Goal: Transaction & Acquisition: Obtain resource

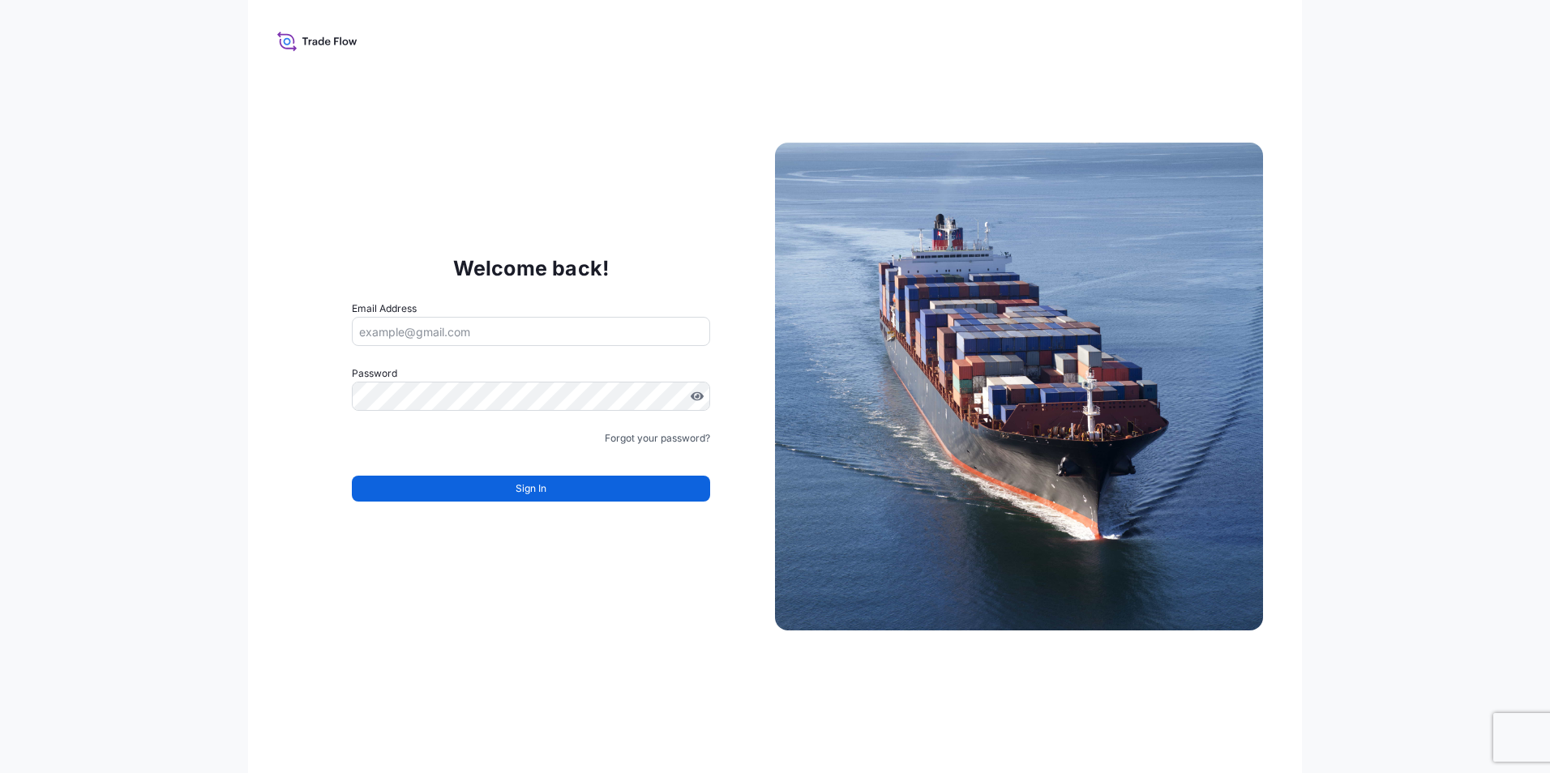
click at [449, 336] on input "Email Address" at bounding box center [531, 331] width 358 height 29
click at [324, 309] on div "Welcome back! Email Address Password Must include: Upper & lower case letters S…" at bounding box center [531, 387] width 488 height 334
click at [426, 344] on input "Email Address" at bounding box center [531, 331] width 358 height 29
type input "[EMAIL_ADDRESS][PERSON_NAME][DOMAIN_NAME]"
click at [519, 374] on label "Password" at bounding box center [531, 373] width 358 height 16
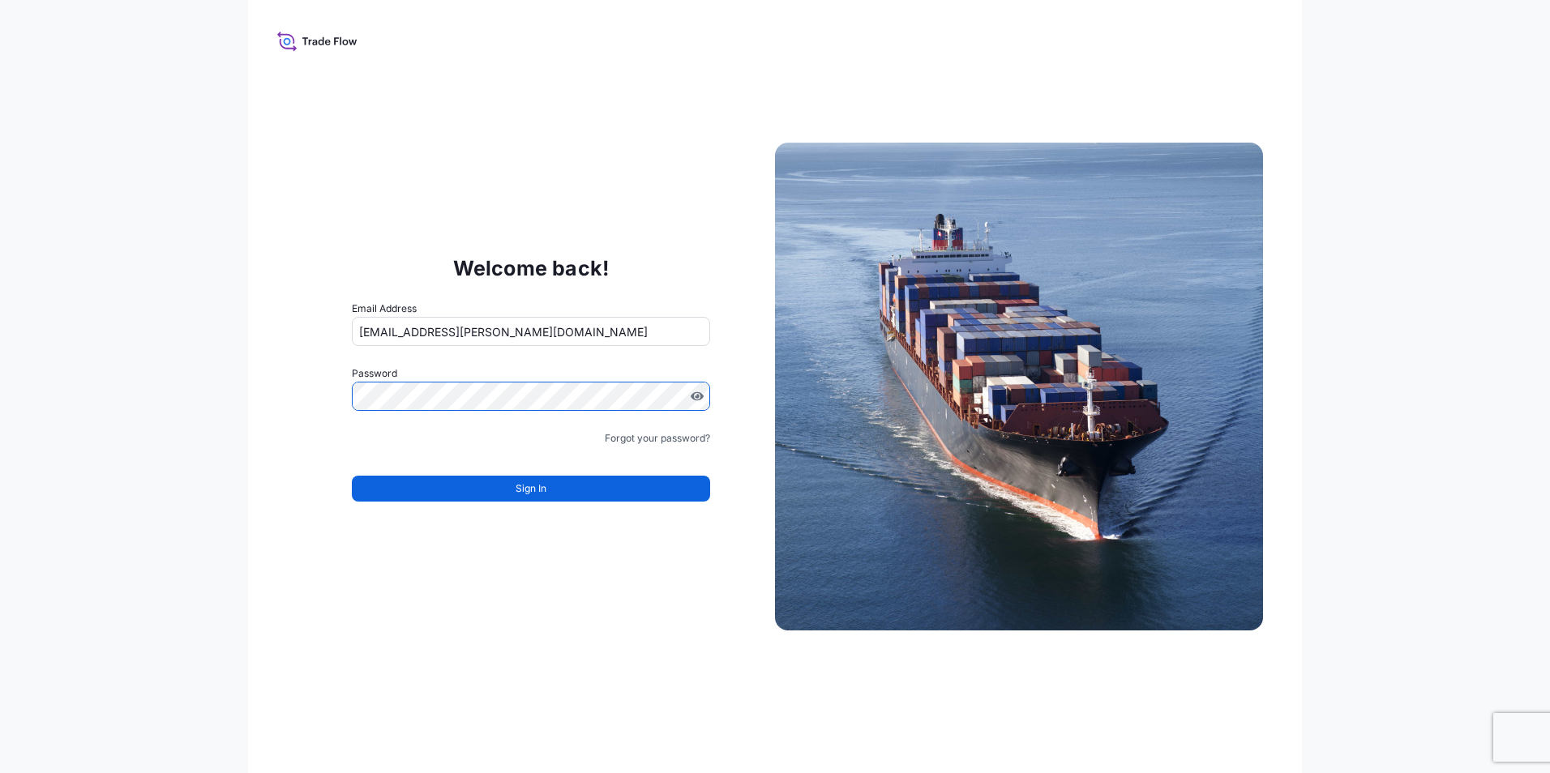
click at [547, 338] on input "[EMAIL_ADDRESS][PERSON_NAME][DOMAIN_NAME]" at bounding box center [531, 331] width 358 height 29
click at [336, 361] on div "Welcome back! Email Address trade.flow+wilbur@wtwco.com Password Password is re…" at bounding box center [531, 387] width 488 height 334
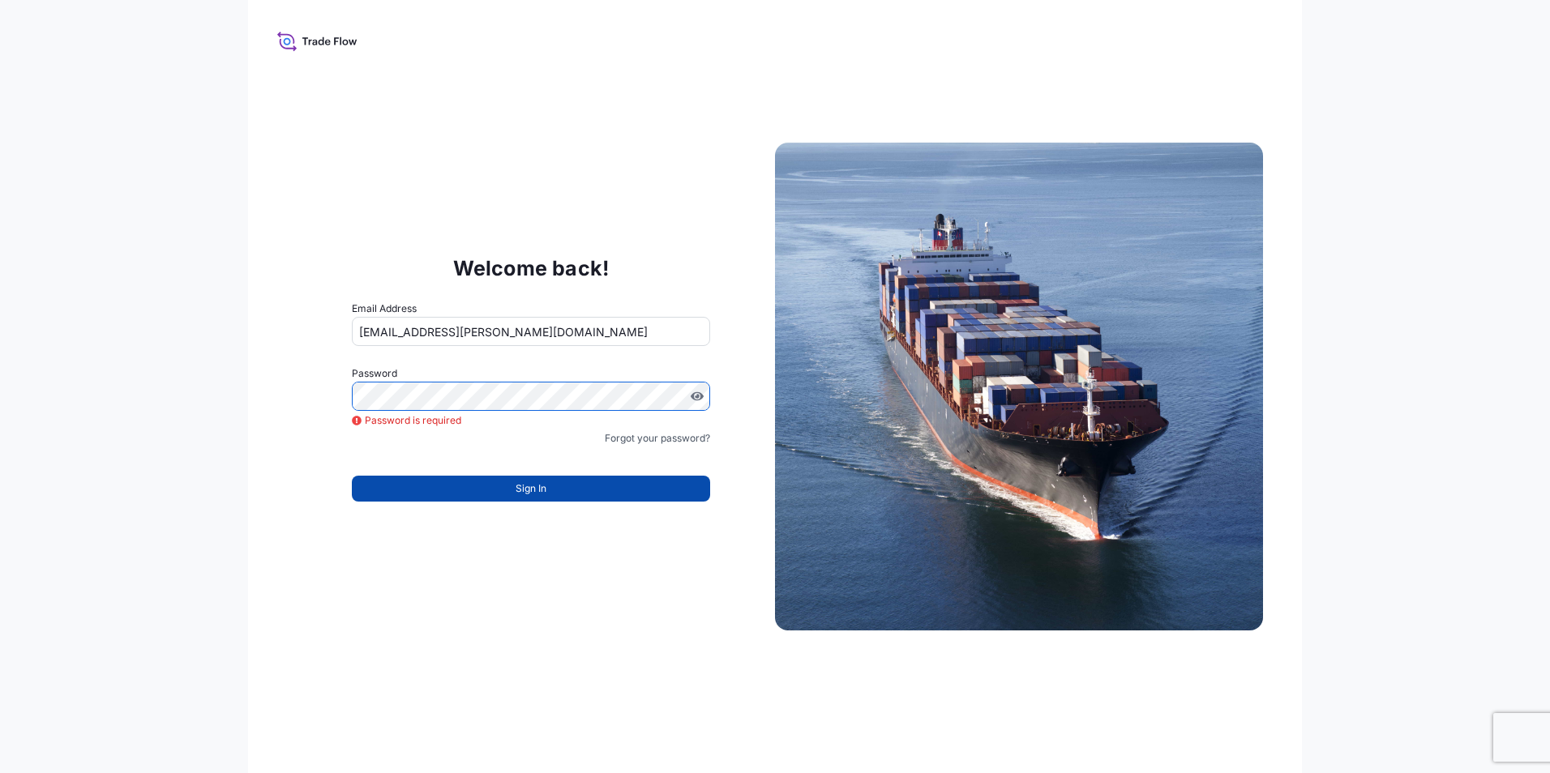
click at [490, 501] on button "Sign In" at bounding box center [531, 489] width 358 height 26
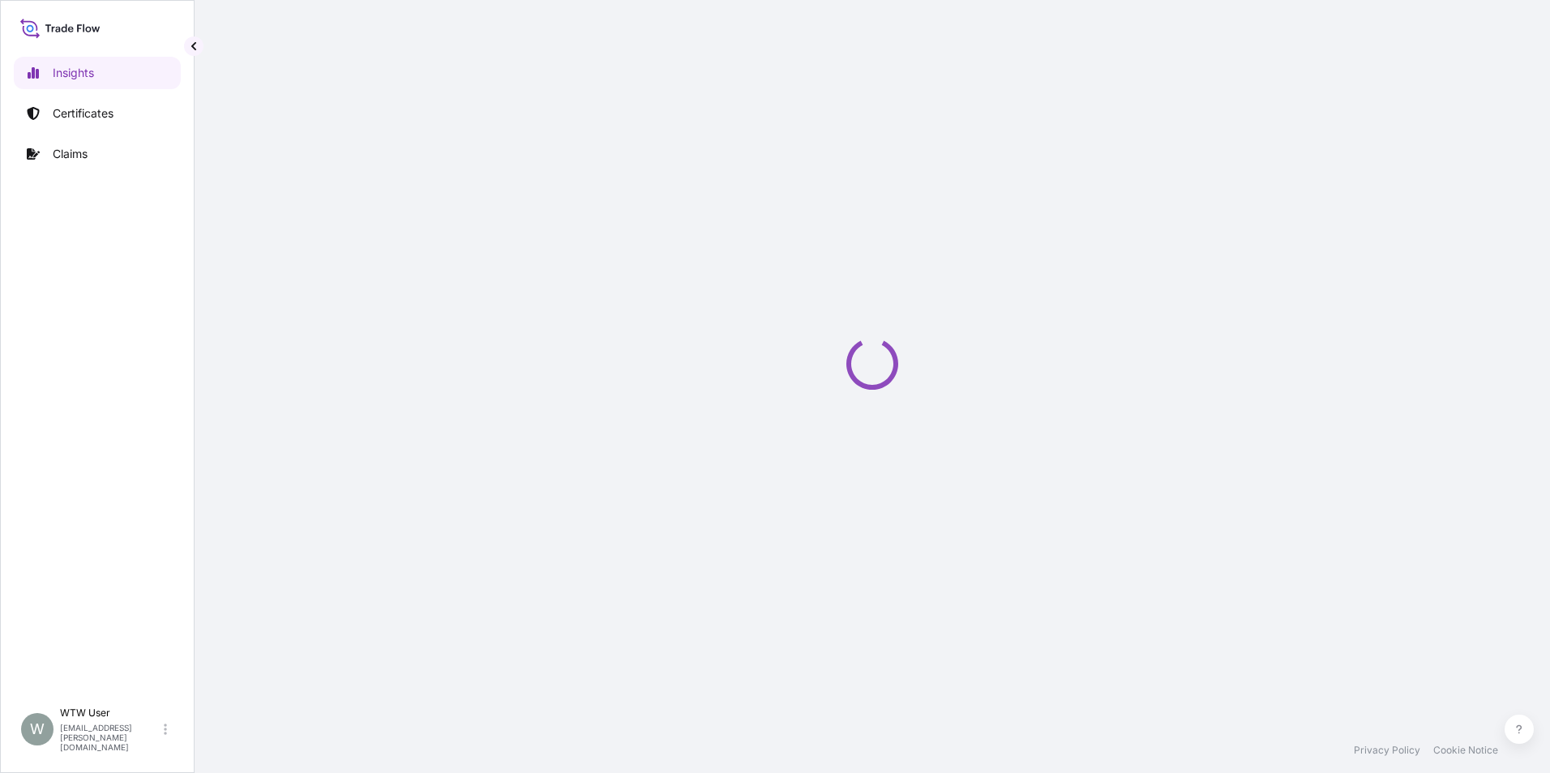
select select "2025"
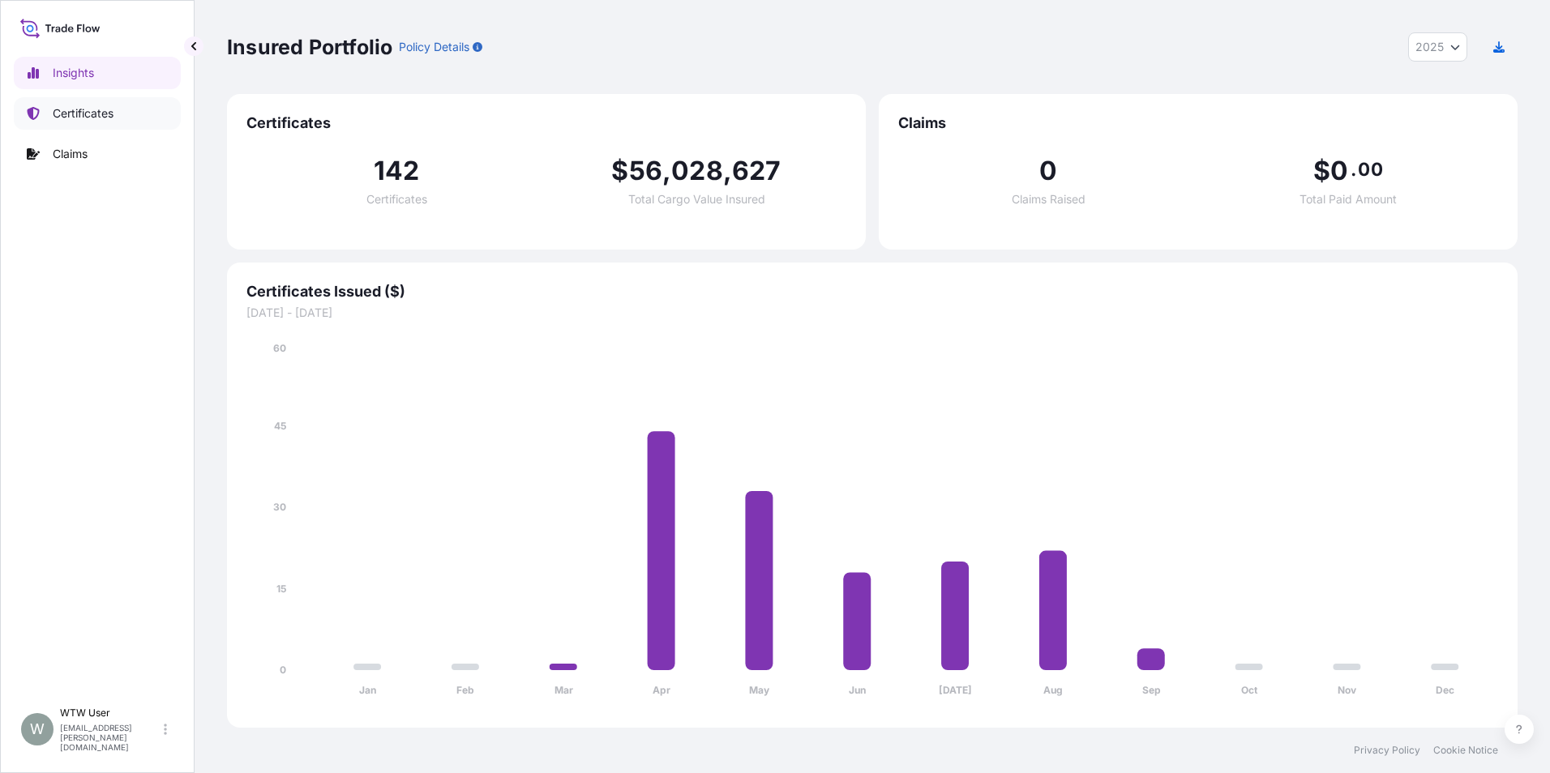
click at [96, 113] on p "Certificates" at bounding box center [83, 113] width 61 height 16
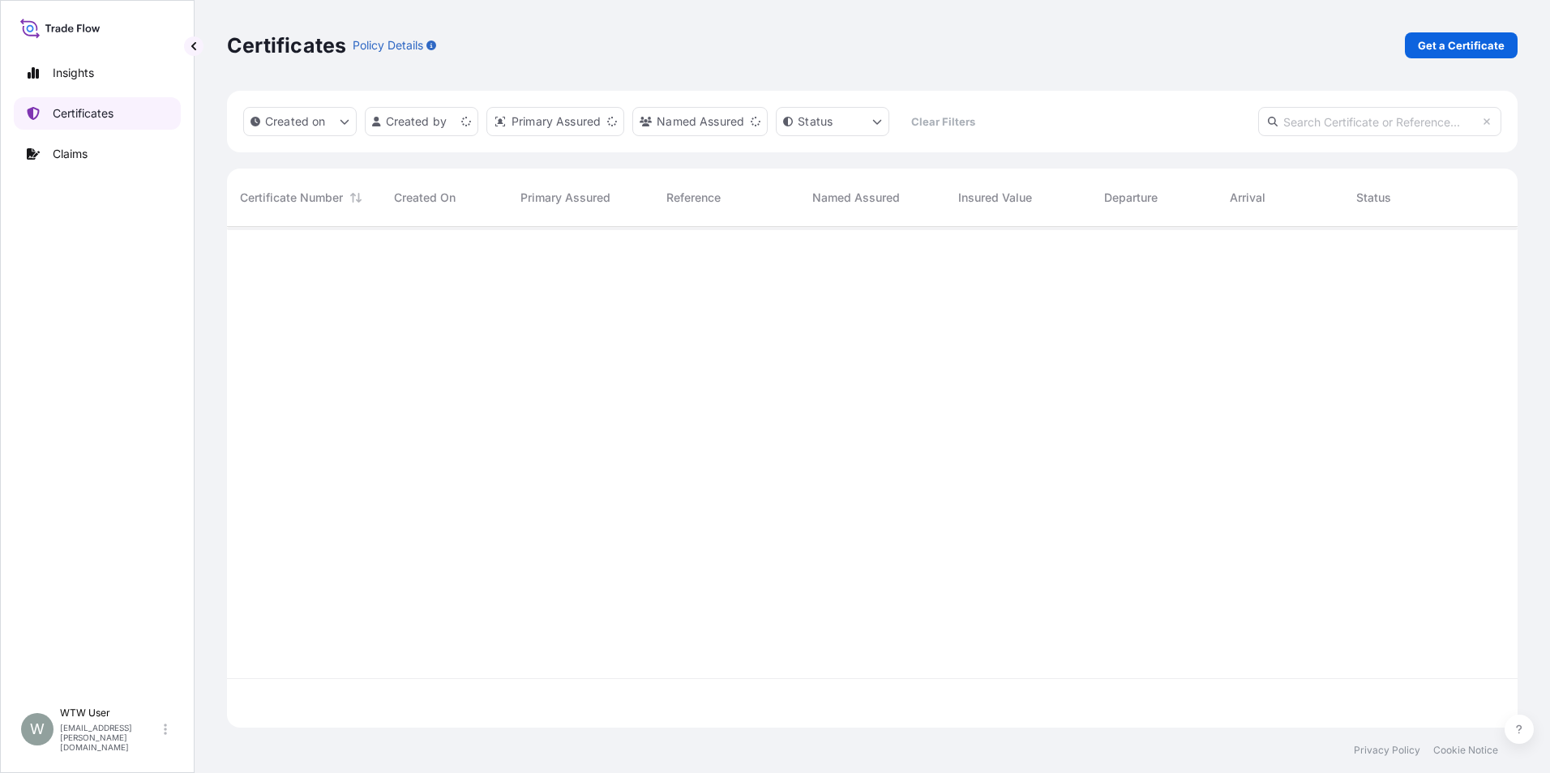
scroll to position [498, 1278]
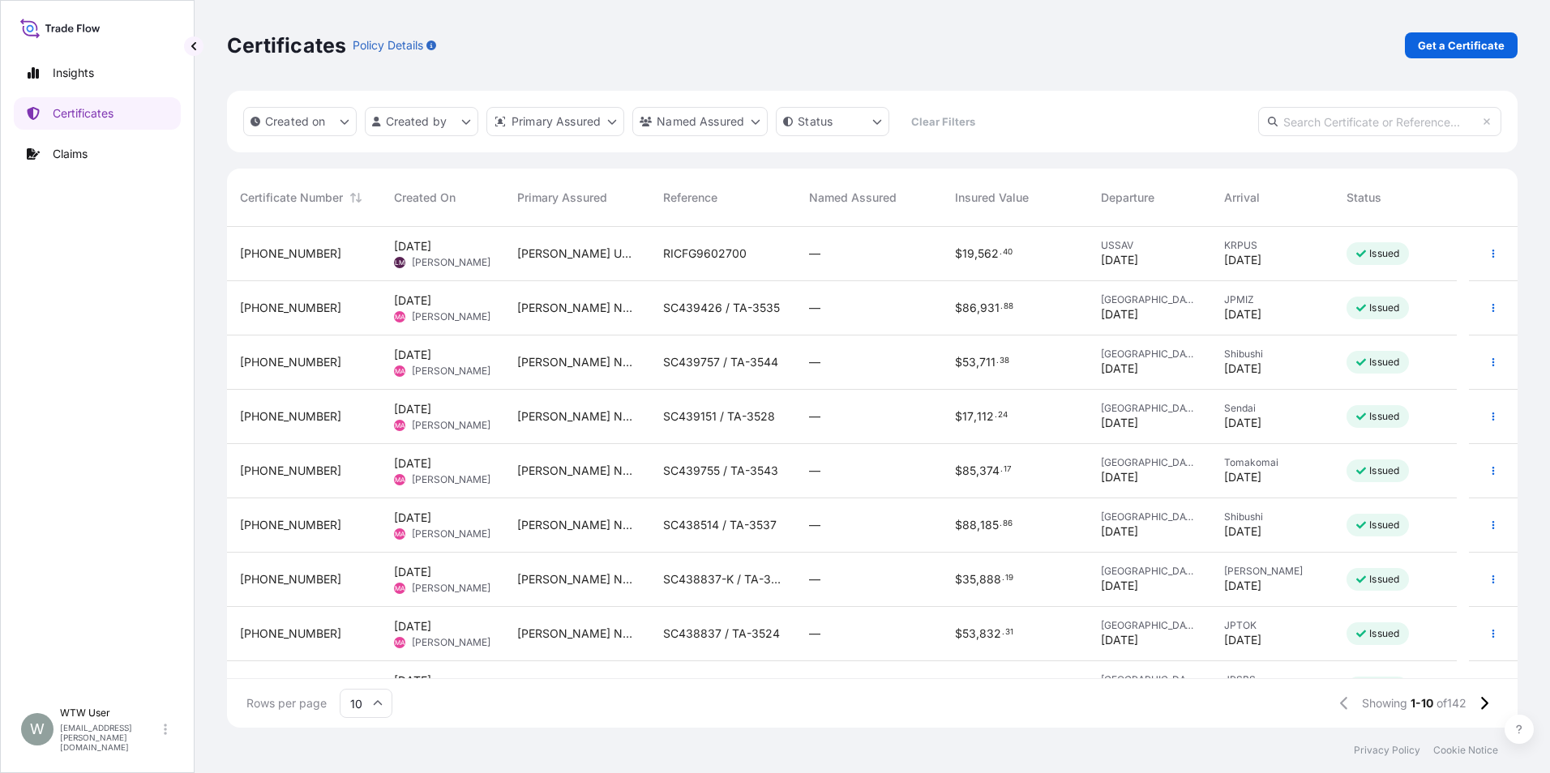
click at [1334, 123] on input "text" at bounding box center [1379, 121] width 243 height 29
paste input "31733-13-1"
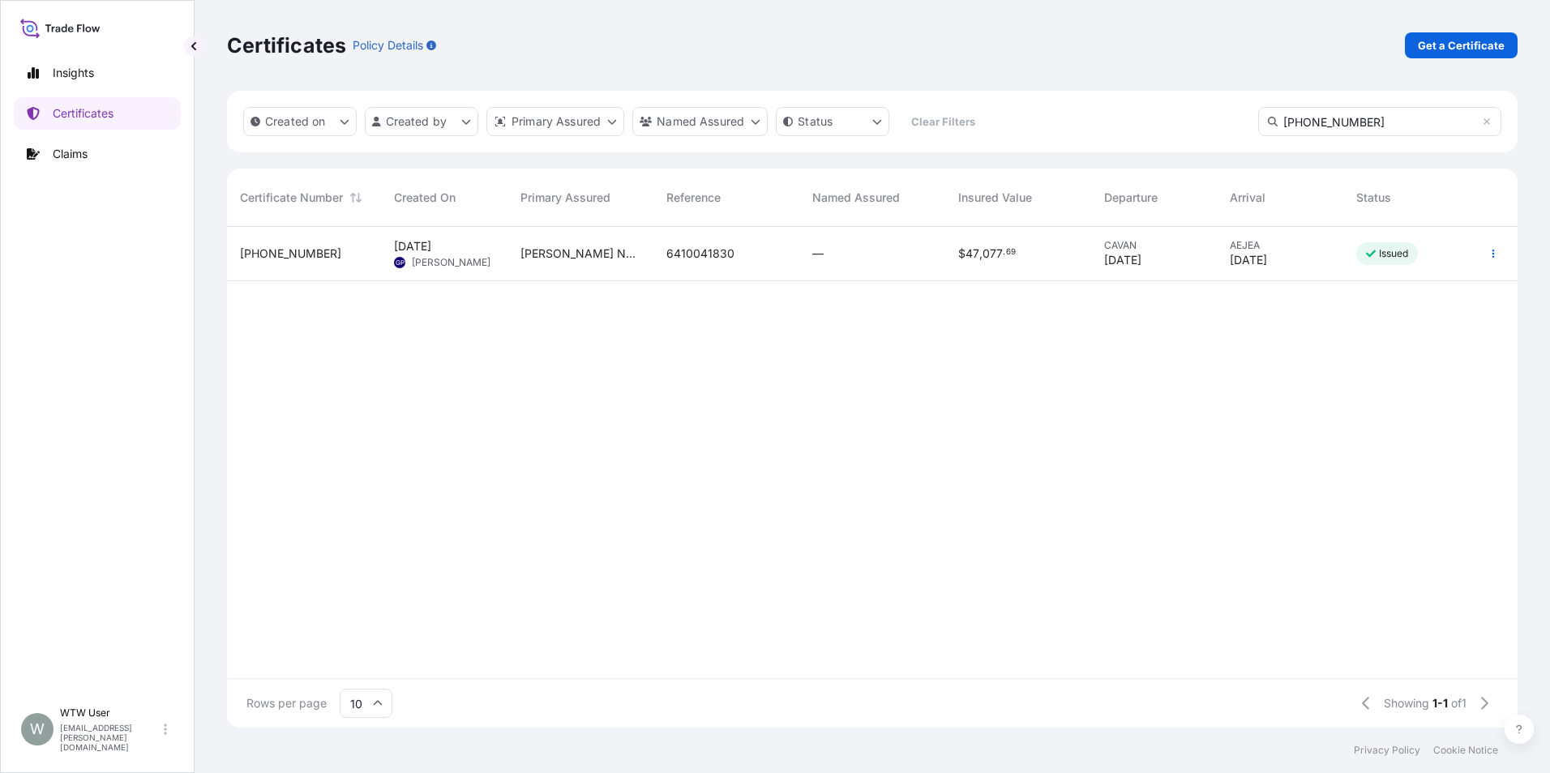
type input "31733-13-1"
click at [1347, 126] on input "31733-13-1" at bounding box center [1379, 121] width 243 height 29
click at [886, 247] on div "—" at bounding box center [872, 254] width 120 height 16
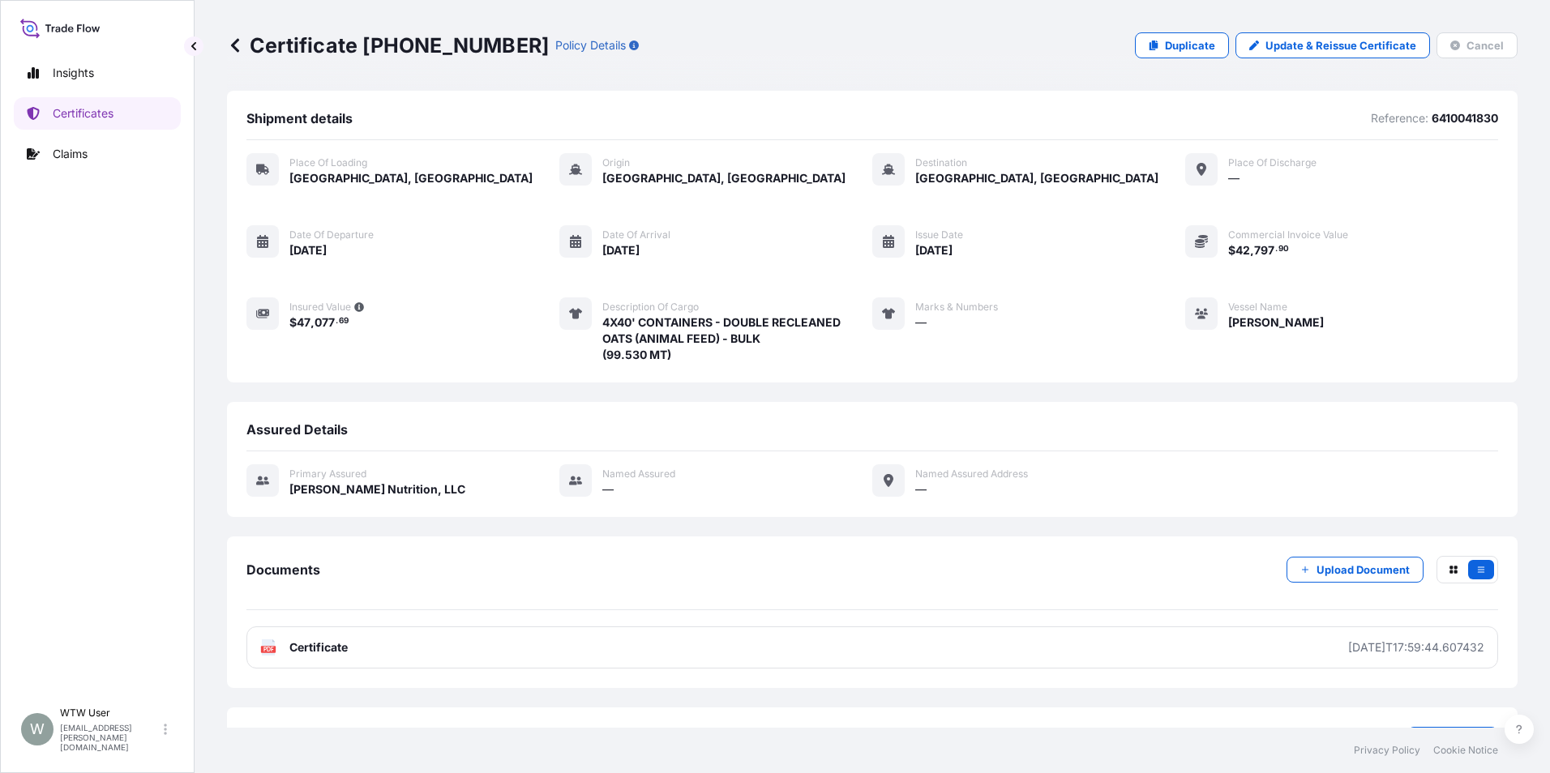
click at [639, 249] on span "[DATE]" at bounding box center [620, 250] width 37 height 16
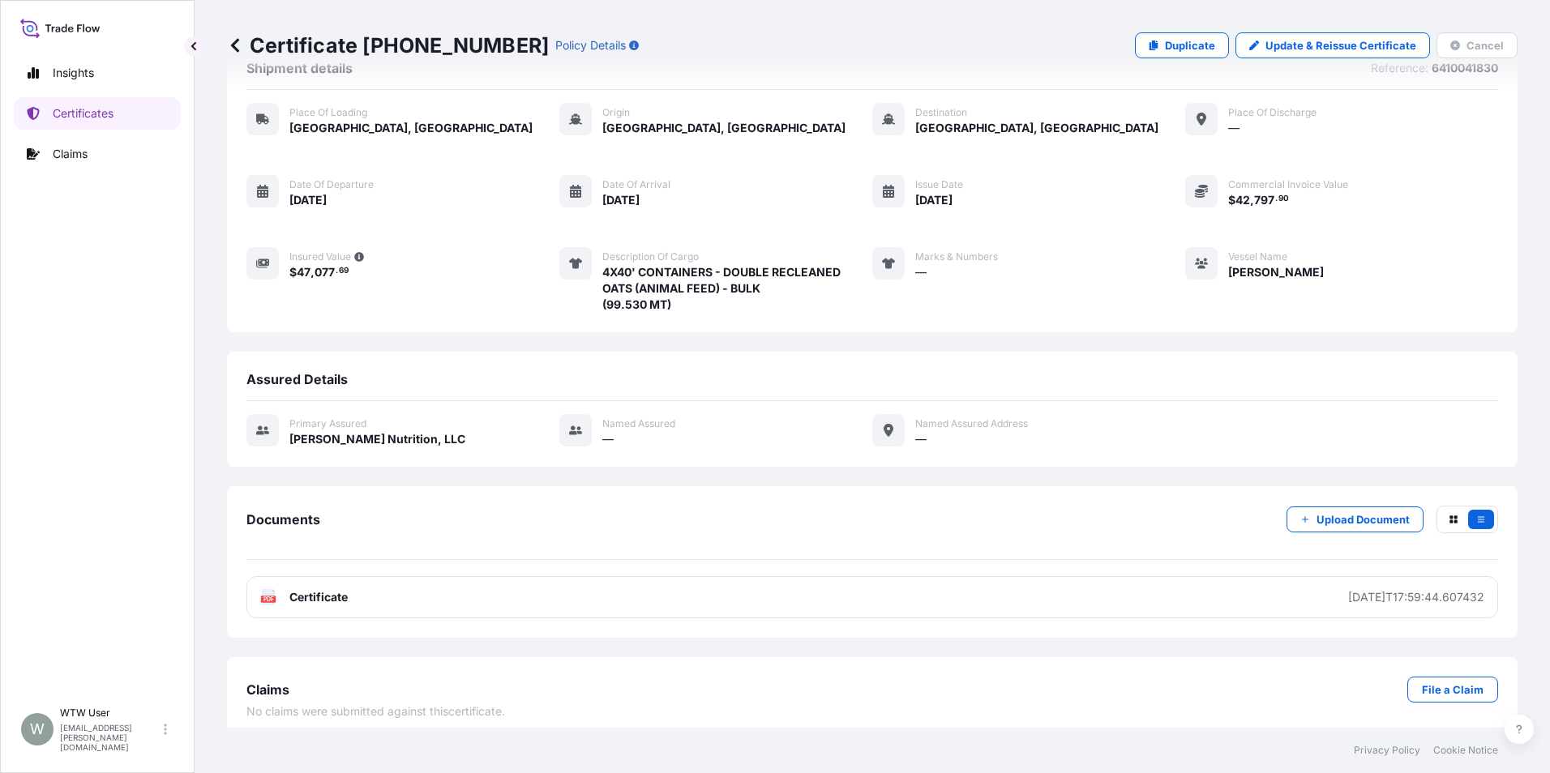
scroll to position [51, 0]
drag, startPoint x: 293, startPoint y: 438, endPoint x: 442, endPoint y: 444, distance: 148.4
click at [442, 444] on div "Primary assured Wilbur-Ellis Nutrition, LLC Named Assured — Named Assured Addre…" at bounding box center [871, 429] width 1251 height 33
copy span "[PERSON_NAME] Nutrition, LLC"
click at [448, 413] on div "Primary assured Wilbur-Ellis Nutrition, LLC Named Assured — Named Assured Addre…" at bounding box center [871, 438] width 1251 height 76
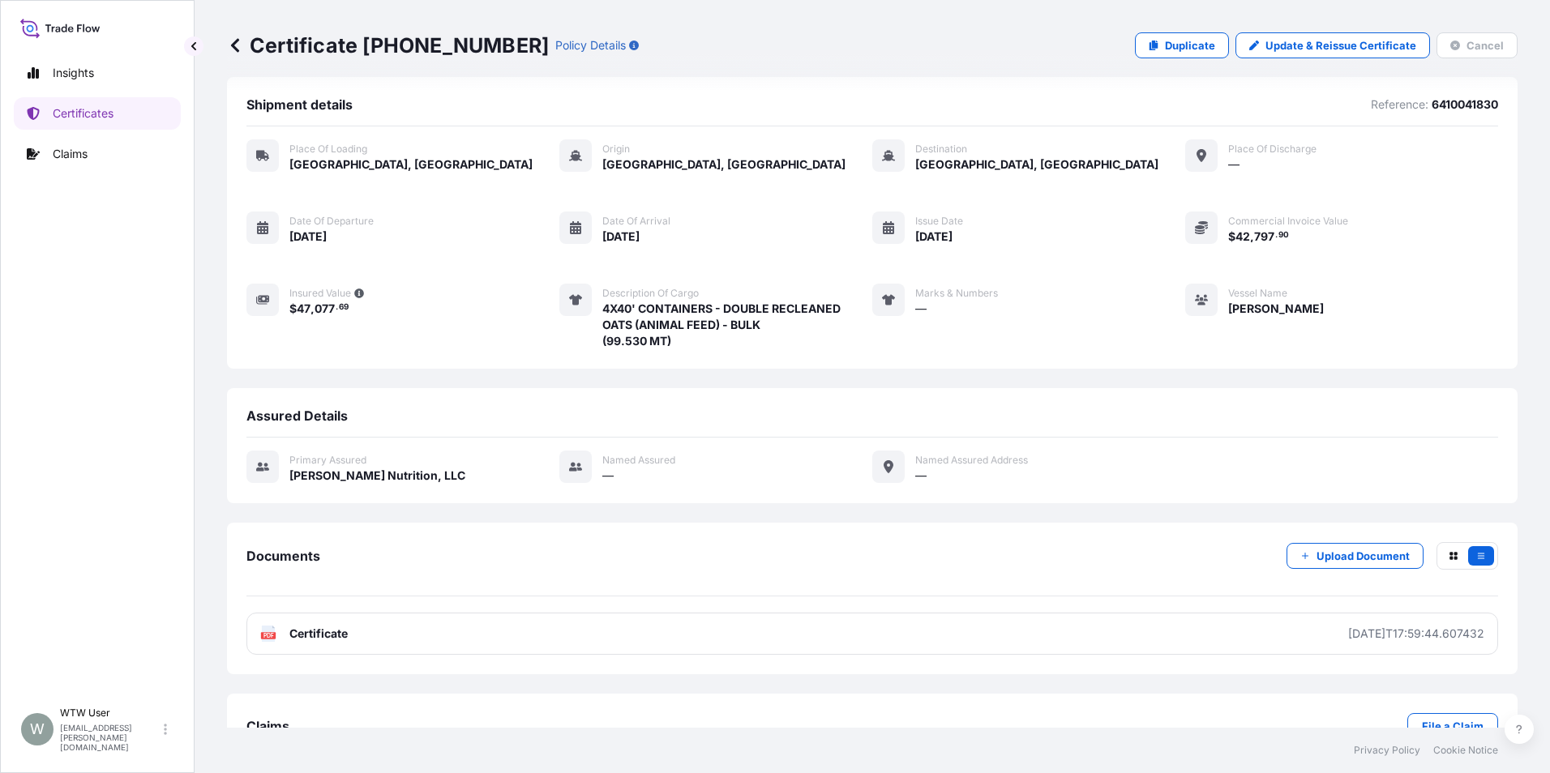
scroll to position [0, 0]
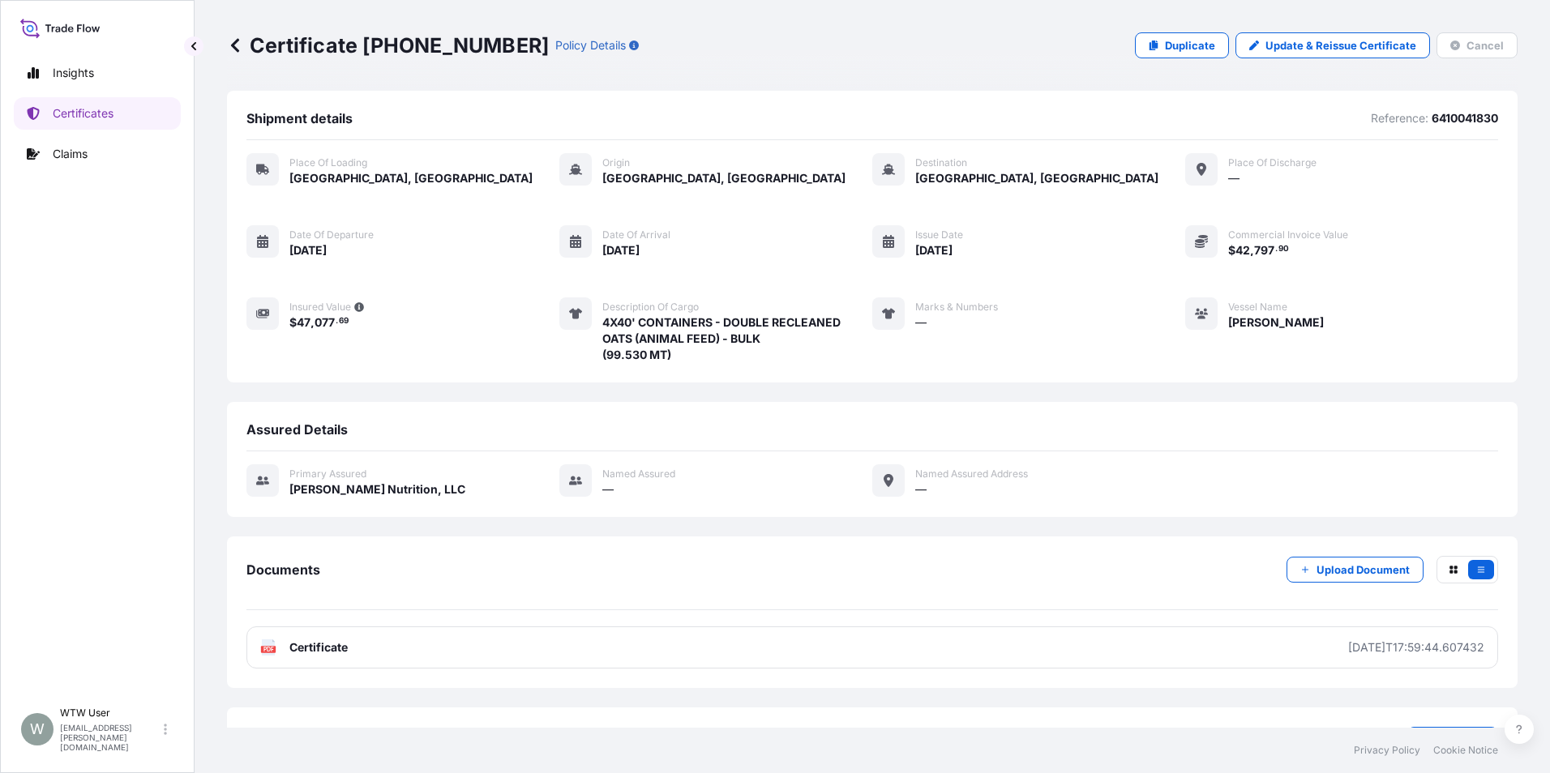
click at [1124, 394] on div "Shipment details Reference: 6410041830 Place of Loading Edmonton, Canada Origin…" at bounding box center [872, 440] width 1290 height 699
click at [96, 93] on div "Insights Certificates Claims" at bounding box center [97, 370] width 167 height 657
click at [95, 108] on p "Certificates" at bounding box center [83, 113] width 61 height 16
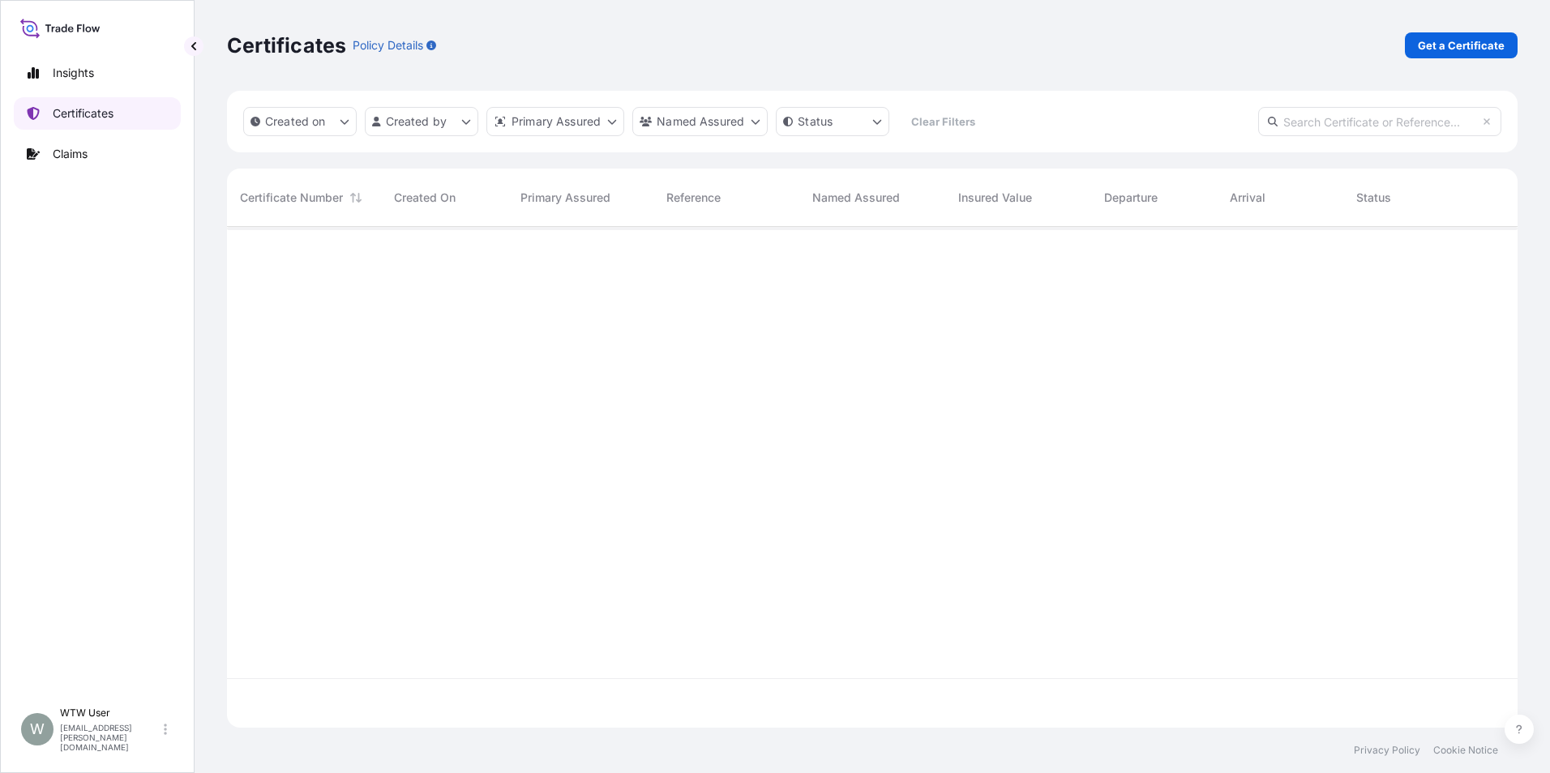
scroll to position [498, 1278]
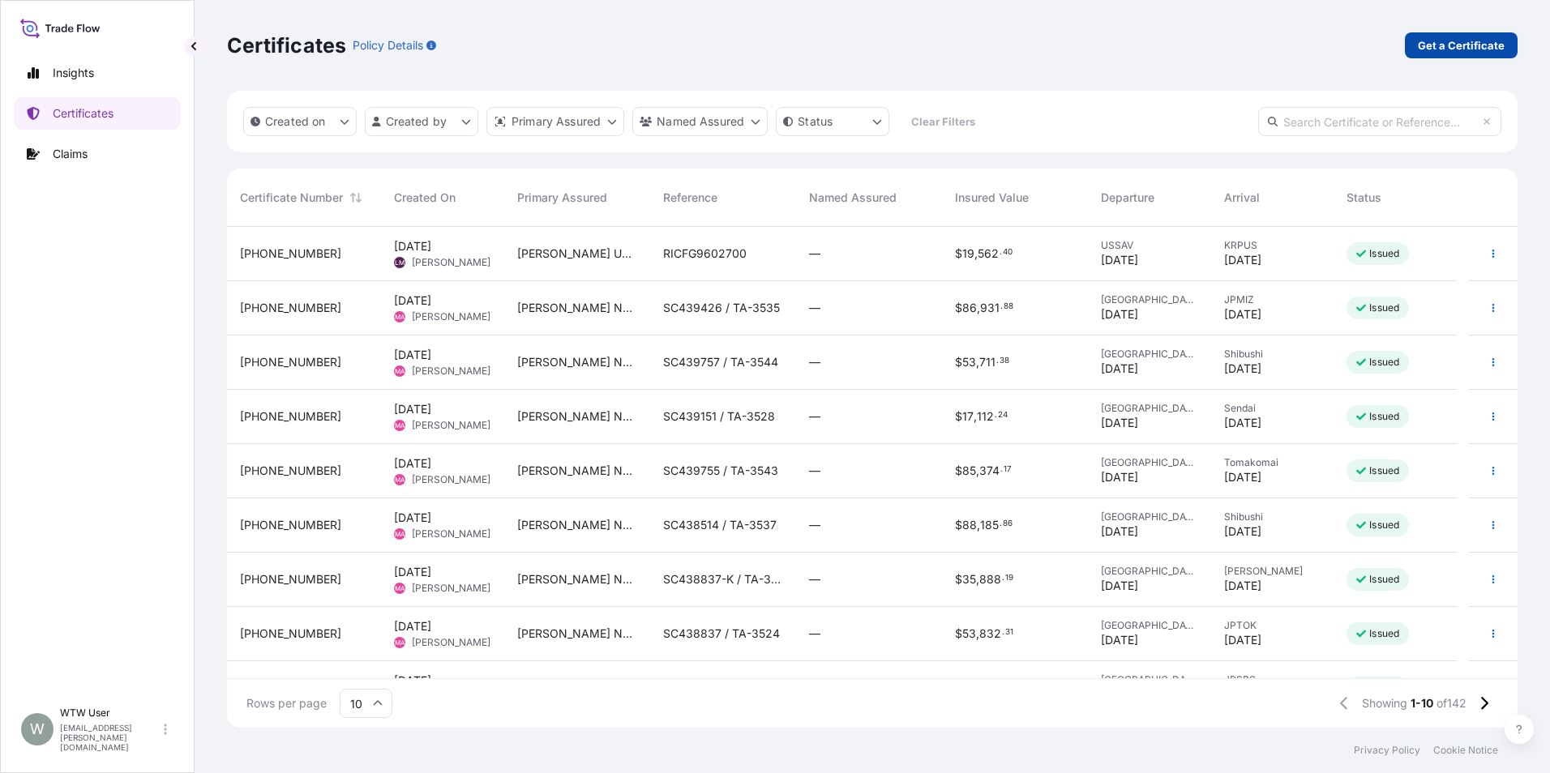
click at [1483, 40] on p "Get a Certificate" at bounding box center [1460, 45] width 87 height 16
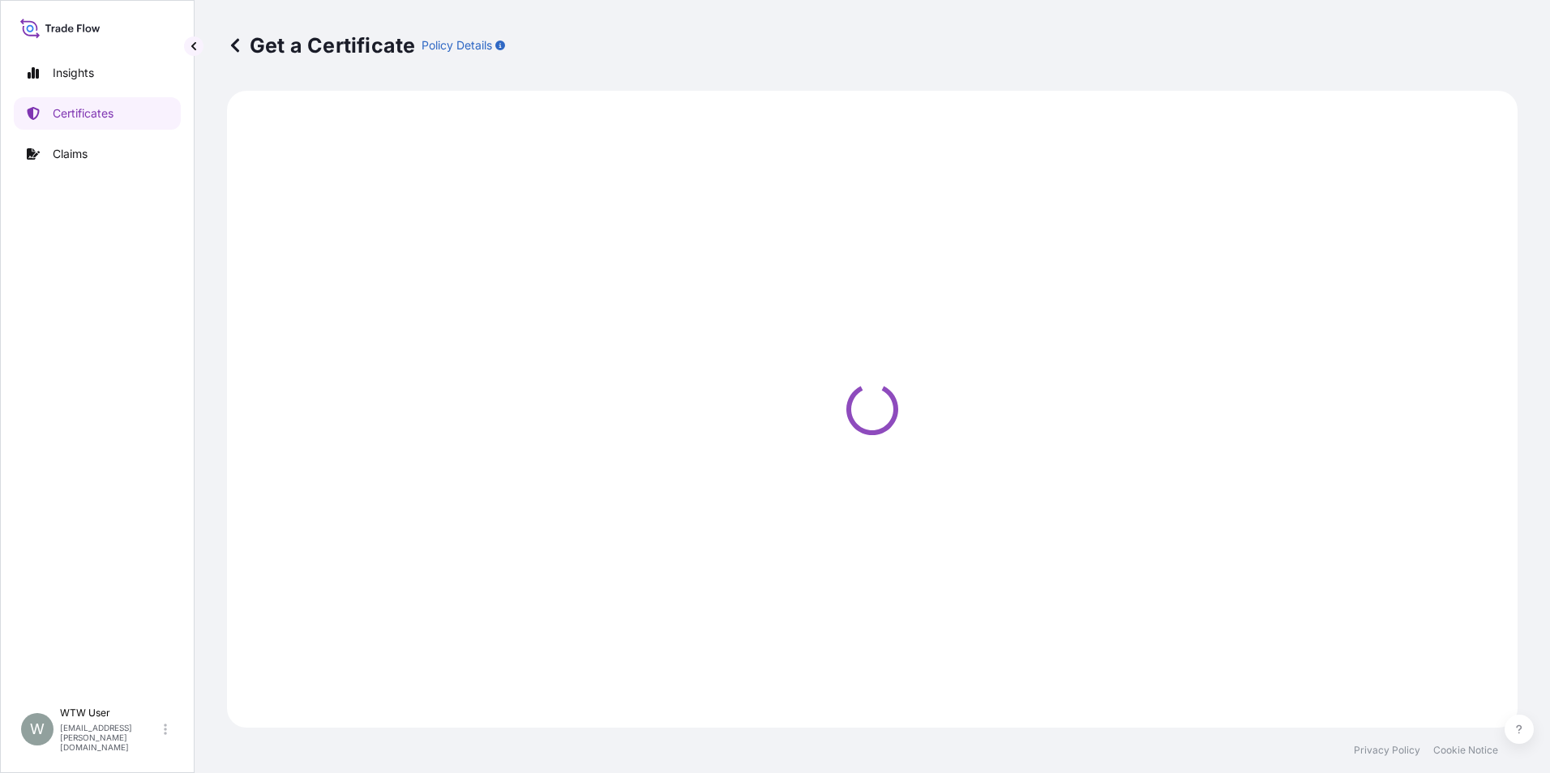
select select "Sea"
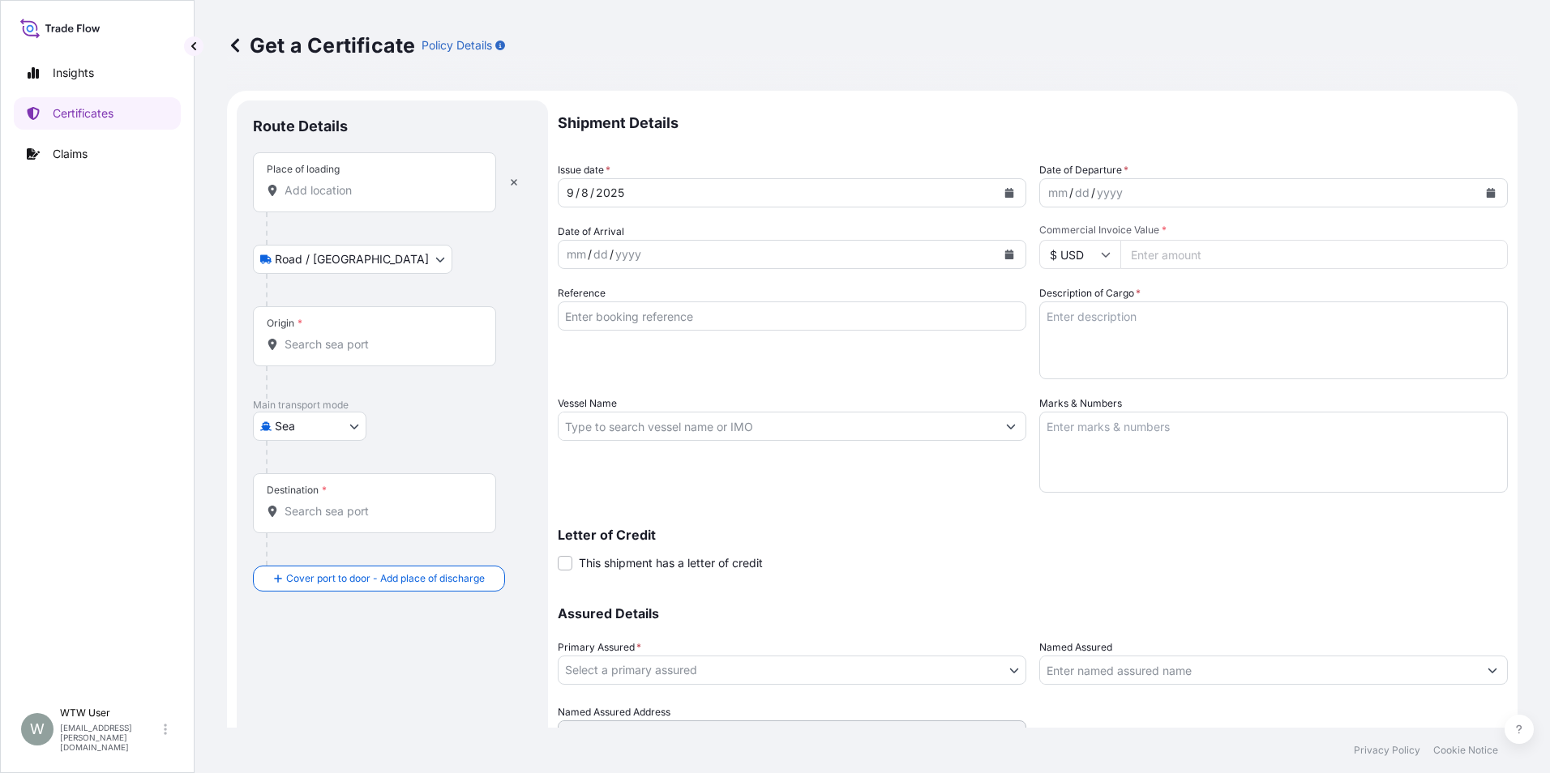
click at [353, 195] on input "Place of loading" at bounding box center [379, 190] width 191 height 16
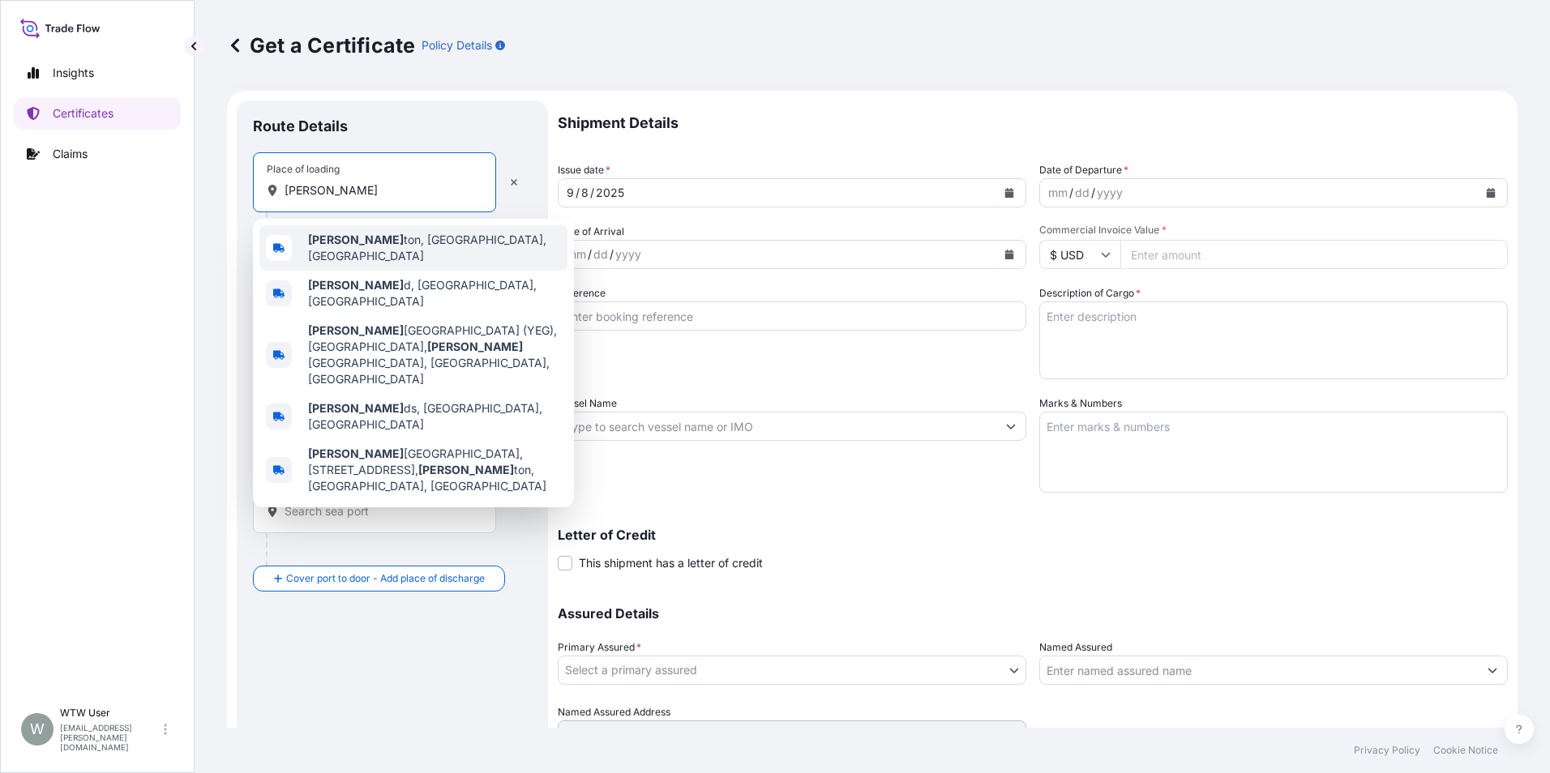
click at [411, 246] on span "Edmon ton, AB, Canada" at bounding box center [434, 248] width 253 height 32
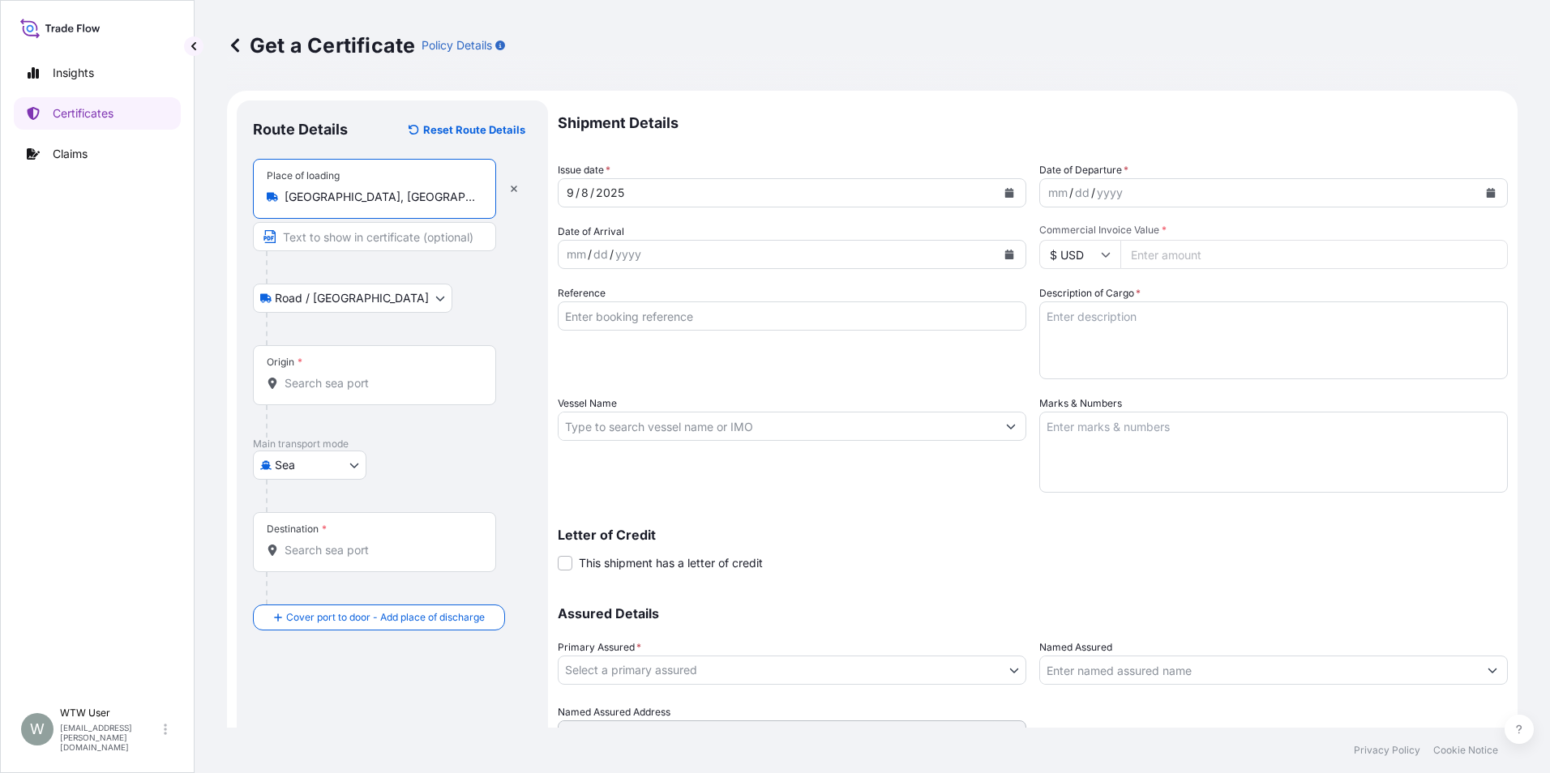
type input "[GEOGRAPHIC_DATA], [GEOGRAPHIC_DATA], [GEOGRAPHIC_DATA]"
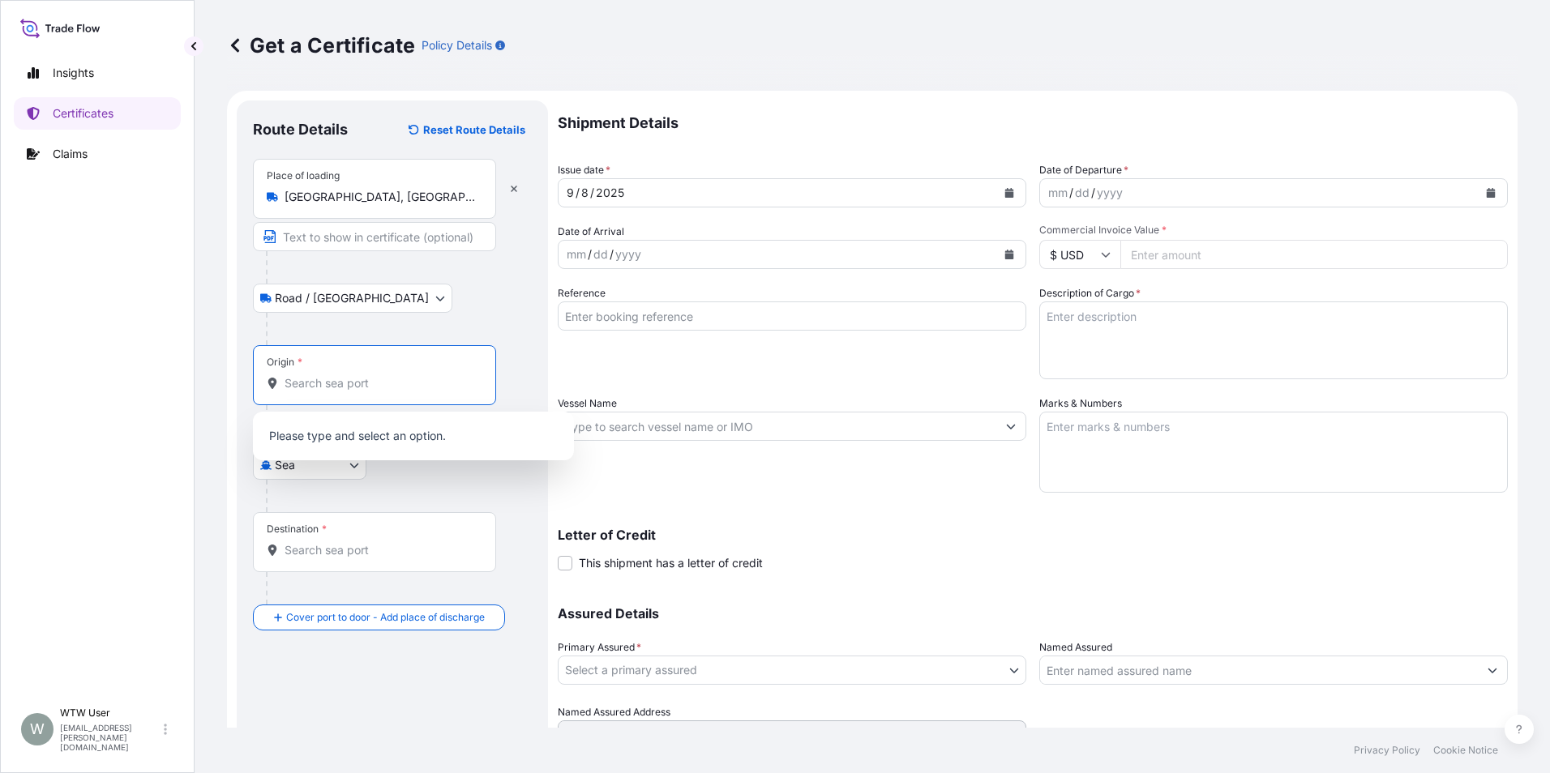
click at [402, 382] on input "Origin *" at bounding box center [379, 383] width 191 height 16
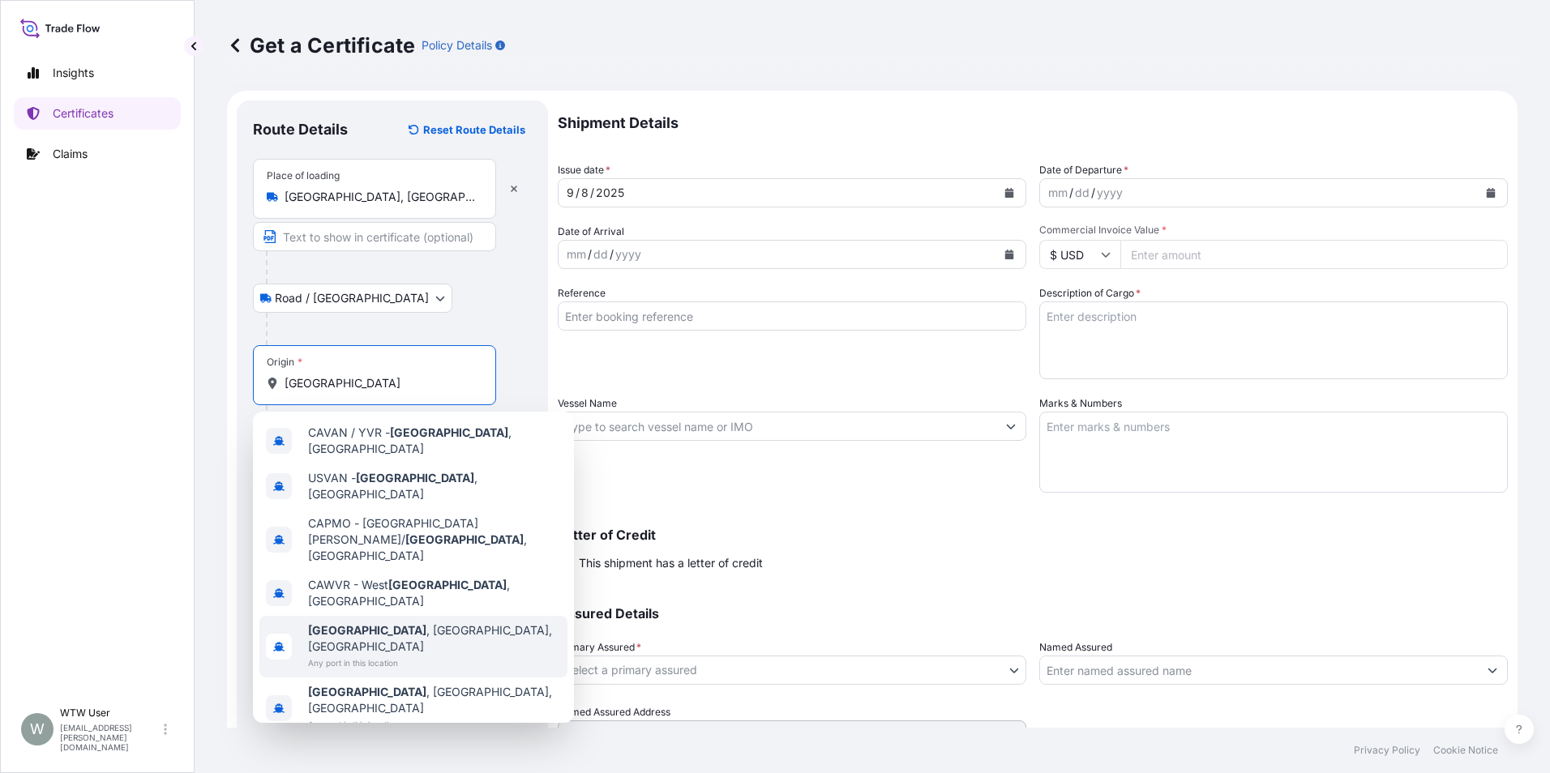
click at [476, 616] on div "Vancouver , BC, Canada Any port in this location" at bounding box center [413, 647] width 308 height 62
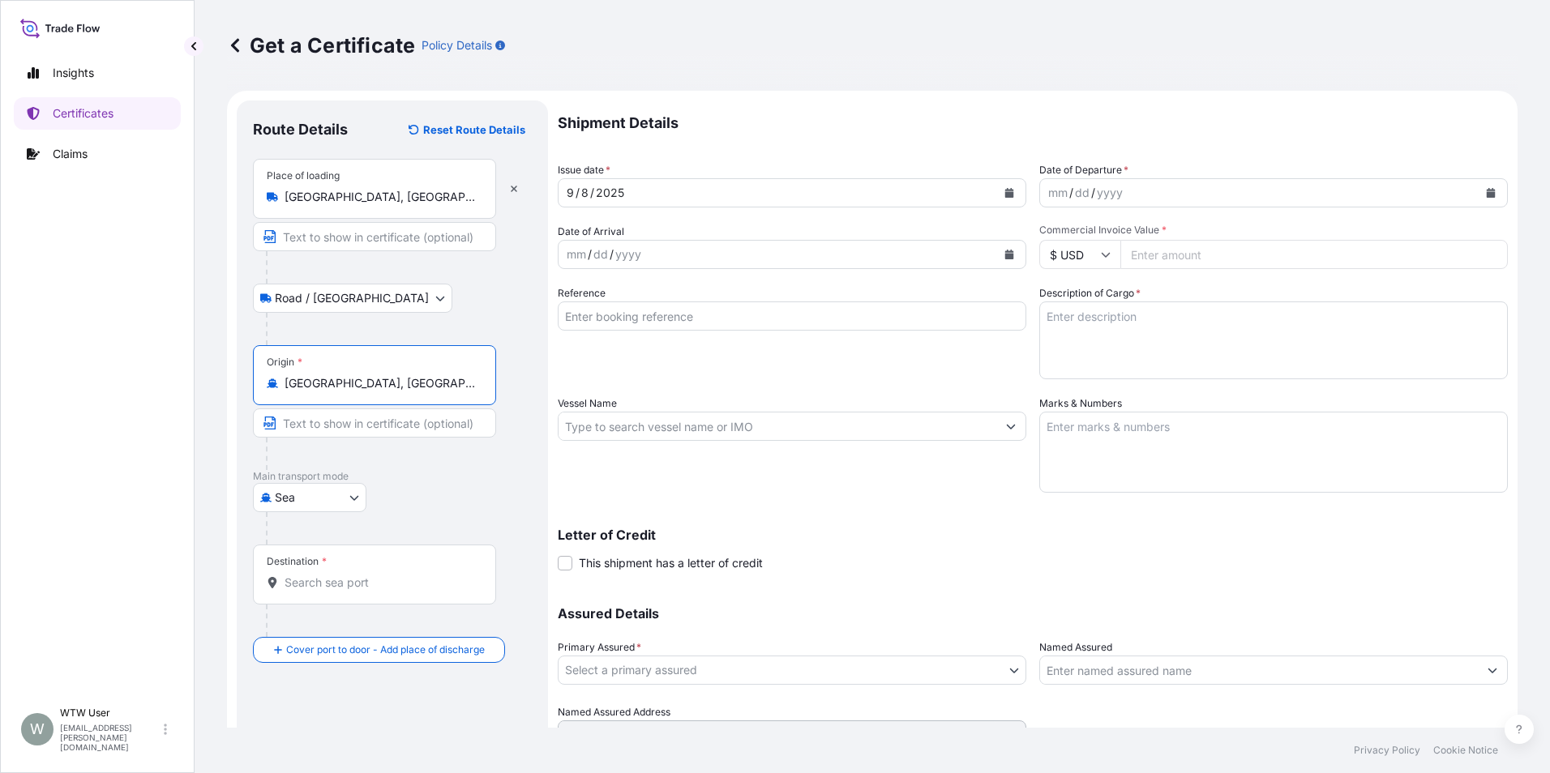
type input "[GEOGRAPHIC_DATA], [GEOGRAPHIC_DATA], [GEOGRAPHIC_DATA]"
click at [320, 577] on input "Destination *" at bounding box center [379, 583] width 191 height 16
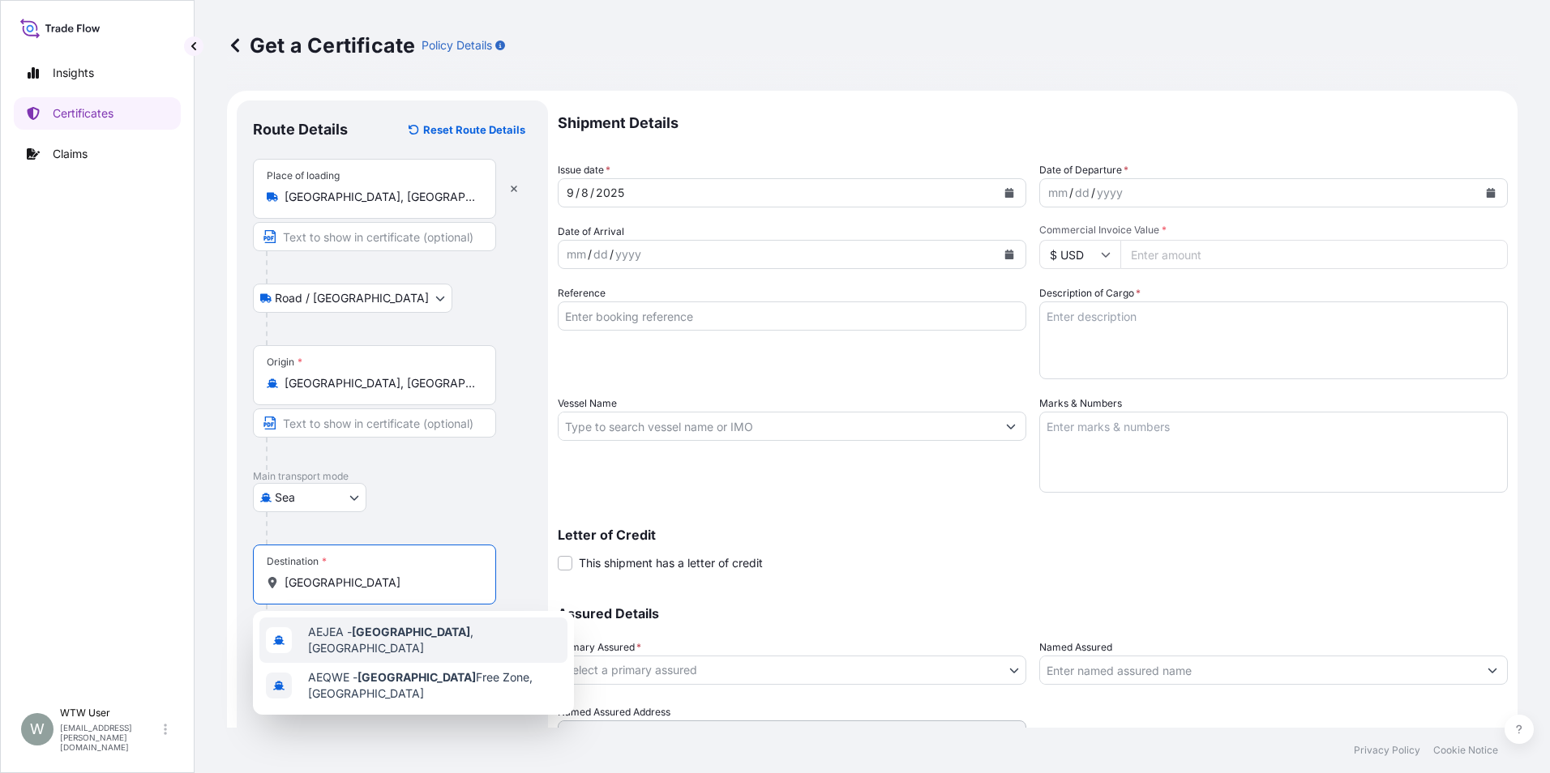
click at [484, 636] on span "AEJEA - Jebel Ali , United Arab Emirates" at bounding box center [434, 640] width 253 height 32
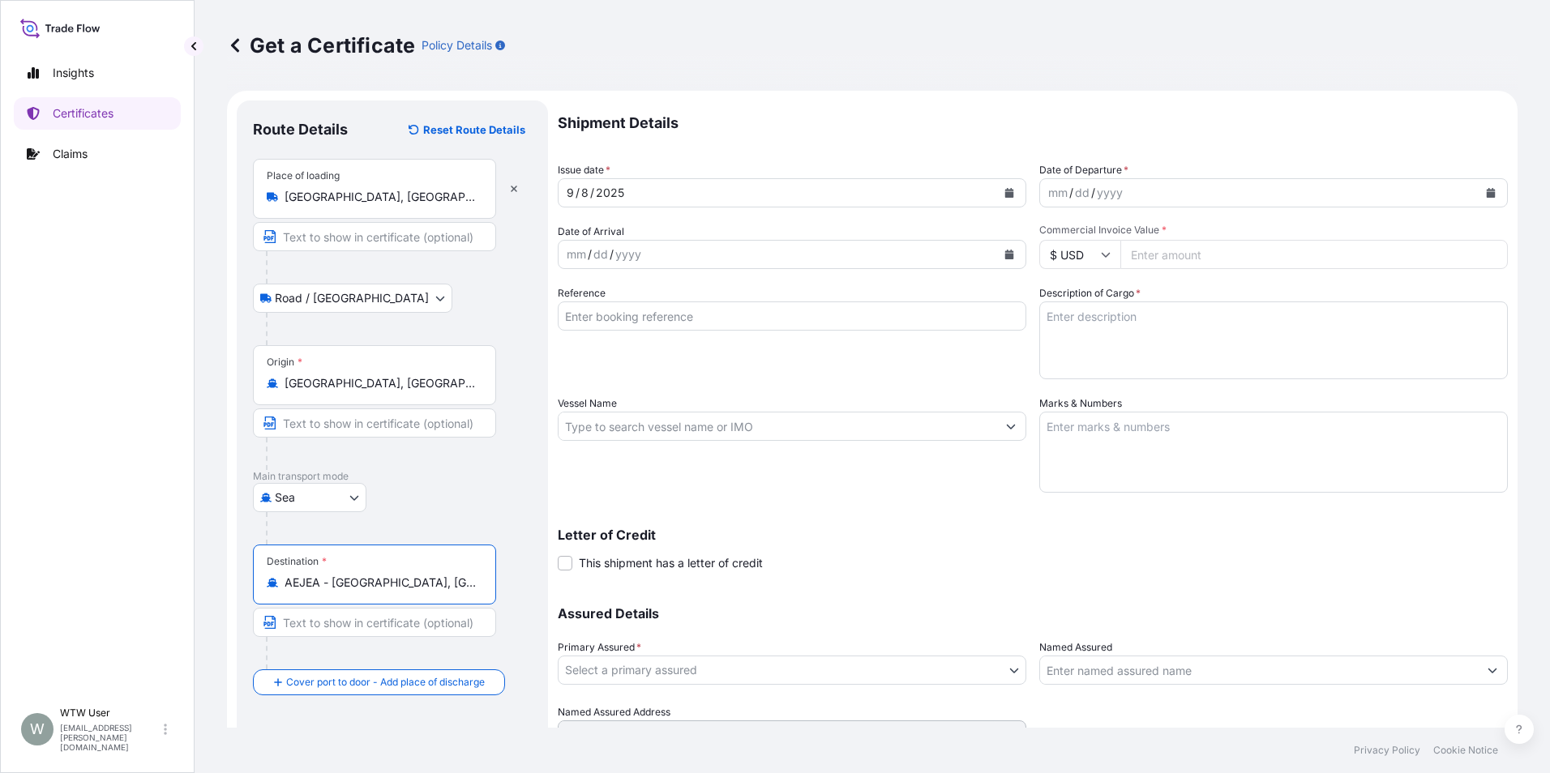
type input "AEJEA - [GEOGRAPHIC_DATA], [GEOGRAPHIC_DATA]"
click at [669, 197] on div "[DATE]" at bounding box center [777, 192] width 438 height 29
click at [1007, 194] on icon "Calendar" at bounding box center [1009, 193] width 10 height 10
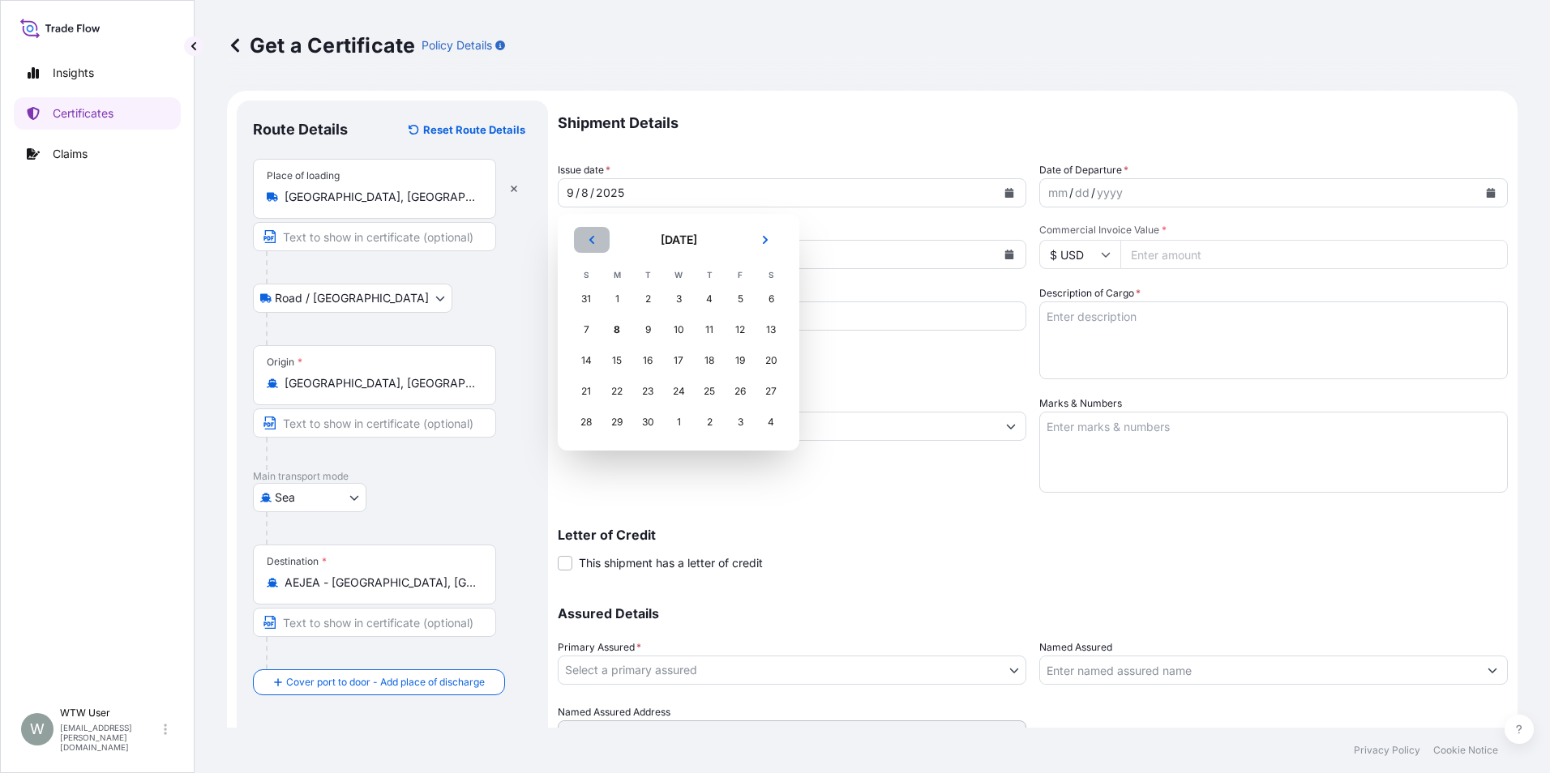
click at [593, 241] on icon "Previous" at bounding box center [592, 240] width 10 height 10
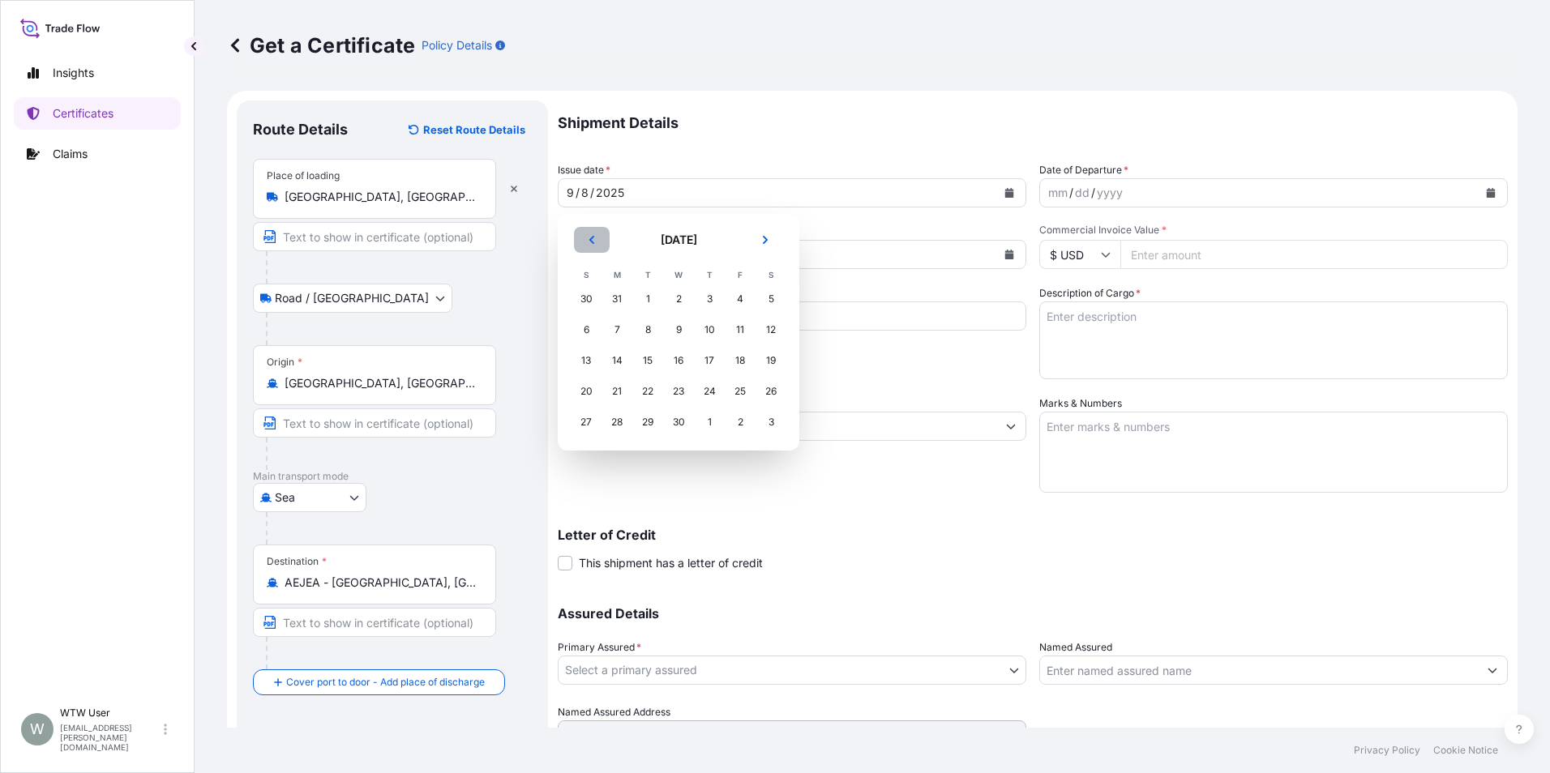
click at [579, 237] on button "Previous" at bounding box center [592, 240] width 36 height 26
click at [683, 430] on div "26" at bounding box center [678, 422] width 29 height 29
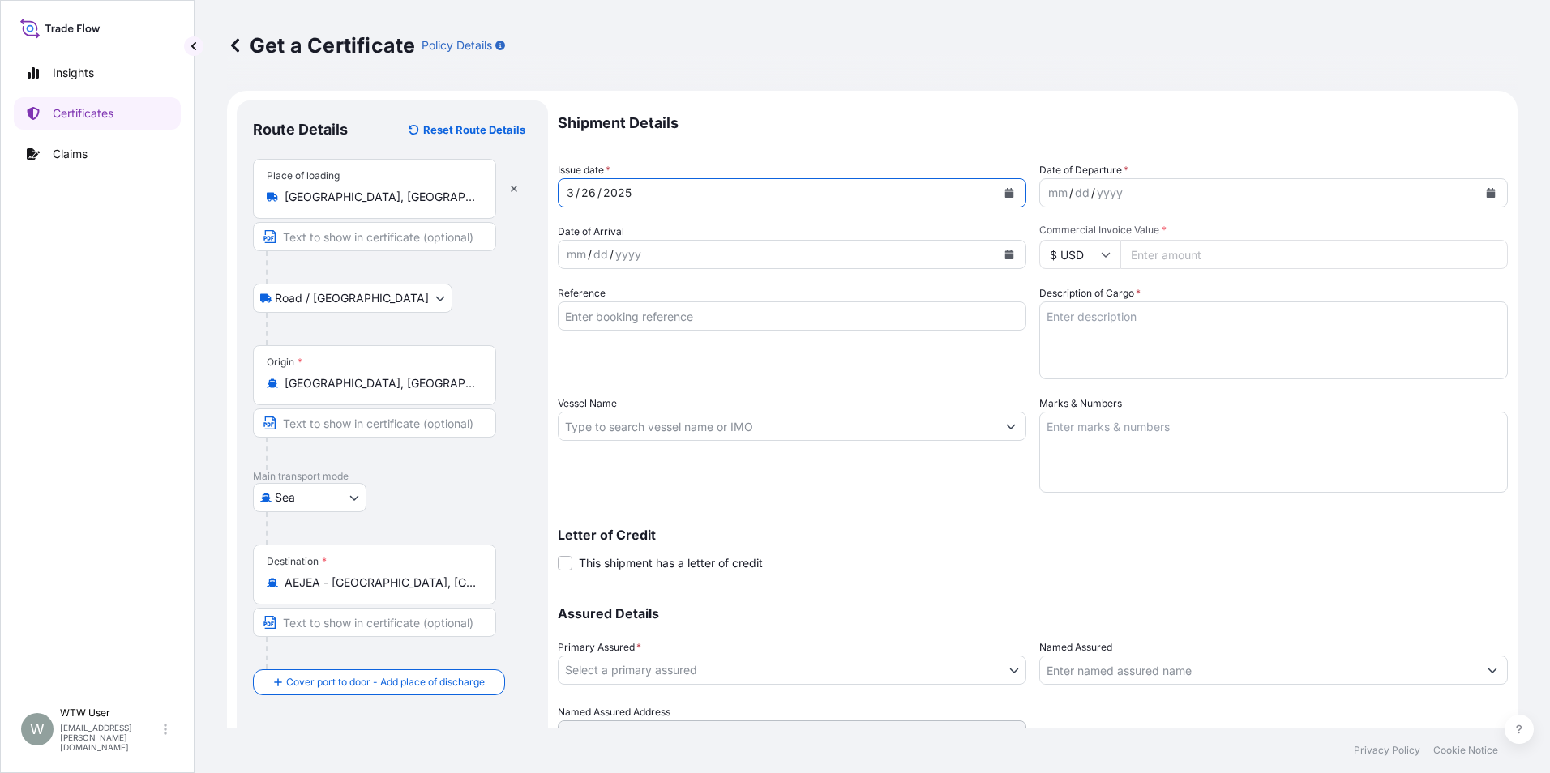
click at [1486, 195] on icon "Calendar" at bounding box center [1490, 193] width 9 height 10
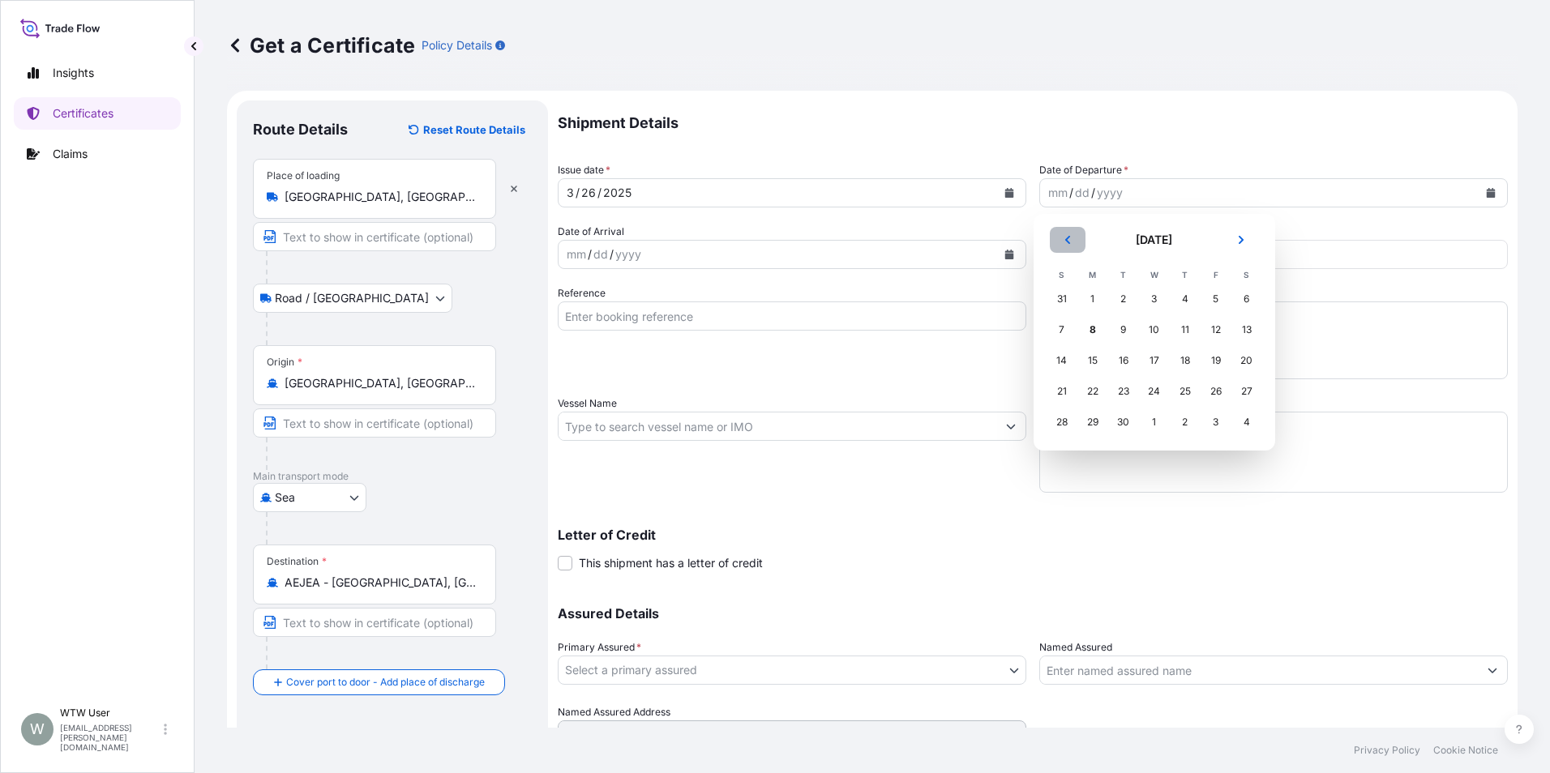
click at [1079, 240] on button "Previous" at bounding box center [1067, 240] width 36 height 26
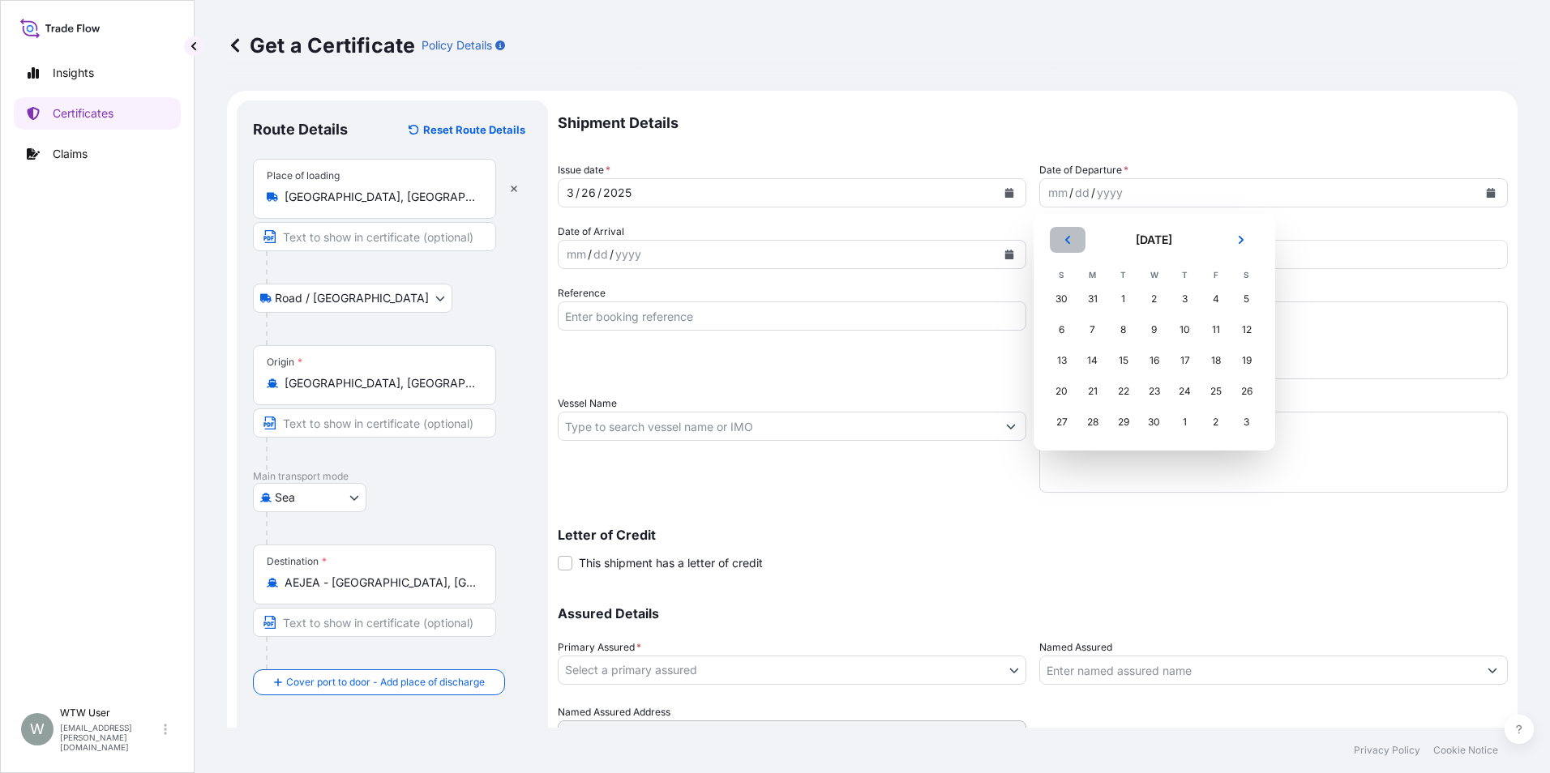
click at [1079, 240] on button "Previous" at bounding box center [1067, 240] width 36 height 26
click at [1156, 424] on div "26" at bounding box center [1153, 422] width 29 height 29
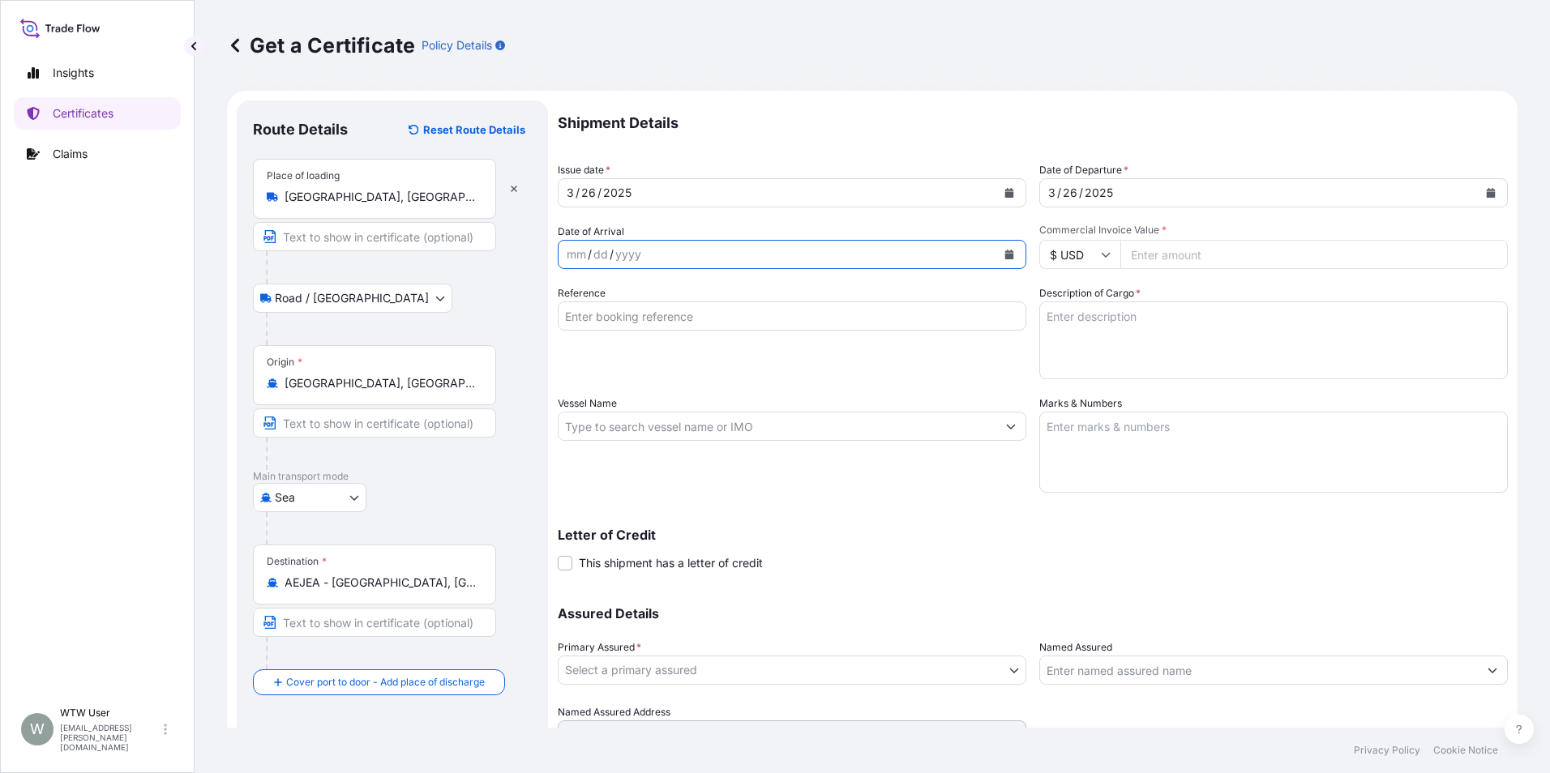
click at [1007, 259] on icon "Calendar" at bounding box center [1009, 255] width 10 height 10
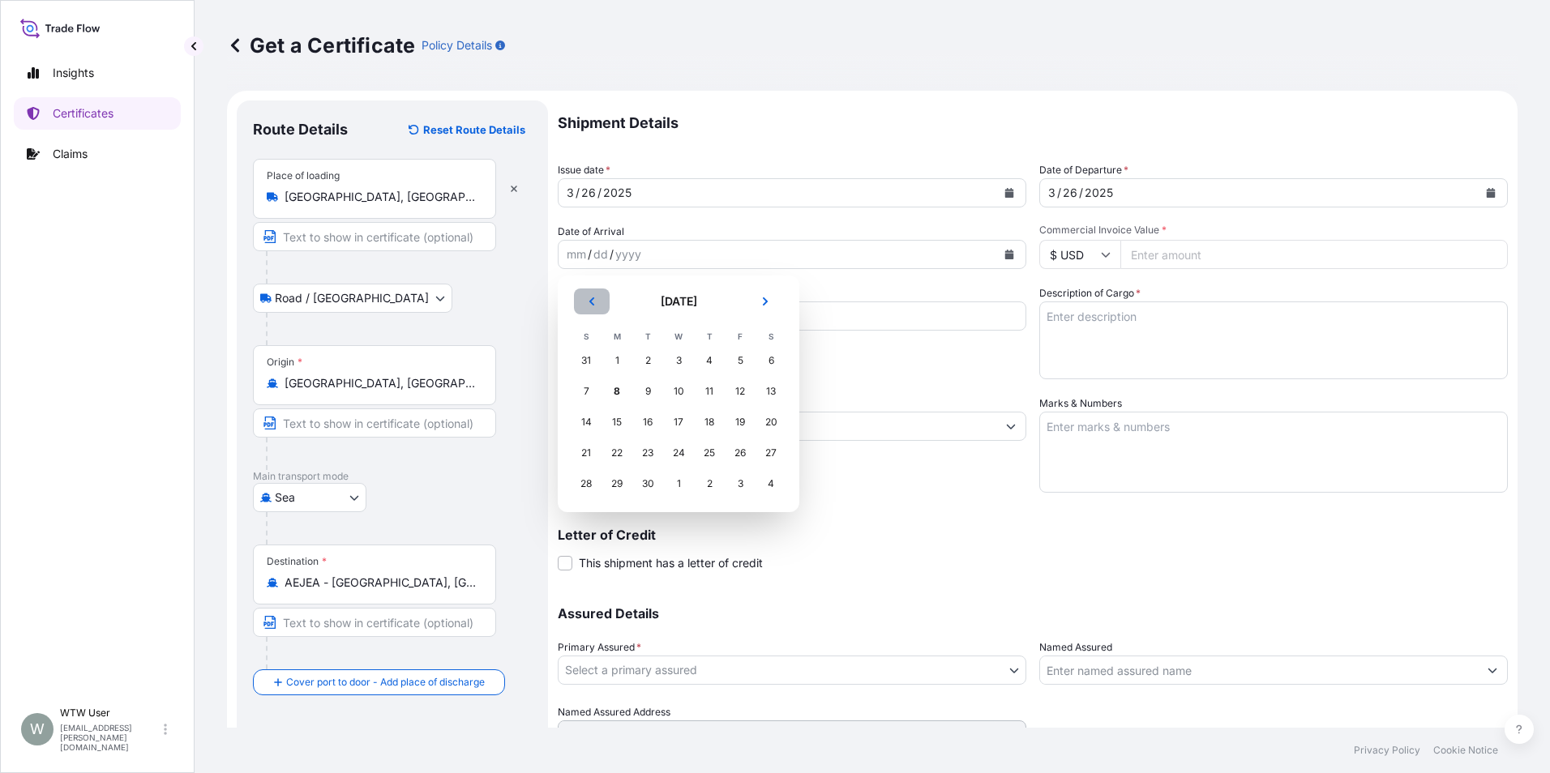
click at [578, 305] on button "Previous" at bounding box center [592, 302] width 36 height 26
click at [739, 361] on div "2" at bounding box center [739, 360] width 29 height 29
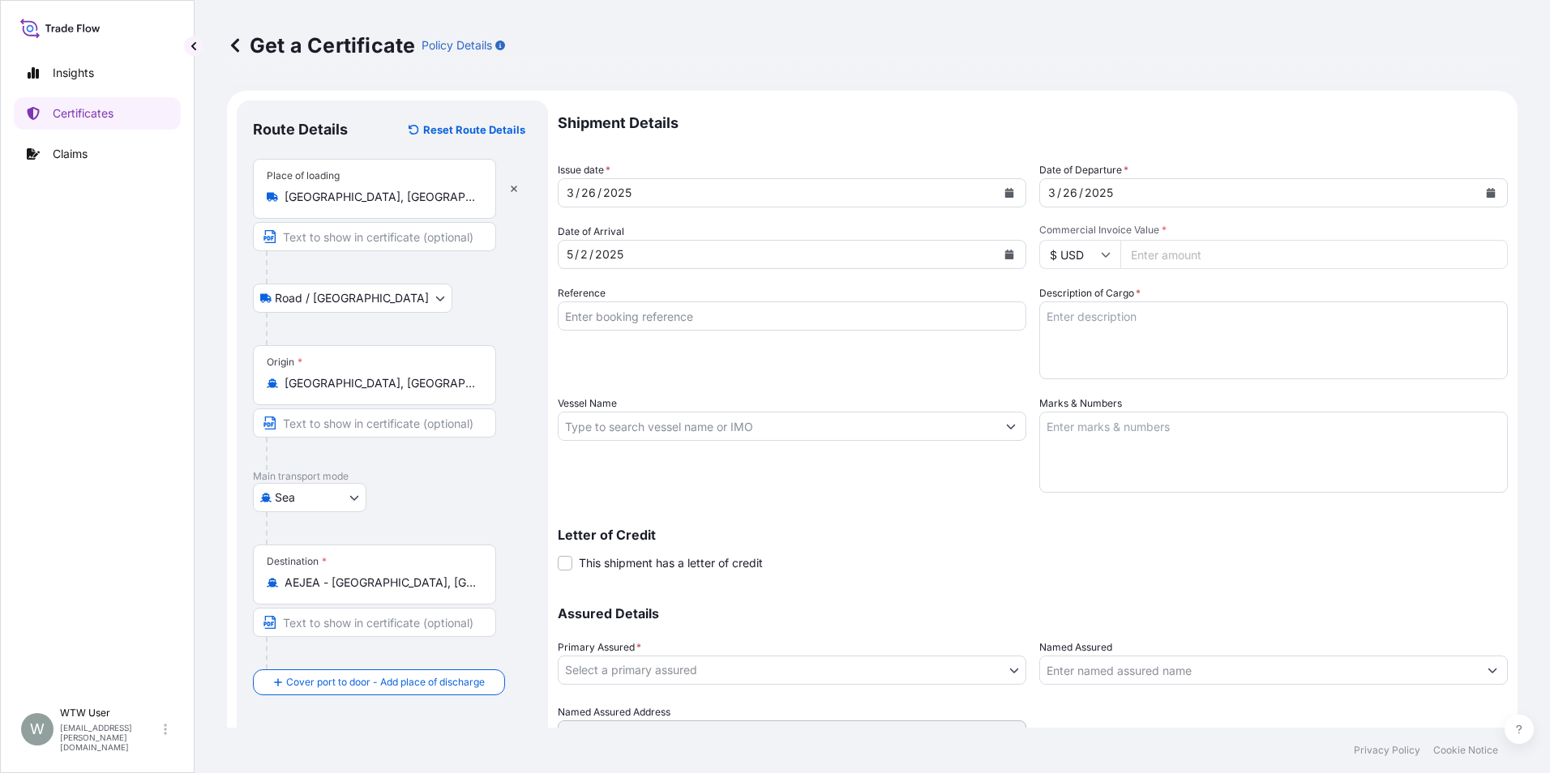
click at [1142, 264] on input "Commercial Invoice Value *" at bounding box center [1313, 254] width 387 height 29
click at [1096, 325] on textarea "Description of Cargo *" at bounding box center [1273, 340] width 468 height 78
click at [1169, 258] on input "Commercial Invoice Value *" at bounding box center [1313, 254] width 387 height 29
paste input "42797.9"
type input "42797.9"
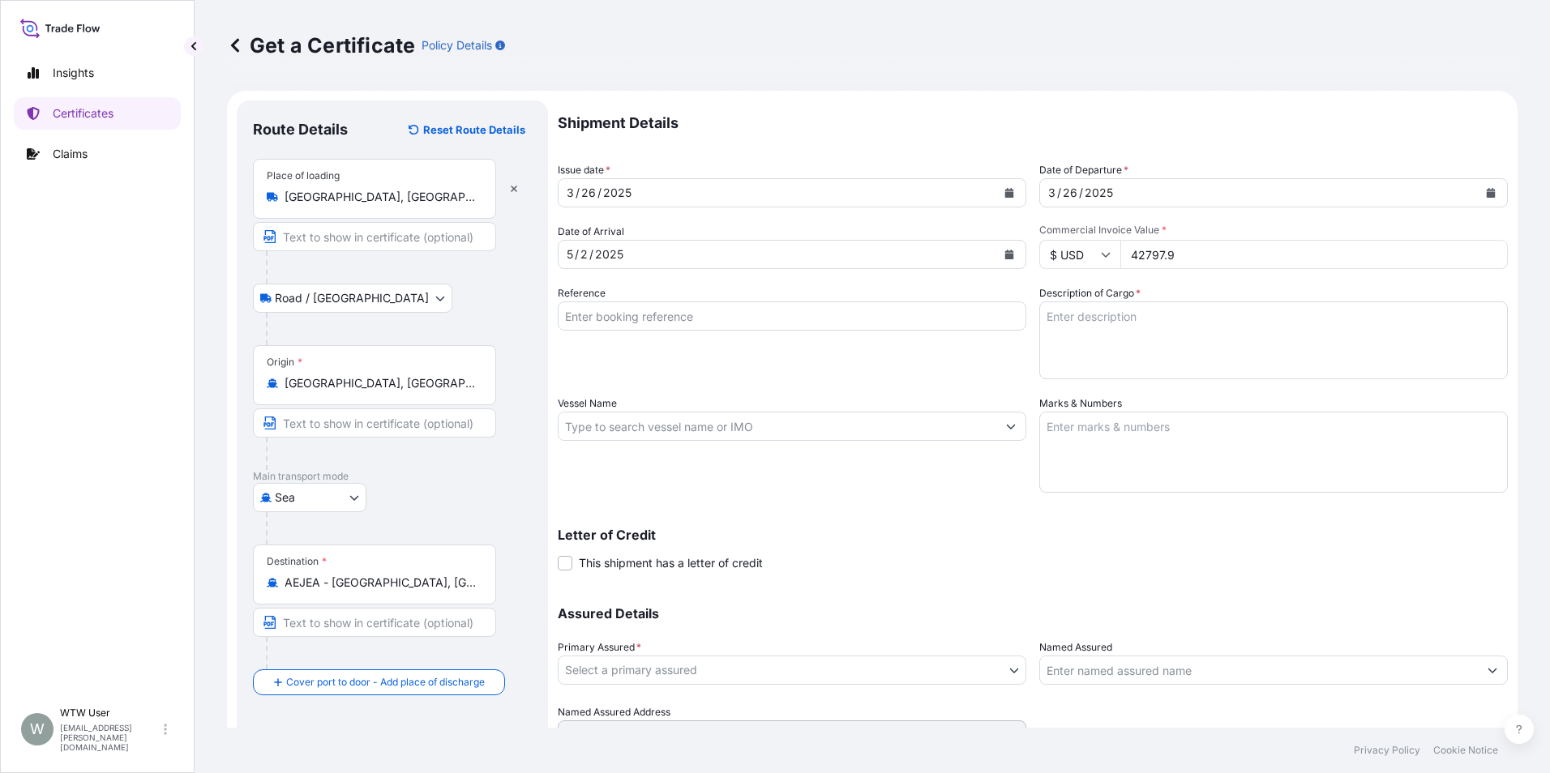
click at [778, 378] on div "Reference" at bounding box center [792, 332] width 468 height 94
click at [634, 430] on input "Vessel Name" at bounding box center [777, 426] width 438 height 29
paste input "6410041830"
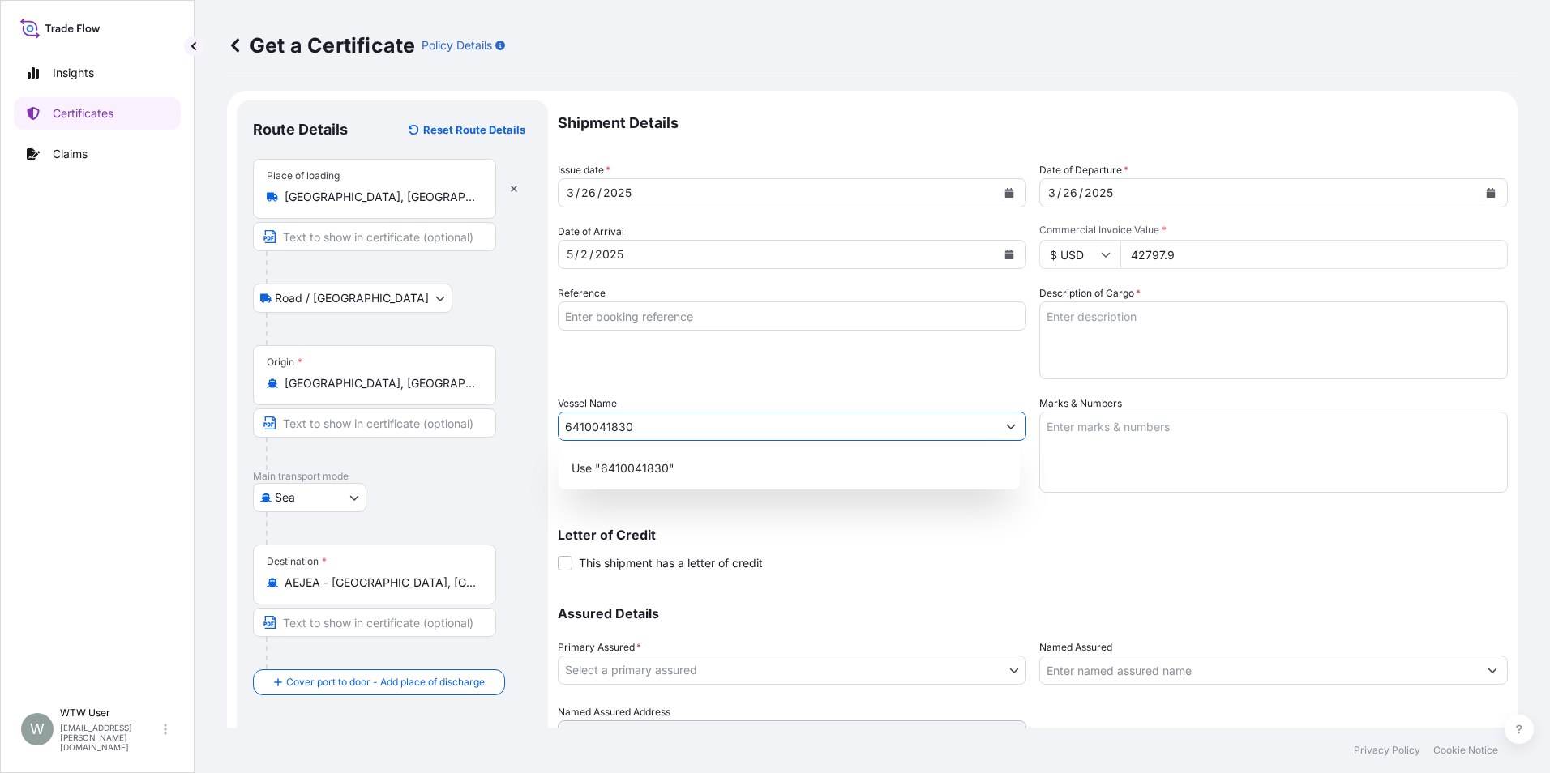
drag, startPoint x: 634, startPoint y: 430, endPoint x: 543, endPoint y: 442, distance: 91.6
click at [543, 442] on form "Route Details Reset Route Details Place of loading Edmonton, AB, Canada Road / …" at bounding box center [872, 448] width 1290 height 714
type input "6410041830"
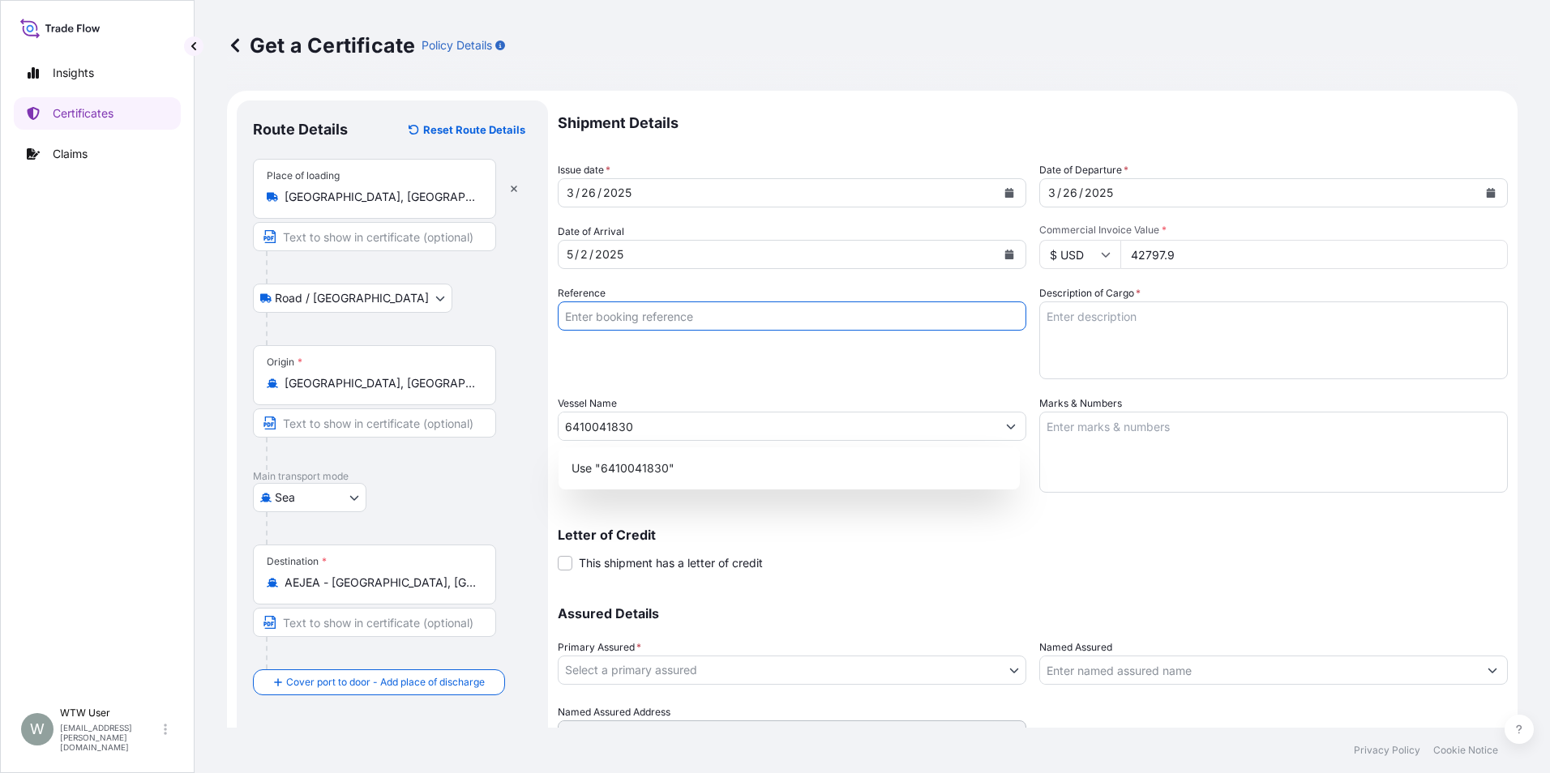
click at [646, 320] on input "Reference" at bounding box center [792, 315] width 468 height 29
paste input "6410041830"
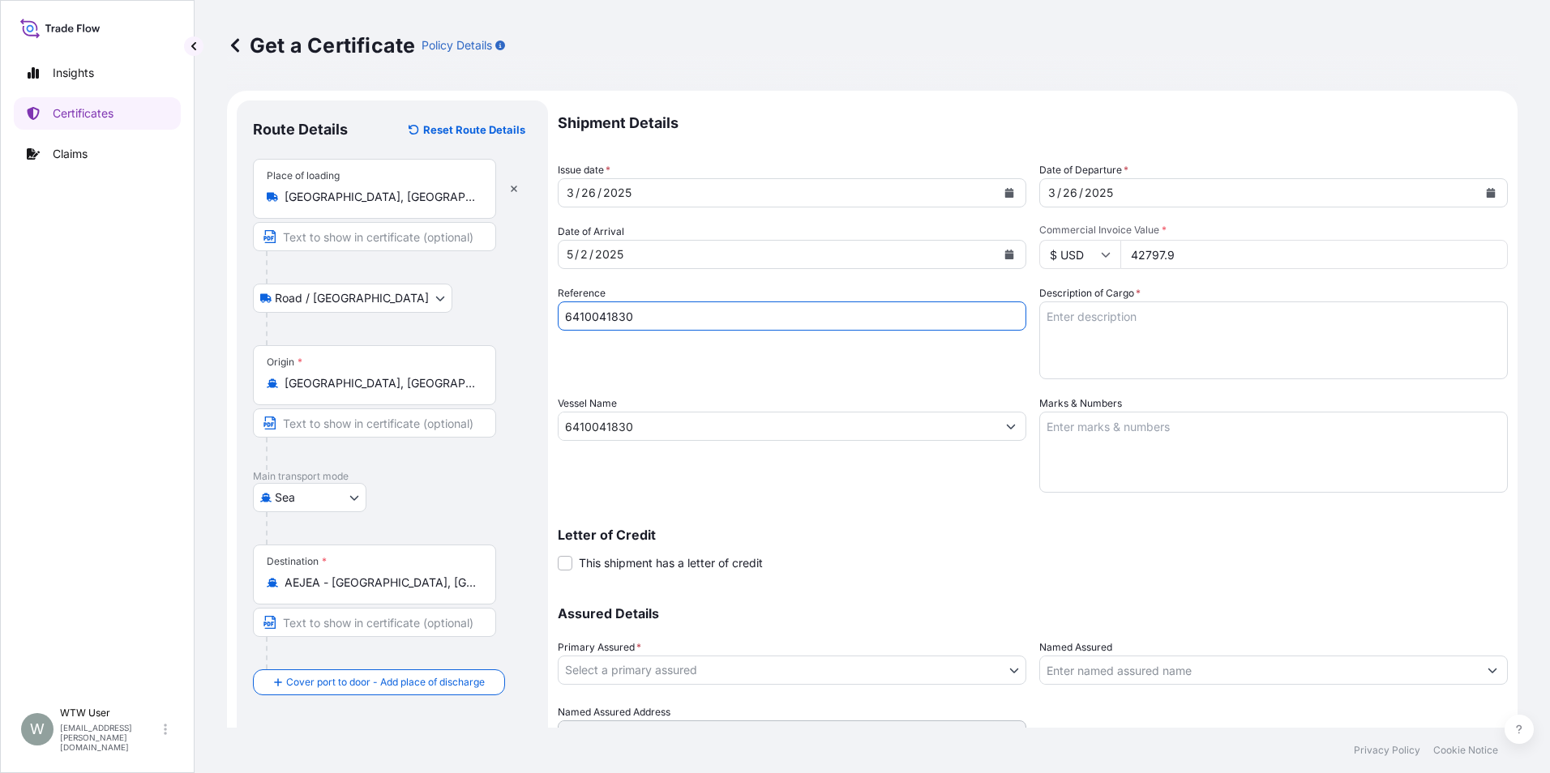
type input "6410041830"
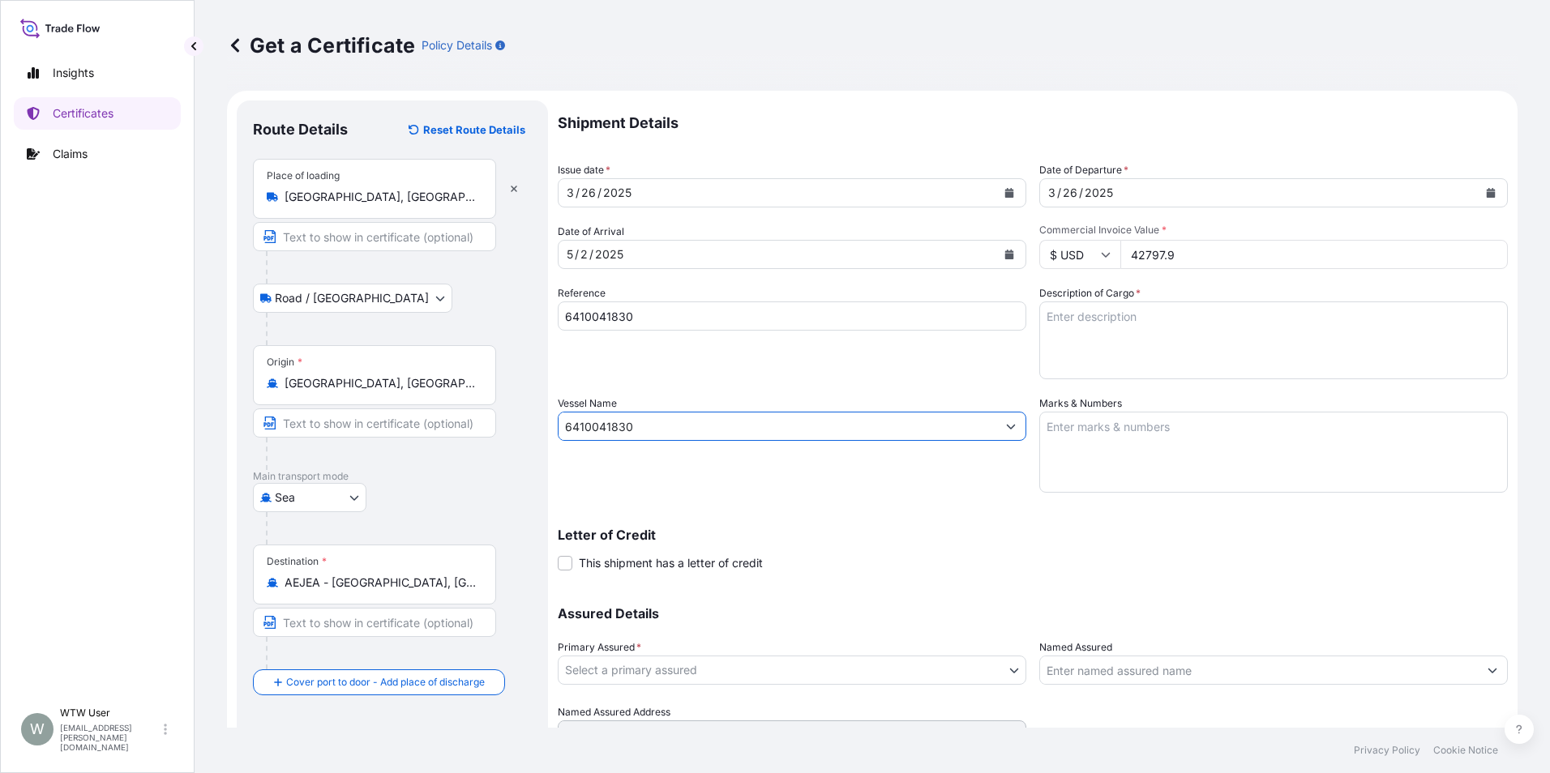
click at [631, 420] on input "6410041830" at bounding box center [777, 426] width 438 height 29
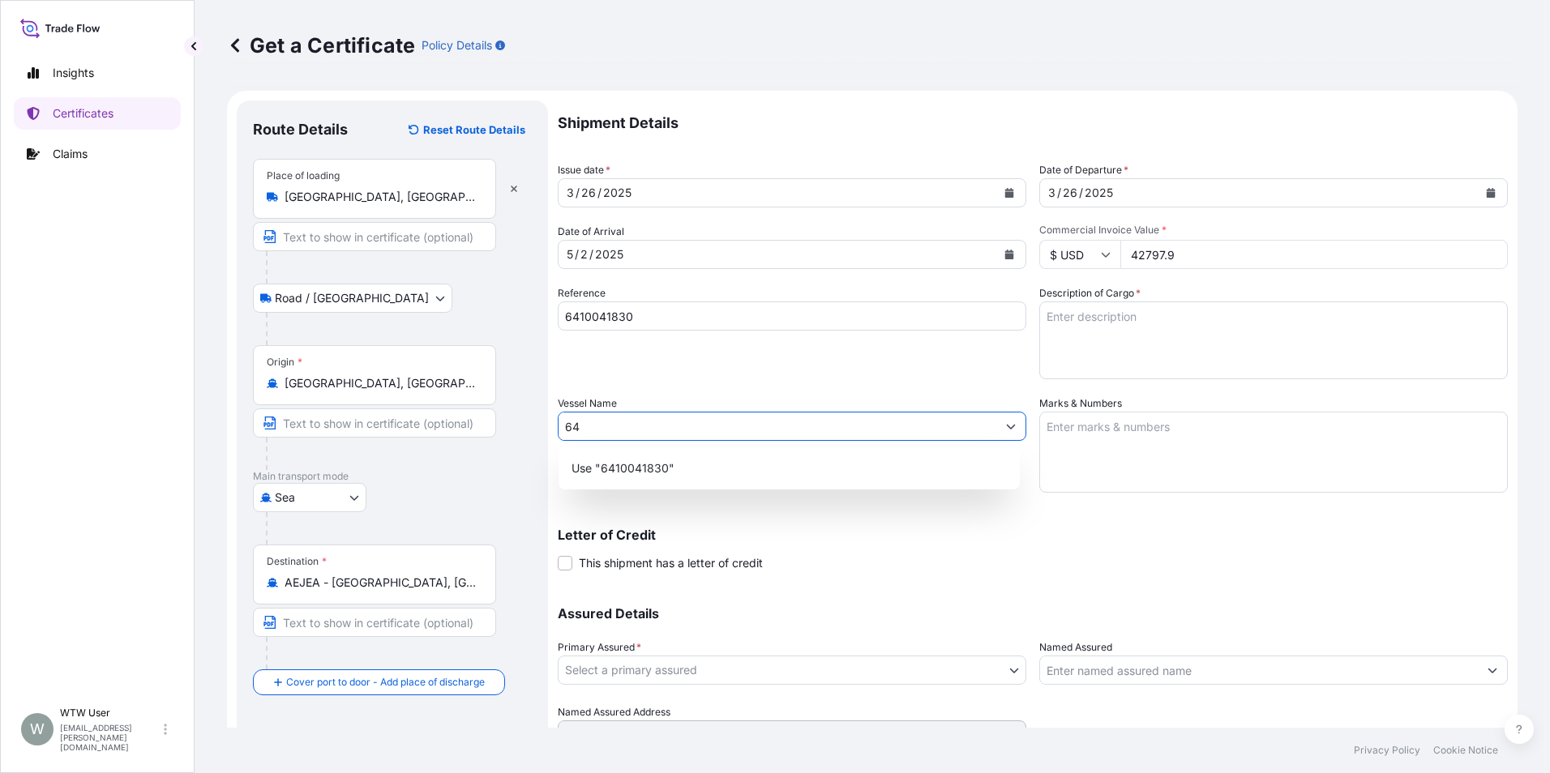
type input "6"
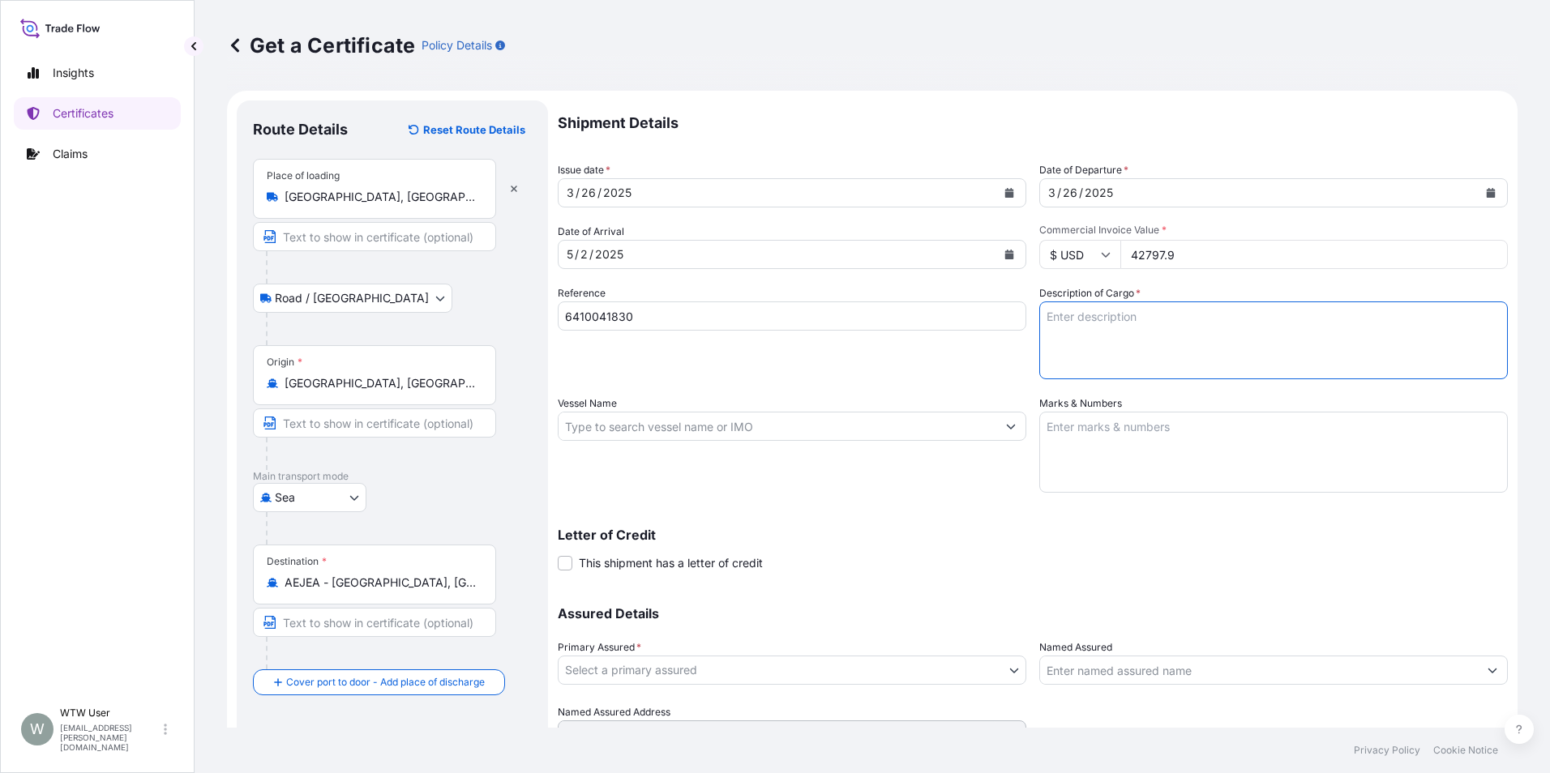
click at [1115, 329] on textarea "Description of Cargo *" at bounding box center [1273, 340] width 468 height 78
paste textarea "4X40' CONTAINERS - DOUBLE RECLEANED OATS (ANIMAL FEED) - BULK (99.530 MT)"
type textarea "4X40' CONTAINERS - DOUBLE RECLEANED OATS (ANIMAL FEED) - BULK (99.530 MT)"
click at [636, 428] on input "Vessel Name" at bounding box center [777, 426] width 438 height 29
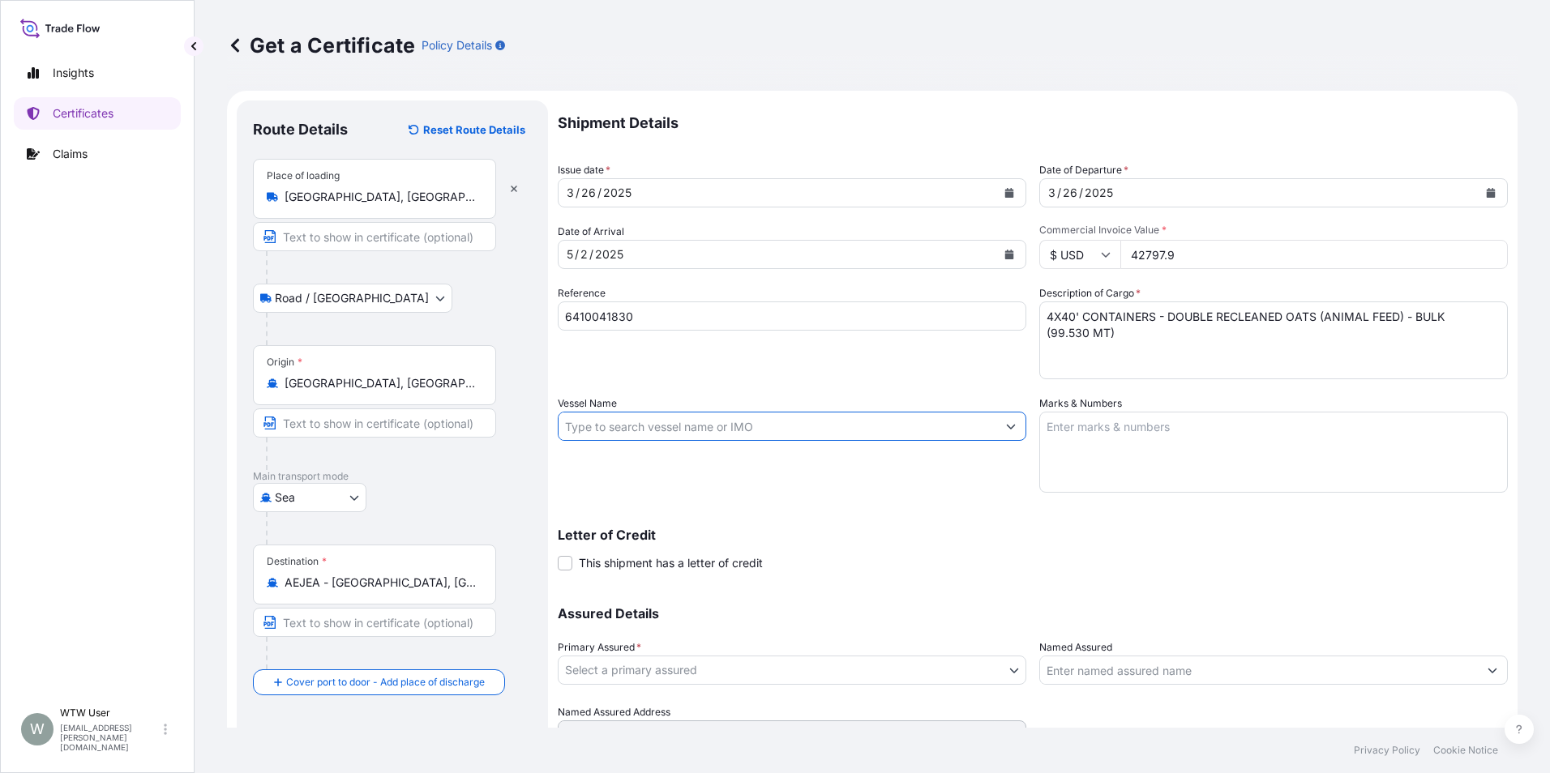
paste input "IAN H"
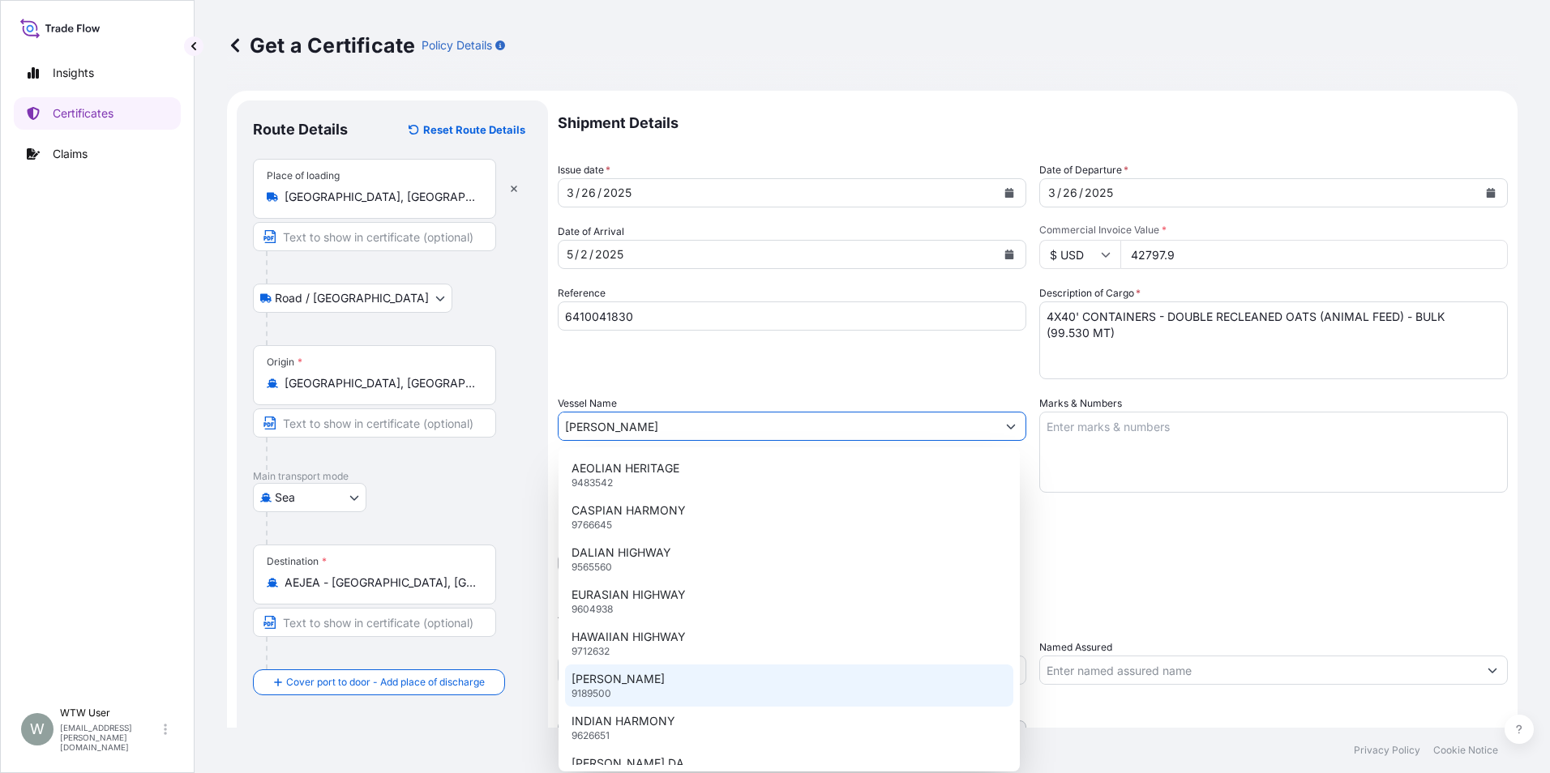
click at [632, 678] on div "IAN H 9189500" at bounding box center [789, 686] width 448 height 42
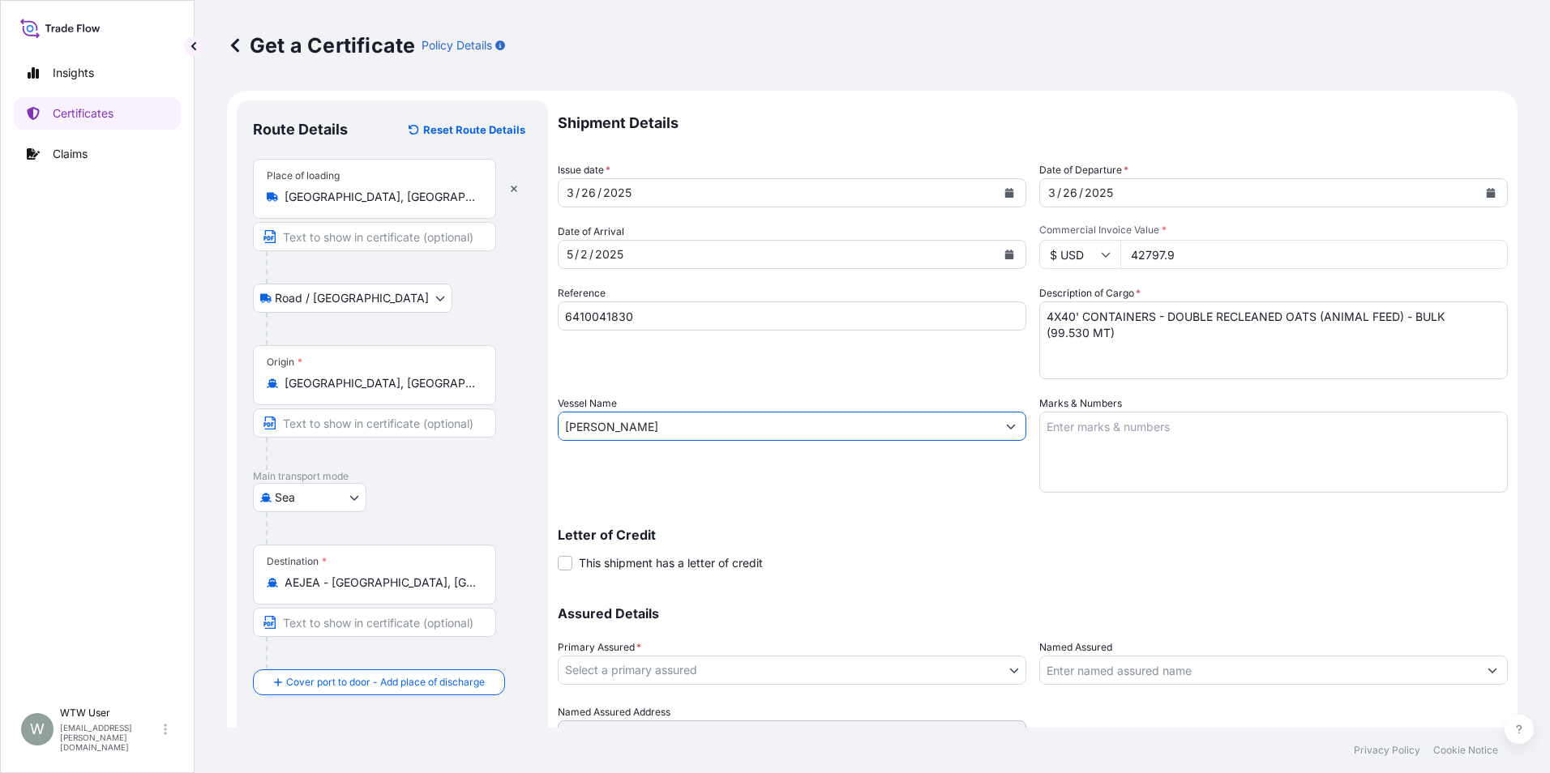
type input "IAN H"
click at [686, 509] on div "Letter of Credit This shipment has a letter of credit Letter of credit * Letter…" at bounding box center [1033, 540] width 950 height 62
click at [822, 468] on div "Vessel Name IAN H" at bounding box center [792, 443] width 468 height 97
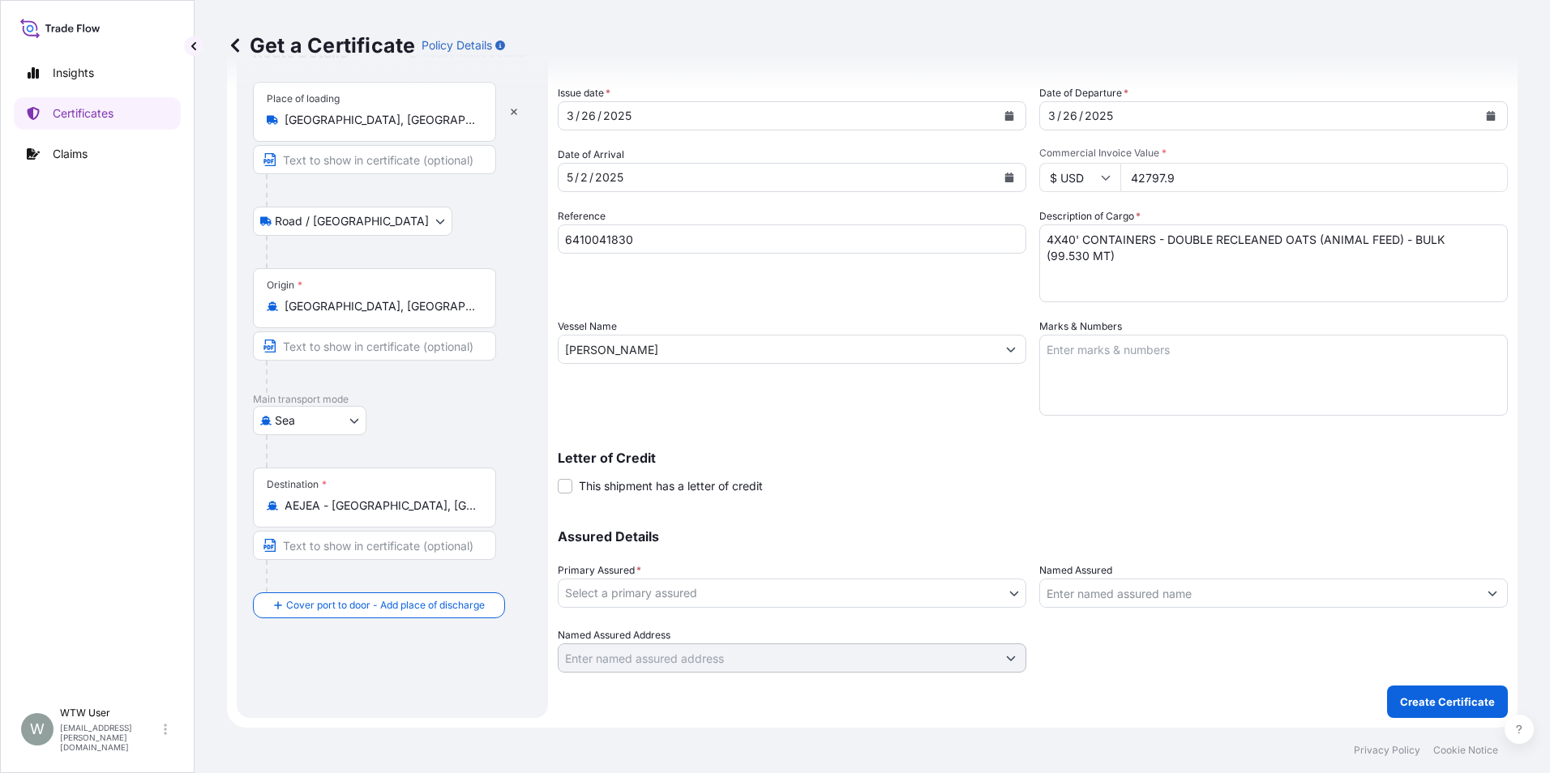
click at [772, 561] on div "Assured Details Primary Assured * Select a primary assured Wilbur-Ellis Holding…" at bounding box center [1033, 592] width 950 height 162
click at [772, 577] on div "Primary Assured * Select a primary assured" at bounding box center [792, 584] width 468 height 45
click at [582, 596] on body "Insights Certificates Claims W WTW User trade.flow+wilbur@wtwco.com Get a Certi…" at bounding box center [775, 386] width 1550 height 773
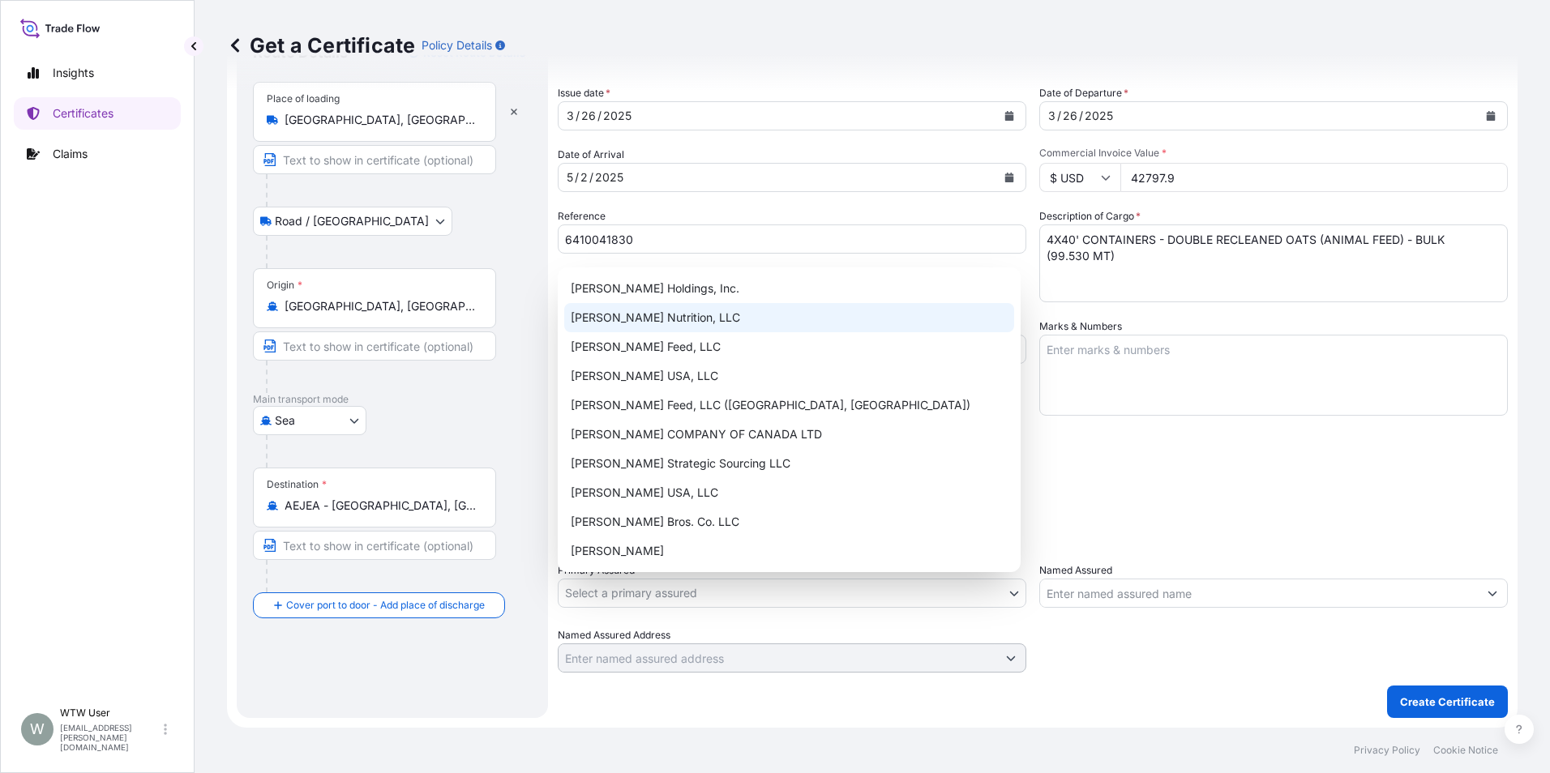
click at [727, 318] on div "[PERSON_NAME] Nutrition, LLC" at bounding box center [789, 317] width 450 height 29
select select "31733"
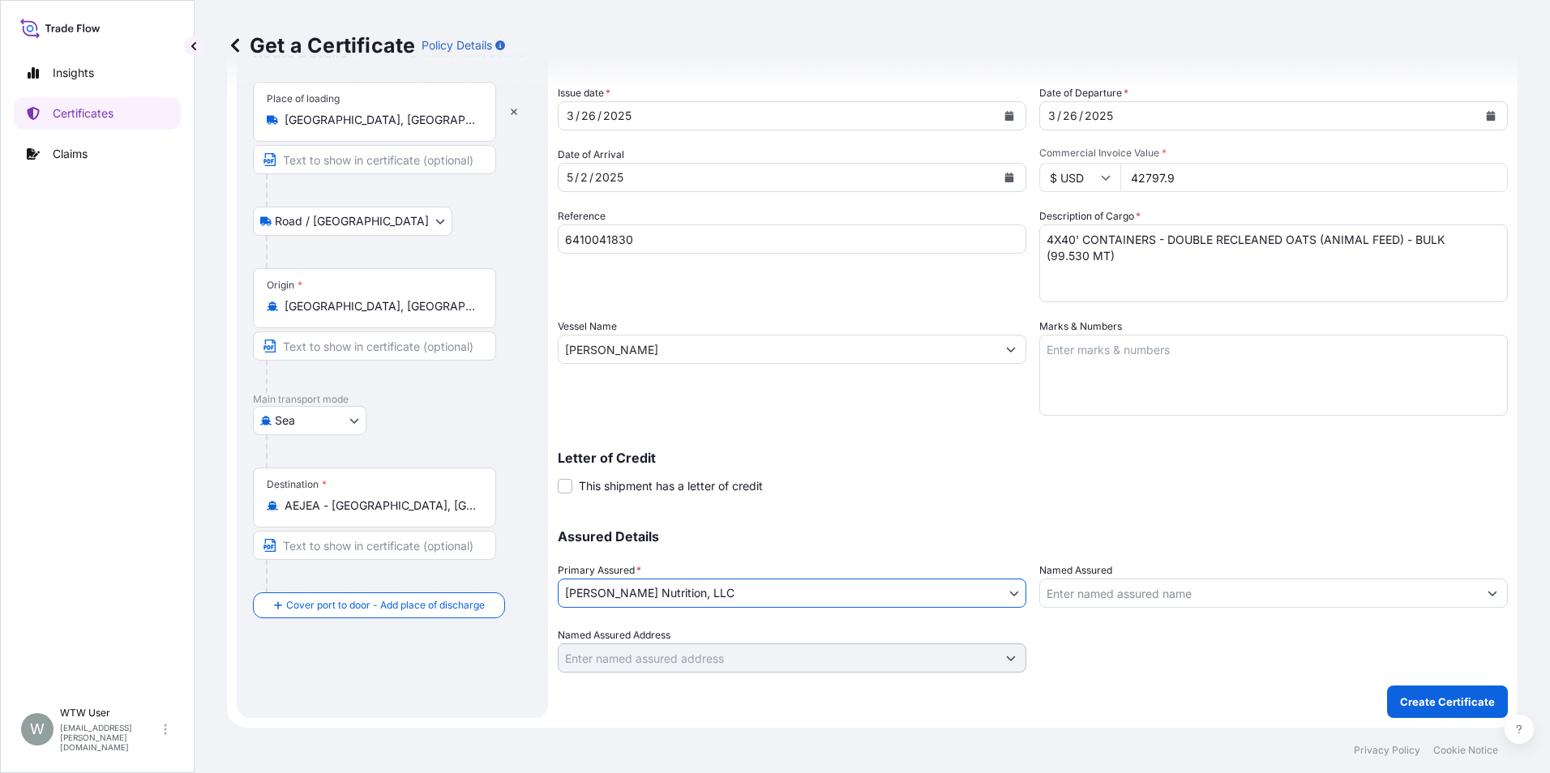
click at [1112, 652] on div at bounding box center [1273, 649] width 468 height 45
click at [1429, 707] on p "Create Certificate" at bounding box center [1447, 702] width 95 height 16
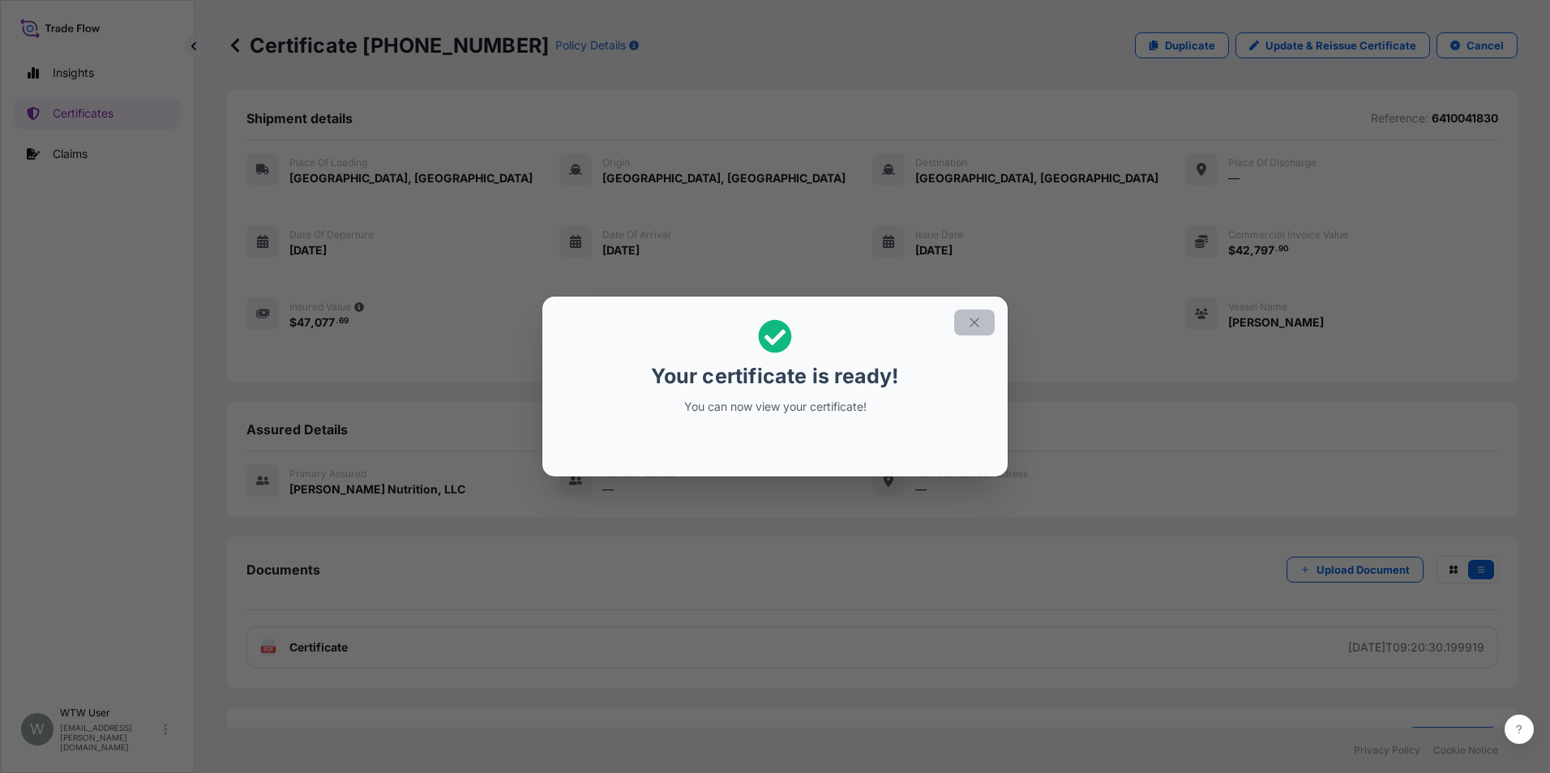
click at [977, 321] on icon "button" at bounding box center [974, 322] width 15 height 15
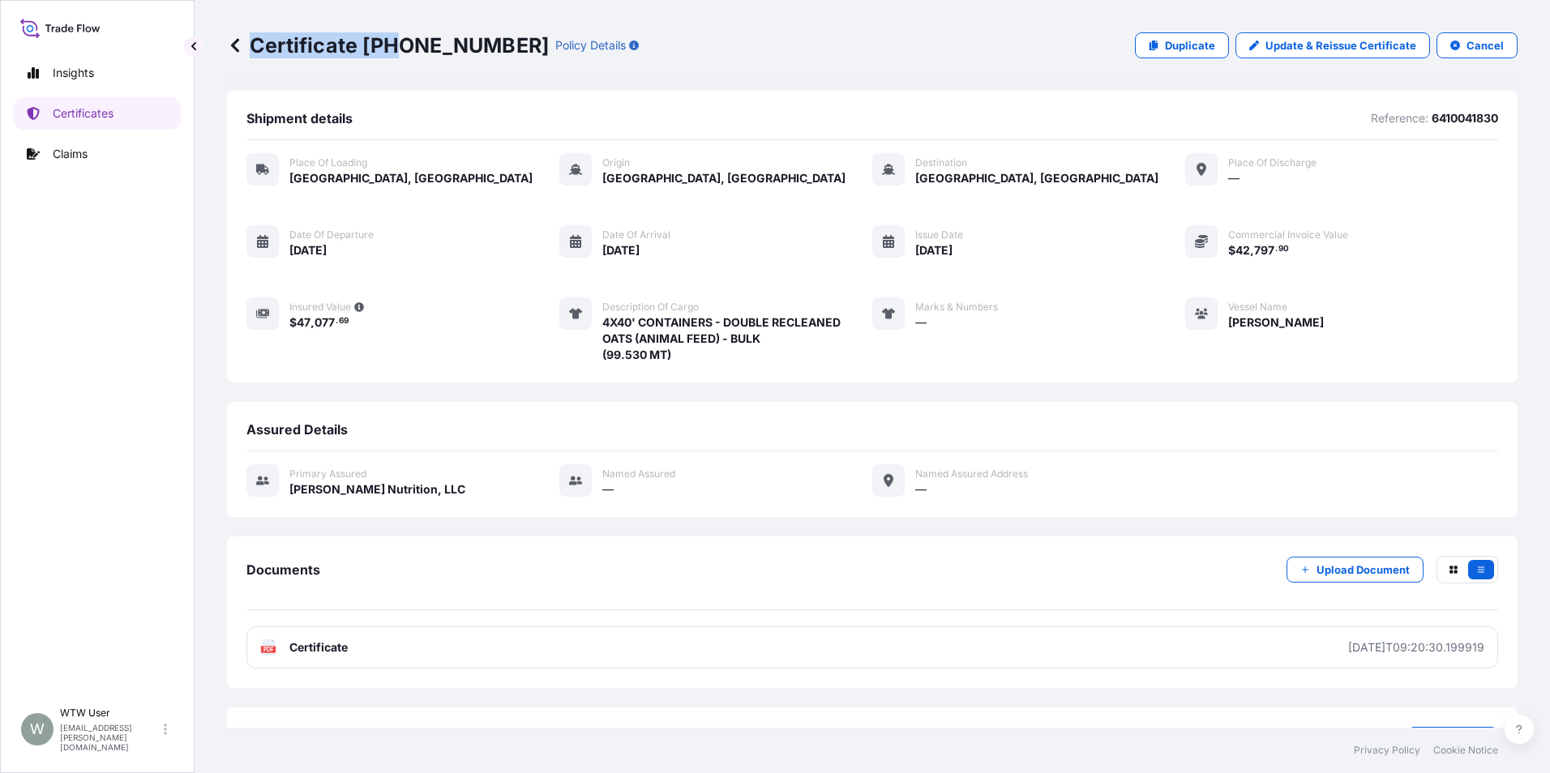
drag, startPoint x: 486, startPoint y: 44, endPoint x: 400, endPoint y: 62, distance: 88.7
click at [400, 62] on div "Certificate 31733-135-1 Policy Details Duplicate Update & Reissue Certificate C…" at bounding box center [872, 45] width 1290 height 91
drag, startPoint x: 364, startPoint y: 51, endPoint x: 484, endPoint y: 47, distance: 120.0
click at [484, 47] on p "Certificate 31733-135-1" at bounding box center [388, 45] width 322 height 26
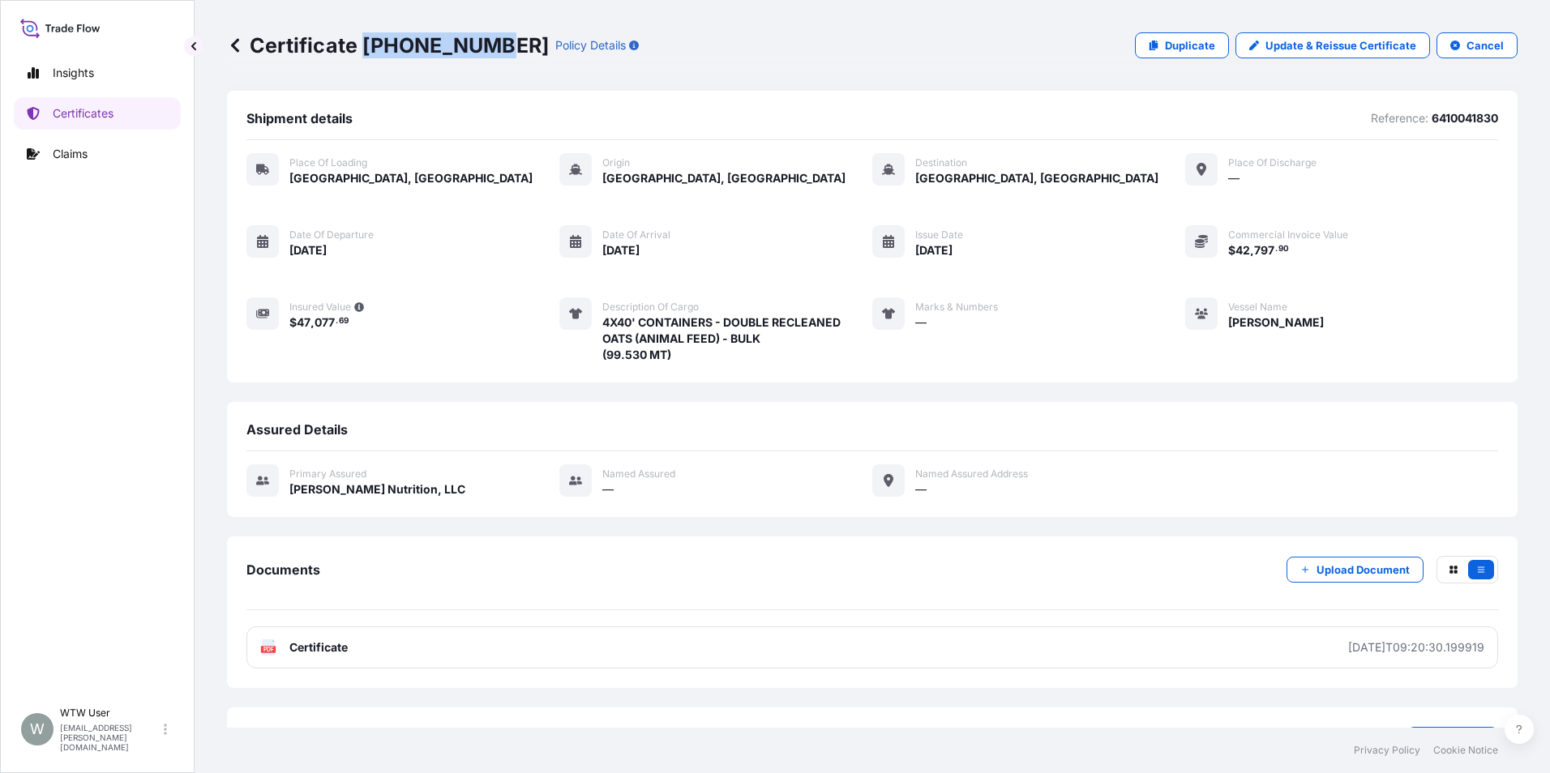
copy p "31733-135-1"
click at [634, 71] on div "Certificate 31733-135-1 Policy Details Duplicate Update & Reissue Certificate C…" at bounding box center [872, 45] width 1290 height 91
click at [1178, 43] on p "Duplicate" at bounding box center [1190, 45] width 50 height 16
select select "Road / [GEOGRAPHIC_DATA]"
select select "Sea"
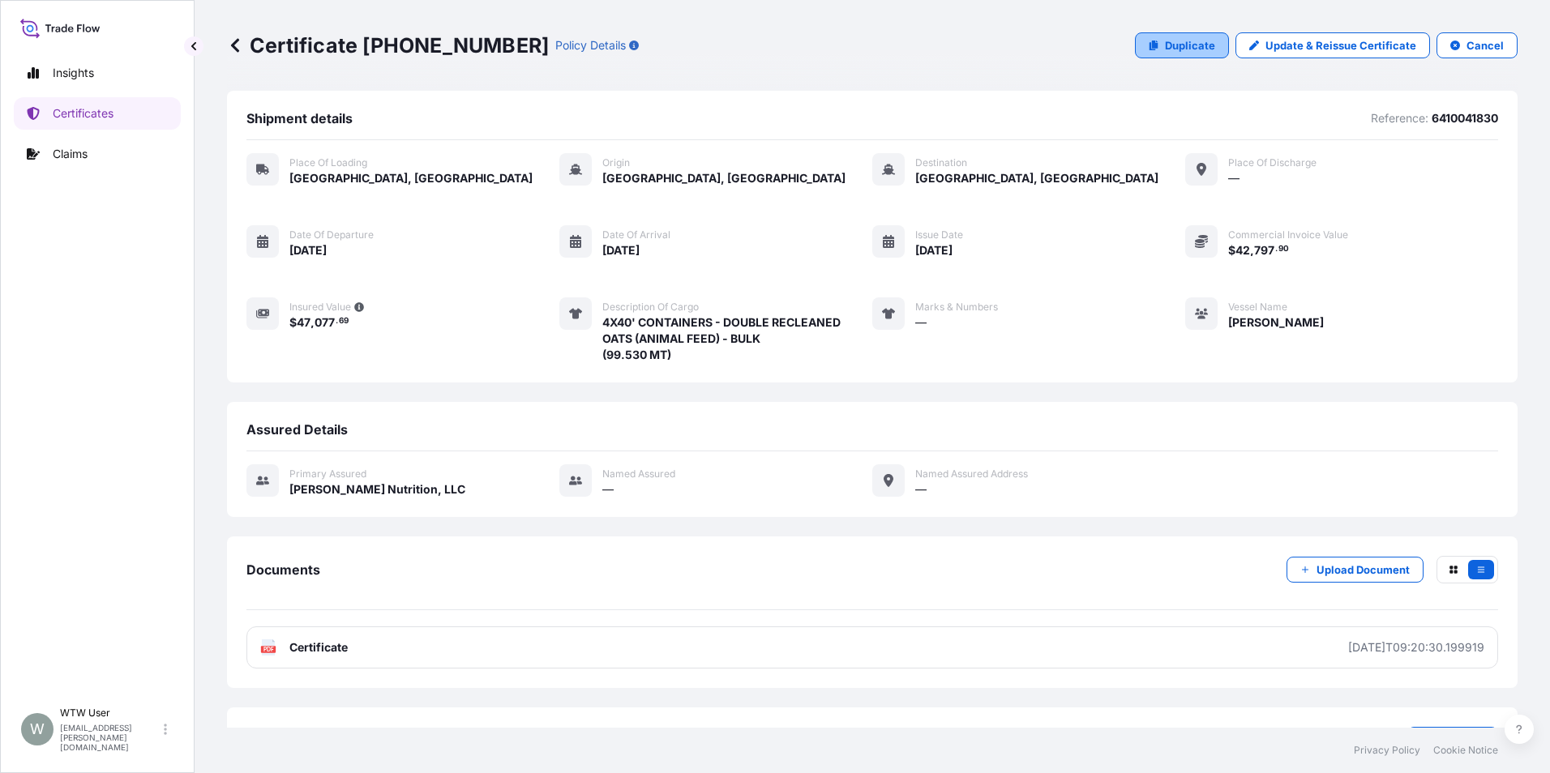
select select "31733"
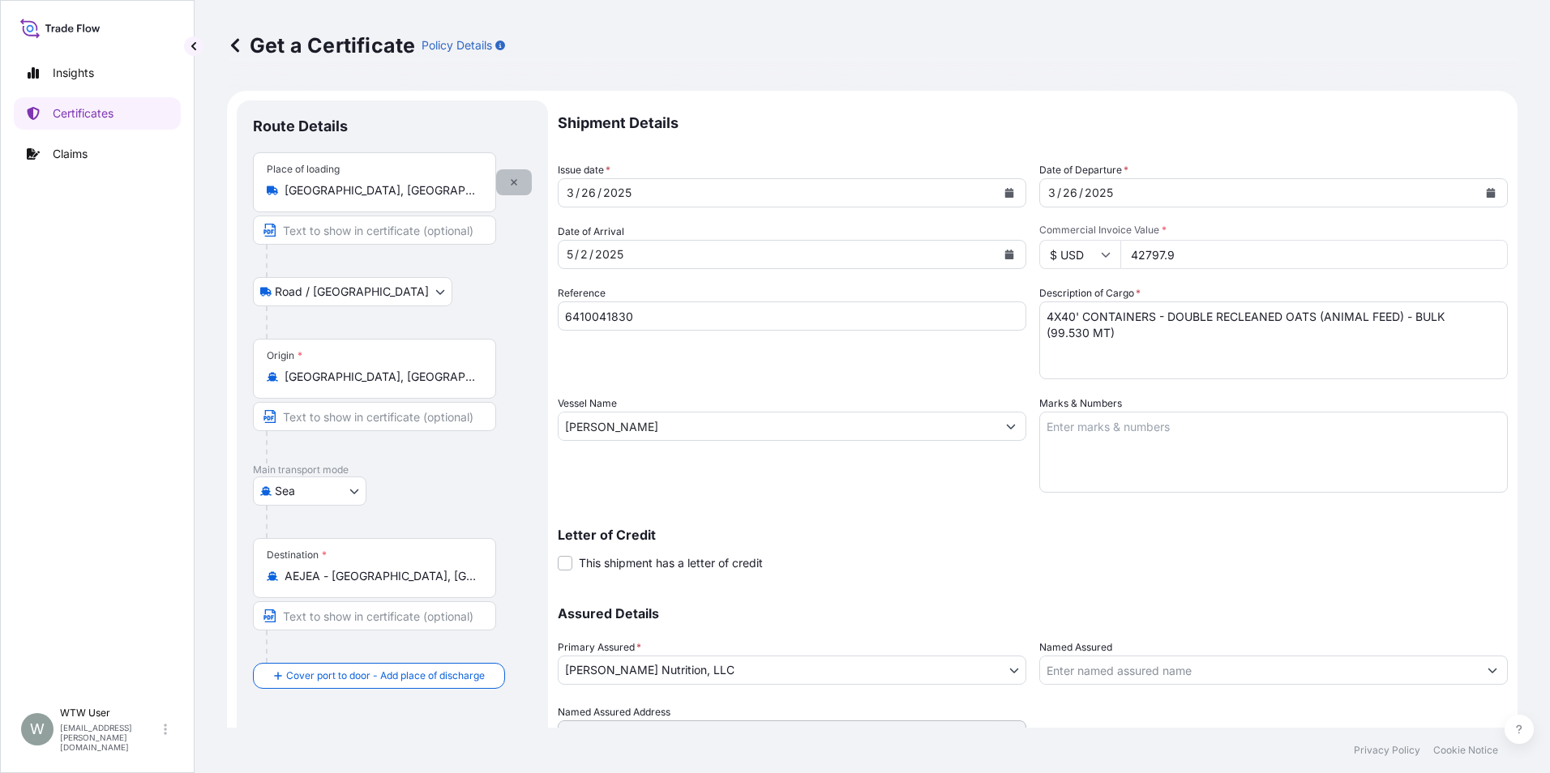
click at [510, 186] on icon "button" at bounding box center [514, 182] width 10 height 10
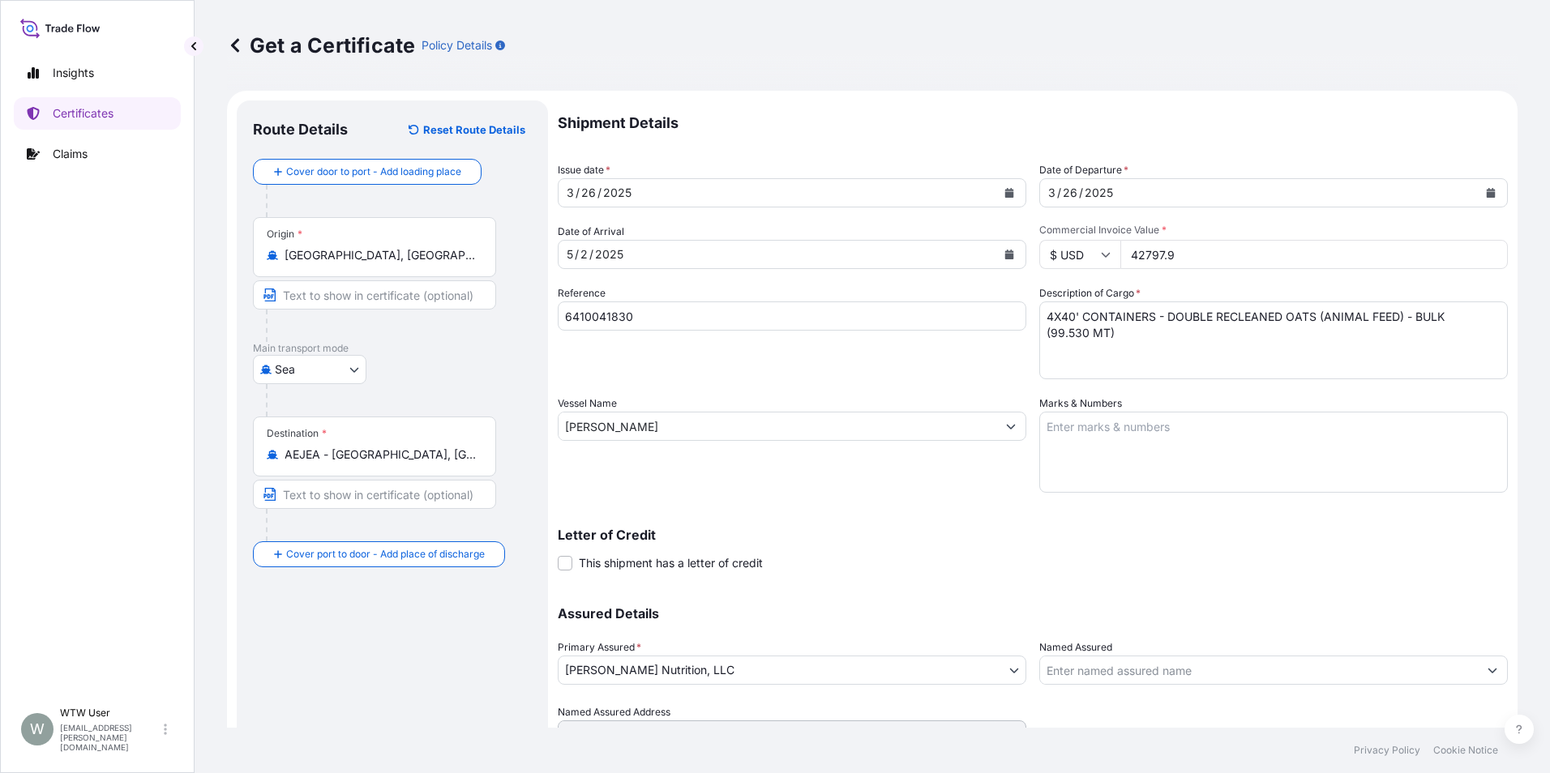
click at [418, 259] on input "[GEOGRAPHIC_DATA], [GEOGRAPHIC_DATA], [GEOGRAPHIC_DATA]" at bounding box center [379, 255] width 191 height 16
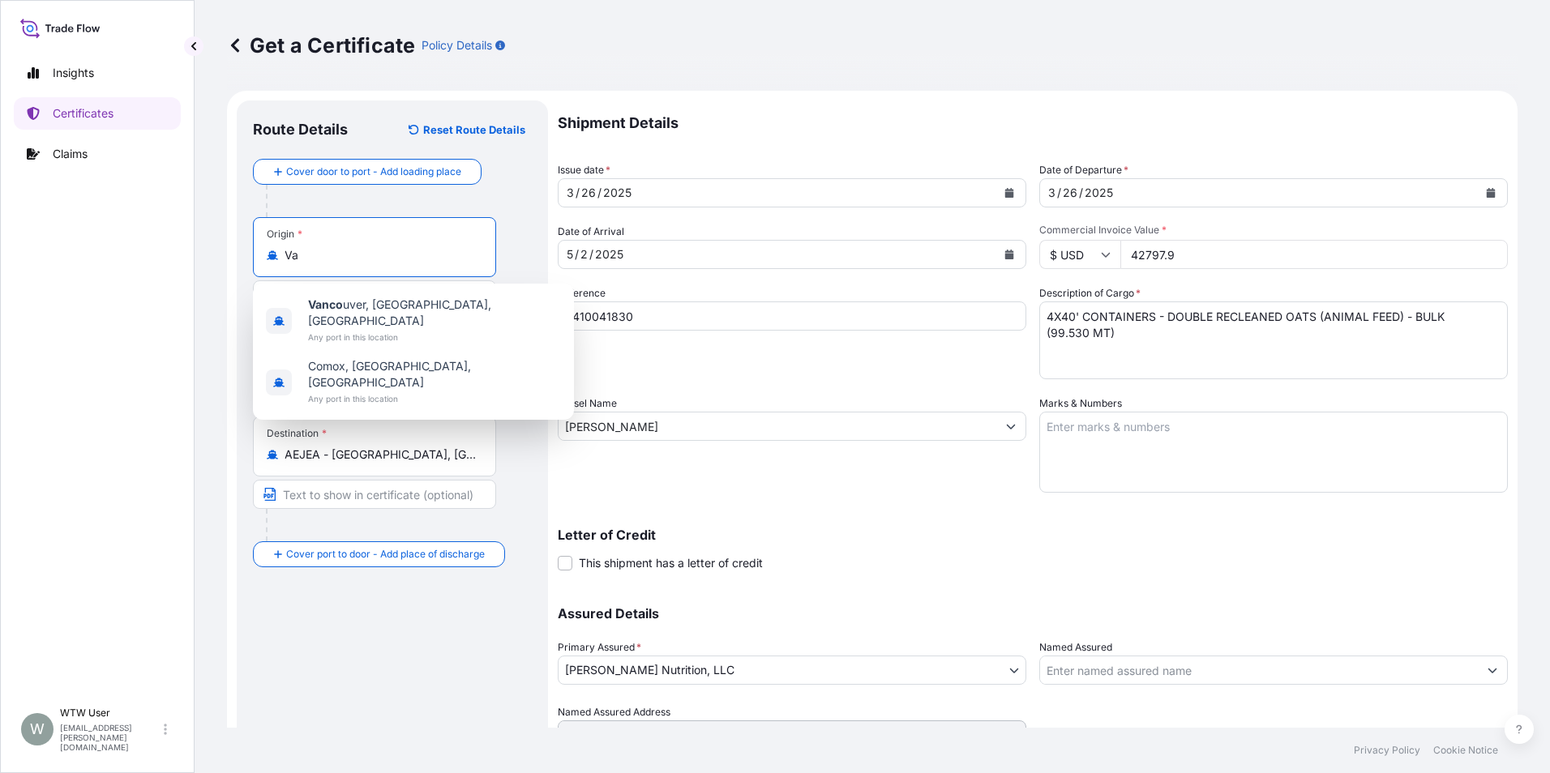
type input "V"
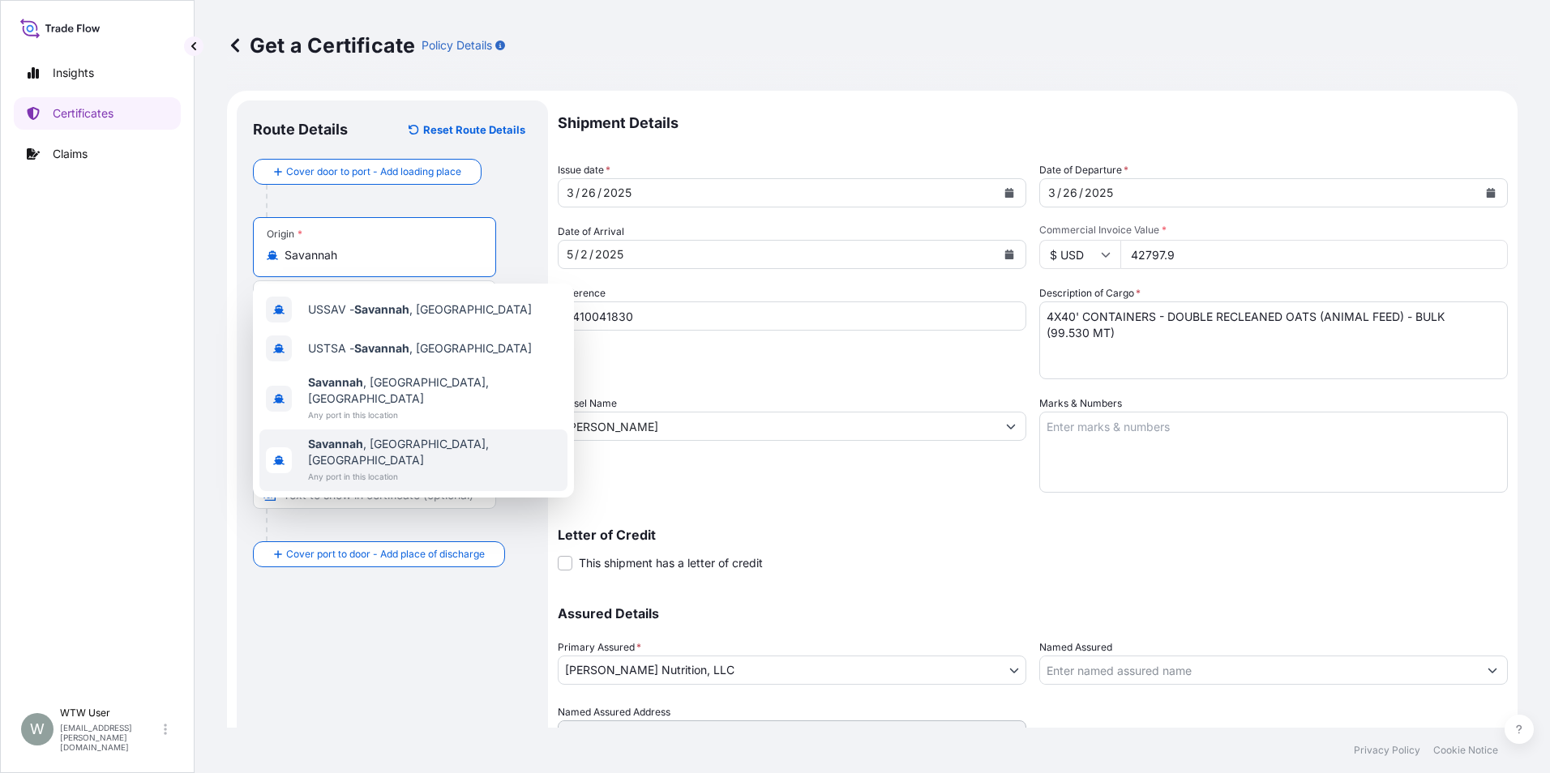
click at [323, 703] on div "Route Details Reset Route Details Cover door to port - Add loading place Place …" at bounding box center [392, 448] width 279 height 662
type input "[GEOGRAPHIC_DATA], [GEOGRAPHIC_DATA], [GEOGRAPHIC_DATA]"
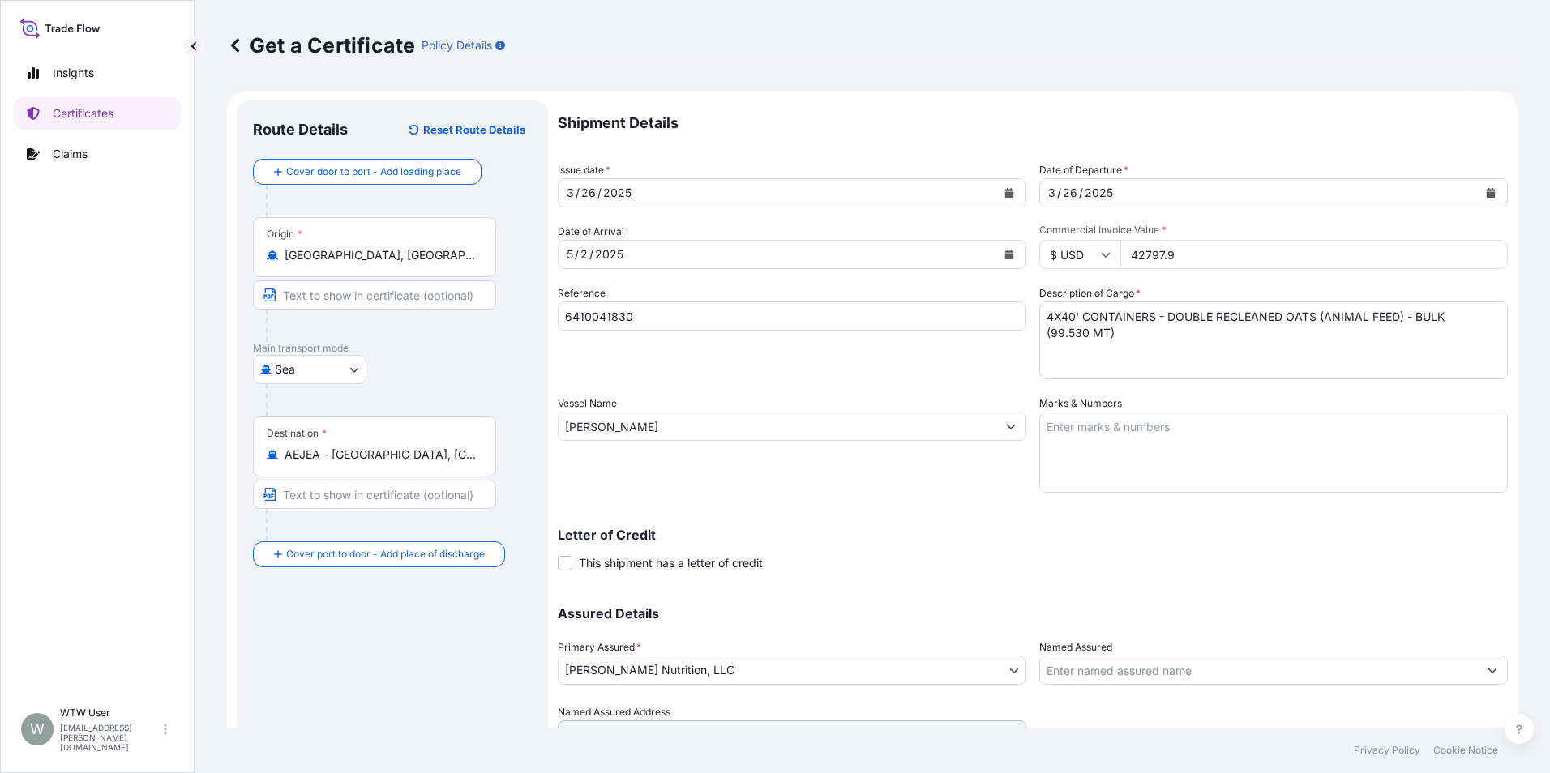
click at [105, 108] on p "Certificates" at bounding box center [83, 113] width 61 height 16
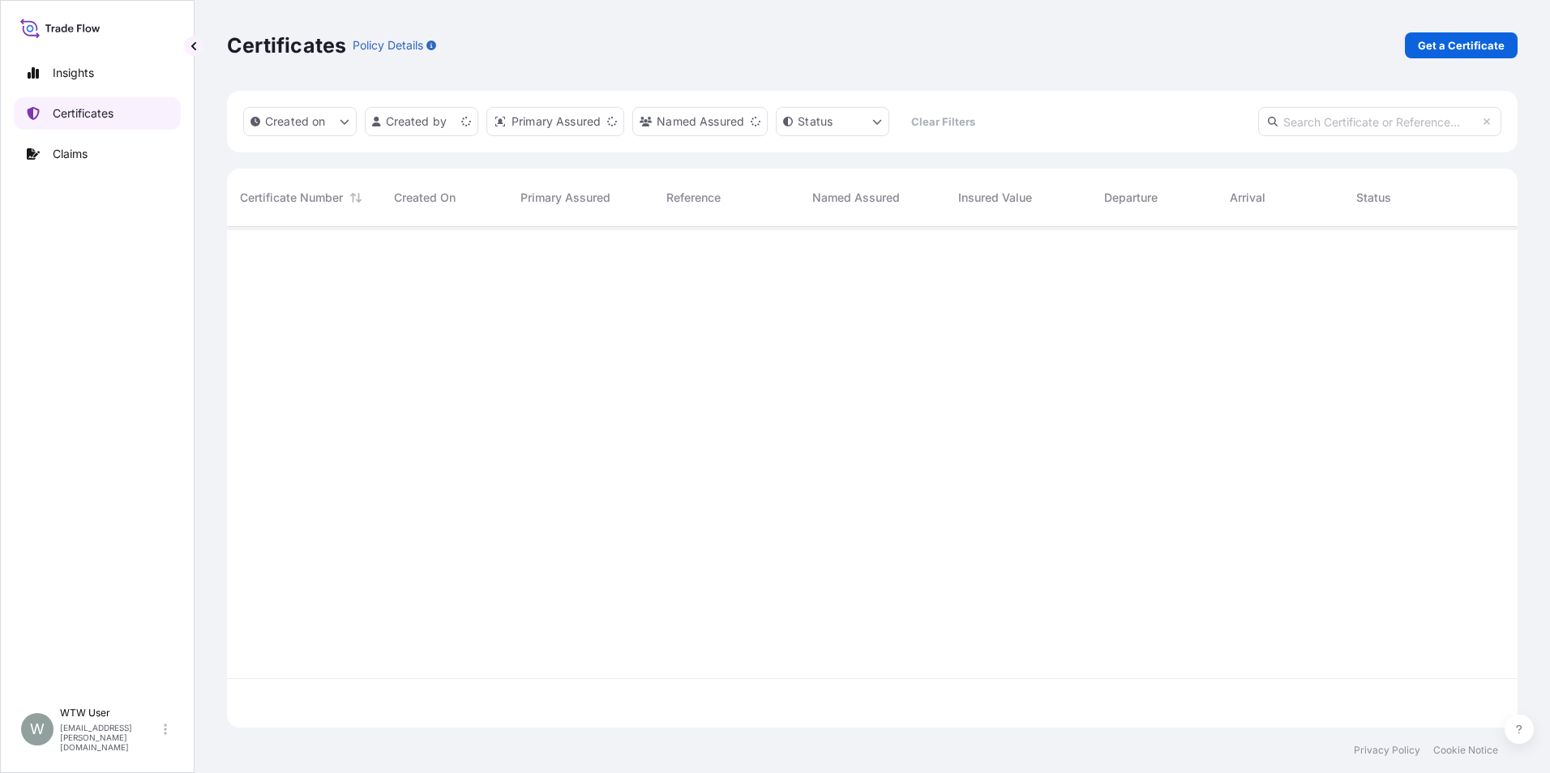
scroll to position [498, 1278]
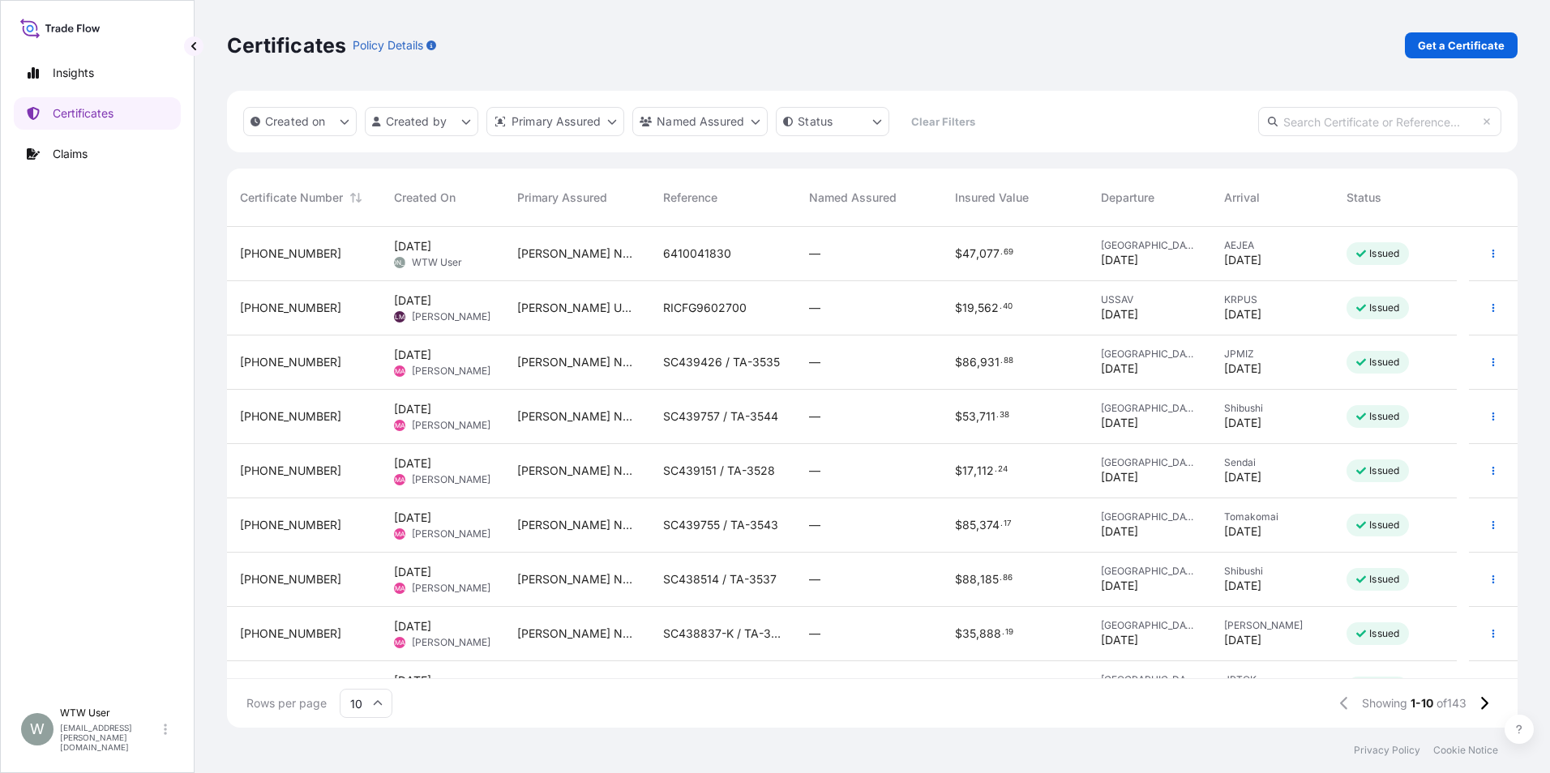
click at [1329, 137] on div "Created on Created by Primary Assured Named Assured Status Clear Filters" at bounding box center [872, 122] width 1290 height 62
click at [1332, 119] on input "text" at bounding box center [1379, 121] width 243 height 29
paste input "31738-3-2"
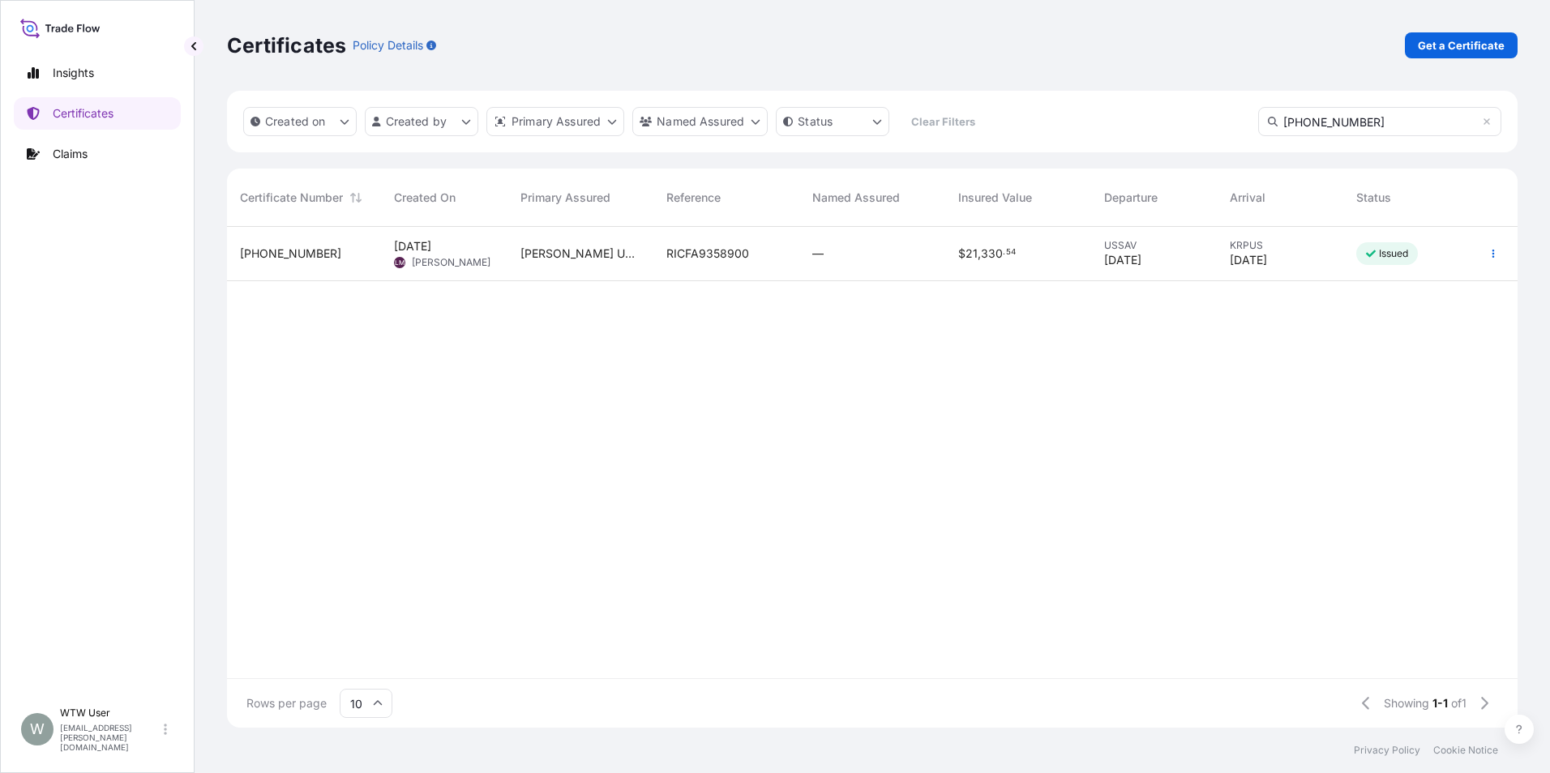
type input "31738-3-2"
click at [840, 267] on div "—" at bounding box center [872, 254] width 146 height 54
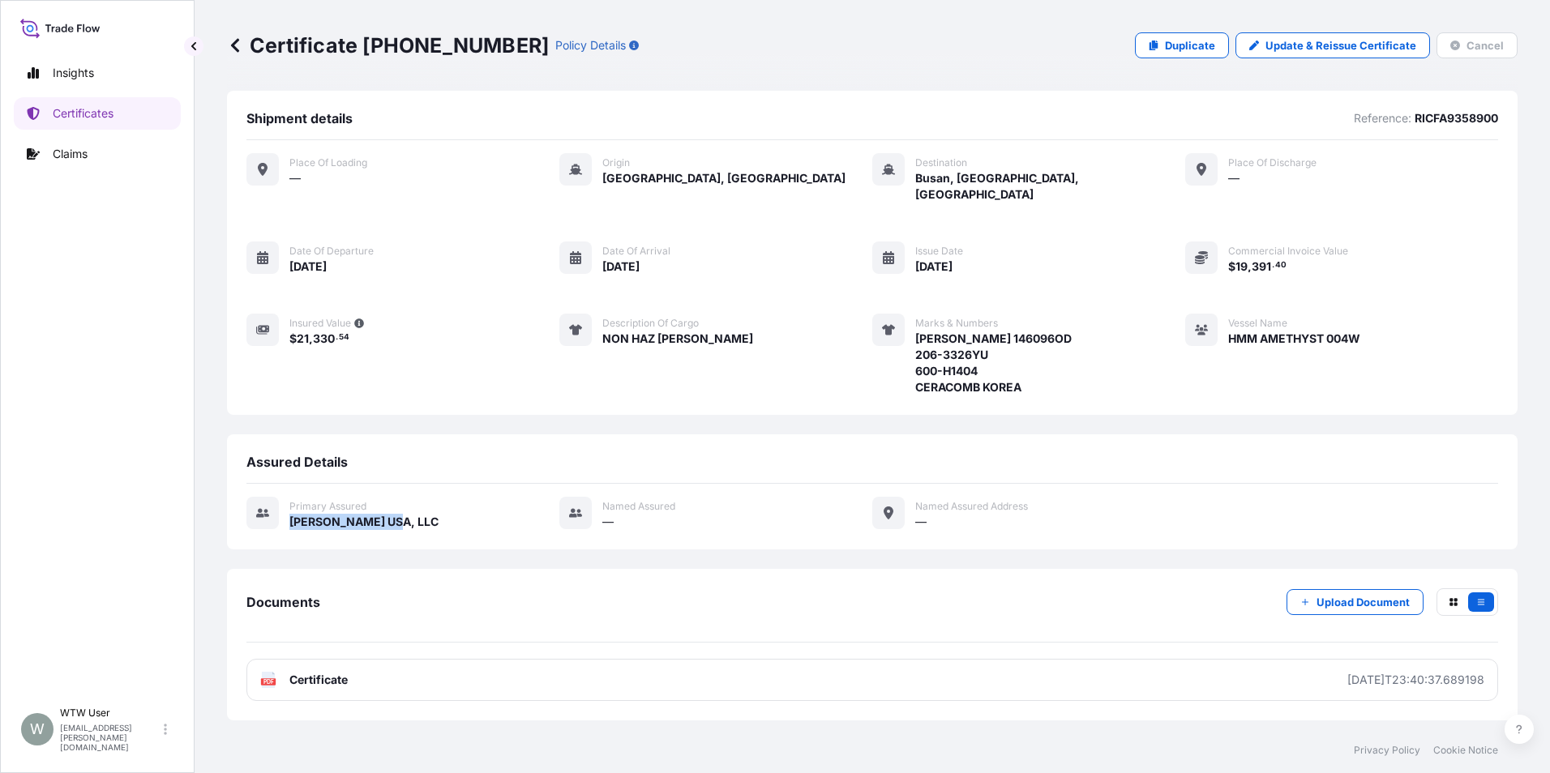
drag, startPoint x: 399, startPoint y: 506, endPoint x: 289, endPoint y: 508, distance: 109.4
click at [289, 508] on div "Primary assured Connell USA, LLC Named Assured — Named Assured Address —" at bounding box center [871, 513] width 1251 height 33
copy span "[PERSON_NAME] USA, LLC"
click at [639, 383] on div "Place of Loading — Origin Savannah, United States Destination Busan, Korea, Sou…" at bounding box center [871, 282] width 1251 height 285
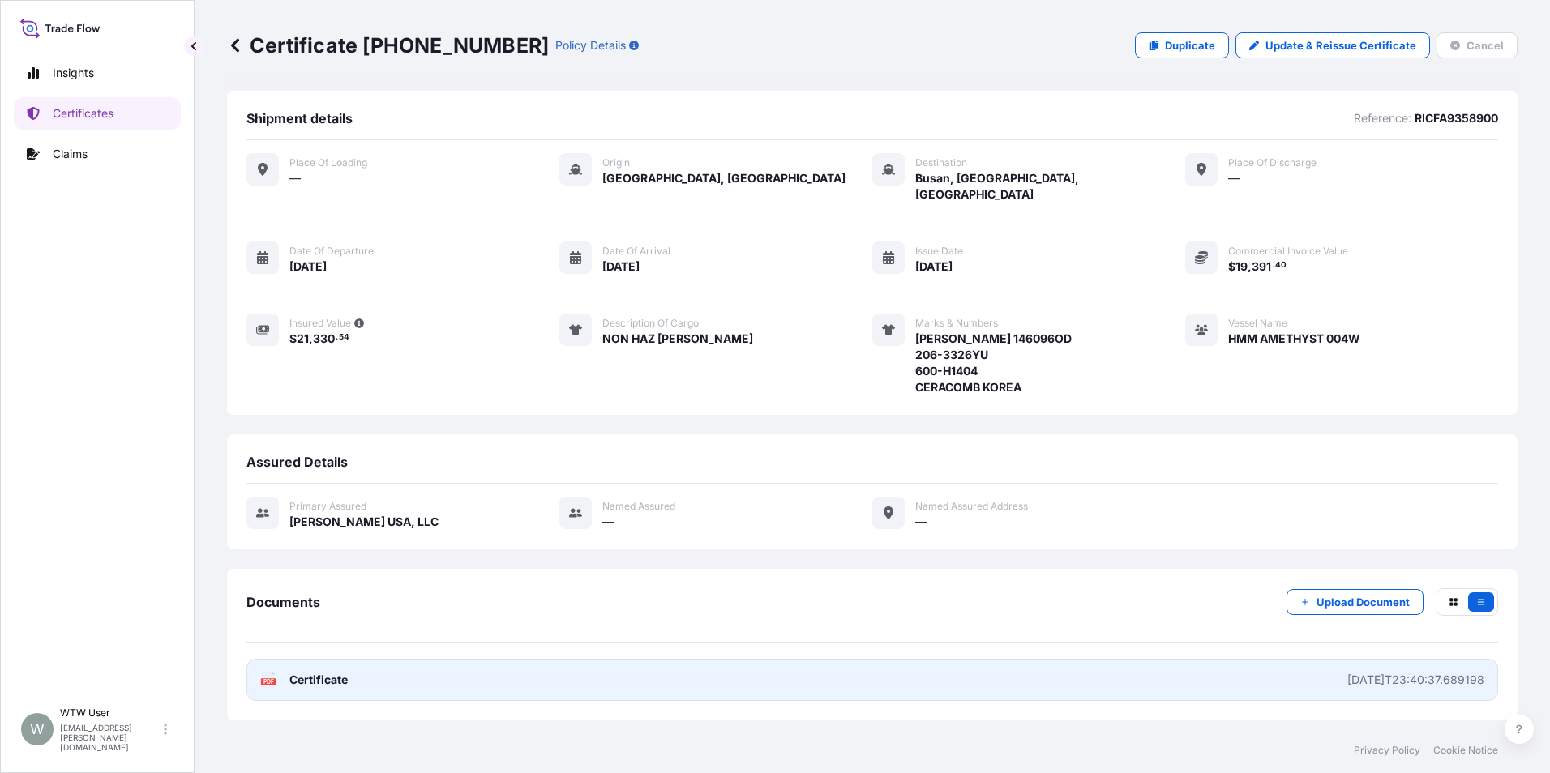
click at [1395, 672] on div "2025-04-15T23:40:37.689198" at bounding box center [1415, 680] width 137 height 16
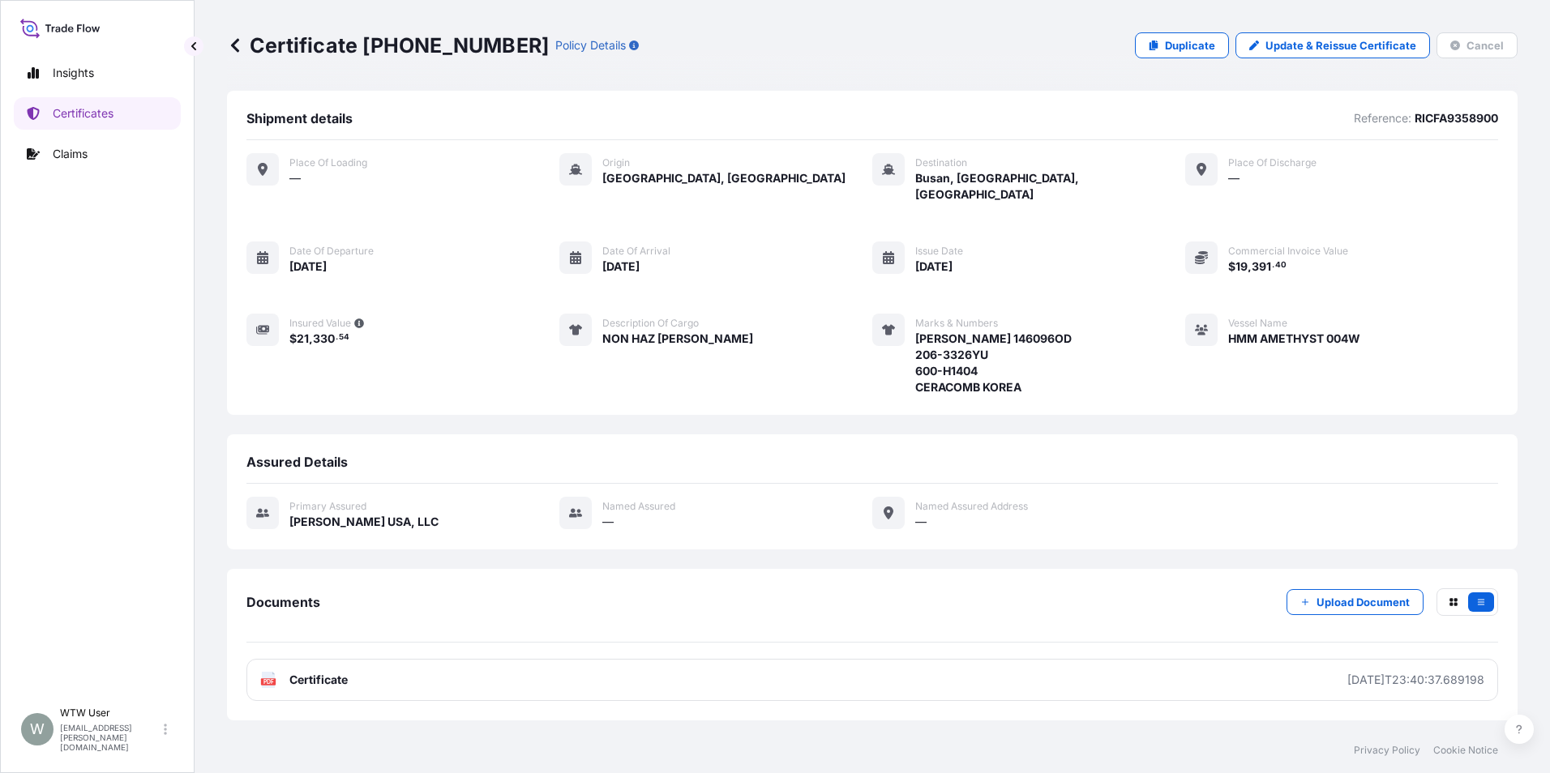
click at [235, 36] on link at bounding box center [235, 45] width 16 height 26
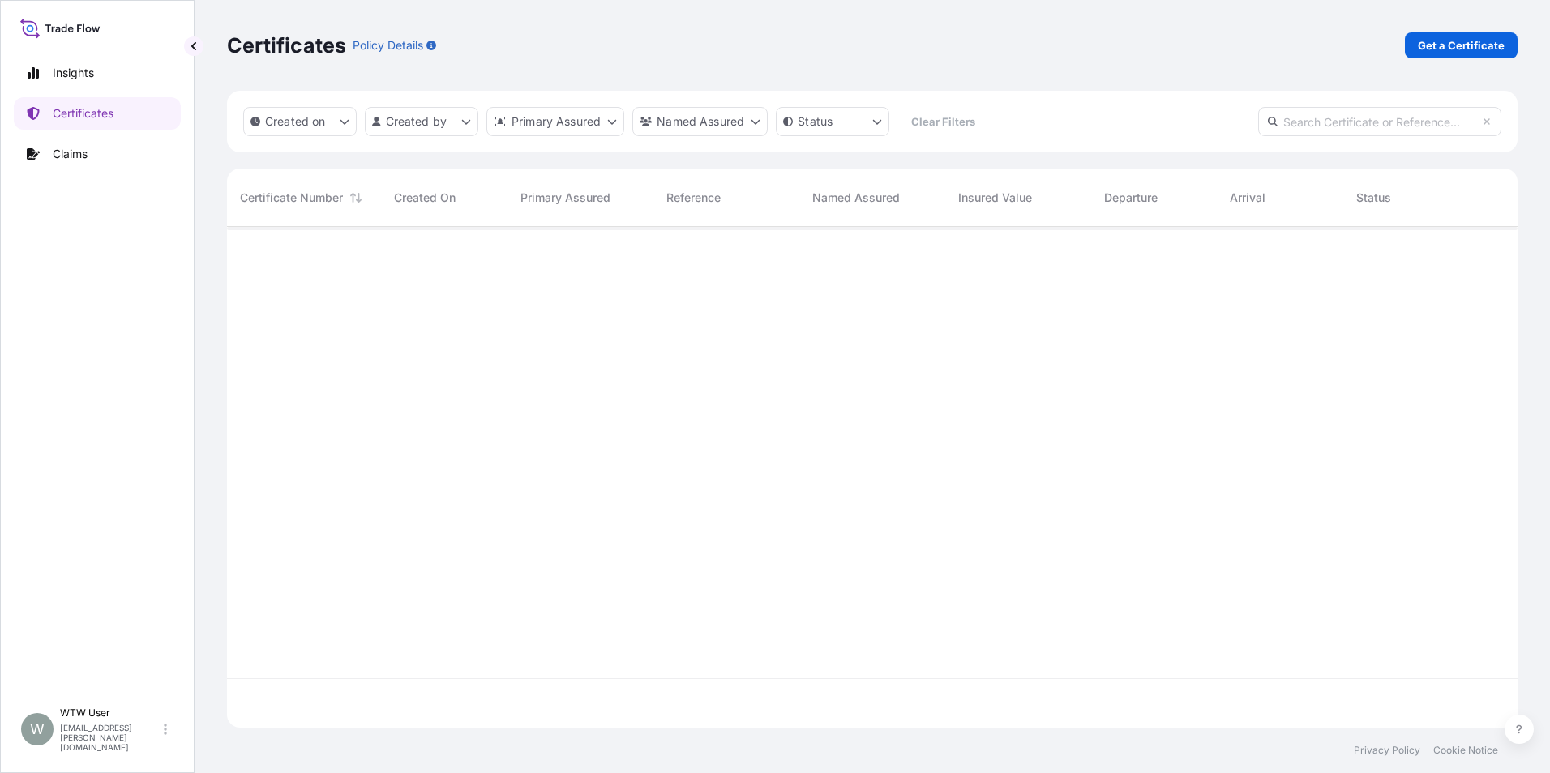
scroll to position [498, 1278]
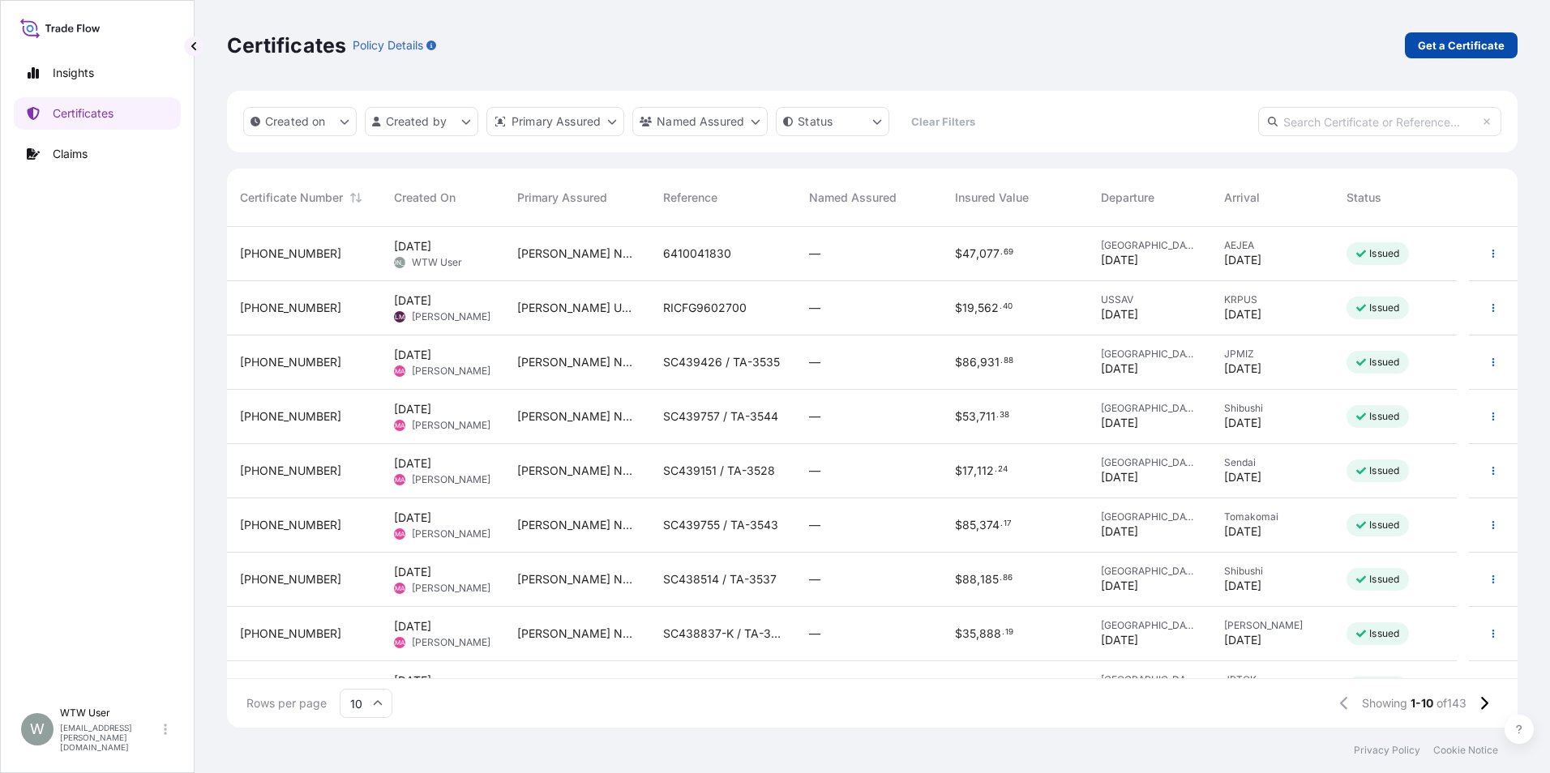
click at [1456, 49] on p "Get a Certificate" at bounding box center [1460, 45] width 87 height 16
select select "Sea"
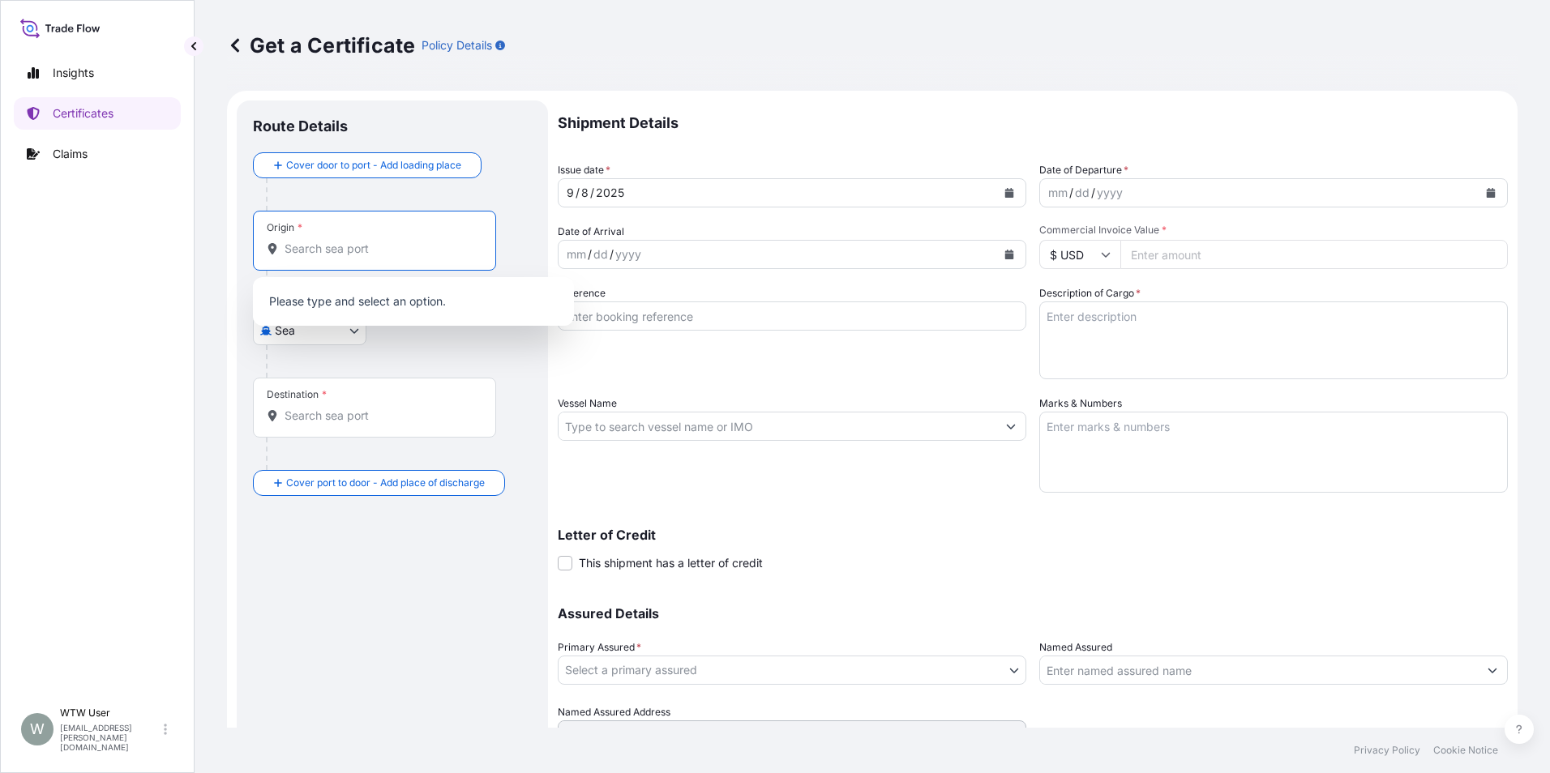
click at [361, 247] on input "Origin *" at bounding box center [379, 249] width 191 height 16
click at [314, 269] on div "Origin *" at bounding box center [374, 241] width 243 height 60
click at [314, 257] on input "Origin * Please select an origin" at bounding box center [379, 249] width 191 height 16
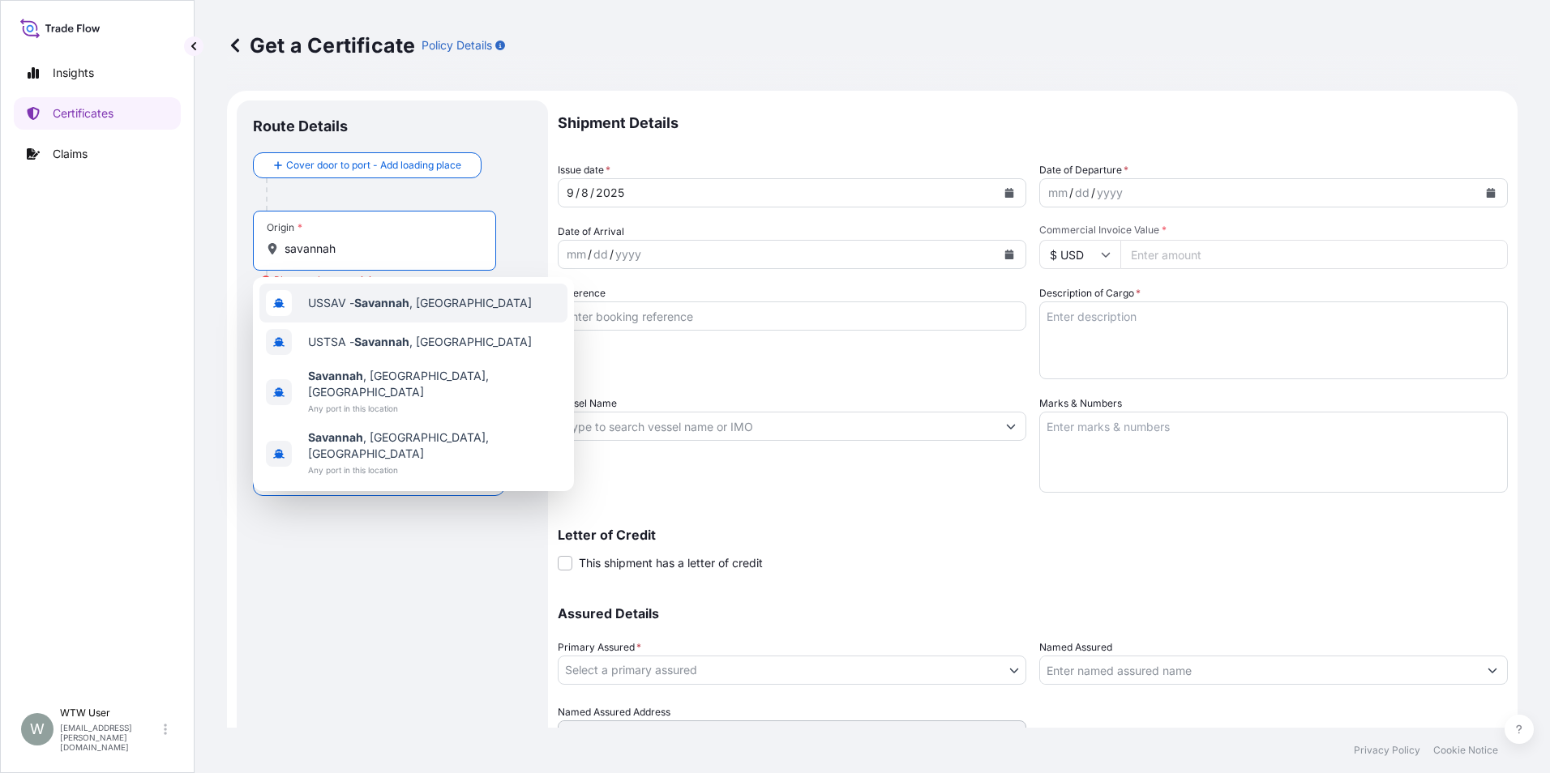
click at [480, 310] on span "USSAV - Savannah , United States" at bounding box center [420, 303] width 224 height 16
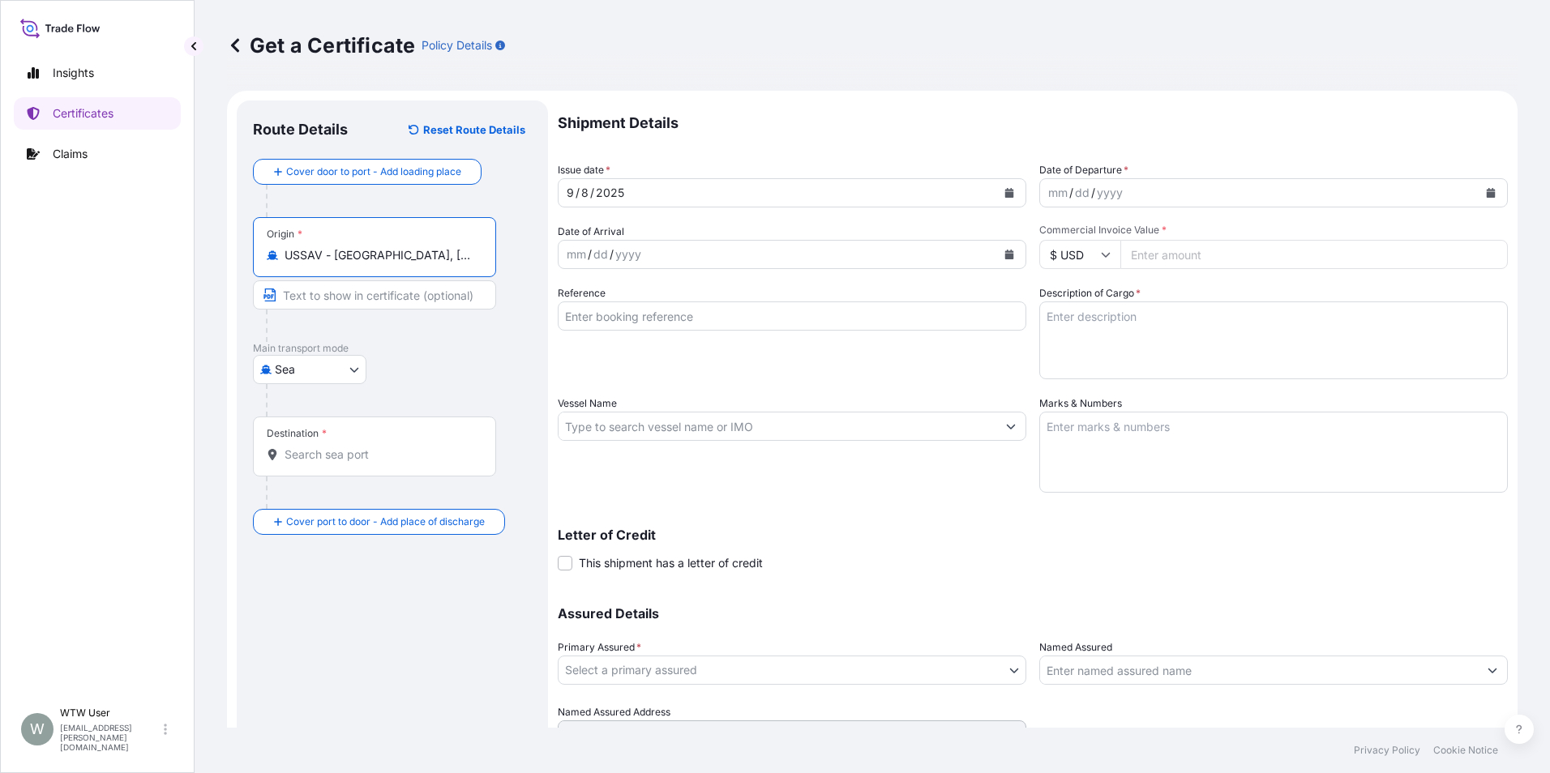
type input "USSAV - Savannah, United States"
click at [364, 460] on input "Destination *" at bounding box center [379, 455] width 191 height 16
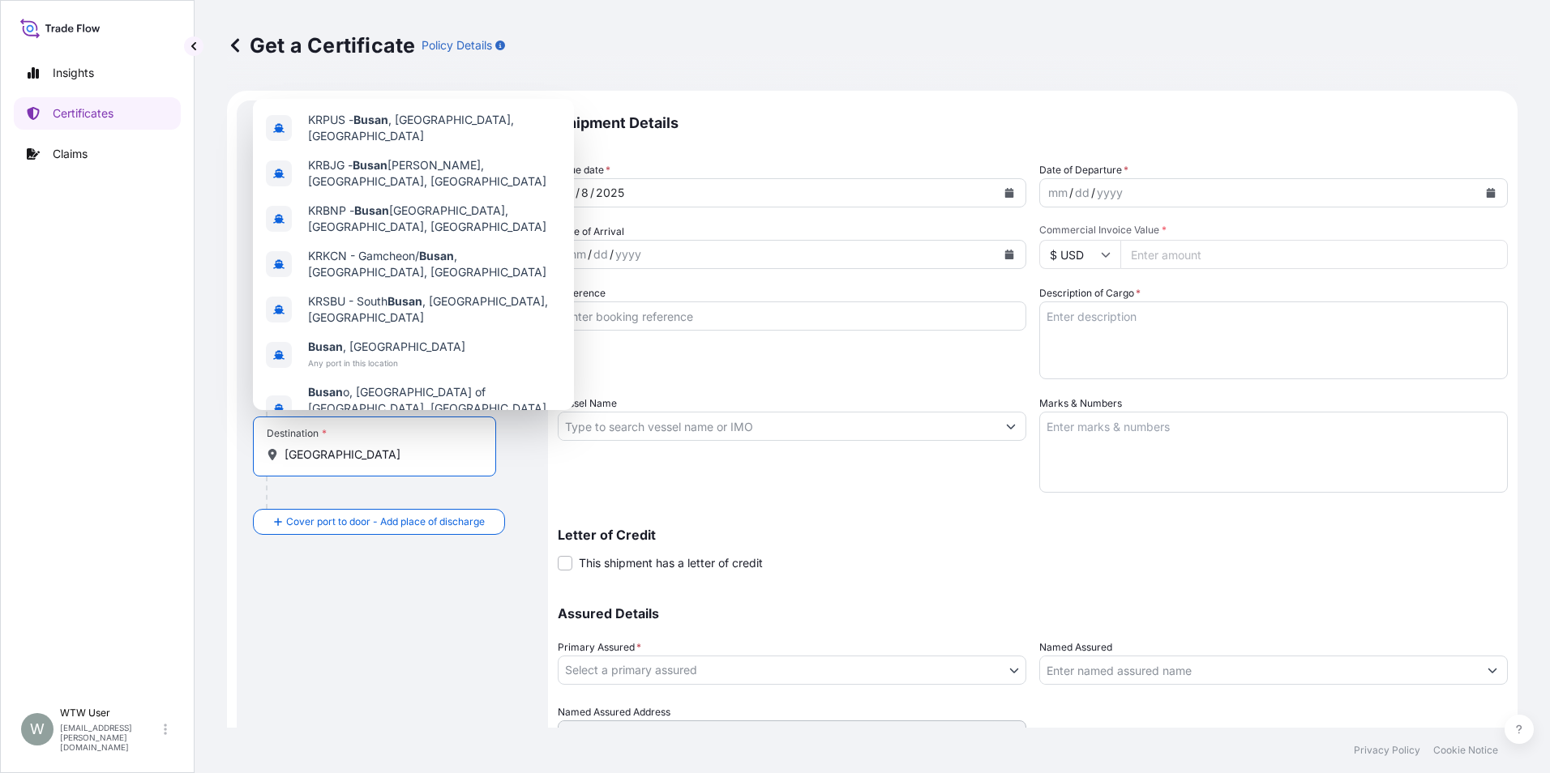
click at [372, 568] on div "Route Details Reset Route Details Cover door to port - Add loading place Place …" at bounding box center [392, 448] width 279 height 662
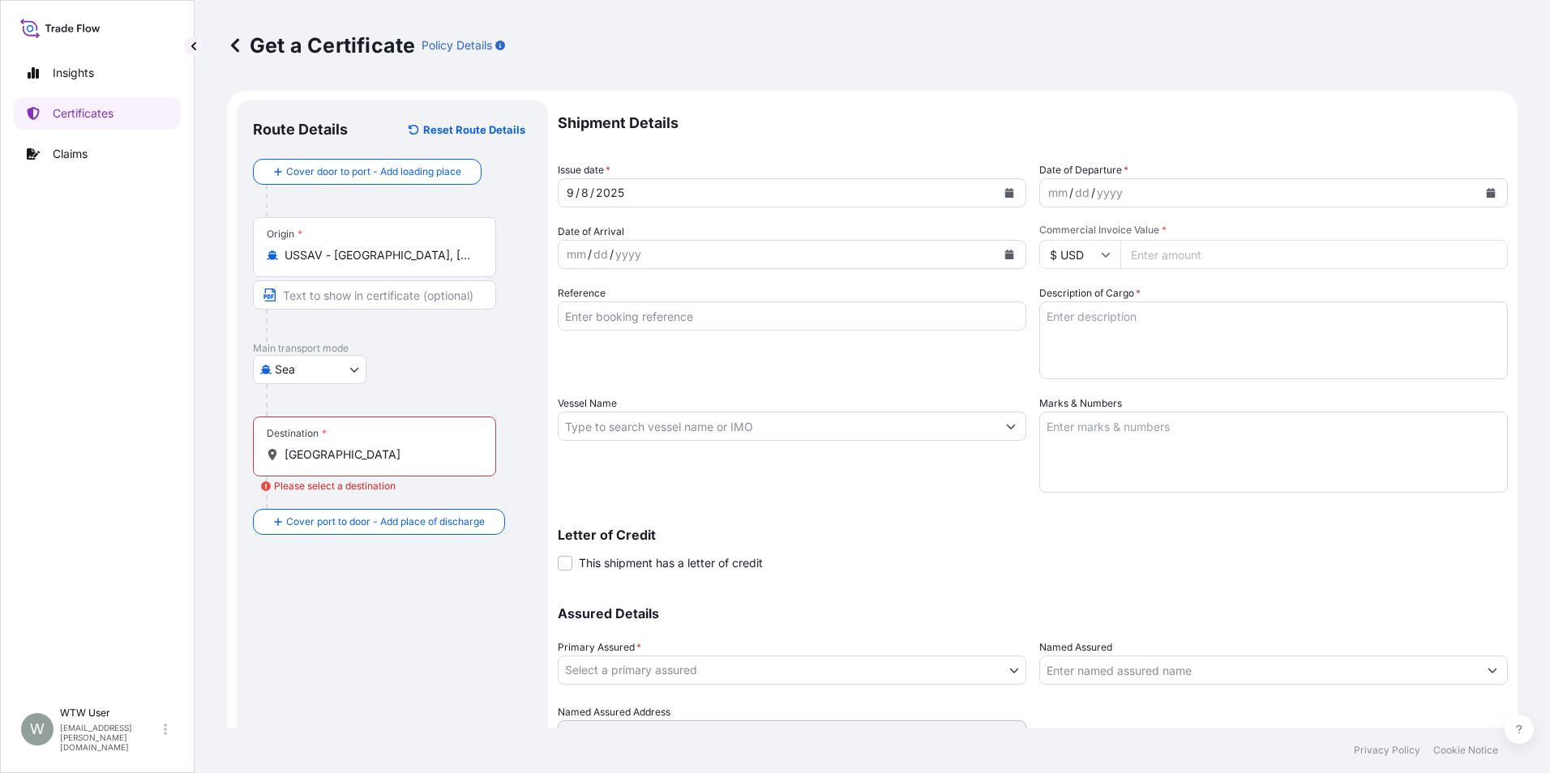
click at [395, 468] on div "Destination * busan" at bounding box center [374, 447] width 243 height 60
click at [395, 463] on input "busan" at bounding box center [379, 455] width 191 height 16
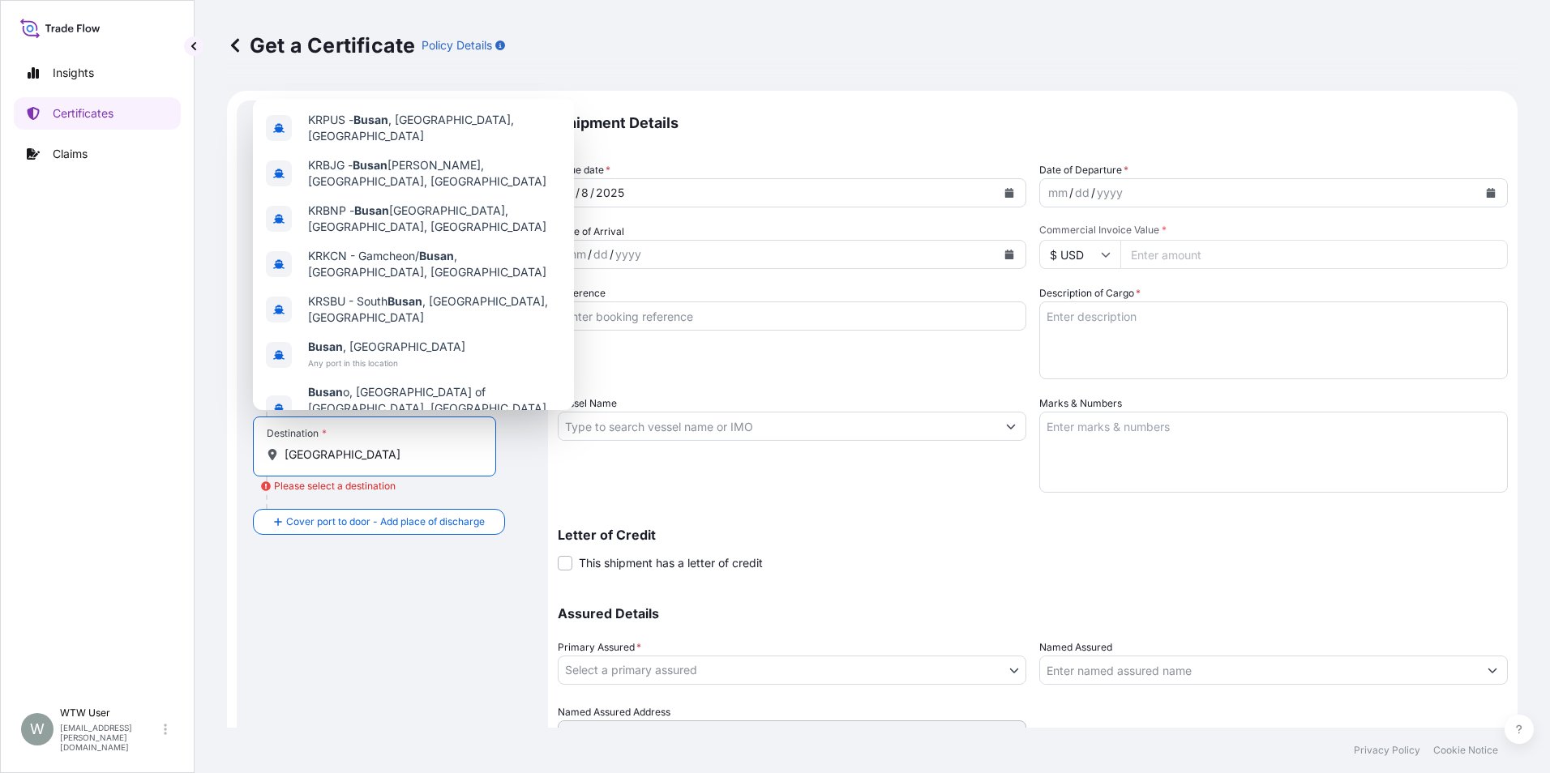
click at [425, 603] on div "Route Details Reset Route Details Cover door to port - Add loading place Place …" at bounding box center [392, 448] width 279 height 662
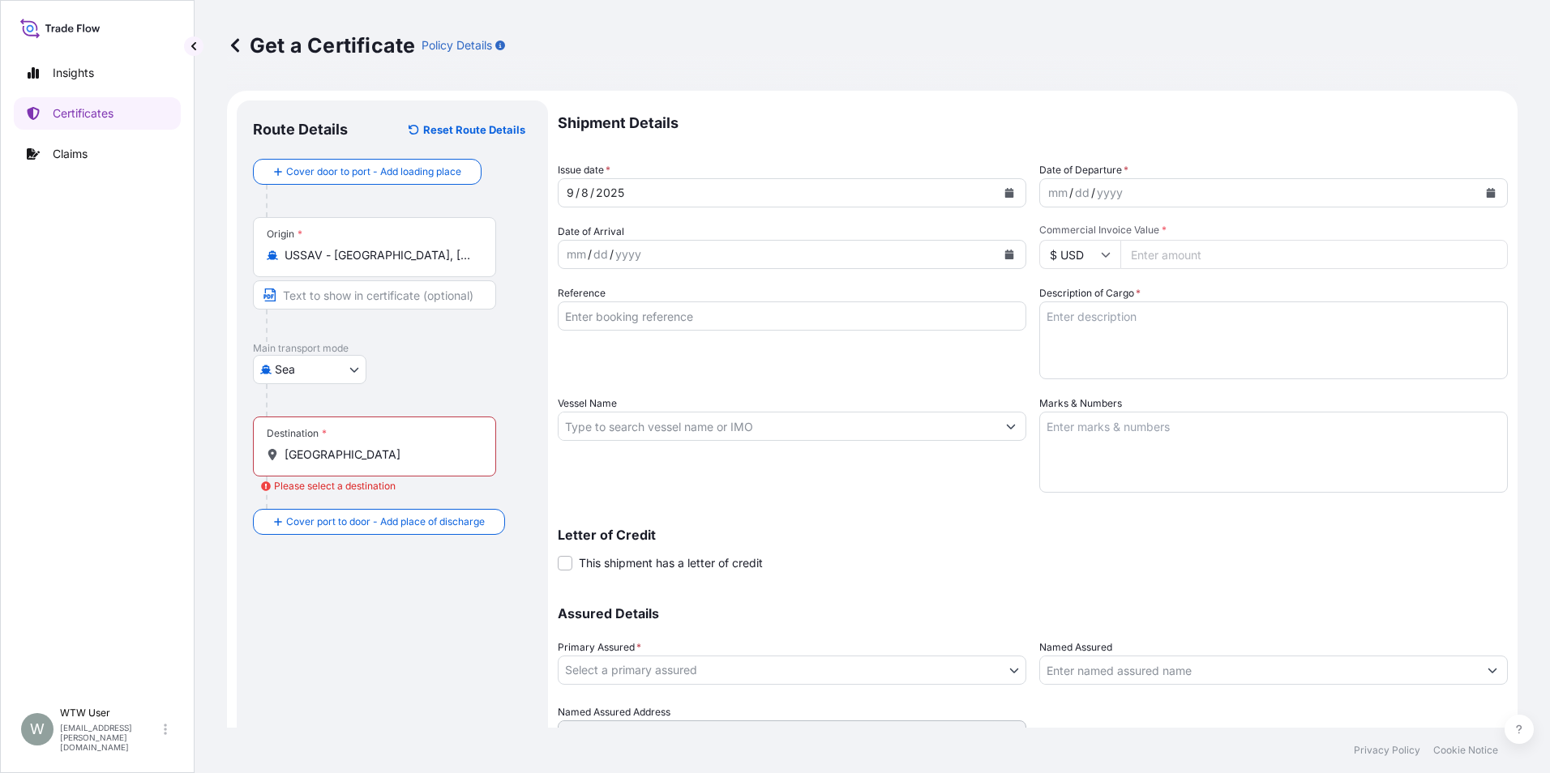
click at [380, 442] on div "Destination * busan" at bounding box center [374, 447] width 243 height 60
click at [380, 447] on input "busan" at bounding box center [379, 455] width 191 height 16
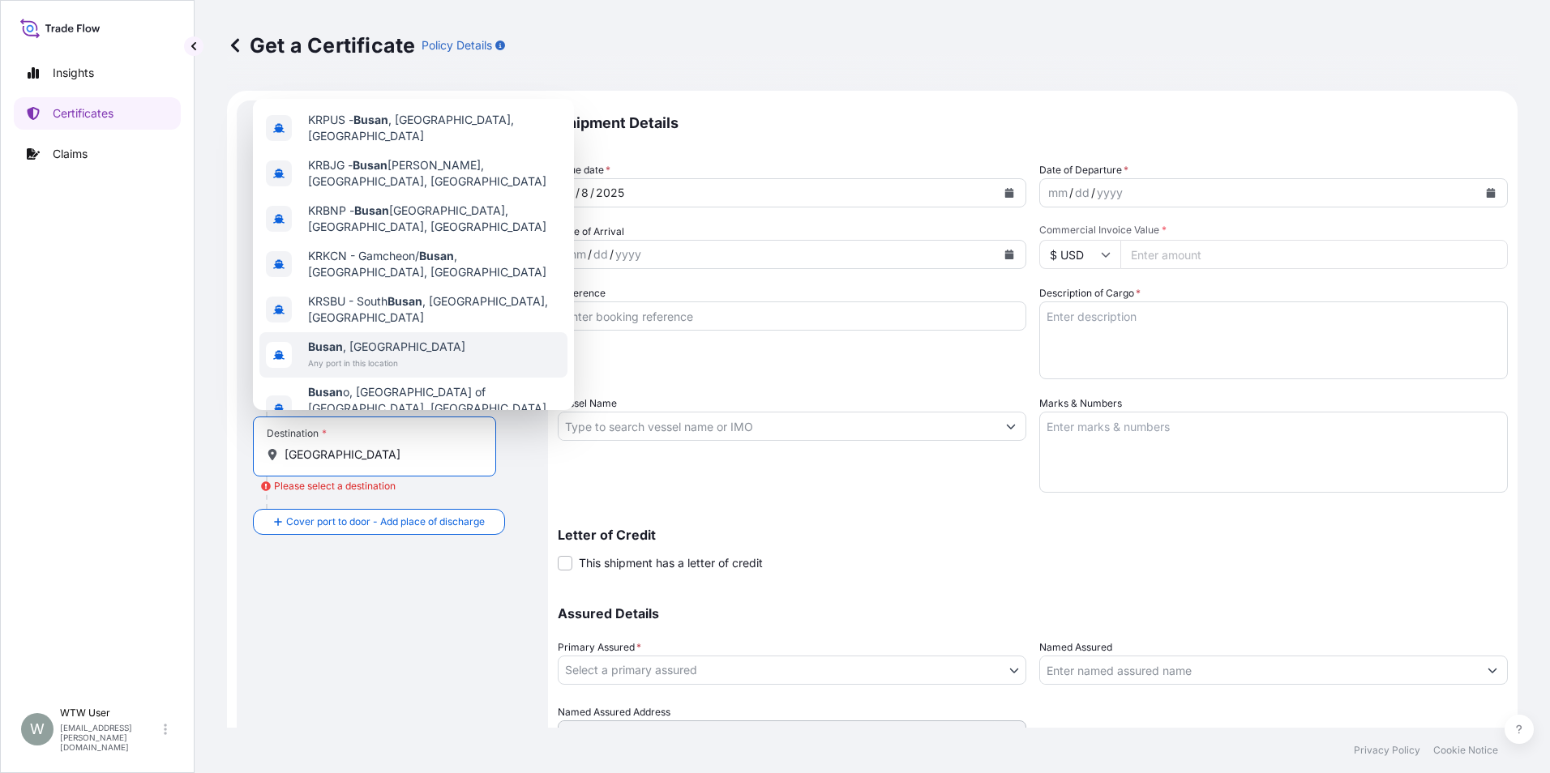
click at [447, 332] on div "Busan , South Korea Any port in this location" at bounding box center [413, 354] width 308 height 45
type input "Busan, South Korea"
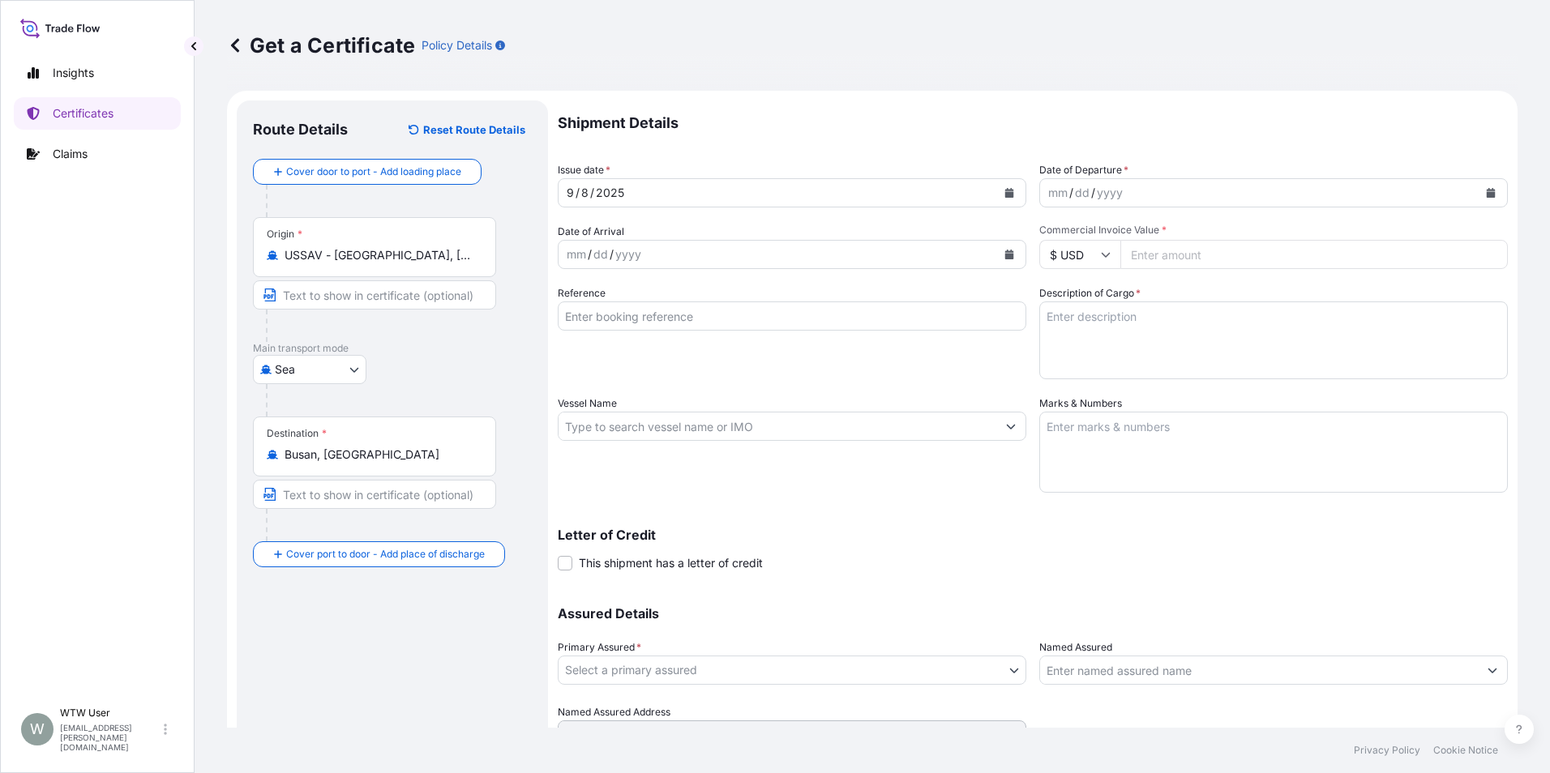
click at [238, 54] on link at bounding box center [235, 45] width 16 height 26
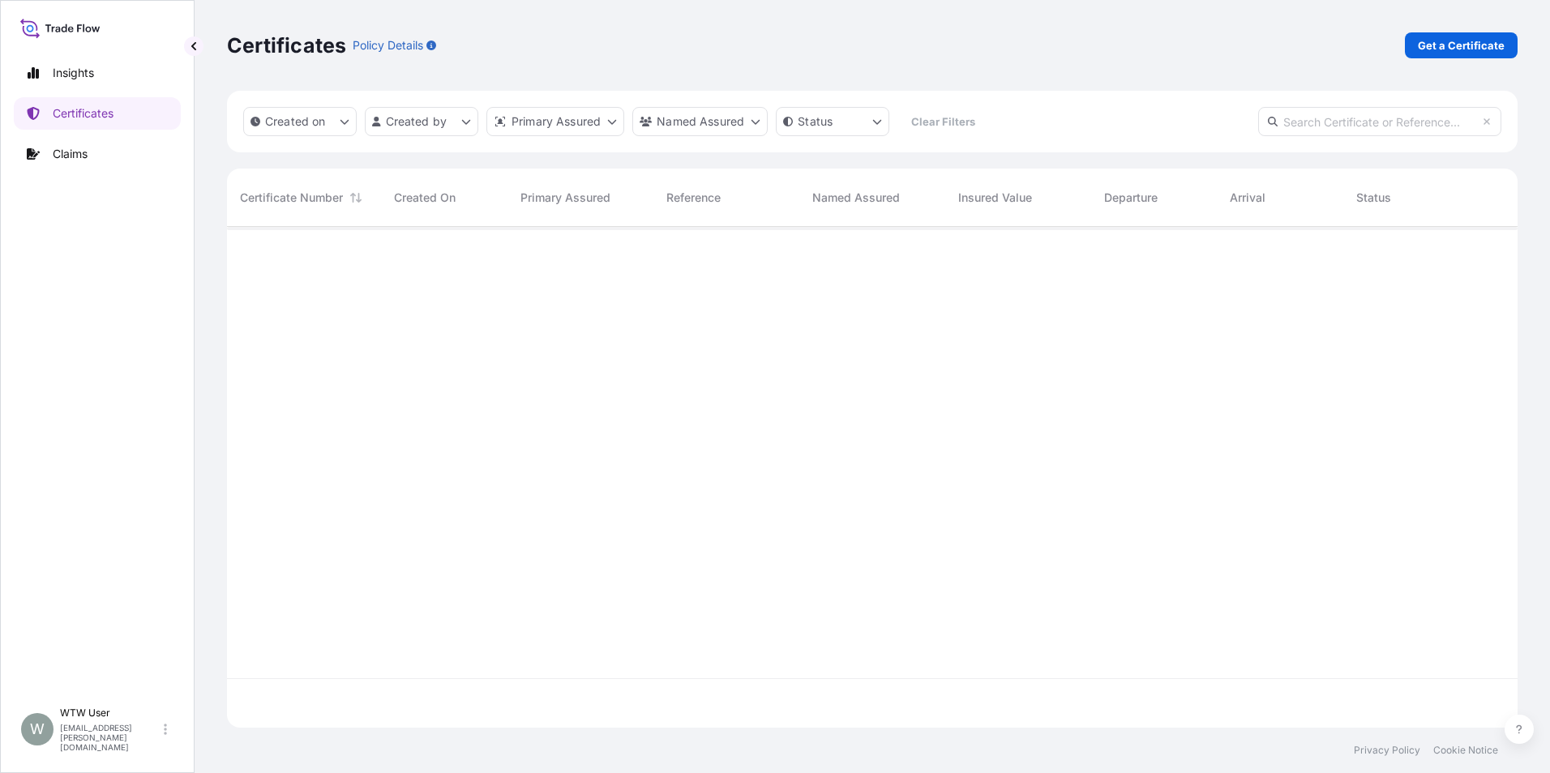
scroll to position [498, 1278]
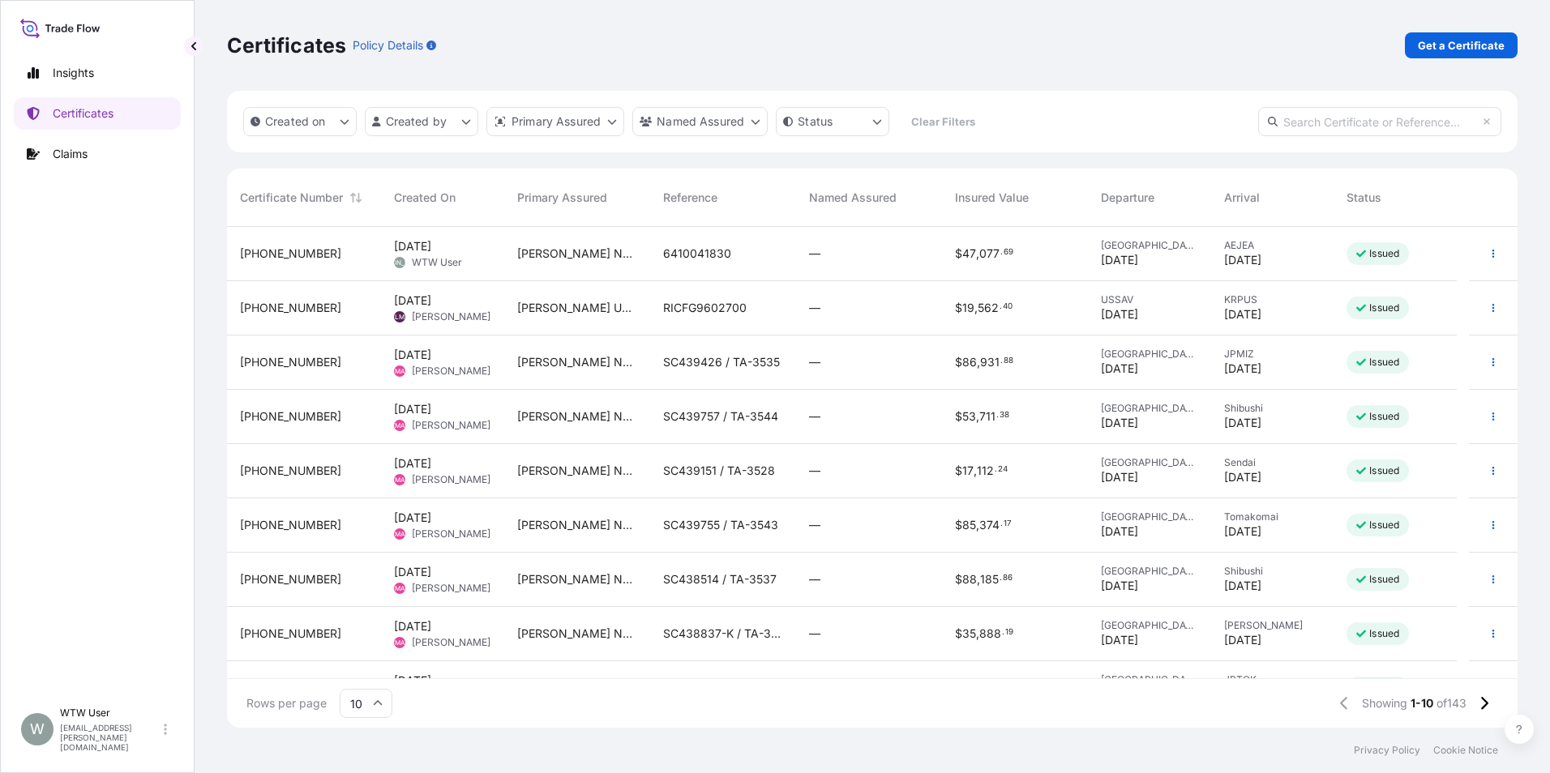
click at [1397, 117] on input "text" at bounding box center [1379, 121] width 243 height 29
paste input "[PERSON_NAME] USA, LLC"
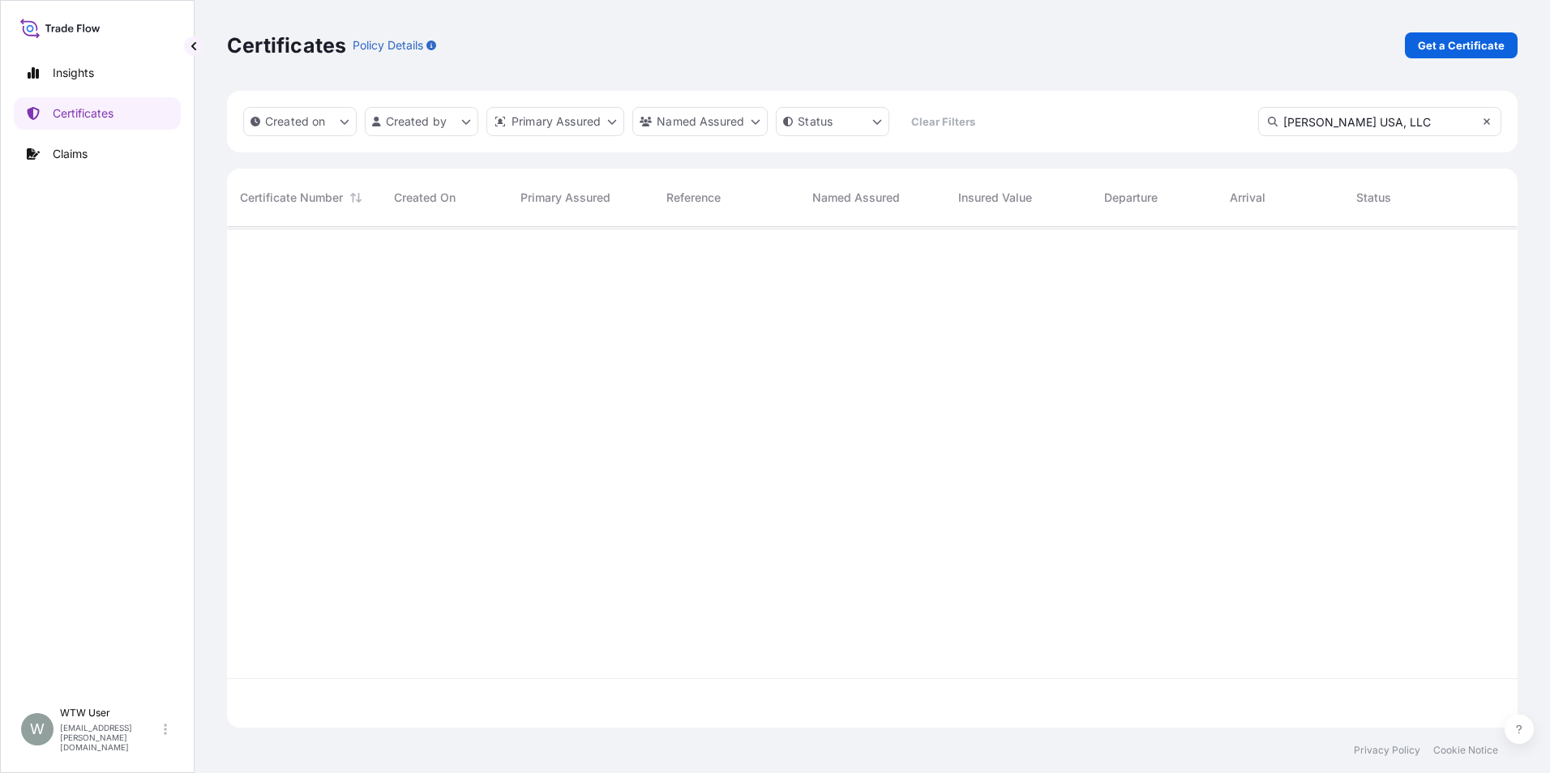
type input "[PERSON_NAME] USA, LLC"
click at [1485, 120] on icon at bounding box center [1486, 121] width 6 height 6
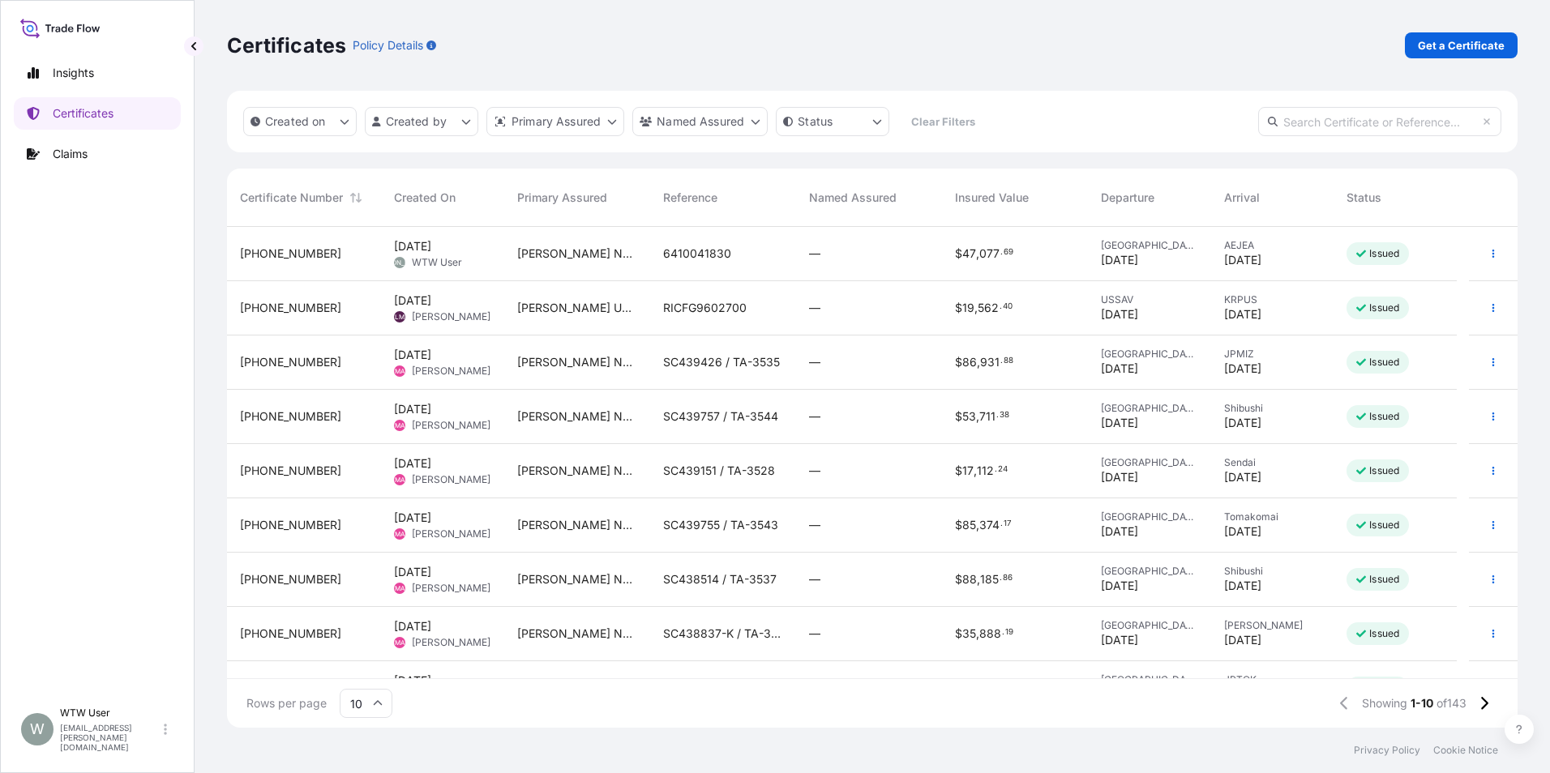
click at [1313, 128] on input "text" at bounding box center [1379, 121] width 243 height 29
paste input "31738-3-2"
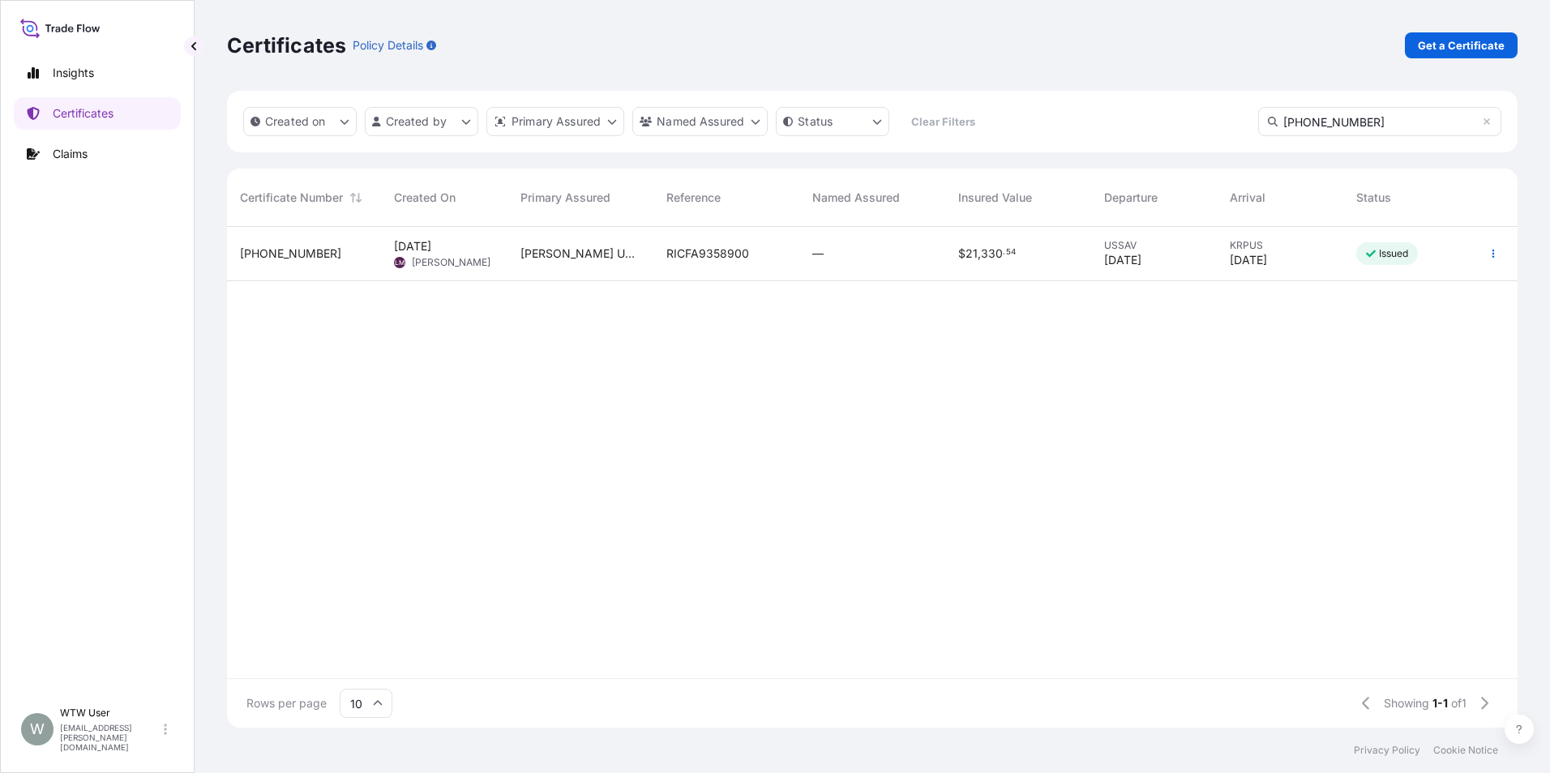
type input "31738-3-2"
click at [559, 264] on div "[PERSON_NAME] USA, LLC" at bounding box center [580, 254] width 146 height 54
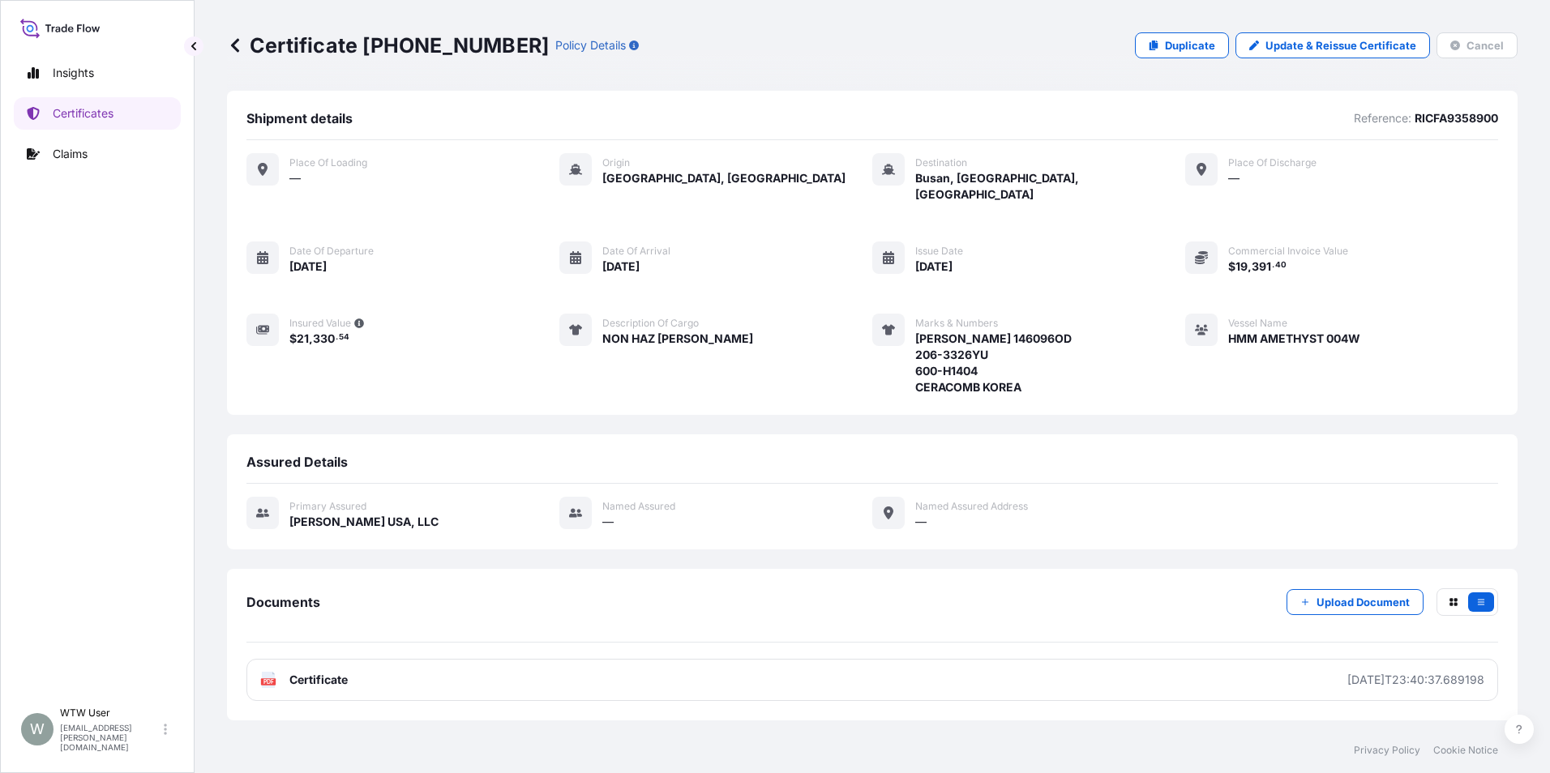
scroll to position [78, 0]
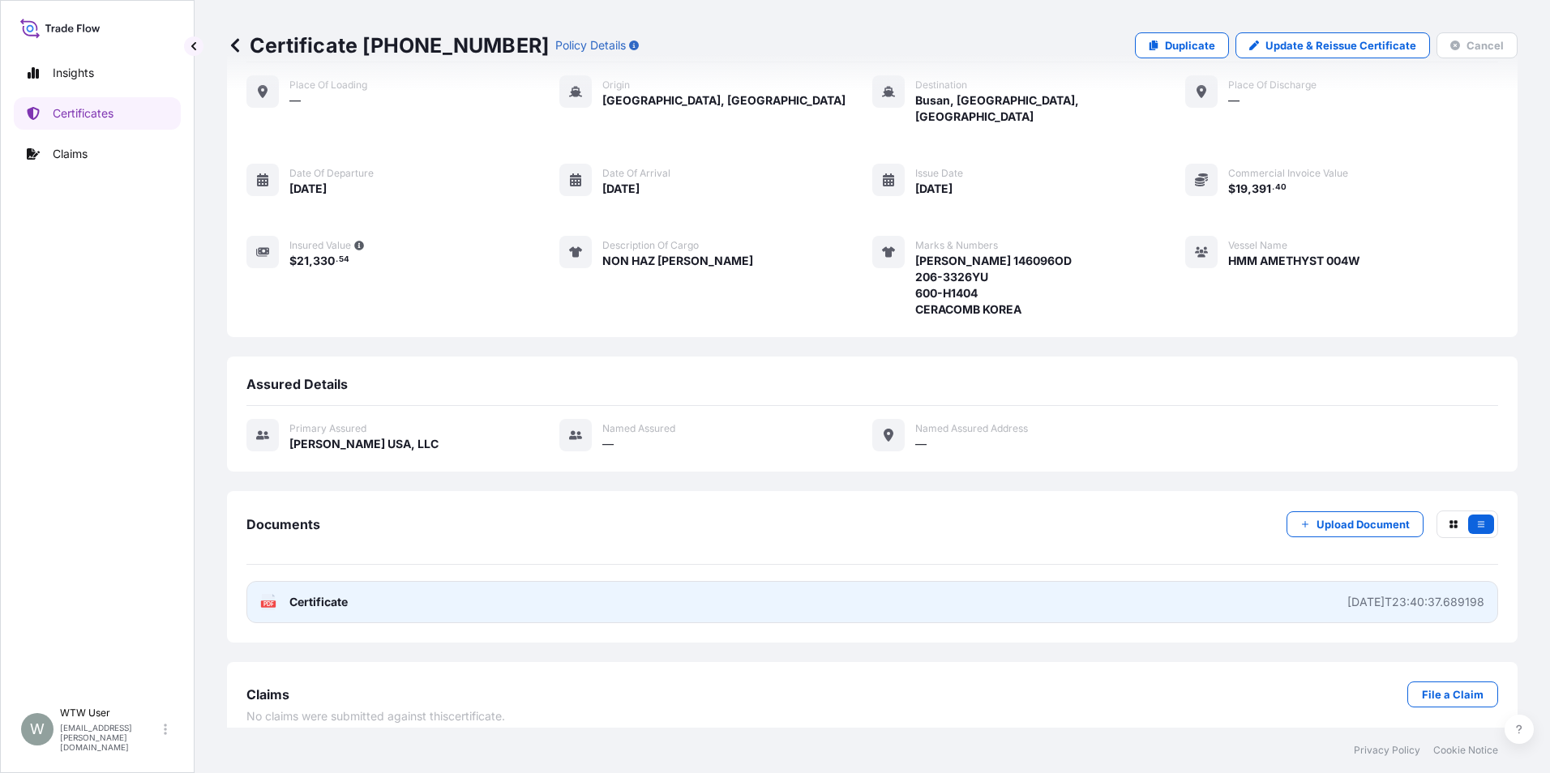
click at [1050, 585] on link "PDF Certificate 2025-04-15T23:40:37.689198" at bounding box center [871, 602] width 1251 height 42
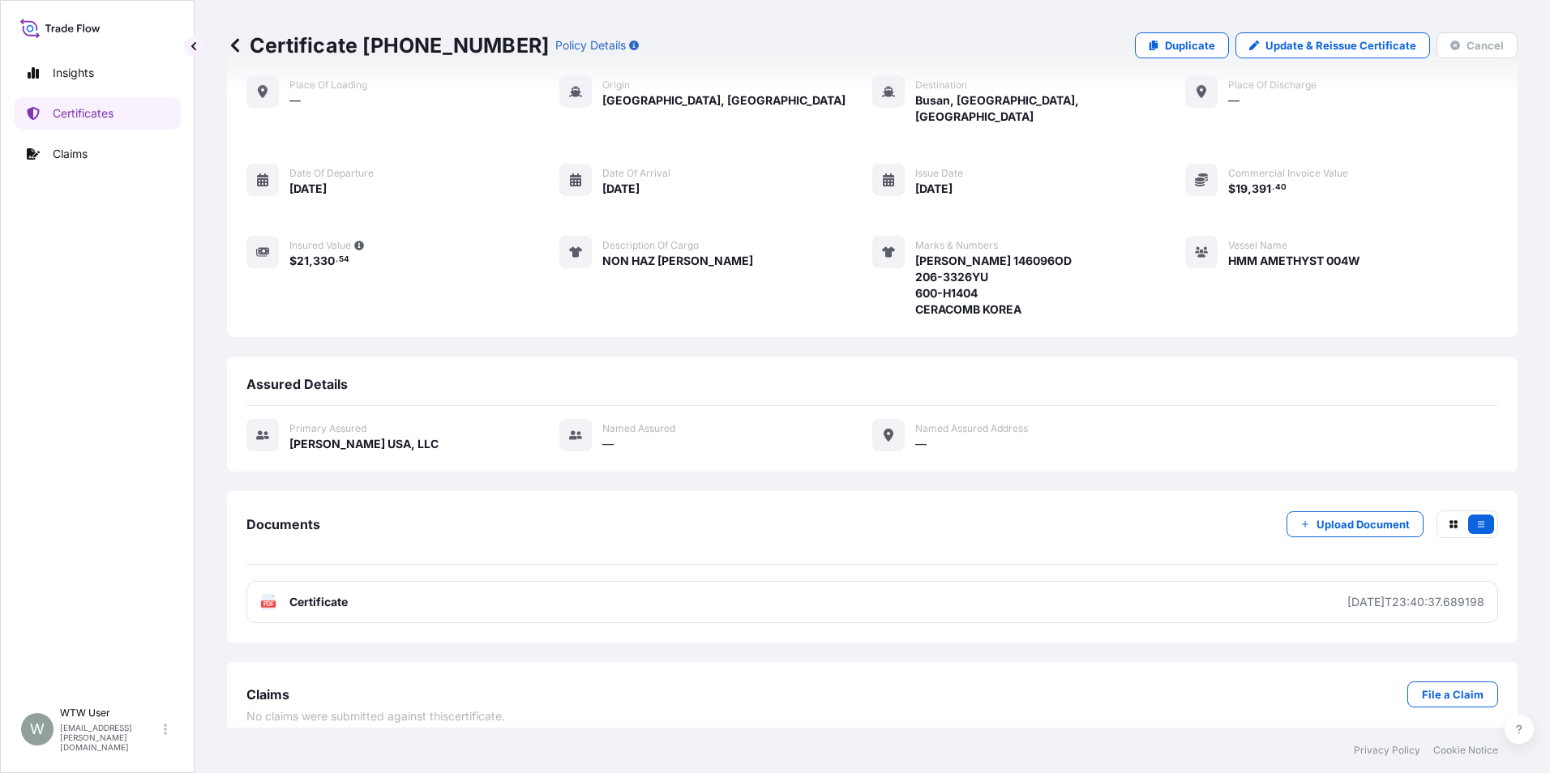
scroll to position [0, 0]
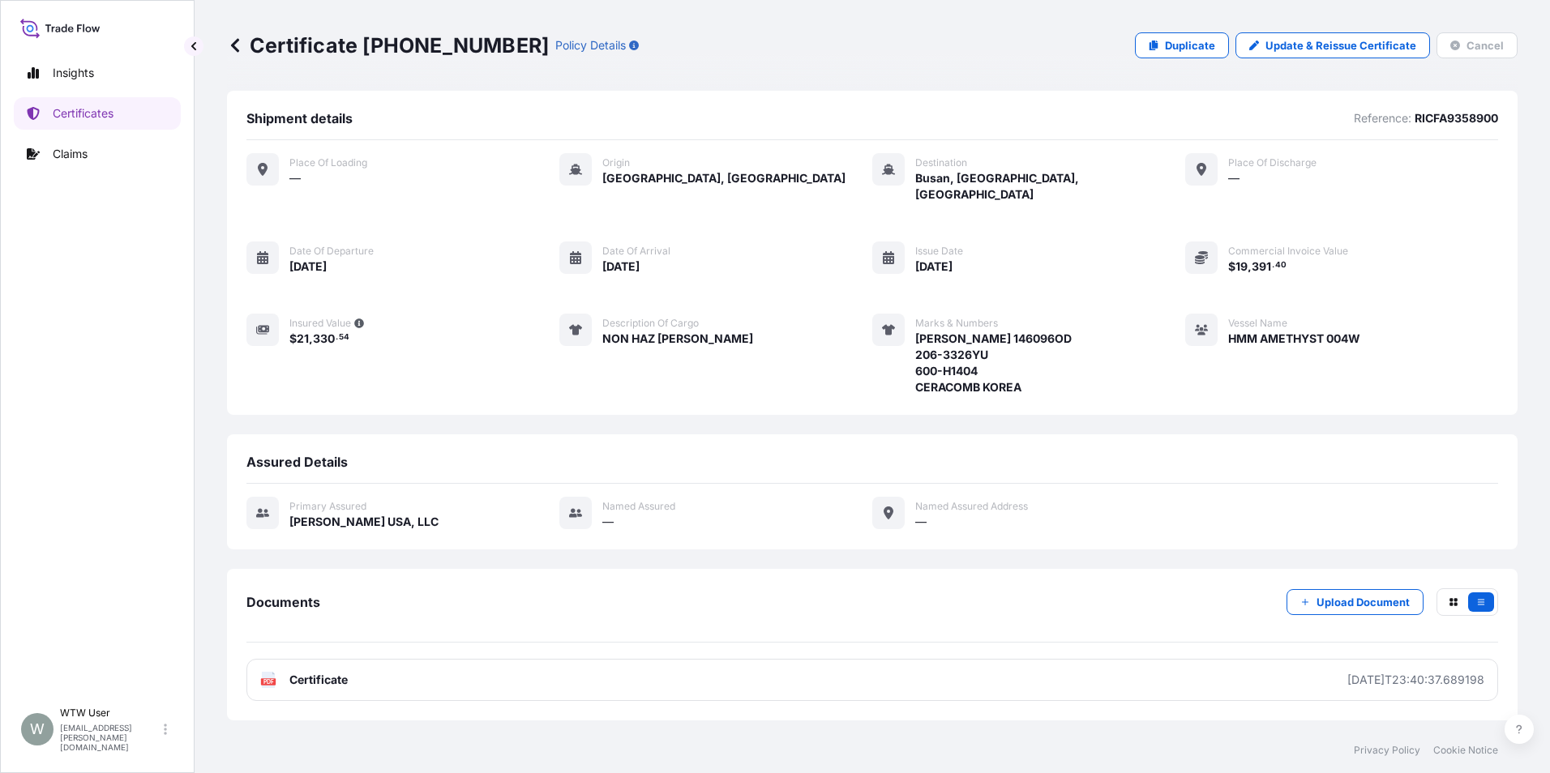
click at [230, 39] on icon at bounding box center [235, 45] width 16 height 16
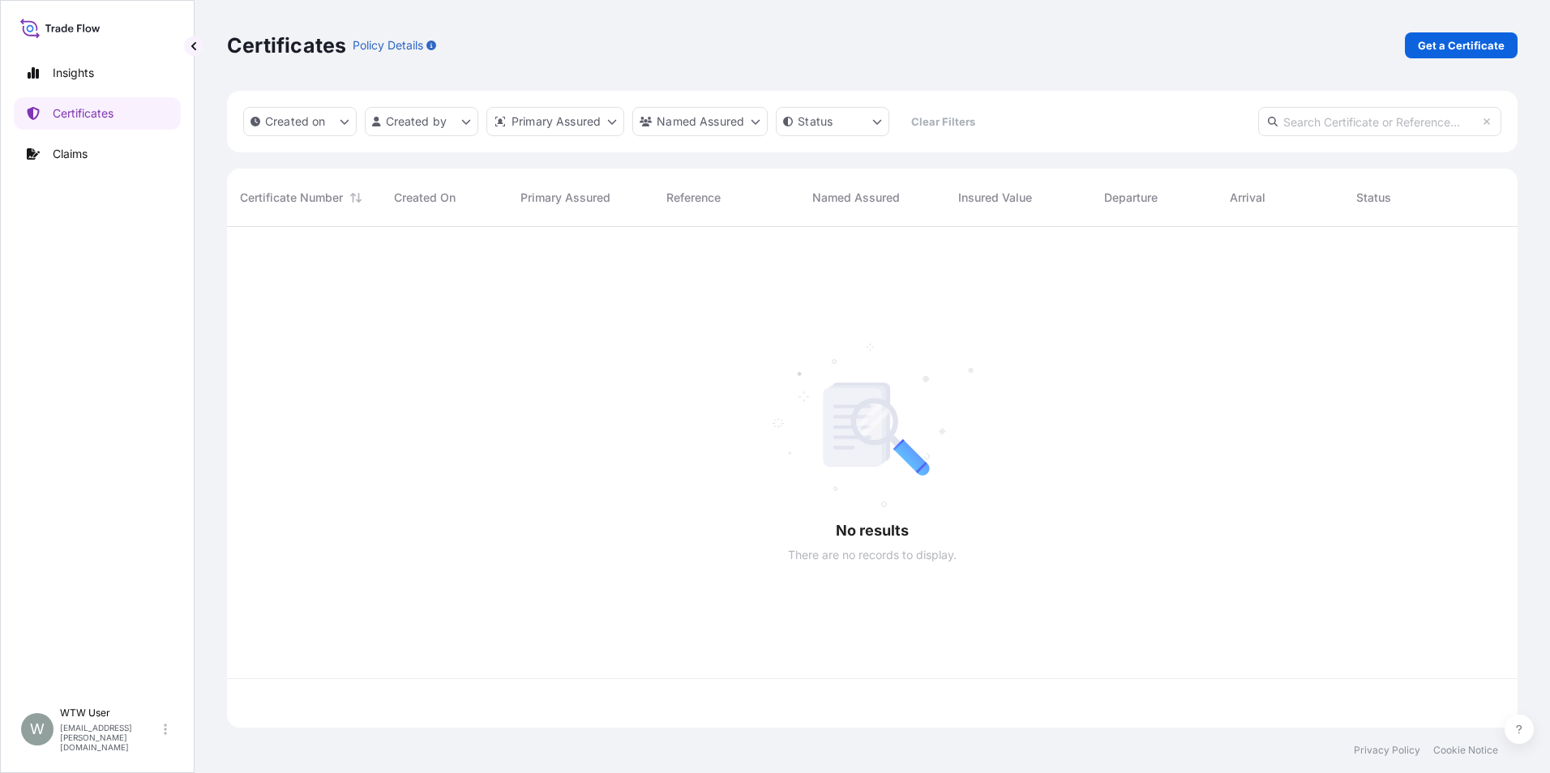
scroll to position [498, 1278]
click at [1475, 40] on p "Get a Certificate" at bounding box center [1460, 45] width 87 height 16
select select "Sea"
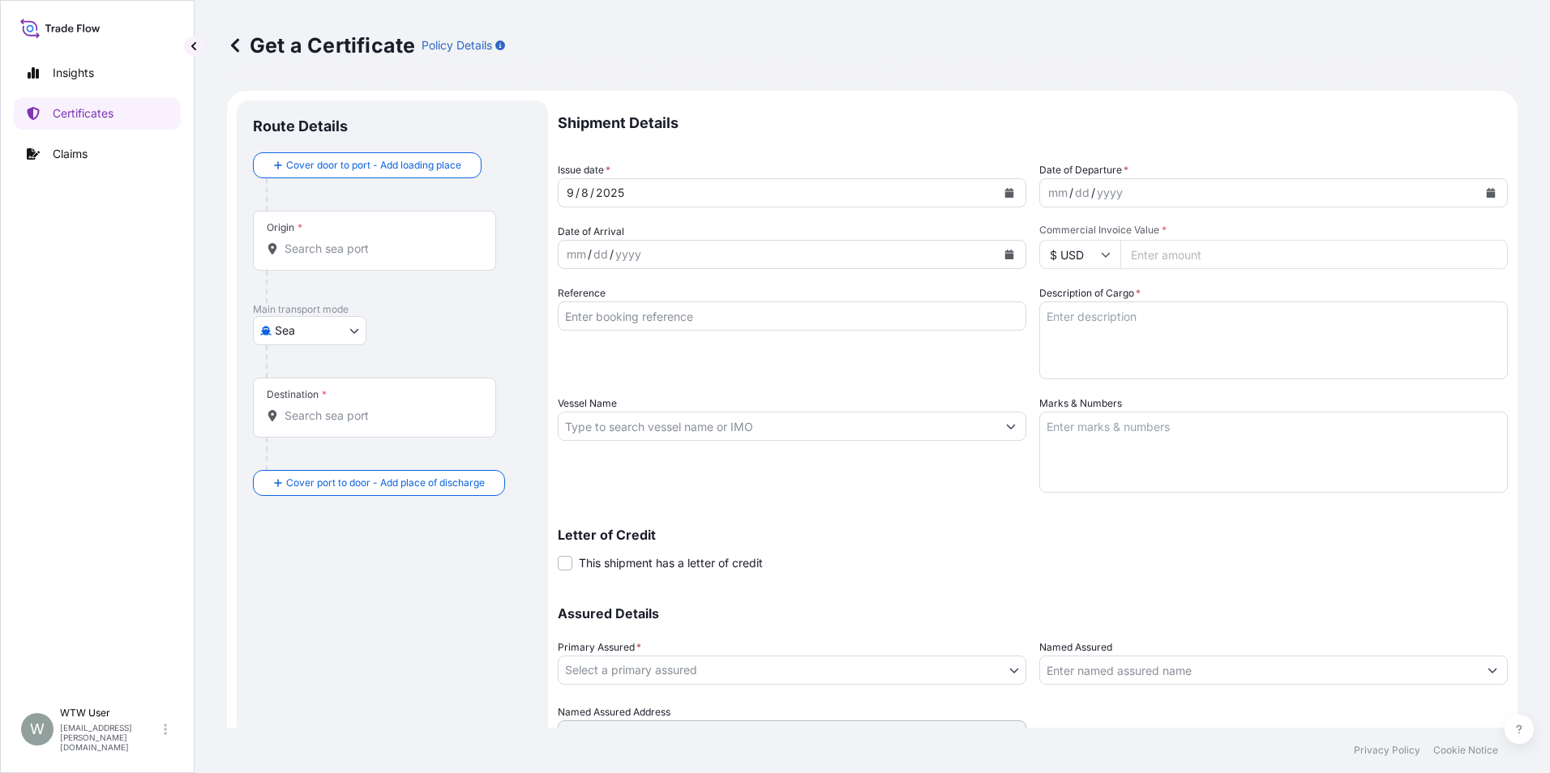
click at [349, 249] on input "Origin *" at bounding box center [379, 249] width 191 height 16
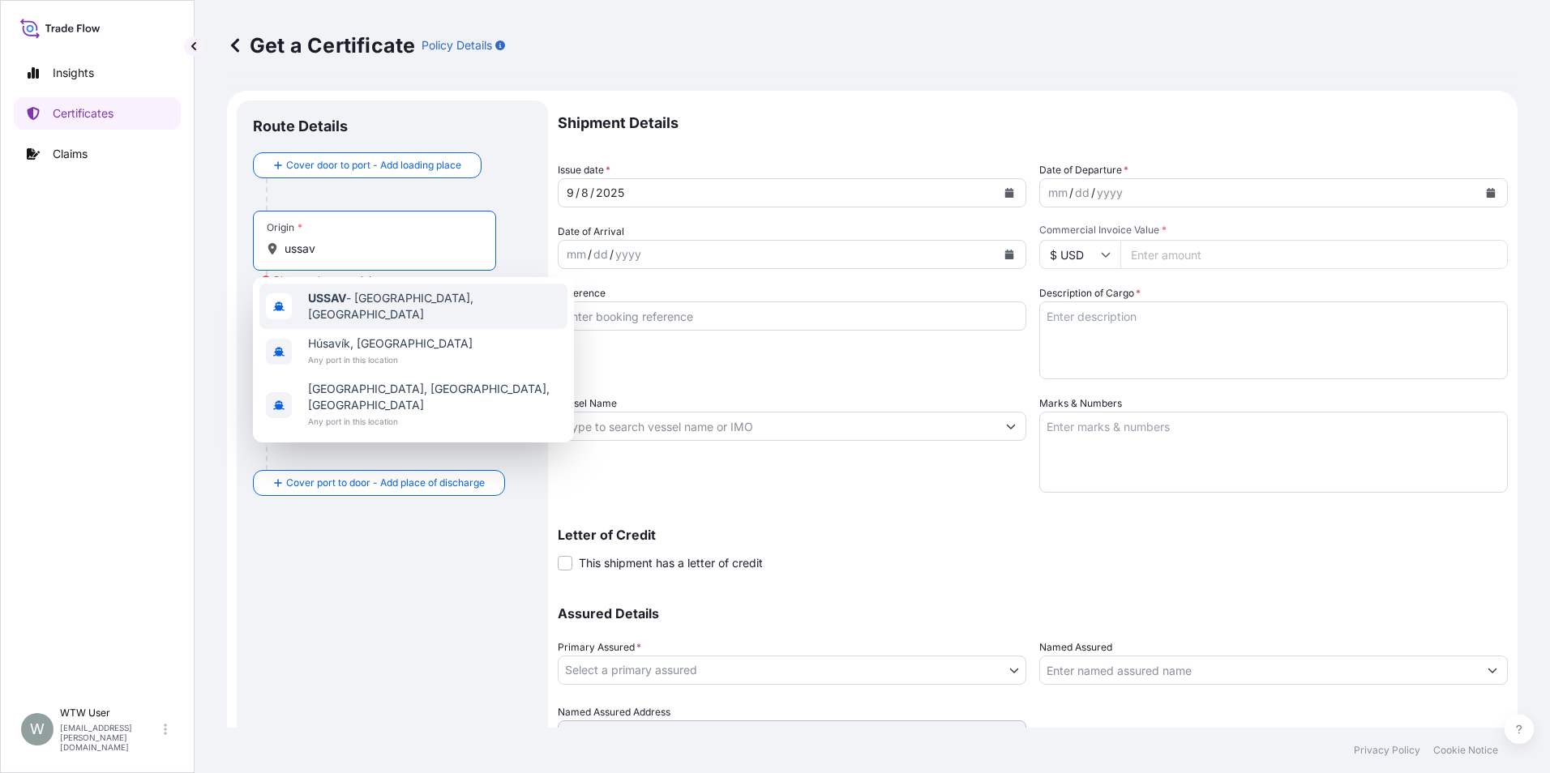
click at [413, 310] on span "USSAV - Savannah, United States" at bounding box center [434, 306] width 253 height 32
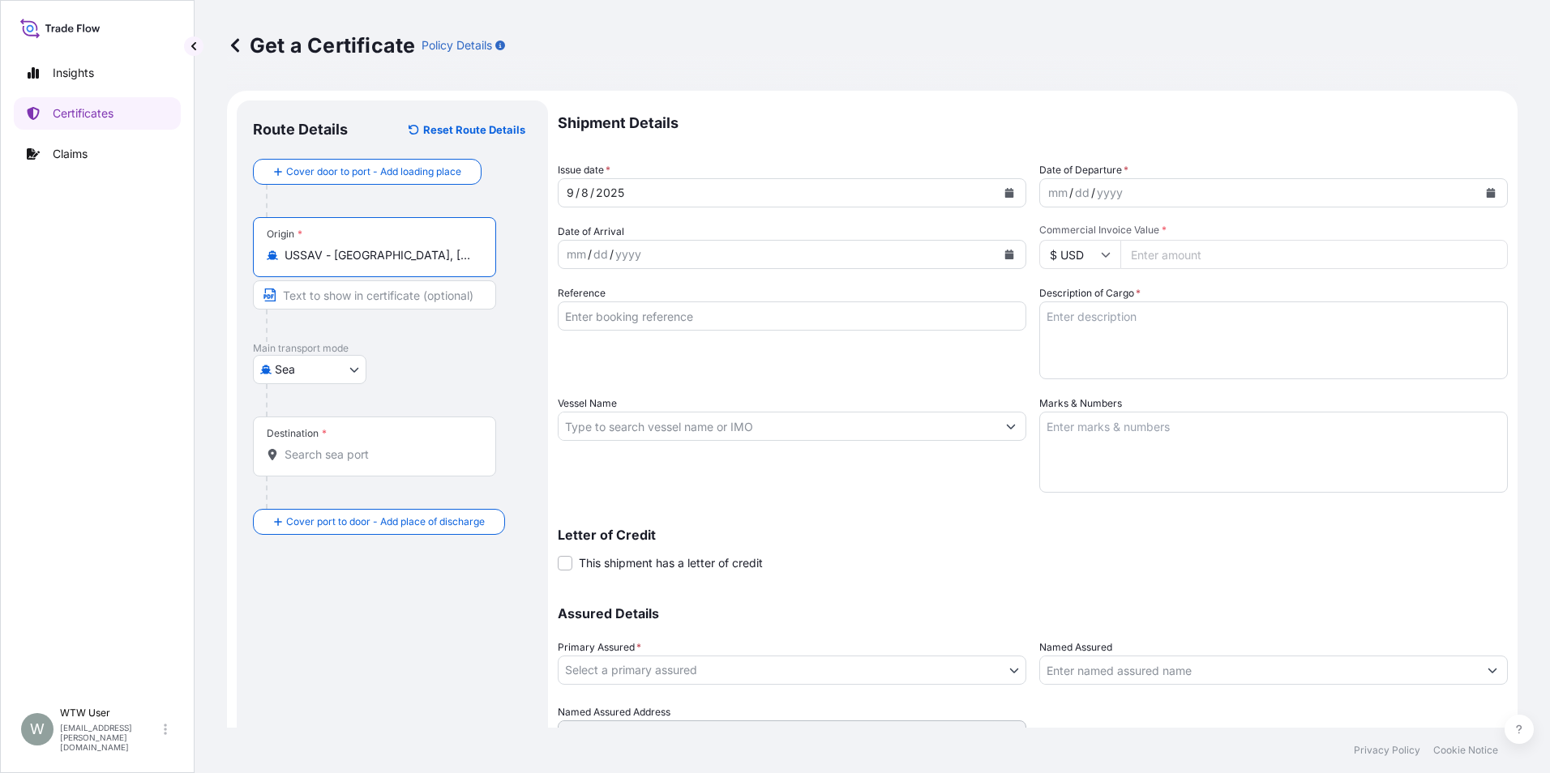
type input "USSAV - Savannah, United States"
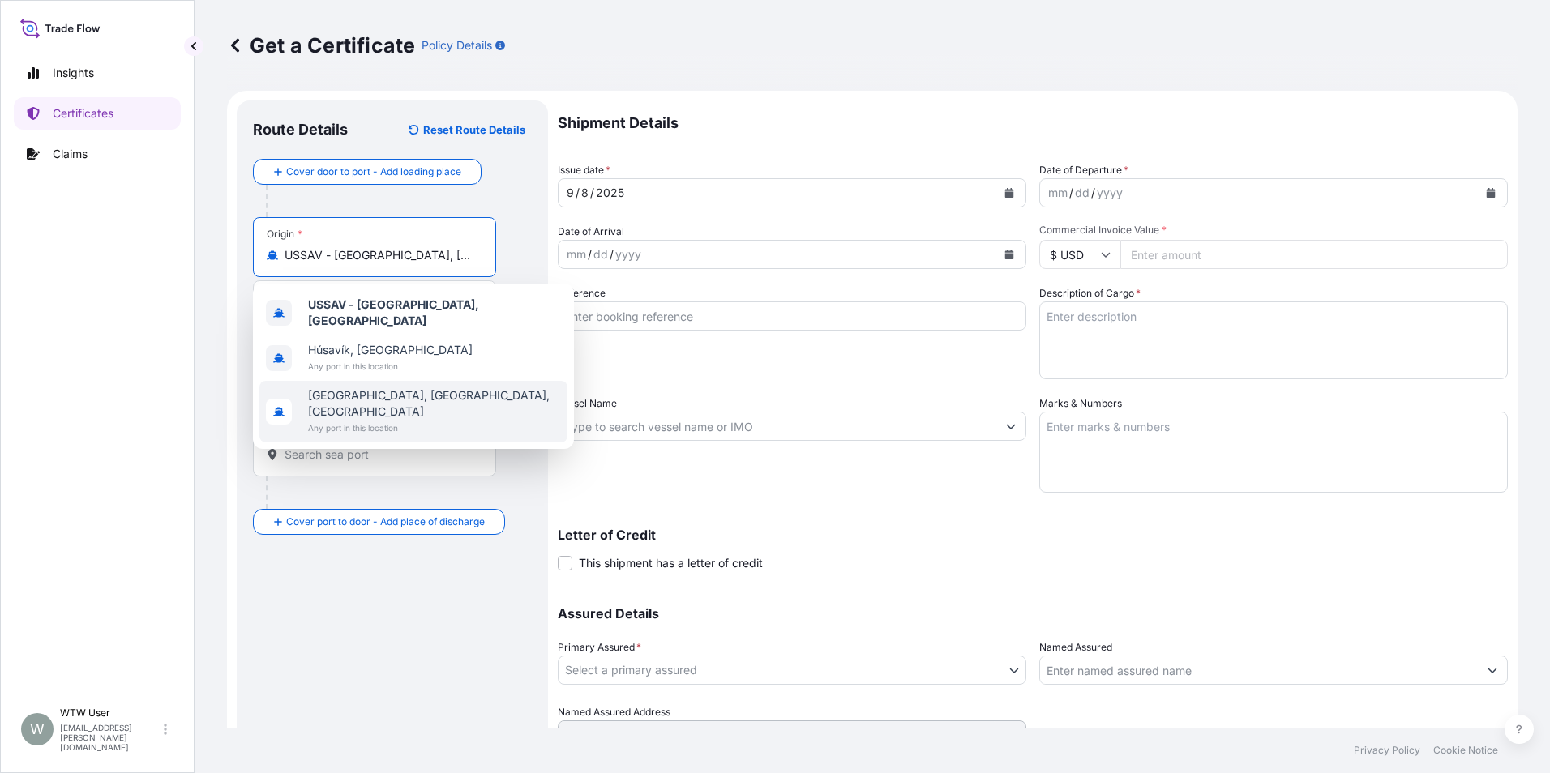
click at [336, 467] on div "Destination *" at bounding box center [374, 447] width 243 height 60
click at [336, 463] on input "Destination *" at bounding box center [379, 455] width 191 height 16
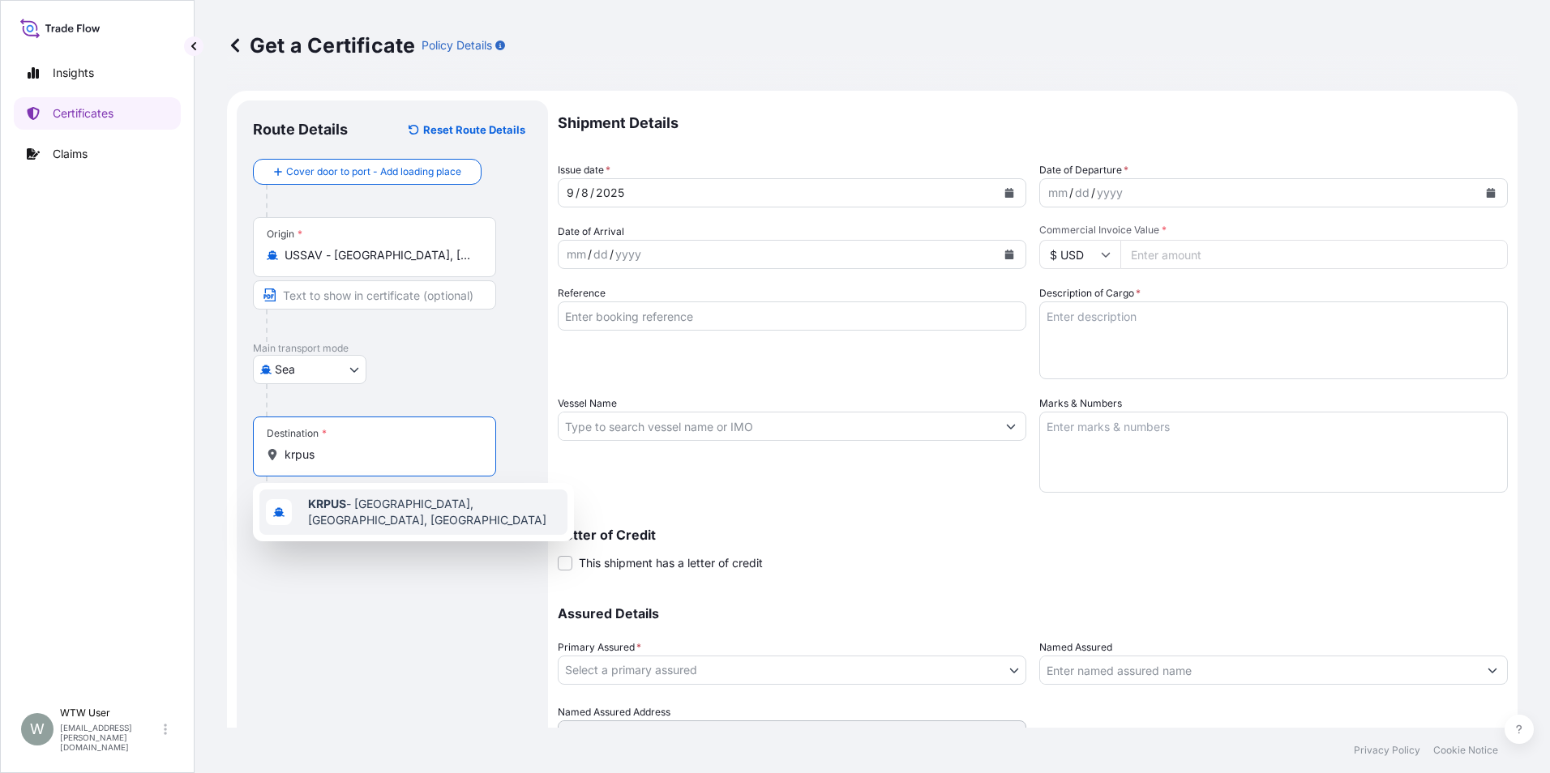
click at [359, 504] on span "KRPUS - Busan, Korea, South" at bounding box center [434, 512] width 253 height 32
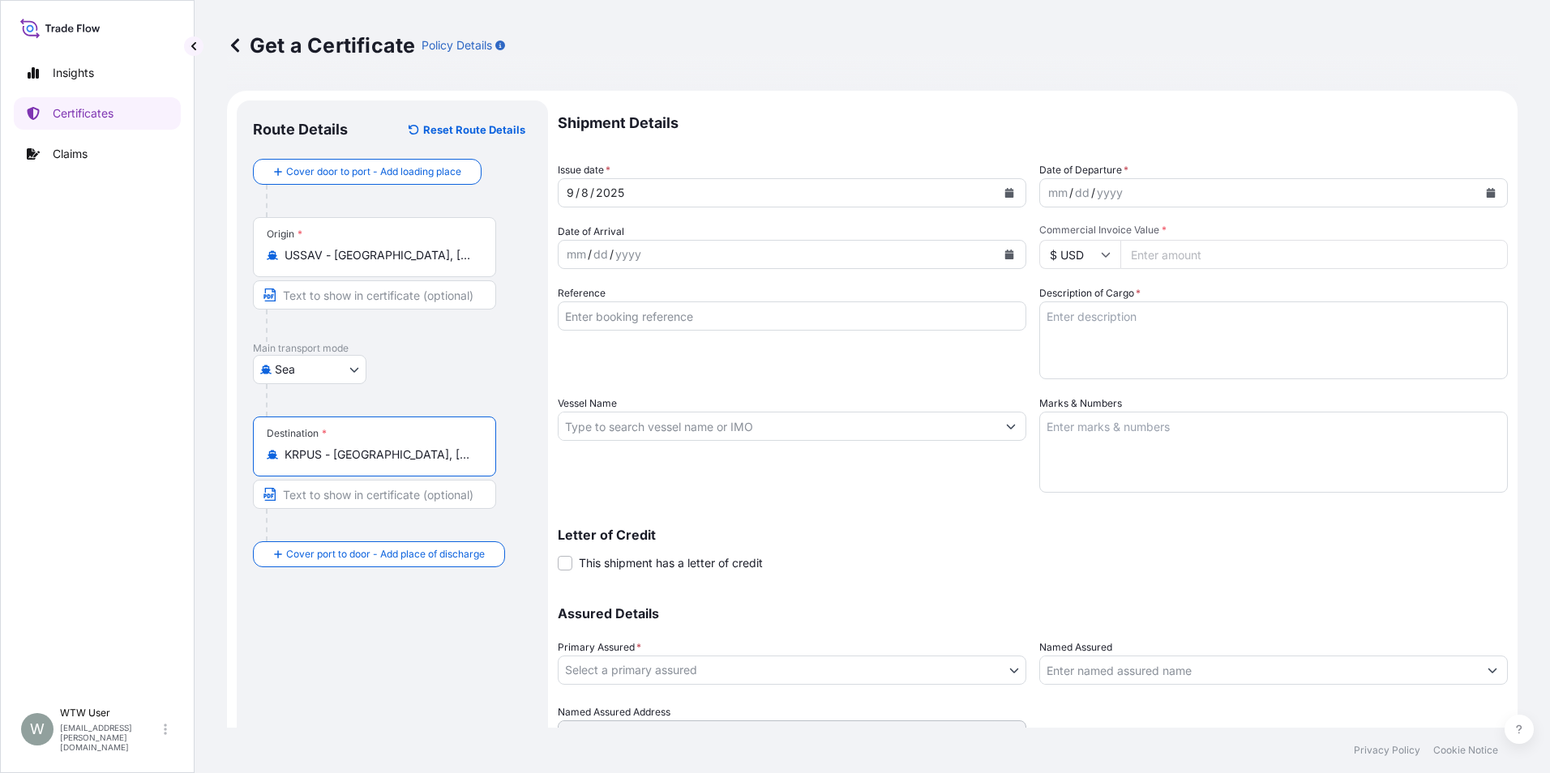
type input "KRPUS - Busan, Korea, South"
click at [1004, 191] on icon "Calendar" at bounding box center [1009, 193] width 10 height 10
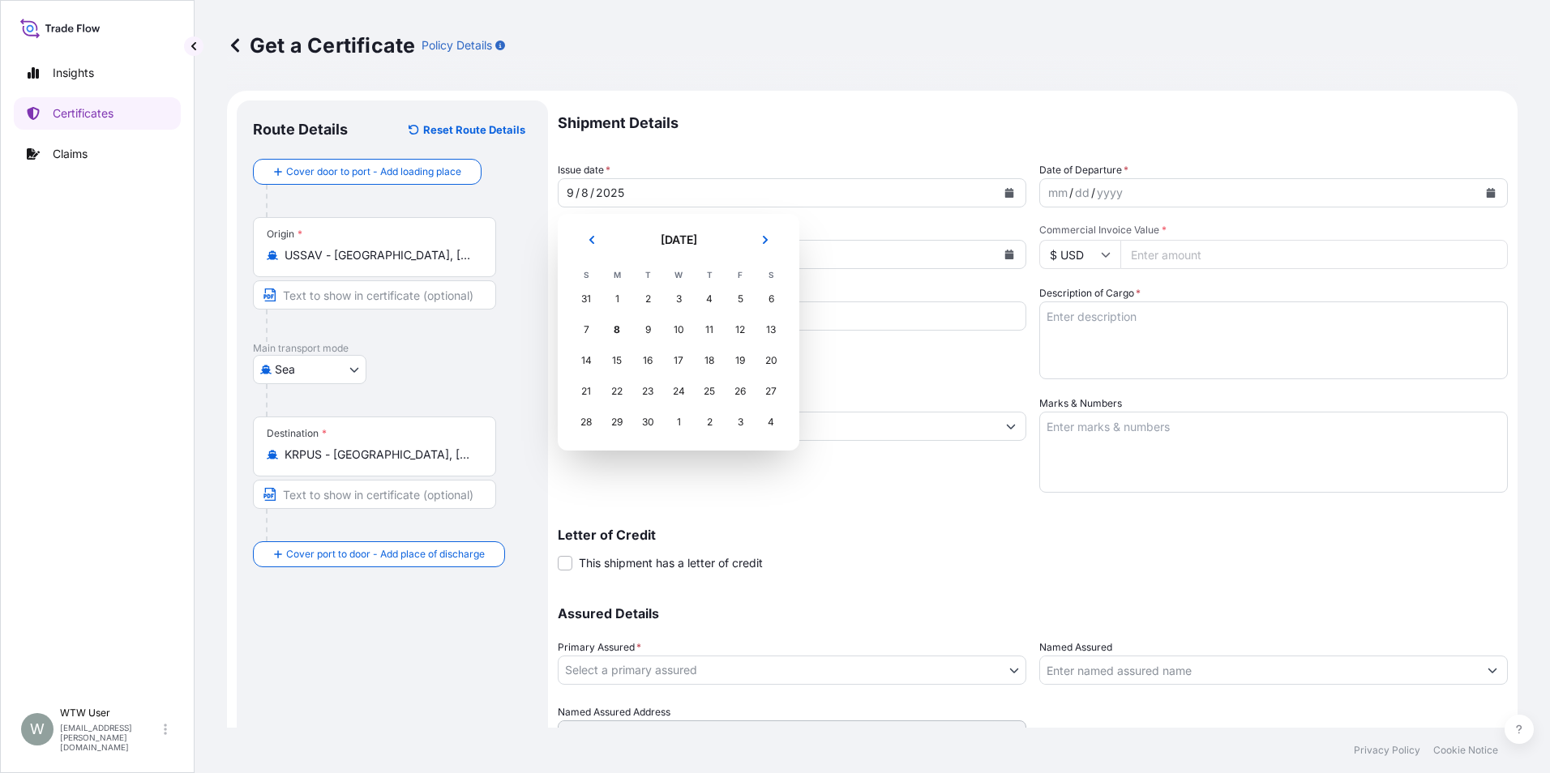
click at [589, 248] on button "Previous" at bounding box center [592, 240] width 36 height 26
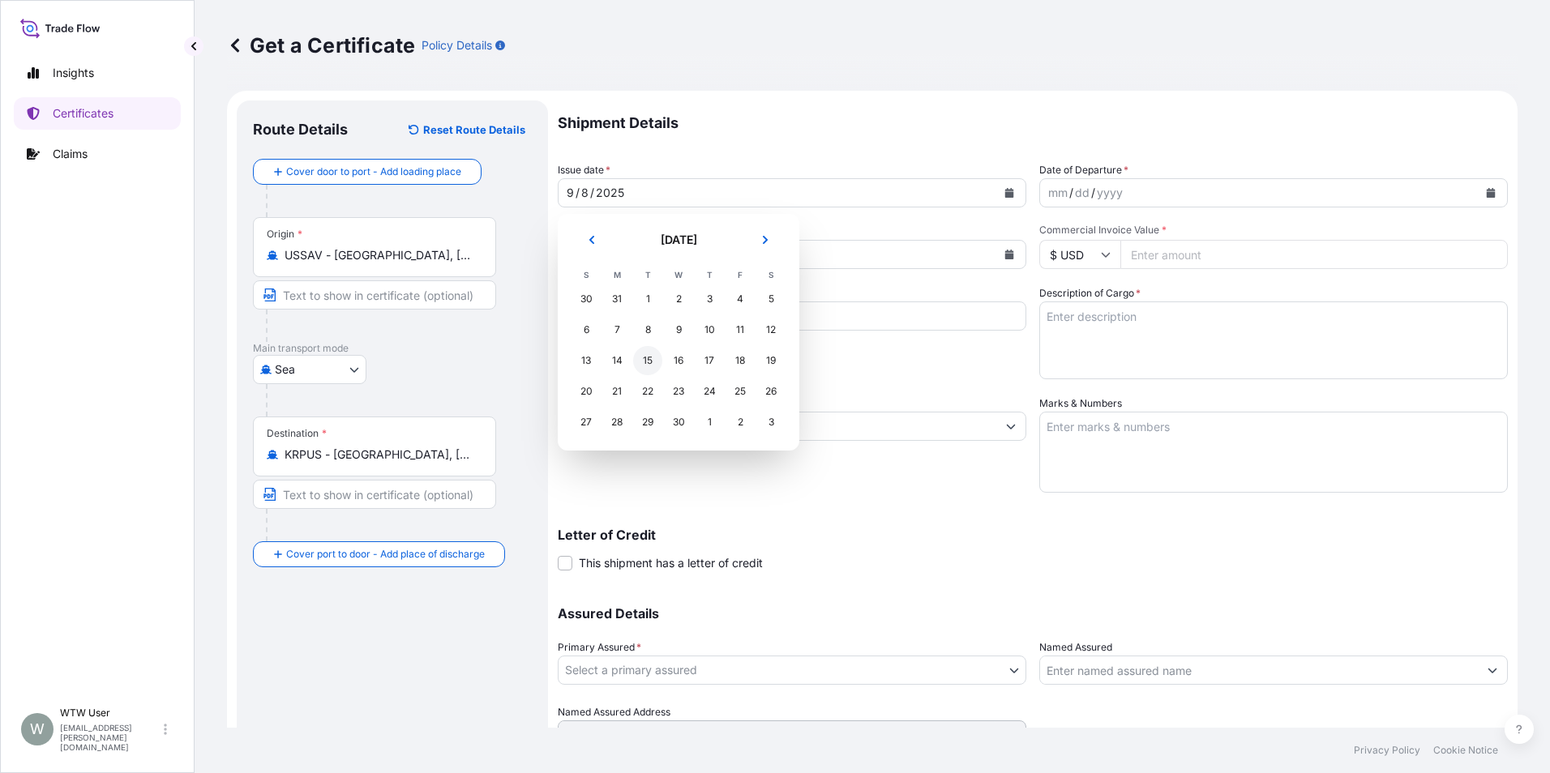
click at [652, 361] on div "15" at bounding box center [647, 360] width 29 height 29
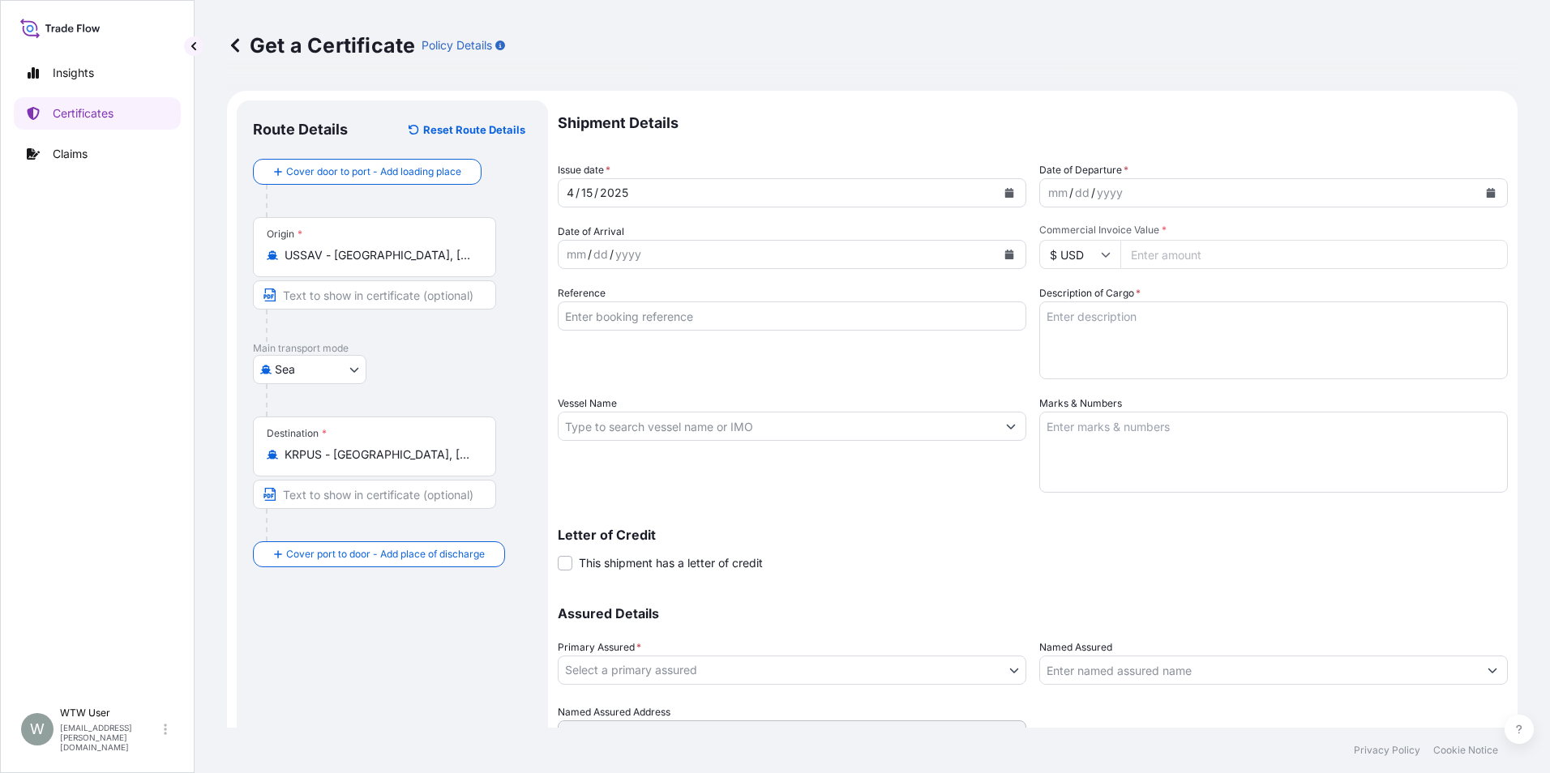
click at [1481, 199] on button "Calendar" at bounding box center [1490, 193] width 26 height 26
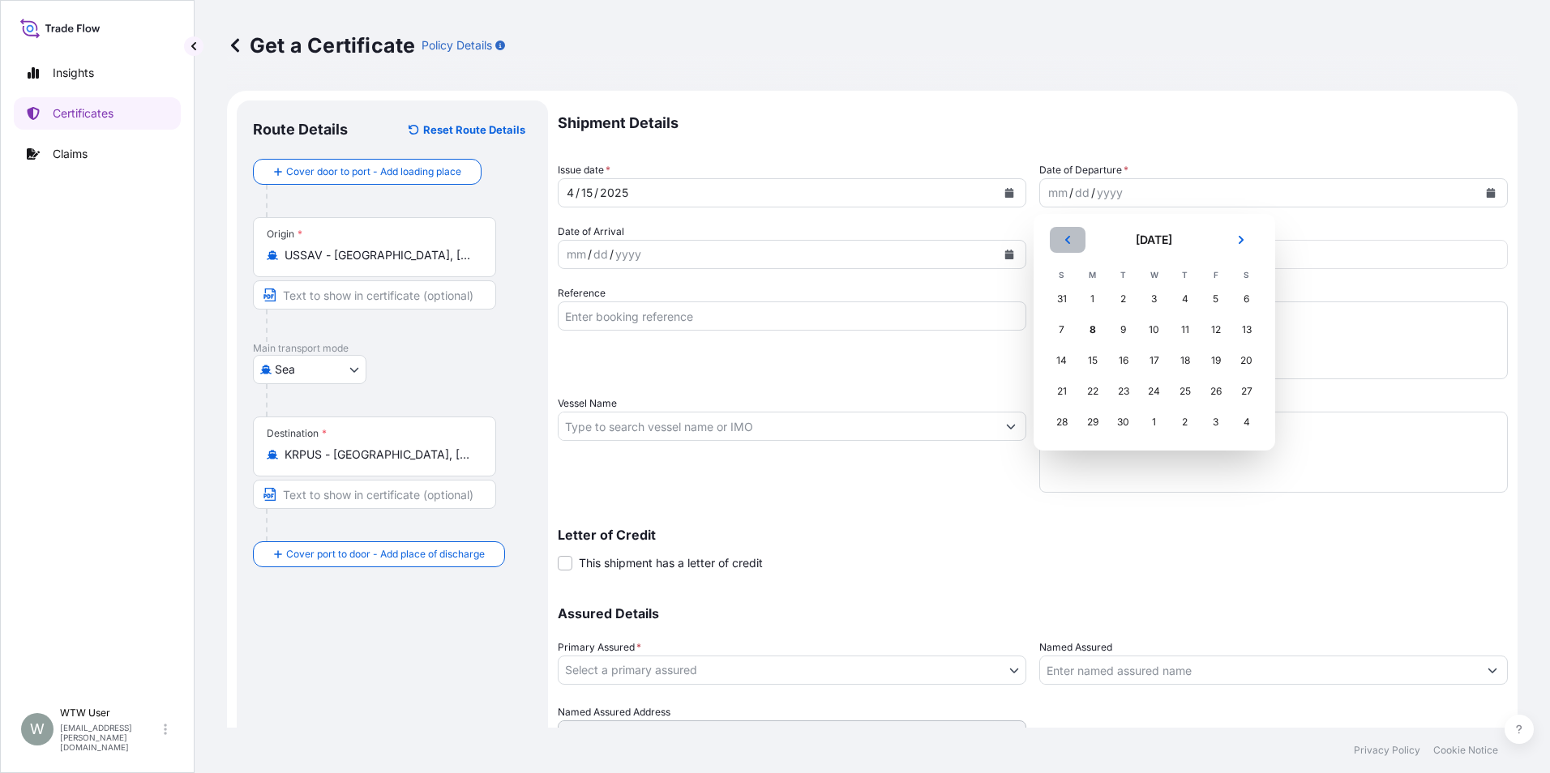
click at [1074, 235] on button "Previous" at bounding box center [1067, 240] width 36 height 26
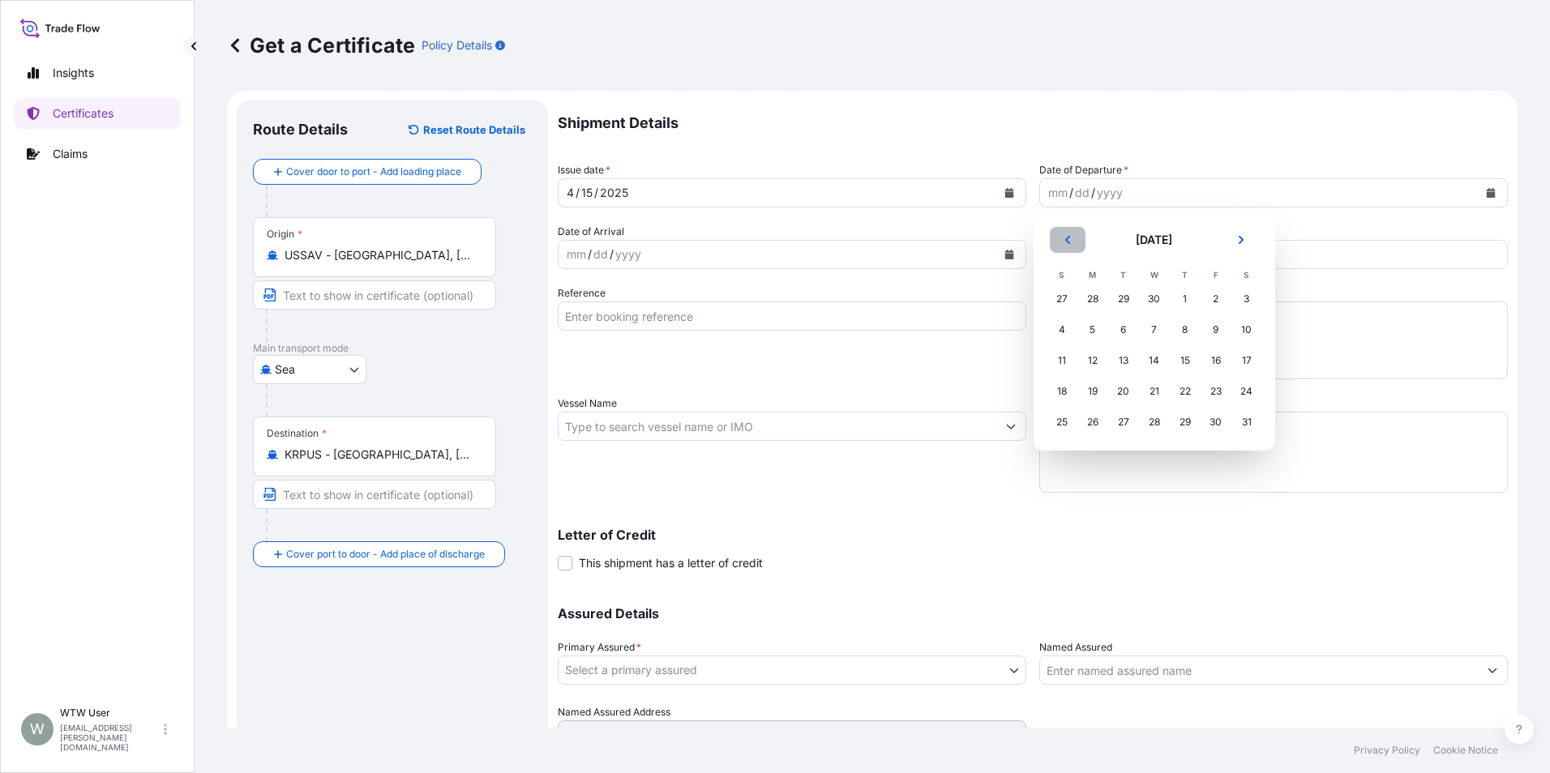
click at [1074, 235] on button "Previous" at bounding box center [1067, 240] width 36 height 26
click at [1187, 428] on div "27" at bounding box center [1184, 422] width 29 height 29
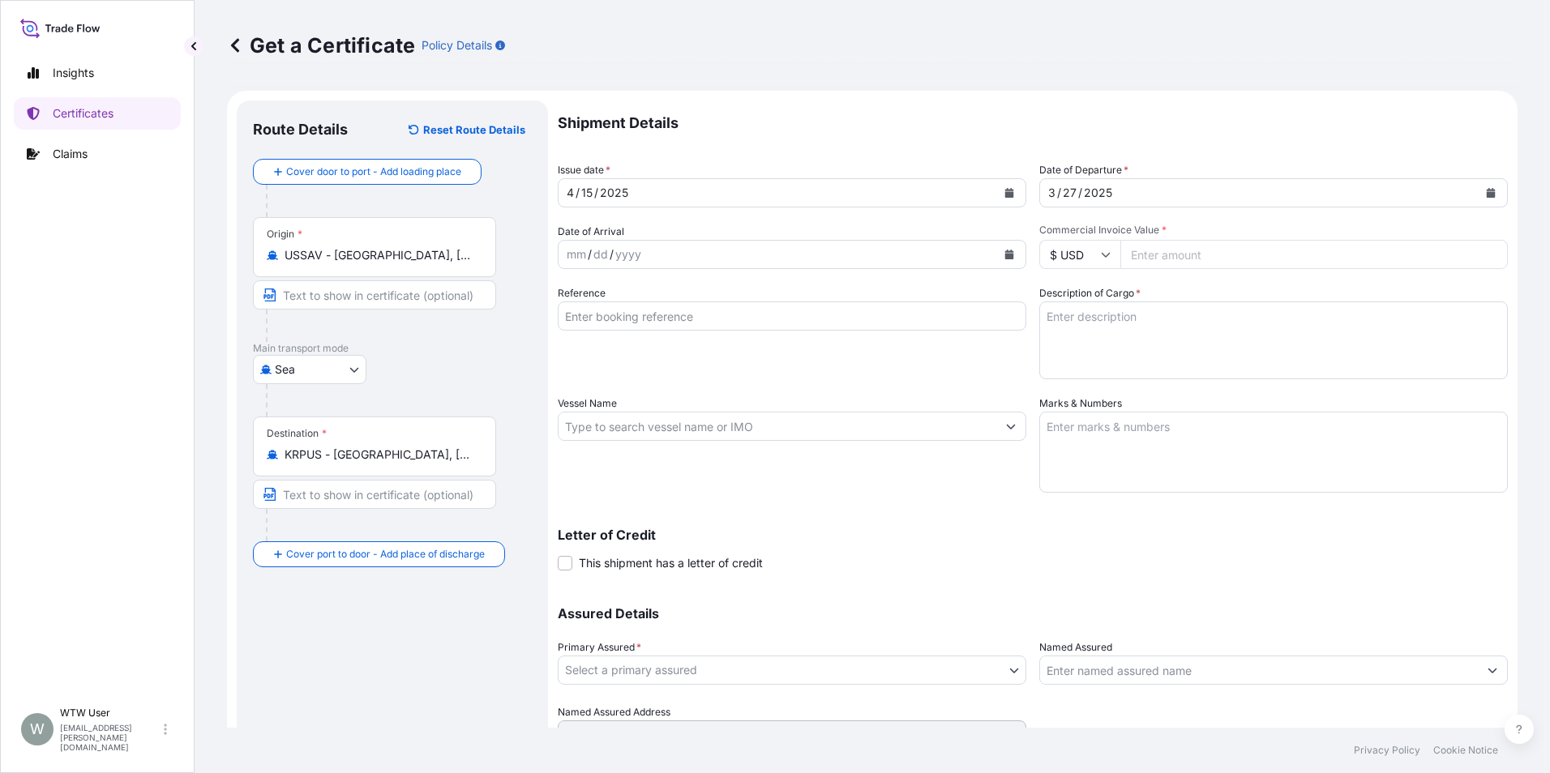
click at [1004, 254] on icon "Calendar" at bounding box center [1009, 255] width 10 height 10
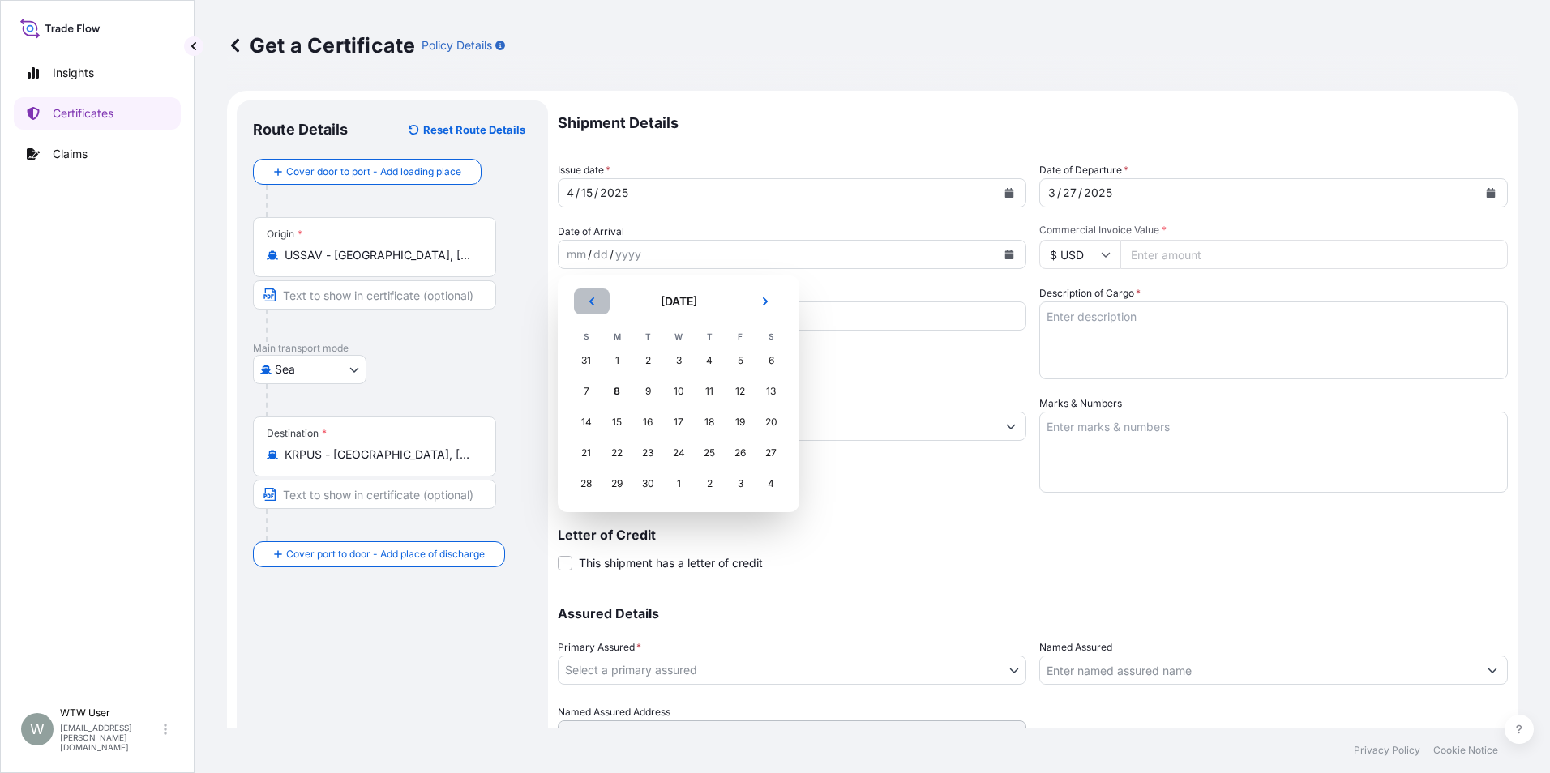
click at [593, 303] on icon "Previous" at bounding box center [592, 302] width 10 height 10
click at [673, 388] on div "7" at bounding box center [678, 391] width 29 height 29
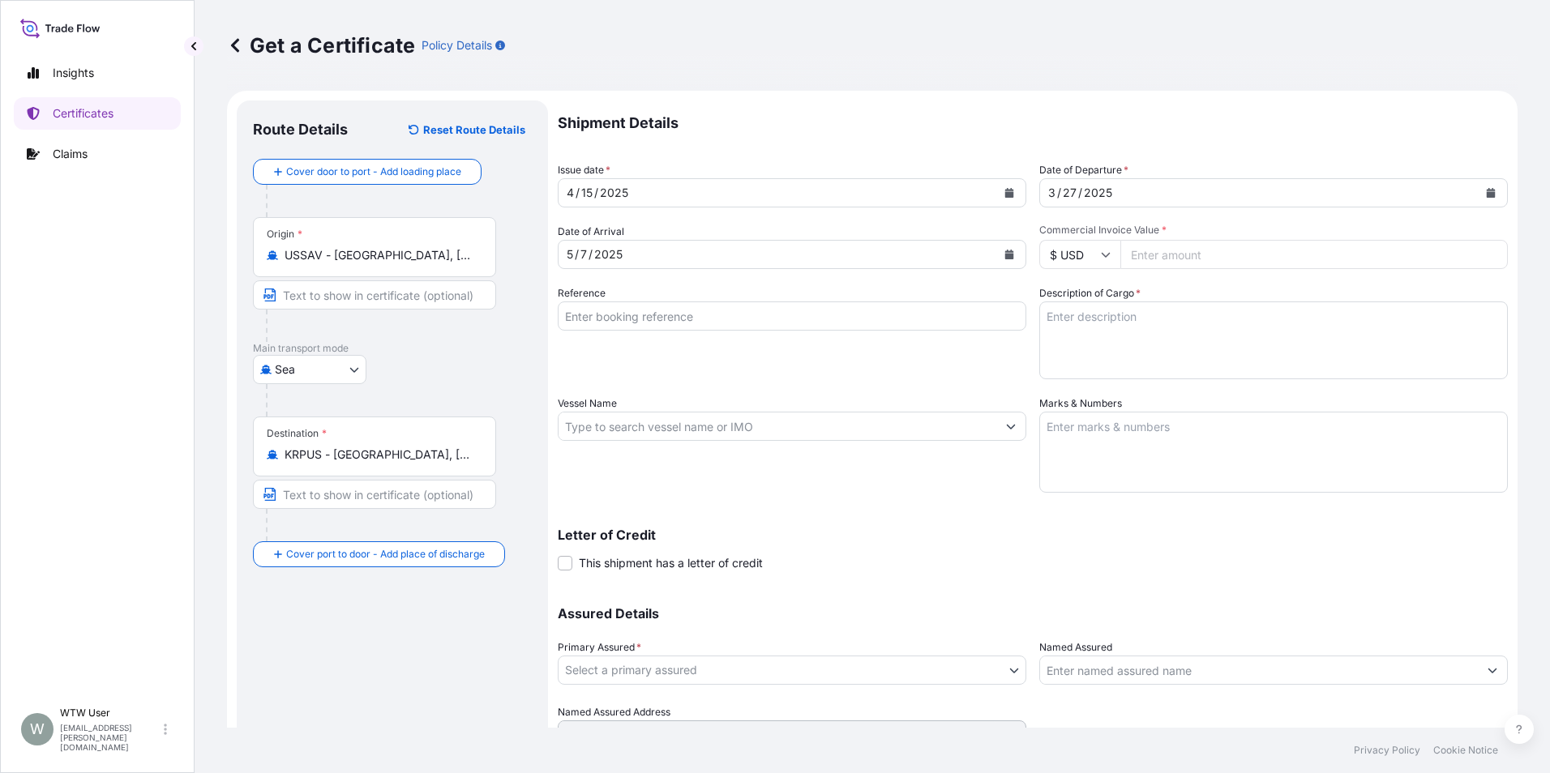
click at [1169, 248] on input "Commercial Invoice Value *" at bounding box center [1313, 254] width 387 height 29
paste input "19391.4"
type input "19391.4"
click at [643, 318] on input "Reference" at bounding box center [792, 315] width 468 height 29
paste input "RICFA9358900"
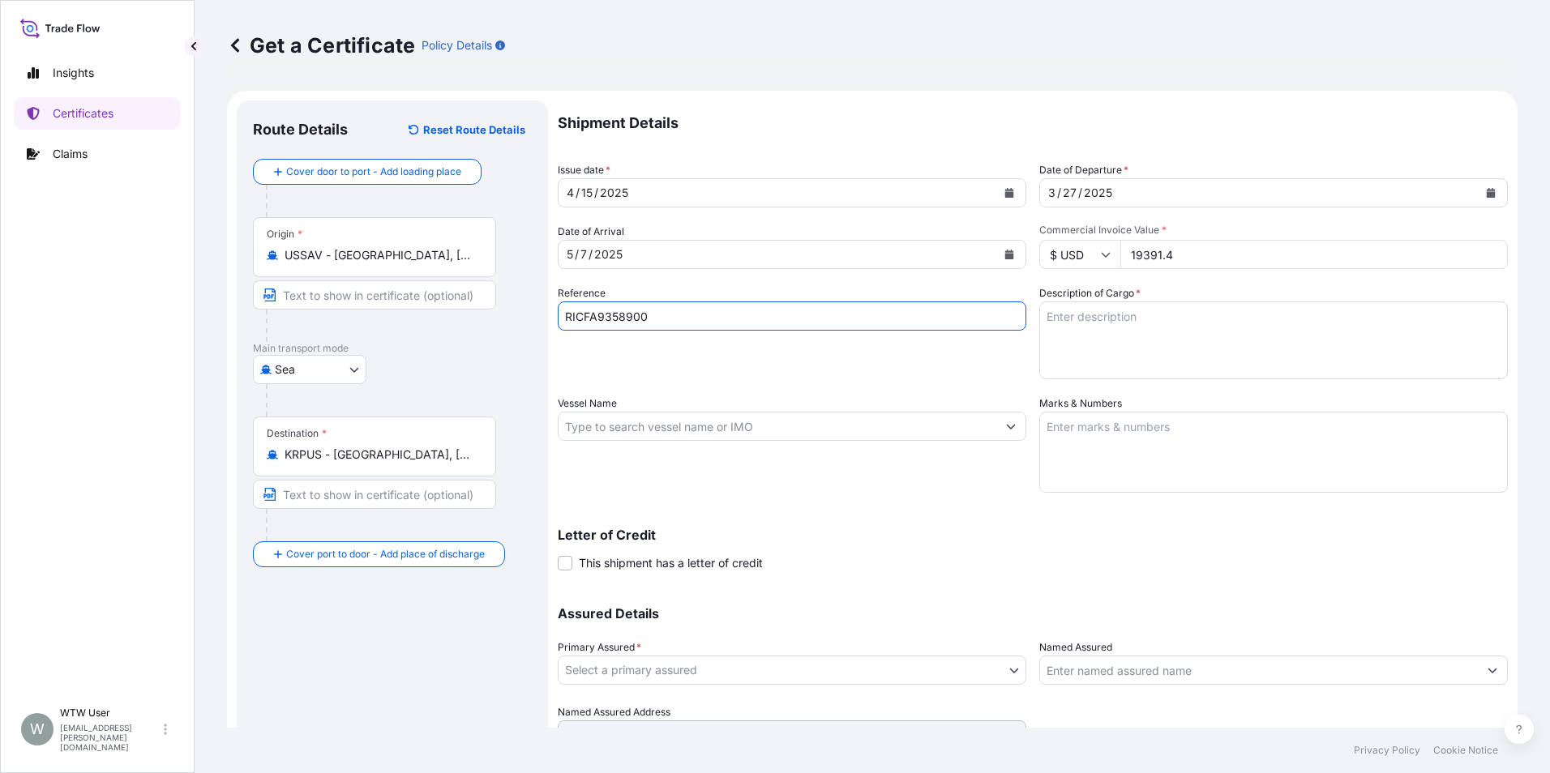
type input "RICFA9358900"
click at [646, 354] on div "Reference RICFA9358900" at bounding box center [792, 332] width 468 height 94
click at [1188, 361] on textarea "Description of Cargo *" at bounding box center [1273, 340] width 468 height 78
paste textarea "NON HAZ KAOLIN CLAY"
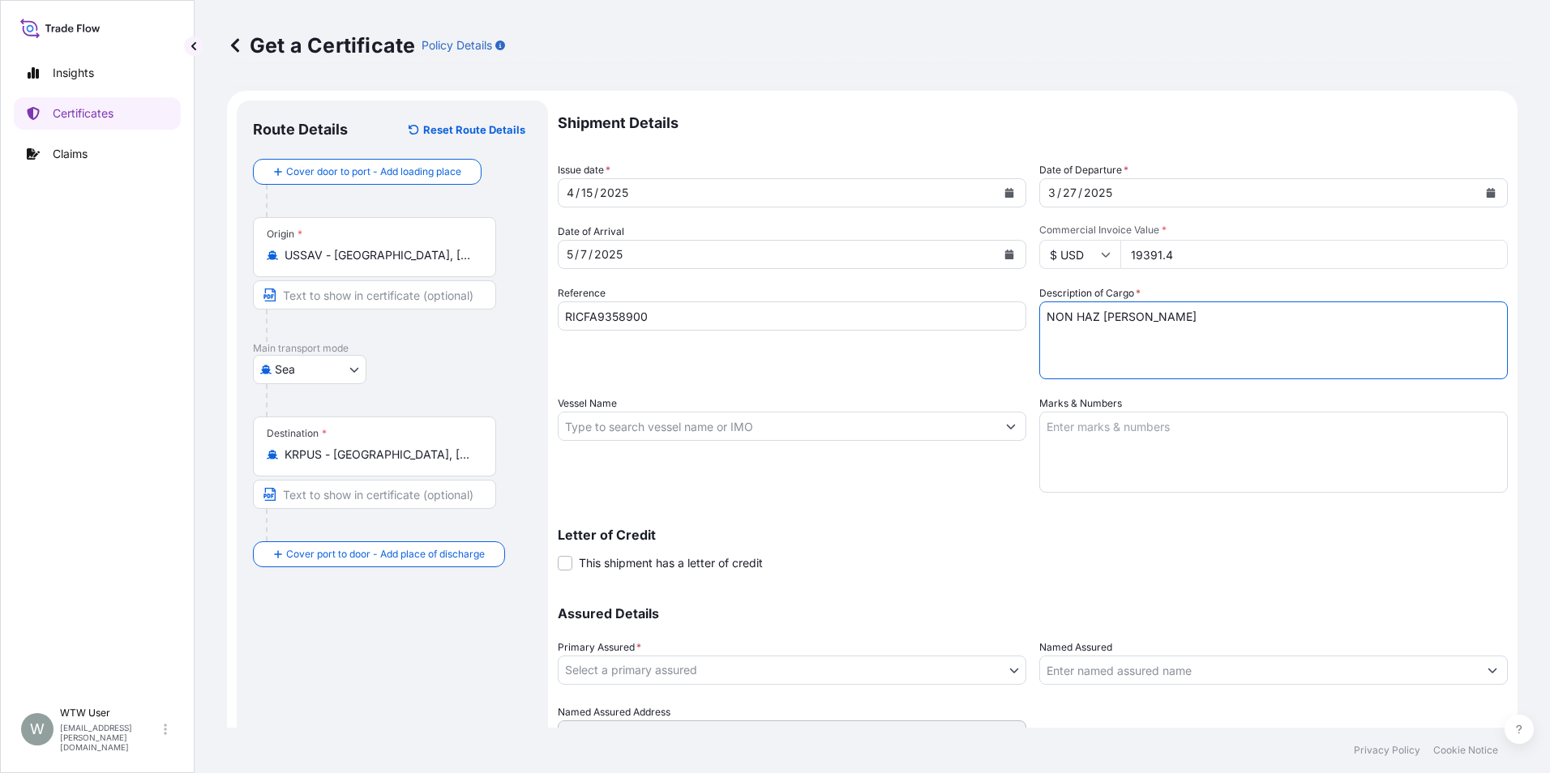
type textarea "NON HAZ KAOLIN CLAY"
click at [675, 421] on input "Vessel Name" at bounding box center [777, 426] width 438 height 29
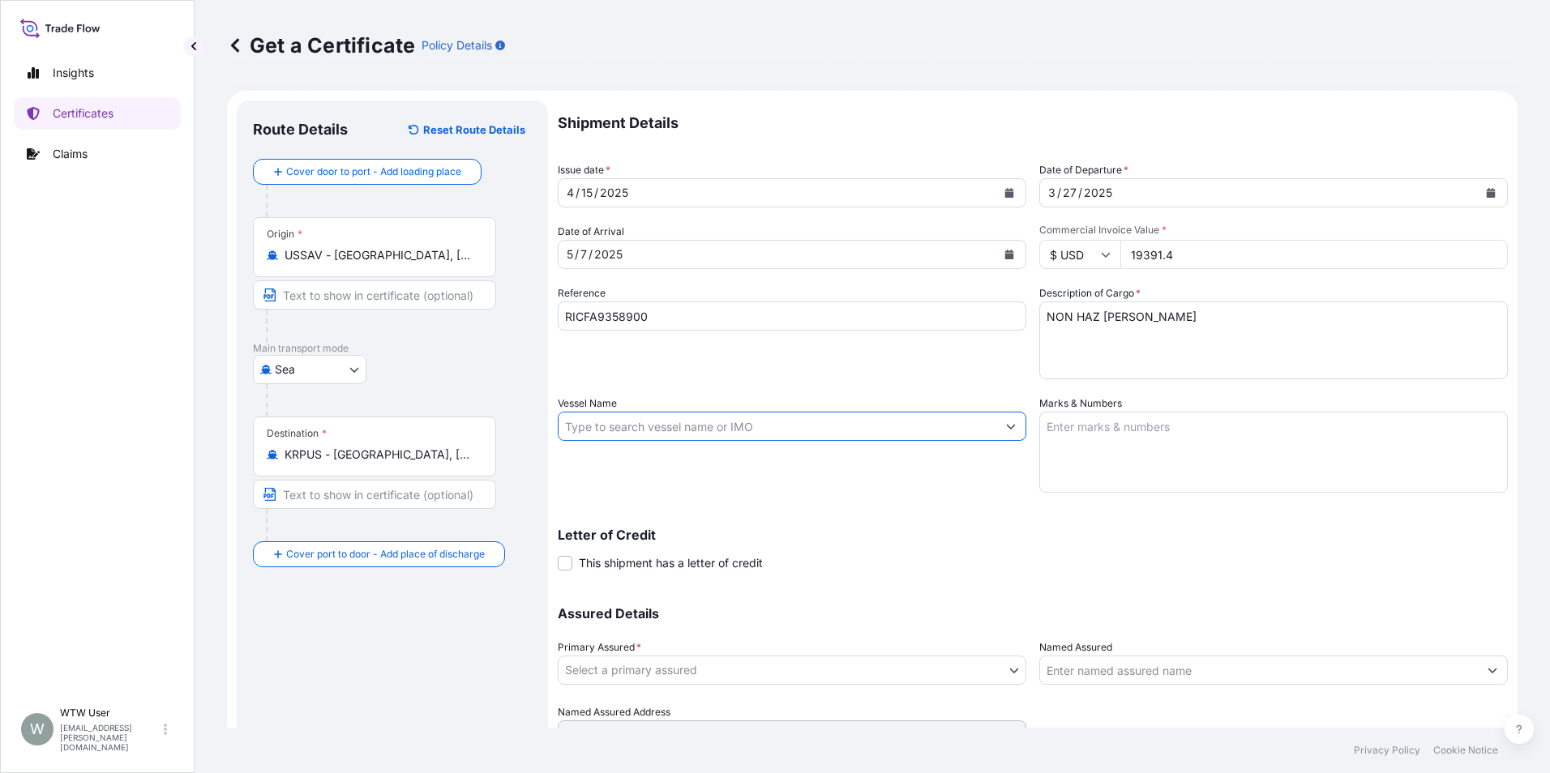
paste input "HMM AMETHYST 004W"
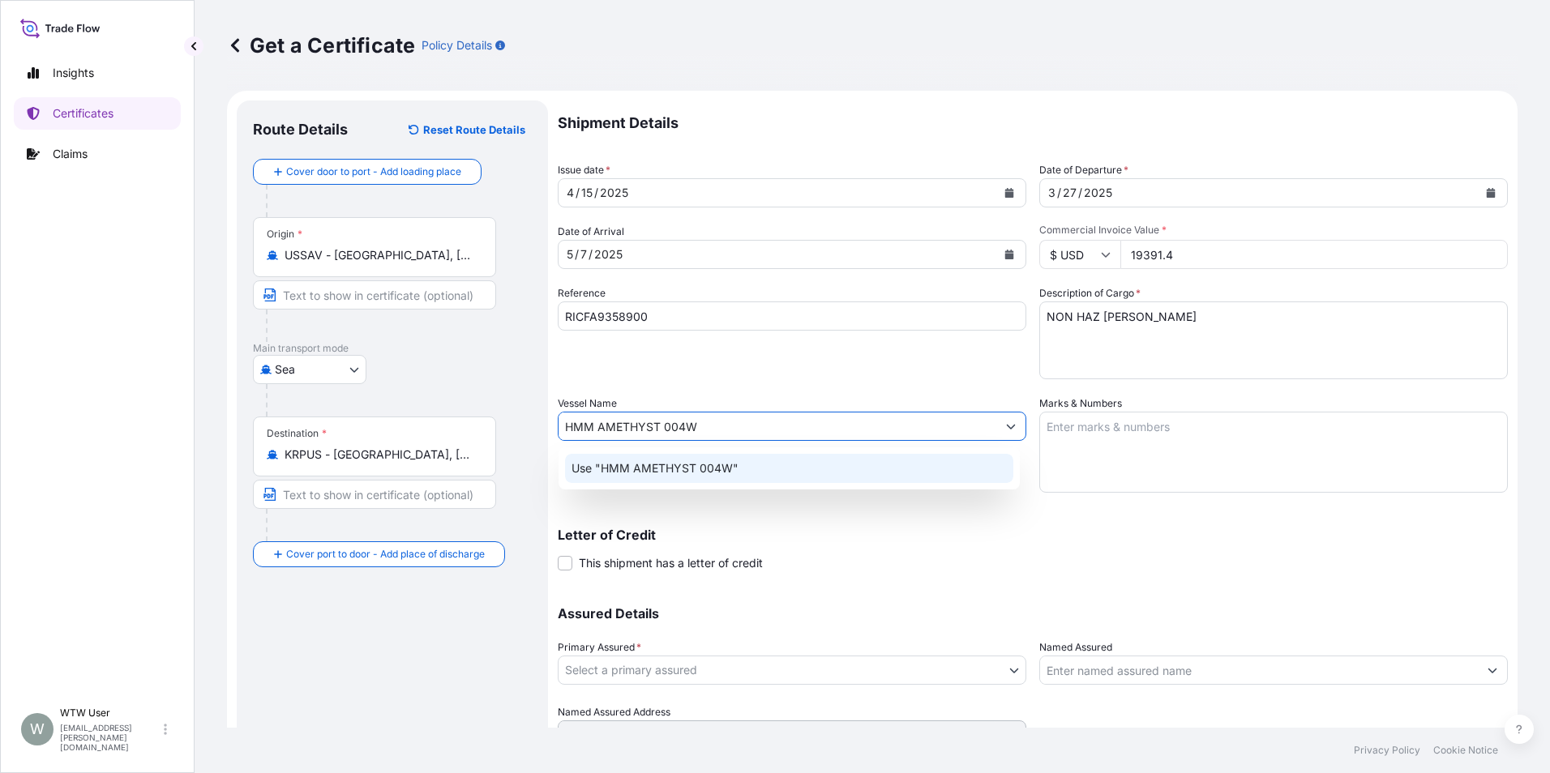
click at [662, 429] on input "HMM AMETHYST 004W" at bounding box center [777, 426] width 438 height 29
click at [721, 423] on input "HMM AMETHYST 004W" at bounding box center [777, 426] width 438 height 29
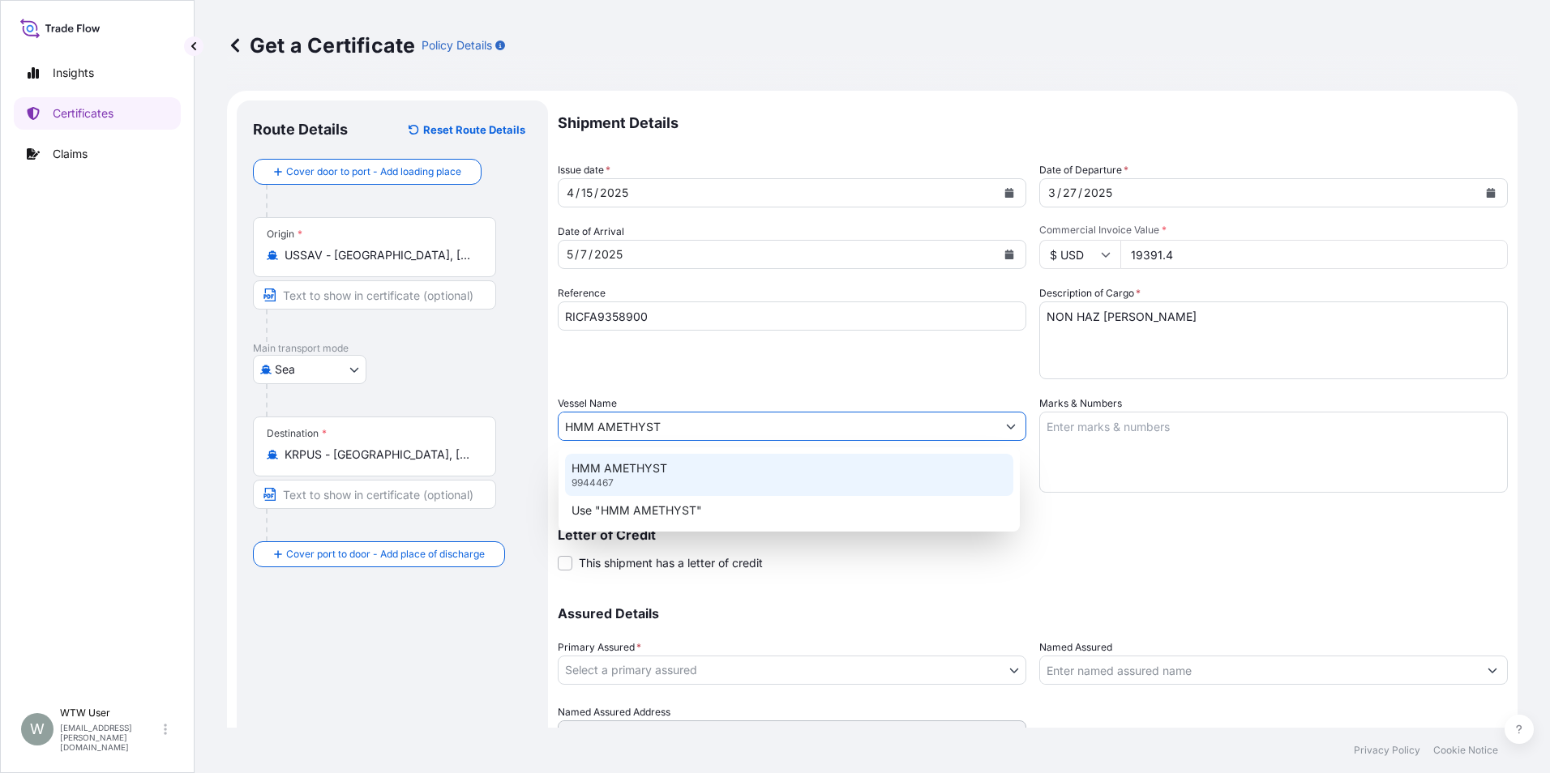
click at [704, 481] on div "HMM AMETHYST 9944467" at bounding box center [789, 475] width 448 height 42
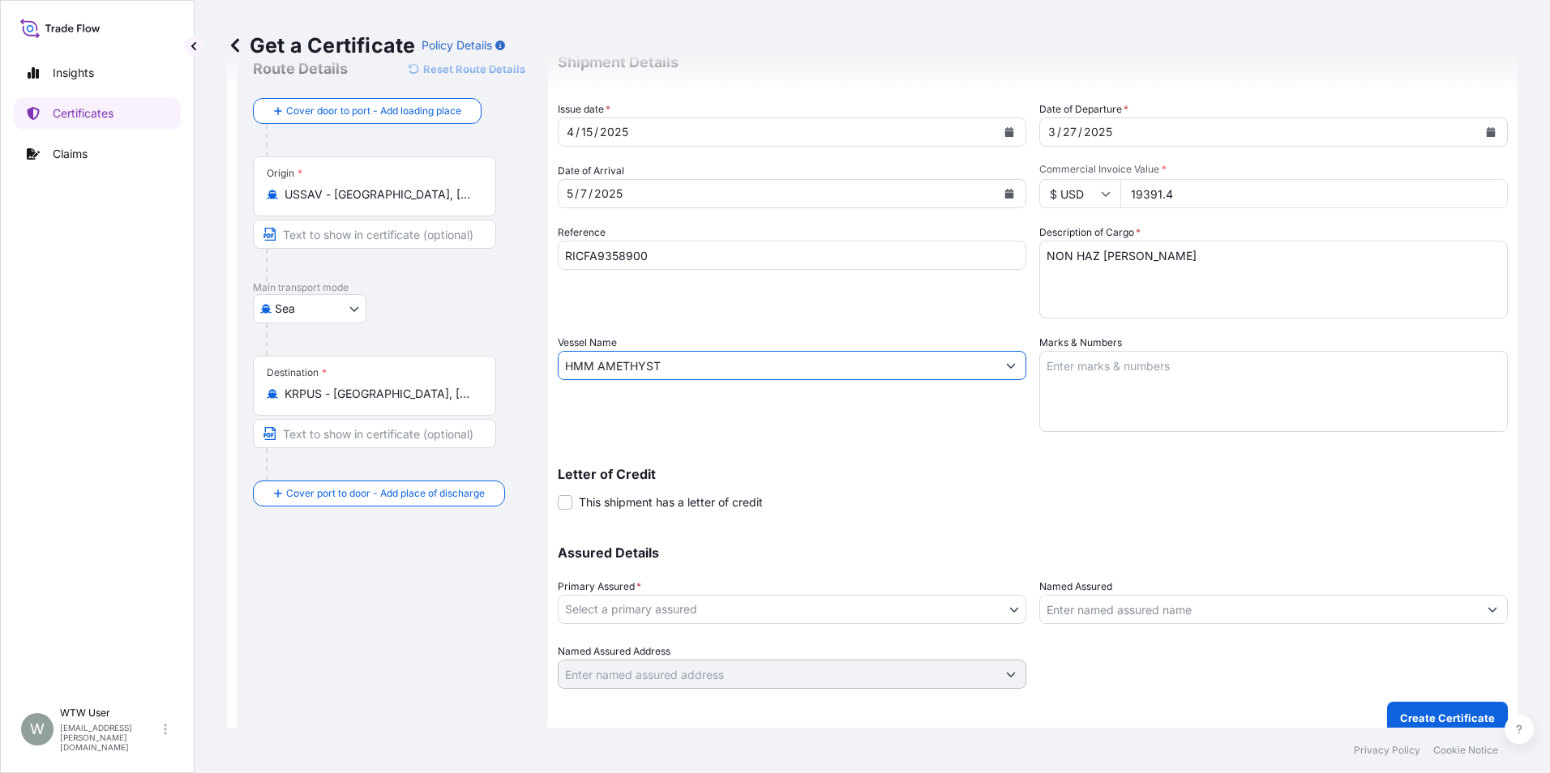
scroll to position [77, 0]
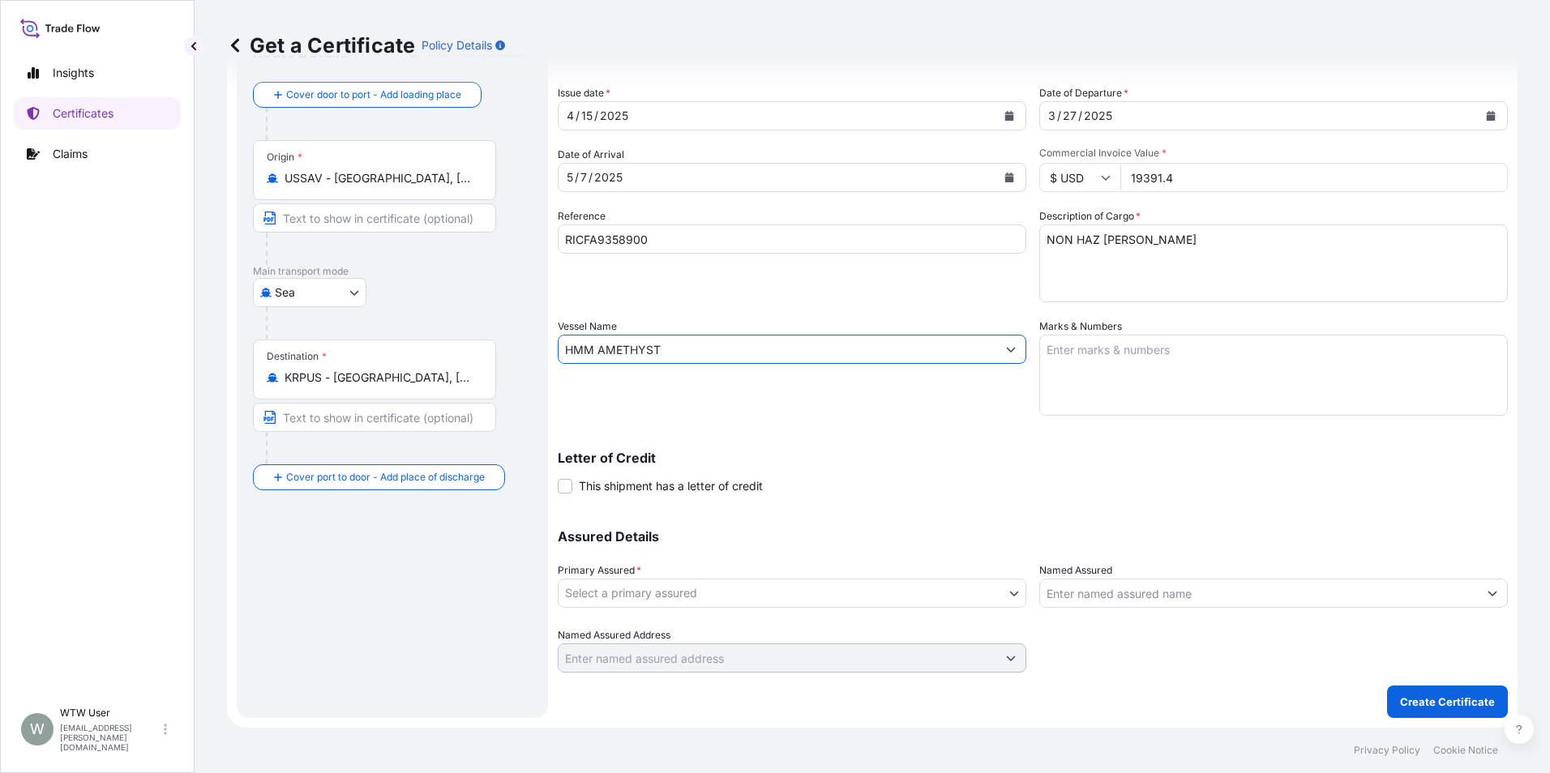
type input "HMM AMETHYST"
click at [656, 601] on body "Insights Certificates Claims W WTW User trade.flow+wilbur@wtwco.com Get a Certi…" at bounding box center [775, 386] width 1550 height 773
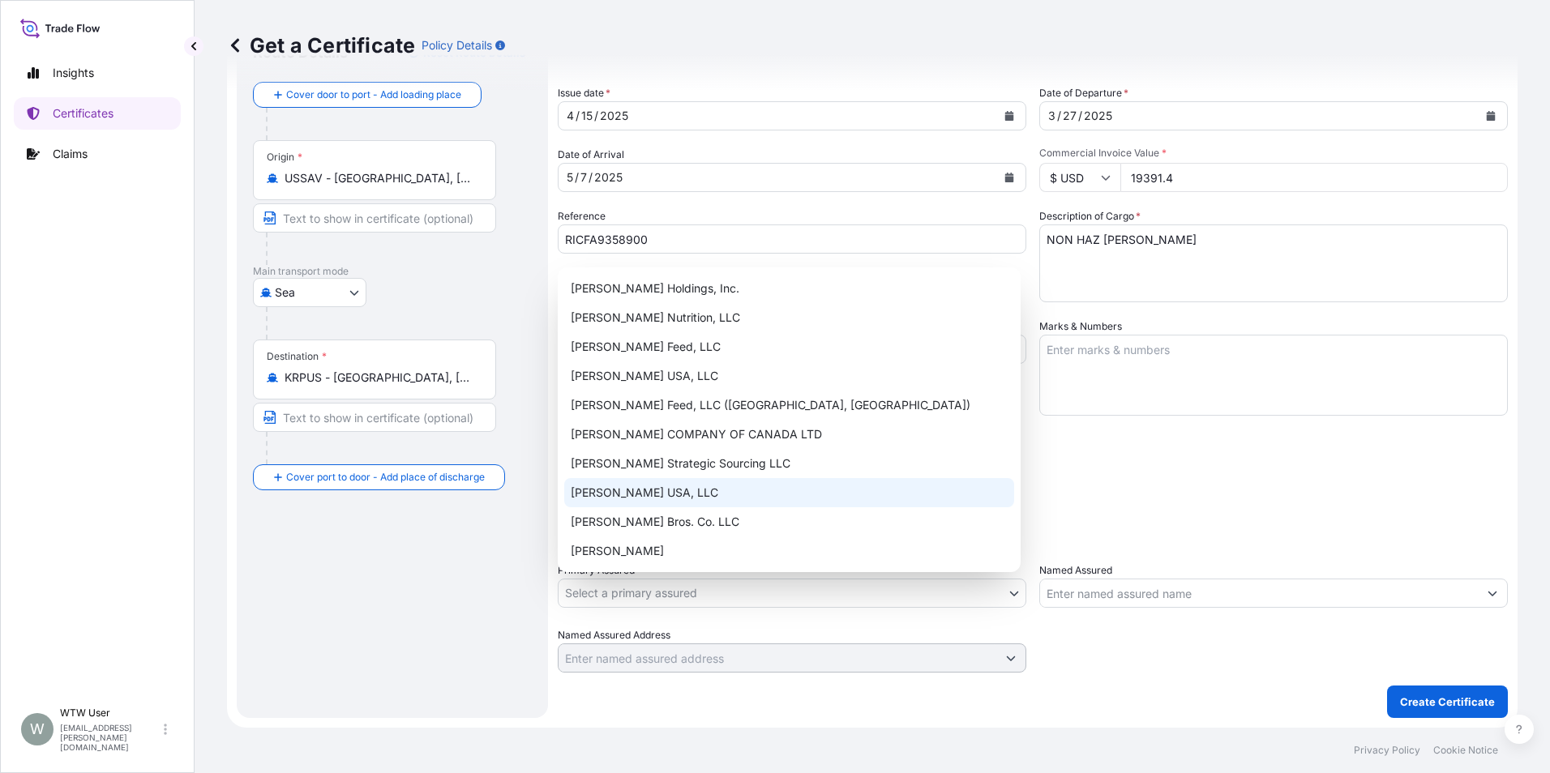
click at [652, 488] on div "[PERSON_NAME] USA, LLC" at bounding box center [789, 492] width 450 height 29
select select "31735"
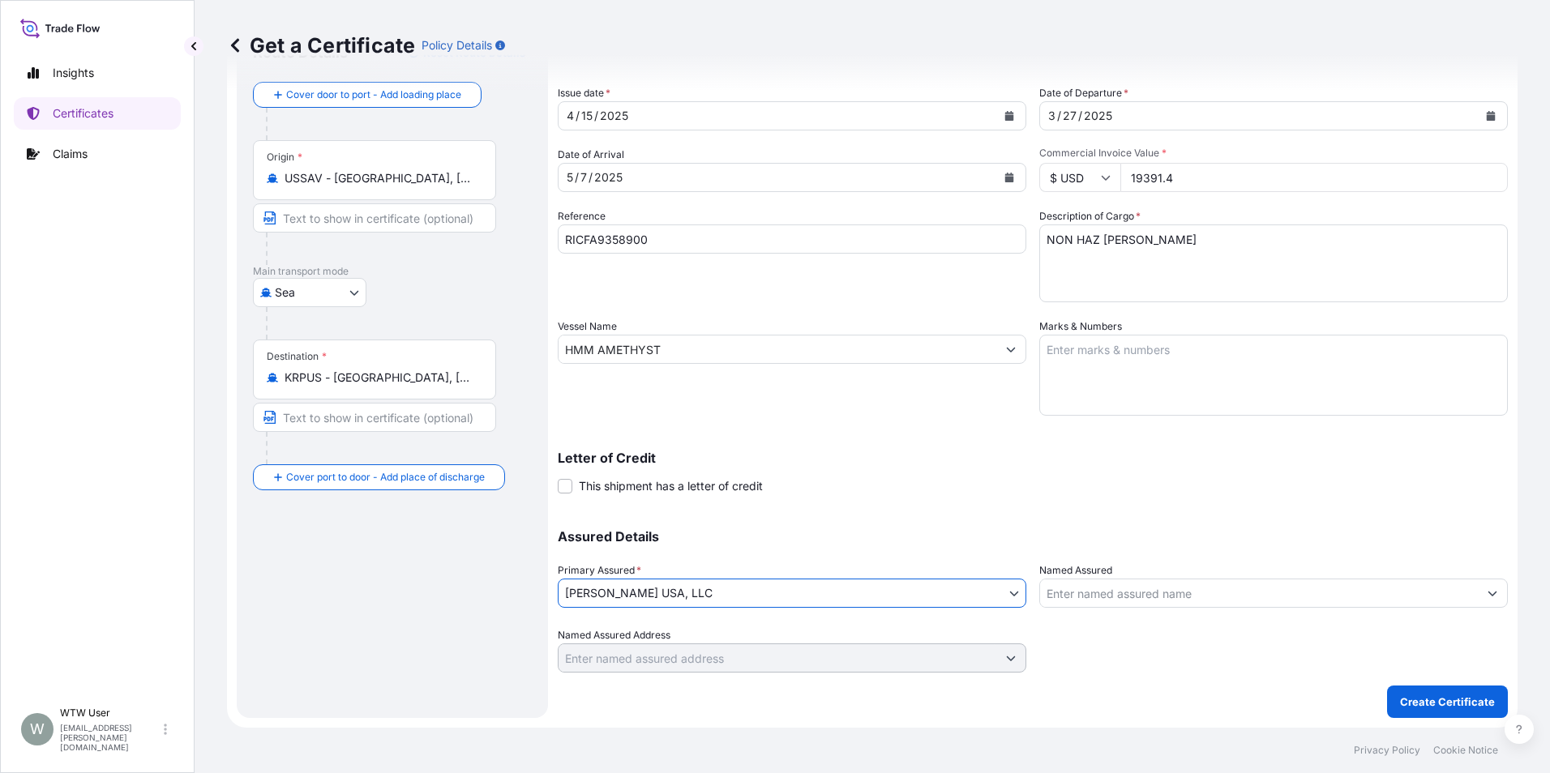
click at [875, 516] on div "Assured Details Primary Assured * Connell USA, LLC Wilbur-Ellis Holdings, Inc. …" at bounding box center [1033, 592] width 950 height 162
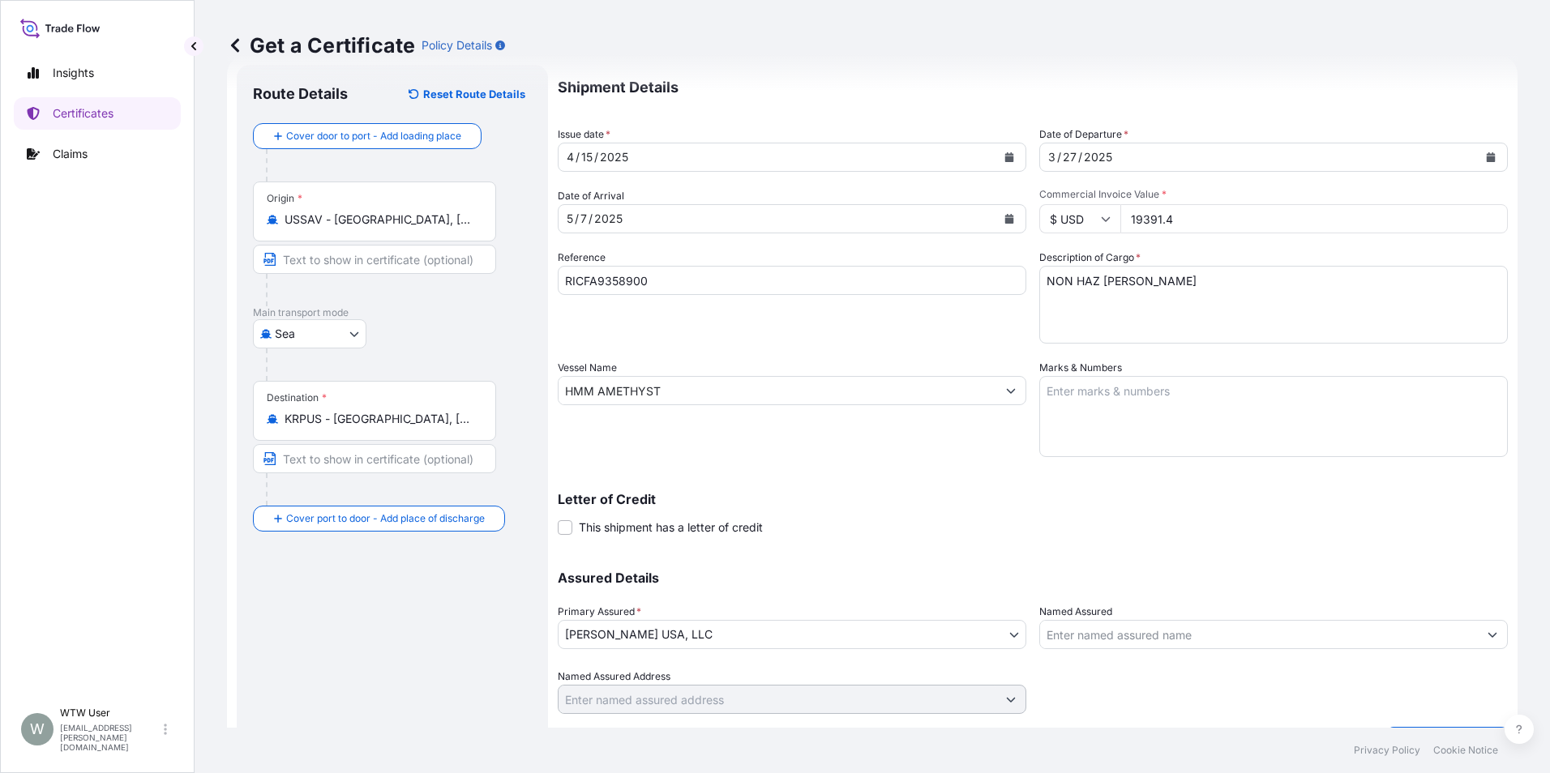
scroll to position [0, 0]
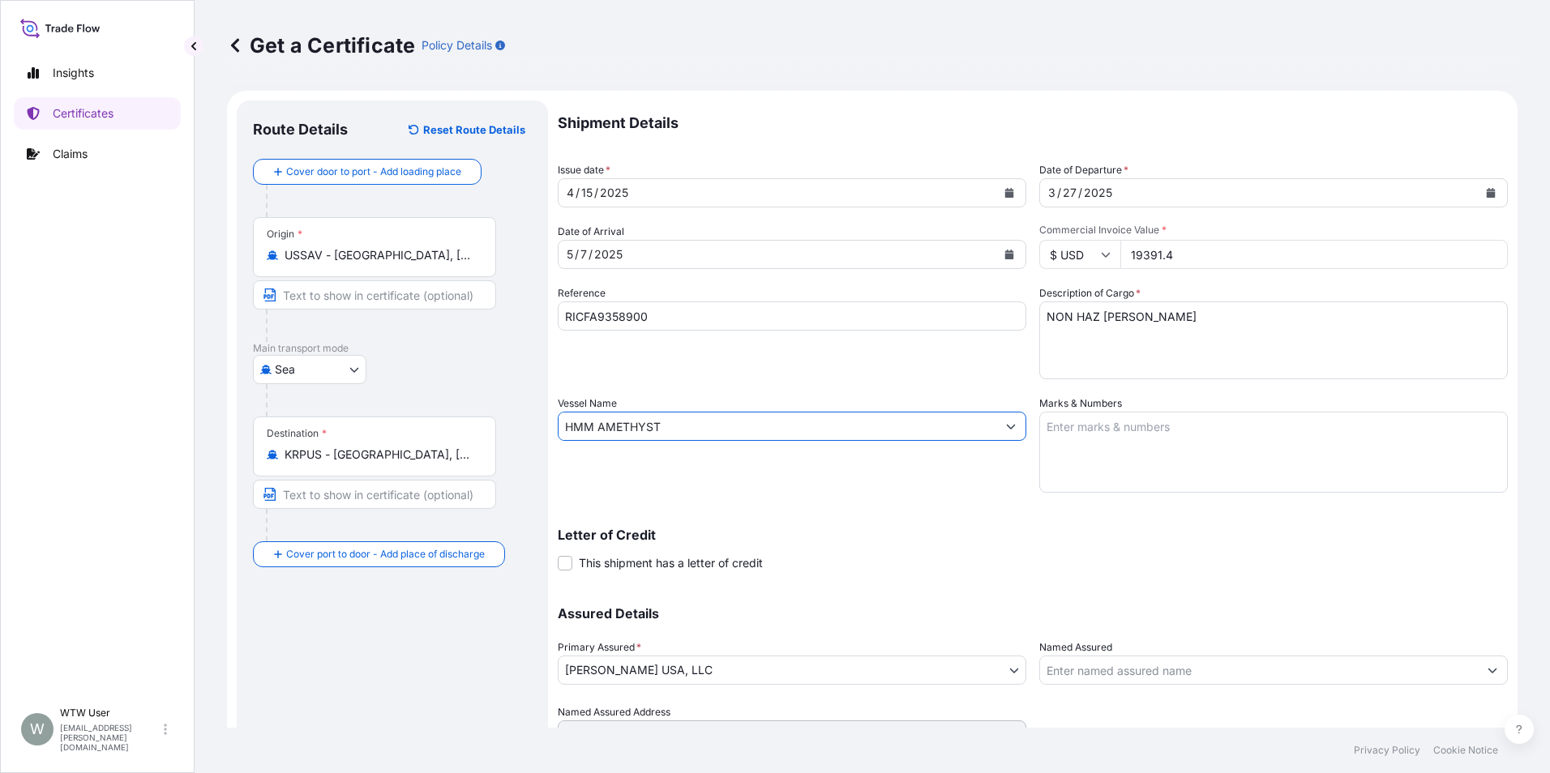
click at [864, 428] on input "HMM AMETHYST" at bounding box center [777, 426] width 438 height 29
click at [1125, 463] on textarea "Marks & Numbers" at bounding box center [1273, 452] width 468 height 81
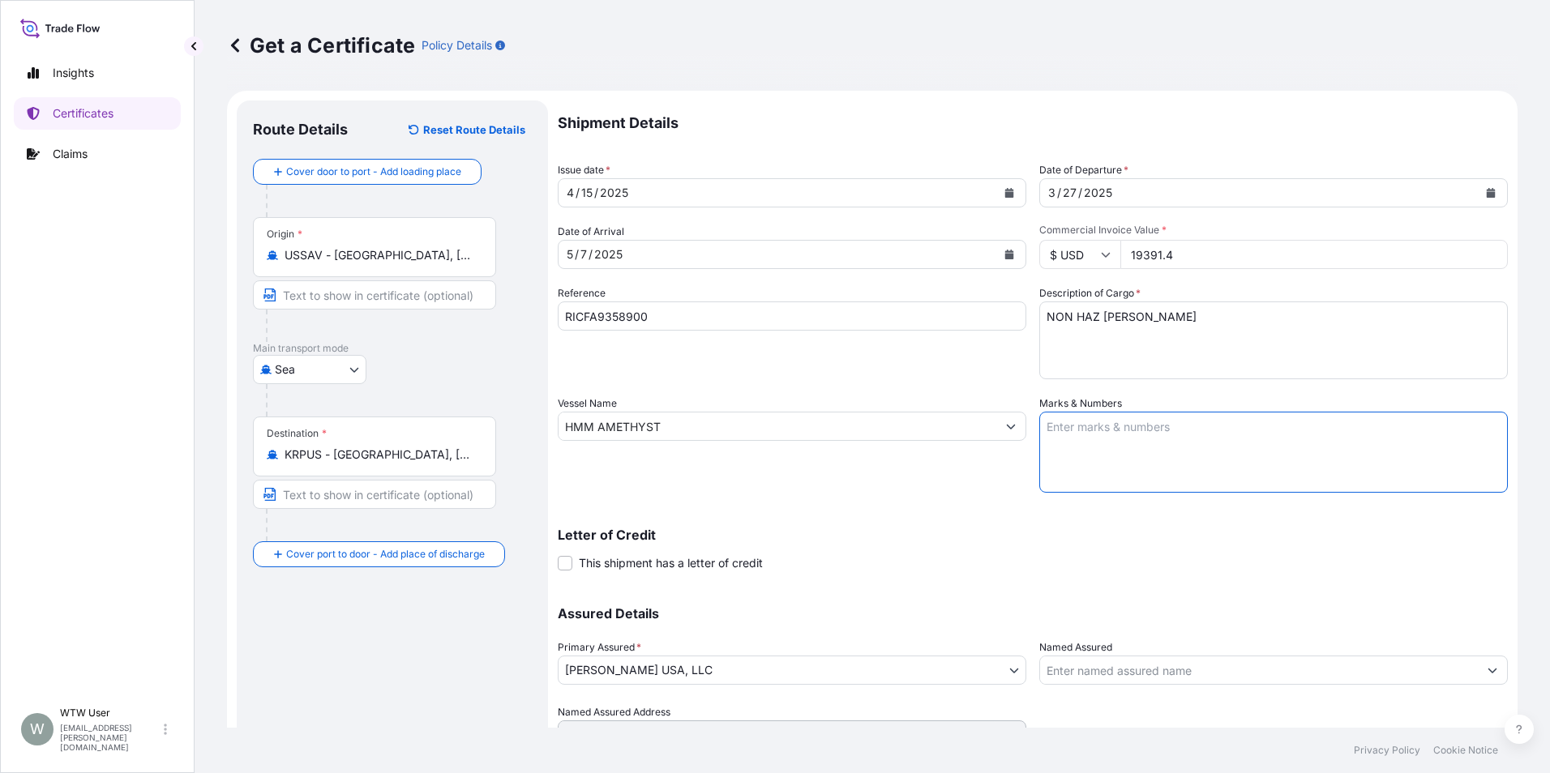
paste textarea "HMM AMETHYST 004W"
click at [1109, 522] on div "Letter of Credit This shipment has a letter of credit Letter of credit * Letter…" at bounding box center [1033, 540] width 950 height 62
drag, startPoint x: 1135, startPoint y: 432, endPoint x: 1031, endPoint y: 442, distance: 105.1
click at [1031, 442] on div "Shipment Details Issue date * 4 / 15 / 2025 Date of Departure * 3 / 27 / 2025 D…" at bounding box center [1033, 424] width 950 height 649
click at [1133, 457] on textarea "004W" at bounding box center [1273, 452] width 468 height 81
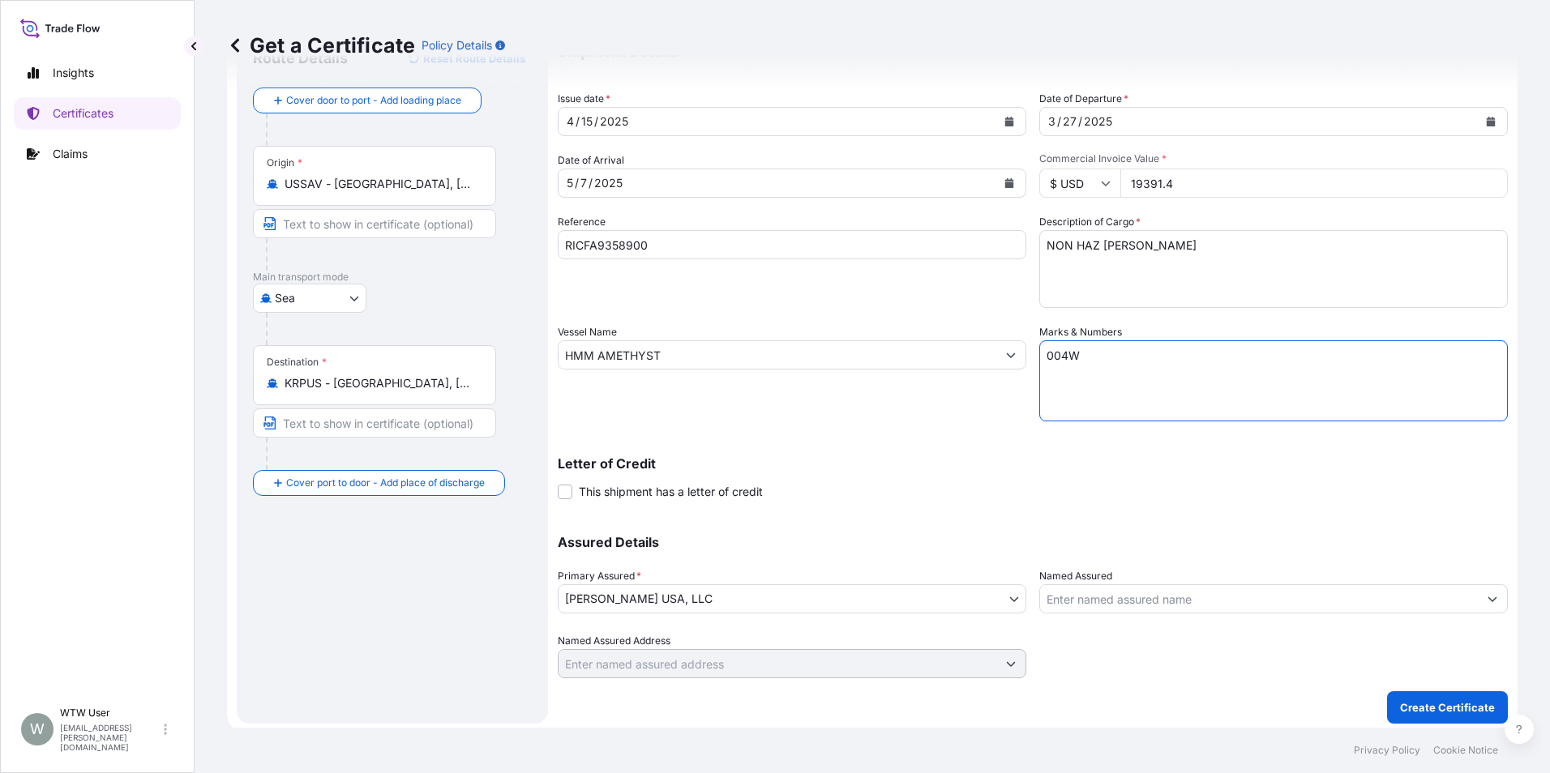
scroll to position [77, 0]
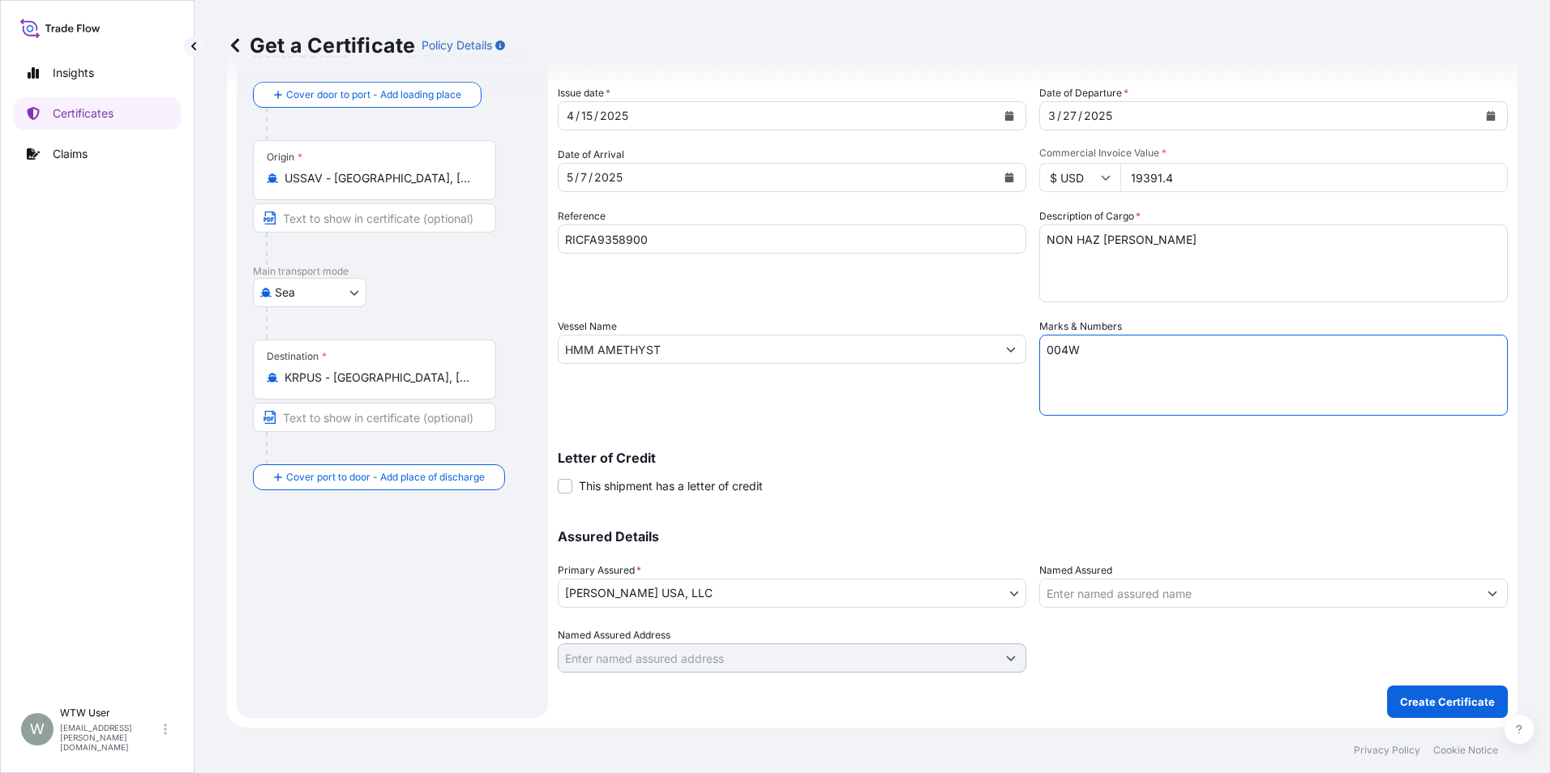
type textarea "004W"
click at [665, 596] on body "Insights Certificates Claims W WTW User trade.flow+wilbur@wtwco.com Get a Certi…" at bounding box center [775, 386] width 1550 height 773
click at [1091, 669] on div at bounding box center [1273, 649] width 468 height 45
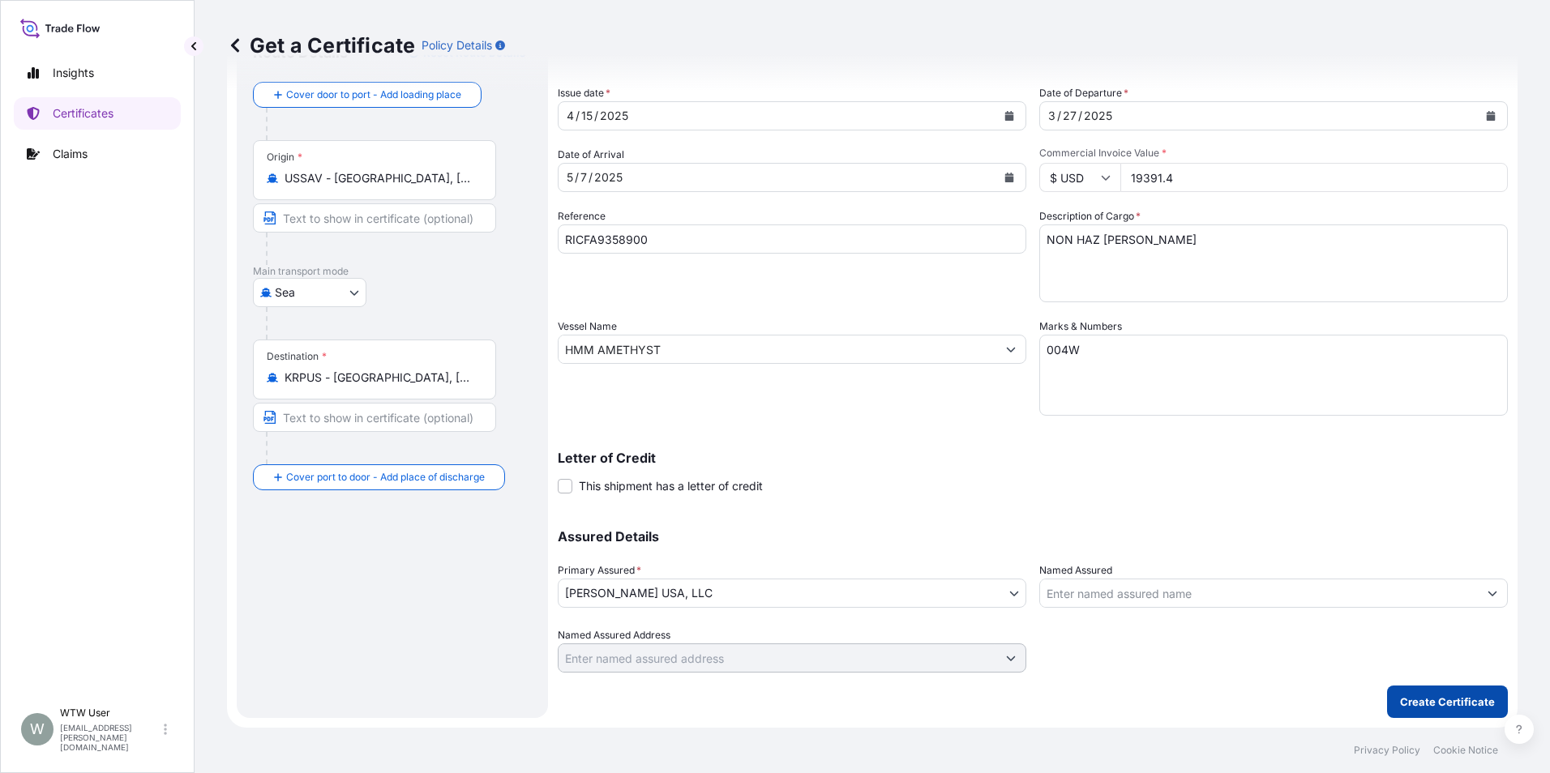
click at [1404, 705] on p "Create Certificate" at bounding box center [1447, 702] width 95 height 16
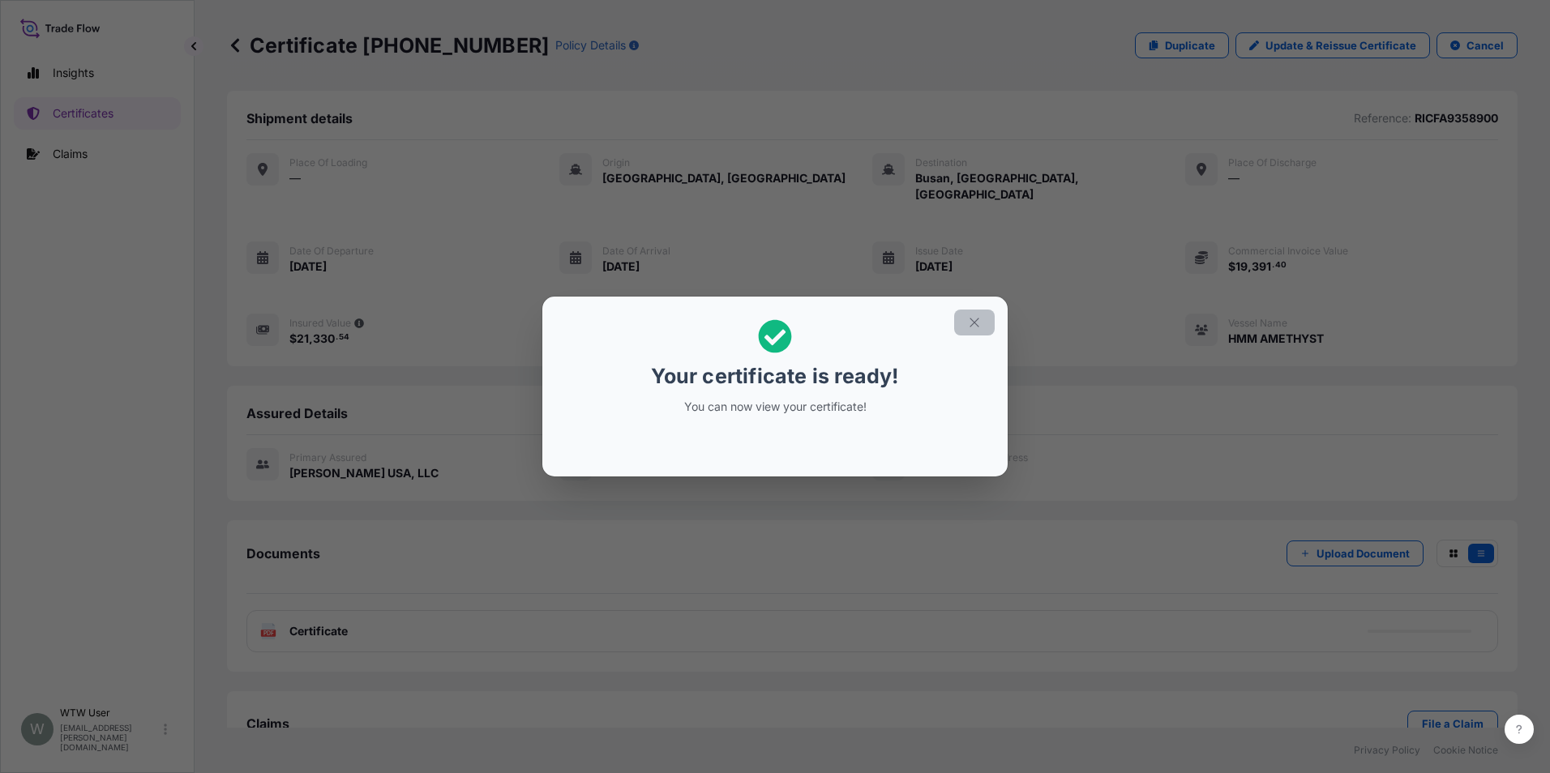
click at [973, 322] on icon "button" at bounding box center [973, 322] width 9 height 9
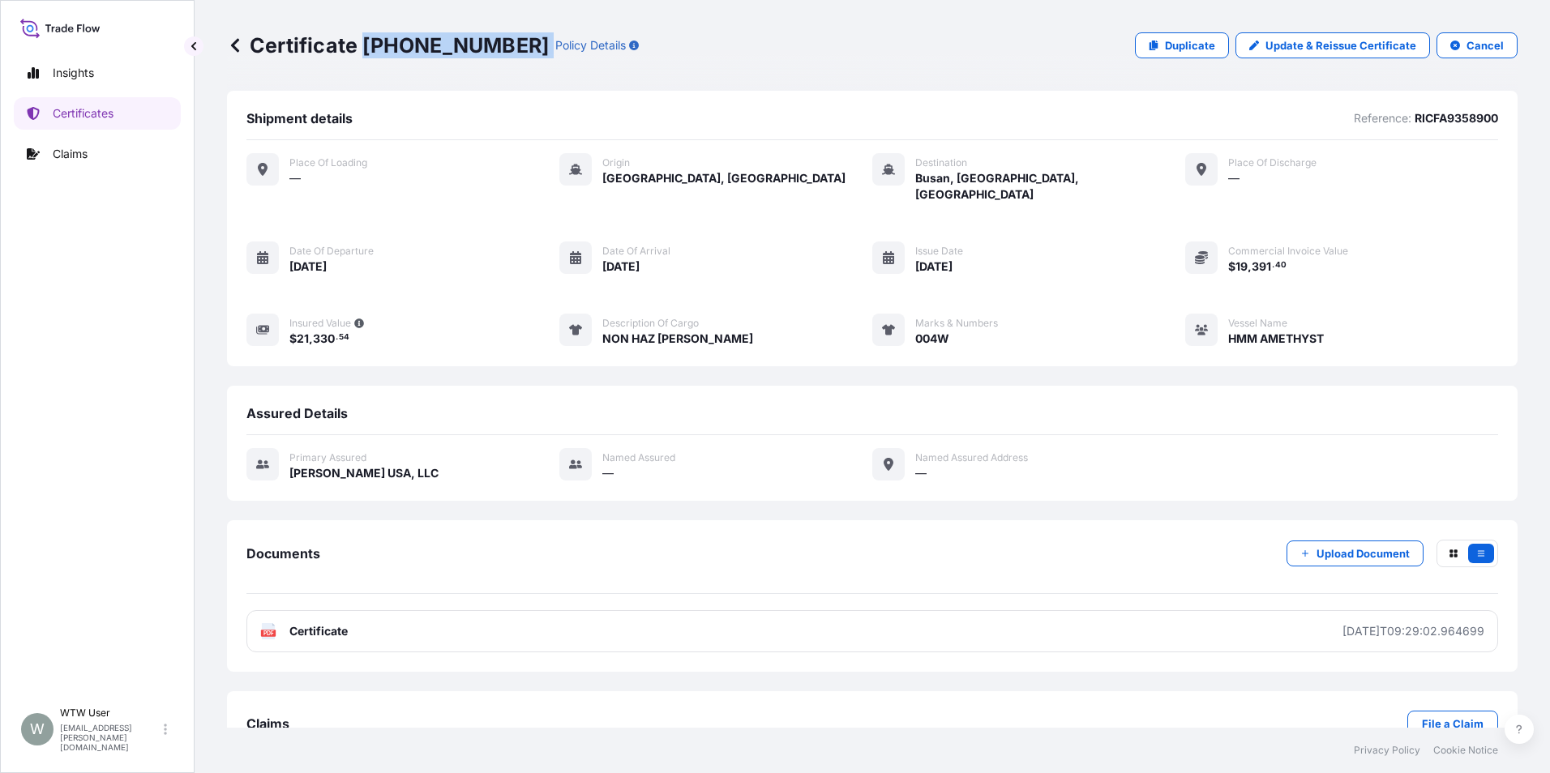
drag, startPoint x: 365, startPoint y: 44, endPoint x: 463, endPoint y: 53, distance: 97.7
click at [463, 53] on div "Certificate 31735-1-1 Policy Details" at bounding box center [433, 45] width 412 height 26
copy p "31735-1-1"
click at [316, 362] on div "Shipment details Reference: RICFA9358900 Place of Loading — Origin Savannah, Un…" at bounding box center [872, 432] width 1290 height 682
click at [1149, 48] on icon at bounding box center [1153, 46] width 9 height 10
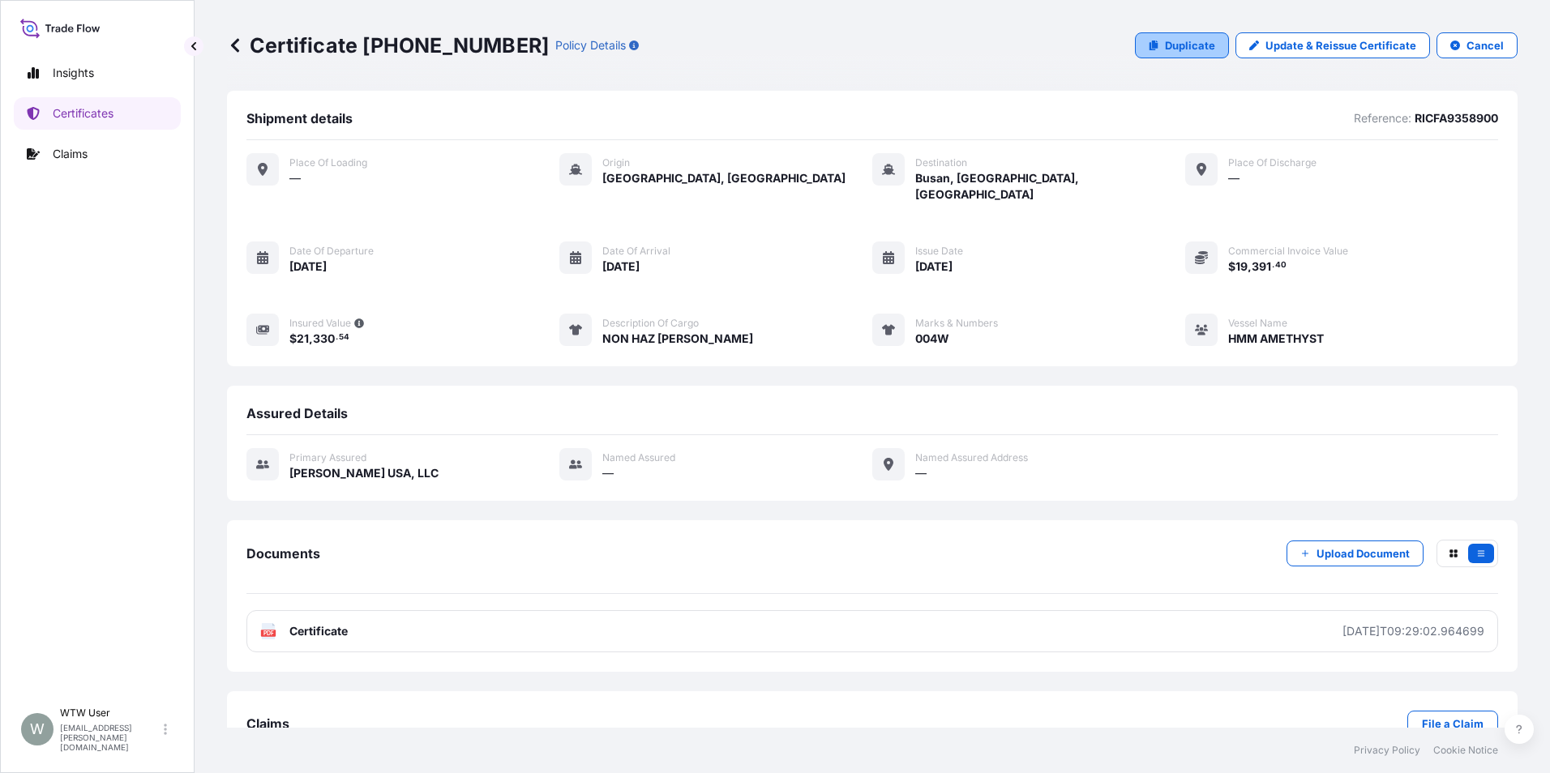
select select "Sea"
select select "31735"
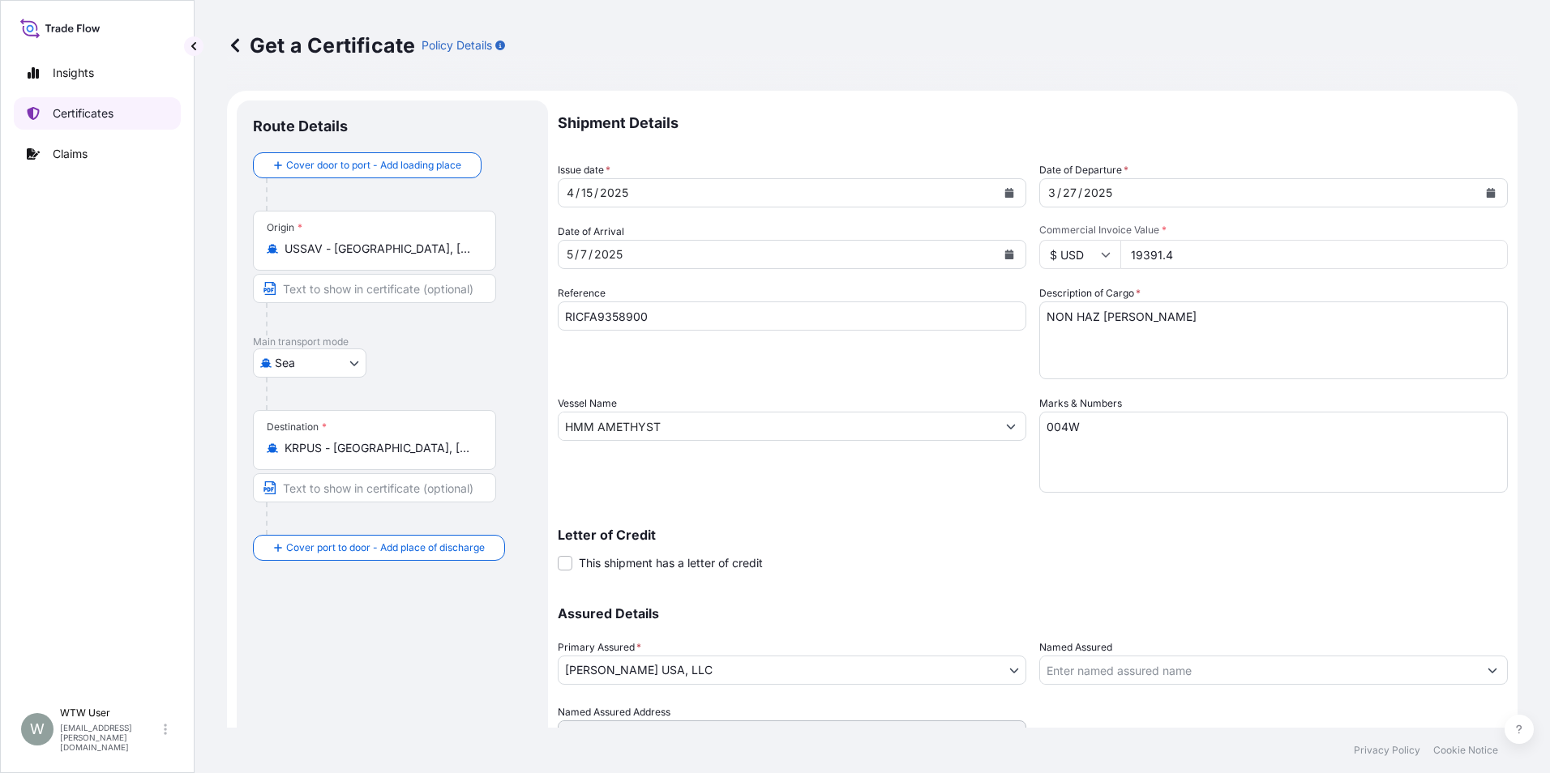
click at [76, 108] on p "Certificates" at bounding box center [83, 113] width 61 height 16
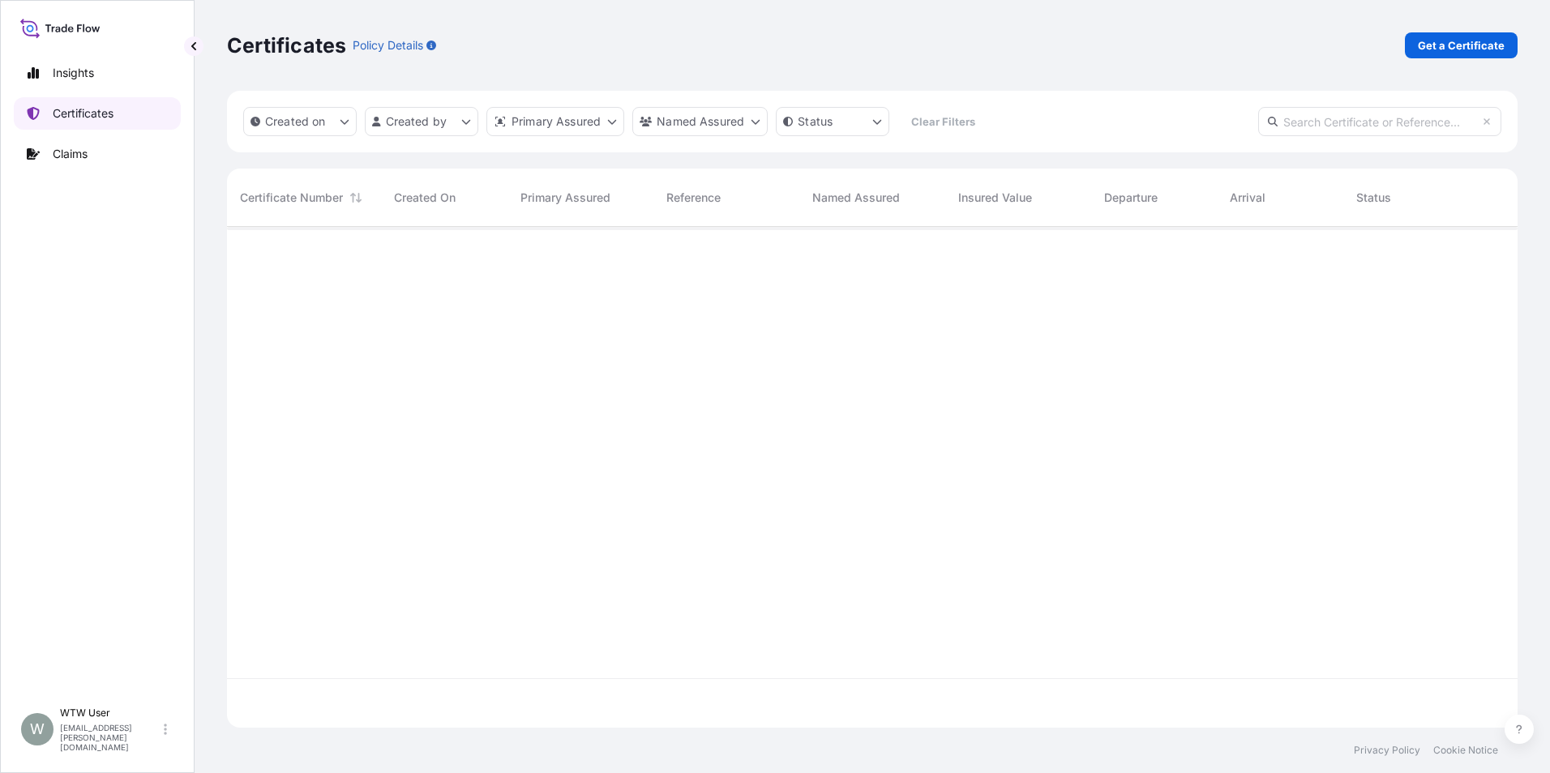
scroll to position [498, 1278]
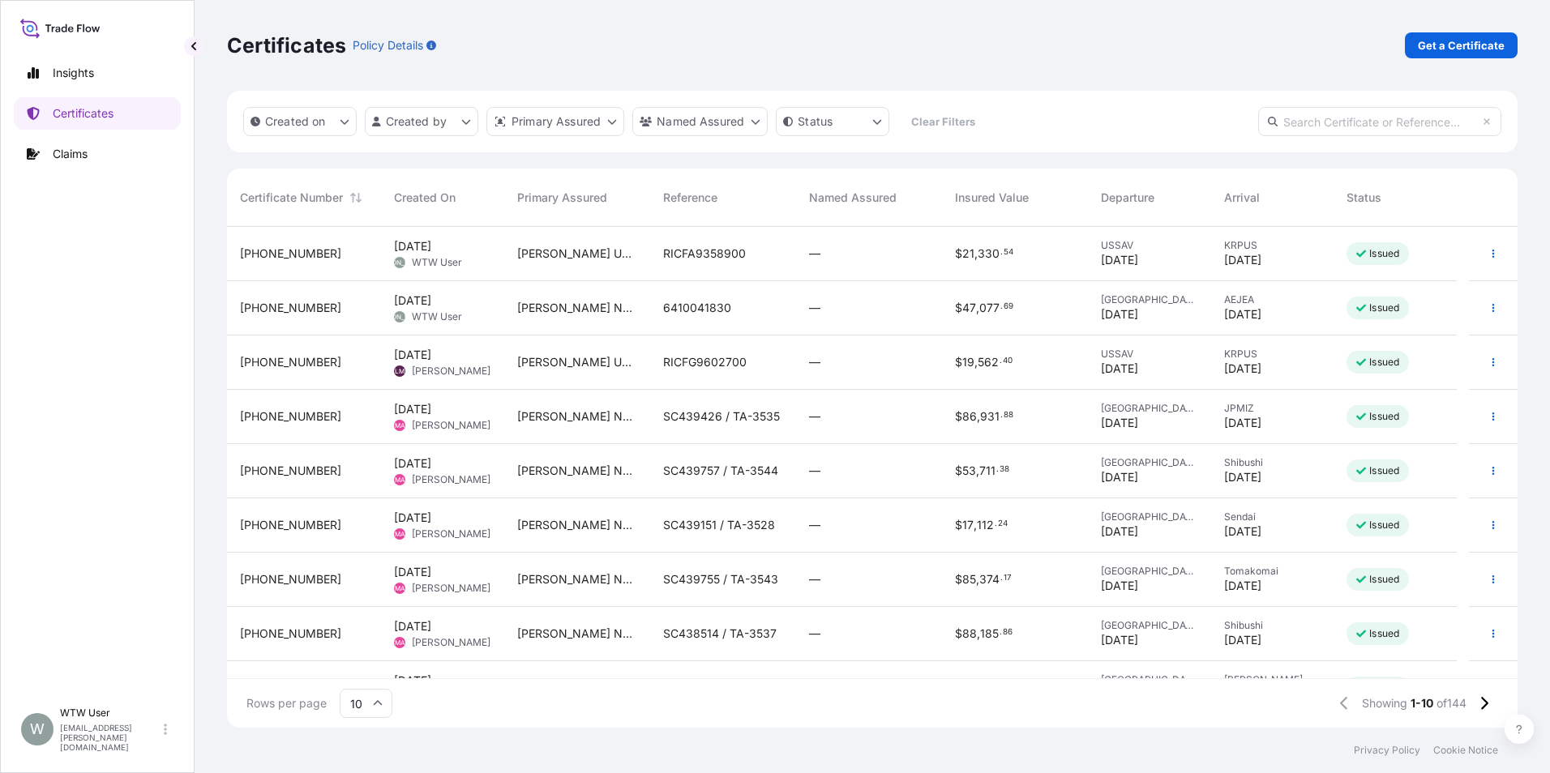
click at [1336, 116] on input "text" at bounding box center [1379, 121] width 243 height 29
paste input "31733-2-2"
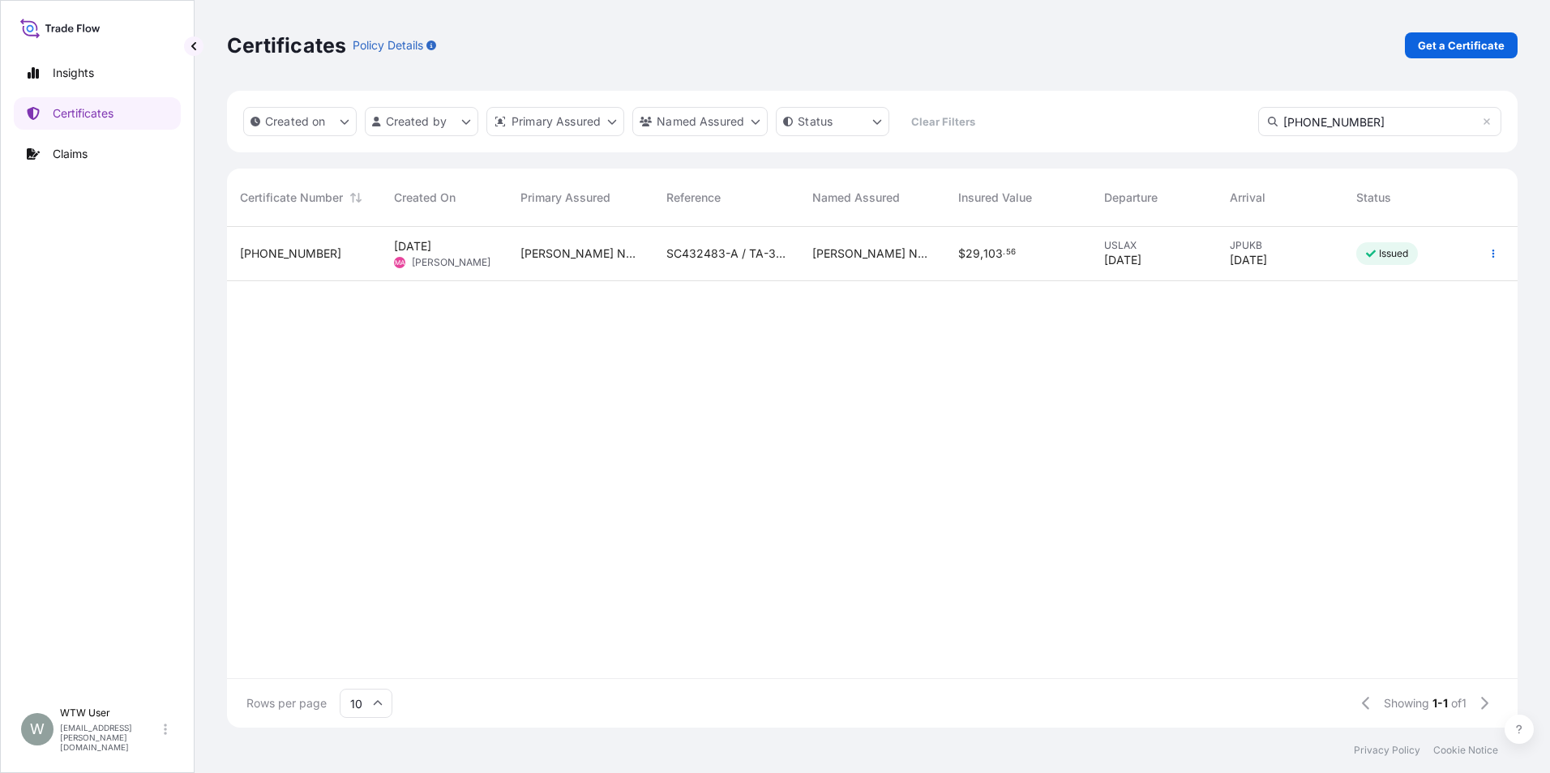
type input "31733-2-2"
click at [933, 267] on div "[PERSON_NAME] Nurition, LLC" at bounding box center [872, 254] width 146 height 54
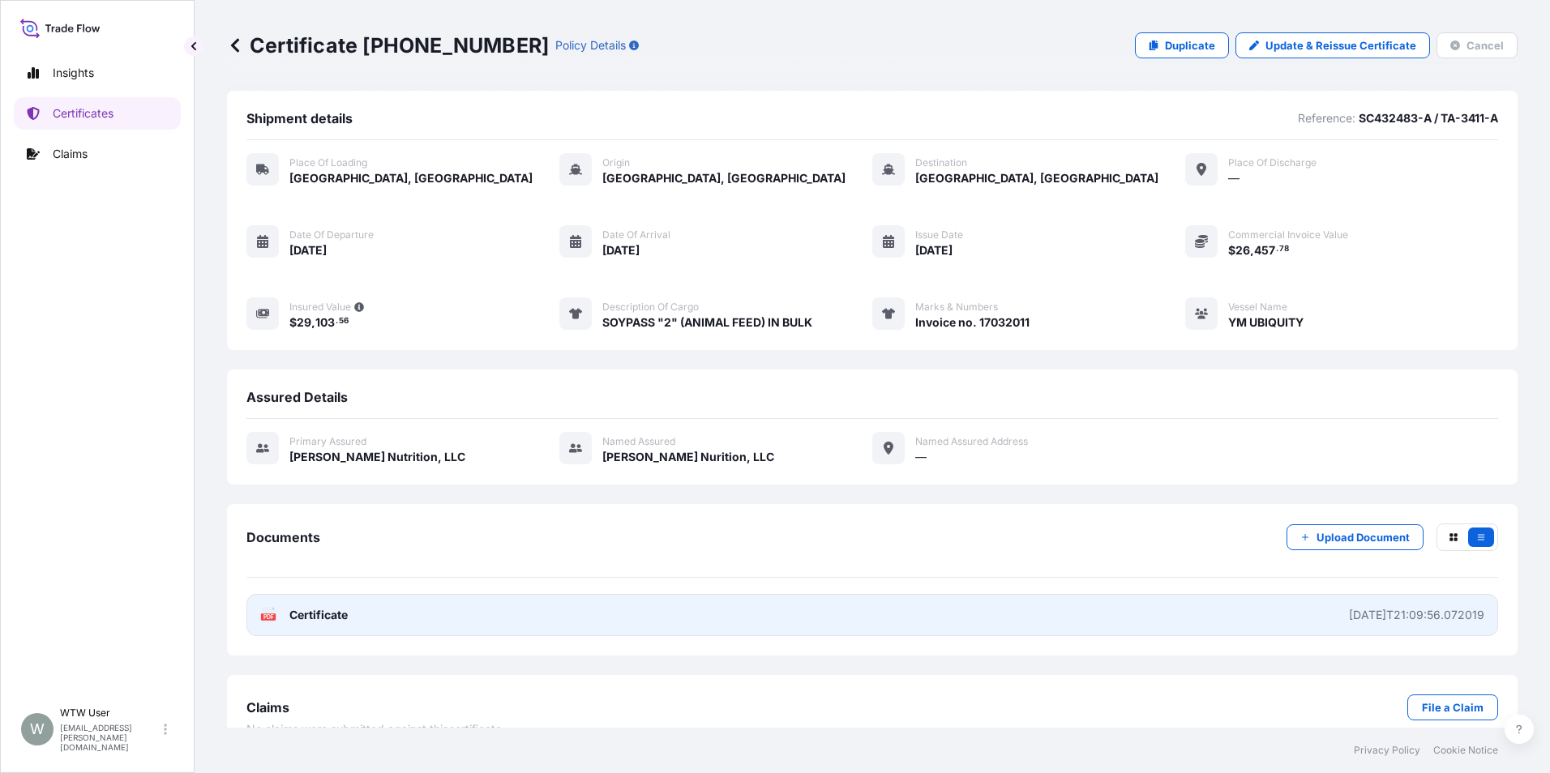
click at [1155, 606] on link "PDF Certificate 2025-04-02T21:09:56.072019" at bounding box center [871, 615] width 1251 height 42
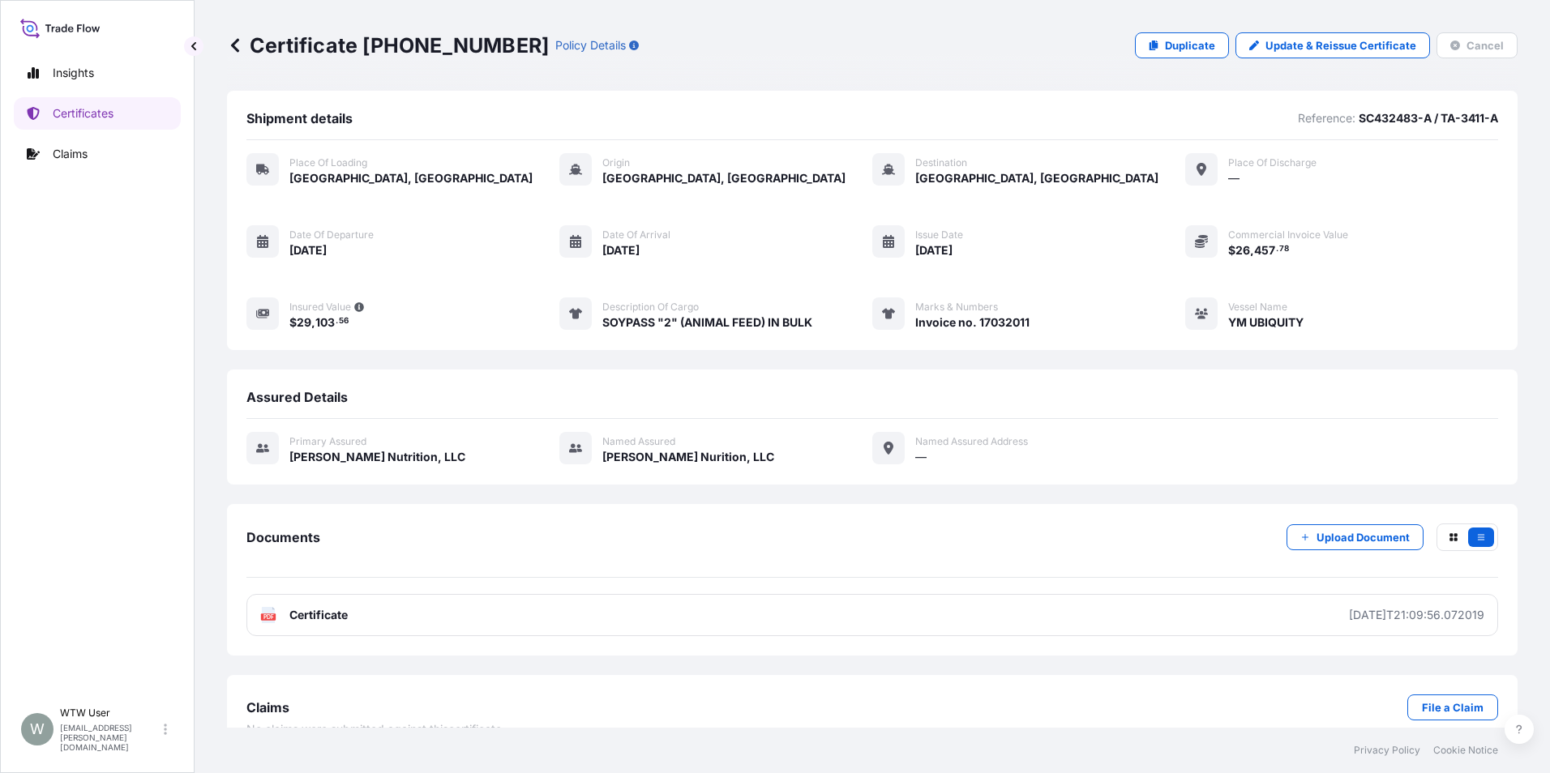
click at [242, 51] on icon at bounding box center [235, 45] width 16 height 16
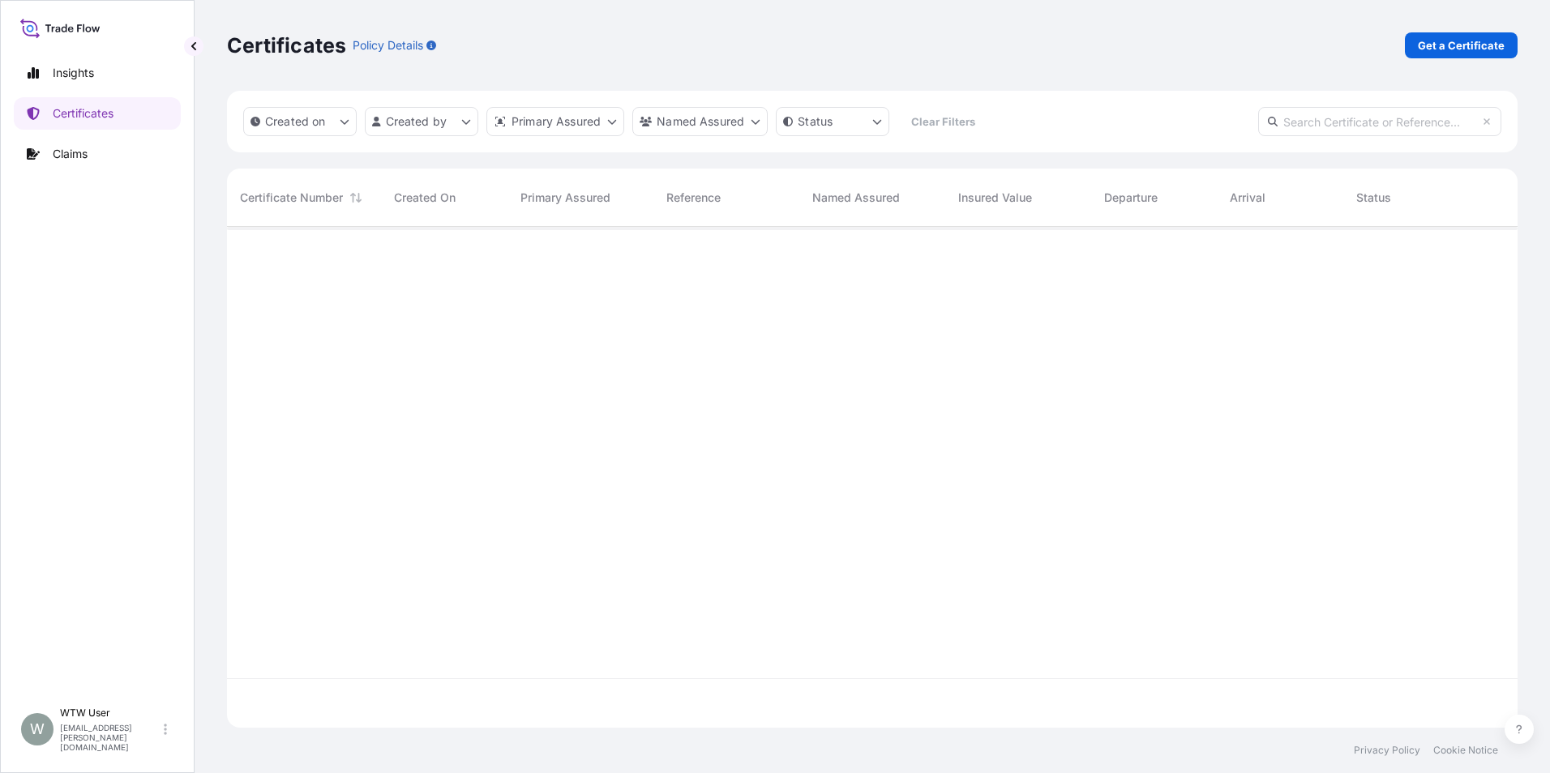
scroll to position [498, 1278]
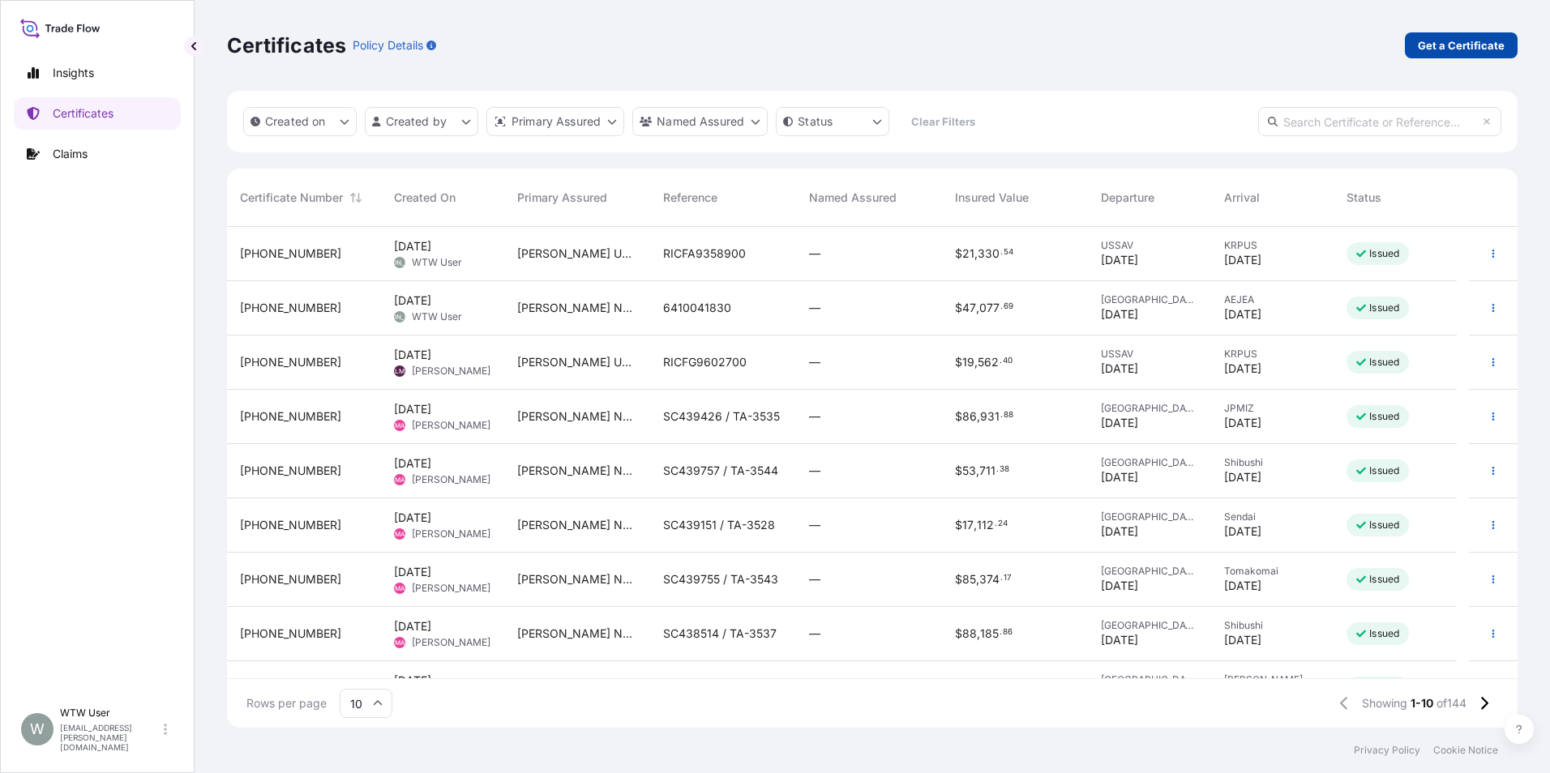
click at [1482, 45] on p "Get a Certificate" at bounding box center [1460, 45] width 87 height 16
select select "Sea"
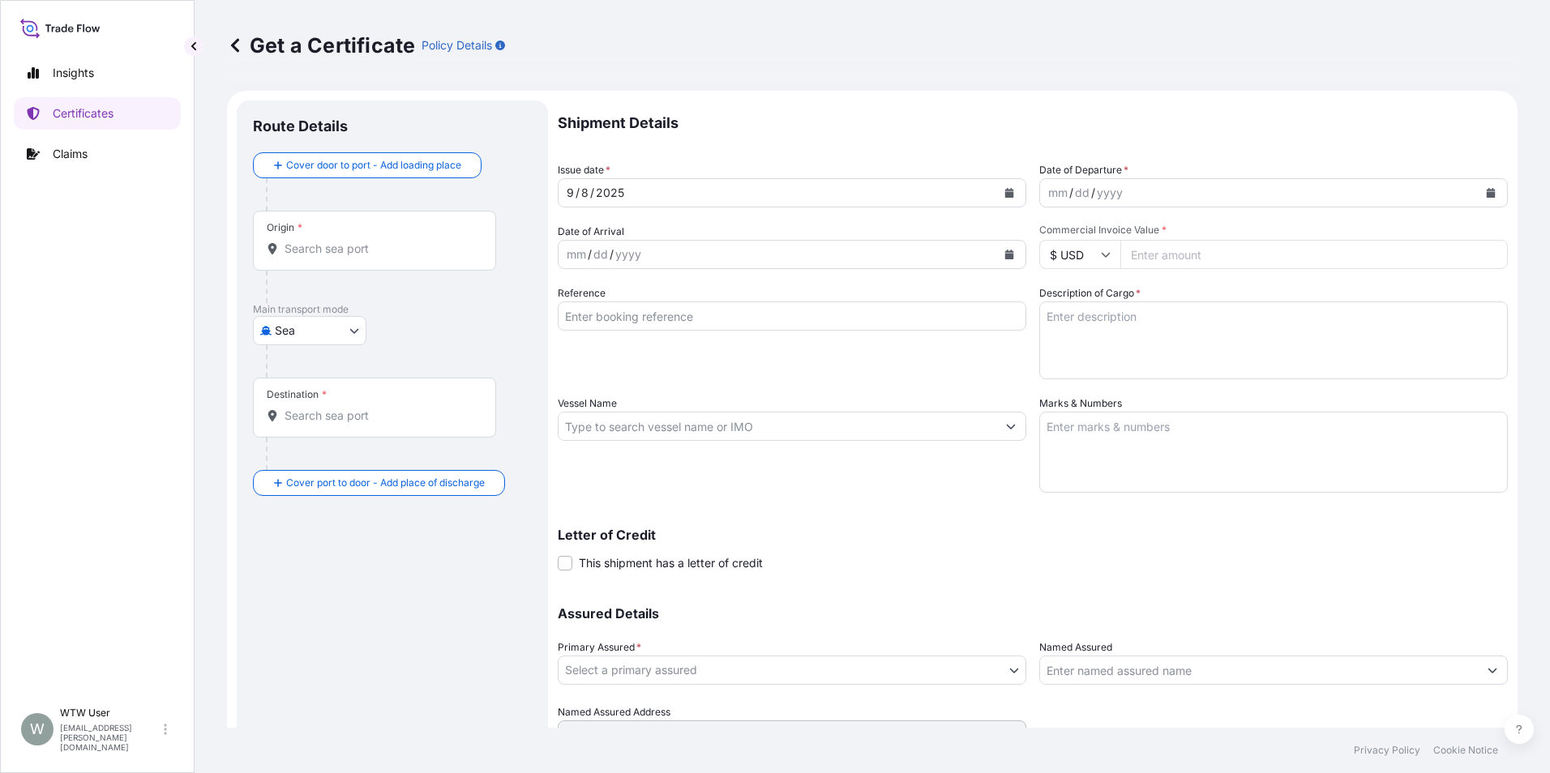
click at [257, 56] on p "Get a Certificate" at bounding box center [321, 45] width 188 height 26
click at [237, 42] on icon at bounding box center [235, 45] width 16 height 16
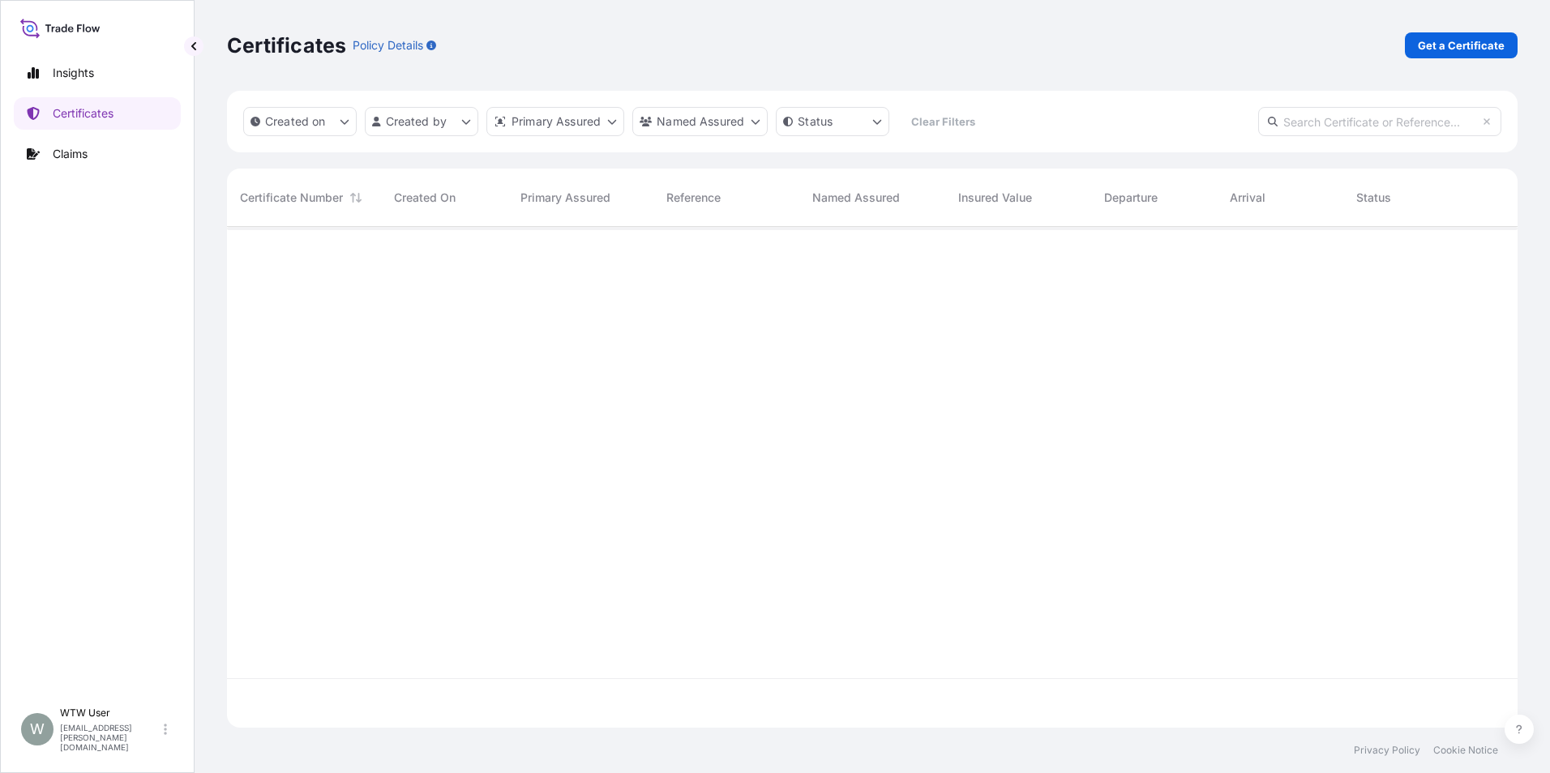
scroll to position [498, 1278]
click at [1369, 124] on input "text" at bounding box center [1379, 121] width 243 height 29
paste input "31733-2-2"
type input "31733-2-2"
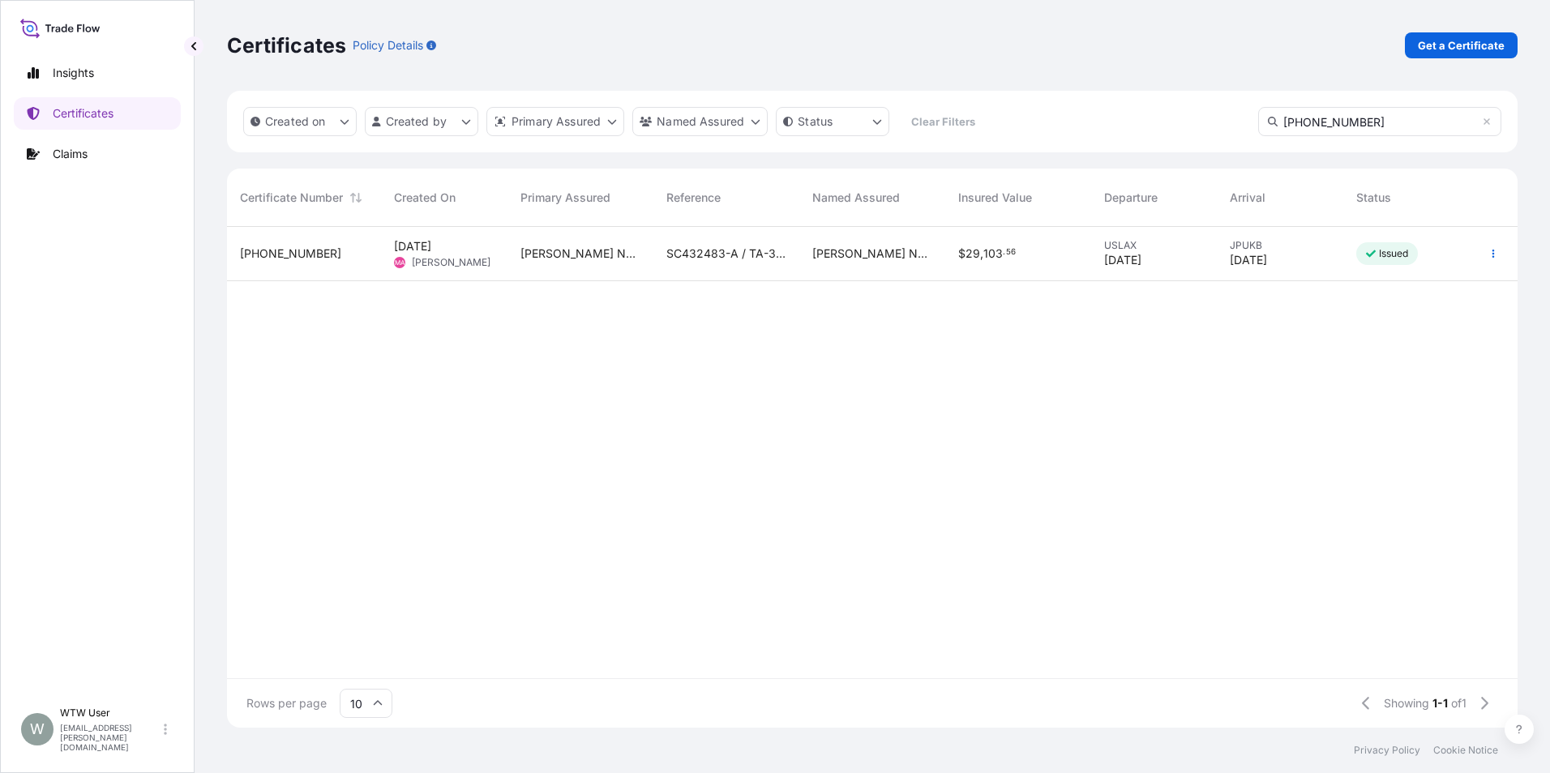
click at [873, 264] on div "[PERSON_NAME] Nurition, LLC" at bounding box center [872, 254] width 146 height 54
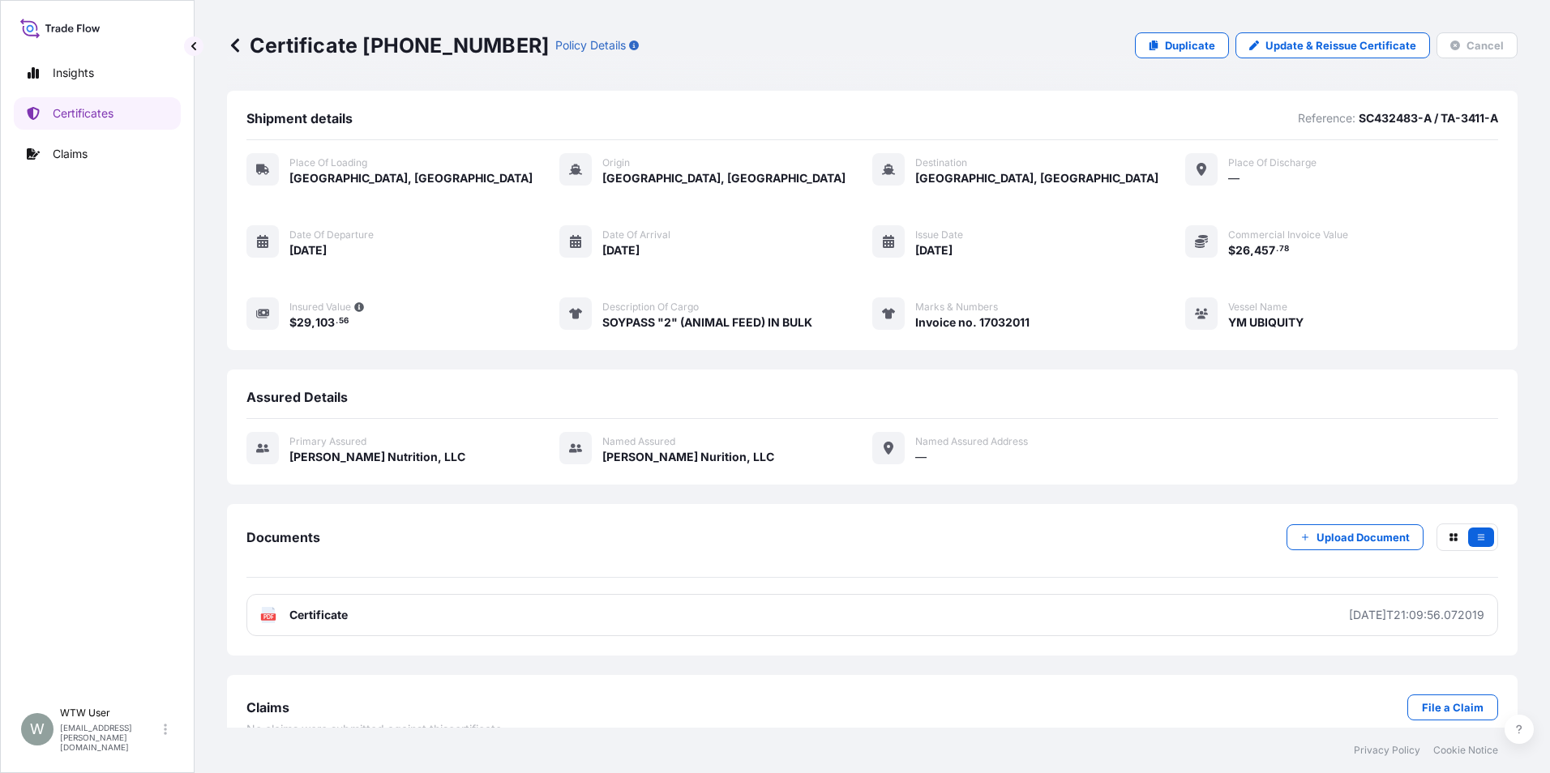
click at [453, 447] on div "Primary assured Wilbur-Ellis Nutrition, LLC Named Assured Wilbur-Ellis Nurition…" at bounding box center [871, 448] width 1251 height 33
drag, startPoint x: 442, startPoint y: 452, endPoint x: 293, endPoint y: 453, distance: 149.1
click at [293, 453] on div "Primary assured Wilbur-Ellis Nutrition, LLC Named Assured Wilbur-Ellis Nurition…" at bounding box center [871, 448] width 1251 height 33
copy span "[PERSON_NAME] Nutrition, LLC"
click at [460, 468] on div "Primary assured Wilbur-Ellis Nutrition, LLC Named Assured Wilbur-Ellis Nurition…" at bounding box center [871, 457] width 1251 height 76
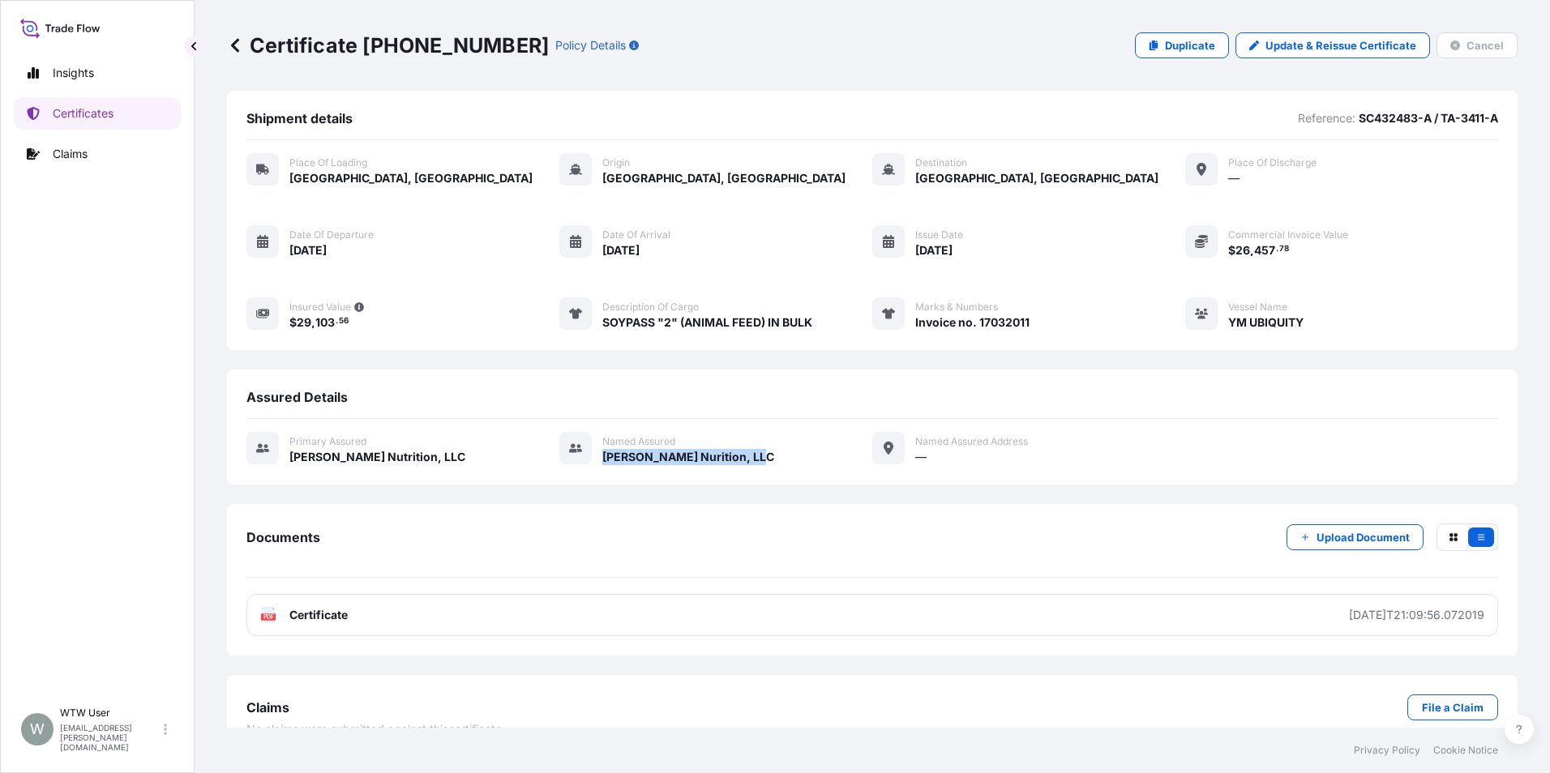
drag, startPoint x: 772, startPoint y: 452, endPoint x: 598, endPoint y: 464, distance: 173.9
click at [598, 464] on div "Primary assured Wilbur-Ellis Nutrition, LLC Named Assured Wilbur-Ellis Nurition…" at bounding box center [871, 448] width 1251 height 33
copy span "[PERSON_NAME] Nurition, LLC"
click at [775, 465] on div "Primary assured Wilbur-Ellis Nutrition, LLC Named Assured Wilbur-Ellis Nurition…" at bounding box center [871, 457] width 1251 height 76
click at [240, 49] on icon at bounding box center [235, 45] width 16 height 16
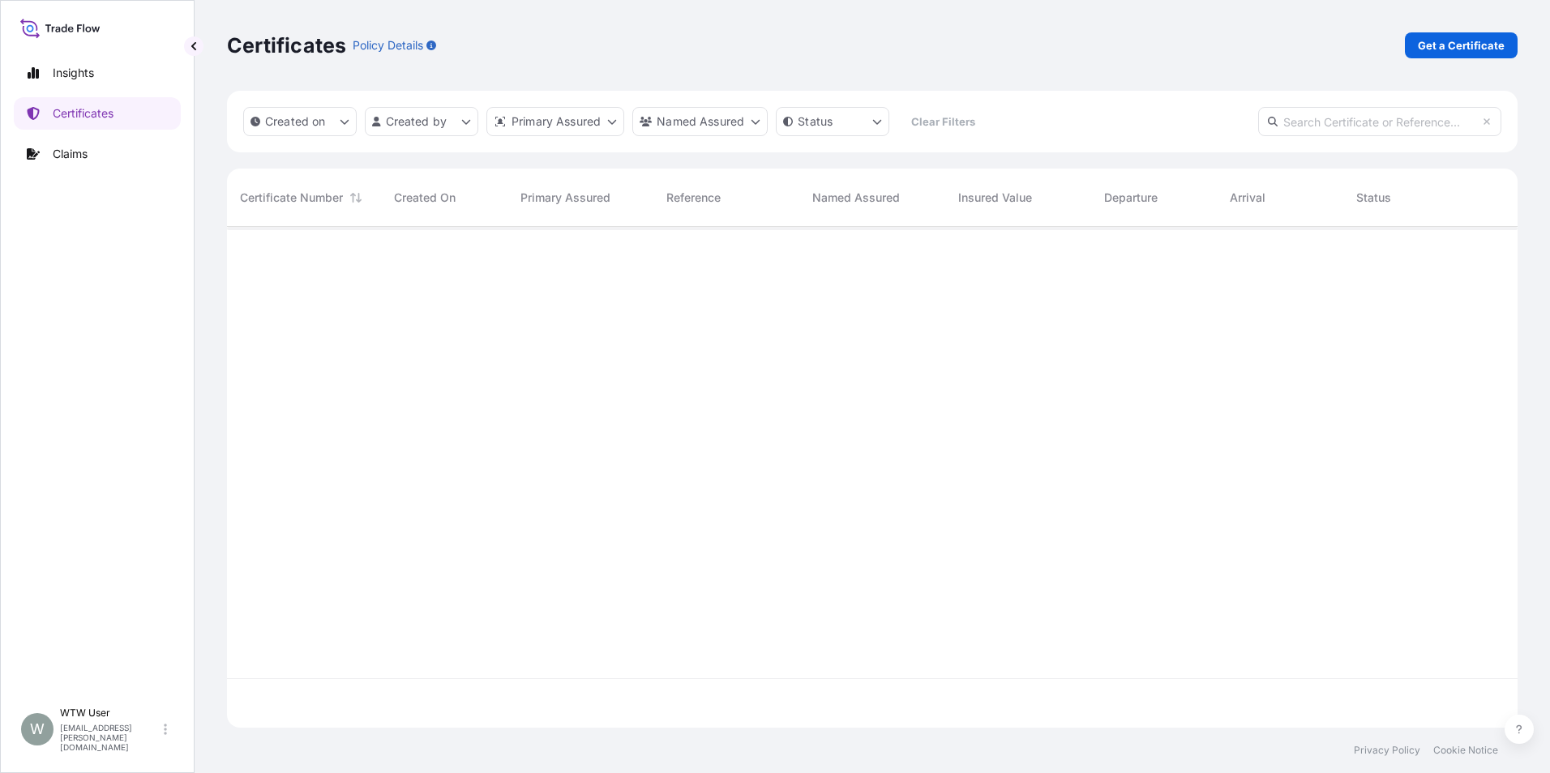
scroll to position [498, 1278]
click at [1438, 43] on p "Get a Certificate" at bounding box center [1460, 45] width 87 height 16
select select "Sea"
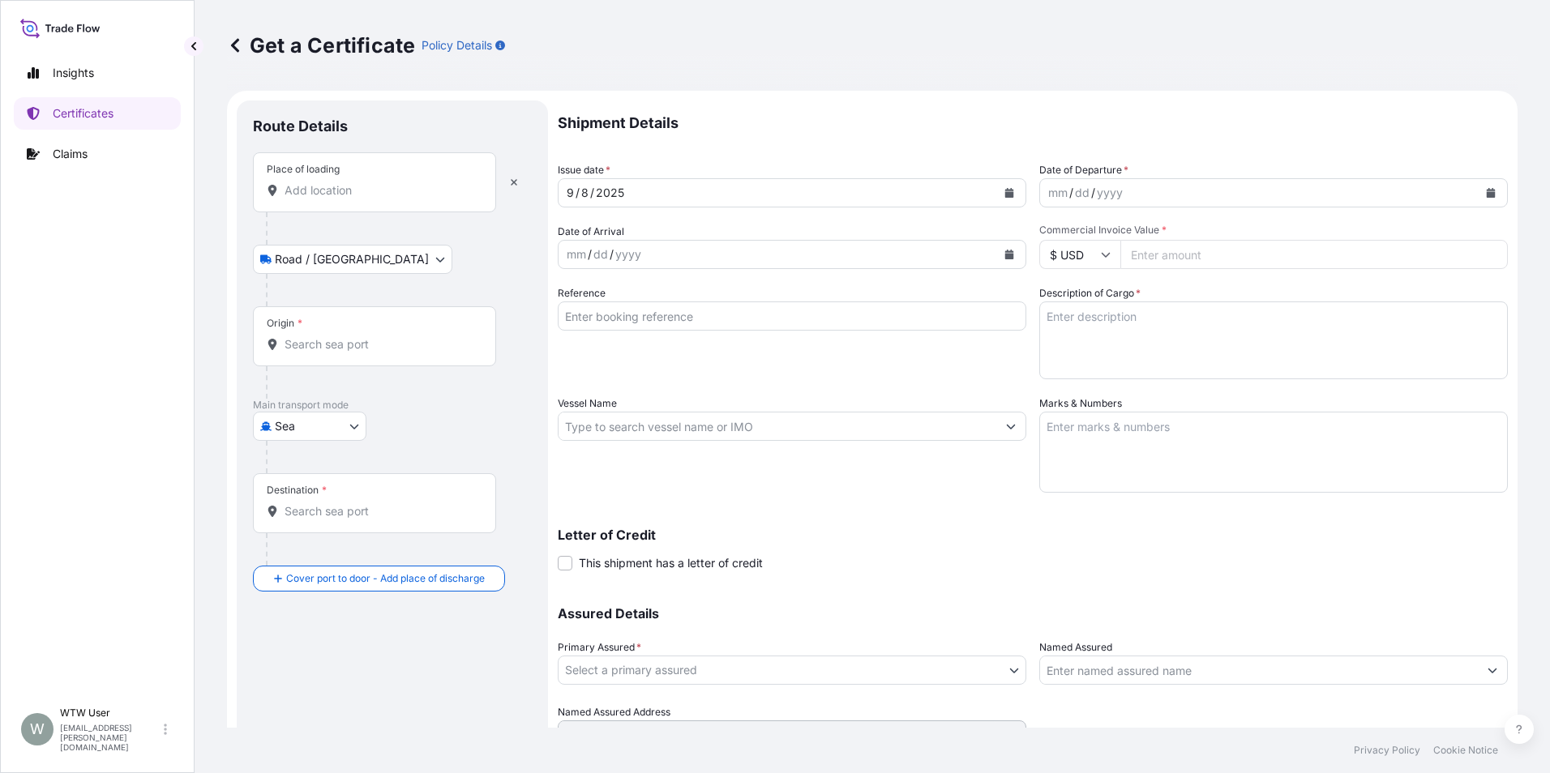
click at [348, 197] on input "Place of loading" at bounding box center [379, 190] width 191 height 16
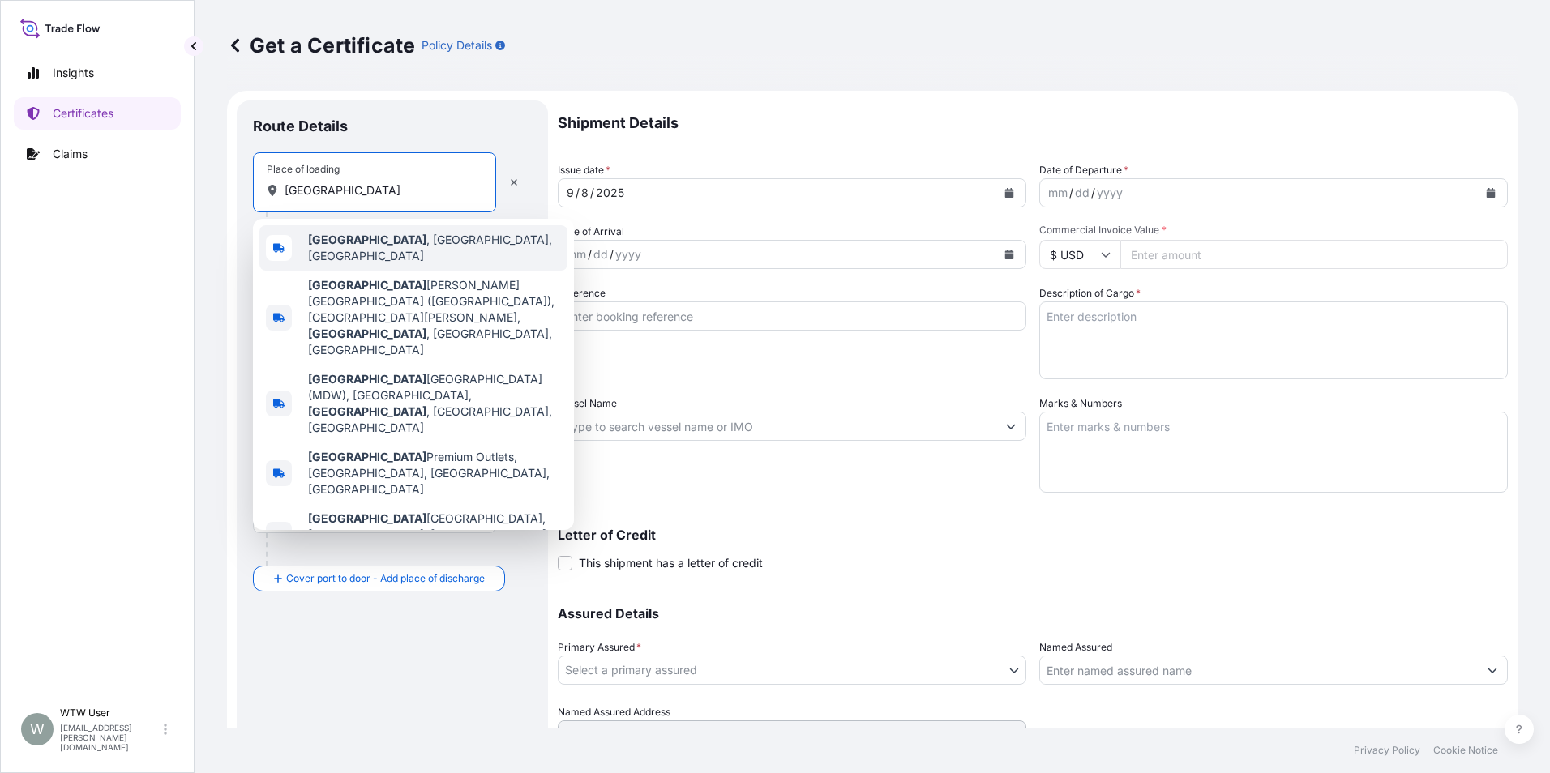
click at [383, 251] on span "[GEOGRAPHIC_DATA] , [GEOGRAPHIC_DATA], [GEOGRAPHIC_DATA]" at bounding box center [434, 248] width 253 height 32
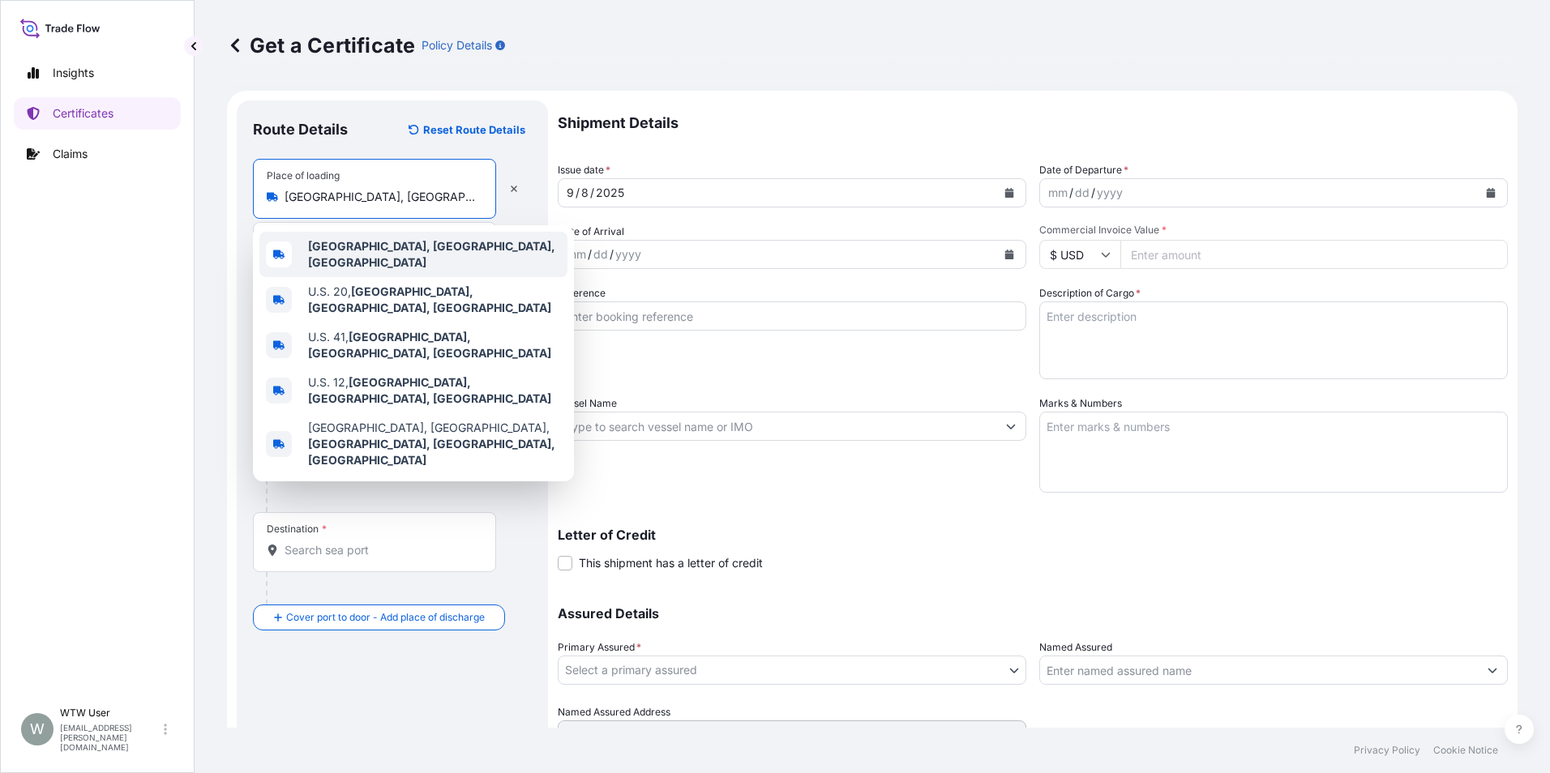
click at [313, 259] on span "[GEOGRAPHIC_DATA], [GEOGRAPHIC_DATA], [GEOGRAPHIC_DATA]" at bounding box center [434, 254] width 253 height 32
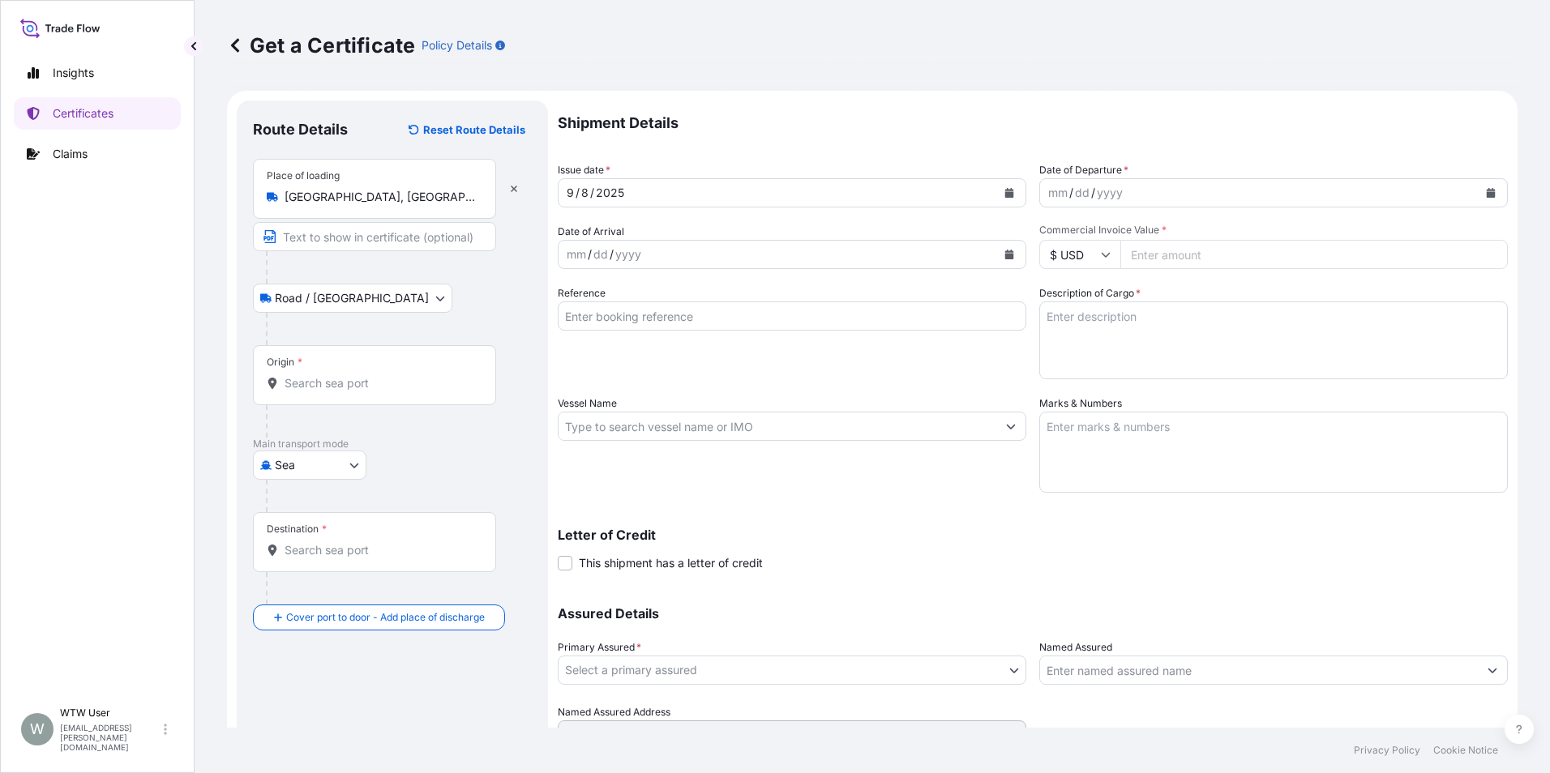
type input "U.S. 12, [GEOGRAPHIC_DATA], [GEOGRAPHIC_DATA], [GEOGRAPHIC_DATA]"
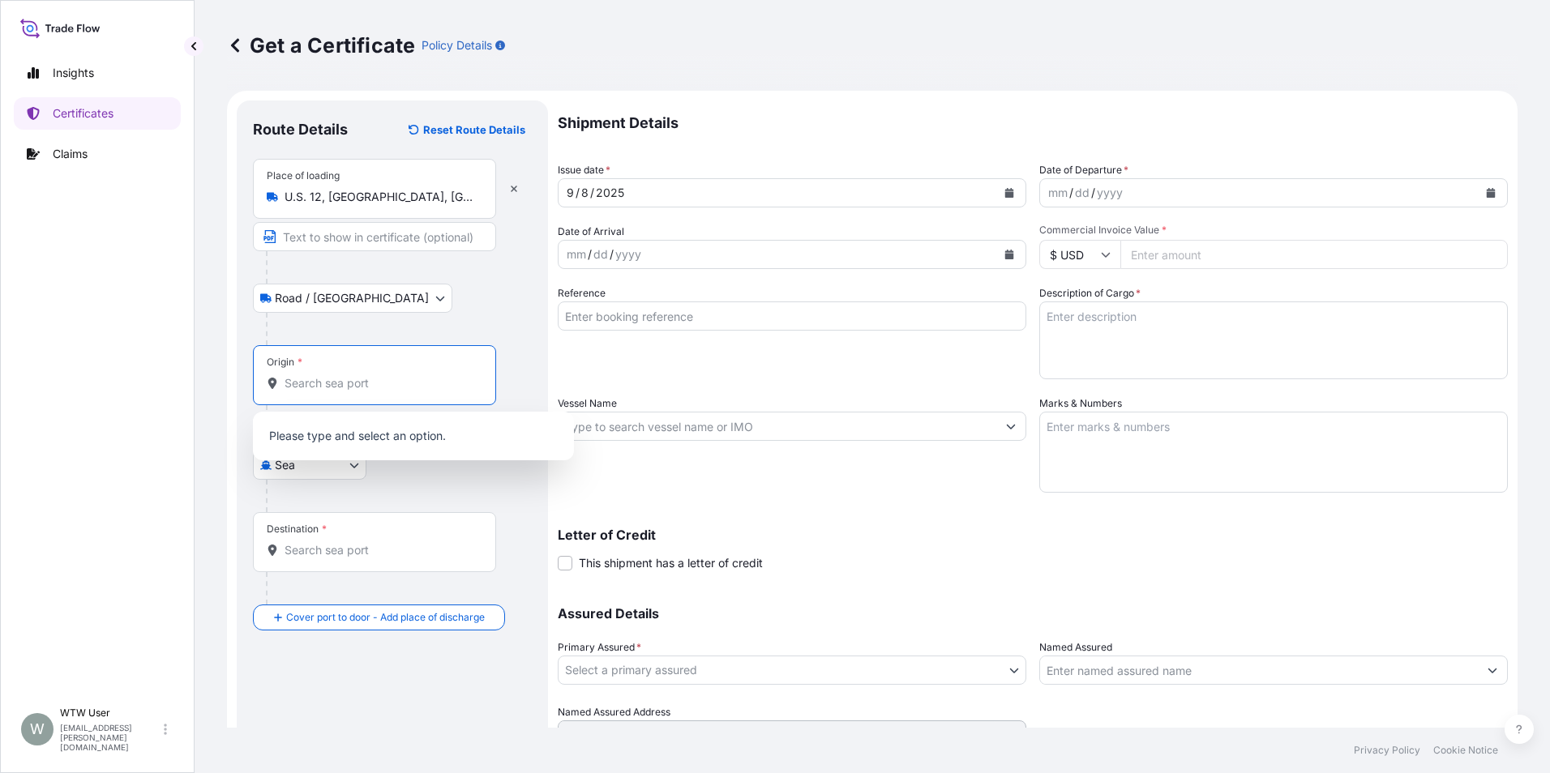
click at [361, 379] on input "Origin *" at bounding box center [379, 383] width 191 height 16
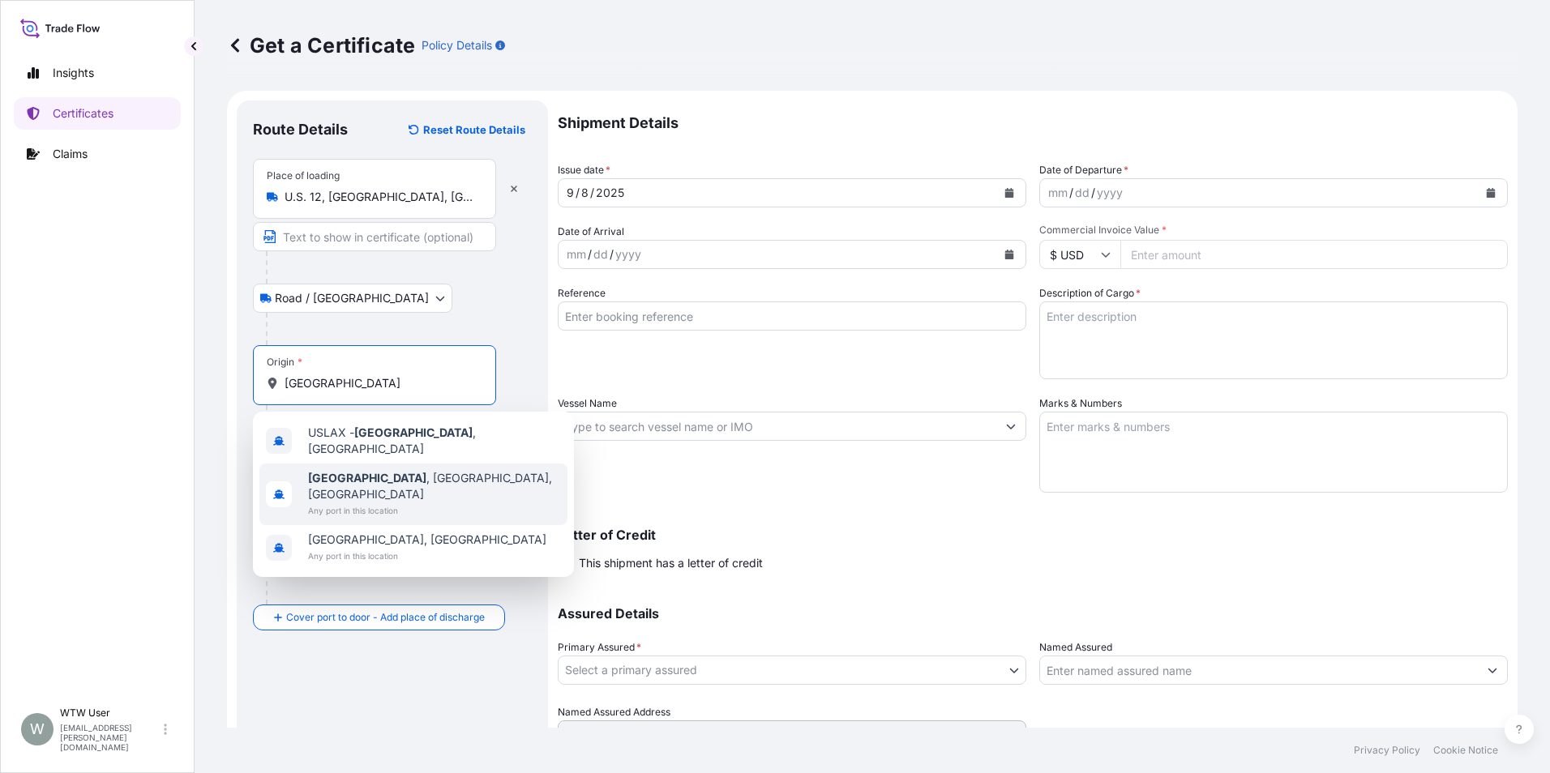
click at [425, 471] on span "Los Angeles , CA, USA" at bounding box center [434, 486] width 253 height 32
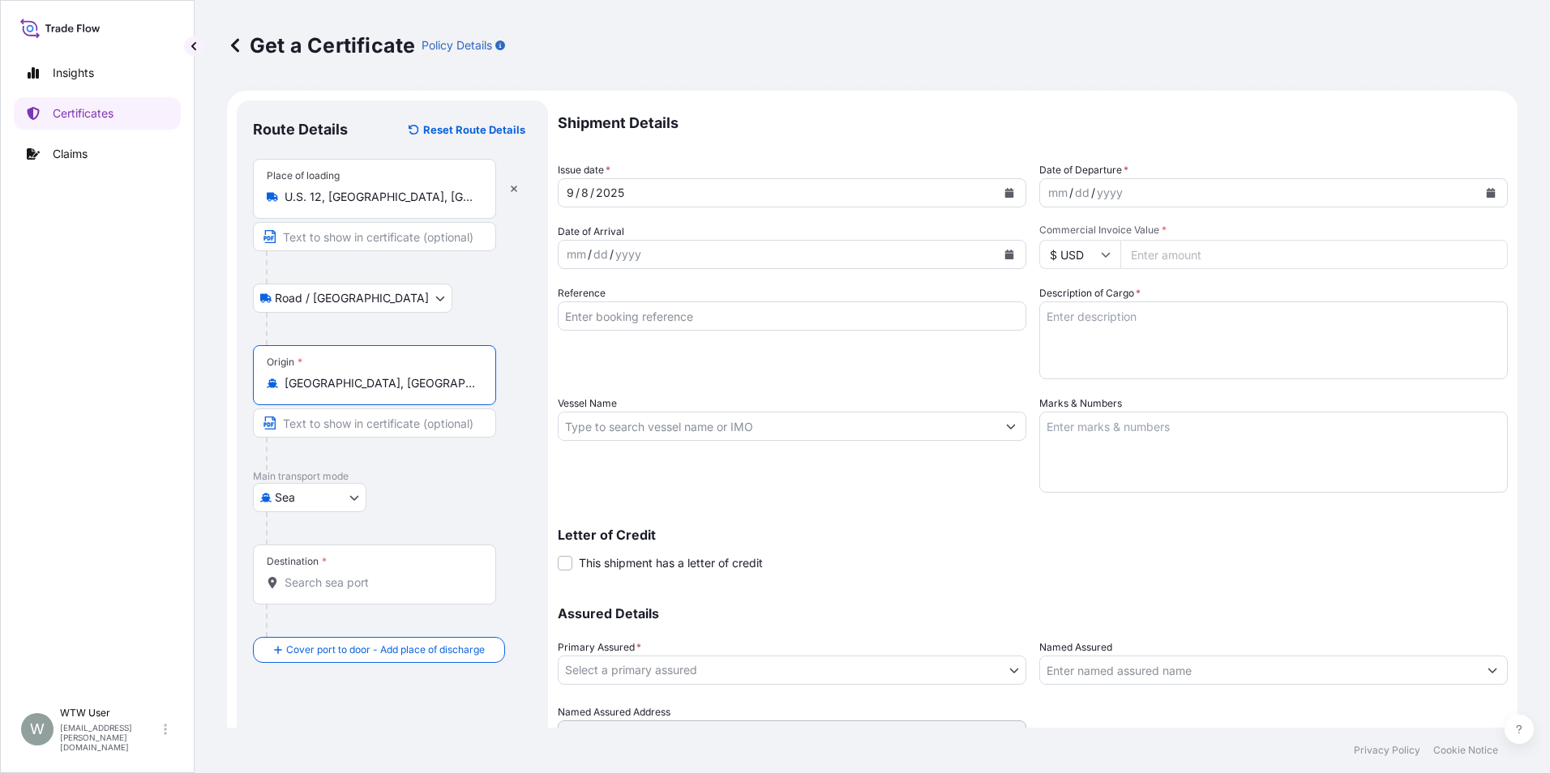
type input "[GEOGRAPHIC_DATA], [GEOGRAPHIC_DATA], [GEOGRAPHIC_DATA]"
click at [448, 185] on div "Place of loading U.S. 12, Chicago, IL, USA" at bounding box center [374, 189] width 243 height 60
click at [448, 189] on input "U.S. 12, [GEOGRAPHIC_DATA], [GEOGRAPHIC_DATA], [GEOGRAPHIC_DATA]" at bounding box center [379, 197] width 191 height 16
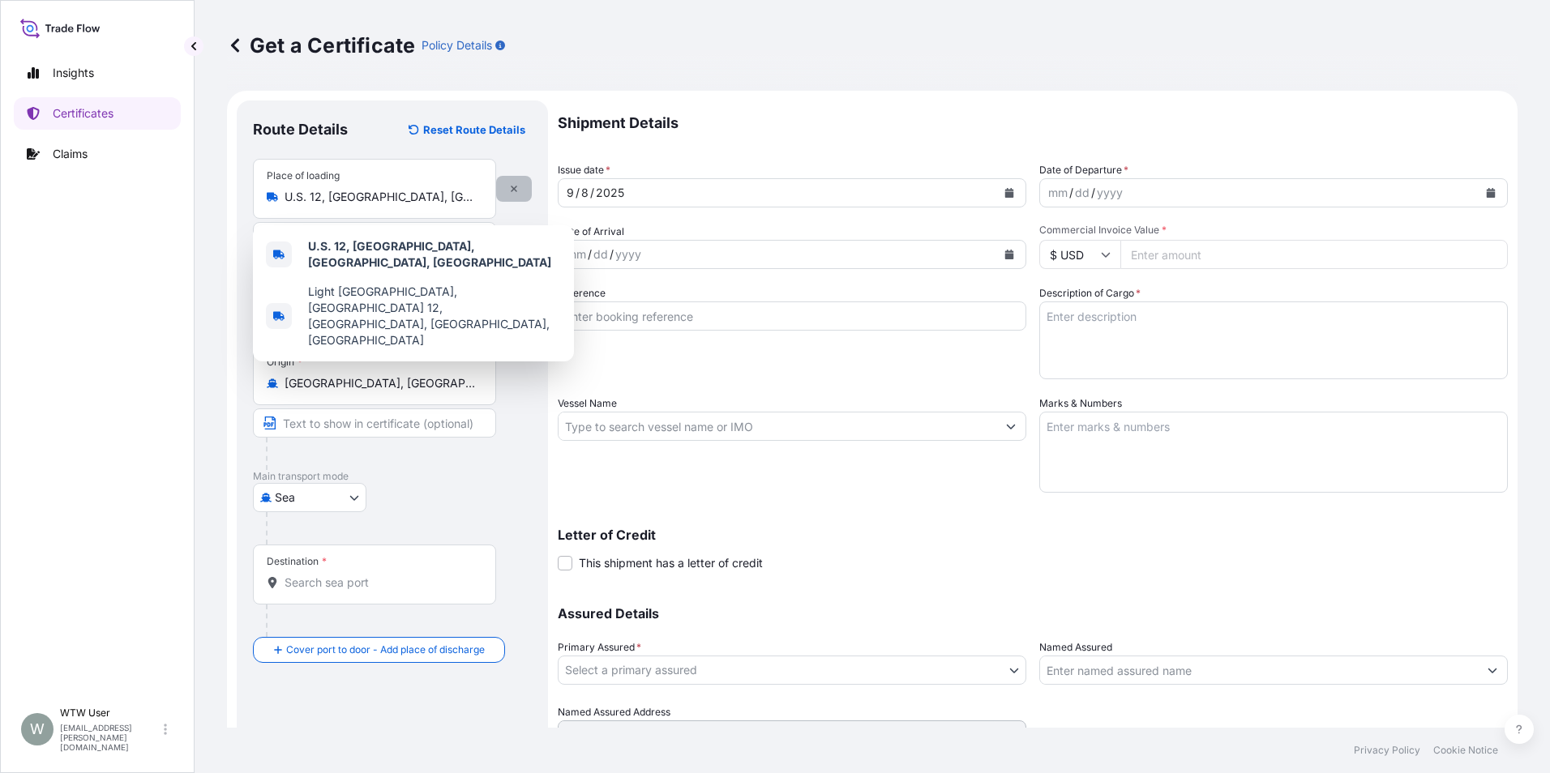
click at [510, 194] on button "button" at bounding box center [514, 189] width 36 height 26
select select "Road / [GEOGRAPHIC_DATA]"
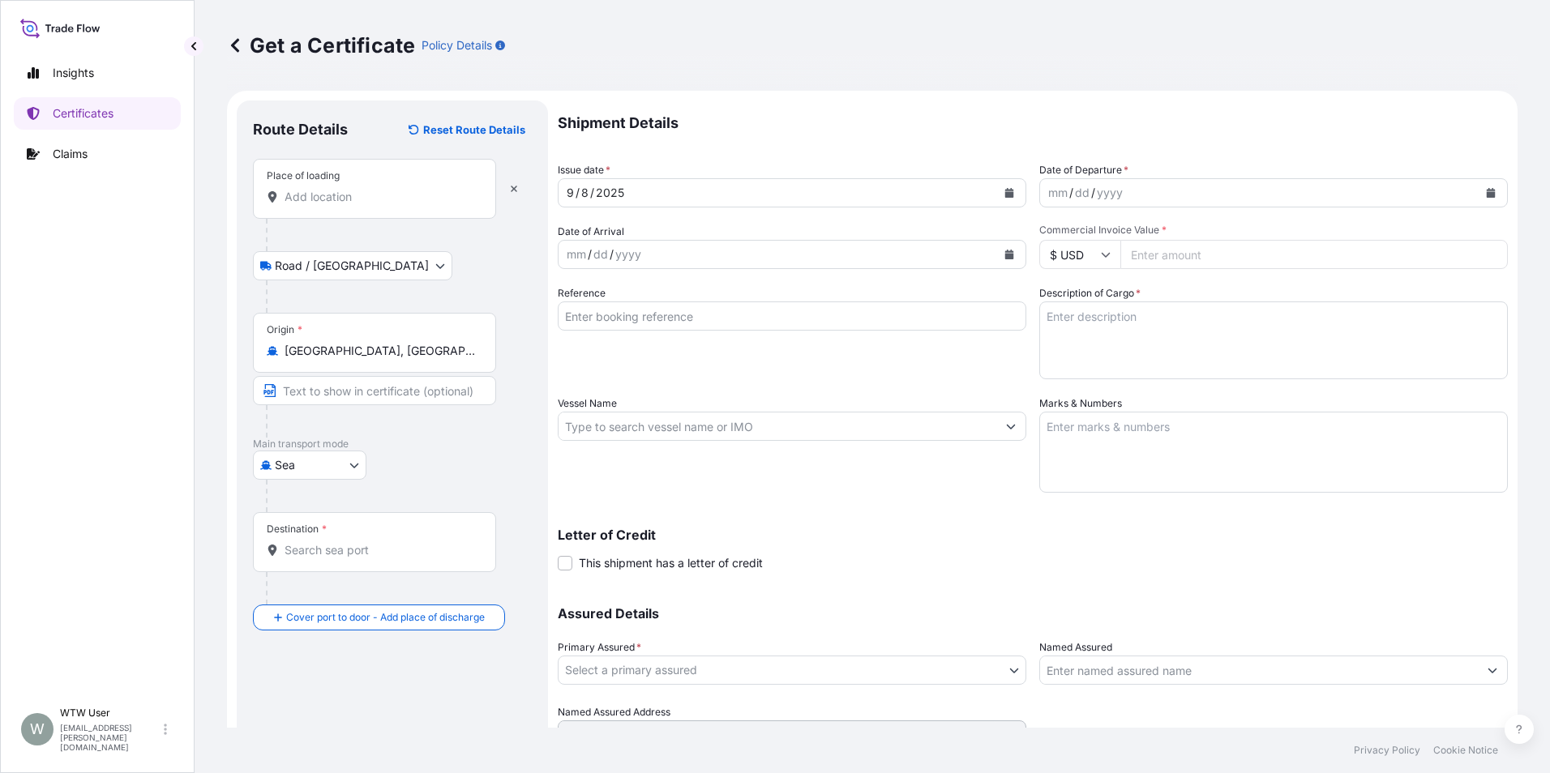
click at [363, 208] on div "Place of loading" at bounding box center [374, 189] width 243 height 60
click at [363, 205] on input "Place of loading" at bounding box center [379, 197] width 191 height 16
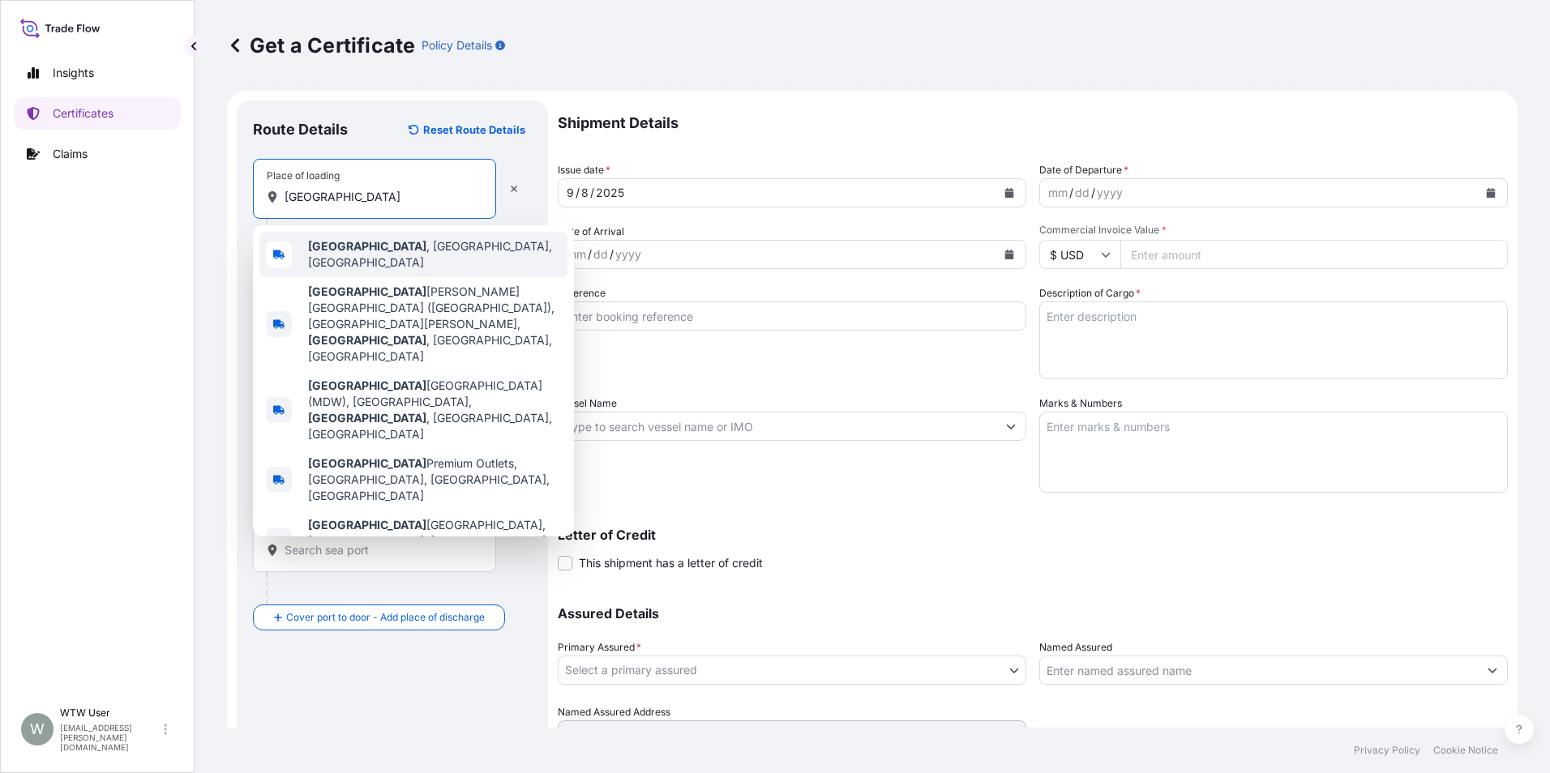
click at [421, 254] on div "[GEOGRAPHIC_DATA] , [GEOGRAPHIC_DATA], [GEOGRAPHIC_DATA]" at bounding box center [413, 254] width 308 height 45
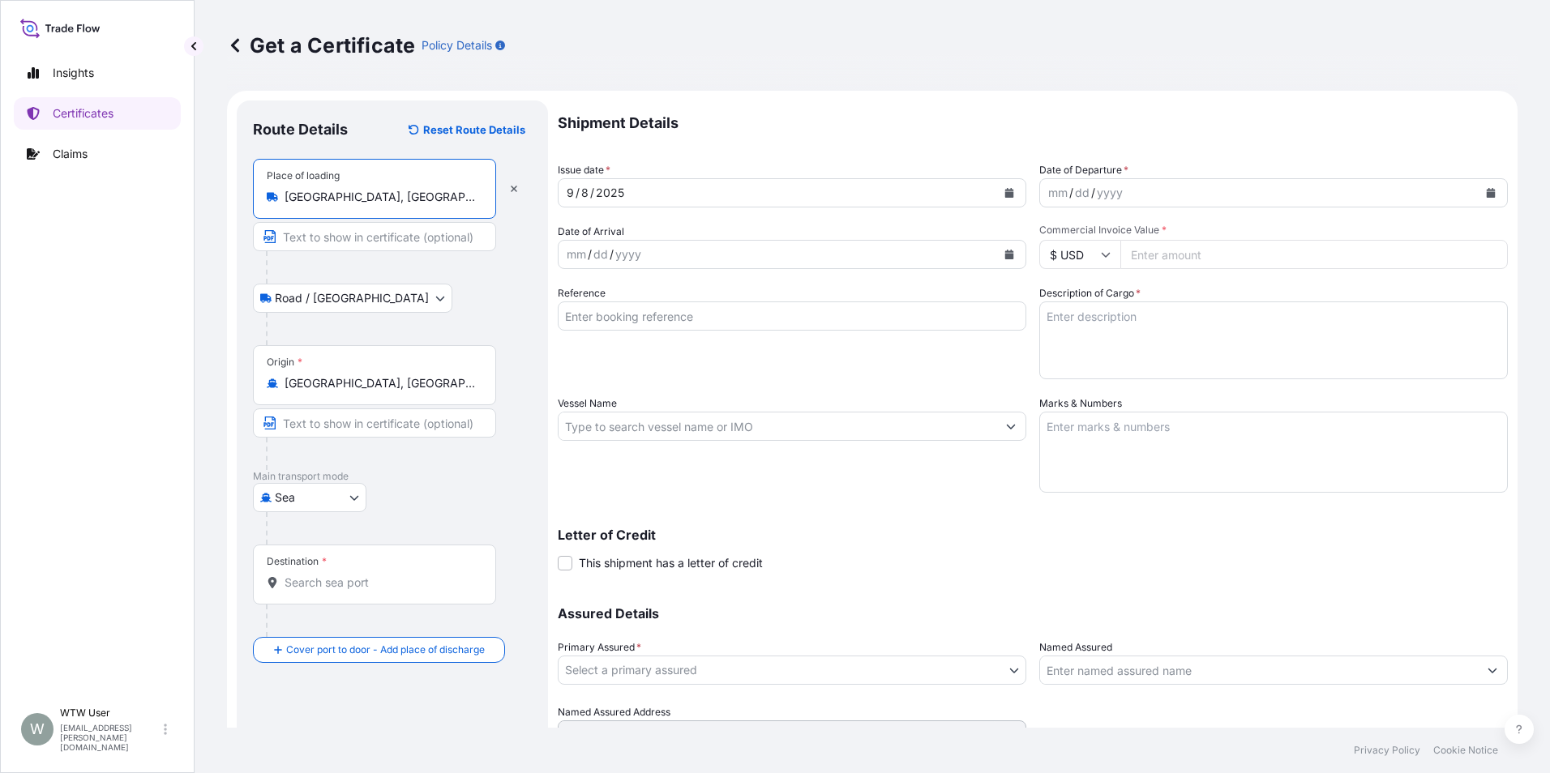
type input "[GEOGRAPHIC_DATA], [GEOGRAPHIC_DATA], [GEOGRAPHIC_DATA]"
click at [434, 301] on div "Road / Inland Road / Inland" at bounding box center [392, 298] width 279 height 29
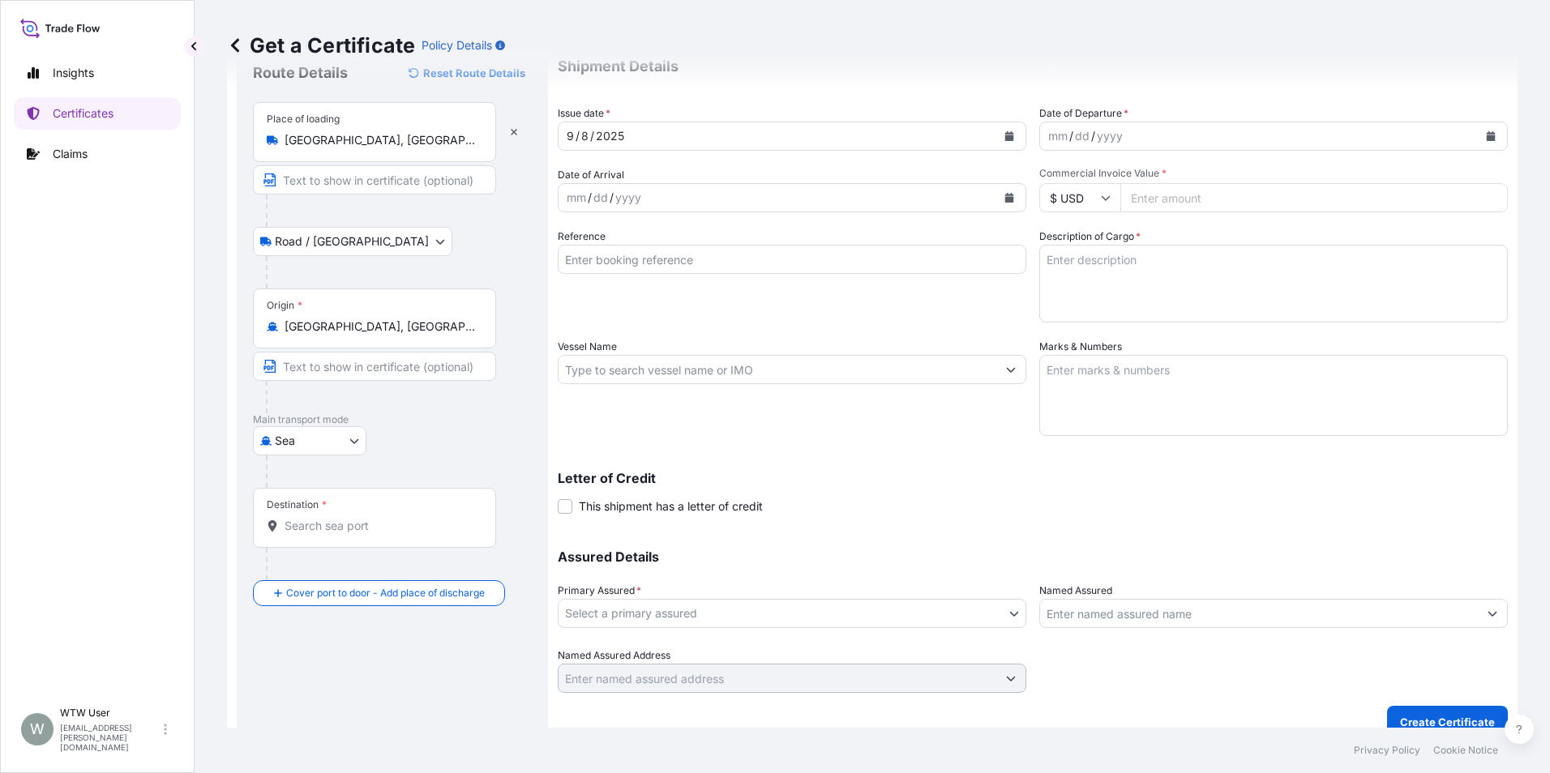
click at [381, 525] on input "Destination *" at bounding box center [379, 526] width 191 height 16
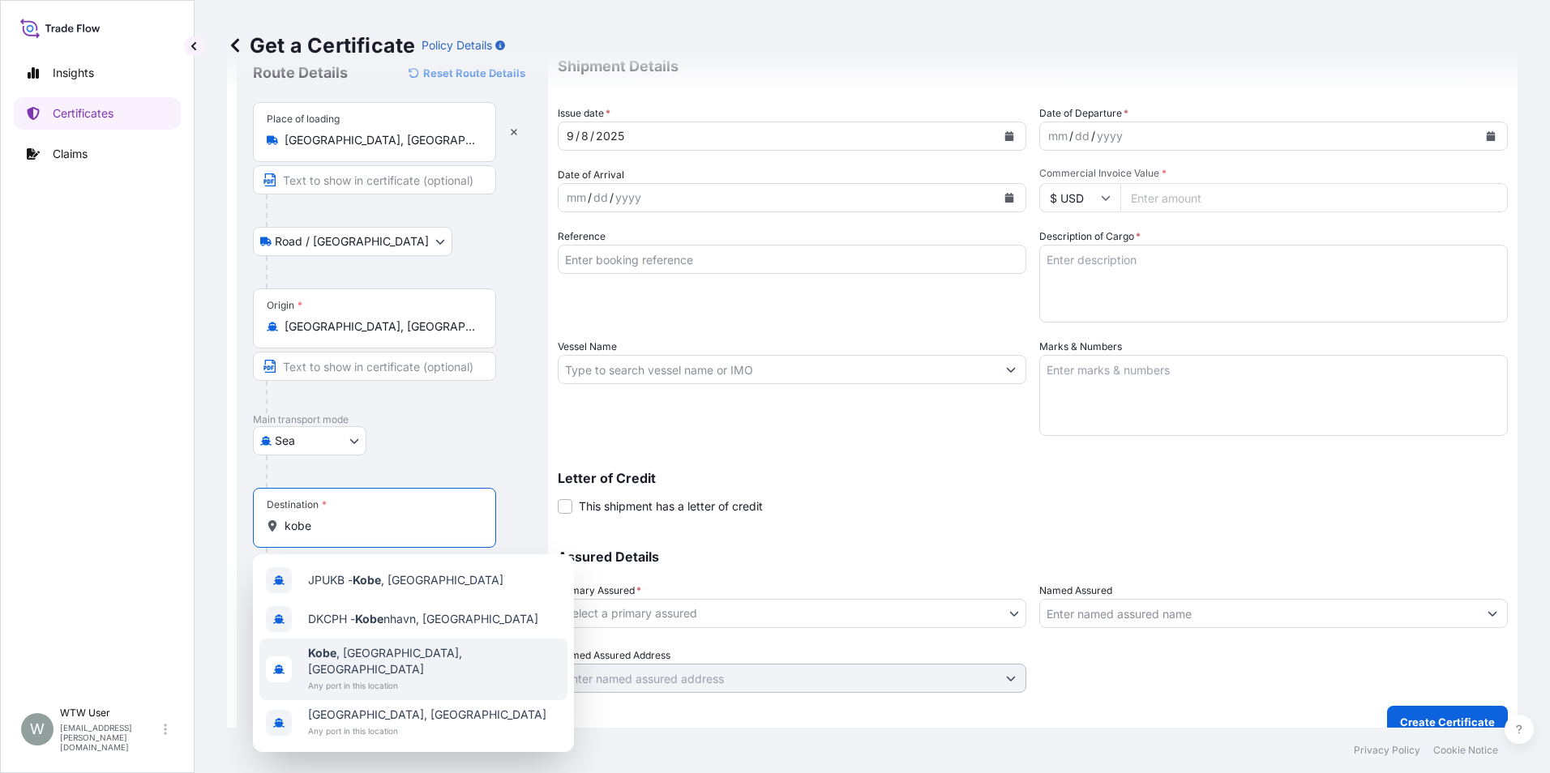
click at [420, 669] on div "Kobe , Hyogo, Japan Any port in this location" at bounding box center [413, 670] width 308 height 62
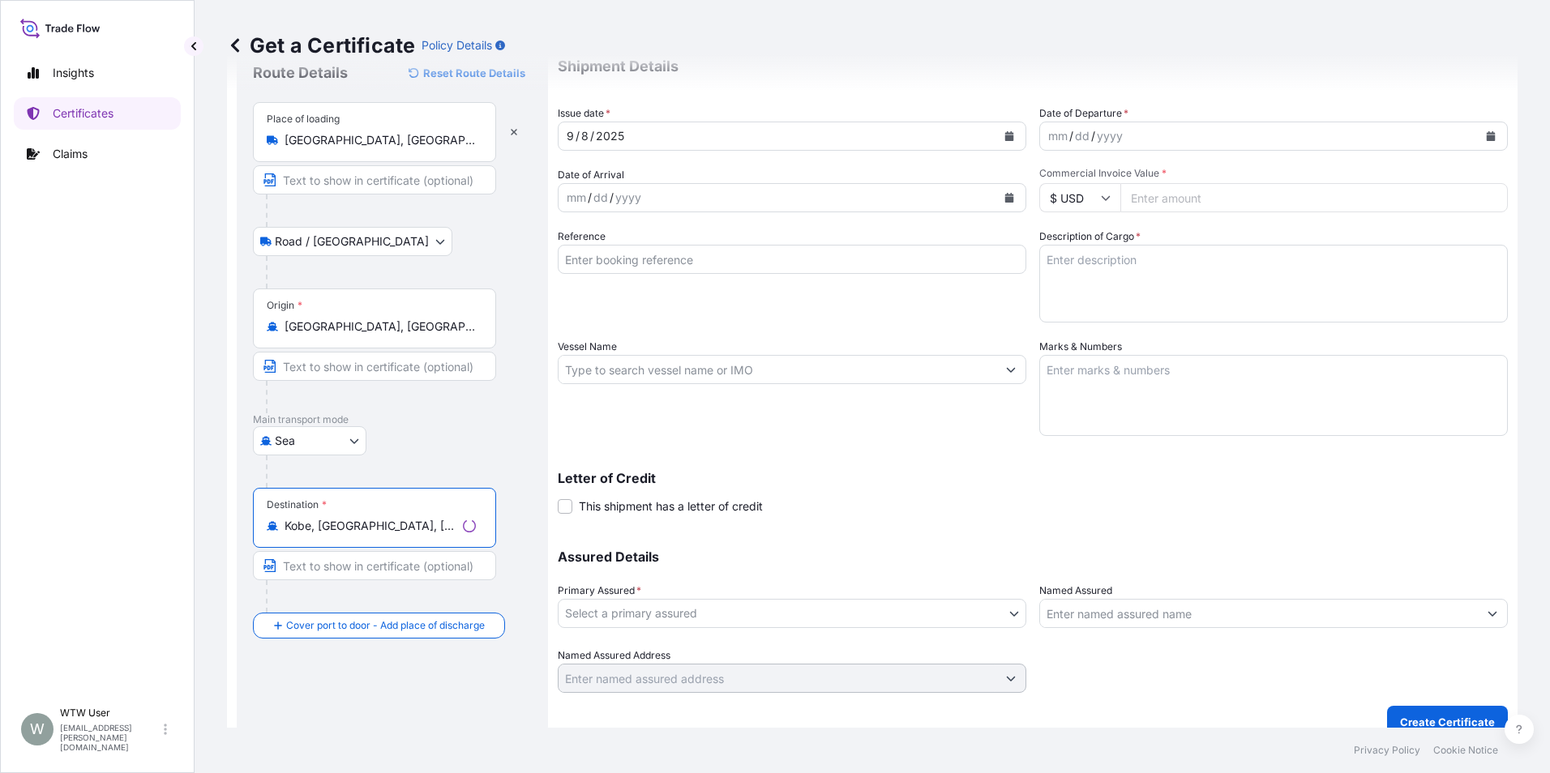
type input "Kobe, Hyogo, Japan"
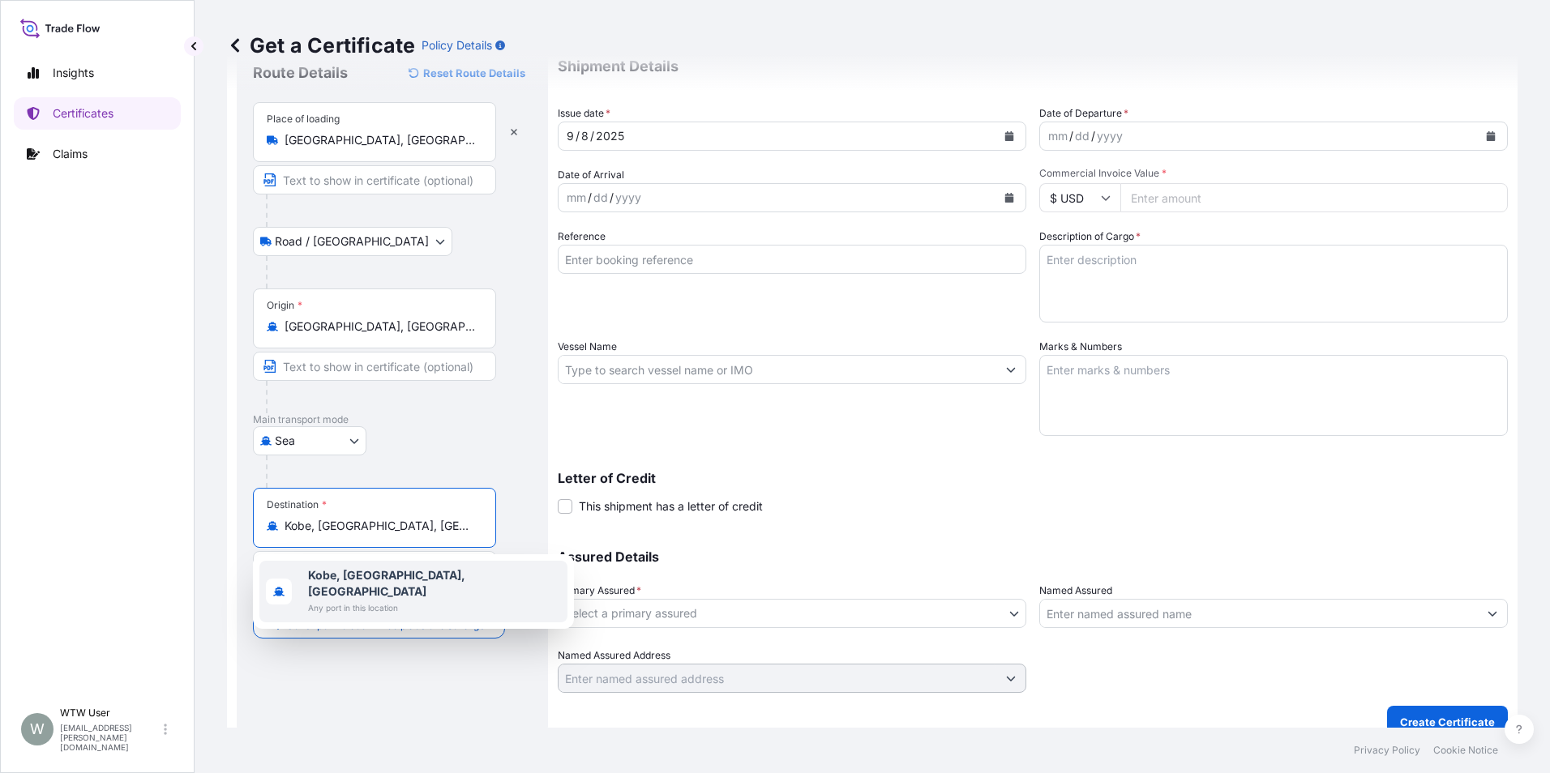
click at [423, 583] on div "Kobe, Hyogo, Japan Any port in this location" at bounding box center [413, 592] width 308 height 62
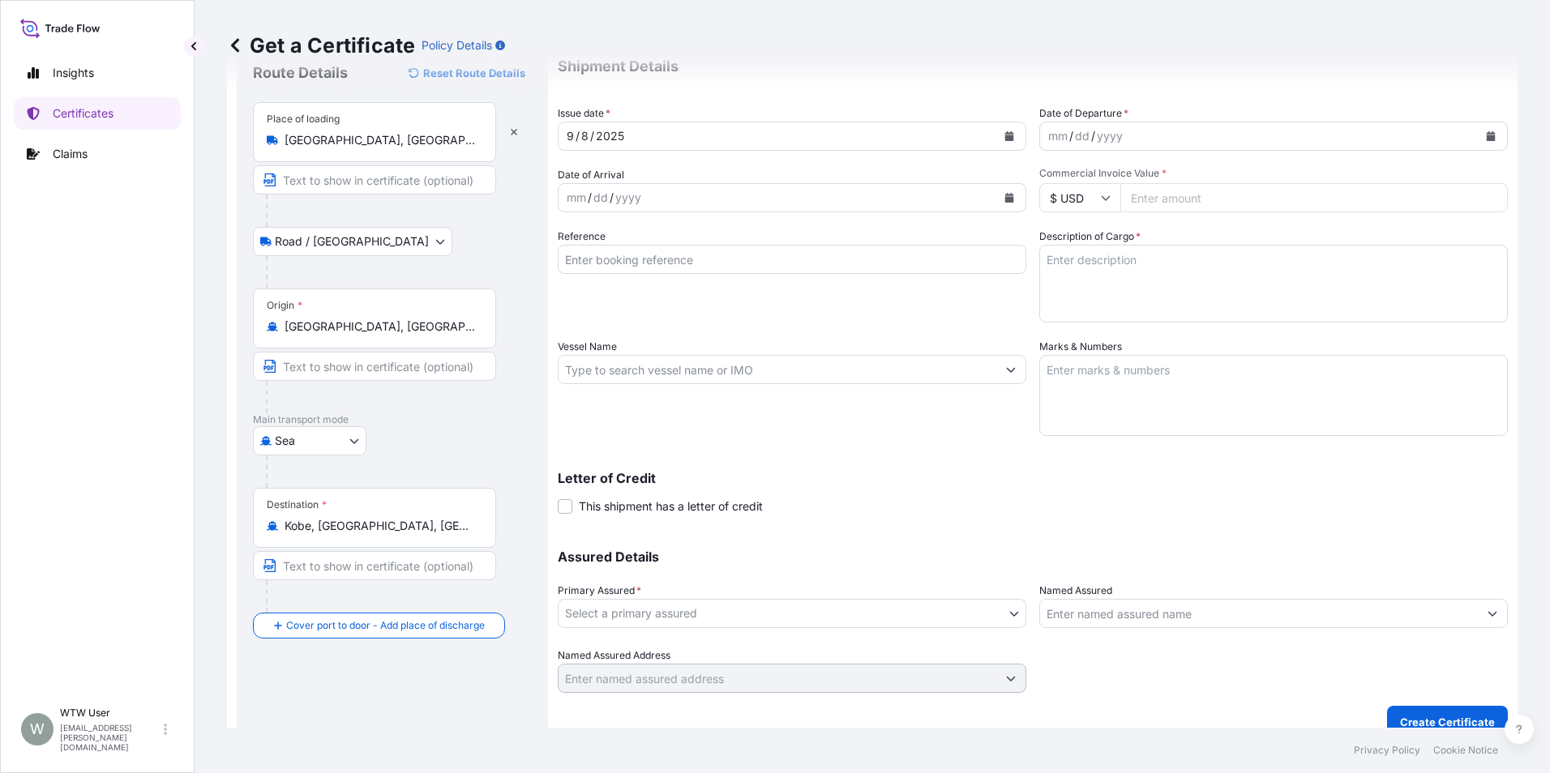
click at [1007, 130] on button "Calendar" at bounding box center [1009, 136] width 26 height 26
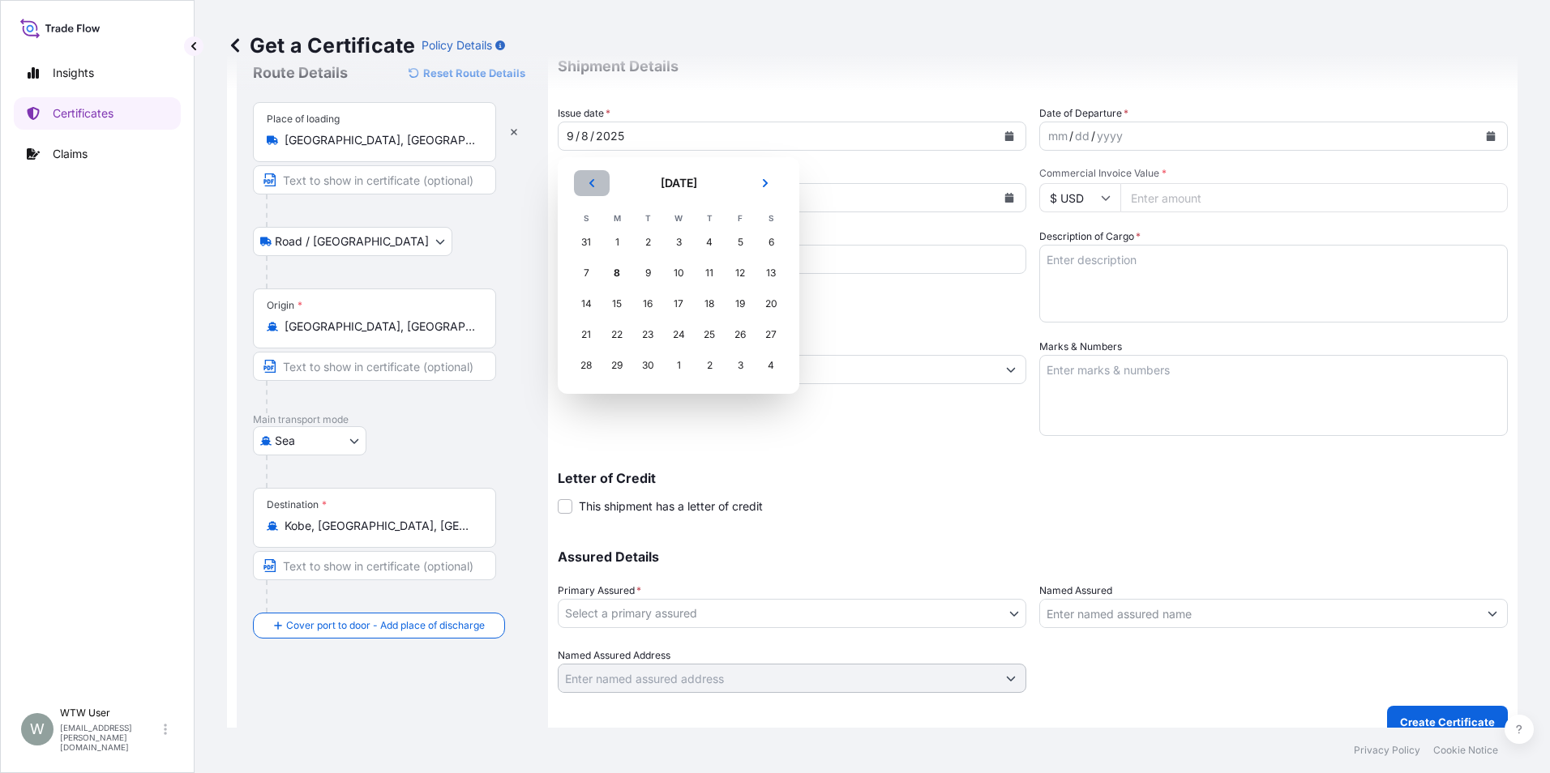
click at [596, 190] on button "Previous" at bounding box center [592, 183] width 36 height 26
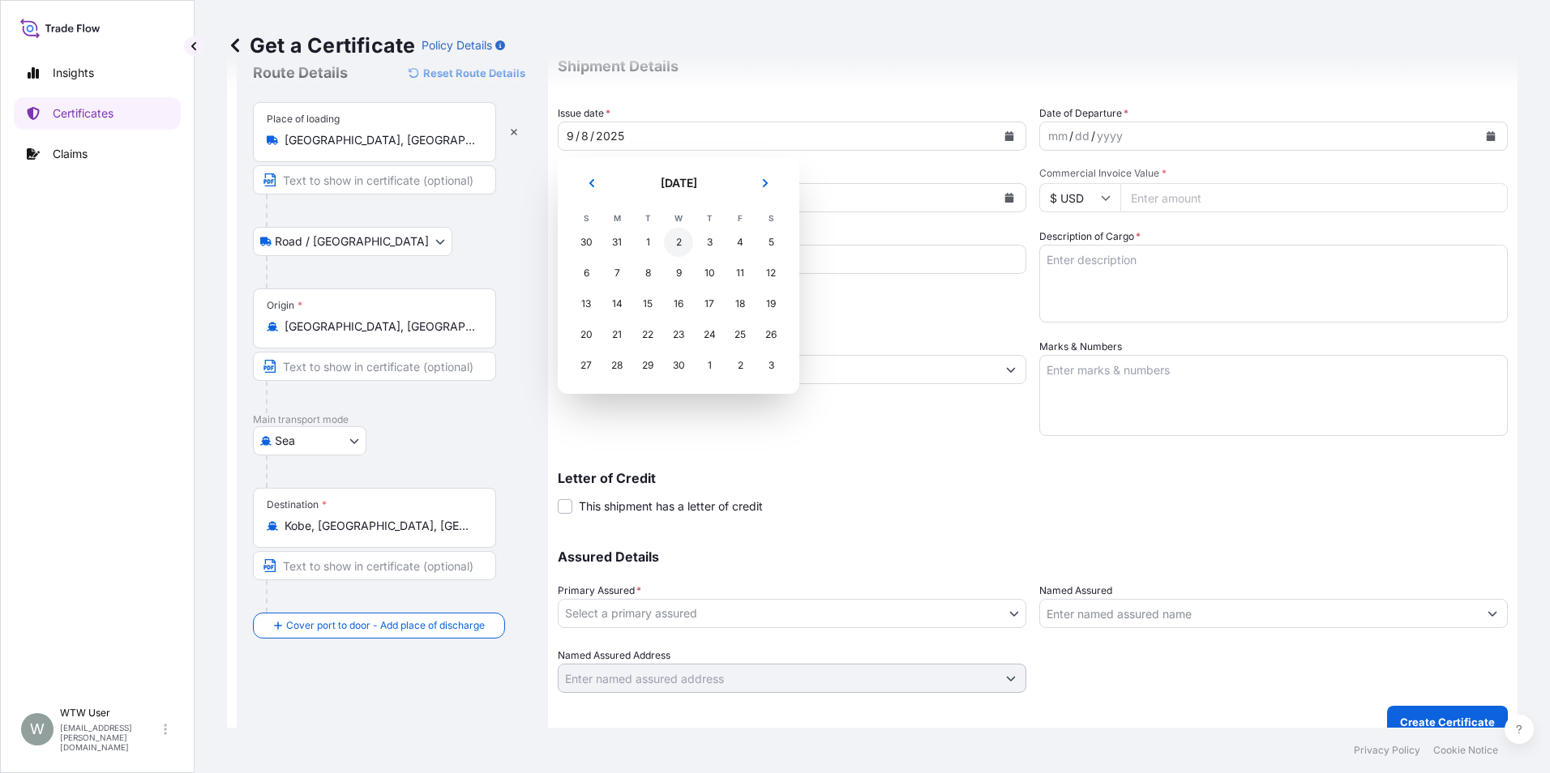
click at [678, 249] on div "2" at bounding box center [678, 242] width 29 height 29
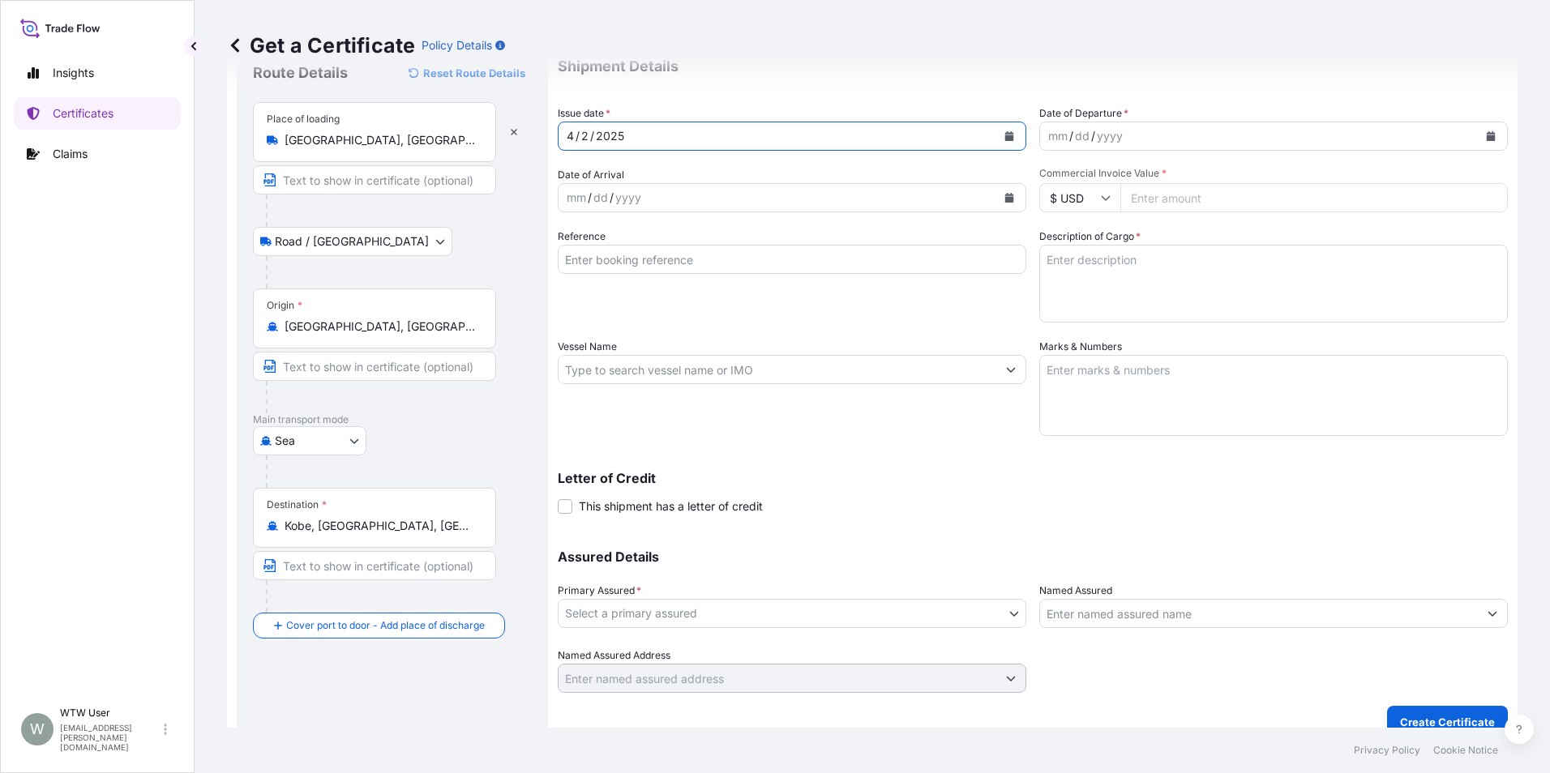
click at [341, 563] on input "Text to appear on certificate" at bounding box center [374, 565] width 243 height 29
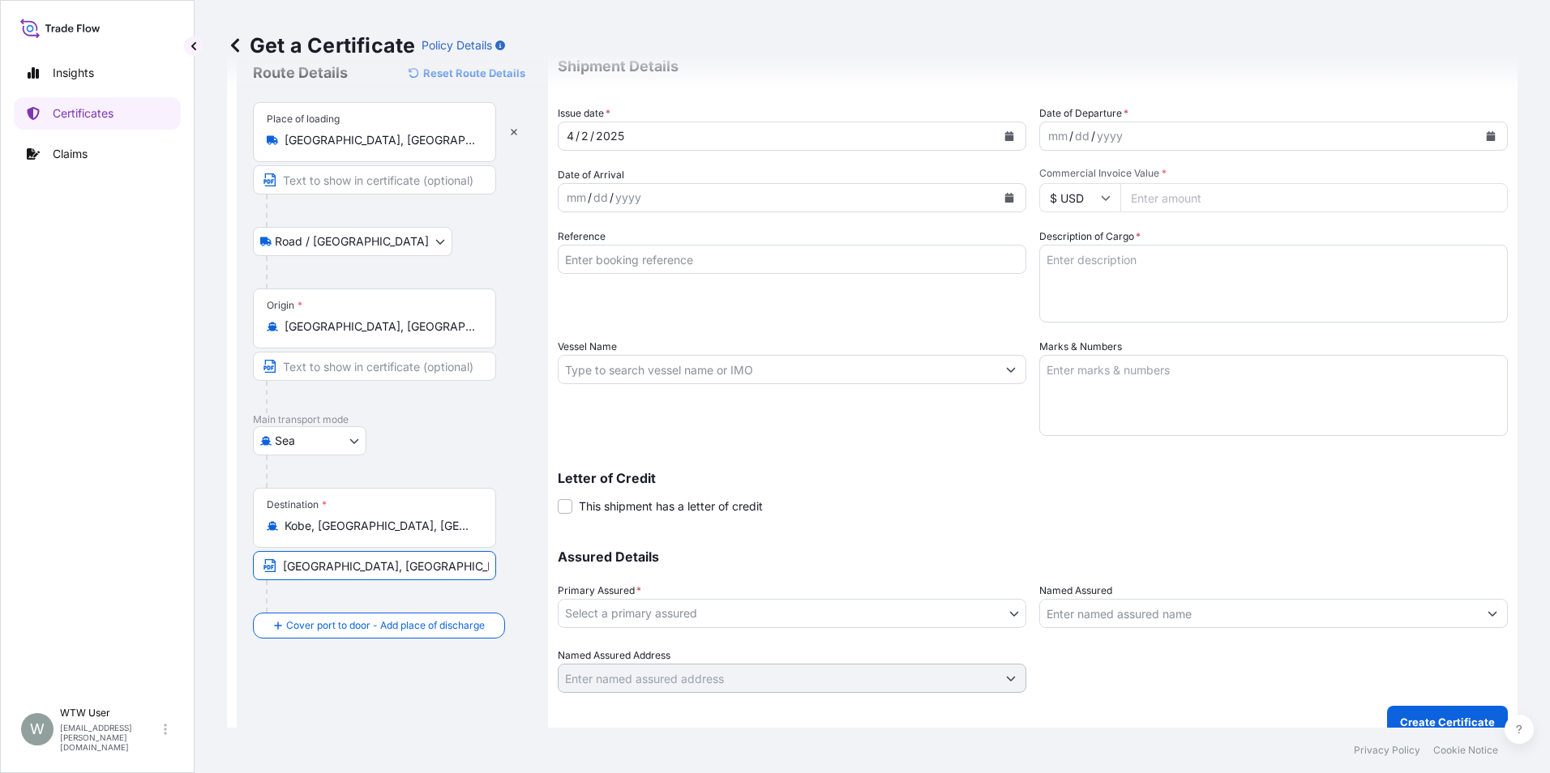
type input "[GEOGRAPHIC_DATA], [GEOGRAPHIC_DATA]"
click at [806, 485] on div "Letter of Credit This shipment has a letter of credit Letter of credit * Letter…" at bounding box center [1033, 493] width 950 height 43
click at [1477, 134] on button "Calendar" at bounding box center [1490, 136] width 26 height 26
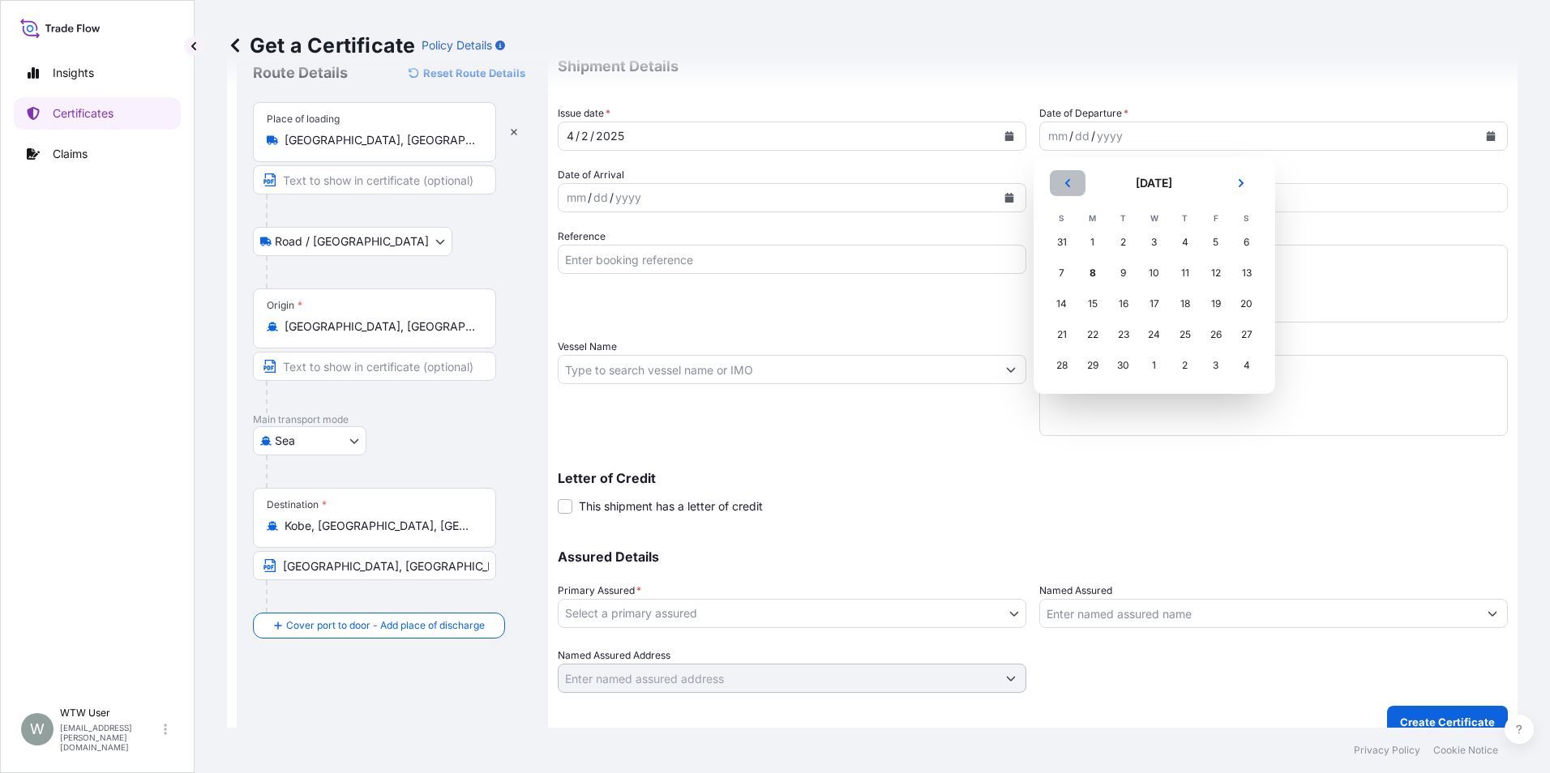
click at [1079, 187] on button "Previous" at bounding box center [1067, 183] width 36 height 26
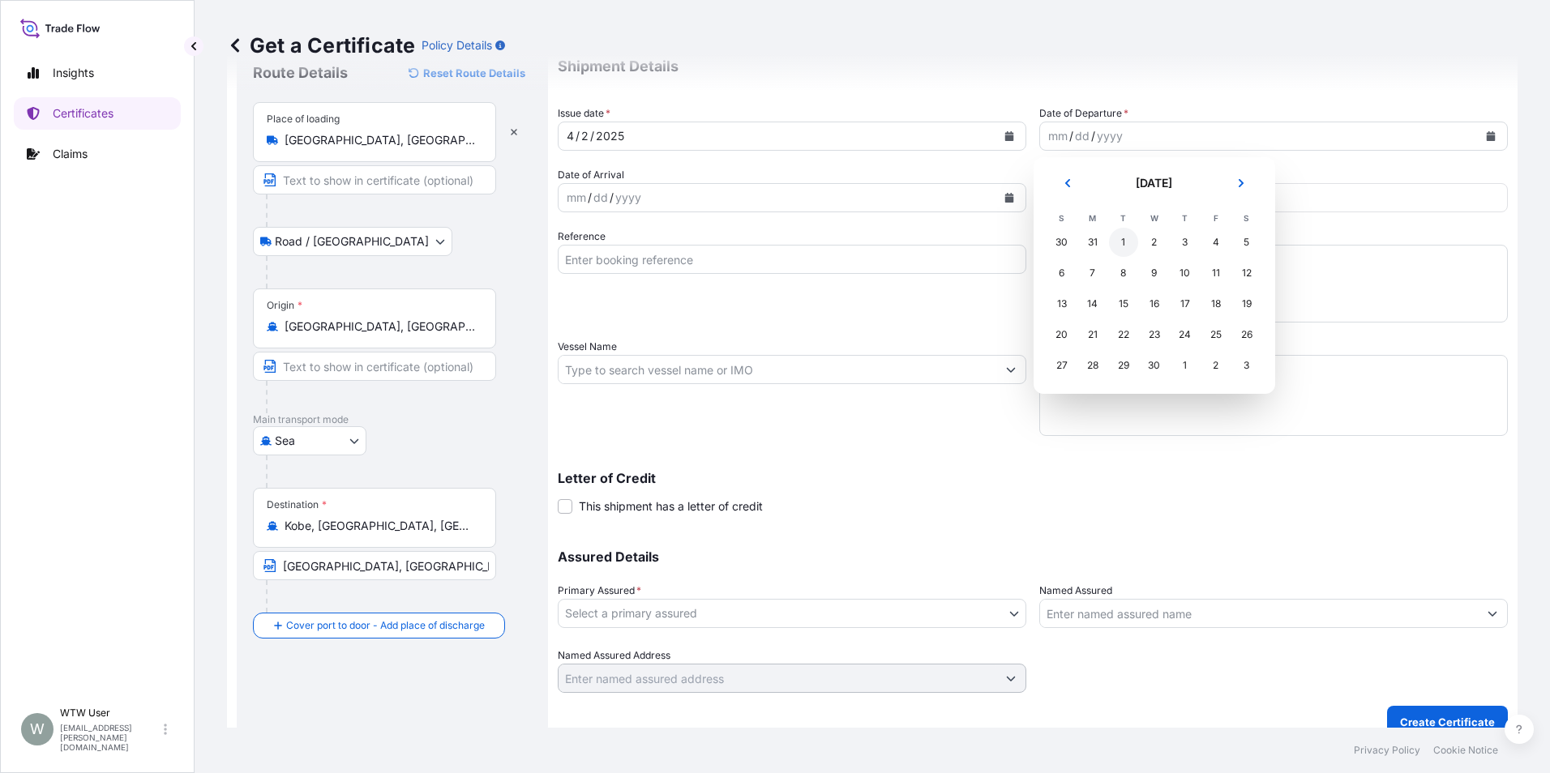
click at [1119, 249] on div "1" at bounding box center [1123, 242] width 29 height 29
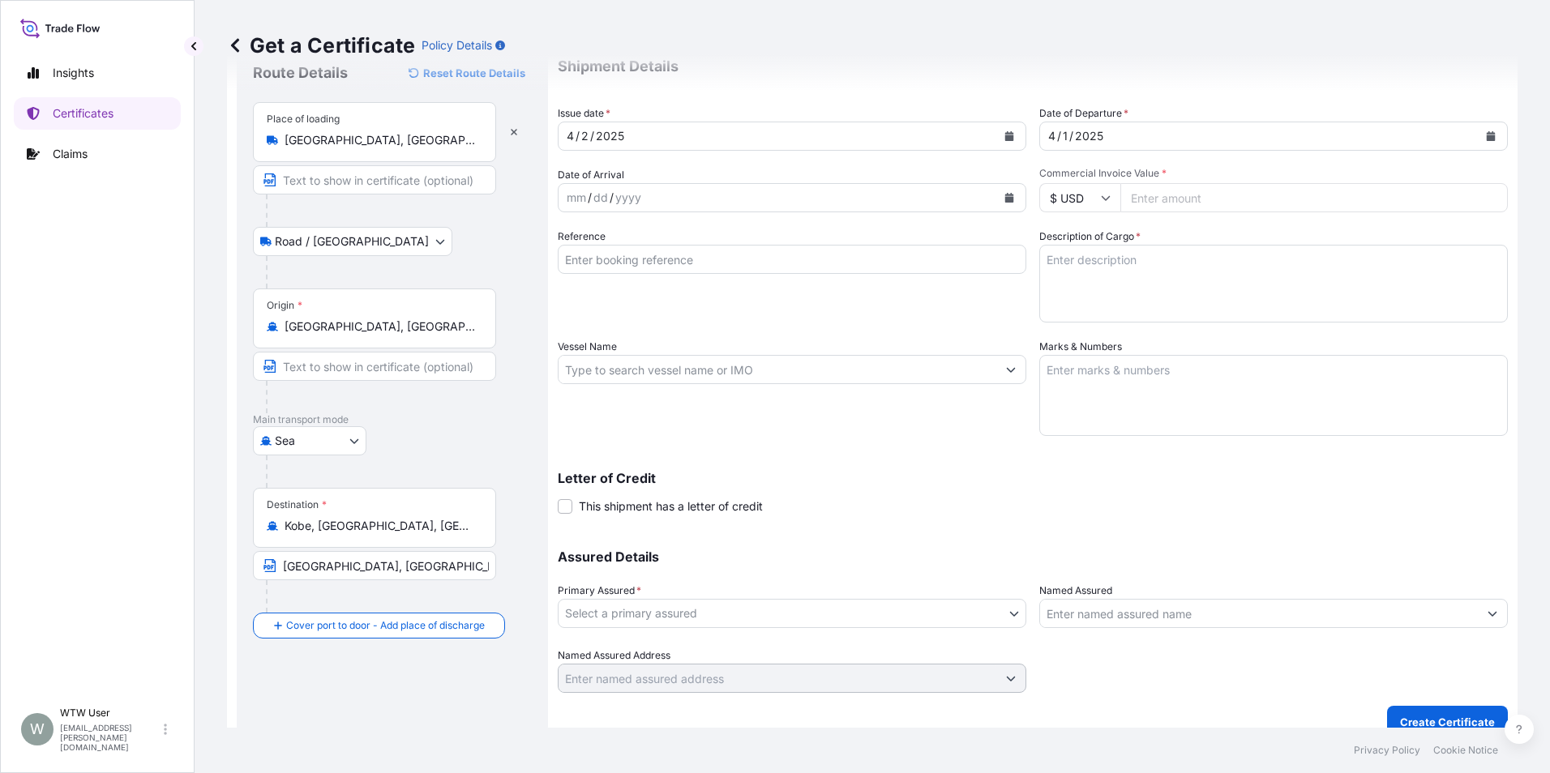
click at [1004, 196] on icon "Calendar" at bounding box center [1009, 198] width 10 height 10
click at [599, 248] on button "Previous" at bounding box center [592, 245] width 36 height 26
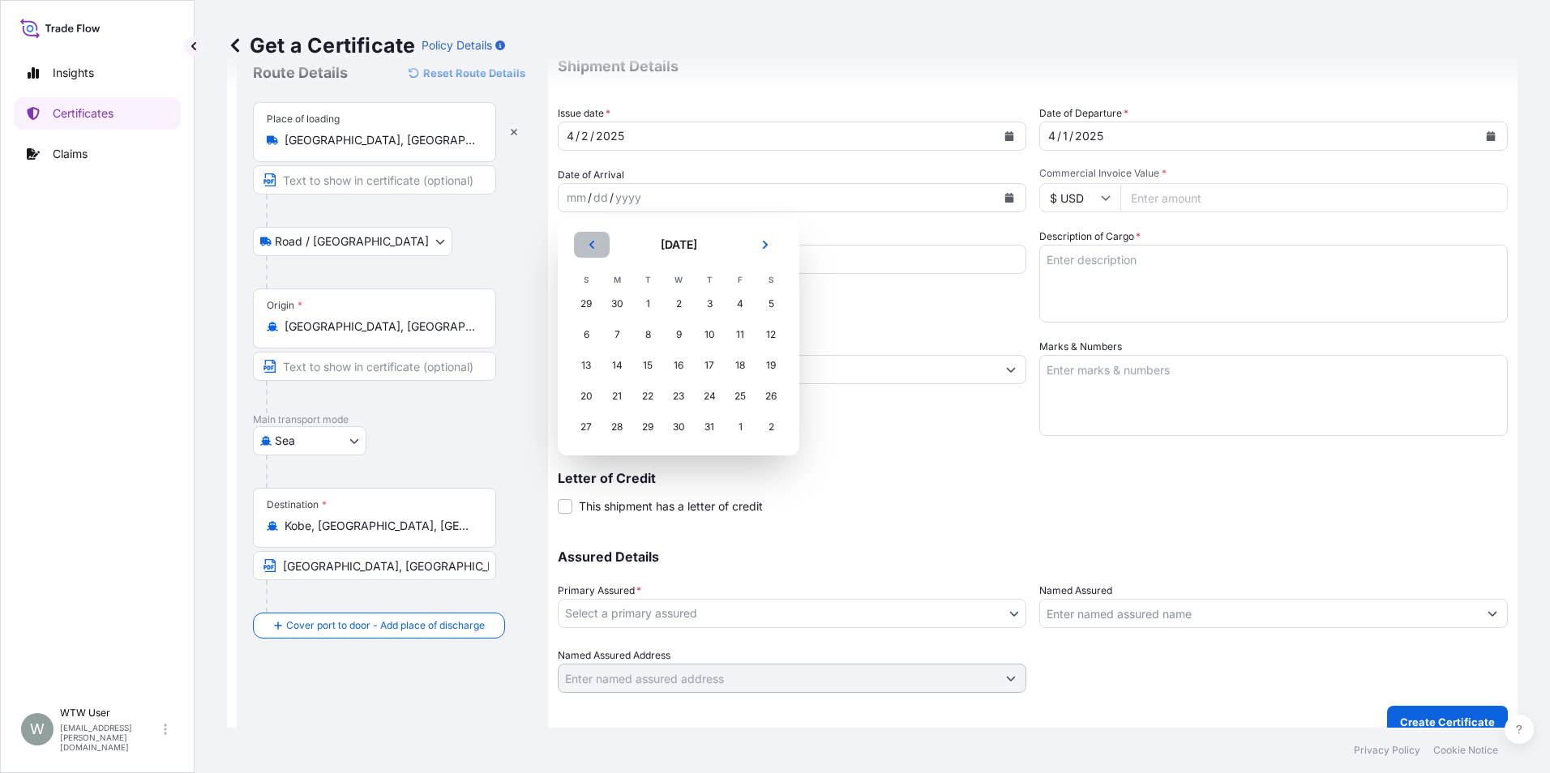
click at [599, 248] on button "Previous" at bounding box center [592, 245] width 36 height 26
click at [579, 395] on div "20" at bounding box center [585, 396] width 29 height 29
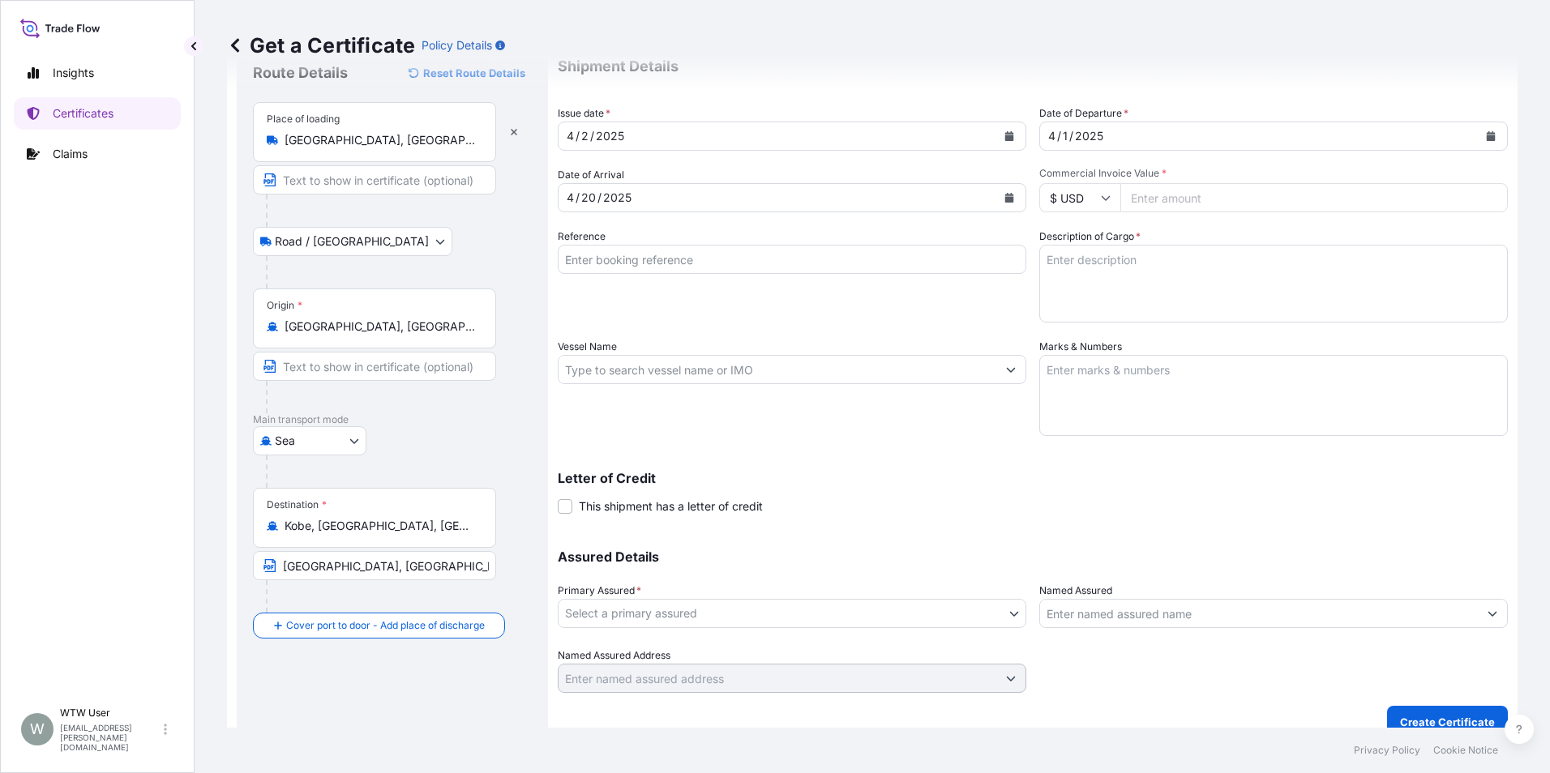
click at [1160, 207] on input "Commercial Invoice Value *" at bounding box center [1313, 197] width 387 height 29
paste input "26457.78"
type input "26457.78"
click at [868, 300] on div "Reference" at bounding box center [792, 276] width 468 height 94
click at [682, 263] on input "Reference" at bounding box center [792, 259] width 468 height 29
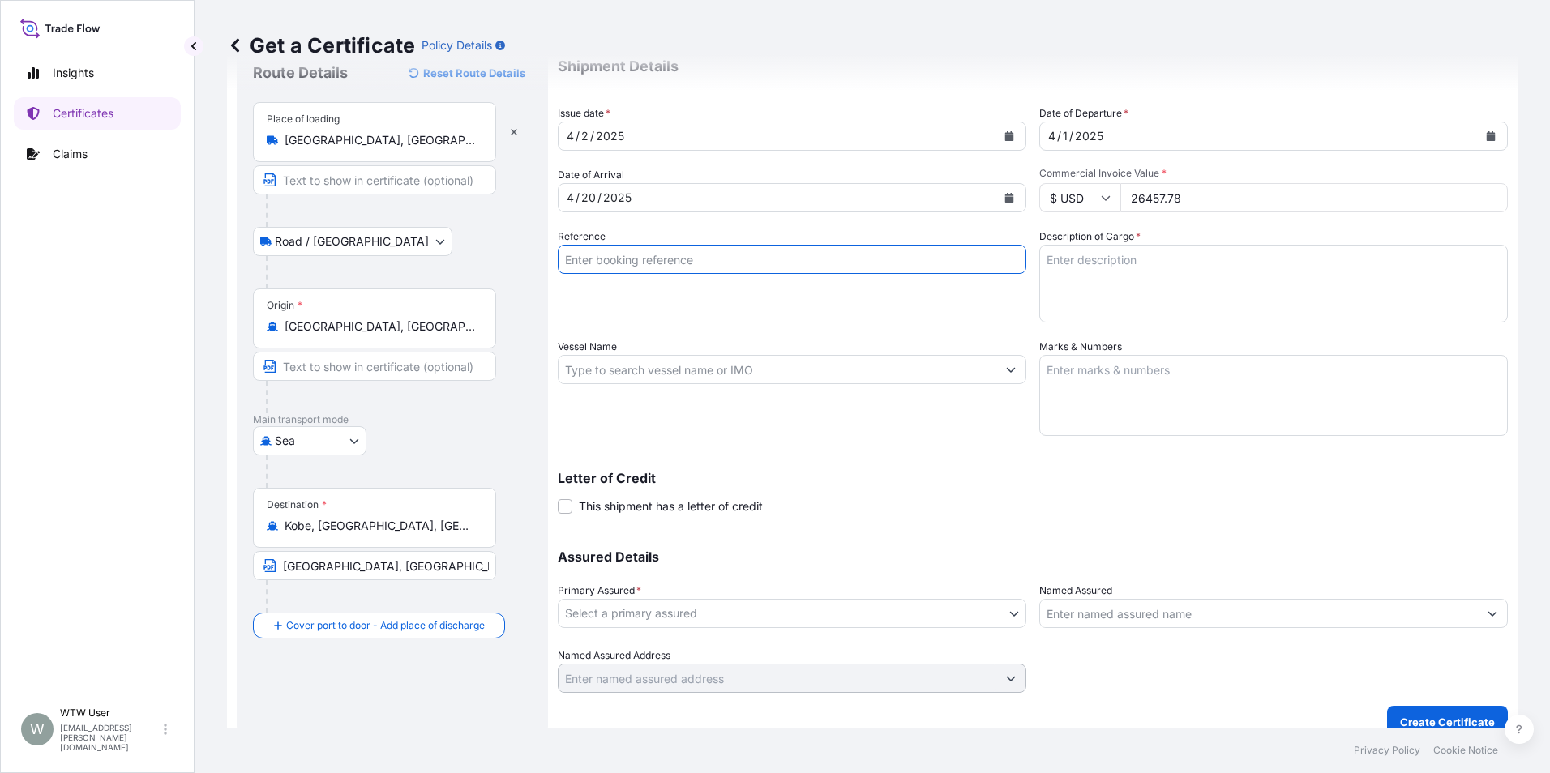
paste input "SC432483-A / TA-3411-A"
type input "SC432483-A / TA-3411-A"
click at [739, 287] on div "Reference SC432483-A / TA-3411-A" at bounding box center [792, 276] width 468 height 94
click at [1067, 250] on textarea "Description of Cargo *" at bounding box center [1273, 284] width 468 height 78
paste textarea "SOYPASS "2" (ANIMAL FEED) IN BULK"
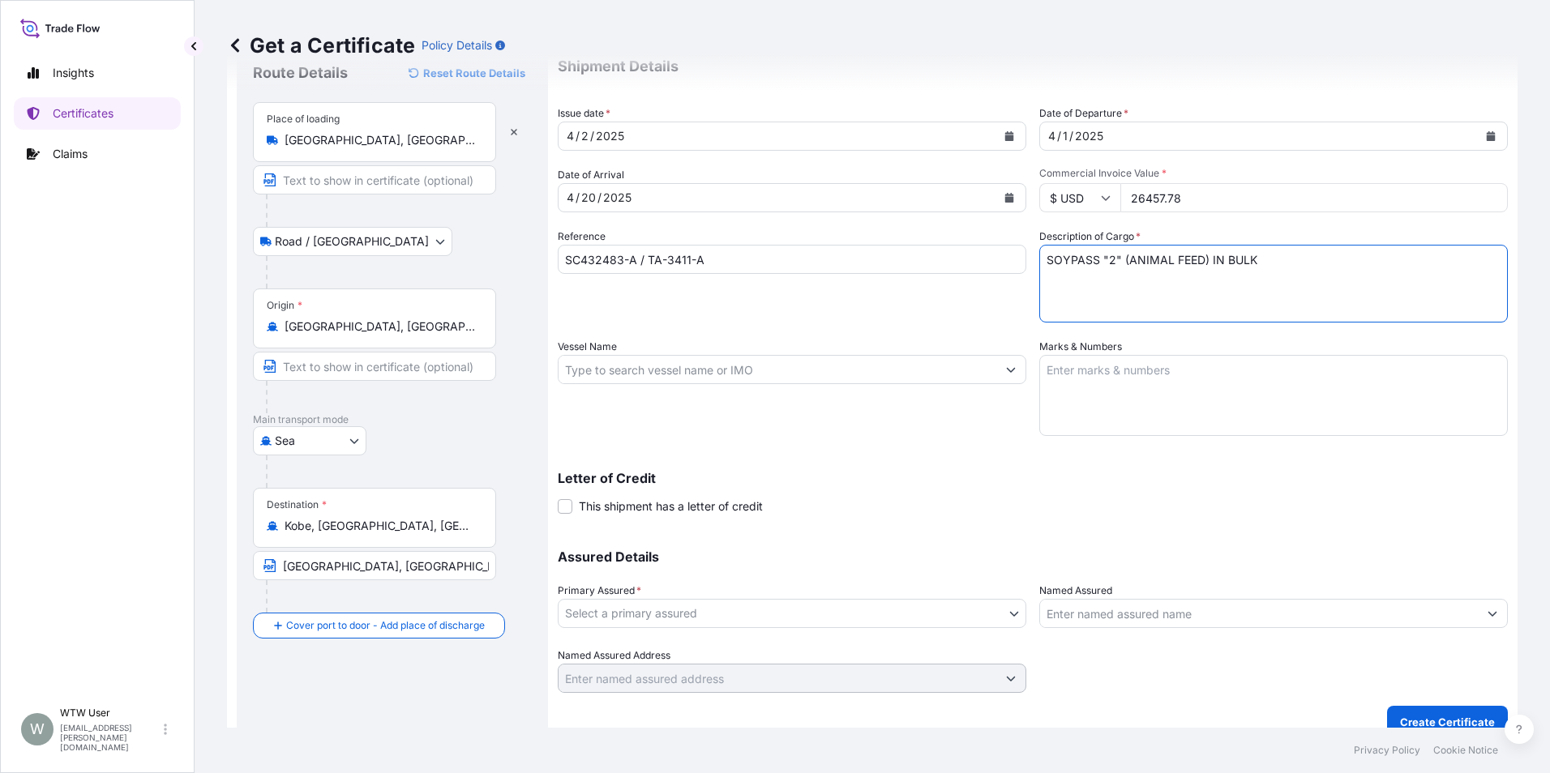
type textarea "SOYPASS "2" (ANIMAL FEED) IN BULK"
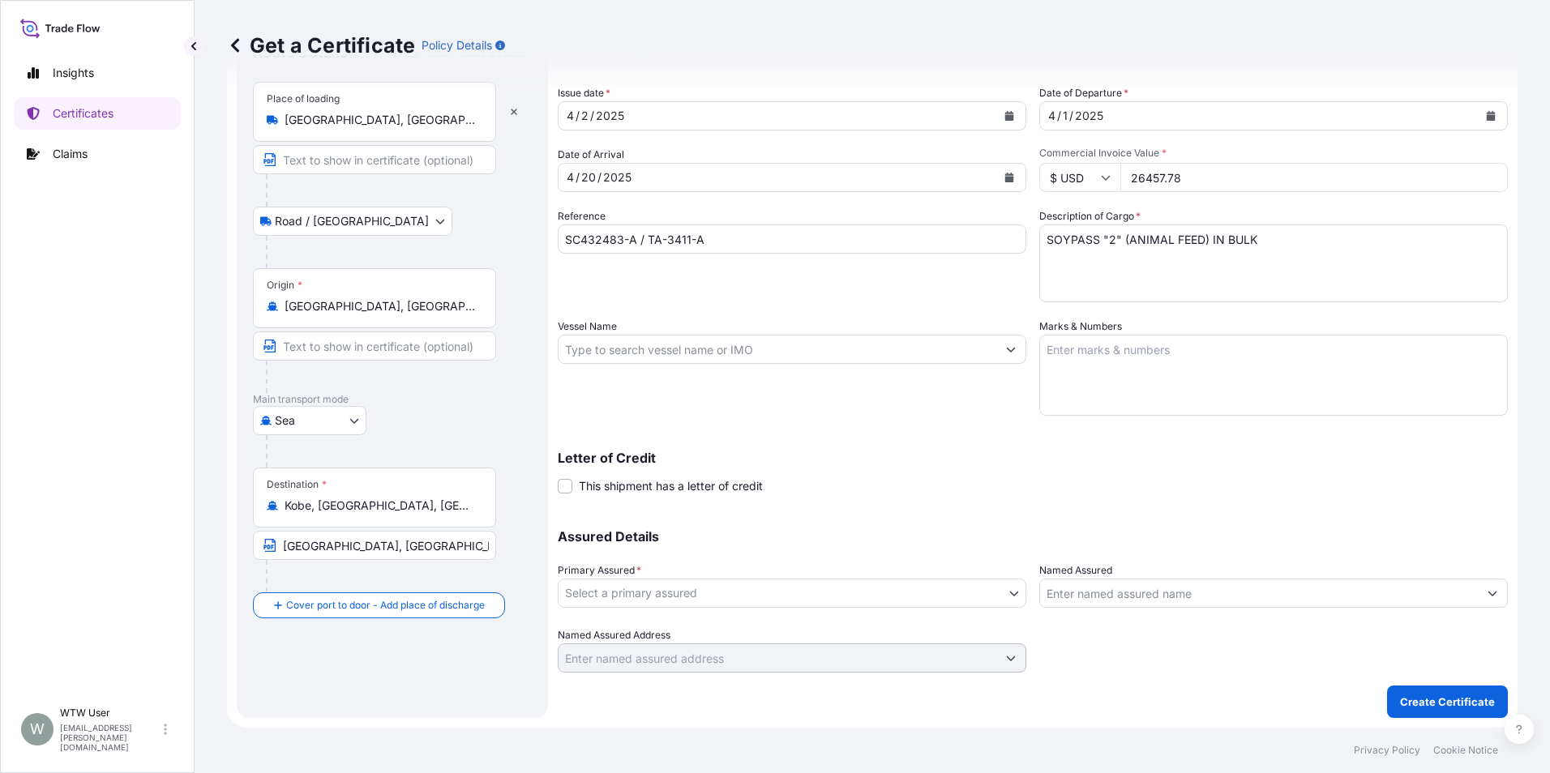
click at [794, 599] on body "Insights Certificates Claims W WTW User trade.flow+wilbur@wtwco.com Get a Certi…" at bounding box center [775, 386] width 1550 height 773
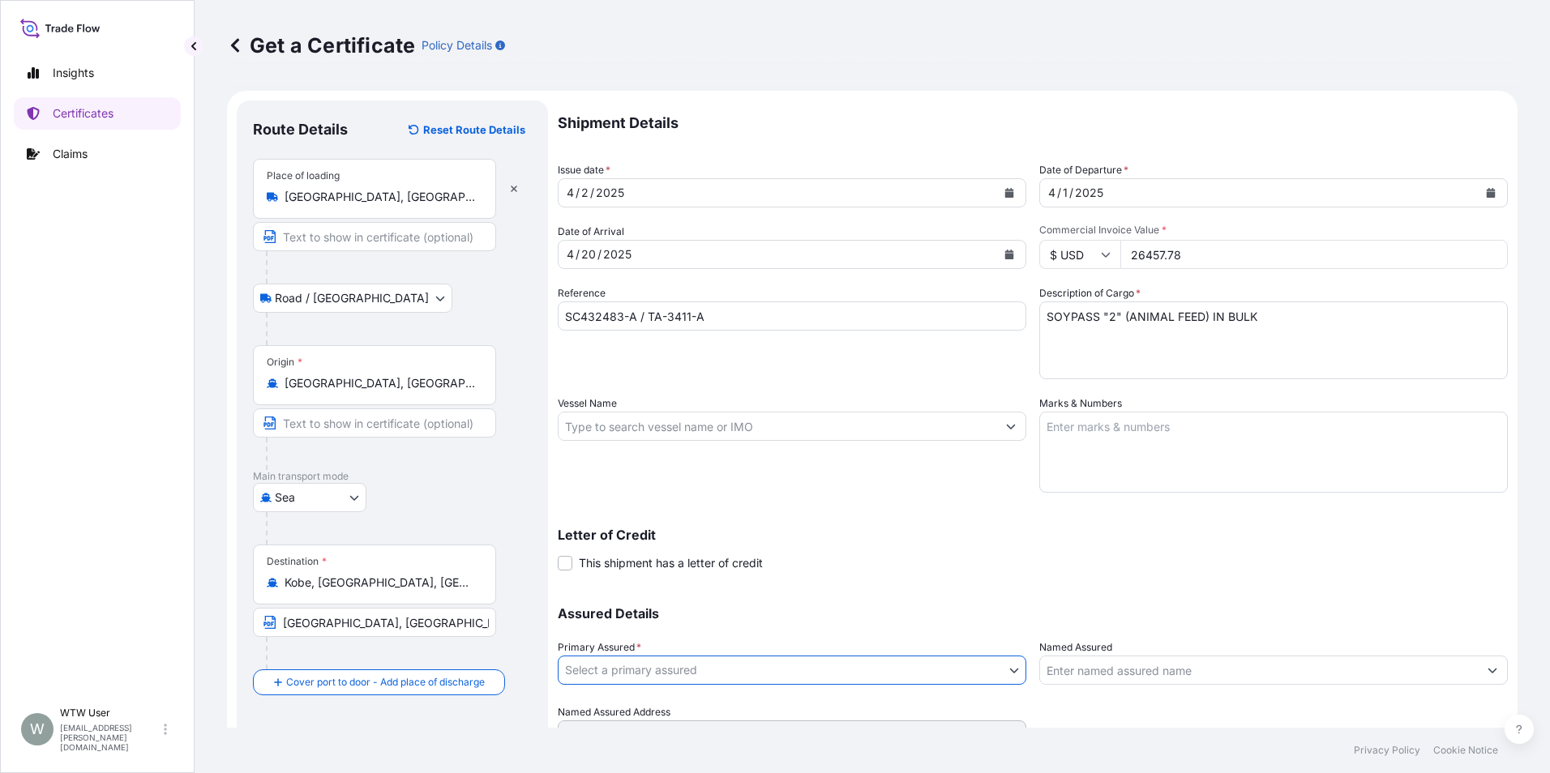
click at [624, 422] on input "Vessel Name" at bounding box center [777, 426] width 438 height 29
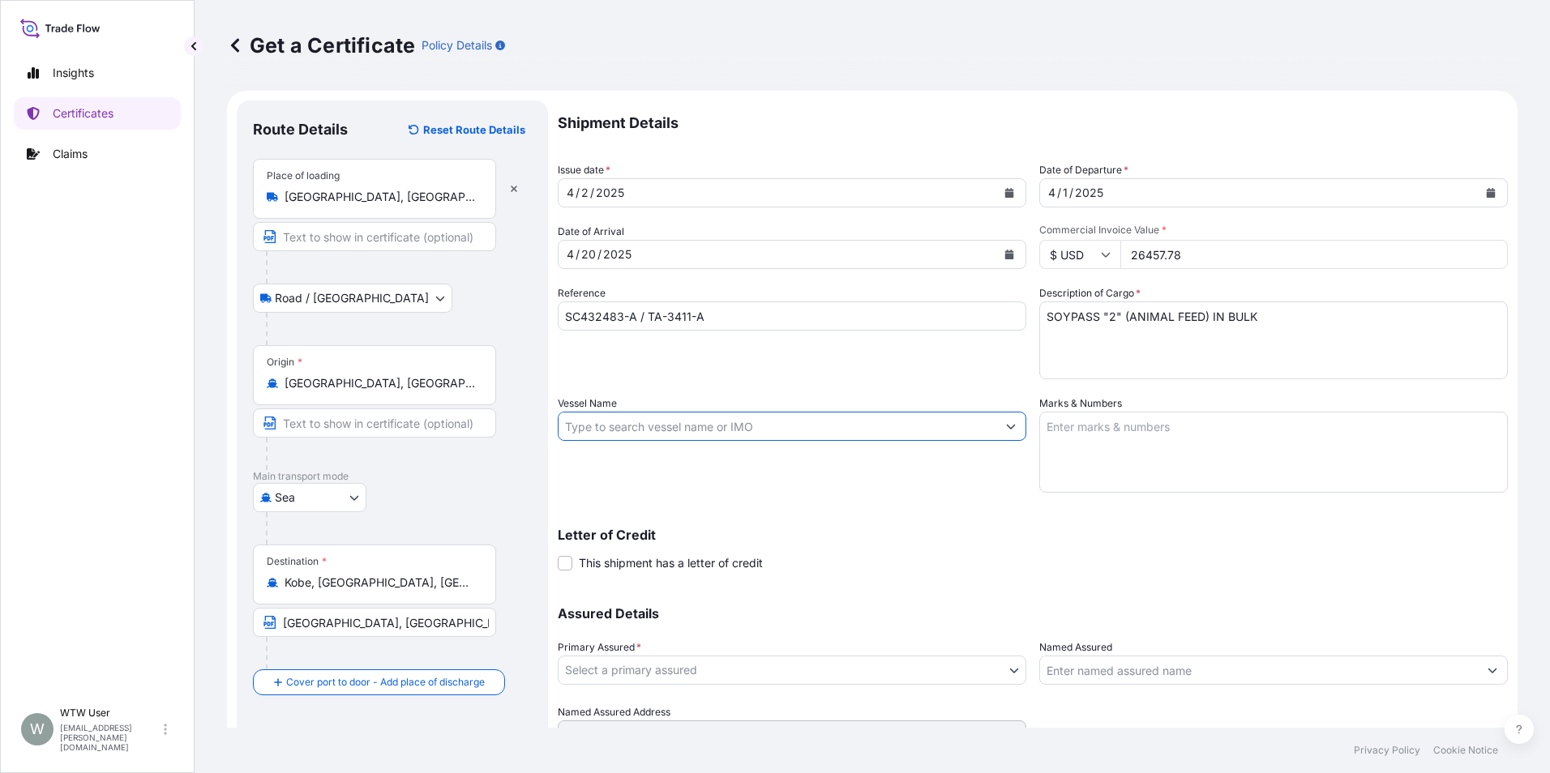
paste input "YM UBIQUITY"
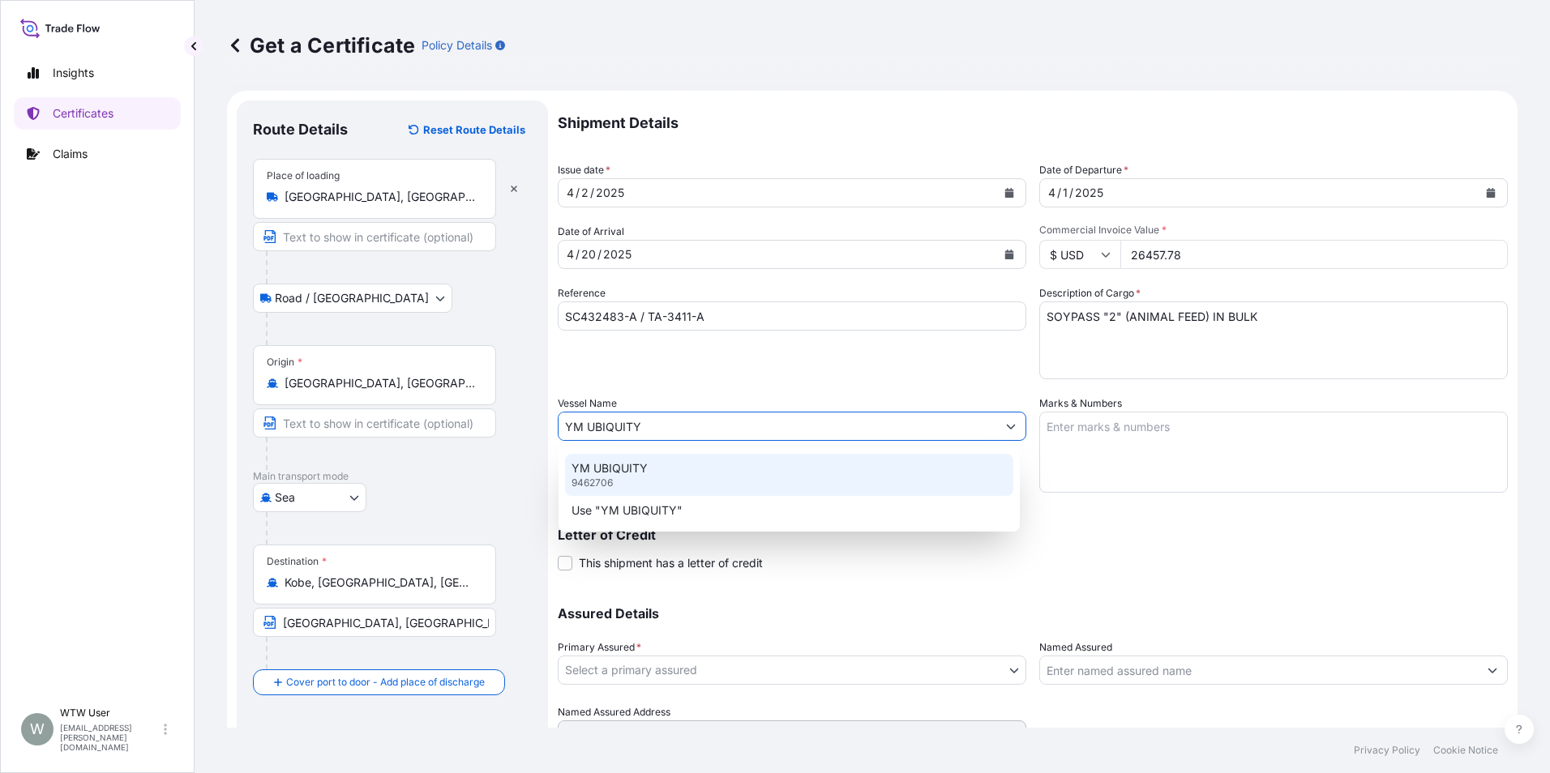
click at [665, 469] on div "YM UBIQUITY 9462706" at bounding box center [789, 475] width 448 height 42
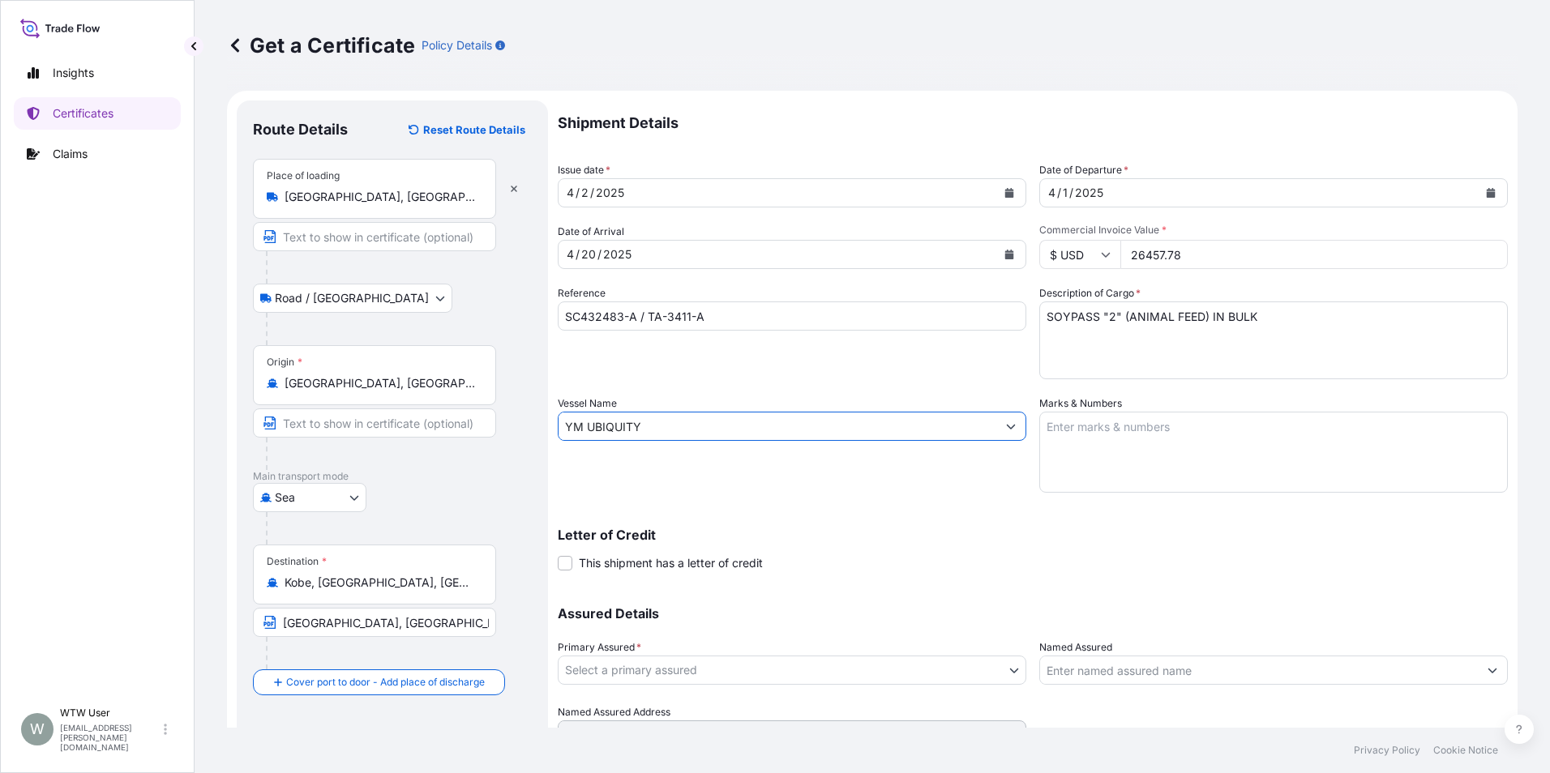
type input "YM UBIQUITY"
click at [720, 501] on div "Shipment Details Issue date * 4 / 2 / 2025 Date of Departure * 4 / 1 / 2025 Dat…" at bounding box center [1033, 424] width 950 height 649
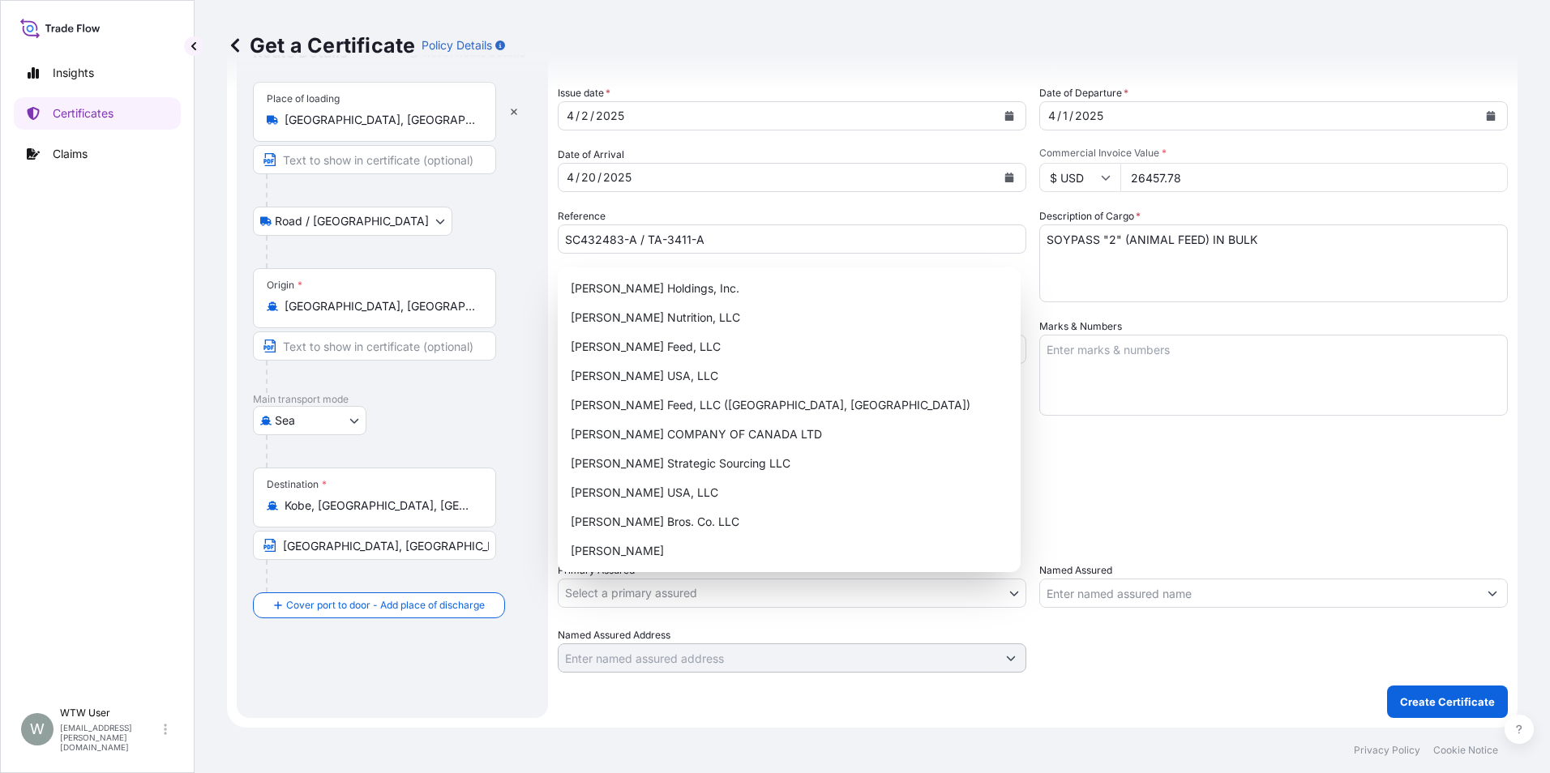
click at [738, 585] on body "Insights Certificates Claims W WTW User trade.flow+wilbur@wtwco.com Get a Certi…" at bounding box center [775, 386] width 1550 height 773
click at [738, 322] on div "[PERSON_NAME] Nutrition, LLC" at bounding box center [789, 317] width 450 height 29
select select "31733"
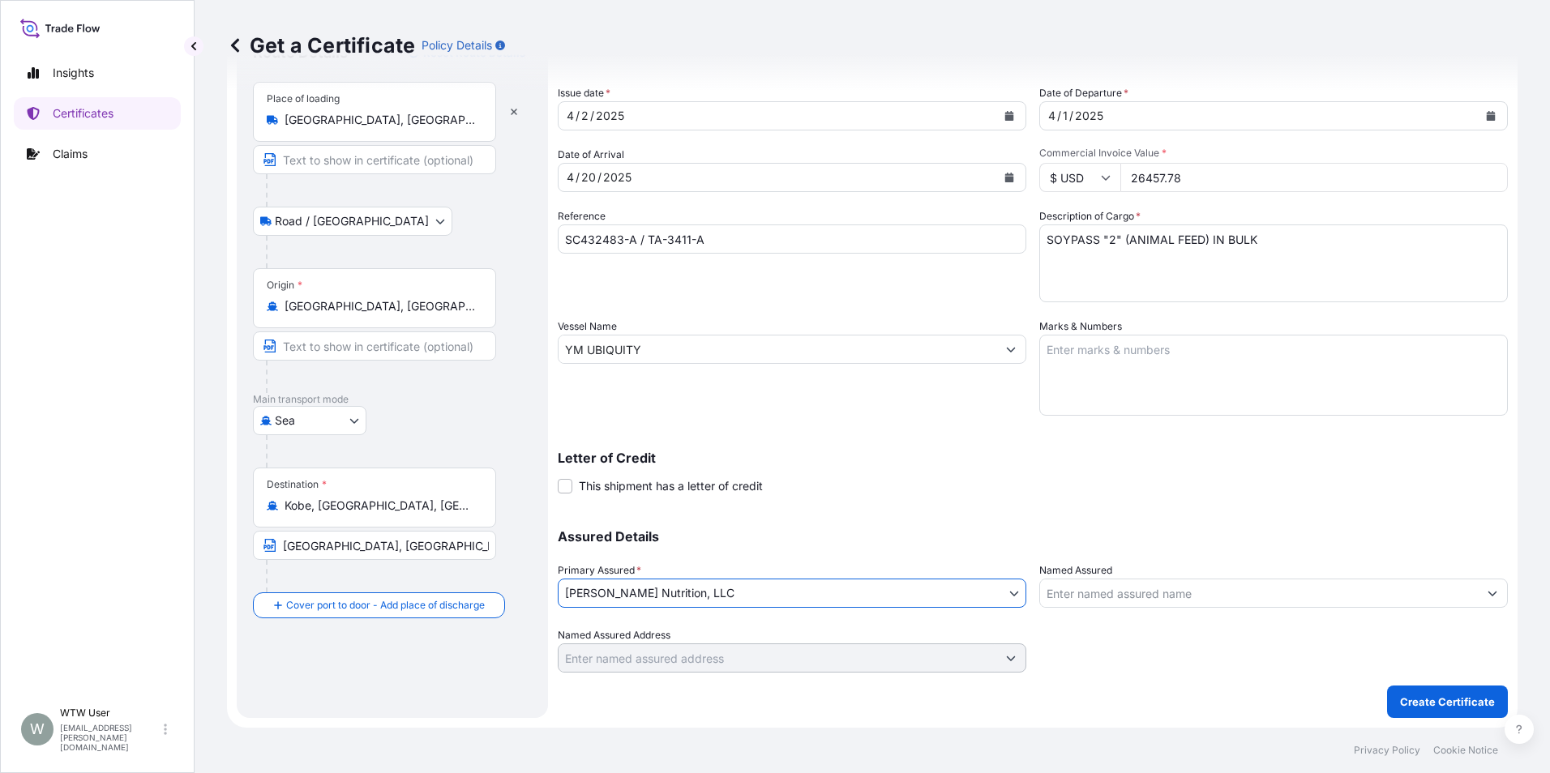
click at [1052, 602] on input "Named Assured" at bounding box center [1259, 593] width 438 height 29
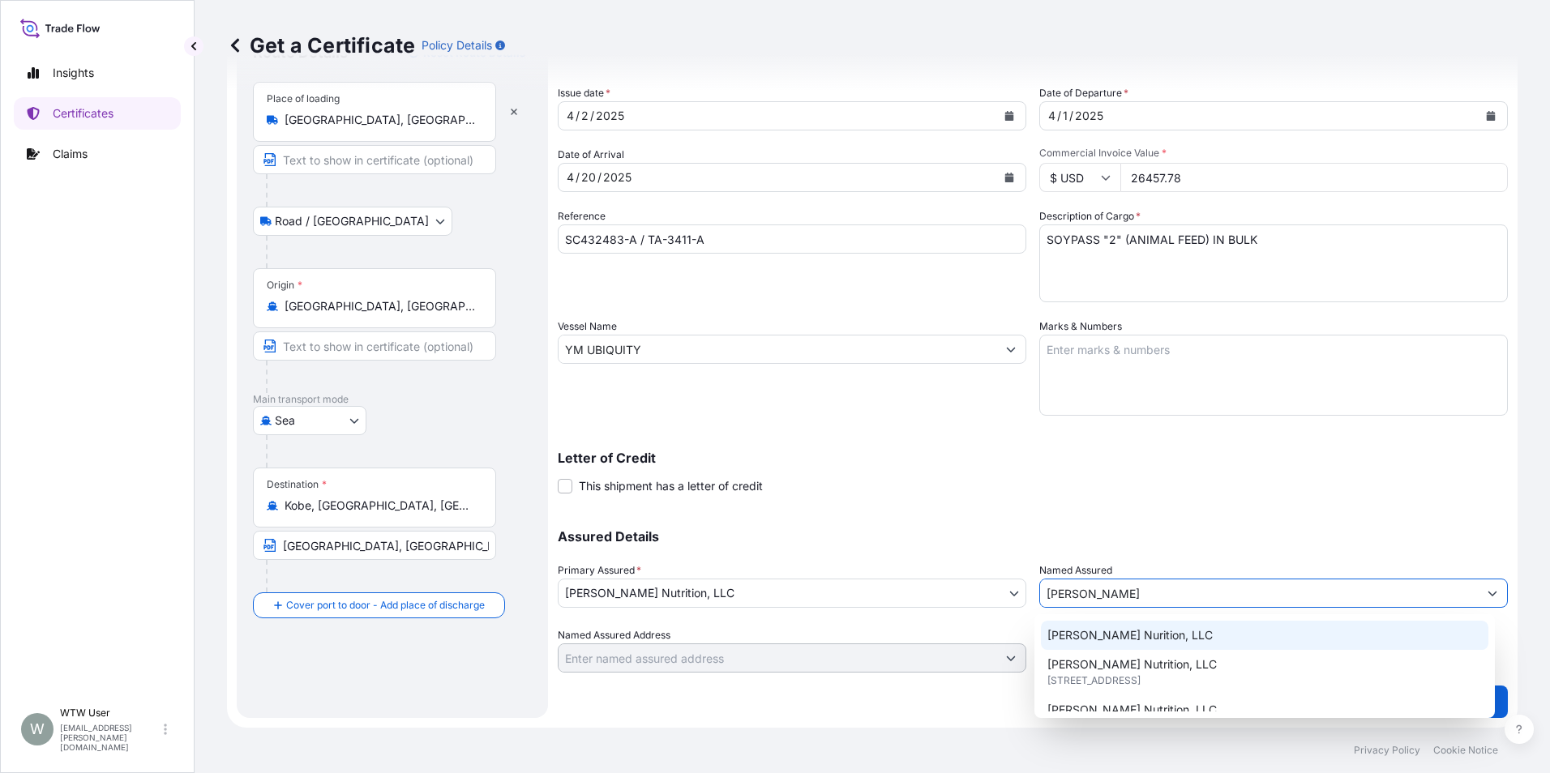
click at [1151, 641] on span "[PERSON_NAME] Nurition, LLC" at bounding box center [1129, 635] width 165 height 16
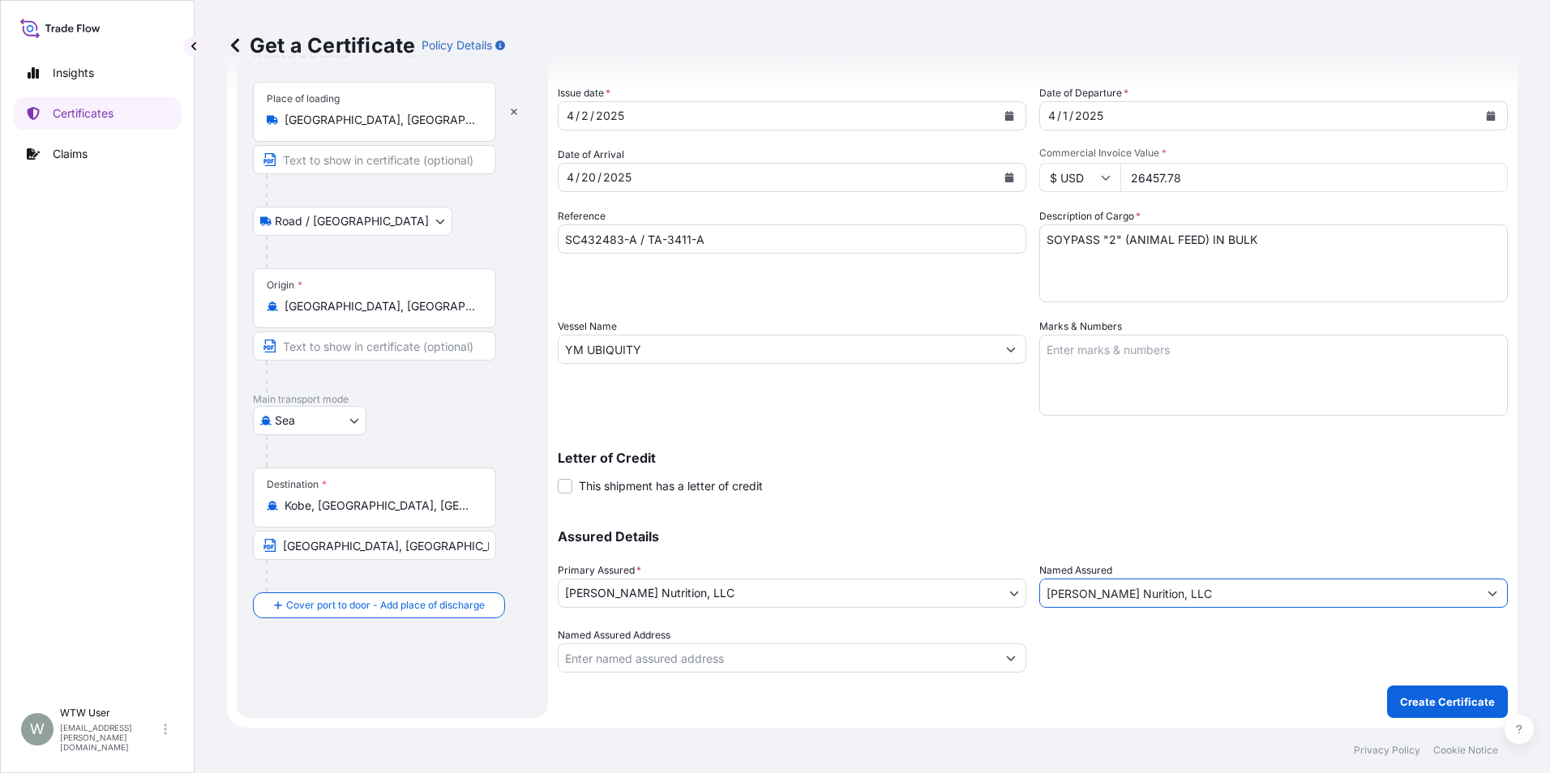
type input "[PERSON_NAME] Nurition, LLC"
click at [1178, 554] on div "Assured Details Primary Assured * Wilbur-Ellis Nutrition, LLC Wilbur-Ellis Hold…" at bounding box center [1033, 592] width 950 height 162
click at [1440, 707] on p "Create Certificate" at bounding box center [1447, 702] width 95 height 16
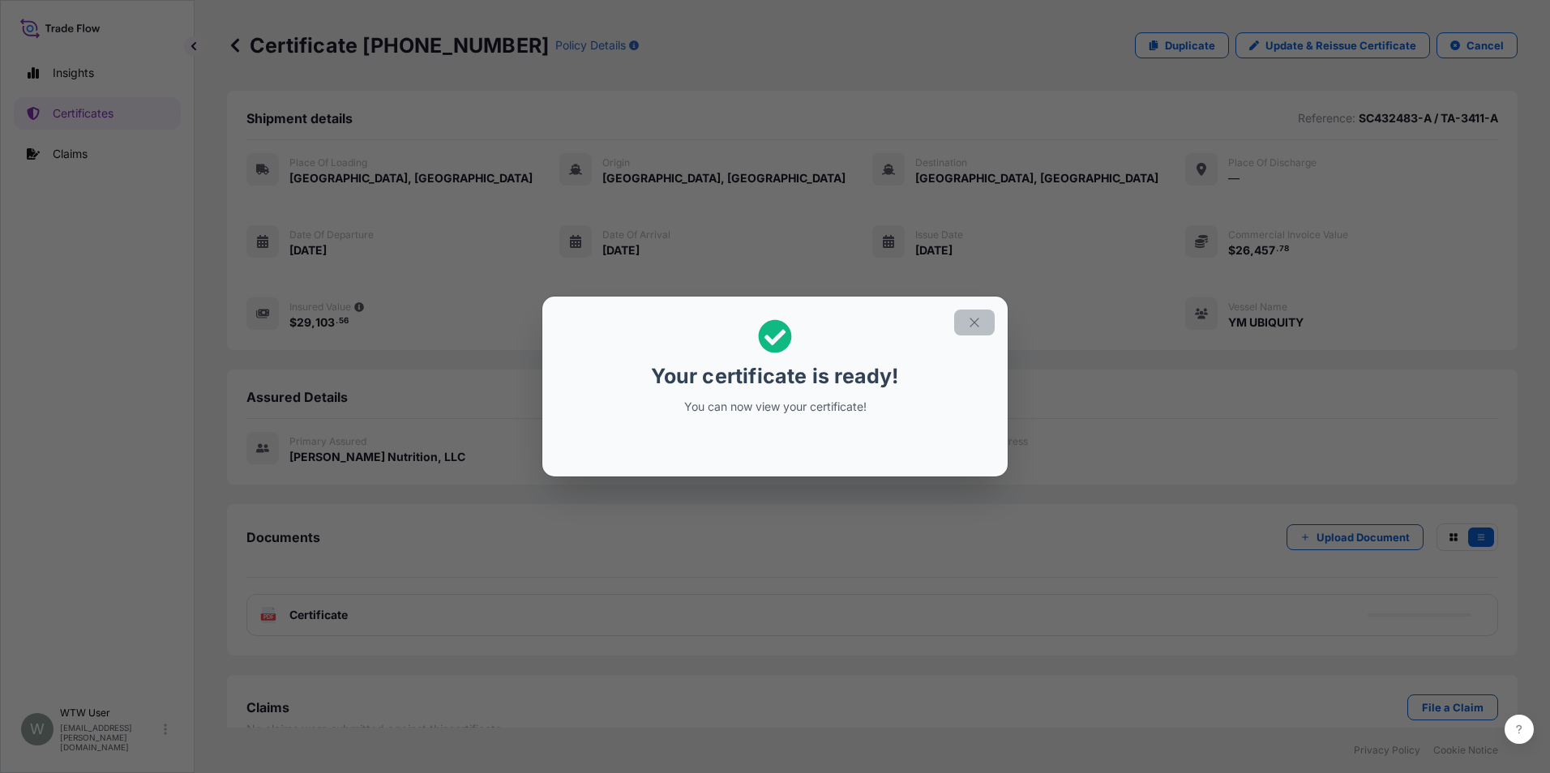
click at [973, 322] on icon "button" at bounding box center [974, 322] width 15 height 15
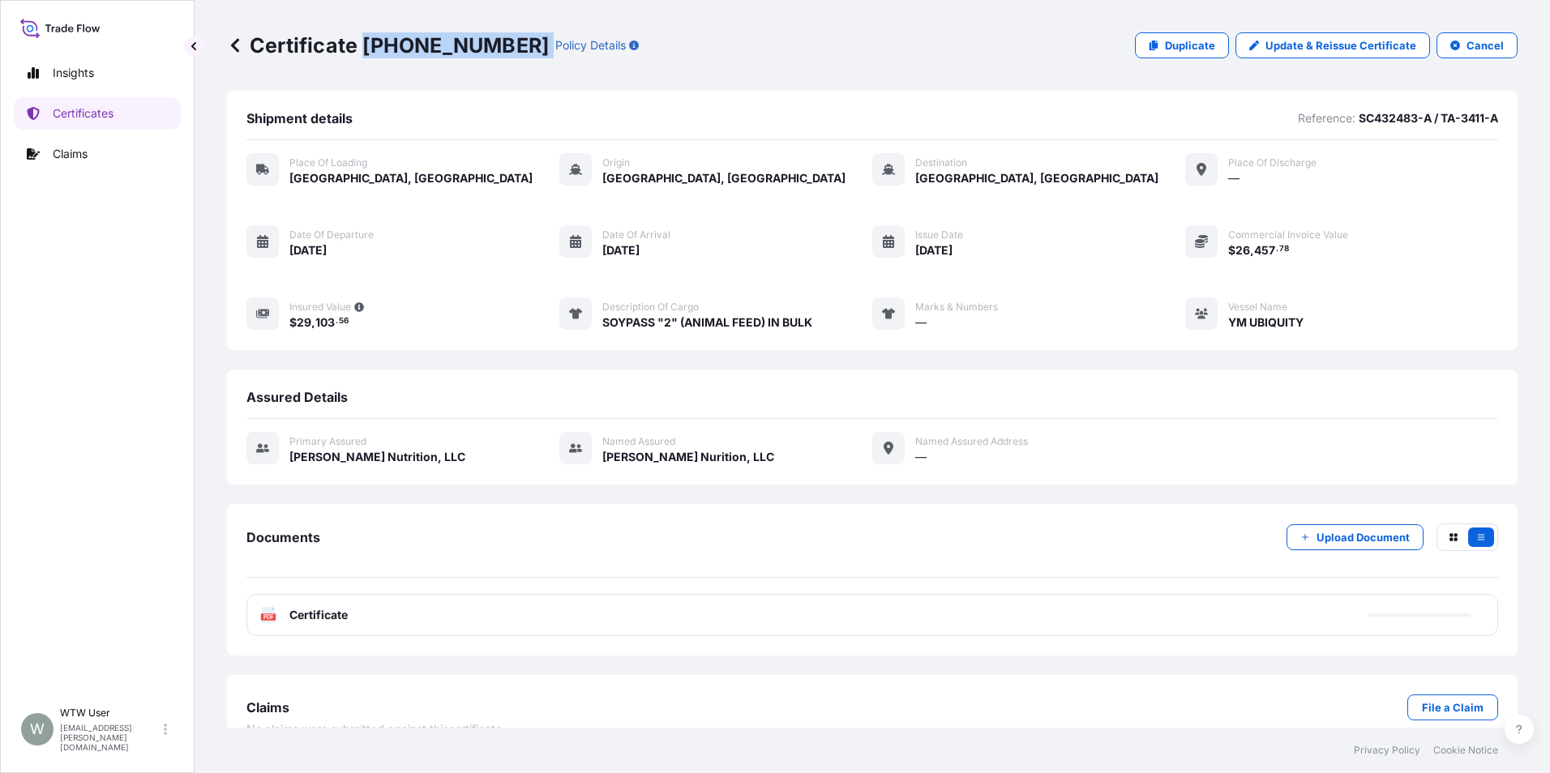
drag, startPoint x: 364, startPoint y: 50, endPoint x: 492, endPoint y: 50, distance: 128.0
click at [492, 50] on div "Certificate 31733-136-1 Policy Details" at bounding box center [433, 45] width 412 height 26
copy p "31733-136-1"
click at [742, 72] on div "Certificate 31733-136-1 Policy Details Duplicate Update & Reissue Certificate C…" at bounding box center [872, 45] width 1290 height 91
click at [100, 105] on p "Certificates" at bounding box center [83, 113] width 61 height 16
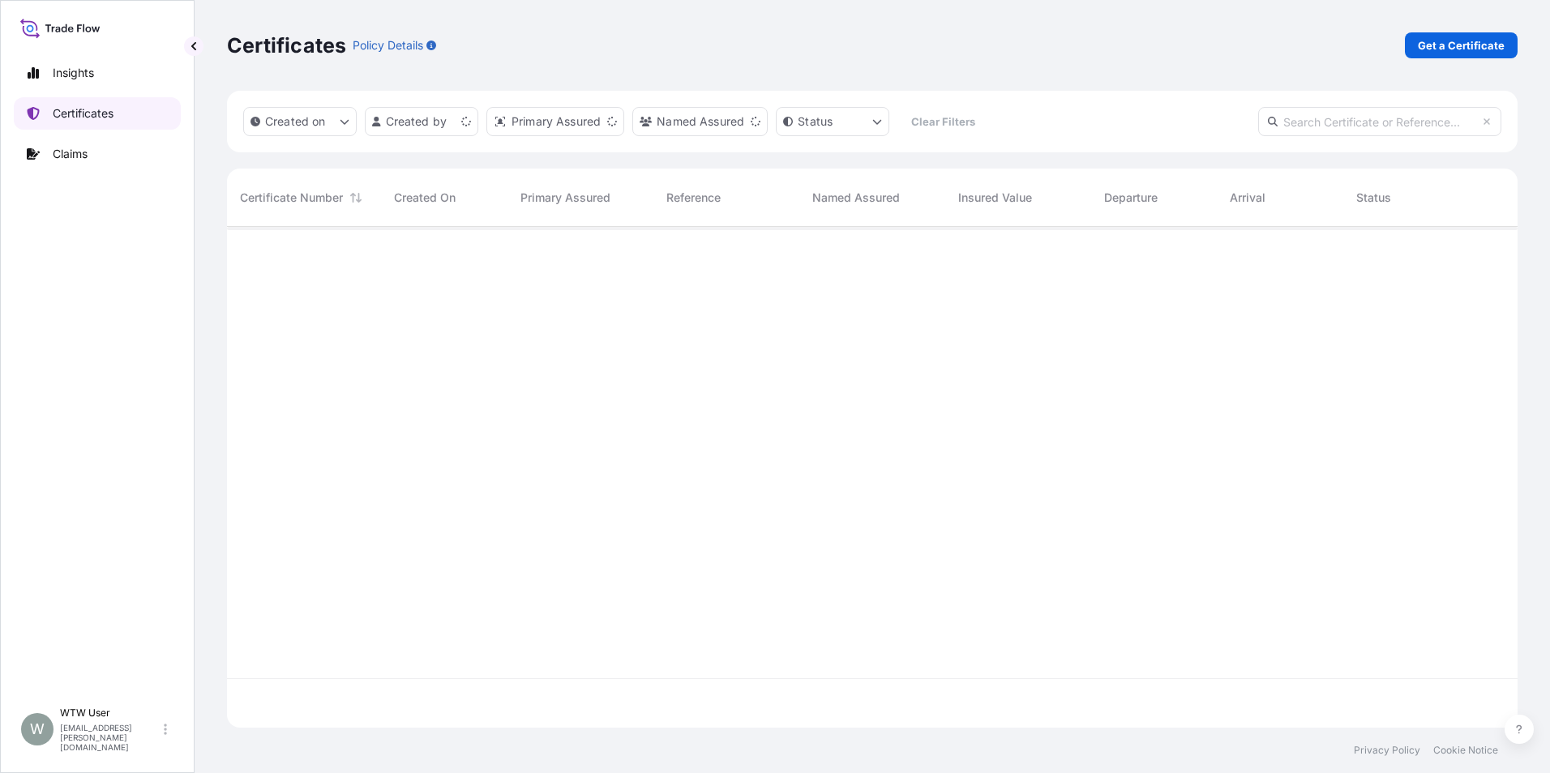
scroll to position [498, 1278]
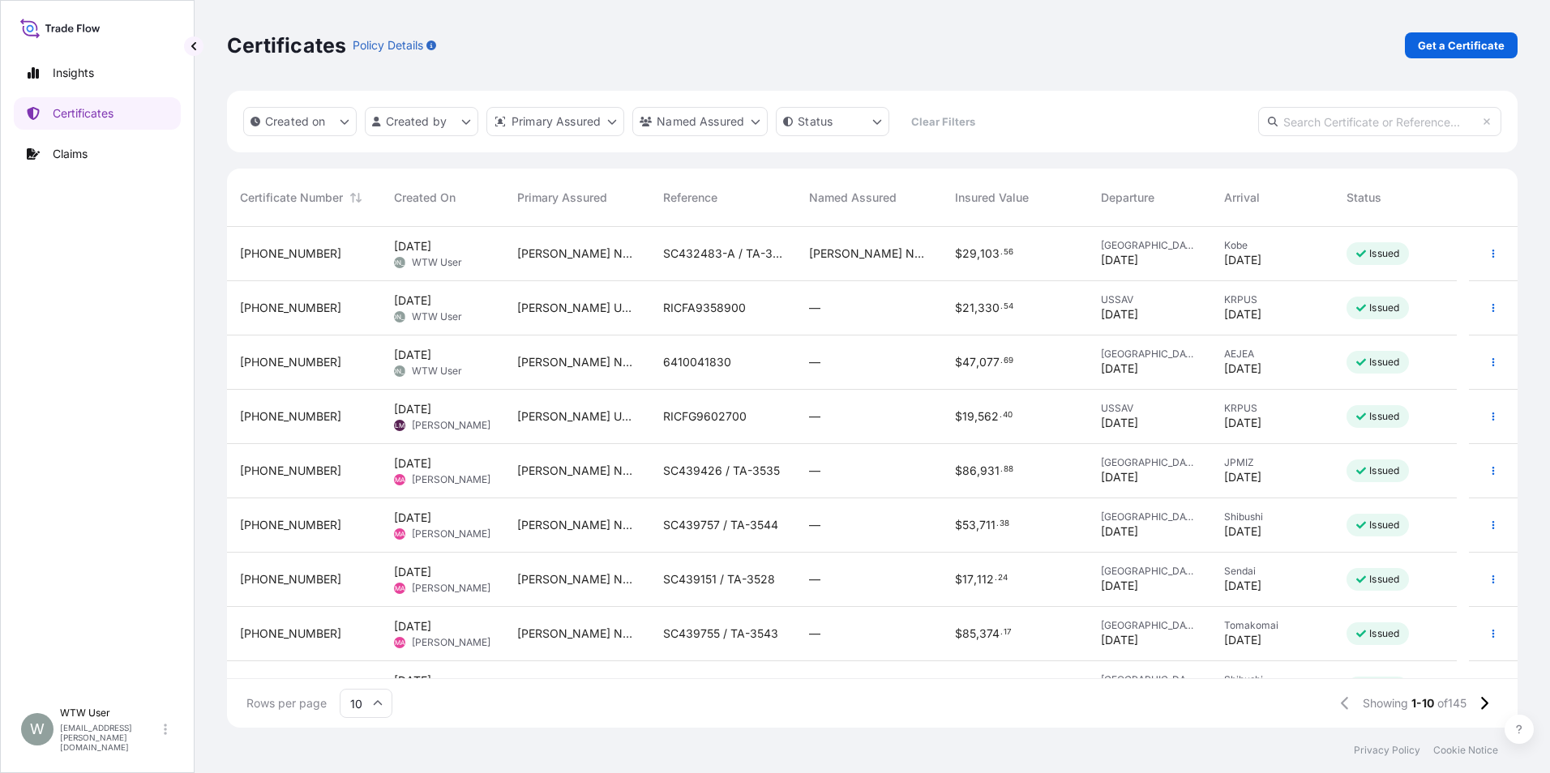
click at [1341, 130] on input "text" at bounding box center [1379, 121] width 243 height 29
paste input "31733-1-2"
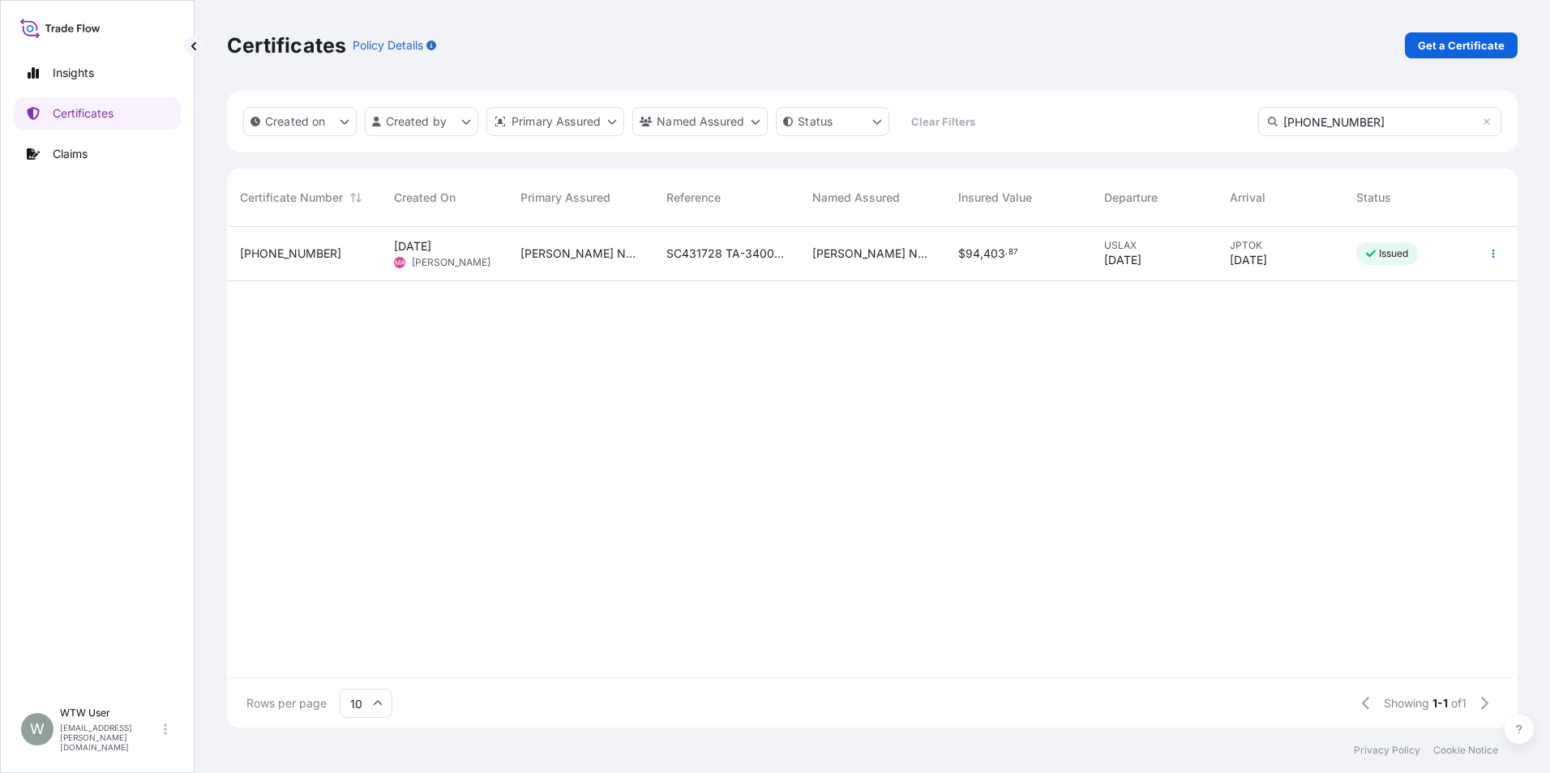
type input "31733-1-2"
click at [1079, 259] on div "$ 94 , 403 . 87" at bounding box center [1018, 254] width 146 height 54
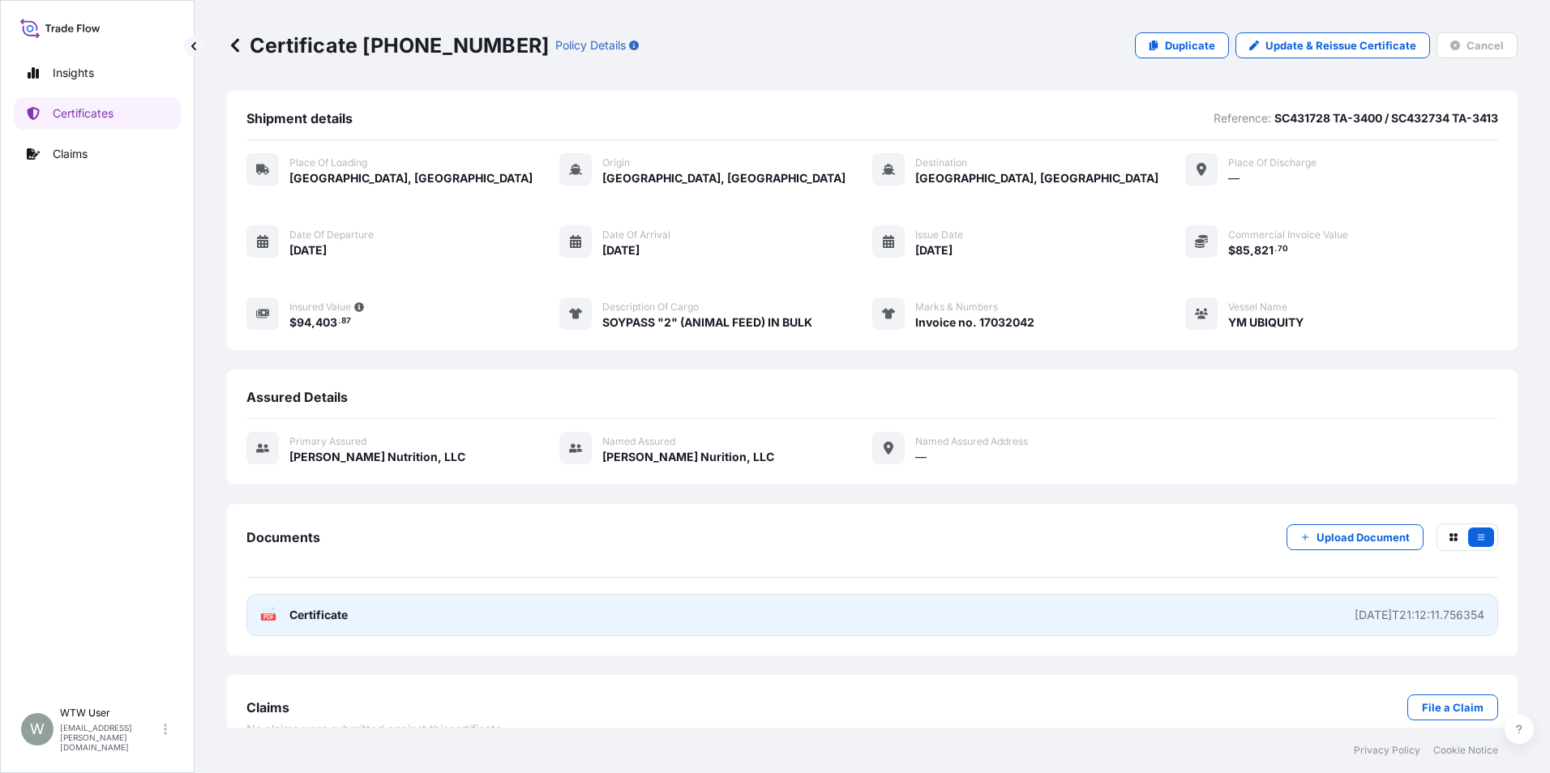
click at [1133, 618] on link "PDF Certificate 2025-04-02T21:12:11.756354" at bounding box center [871, 615] width 1251 height 42
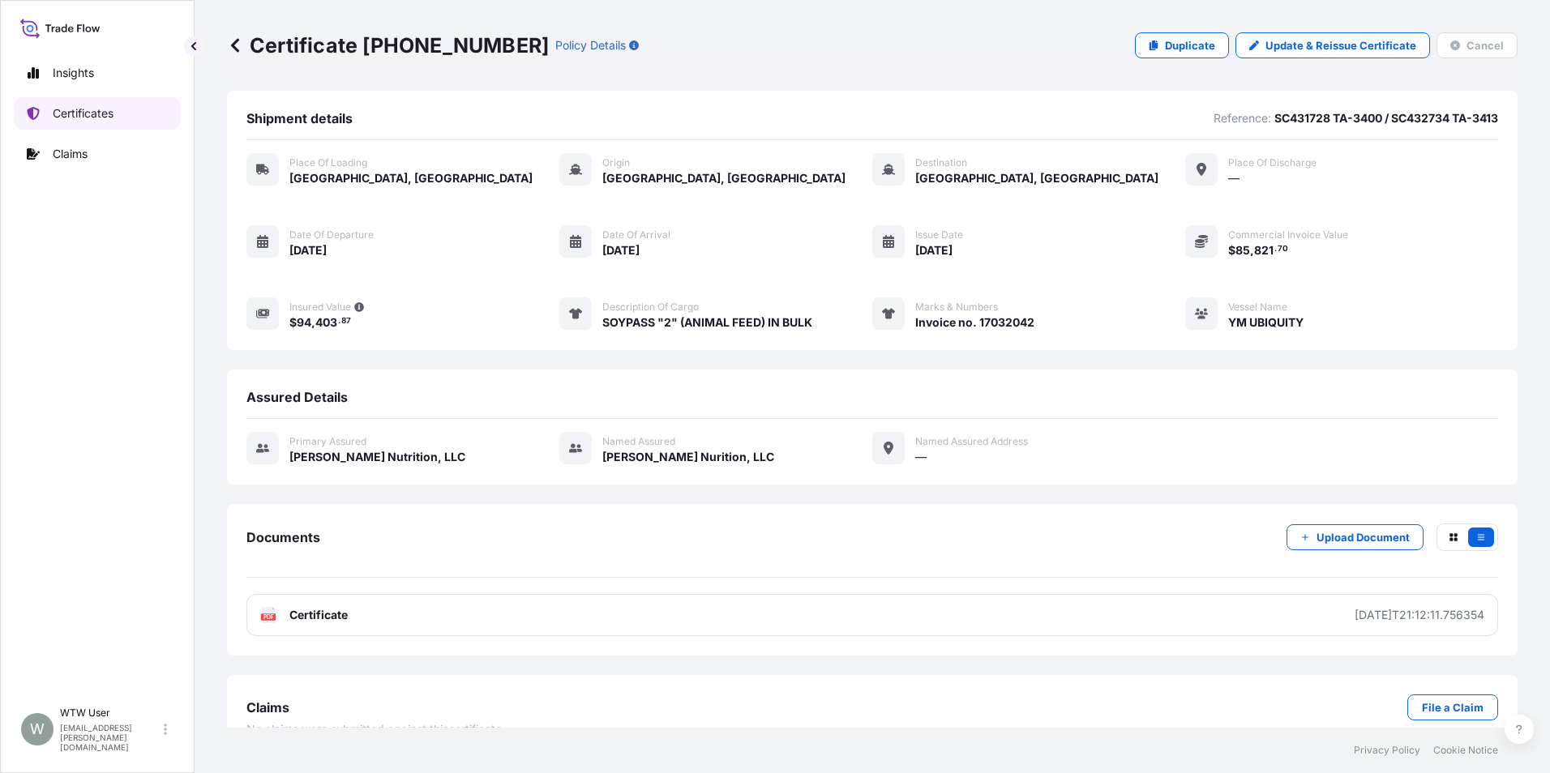
click at [93, 115] on p "Certificates" at bounding box center [83, 113] width 61 height 16
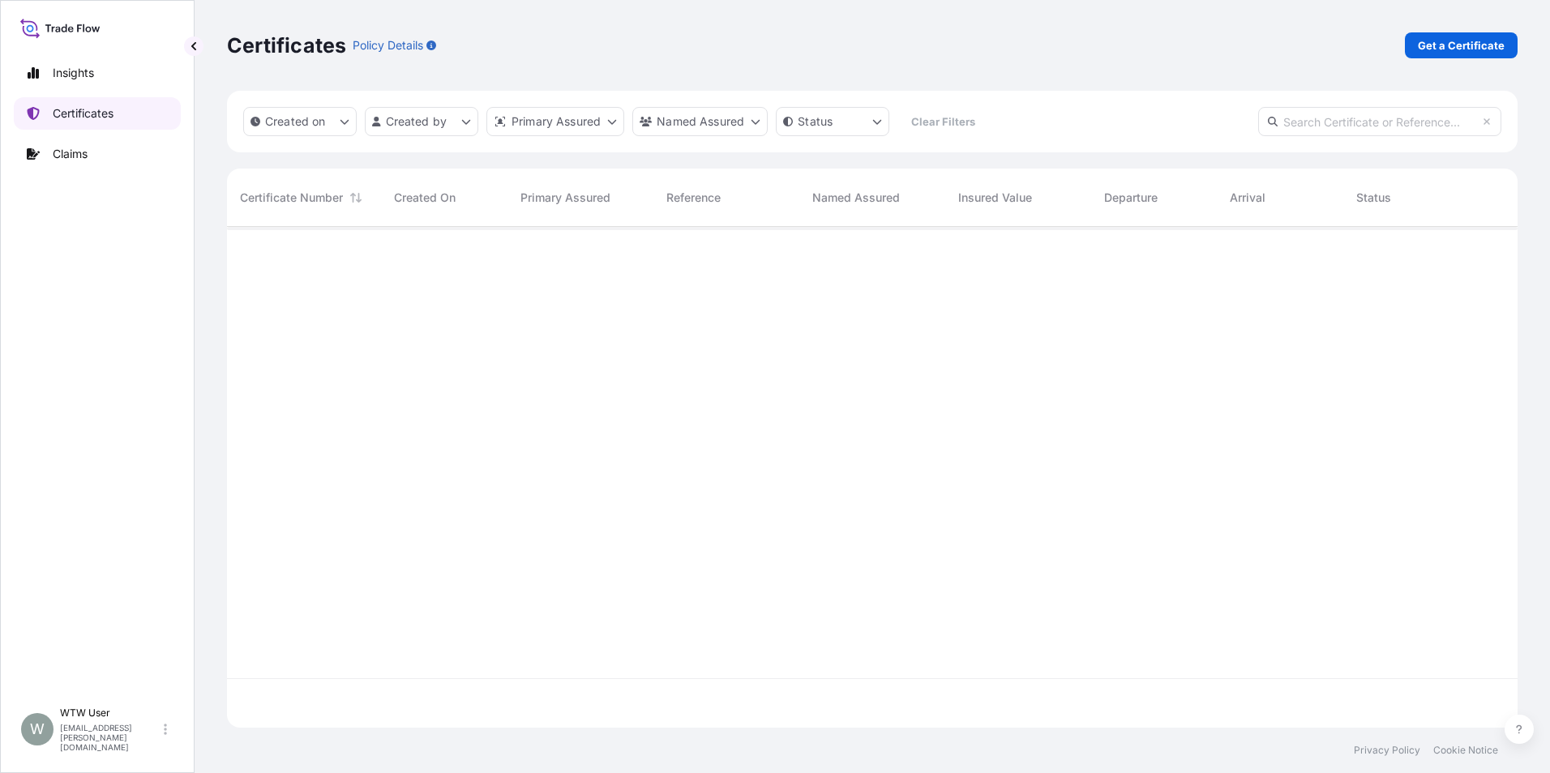
scroll to position [498, 1278]
click at [1455, 59] on div "Certificates Policy Details Get a Certificate" at bounding box center [872, 45] width 1290 height 91
click at [1458, 45] on p "Get a Certificate" at bounding box center [1460, 45] width 87 height 16
select select "Sea"
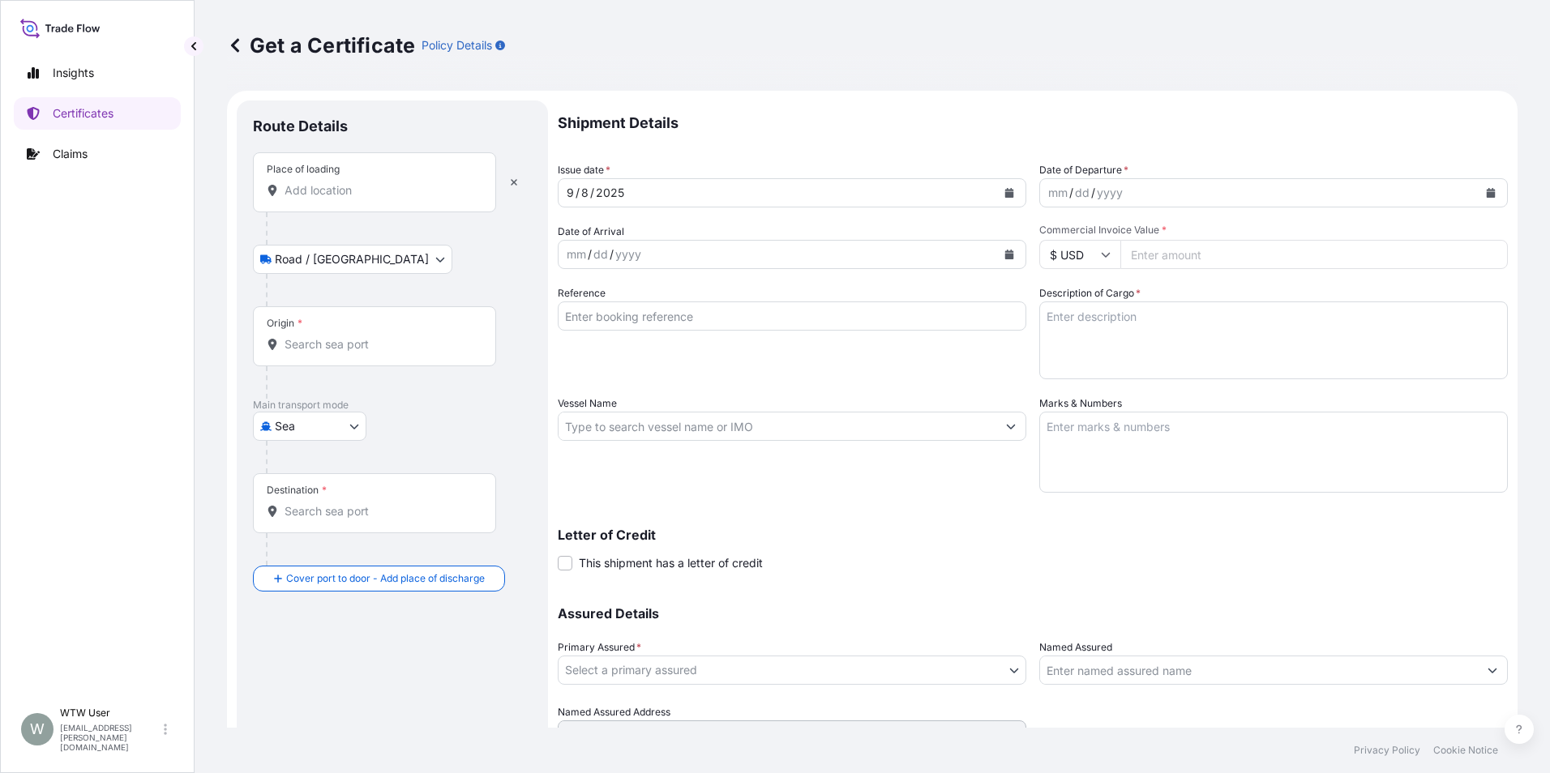
click at [362, 188] on input "Place of loading" at bounding box center [379, 190] width 191 height 16
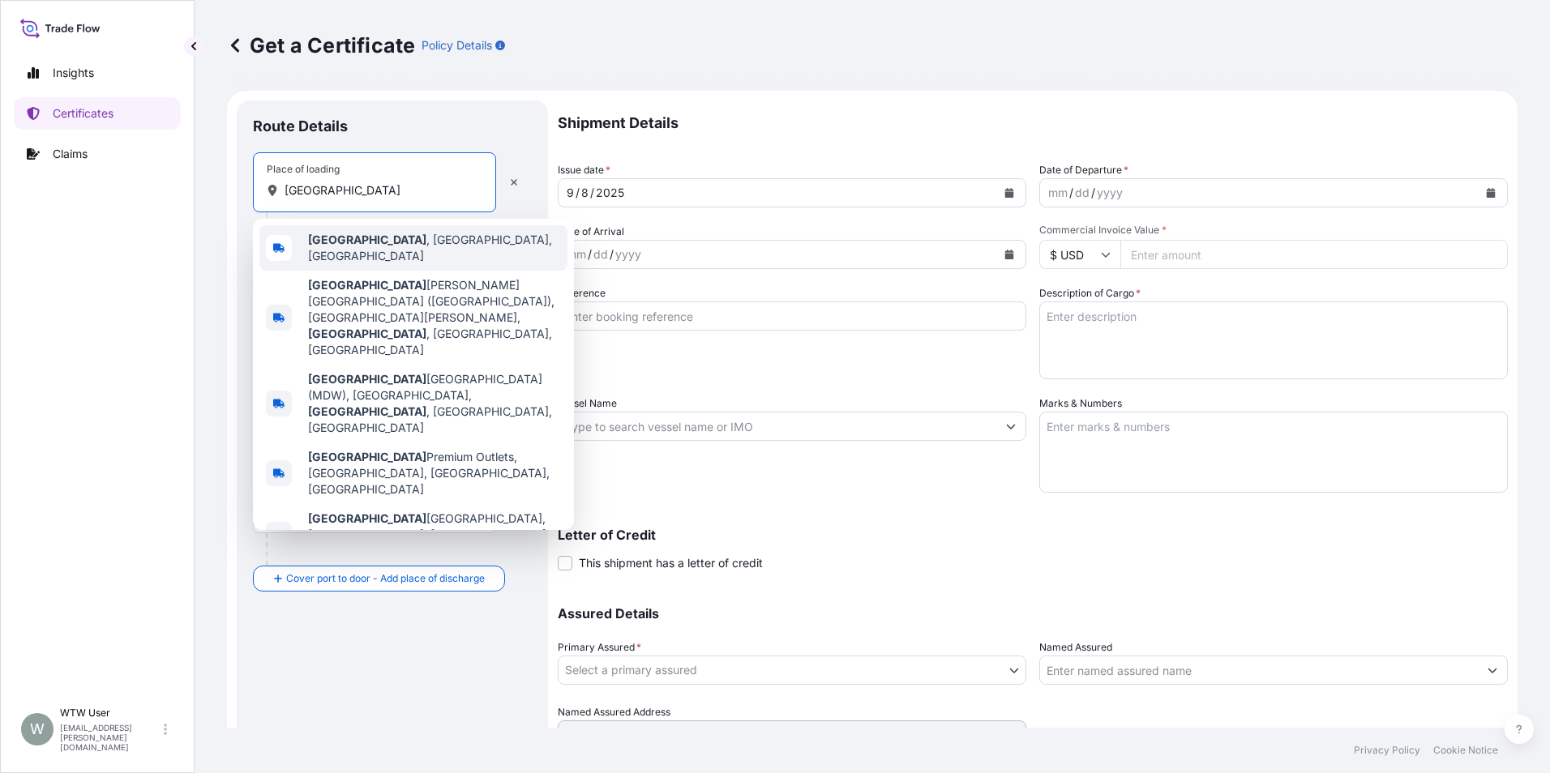
click at [390, 247] on span "[GEOGRAPHIC_DATA] , [GEOGRAPHIC_DATA], [GEOGRAPHIC_DATA]" at bounding box center [434, 248] width 253 height 32
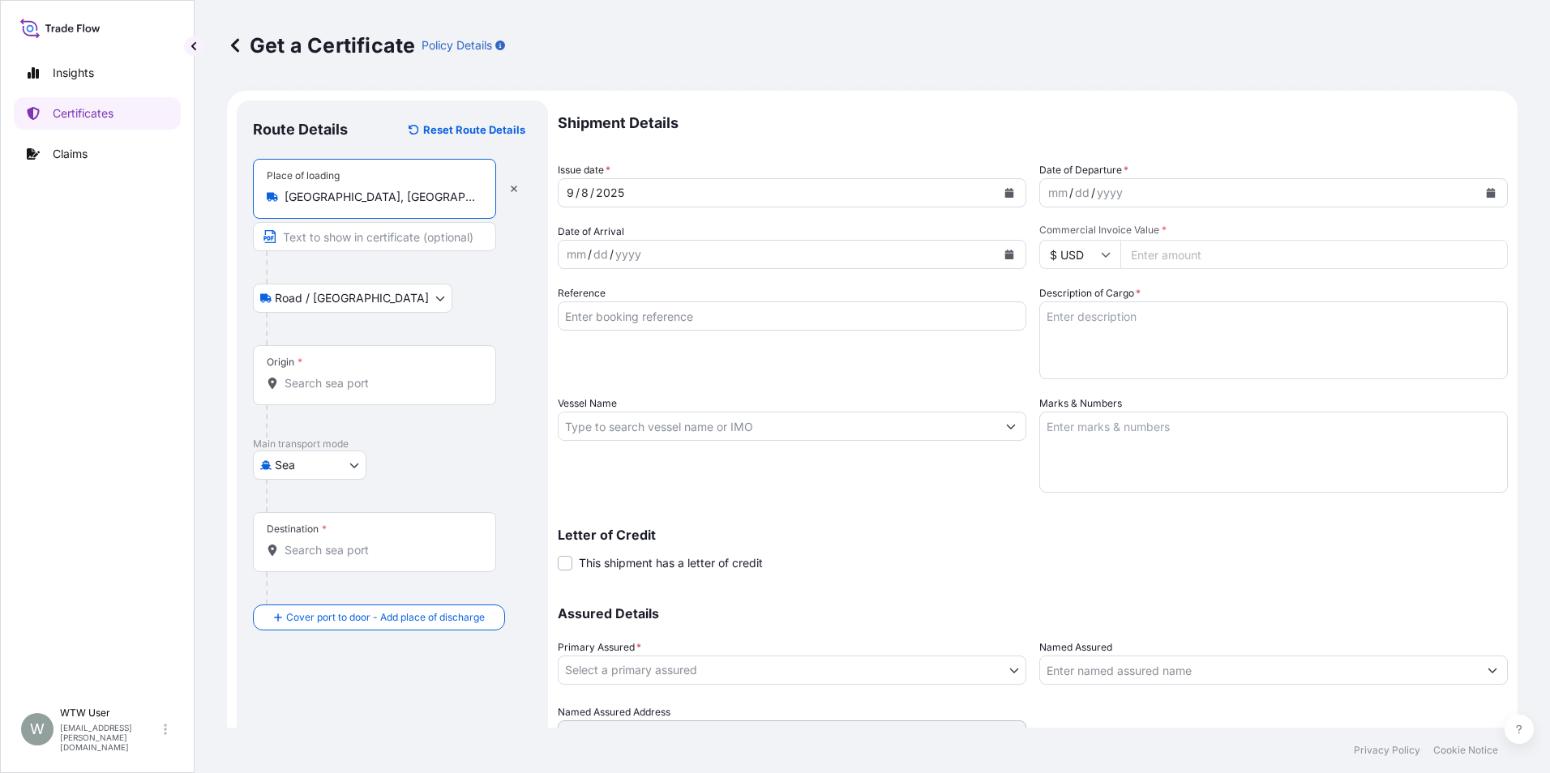
type input "[GEOGRAPHIC_DATA], [GEOGRAPHIC_DATA], [GEOGRAPHIC_DATA]"
click at [438, 313] on div at bounding box center [399, 329] width 266 height 32
click at [351, 377] on input "Origin *" at bounding box center [379, 383] width 191 height 16
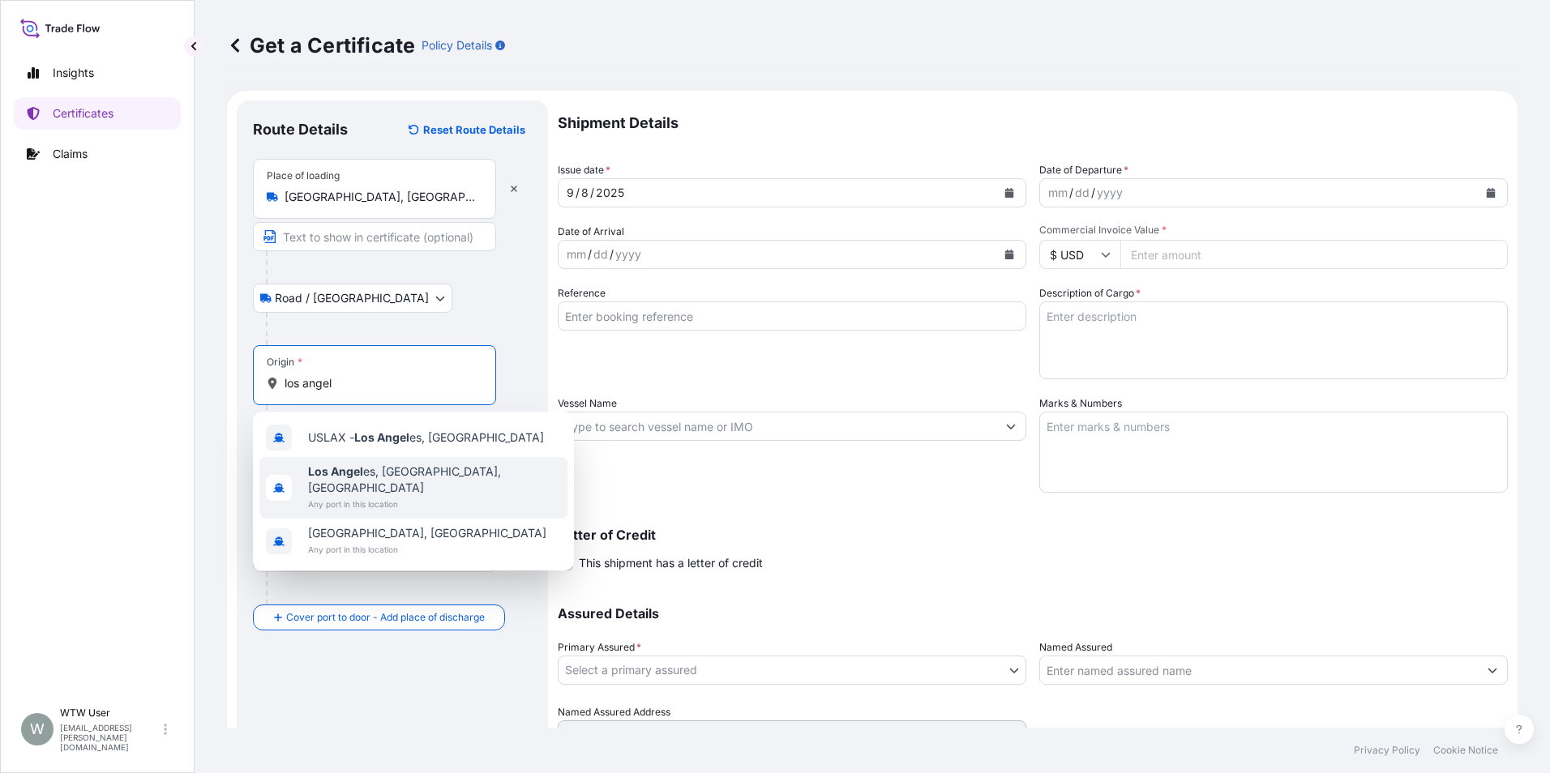
click at [459, 485] on div "Los Angel es, CA, USA Any port in this location" at bounding box center [413, 488] width 308 height 62
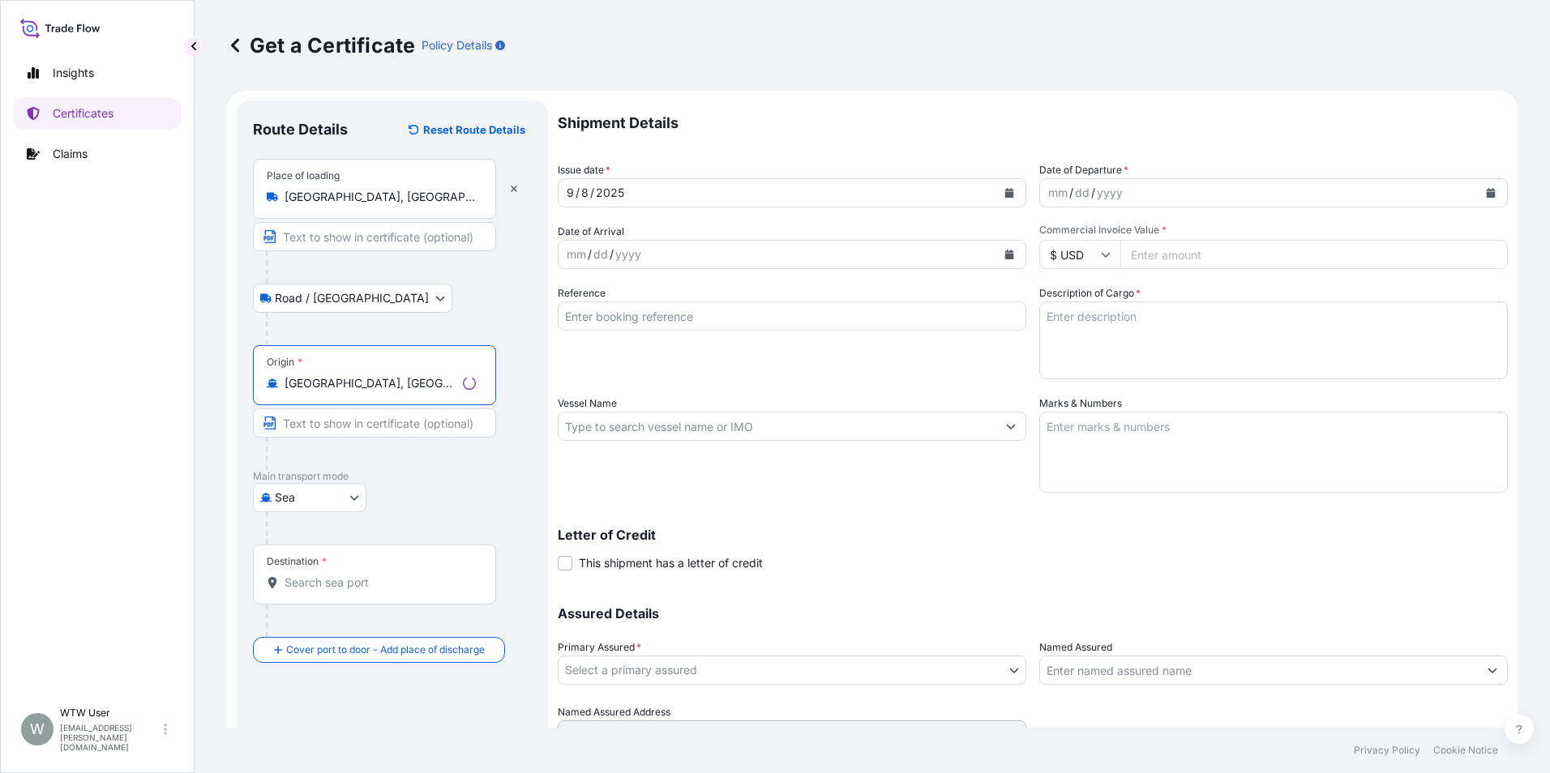
type input "[GEOGRAPHIC_DATA], [GEOGRAPHIC_DATA], [GEOGRAPHIC_DATA]"
click at [460, 489] on div "Sea Air Road Sea" at bounding box center [392, 497] width 279 height 29
click at [327, 597] on div "Destination *" at bounding box center [374, 575] width 243 height 60
click at [327, 591] on input "Destination *" at bounding box center [379, 583] width 191 height 16
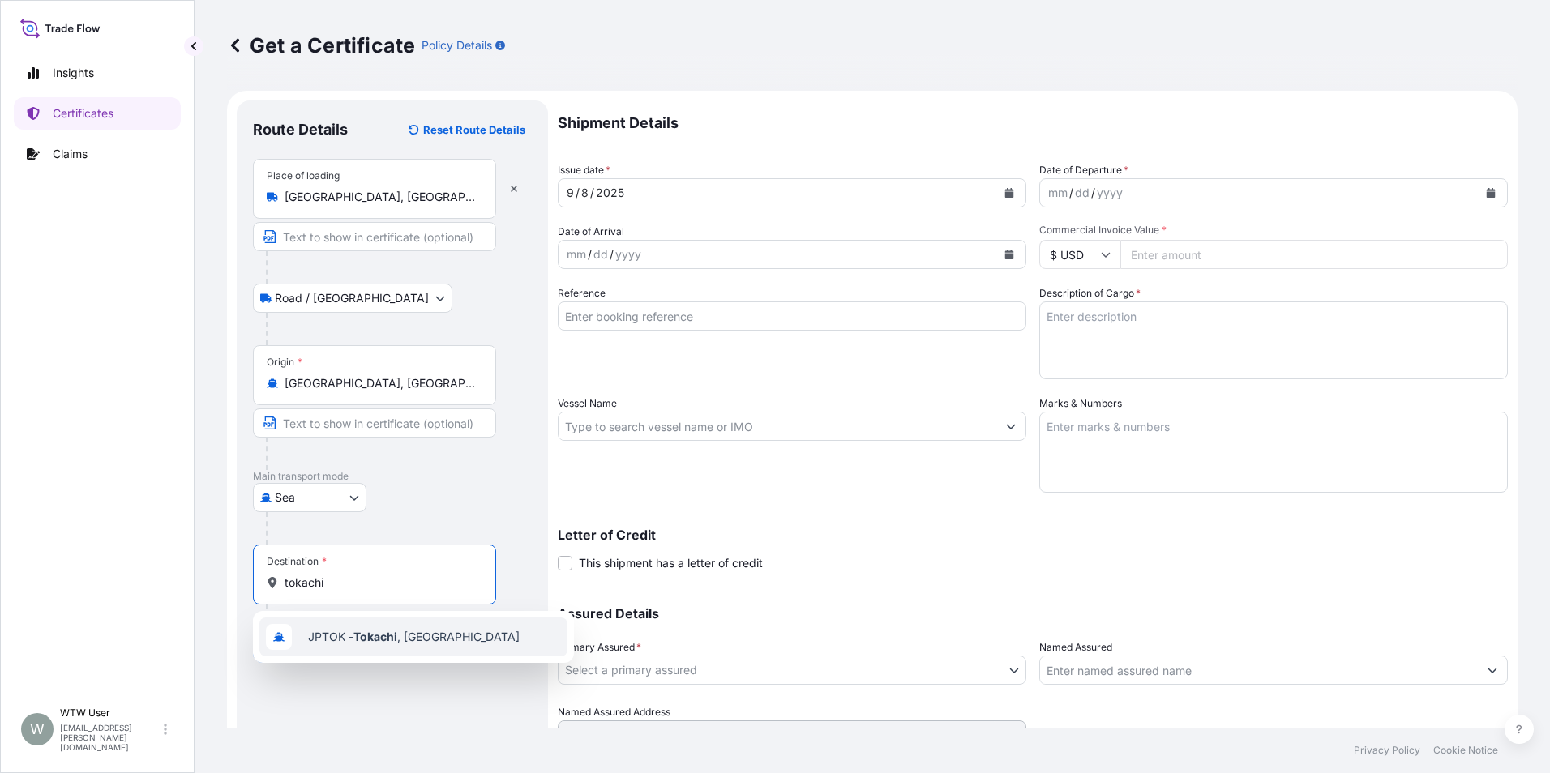
click at [421, 640] on span "JPTOK - [GEOGRAPHIC_DATA] , [GEOGRAPHIC_DATA]" at bounding box center [414, 637] width 212 height 16
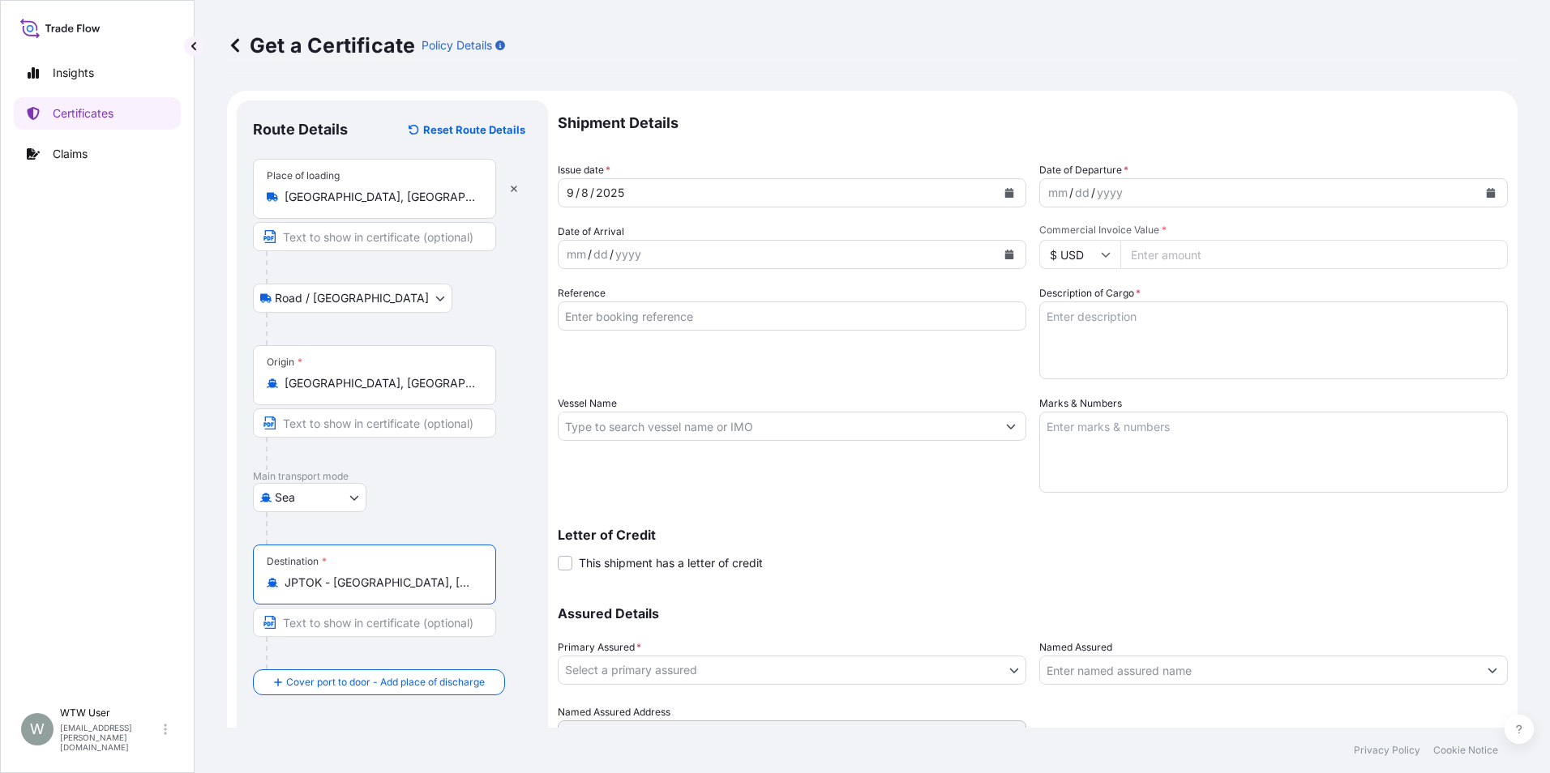
type input "JPTOK - [GEOGRAPHIC_DATA], [GEOGRAPHIC_DATA]"
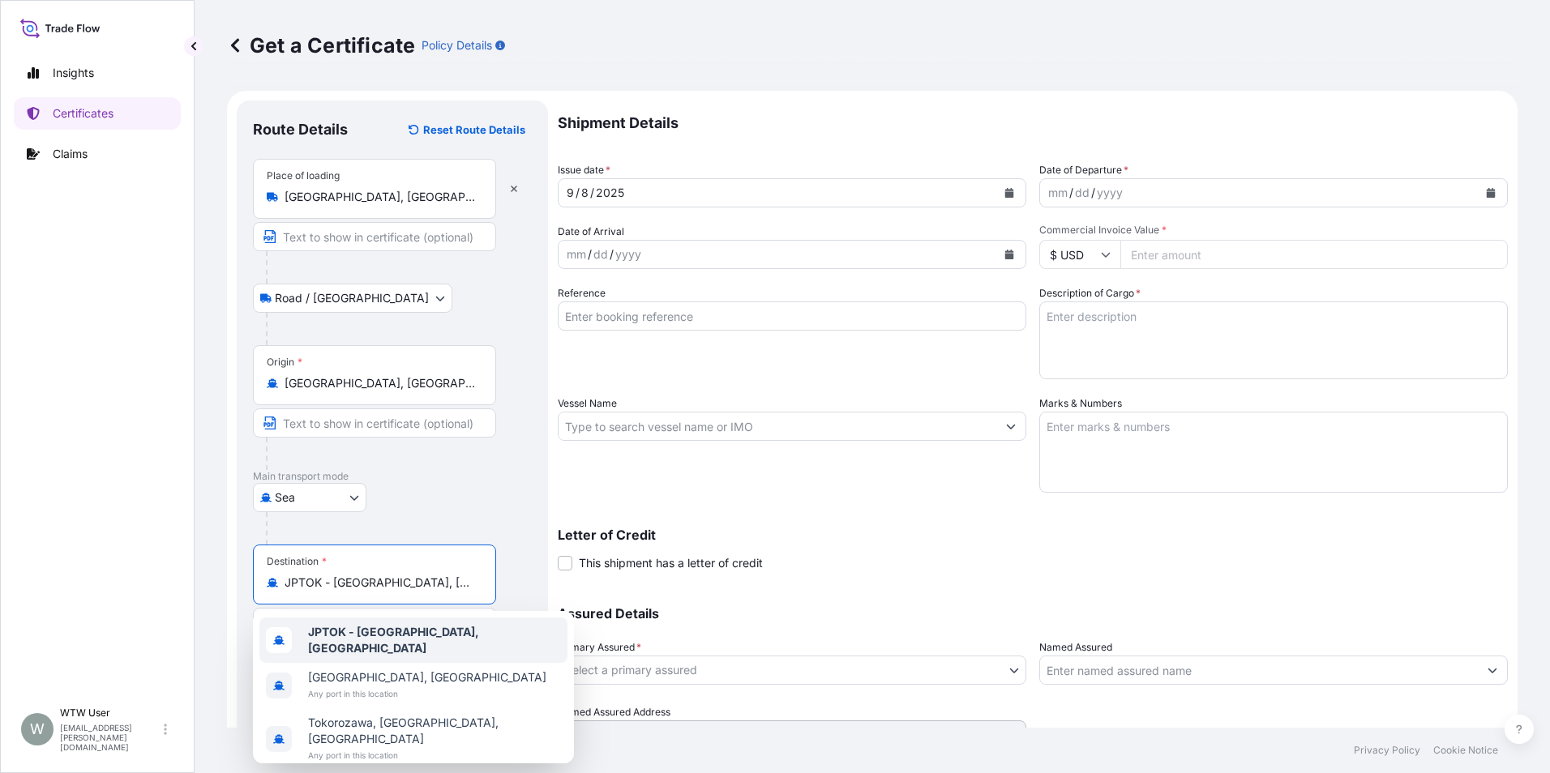
click at [515, 592] on div "Destination * JPTOK - Tokachi, Japan" at bounding box center [392, 607] width 279 height 125
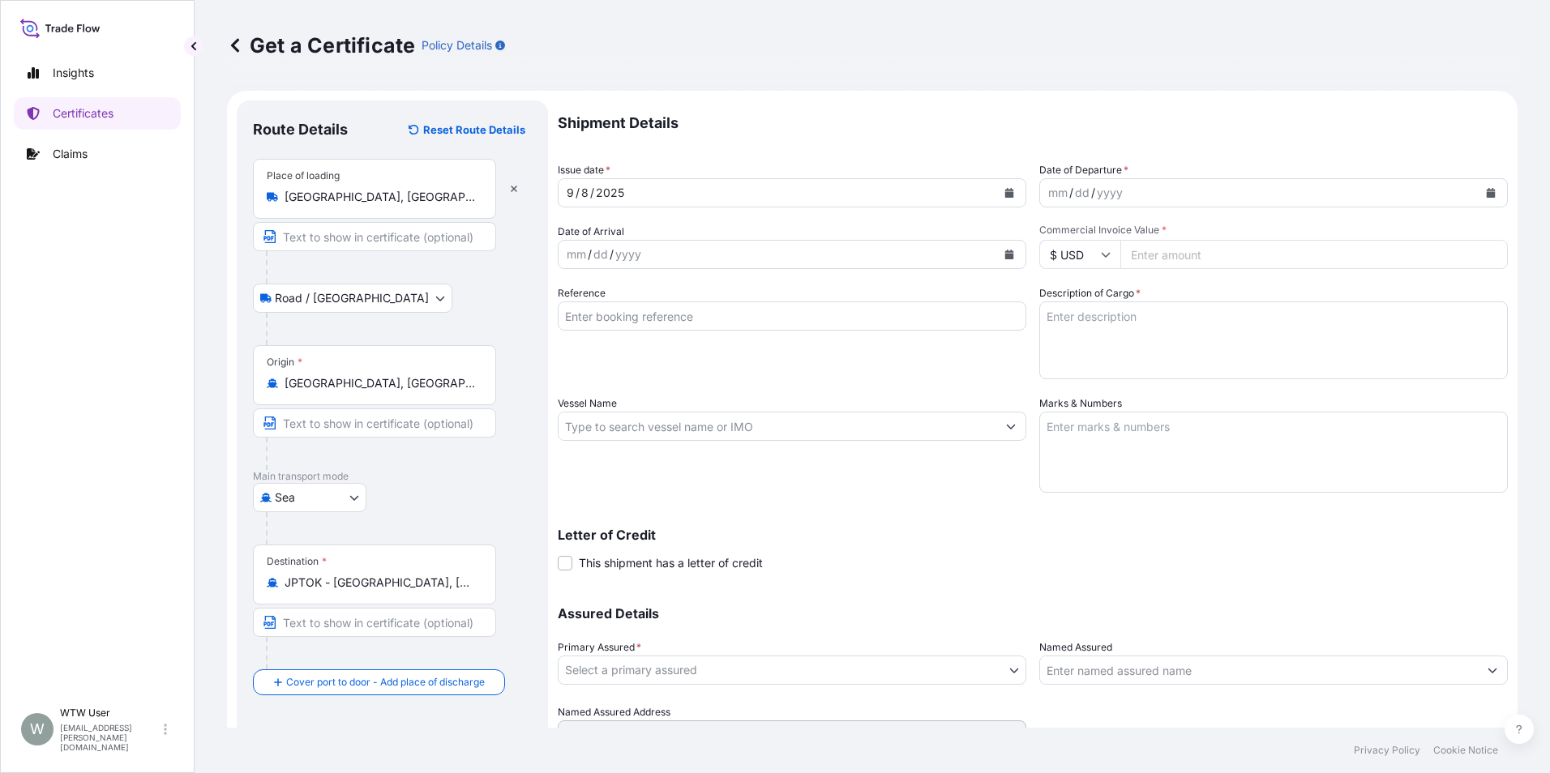
click at [407, 628] on input "Text to appear on certificate" at bounding box center [374, 622] width 243 height 29
paste input "[GEOGRAPHIC_DATA], [GEOGRAPHIC_DATA]"
type input "[GEOGRAPHIC_DATA], [GEOGRAPHIC_DATA]"
click at [434, 716] on div "Route Details Reset Route Details Place of loading Chicago, IL, USA Road / Inla…" at bounding box center [392, 448] width 279 height 662
click at [997, 195] on button "Calendar" at bounding box center [1009, 193] width 26 height 26
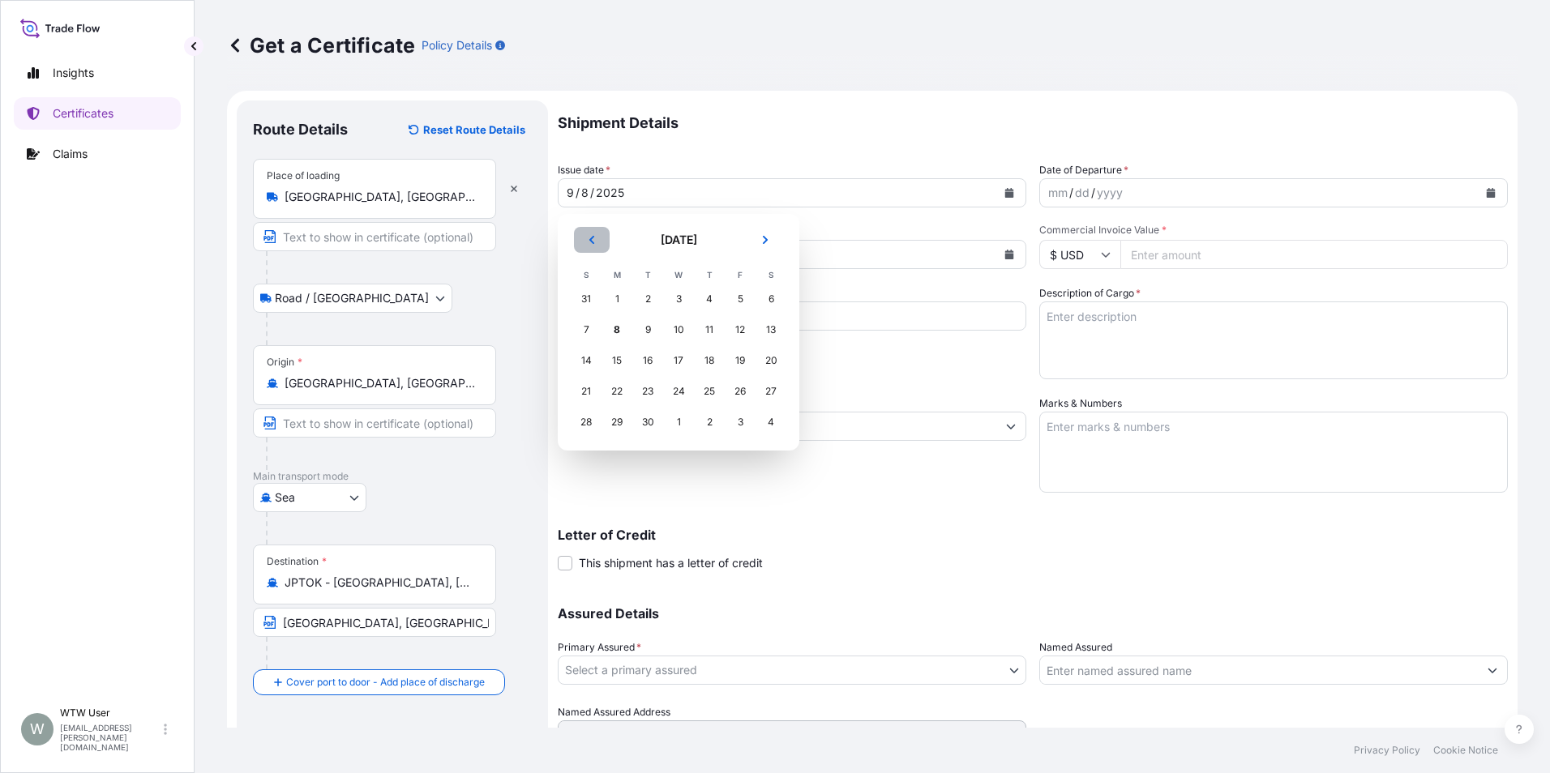
click at [592, 239] on icon "Previous" at bounding box center [592, 240] width 10 height 10
click at [592, 241] on icon "Previous" at bounding box center [592, 240] width 10 height 10
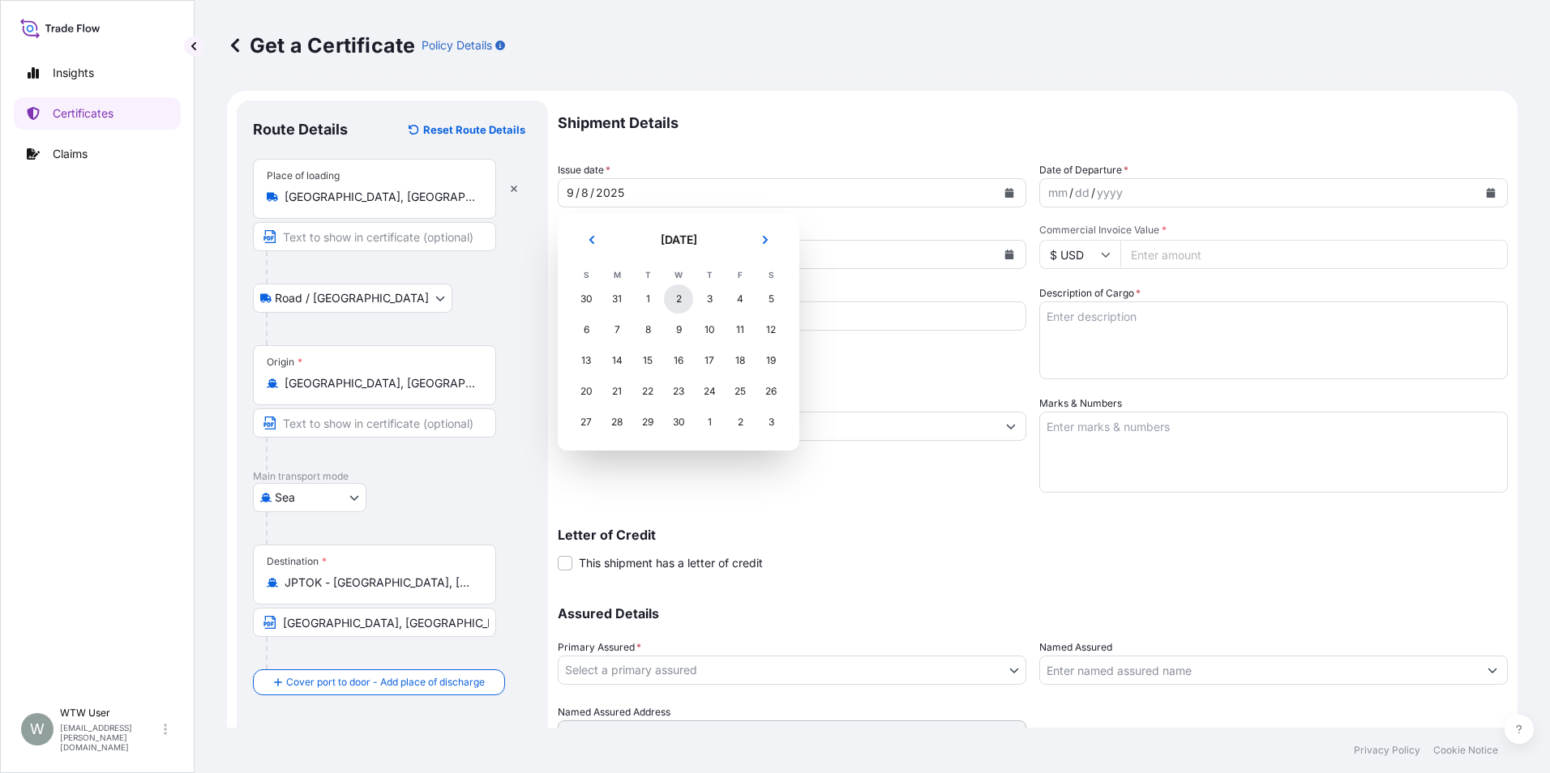
click at [669, 299] on div "2" at bounding box center [678, 298] width 29 height 29
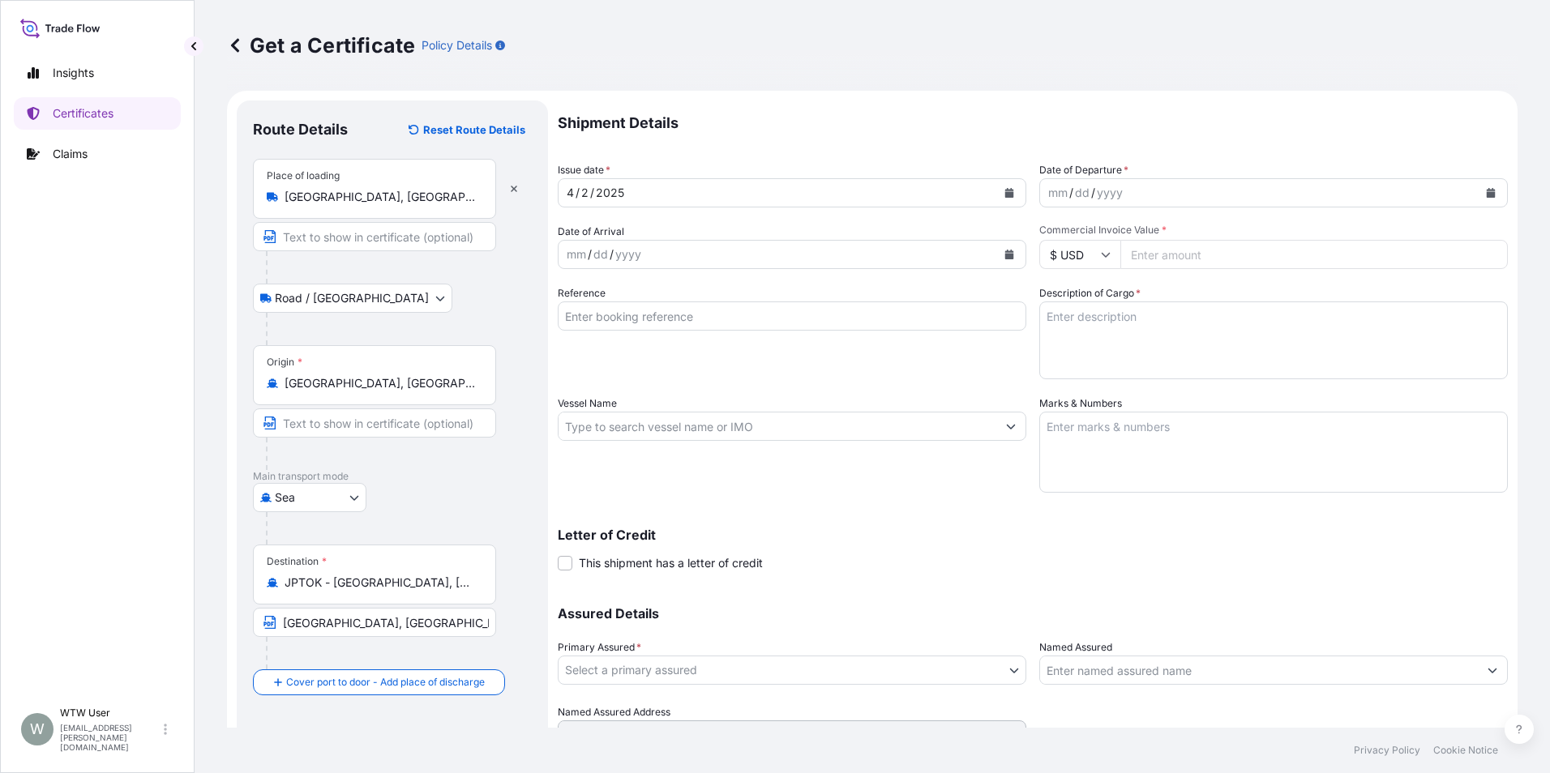
click at [1486, 195] on icon "Calendar" at bounding box center [1490, 193] width 9 height 10
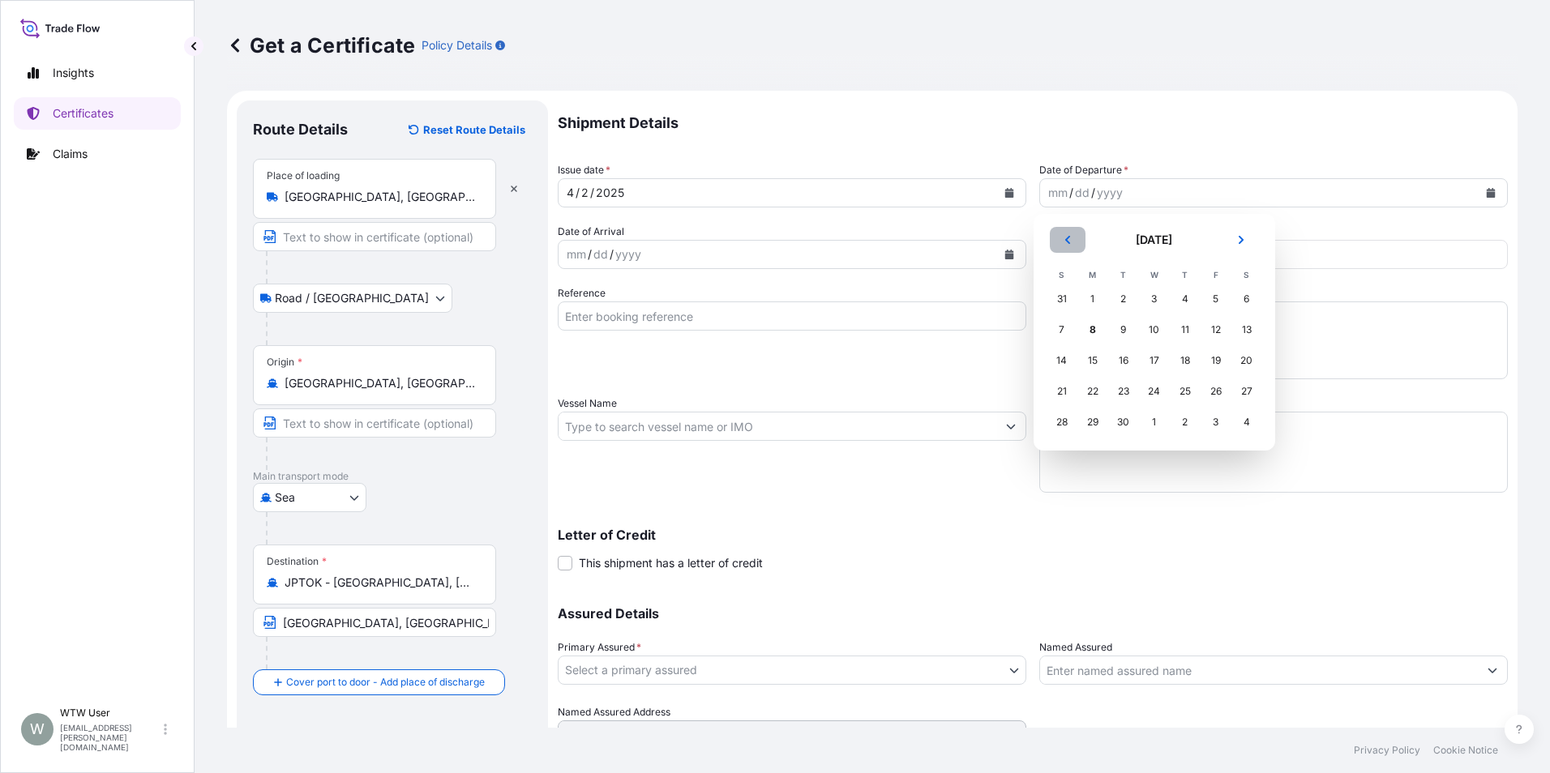
click at [1077, 236] on button "Previous" at bounding box center [1067, 240] width 36 height 26
click at [1077, 238] on button "Previous" at bounding box center [1067, 240] width 36 height 26
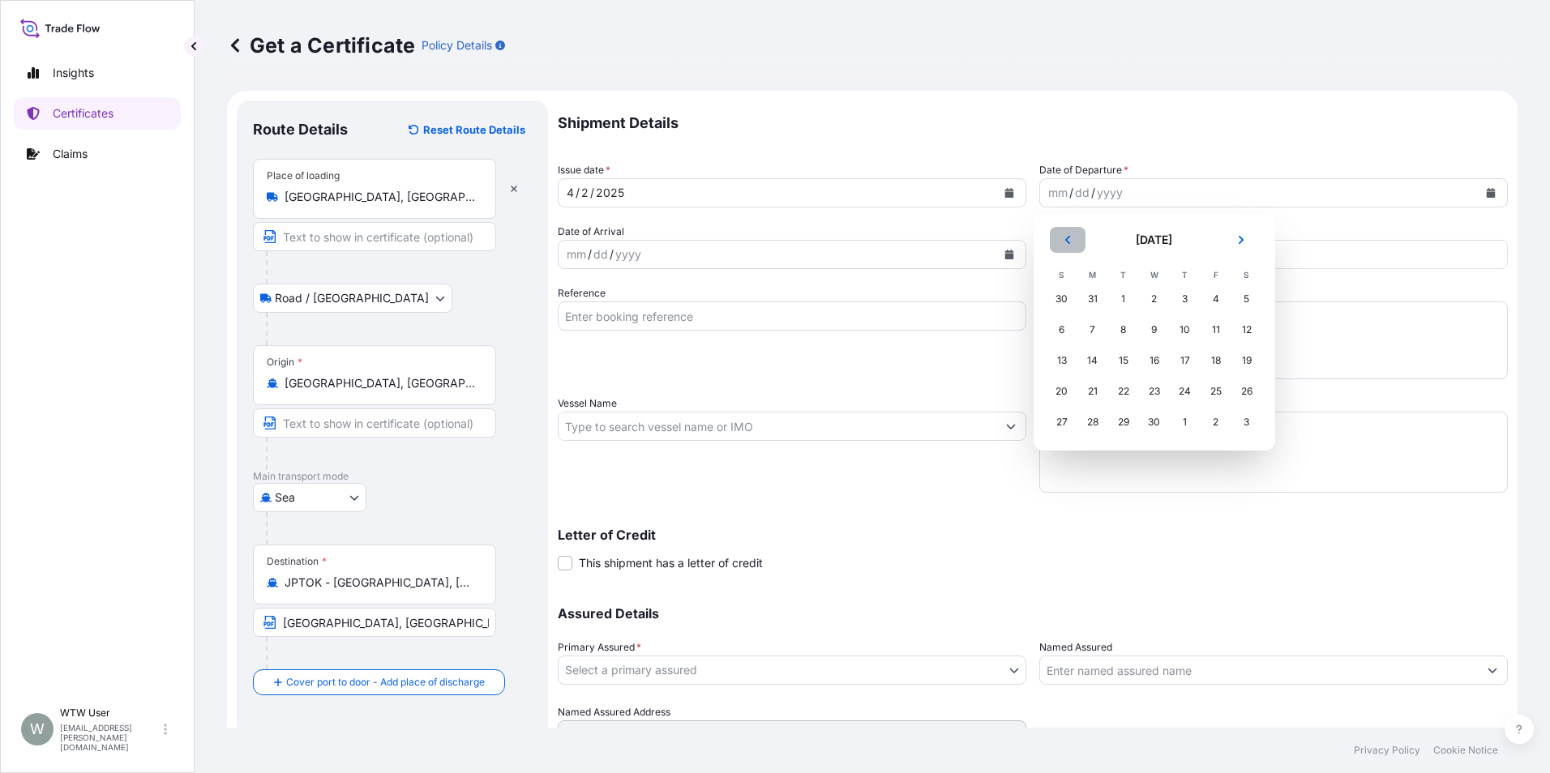
click at [1077, 238] on button "Previous" at bounding box center [1067, 240] width 36 height 26
click at [1236, 239] on icon "Next" at bounding box center [1241, 240] width 10 height 10
click at [1119, 298] on div "1" at bounding box center [1123, 298] width 29 height 29
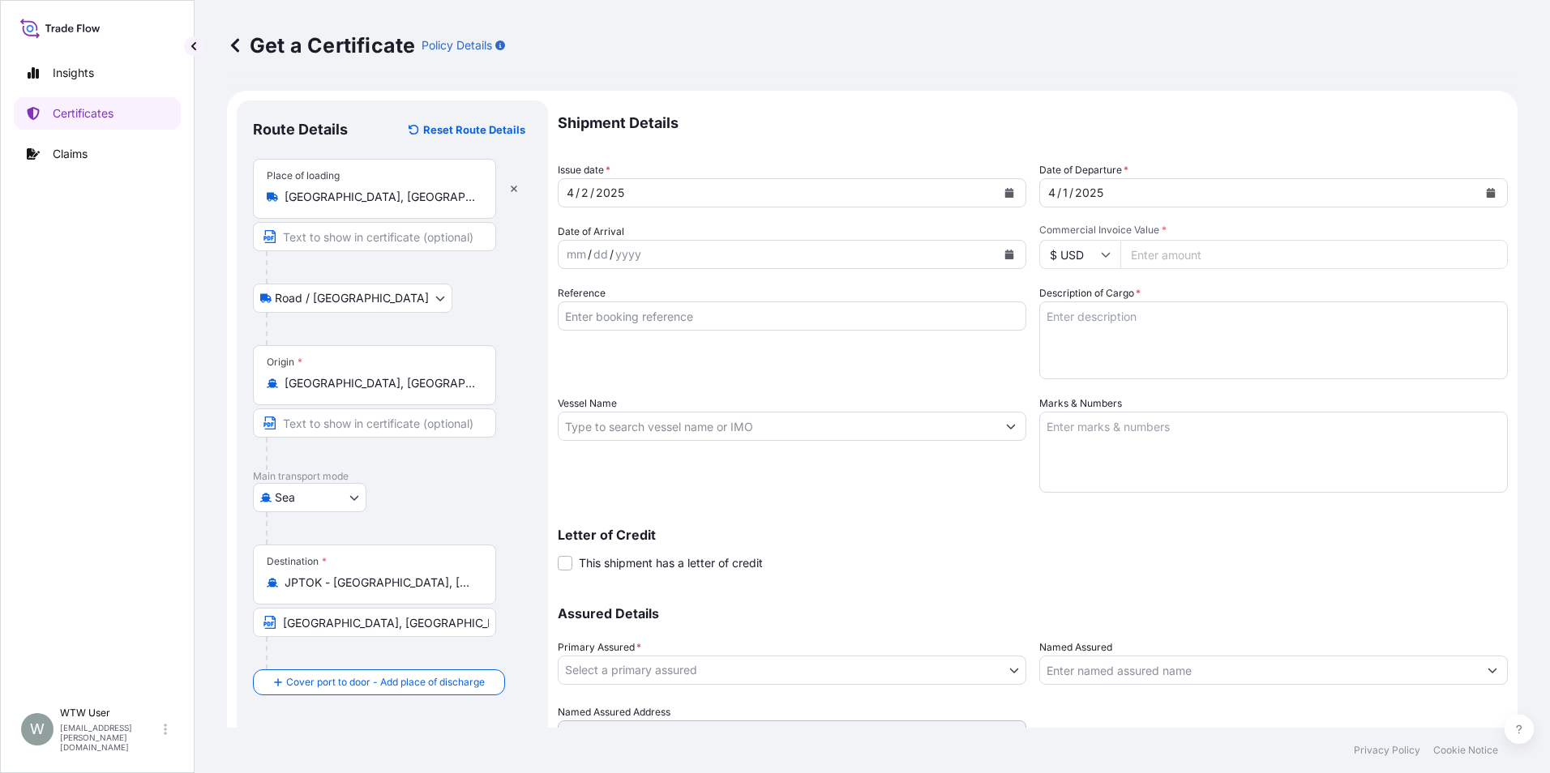
click at [1005, 254] on icon "Calendar" at bounding box center [1009, 255] width 9 height 10
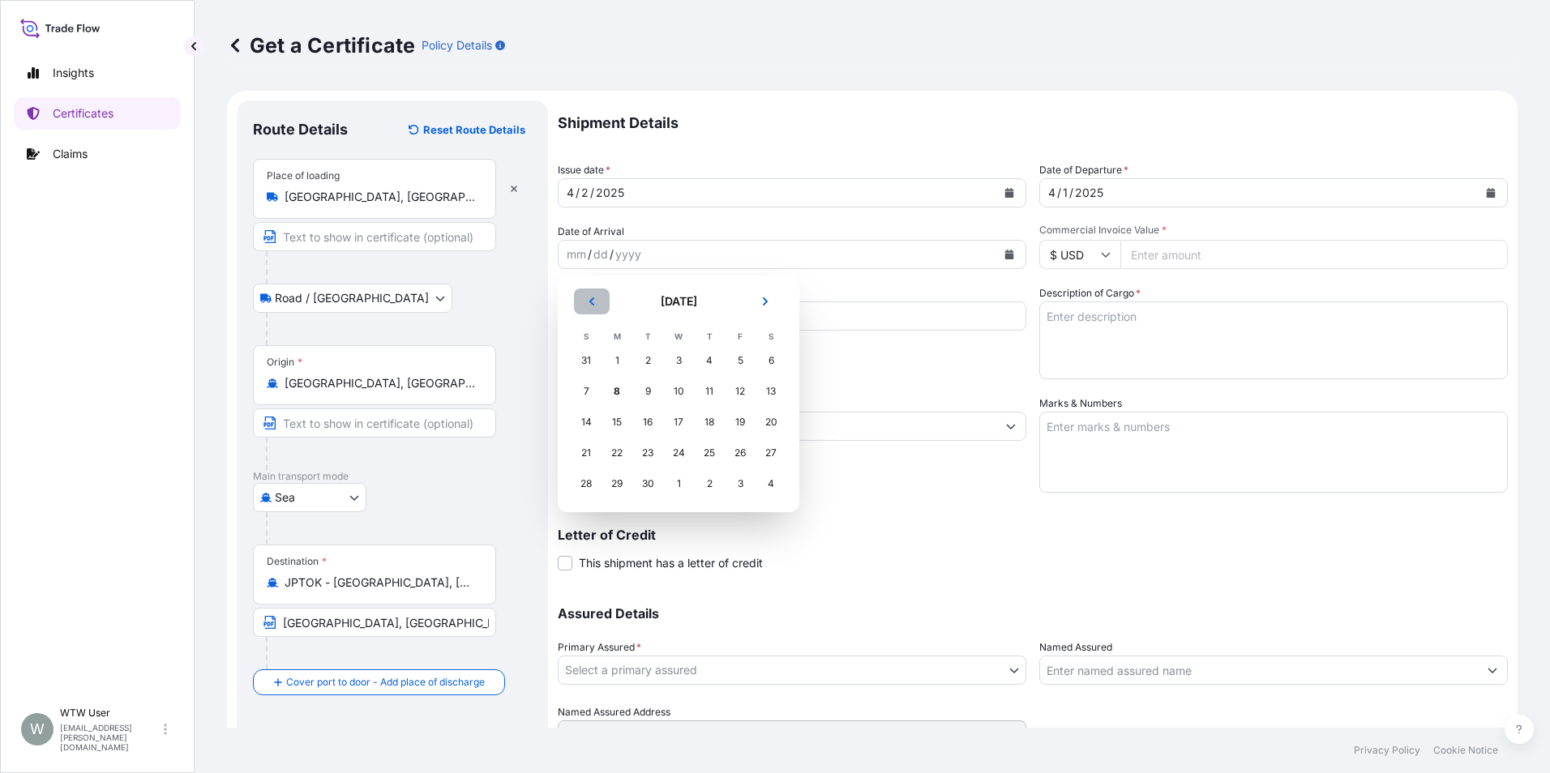
click at [584, 299] on button "Previous" at bounding box center [592, 302] width 36 height 26
click at [732, 460] on div "25" at bounding box center [739, 452] width 29 height 29
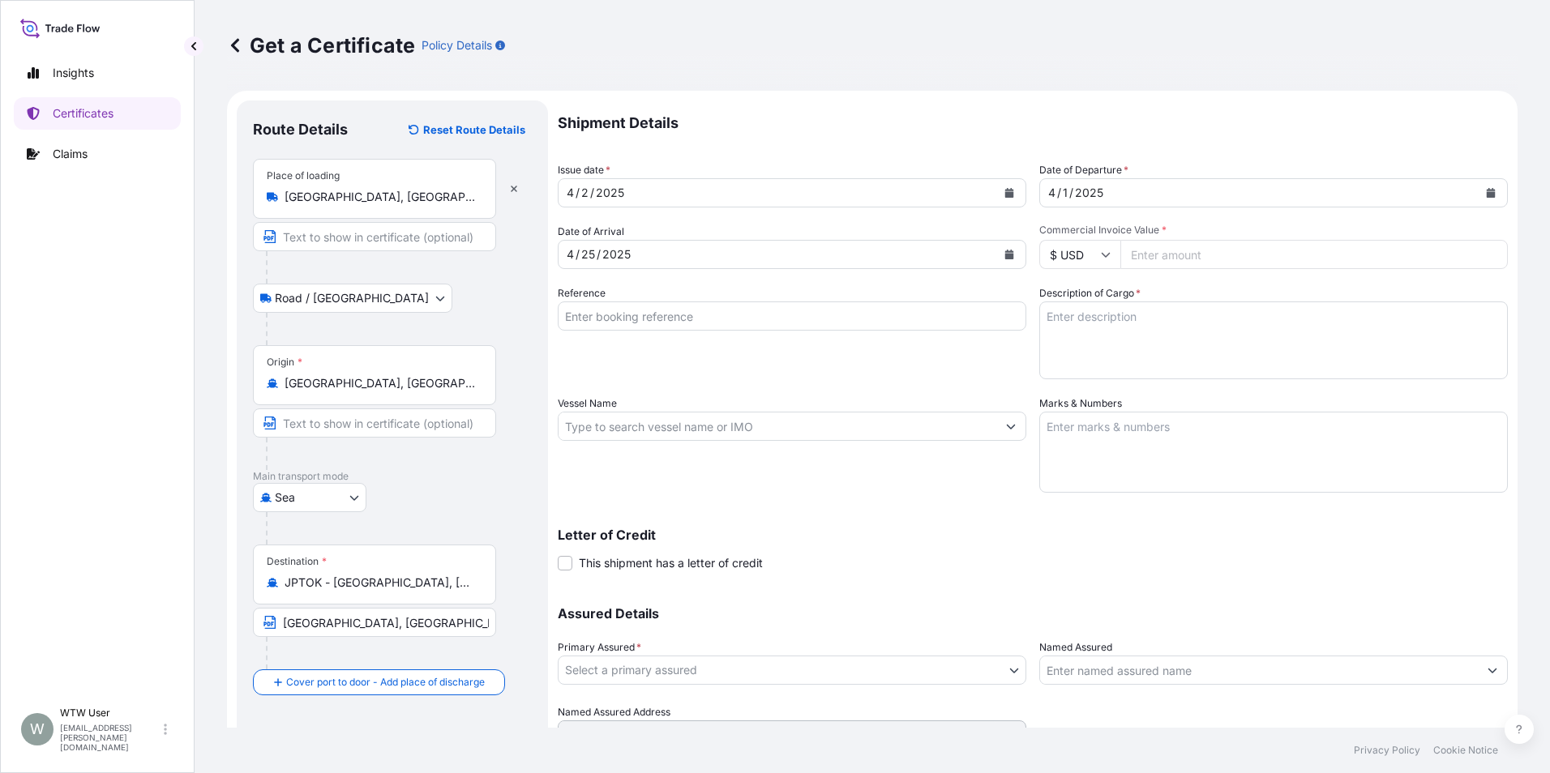
click at [1128, 338] on textarea "Description of Cargo *" at bounding box center [1273, 340] width 468 height 78
click at [1143, 264] on input "Commercial Invoice Value *" at bounding box center [1313, 254] width 387 height 29
paste input "85821.7"
type input "85821.7"
click at [955, 361] on div "Reference" at bounding box center [792, 332] width 468 height 94
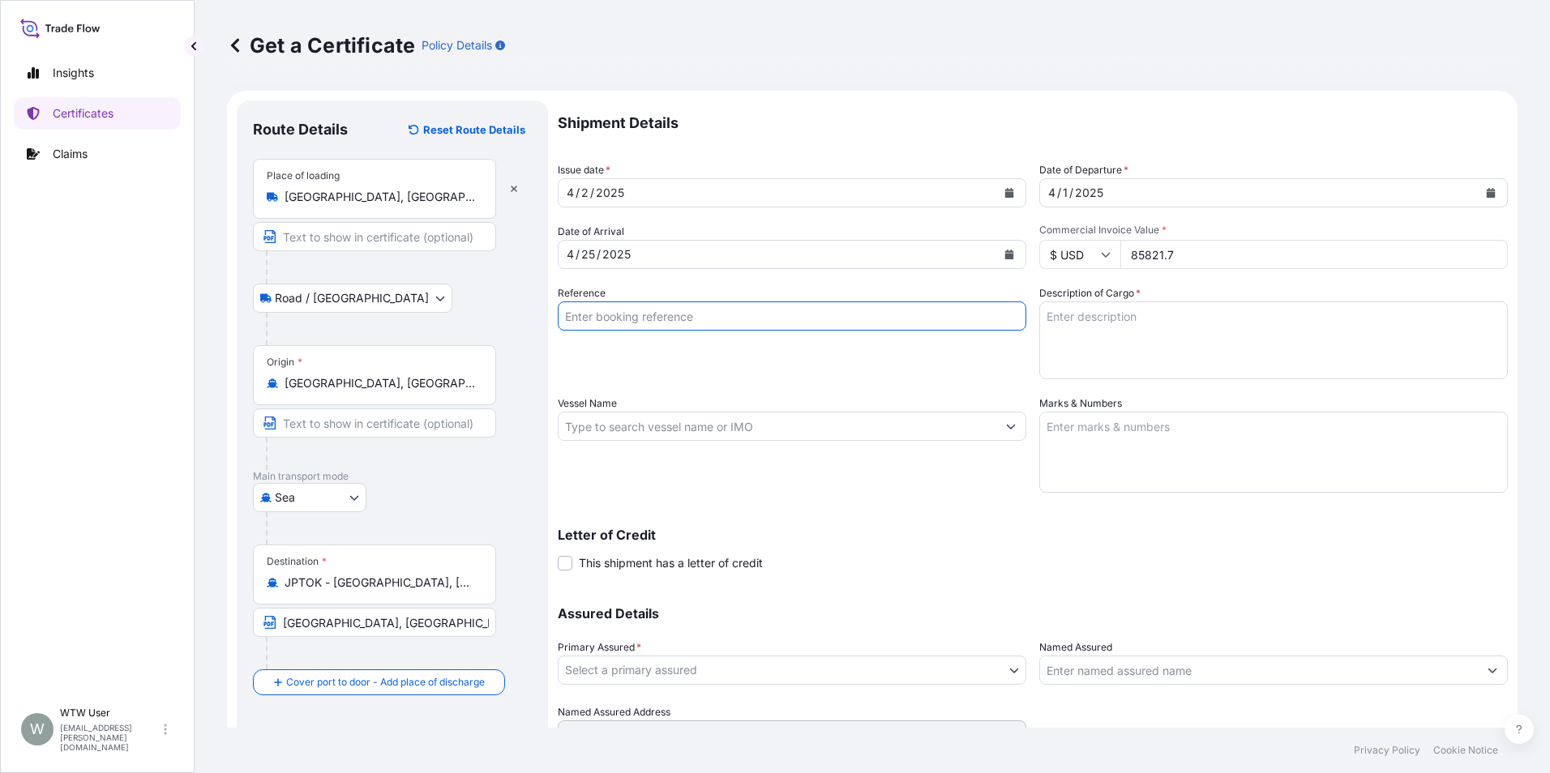
click at [669, 316] on input "Reference" at bounding box center [792, 315] width 468 height 29
paste input "SC431728 TA-3400 / SC432734 TA-3413"
type input "SC431728 TA-3400 / SC432734 TA-3413"
click at [849, 353] on div "Reference SC431728 TA-3400 / SC432734 TA-3413" at bounding box center [792, 332] width 468 height 94
click at [1106, 349] on textarea "Description of Cargo *" at bounding box center [1273, 340] width 468 height 78
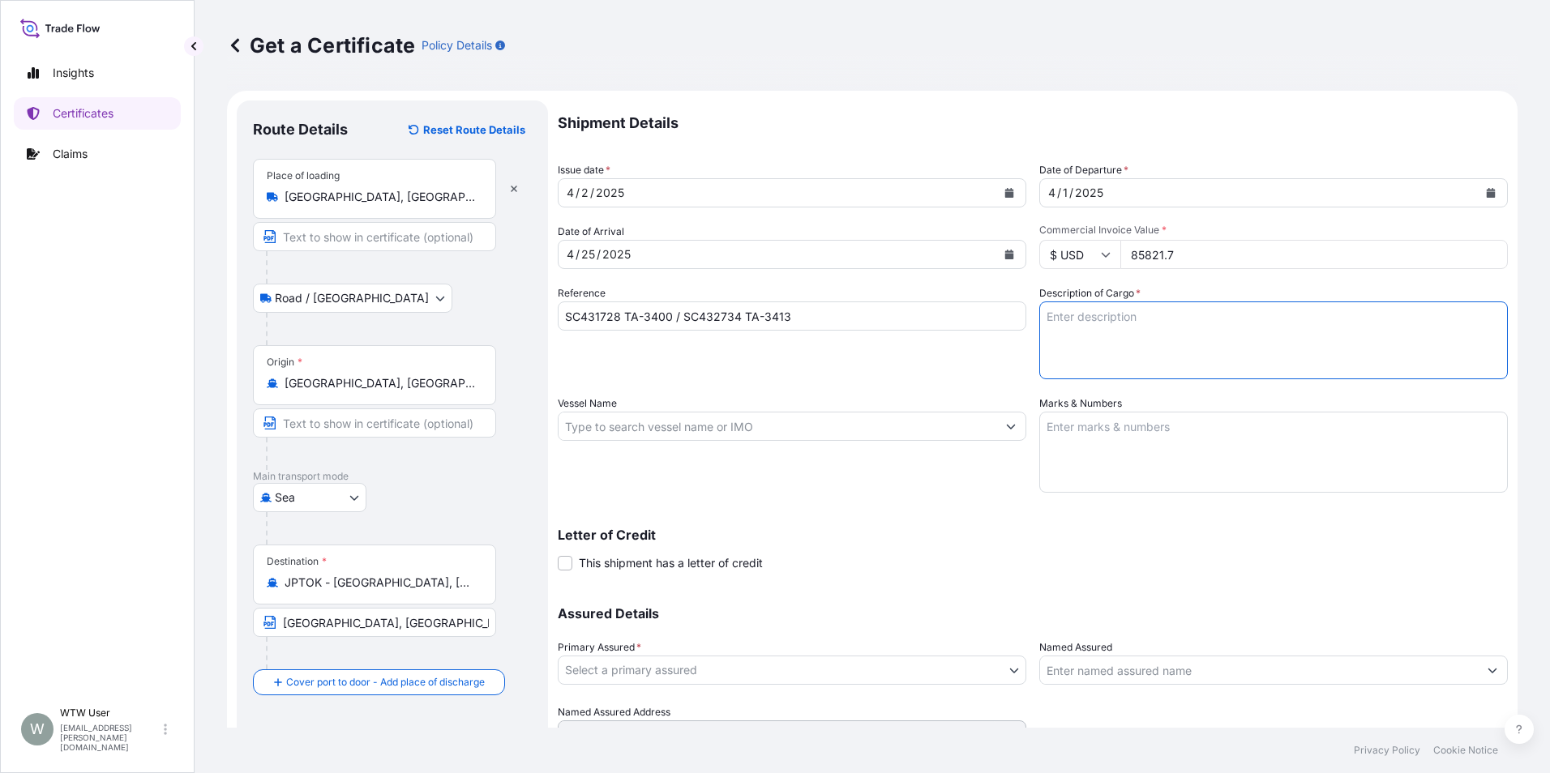
click at [1106, 345] on textarea "Description of Cargo *" at bounding box center [1273, 340] width 468 height 78
paste textarea "SOYPASS "2" (ANIMAL FEED) IN BULK"
type textarea "SOYPASS "2" (ANIMAL FEED) IN BULK"
click at [645, 434] on input "Vessel Name" at bounding box center [777, 426] width 438 height 29
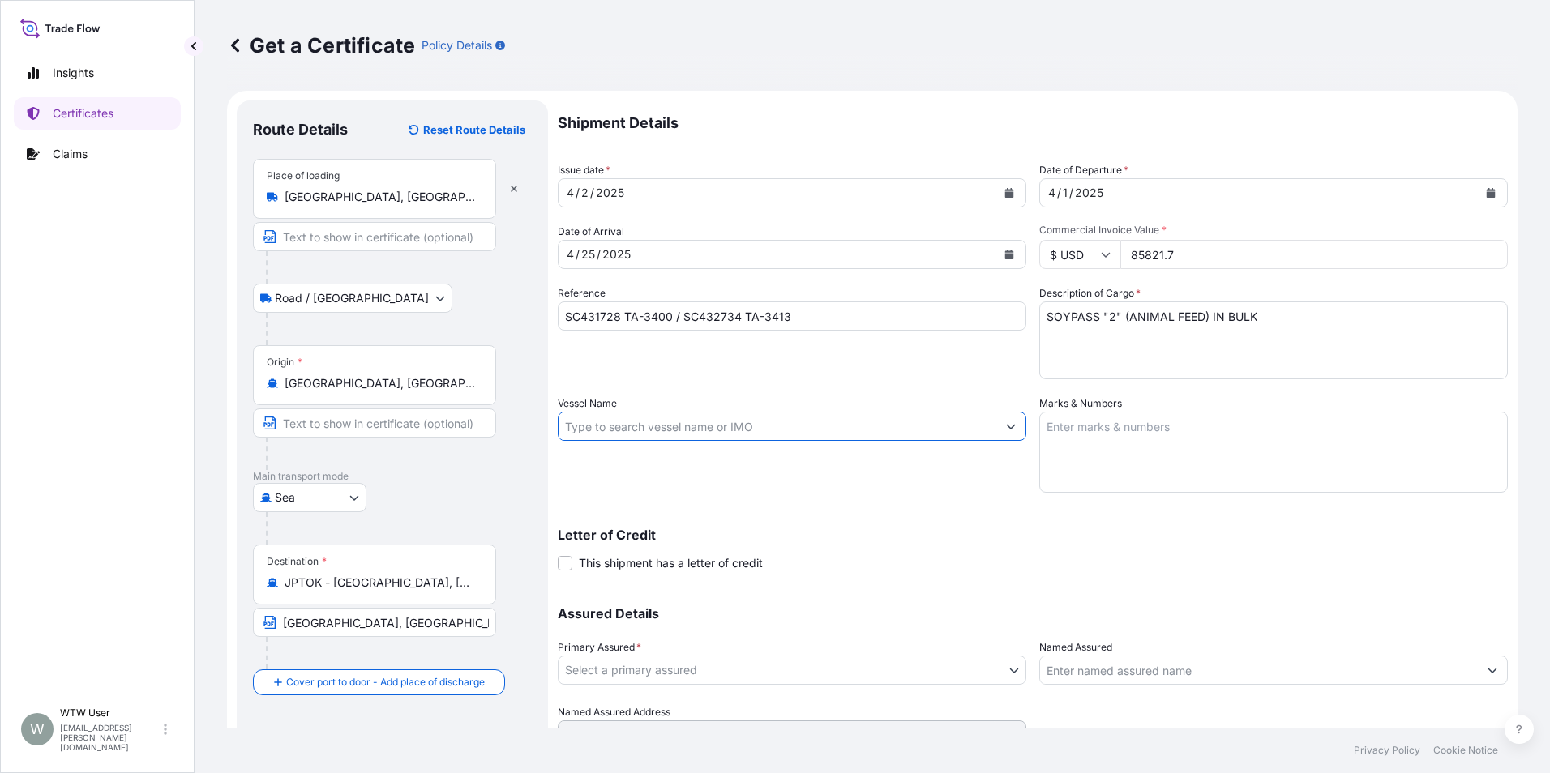
paste input "YM UBIQUITY"
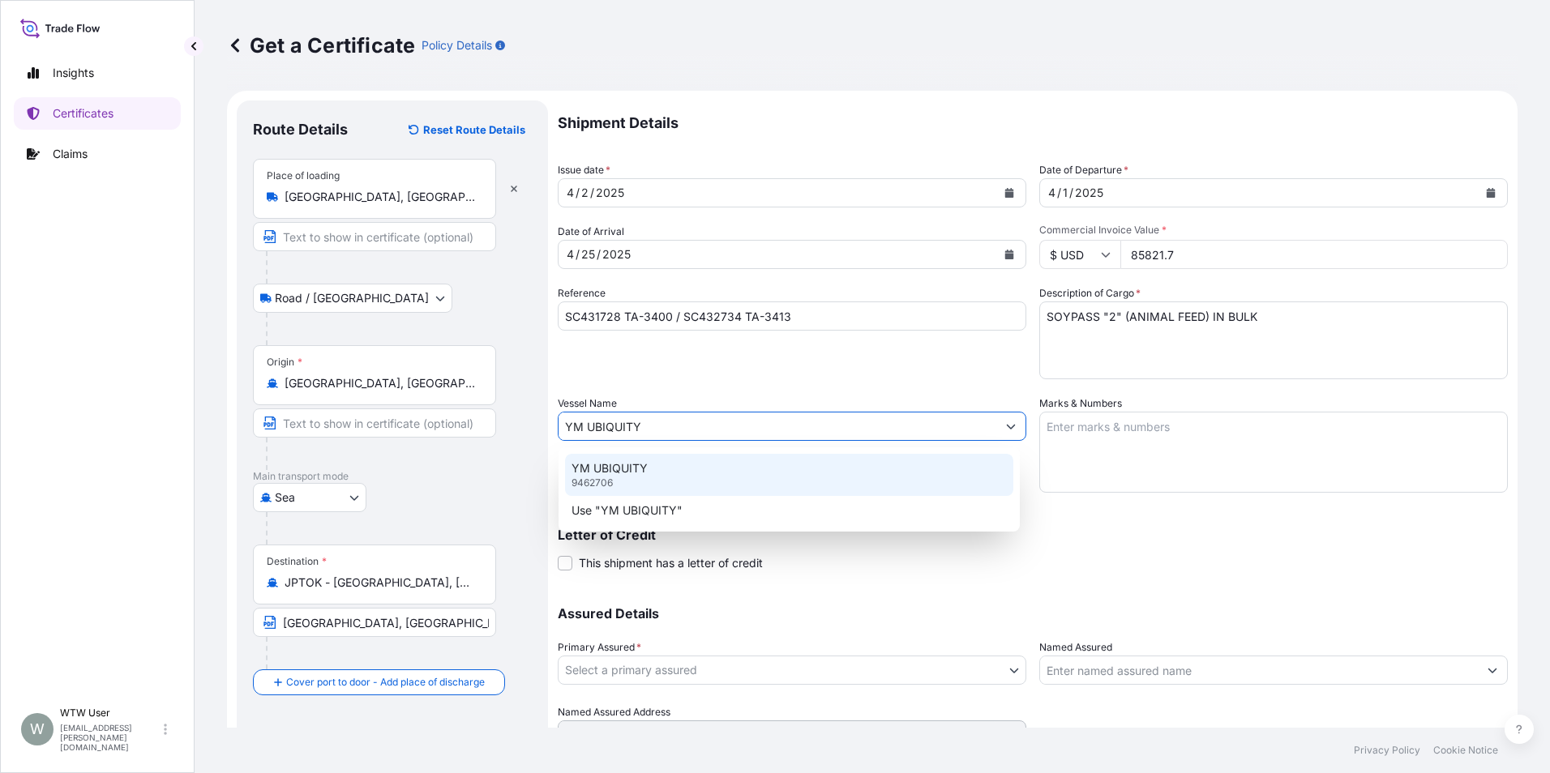
click at [665, 466] on div "YM UBIQUITY 9462706" at bounding box center [789, 475] width 448 height 42
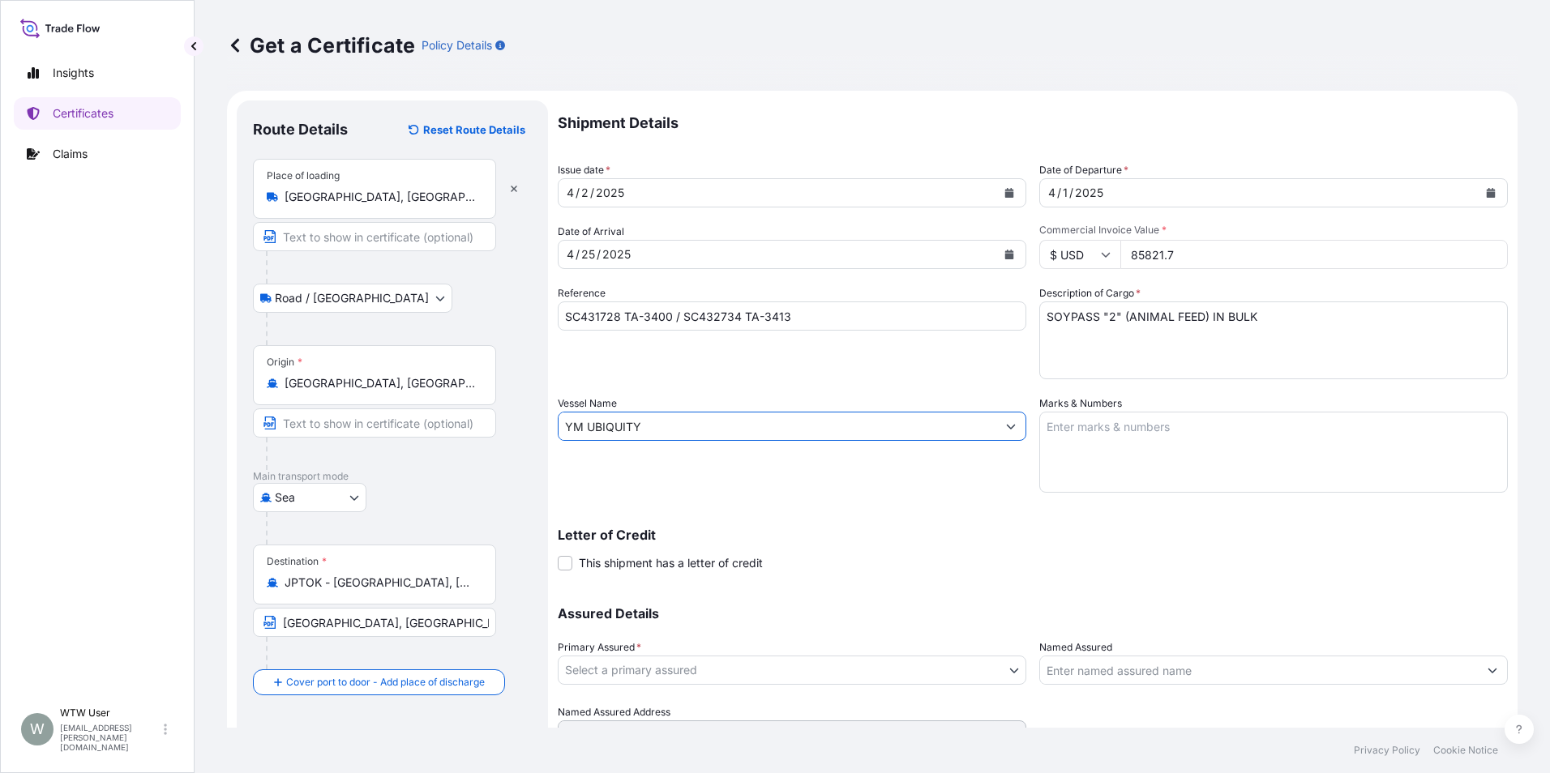
type input "YM UBIQUITY"
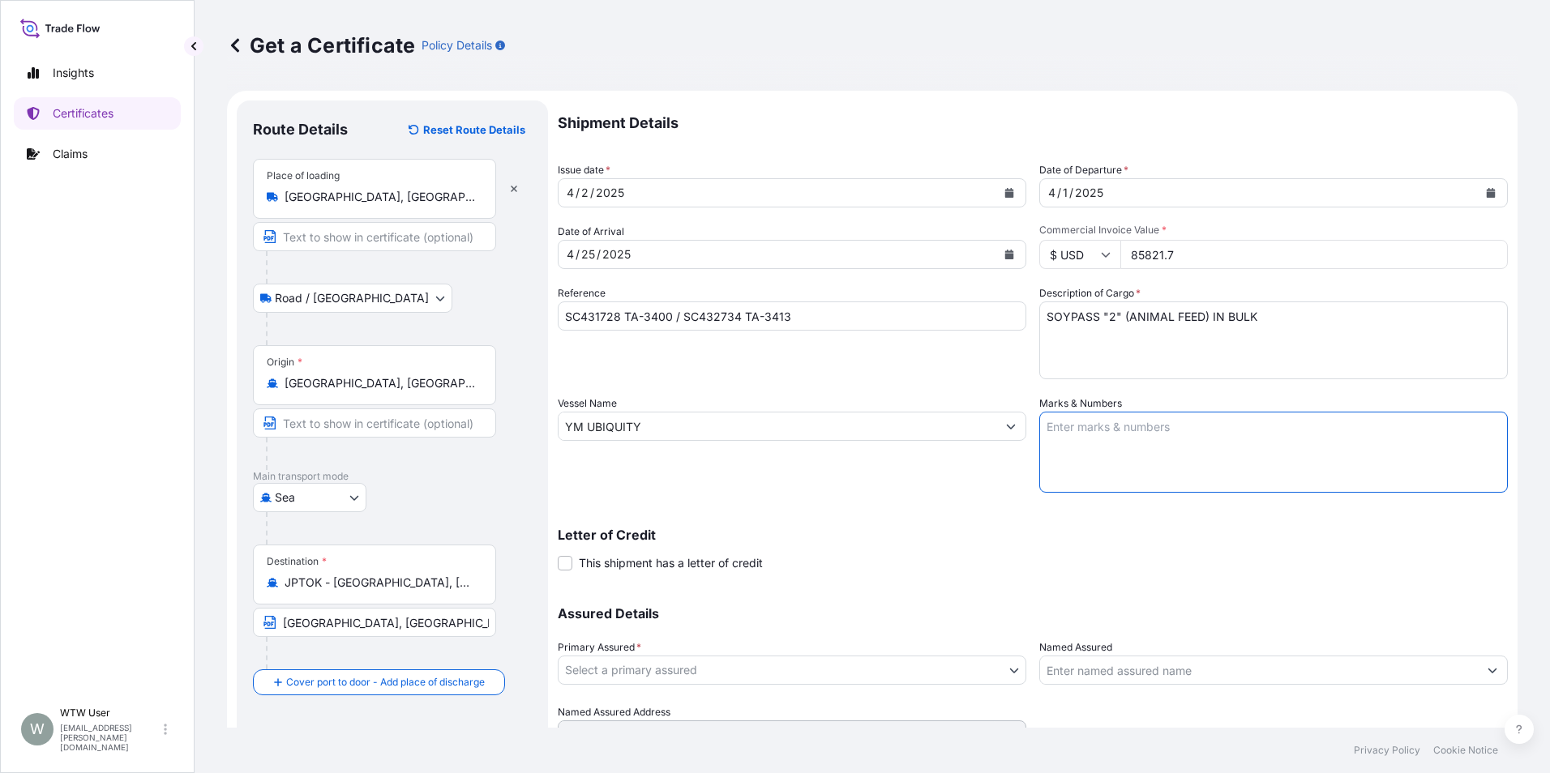
click at [1187, 460] on textarea "Marks & Numbers" at bounding box center [1273, 452] width 468 height 81
paste textarea "Invoice no. 17032042"
type textarea "Invoice no. 17032042"
click at [850, 538] on p "Letter of Credit" at bounding box center [1033, 534] width 950 height 13
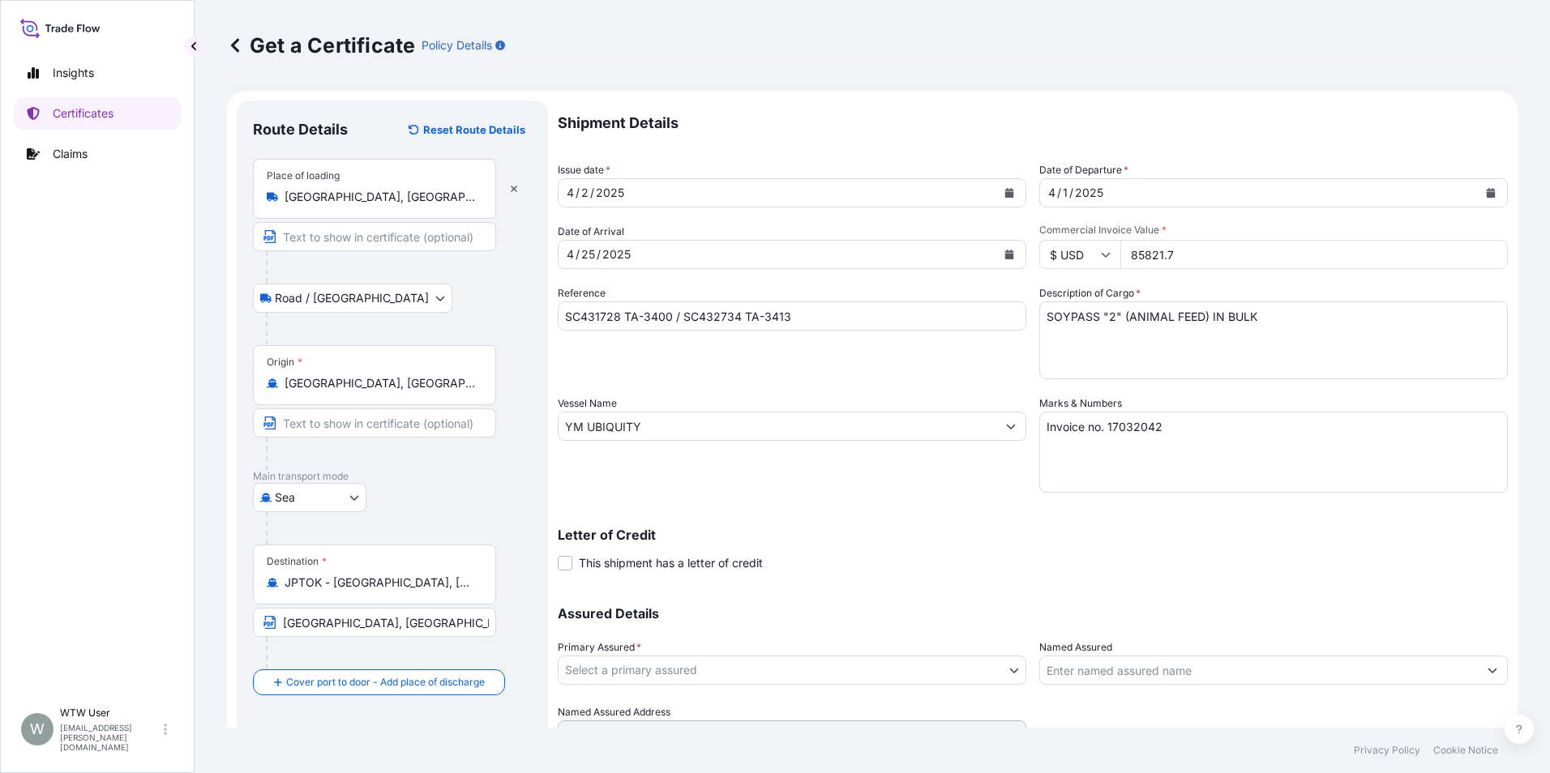
scroll to position [77, 0]
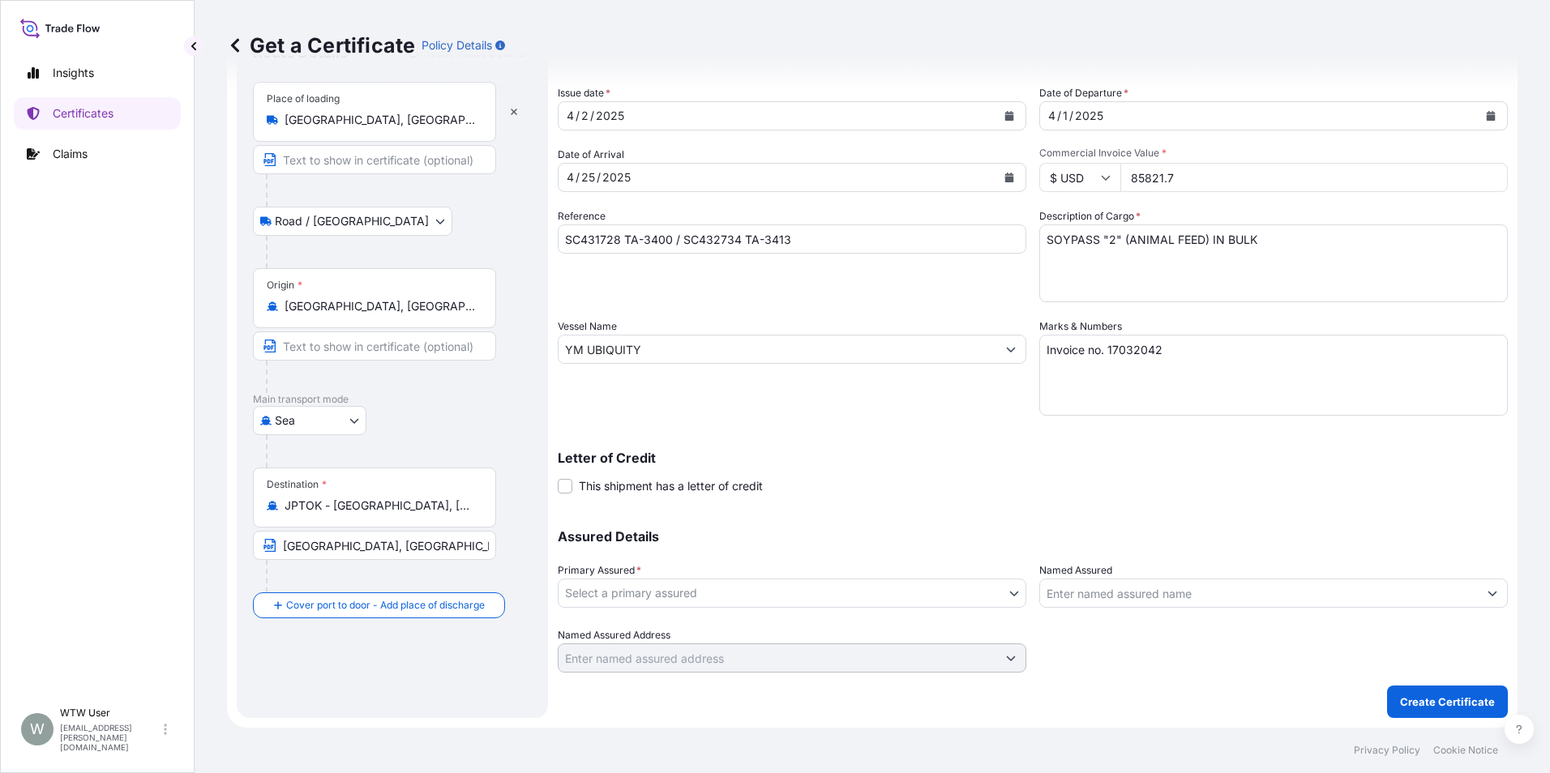
click at [700, 590] on body "Insights Certificates Claims W WTW User trade.flow+wilbur@wtwco.com Get a Certi…" at bounding box center [775, 386] width 1550 height 773
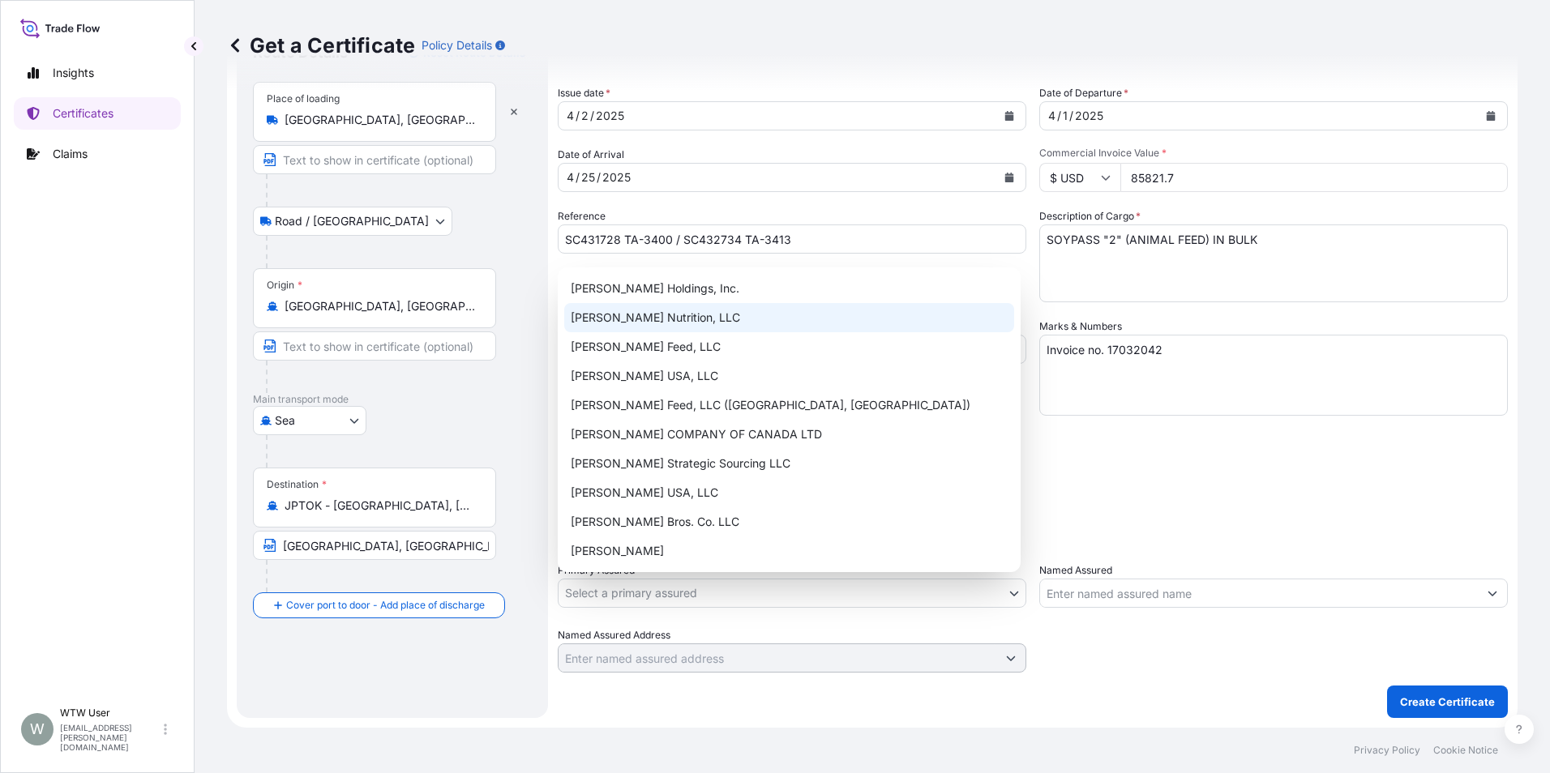
click at [764, 312] on div "[PERSON_NAME] Nutrition, LLC" at bounding box center [789, 317] width 450 height 29
select select "31733"
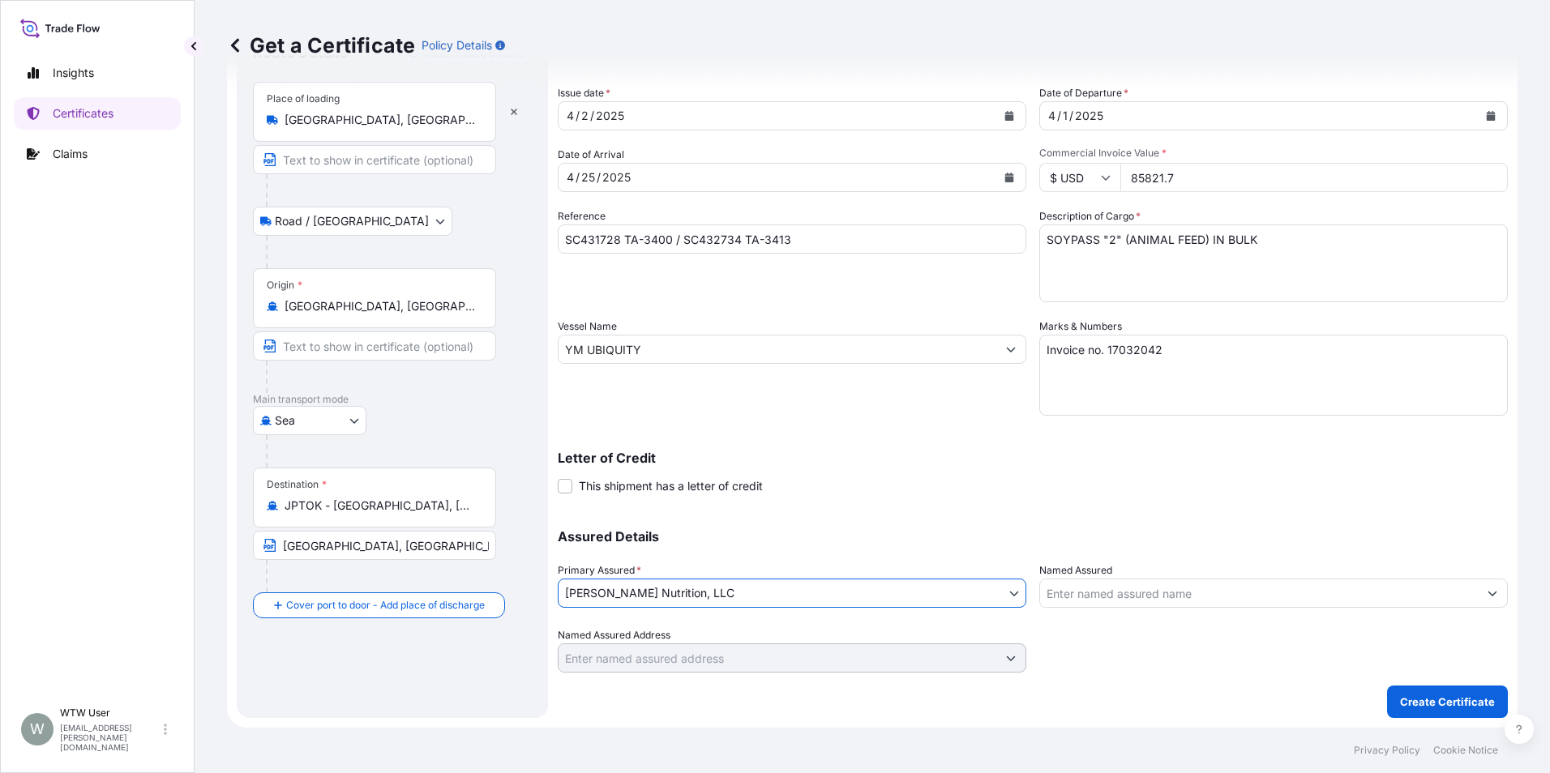
click at [1140, 596] on input "Named Assured" at bounding box center [1259, 593] width 438 height 29
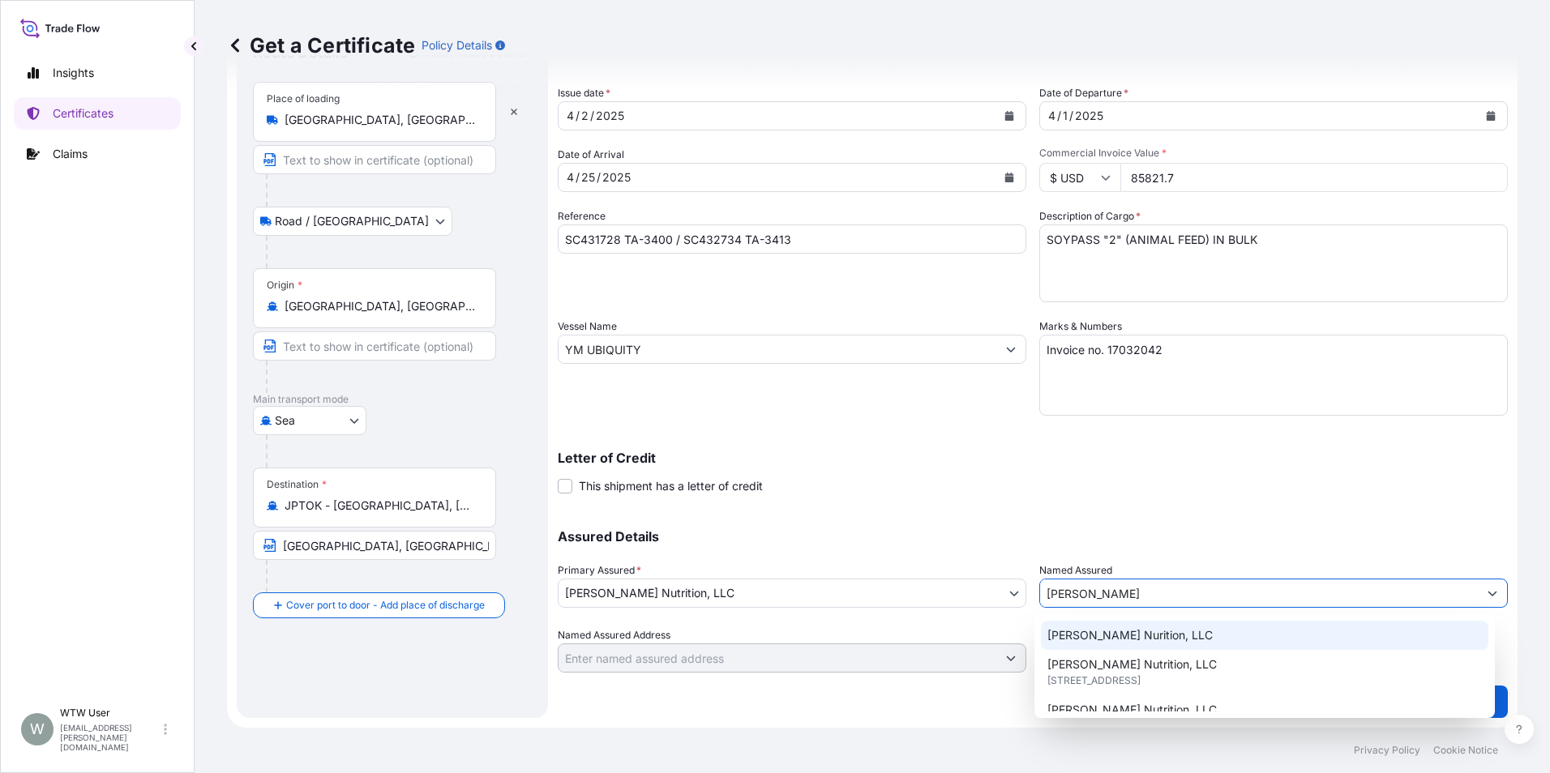
click at [1143, 635] on span "[PERSON_NAME] Nurition, LLC" at bounding box center [1129, 635] width 165 height 16
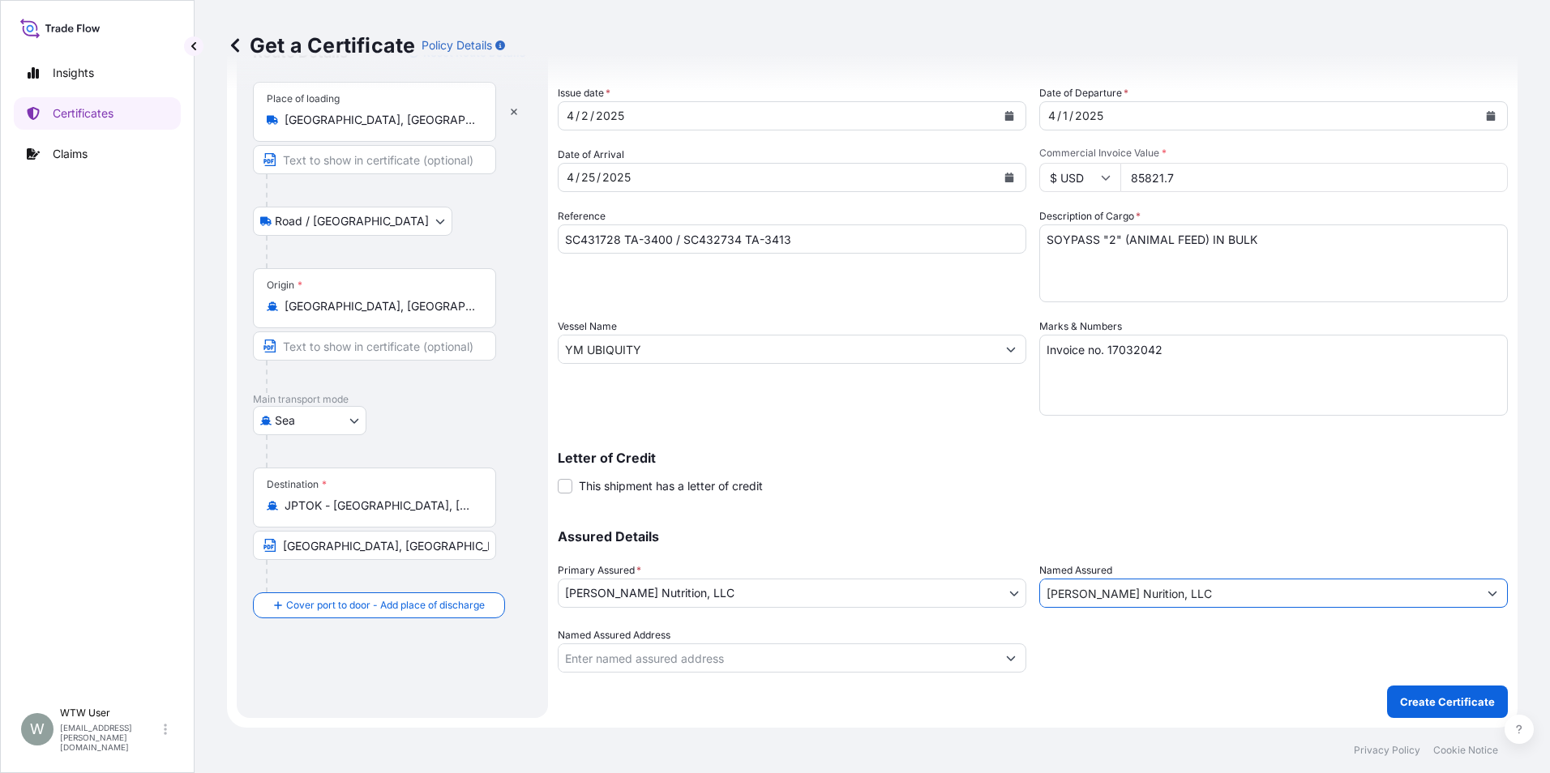
type input "[PERSON_NAME] Nurition, LLC"
click at [1120, 645] on div at bounding box center [1273, 649] width 468 height 45
click at [1425, 699] on p "Create Certificate" at bounding box center [1447, 702] width 95 height 16
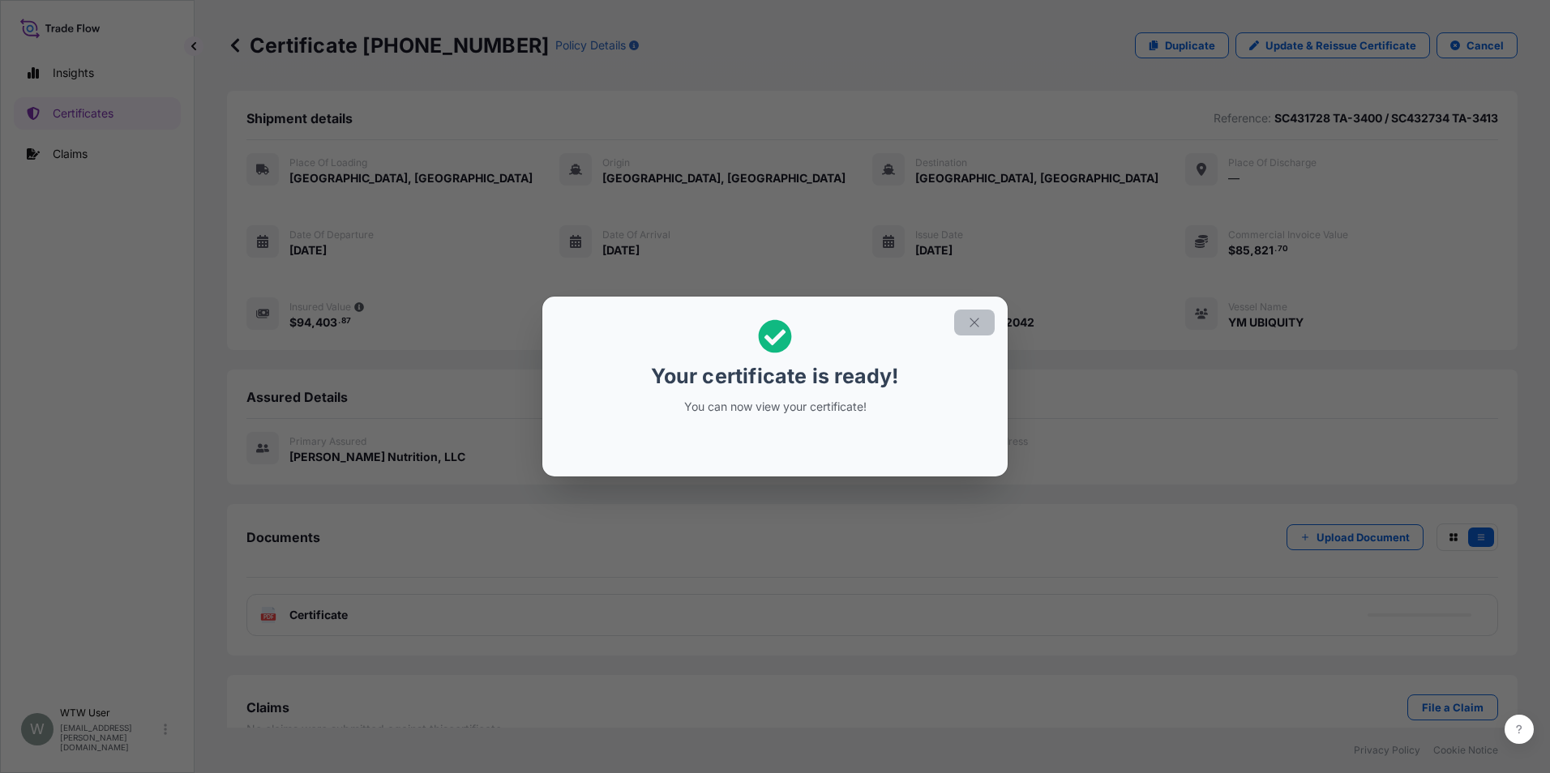
click at [977, 327] on icon "button" at bounding box center [974, 322] width 15 height 15
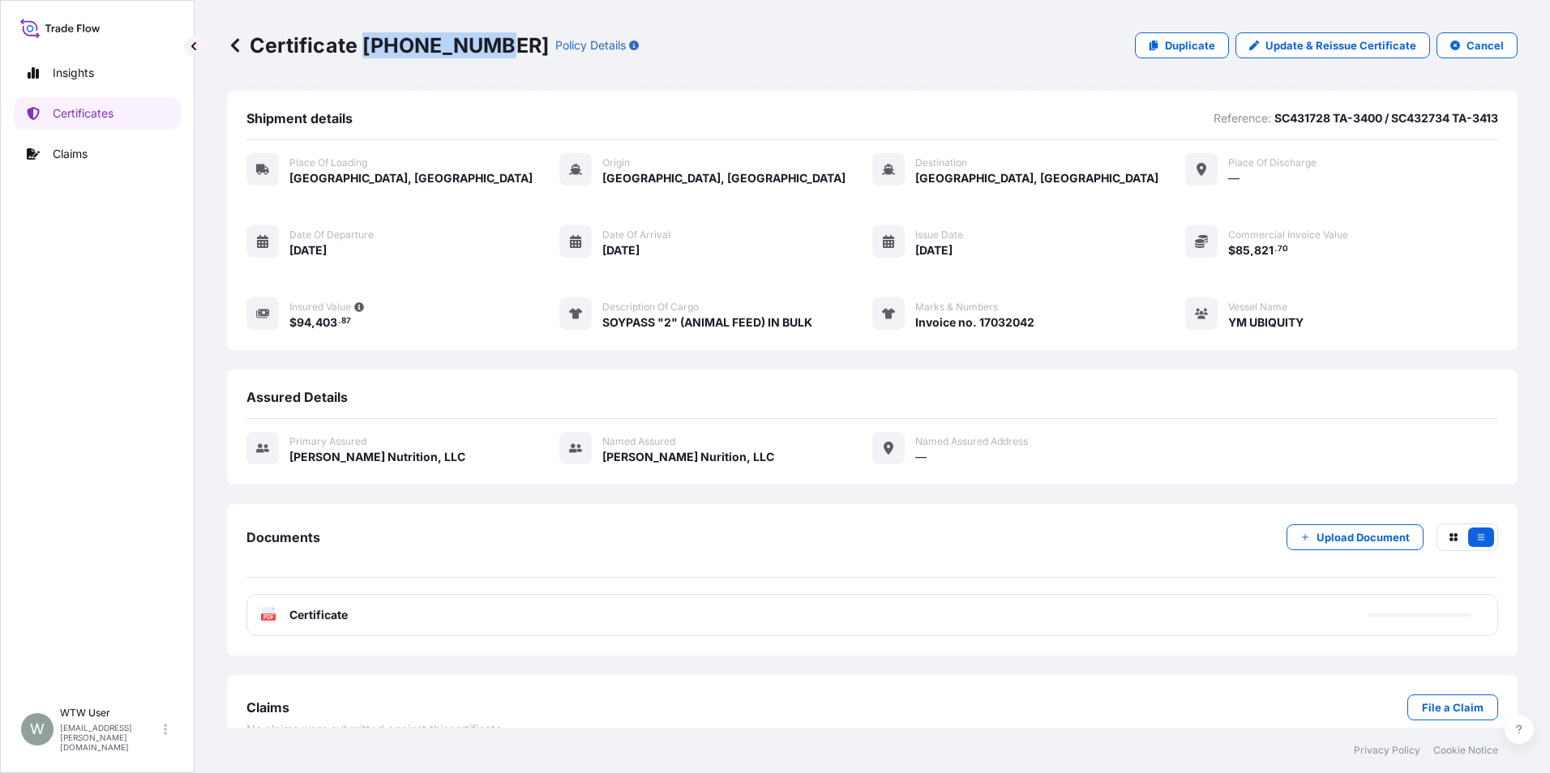
drag, startPoint x: 363, startPoint y: 41, endPoint x: 482, endPoint y: 53, distance: 119.8
click at [482, 53] on p "Certificate 31733-137-1" at bounding box center [388, 45] width 322 height 26
copy p "31733-137-1"
click at [575, 63] on div "Certificate 31733-137-1 Policy Details Duplicate Update & Reissue Certificate C…" at bounding box center [872, 45] width 1290 height 91
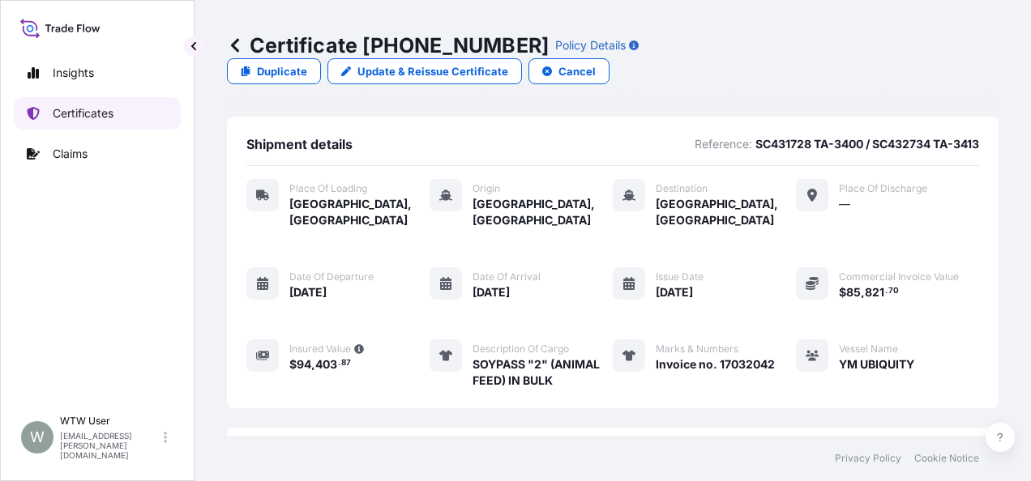
click at [132, 113] on link "Certificates" at bounding box center [97, 113] width 167 height 32
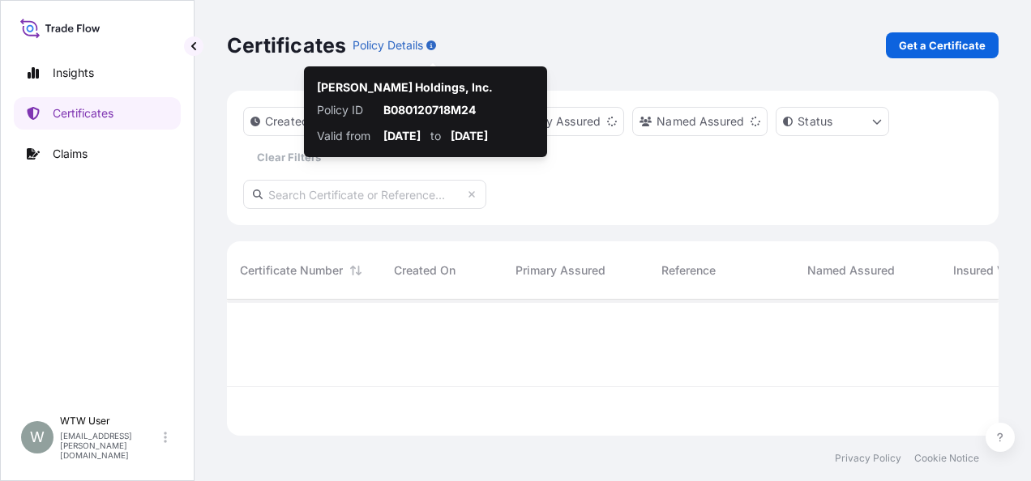
scroll to position [133, 759]
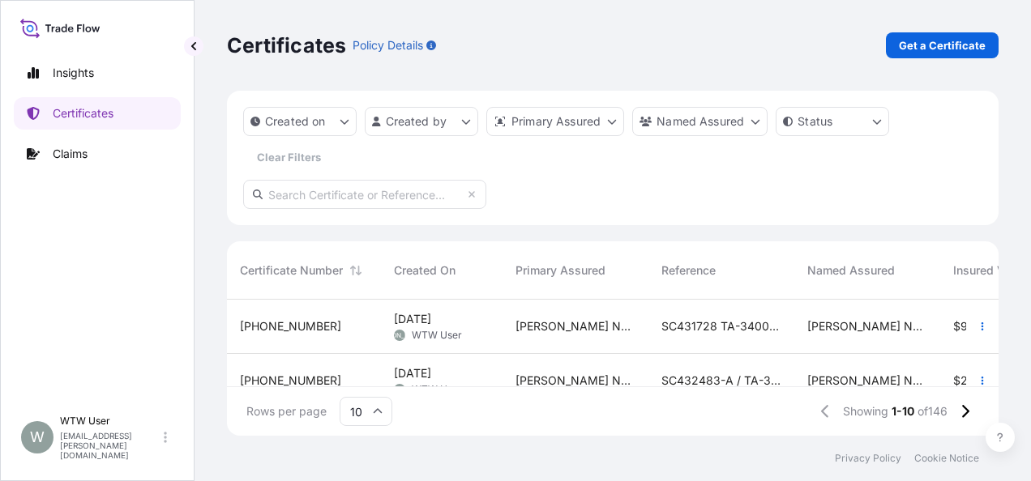
click at [374, 198] on input "text" at bounding box center [364, 194] width 243 height 29
paste input "31733-3-1"
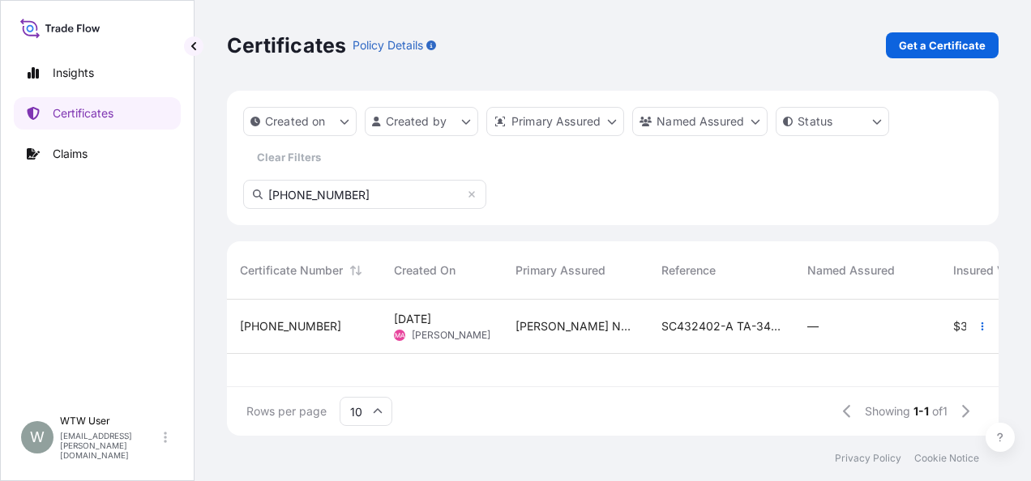
type input "31733-3-1"
click at [590, 339] on div "[PERSON_NAME] Nutrition, LLC" at bounding box center [575, 327] width 146 height 54
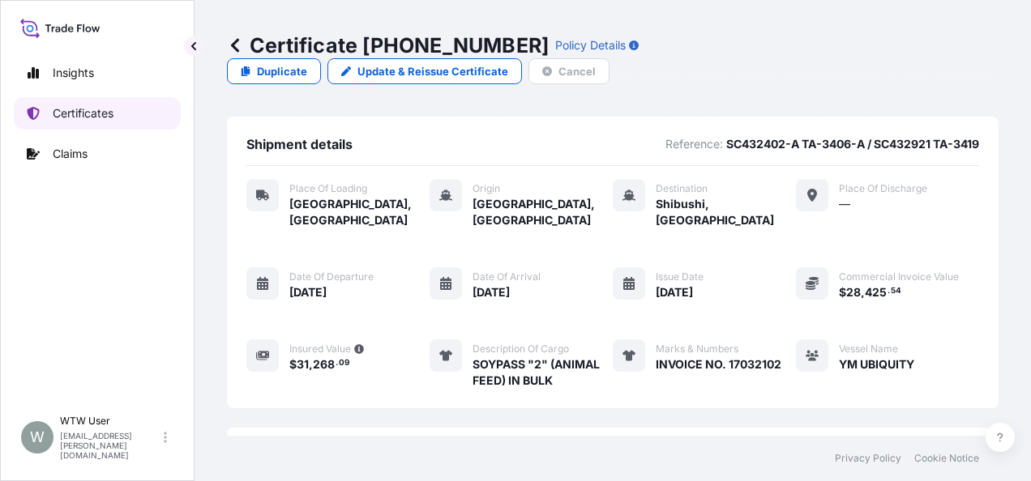
click at [104, 107] on p "Certificates" at bounding box center [83, 113] width 61 height 16
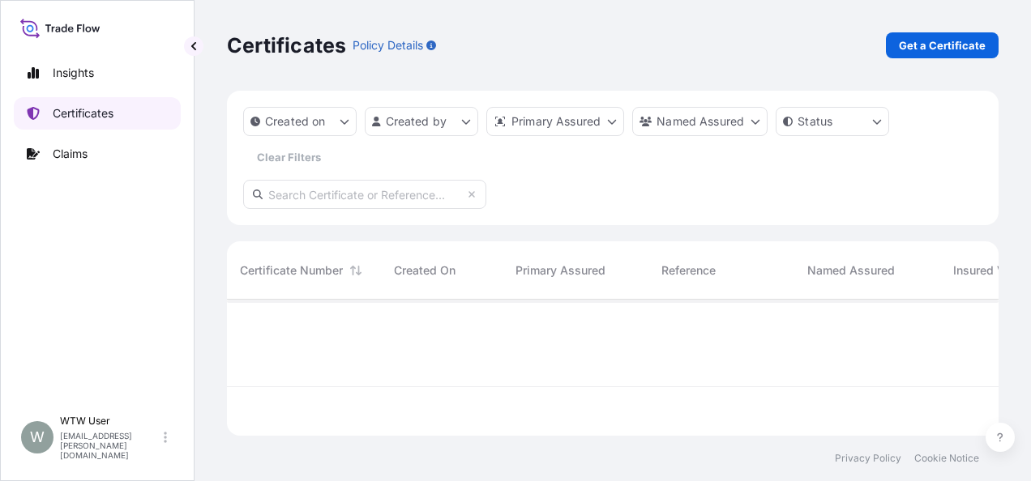
scroll to position [133, 759]
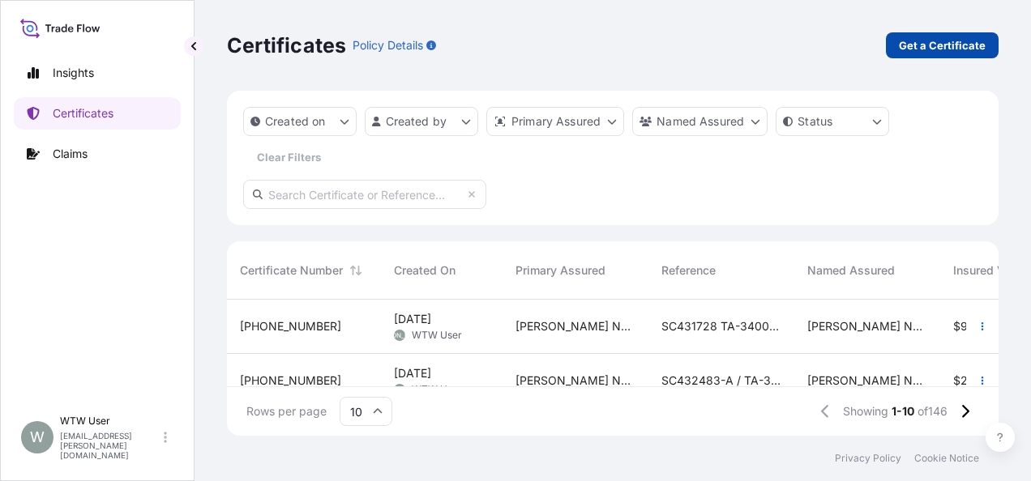
click at [956, 47] on p "Get a Certificate" at bounding box center [942, 45] width 87 height 16
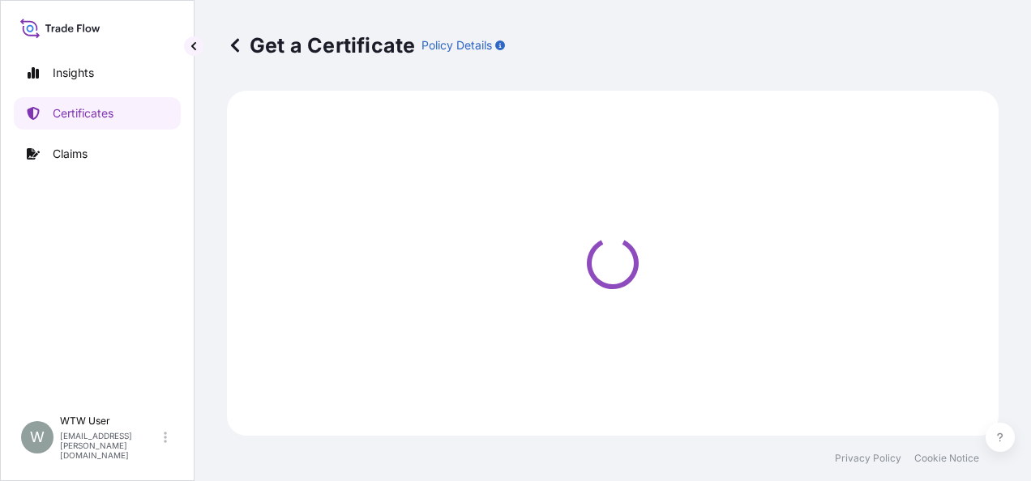
select select "Sea"
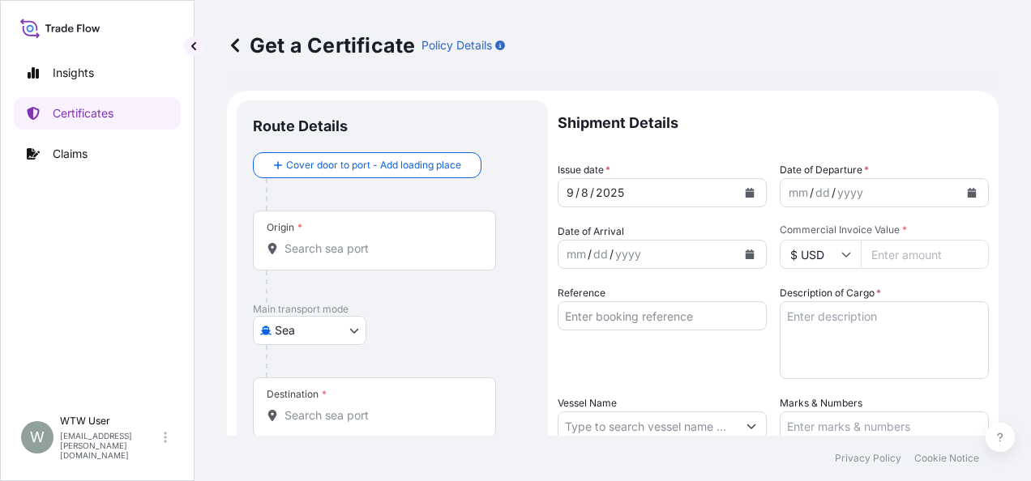
click at [229, 36] on link at bounding box center [235, 45] width 16 height 26
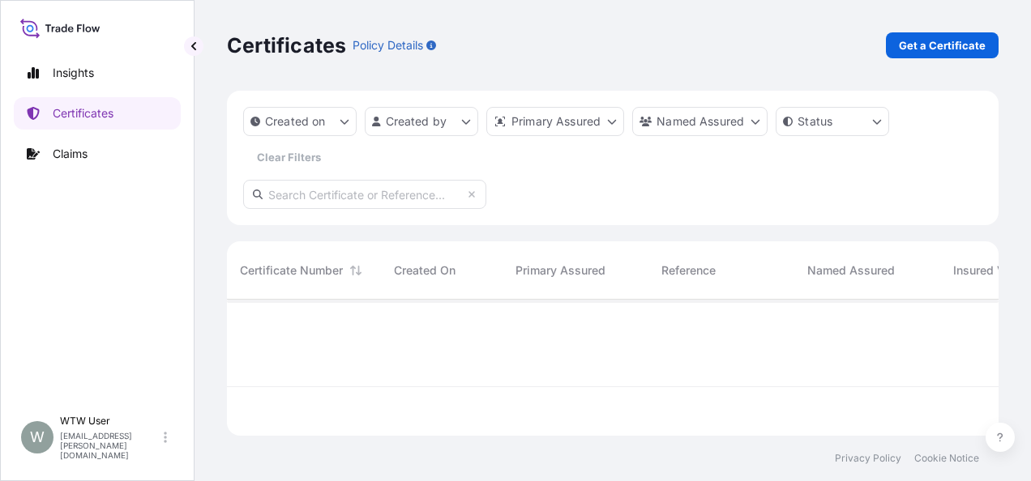
scroll to position [133, 759]
click at [420, 177] on div "Created on Created by Primary Assured Named Assured Status Clear Filters" at bounding box center [613, 158] width 772 height 135
click at [422, 182] on input "text" at bounding box center [364, 194] width 243 height 29
paste input "31733-3-1"
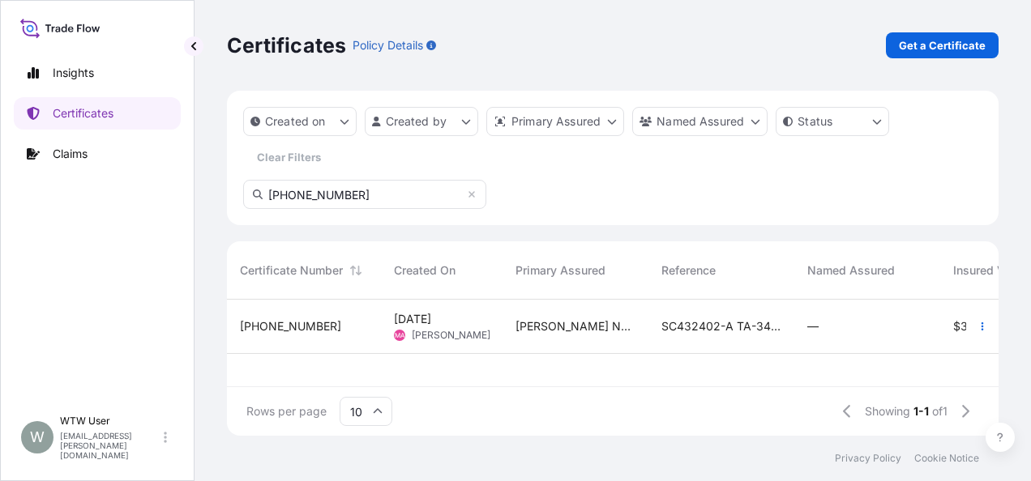
type input "31733-3-1"
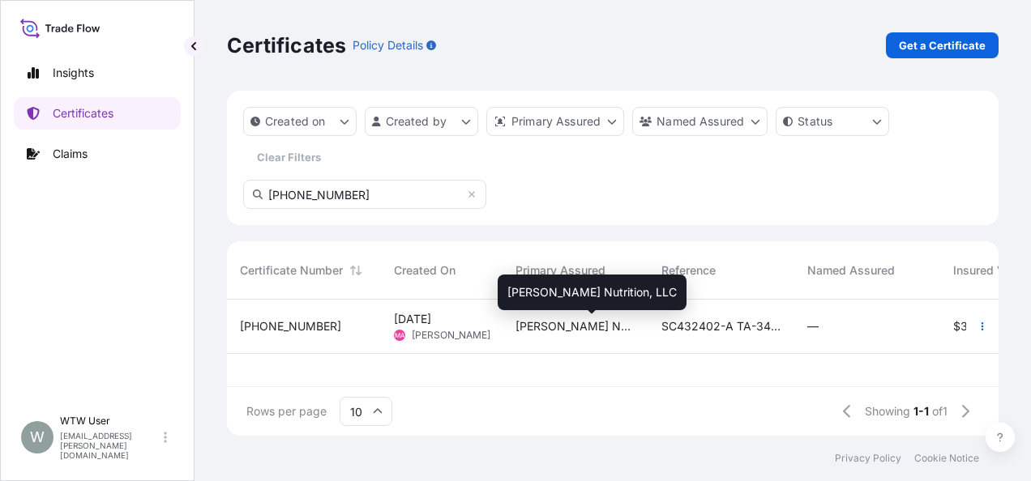
click at [575, 329] on span "[PERSON_NAME] Nutrition, LLC" at bounding box center [575, 326] width 120 height 16
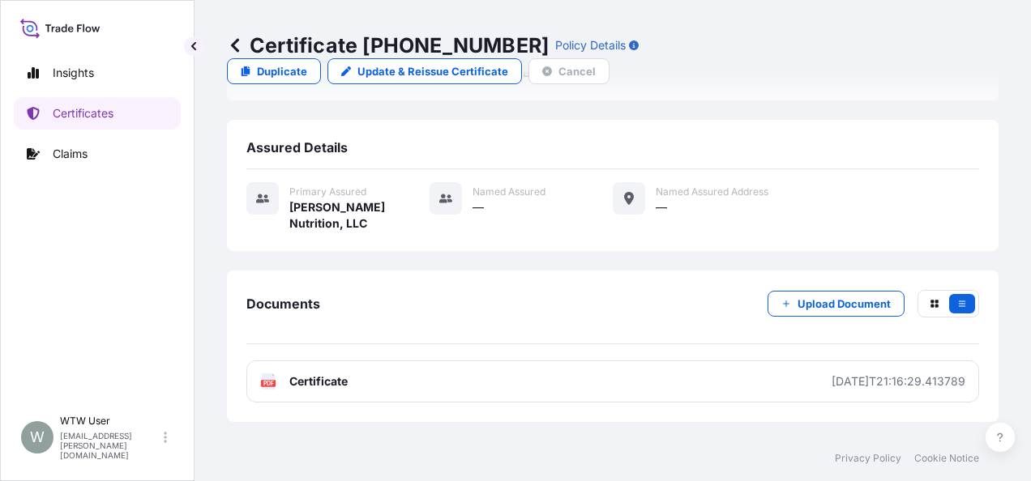
scroll to position [366, 0]
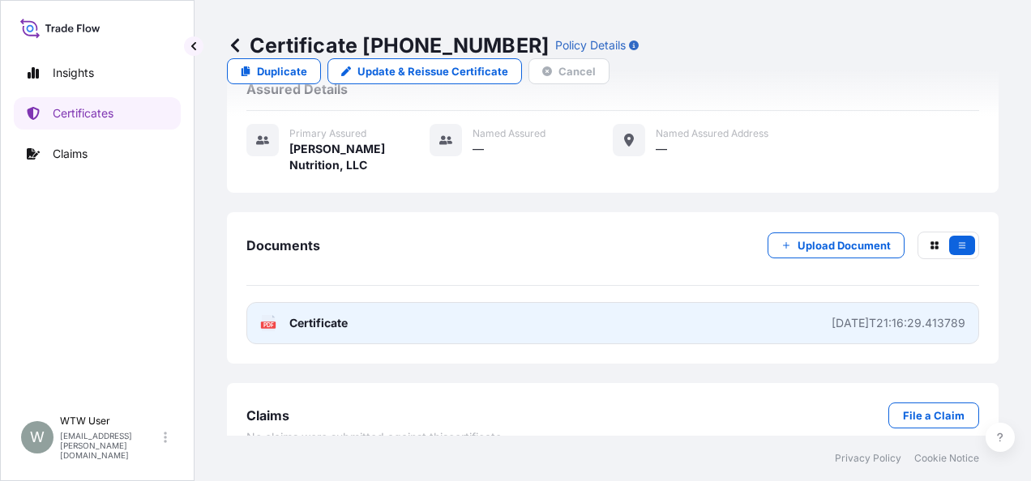
click at [551, 302] on link "PDF Certificate 2025-04-02T21:16:29.413789" at bounding box center [612, 323] width 733 height 42
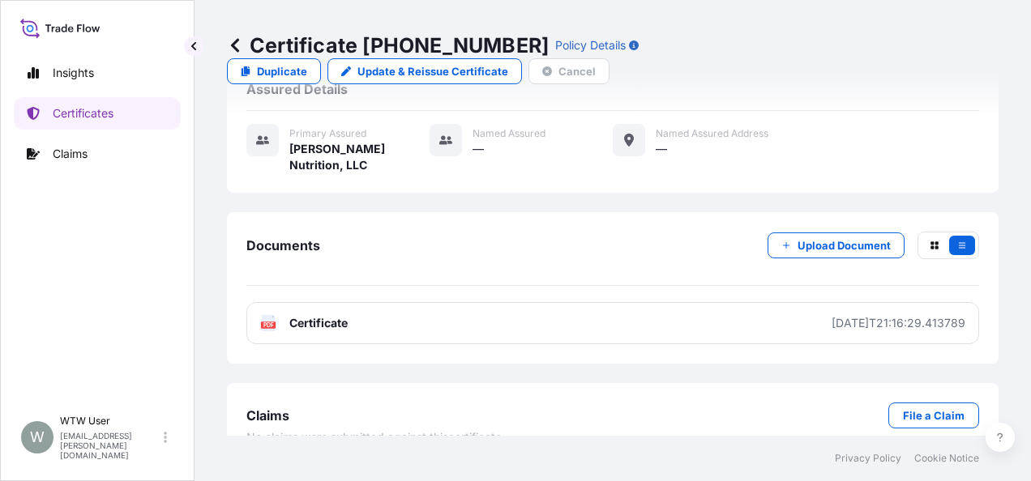
click at [228, 44] on icon at bounding box center [235, 45] width 16 height 16
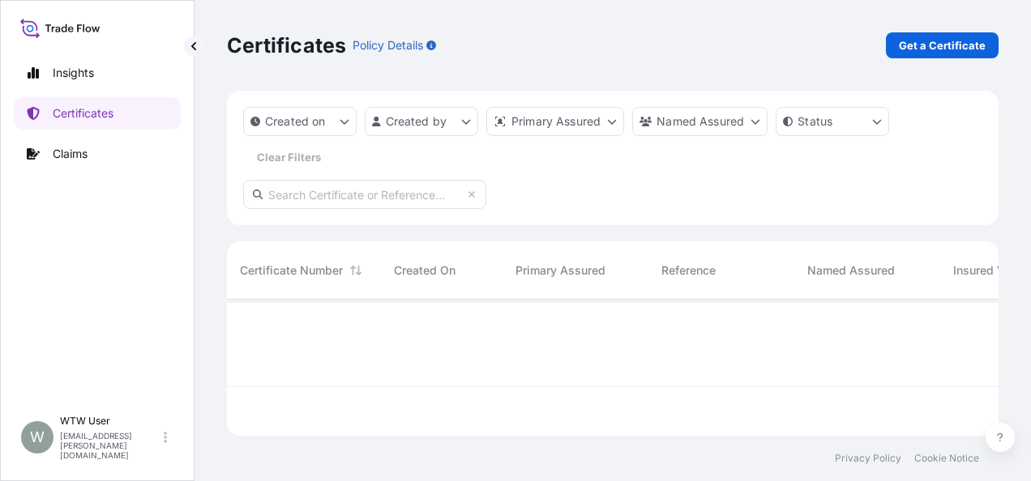
scroll to position [133, 759]
click at [925, 42] on p "Get a Certificate" at bounding box center [942, 45] width 87 height 16
select select "Sea"
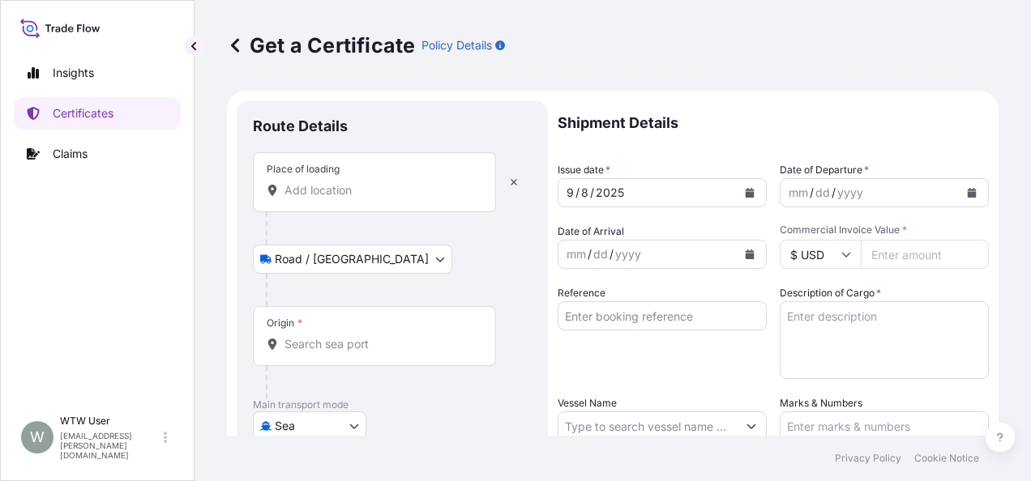
click at [344, 177] on div "Place of loading" at bounding box center [374, 182] width 243 height 60
click at [344, 182] on input "Place of loading" at bounding box center [379, 190] width 191 height 16
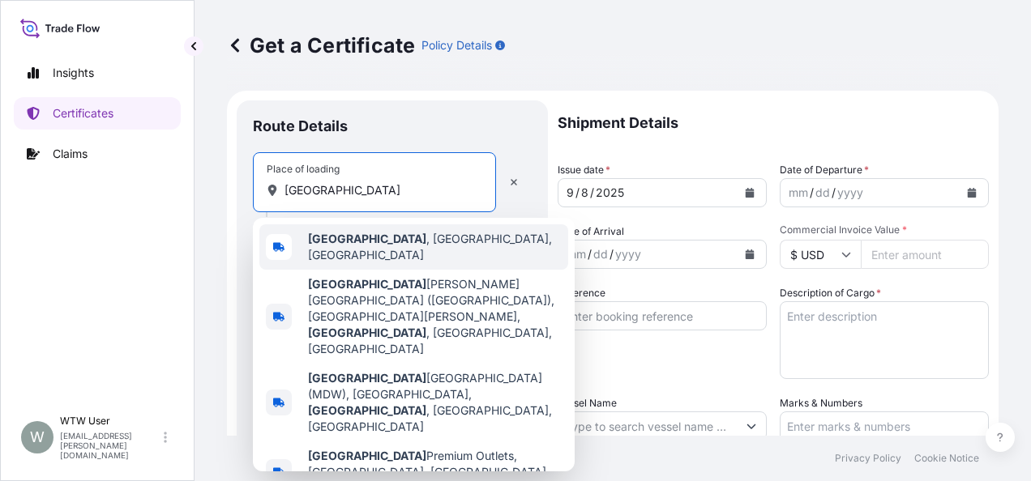
click at [385, 240] on span "[GEOGRAPHIC_DATA] , [GEOGRAPHIC_DATA], [GEOGRAPHIC_DATA]" at bounding box center [435, 247] width 254 height 32
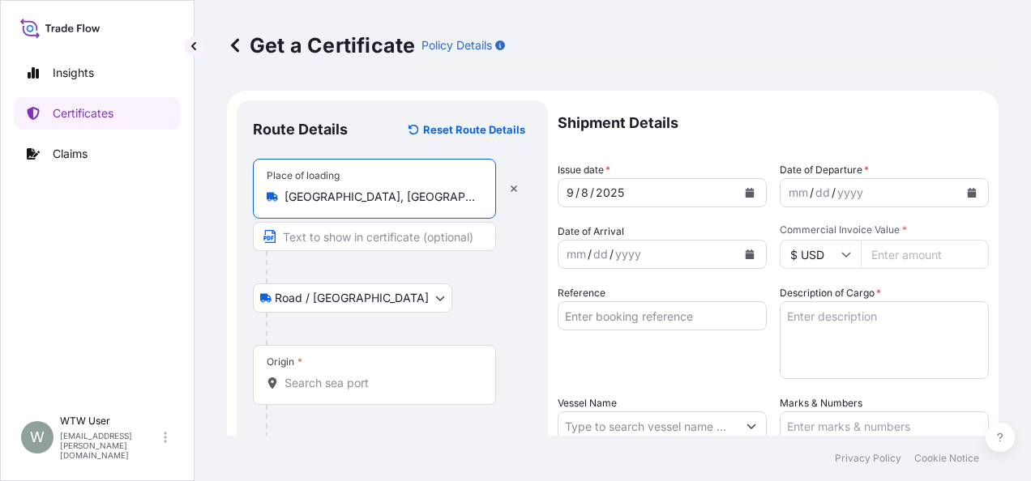
type input "[GEOGRAPHIC_DATA], [GEOGRAPHIC_DATA], [GEOGRAPHIC_DATA]"
click at [425, 288] on div "Road / Inland Road / Inland" at bounding box center [392, 298] width 279 height 29
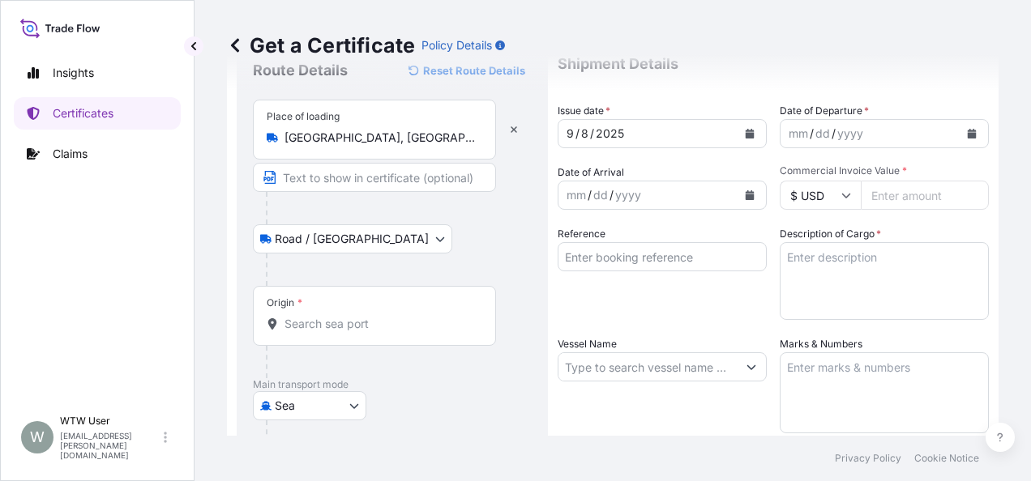
scroll to position [60, 0]
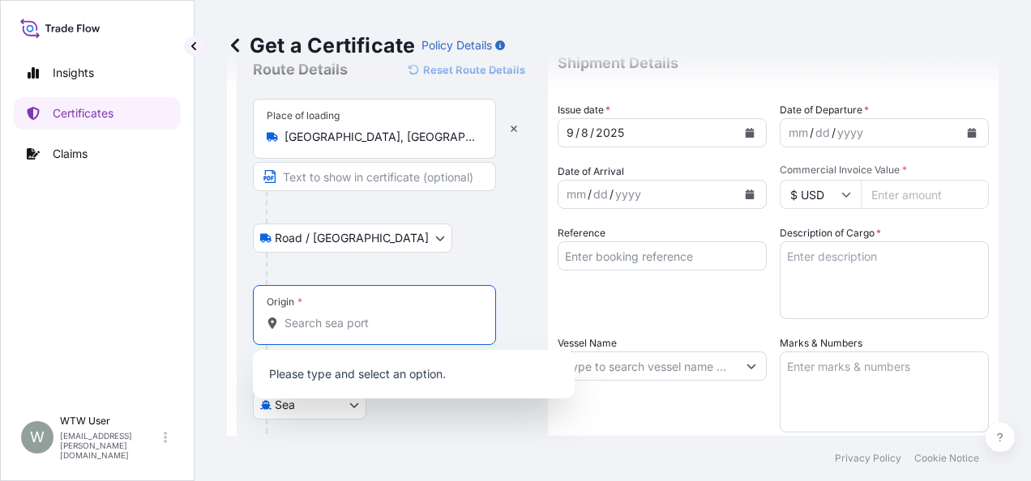
click at [371, 315] on input "Origin *" at bounding box center [379, 323] width 191 height 16
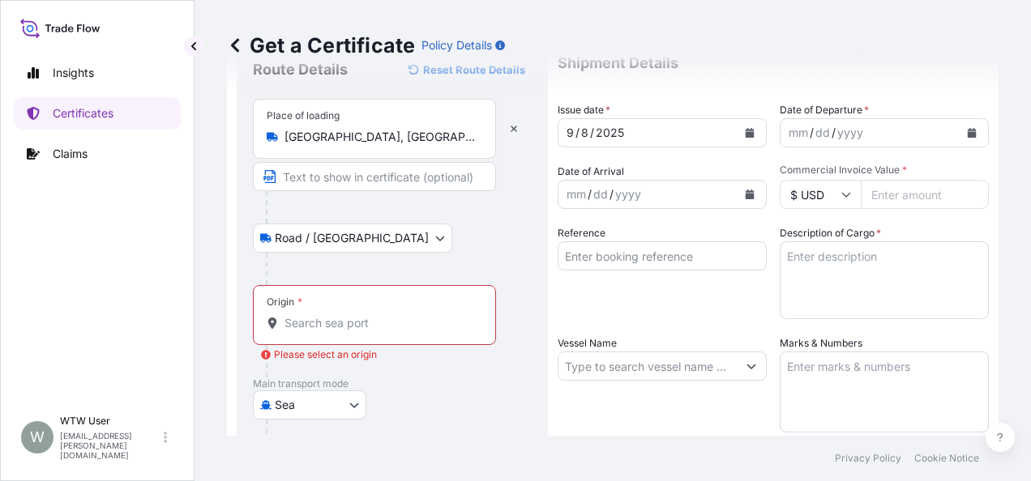
click at [313, 326] on input "Origin * Please select an origin" at bounding box center [379, 323] width 191 height 16
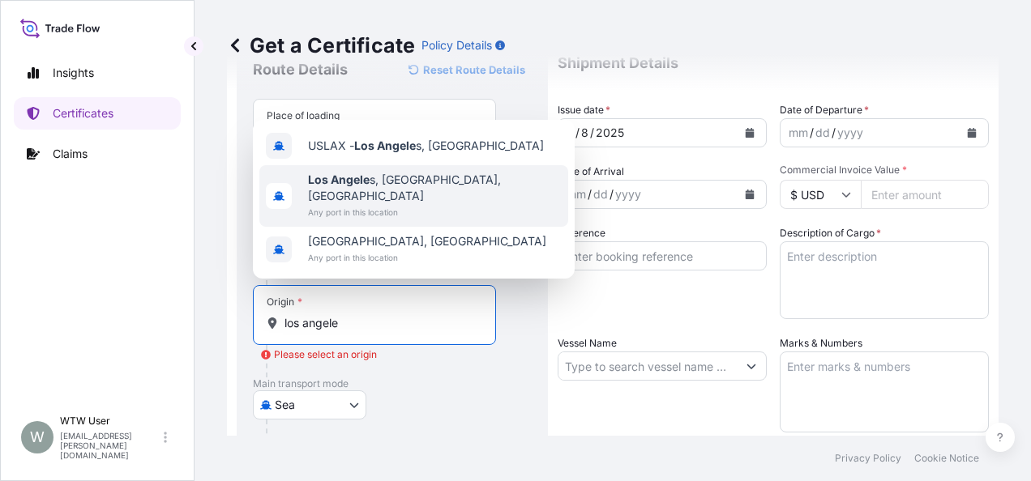
click at [409, 205] on span "Any port in this location" at bounding box center [435, 212] width 254 height 16
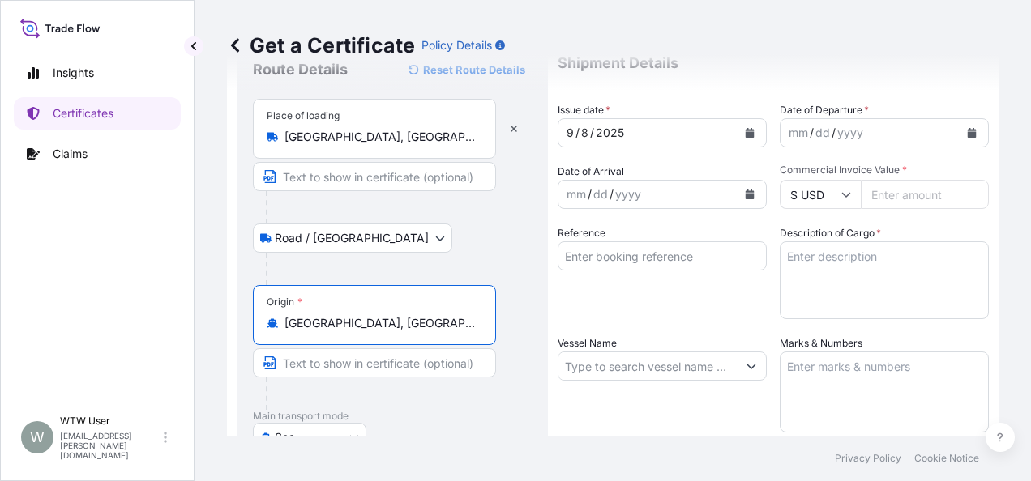
type input "[GEOGRAPHIC_DATA], [GEOGRAPHIC_DATA], [GEOGRAPHIC_DATA]"
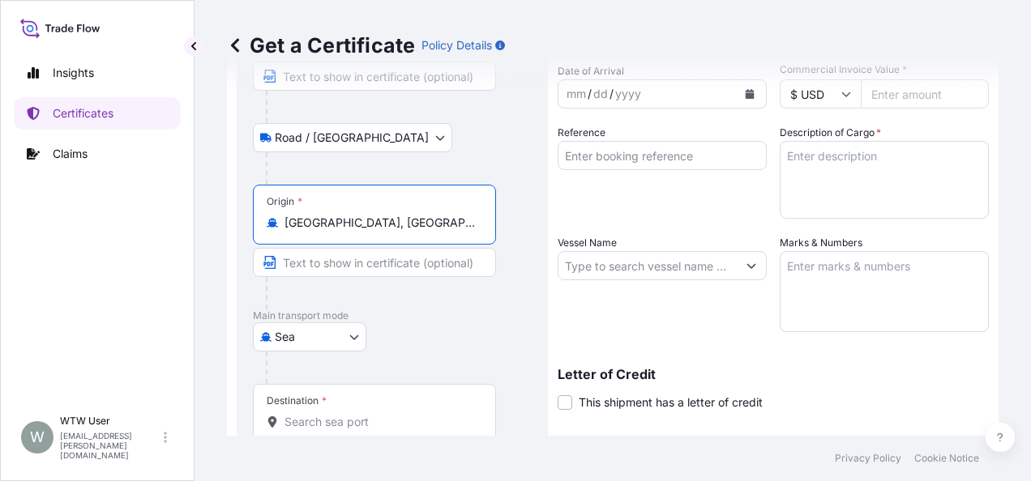
scroll to position [190, 0]
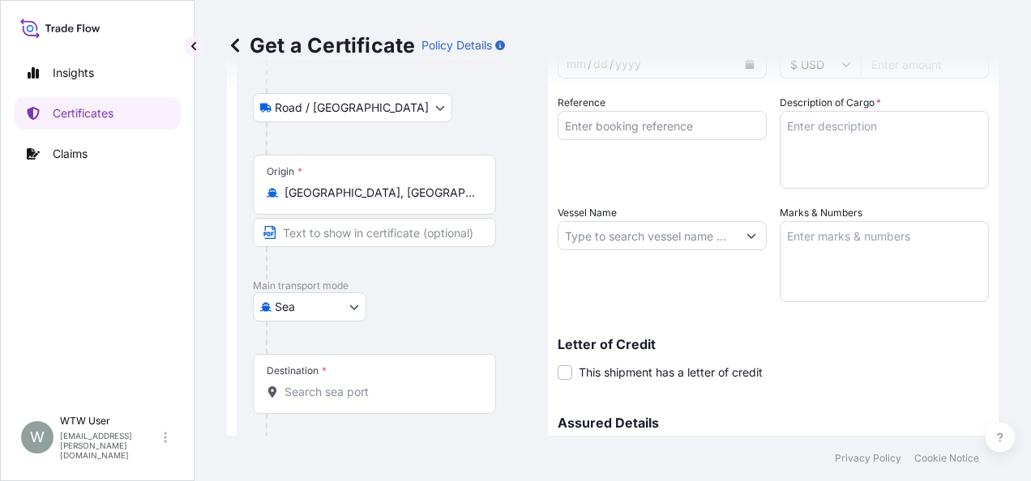
click at [361, 399] on div "Destination *" at bounding box center [374, 384] width 243 height 60
click at [361, 399] on input "Destination *" at bounding box center [379, 392] width 191 height 16
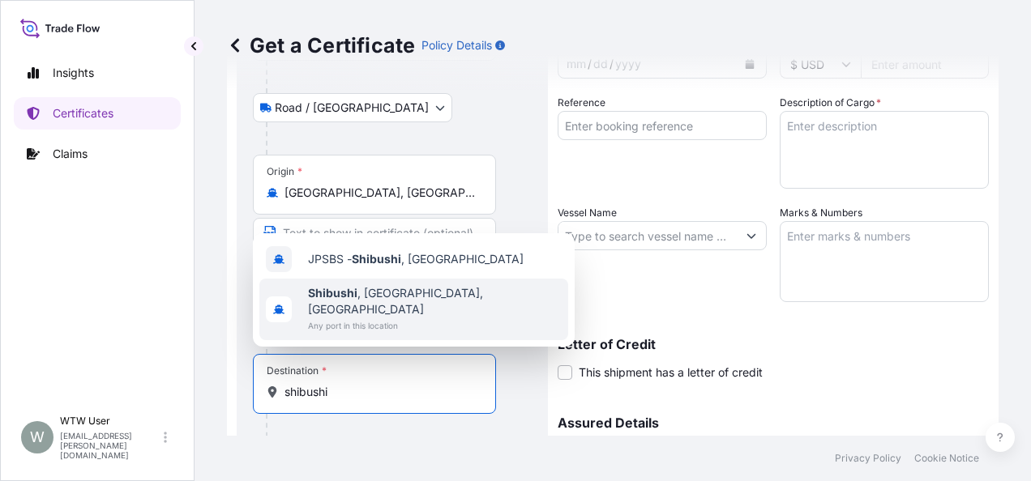
click at [384, 319] on span "Any port in this location" at bounding box center [435, 326] width 254 height 16
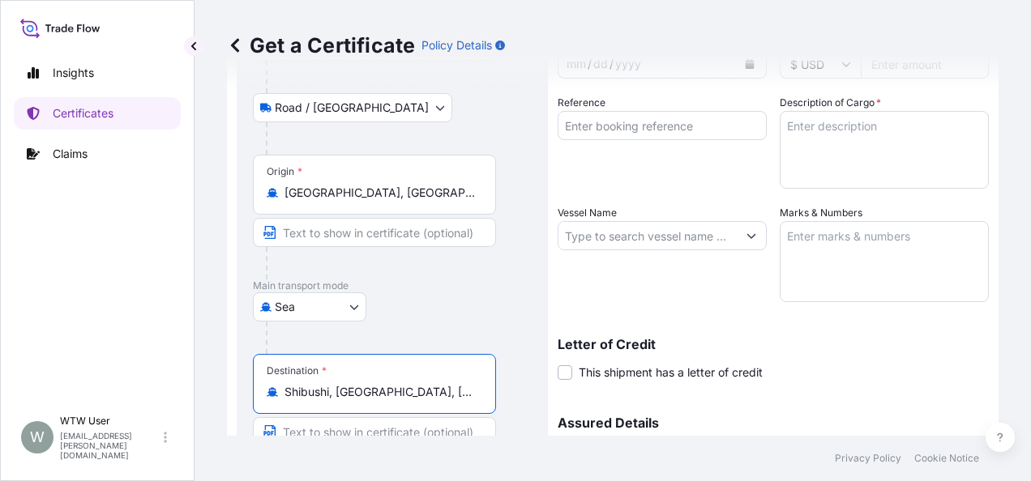
type input "Shibushi, [GEOGRAPHIC_DATA], [GEOGRAPHIC_DATA]"
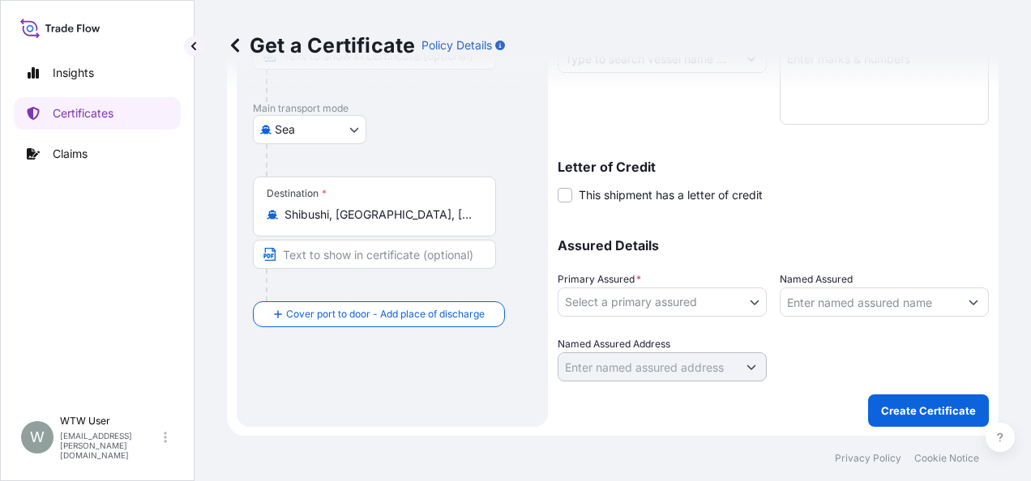
scroll to position [0, 0]
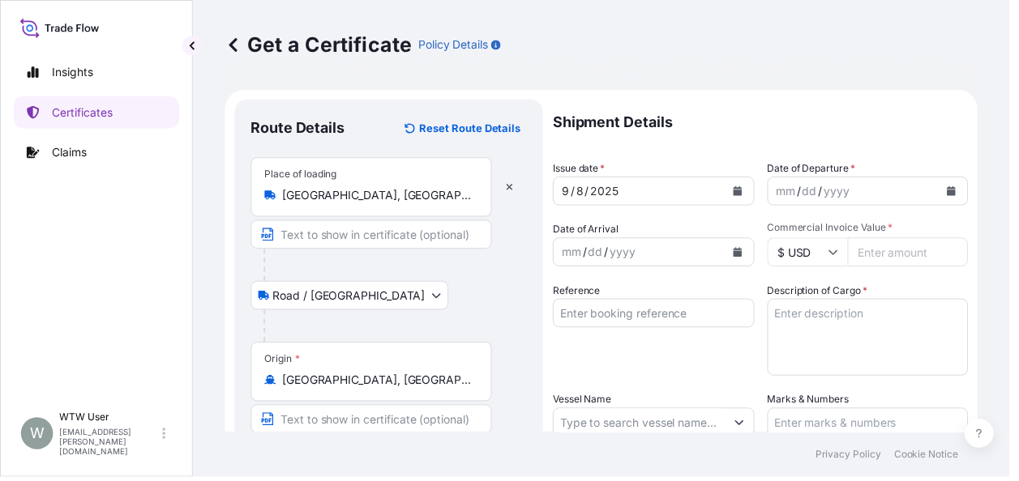
click at [746, 202] on button "Calendar" at bounding box center [744, 193] width 26 height 26
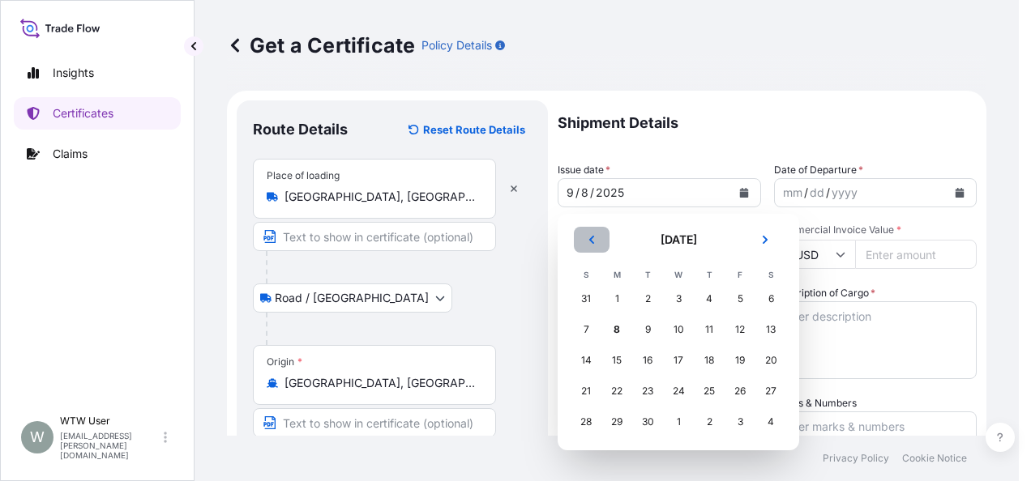
click at [584, 238] on button "Previous" at bounding box center [592, 240] width 36 height 26
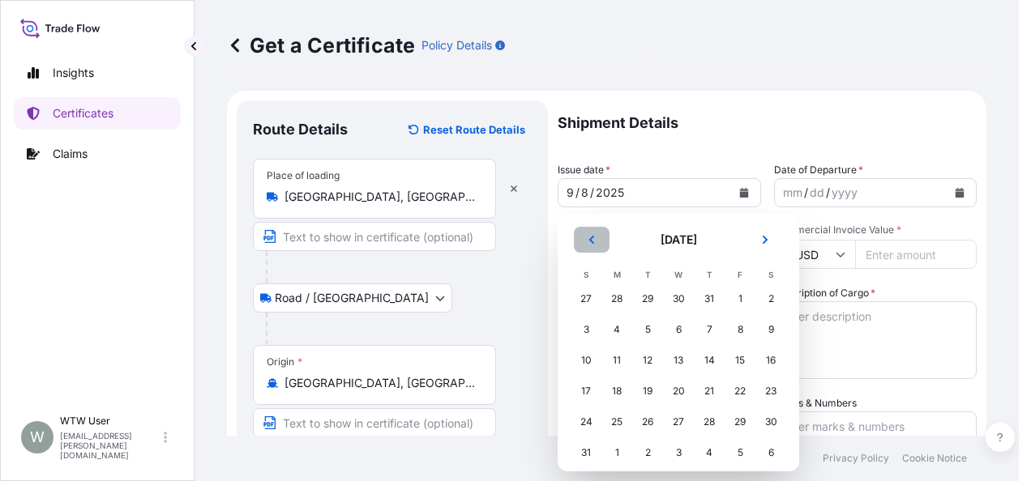
click at [584, 238] on button "Previous" at bounding box center [592, 240] width 36 height 26
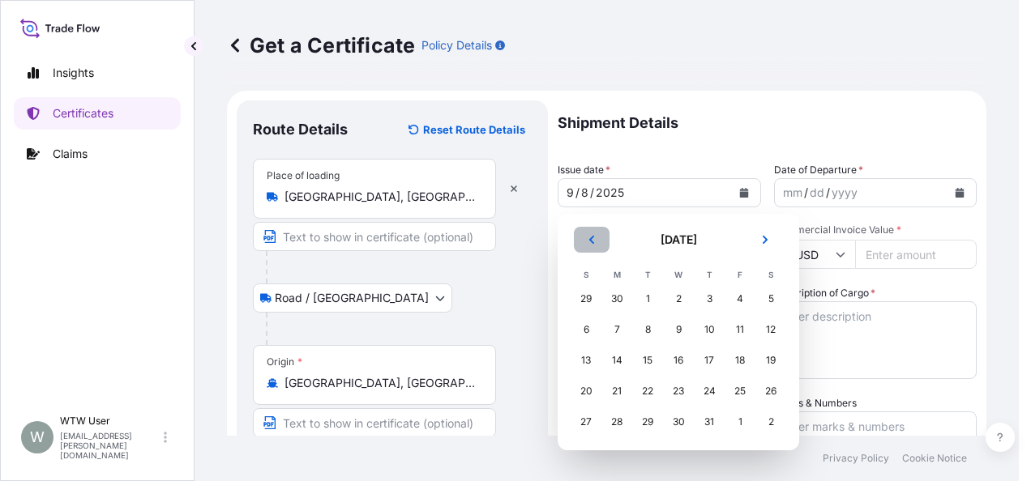
click at [584, 238] on button "Previous" at bounding box center [592, 240] width 36 height 26
click at [574, 228] on header "[DATE]" at bounding box center [679, 246] width 216 height 39
click at [580, 232] on button "Previous" at bounding box center [592, 240] width 36 height 26
click at [645, 303] on div "1" at bounding box center [647, 298] width 29 height 29
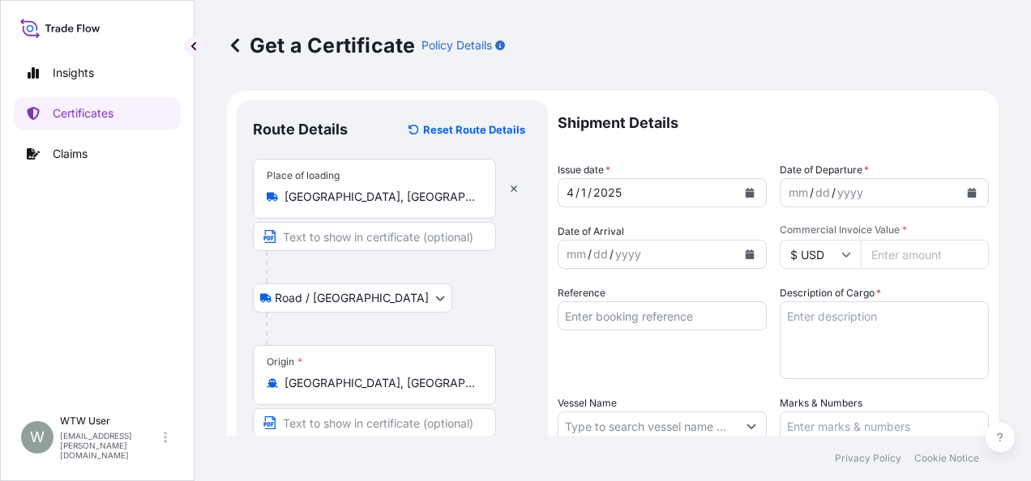
click at [934, 193] on div "mm / dd / yyyy" at bounding box center [869, 192] width 178 height 29
click at [959, 193] on button "Calendar" at bounding box center [972, 193] width 26 height 26
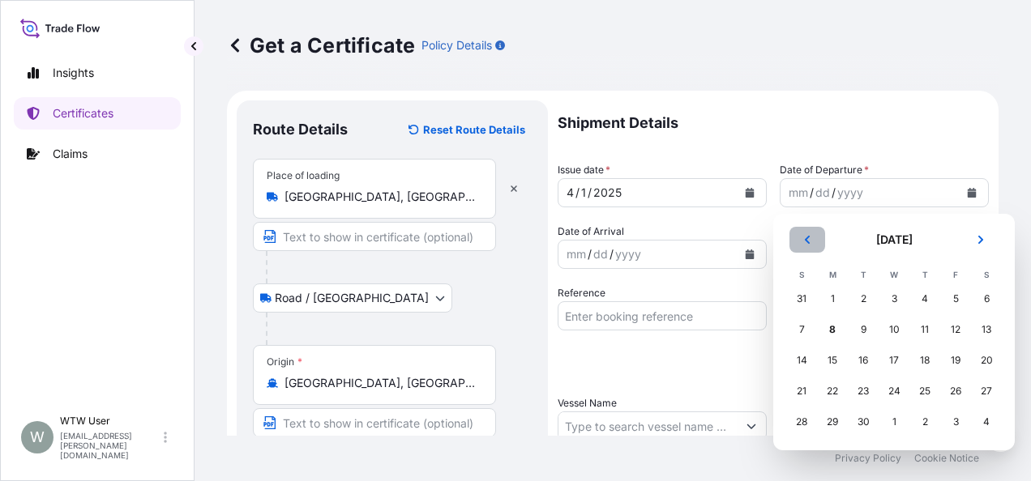
click at [814, 243] on button "Previous" at bounding box center [807, 240] width 36 height 26
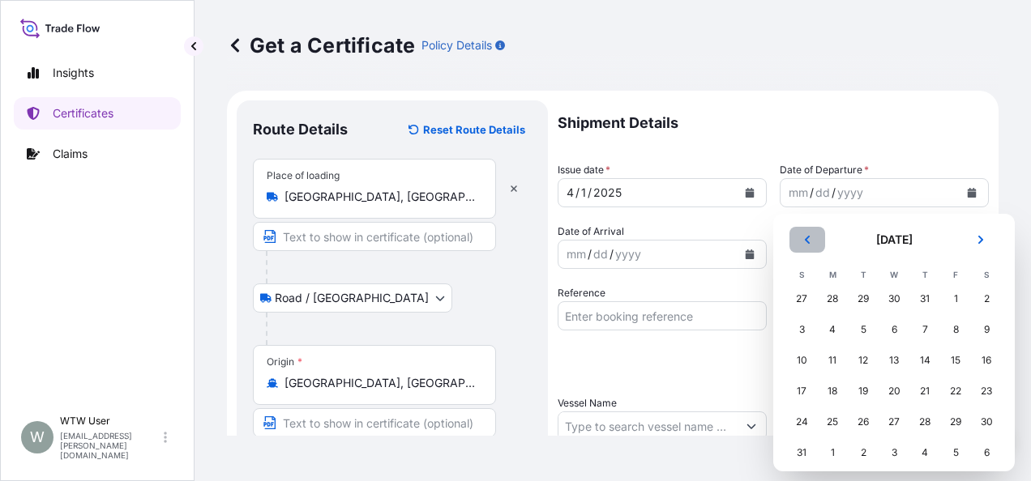
click at [814, 243] on button "Previous" at bounding box center [807, 240] width 36 height 26
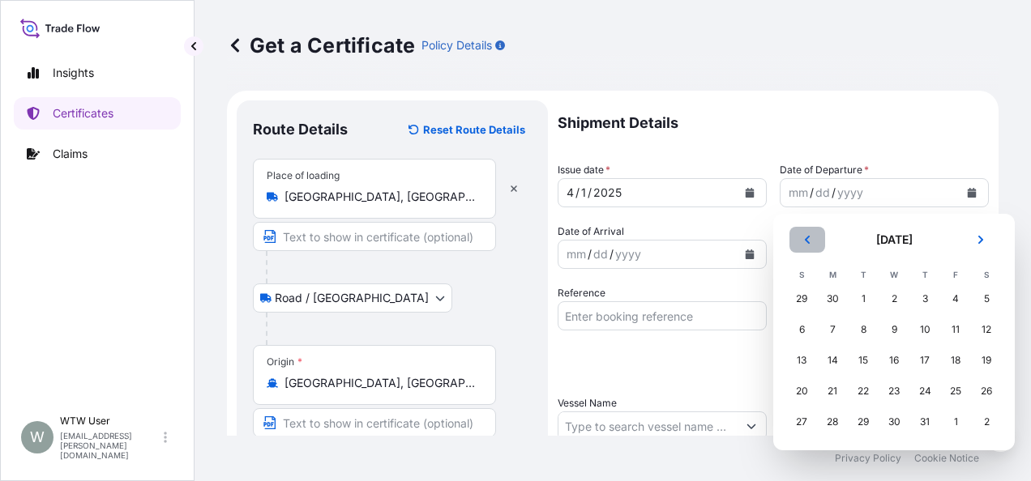
click at [814, 243] on button "Previous" at bounding box center [807, 240] width 36 height 26
click at [872, 300] on div "1" at bounding box center [863, 298] width 29 height 29
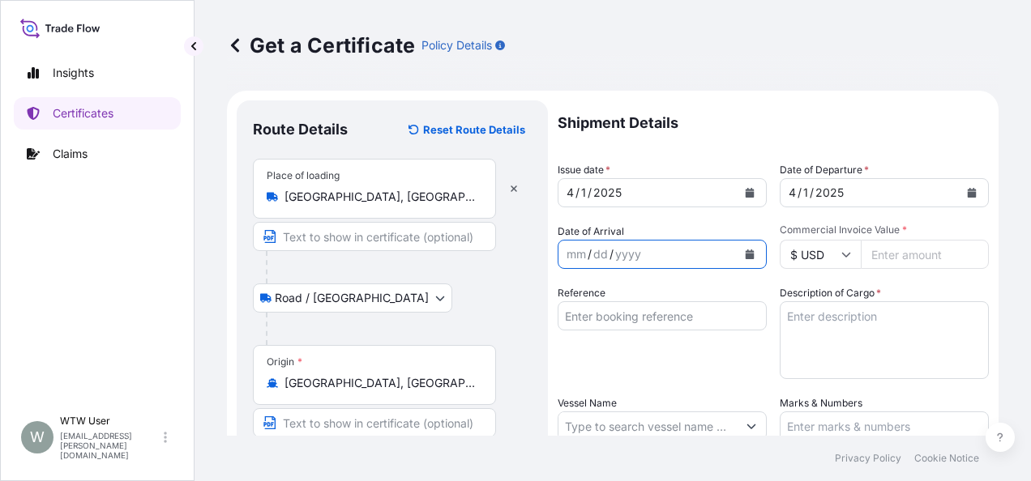
click at [742, 262] on button "Calendar" at bounding box center [750, 255] width 26 height 26
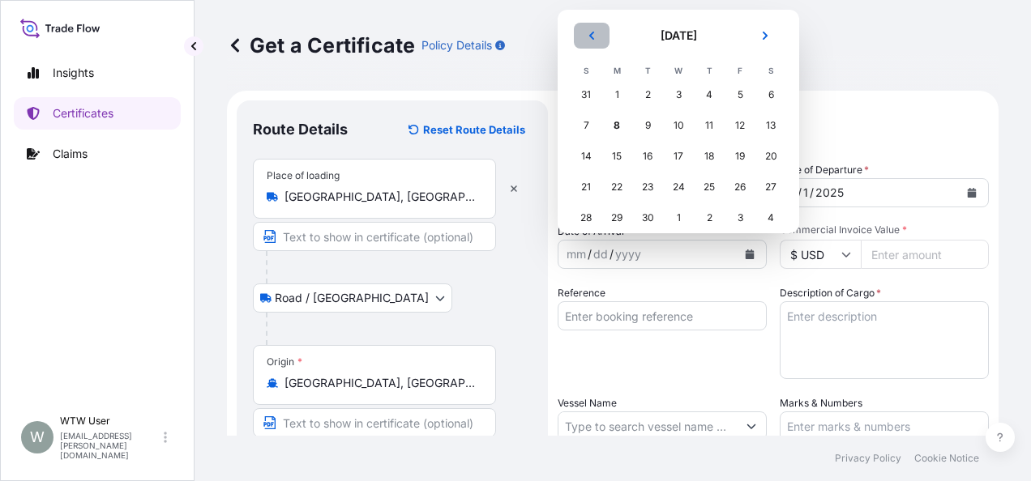
click at [591, 28] on button "Previous" at bounding box center [592, 36] width 36 height 26
click at [717, 93] on div "1" at bounding box center [709, 94] width 29 height 29
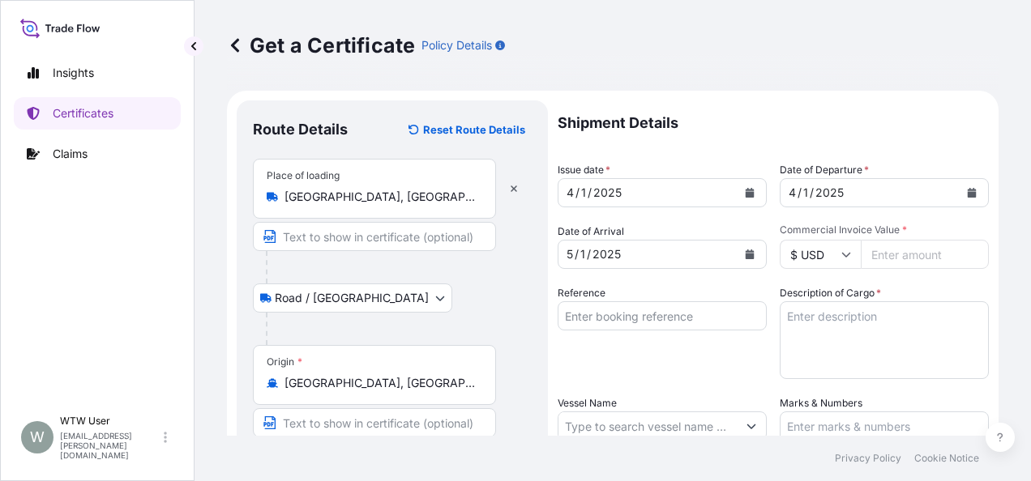
click at [930, 258] on input "Commercial Invoice Value *" at bounding box center [925, 254] width 128 height 29
paste input "28425.54"
type input "28425.54"
click at [648, 300] on div "Reference" at bounding box center [662, 332] width 209 height 94
click at [655, 314] on input "Reference" at bounding box center [662, 315] width 209 height 29
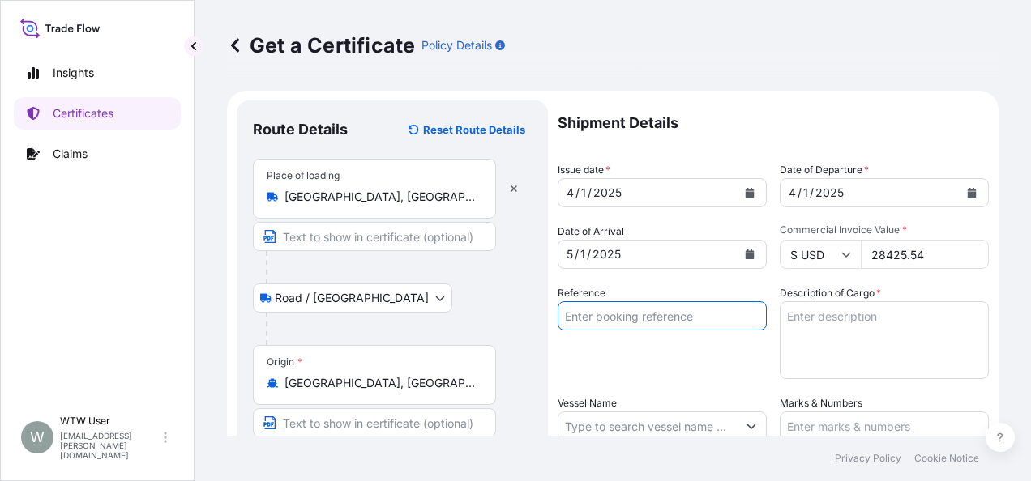
paste input "SC432402-A TA-3406-A / SC432921 TA-3419"
type input "SC432402-A TA-3406-A / SC432921 TA-3419"
click at [683, 357] on div "Reference SC432402-A TA-3406-A / SC432921 TA-3419" at bounding box center [662, 332] width 209 height 94
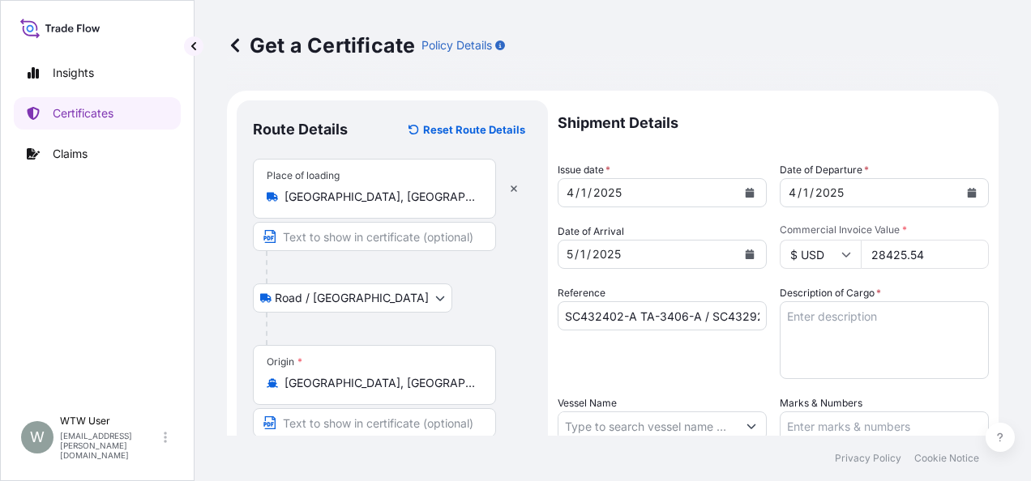
click at [814, 356] on textarea "Description of Cargo *" at bounding box center [884, 340] width 209 height 78
paste textarea "SOYPASS "2" (ANIMAL FEED) IN BULK"
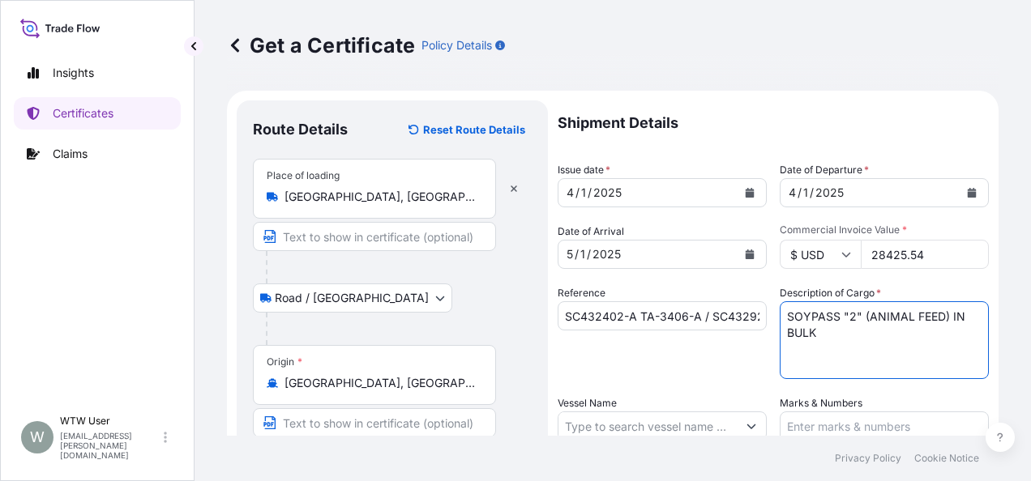
scroll to position [31, 0]
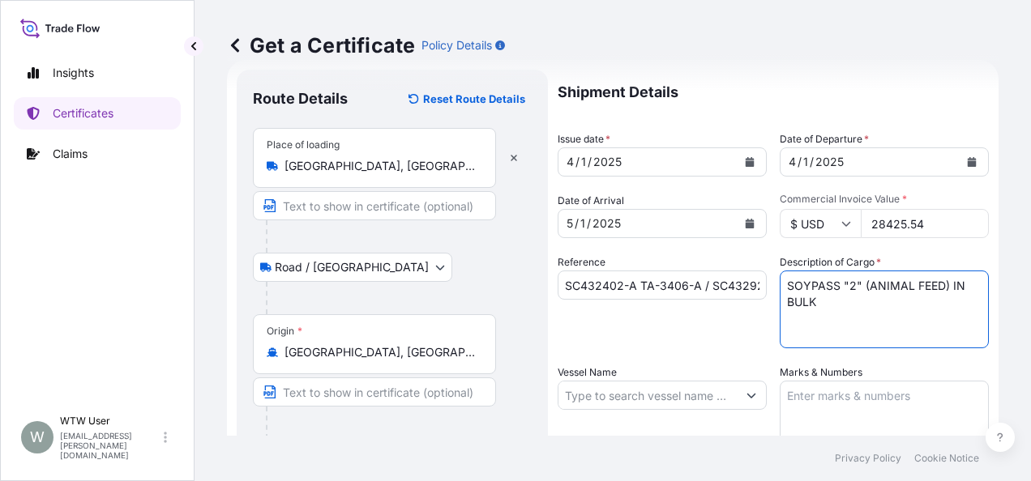
type textarea "SOYPASS "2" (ANIMAL FEED) IN BULK"
click at [703, 317] on div "Reference SC432402-A TA-3406-A / SC432921 TA-3419" at bounding box center [662, 301] width 209 height 94
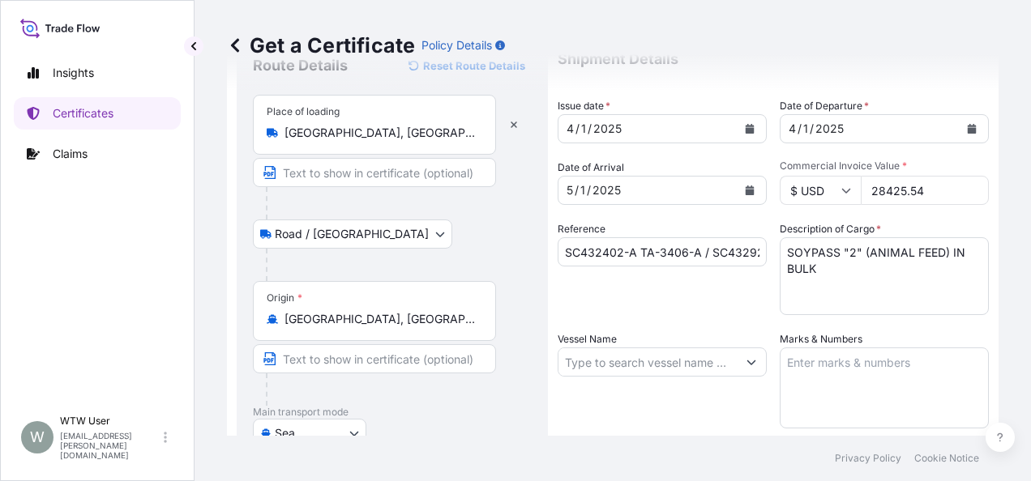
scroll to position [65, 0]
click at [577, 368] on input "Vessel Name" at bounding box center [647, 361] width 178 height 29
paste input "YM UBIQUITY"
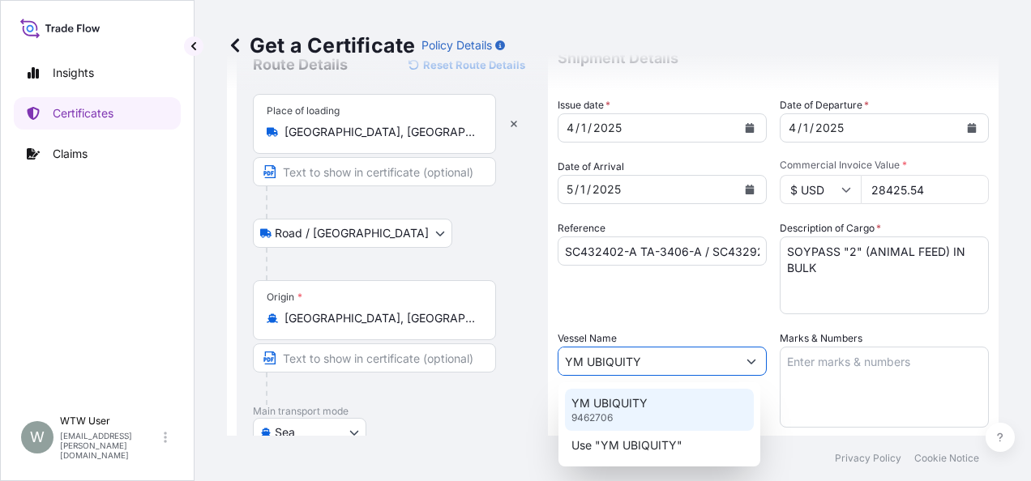
click at [620, 404] on p "YM UBIQUITY" at bounding box center [609, 403] width 76 height 16
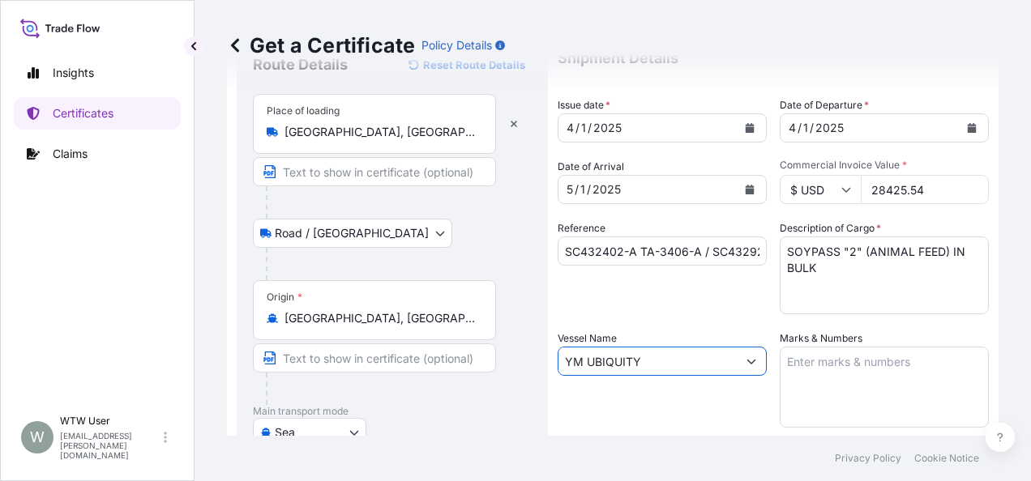
type input "YM UBIQUITY"
click at [842, 368] on textarea "Marks & Numbers" at bounding box center [884, 387] width 209 height 81
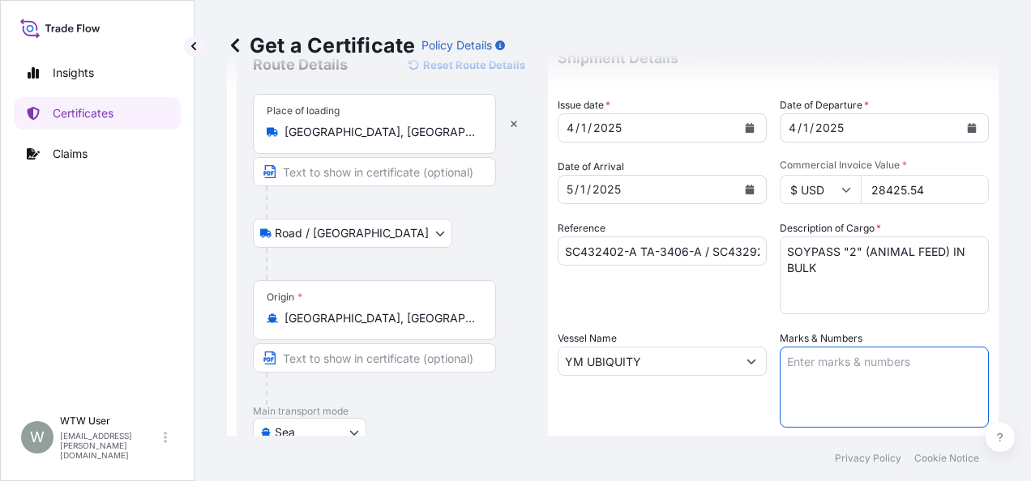
paste textarea "INVOICE NO. 17032102"
type textarea "INVOICE NO. 17032102"
click at [622, 446] on footer "Privacy Policy Cookie Notice" at bounding box center [613, 458] width 836 height 45
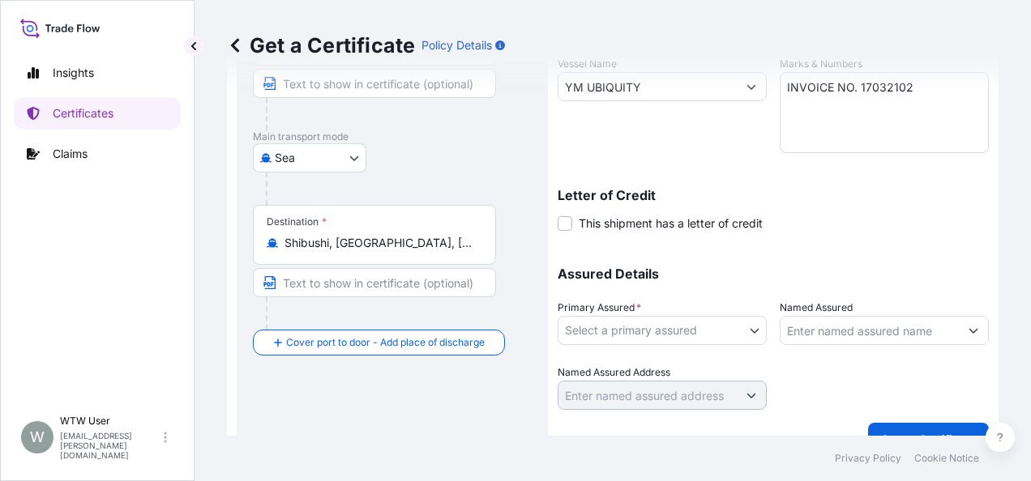
scroll to position [354, 0]
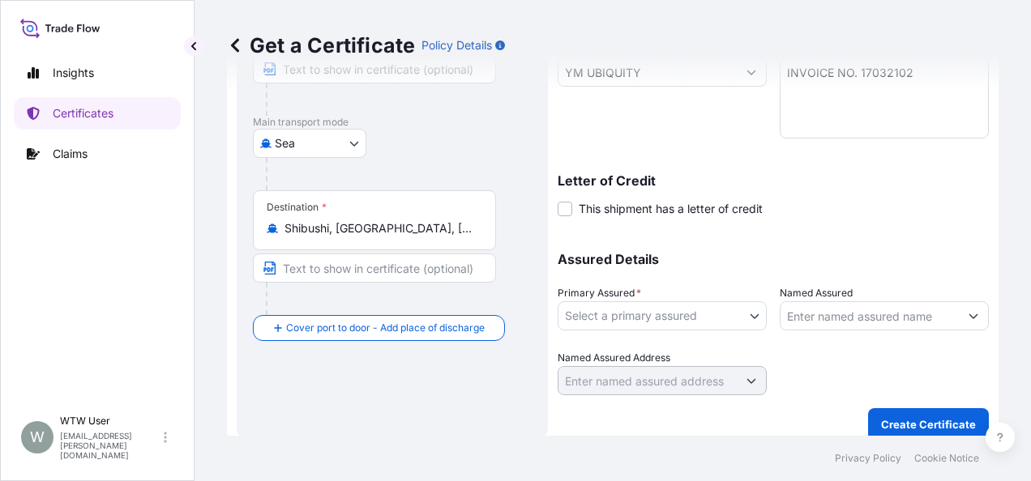
click at [696, 314] on body "Insights Certificates Claims W WTW User trade.flow+wilbur@wtwco.com Get a Certi…" at bounding box center [515, 240] width 1031 height 481
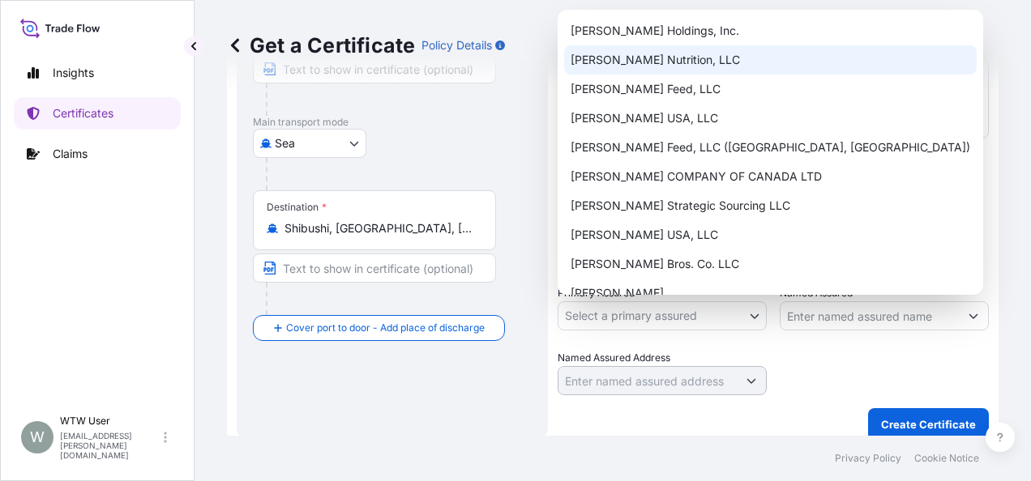
click at [725, 58] on div "[PERSON_NAME] Nutrition, LLC" at bounding box center [770, 59] width 413 height 29
select select "31733"
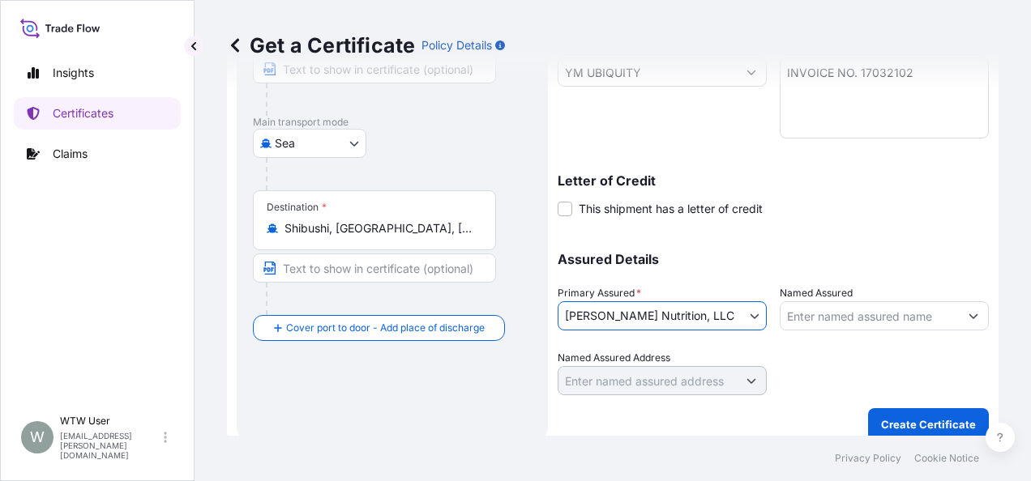
click at [806, 259] on p "Assured Details" at bounding box center [773, 259] width 431 height 13
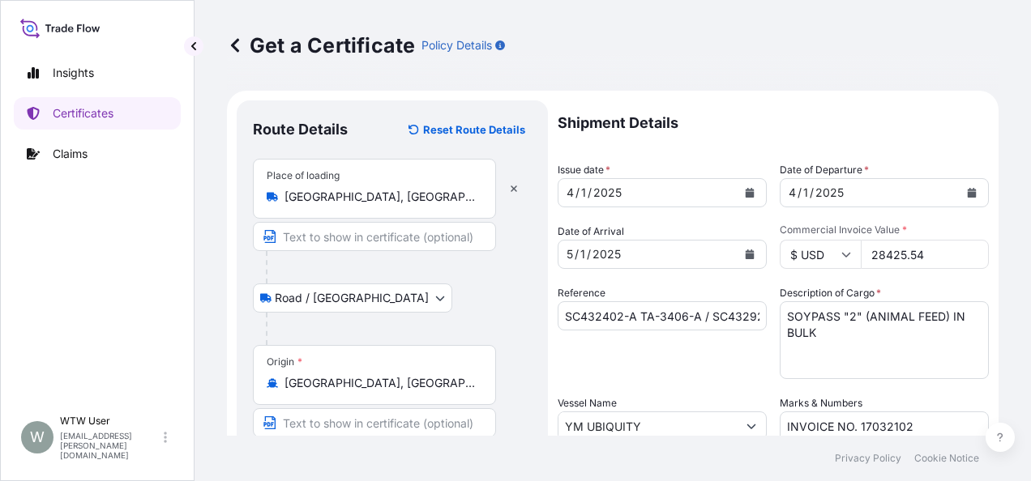
scroll to position [368, 0]
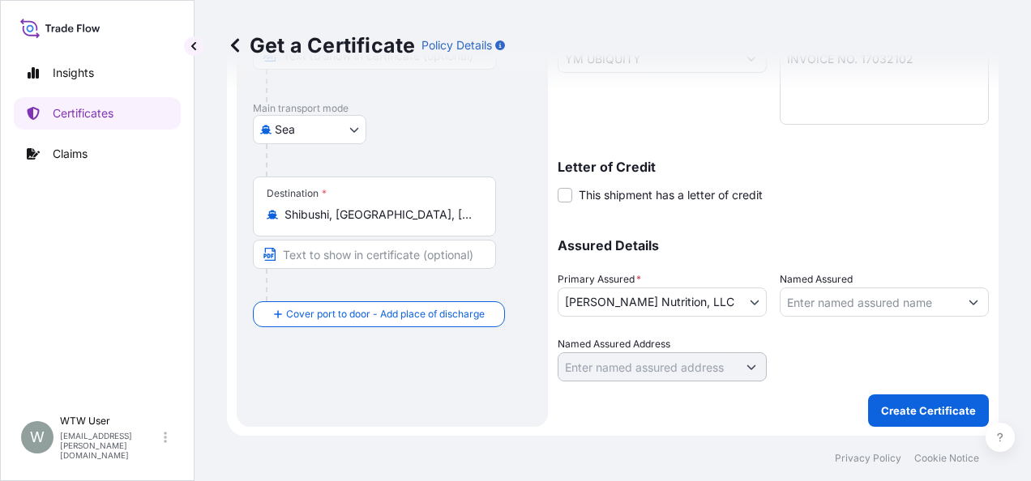
click at [899, 403] on p "Create Certificate" at bounding box center [928, 411] width 95 height 16
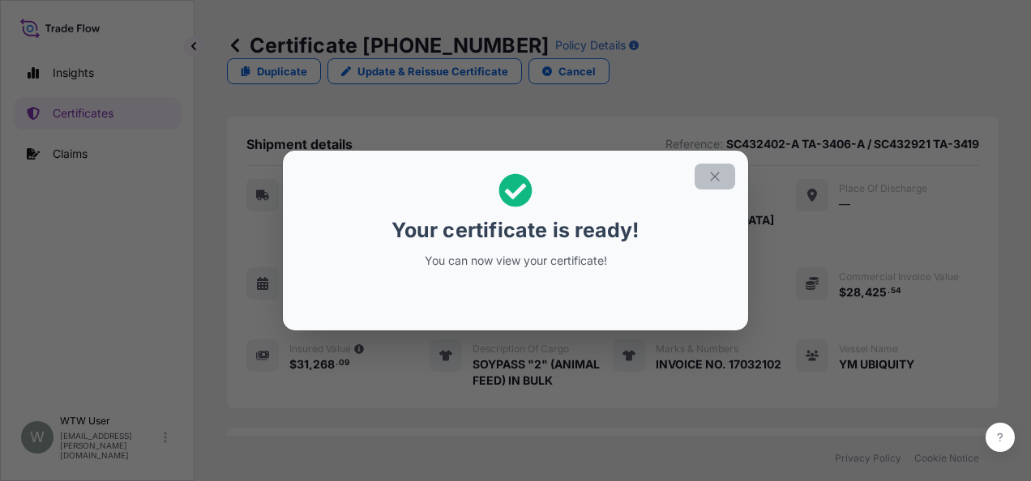
click at [724, 170] on button "button" at bounding box center [715, 177] width 41 height 26
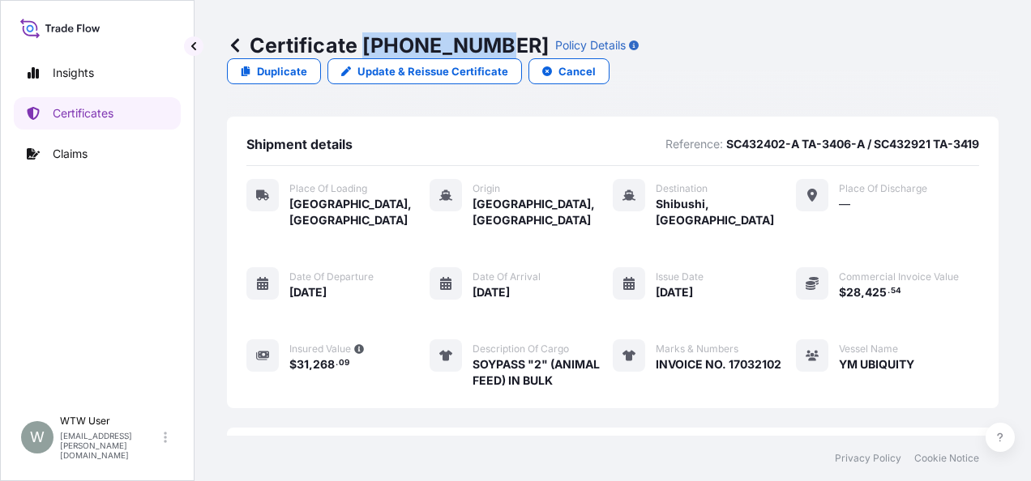
drag, startPoint x: 365, startPoint y: 51, endPoint x: 481, endPoint y: 55, distance: 116.0
click at [481, 55] on p "Certificate 31733-138-1" at bounding box center [388, 45] width 322 height 26
copy p "[PHONE_NUMBER]"
click at [118, 107] on link "Certificates" at bounding box center [97, 113] width 167 height 32
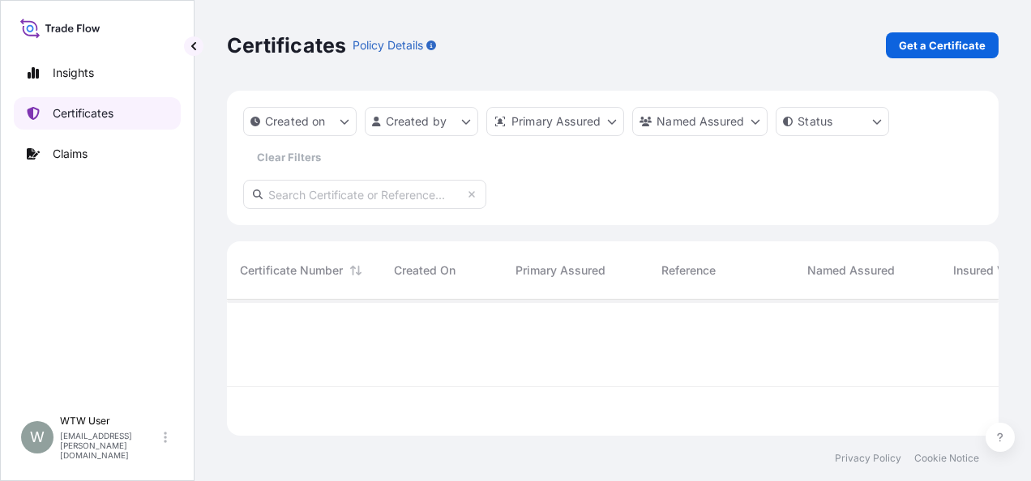
scroll to position [133, 759]
click at [306, 202] on input "text" at bounding box center [364, 194] width 243 height 29
paste input "31738-1-1"
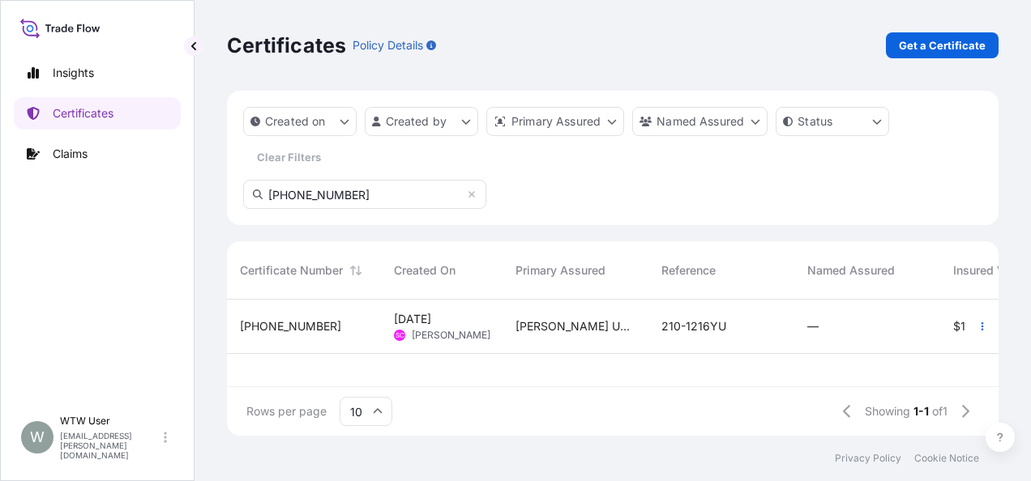
type input "31738-1-1"
click at [489, 331] on div "Apr 11, 2025 SC Sabrina Chen" at bounding box center [442, 327] width 122 height 54
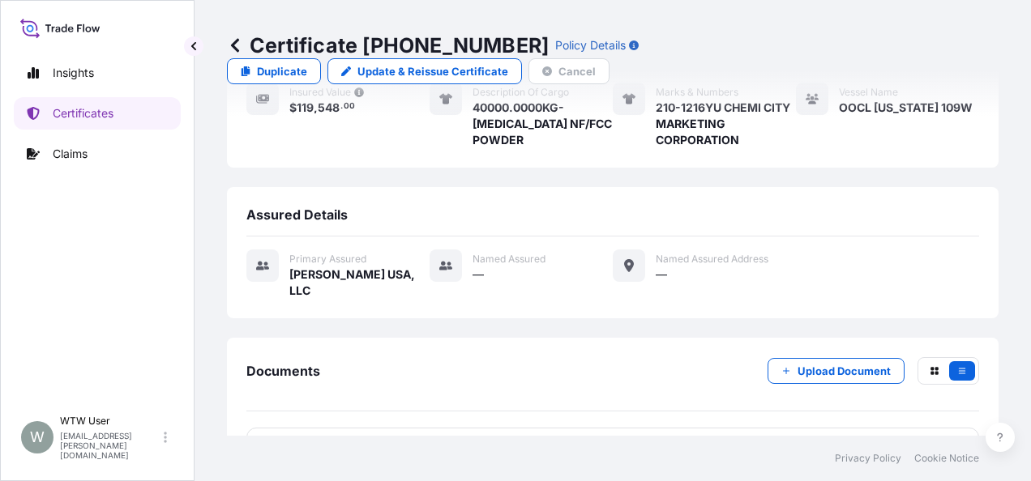
scroll to position [263, 0]
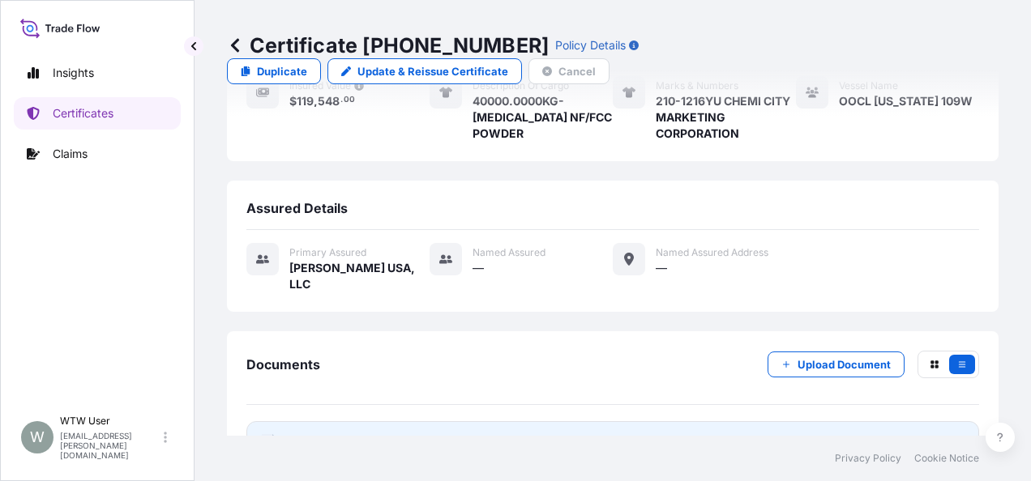
click at [408, 421] on link "PDF Certificate 2025-04-11T00:49:09.314589" at bounding box center [612, 442] width 733 height 42
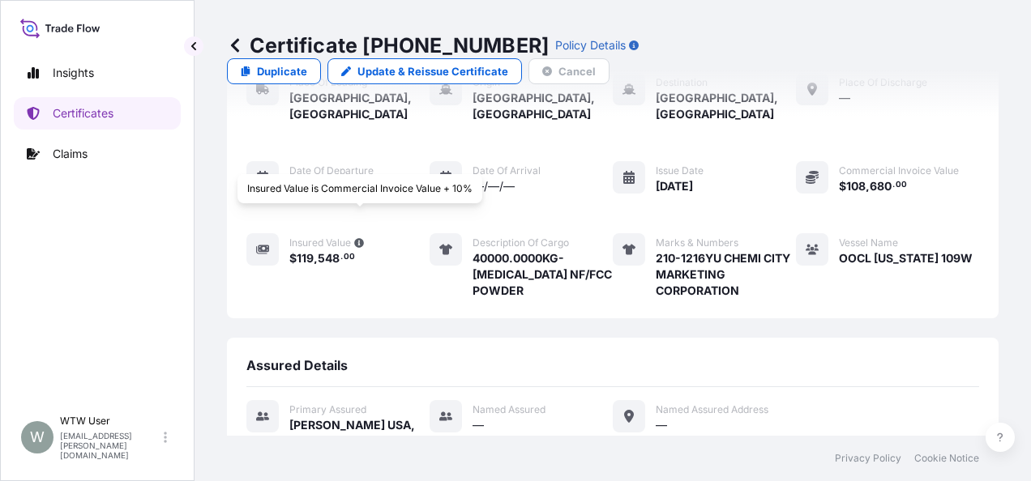
scroll to position [0, 0]
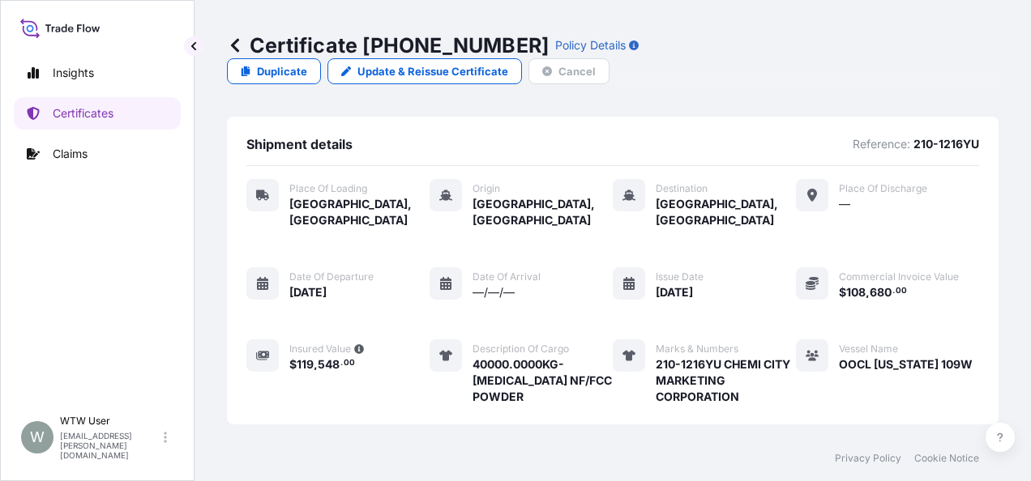
click at [241, 45] on icon at bounding box center [235, 45] width 16 height 16
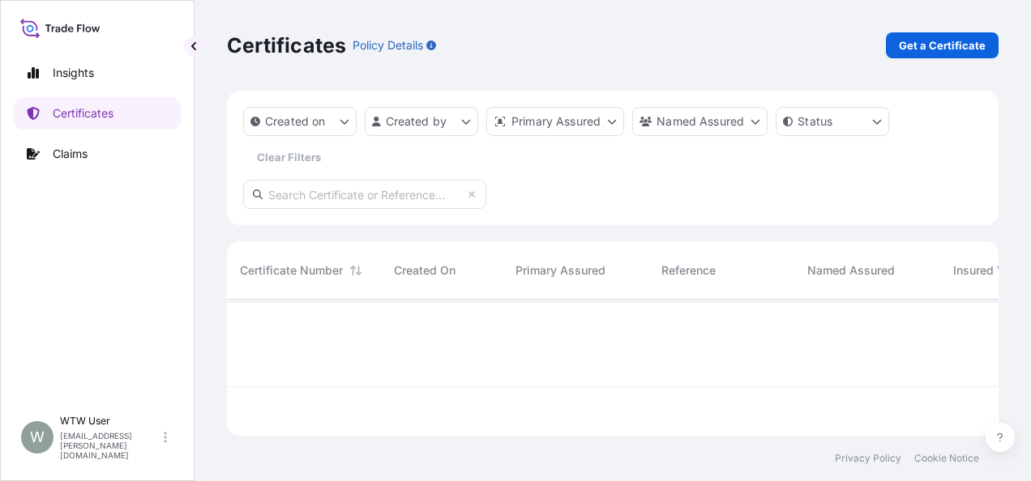
scroll to position [133, 759]
click at [947, 45] on p "Get a Certificate" at bounding box center [942, 45] width 87 height 16
select select "Road / [GEOGRAPHIC_DATA]"
select select "Sea"
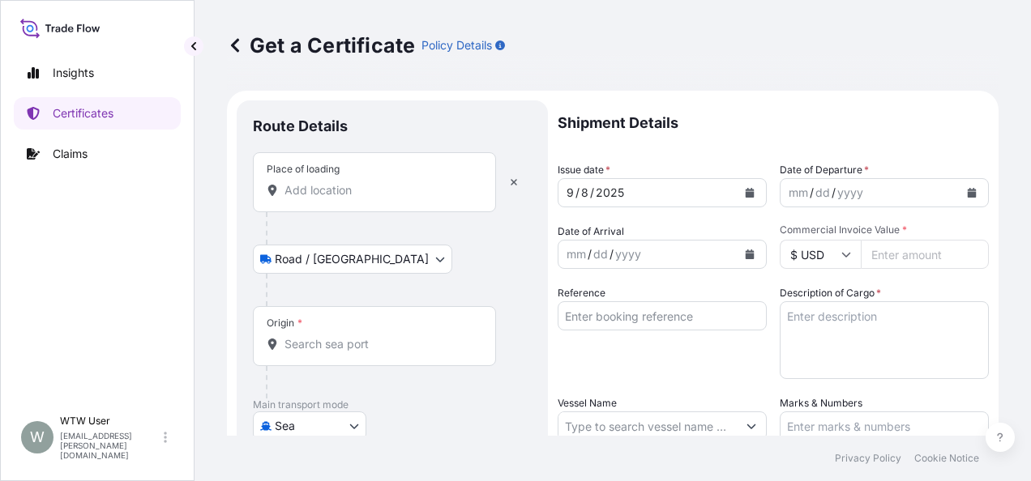
click at [319, 195] on input "Place of loading" at bounding box center [379, 190] width 191 height 16
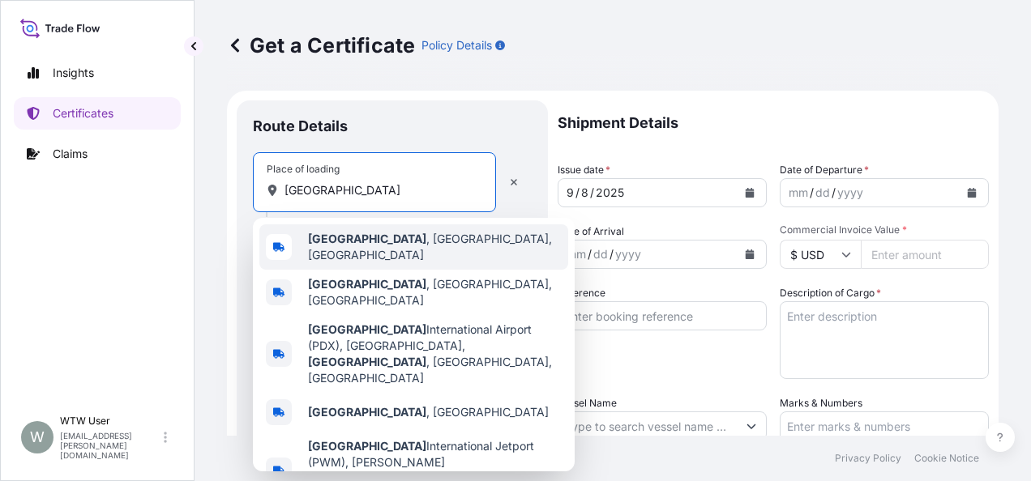
click at [410, 243] on div "Portland , OR, USA" at bounding box center [413, 246] width 309 height 45
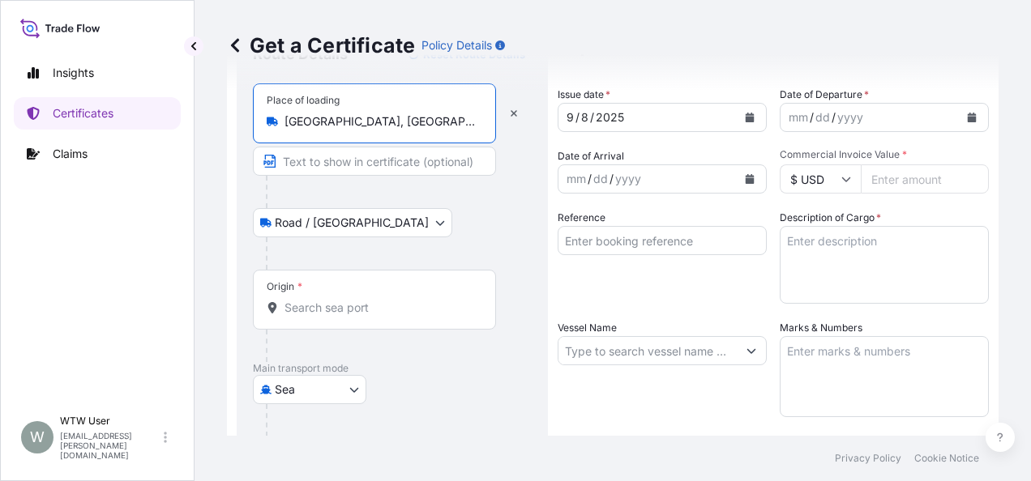
scroll to position [76, 0]
type input "[GEOGRAPHIC_DATA], [GEOGRAPHIC_DATA], [GEOGRAPHIC_DATA]"
click at [378, 288] on div "Origin *" at bounding box center [374, 299] width 243 height 60
click at [378, 299] on input "Origin *" at bounding box center [379, 307] width 191 height 16
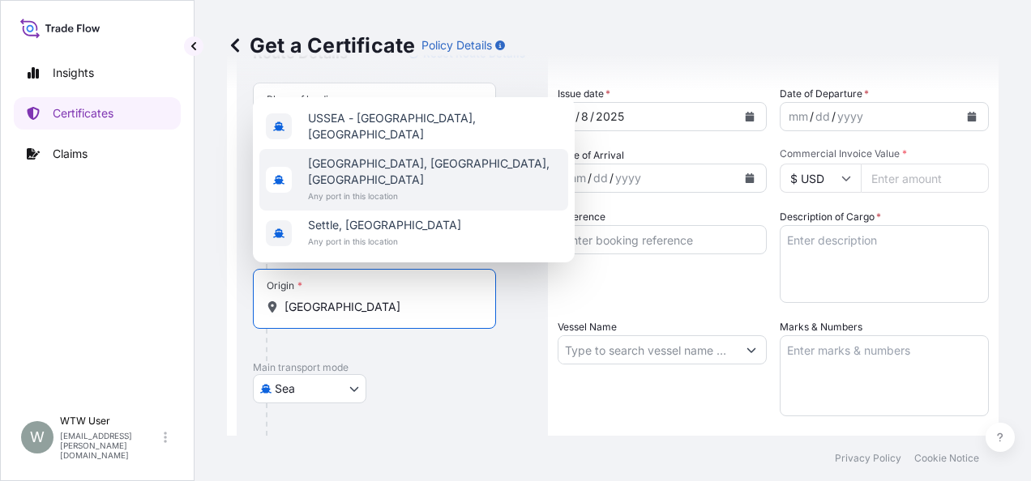
click at [404, 194] on div "Seattle, WA, USA Any port in this location" at bounding box center [413, 180] width 309 height 62
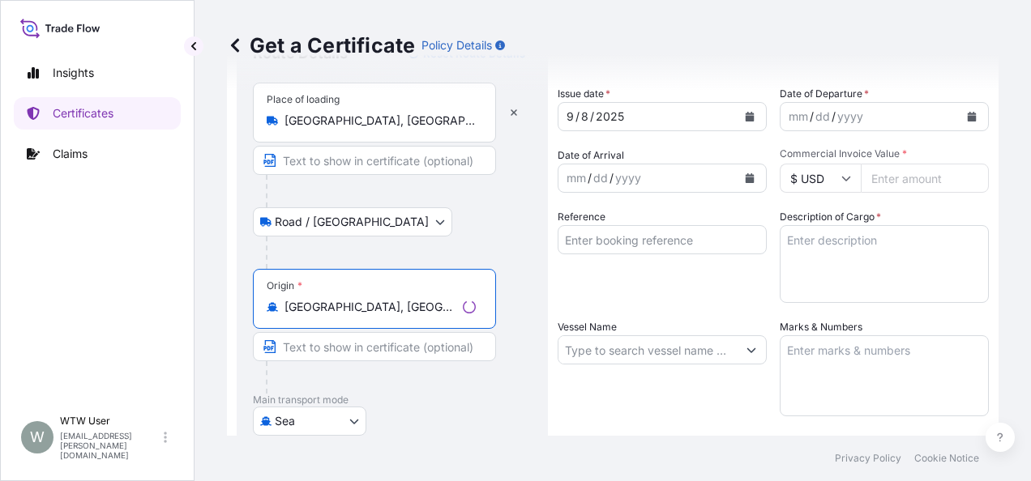
scroll to position [235, 0]
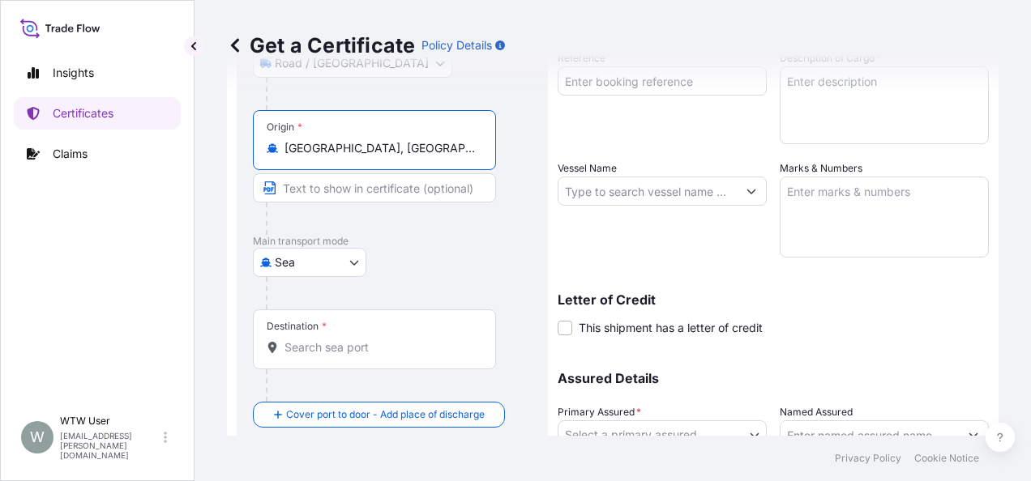
type input "Seattle, WA, USA"
click at [390, 352] on input "Destination *" at bounding box center [379, 348] width 191 height 16
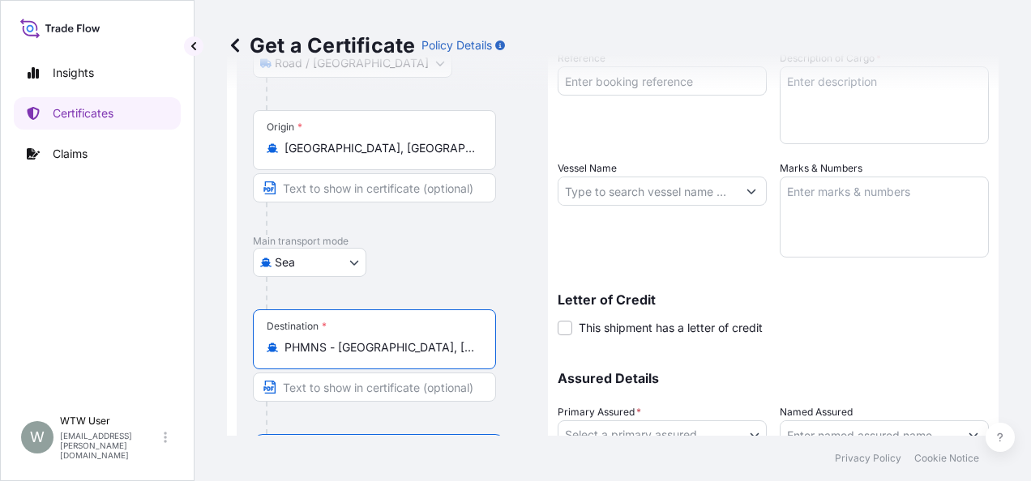
type input "PHMNS - Manila South Harbour, Philippines"
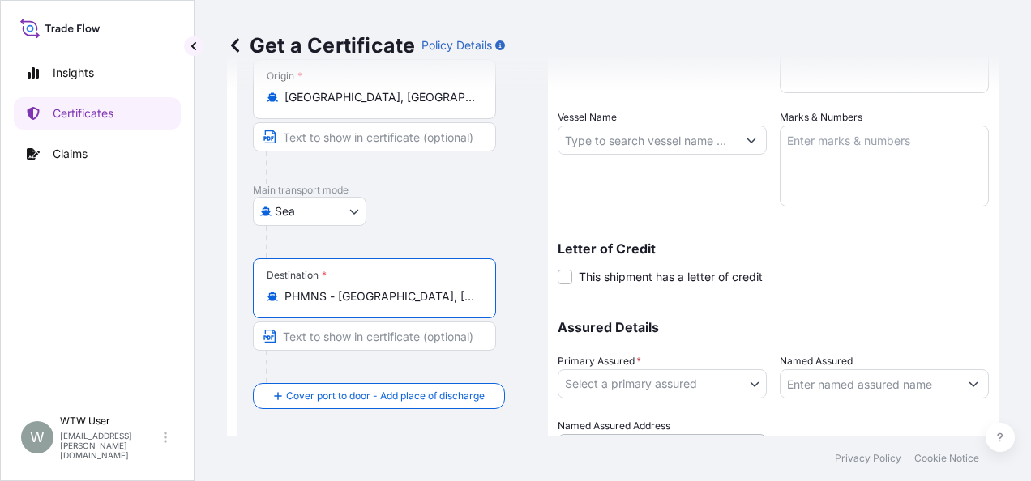
scroll to position [287, 0]
click at [455, 327] on input "Text to appear on certificate" at bounding box center [374, 335] width 243 height 29
paste input "Manila South Harbour, Philippines"
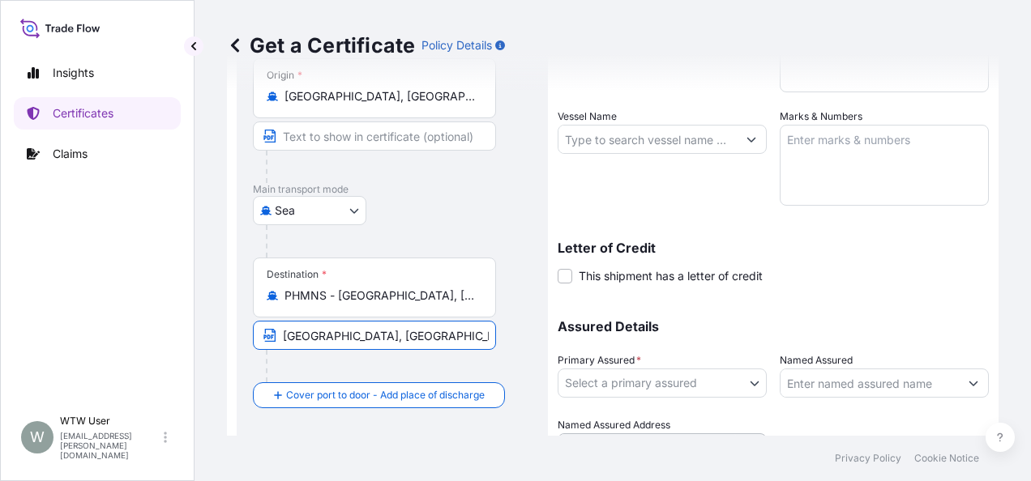
type input "Manila South Harbour, Philippines"
click at [496, 336] on div "Destination * PHMNS - Manila South Harbour, Philippines Manila South Harbour, P…" at bounding box center [392, 320] width 279 height 125
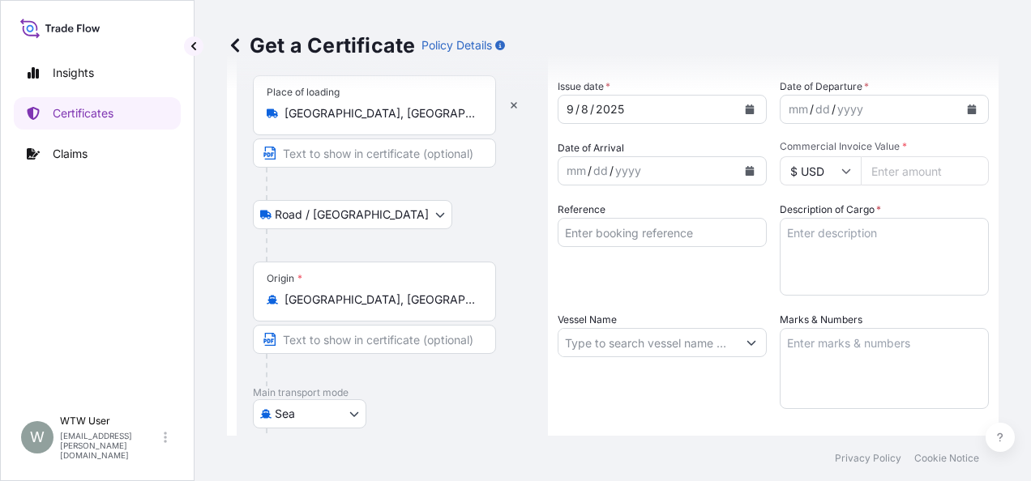
scroll to position [0, 0]
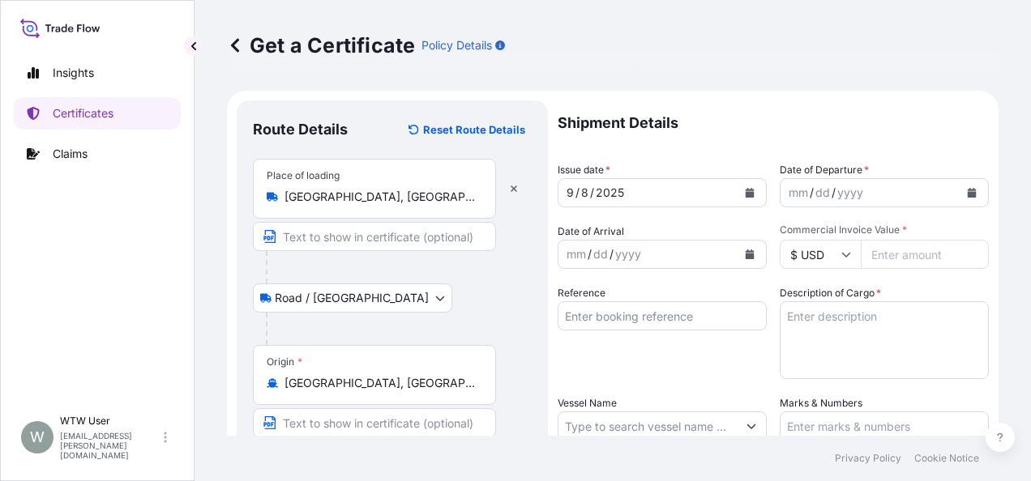
click at [737, 197] on button "Calendar" at bounding box center [750, 193] width 26 height 26
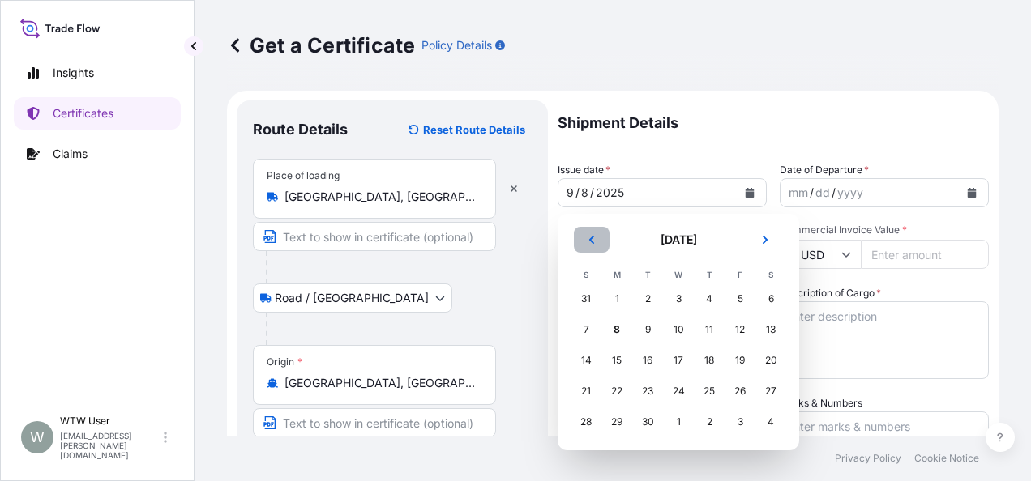
click at [592, 251] on button "Previous" at bounding box center [592, 240] width 36 height 26
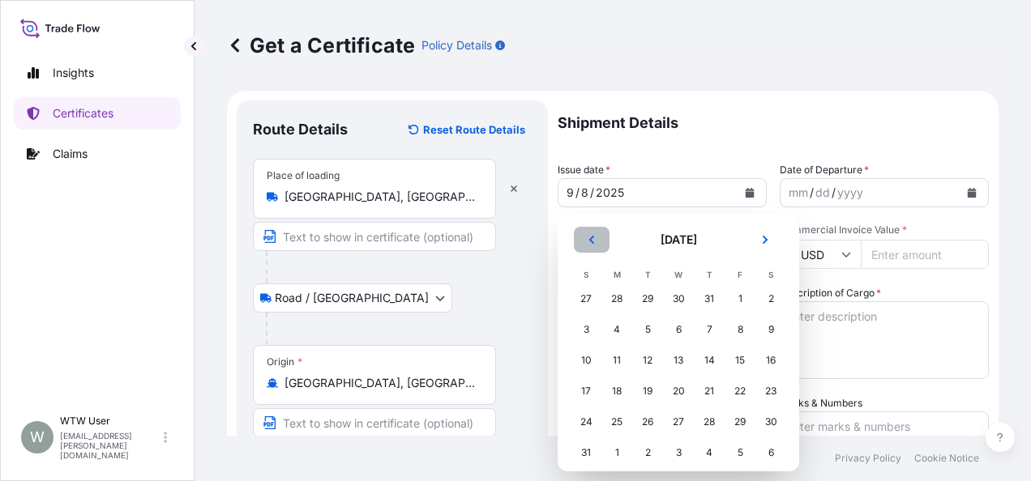
click at [592, 251] on button "Previous" at bounding box center [592, 240] width 36 height 26
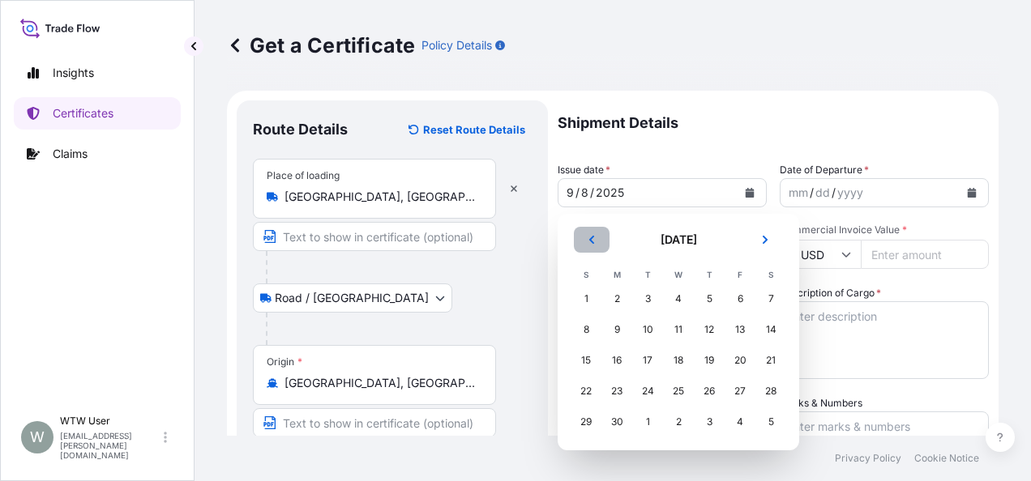
click at [592, 251] on button "Previous" at bounding box center [592, 240] width 36 height 26
click at [703, 331] on div "10" at bounding box center [709, 329] width 29 height 29
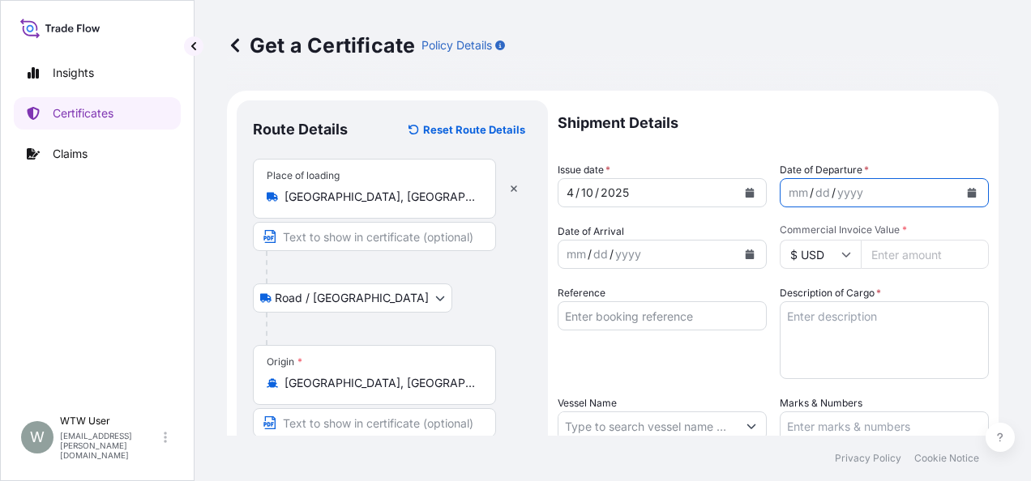
click at [961, 201] on button "Calendar" at bounding box center [972, 193] width 26 height 26
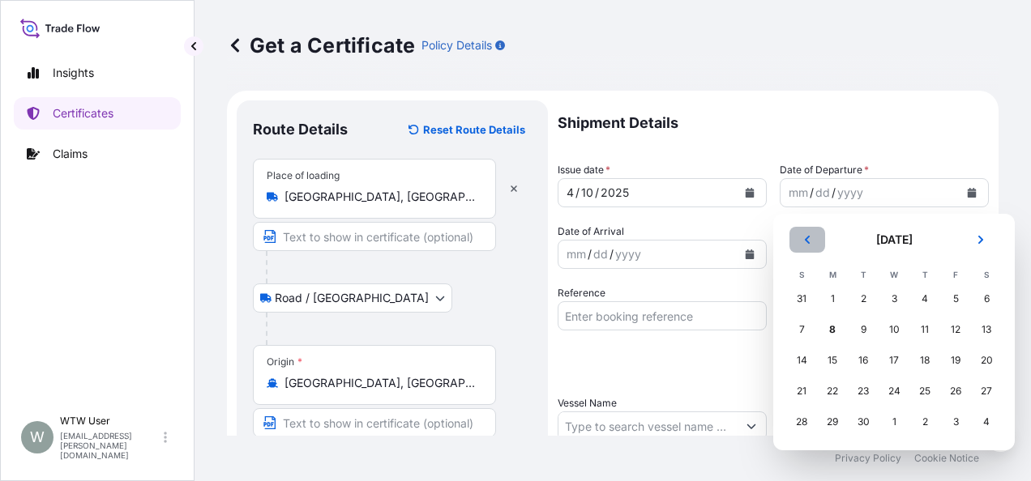
click at [806, 244] on icon "Previous" at bounding box center [807, 240] width 10 height 10
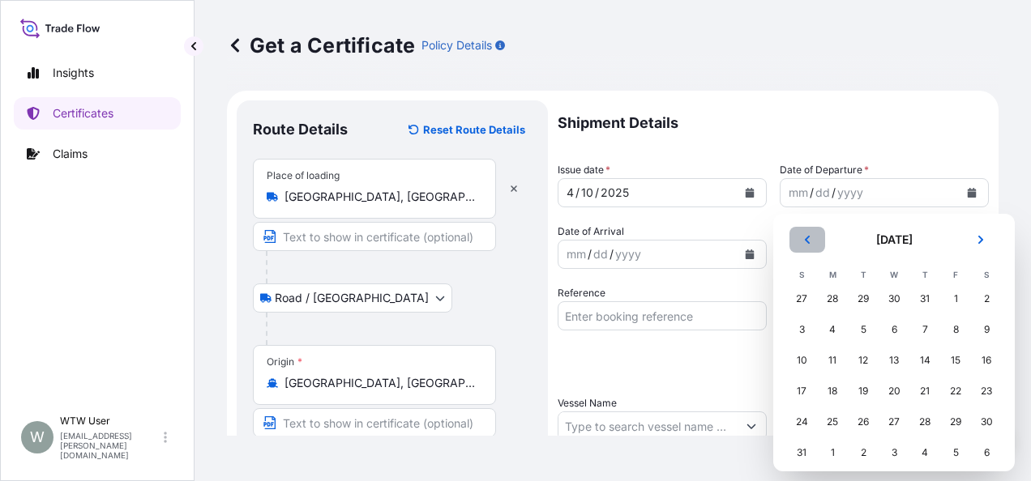
click at [806, 244] on icon "Previous" at bounding box center [807, 240] width 10 height 10
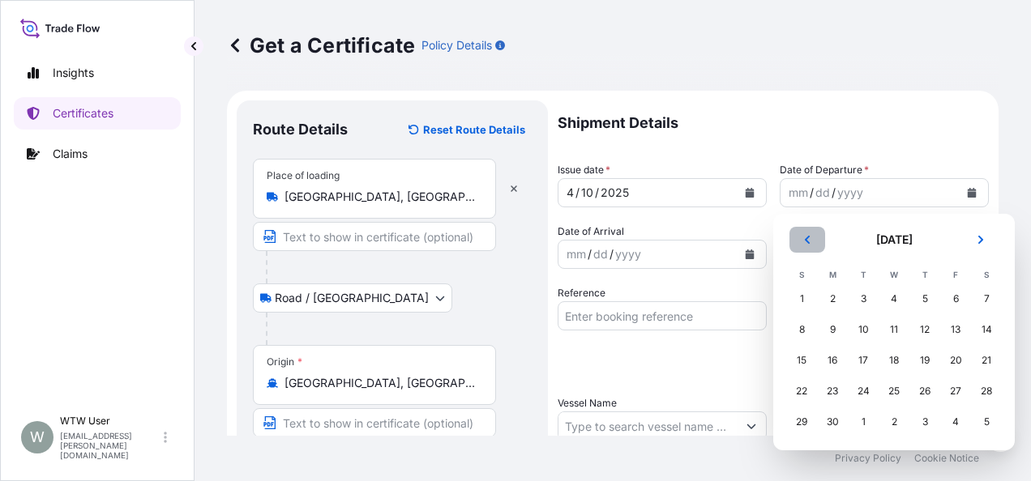
click at [806, 244] on icon "Previous" at bounding box center [807, 240] width 10 height 10
click at [895, 301] on div "2" at bounding box center [893, 298] width 29 height 29
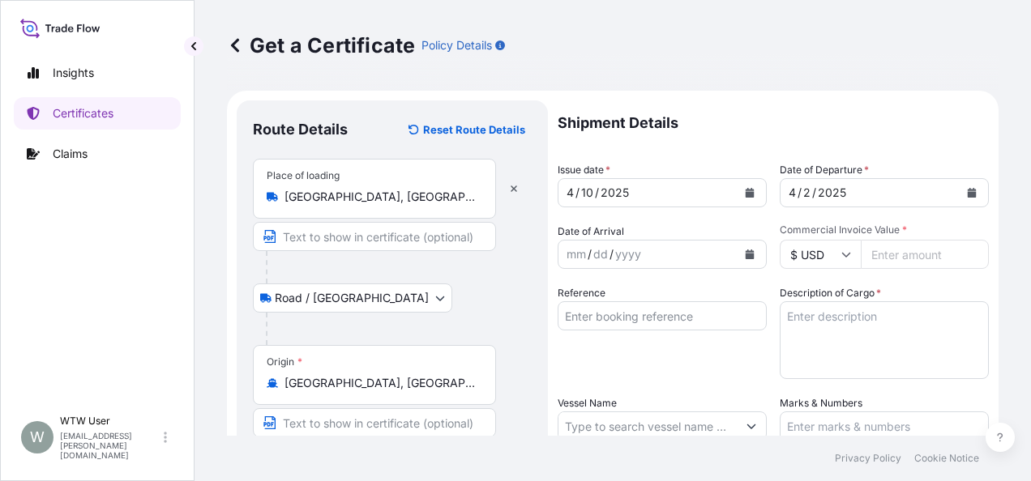
click at [906, 246] on input "Commercial Invoice Value *" at bounding box center [925, 254] width 128 height 29
paste input "108680"
type input "108680"
click at [971, 292] on div "Description of Cargo *" at bounding box center [884, 332] width 209 height 94
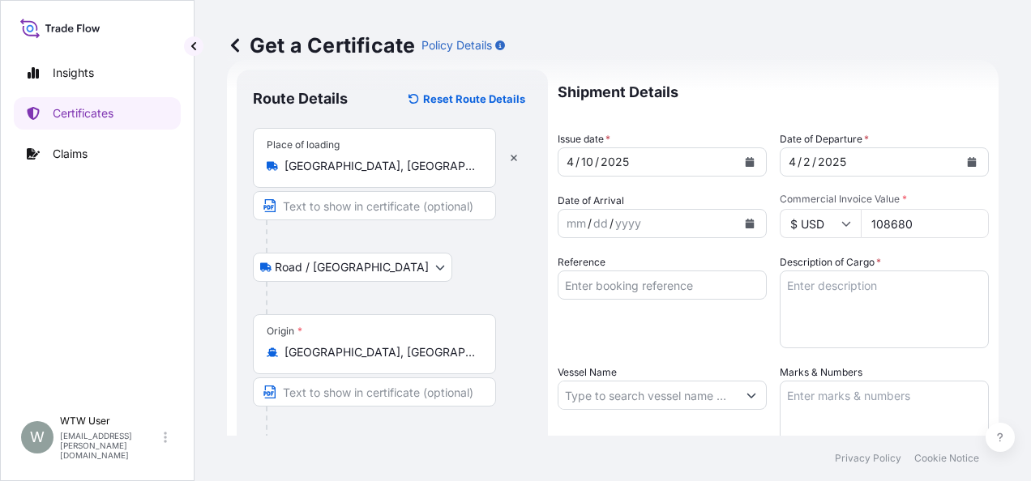
click at [637, 289] on input "Reference" at bounding box center [662, 285] width 209 height 29
paste input "210-1216YU"
type input "210-1216YU"
click at [643, 307] on div "Reference 210-1216YU" at bounding box center [662, 301] width 209 height 94
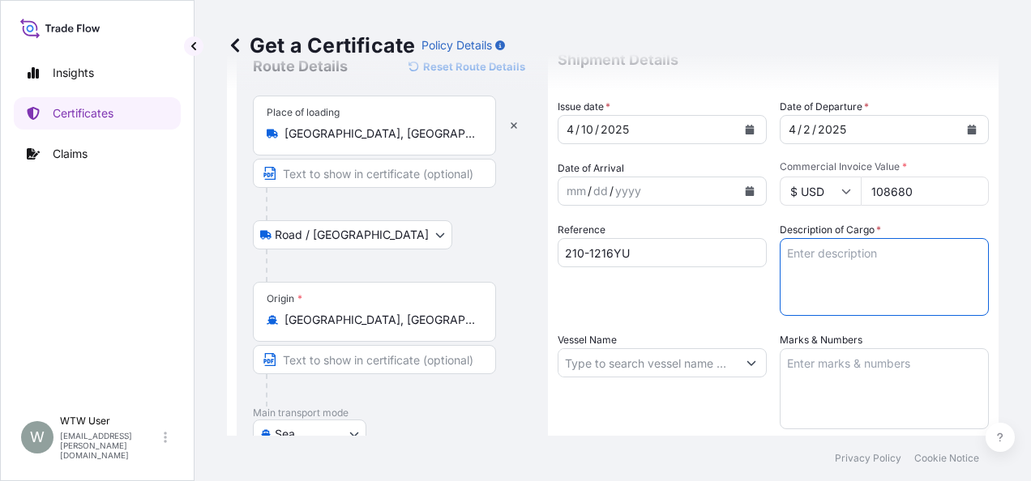
click at [874, 277] on textarea "Description of Cargo *" at bounding box center [884, 277] width 209 height 78
paste textarea "40000.0000KG-SODIUM BENZOATE NF/FCC POWDER"
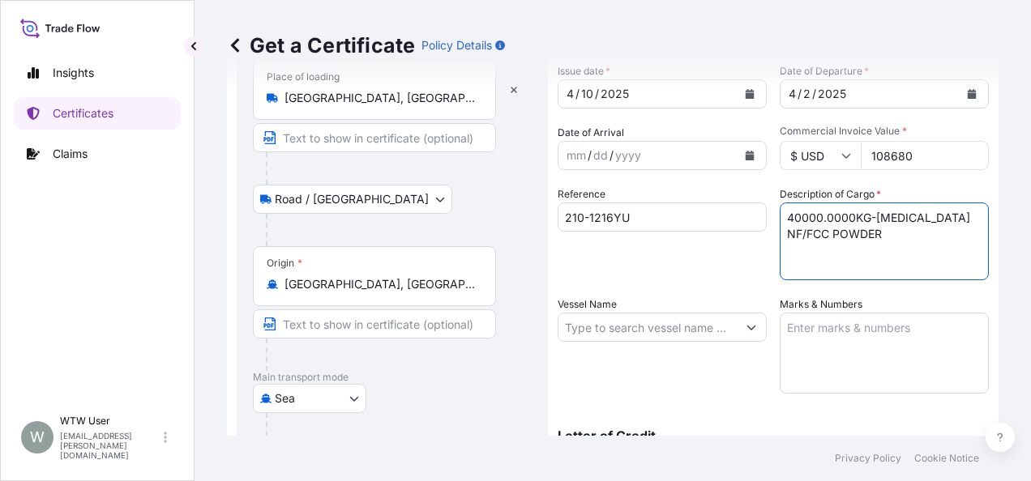
type textarea "40000.0000KG-SODIUM BENZOATE NF/FCC POWDER"
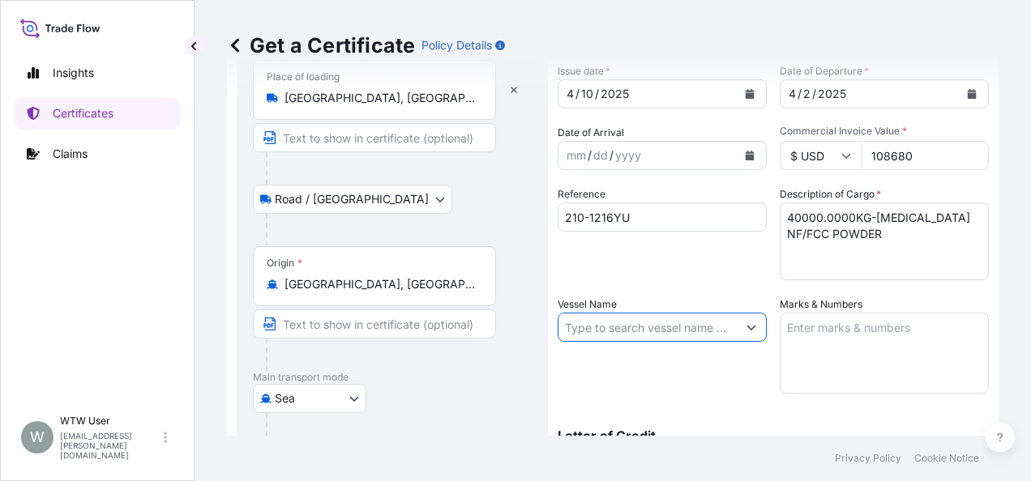
click at [694, 321] on input "Vessel Name" at bounding box center [647, 327] width 178 height 29
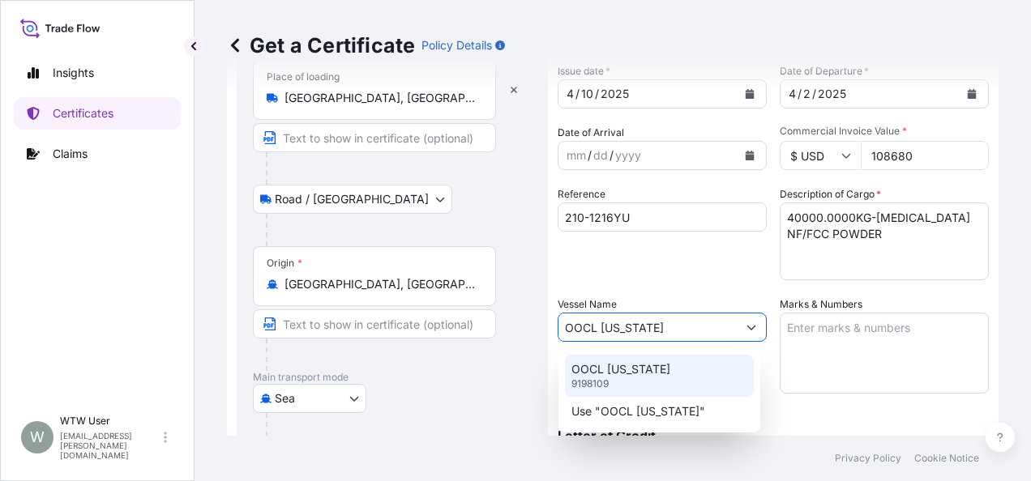
click at [652, 383] on div "OOCL NEW YORK 9198109" at bounding box center [659, 376] width 189 height 42
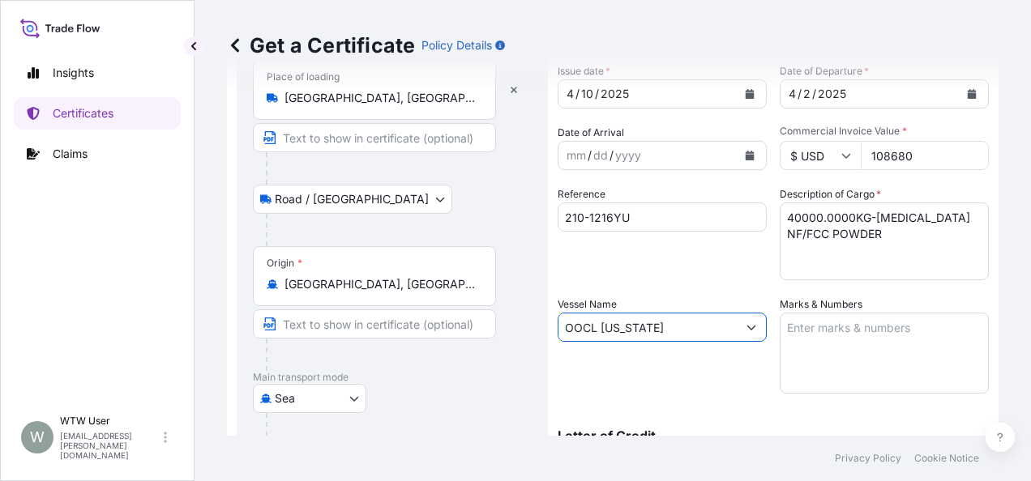
type input "OOCL NEW YORK"
click at [866, 353] on textarea "Marks & Numbers" at bounding box center [884, 353] width 209 height 81
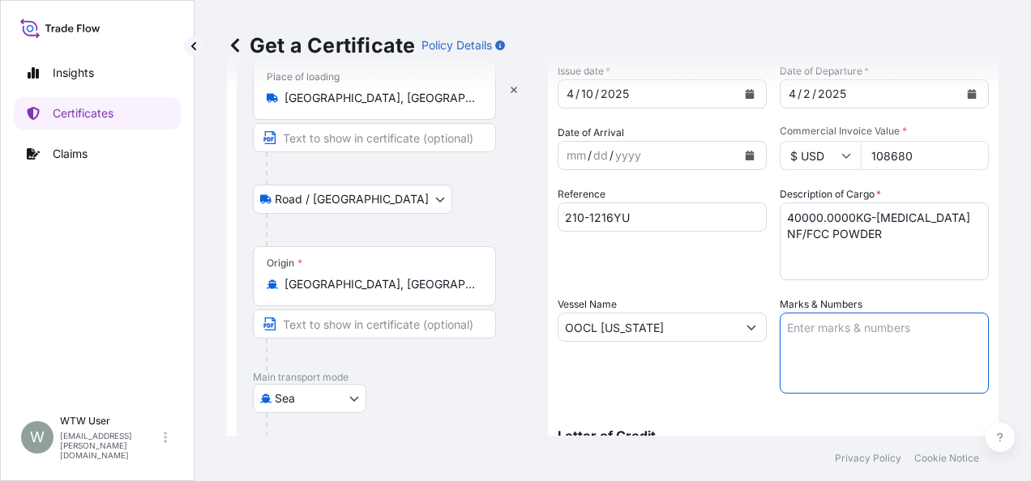
paste textarea "210-1216YU CHEMI CITY MARKETING CORPORATION"
type textarea "210-1216YU CHEMI CITY MARKETING CORPORATION"
click at [763, 375] on div "Shipment Details Issue date * 4 / 10 / 2025 Date of Departure * 4 / 2 / 2025 Da…" at bounding box center [773, 326] width 431 height 649
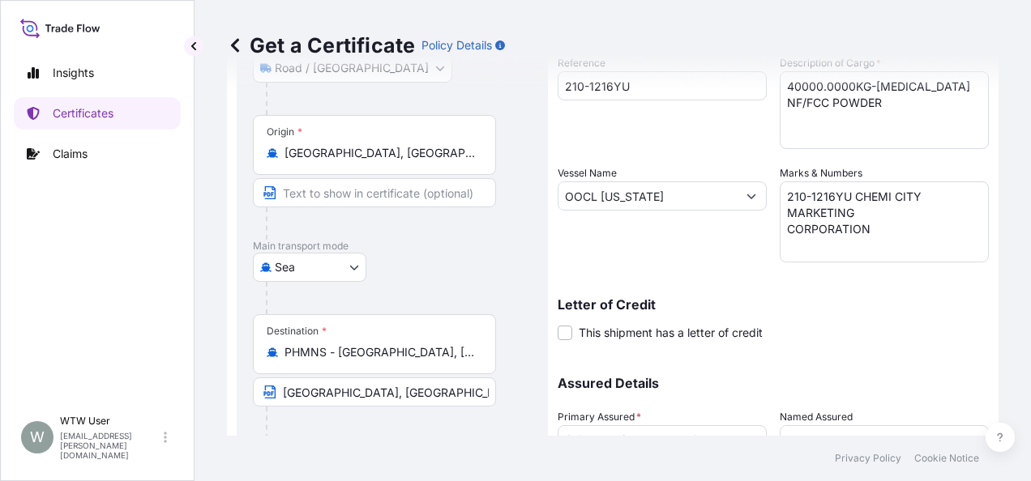
scroll to position [294, 0]
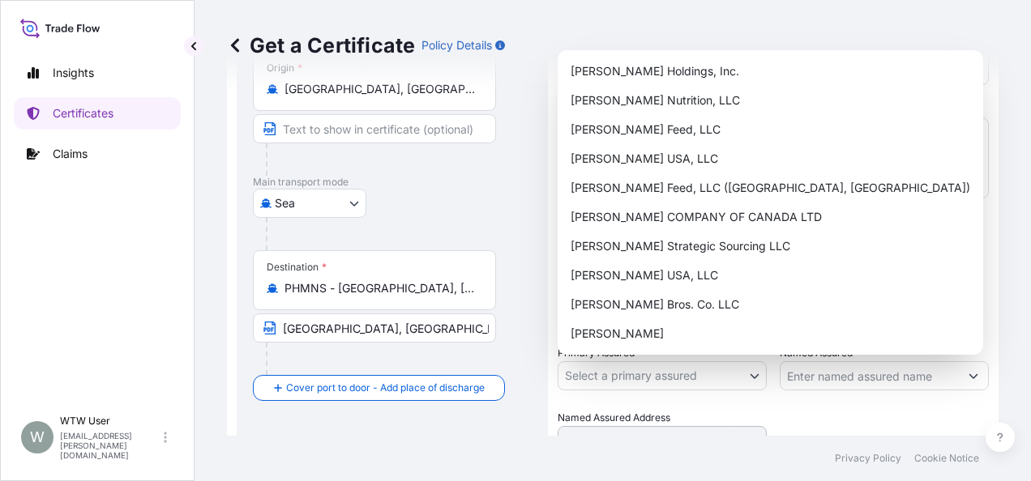
click at [643, 384] on body "Insights Certificates Claims W WTW User trade.flow+wilbur@wtwco.com Get a Certi…" at bounding box center [515, 240] width 1031 height 481
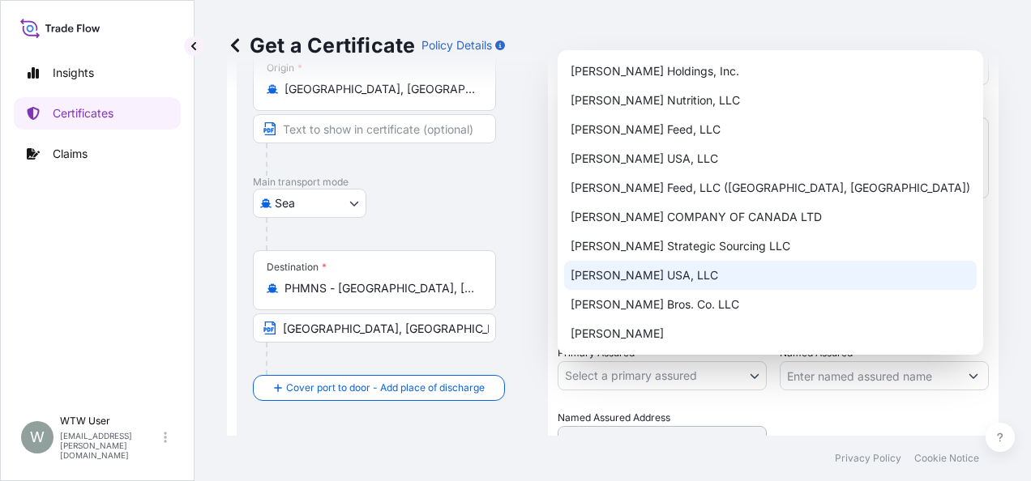
click at [641, 278] on div "[PERSON_NAME] USA, LLC" at bounding box center [770, 275] width 413 height 29
select select "31735"
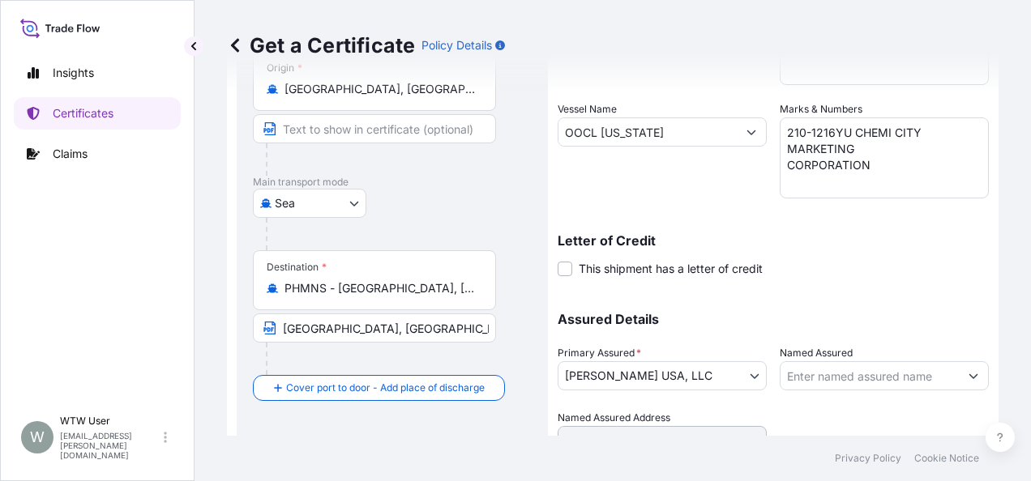
click at [867, 295] on div "Assured Details Primary Assured * Connell USA, LLC Wilbur-Ellis Holdings, Inc. …" at bounding box center [773, 374] width 431 height 162
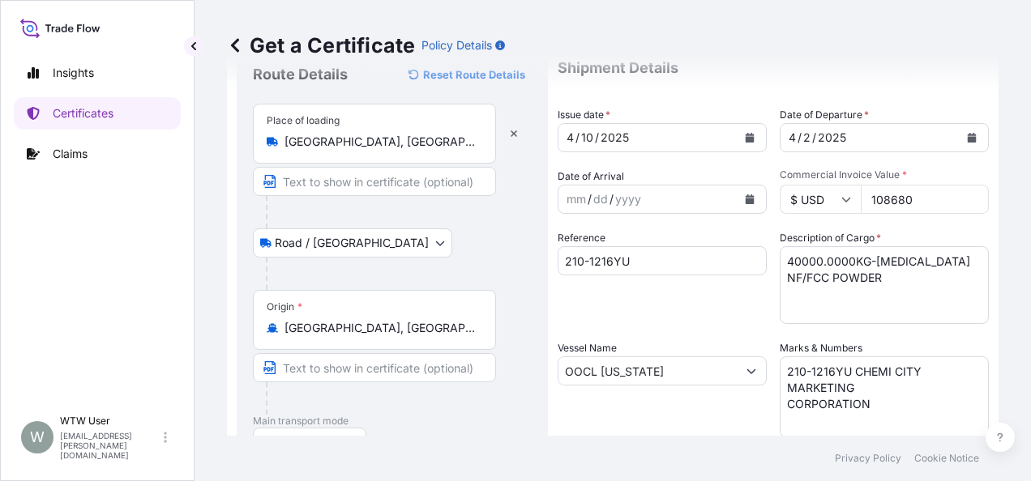
scroll to position [100, 0]
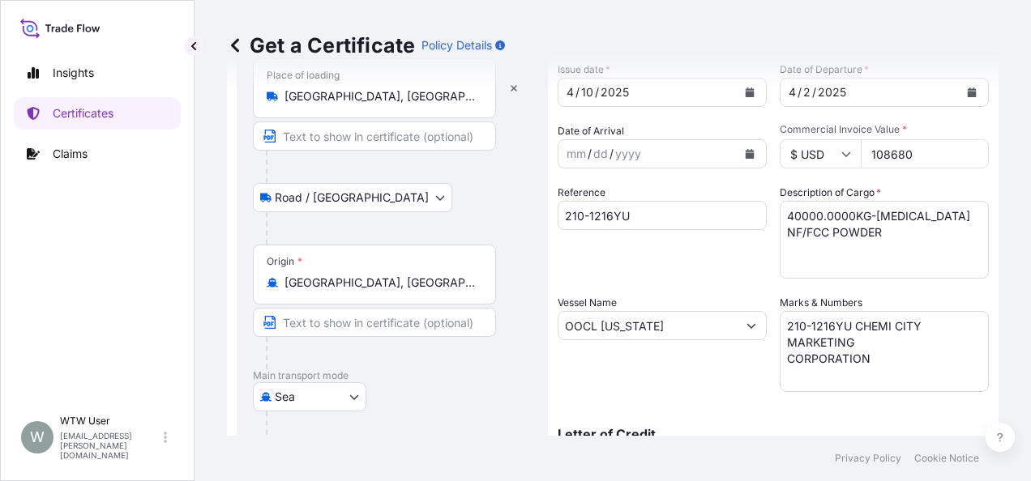
click at [708, 373] on div "Vessel Name OOCL NEW YORK" at bounding box center [662, 343] width 209 height 97
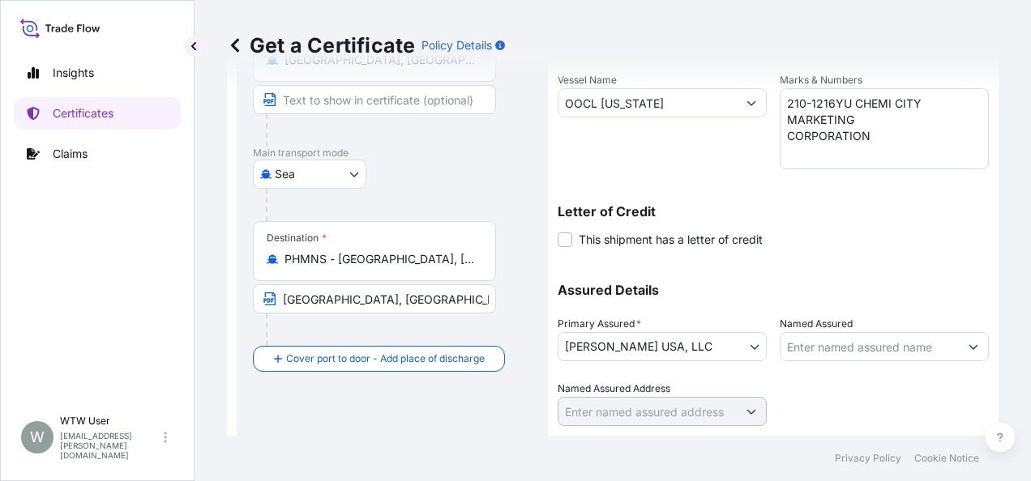
scroll to position [368, 0]
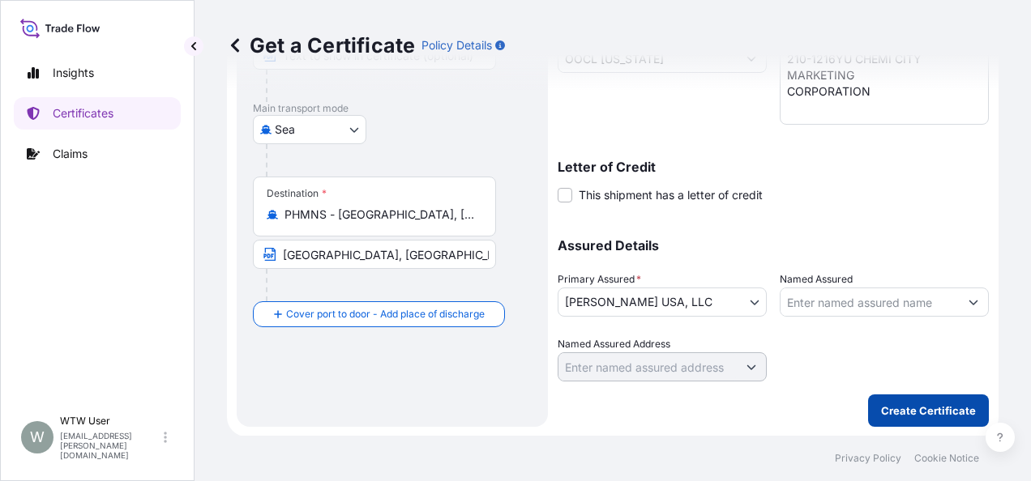
click at [937, 415] on p "Create Certificate" at bounding box center [928, 411] width 95 height 16
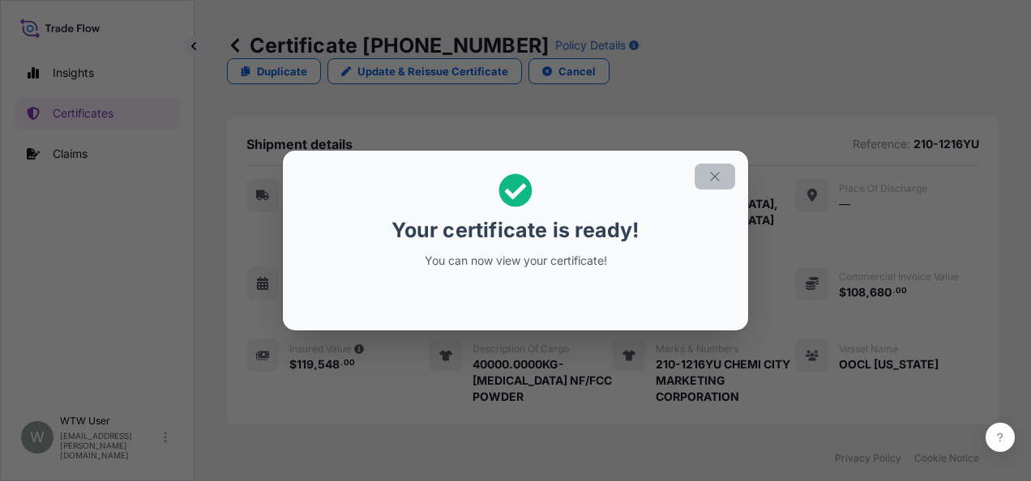
click at [717, 182] on icon "button" at bounding box center [714, 176] width 15 height 15
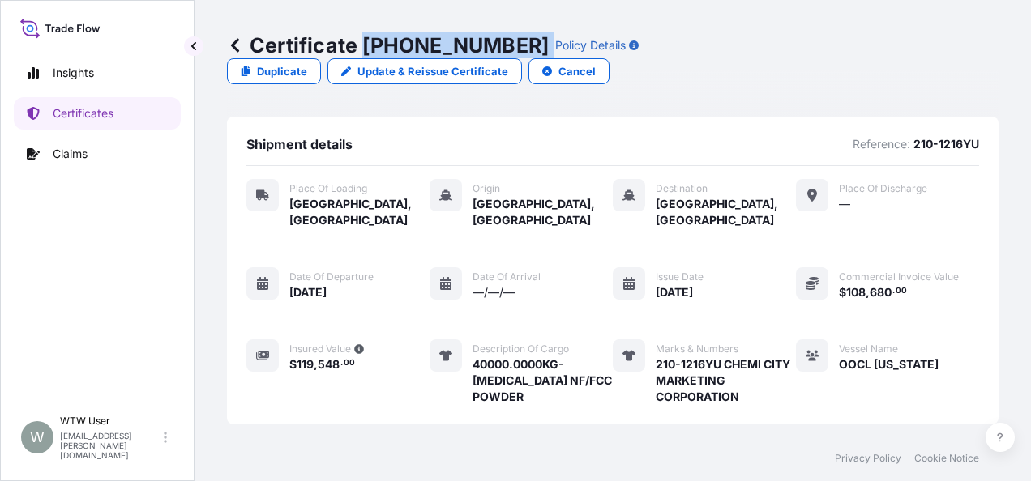
drag, startPoint x: 365, startPoint y: 41, endPoint x: 465, endPoint y: 60, distance: 102.4
click at [465, 60] on div "Certificate 31735-2-1 Policy Details Duplicate Update & Reissue Certificate Can…" at bounding box center [613, 58] width 772 height 117
copy p "[PHONE_NUMBER]"
click at [229, 132] on div "Shipment details Reference: 210-1216YU Place of Loading Portland, United States…" at bounding box center [613, 271] width 772 height 308
click at [60, 118] on p "Certificates" at bounding box center [83, 113] width 61 height 16
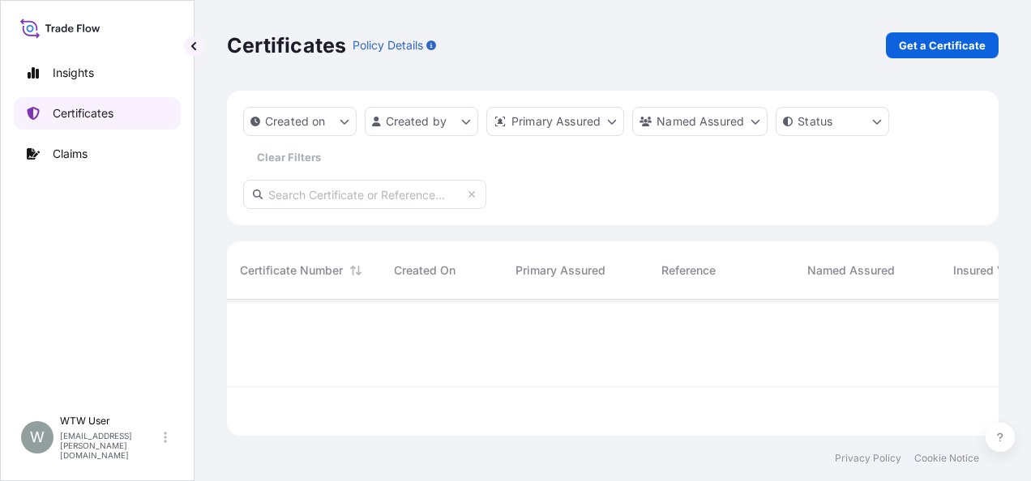
scroll to position [133, 759]
click at [434, 207] on input "text" at bounding box center [364, 194] width 243 height 29
paste input "31733-11-2"
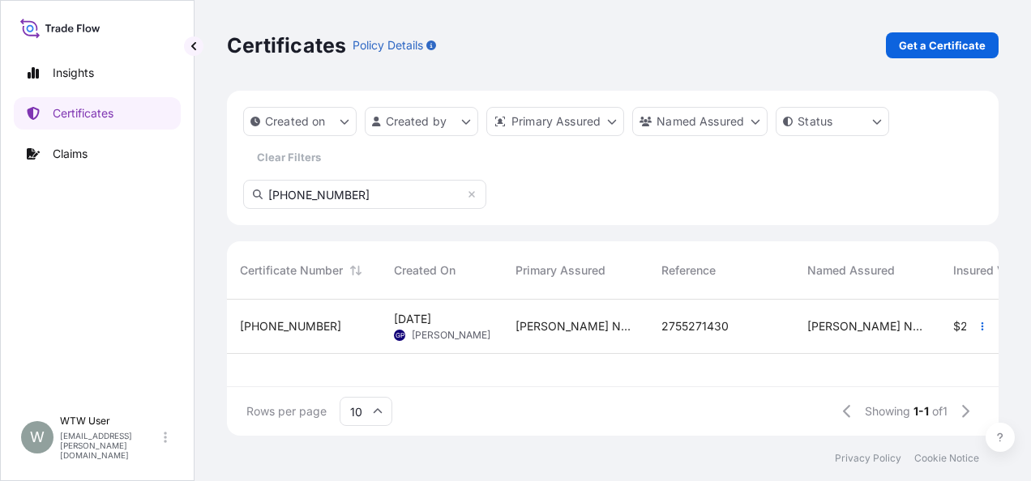
type input "31733-11-2"
click at [486, 331] on div "Apr 10, 2025 GP Gail Pavelka" at bounding box center [442, 326] width 96 height 31
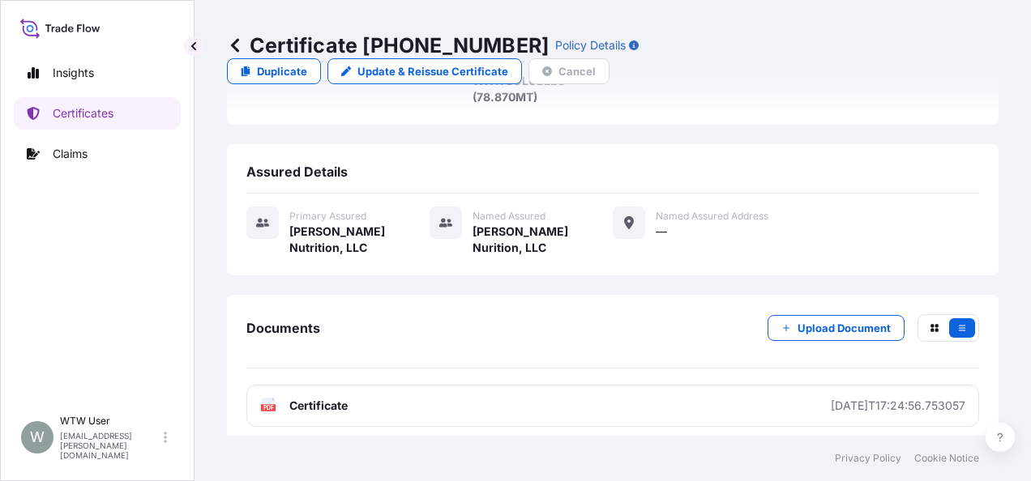
scroll to position [399, 0]
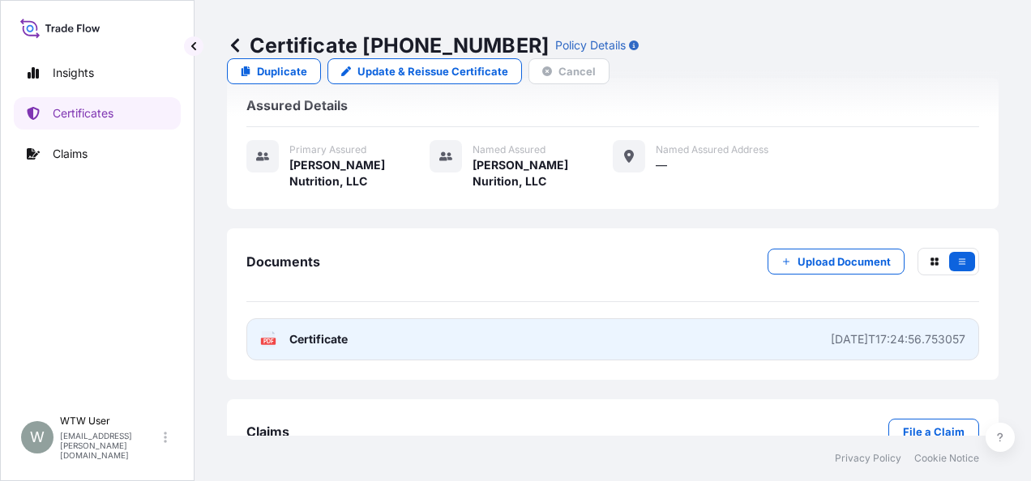
click at [338, 331] on span "Certificate" at bounding box center [318, 339] width 58 height 16
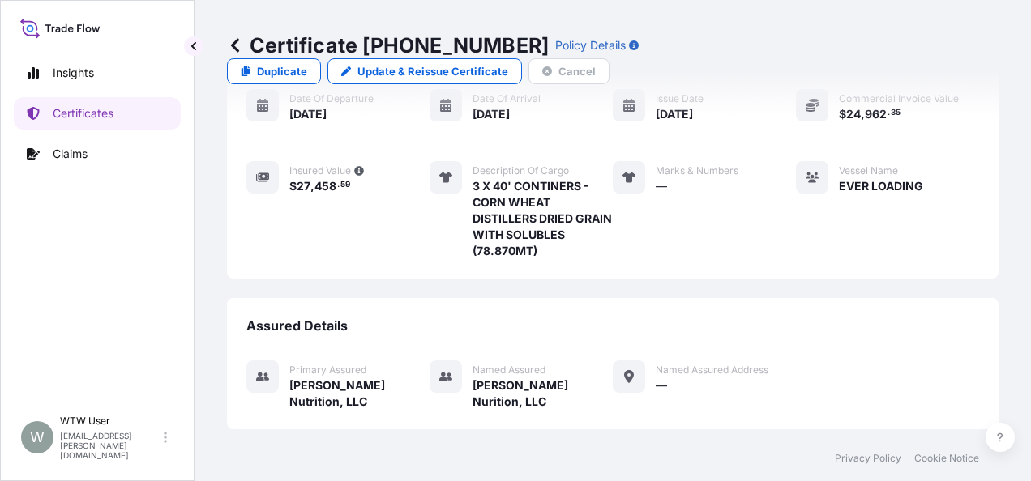
scroll to position [0, 0]
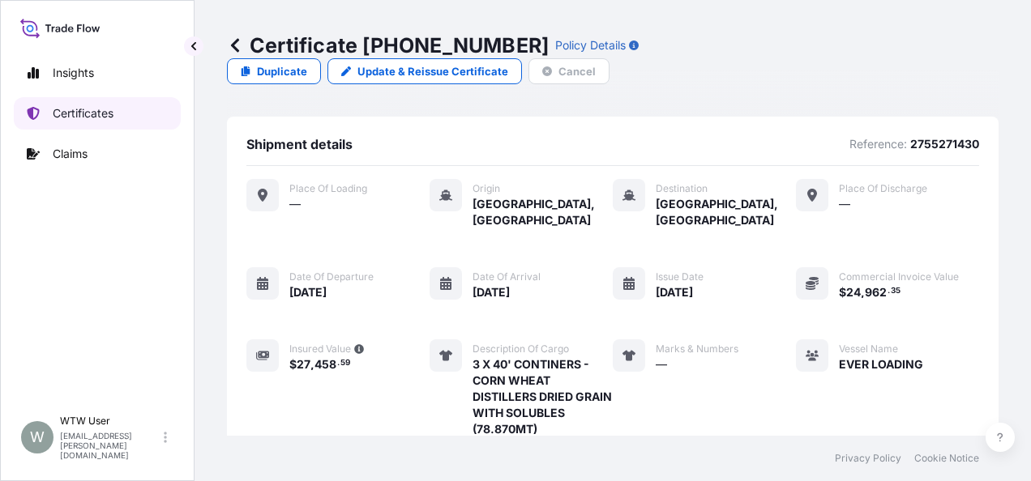
click at [97, 111] on p "Certificates" at bounding box center [83, 113] width 61 height 16
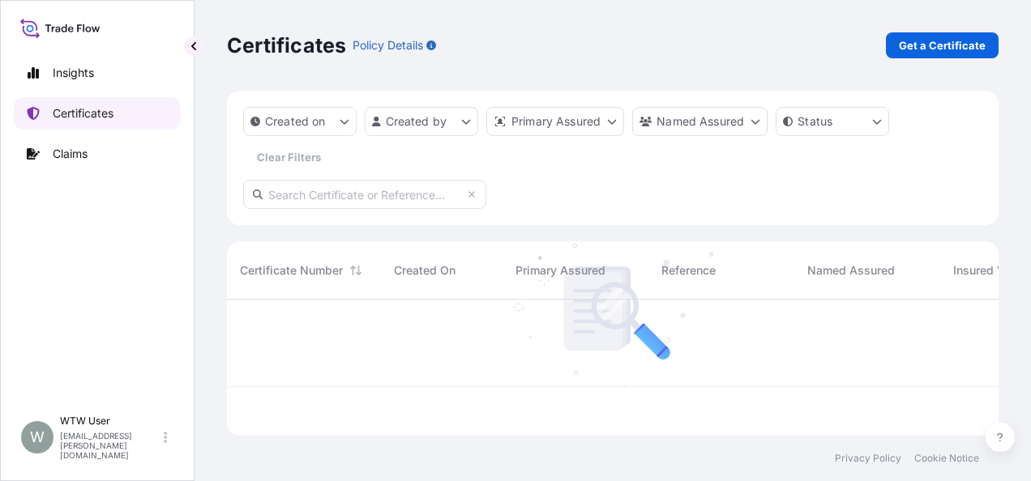
scroll to position [133, 759]
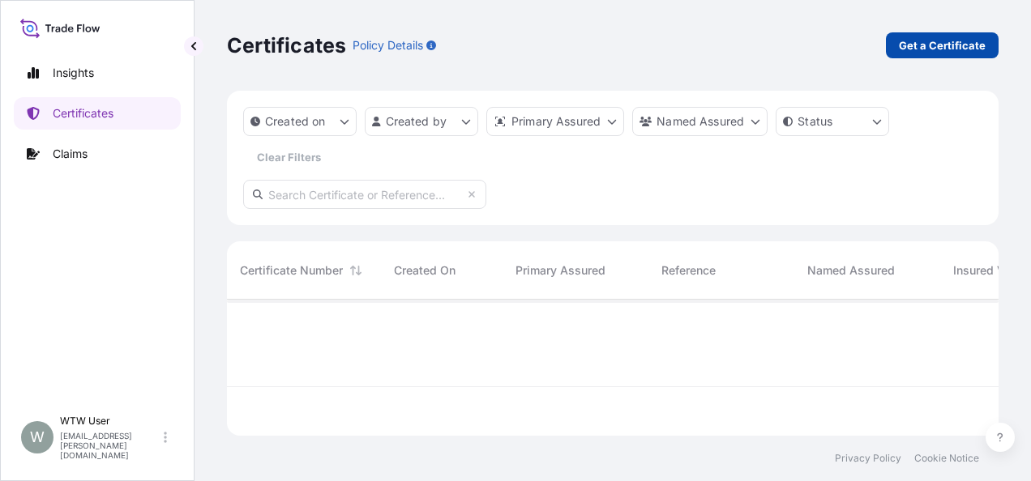
click at [934, 47] on p "Get a Certificate" at bounding box center [942, 45] width 87 height 16
select select "Sea"
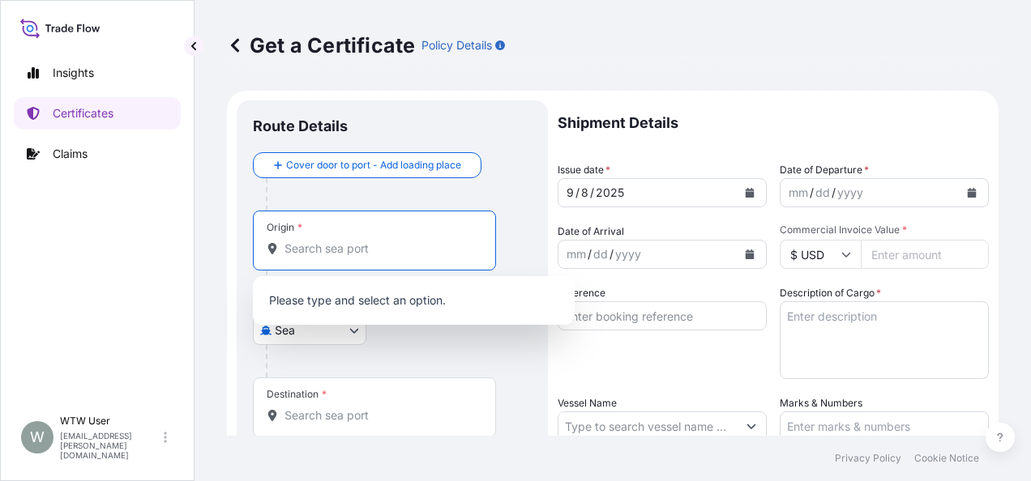
click at [296, 250] on input "Origin *" at bounding box center [379, 249] width 191 height 16
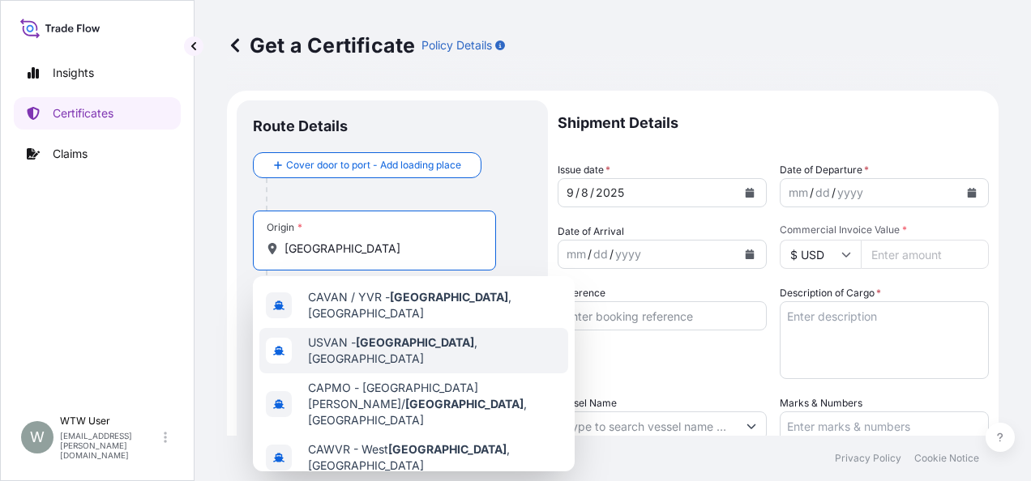
scroll to position [63, 0]
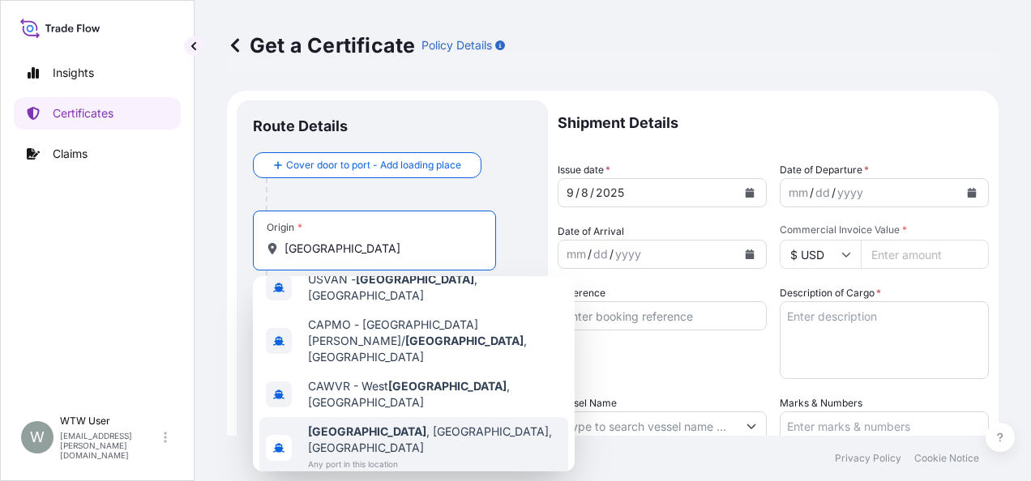
click at [466, 417] on div "Vancouver , BC, Canada Any port in this location" at bounding box center [413, 448] width 309 height 62
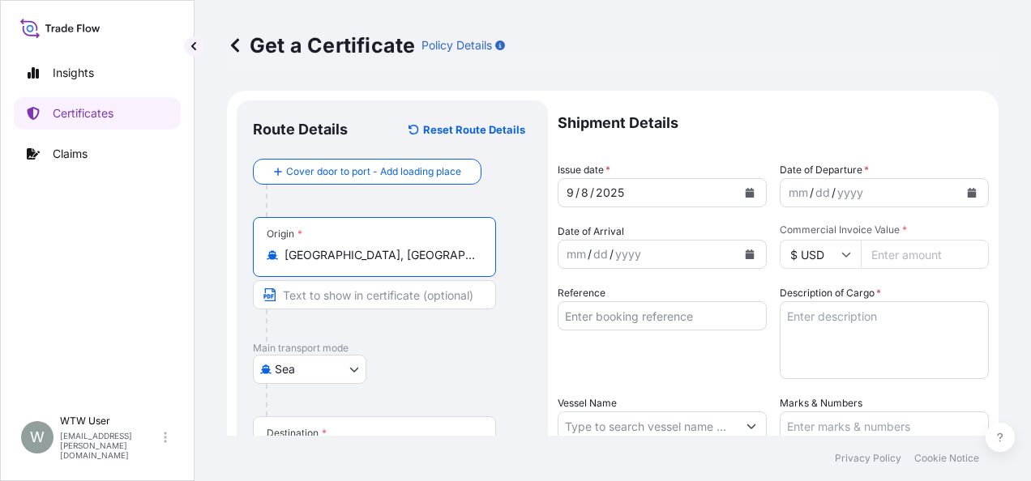
type input "[GEOGRAPHIC_DATA], [GEOGRAPHIC_DATA], [GEOGRAPHIC_DATA]"
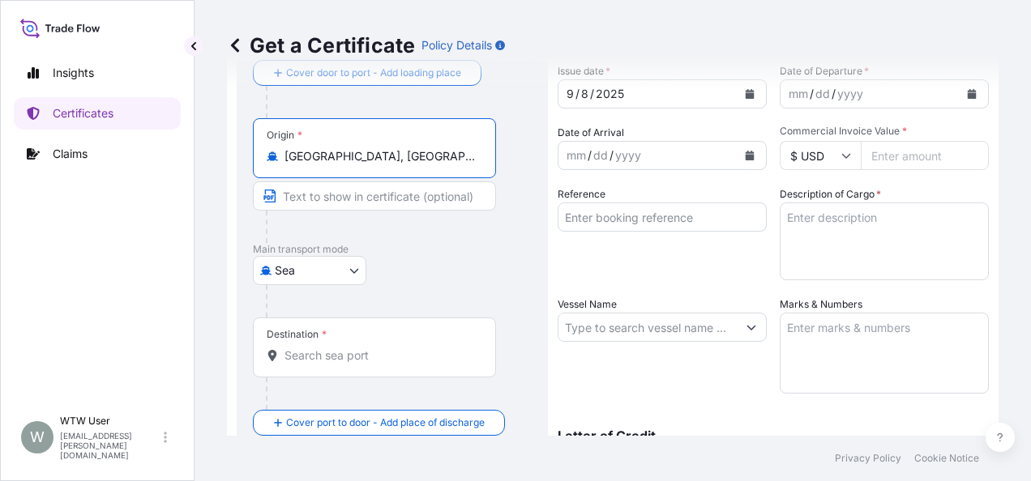
click at [434, 156] on input "[GEOGRAPHIC_DATA], [GEOGRAPHIC_DATA], [GEOGRAPHIC_DATA]" at bounding box center [379, 156] width 191 height 16
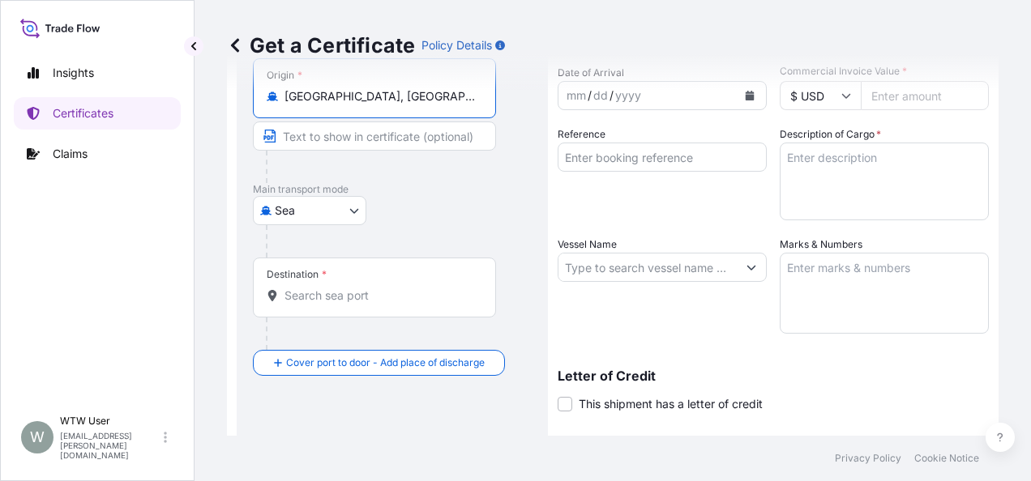
scroll to position [160, 0]
click at [371, 284] on div "Destination *" at bounding box center [374, 287] width 243 height 60
click at [371, 287] on input "Destination *" at bounding box center [379, 295] width 191 height 16
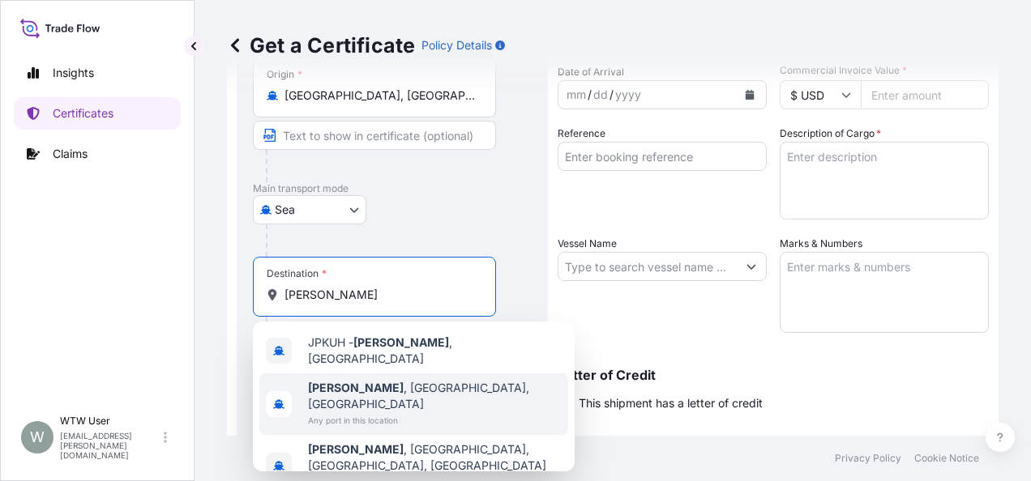
click at [447, 389] on div "Kushiro , Hokkaido, Japan Any port in this location" at bounding box center [413, 405] width 309 height 62
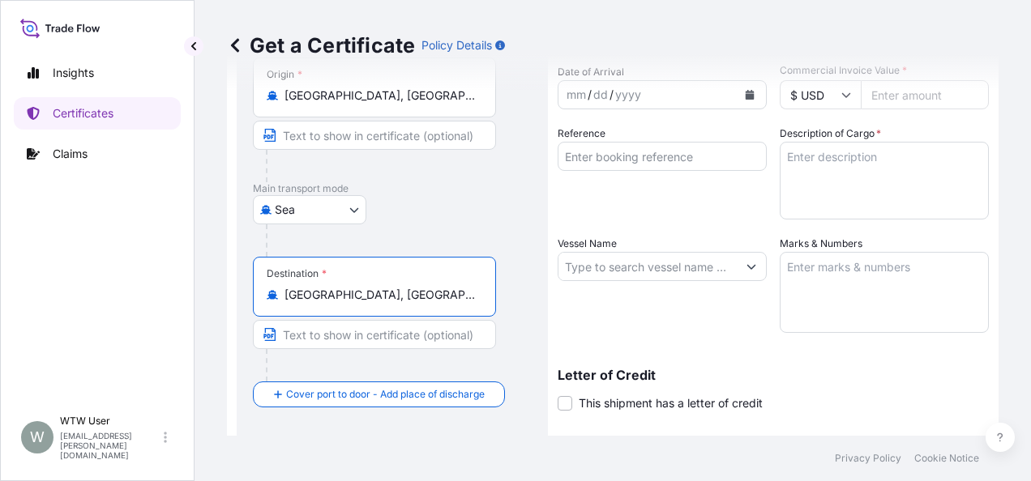
type input "[GEOGRAPHIC_DATA], [GEOGRAPHIC_DATA], [GEOGRAPHIC_DATA]"
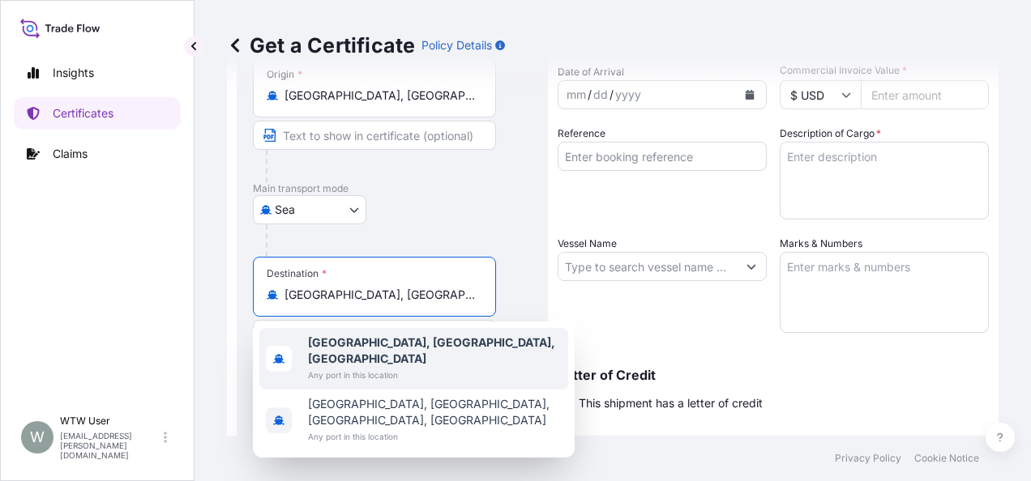
click at [206, 352] on div "Get a Certificate Policy Details Route Details Reset Route Details Cover door t…" at bounding box center [613, 218] width 836 height 436
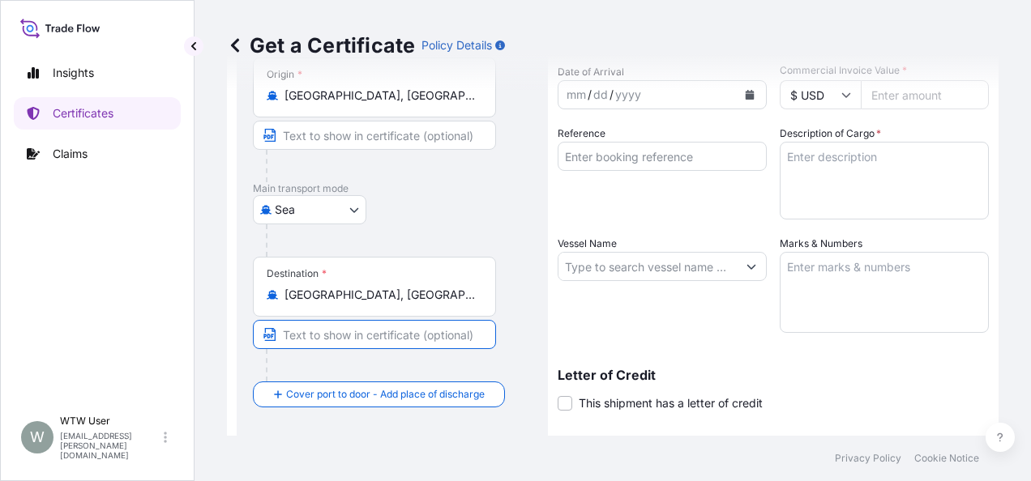
click at [328, 337] on input "Text to appear on certificate" at bounding box center [374, 334] width 243 height 29
paste input "[GEOGRAPHIC_DATA], [GEOGRAPHIC_DATA]"
click at [420, 357] on div at bounding box center [381, 365] width 230 height 32
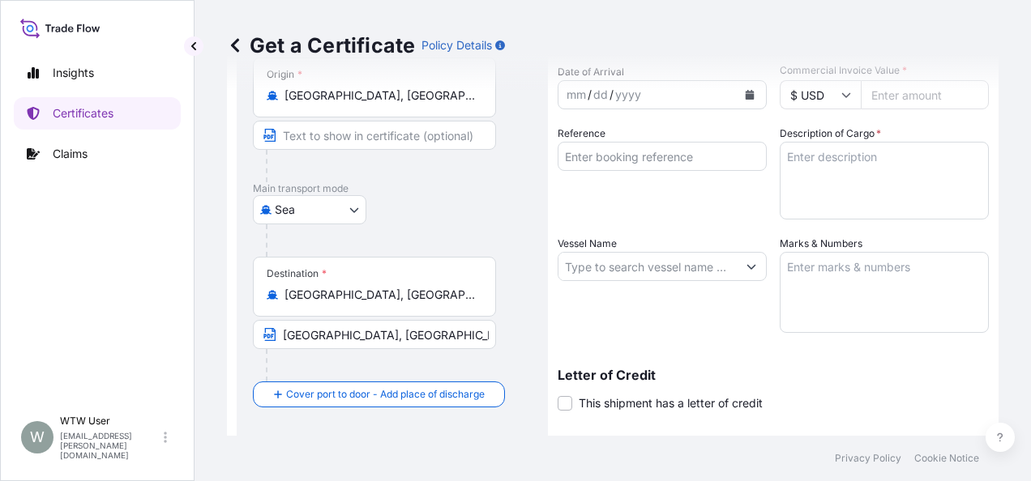
click at [382, 340] on input "[GEOGRAPHIC_DATA], [GEOGRAPHIC_DATA]" at bounding box center [374, 334] width 243 height 29
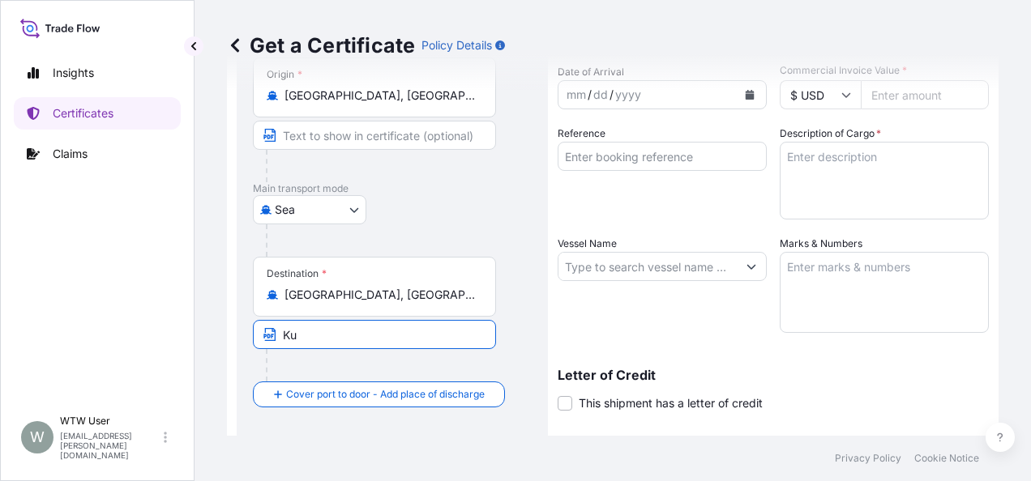
type input "K"
drag, startPoint x: 395, startPoint y: 338, endPoint x: 306, endPoint y: 337, distance: 89.1
click at [306, 337] on input "K" at bounding box center [374, 334] width 243 height 29
paste input "[GEOGRAPHIC_DATA], [GEOGRAPHIC_DATA]"
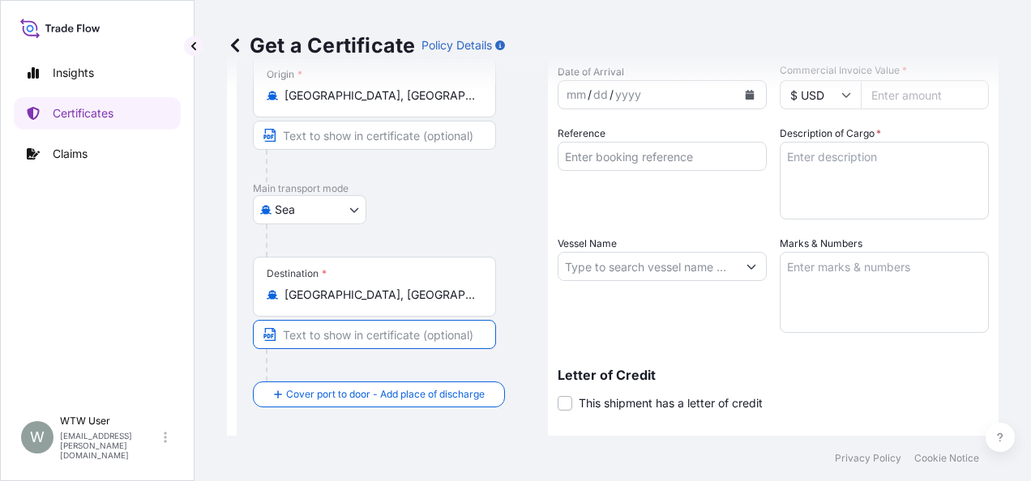
type input "[GEOGRAPHIC_DATA], [GEOGRAPHIC_DATA]"
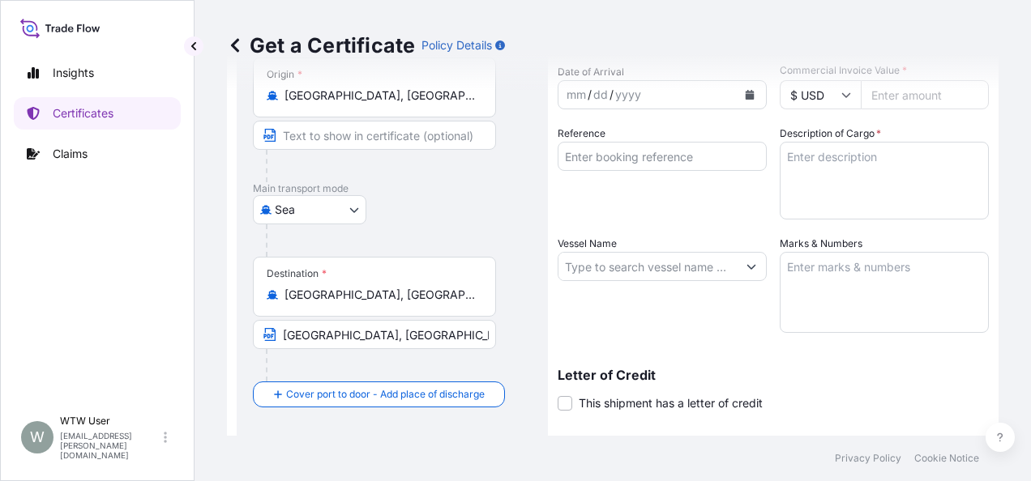
click at [532, 353] on div "Route Details Reset Route Details Cover door to port - Add loading place Place …" at bounding box center [392, 288] width 311 height 695
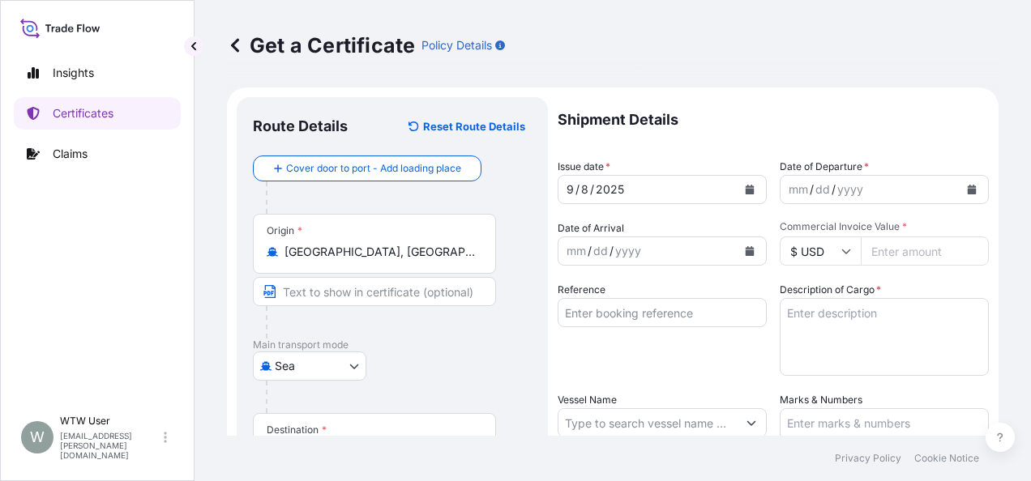
scroll to position [2, 0]
click at [468, 340] on p "Main transport mode" at bounding box center [392, 346] width 279 height 13
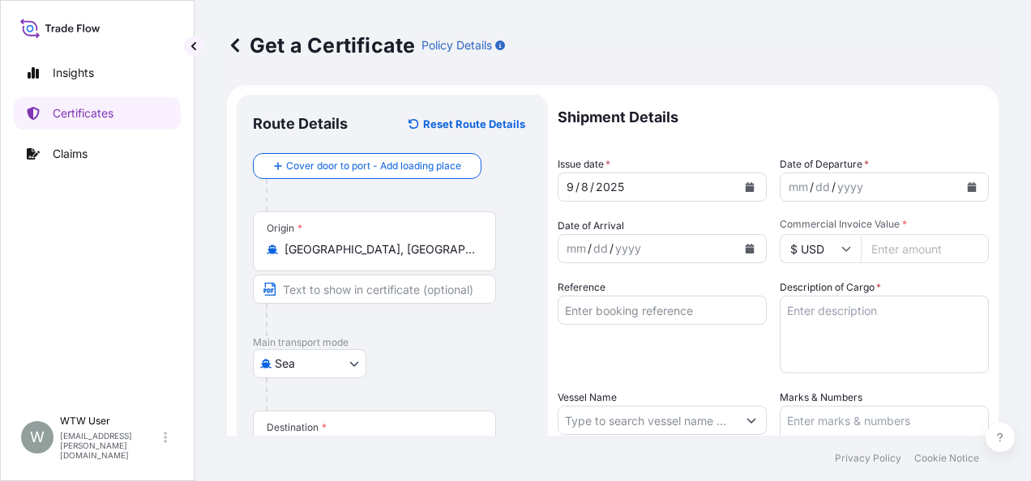
scroll to position [6, 0]
click at [746, 190] on icon "Calendar" at bounding box center [750, 187] width 9 height 10
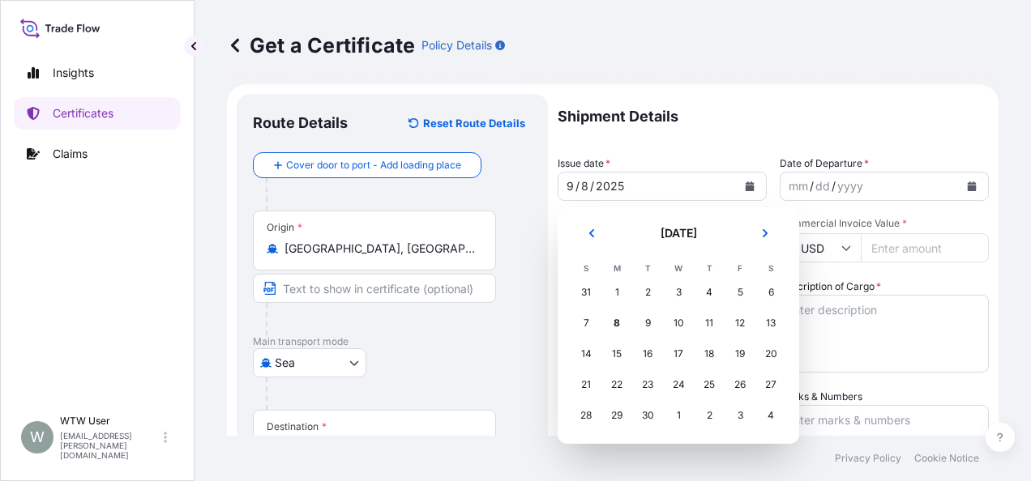
click at [608, 227] on button "Previous" at bounding box center [592, 233] width 36 height 26
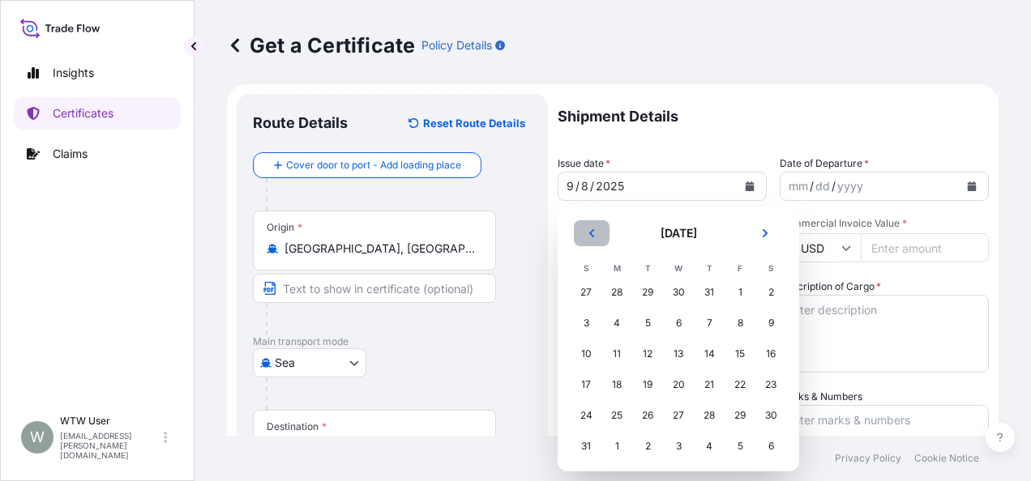
click at [608, 227] on button "Previous" at bounding box center [592, 233] width 36 height 26
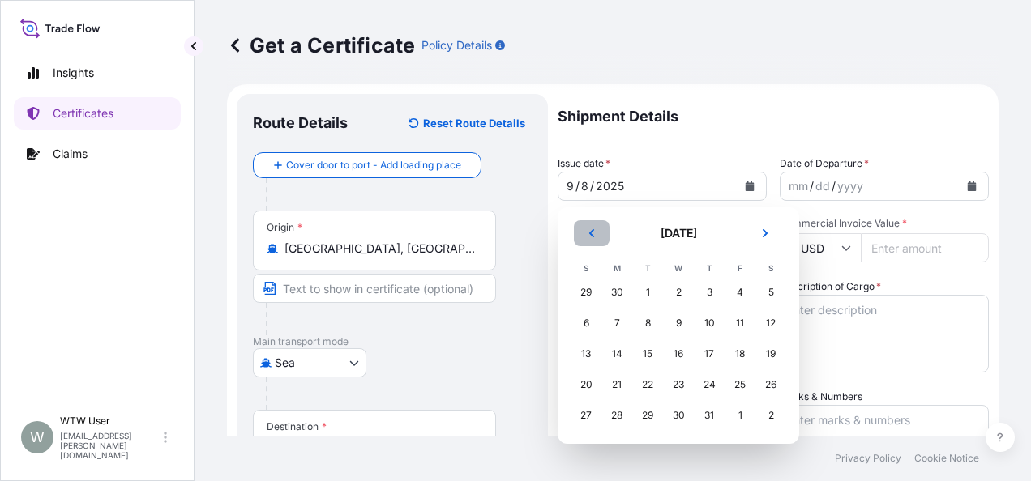
click at [608, 227] on button "Previous" at bounding box center [592, 233] width 36 height 26
click at [609, 227] on button "Previous" at bounding box center [592, 233] width 36 height 26
click at [609, 227] on header "[DATE]" at bounding box center [679, 239] width 216 height 39
drag, startPoint x: 609, startPoint y: 227, endPoint x: 587, endPoint y: 246, distance: 29.9
click at [587, 246] on header "[DATE]" at bounding box center [679, 239] width 216 height 39
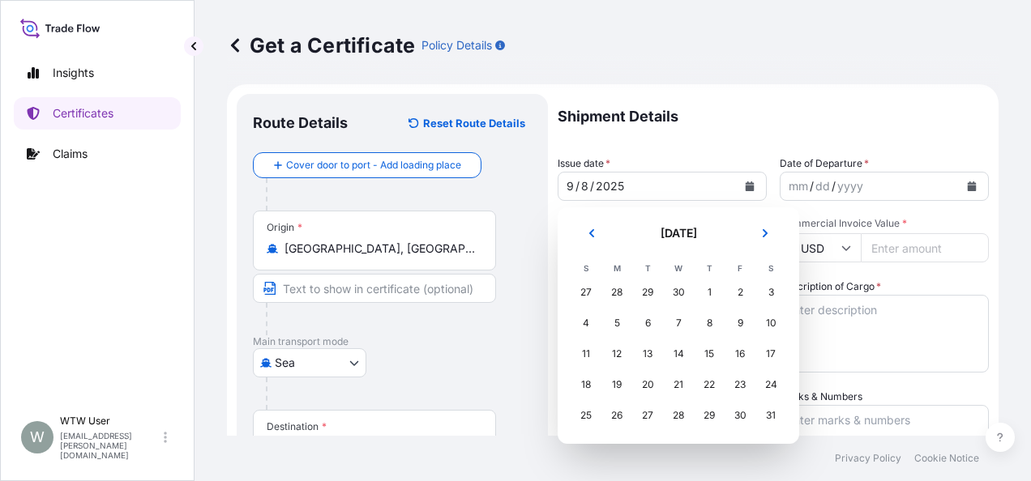
click at [587, 245] on button "Previous" at bounding box center [592, 233] width 36 height 26
click at [722, 318] on div "10" at bounding box center [709, 323] width 29 height 29
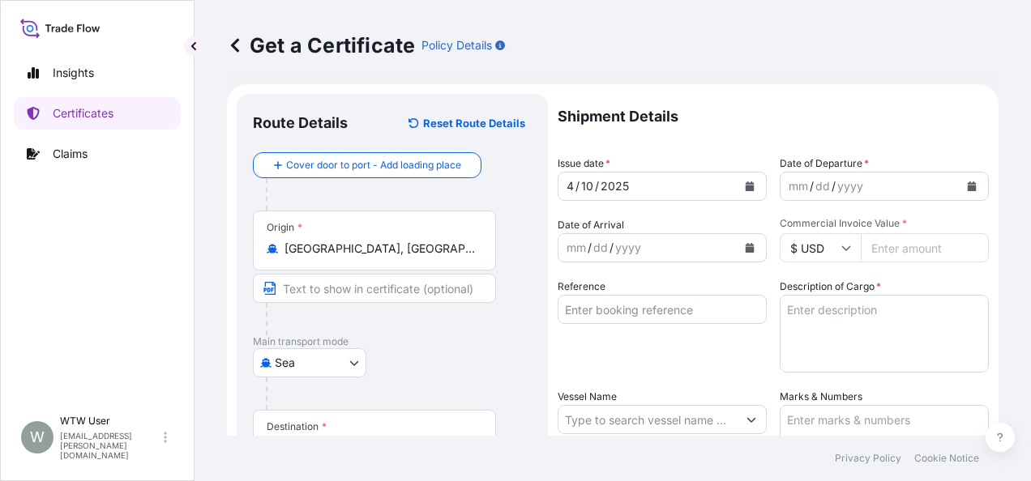
click at [959, 188] on button "Calendar" at bounding box center [972, 186] width 26 height 26
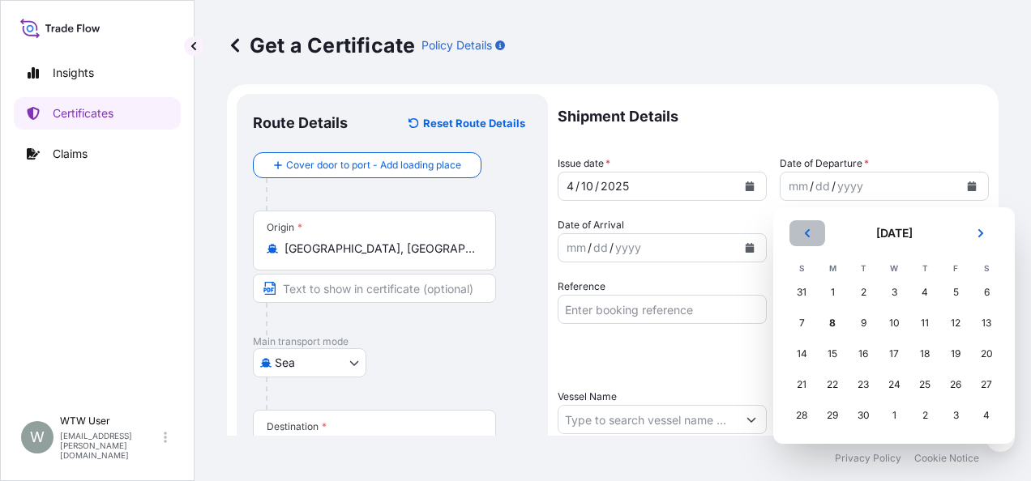
click at [792, 234] on button "Previous" at bounding box center [807, 233] width 36 height 26
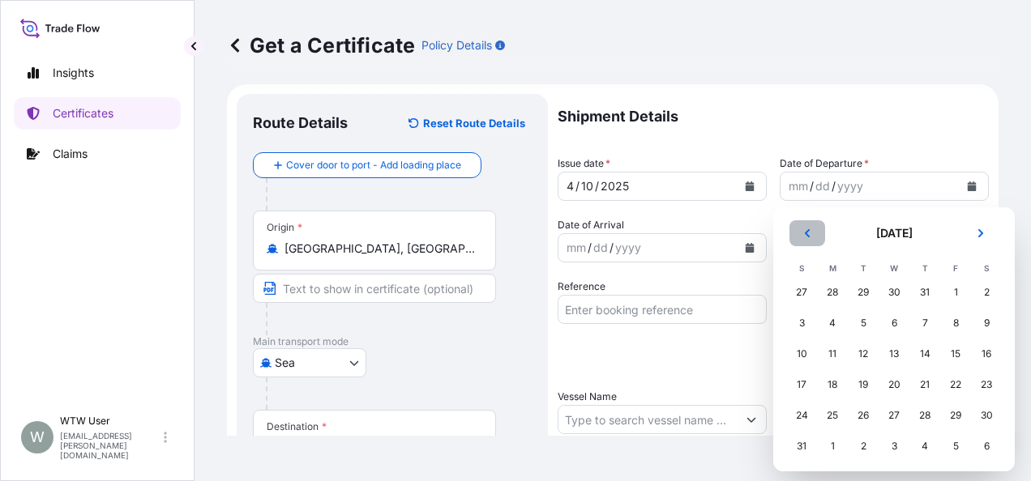
click at [792, 234] on button "Previous" at bounding box center [807, 233] width 36 height 26
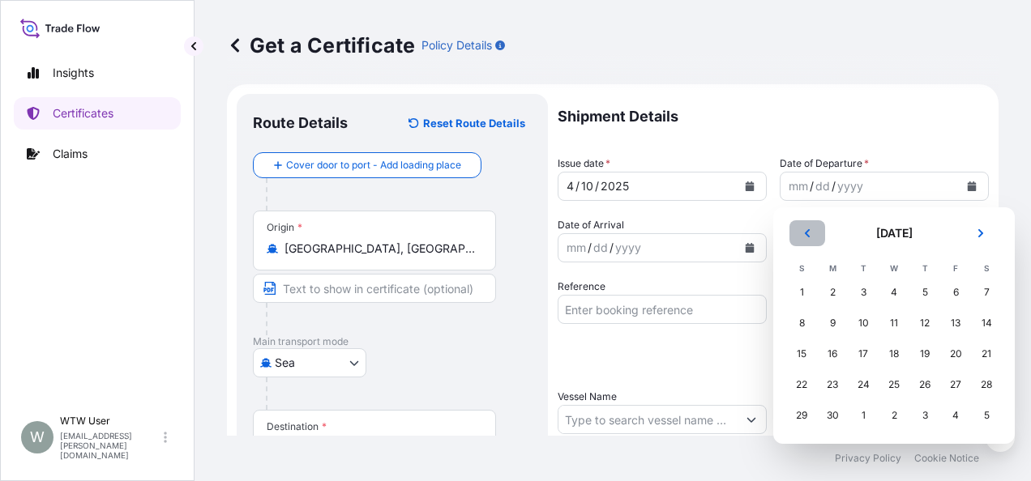
click at [792, 234] on button "Previous" at bounding box center [807, 233] width 36 height 26
click at [958, 289] on div "4" at bounding box center [955, 292] width 29 height 29
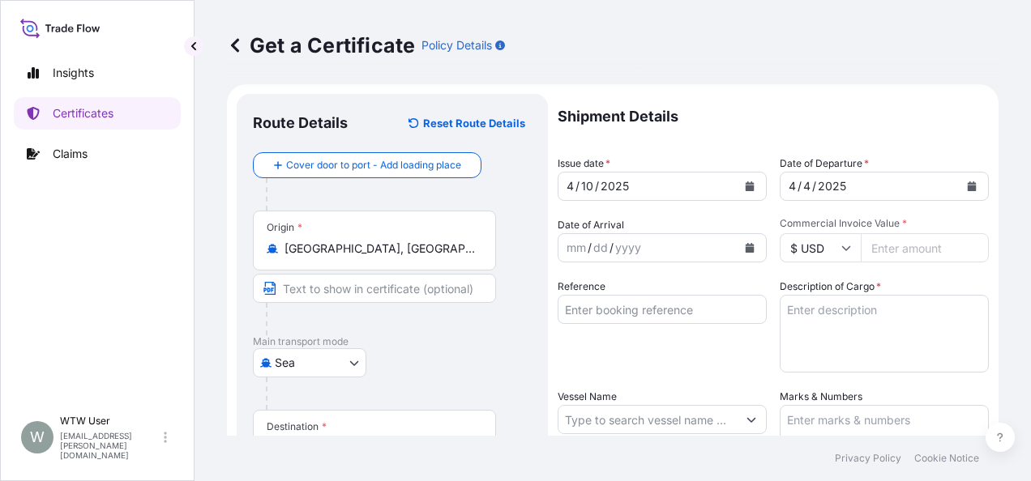
click at [749, 243] on button "Calendar" at bounding box center [750, 248] width 26 height 26
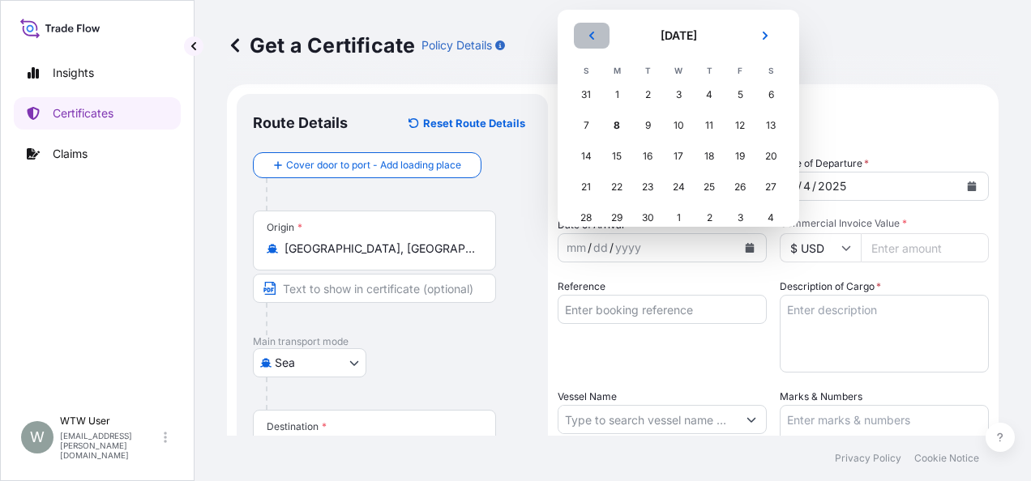
click at [596, 41] on button "Previous" at bounding box center [592, 36] width 36 height 26
click at [759, 159] on div "19" at bounding box center [770, 156] width 29 height 29
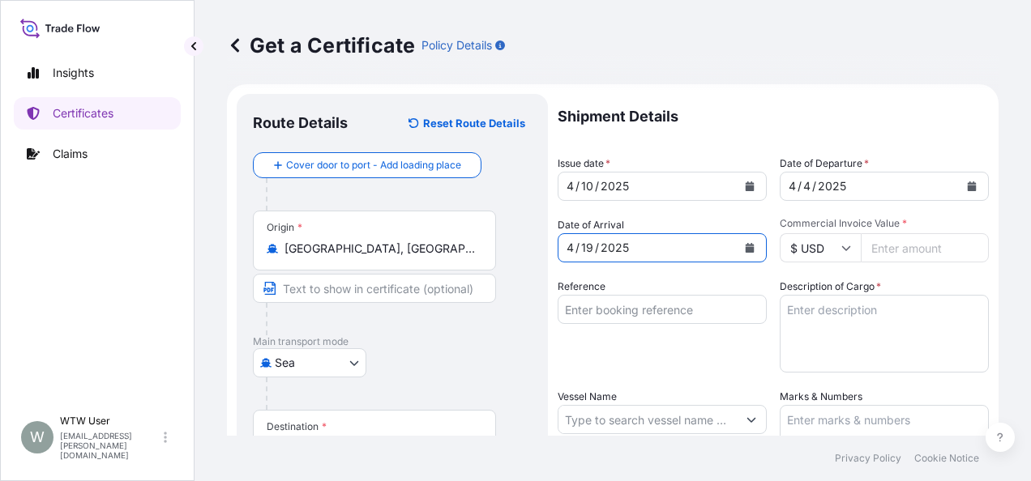
scroll to position [21, 0]
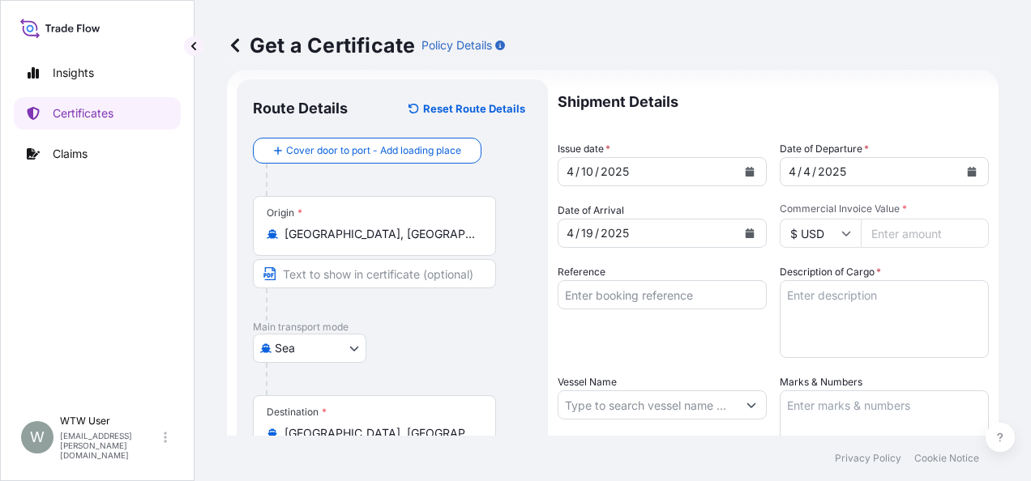
click at [901, 235] on input "Commercial Invoice Value *" at bounding box center [925, 233] width 128 height 29
paste input "24962.35"
type input "24962.35"
click at [639, 289] on input "Reference" at bounding box center [662, 294] width 209 height 29
paste input "2755271430"
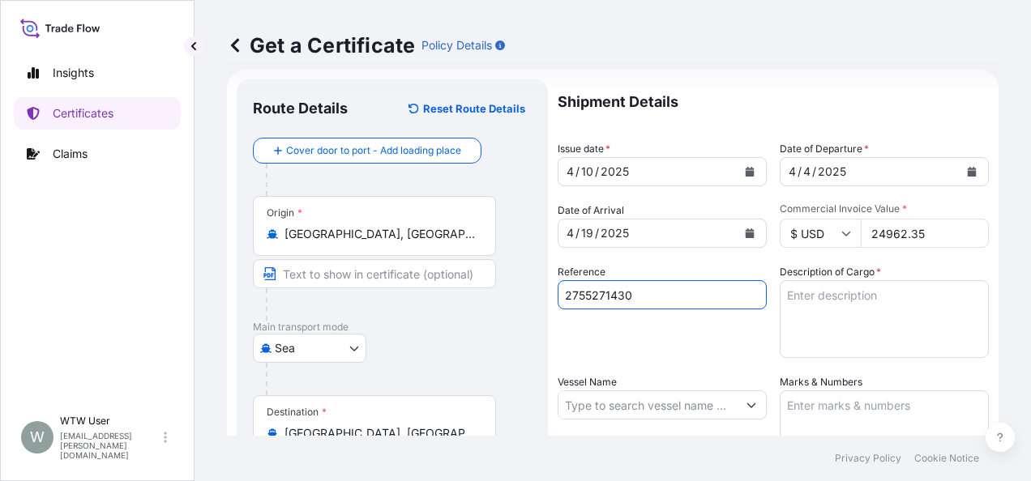
type input "2755271430"
click at [819, 290] on textarea "Description of Cargo *" at bounding box center [884, 319] width 209 height 78
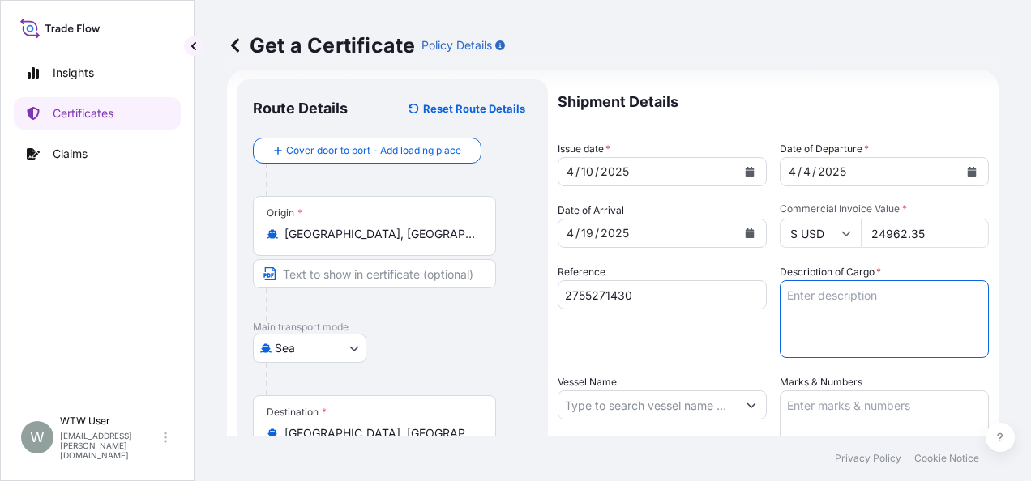
paste textarea "3 X 40' CONTINERS - CORN WHEAT DISTILLERS DRIED GRAIN WITH SOLUBLES (78.870MT)"
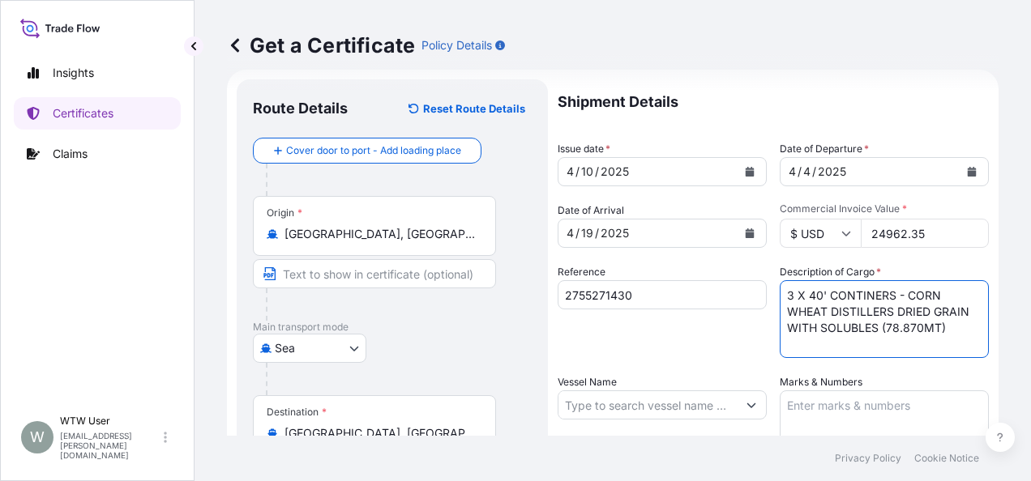
scroll to position [31, 0]
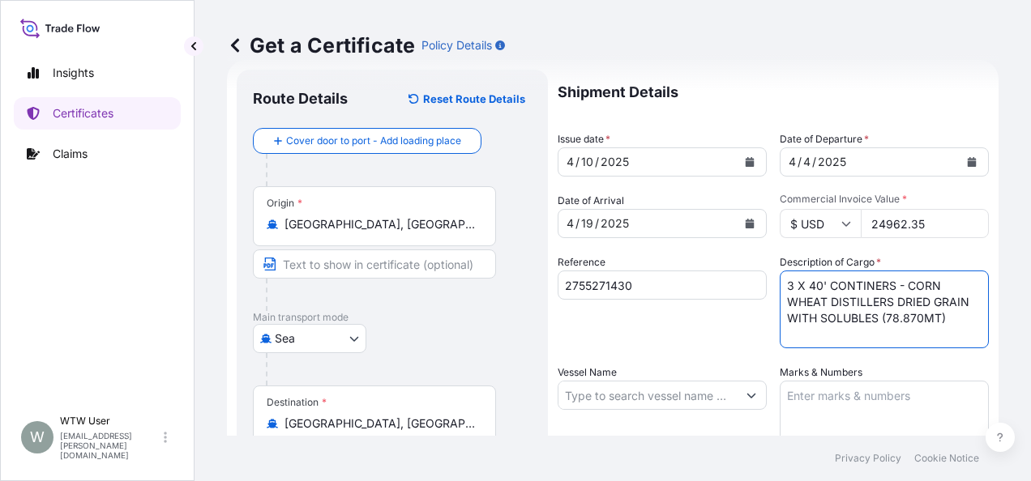
type textarea "3 X 40' CONTINERS - CORN WHEAT DISTILLERS DRIED GRAIN WITH SOLUBLES (78.870MT)"
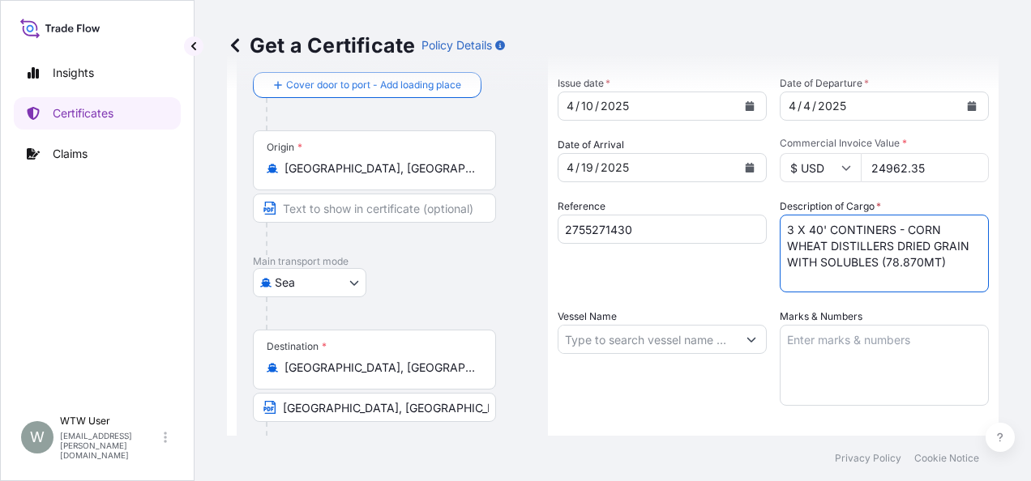
scroll to position [88, 0]
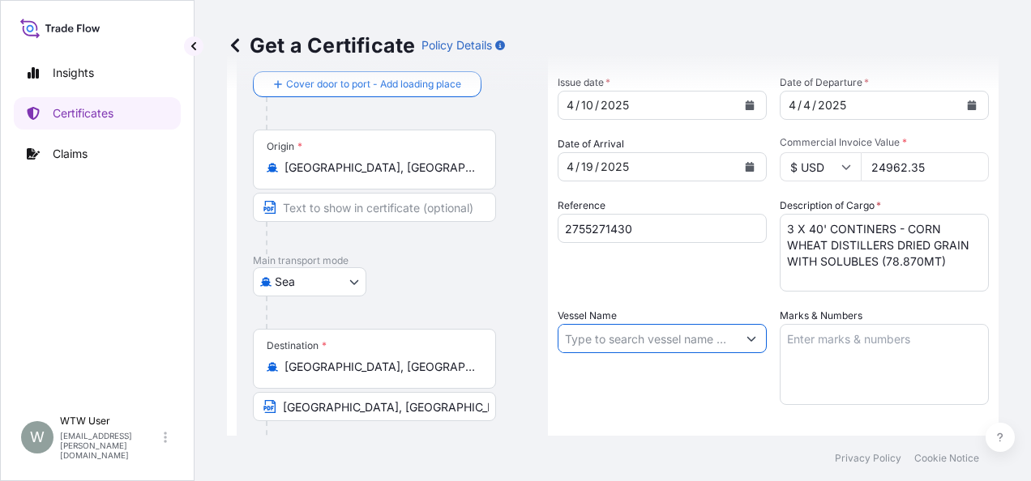
click at [596, 335] on input "Vessel Name" at bounding box center [647, 338] width 178 height 29
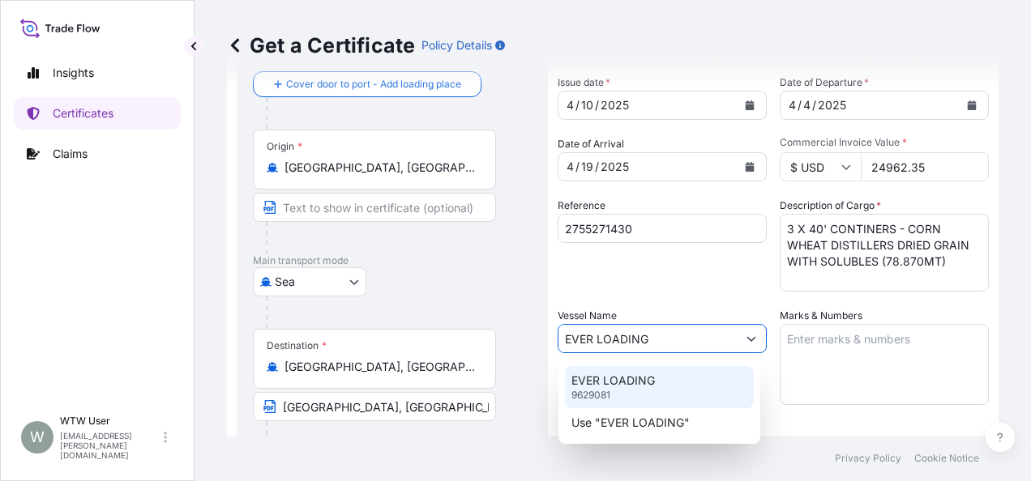
click at [624, 389] on div "EVER LOADING 9629081" at bounding box center [659, 387] width 189 height 42
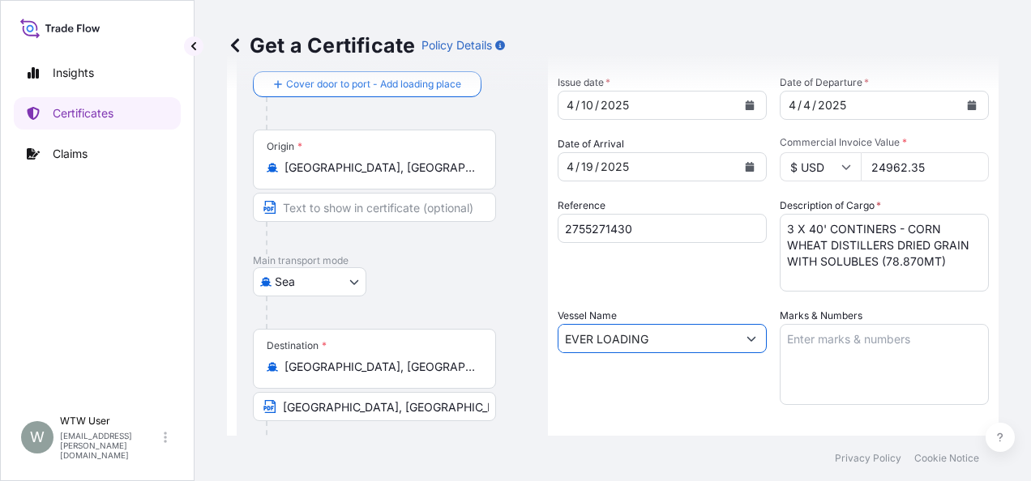
type input "EVER LOADING"
click at [712, 282] on div "Reference 2755271430" at bounding box center [662, 245] width 209 height 94
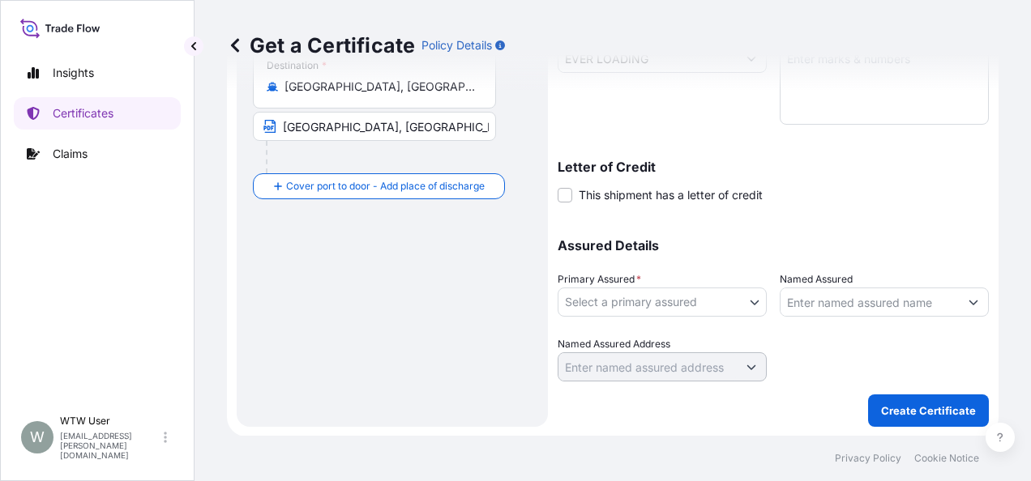
scroll to position [368, 0]
click at [708, 301] on body "Insights Certificates Claims W WTW User trade.flow+wilbur@wtwco.com Get a Certi…" at bounding box center [515, 240] width 1031 height 481
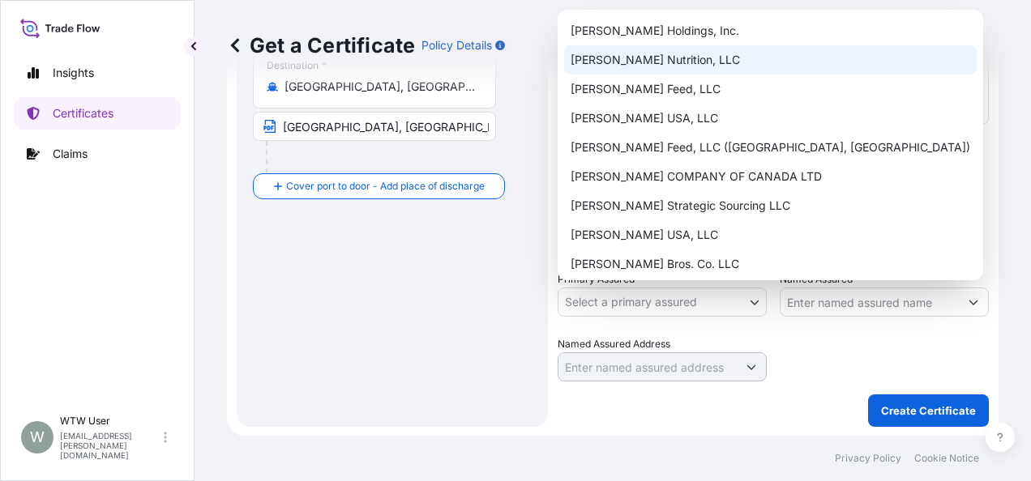
click at [703, 57] on div "[PERSON_NAME] Nutrition, LLC" at bounding box center [770, 59] width 413 height 29
select select "31733"
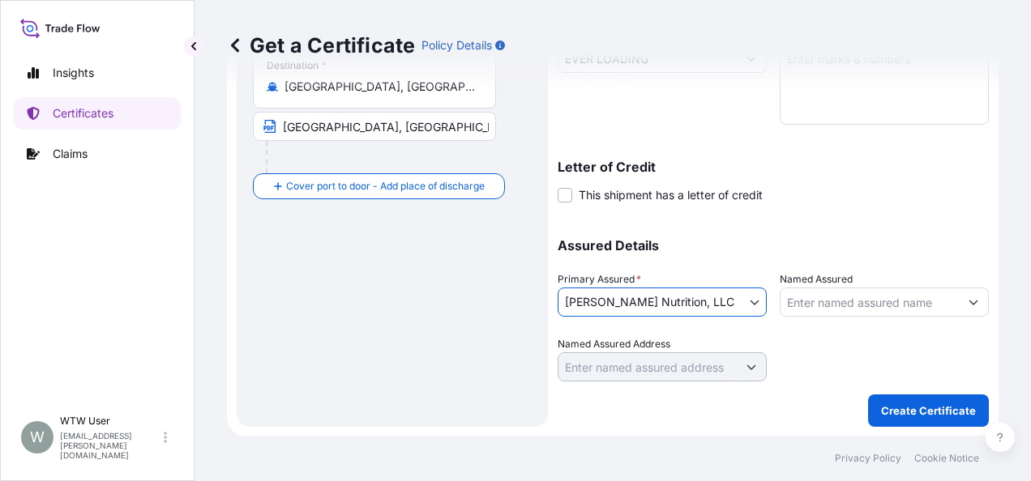
click at [830, 297] on input "Named Assured" at bounding box center [869, 302] width 178 height 29
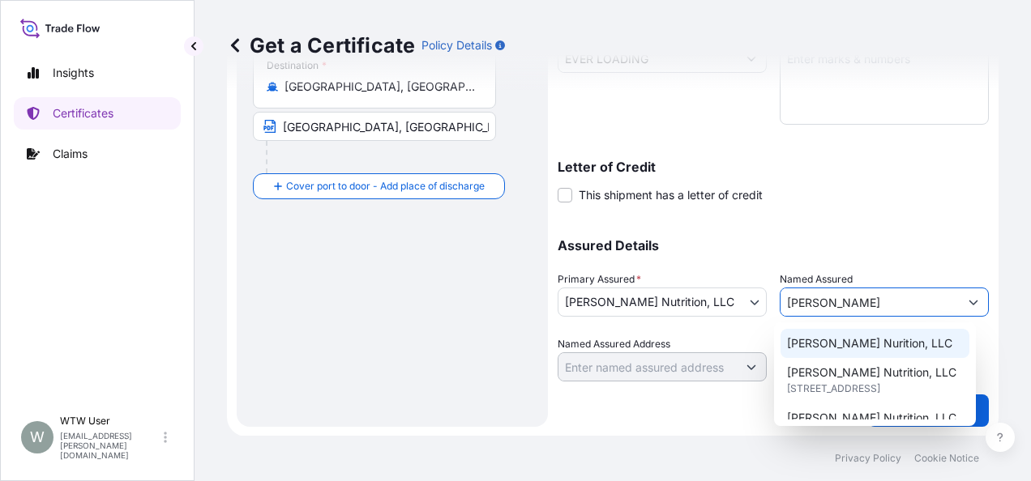
click at [882, 333] on div "[PERSON_NAME] Nurition, LLC" at bounding box center [874, 343] width 189 height 29
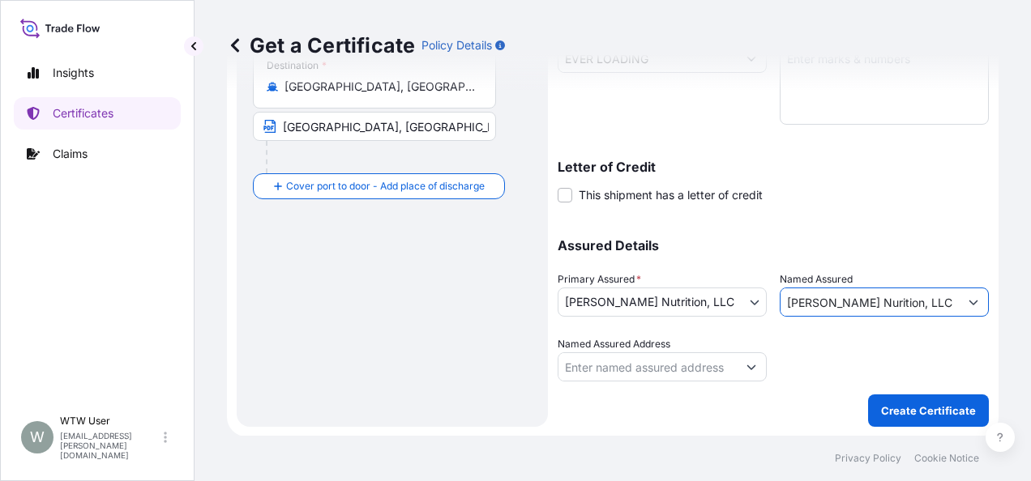
type input "[PERSON_NAME] Nurition, LLC"
click at [977, 349] on form "Route Details Reset Route Details Cover door to port - Add loading place Place …" at bounding box center [613, 80] width 772 height 714
click at [897, 406] on p "Create Certificate" at bounding box center [928, 411] width 95 height 16
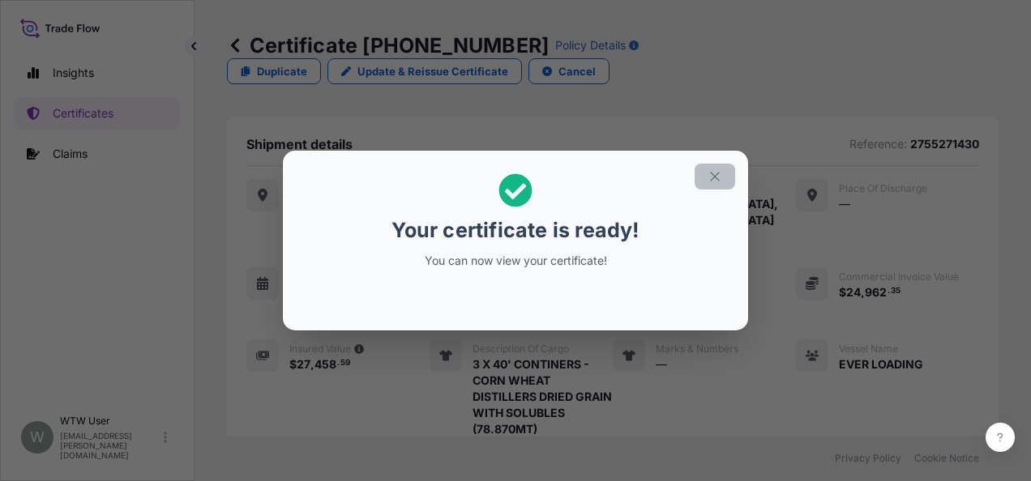
click at [715, 181] on icon "button" at bounding box center [714, 176] width 15 height 15
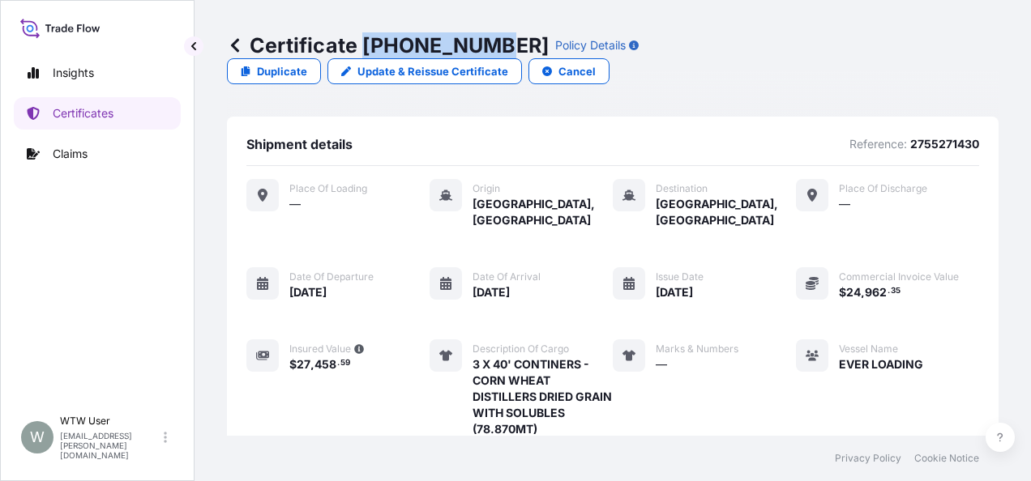
drag, startPoint x: 368, startPoint y: 49, endPoint x: 485, endPoint y: 46, distance: 116.7
click at [485, 46] on p "Certificate 31733-139-1" at bounding box center [388, 45] width 322 height 26
click at [86, 105] on p "Certificates" at bounding box center [83, 113] width 61 height 16
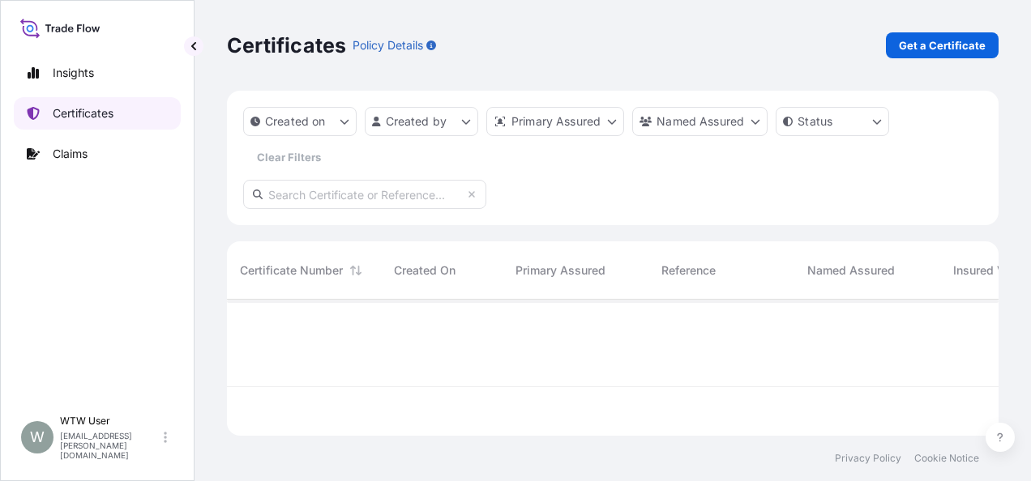
scroll to position [133, 759]
click at [280, 187] on input "text" at bounding box center [364, 194] width 243 height 29
paste input "31733-12-1"
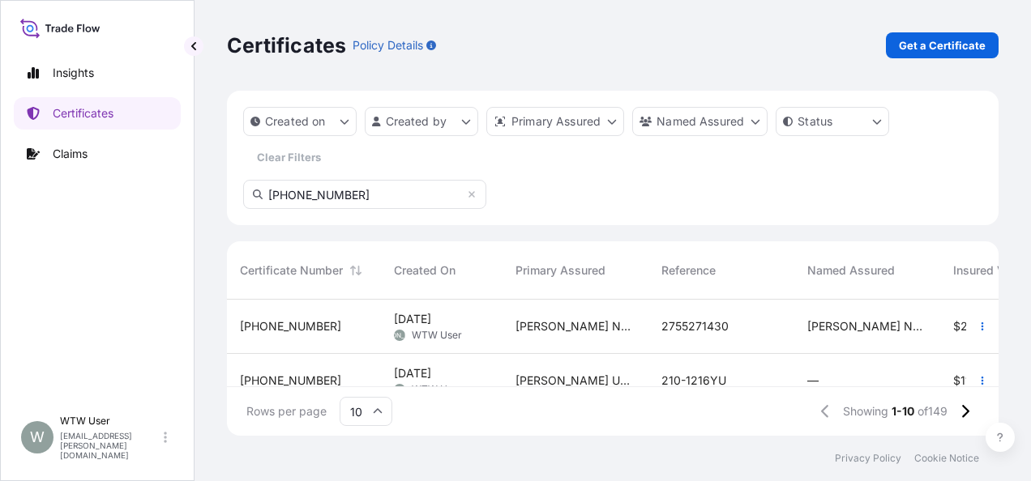
type input "31733-12-1"
click at [549, 353] on div "[PERSON_NAME] Nutrition, LLC" at bounding box center [575, 327] width 146 height 54
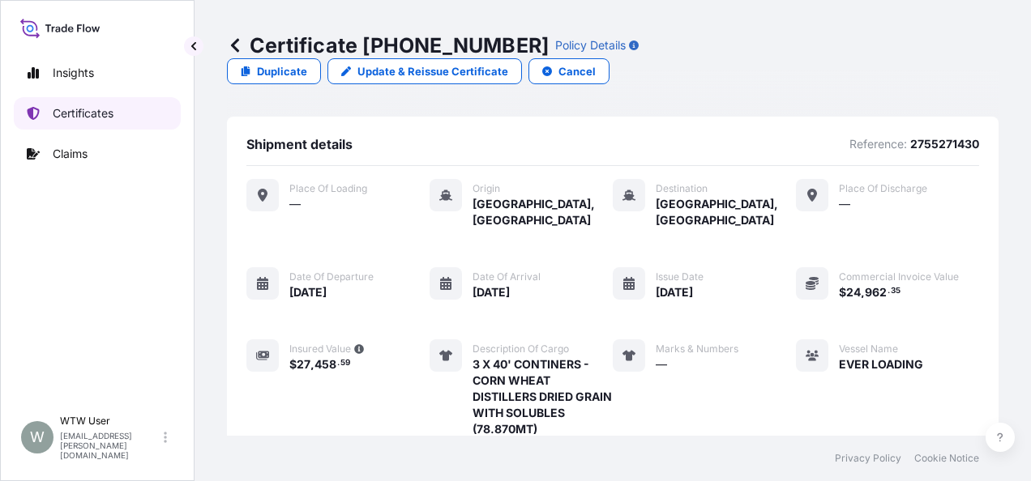
click at [77, 115] on p "Certificates" at bounding box center [83, 113] width 61 height 16
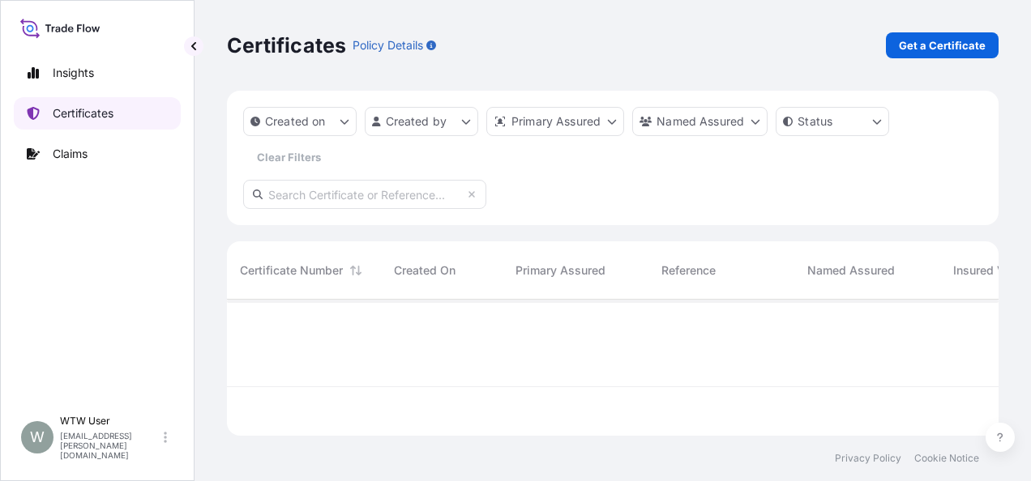
scroll to position [133, 759]
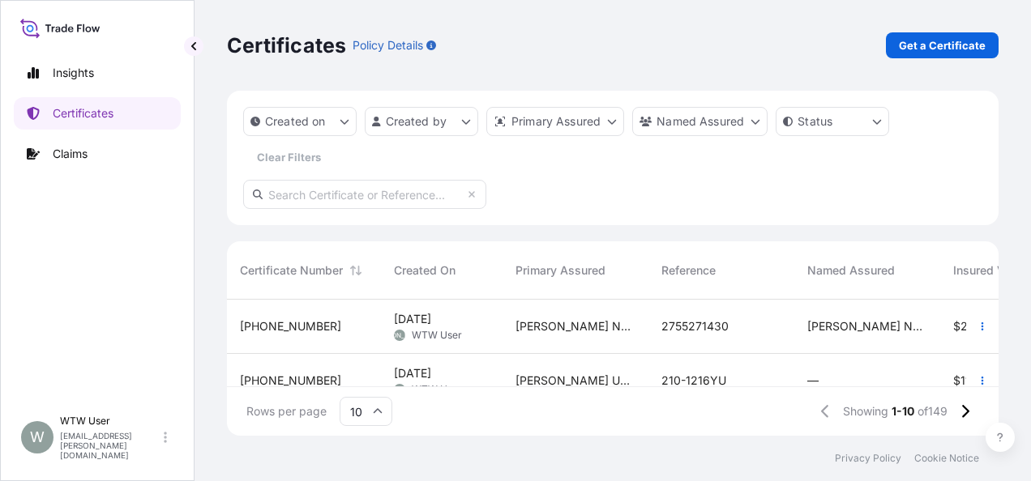
click at [331, 199] on input "text" at bounding box center [364, 194] width 243 height 29
paste input "31733-12-1"
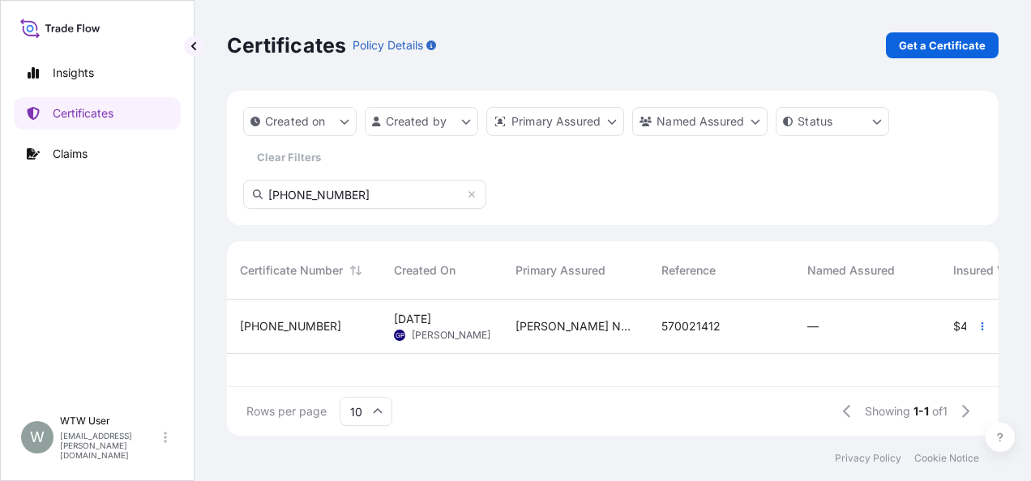
type input "31733-12-1"
click at [509, 322] on div "[PERSON_NAME] Nutrition, LLC" at bounding box center [575, 327] width 146 height 54
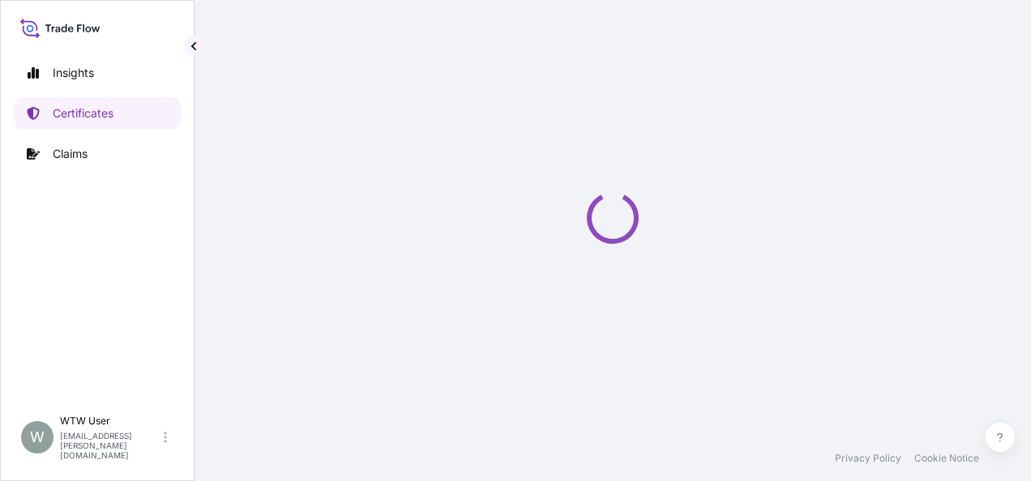
click at [509, 322] on div "Loading" at bounding box center [613, 218] width 772 height 436
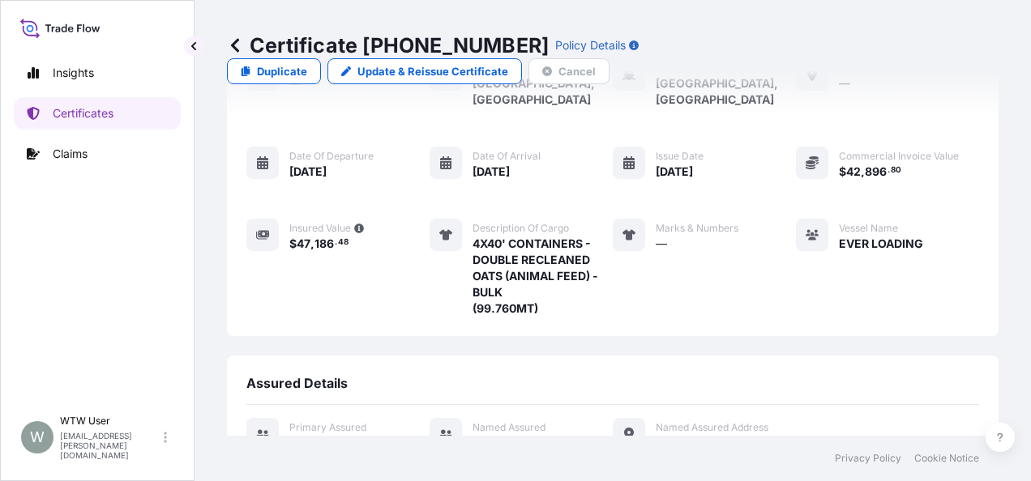
scroll to position [343, 0]
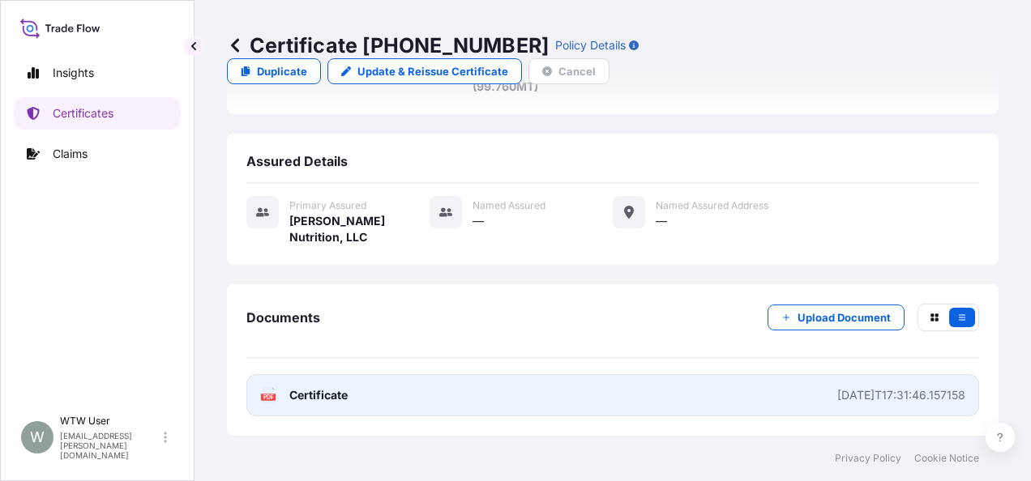
click at [308, 387] on span "Certificate" at bounding box center [318, 395] width 58 height 16
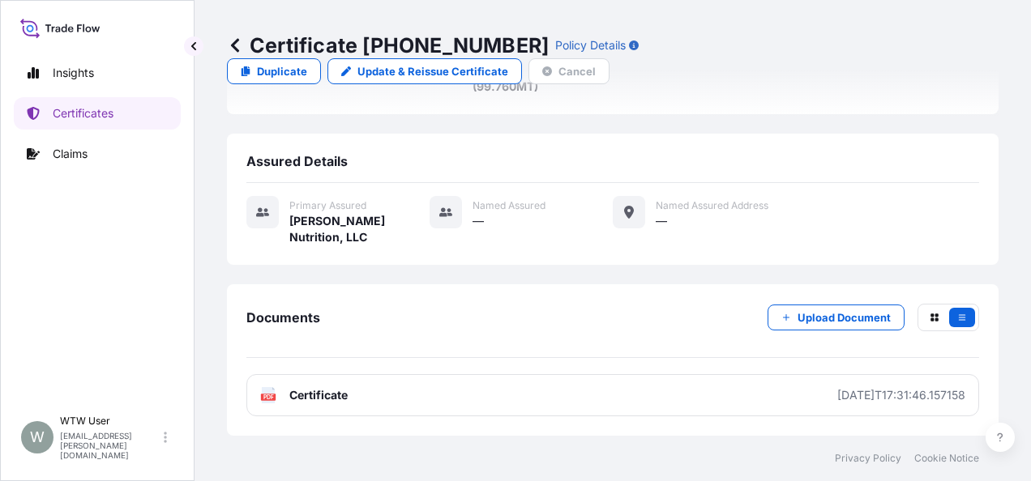
scroll to position [0, 0]
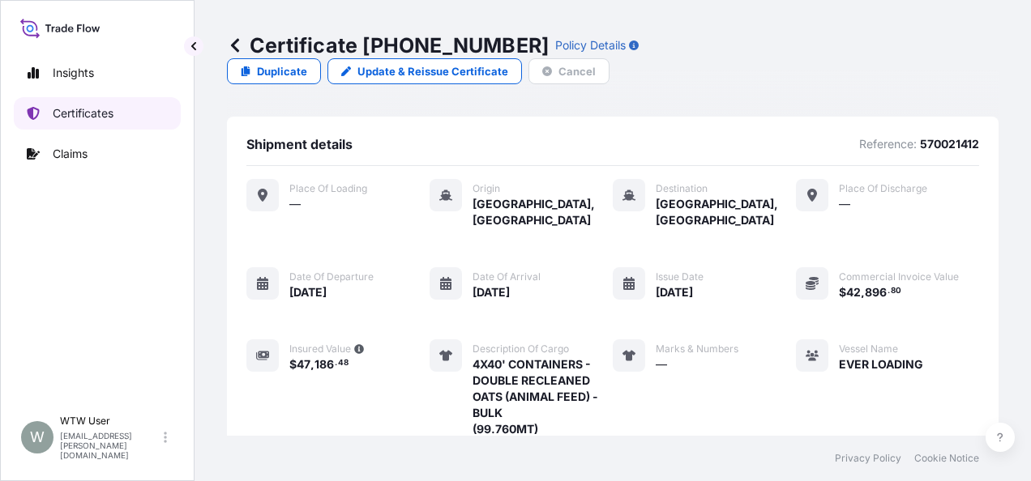
click at [103, 106] on p "Certificates" at bounding box center [83, 113] width 61 height 16
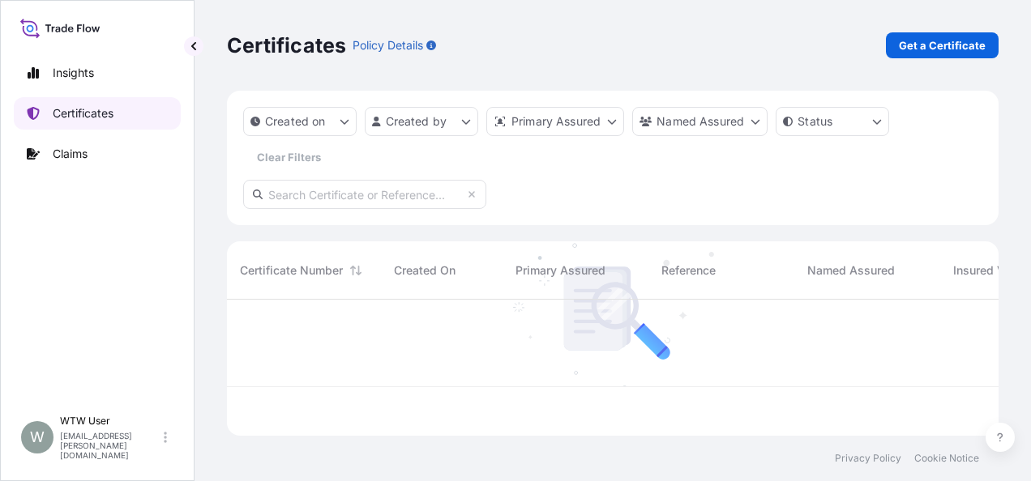
scroll to position [133, 759]
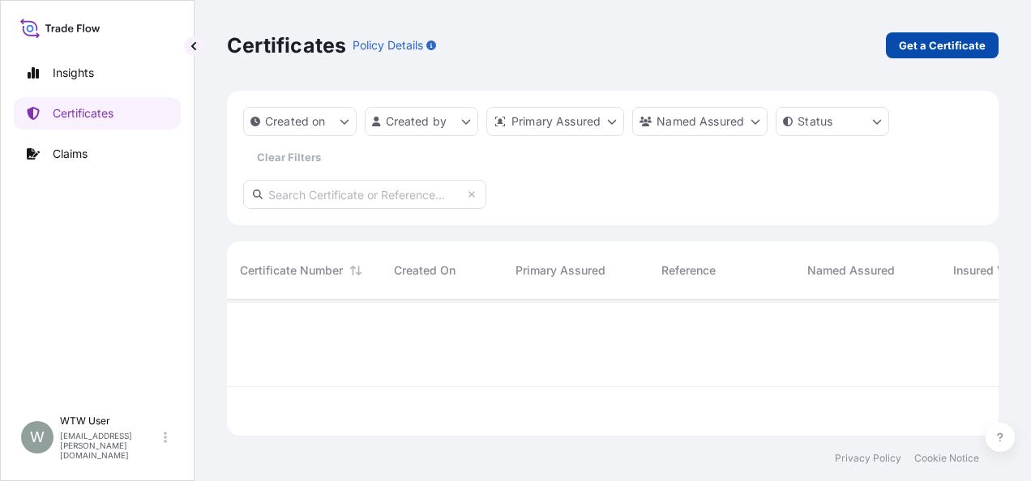
click at [922, 48] on p "Get a Certificate" at bounding box center [942, 45] width 87 height 16
select select "Sea"
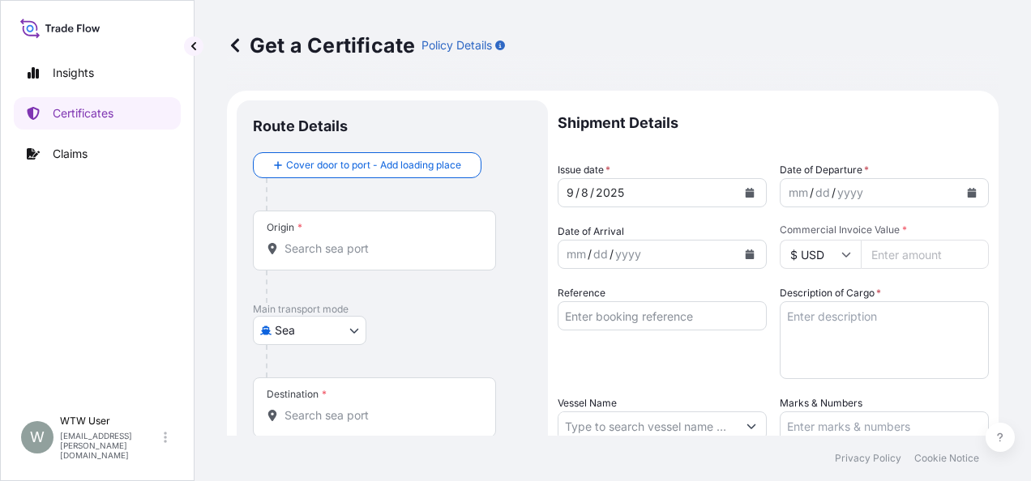
click at [348, 237] on div "Origin *" at bounding box center [374, 241] width 243 height 60
click at [348, 241] on input "Origin *" at bounding box center [379, 249] width 191 height 16
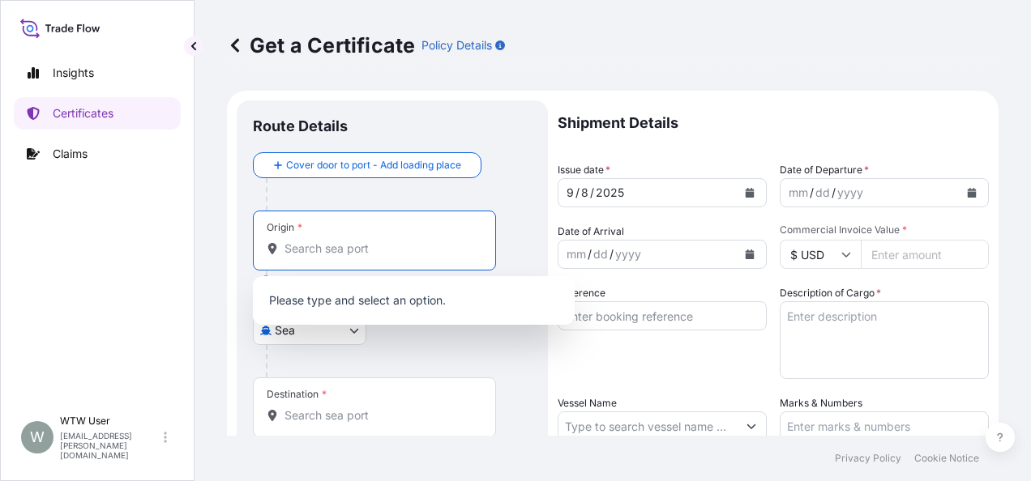
click at [355, 256] on input "Origin * Please select an origin" at bounding box center [379, 249] width 191 height 16
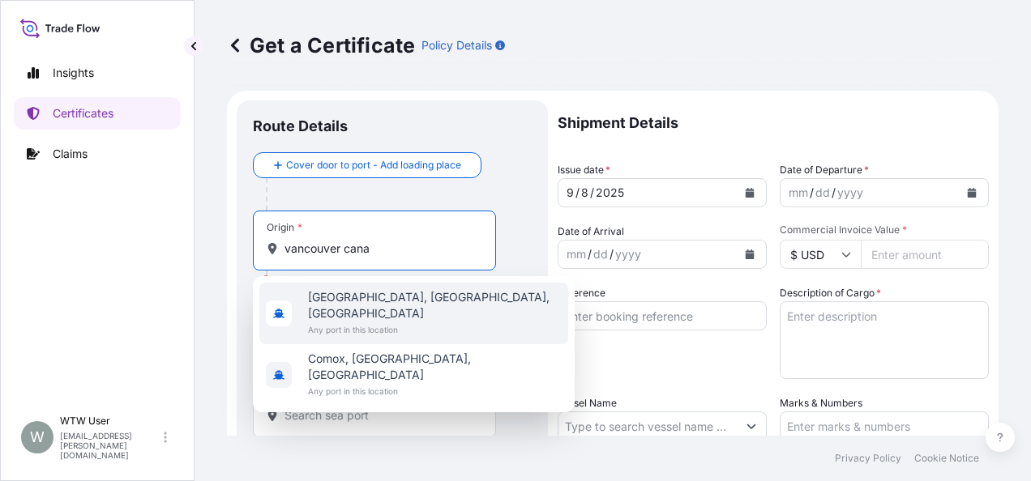
click at [391, 322] on span "Any port in this location" at bounding box center [435, 330] width 254 height 16
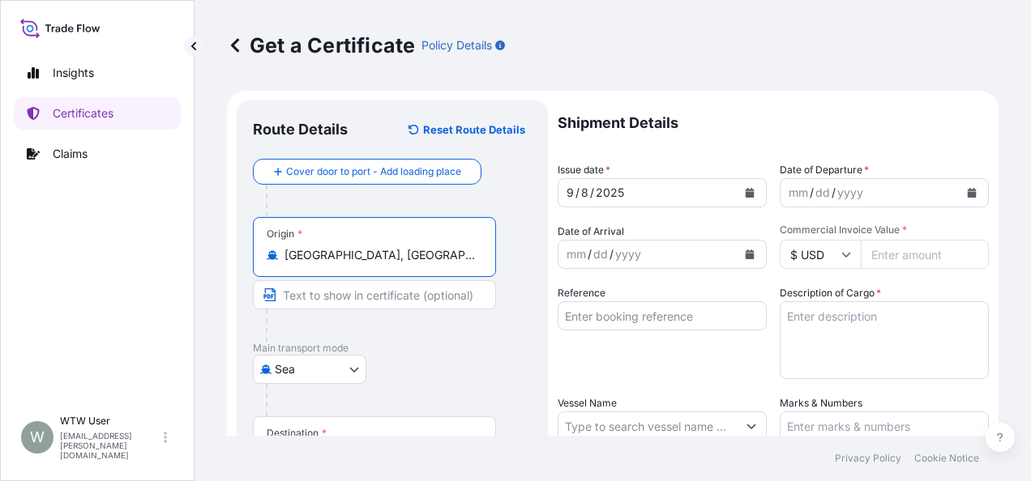
type input "[GEOGRAPHIC_DATA], [GEOGRAPHIC_DATA], [GEOGRAPHIC_DATA]"
click at [447, 339] on div at bounding box center [381, 326] width 230 height 32
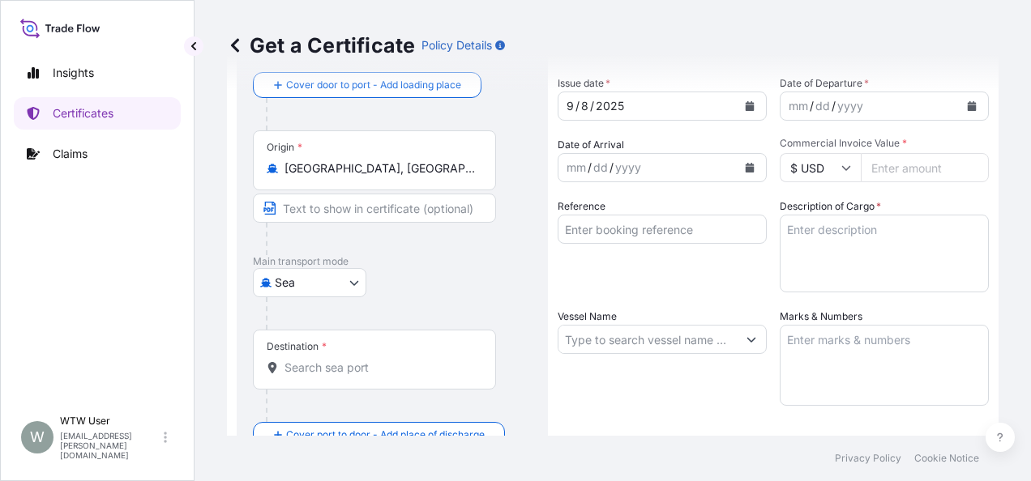
scroll to position [126, 0]
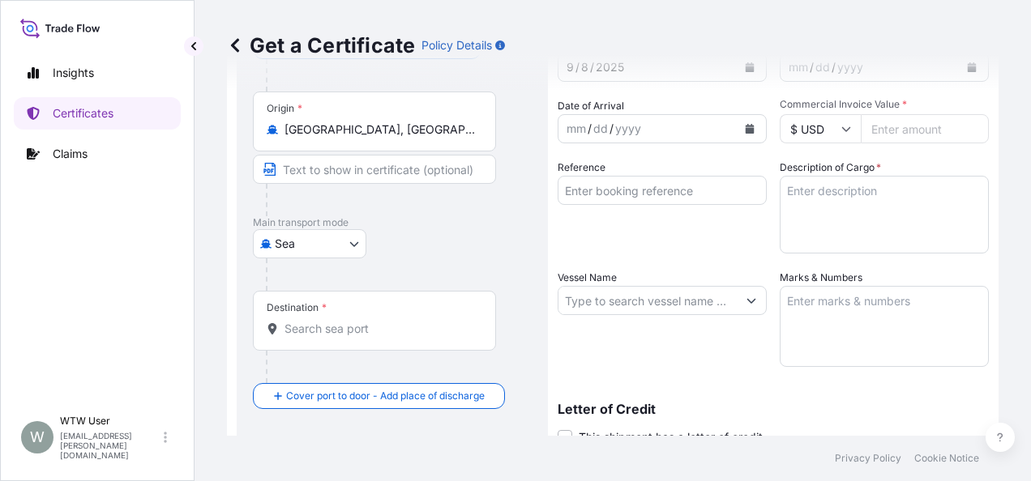
click at [303, 326] on input "Destination *" at bounding box center [379, 329] width 191 height 16
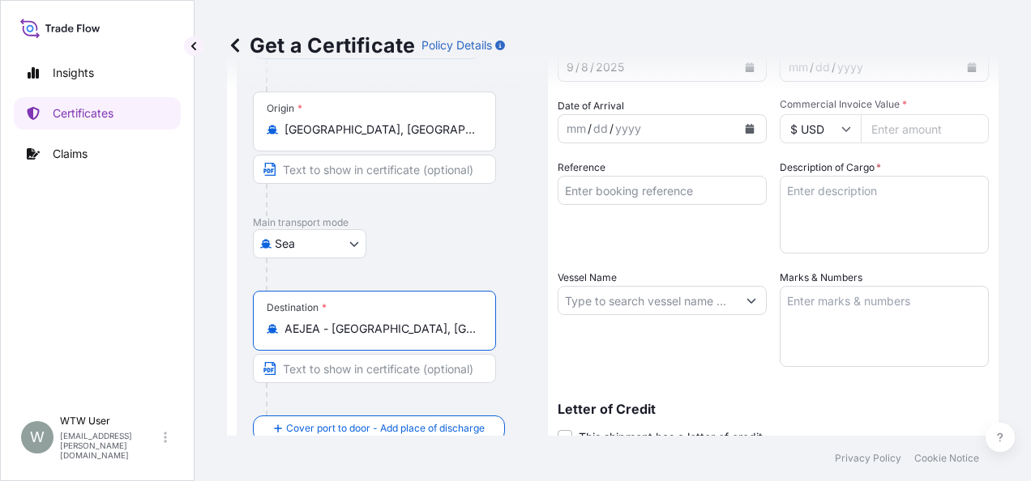
type input "AEJEA - [GEOGRAPHIC_DATA], [GEOGRAPHIC_DATA]"
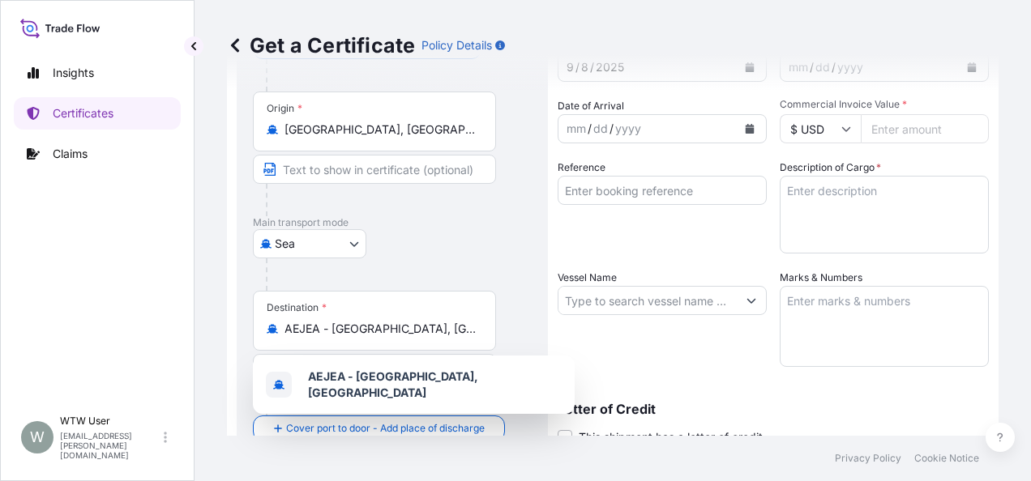
click at [530, 314] on div "Destination * AEJEA - Jebel Ali, United Arab Emirates" at bounding box center [392, 353] width 279 height 125
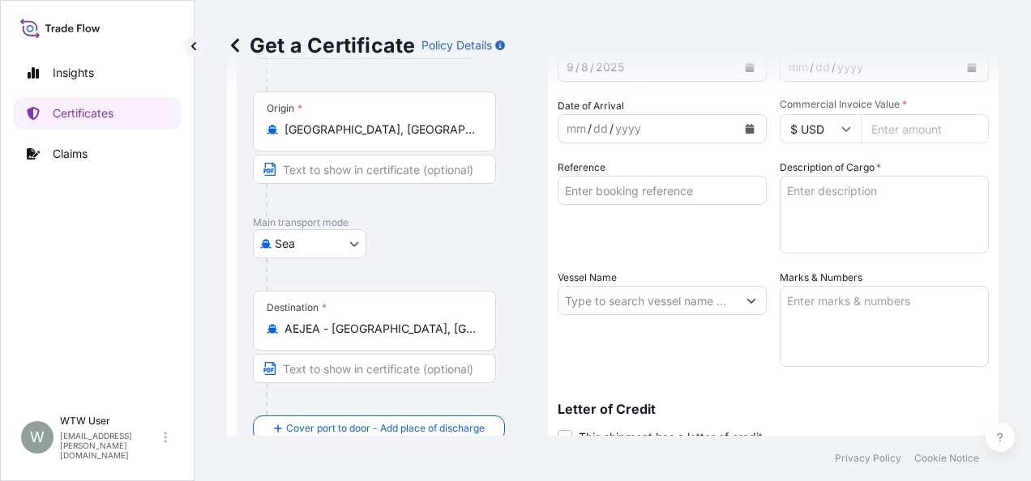
click at [445, 364] on input "Text to appear on certificate" at bounding box center [374, 368] width 243 height 29
paste input "[GEOGRAPHIC_DATA], [GEOGRAPHIC_DATA]"
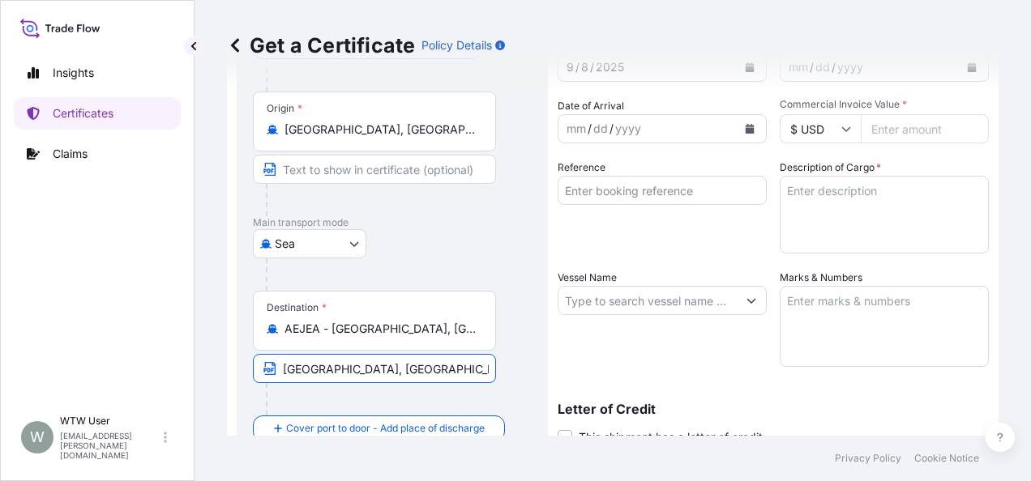
click at [495, 363] on input "[GEOGRAPHIC_DATA], [GEOGRAPHIC_DATA]" at bounding box center [374, 368] width 243 height 29
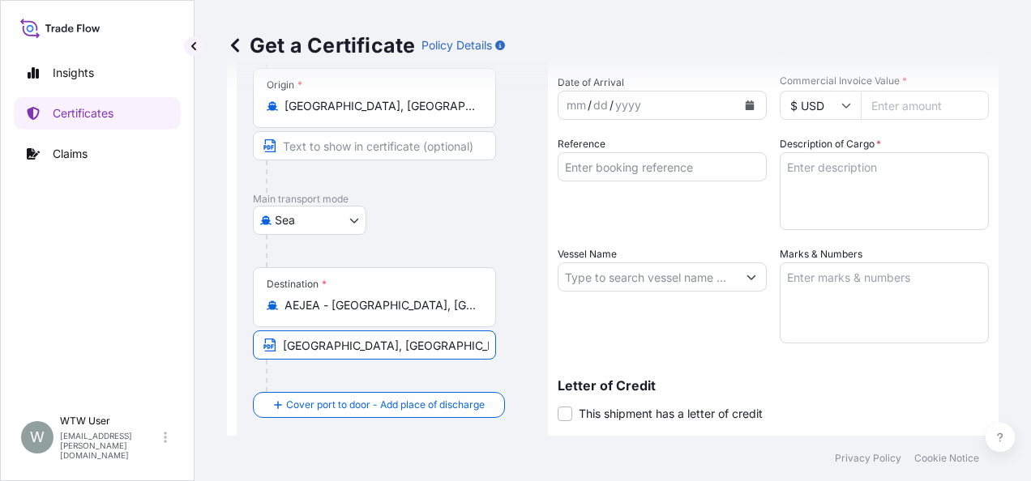
type input "[GEOGRAPHIC_DATA], [GEOGRAPHIC_DATA]"
click at [622, 336] on div "Vessel Name" at bounding box center [662, 294] width 209 height 97
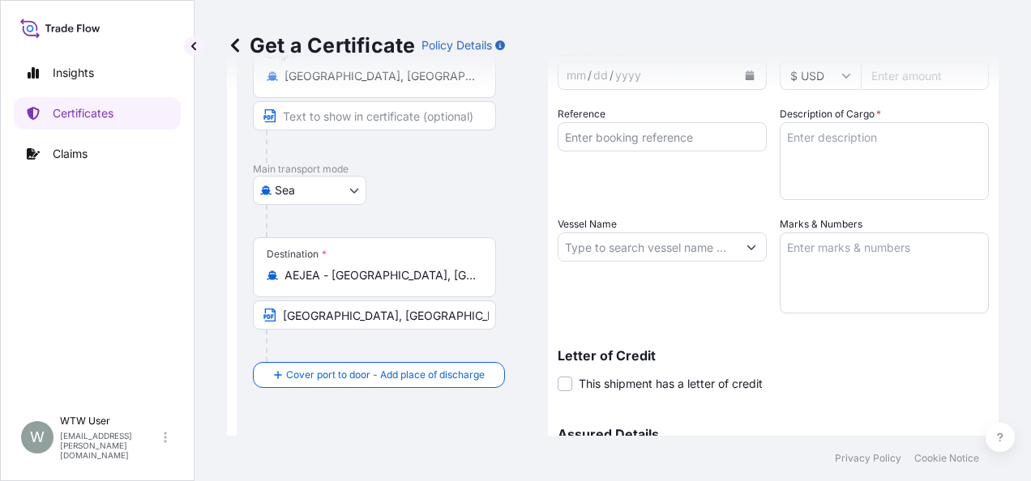
scroll to position [0, 0]
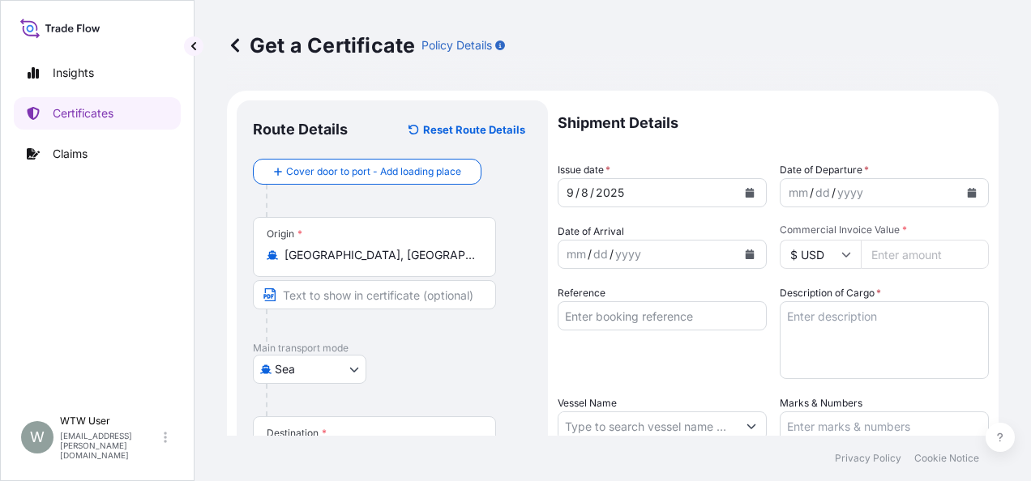
click at [744, 186] on button "Calendar" at bounding box center [750, 193] width 26 height 26
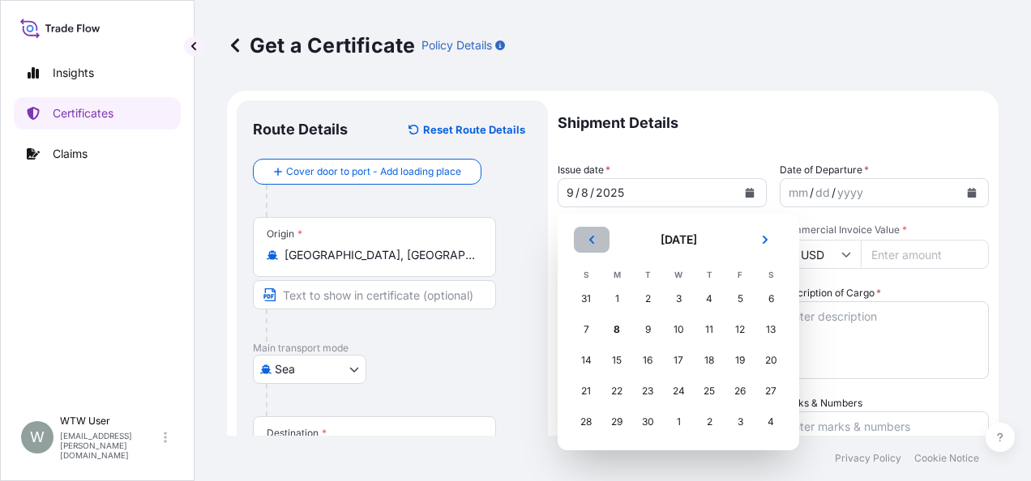
click at [602, 235] on button "Previous" at bounding box center [592, 240] width 36 height 26
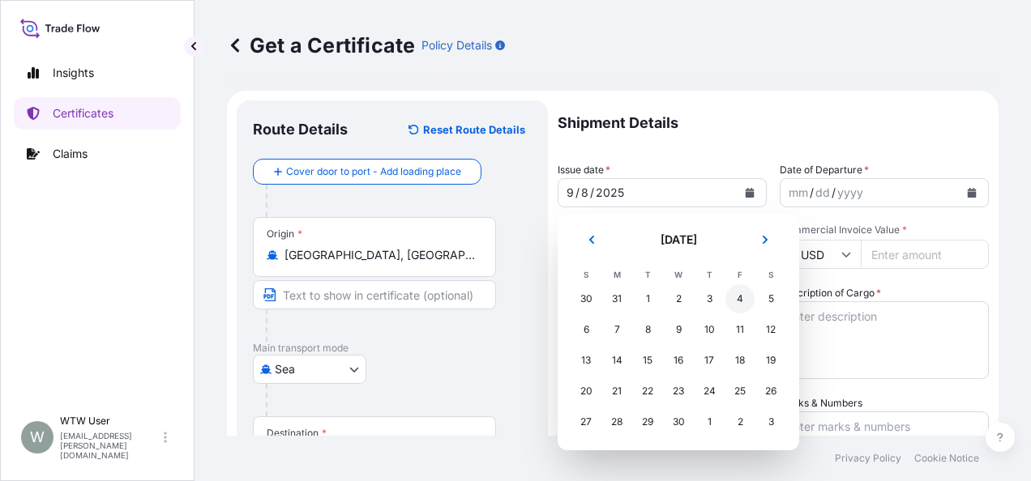
click at [744, 297] on div "4" at bounding box center [739, 298] width 29 height 29
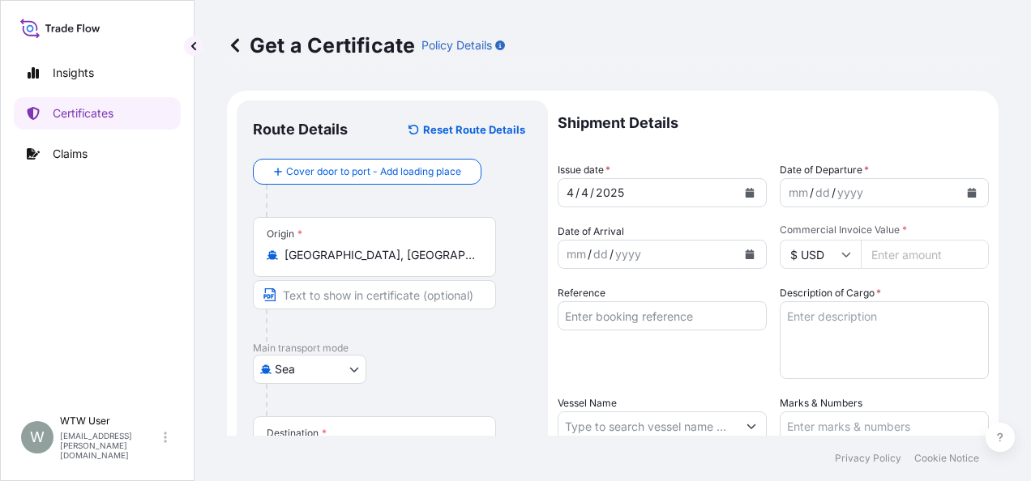
click at [968, 193] on icon "Calendar" at bounding box center [972, 193] width 9 height 10
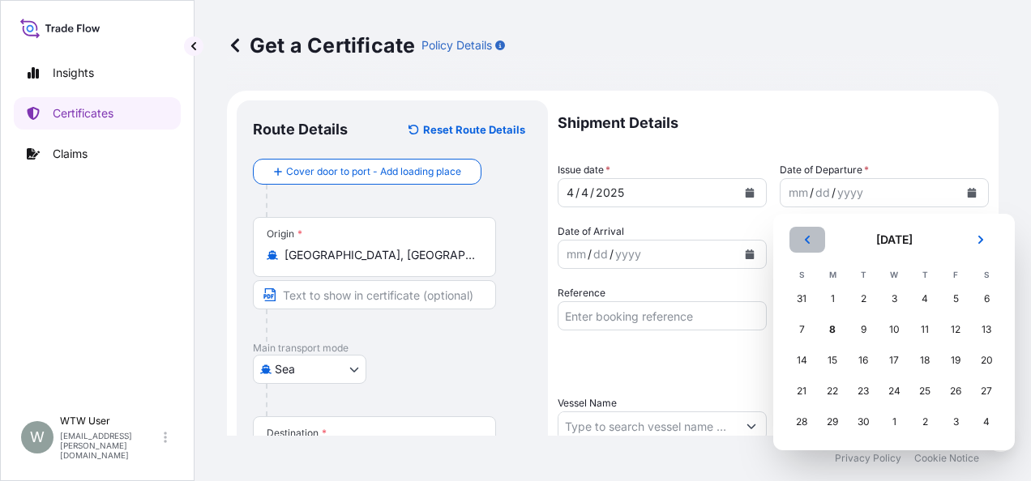
click at [808, 242] on icon "Previous" at bounding box center [807, 240] width 5 height 8
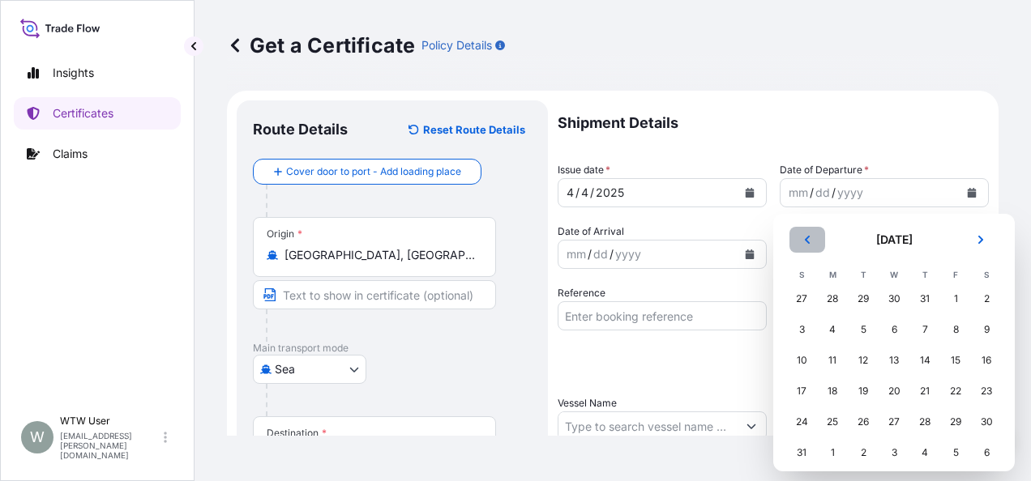
click at [808, 242] on icon "Previous" at bounding box center [807, 240] width 5 height 8
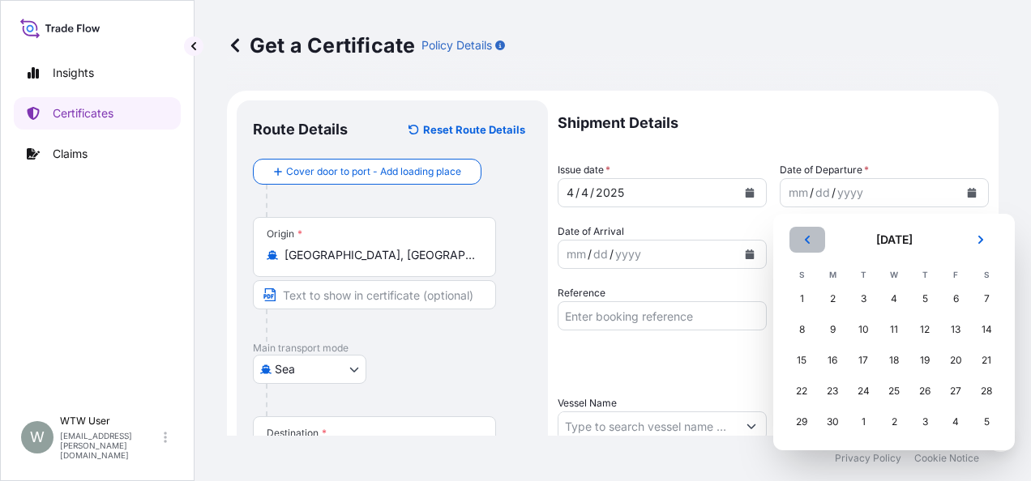
click at [808, 242] on icon "Previous" at bounding box center [807, 240] width 5 height 8
click at [961, 297] on div "4" at bounding box center [955, 298] width 29 height 29
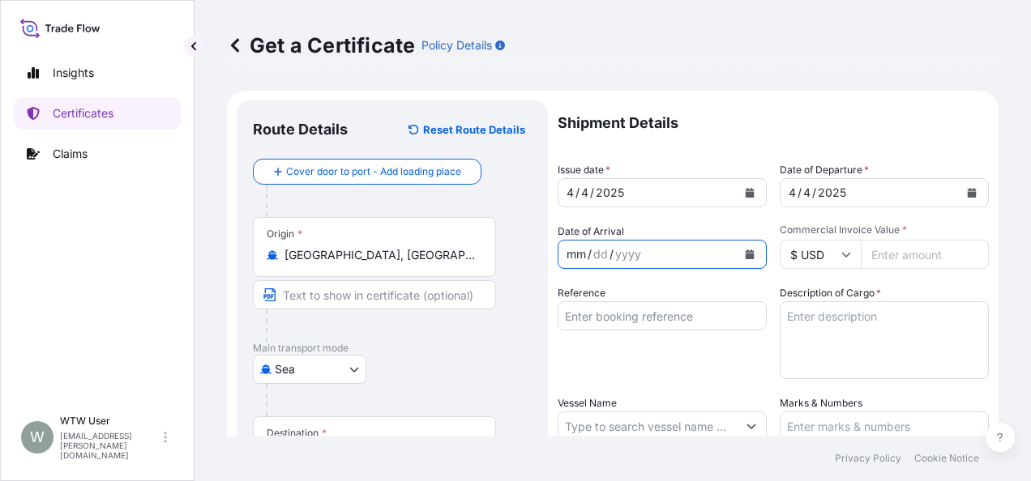
click at [697, 246] on div "mm / dd / yyyy" at bounding box center [647, 254] width 178 height 29
click at [744, 259] on button "Calendar" at bounding box center [750, 255] width 26 height 26
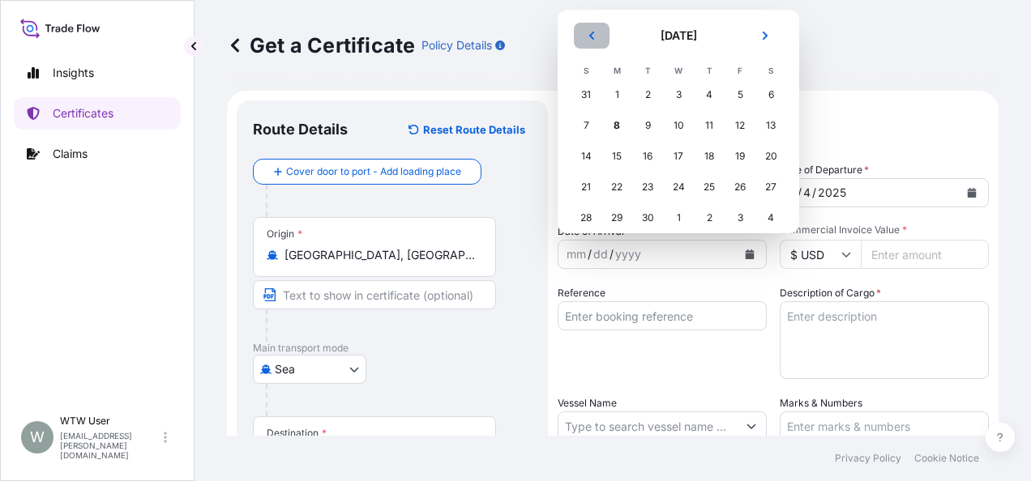
click at [588, 38] on icon "Previous" at bounding box center [592, 36] width 10 height 10
click at [613, 152] on div "12" at bounding box center [616, 156] width 29 height 29
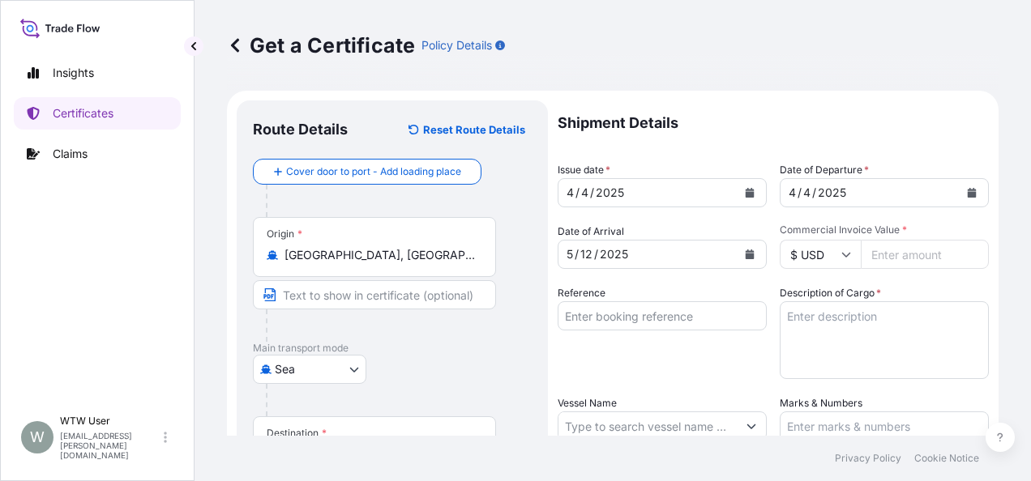
click at [885, 254] on input "Commercial Invoice Value *" at bounding box center [925, 254] width 128 height 29
paste input "42896.8"
type input "42896.8"
click at [598, 310] on input "Reference" at bounding box center [662, 315] width 209 height 29
paste input "570021412"
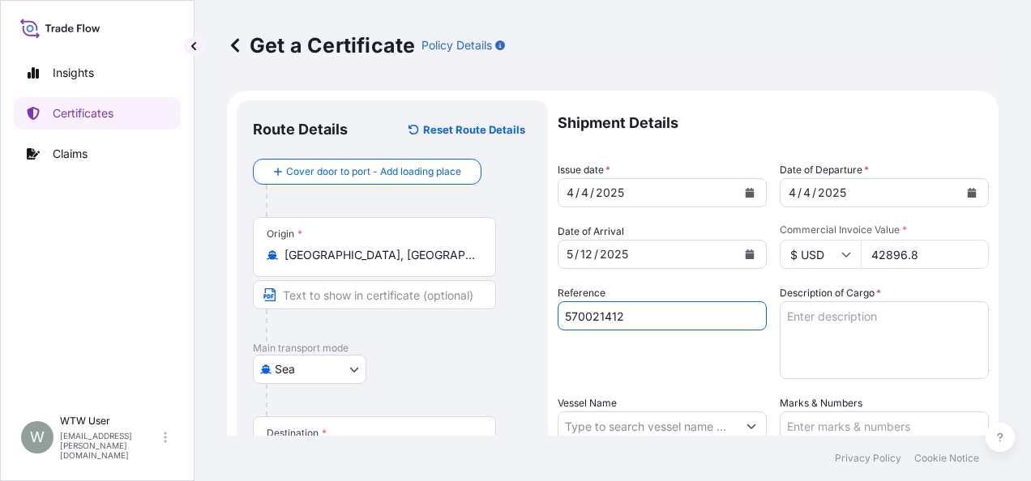
type input "570021412"
click at [857, 322] on textarea "Description of Cargo *" at bounding box center [884, 340] width 209 height 78
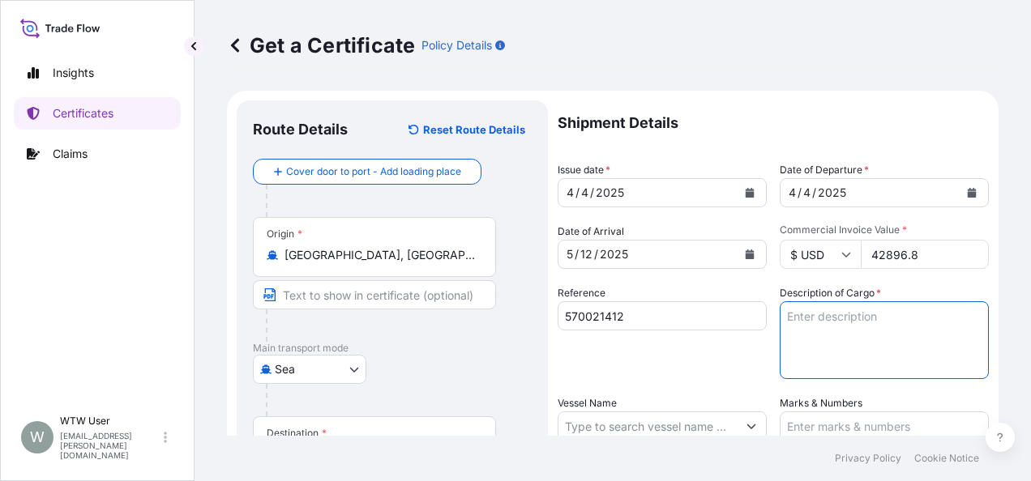
paste textarea "4X40' CONTAINERS - DOUBLE RECLEANED OATS (ANIMAL FEED) - BULK (99.760MT)"
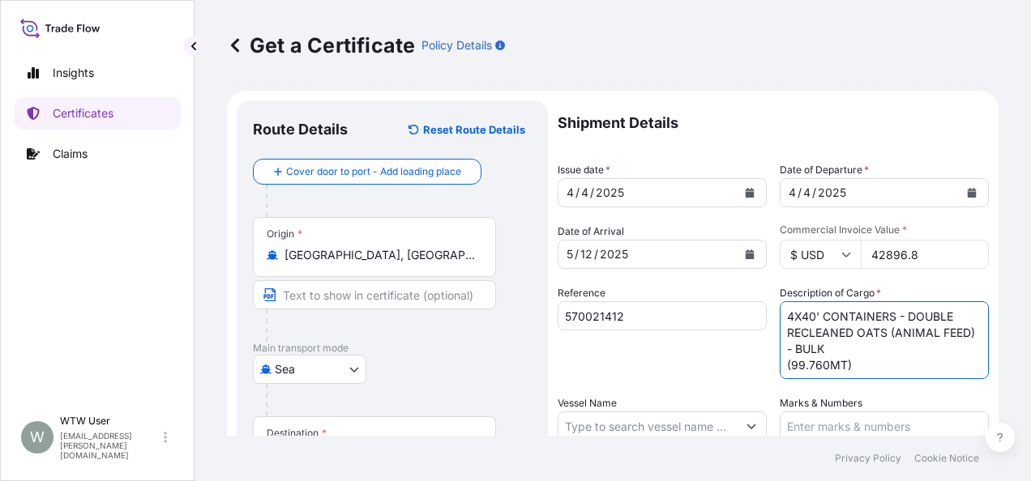
type textarea "4X40' CONTAINERS - DOUBLE RECLEANED OATS (ANIMAL FEED) - BULK (99.760MT)"
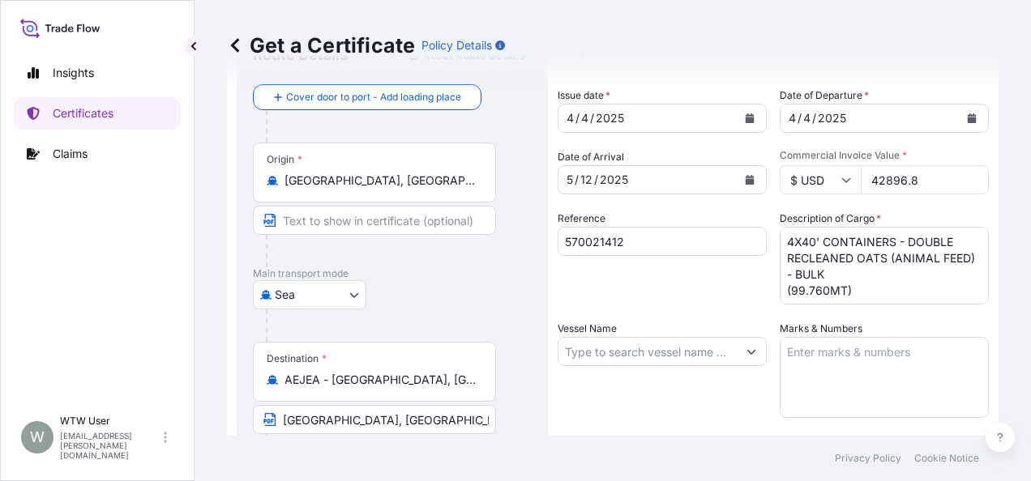
scroll to position [81, 0]
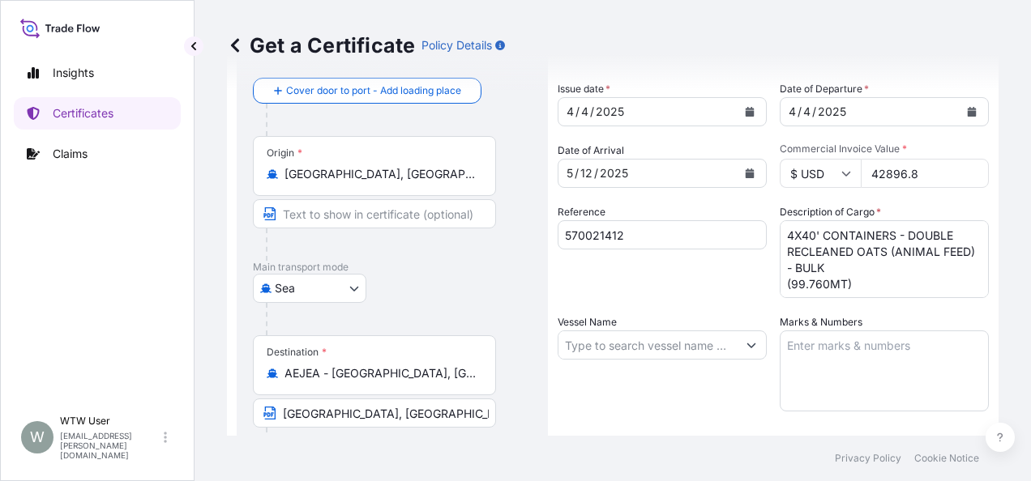
click at [664, 351] on input "Vessel Name" at bounding box center [647, 345] width 178 height 29
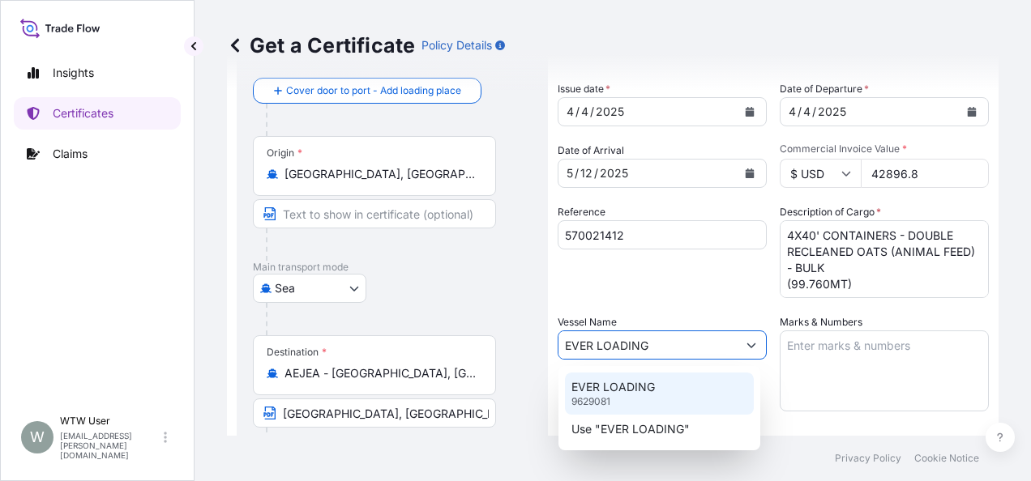
click at [639, 393] on p "EVER LOADING" at bounding box center [612, 387] width 83 height 16
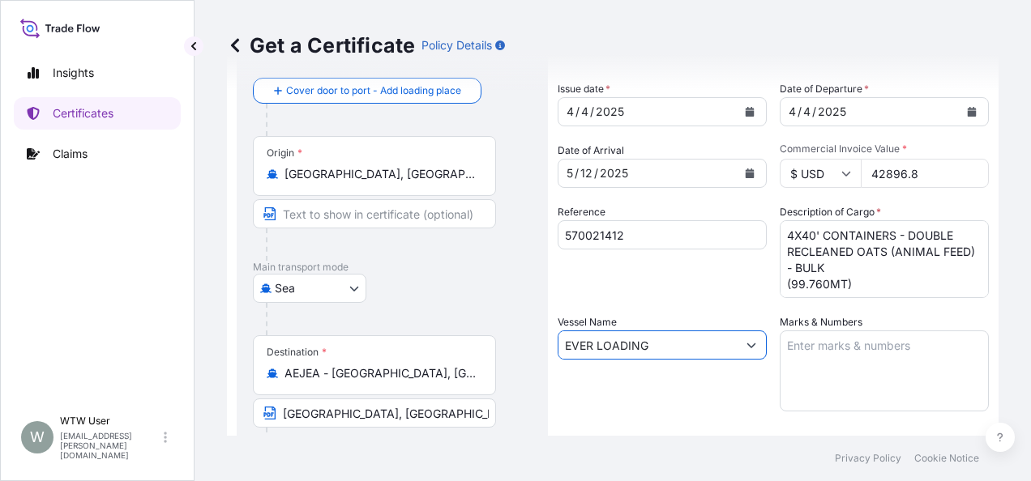
type input "EVER LOADING"
click at [731, 389] on div "Vessel Name EVER LOADING" at bounding box center [662, 362] width 209 height 97
click at [708, 291] on div "Reference 570021412" at bounding box center [662, 251] width 209 height 94
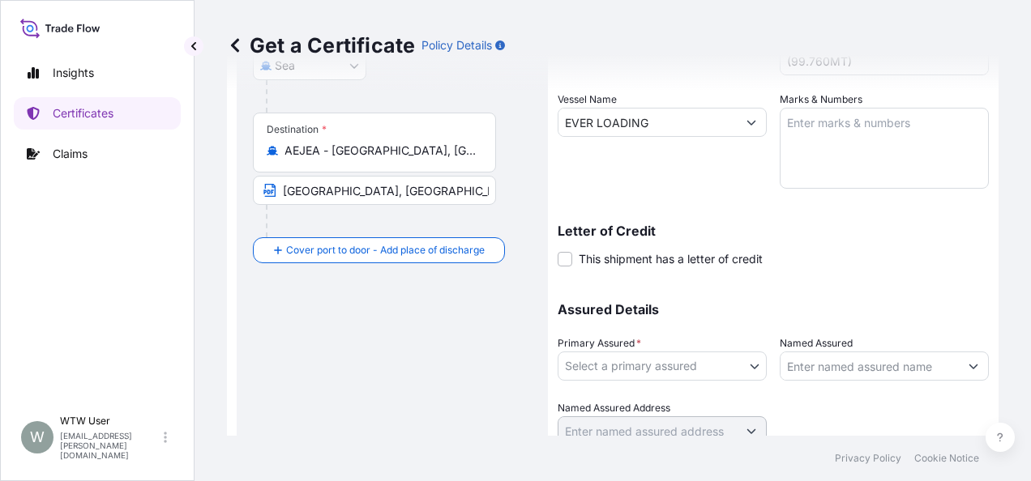
scroll to position [332, 0]
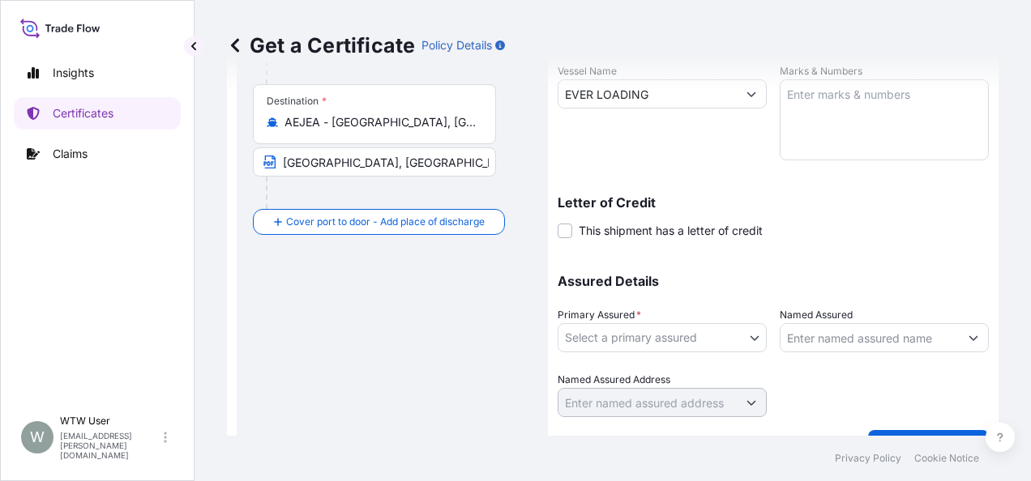
click at [575, 355] on div "Assured Details Primary Assured * Select a primary assured Wilbur-Ellis Holding…" at bounding box center [773, 336] width 431 height 162
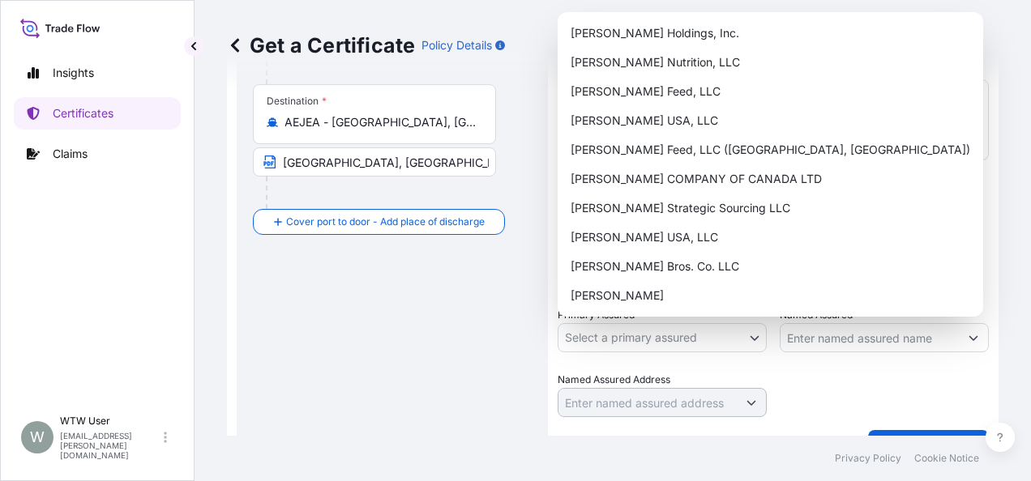
click at [583, 343] on body "Insights Certificates Claims W WTW User trade.flow+wilbur@wtwco.com Get a Certi…" at bounding box center [515, 240] width 1031 height 481
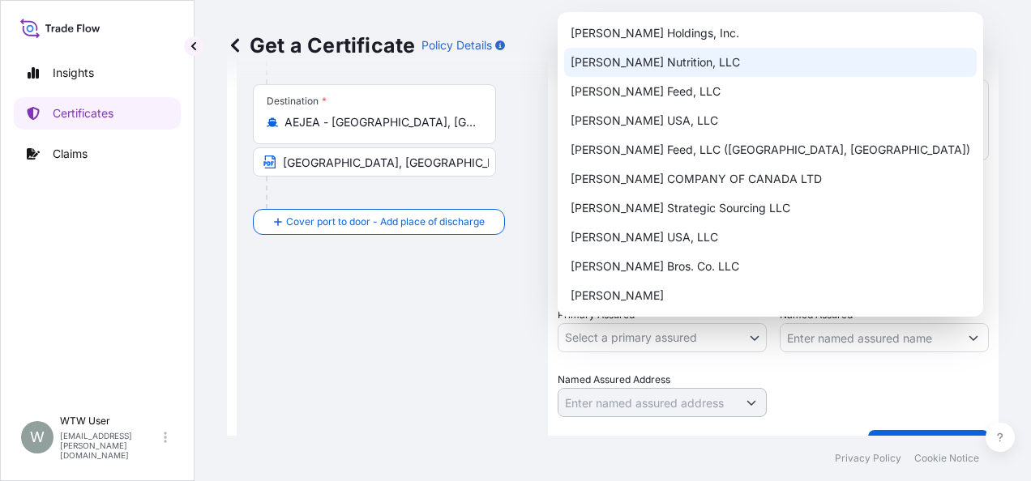
click at [676, 65] on div "[PERSON_NAME] Nutrition, LLC" at bounding box center [770, 62] width 413 height 29
select select "31733"
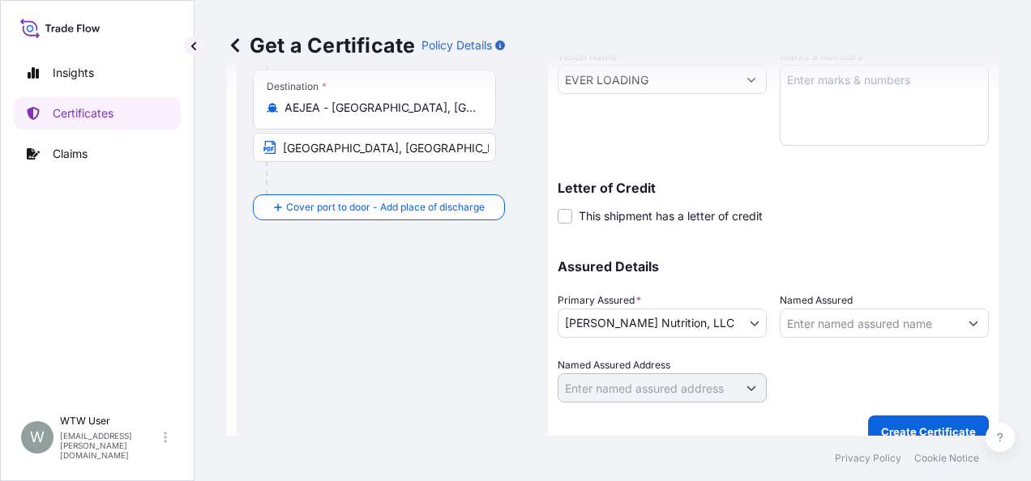
scroll to position [368, 0]
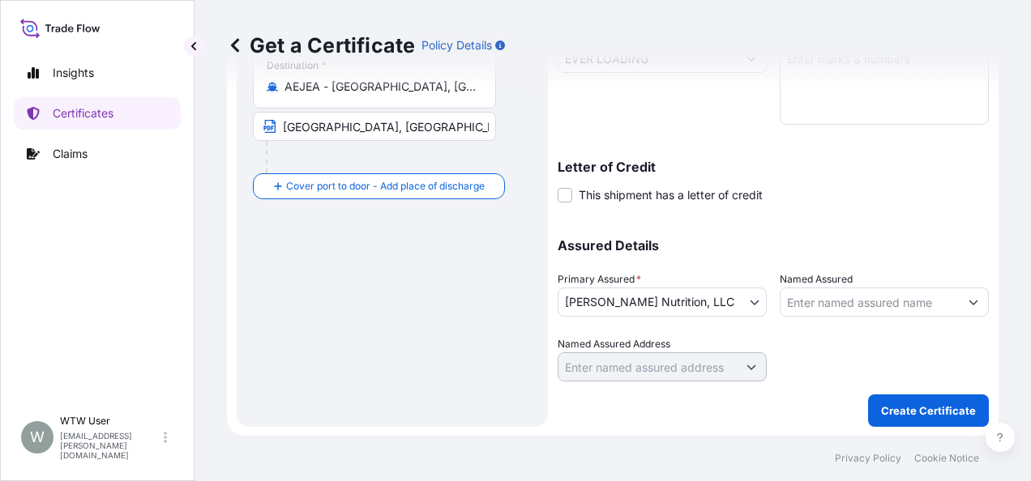
click at [891, 398] on button "Create Certificate" at bounding box center [928, 411] width 121 height 32
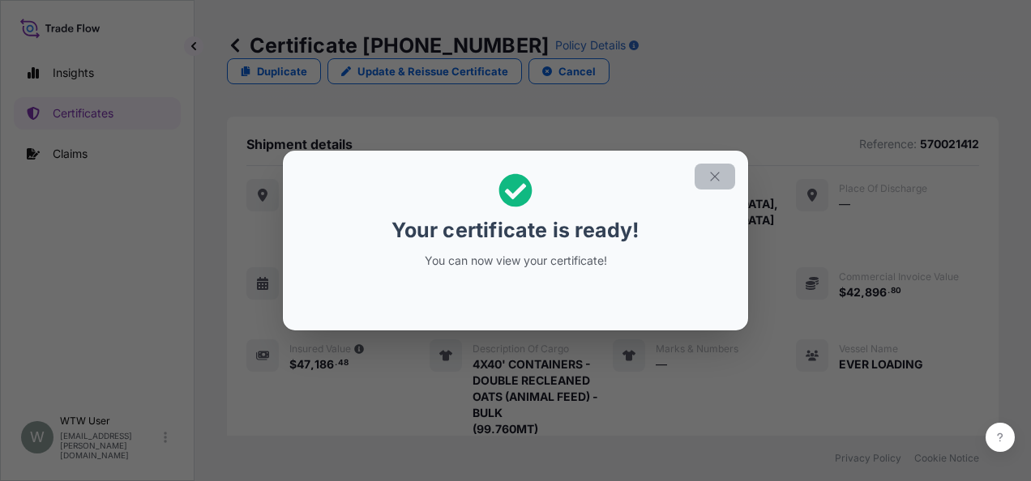
click at [703, 170] on button "button" at bounding box center [715, 177] width 41 height 26
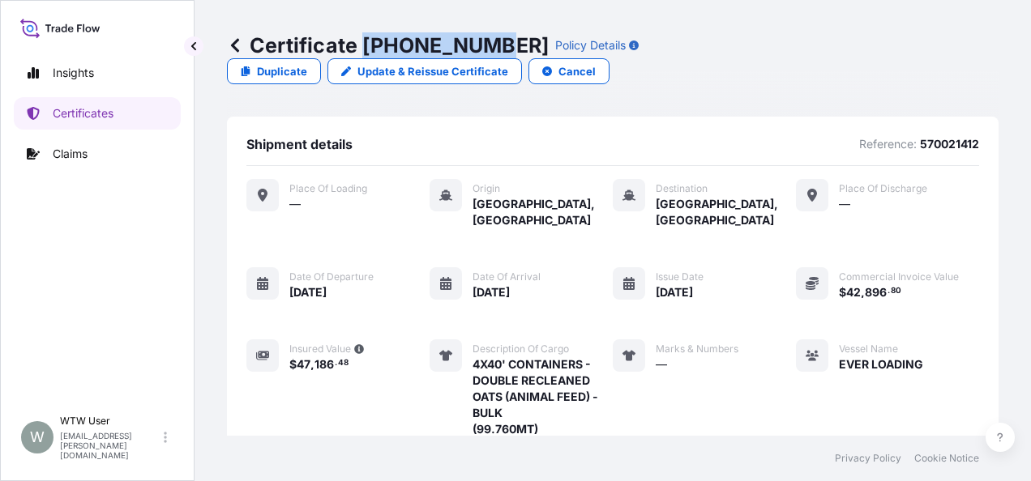
drag, startPoint x: 363, startPoint y: 49, endPoint x: 485, endPoint y: 55, distance: 121.7
click at [485, 55] on p "Certificate 31733-140-1" at bounding box center [388, 45] width 322 height 26
click at [107, 111] on p "Certificates" at bounding box center [83, 113] width 61 height 16
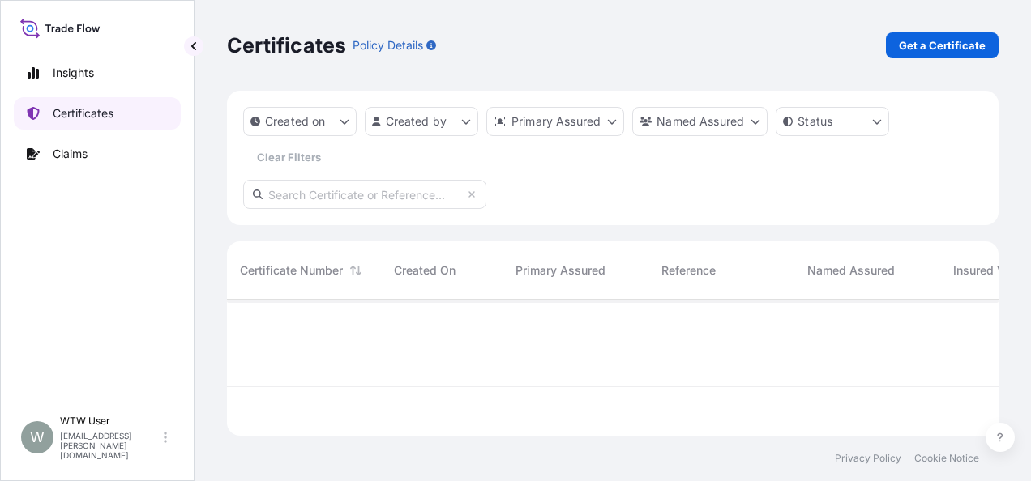
scroll to position [133, 759]
click at [393, 197] on input "text" at bounding box center [364, 194] width 243 height 29
paste input "31733-4-1"
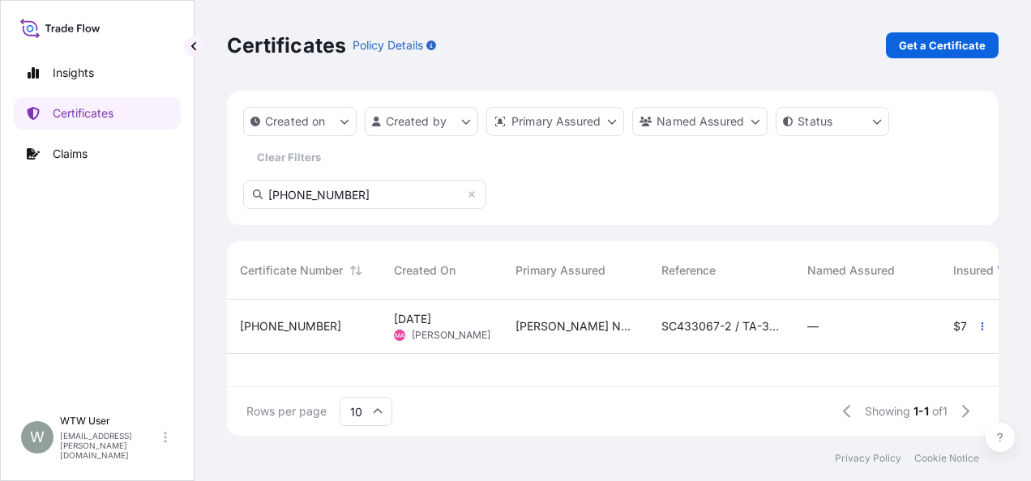
type input "31733-4-1"
click at [537, 336] on div "[PERSON_NAME] Nutrition, LLC" at bounding box center [575, 327] width 146 height 54
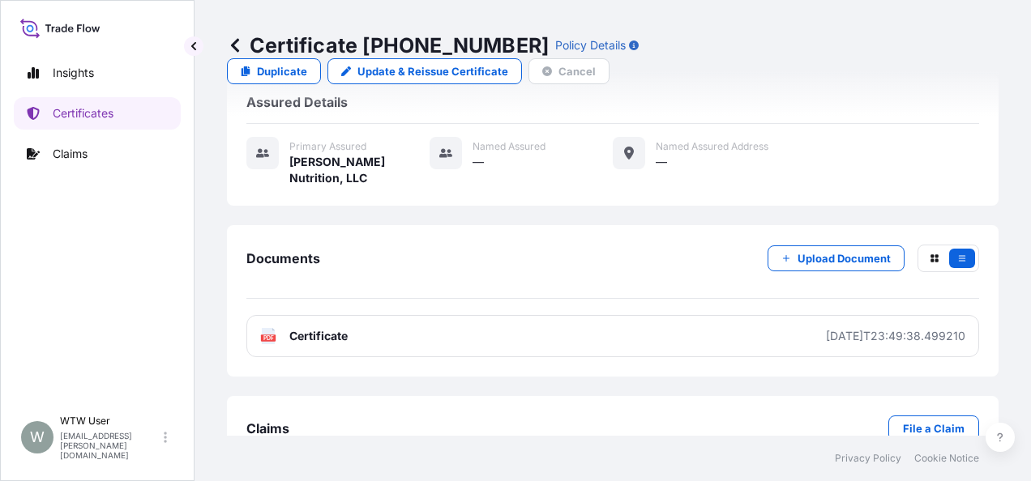
scroll to position [366, 0]
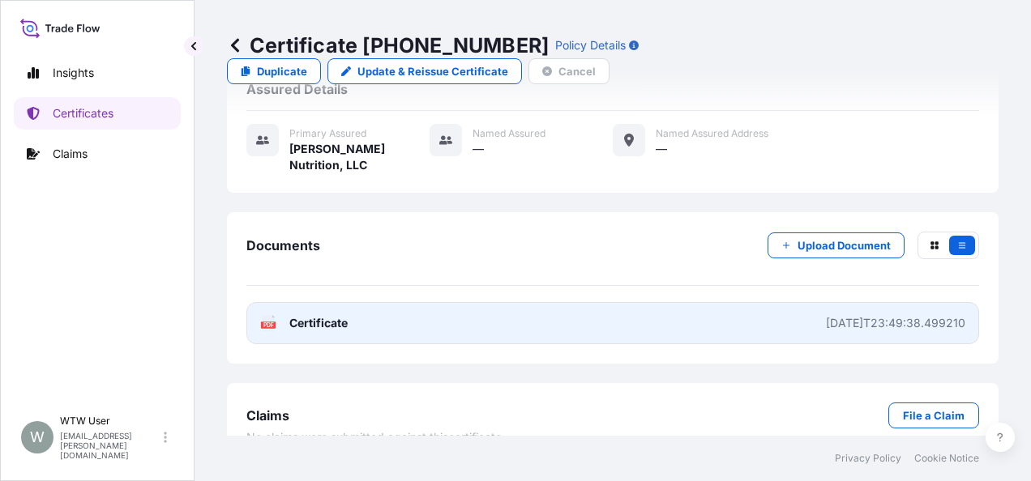
click at [417, 302] on link "PDF Certificate 2025-04-07T23:49:38.499210" at bounding box center [612, 323] width 733 height 42
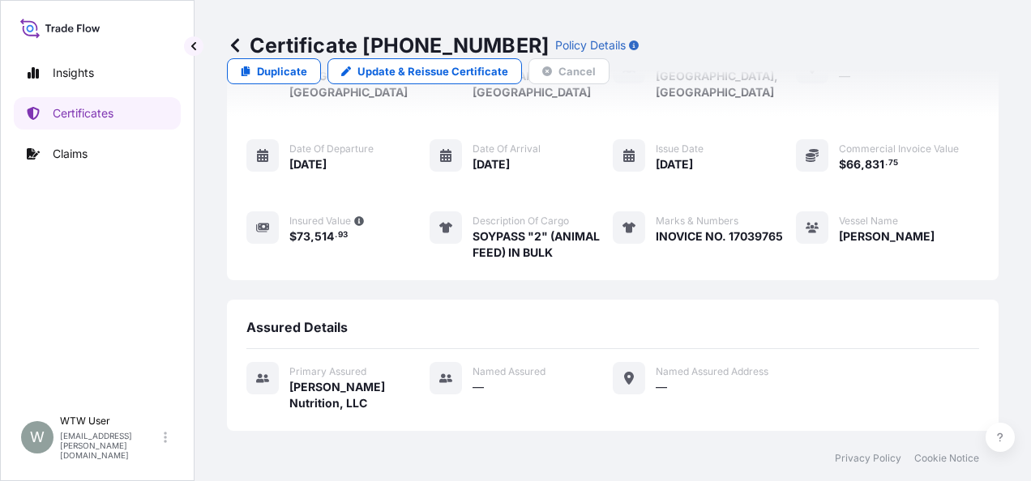
scroll to position [0, 0]
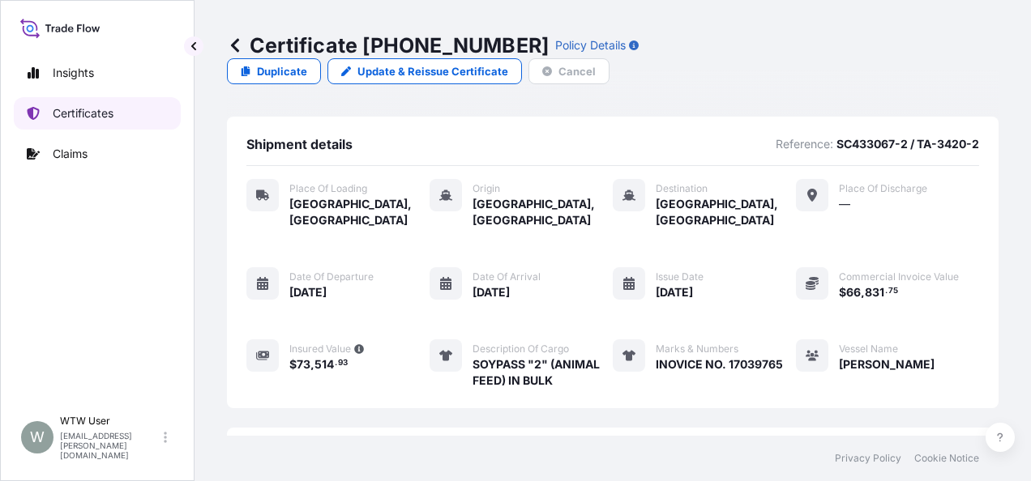
click at [84, 121] on p "Certificates" at bounding box center [83, 113] width 61 height 16
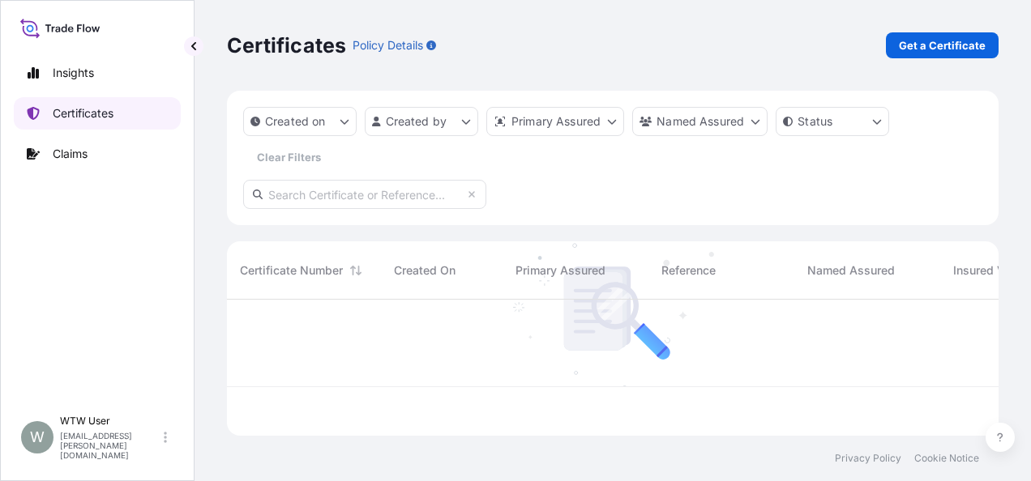
scroll to position [133, 759]
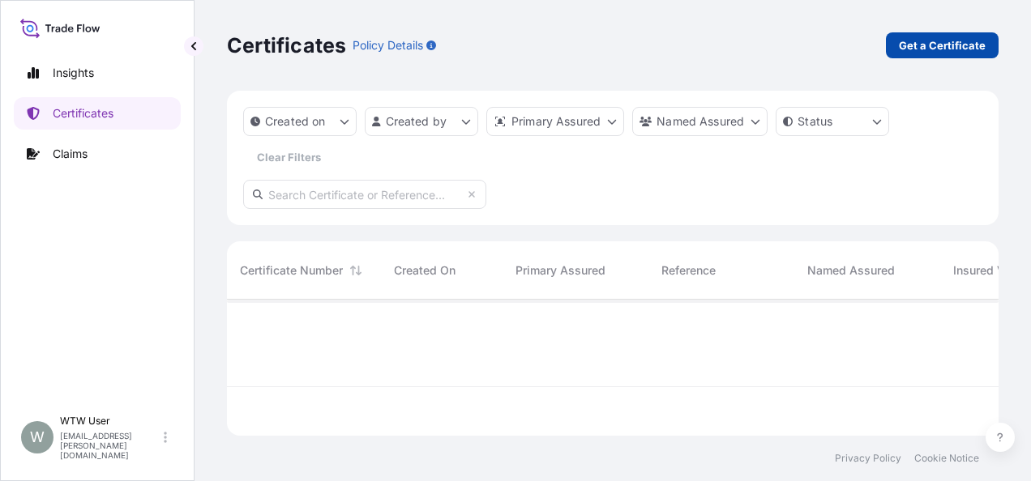
click at [901, 43] on p "Get a Certificate" at bounding box center [942, 45] width 87 height 16
select select "Sea"
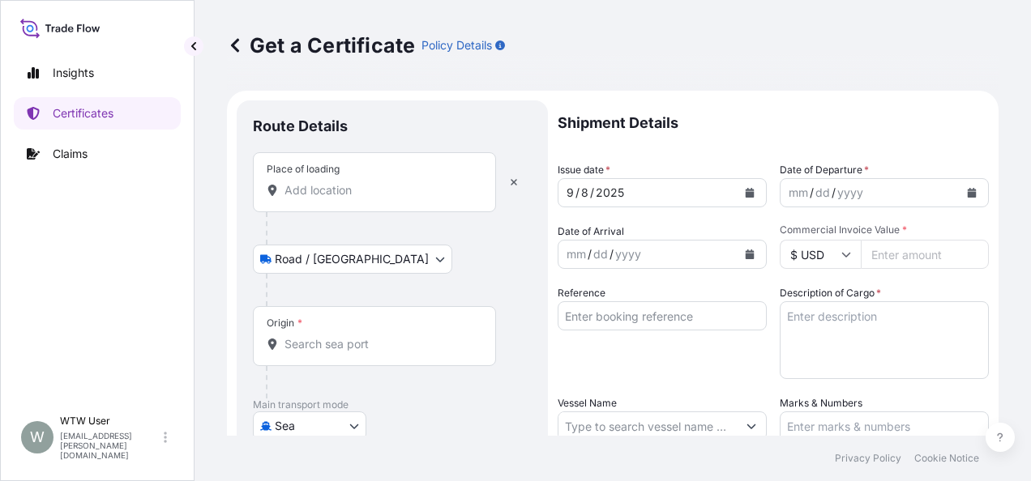
click at [397, 185] on input "Place of loading" at bounding box center [379, 190] width 191 height 16
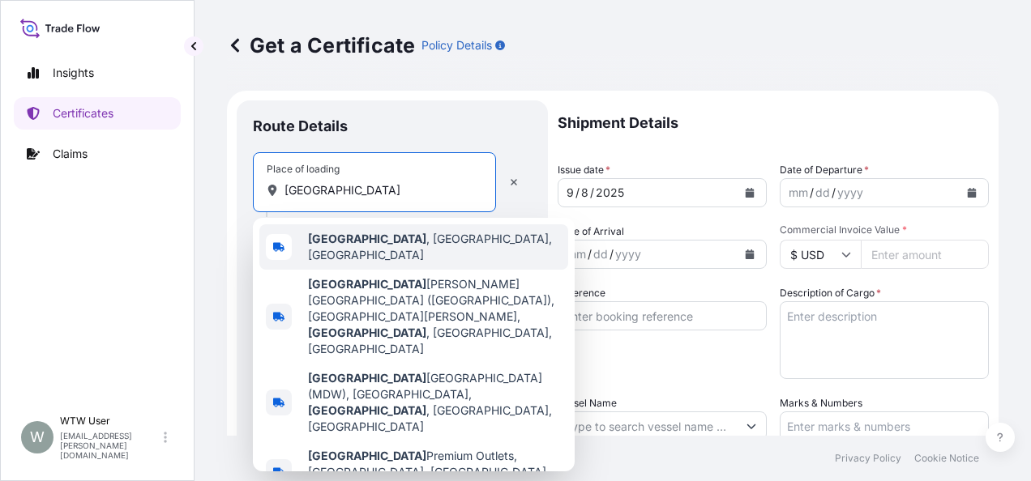
click at [400, 244] on span "[GEOGRAPHIC_DATA] , [GEOGRAPHIC_DATA], [GEOGRAPHIC_DATA]" at bounding box center [435, 247] width 254 height 32
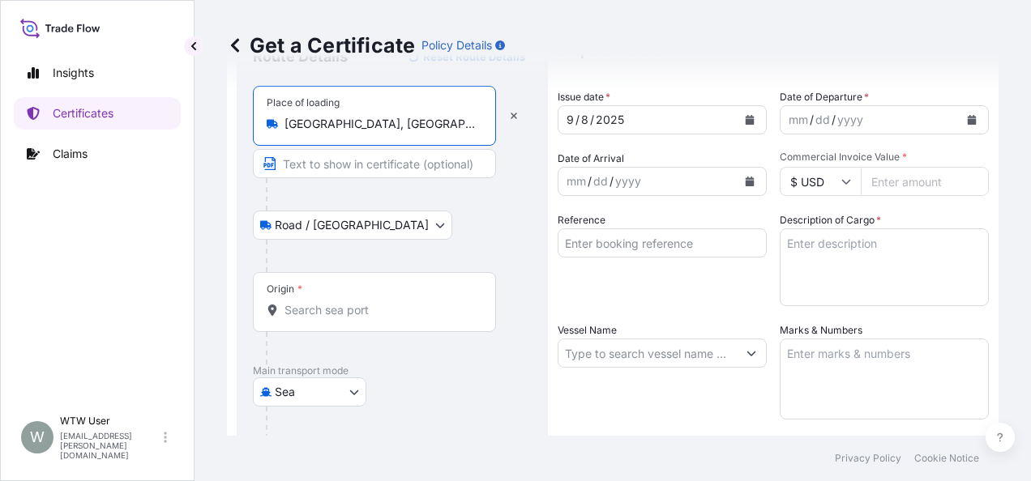
scroll to position [74, 0]
type input "[GEOGRAPHIC_DATA], [GEOGRAPHIC_DATA], [GEOGRAPHIC_DATA]"
click at [388, 310] on input "Origin *" at bounding box center [379, 309] width 191 height 16
click at [300, 323] on div "Origin *" at bounding box center [374, 301] width 243 height 60
click at [300, 318] on input "Origin * Please select an origin" at bounding box center [379, 309] width 191 height 16
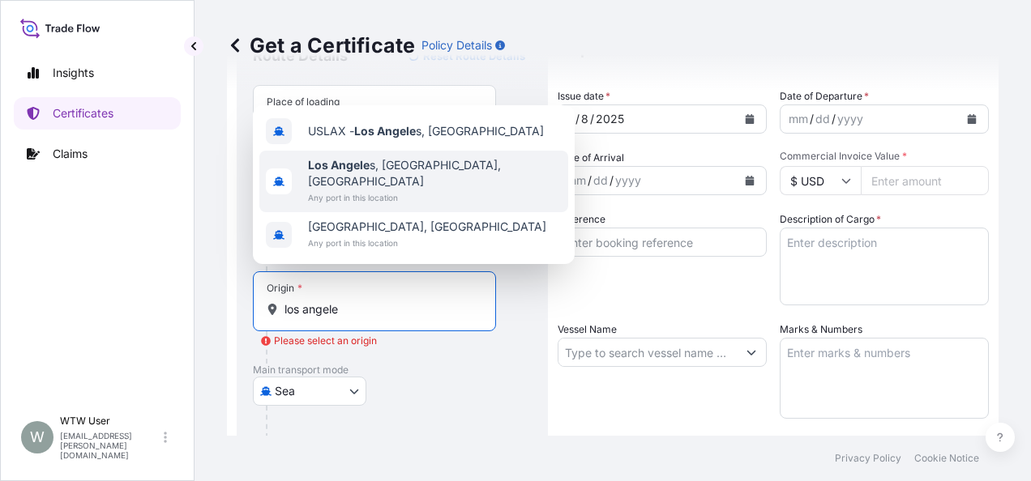
click at [394, 186] on span "Los Angele s, CA, USA" at bounding box center [435, 173] width 254 height 32
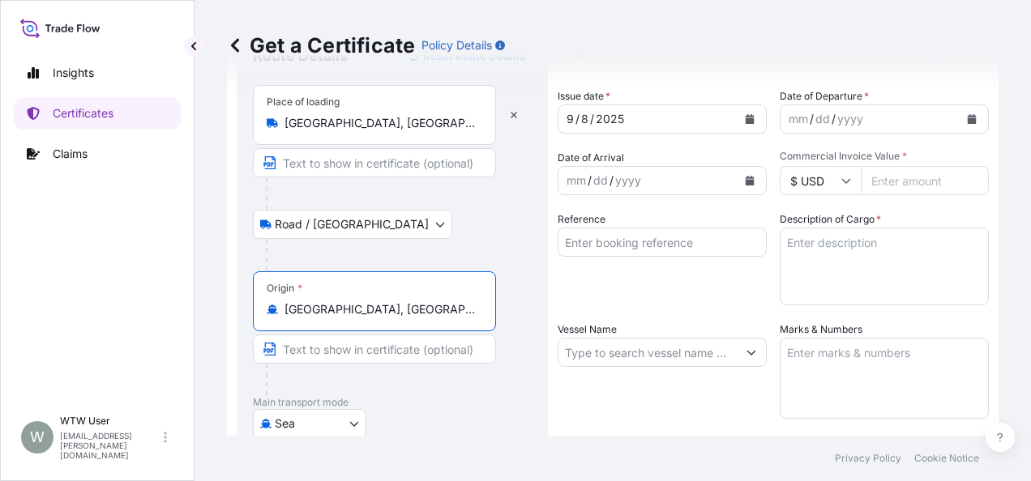
type input "[GEOGRAPHIC_DATA], [GEOGRAPHIC_DATA], [GEOGRAPHIC_DATA]"
click at [468, 409] on div "Sea Air Road Sea" at bounding box center [392, 423] width 279 height 29
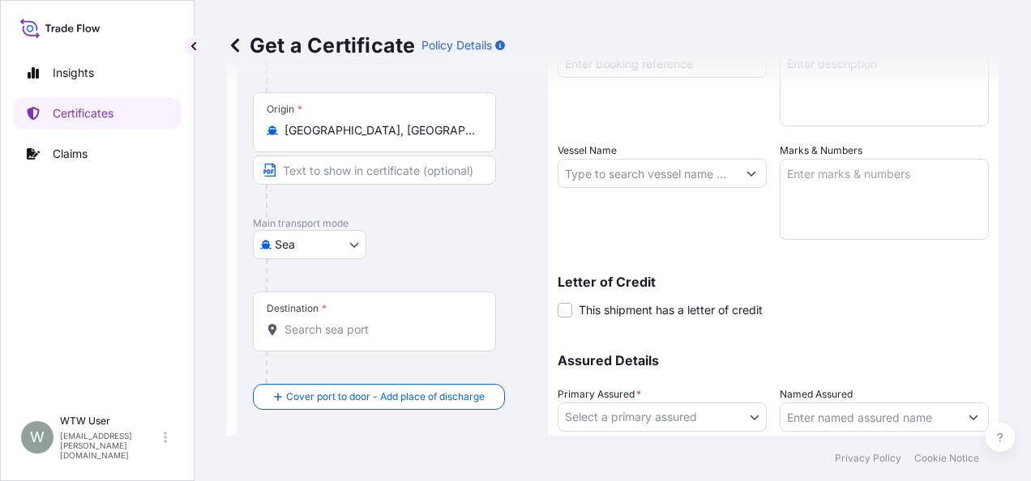
scroll to position [254, 0]
click at [315, 313] on div "Destination *" at bounding box center [374, 321] width 243 height 60
click at [315, 321] on input "Destination *" at bounding box center [379, 329] width 191 height 16
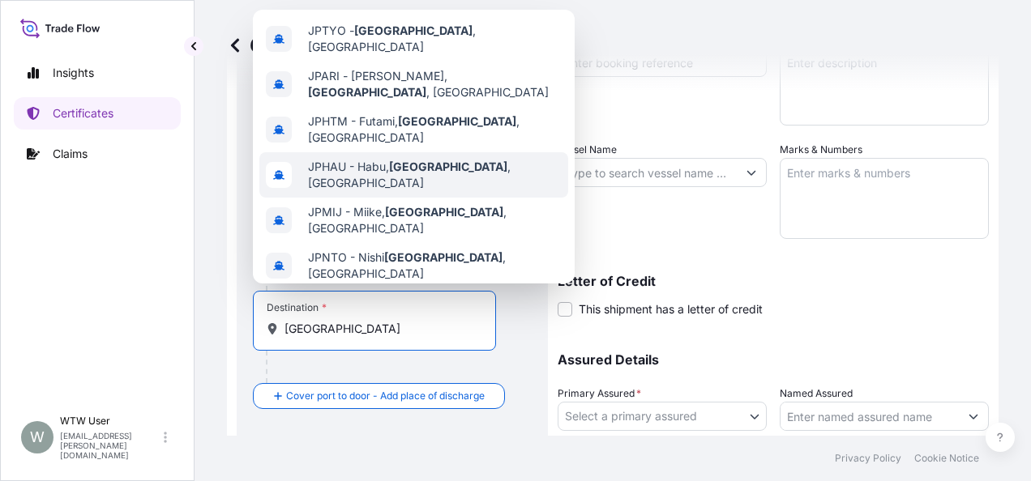
scroll to position [141, 0]
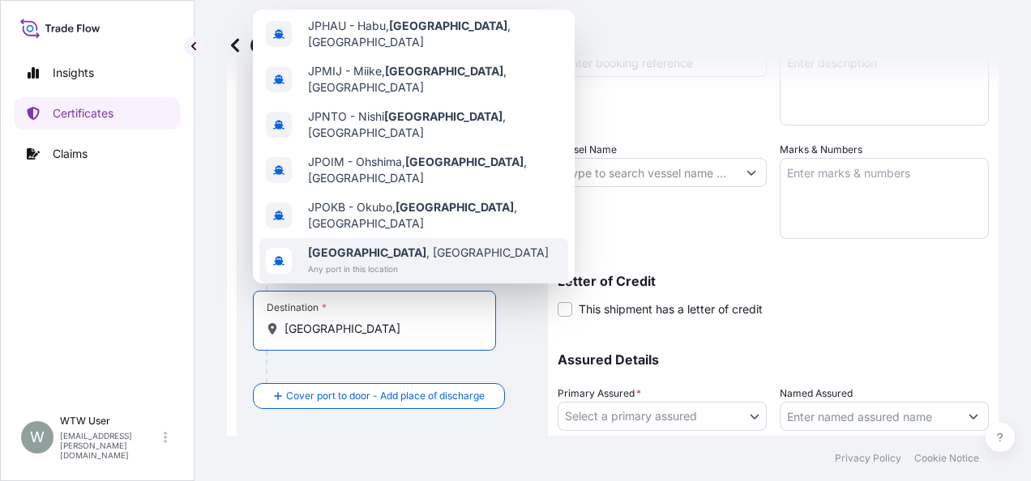
click at [415, 238] on div "Tokyo , Japan Any port in this location" at bounding box center [413, 260] width 309 height 45
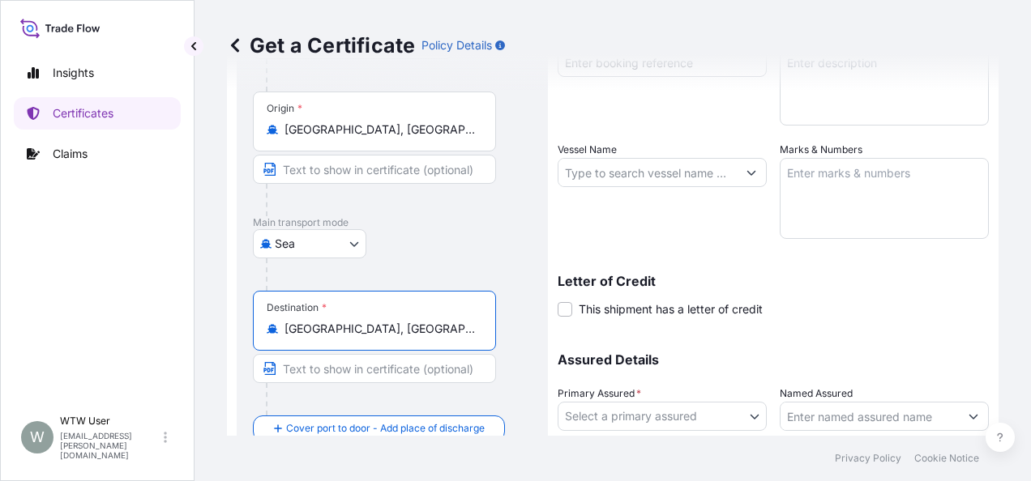
type input "Tokyo, Japan"
click at [509, 326] on div "Destination * Tokyo, Japan" at bounding box center [392, 353] width 279 height 125
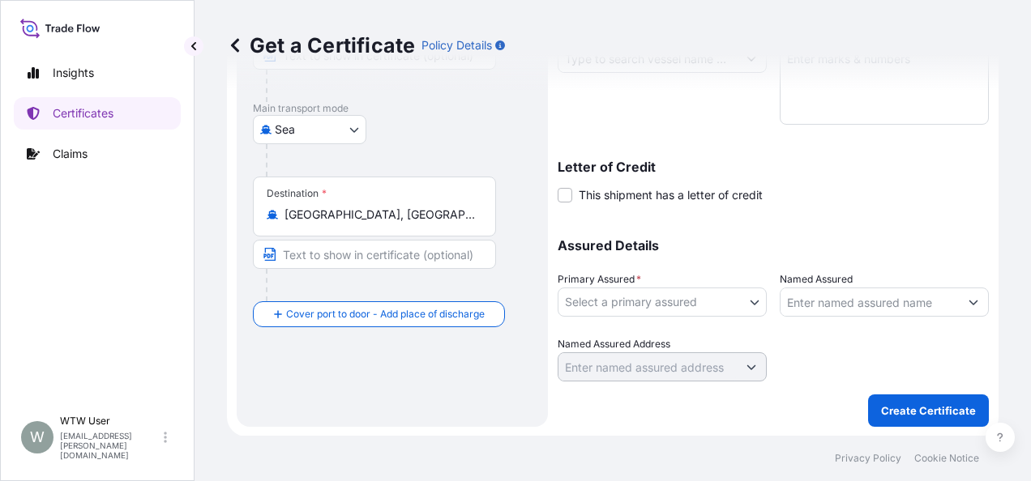
scroll to position [0, 0]
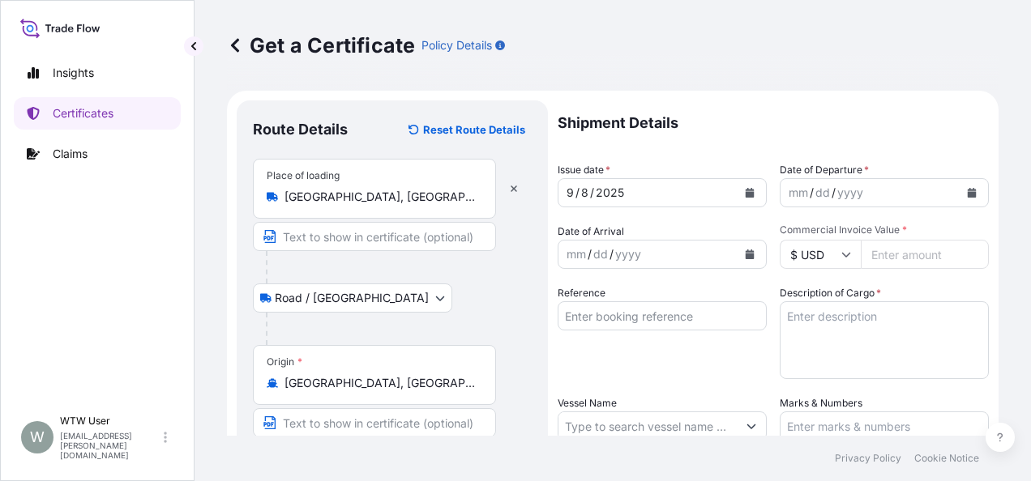
click at [737, 187] on button "Calendar" at bounding box center [750, 193] width 26 height 26
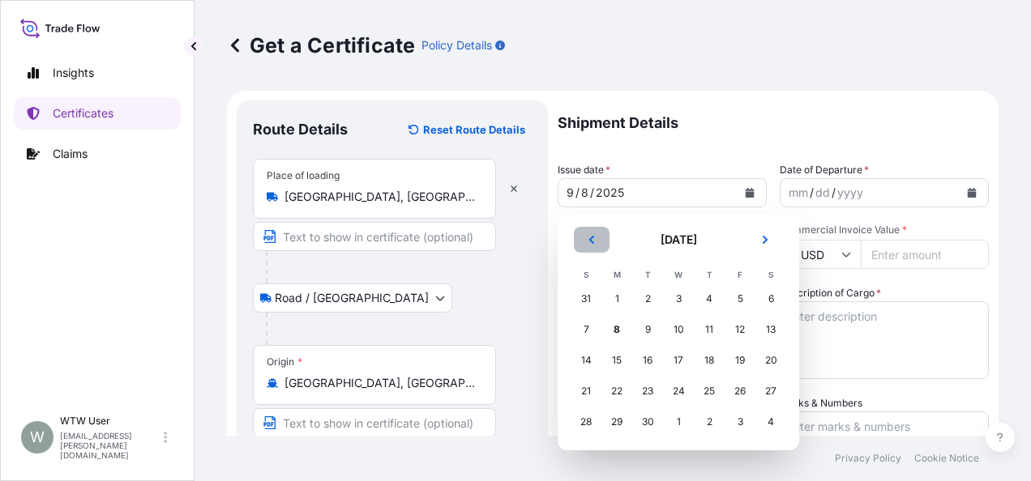
click at [582, 243] on button "Previous" at bounding box center [592, 240] width 36 height 26
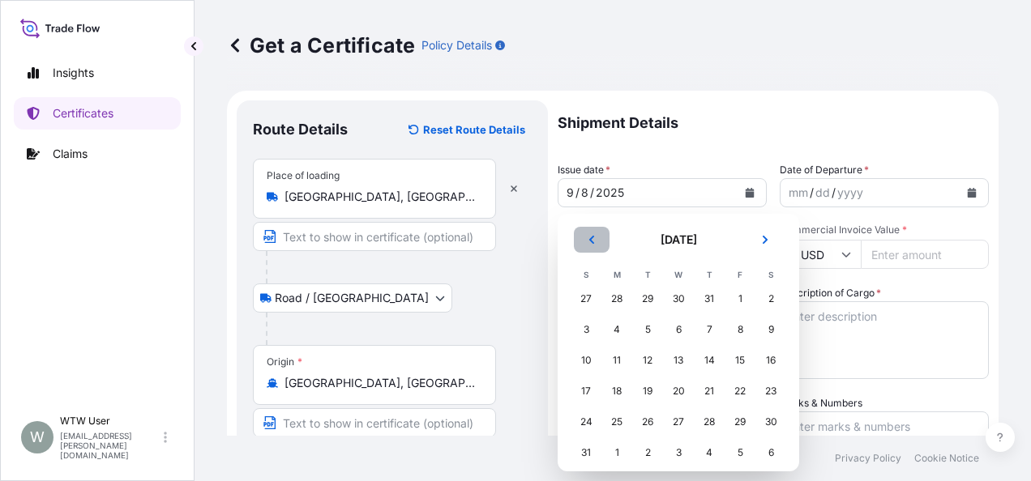
click at [582, 243] on button "Previous" at bounding box center [592, 240] width 36 height 26
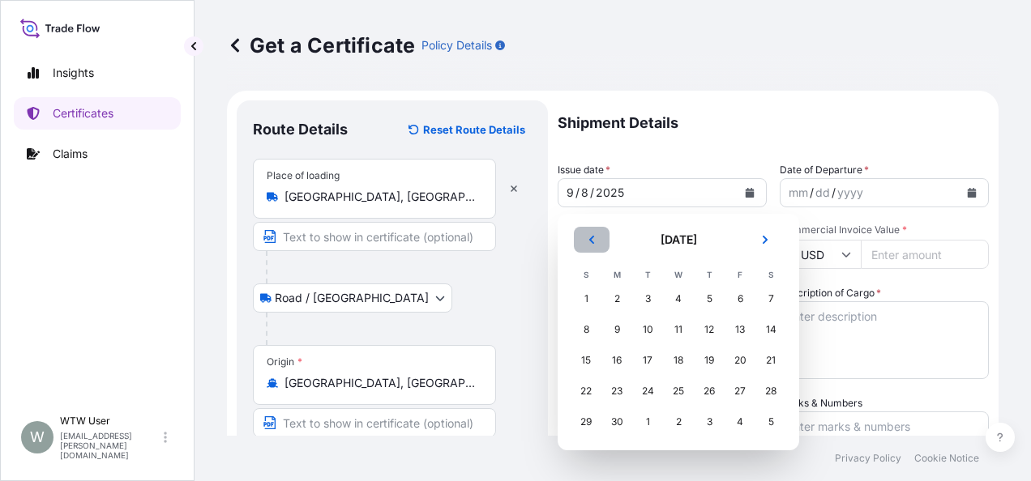
click at [582, 243] on button "Previous" at bounding box center [592, 240] width 36 height 26
click at [740, 303] on div "4" at bounding box center [739, 298] width 29 height 29
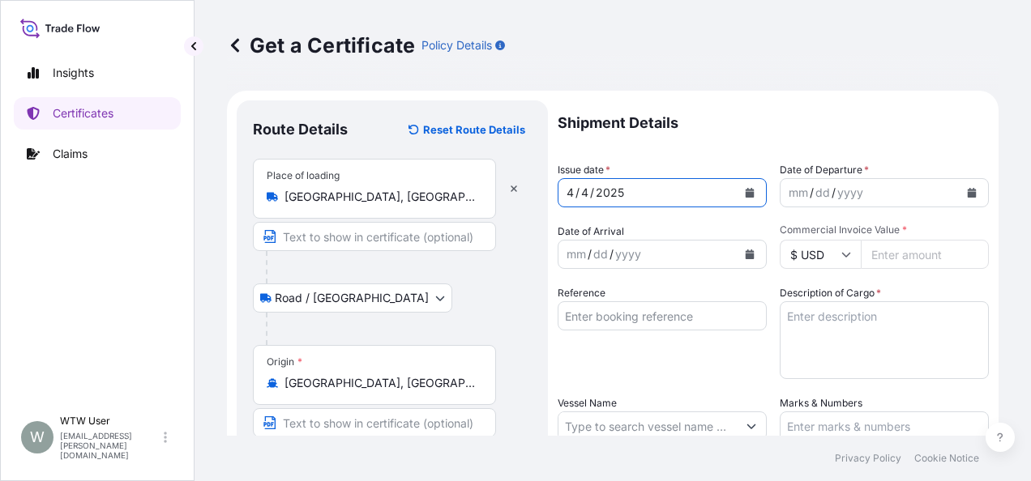
click at [737, 196] on button "Calendar" at bounding box center [750, 193] width 26 height 26
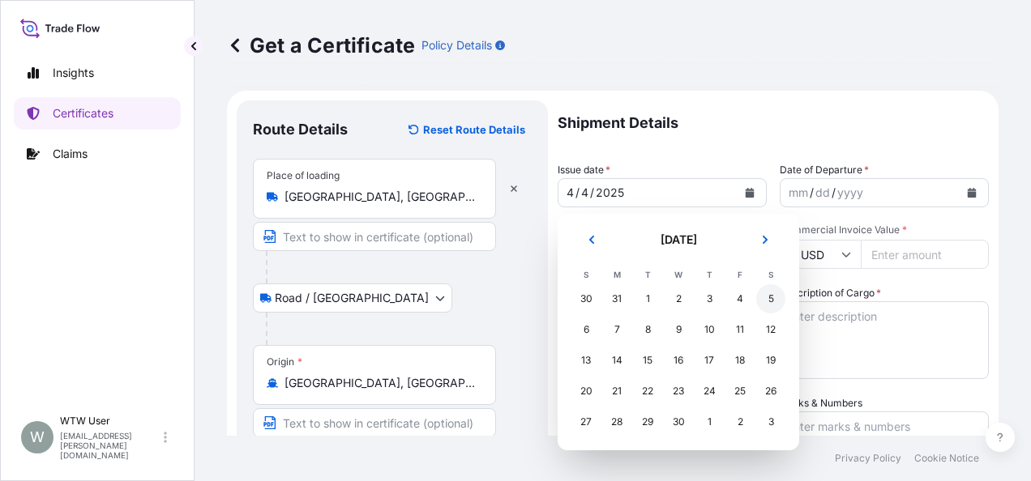
click at [770, 300] on div "5" at bounding box center [770, 298] width 29 height 29
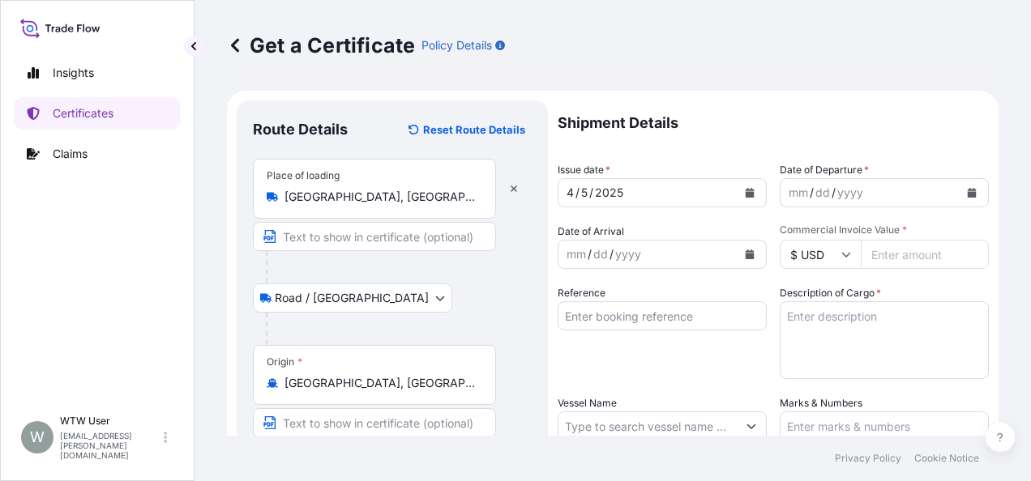
click at [968, 192] on icon "Calendar" at bounding box center [972, 193] width 9 height 10
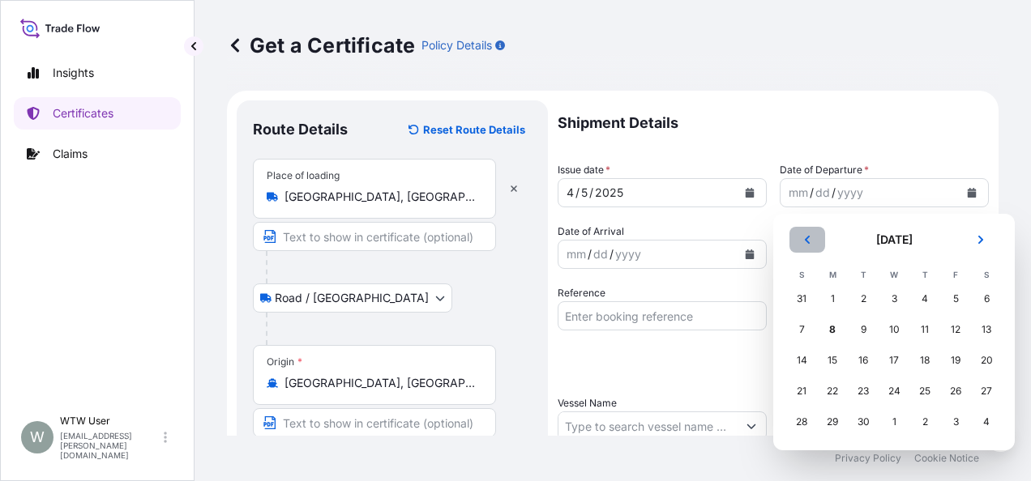
click at [799, 243] on button "Previous" at bounding box center [807, 240] width 36 height 26
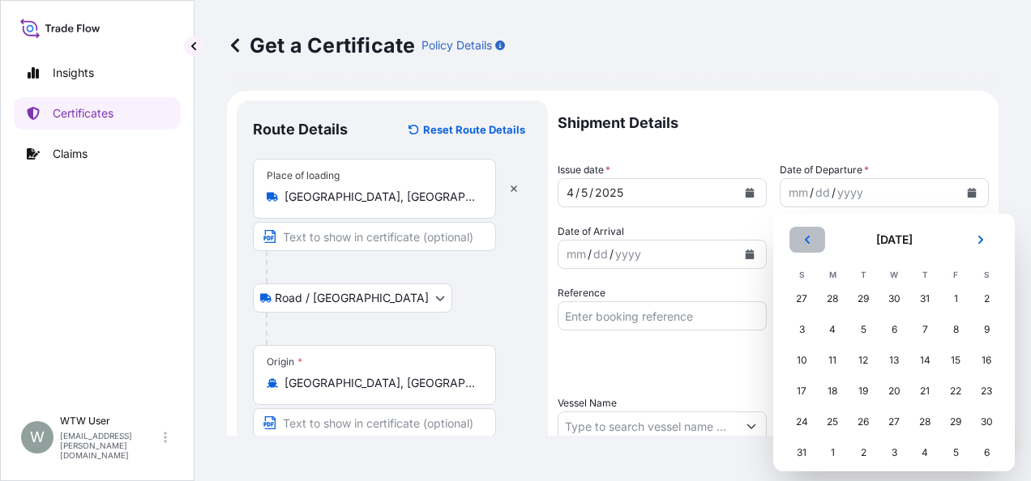
click at [799, 243] on button "Previous" at bounding box center [807, 240] width 36 height 26
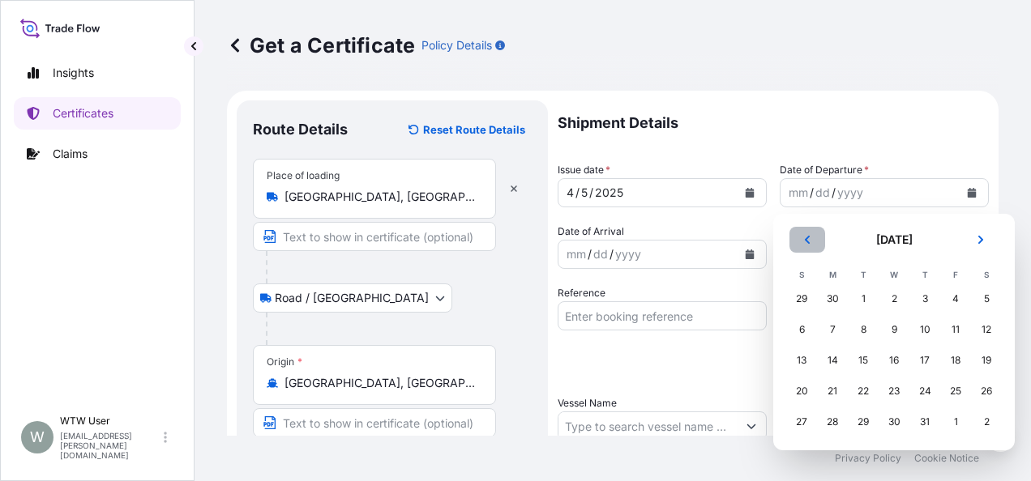
click at [799, 243] on button "Previous" at bounding box center [807, 240] width 36 height 26
click at [990, 306] on div "5" at bounding box center [986, 298] width 29 height 29
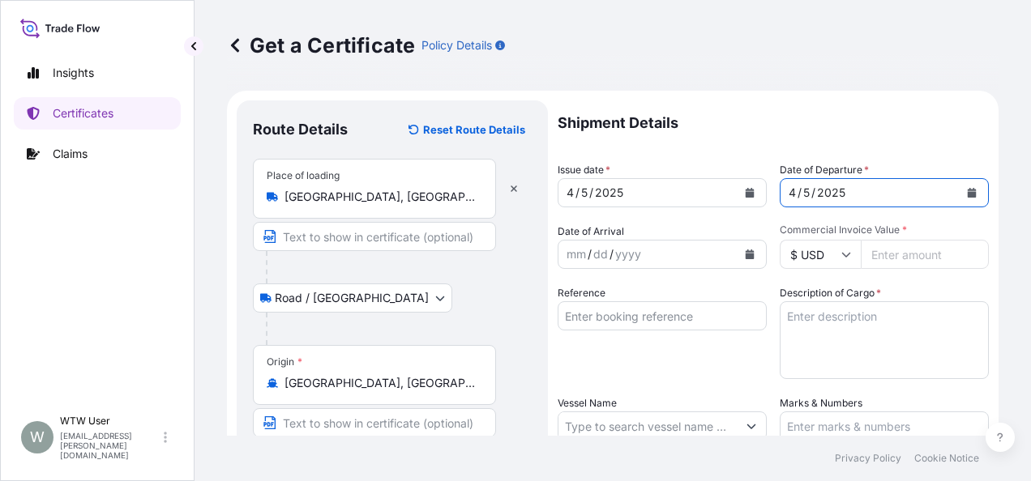
click at [746, 253] on icon "Calendar" at bounding box center [750, 255] width 9 height 10
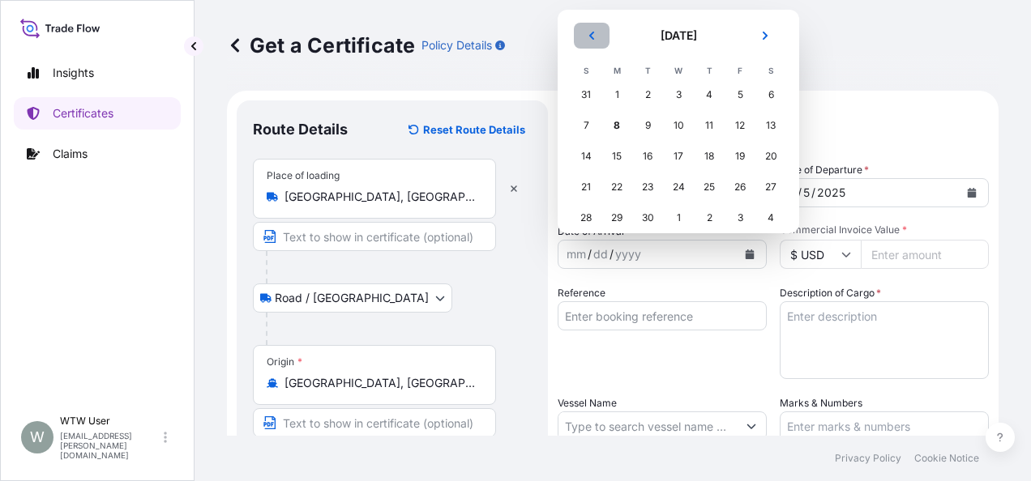
click at [585, 34] on button "Previous" at bounding box center [592, 36] width 36 height 26
click at [702, 165] on div "17" at bounding box center [709, 156] width 29 height 29
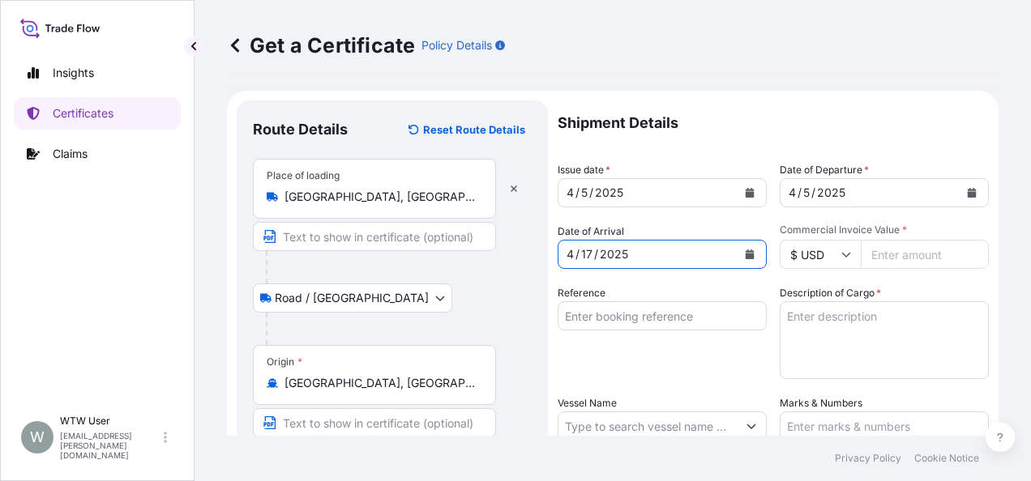
click at [864, 138] on p "Shipment Details" at bounding box center [773, 122] width 431 height 45
click at [903, 263] on input "Commercial Invoice Value *" at bounding box center [925, 254] width 128 height 29
paste input "66831.75"
type input "66831.75"
click at [575, 314] on input "Reference" at bounding box center [662, 315] width 209 height 29
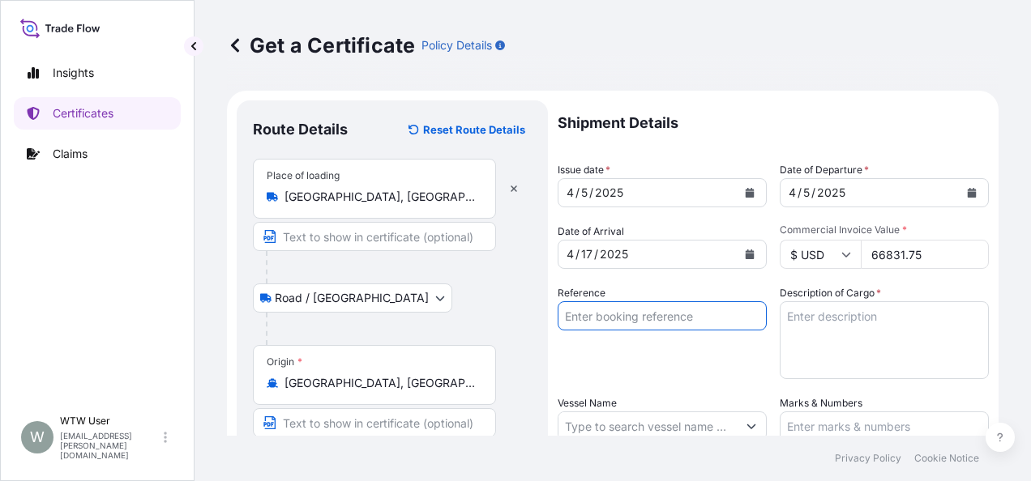
paste input "SC433067-2 / TA-3420-2"
type input "SC433067-2 / TA-3420-2"
click at [851, 365] on textarea "Description of Cargo *" at bounding box center [884, 340] width 209 height 78
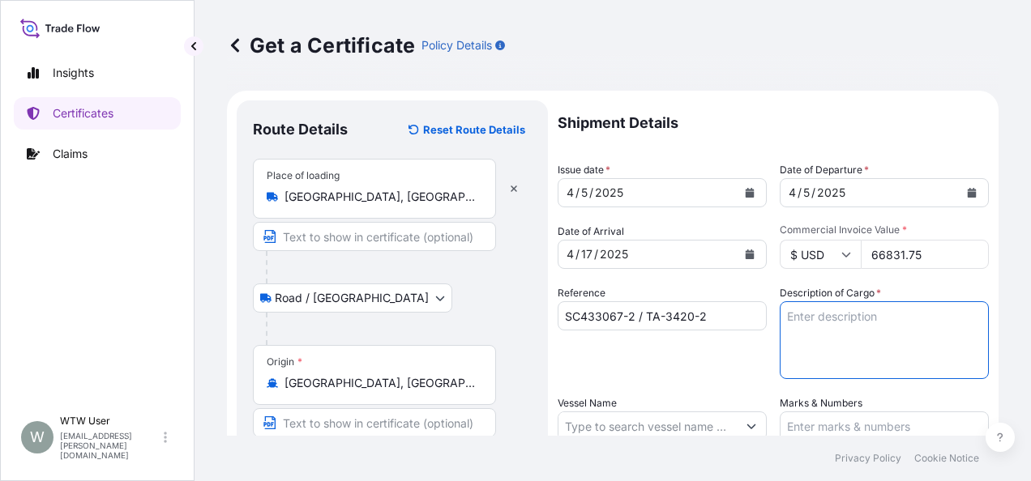
click at [851, 365] on textarea "Description of Cargo *" at bounding box center [884, 340] width 209 height 78
paste textarea "SOYPASS "2" (ANIMAL FEED) IN BULK"
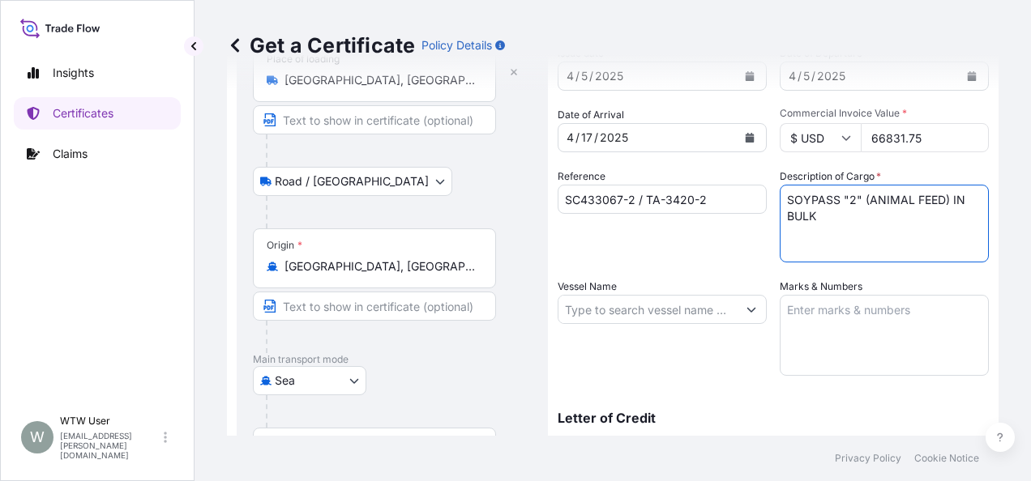
scroll to position [138, 0]
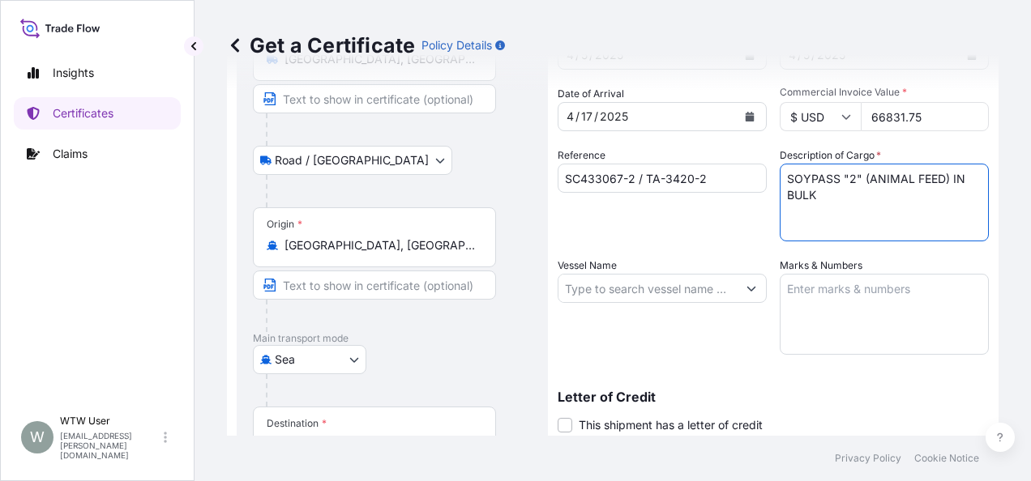
type textarea "SOYPASS "2" (ANIMAL FEED) IN BULK"
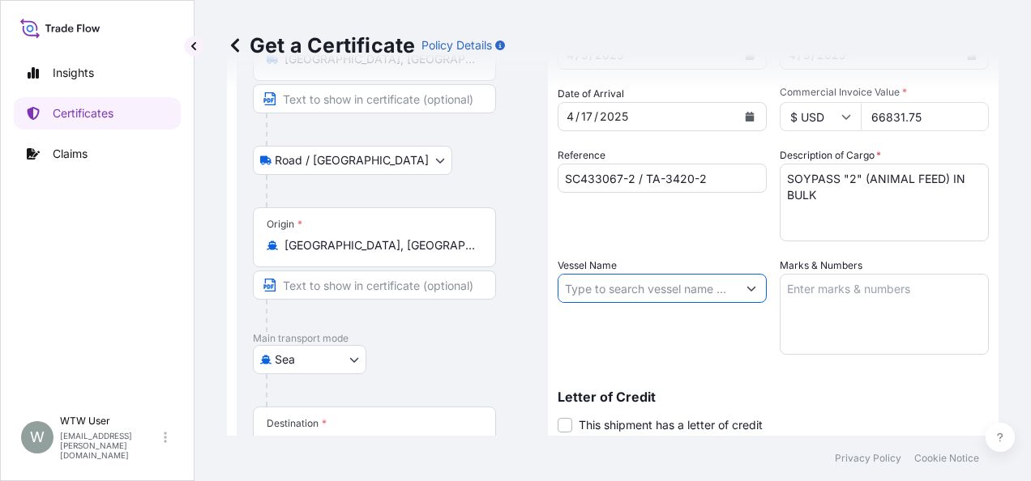
click at [643, 296] on input "Vessel Name" at bounding box center [647, 288] width 178 height 29
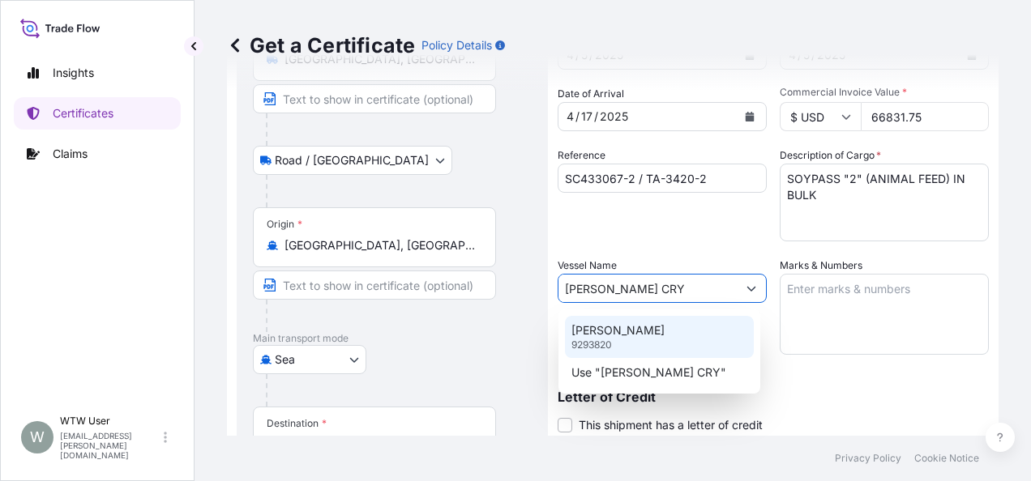
click at [625, 324] on p "CONTI CRYSTAL" at bounding box center [617, 331] width 93 height 16
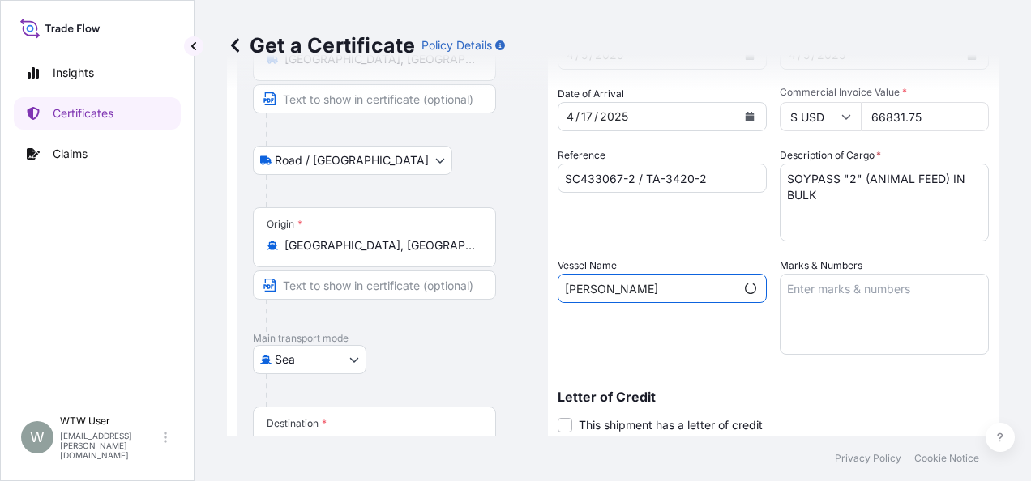
type input "CONTI CRYSTAL"
click at [880, 309] on textarea "Marks & Numbers" at bounding box center [884, 314] width 209 height 81
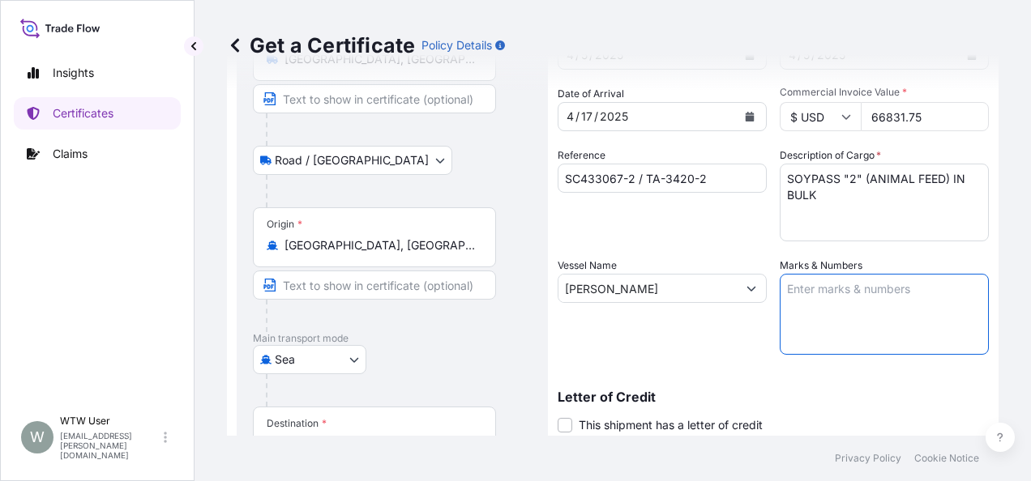
paste textarea "INOVICE NO. 17039765"
type textarea "INOVICE NO. 17039765"
click at [891, 385] on div "Letter of Credit This shipment has a letter of credit Letter of credit * Letter…" at bounding box center [773, 402] width 431 height 62
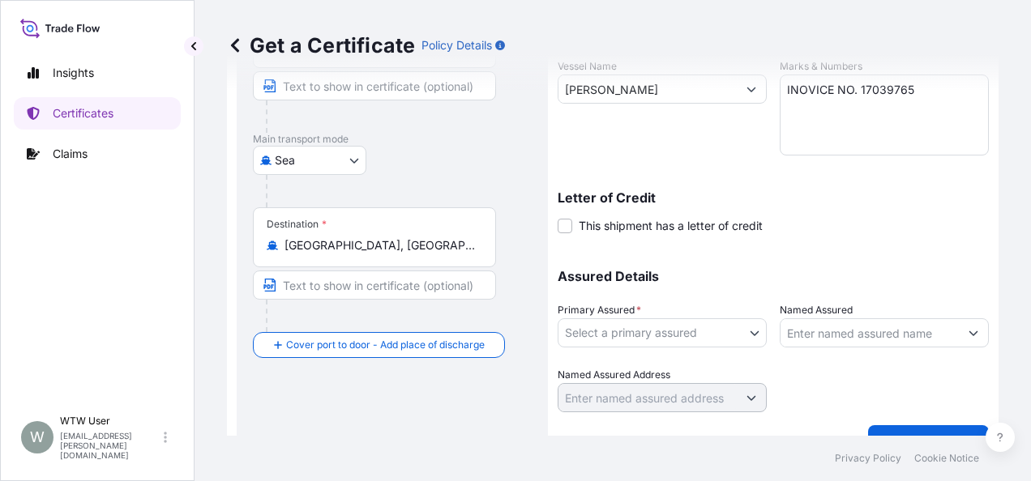
scroll to position [368, 0]
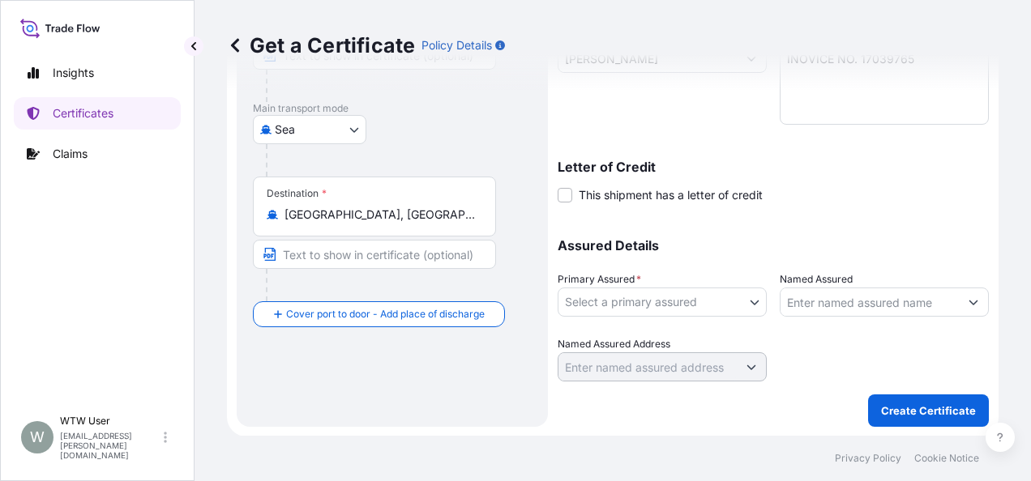
click at [596, 306] on body "Insights Certificates Claims W WTW User trade.flow+wilbur@wtwco.com Get a Certi…" at bounding box center [515, 240] width 1031 height 481
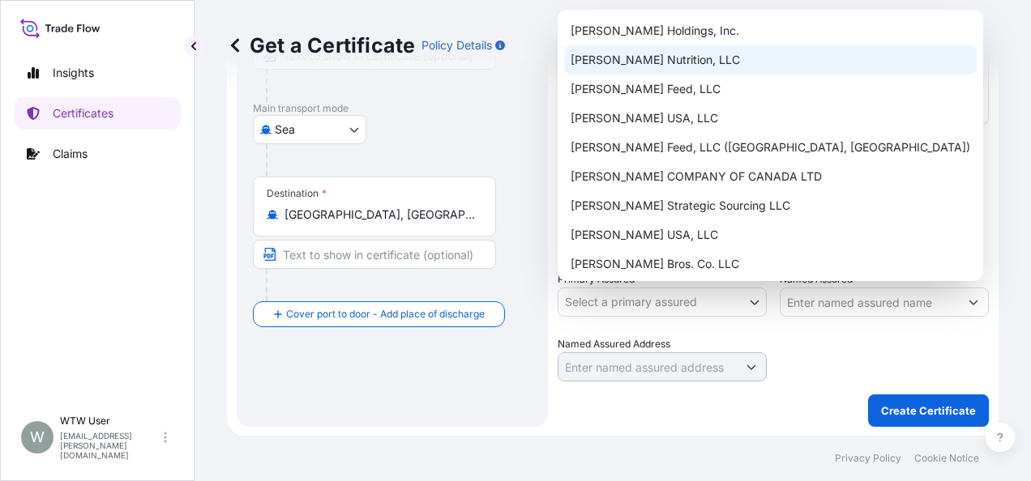
click at [658, 61] on div "[PERSON_NAME] Nutrition, LLC" at bounding box center [770, 59] width 413 height 29
select select "31733"
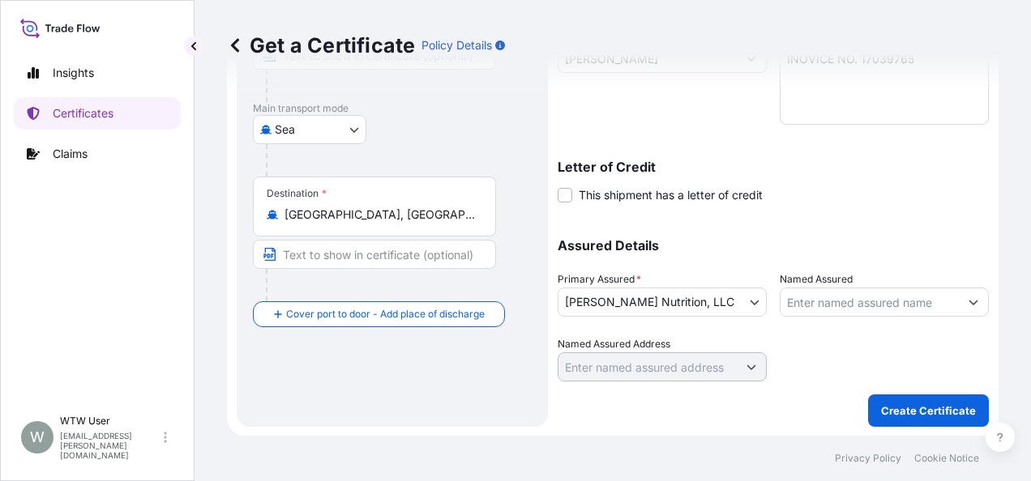
click at [950, 236] on div "Assured Details Primary Assured * [PERSON_NAME] Nutrition, LLC [PERSON_NAME] Ho…" at bounding box center [773, 301] width 431 height 162
click at [895, 418] on button "Create Certificate" at bounding box center [928, 411] width 121 height 32
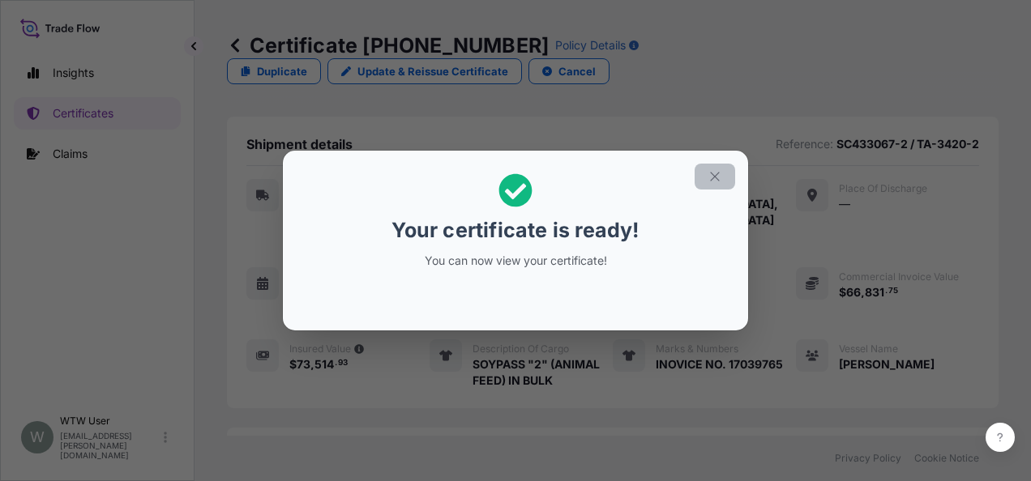
click at [707, 182] on button "button" at bounding box center [715, 177] width 41 height 26
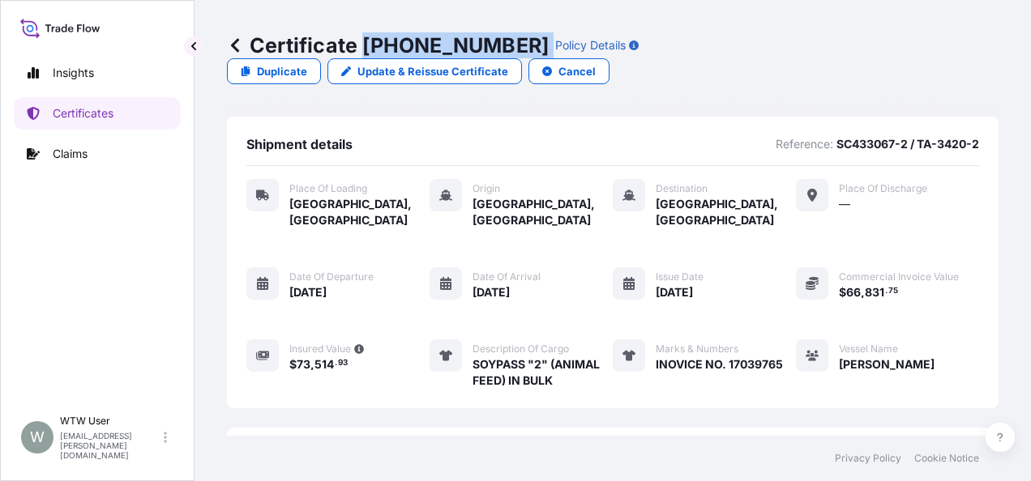
drag, startPoint x: 365, startPoint y: 45, endPoint x: 488, endPoint y: 49, distance: 122.4
click at [488, 49] on div "Certificate 31733-141-1 Policy Details" at bounding box center [433, 45] width 412 height 26
click at [465, 117] on div "Shipment details Reference: SC433067-2 / TA-3420-2 Place of Loading Chicago, Un…" at bounding box center [613, 263] width 772 height 292
click at [94, 112] on p "Certificates" at bounding box center [83, 113] width 61 height 16
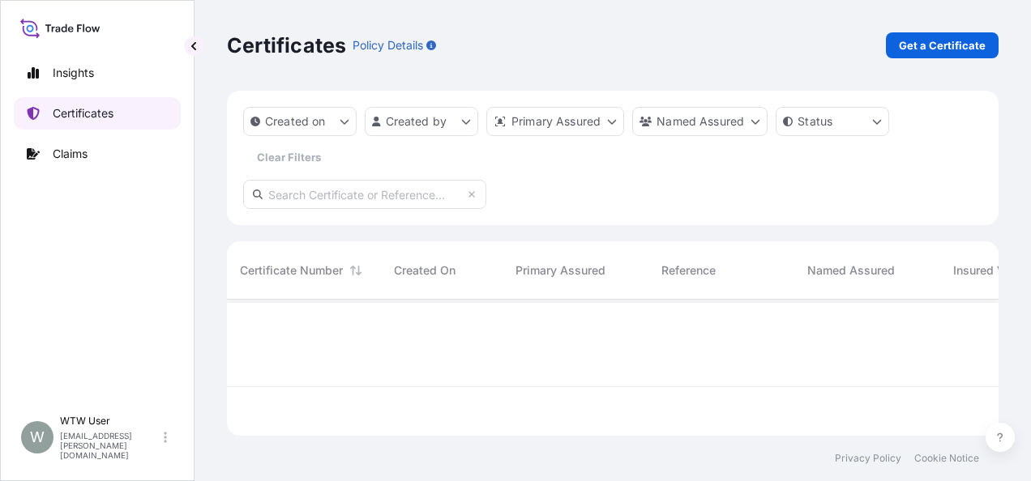
scroll to position [133, 759]
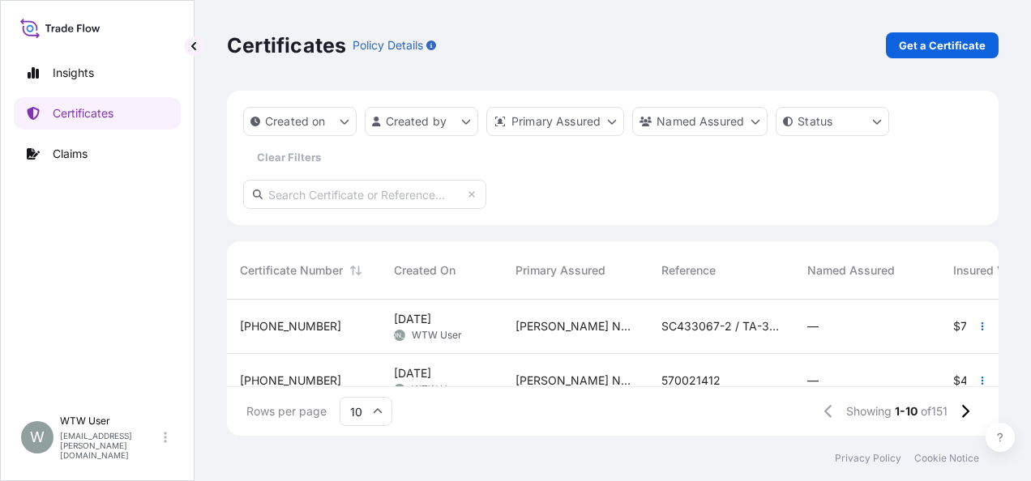
click at [382, 209] on div "Created on Created by Primary Assured Named Assured Status Clear Filters" at bounding box center [613, 158] width 772 height 135
click at [383, 206] on input "text" at bounding box center [364, 194] width 243 height 29
paste input "31733-5-1"
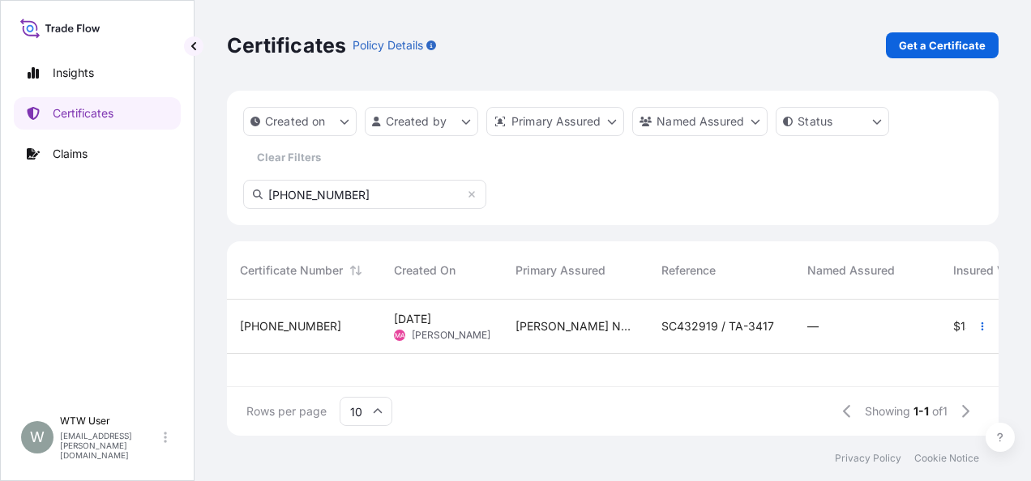
type input "31733-5-1"
click at [511, 321] on div "[PERSON_NAME] Nutrition, LLC" at bounding box center [575, 327] width 146 height 54
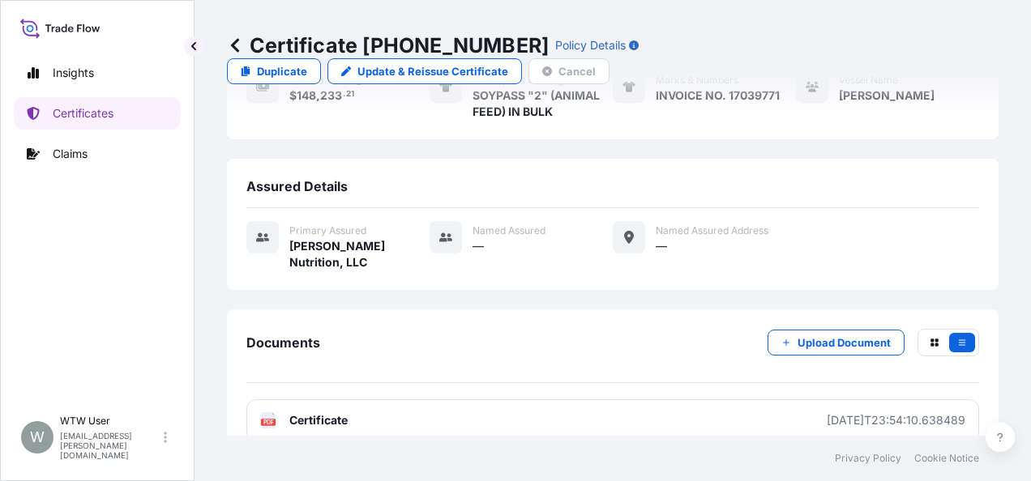
scroll to position [272, 0]
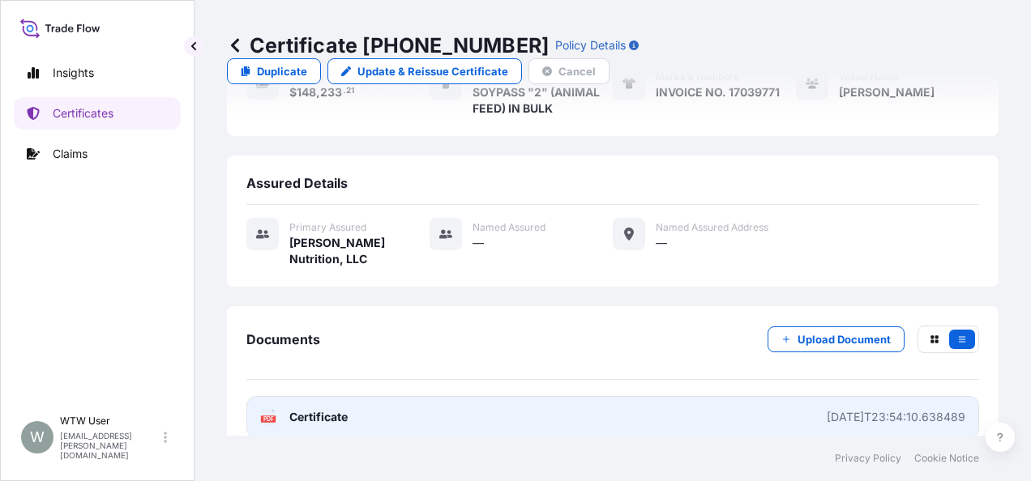
click at [358, 396] on link "PDF Certificate 2025-04-07T23:54:10.638489" at bounding box center [612, 417] width 733 height 42
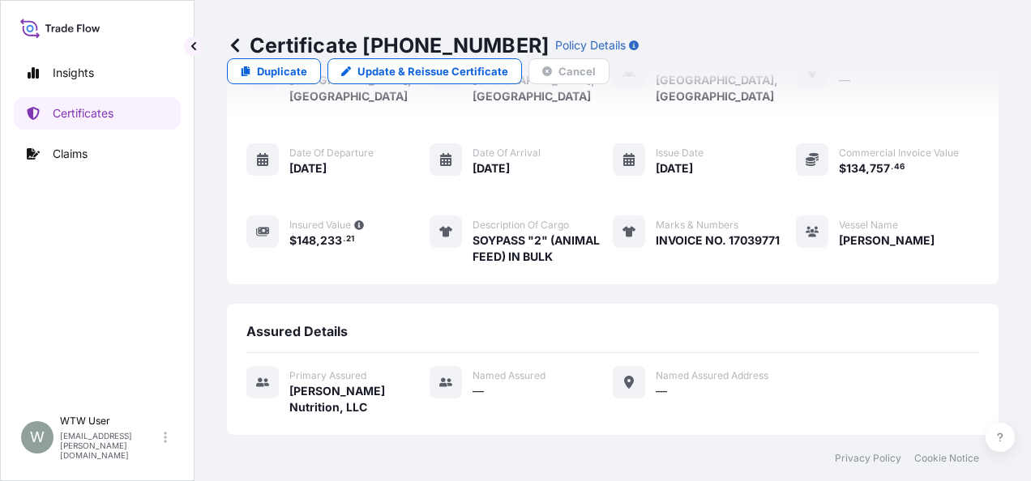
scroll to position [0, 0]
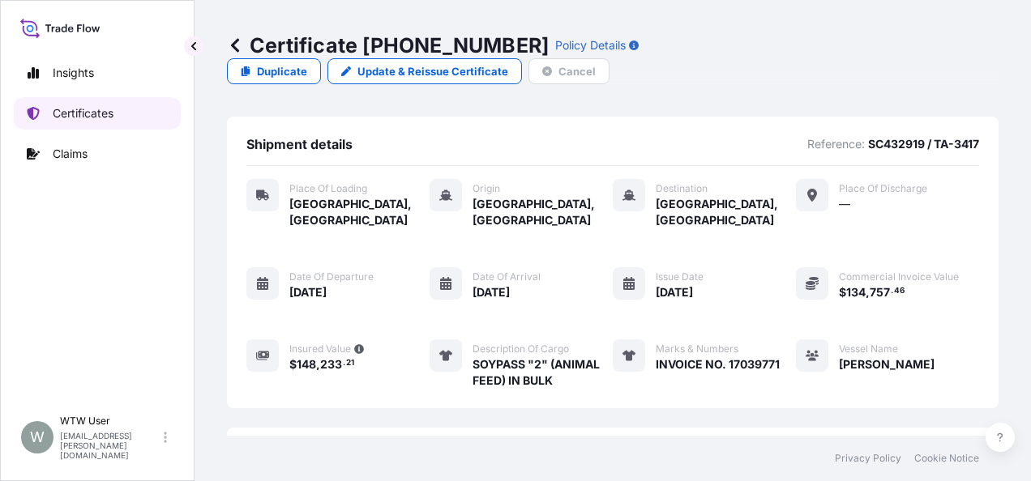
click at [130, 118] on link "Certificates" at bounding box center [97, 113] width 167 height 32
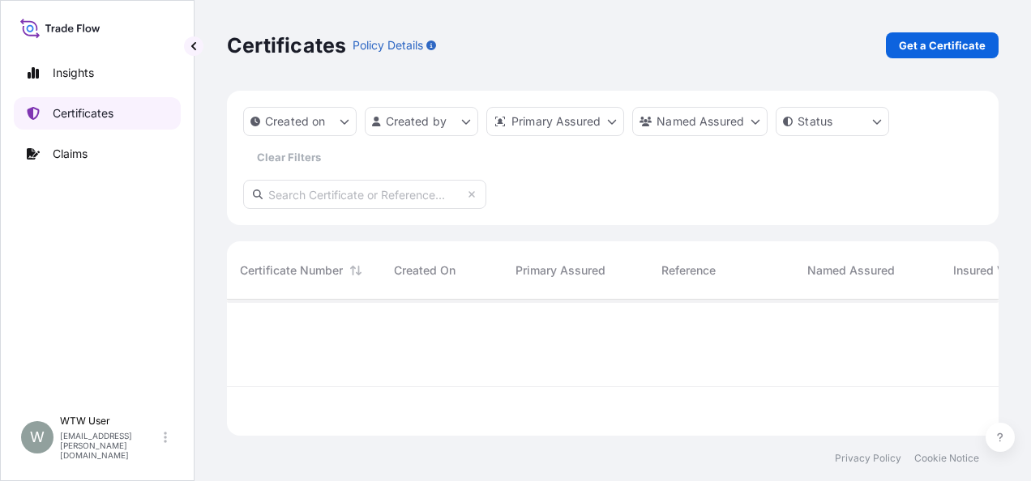
scroll to position [133, 759]
click at [973, 44] on p "Get a Certificate" at bounding box center [942, 45] width 87 height 16
select select "Sea"
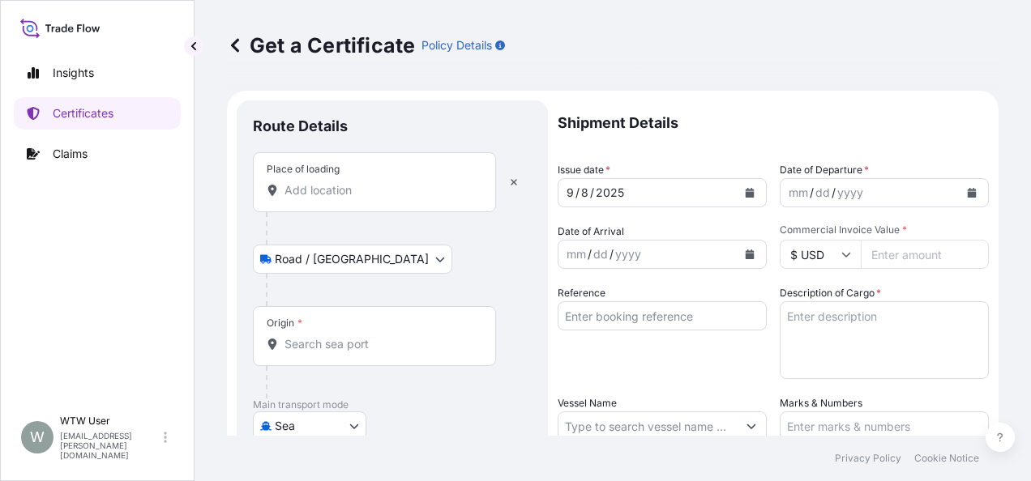
scroll to position [15, 0]
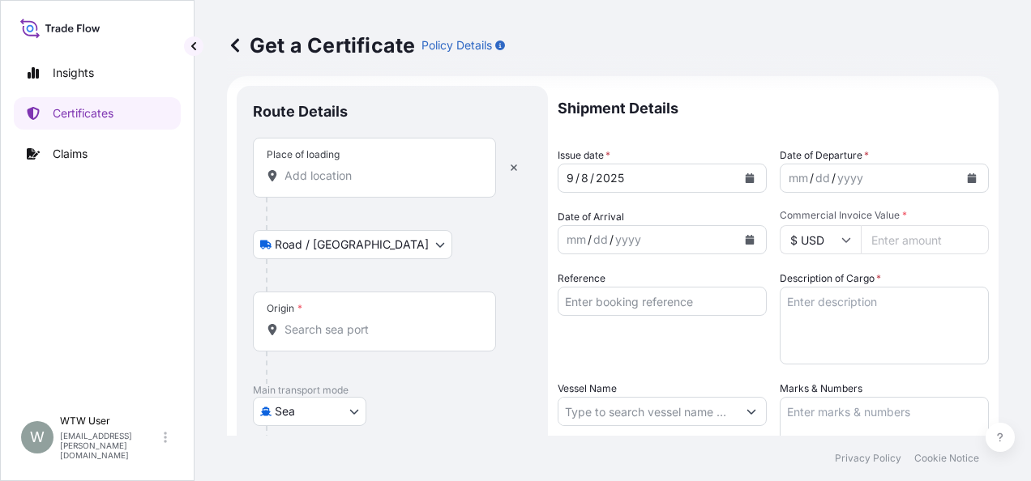
click at [381, 163] on div "Place of loading" at bounding box center [374, 168] width 243 height 60
click at [381, 168] on input "Place of loading" at bounding box center [379, 176] width 191 height 16
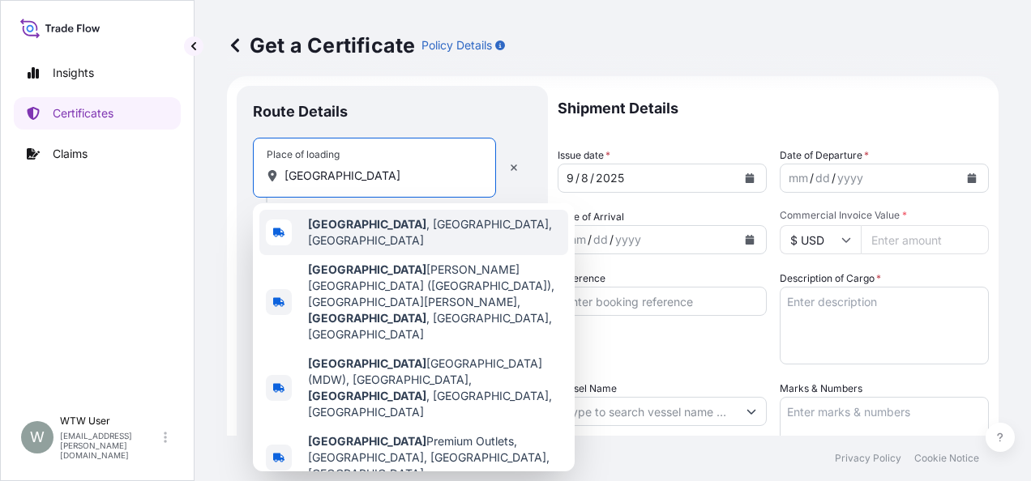
click at [391, 229] on span "[GEOGRAPHIC_DATA] , [GEOGRAPHIC_DATA], [GEOGRAPHIC_DATA]" at bounding box center [435, 232] width 254 height 32
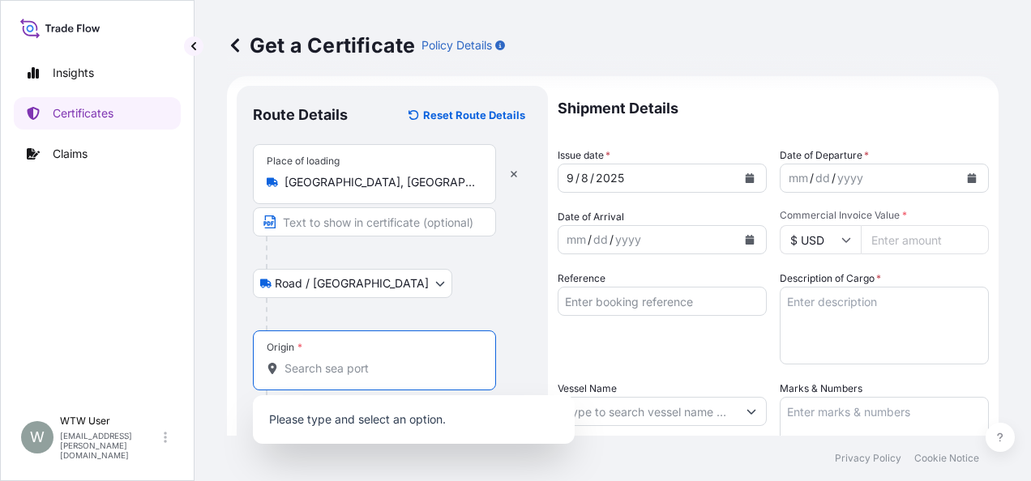
click at [339, 366] on input "Origin *" at bounding box center [379, 369] width 191 height 16
click at [511, 173] on icon "button" at bounding box center [514, 174] width 10 height 10
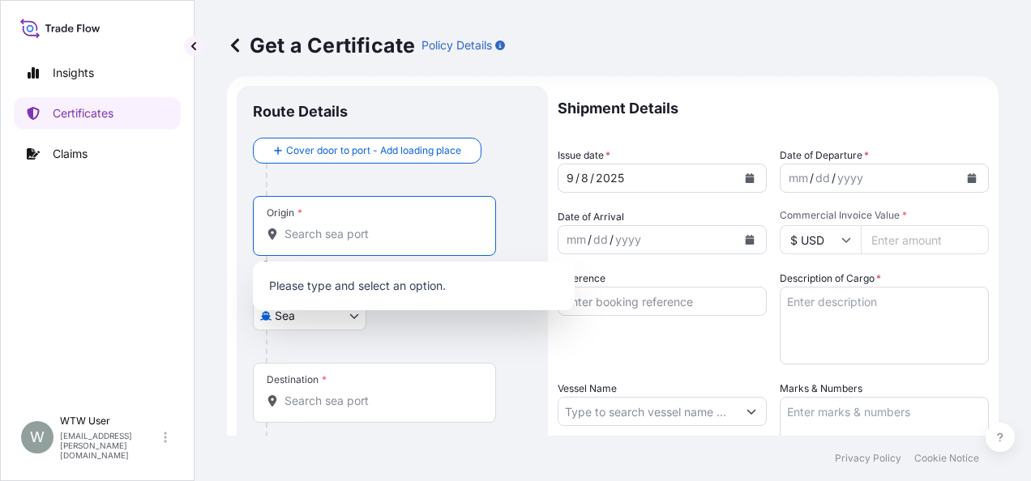
click at [365, 226] on input "Origin * Please select an origin" at bounding box center [379, 234] width 191 height 16
click at [507, 221] on div "Origin * Please select an origin" at bounding box center [392, 242] width 279 height 92
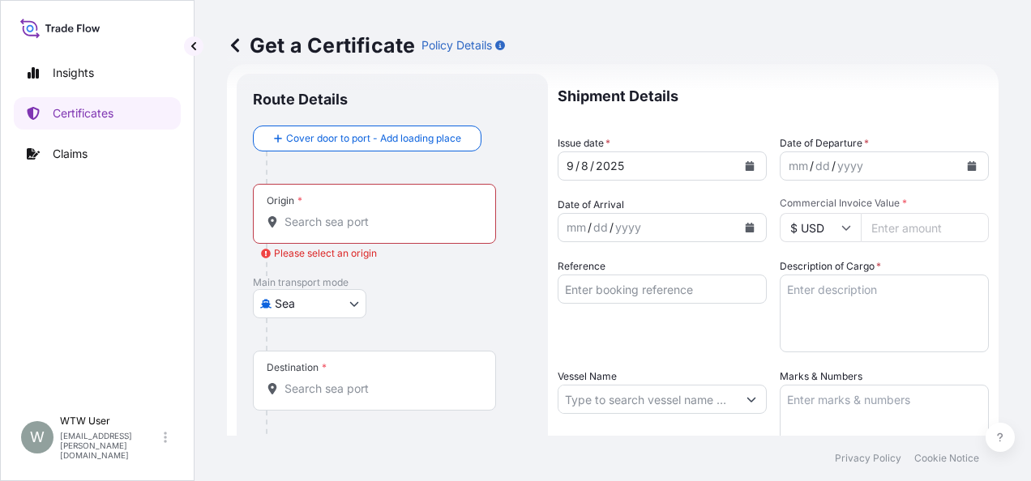
scroll to position [26, 0]
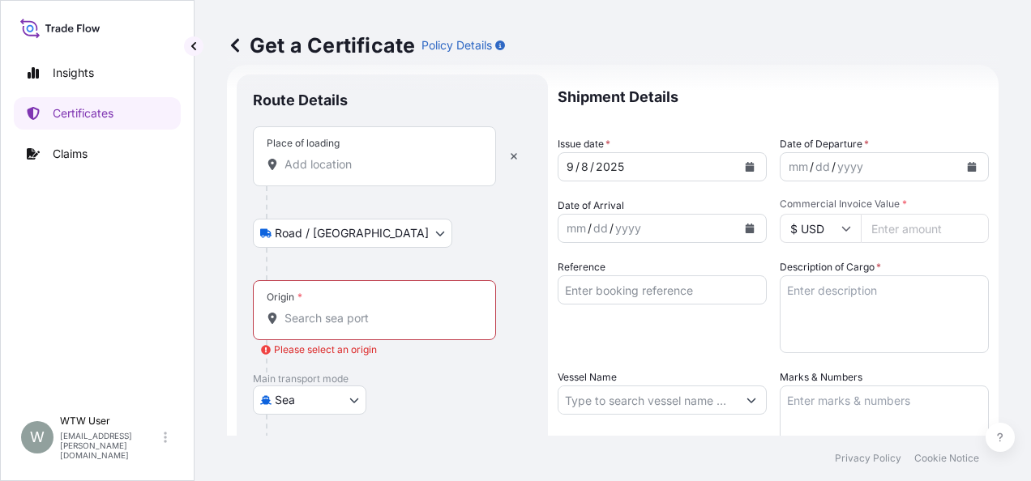
click at [384, 157] on input "Place of loading" at bounding box center [379, 164] width 191 height 16
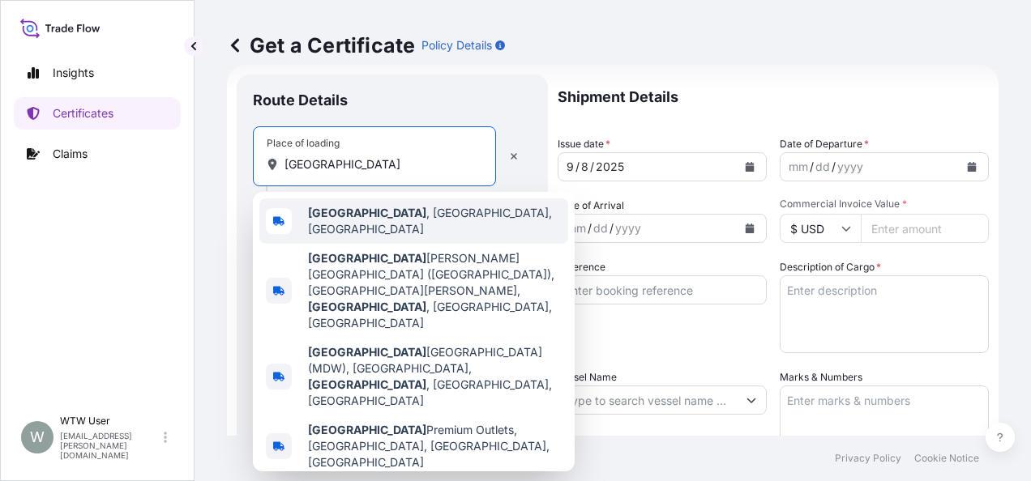
click at [426, 209] on div "[GEOGRAPHIC_DATA] , [GEOGRAPHIC_DATA], [GEOGRAPHIC_DATA]" at bounding box center [413, 221] width 309 height 45
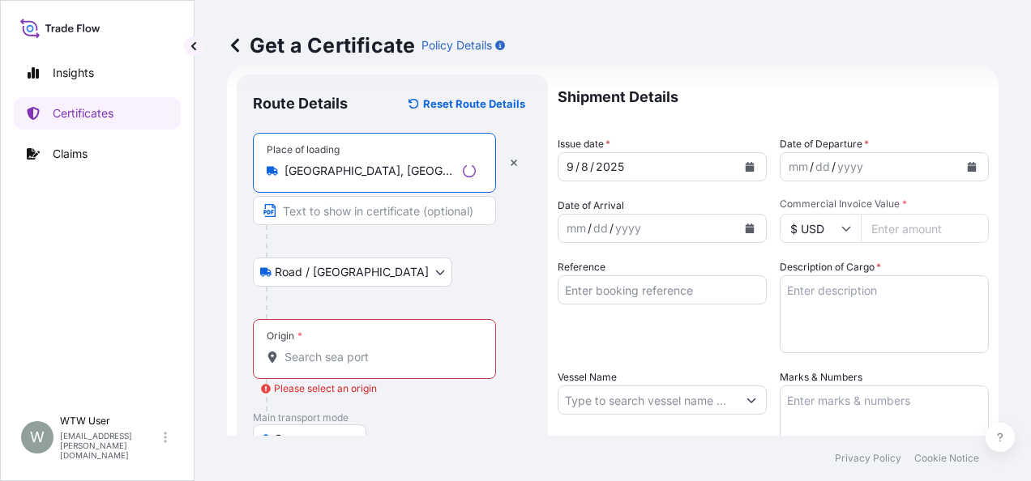
type input "[GEOGRAPHIC_DATA], [GEOGRAPHIC_DATA], [GEOGRAPHIC_DATA]"
click at [452, 279] on div "Road / Inland Road / Inland" at bounding box center [392, 272] width 279 height 29
click at [393, 345] on div "Origin *" at bounding box center [374, 349] width 243 height 60
click at [393, 349] on input "Origin * Please select an origin" at bounding box center [379, 357] width 191 height 16
click at [417, 347] on div "Origin *" at bounding box center [374, 349] width 243 height 60
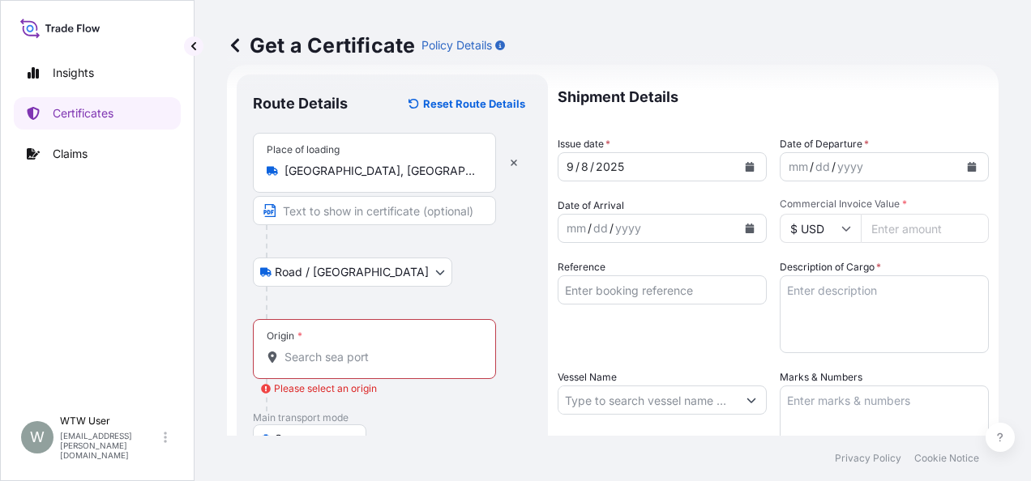
click at [417, 349] on input "Origin * Please select an origin" at bounding box center [379, 357] width 191 height 16
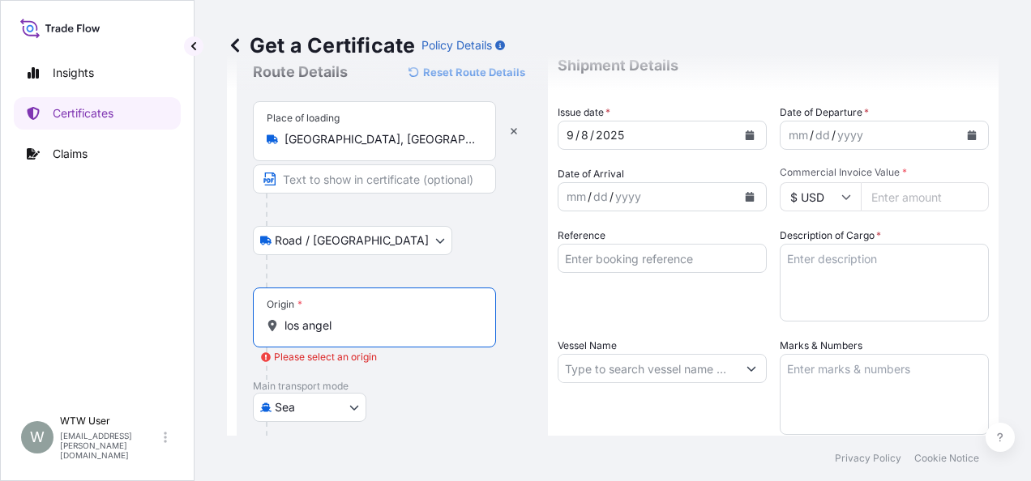
scroll to position [141, 0]
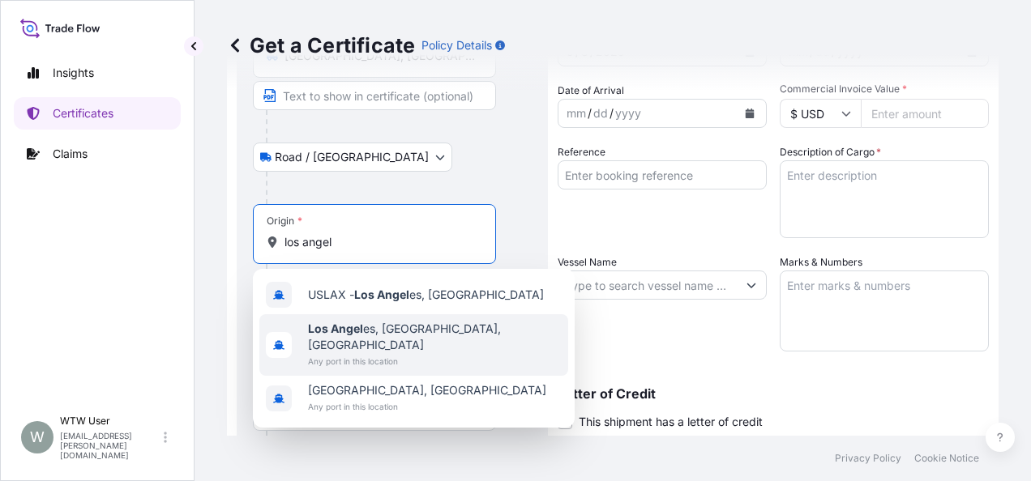
click at [370, 331] on span "Los Angel es, [GEOGRAPHIC_DATA], [GEOGRAPHIC_DATA]" at bounding box center [435, 337] width 254 height 32
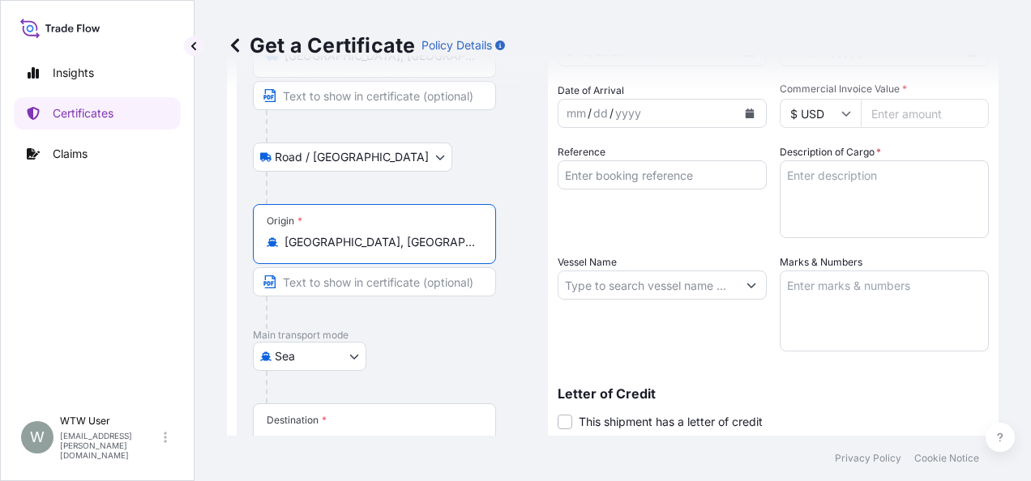
type input "[GEOGRAPHIC_DATA], [GEOGRAPHIC_DATA], [GEOGRAPHIC_DATA]"
click at [477, 317] on div at bounding box center [381, 313] width 230 height 32
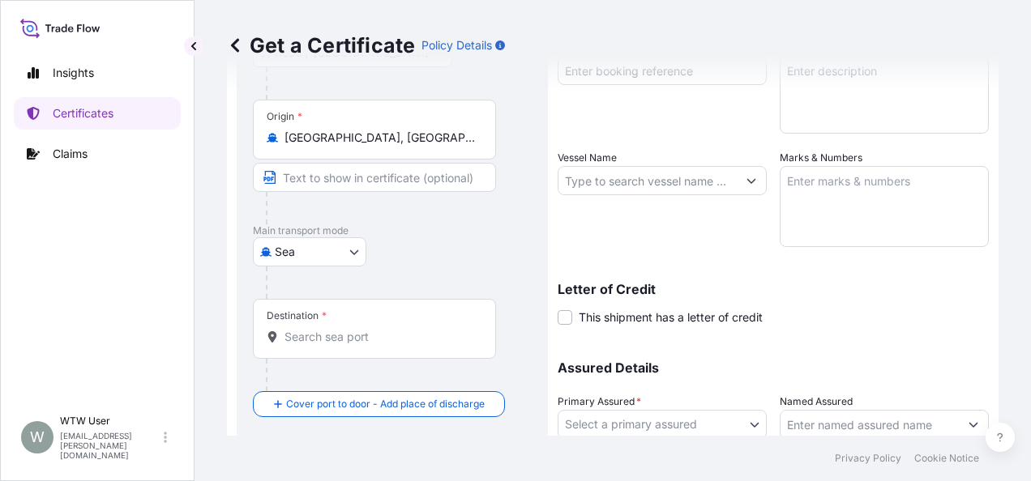
scroll to position [248, 0]
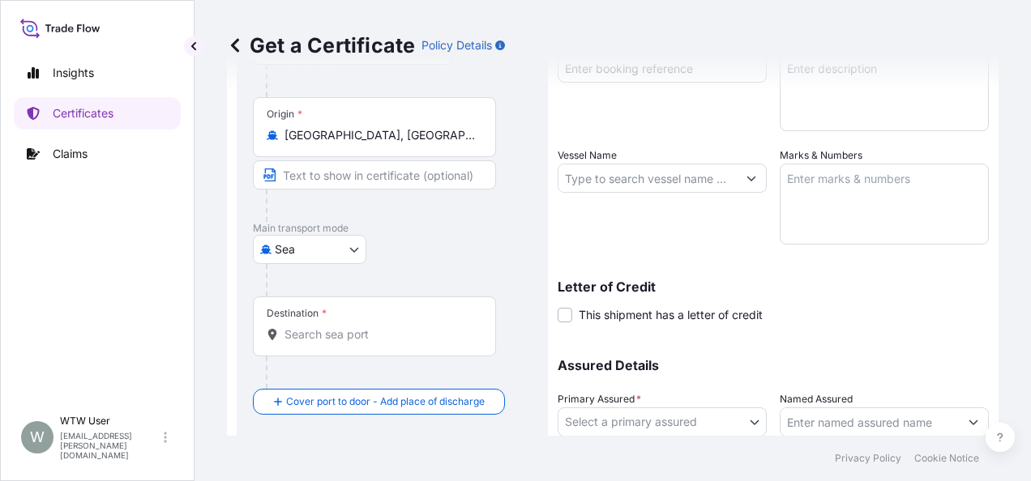
click at [331, 346] on div "Destination *" at bounding box center [374, 327] width 243 height 60
click at [331, 343] on input "Destination *" at bounding box center [379, 335] width 191 height 16
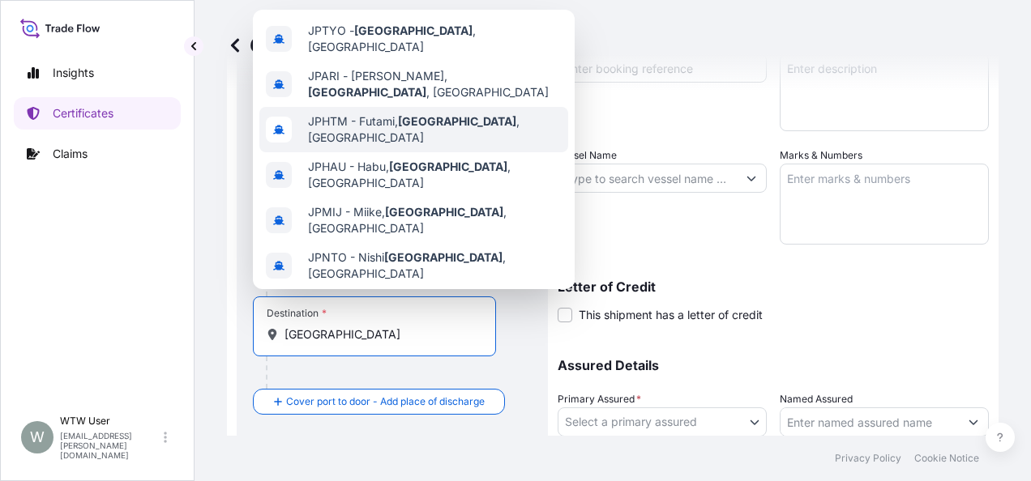
scroll to position [135, 0]
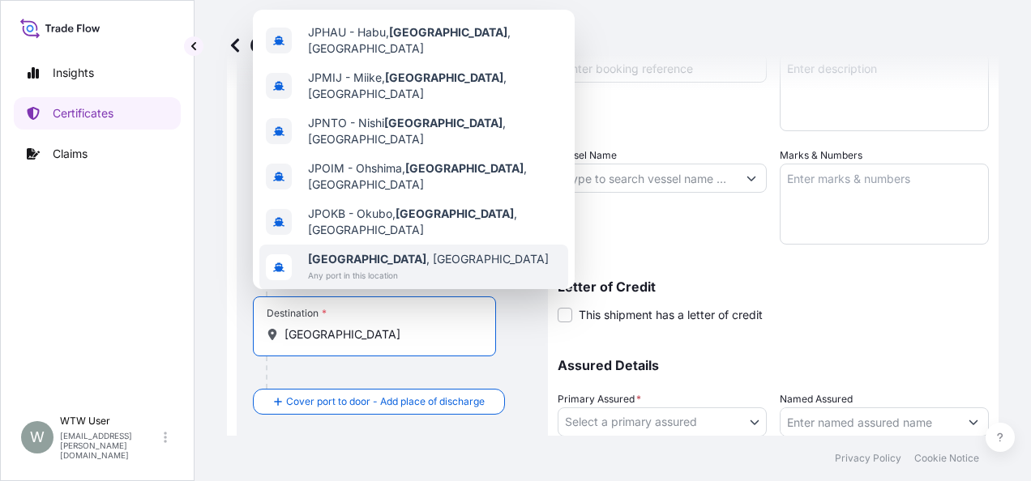
click at [417, 245] on div "Tokyo , Japan Any port in this location" at bounding box center [413, 267] width 309 height 45
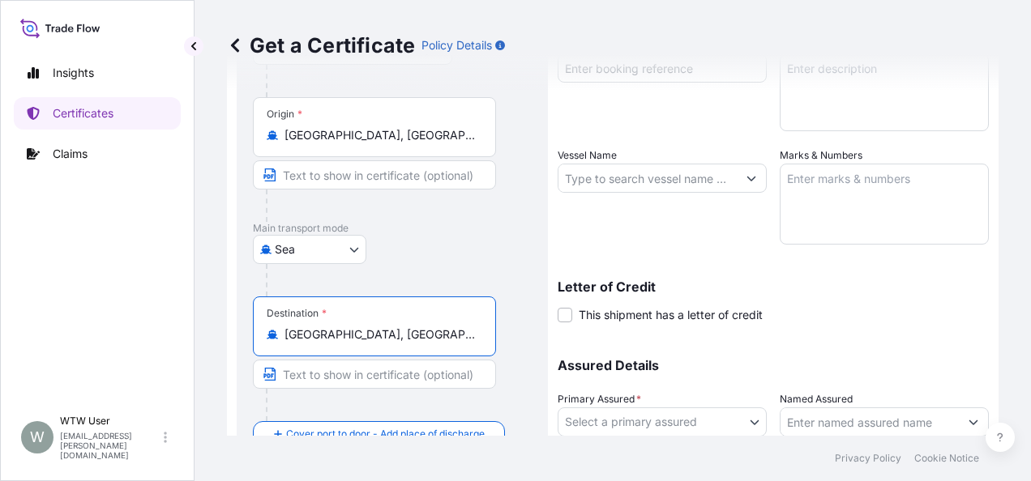
type input "Tokyo, Japan"
click at [514, 276] on div at bounding box center [399, 280] width 266 height 32
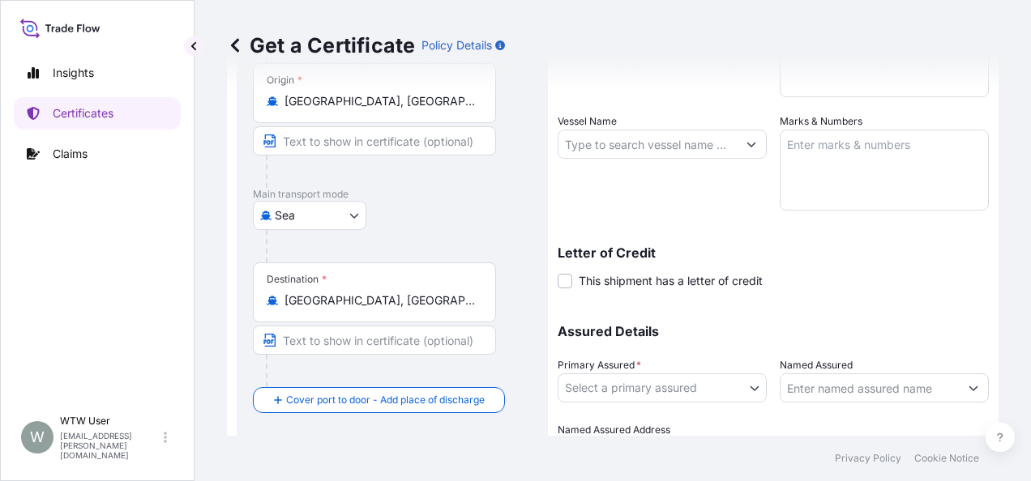
scroll to position [0, 0]
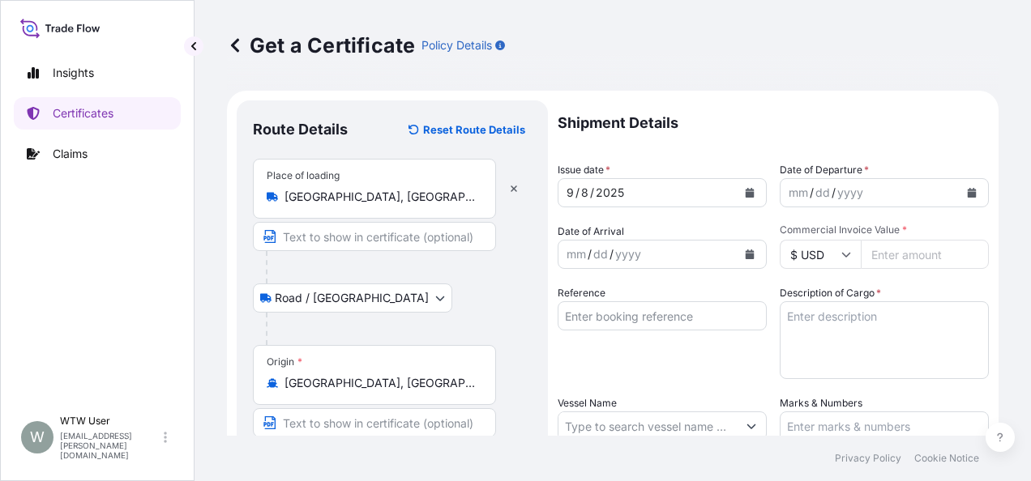
click at [747, 190] on icon "Calendar" at bounding box center [750, 193] width 9 height 10
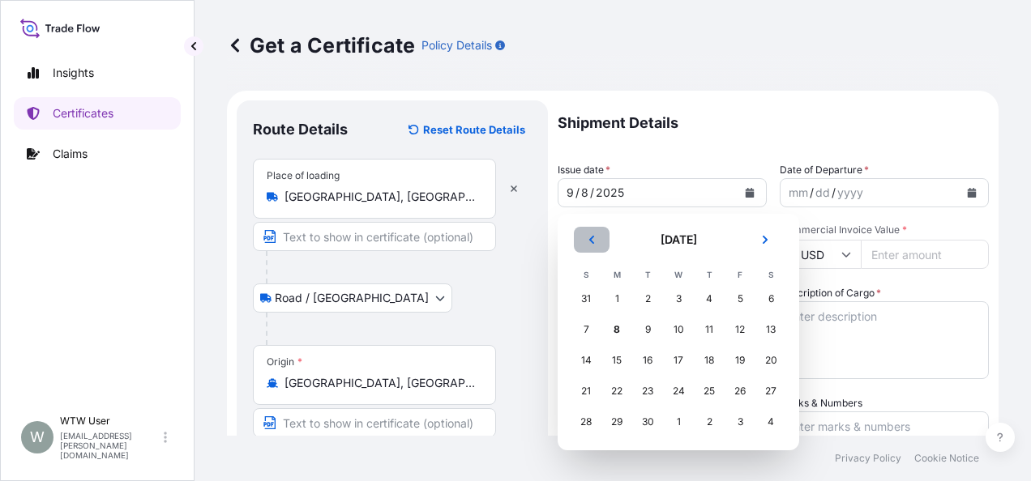
click at [579, 246] on button "Previous" at bounding box center [592, 240] width 36 height 26
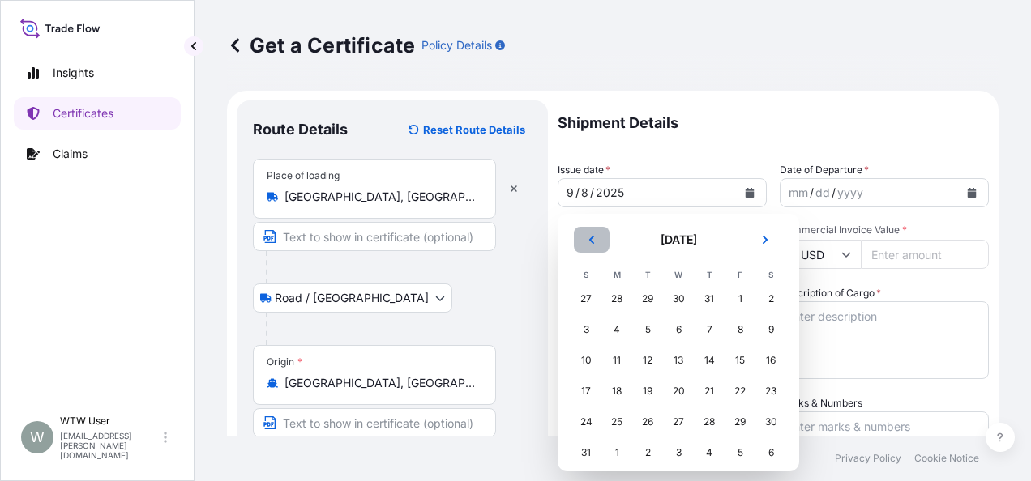
click at [579, 246] on button "Previous" at bounding box center [592, 240] width 36 height 26
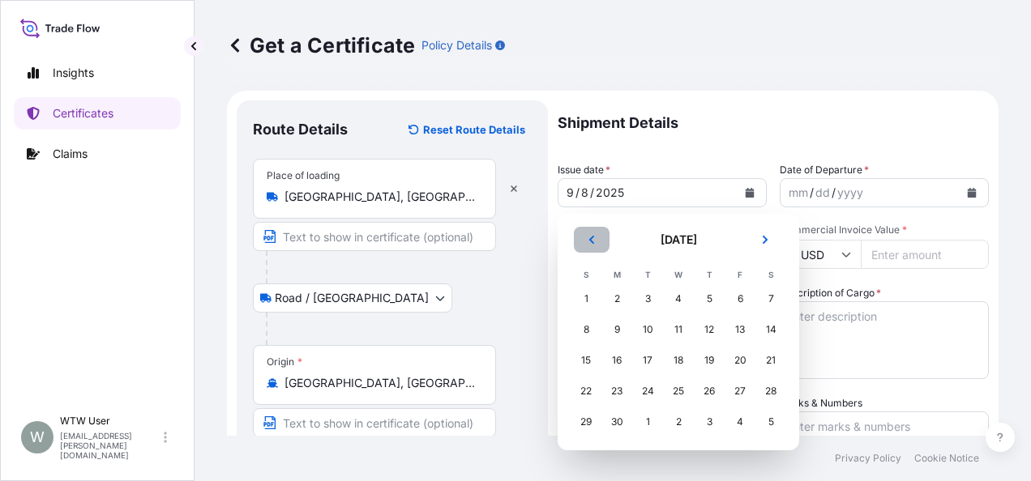
click at [579, 246] on button "Previous" at bounding box center [592, 240] width 36 height 26
click at [771, 301] on div "5" at bounding box center [770, 298] width 29 height 29
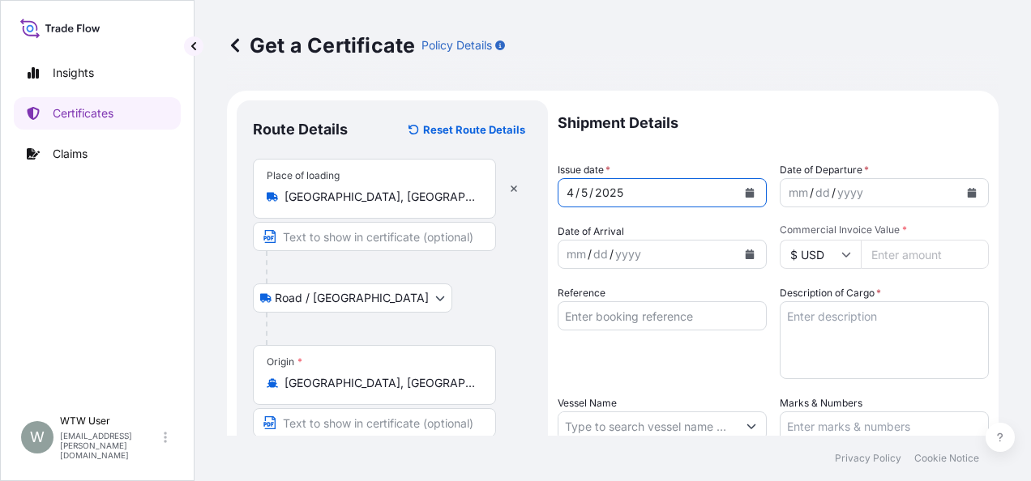
click at [968, 191] on icon "Calendar" at bounding box center [972, 193] width 9 height 10
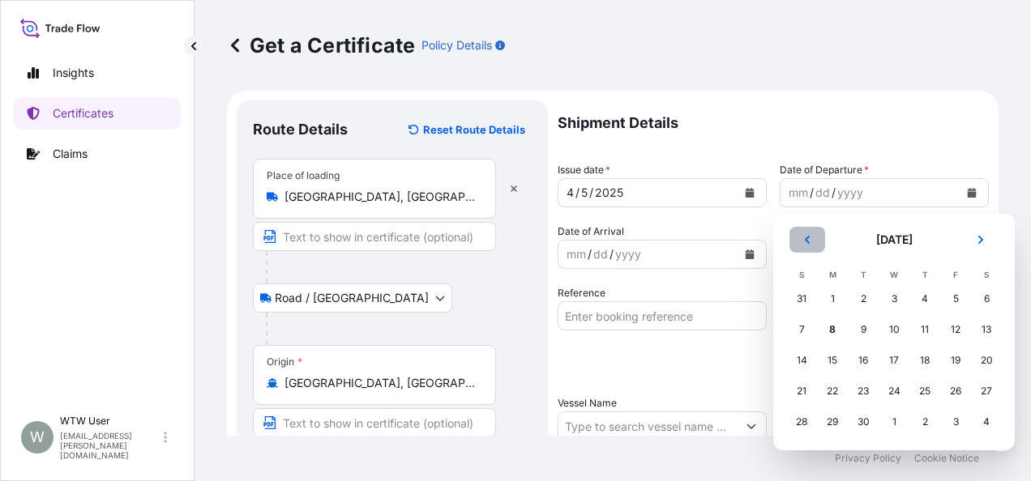
click at [812, 248] on button "Previous" at bounding box center [807, 240] width 36 height 26
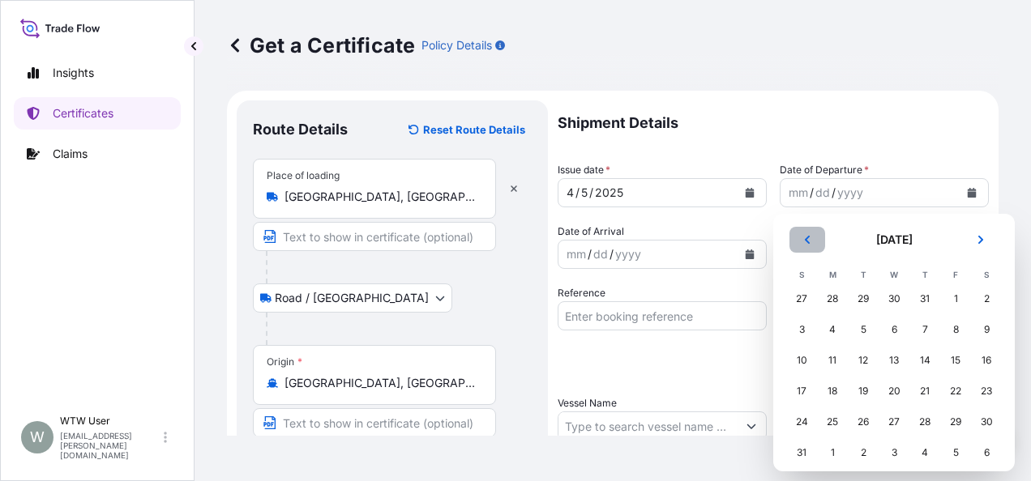
click at [812, 248] on button "Previous" at bounding box center [807, 240] width 36 height 26
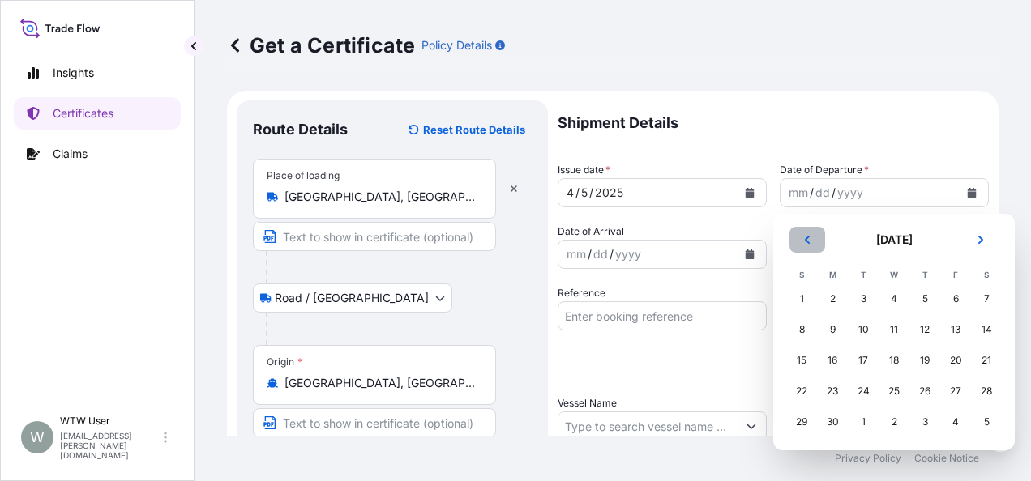
click at [812, 248] on button "Previous" at bounding box center [807, 240] width 36 height 26
click at [825, 247] on header "[DATE]" at bounding box center [894, 246] width 216 height 39
click at [823, 248] on button "Previous" at bounding box center [807, 240] width 36 height 26
click at [985, 292] on div "5" at bounding box center [986, 298] width 29 height 29
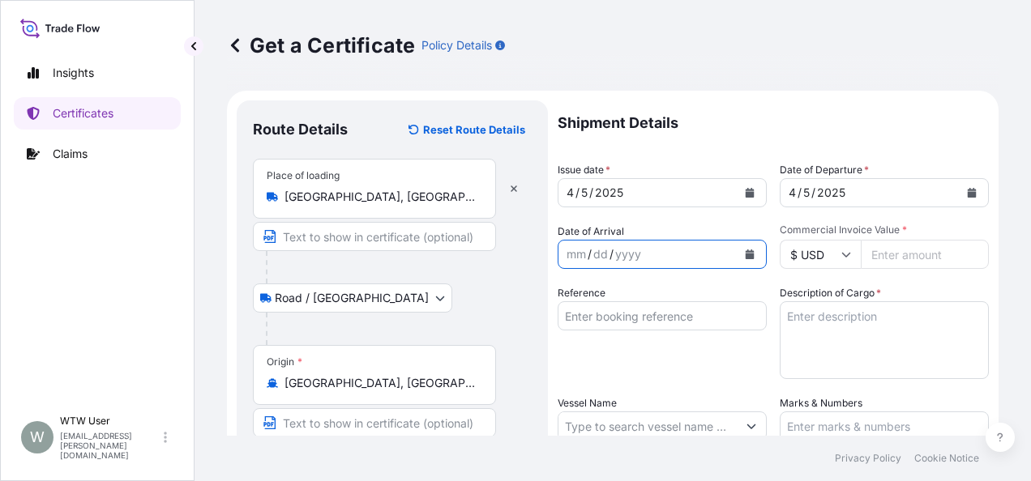
click at [748, 251] on icon "Calendar" at bounding box center [750, 255] width 10 height 10
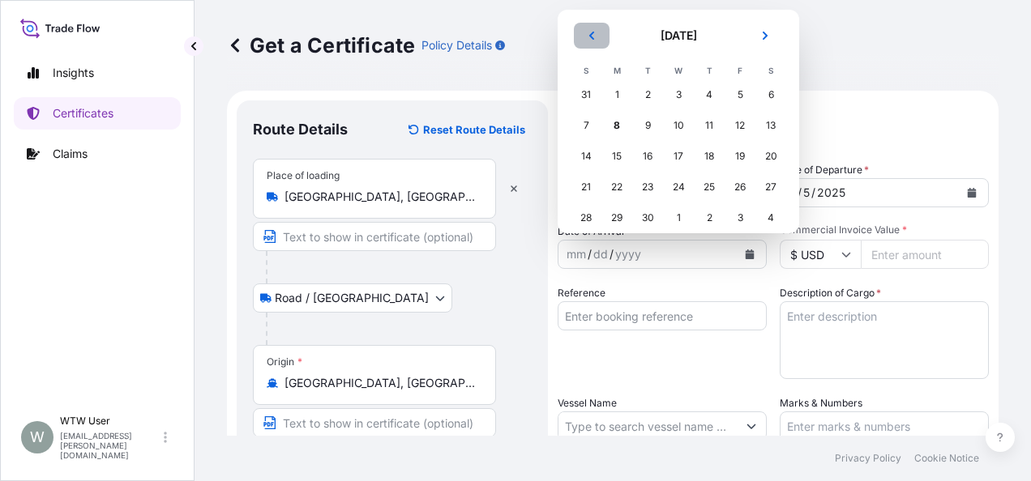
click at [595, 47] on button "Previous" at bounding box center [592, 36] width 36 height 26
click at [716, 152] on div "17" at bounding box center [709, 156] width 29 height 29
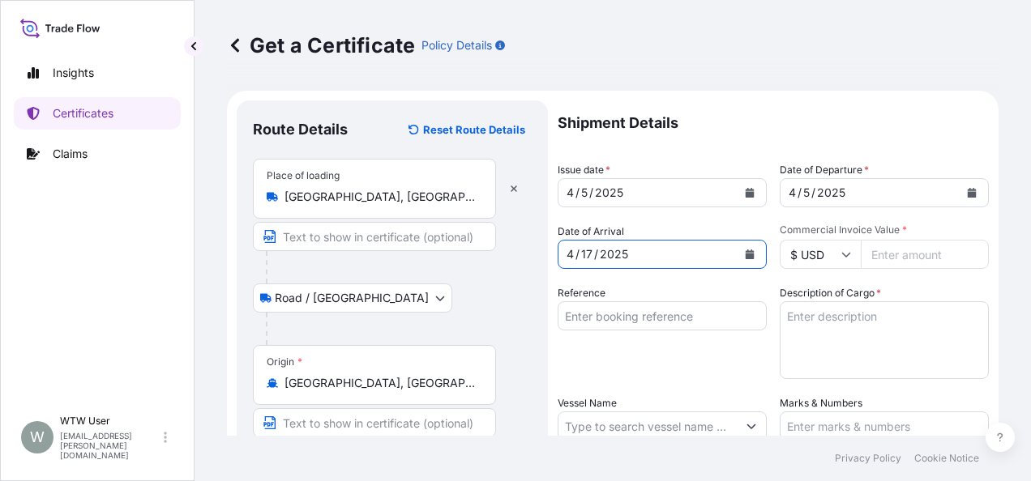
click at [891, 240] on input "Commercial Invoice Value *" at bounding box center [925, 254] width 128 height 29
paste input "134757.46"
type input "134757.46"
click at [981, 301] on form "Route Details Reset Route Details Place of loading Chicago, IL, USA Road / Inla…" at bounding box center [613, 448] width 772 height 714
click at [682, 315] on input "Reference" at bounding box center [662, 315] width 209 height 29
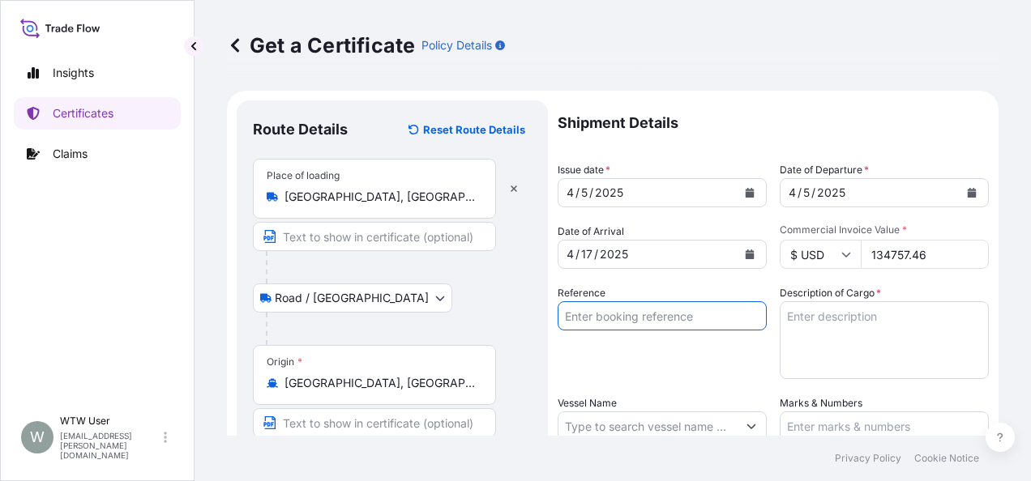
paste input "SC432919 / TA-3417"
type input "SC432919 / TA-3417"
click at [863, 321] on textarea "Description of Cargo *" at bounding box center [884, 340] width 209 height 78
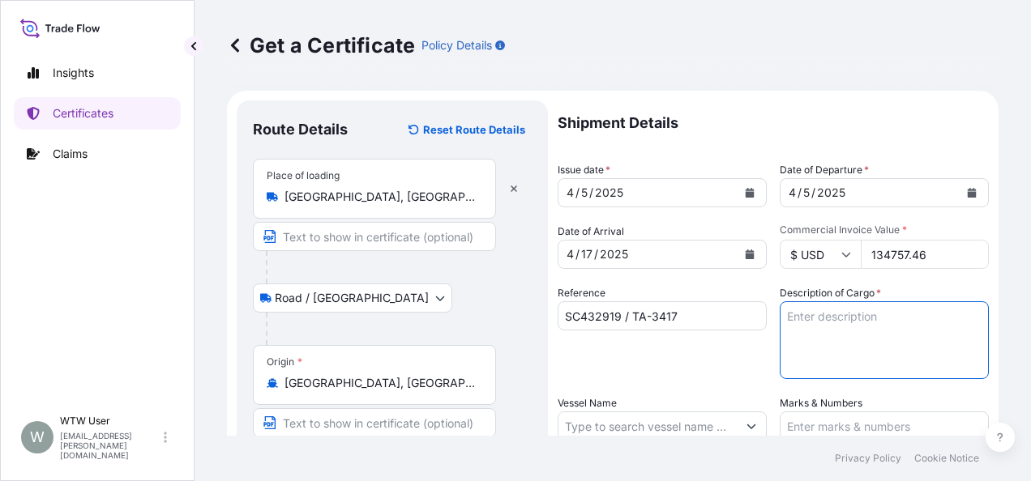
paste textarea "SOYPASS "2" (ANIMAL FEED) IN BULK"
type textarea "SOYPASS "2" (ANIMAL FEED) IN BULK"
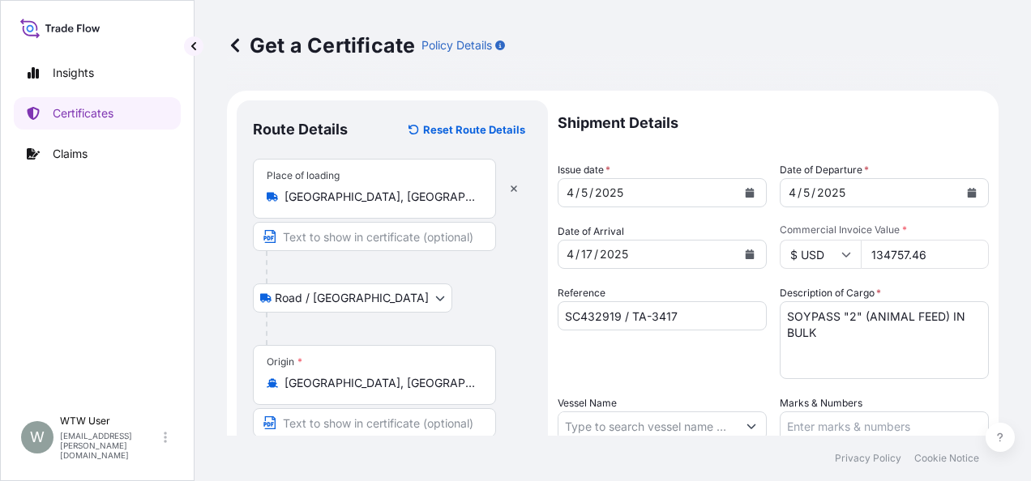
click at [669, 378] on div "Reference SC432919 / TA-3417" at bounding box center [662, 332] width 209 height 94
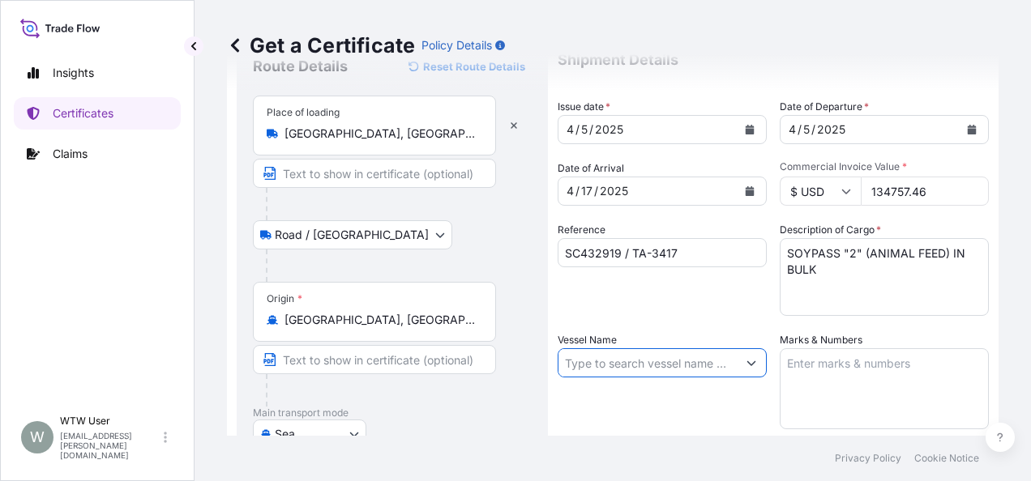
click at [616, 348] on input "Vessel Name" at bounding box center [647, 362] width 178 height 29
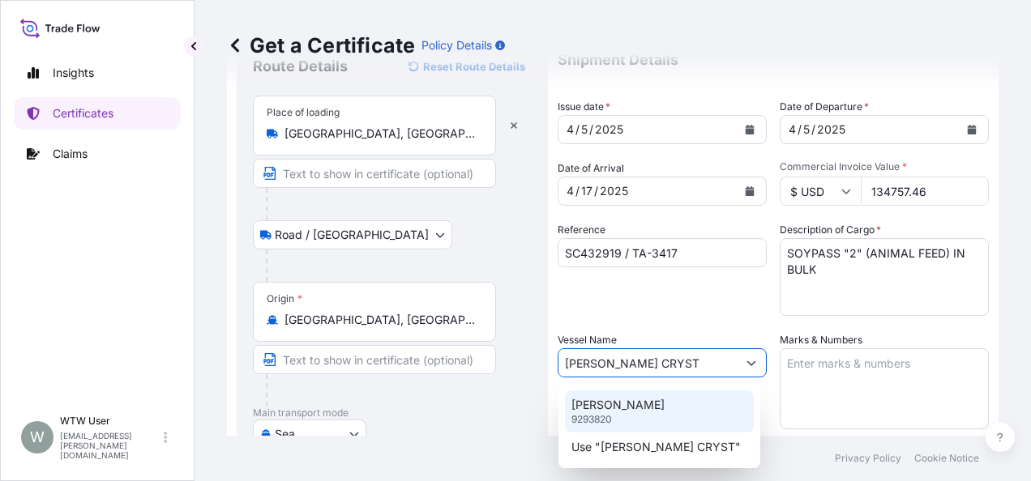
click at [656, 408] on p "CONTI CRYSTAL" at bounding box center [617, 405] width 93 height 16
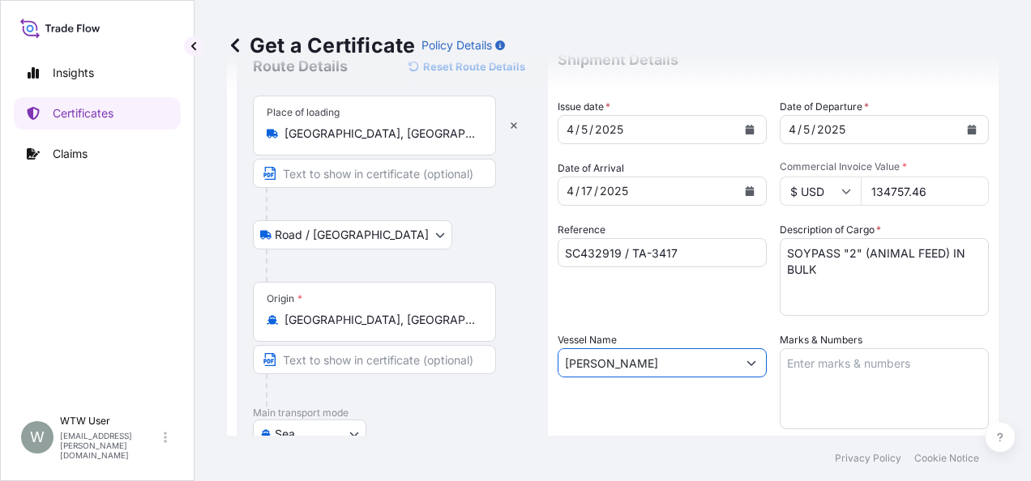
type input "CONTI CRYSTAL"
click at [831, 343] on label "Marks & Numbers" at bounding box center [821, 340] width 83 height 16
click at [831, 348] on textarea "Marks & Numbers" at bounding box center [884, 388] width 209 height 81
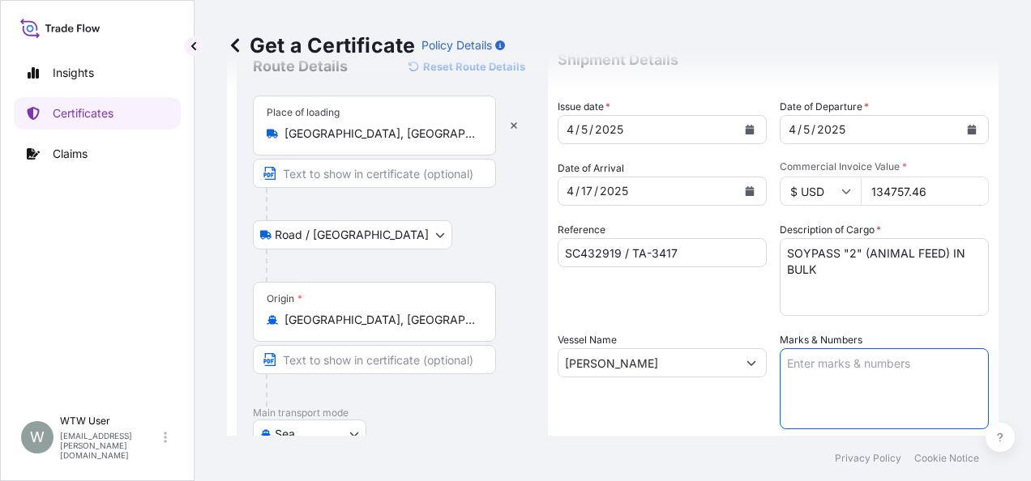
click at [838, 349] on textarea "Marks & Numbers" at bounding box center [884, 388] width 209 height 81
click at [859, 379] on textarea "Marks & Numbers" at bounding box center [884, 388] width 209 height 81
paste textarea "INVOICE NO. 17039771"
type textarea "INVOICE NO. 17039771"
click at [1000, 355] on div "Get a Certificate Policy Details Route Details Reset Route Details Place of loa…" at bounding box center [613, 218] width 836 height 436
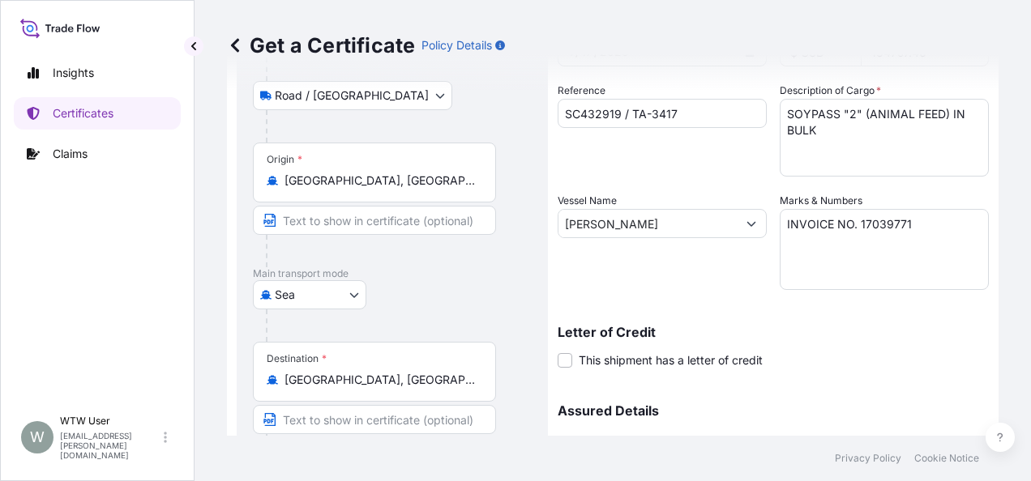
scroll to position [368, 0]
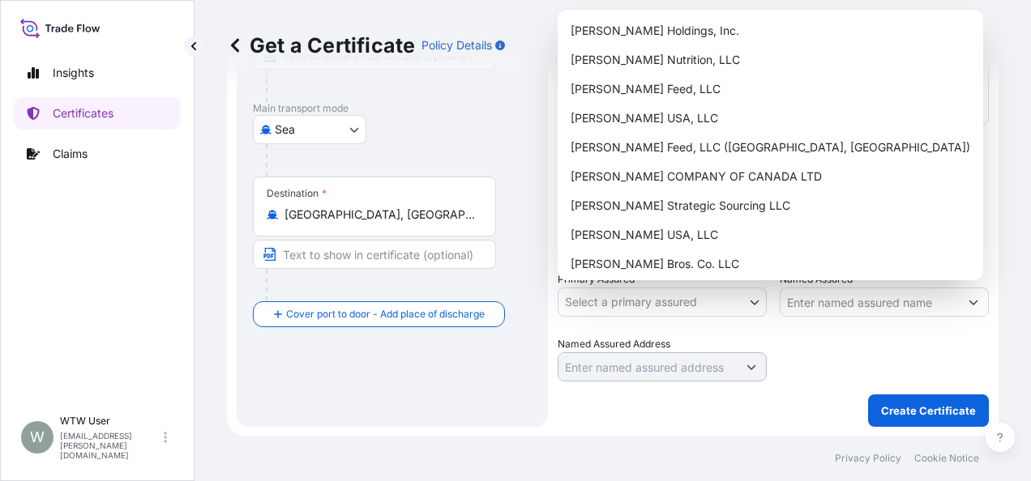
click at [751, 297] on body "Insights Certificates Claims W WTW User trade.flow+wilbur@wtwco.com Get a Certi…" at bounding box center [515, 240] width 1031 height 481
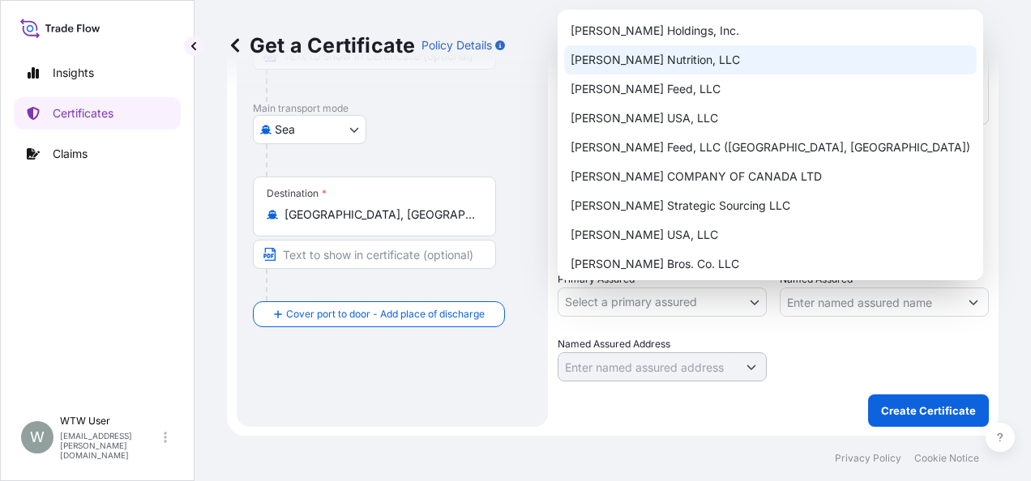
click at [677, 53] on div "[PERSON_NAME] Nutrition, LLC" at bounding box center [770, 59] width 413 height 29
select select "31733"
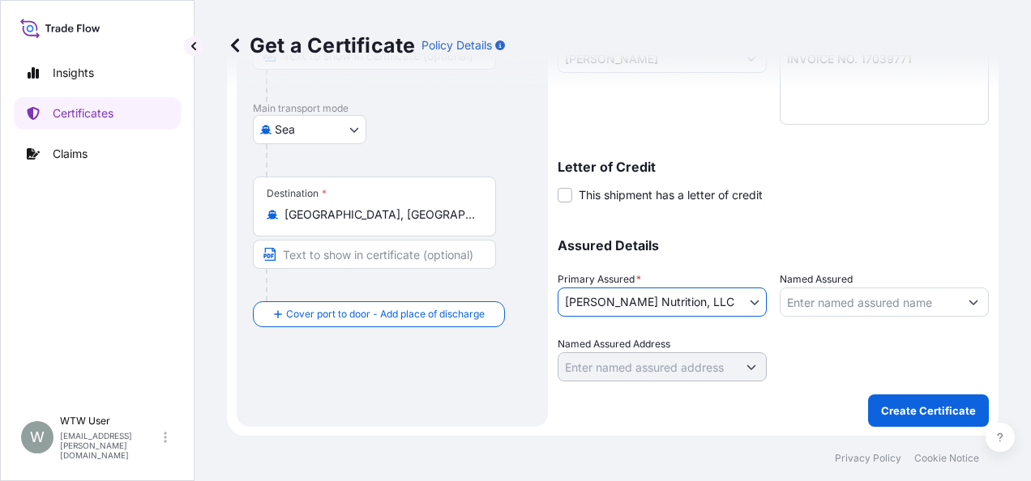
click at [822, 228] on div "Assured Details Primary Assured * [PERSON_NAME] Nutrition, LLC [PERSON_NAME] Ho…" at bounding box center [773, 301] width 431 height 162
click at [881, 407] on p "Create Certificate" at bounding box center [928, 411] width 95 height 16
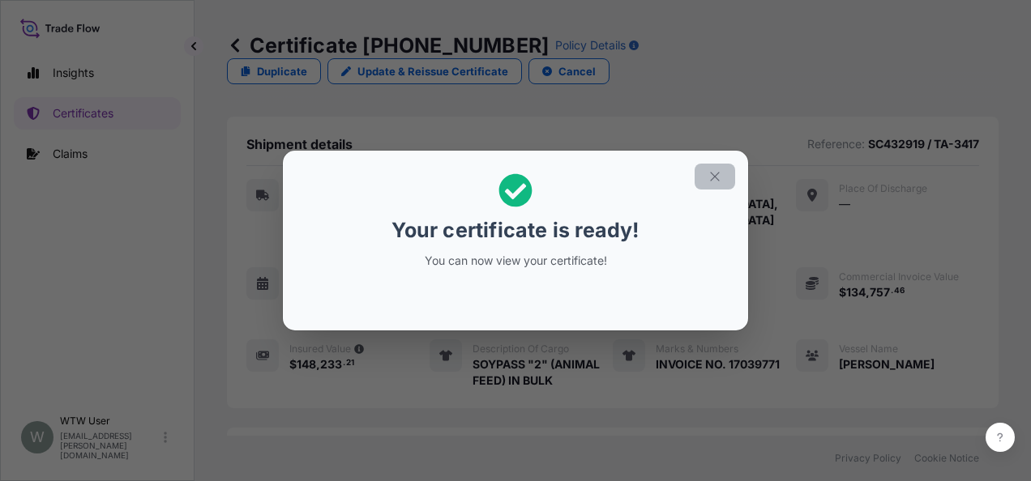
click at [707, 172] on button "button" at bounding box center [715, 177] width 41 height 26
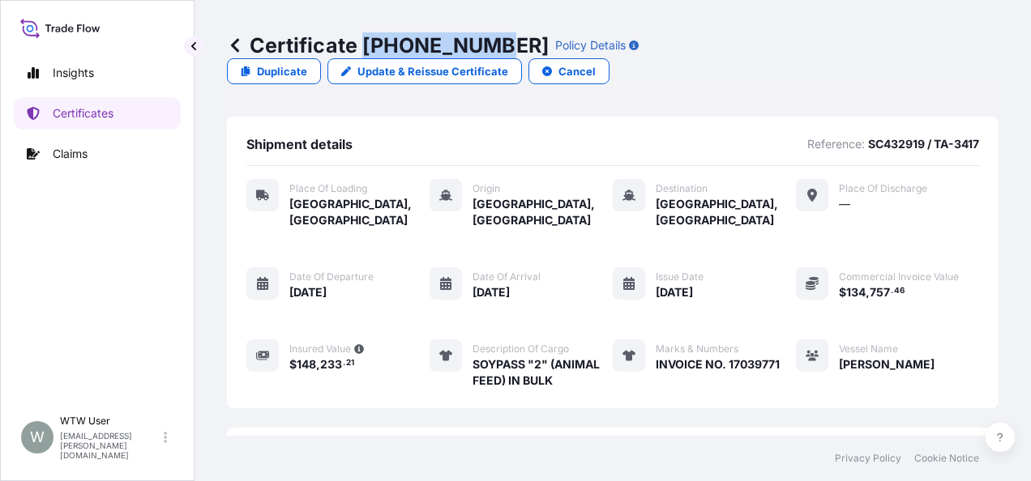
drag, startPoint x: 365, startPoint y: 45, endPoint x: 481, endPoint y: 62, distance: 117.8
click at [481, 62] on div "Certificate 31733-142-1 Policy Details Duplicate Update & Reissue Certificate C…" at bounding box center [613, 58] width 772 height 117
click at [77, 111] on p "Certificates" at bounding box center [83, 113] width 61 height 16
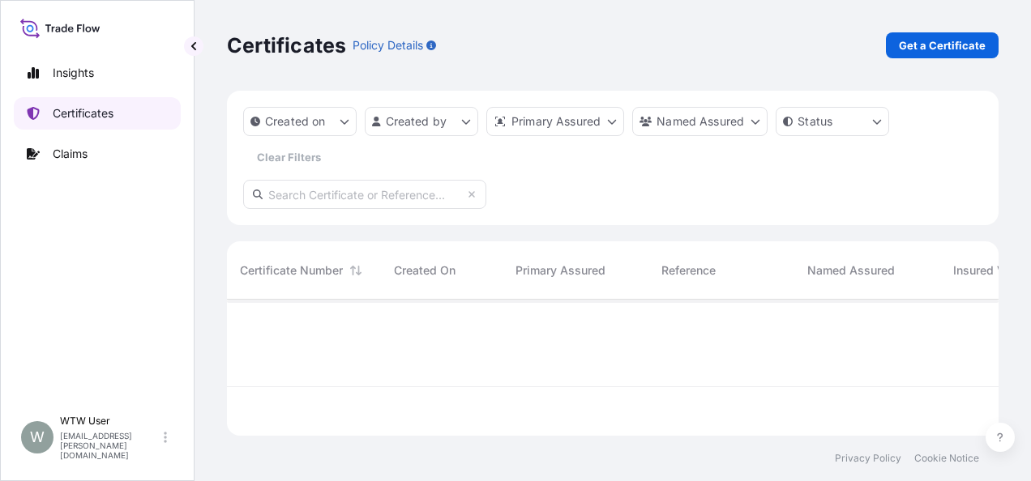
scroll to position [133, 759]
click at [318, 199] on input "text" at bounding box center [364, 194] width 243 height 29
paste input "31733-6-1"
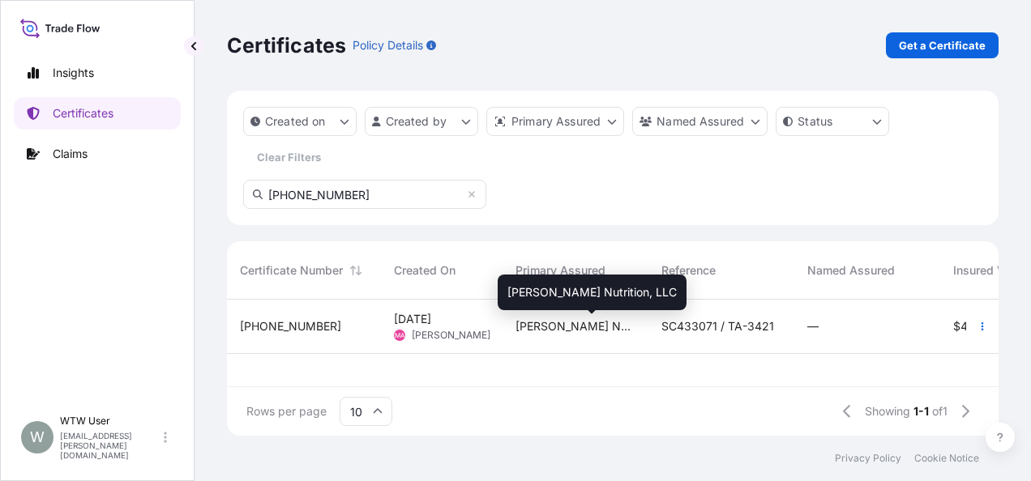
type input "31733-6-1"
click at [528, 331] on span "[PERSON_NAME] Nutrition, LLC" at bounding box center [575, 326] width 120 height 16
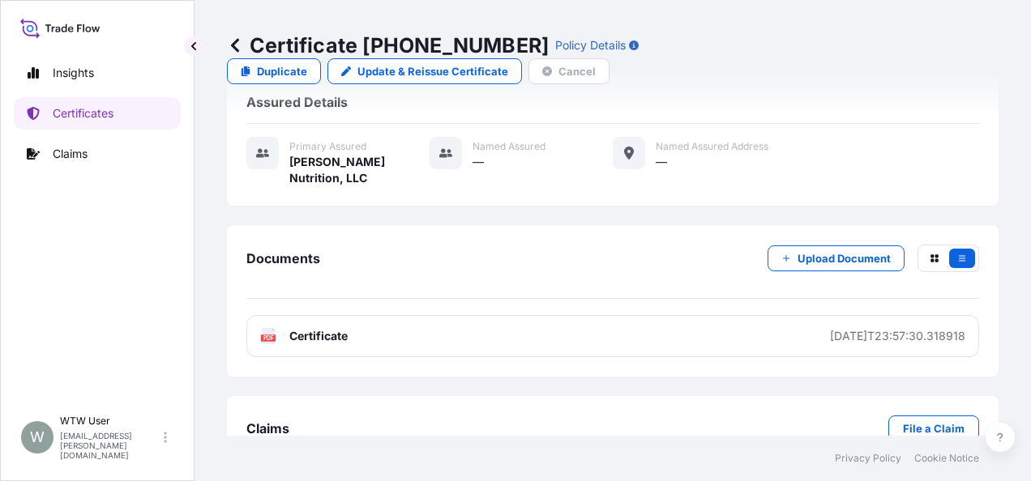
scroll to position [354, 0]
click at [467, 280] on div "Documents Upload Document PDF Certificate 2025-04-07T23:57:30.318918" at bounding box center [612, 300] width 733 height 113
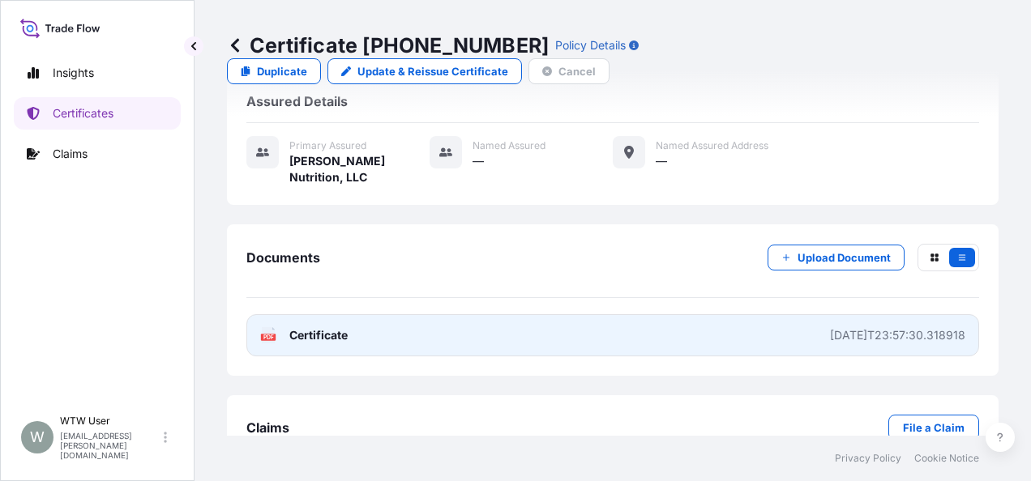
click at [465, 314] on link "PDF Certificate 2025-04-07T23:57:30.318918" at bounding box center [612, 335] width 733 height 42
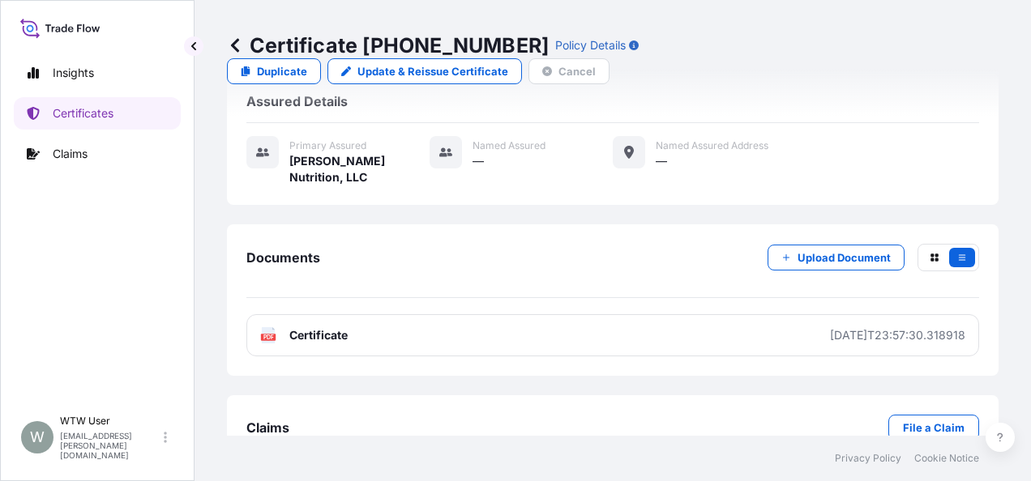
scroll to position [0, 0]
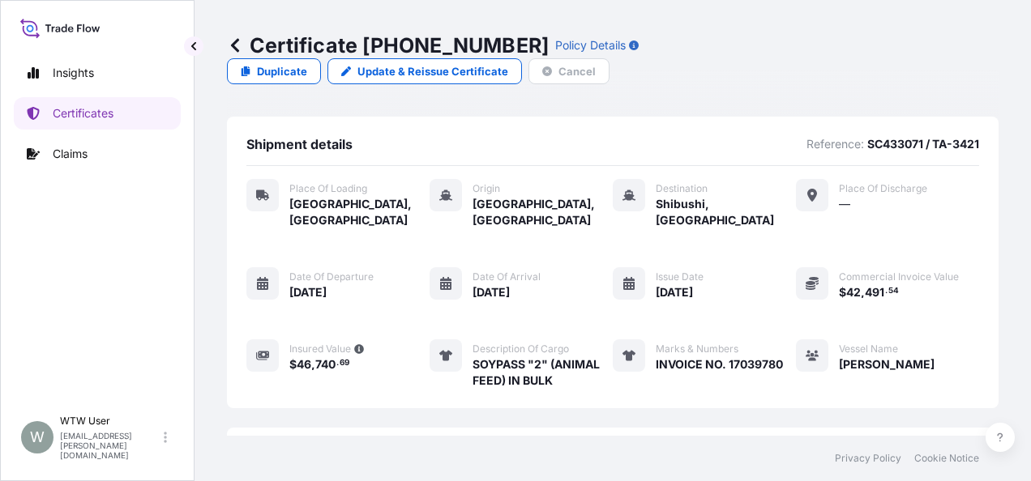
click at [83, 92] on div "Insights Certificates Claims" at bounding box center [97, 224] width 167 height 365
click at [80, 102] on link "Certificates" at bounding box center [97, 113] width 167 height 32
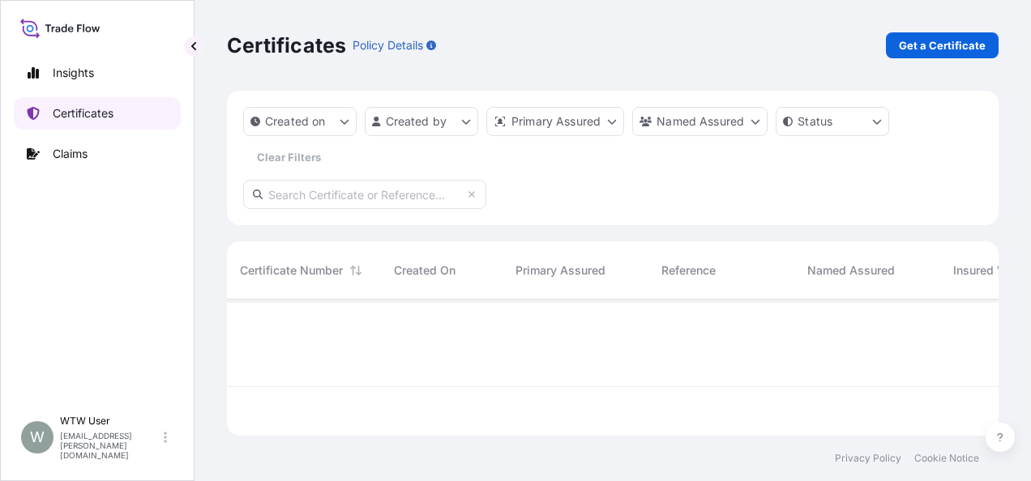
scroll to position [133, 759]
click at [958, 42] on p "Get a Certificate" at bounding box center [942, 45] width 87 height 16
select select "Sea"
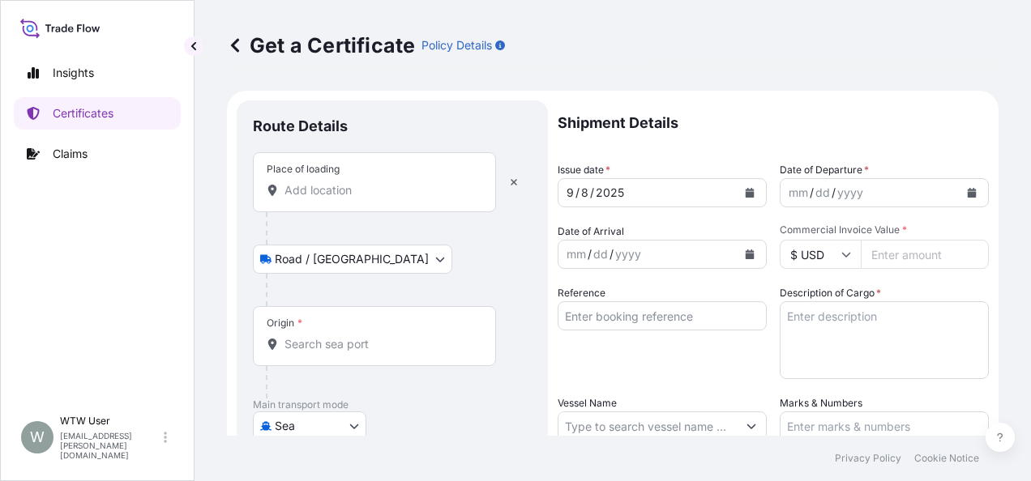
click at [335, 200] on div "Place of loading" at bounding box center [374, 182] width 243 height 60
click at [335, 199] on input "Place of loading" at bounding box center [379, 190] width 191 height 16
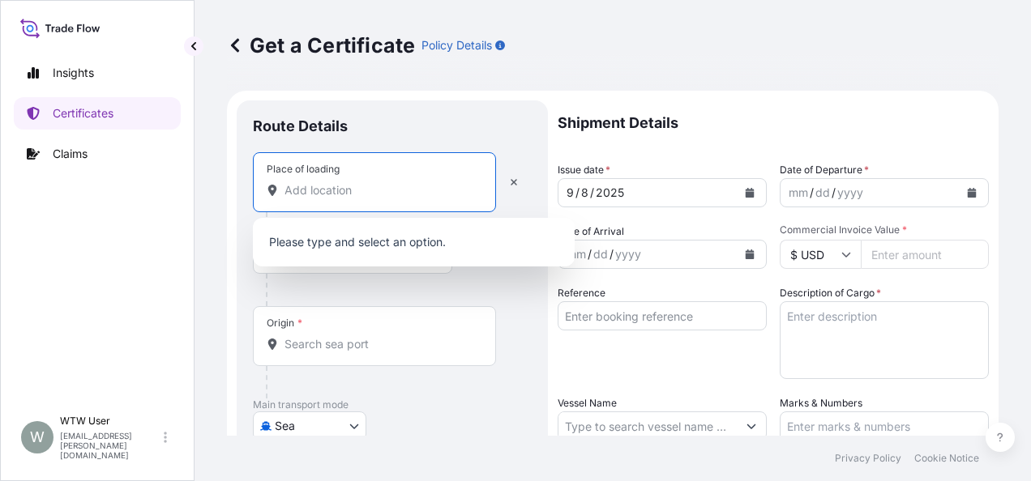
type input "H"
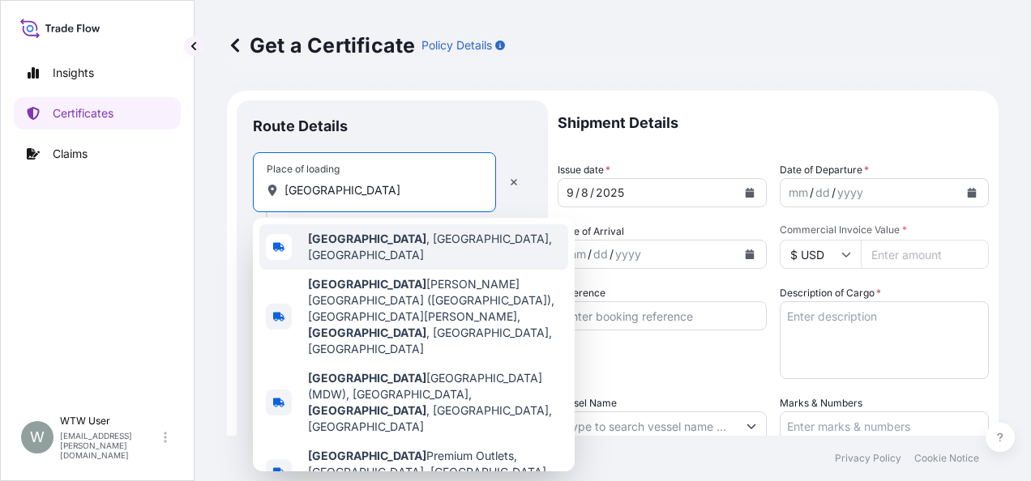
click at [370, 248] on span "[GEOGRAPHIC_DATA] , [GEOGRAPHIC_DATA], [GEOGRAPHIC_DATA]" at bounding box center [435, 247] width 254 height 32
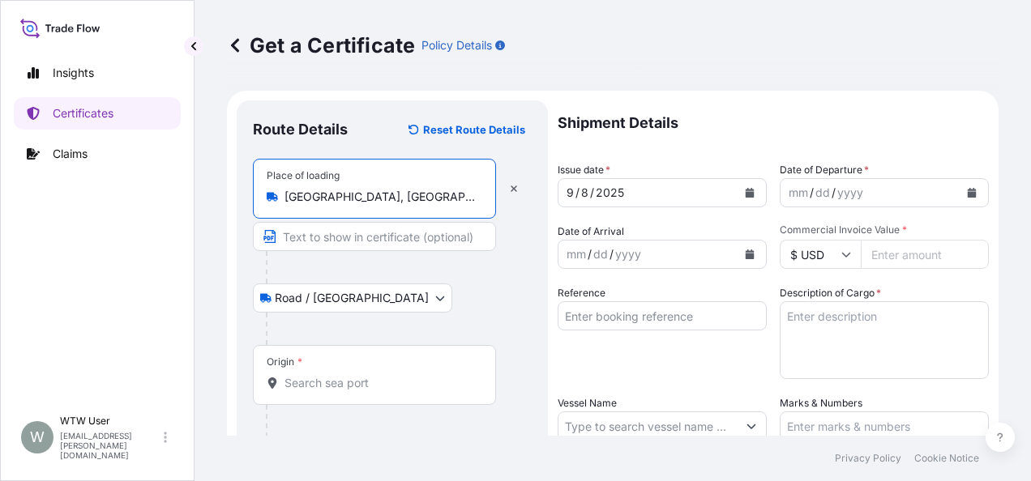
type input "[GEOGRAPHIC_DATA], [GEOGRAPHIC_DATA], [GEOGRAPHIC_DATA]"
click at [390, 358] on div "Origin *" at bounding box center [374, 375] width 243 height 60
click at [390, 375] on input "Origin *" at bounding box center [379, 383] width 191 height 16
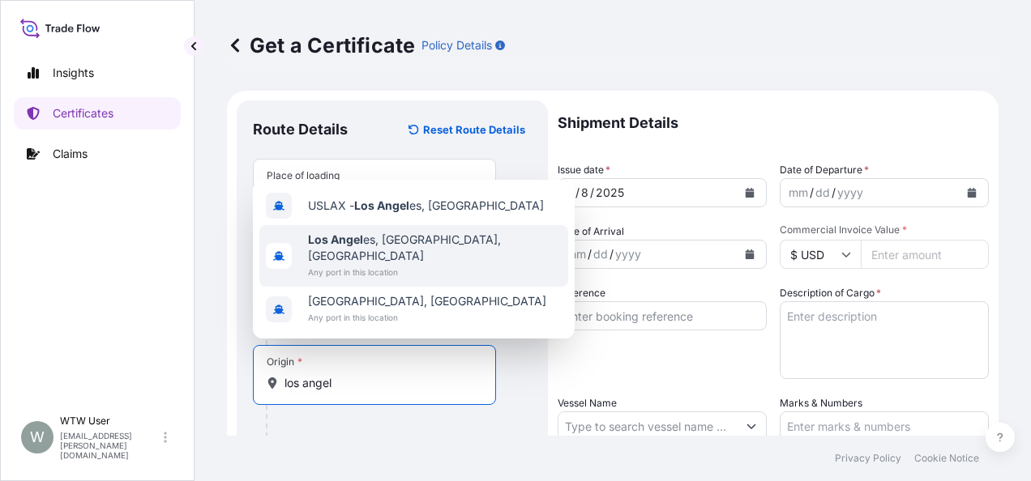
click at [408, 263] on span "Los Angel es, [GEOGRAPHIC_DATA], [GEOGRAPHIC_DATA]" at bounding box center [435, 248] width 254 height 32
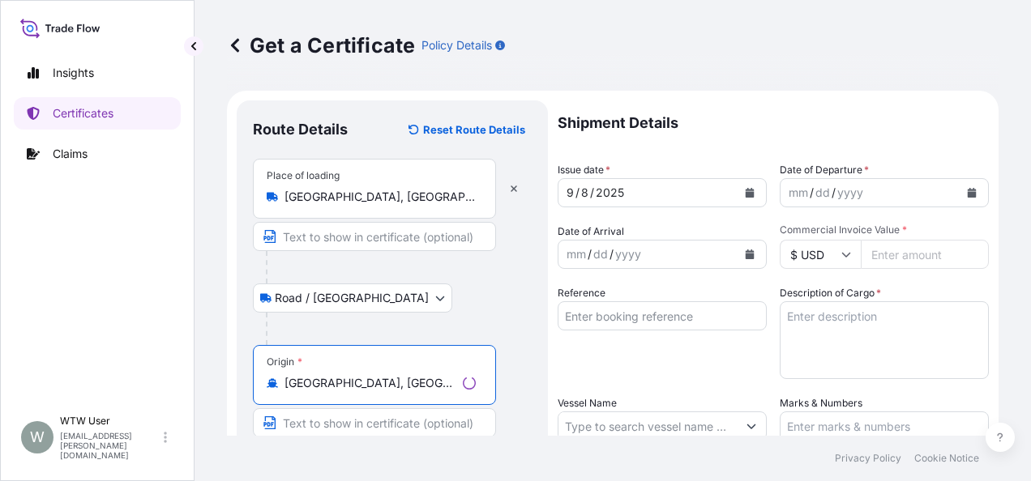
scroll to position [42, 0]
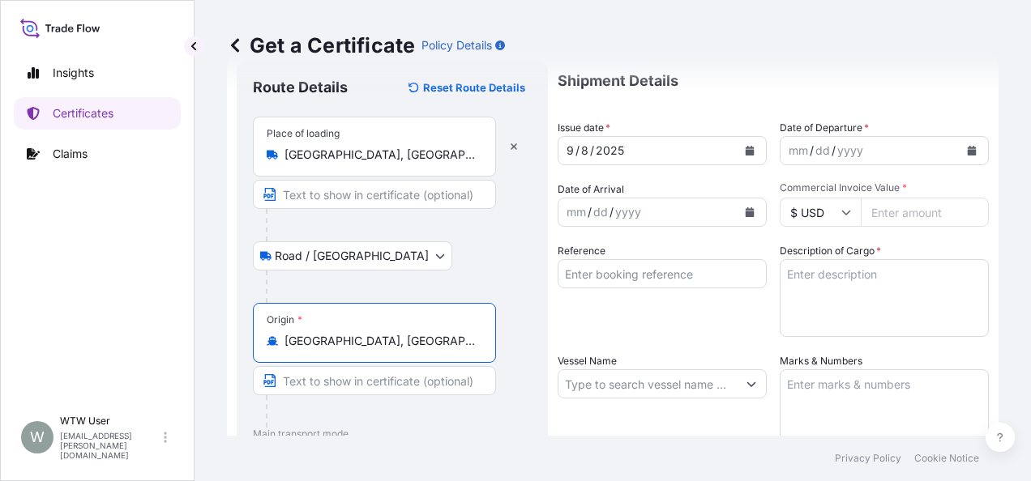
type input "[GEOGRAPHIC_DATA], [GEOGRAPHIC_DATA], [GEOGRAPHIC_DATA]"
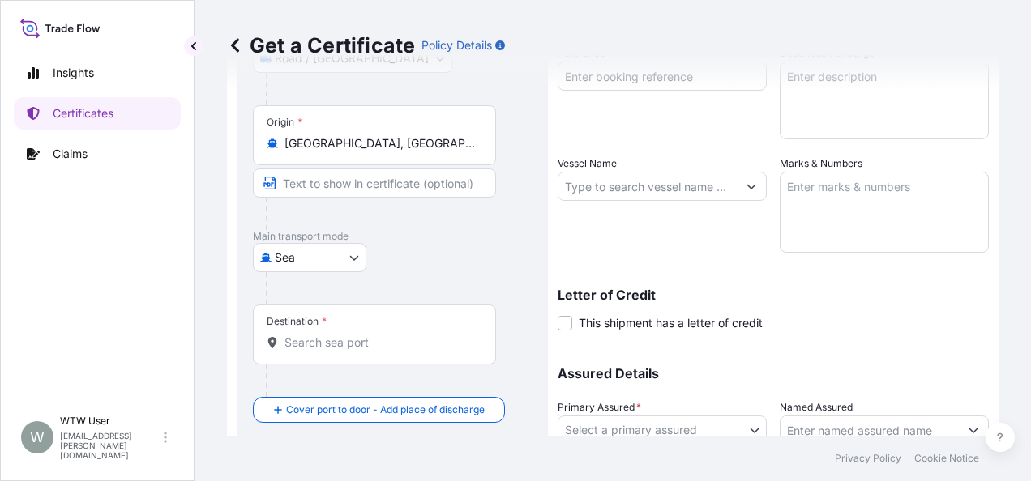
scroll to position [247, 0]
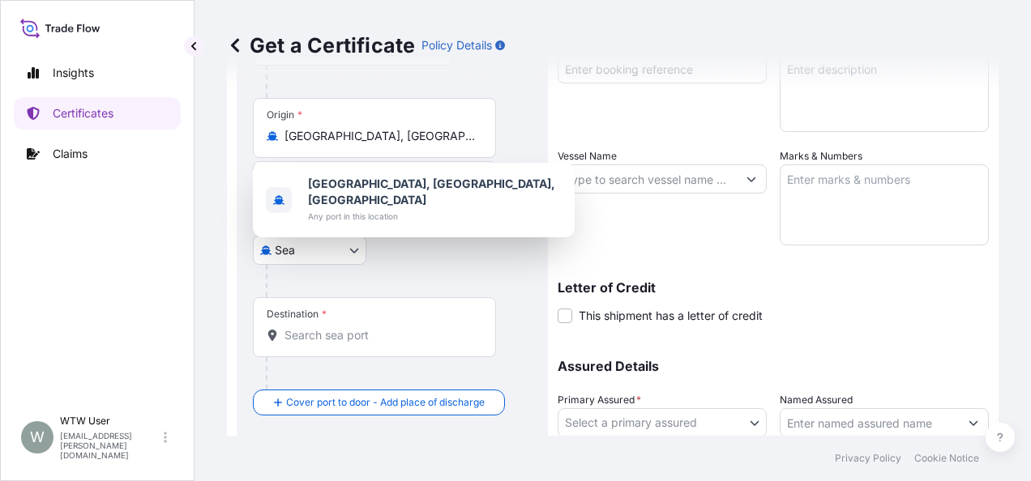
click at [312, 348] on div "Destination *" at bounding box center [374, 327] width 243 height 60
click at [312, 344] on input "Destination *" at bounding box center [379, 335] width 191 height 16
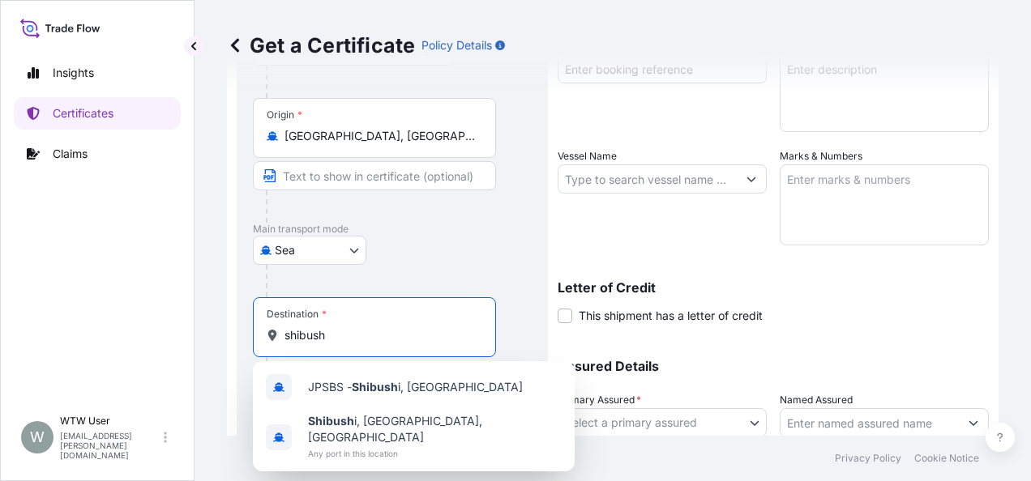
scroll to position [280, 0]
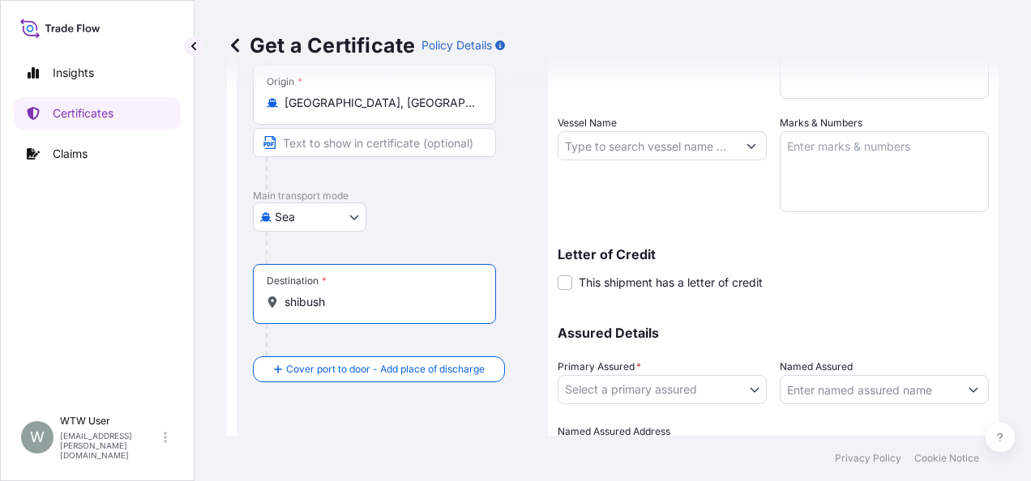
click at [347, 307] on input "shibush" at bounding box center [379, 302] width 191 height 16
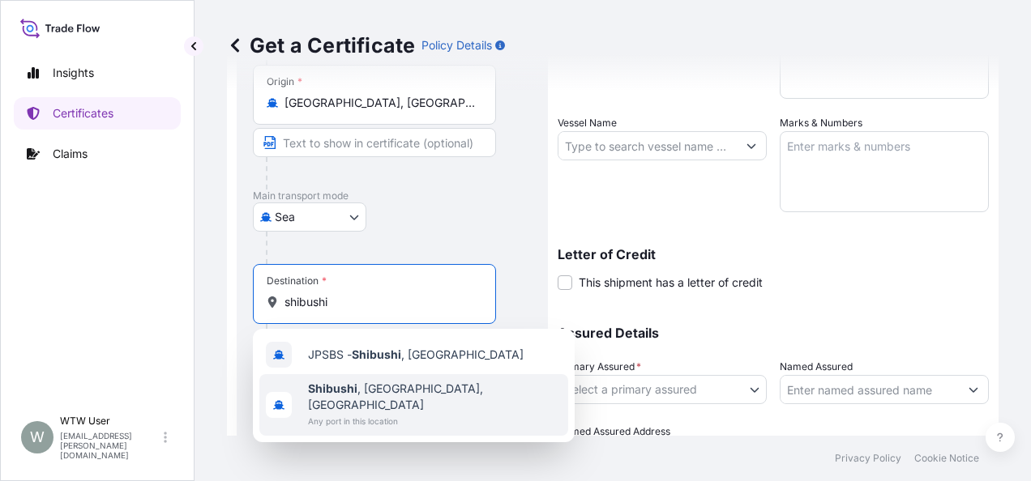
click at [340, 391] on b "Shibushi" at bounding box center [332, 389] width 49 height 14
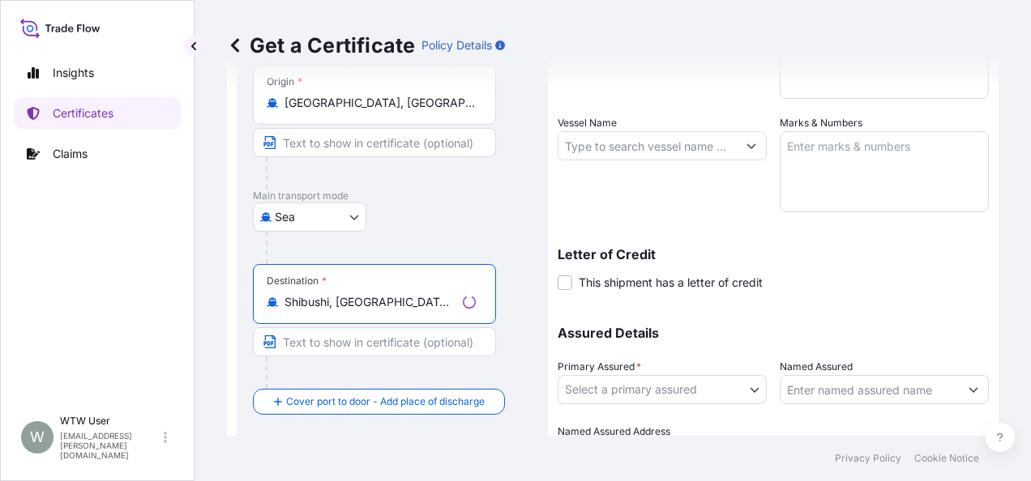
type input "Shibushi, [GEOGRAPHIC_DATA], [GEOGRAPHIC_DATA]"
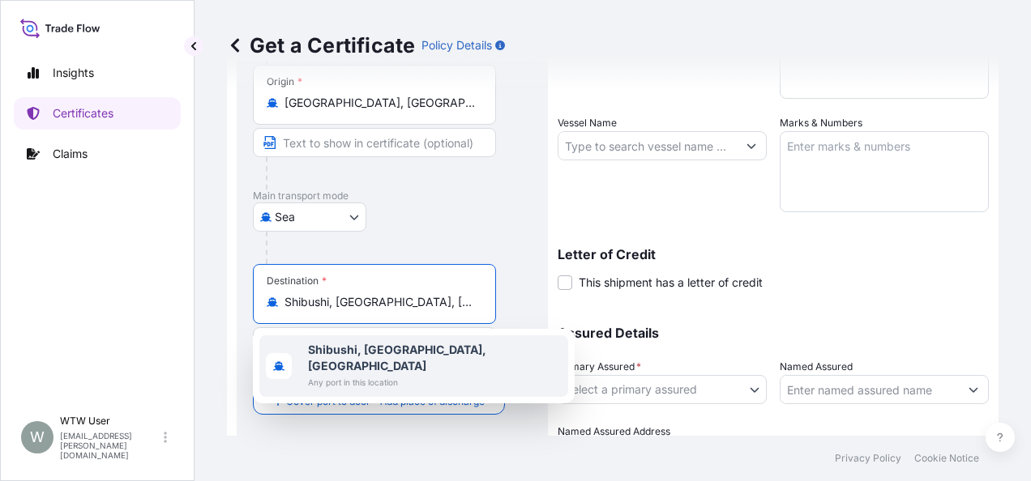
click at [380, 357] on span "Shibushi, [GEOGRAPHIC_DATA], [GEOGRAPHIC_DATA]" at bounding box center [435, 358] width 254 height 32
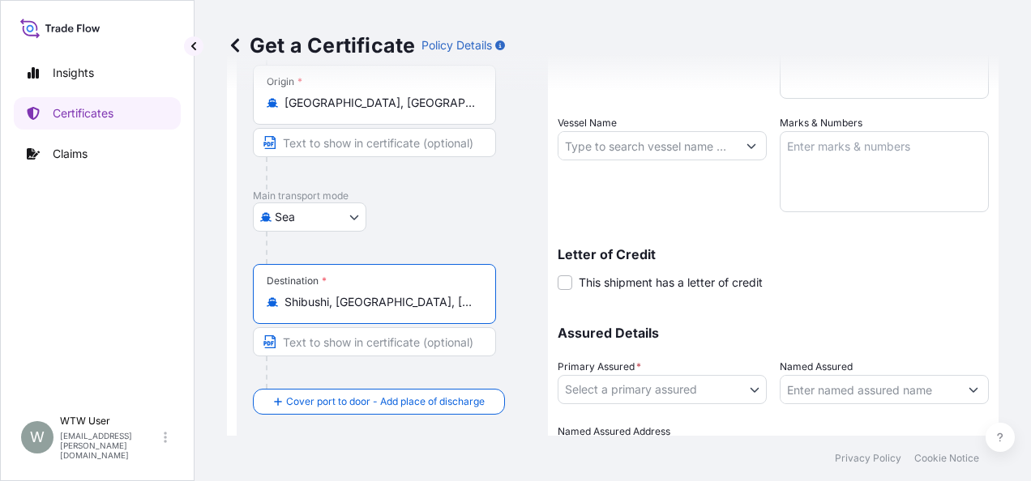
click at [507, 327] on div "Destination * Shibushi, Kagoshima, Japan" at bounding box center [392, 326] width 279 height 125
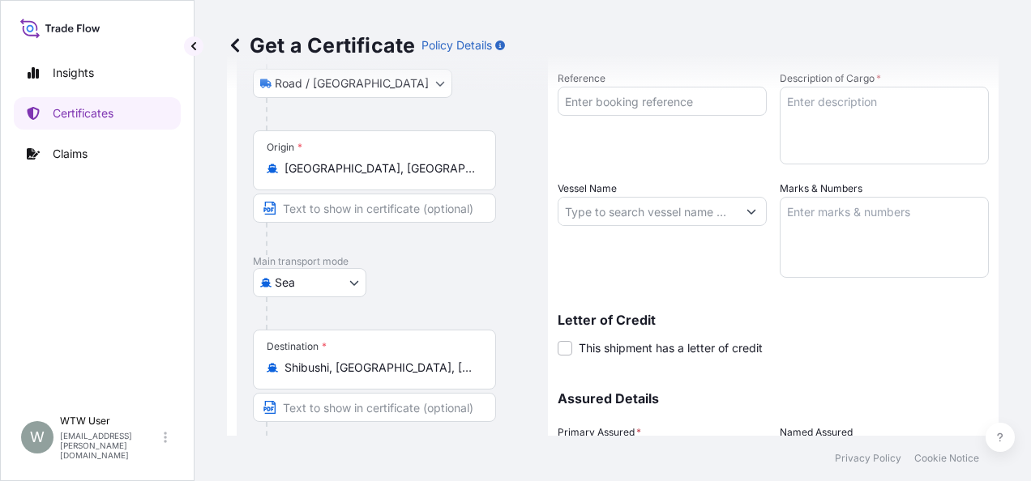
scroll to position [31, 0]
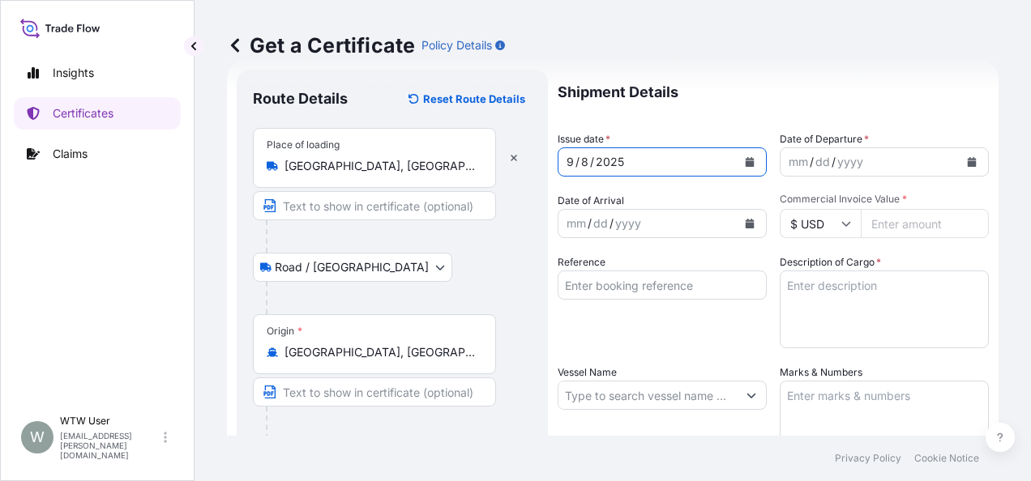
click at [737, 160] on button "Calendar" at bounding box center [750, 162] width 26 height 26
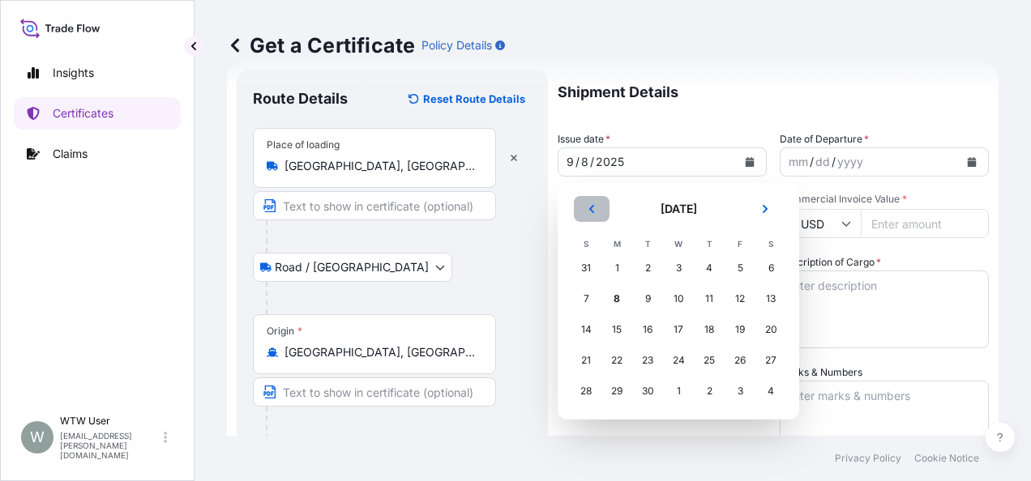
click at [595, 212] on icon "Previous" at bounding box center [592, 209] width 10 height 10
click at [596, 215] on button "Previous" at bounding box center [592, 209] width 36 height 26
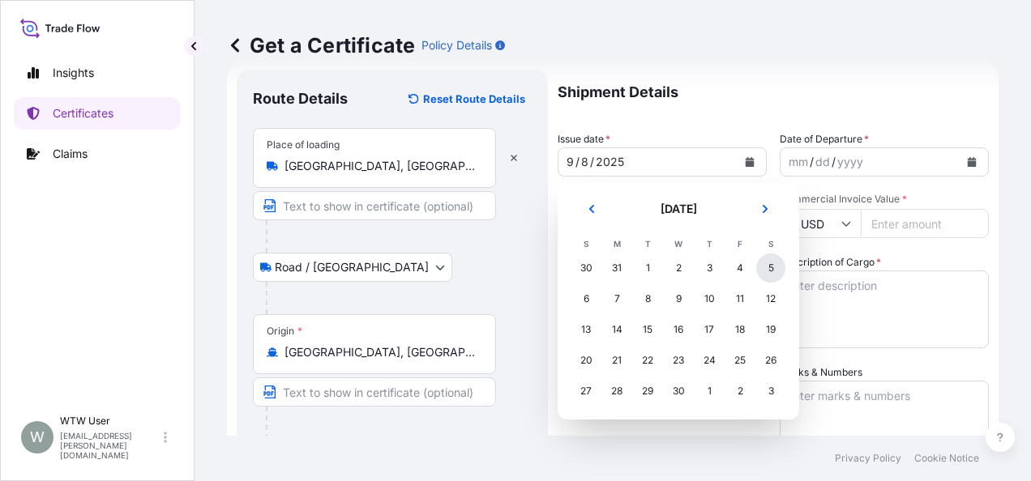
click at [768, 277] on div "5" at bounding box center [770, 268] width 29 height 29
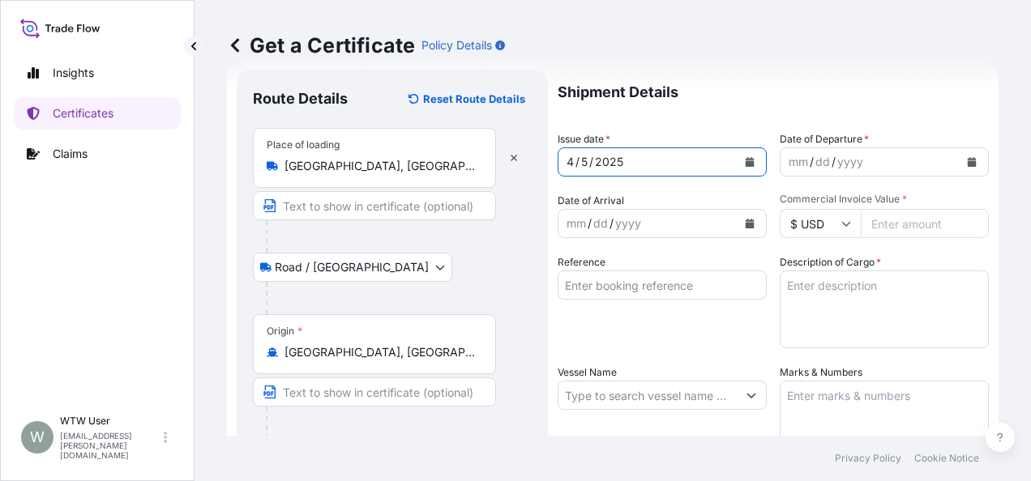
click at [967, 165] on icon "Calendar" at bounding box center [972, 162] width 10 height 10
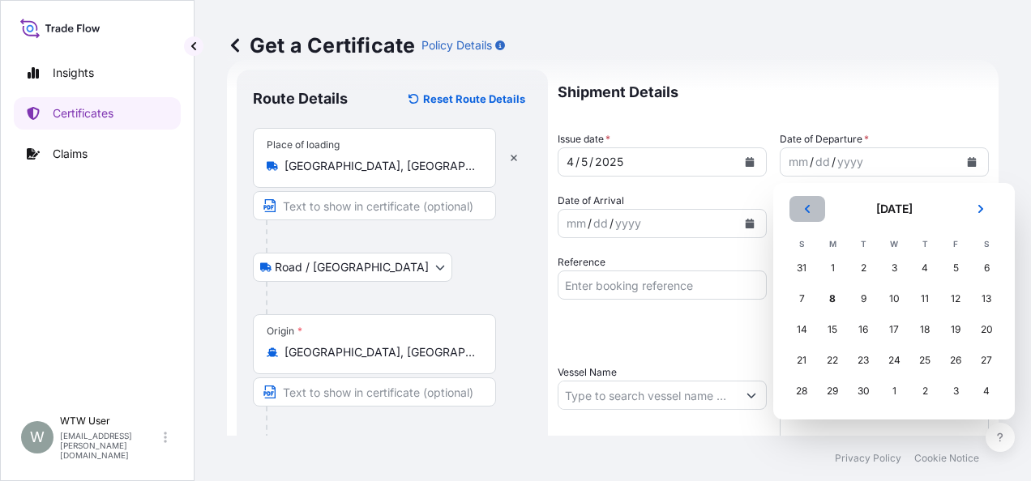
click at [817, 214] on button "Previous" at bounding box center [807, 209] width 36 height 26
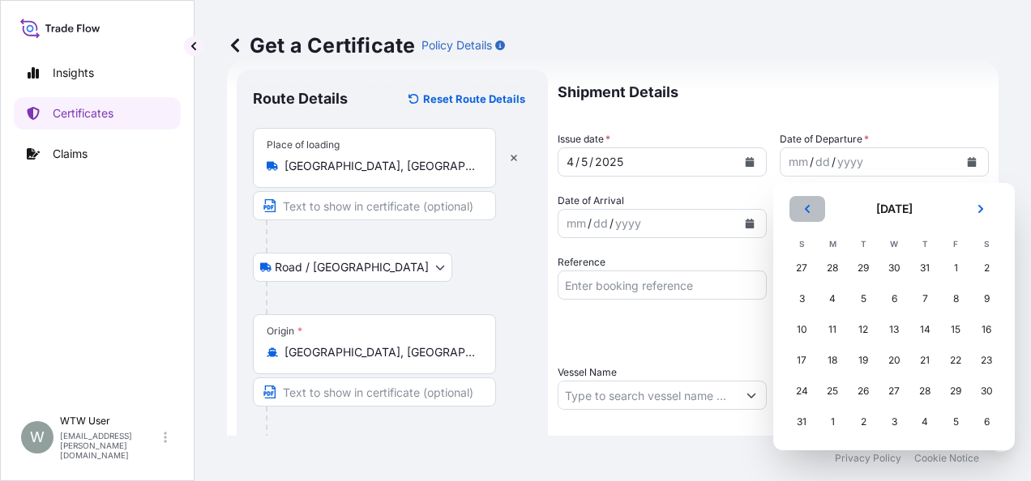
click at [817, 214] on button "Previous" at bounding box center [807, 209] width 36 height 26
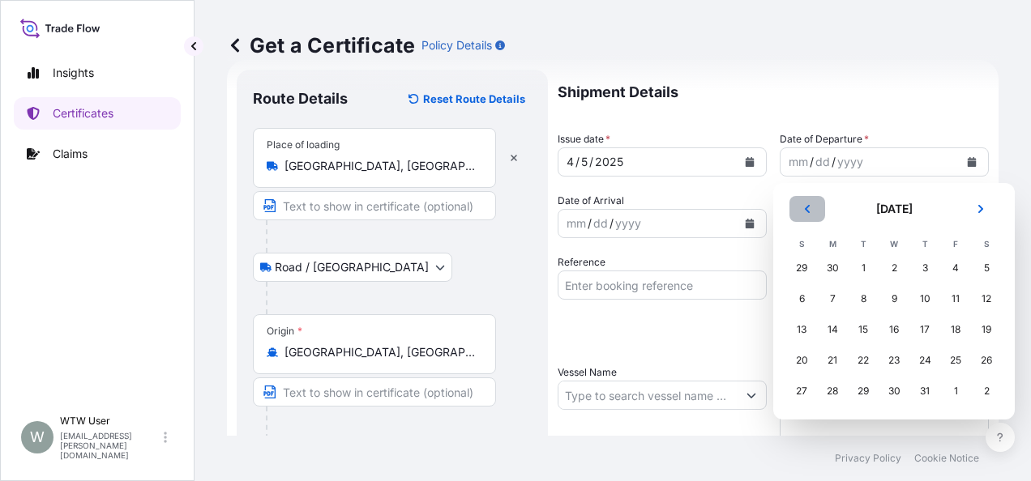
click at [817, 214] on button "Previous" at bounding box center [807, 209] width 36 height 26
click at [996, 266] on div "5" at bounding box center [986, 268] width 29 height 29
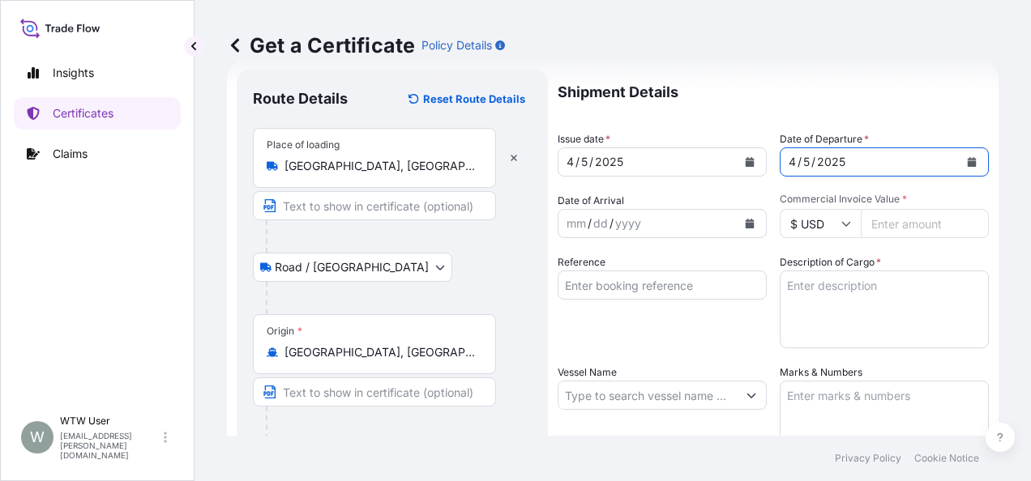
click at [750, 216] on button "Calendar" at bounding box center [750, 224] width 26 height 26
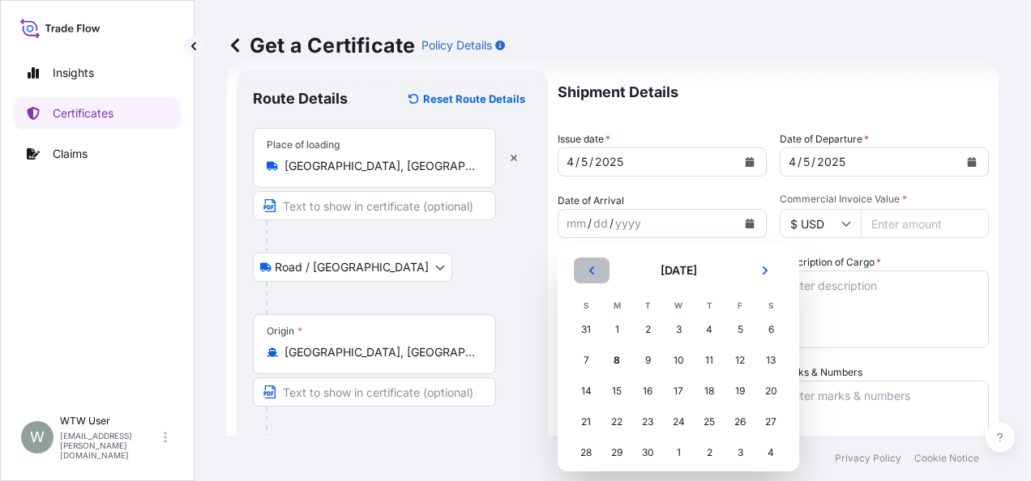
click at [592, 266] on icon "Previous" at bounding box center [592, 271] width 10 height 10
click at [606, 448] on div "28" at bounding box center [616, 452] width 29 height 29
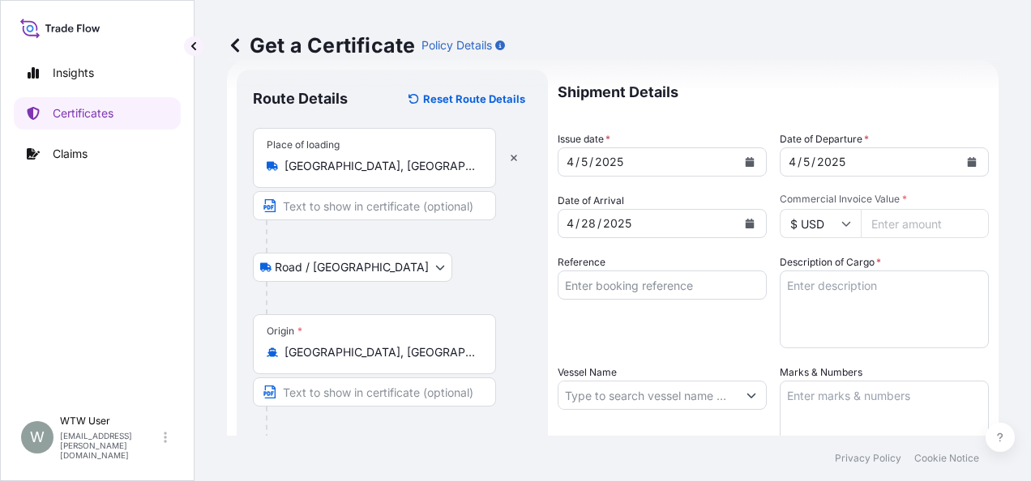
click at [906, 224] on input "Commercial Invoice Value *" at bounding box center [925, 223] width 128 height 29
paste input "42491.54"
type input "42491.54"
click at [981, 284] on form "Route Details Reset Route Details Place of loading Chicago, IL, USA Road / Inla…" at bounding box center [613, 417] width 772 height 714
click at [694, 292] on input "Reference" at bounding box center [662, 285] width 209 height 29
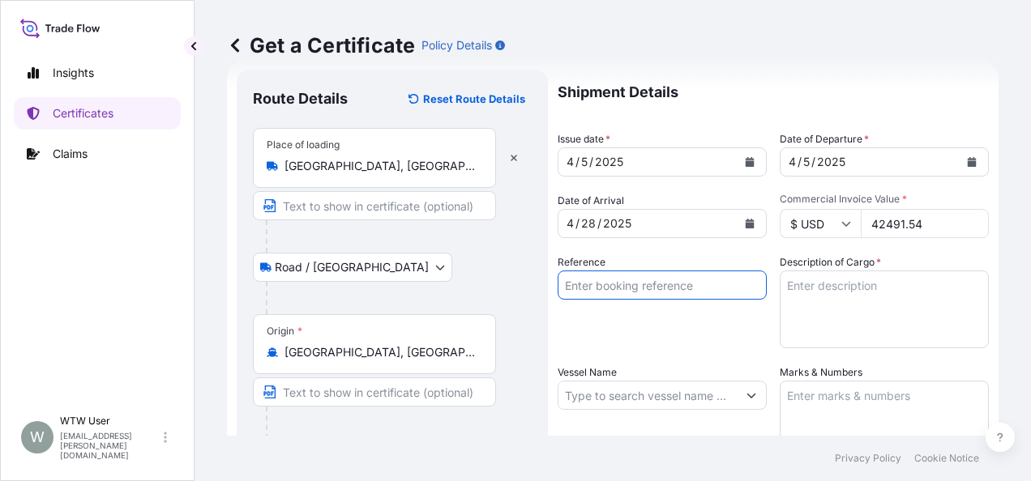
paste input "SC433071 / TA-3421"
type input "SC433071 / TA-3421"
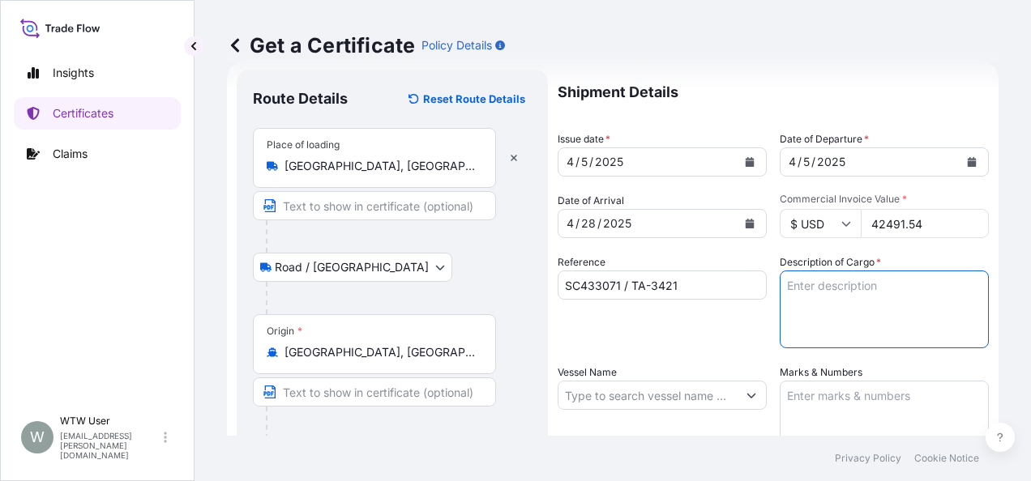
click at [870, 299] on textarea "Description of Cargo *" at bounding box center [884, 310] width 209 height 78
paste textarea "SOYPASS "2" (ANIMAL FEED) IN BULK"
type textarea "SOYPASS "2" (ANIMAL FEED) IN BULK"
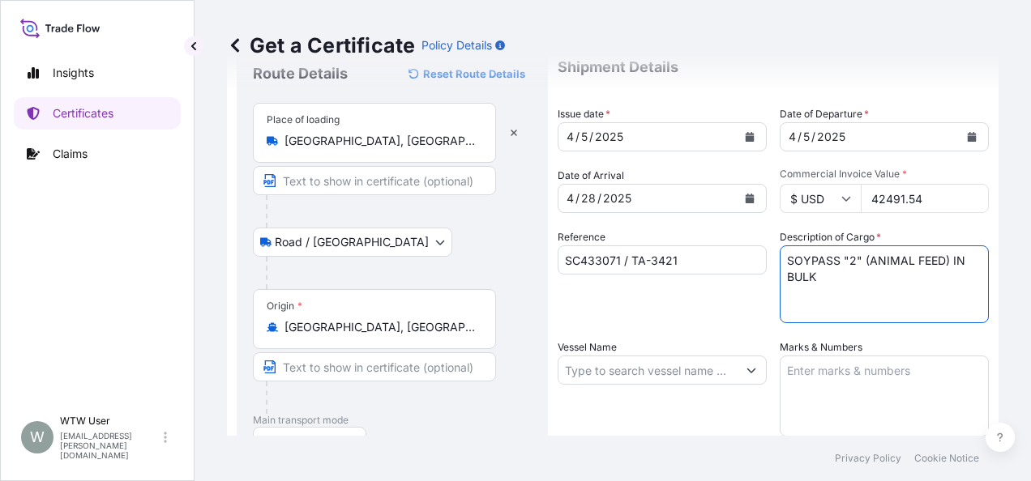
scroll to position [58, 0]
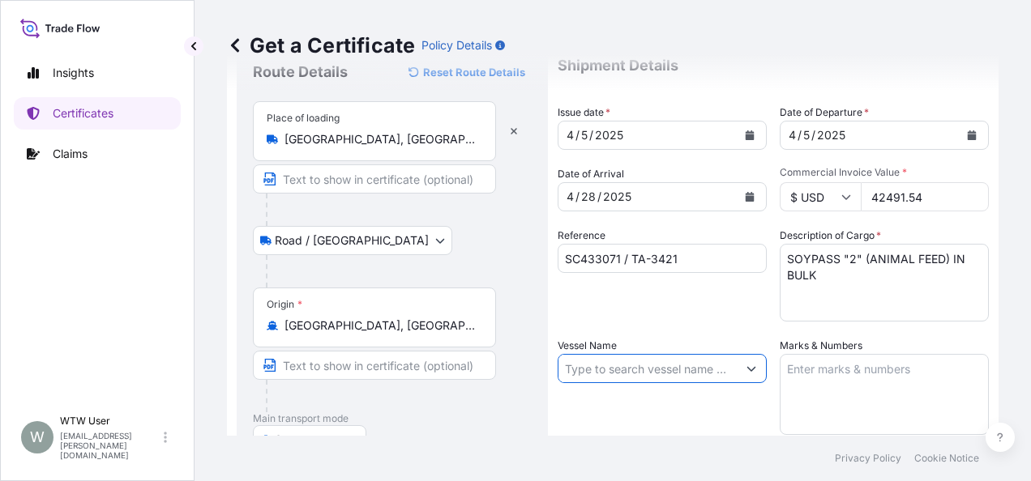
click at [665, 375] on input "Vessel Name" at bounding box center [647, 368] width 178 height 29
type input "CONTI CRYSTAL"
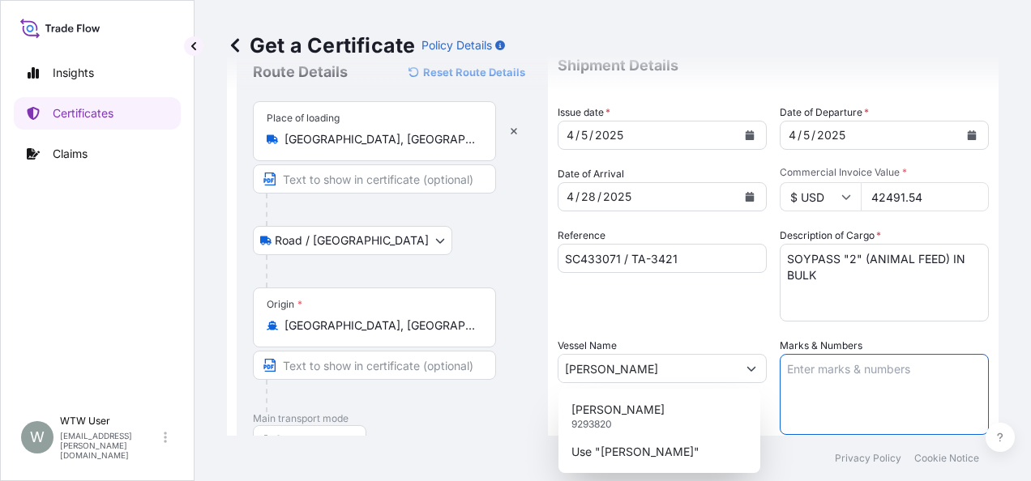
click at [891, 395] on textarea "Marks & Numbers" at bounding box center [884, 394] width 209 height 81
paste textarea "INVOICE NO. 17039780"
type textarea "INVOICE NO. 17039780"
click at [987, 379] on div "Get a Certificate Policy Details Route Details Reset Route Details Place of loa…" at bounding box center [613, 218] width 836 height 436
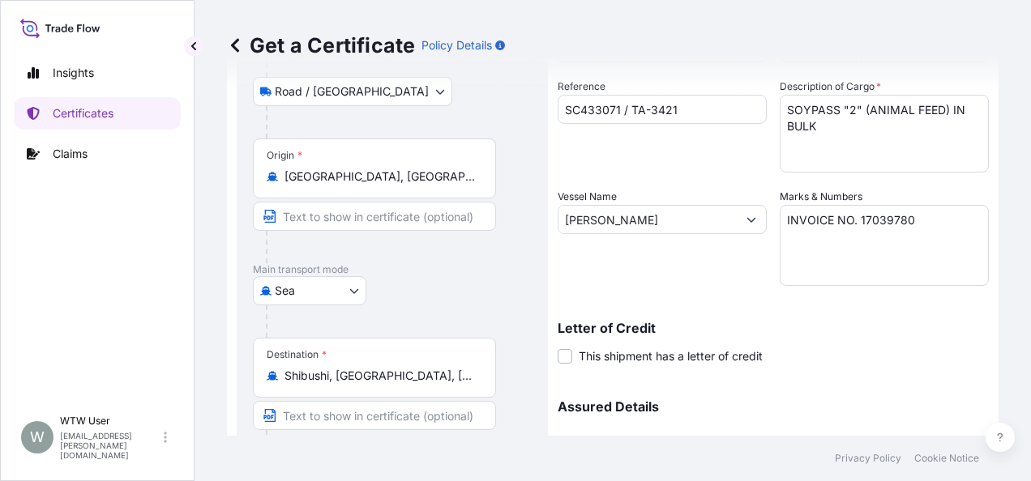
scroll to position [208, 0]
click at [670, 233] on div "Vessel Name CONTI CRYSTAL" at bounding box center [662, 235] width 209 height 97
click at [671, 228] on input "CONTI CRYSTAL" at bounding box center [647, 217] width 178 height 29
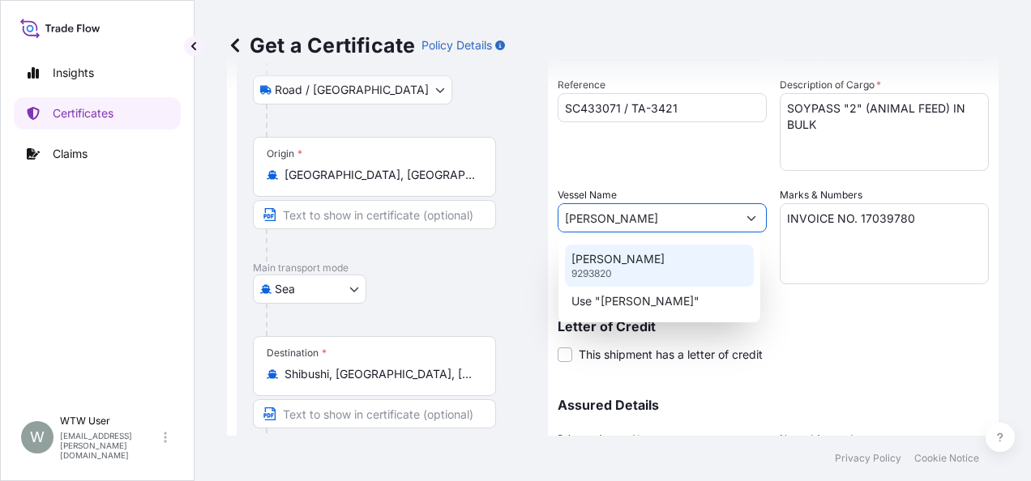
click at [676, 259] on div "CONTI CRYSTAL 9293820" at bounding box center [659, 266] width 189 height 42
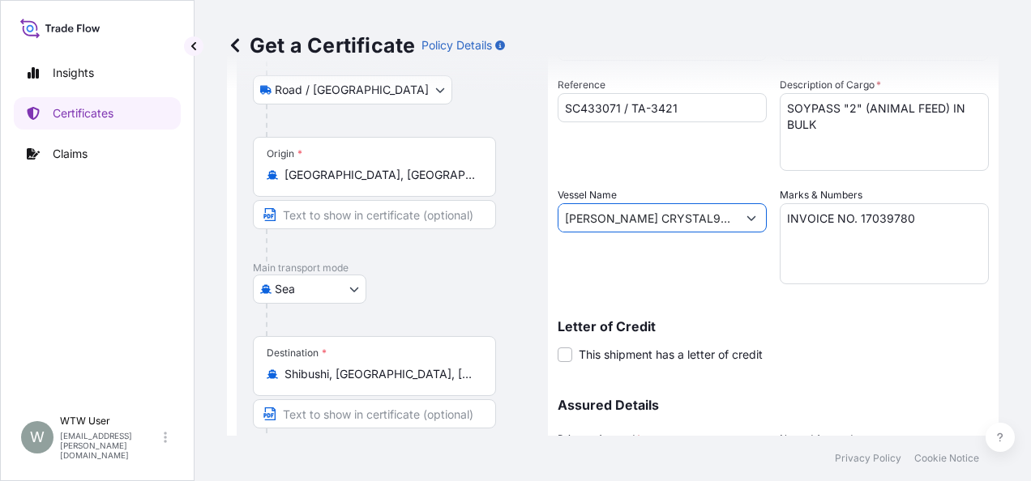
click at [746, 220] on icon "Show suggestions" at bounding box center [751, 218] width 10 height 10
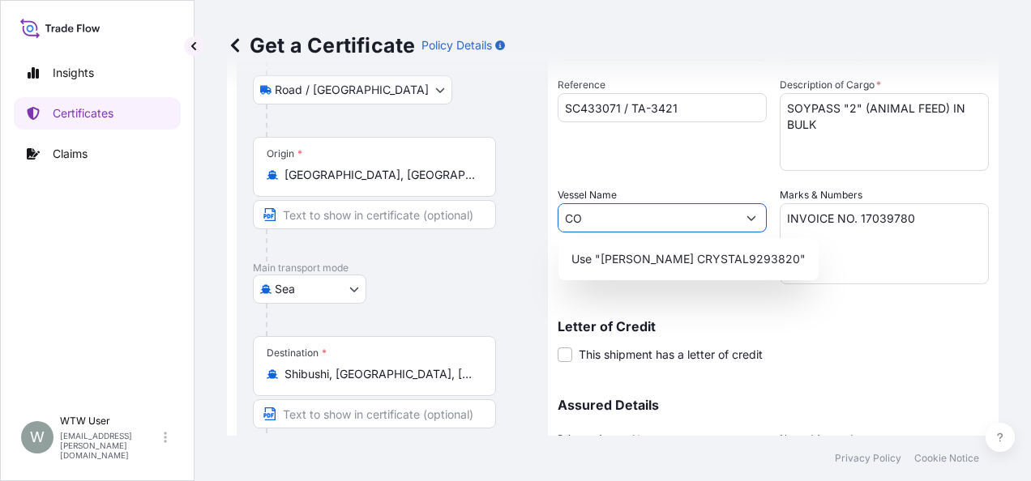
type input "C"
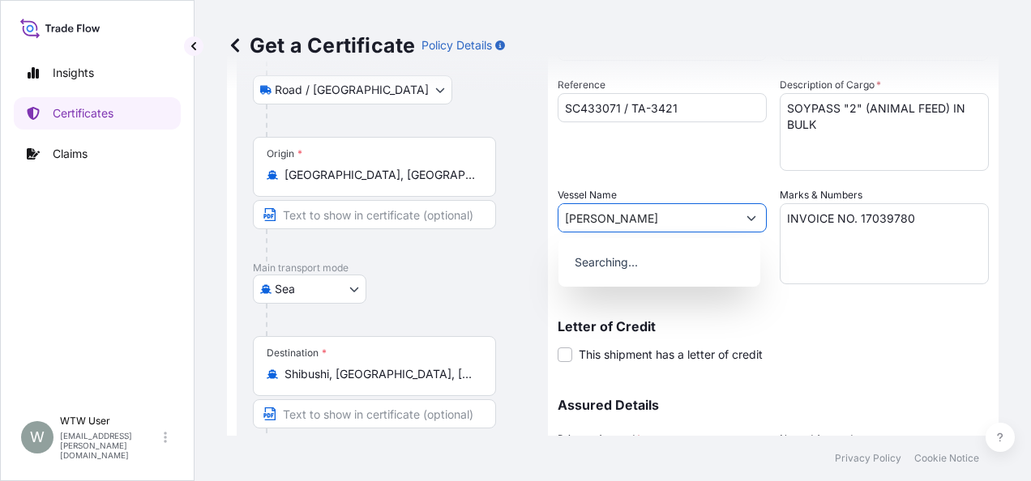
type input "CONTI CRYSTAL"
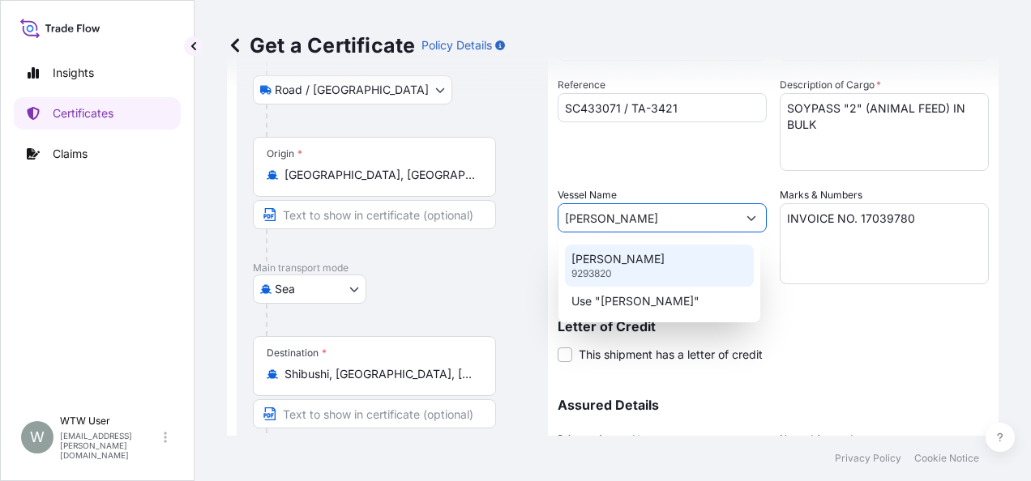
click at [645, 266] on p "CONTI CRYSTAL" at bounding box center [617, 259] width 93 height 16
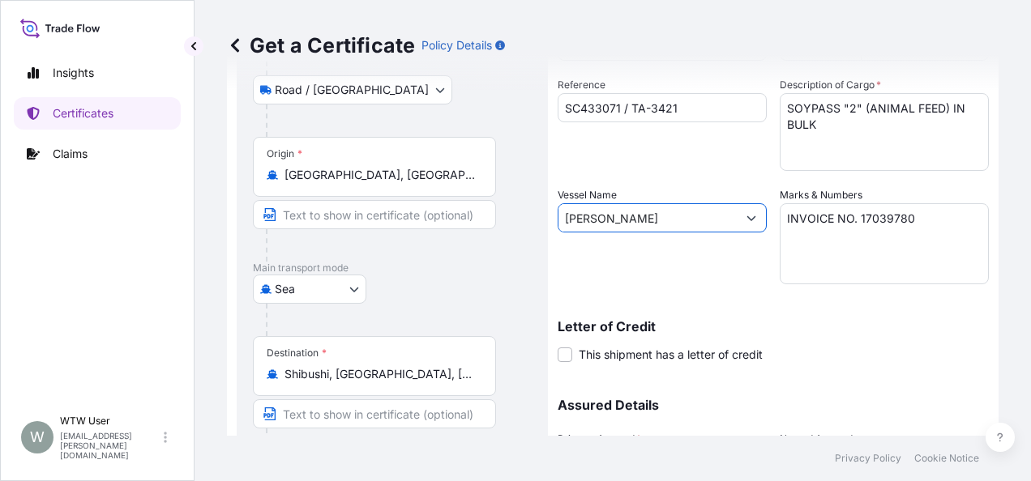
click at [680, 279] on div "Vessel Name CONTI CRYSTAL" at bounding box center [662, 235] width 209 height 97
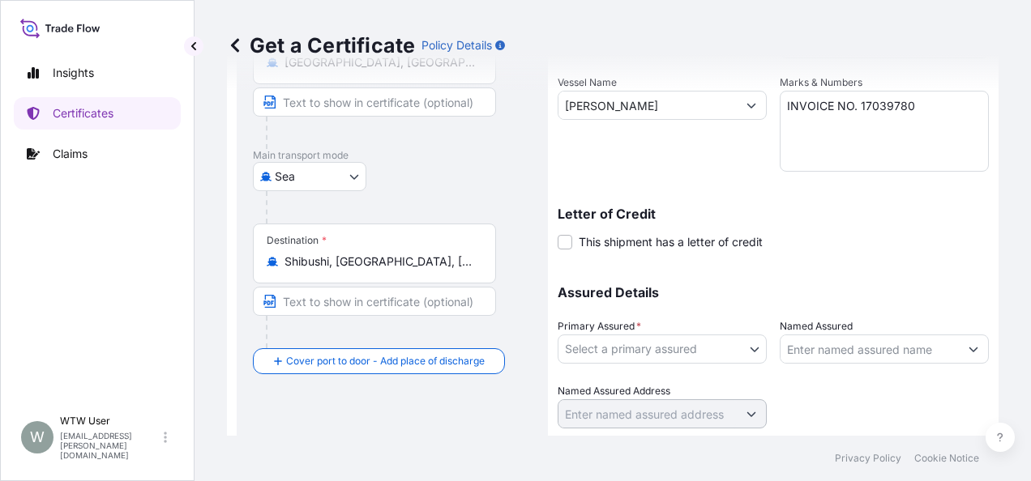
scroll to position [323, 0]
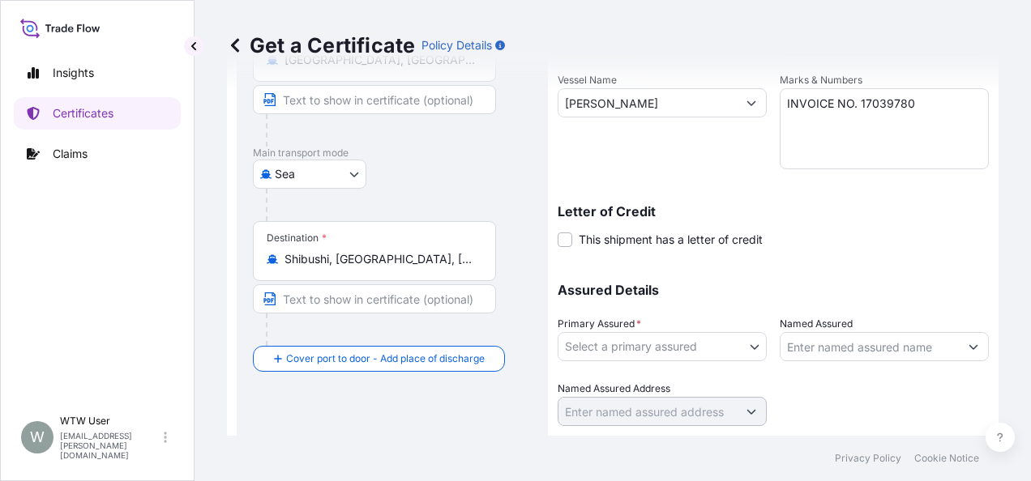
click at [688, 334] on body "Insights Certificates Claims W WTW User trade.flow+wilbur@wtwco.com Get a Certi…" at bounding box center [515, 240] width 1031 height 481
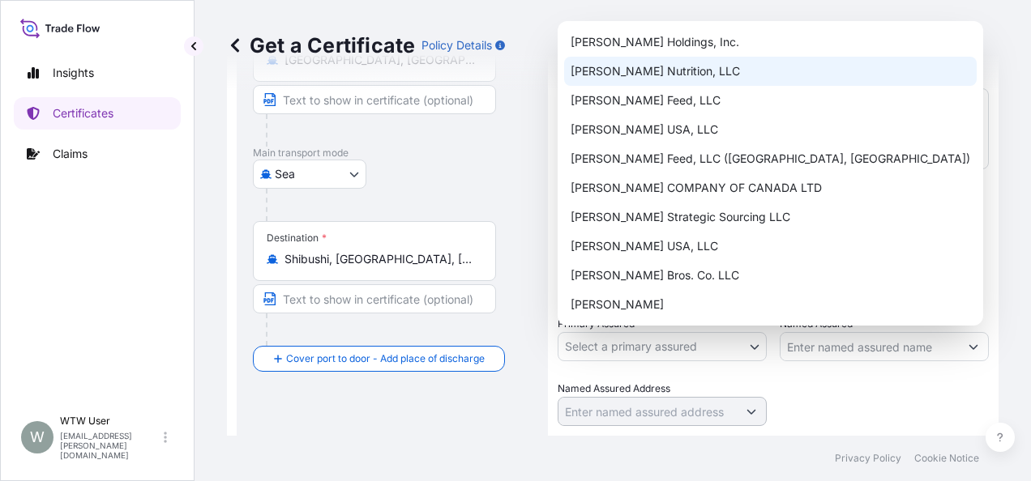
click at [694, 79] on div "[PERSON_NAME] Nutrition, LLC" at bounding box center [770, 71] width 413 height 29
select select "31733"
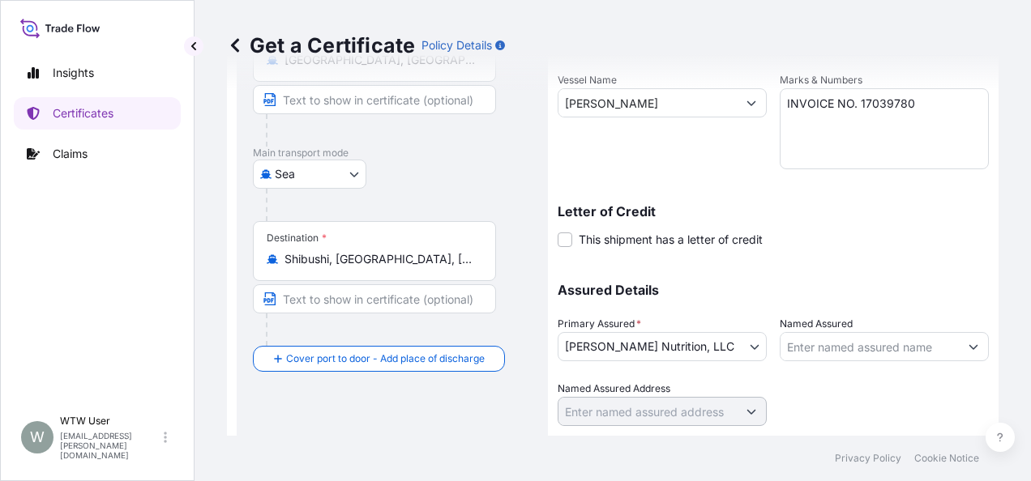
click at [890, 289] on p "Assured Details" at bounding box center [773, 290] width 431 height 13
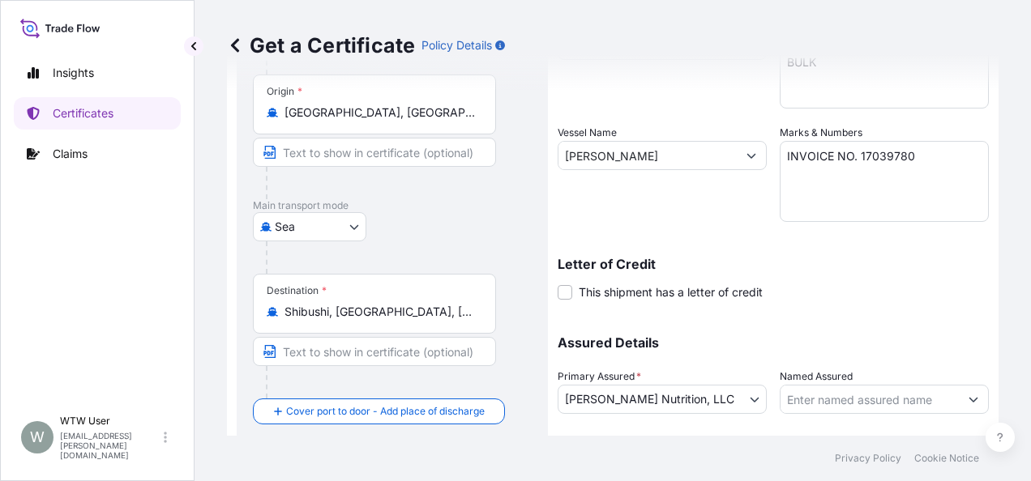
scroll to position [368, 0]
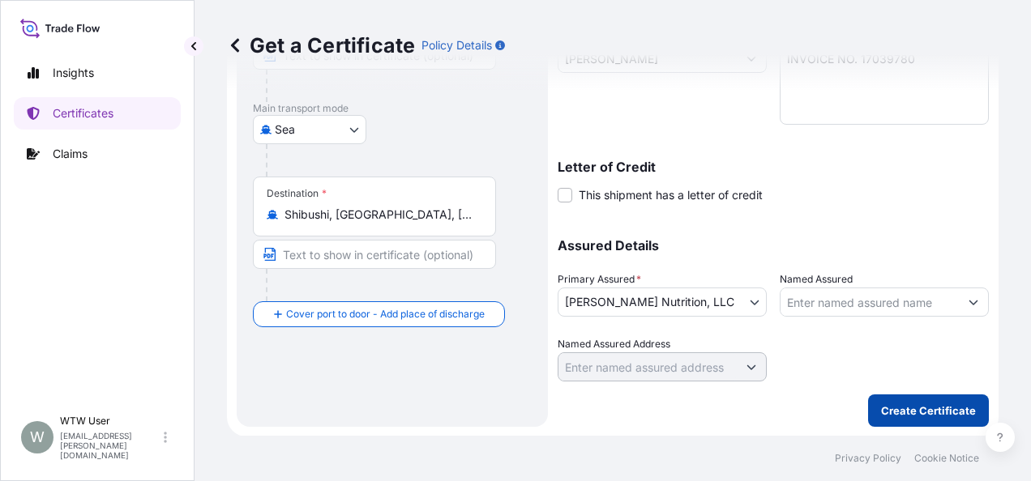
click at [929, 407] on p "Create Certificate" at bounding box center [928, 411] width 95 height 16
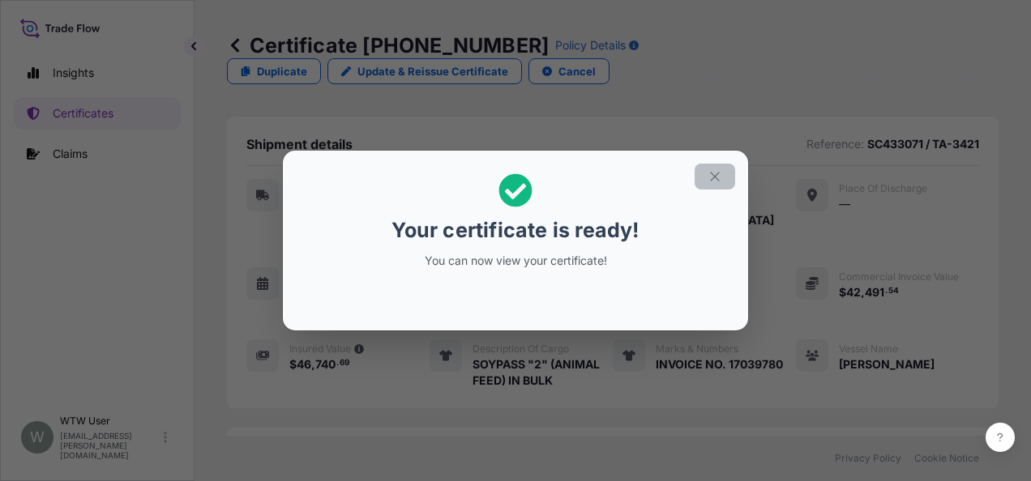
click at [712, 175] on icon "button" at bounding box center [714, 176] width 15 height 15
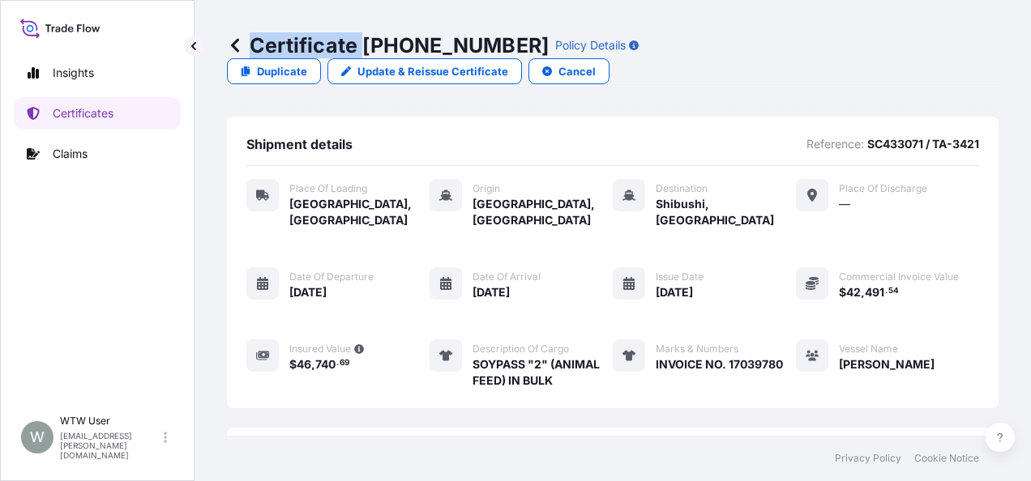
drag, startPoint x: 365, startPoint y: 47, endPoint x: 488, endPoint y: 50, distance: 122.4
click at [488, 50] on div "Certificate 31733-143-1 Policy Details" at bounding box center [433, 45] width 412 height 26
drag, startPoint x: 488, startPoint y: 50, endPoint x: 468, endPoint y: 45, distance: 20.3
click at [468, 45] on p "Certificate 31733-143-1" at bounding box center [388, 45] width 322 height 26
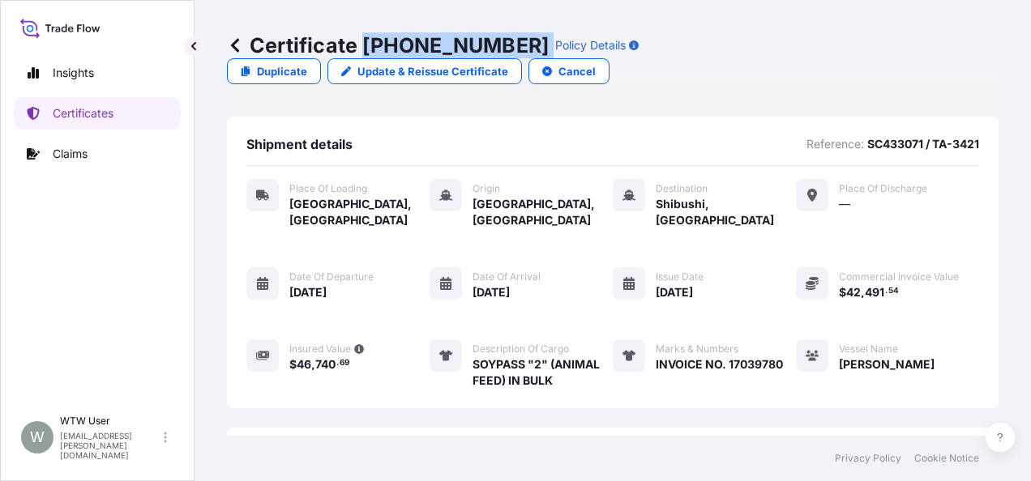
drag, startPoint x: 365, startPoint y: 43, endPoint x: 489, endPoint y: 44, distance: 124.0
click at [489, 44] on div "Certificate 31733-143-1 Policy Details" at bounding box center [433, 45] width 412 height 26
click at [87, 118] on p "Certificates" at bounding box center [83, 113] width 61 height 16
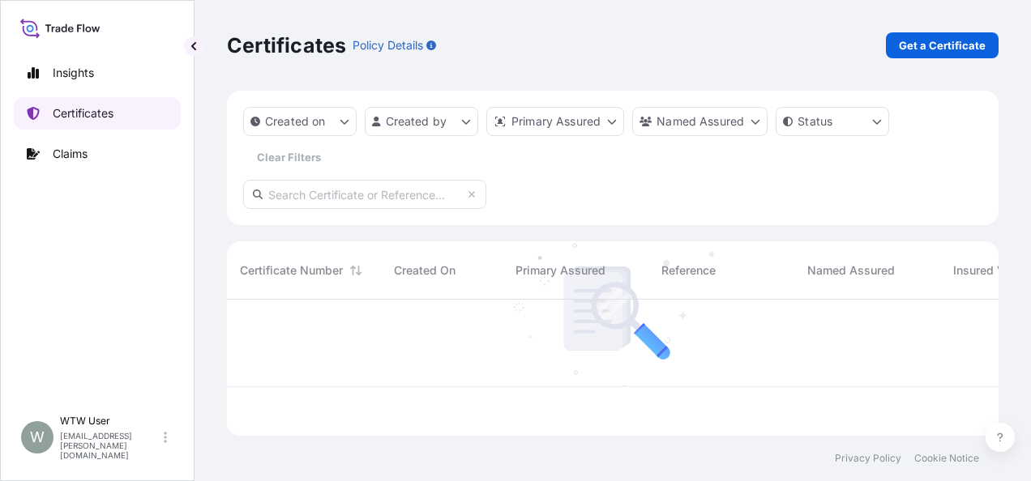
scroll to position [133, 759]
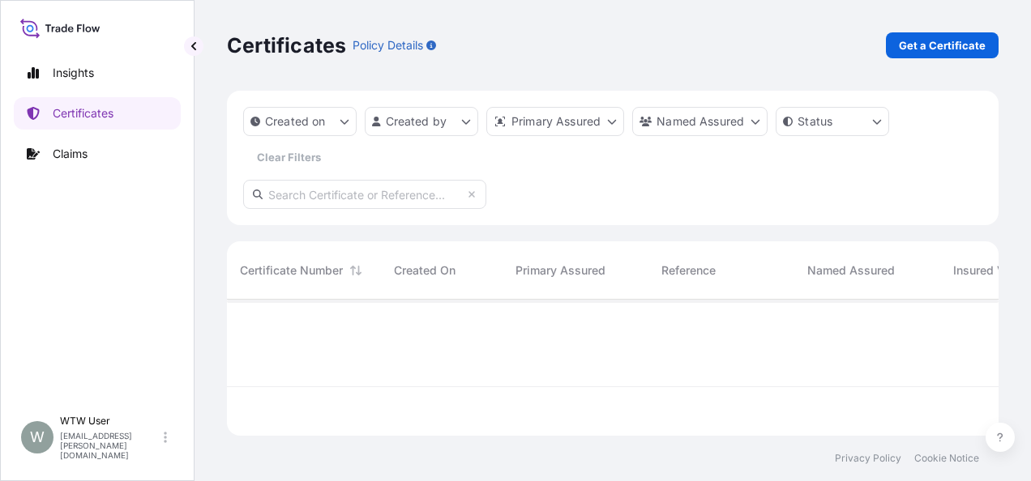
click at [429, 199] on input "text" at bounding box center [364, 194] width 243 height 29
paste input "31733-7-1"
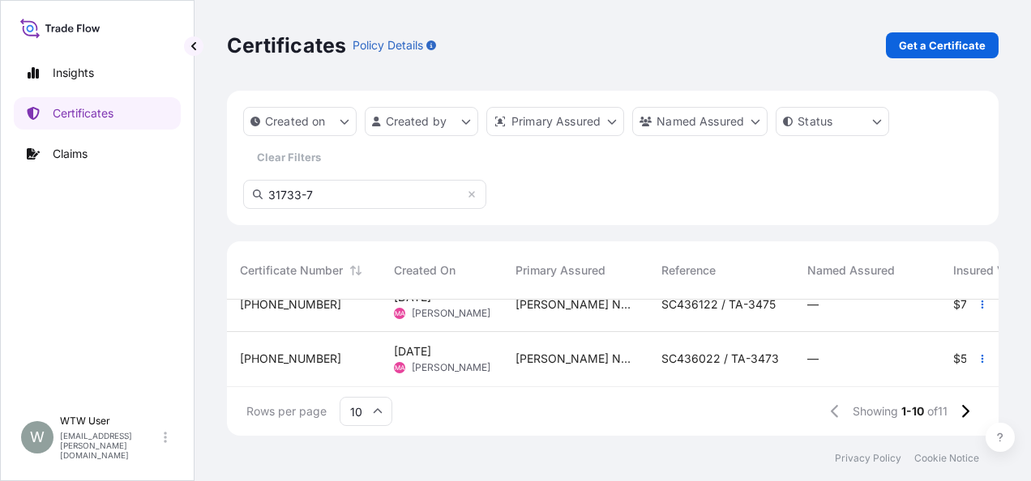
scroll to position [0, 0]
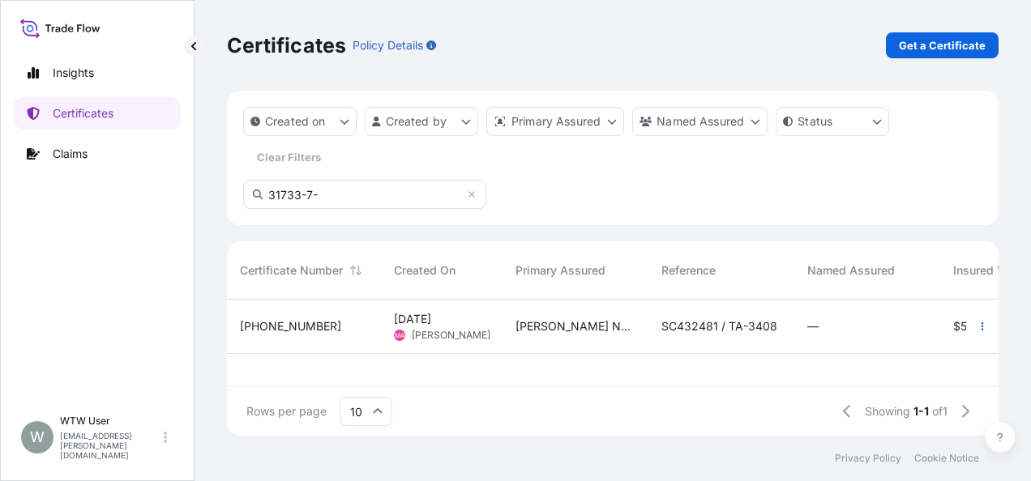
type input "31733-7-"
click at [325, 336] on div "31733-7-1" at bounding box center [304, 327] width 154 height 54
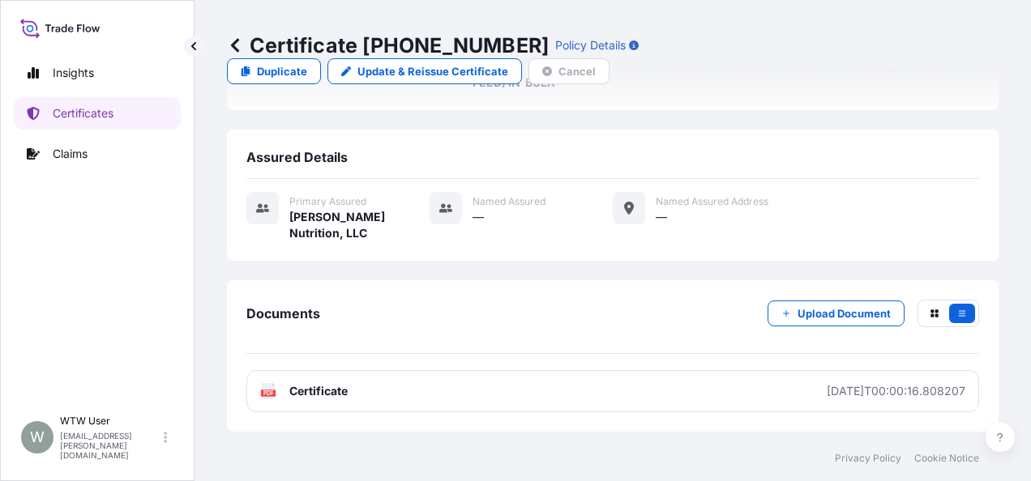
scroll to position [327, 0]
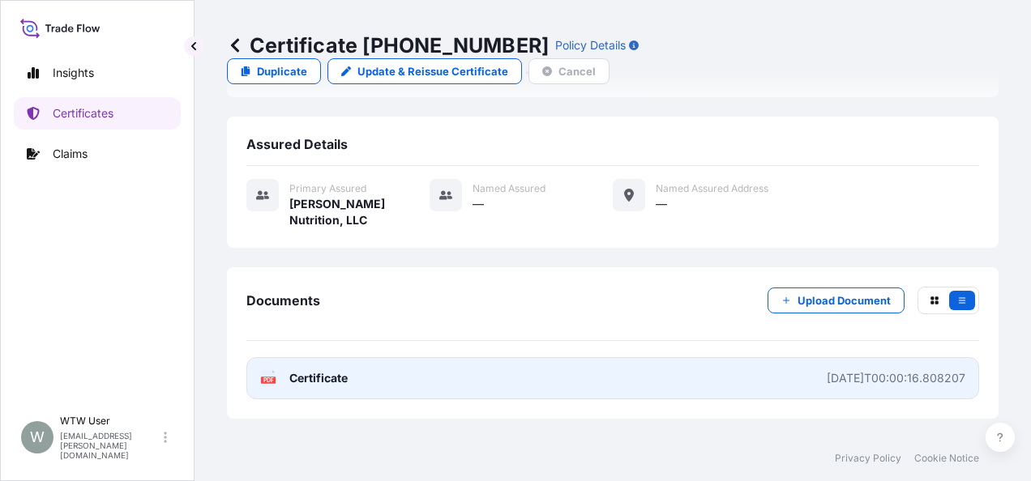
click at [353, 357] on link "PDF Certificate 2025-04-08T00:00:16.808207" at bounding box center [612, 378] width 733 height 42
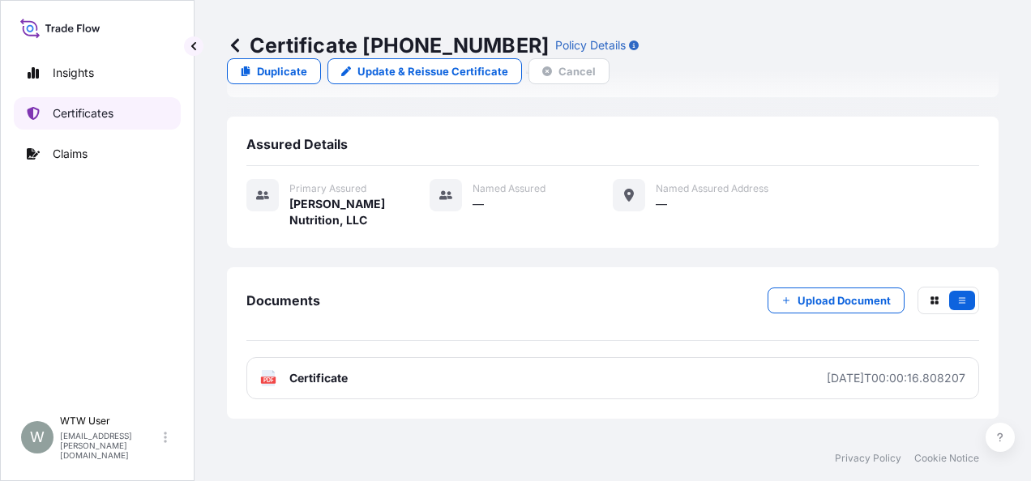
click at [110, 113] on p "Certificates" at bounding box center [83, 113] width 61 height 16
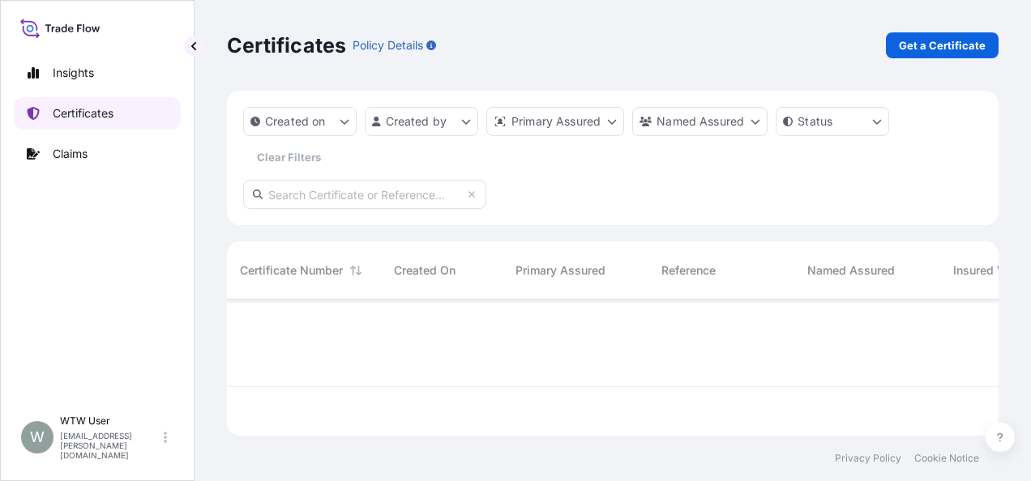
scroll to position [133, 759]
click at [976, 49] on p "Get a Certificate" at bounding box center [942, 45] width 87 height 16
select select "Sea"
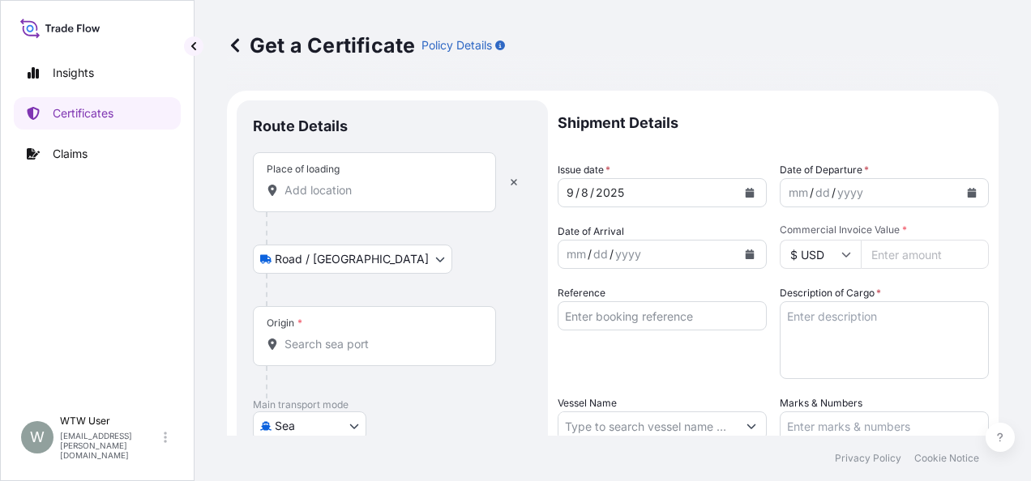
click at [334, 195] on input "Place of loading" at bounding box center [379, 190] width 191 height 16
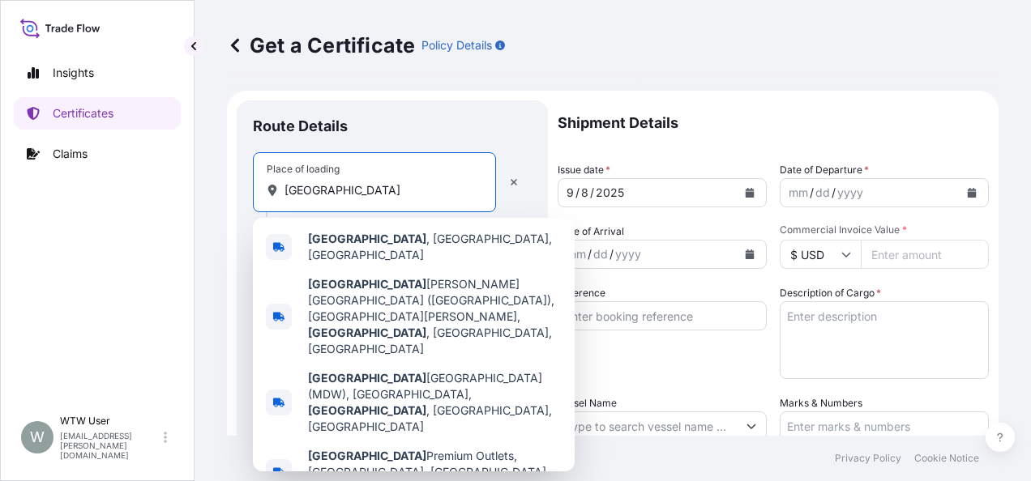
click at [379, 238] on span "[GEOGRAPHIC_DATA] , [GEOGRAPHIC_DATA], [GEOGRAPHIC_DATA]" at bounding box center [435, 247] width 254 height 32
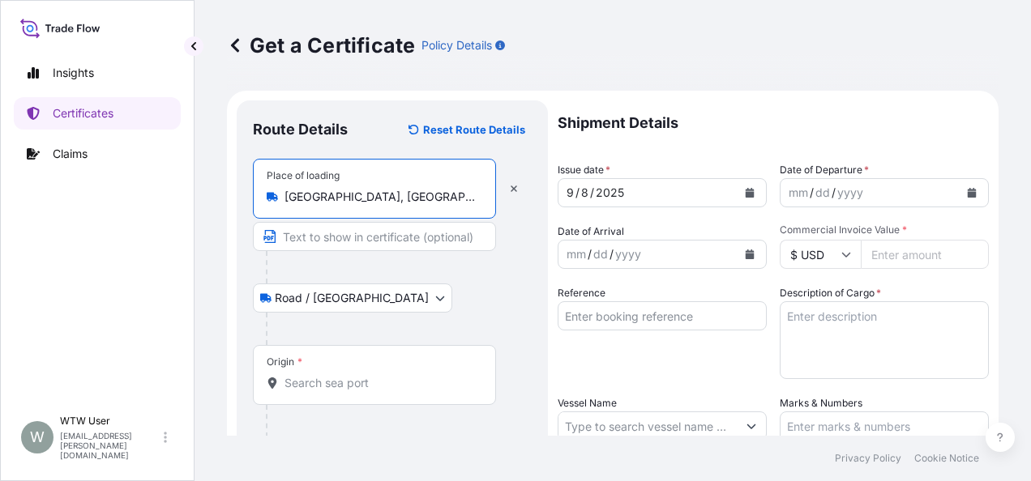
type input "[GEOGRAPHIC_DATA], [GEOGRAPHIC_DATA], [GEOGRAPHIC_DATA]"
click at [435, 289] on div "Road / Inland Road / Inland" at bounding box center [392, 298] width 279 height 29
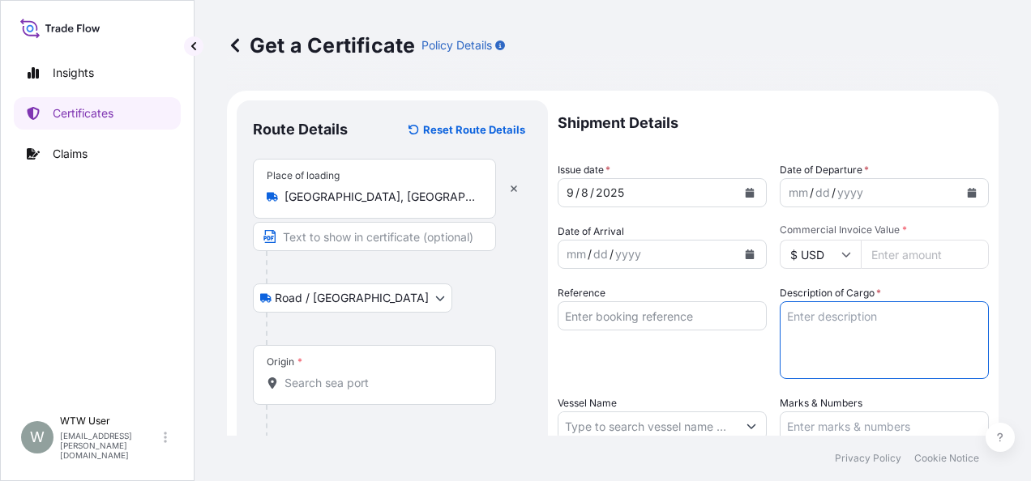
click at [973, 301] on textarea "Description of Cargo *" at bounding box center [884, 340] width 209 height 78
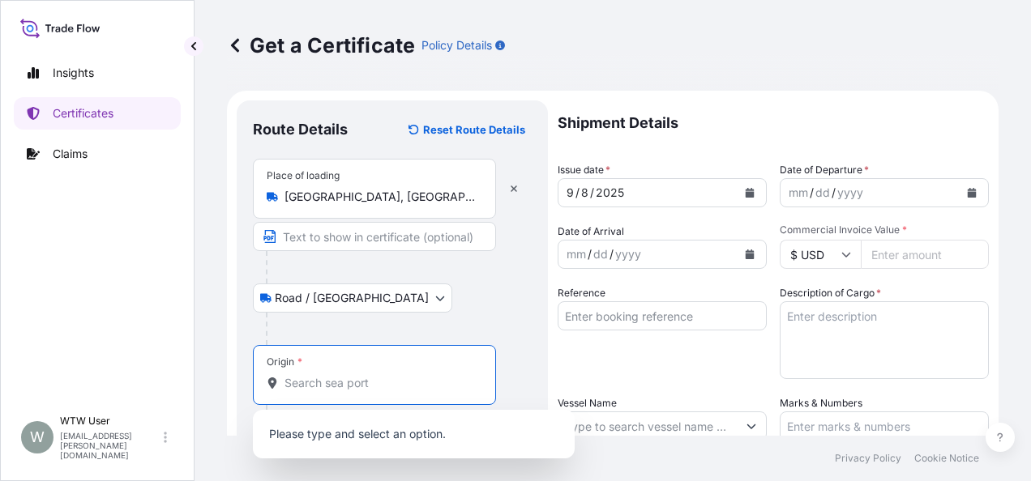
click at [345, 383] on input "Origin *" at bounding box center [379, 383] width 191 height 16
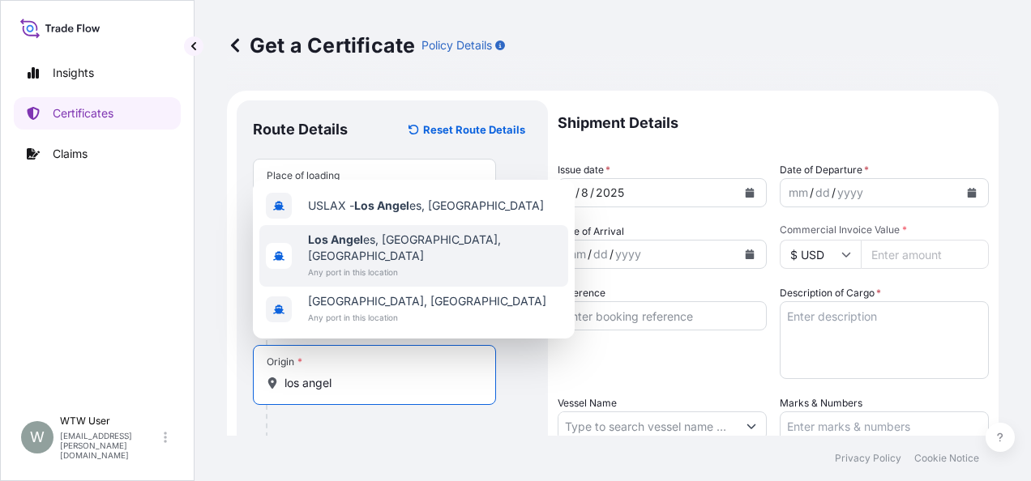
click at [384, 263] on span "Los Angel es, [GEOGRAPHIC_DATA], [GEOGRAPHIC_DATA]" at bounding box center [435, 248] width 254 height 32
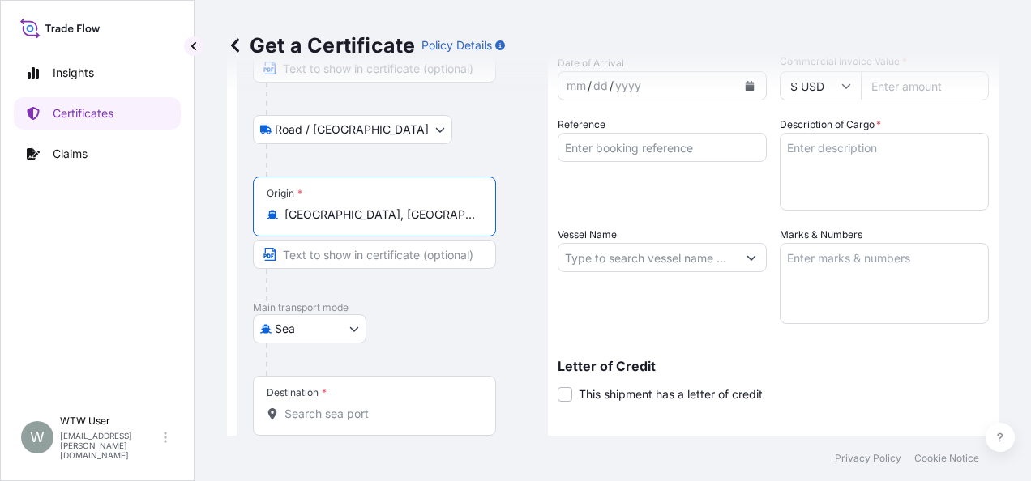
scroll to position [170, 0]
type input "[GEOGRAPHIC_DATA], [GEOGRAPHIC_DATA], [GEOGRAPHIC_DATA]"
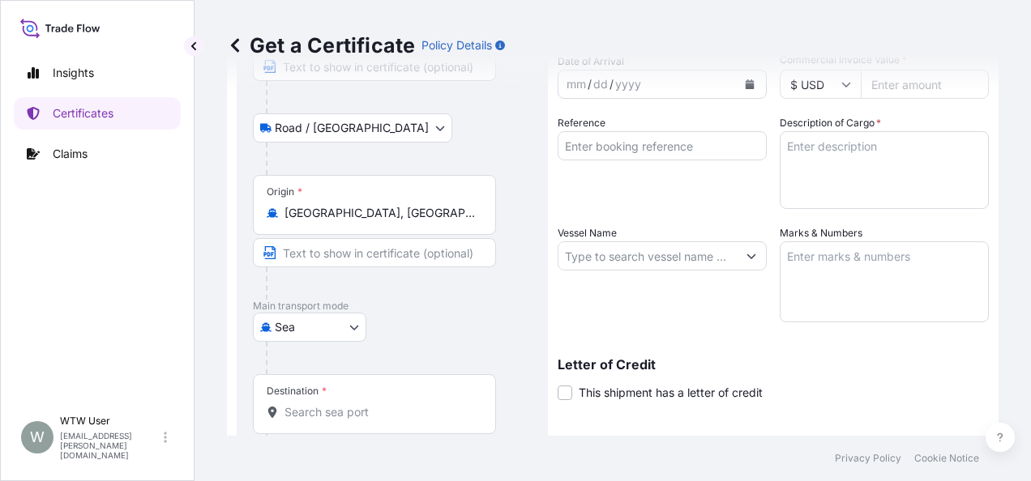
click at [374, 413] on input "Destination *" at bounding box center [379, 412] width 191 height 16
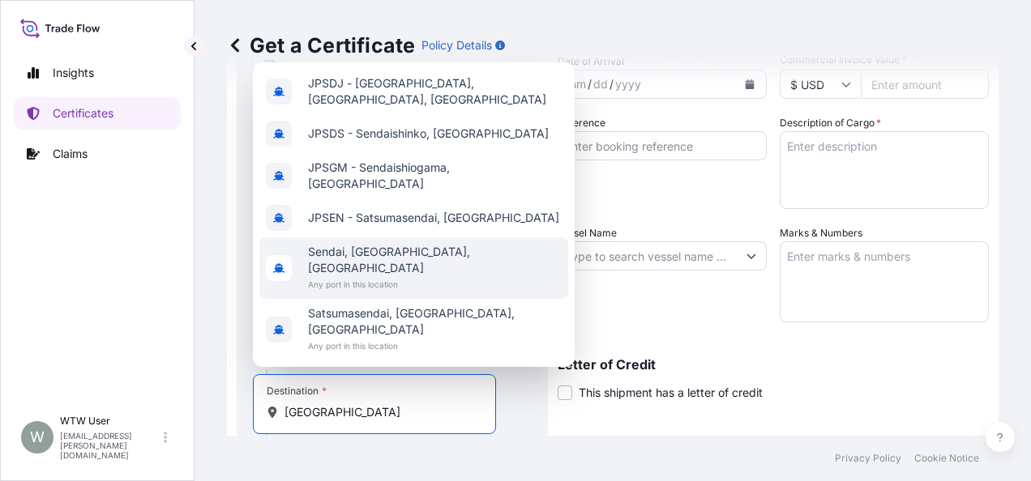
click at [399, 293] on span "Any port in this location" at bounding box center [435, 284] width 254 height 16
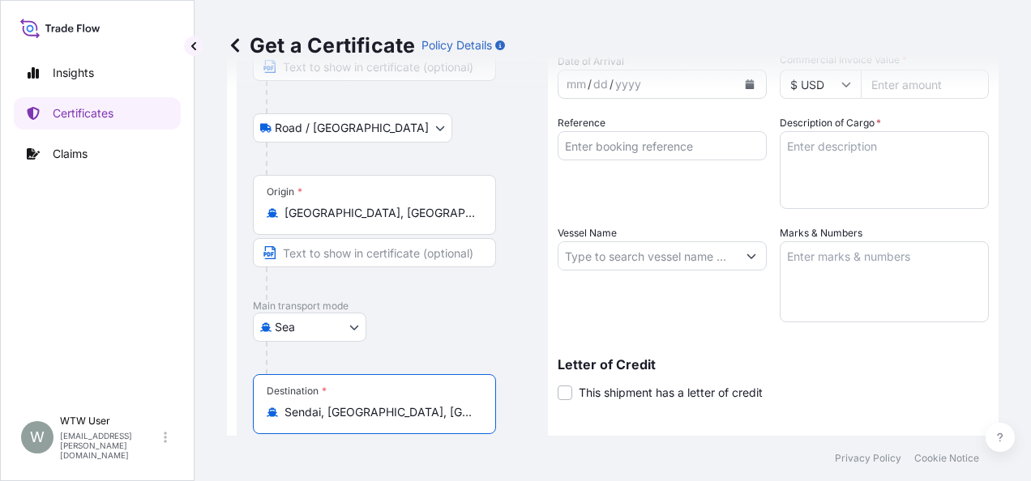
type input "Sendai, Miyagi, Japan"
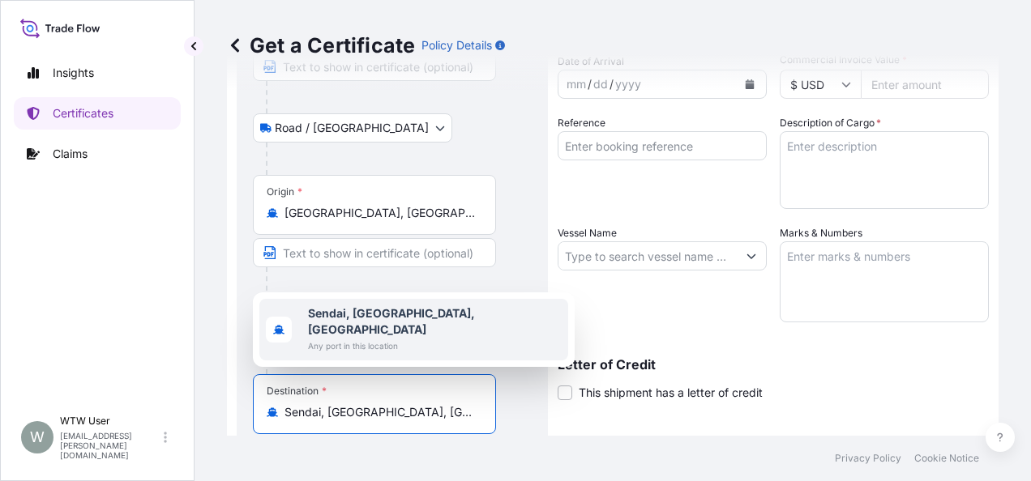
click at [405, 322] on span "Sendai, Miyagi, Japan" at bounding box center [435, 322] width 254 height 32
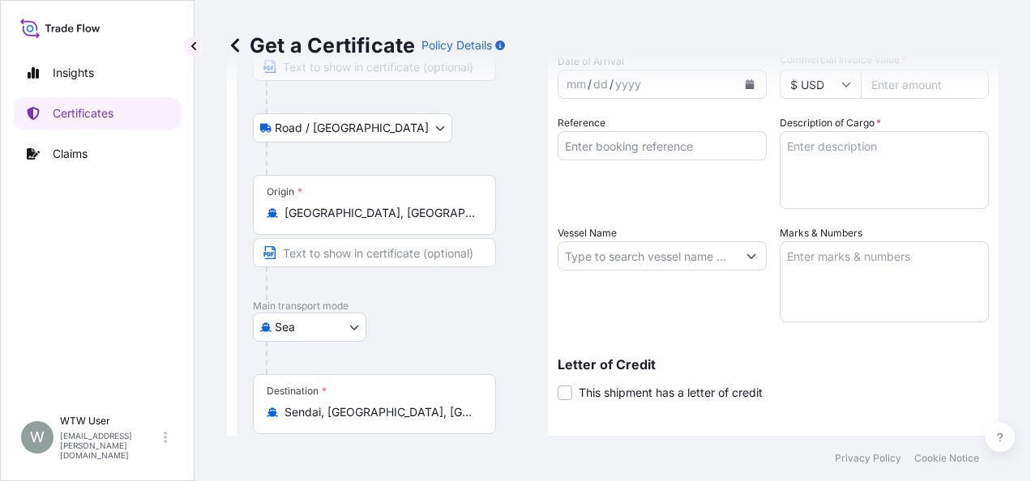
click at [484, 361] on div at bounding box center [399, 358] width 266 height 32
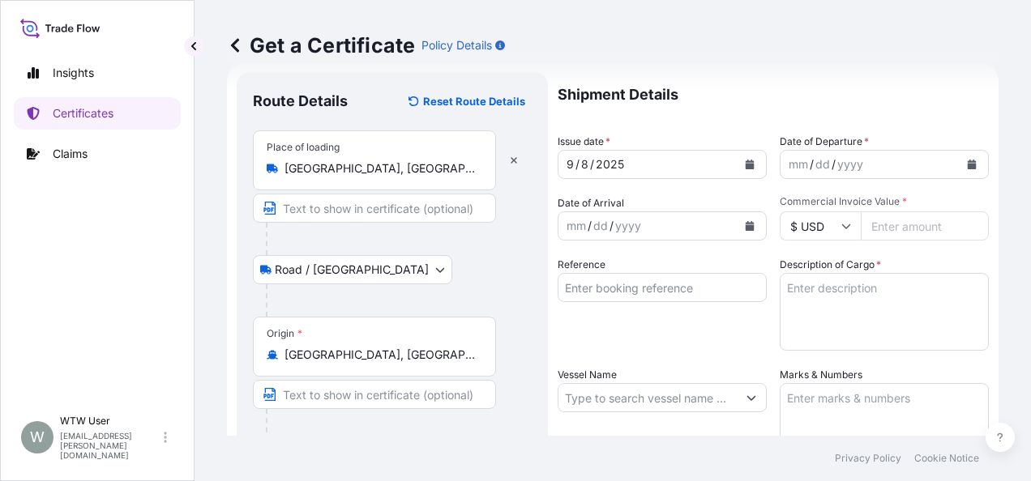
scroll to position [10, 0]
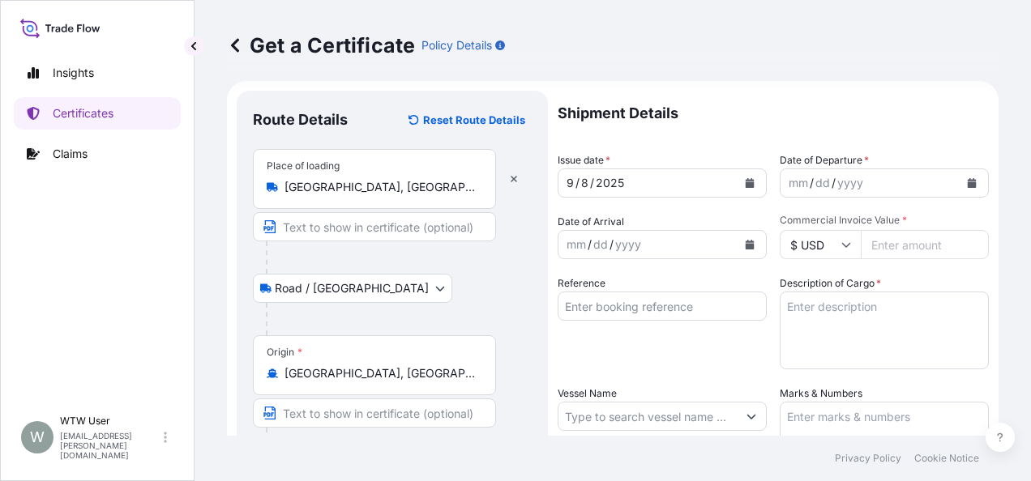
click at [754, 176] on button "Calendar" at bounding box center [750, 183] width 26 height 26
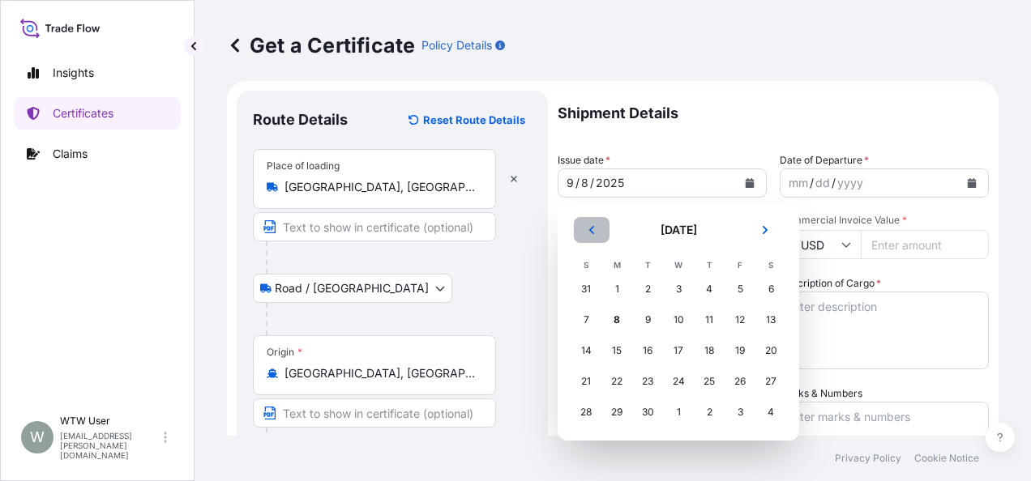
click at [596, 221] on button "Previous" at bounding box center [592, 230] width 36 height 26
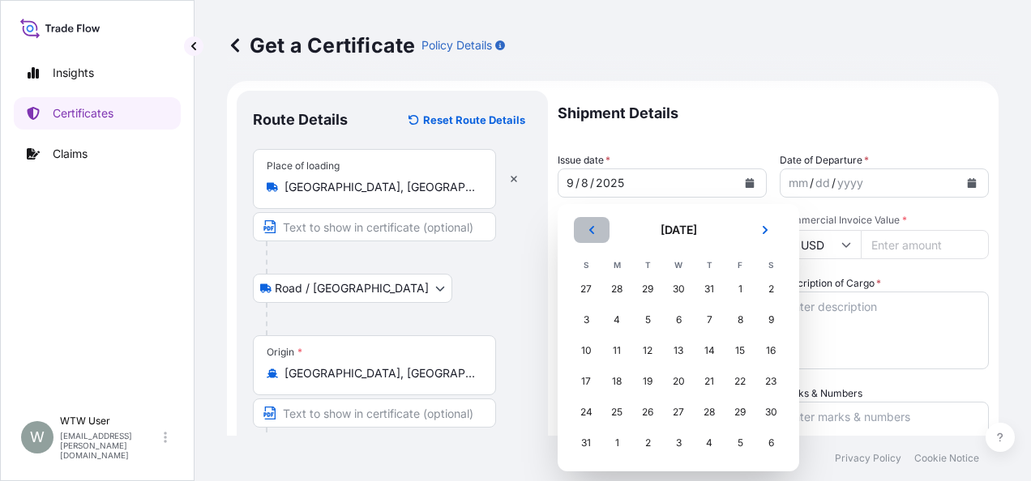
click at [596, 221] on button "Previous" at bounding box center [592, 230] width 36 height 26
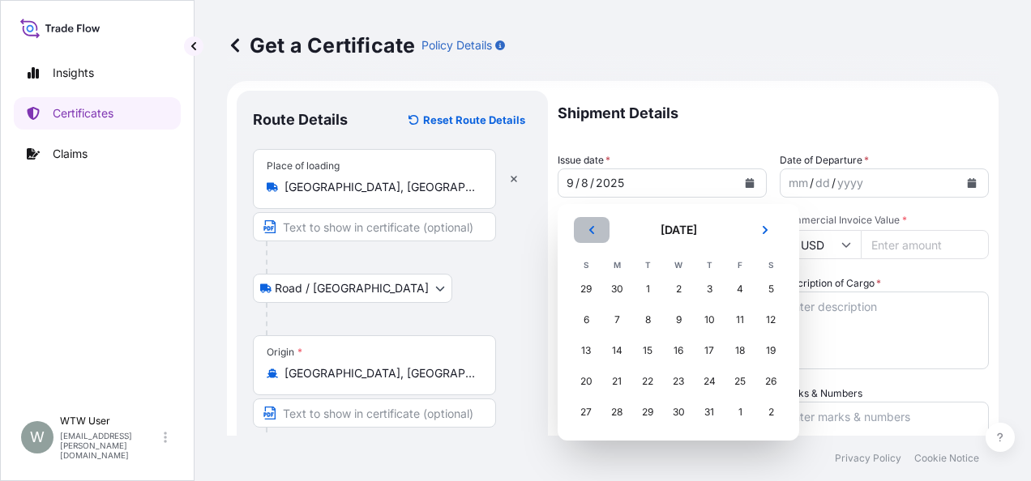
click at [596, 221] on button "Previous" at bounding box center [592, 230] width 36 height 26
click at [771, 289] on div "5" at bounding box center [770, 289] width 29 height 29
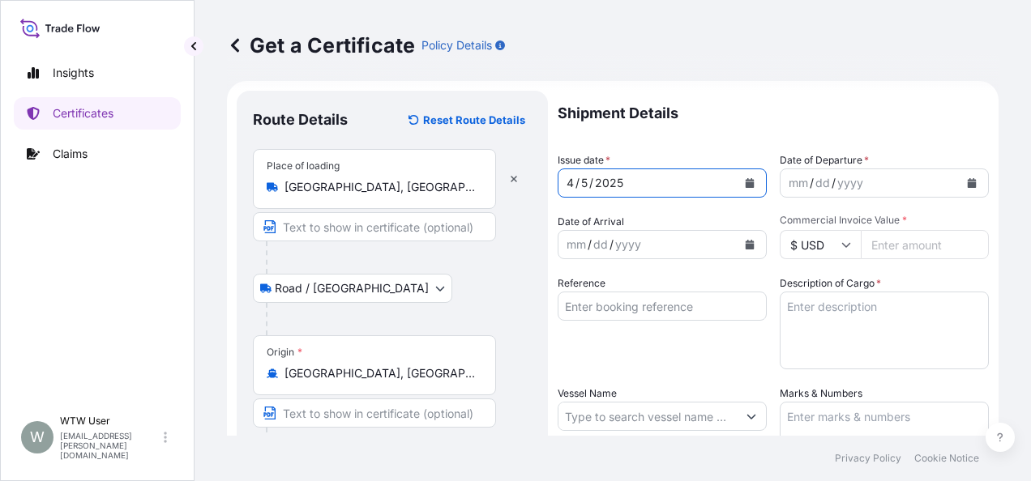
click at [959, 177] on button "Calendar" at bounding box center [972, 183] width 26 height 26
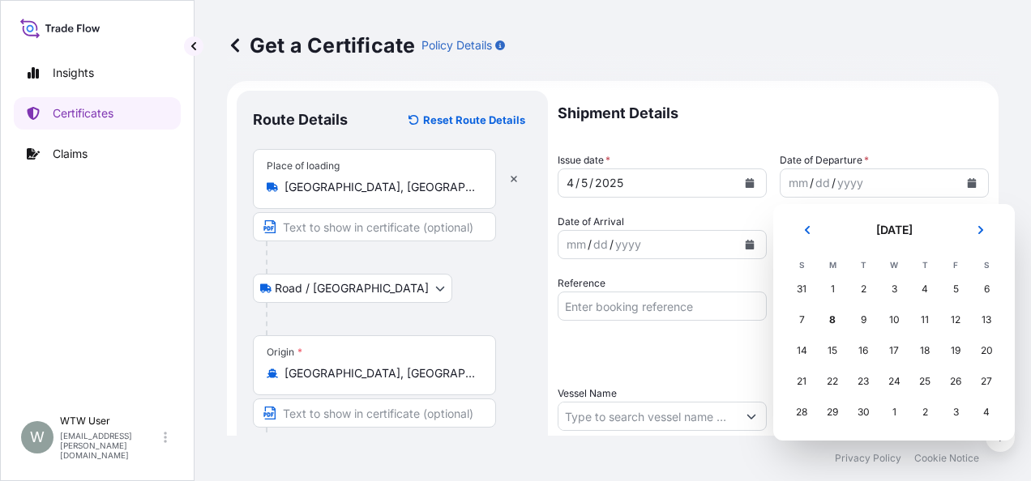
click at [825, 227] on header "[DATE]" at bounding box center [894, 236] width 216 height 39
click at [822, 229] on button "Previous" at bounding box center [807, 230] width 36 height 26
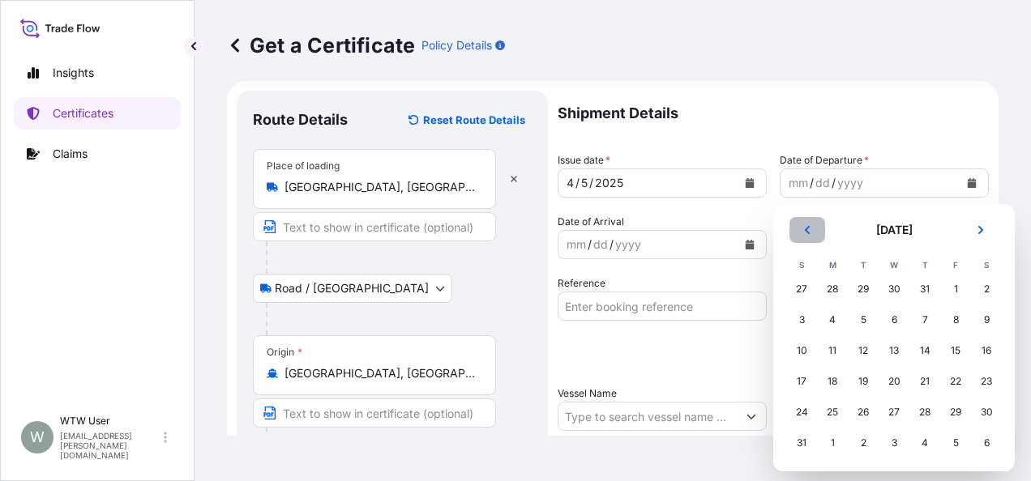
click at [822, 229] on button "Previous" at bounding box center [807, 230] width 36 height 26
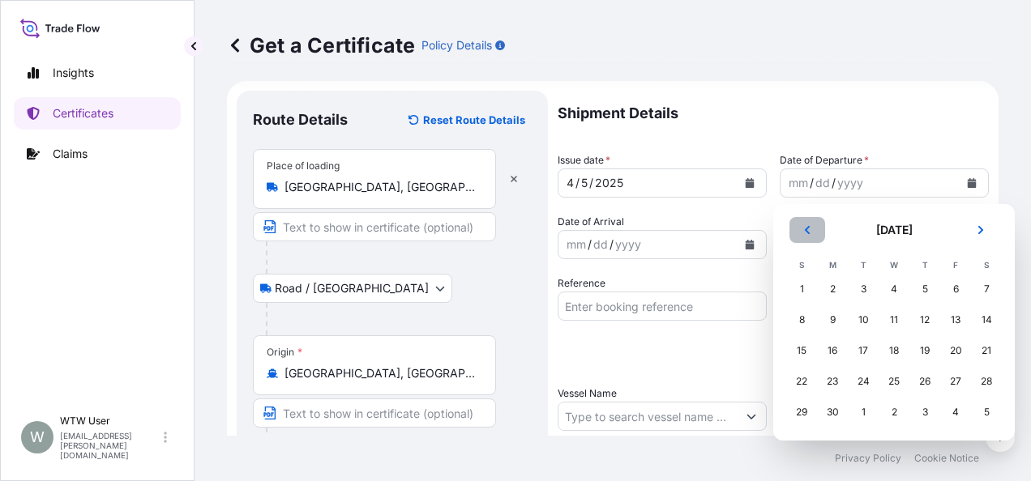
click at [822, 229] on button "Previous" at bounding box center [807, 230] width 36 height 26
click at [979, 284] on div "5" at bounding box center [986, 289] width 29 height 29
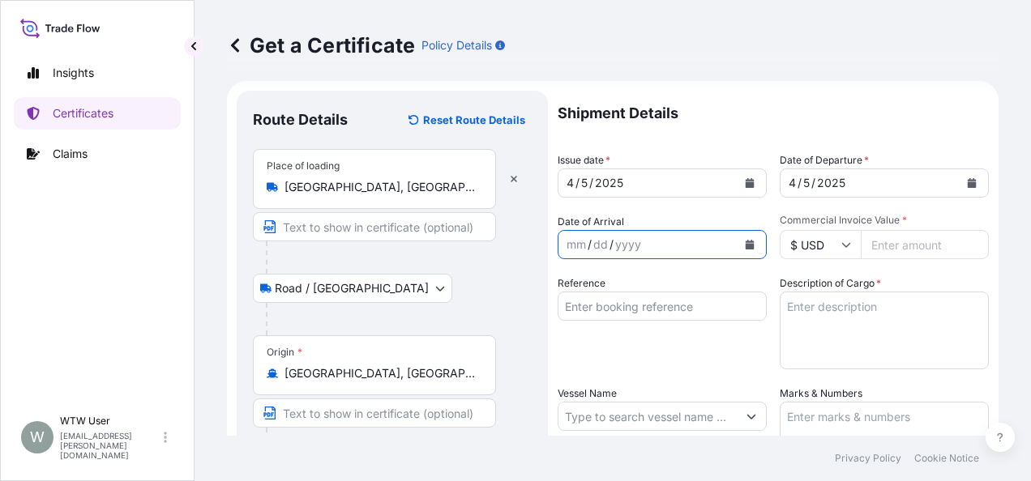
click at [746, 242] on icon "Calendar" at bounding box center [750, 245] width 9 height 10
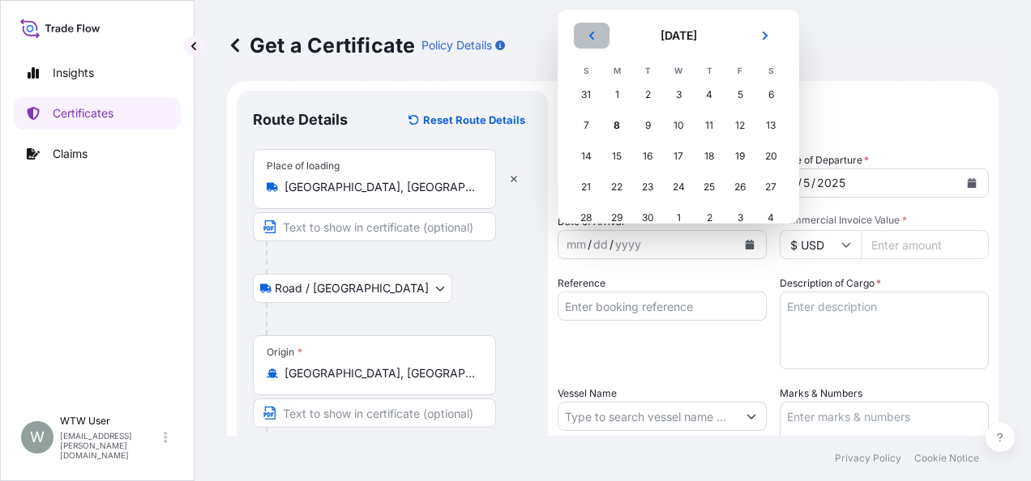
click at [595, 38] on icon "Previous" at bounding box center [592, 36] width 10 height 10
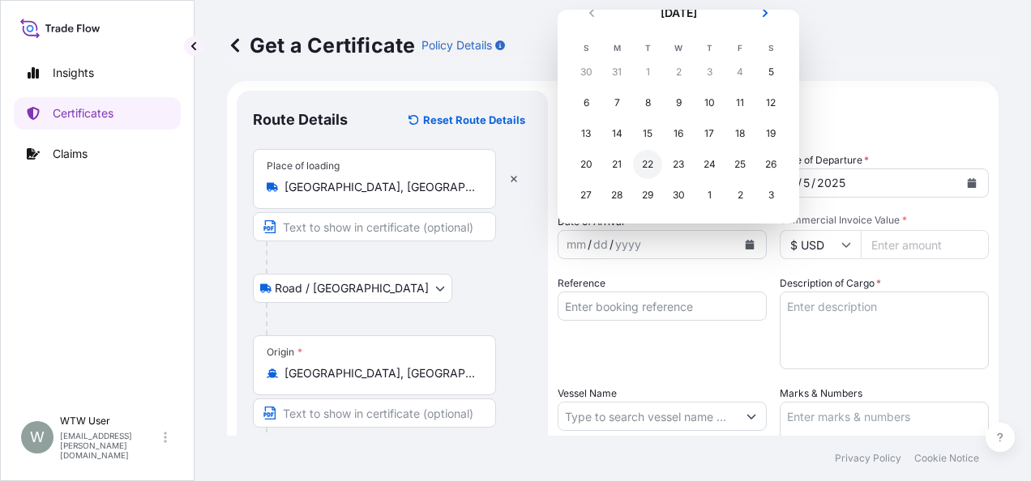
click at [645, 162] on div "22" at bounding box center [647, 164] width 29 height 29
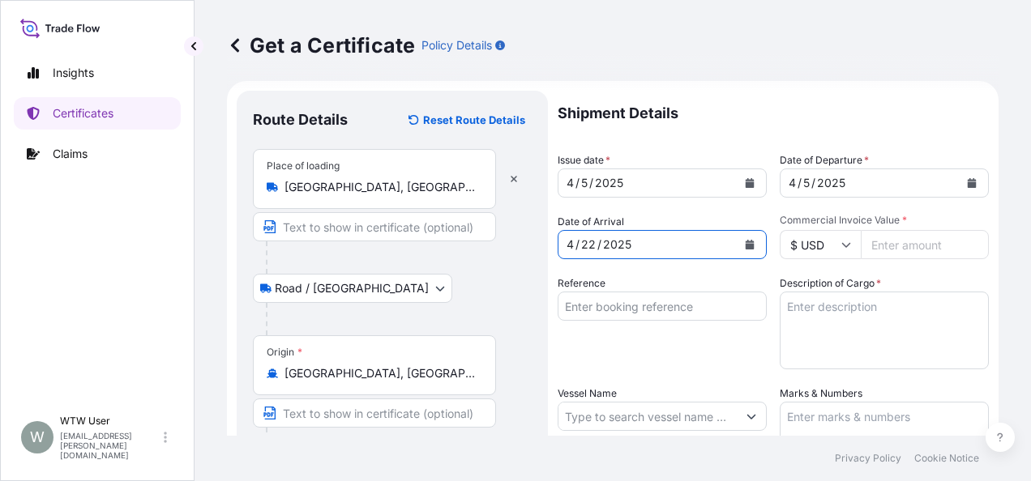
click at [598, 267] on div "Shipment Details Issue date * 4 / 5 / 2025 Date of Departure * 4 / 5 / 2025 Dat…" at bounding box center [773, 415] width 431 height 649
click at [901, 227] on div "Commercial Invoice Value * $ USD" at bounding box center [884, 236] width 209 height 45
click at [908, 235] on input "Commercial Invoice Value *" at bounding box center [925, 244] width 128 height 29
paste input "54226.61"
type input "54226.61"
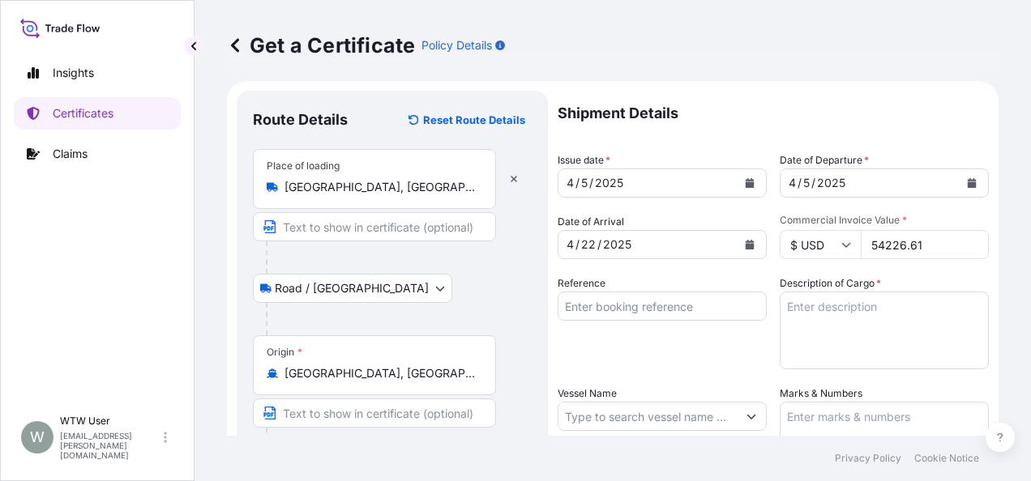
click at [935, 296] on textarea "Description of Cargo *" at bounding box center [884, 331] width 209 height 78
click at [668, 315] on input "Reference" at bounding box center [662, 306] width 209 height 29
paste input "SC432481 / TA-3408"
type input "SC432481 / TA-3408"
click at [827, 318] on textarea "Description of Cargo *" at bounding box center [884, 331] width 209 height 78
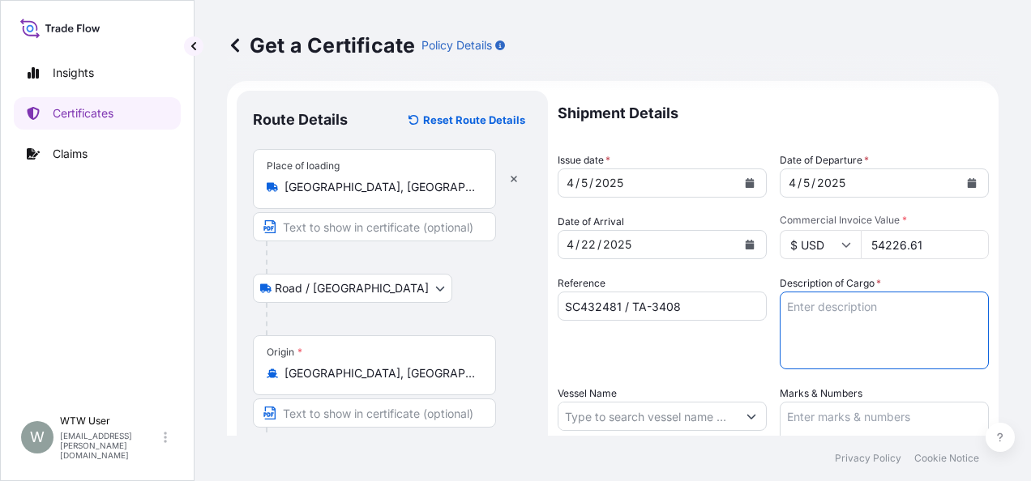
paste textarea "SOYPASS "2" (ANIMAL FEED) IN BULK"
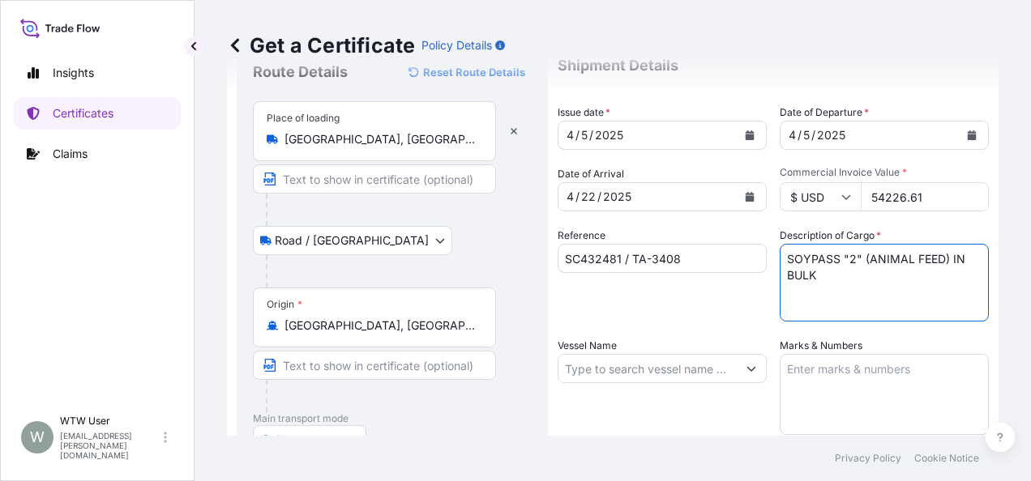
scroll to position [64, 0]
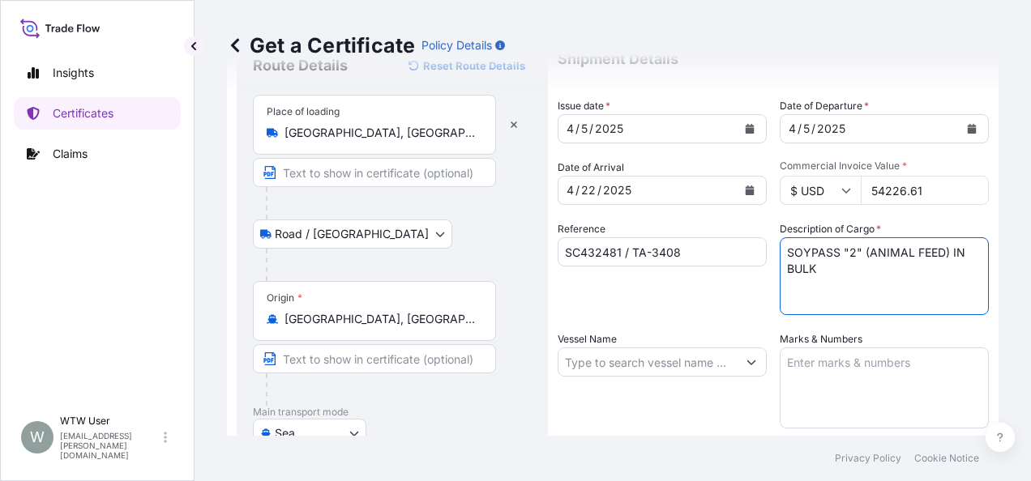
type textarea "SOYPASS "2" (ANIMAL FEED) IN BULK"
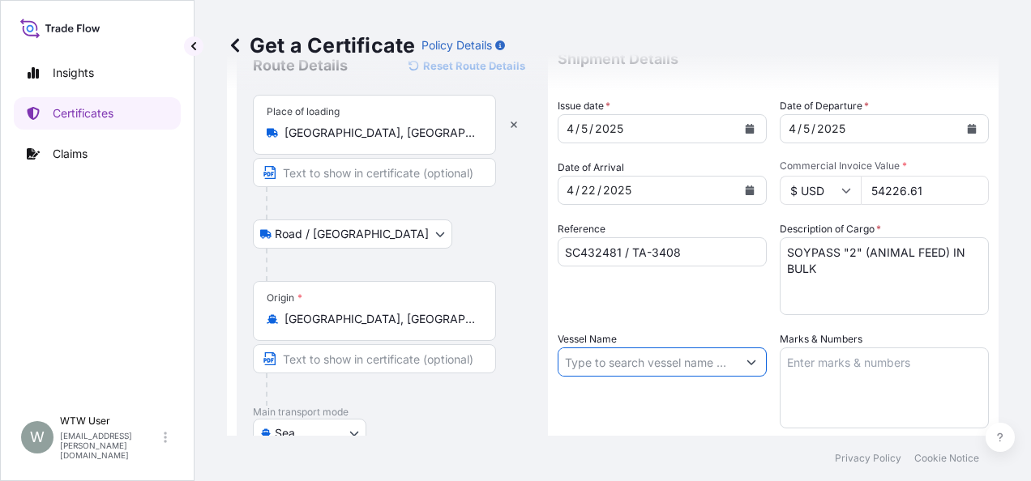
click at [575, 358] on input "Vessel Name" at bounding box center [647, 362] width 178 height 29
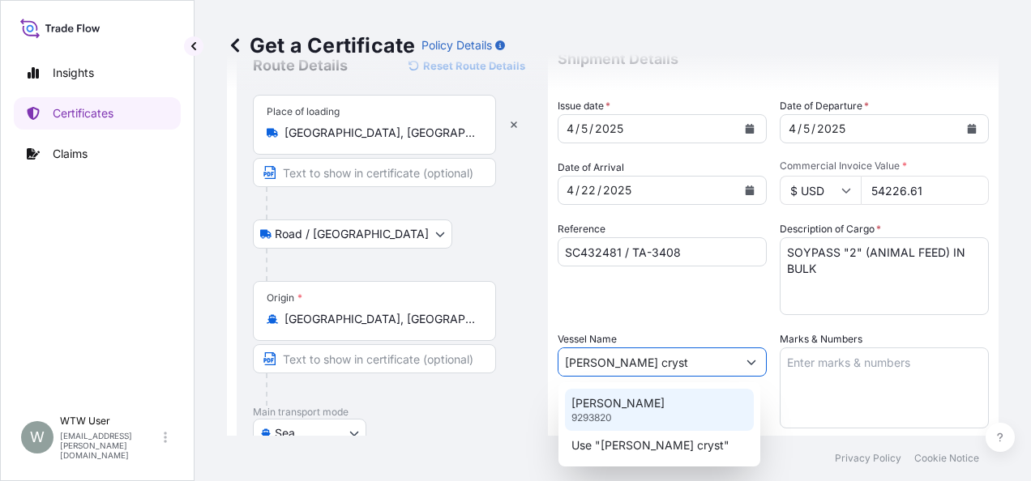
click at [624, 407] on p "CONTI CRYSTAL" at bounding box center [617, 403] width 93 height 16
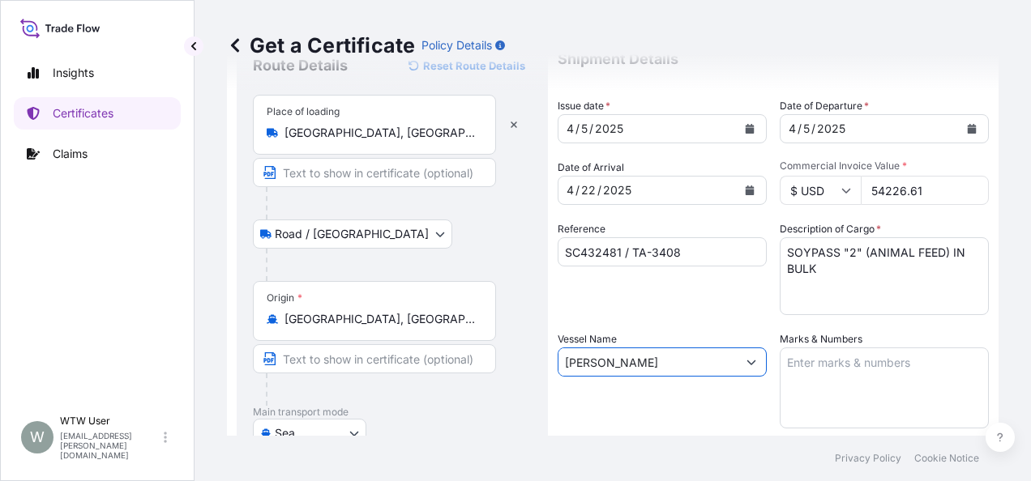
type input "CONTI CRYSTAL"
click at [866, 400] on textarea "Marks & Numbers" at bounding box center [884, 388] width 209 height 81
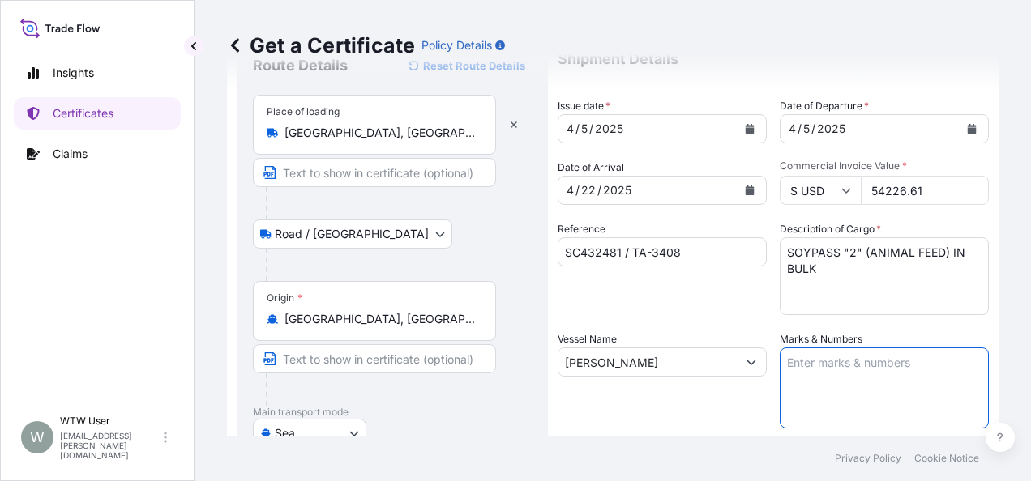
paste textarea "INVOICE NO. 17039786"
type textarea "INVOICE NO. 17039786"
click at [666, 431] on div "Shipment Details Issue date * 4 / 5 / 2025 Date of Departure * 4 / 5 / 2025 Dat…" at bounding box center [773, 360] width 431 height 649
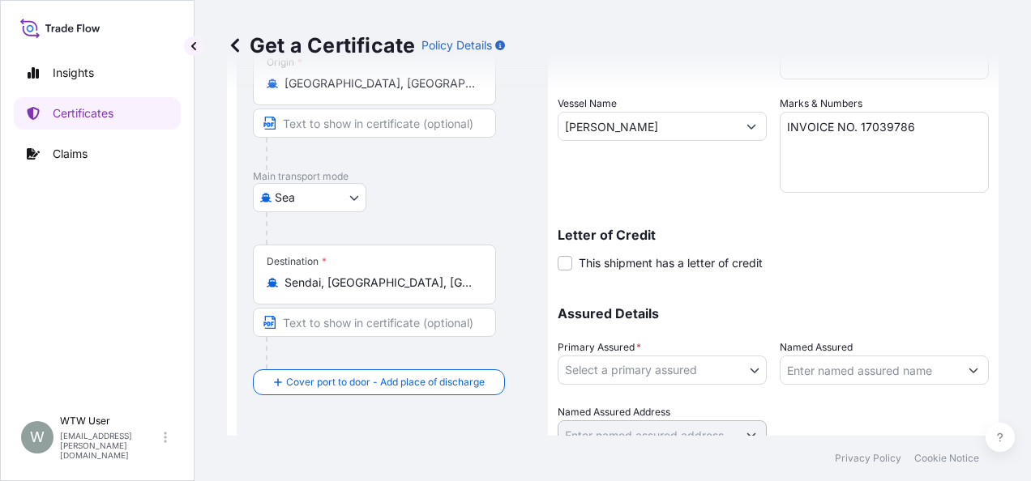
scroll to position [365, 0]
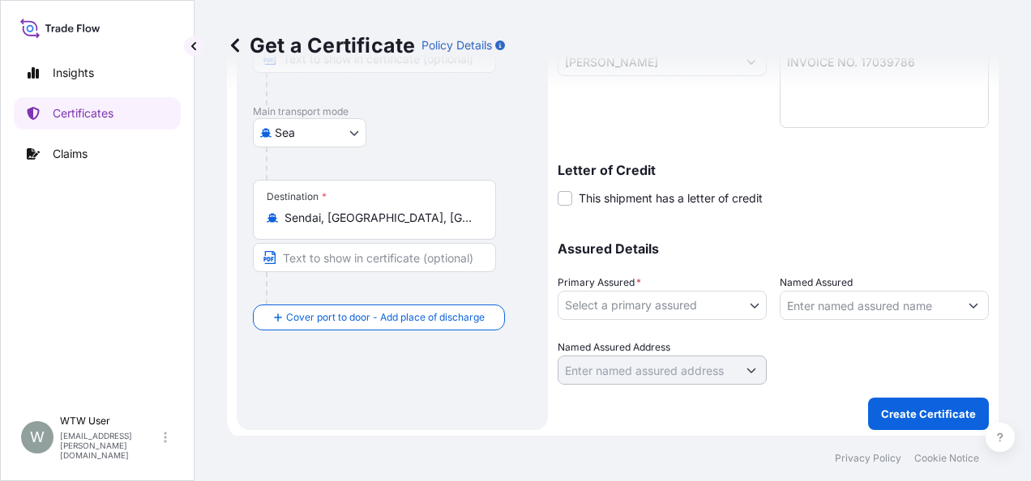
click at [644, 313] on body "Insights Certificates Claims W WTW User trade.flow+wilbur@wtwco.com Get a Certi…" at bounding box center [515, 240] width 1031 height 481
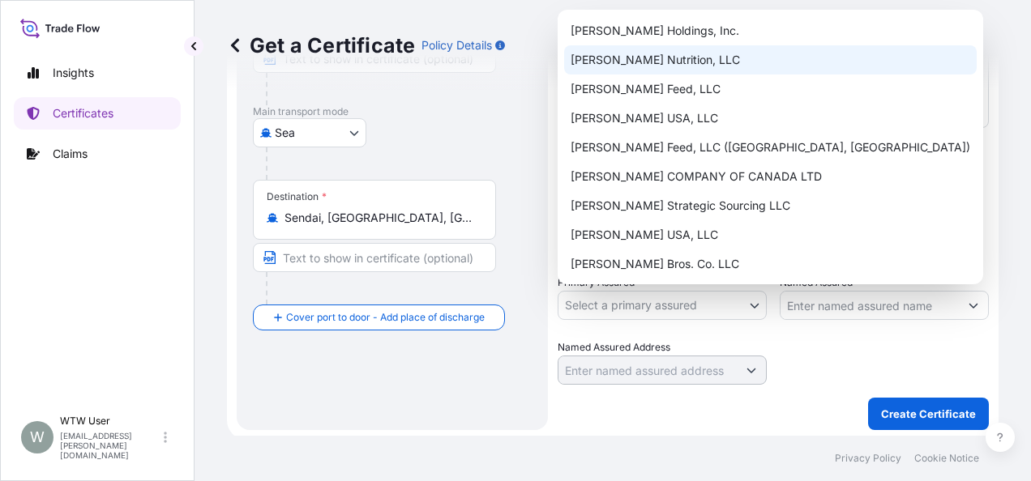
click at [648, 53] on div "[PERSON_NAME] Nutrition, LLC" at bounding box center [770, 59] width 413 height 29
select select "31733"
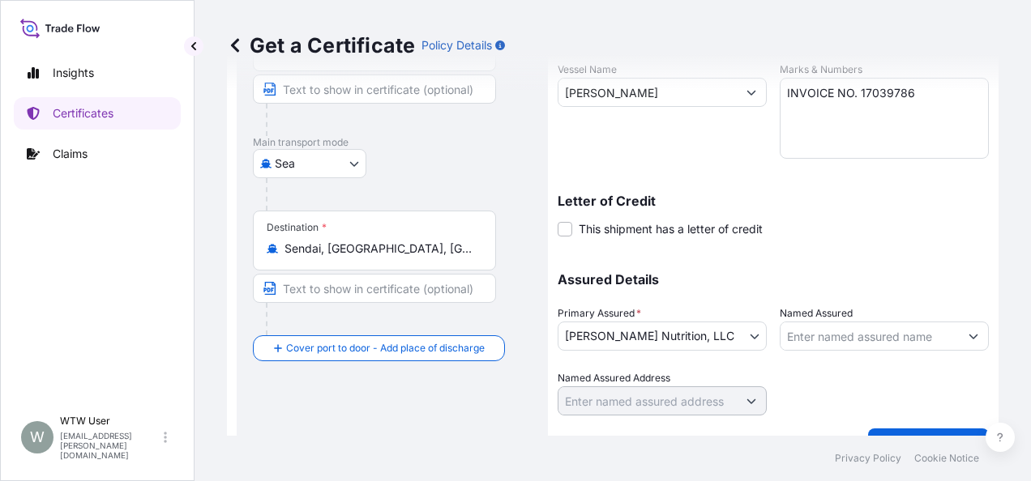
scroll to position [368, 0]
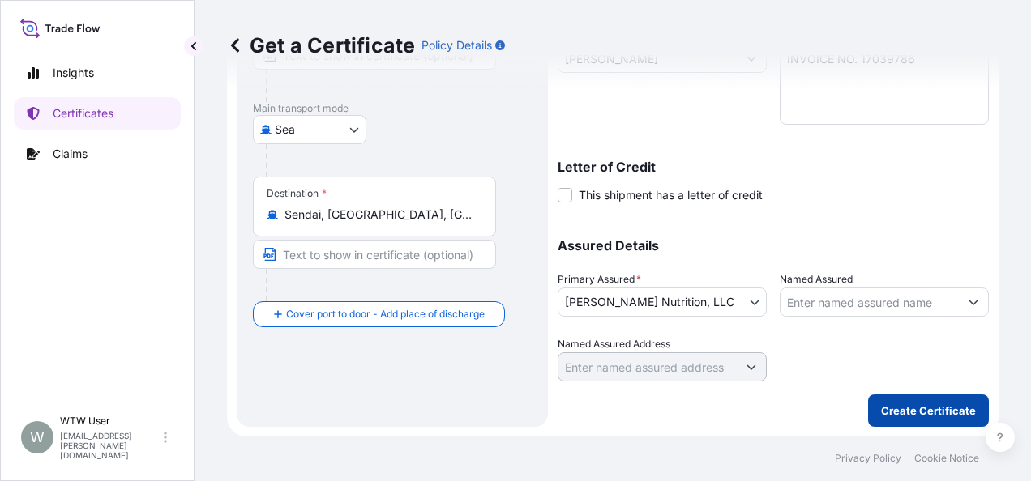
click at [883, 418] on button "Create Certificate" at bounding box center [928, 411] width 121 height 32
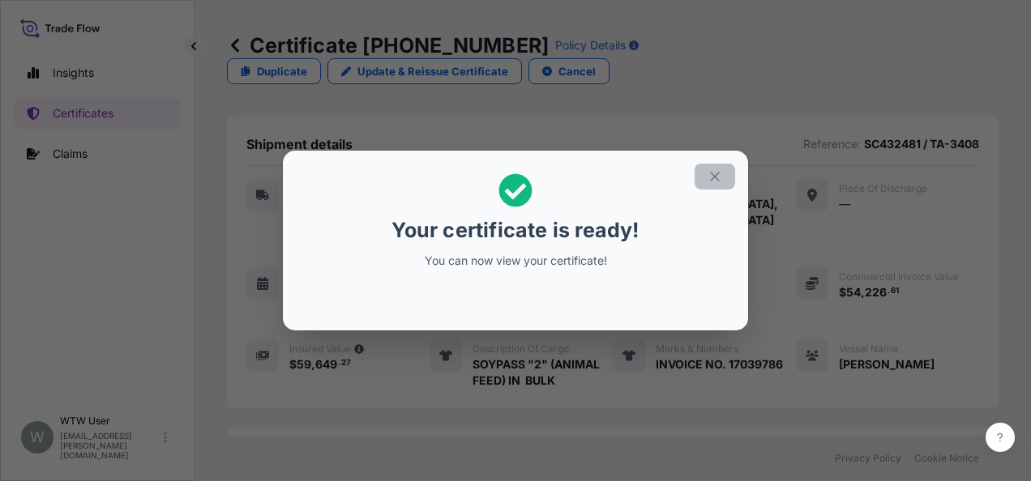
click at [725, 167] on button "button" at bounding box center [715, 177] width 41 height 26
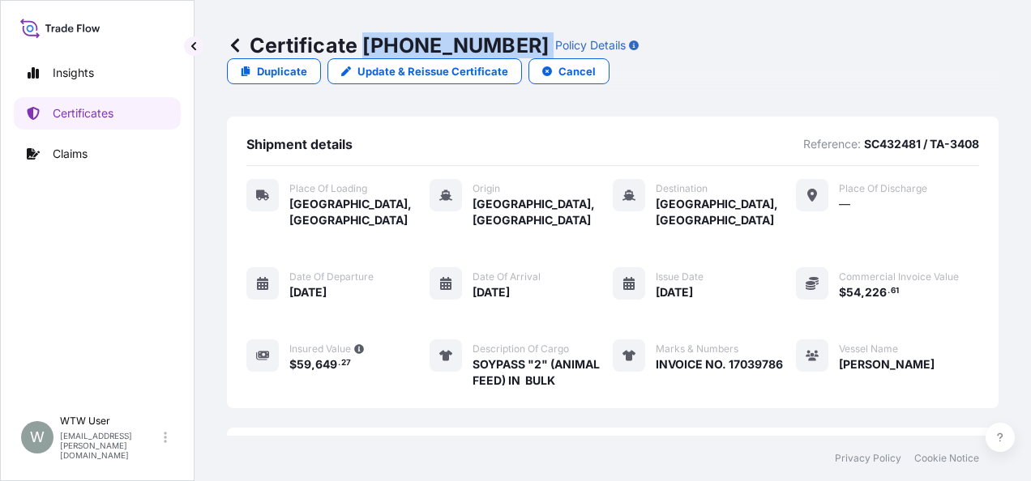
drag, startPoint x: 363, startPoint y: 43, endPoint x: 493, endPoint y: 48, distance: 129.8
click at [493, 48] on div "Certificate 31733-144-1 Policy Details" at bounding box center [433, 45] width 412 height 26
click at [232, 88] on div "Certificate 31733-144-1 Policy Details Duplicate Update & Reissue Certificate C…" at bounding box center [613, 58] width 772 height 117
click at [83, 118] on p "Certificates" at bounding box center [83, 113] width 61 height 16
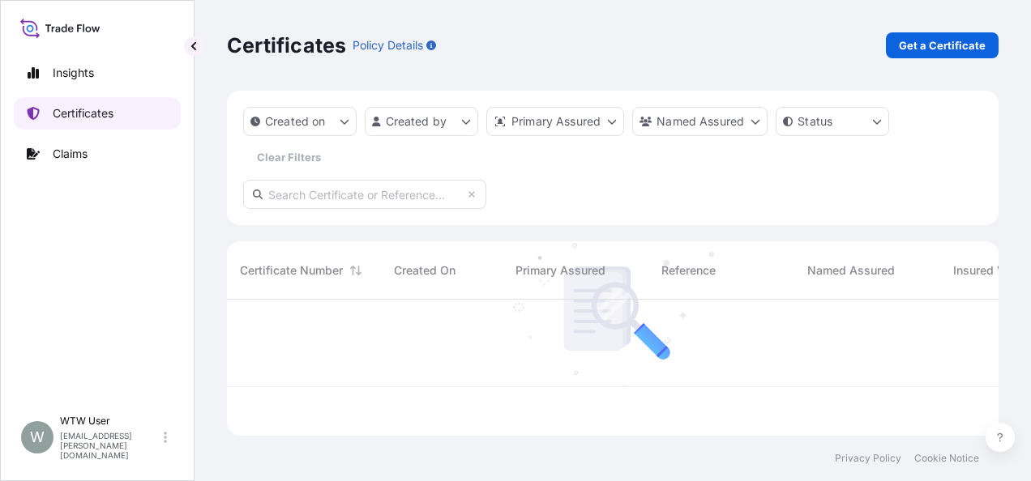
scroll to position [133, 759]
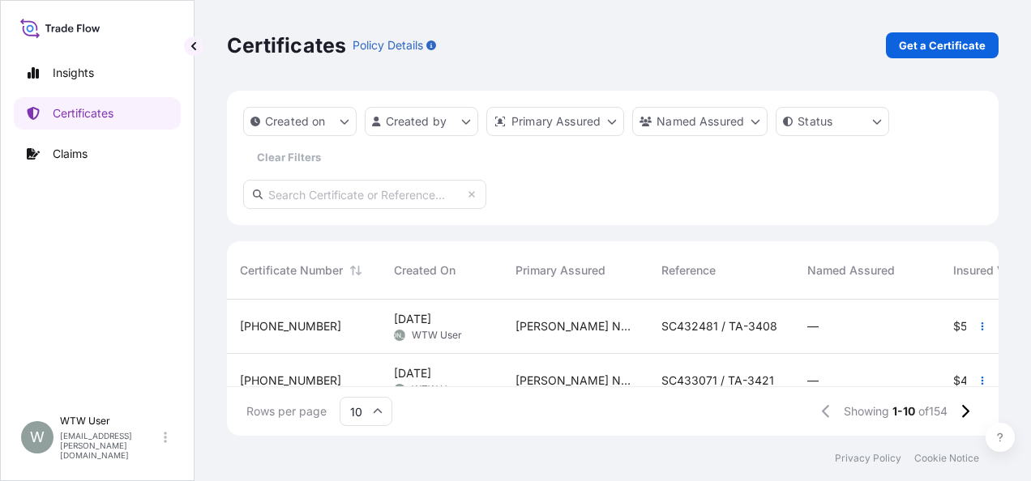
click at [332, 193] on input "text" at bounding box center [364, 194] width 243 height 29
paste input "31733-8-1"
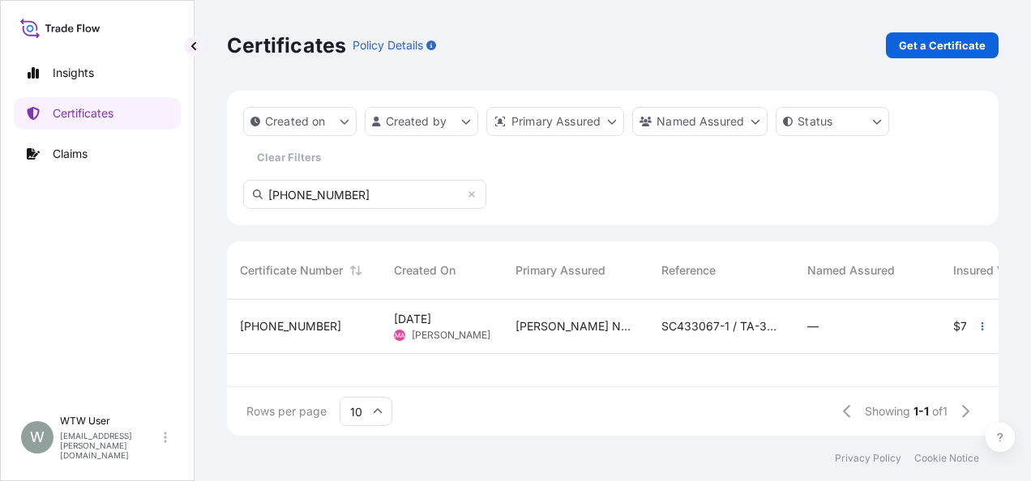
type input "31733-8-1"
click at [332, 329] on div "31733-8-1" at bounding box center [304, 326] width 128 height 16
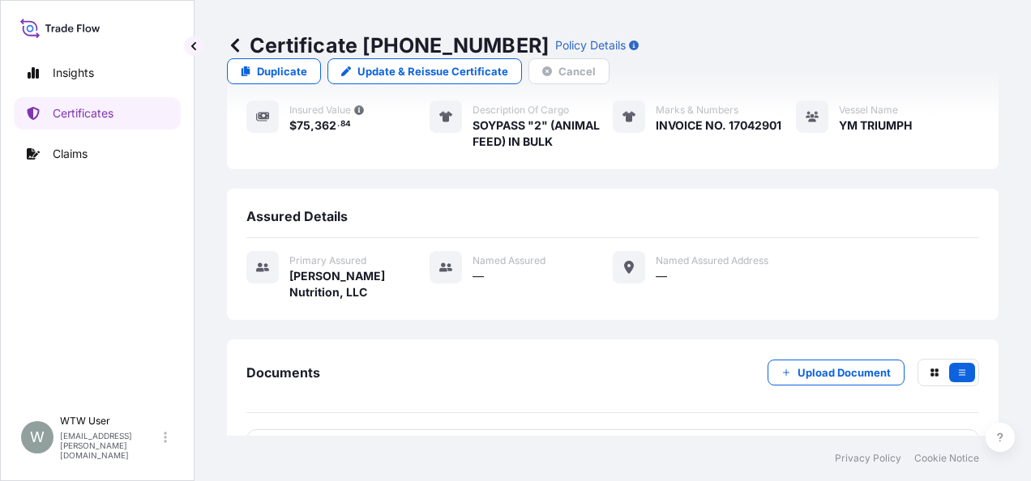
scroll to position [243, 0]
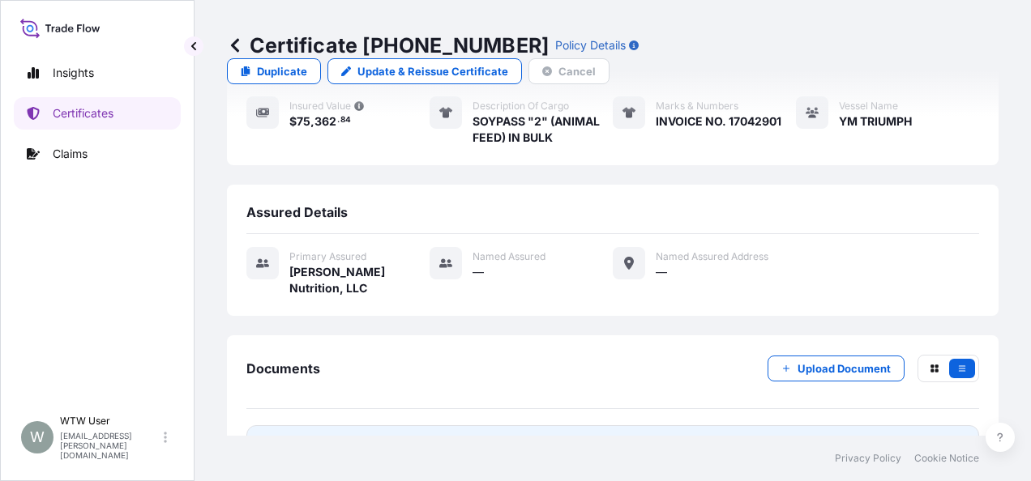
click at [364, 425] on link "PDF Certificate 2025-04-08T22:36:47.340551" at bounding box center [612, 446] width 733 height 42
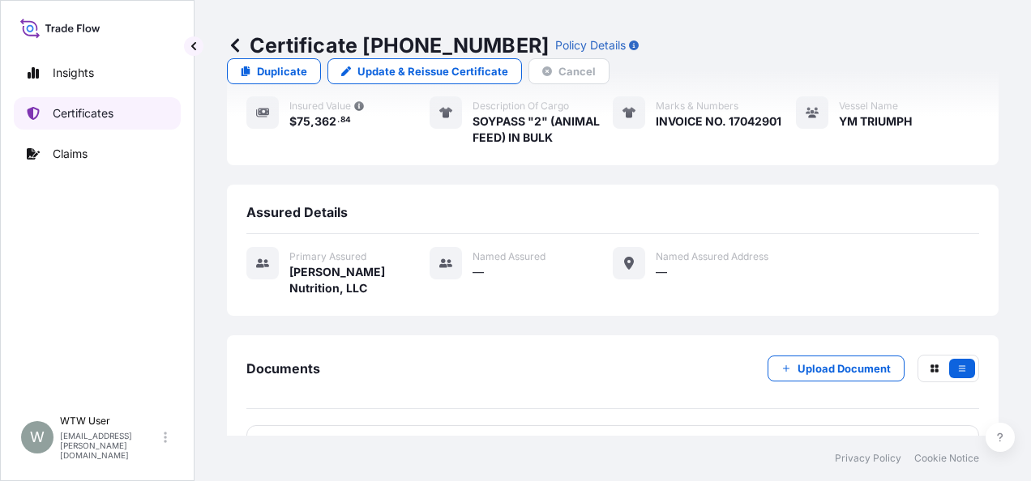
click at [94, 109] on p "Certificates" at bounding box center [83, 113] width 61 height 16
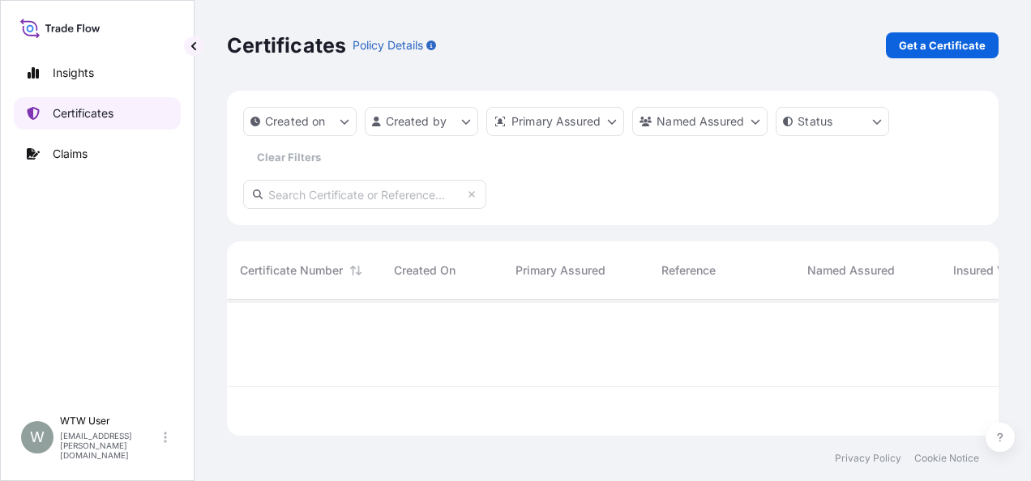
scroll to position [133, 759]
click at [906, 44] on p "Get a Certificate" at bounding box center [942, 45] width 87 height 16
select select "Sea"
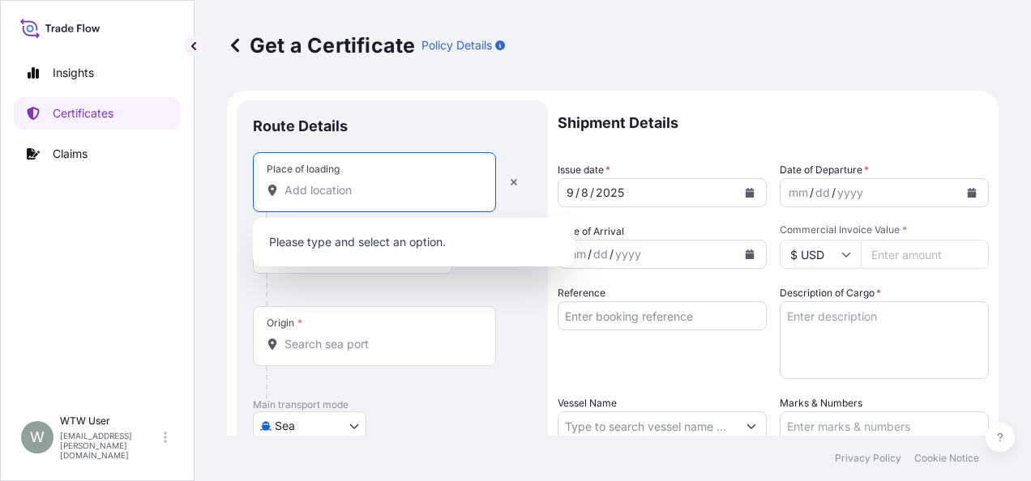
click at [374, 196] on input "Place of loading" at bounding box center [379, 190] width 191 height 16
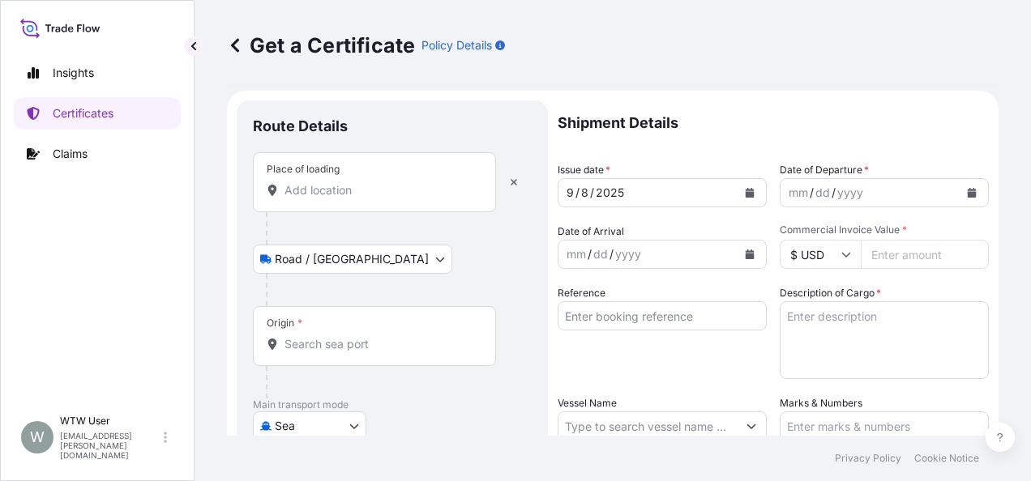
click at [296, 173] on div "Place of loading" at bounding box center [303, 169] width 73 height 13
click at [296, 182] on input "Place of loading" at bounding box center [379, 190] width 191 height 16
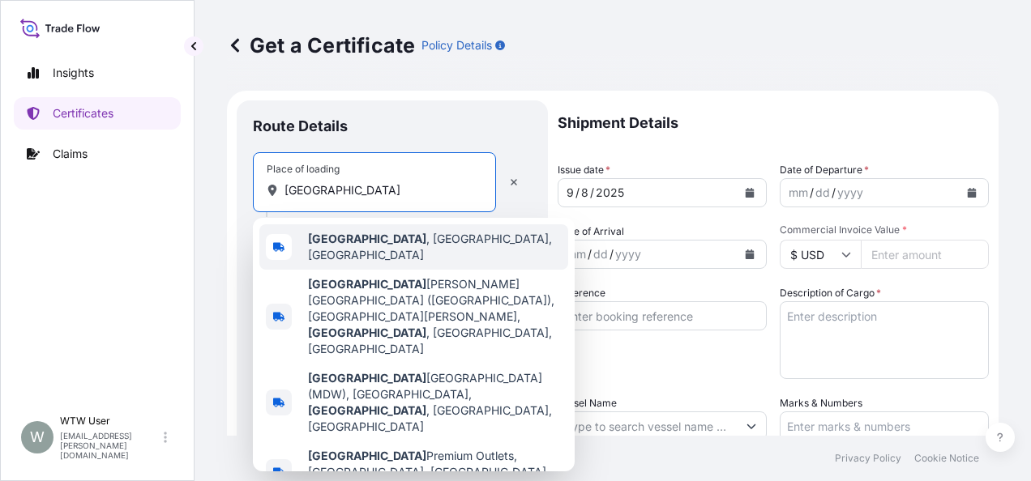
click at [372, 240] on span "[GEOGRAPHIC_DATA] , [GEOGRAPHIC_DATA], [GEOGRAPHIC_DATA]" at bounding box center [435, 247] width 254 height 32
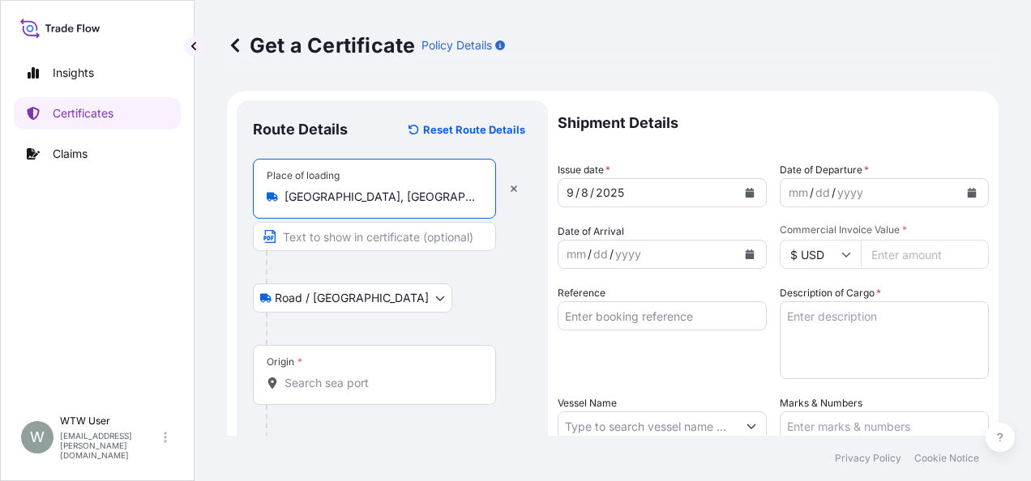
scroll to position [70, 0]
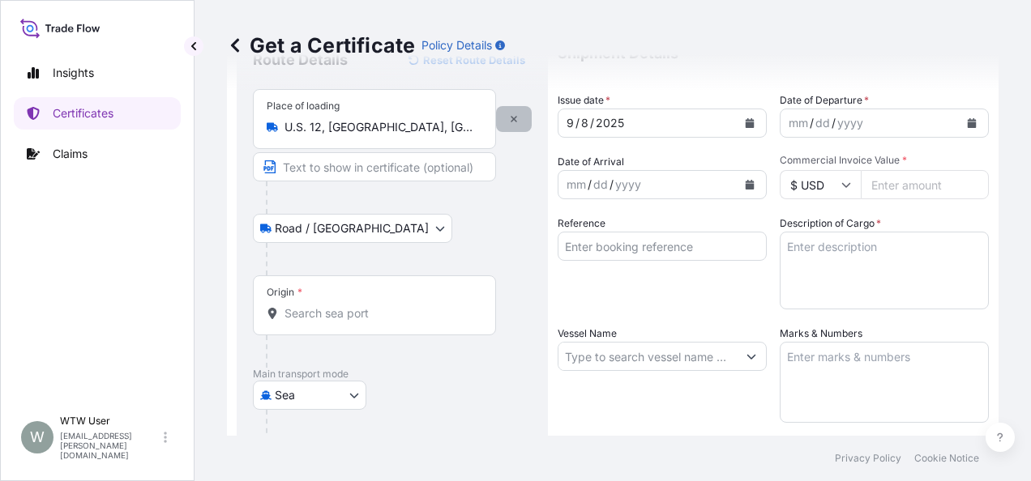
click at [514, 125] on button "button" at bounding box center [514, 119] width 36 height 26
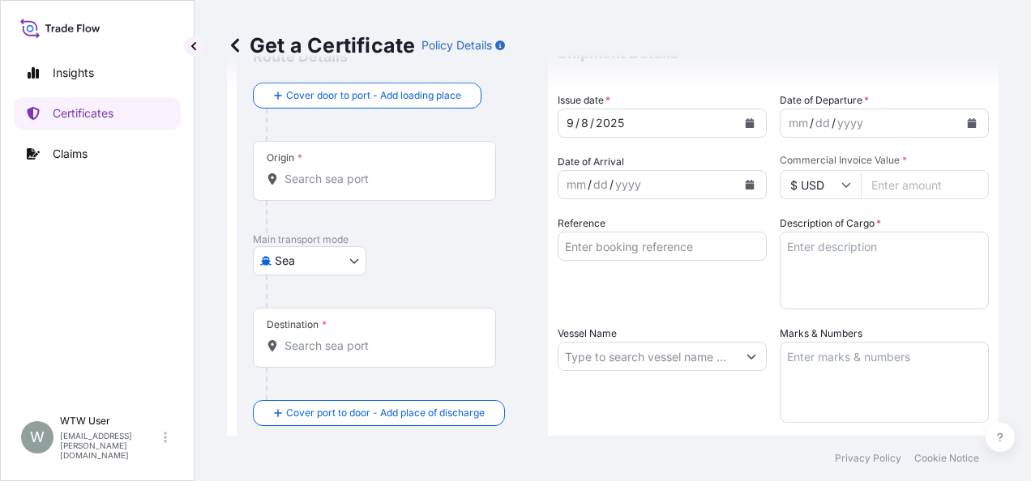
scroll to position [0, 0]
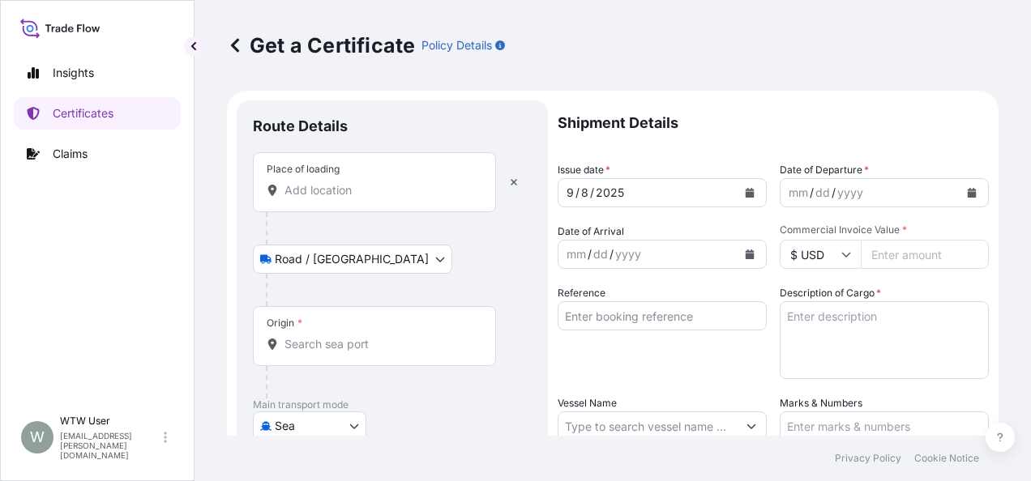
click at [314, 182] on div "Place of loading" at bounding box center [374, 182] width 243 height 60
click at [314, 182] on input "Place of loading" at bounding box center [379, 190] width 191 height 16
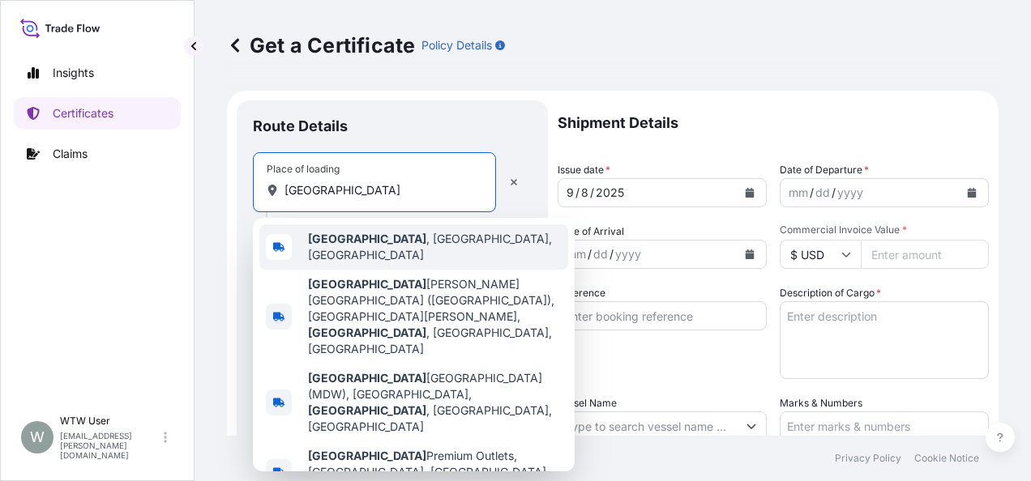
click at [352, 233] on div "[GEOGRAPHIC_DATA] , [GEOGRAPHIC_DATA], [GEOGRAPHIC_DATA]" at bounding box center [413, 246] width 309 height 45
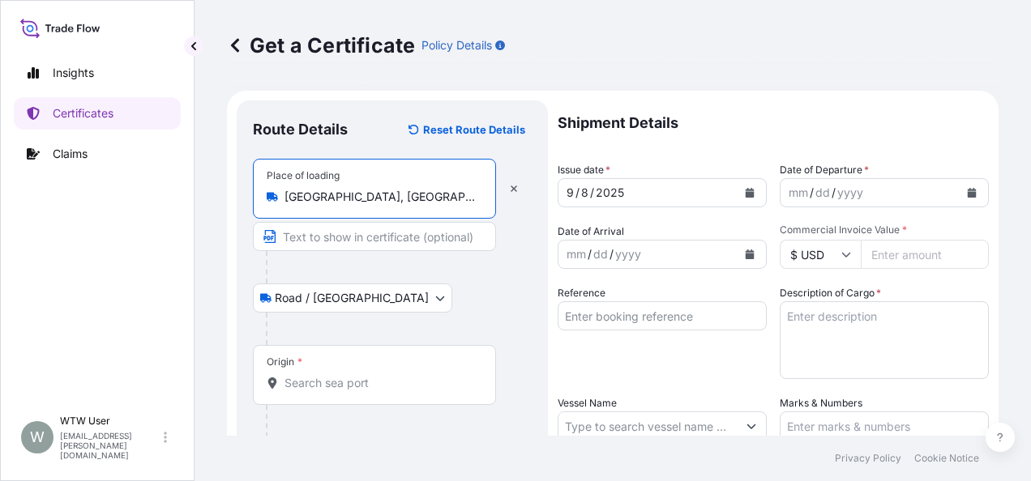
type input "[GEOGRAPHIC_DATA], [GEOGRAPHIC_DATA], [GEOGRAPHIC_DATA]"
click at [376, 375] on input "Origin *" at bounding box center [379, 383] width 191 height 16
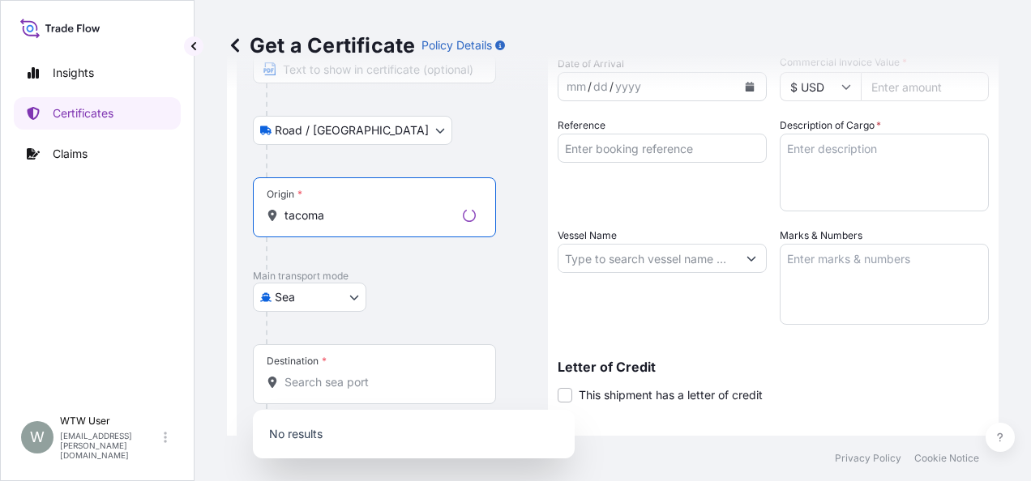
scroll to position [169, 0]
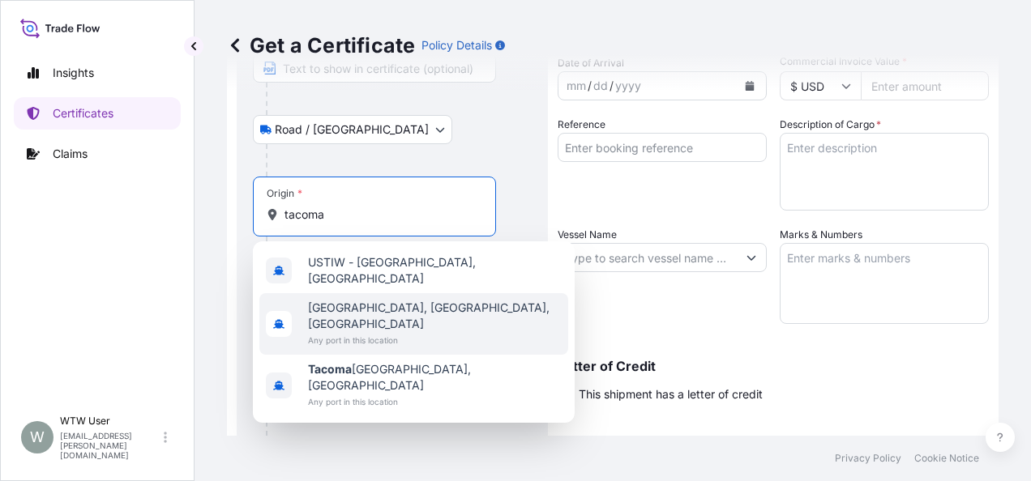
click at [342, 332] on span "Any port in this location" at bounding box center [435, 340] width 254 height 16
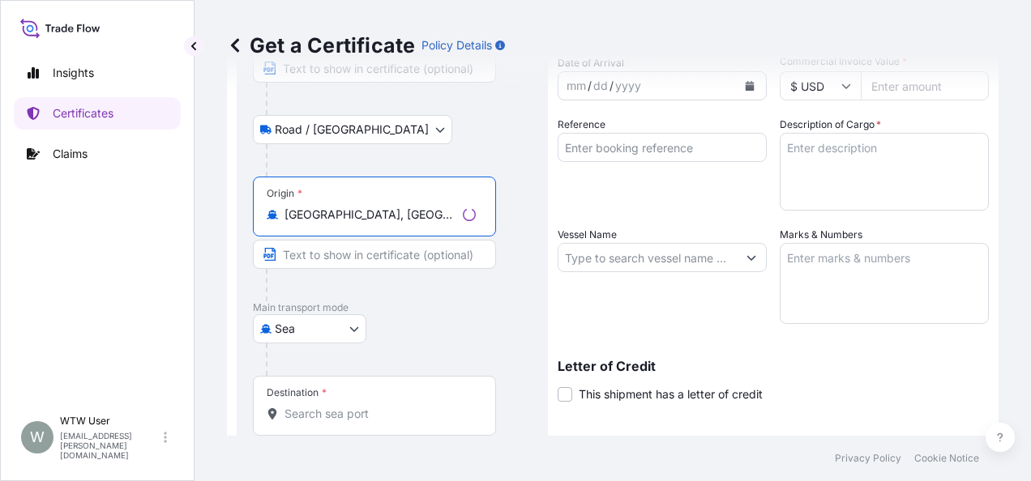
type input "[GEOGRAPHIC_DATA], [GEOGRAPHIC_DATA], [GEOGRAPHIC_DATA]"
click at [420, 297] on div at bounding box center [381, 285] width 230 height 32
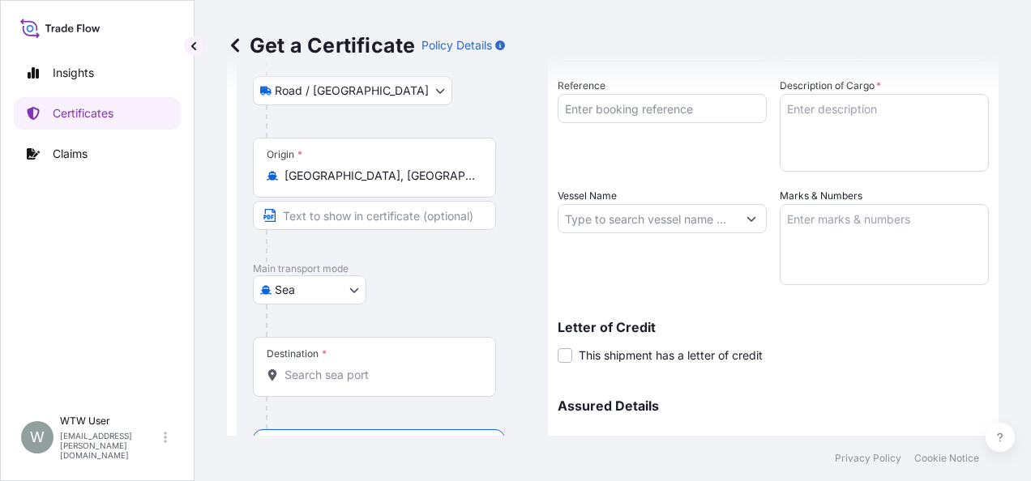
scroll to position [211, 0]
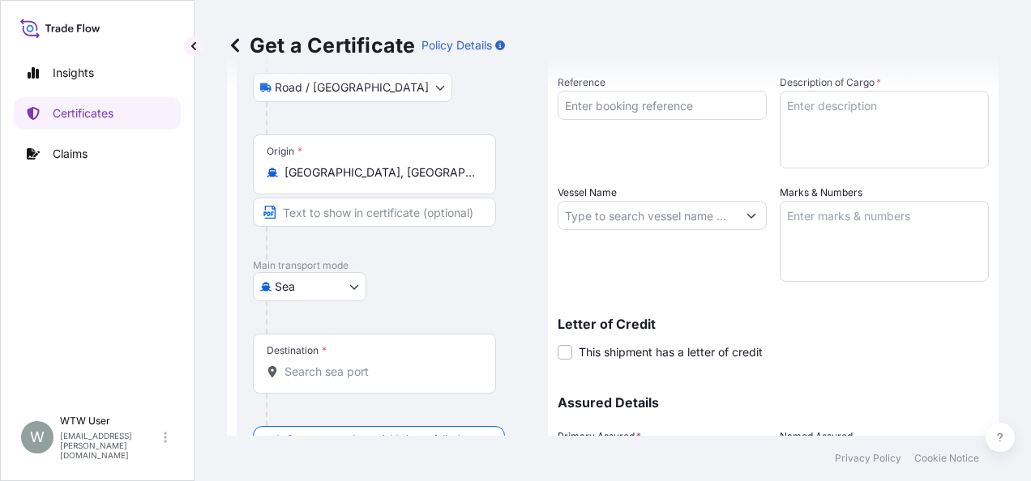
click at [356, 372] on input "Destination *" at bounding box center [379, 372] width 191 height 16
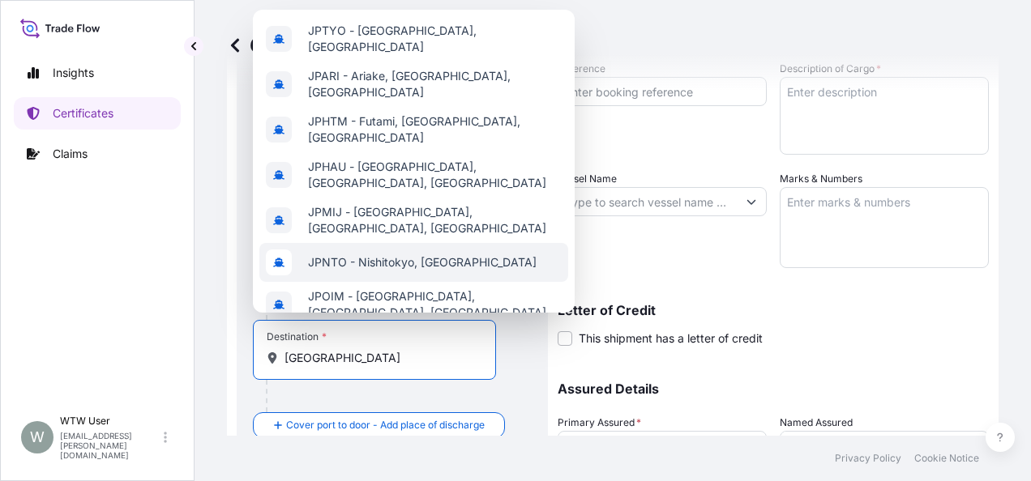
scroll to position [112, 0]
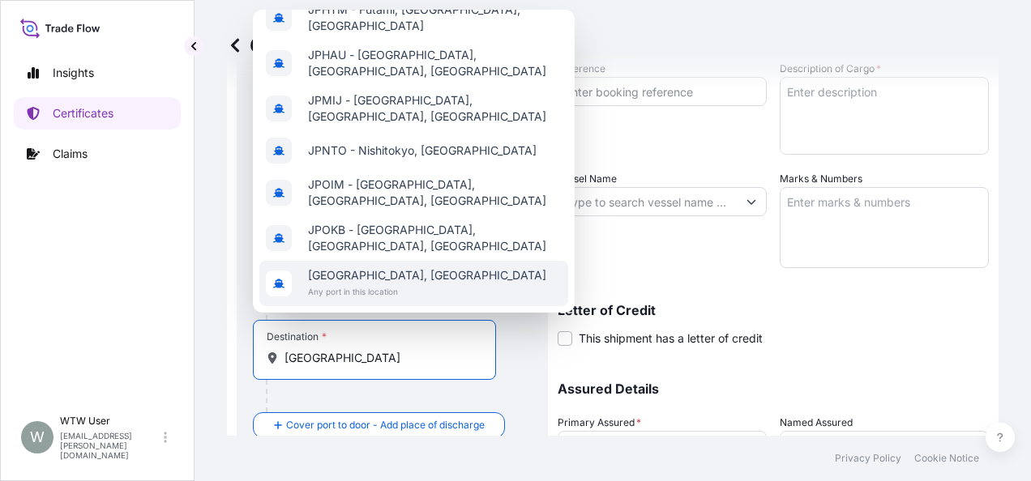
click at [431, 261] on div "Tokyo, Japan Any port in this location" at bounding box center [413, 283] width 309 height 45
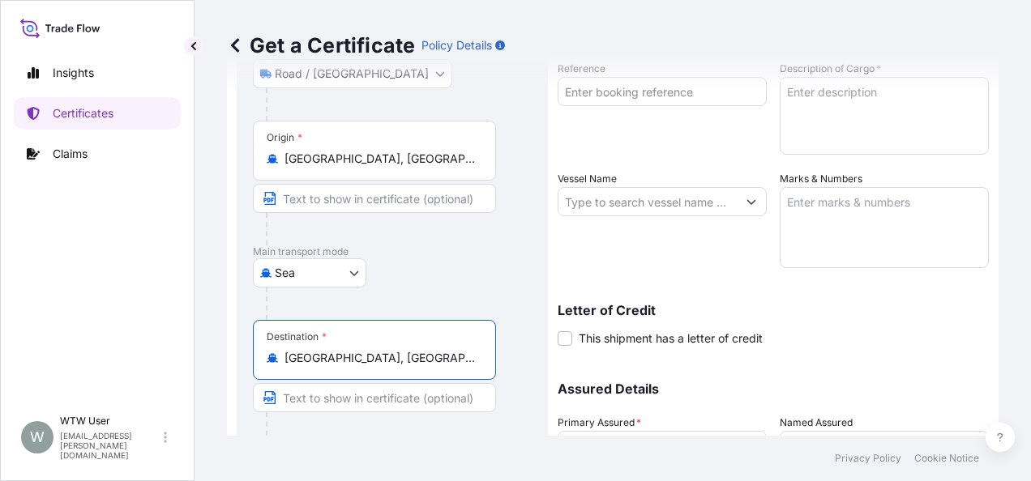
type input "Tokyo, Japan"
click at [502, 318] on div at bounding box center [399, 304] width 266 height 32
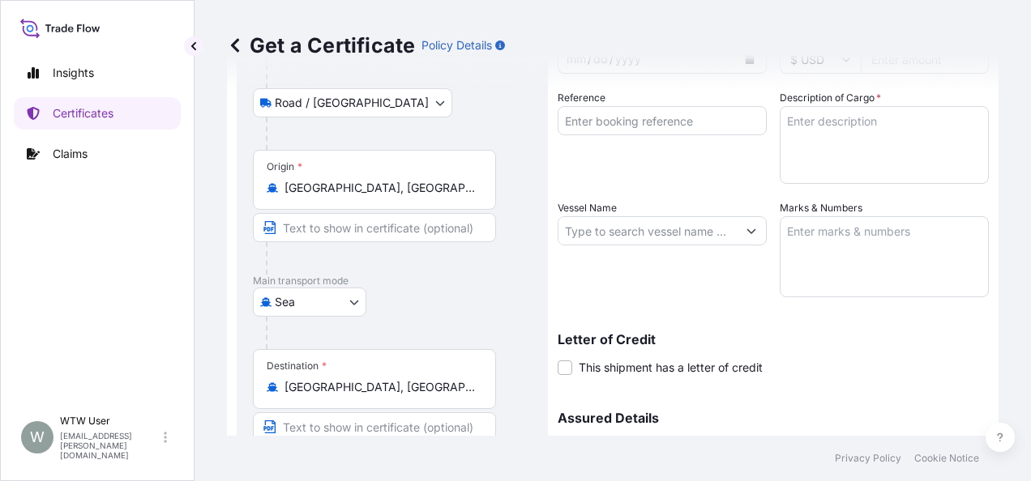
scroll to position [0, 0]
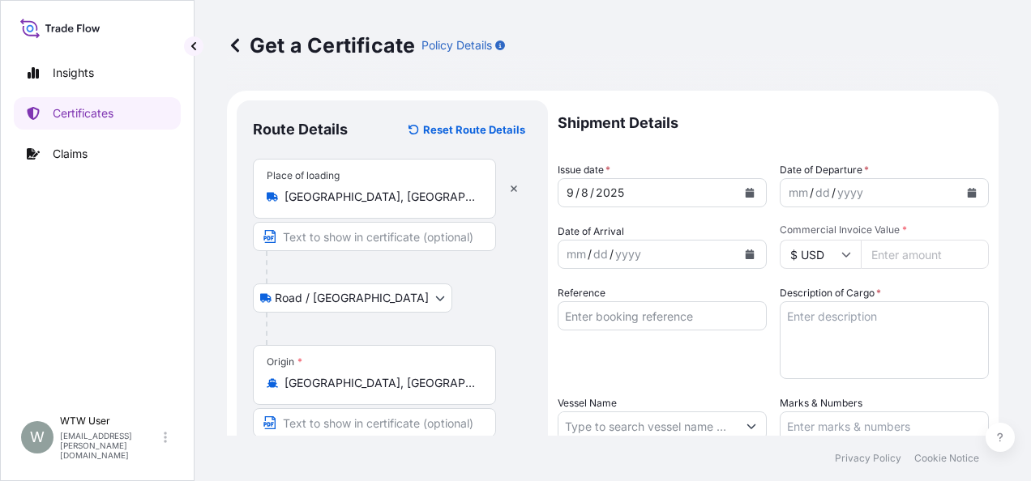
click at [728, 182] on div "[DATE]" at bounding box center [647, 192] width 178 height 29
click at [737, 186] on button "Calendar" at bounding box center [750, 193] width 26 height 26
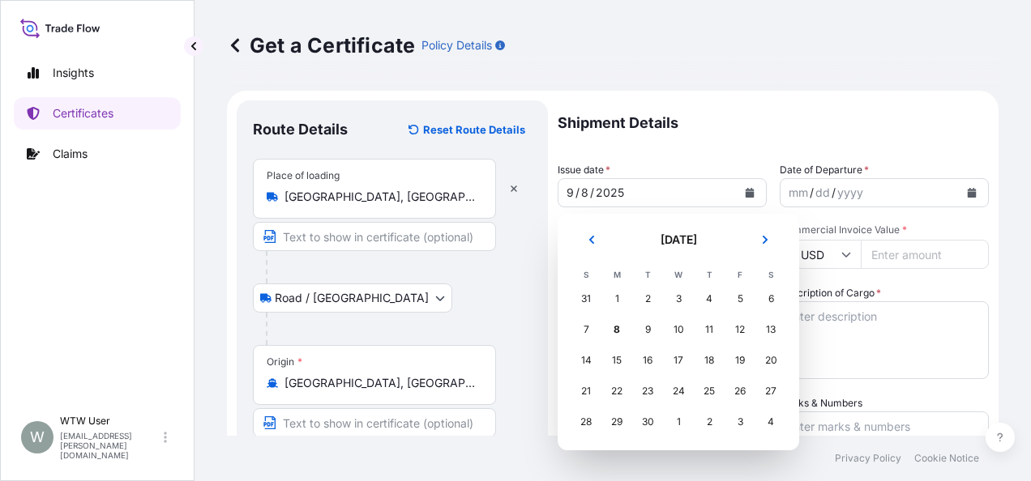
click at [604, 256] on header "[DATE]" at bounding box center [679, 246] width 216 height 39
click at [596, 243] on icon "Previous" at bounding box center [592, 240] width 10 height 10
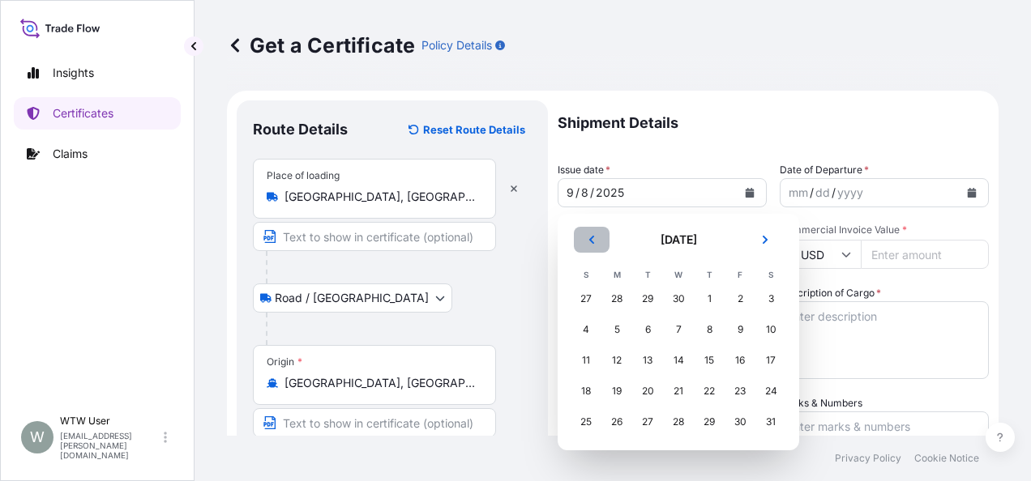
click at [596, 243] on icon "Previous" at bounding box center [592, 240] width 10 height 10
click at [772, 292] on div "5" at bounding box center [770, 298] width 29 height 29
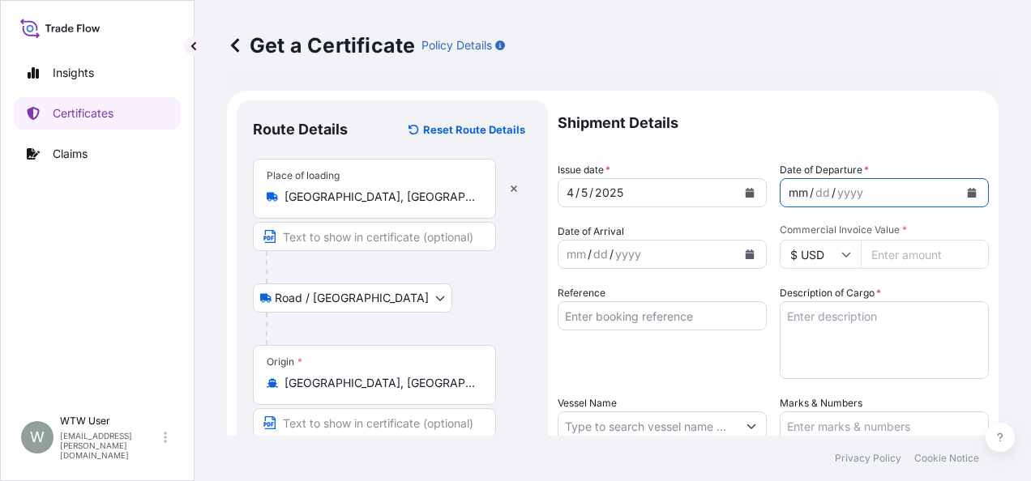
click at [878, 190] on div "mm / dd / yyyy" at bounding box center [869, 192] width 178 height 29
click at [964, 183] on button "Calendar" at bounding box center [972, 193] width 26 height 26
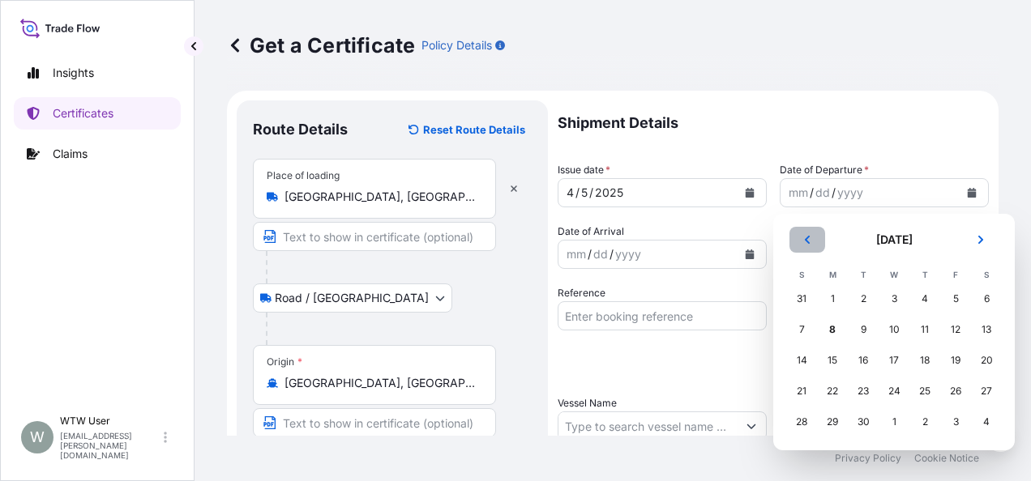
click at [812, 240] on button "Previous" at bounding box center [807, 240] width 36 height 26
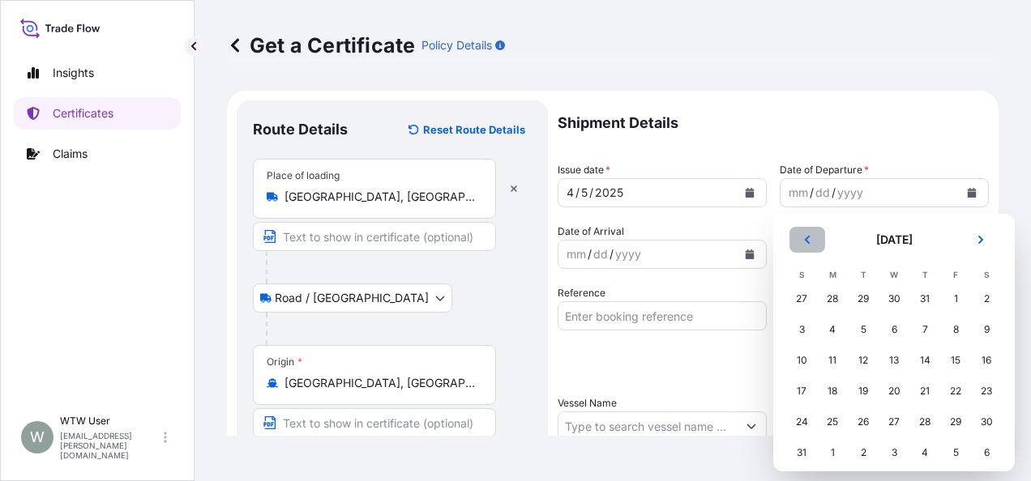
click at [812, 240] on button "Previous" at bounding box center [807, 240] width 36 height 26
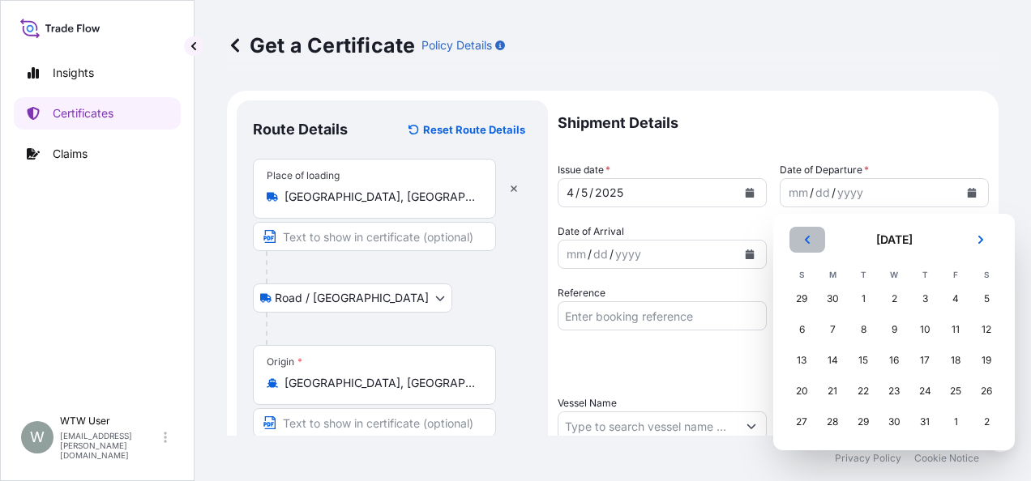
click at [812, 240] on button "Previous" at bounding box center [807, 240] width 36 height 26
click at [989, 306] on div "5" at bounding box center [986, 298] width 29 height 29
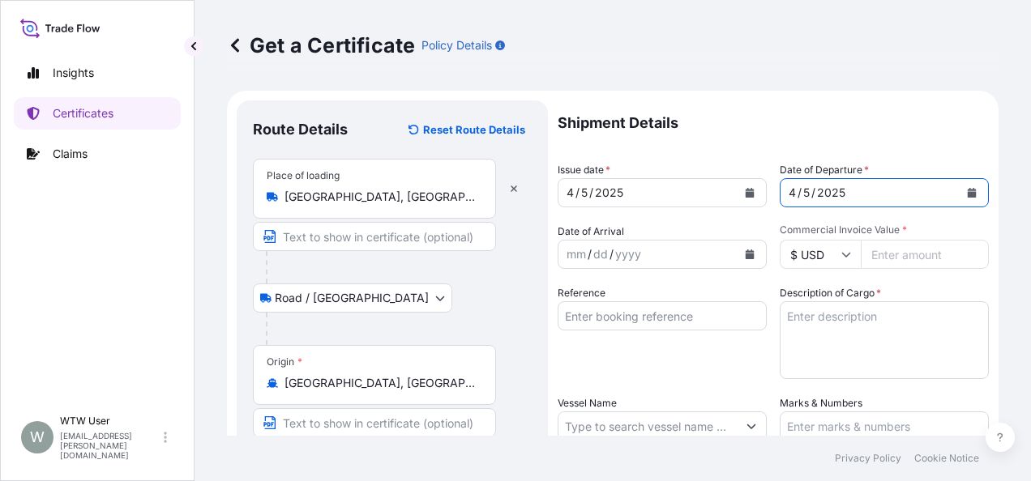
click at [742, 259] on button "Calendar" at bounding box center [750, 255] width 26 height 26
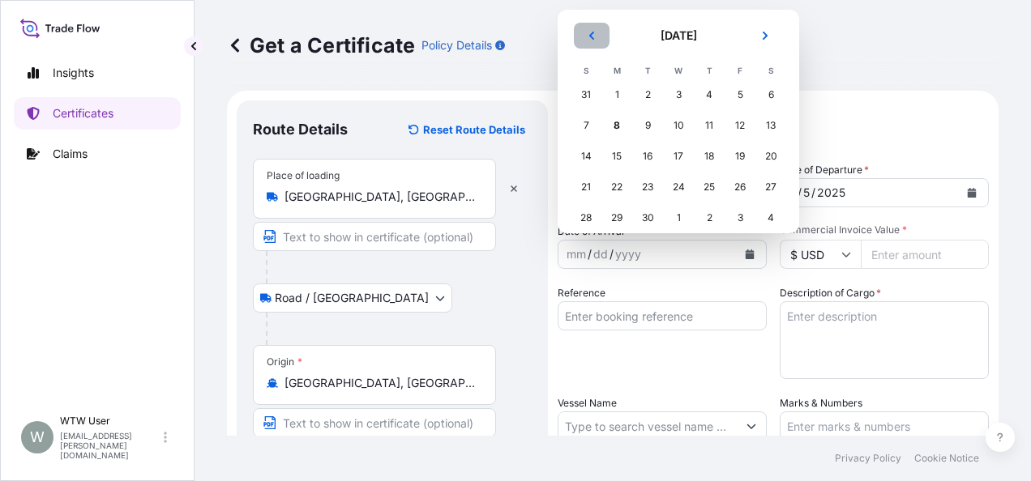
click at [598, 37] on button "Previous" at bounding box center [592, 36] width 36 height 26
click at [588, 120] on div "4" at bounding box center [585, 125] width 29 height 29
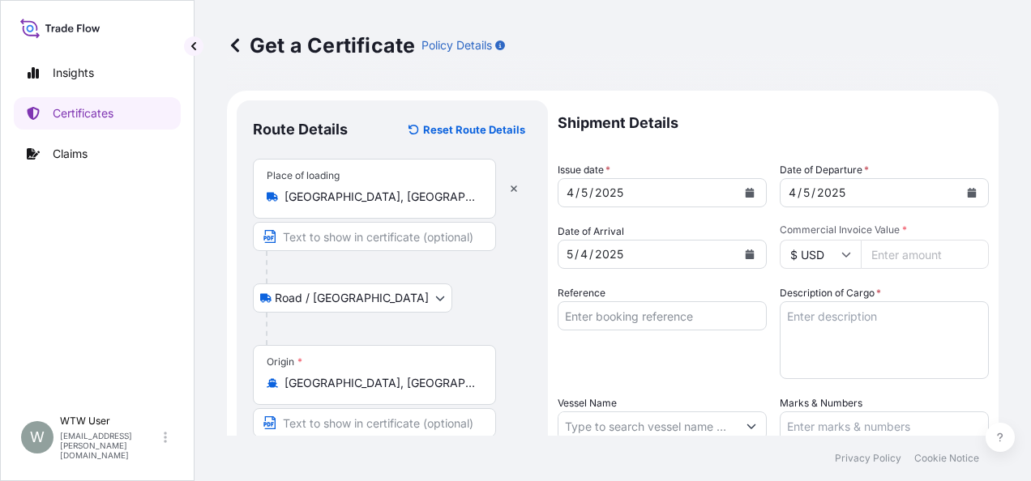
click at [942, 254] on input "Commercial Invoice Value *" at bounding box center [925, 254] width 128 height 29
paste input "68511.67"
type input "68511.67"
click at [981, 283] on form "Route Details Reset Route Details Place of loading Chicago, IL, USA Road / Inla…" at bounding box center [613, 448] width 772 height 714
click at [632, 328] on input "Reference" at bounding box center [662, 315] width 209 height 29
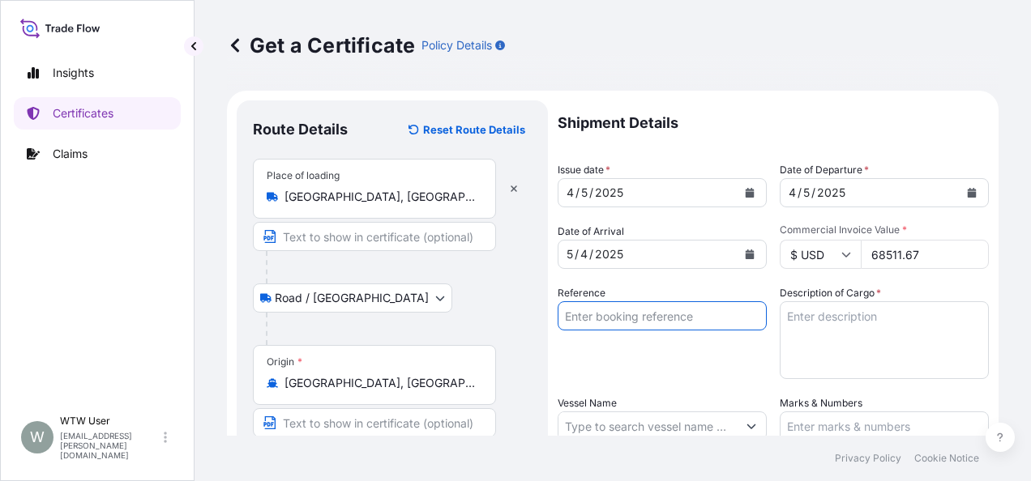
paste input "SC433067-1 / TA-3420-1"
type input "SC433067-1 / TA-3420-1"
click at [678, 361] on div "Reference SC433067-1 / TA-3420-1" at bounding box center [662, 332] width 209 height 94
click at [814, 352] on textarea "Description of Cargo *" at bounding box center [884, 340] width 209 height 78
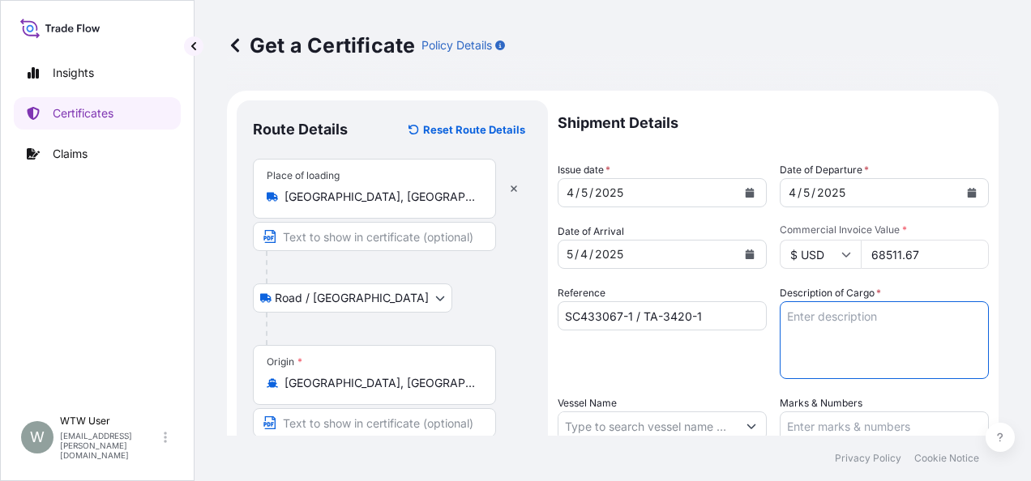
paste textarea "SOYPASS "2" (ANIMAL FEED) IN BULK"
type textarea "SOYPASS "2" (ANIMAL FEED) IN BULK"
click at [689, 363] on div "Reference SC433067-1 / TA-3420-1" at bounding box center [662, 332] width 209 height 94
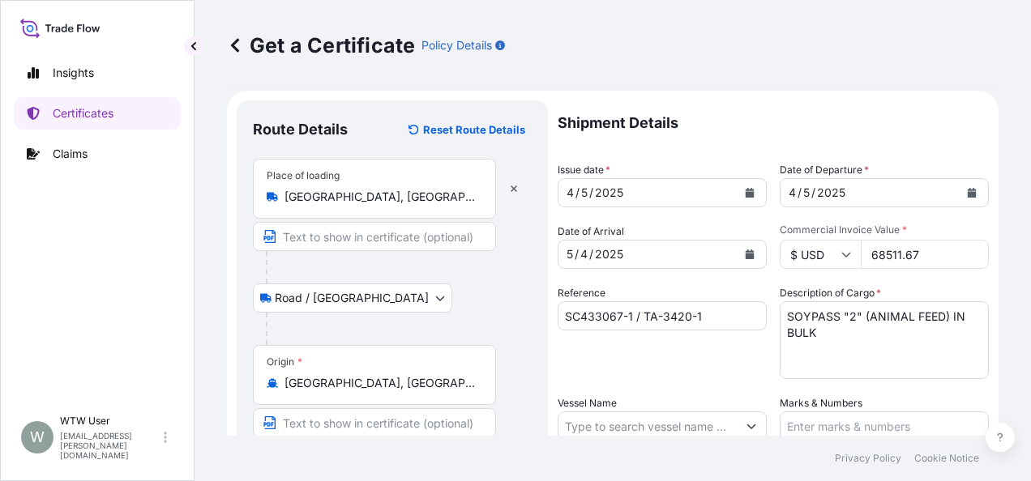
scroll to position [119, 0]
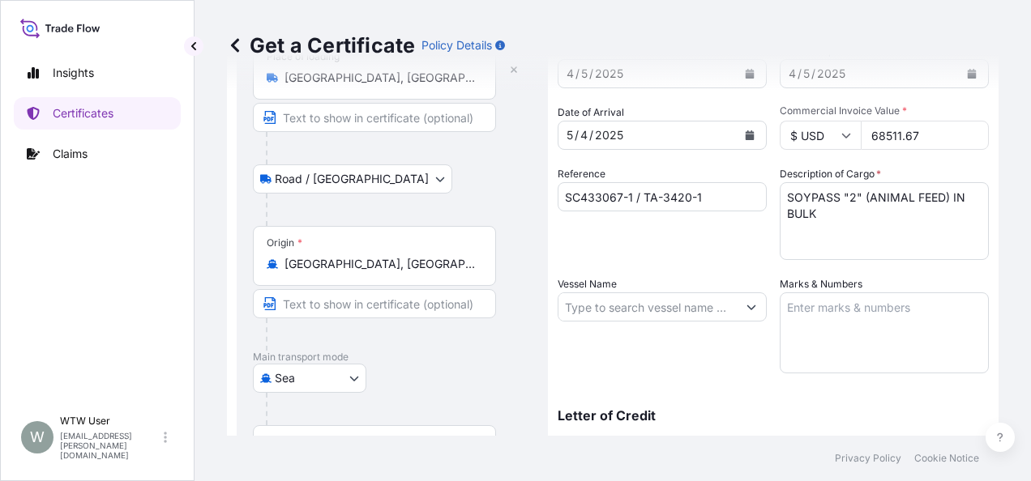
click at [617, 295] on input "Vessel Name" at bounding box center [647, 307] width 178 height 29
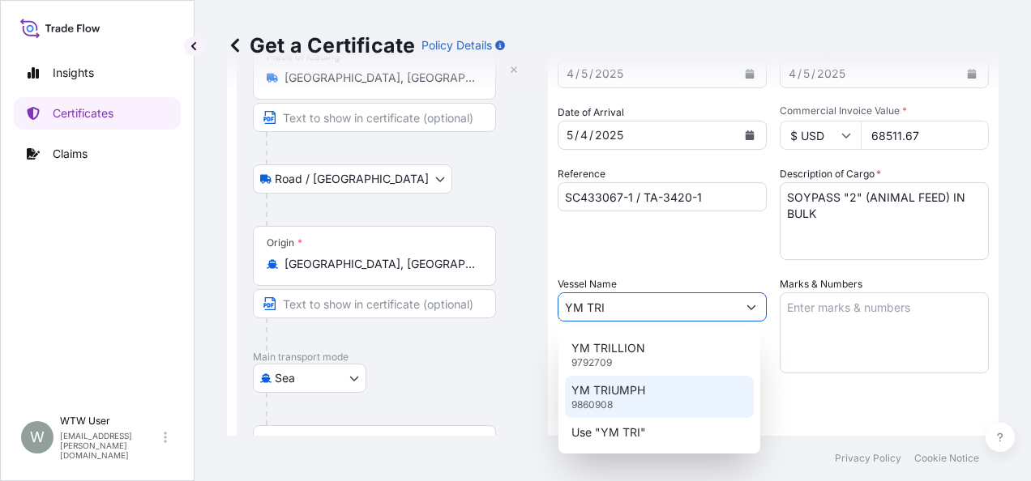
click at [640, 392] on p "YM TRIUMPH" at bounding box center [608, 391] width 74 height 16
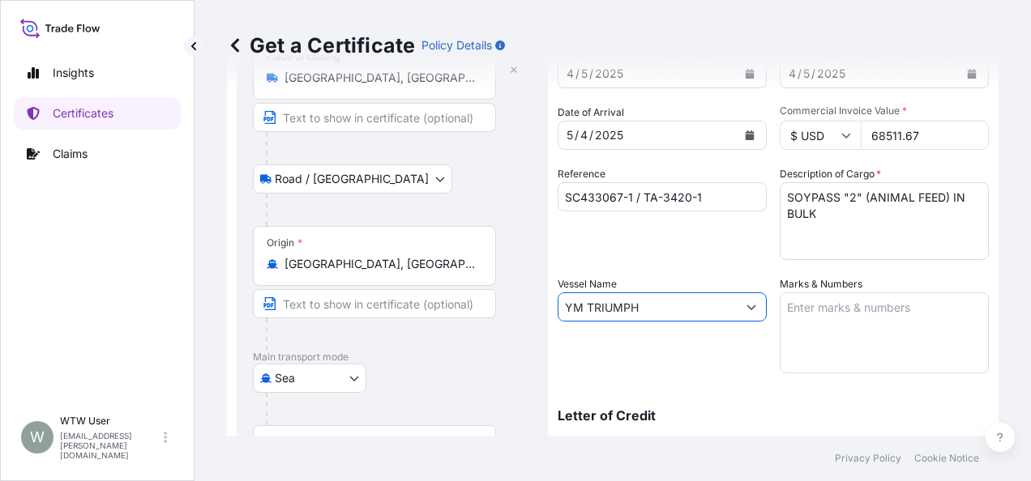
type input "YM TRIUMPH"
click at [854, 320] on textarea "Marks & Numbers" at bounding box center [884, 333] width 209 height 81
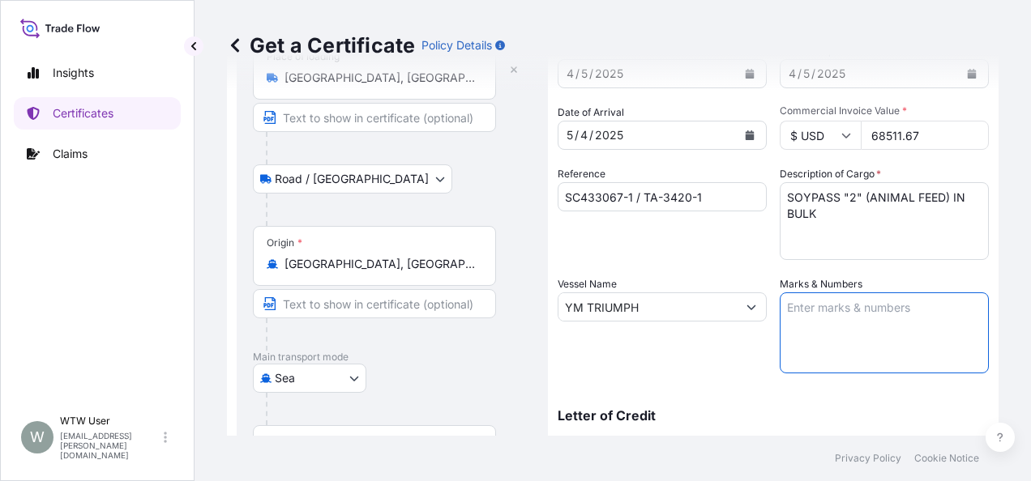
paste textarea "INVOICE NO. 17042901"
type textarea "INVOICE NO. 17042901"
click at [733, 340] on div "Vessel Name YM TRIUMPH" at bounding box center [662, 324] width 209 height 97
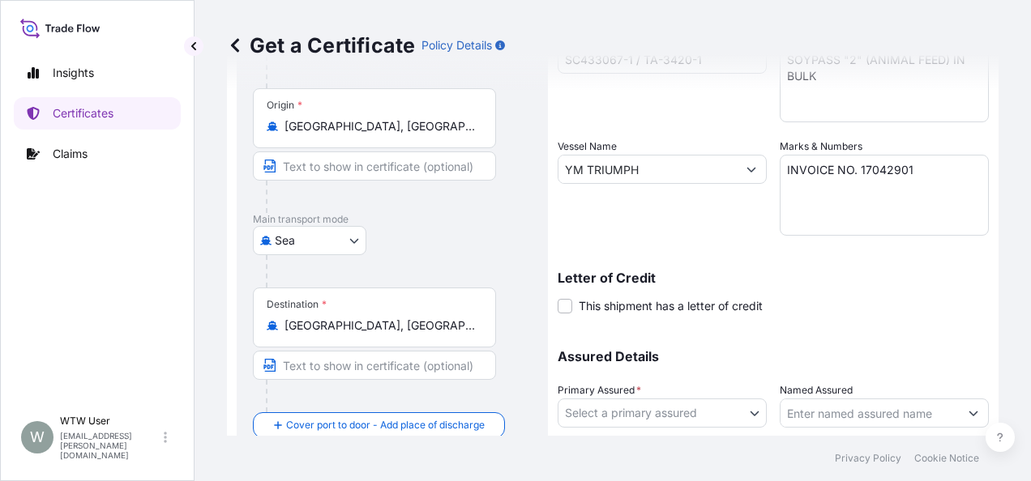
scroll to position [368, 0]
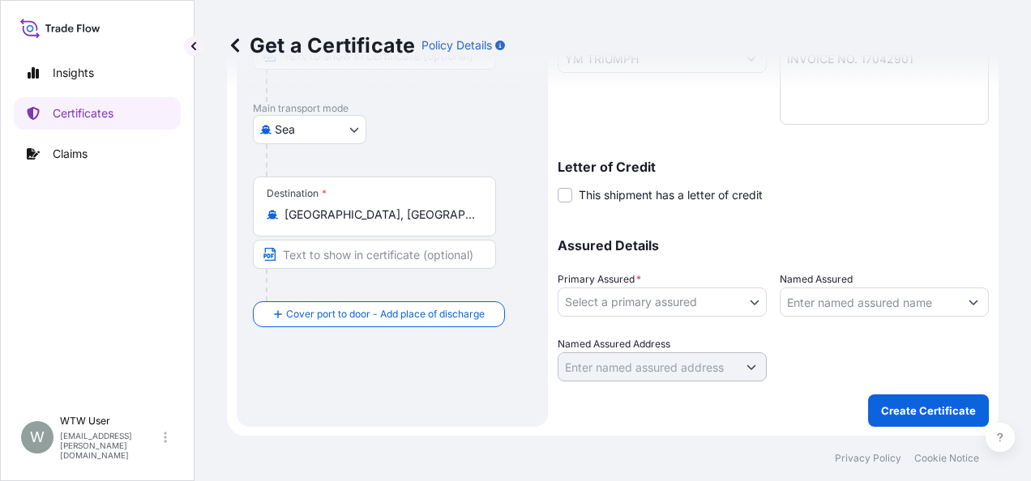
click at [703, 310] on body "Insights Certificates Claims W WTW User trade.flow+wilbur@wtwco.com Get a Certi…" at bounding box center [515, 240] width 1031 height 481
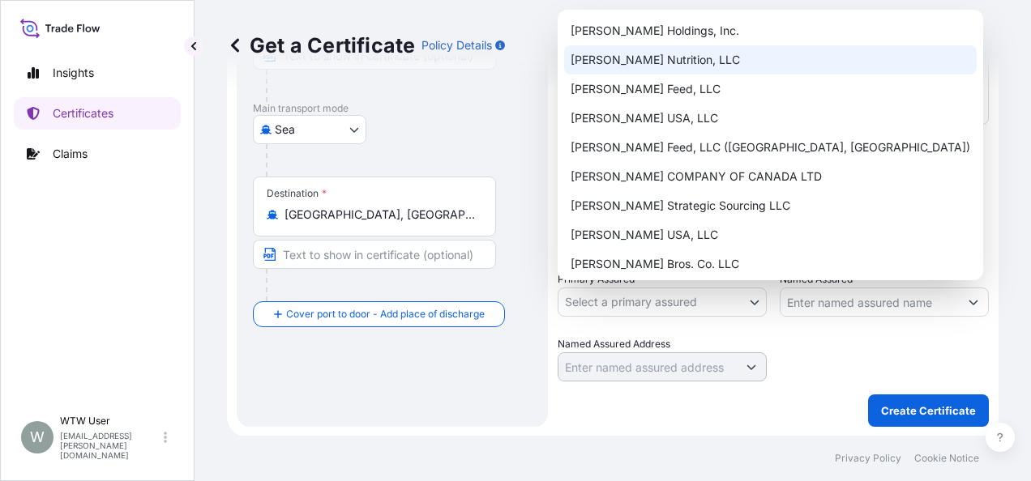
click at [660, 60] on div "[PERSON_NAME] Nutrition, LLC" at bounding box center [770, 59] width 413 height 29
select select "31733"
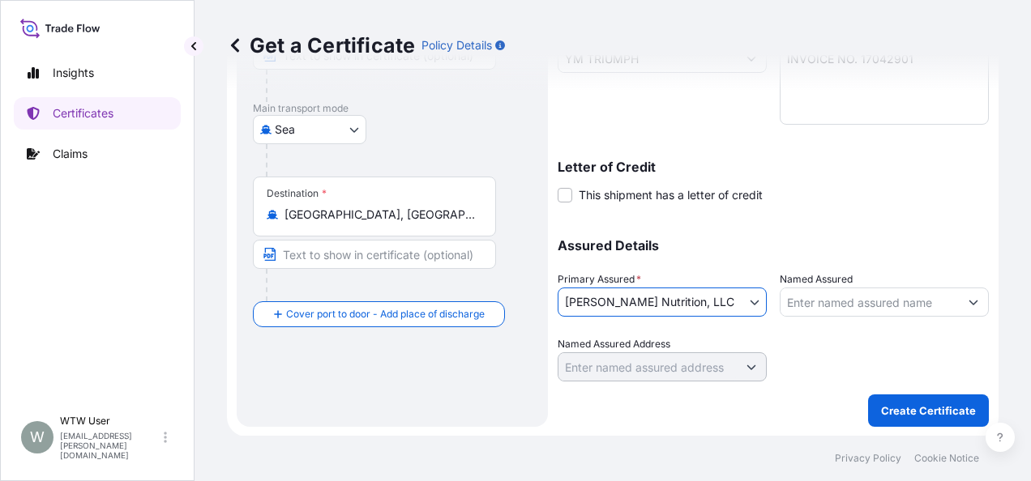
click at [728, 305] on body "Insights Certificates Claims W WTW User trade.flow+wilbur@wtwco.com Get a Certi…" at bounding box center [515, 240] width 1031 height 481
click at [899, 413] on p "Create Certificate" at bounding box center [928, 411] width 95 height 16
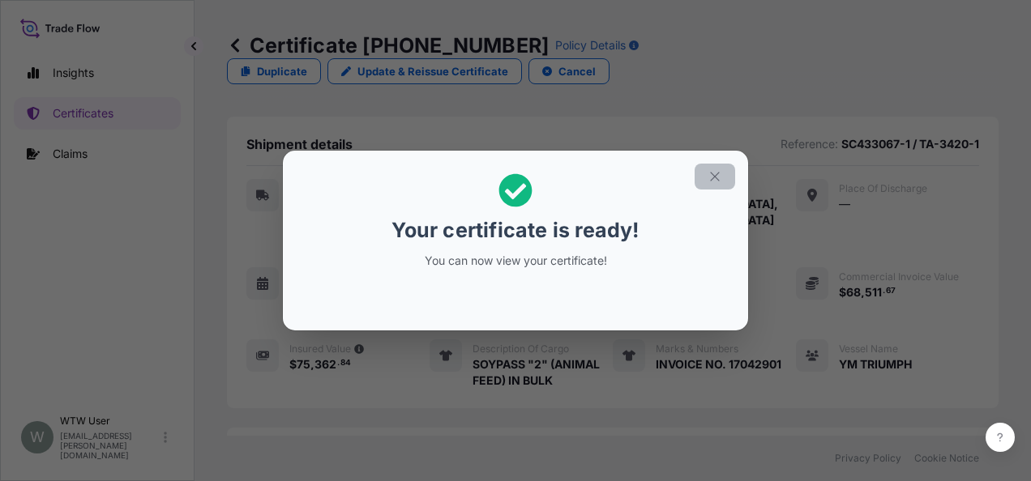
click at [712, 182] on icon "button" at bounding box center [714, 176] width 15 height 15
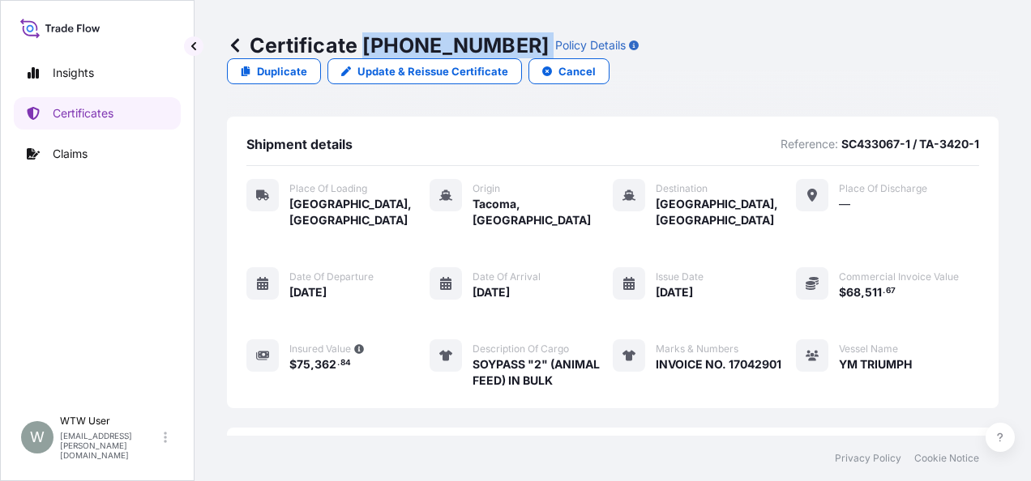
drag, startPoint x: 361, startPoint y: 44, endPoint x: 493, endPoint y: 58, distance: 132.8
click at [493, 58] on div "Certificate 31733-145-1 Policy Details" at bounding box center [433, 45] width 412 height 26
click at [62, 122] on link "Certificates" at bounding box center [97, 113] width 167 height 32
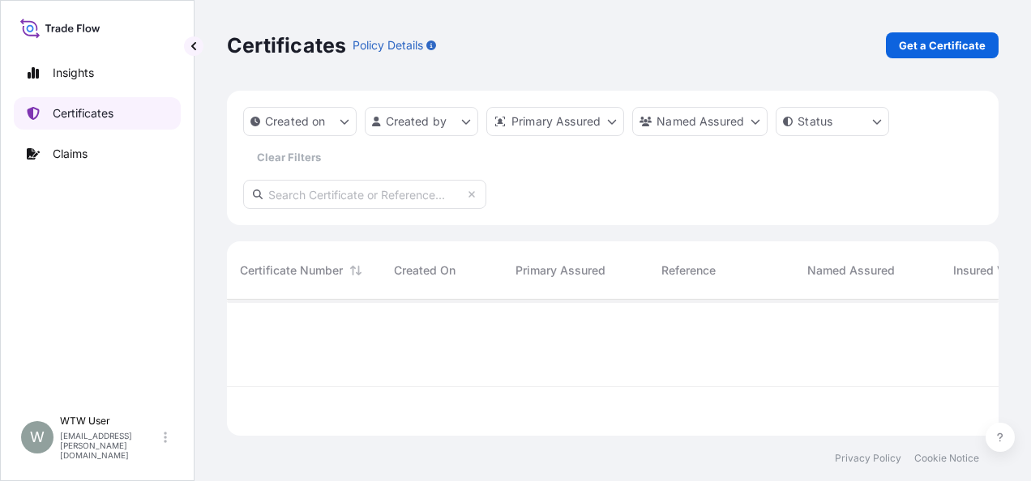
scroll to position [133, 759]
click at [415, 188] on input "text" at bounding box center [364, 194] width 243 height 29
paste input "31733-9-1"
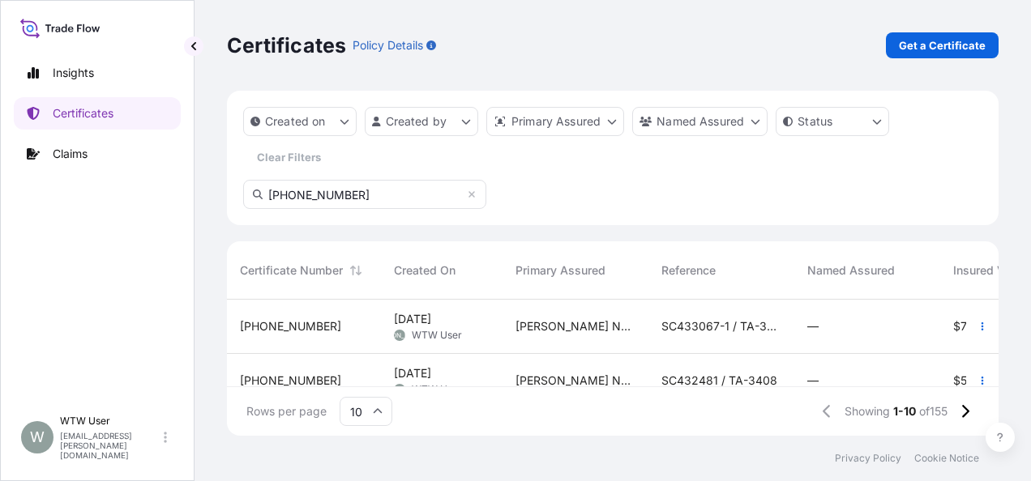
type input "31733-9-1"
click at [339, 318] on div "[PHONE_NUMBER]" at bounding box center [304, 326] width 128 height 16
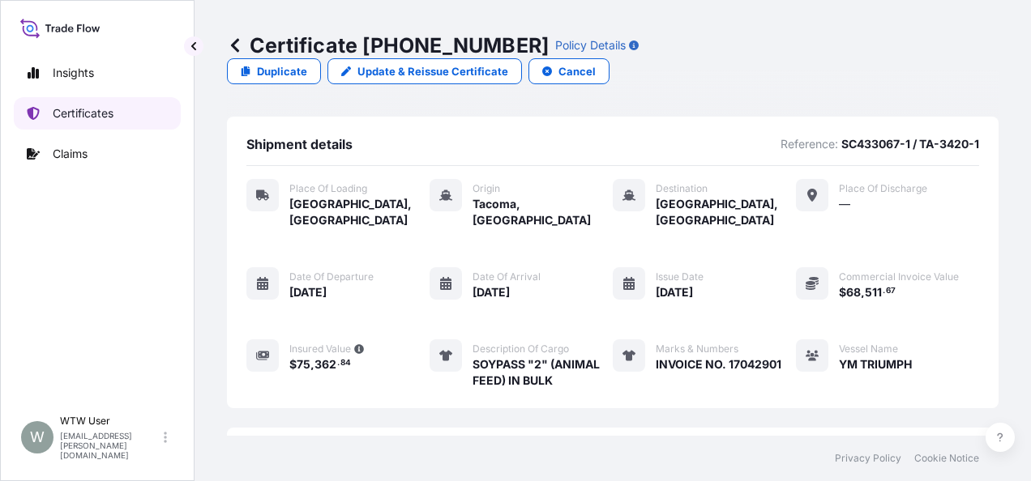
click at [122, 122] on link "Certificates" at bounding box center [97, 113] width 167 height 32
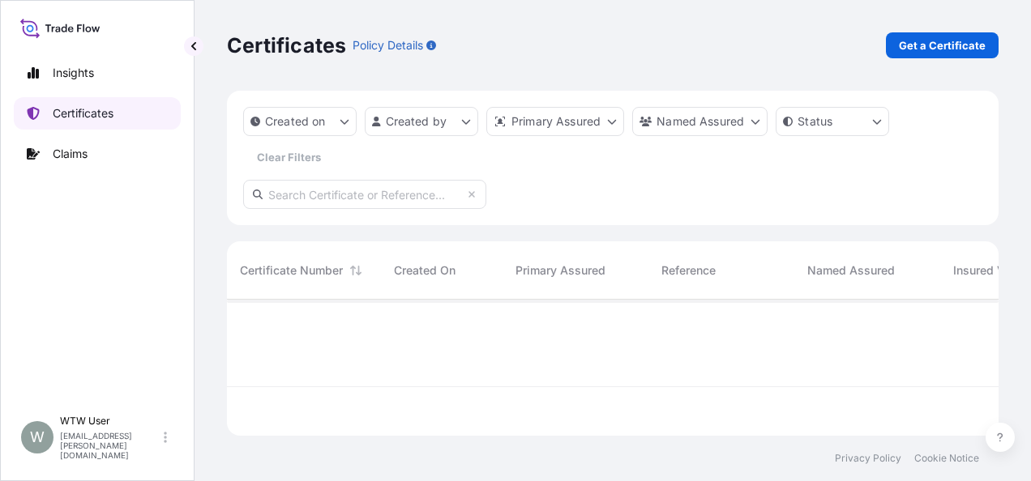
scroll to position [133, 759]
click at [348, 206] on input "text" at bounding box center [364, 194] width 243 height 29
paste input "31733-9-1"
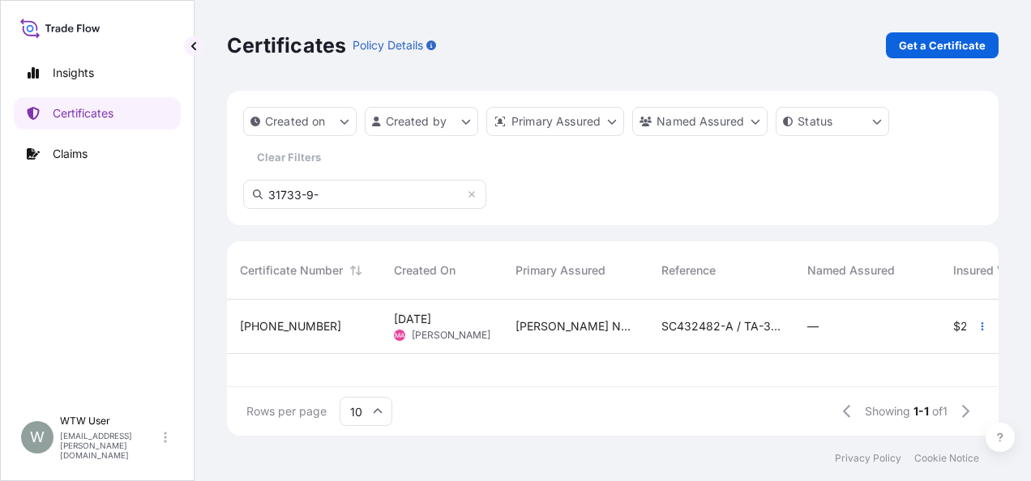
type input "31733-9-"
click at [323, 322] on div "31733-9-1" at bounding box center [304, 326] width 128 height 16
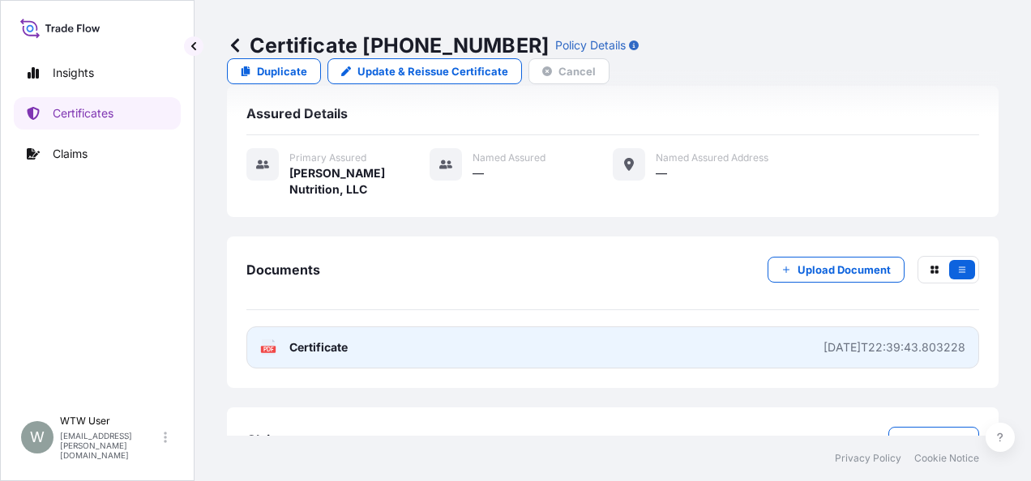
scroll to position [343, 0]
click at [580, 335] on link "PDF Certificate 2025-04-08T22:39:43.803228" at bounding box center [612, 347] width 733 height 42
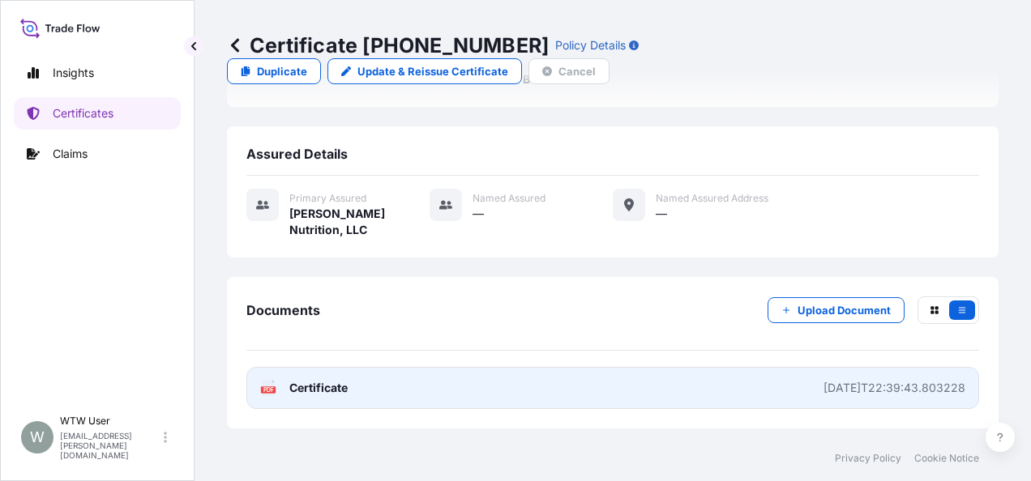
scroll to position [303, 0]
click at [334, 366] on link "PDF Certificate 2025-04-08T22:39:43.803228" at bounding box center [612, 386] width 733 height 42
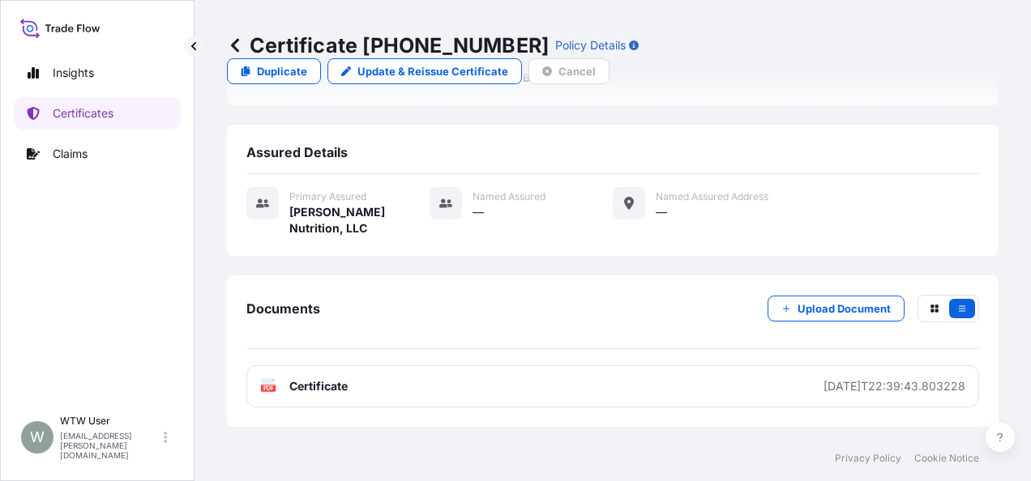
scroll to position [0, 0]
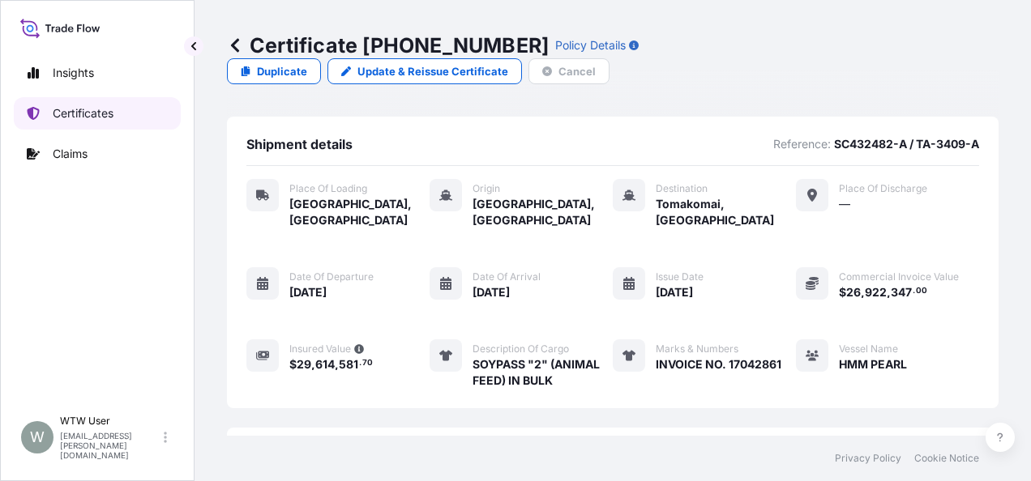
click at [130, 107] on link "Certificates" at bounding box center [97, 113] width 167 height 32
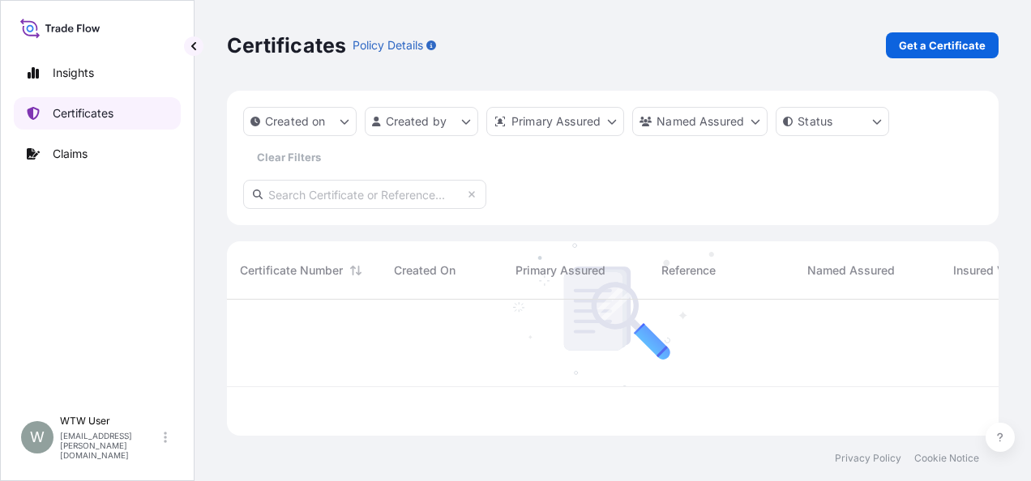
scroll to position [133, 759]
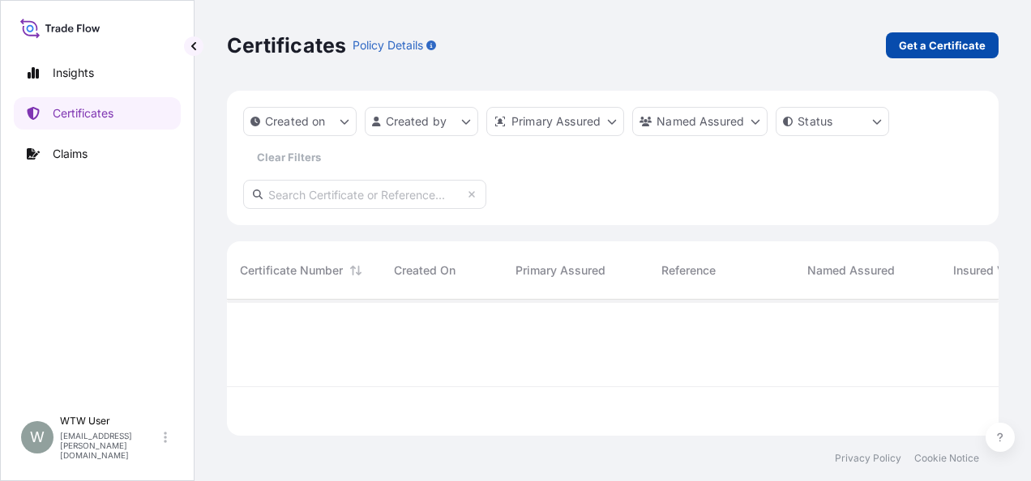
click at [934, 48] on p "Get a Certificate" at bounding box center [942, 45] width 87 height 16
select select "Sea"
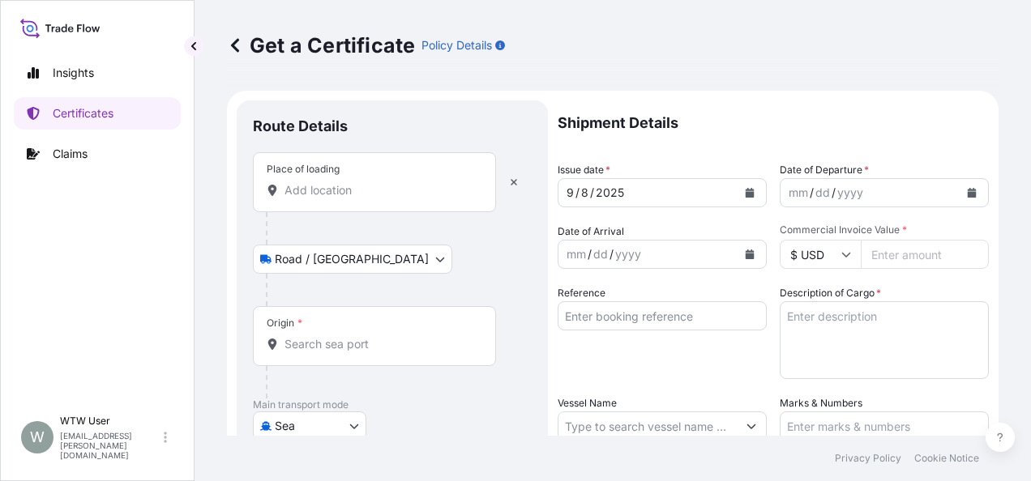
click at [363, 199] on div "Place of loading" at bounding box center [374, 182] width 243 height 60
click at [363, 199] on input "Place of loading" at bounding box center [379, 190] width 191 height 16
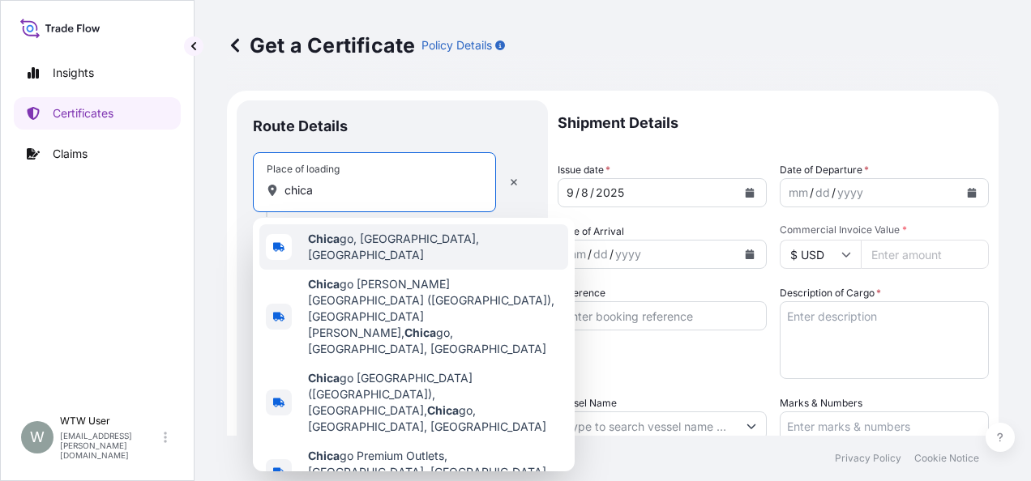
click at [380, 242] on span "Chica go, [GEOGRAPHIC_DATA], [GEOGRAPHIC_DATA]" at bounding box center [435, 247] width 254 height 32
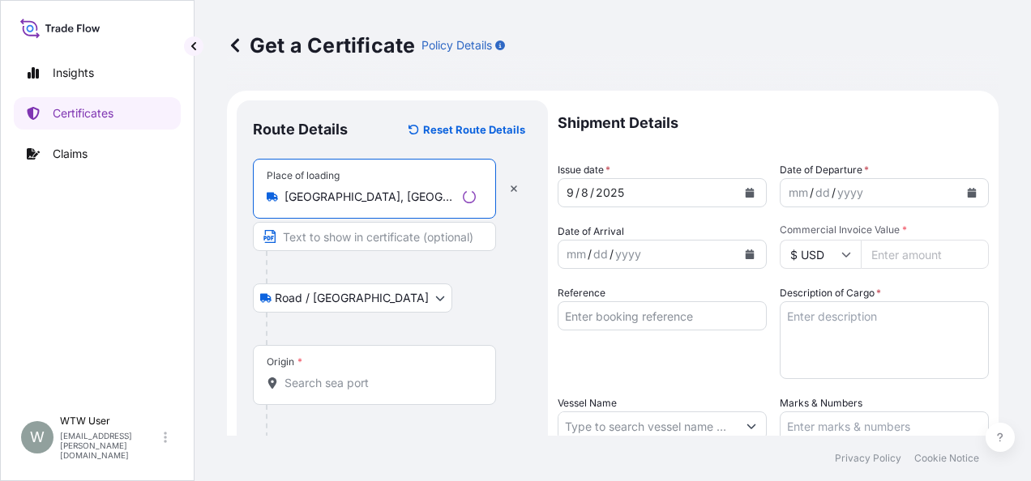
type input "[GEOGRAPHIC_DATA], [GEOGRAPHIC_DATA], [GEOGRAPHIC_DATA]"
click at [444, 298] on div "Road / Inland Road / Inland" at bounding box center [392, 298] width 279 height 29
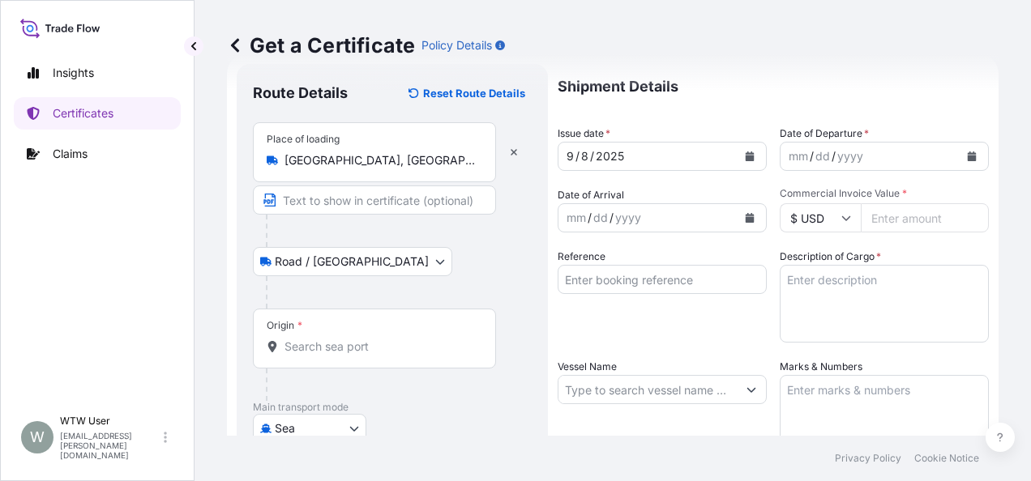
click at [985, 259] on form "Route Details Reset Route Details Place of loading Chicago, IL, USA Road / Inla…" at bounding box center [613, 411] width 772 height 714
click at [308, 324] on div "Origin *" at bounding box center [374, 339] width 243 height 60
click at [308, 339] on input "Origin *" at bounding box center [379, 347] width 191 height 16
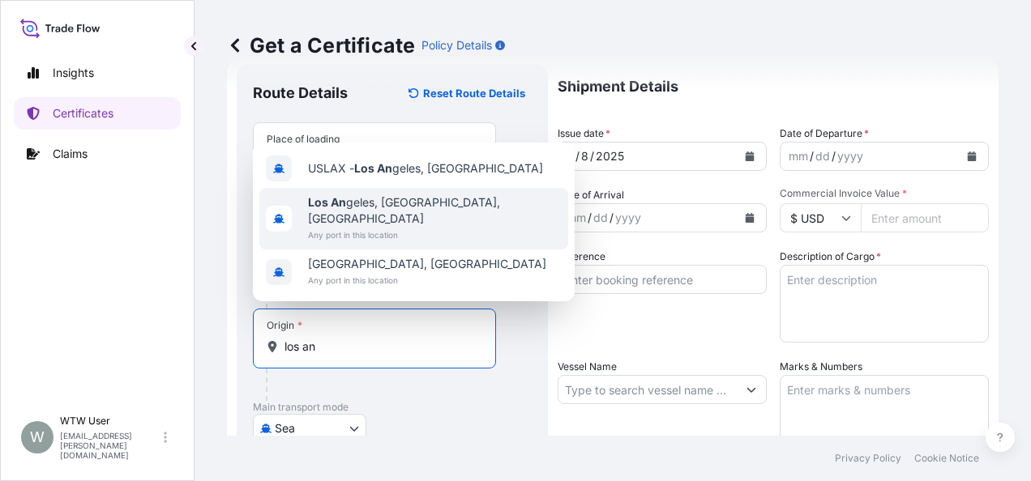
click at [356, 230] on span "Any port in this location" at bounding box center [435, 235] width 254 height 16
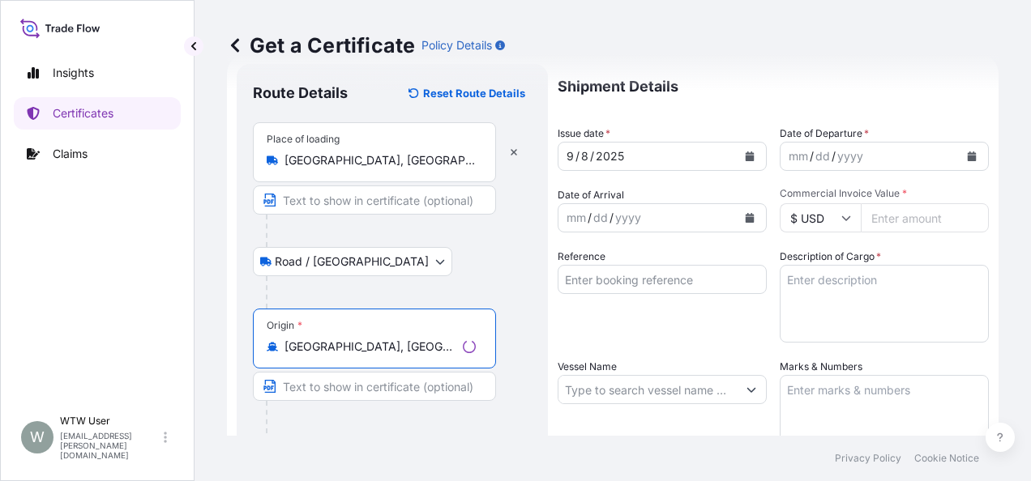
type input "[GEOGRAPHIC_DATA], [GEOGRAPHIC_DATA], [GEOGRAPHIC_DATA]"
click at [513, 389] on div "Origin * [GEOGRAPHIC_DATA], [GEOGRAPHIC_DATA], [GEOGRAPHIC_DATA]" at bounding box center [392, 371] width 279 height 125
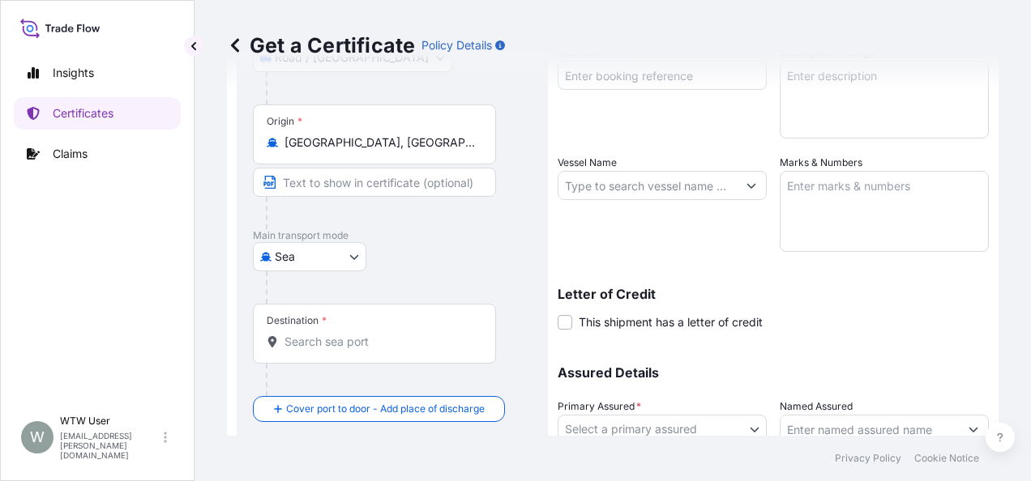
scroll to position [242, 0]
click at [300, 348] on div "Destination *" at bounding box center [374, 333] width 243 height 60
click at [300, 348] on input "Destination *" at bounding box center [379, 341] width 191 height 16
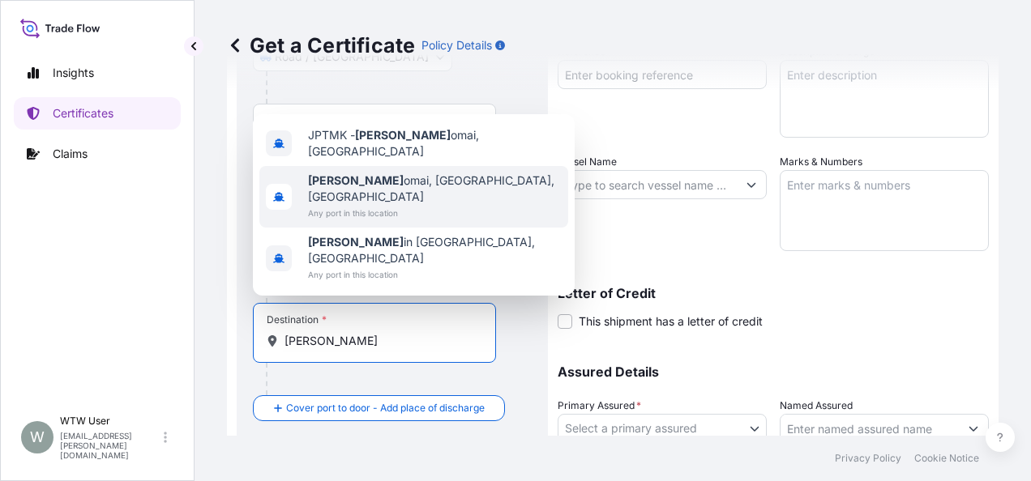
click at [451, 205] on span "Tomak omai, Hokkaido, Japan" at bounding box center [435, 189] width 254 height 32
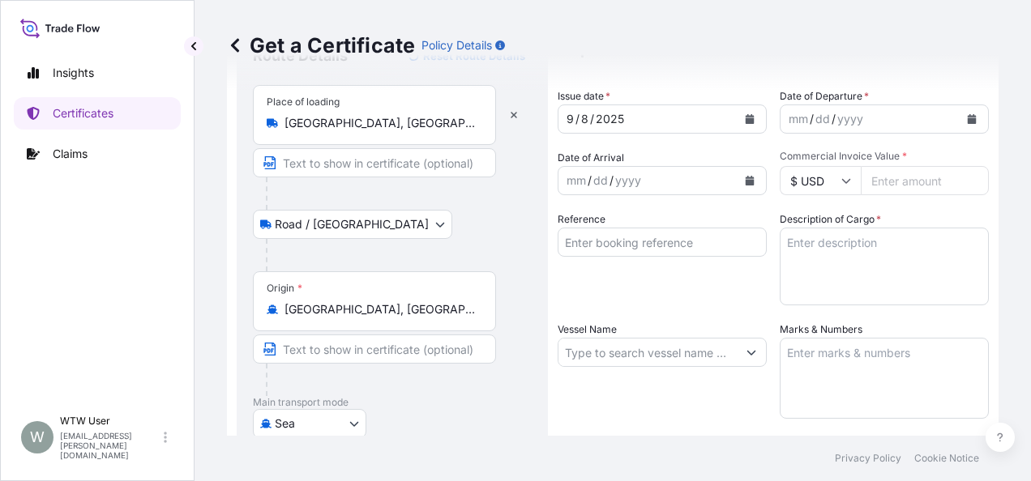
scroll to position [0, 0]
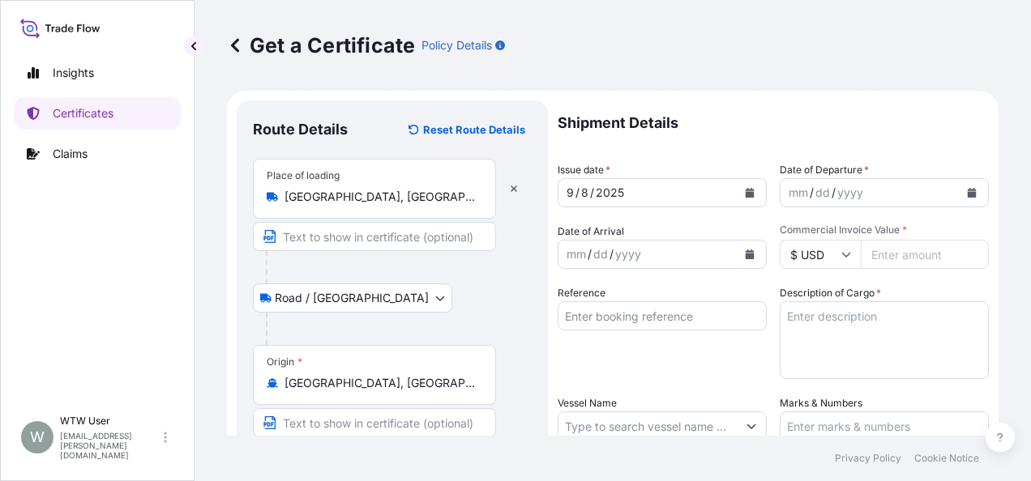
type input "Tomakomai, Hokkaido, Japan"
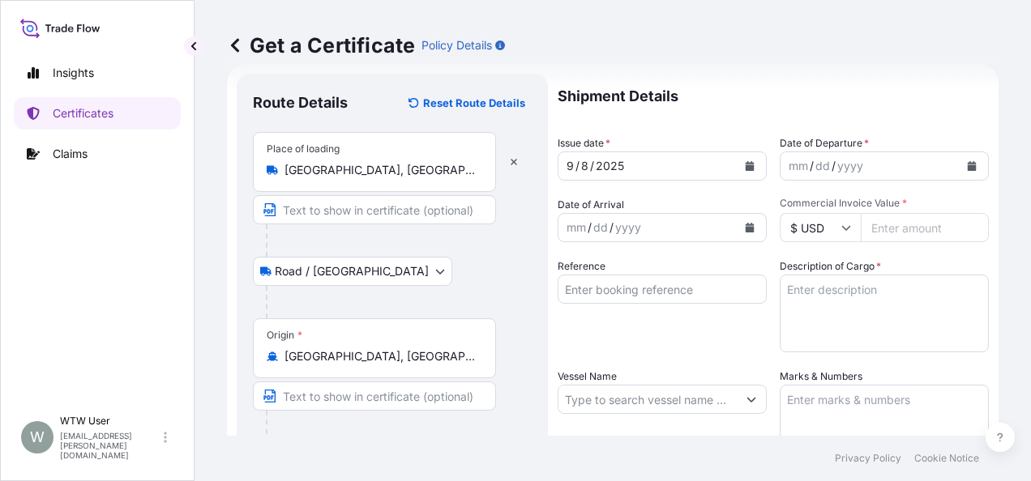
scroll to position [24, 0]
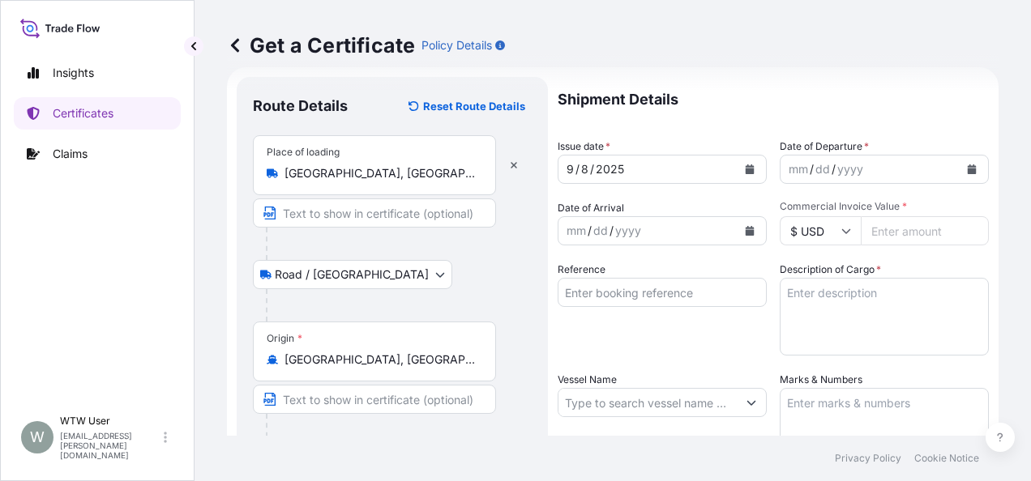
click at [737, 175] on button "Calendar" at bounding box center [750, 169] width 26 height 26
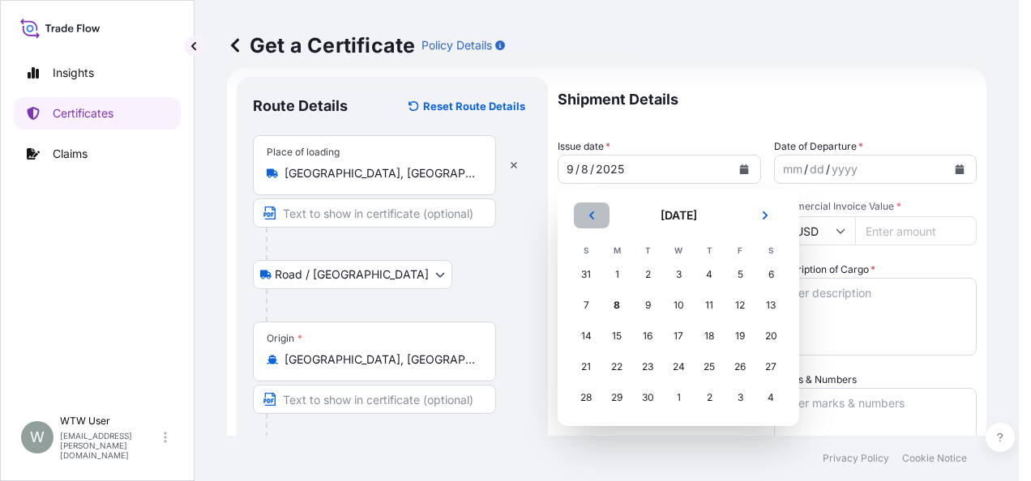
click at [605, 208] on button "Previous" at bounding box center [592, 216] width 36 height 26
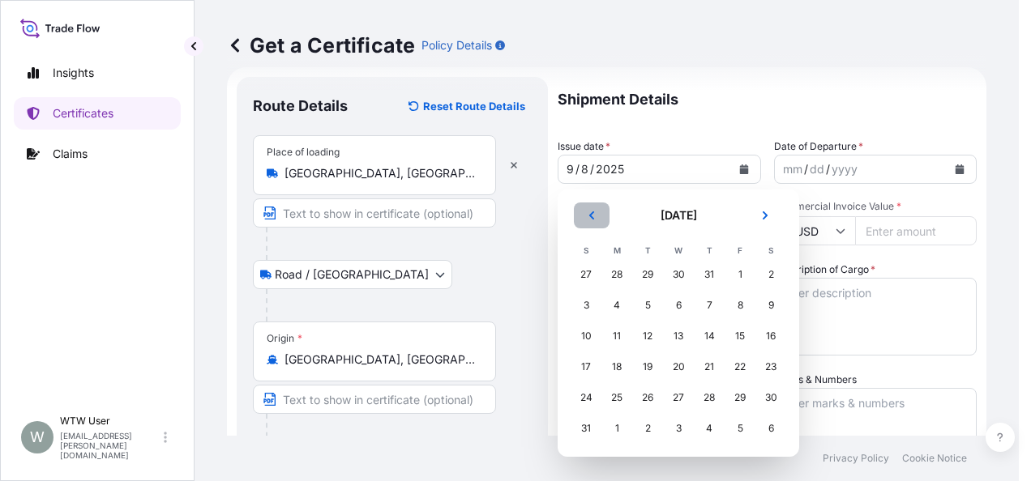
click at [605, 208] on button "Previous" at bounding box center [592, 216] width 36 height 26
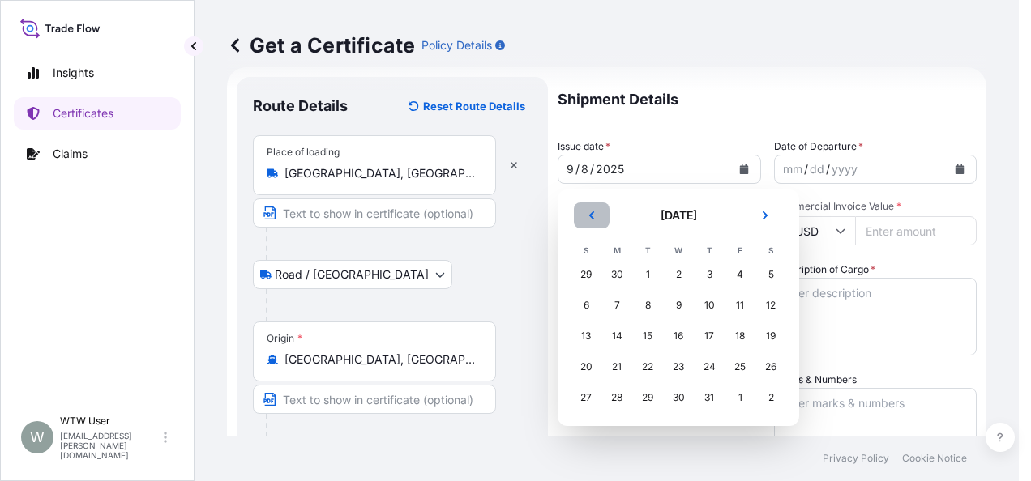
click at [605, 208] on button "Previous" at bounding box center [592, 216] width 36 height 26
click at [607, 310] on div "7" at bounding box center [616, 305] width 29 height 29
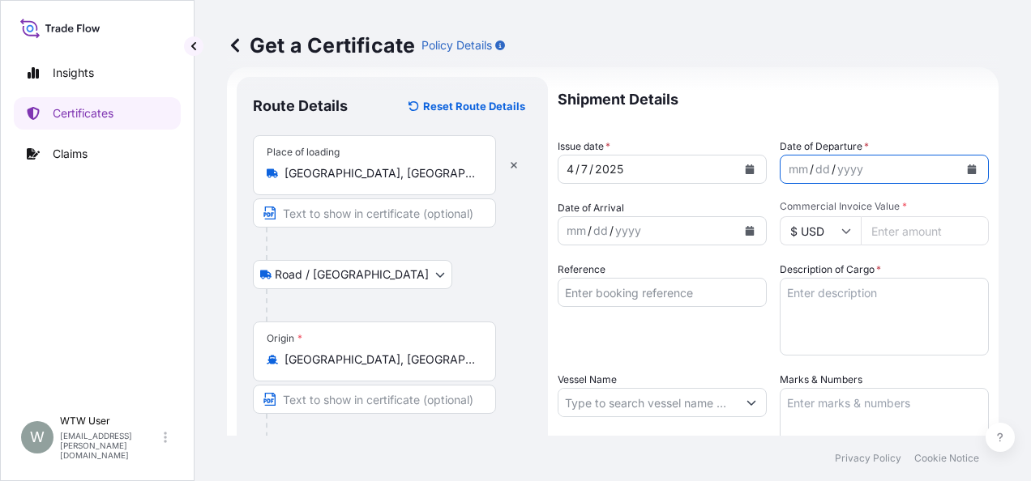
click at [964, 166] on button "Calendar" at bounding box center [972, 169] width 26 height 26
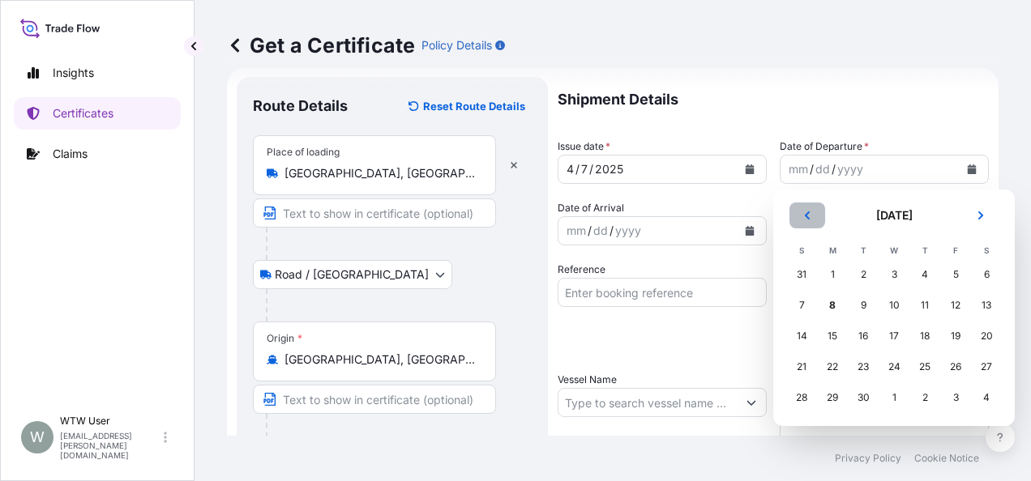
click at [809, 215] on icon "Previous" at bounding box center [807, 216] width 10 height 10
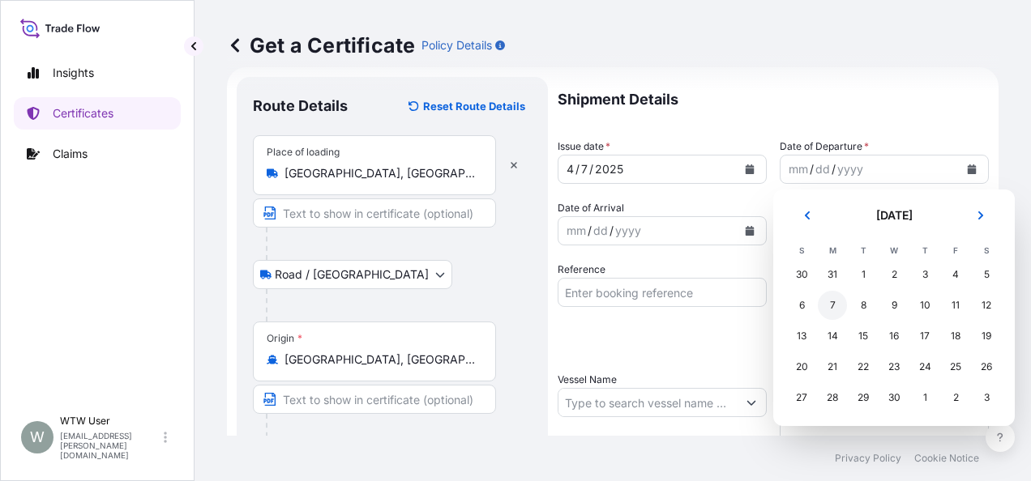
click at [833, 301] on div "7" at bounding box center [832, 305] width 29 height 29
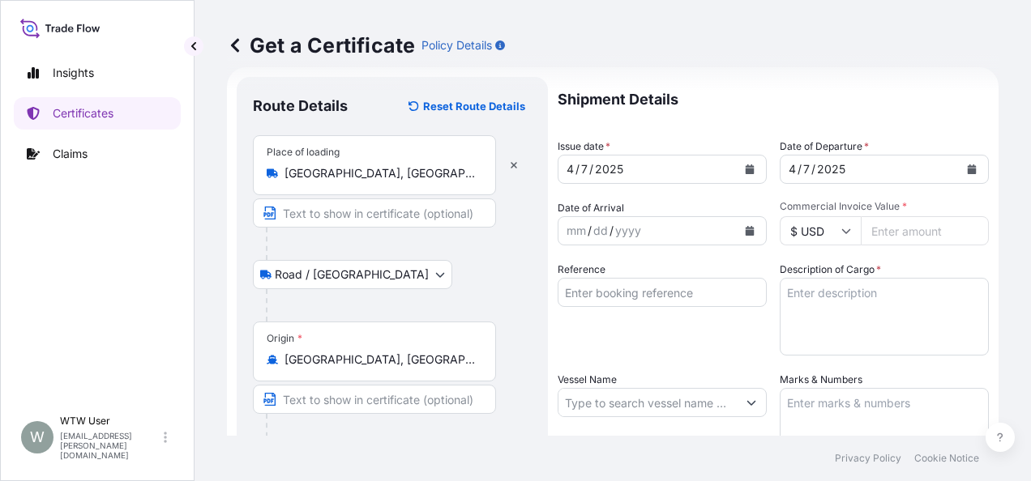
click at [747, 238] on button "Calendar" at bounding box center [750, 231] width 26 height 26
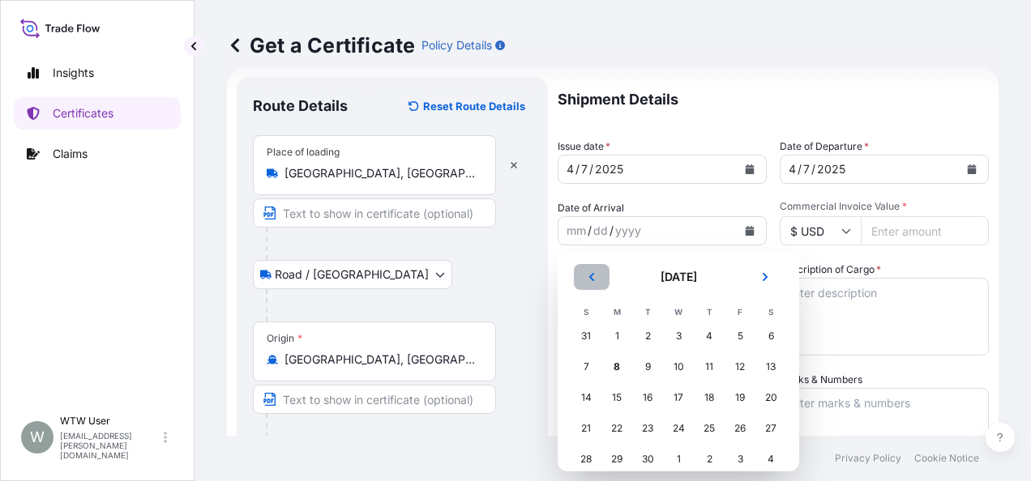
click at [587, 280] on icon "Previous" at bounding box center [592, 277] width 10 height 10
click at [737, 337] on div "2" at bounding box center [739, 336] width 29 height 29
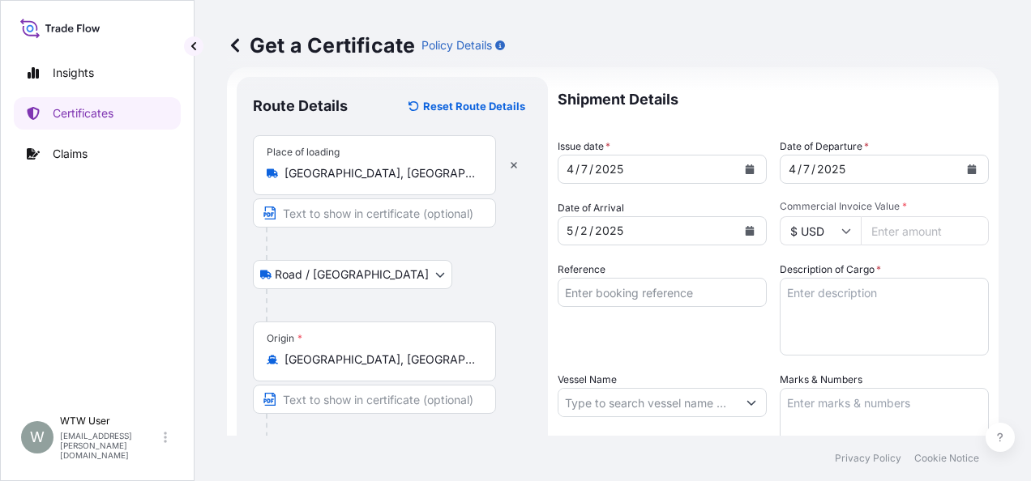
click at [888, 241] on input "Commercial Invoice Value *" at bounding box center [925, 230] width 128 height 29
paste input "26922347"
type input "26922347"
click at [684, 339] on div "Reference" at bounding box center [662, 309] width 209 height 94
click at [672, 298] on input "Reference" at bounding box center [662, 292] width 209 height 29
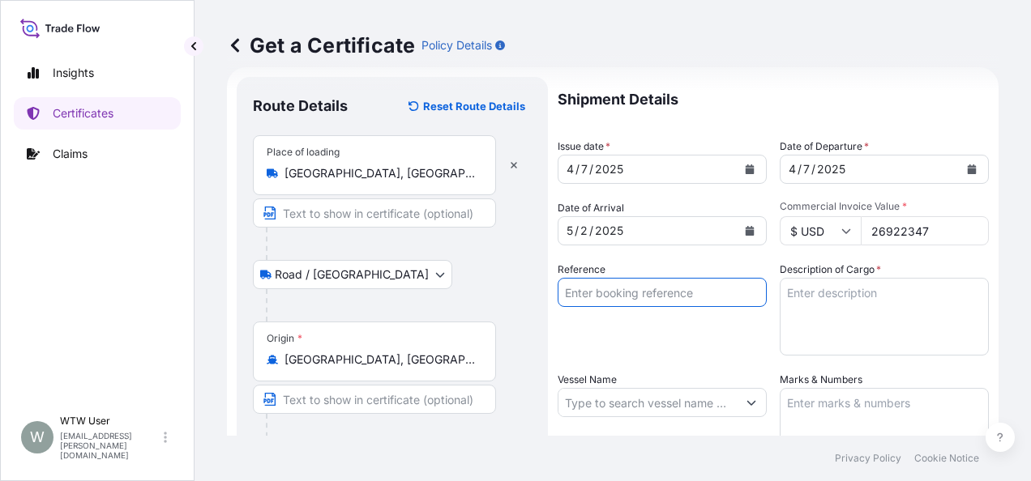
paste input "SC432482-A / TA-3409-A"
type input "SC432482-A / TA-3409-A"
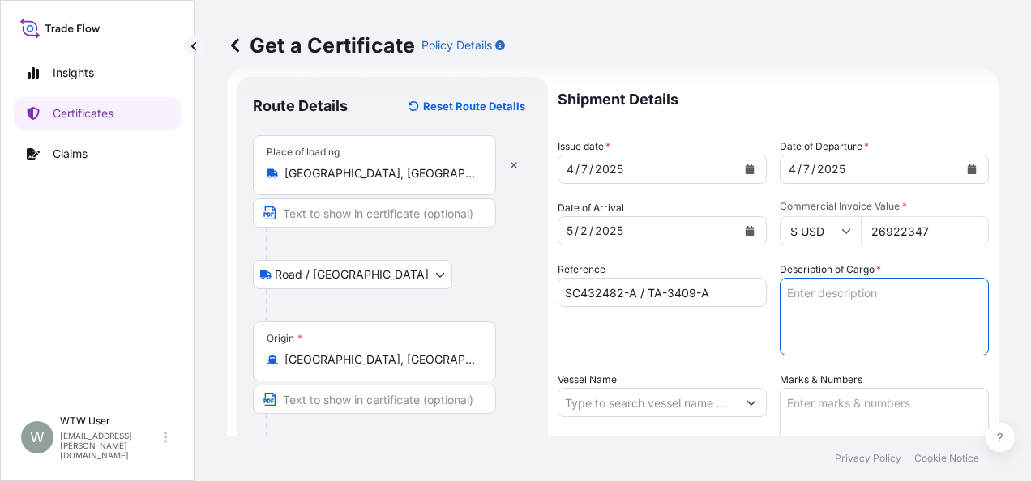
click at [784, 332] on textarea "Description of Cargo *" at bounding box center [884, 317] width 209 height 78
paste textarea "SOYPASS "2" (ANIMAL FEED) IN BULK"
type textarea "SOYPASS "2" (ANIMAL FEED) IN BULK"
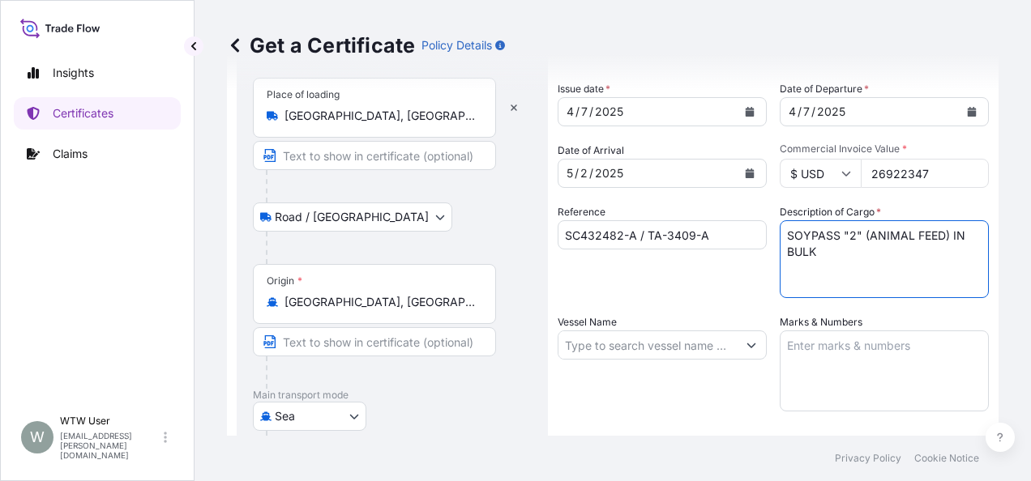
scroll to position [83, 0]
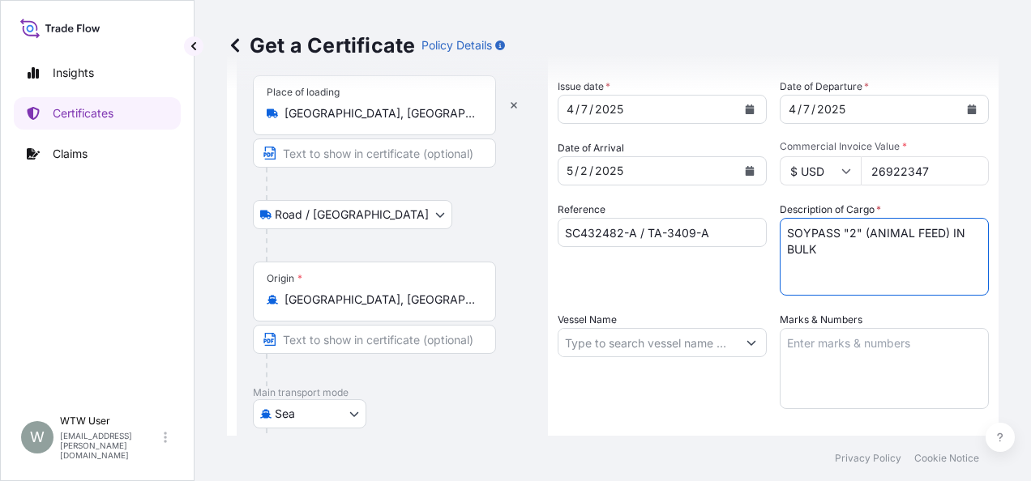
click at [643, 342] on input "Vessel Name" at bounding box center [647, 342] width 178 height 29
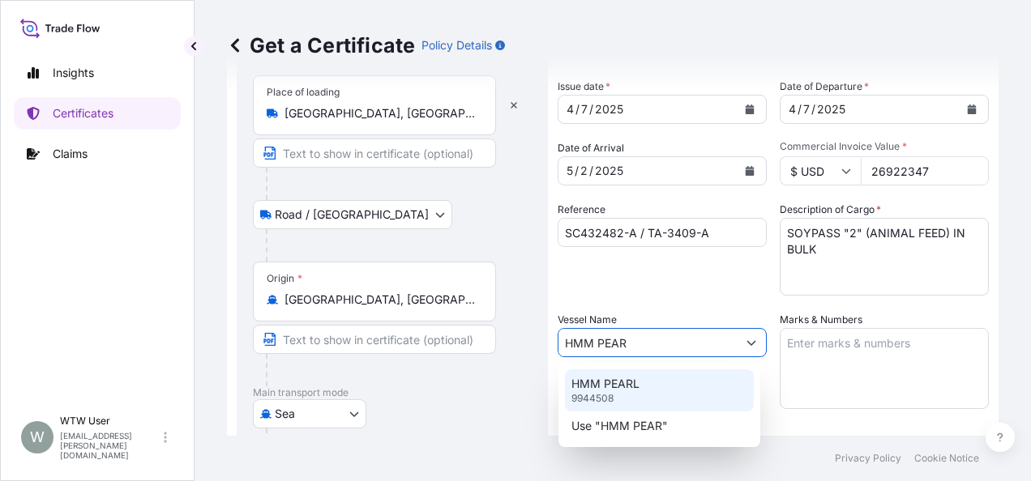
click at [648, 390] on div "HMM PEARL 9944508" at bounding box center [659, 391] width 189 height 42
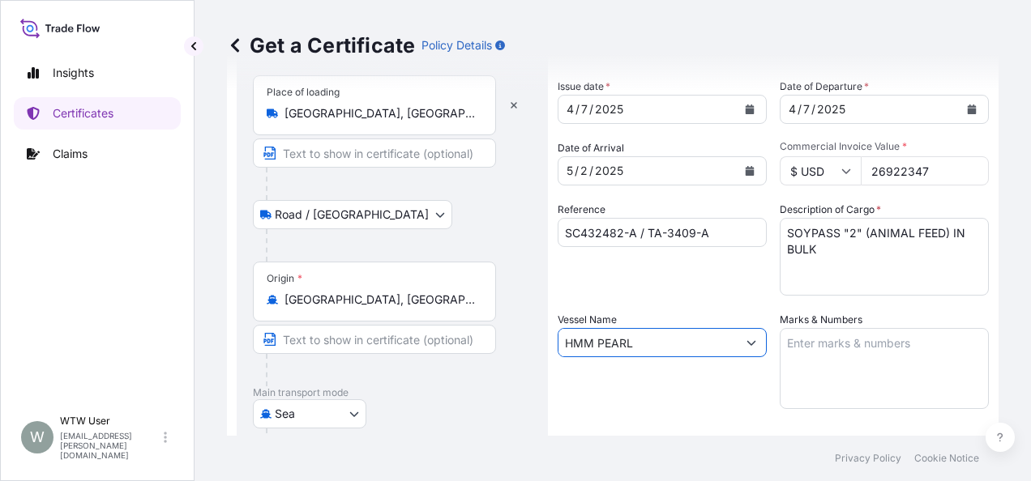
type input "HMM PEARL"
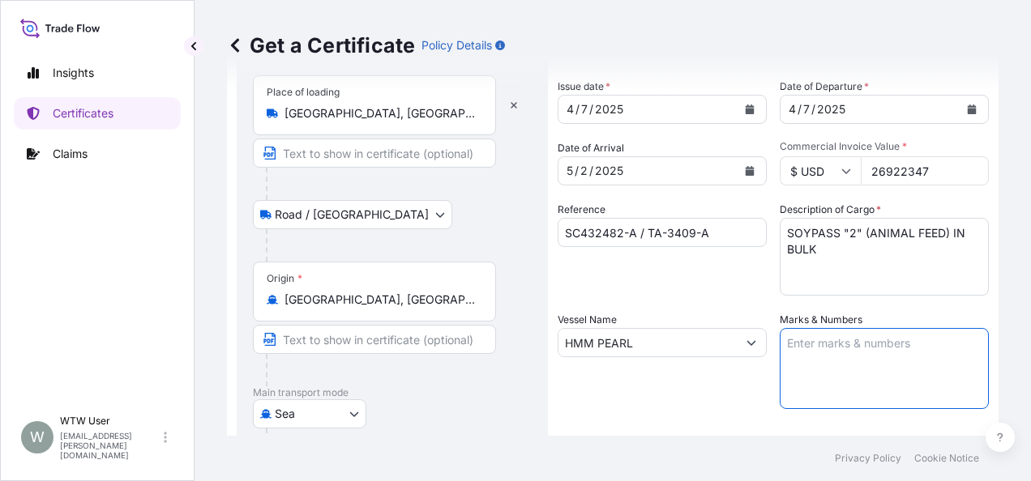
click at [816, 342] on textarea "Marks & Numbers" at bounding box center [884, 368] width 209 height 81
paste textarea "INVOICE NO. 17042861"
type textarea "INVOICE NO. 17042861"
click at [744, 375] on div "Vessel Name HMM PEARL" at bounding box center [662, 360] width 209 height 97
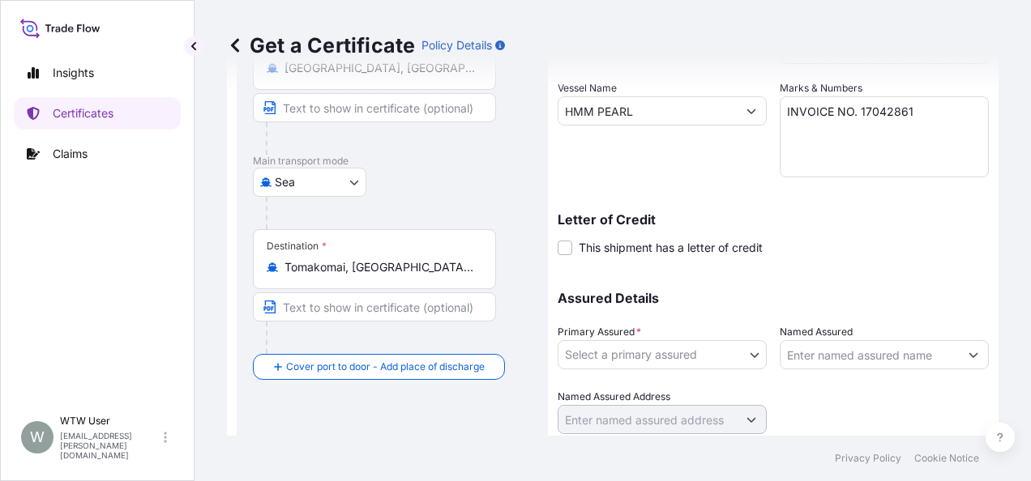
scroll to position [348, 0]
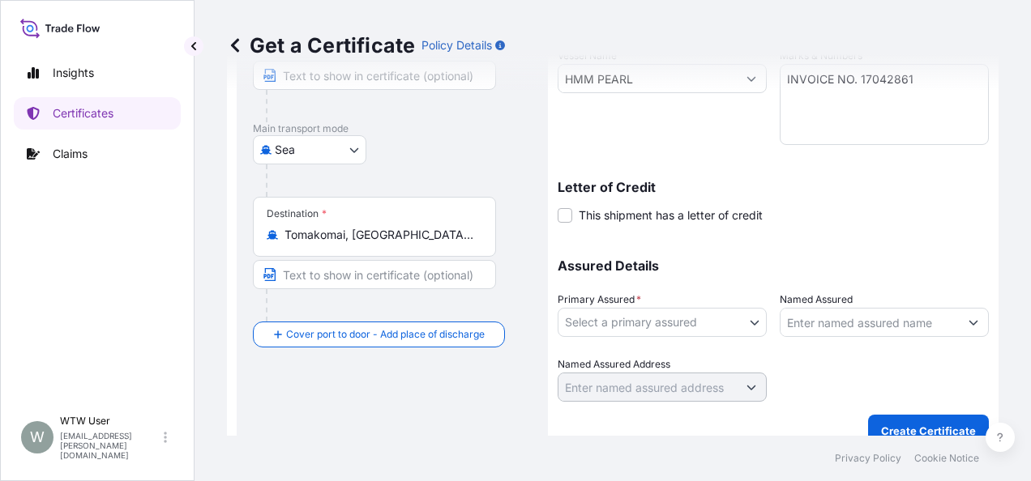
click at [712, 313] on body "Insights Certificates Claims W WTW User trade.flow+wilbur@wtwco.com Get a Certi…" at bounding box center [515, 240] width 1031 height 481
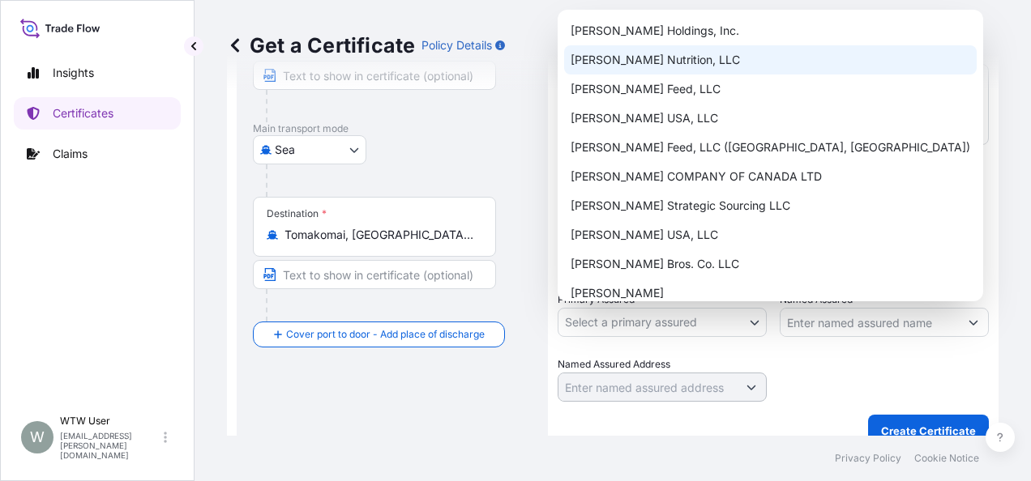
click at [683, 62] on div "[PERSON_NAME] Nutrition, LLC" at bounding box center [770, 59] width 413 height 29
select select "31733"
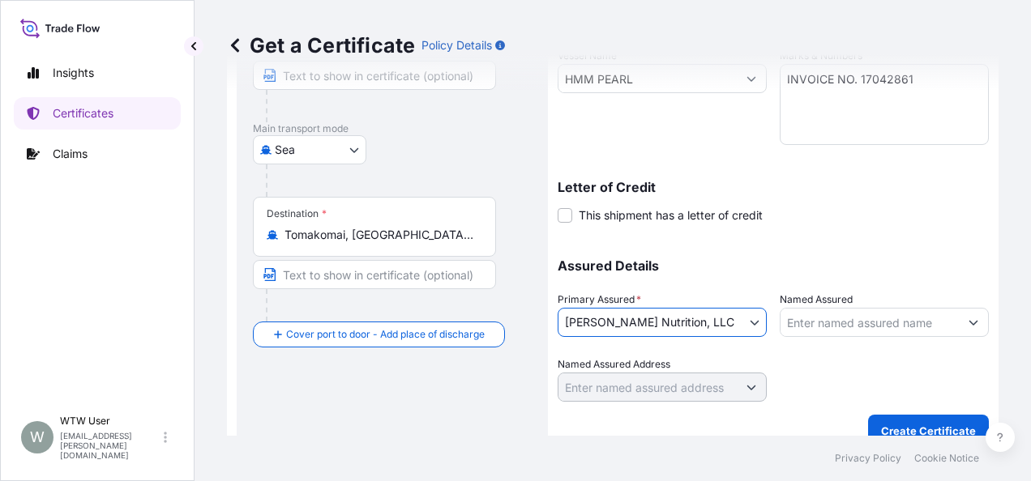
click at [774, 270] on p "Assured Details" at bounding box center [773, 265] width 431 height 13
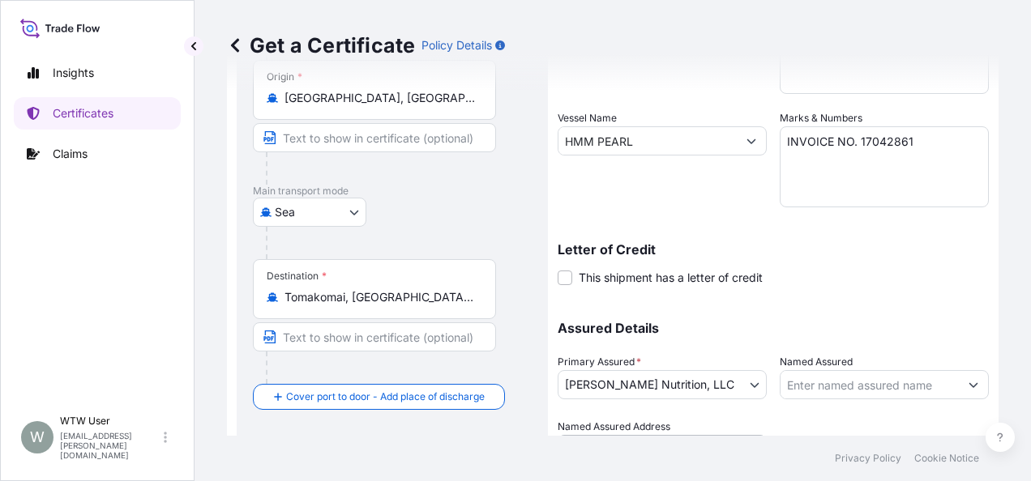
scroll to position [368, 0]
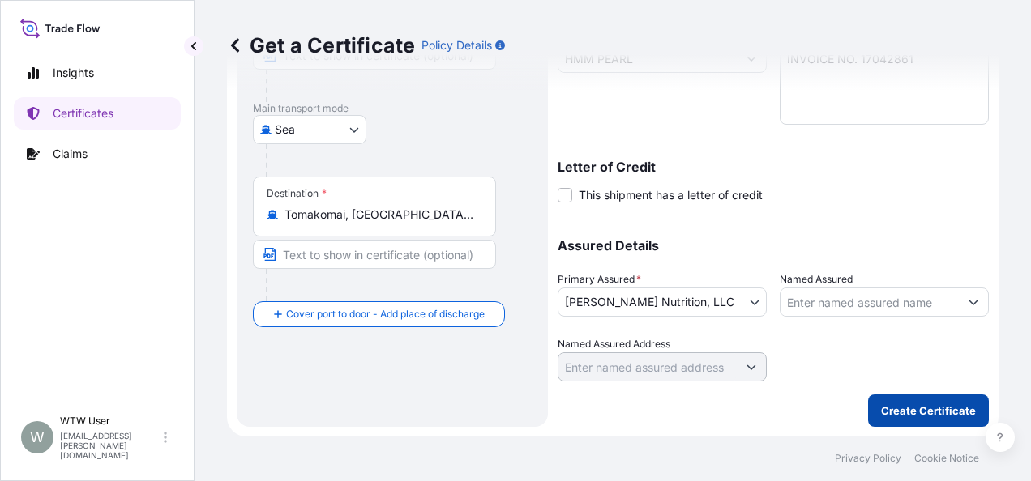
click at [917, 404] on p "Create Certificate" at bounding box center [928, 411] width 95 height 16
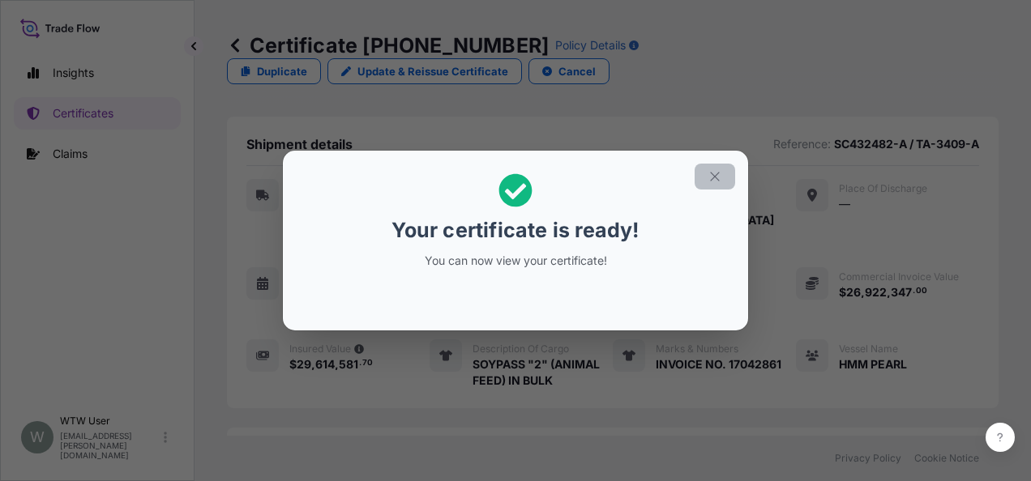
click at [720, 173] on icon "button" at bounding box center [714, 176] width 15 height 15
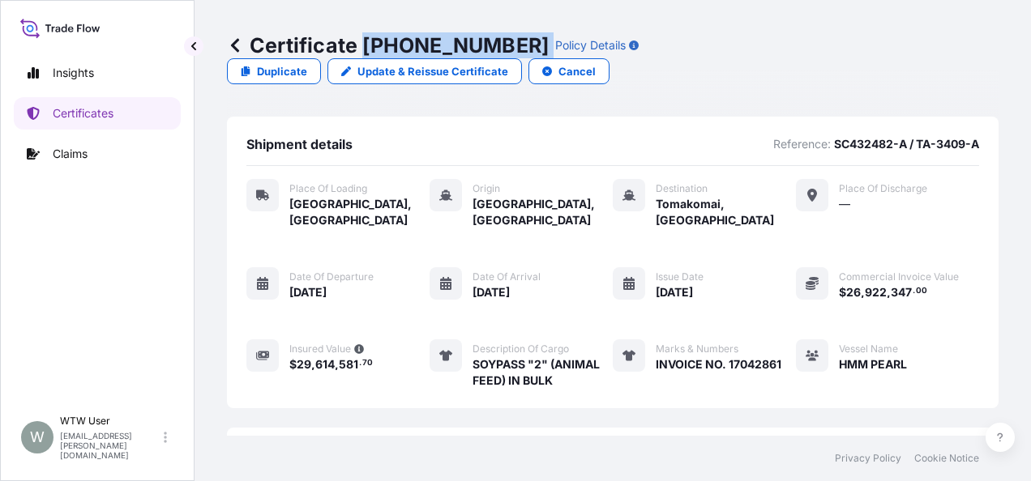
drag, startPoint x: 364, startPoint y: 37, endPoint x: 492, endPoint y: 48, distance: 128.5
click at [492, 48] on div "Certificate 31733-146-1 Policy Details" at bounding box center [433, 45] width 412 height 26
click at [134, 113] on link "Certificates" at bounding box center [97, 113] width 167 height 32
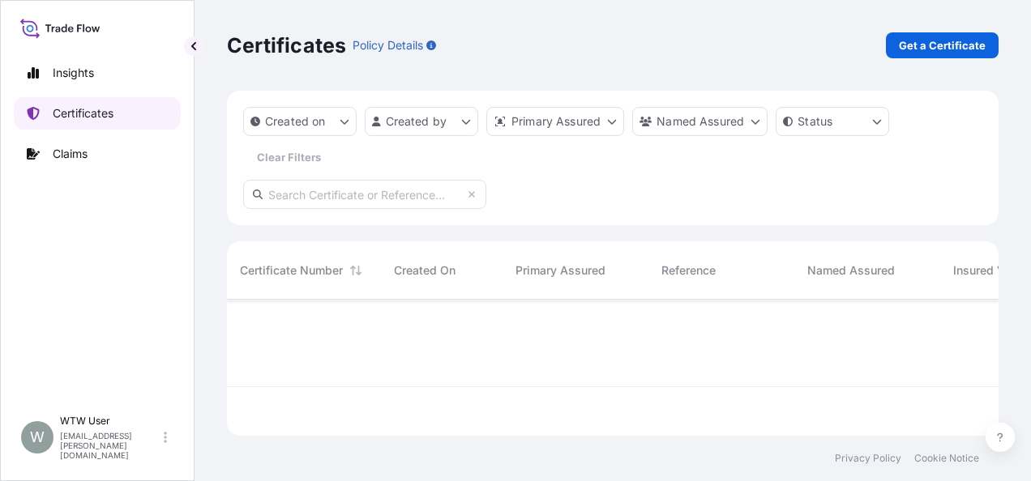
scroll to position [133, 759]
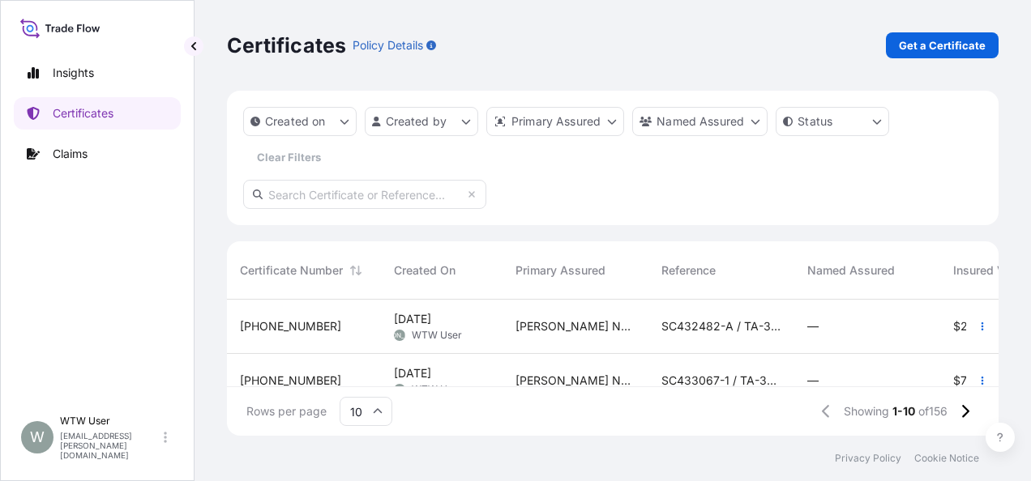
click at [391, 198] on input "text" at bounding box center [364, 194] width 243 height 29
paste input "[PHONE_NUMBER]"
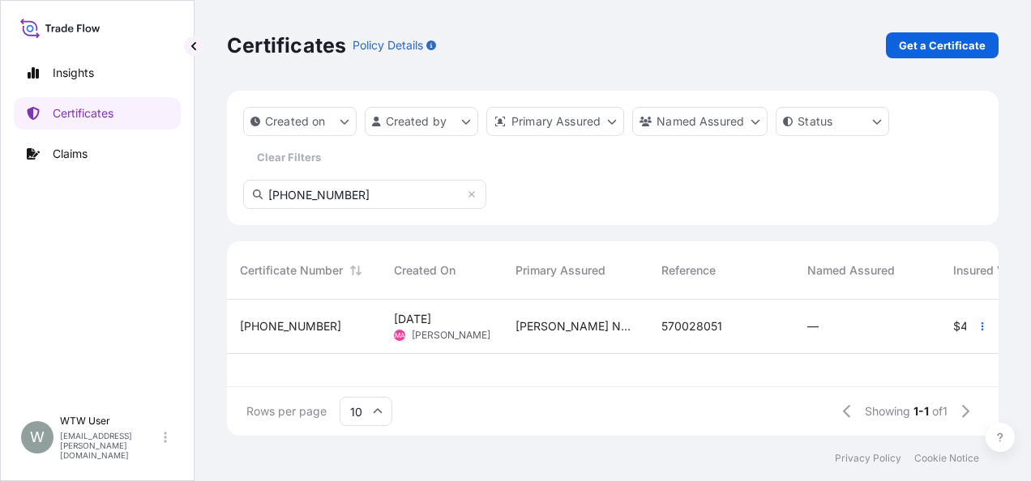
type input "[PHONE_NUMBER]"
click at [352, 326] on div "[PHONE_NUMBER]" at bounding box center [304, 326] width 128 height 16
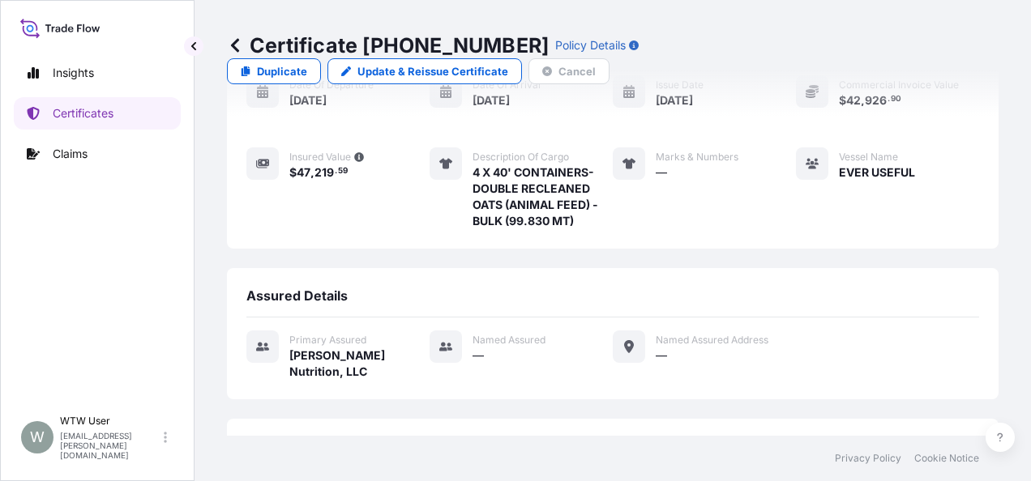
scroll to position [312, 0]
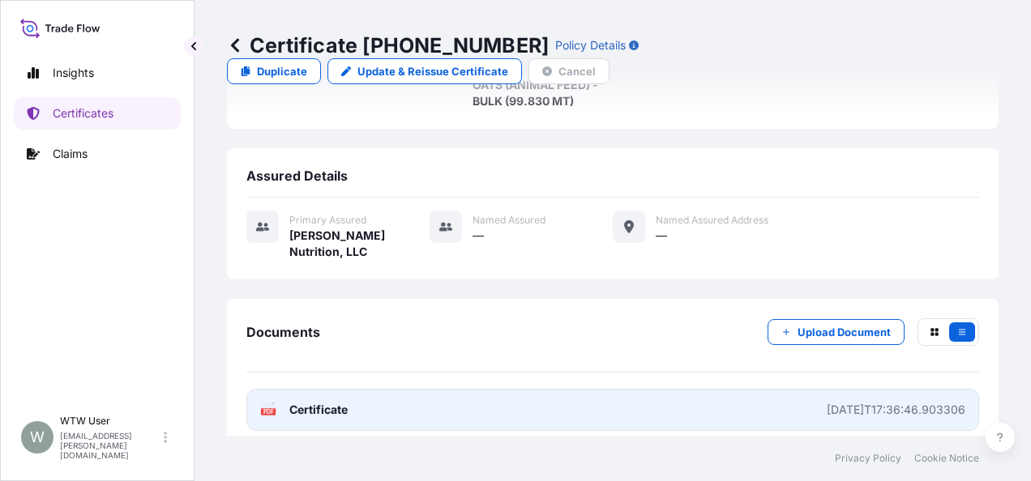
click at [342, 394] on link "PDF Certificate [DATE]T17:36:46.903306" at bounding box center [612, 410] width 733 height 42
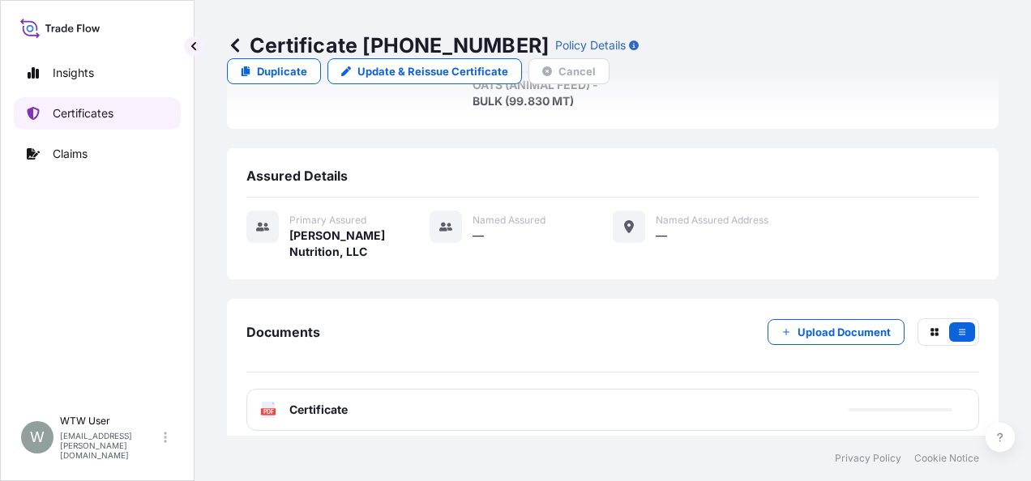
click at [87, 109] on p "Certificates" at bounding box center [83, 113] width 61 height 16
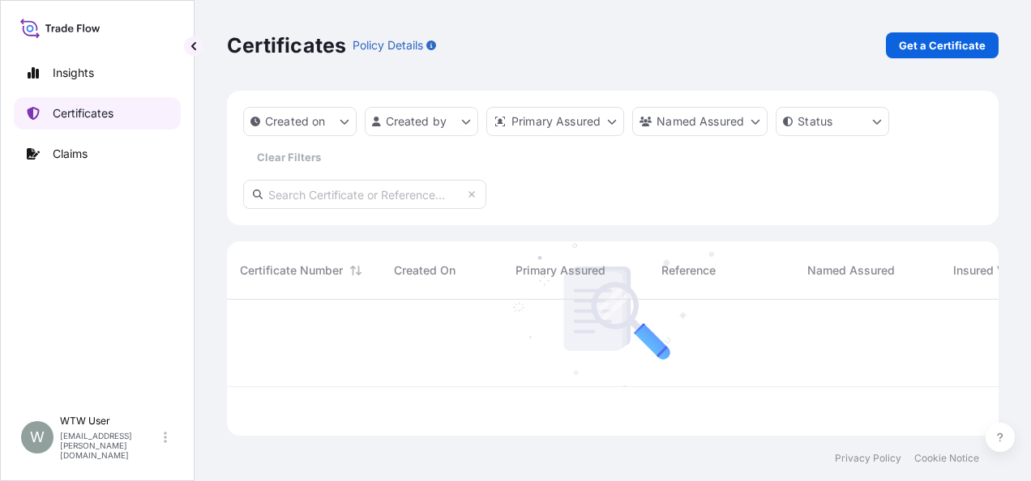
scroll to position [133, 759]
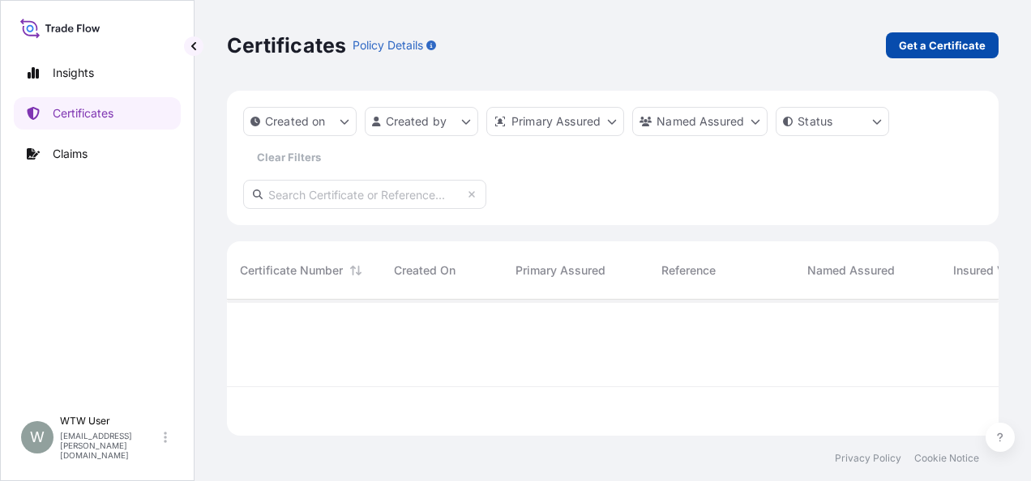
click at [940, 49] on p "Get a Certificate" at bounding box center [942, 45] width 87 height 16
select select "Sea"
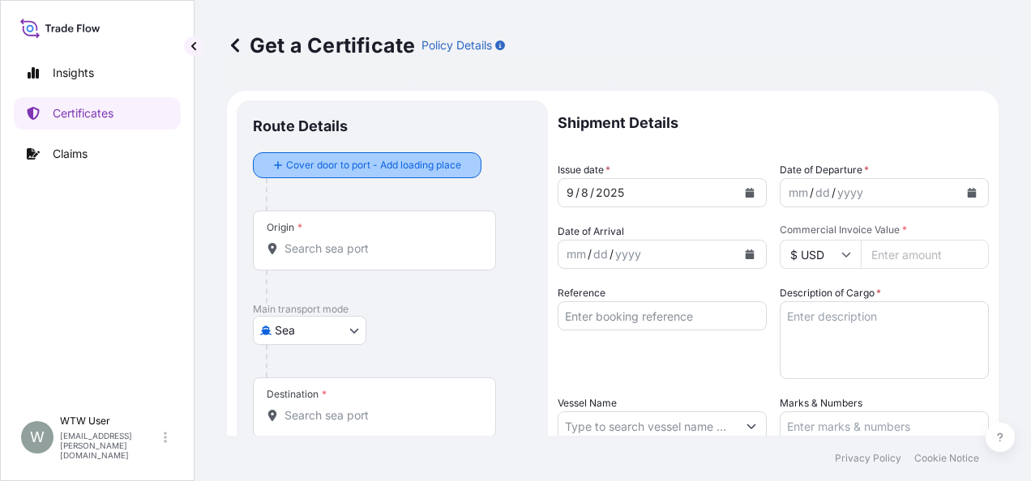
click at [381, 151] on div "Cover door to port - Add loading place" at bounding box center [367, 165] width 201 height 29
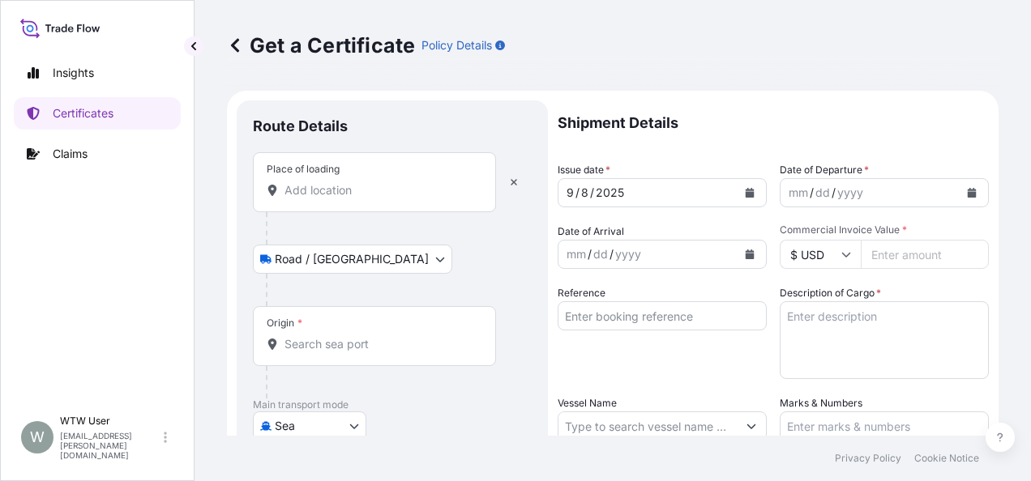
click at [335, 207] on div "Place of loading" at bounding box center [374, 182] width 243 height 60
click at [335, 199] on input "Place of loading" at bounding box center [379, 190] width 191 height 16
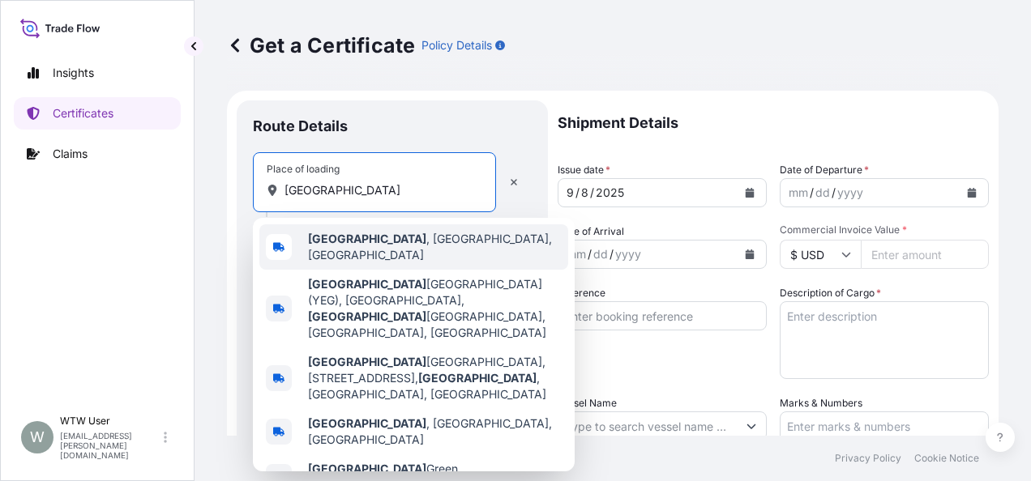
click at [391, 249] on span "[GEOGRAPHIC_DATA] , [GEOGRAPHIC_DATA], [GEOGRAPHIC_DATA]" at bounding box center [435, 247] width 254 height 32
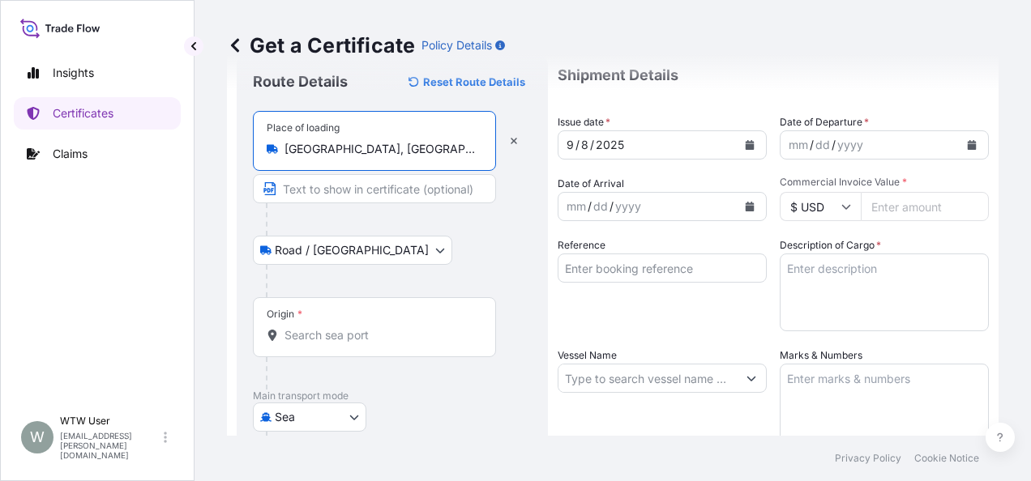
scroll to position [49, 0]
type input "Canada Diagnostic Centres, [STREET_ADDRESS]"
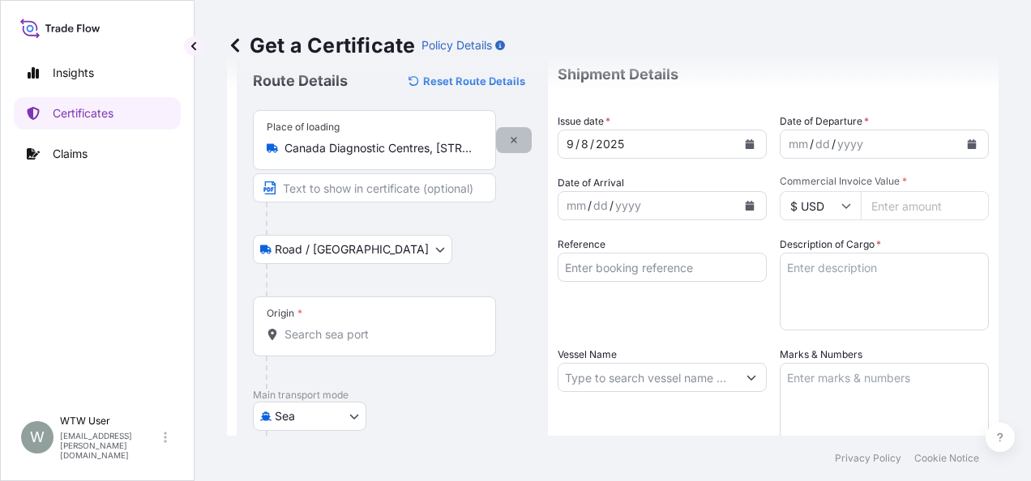
click at [511, 139] on icon "button" at bounding box center [514, 140] width 10 height 10
select select "Road / [GEOGRAPHIC_DATA]"
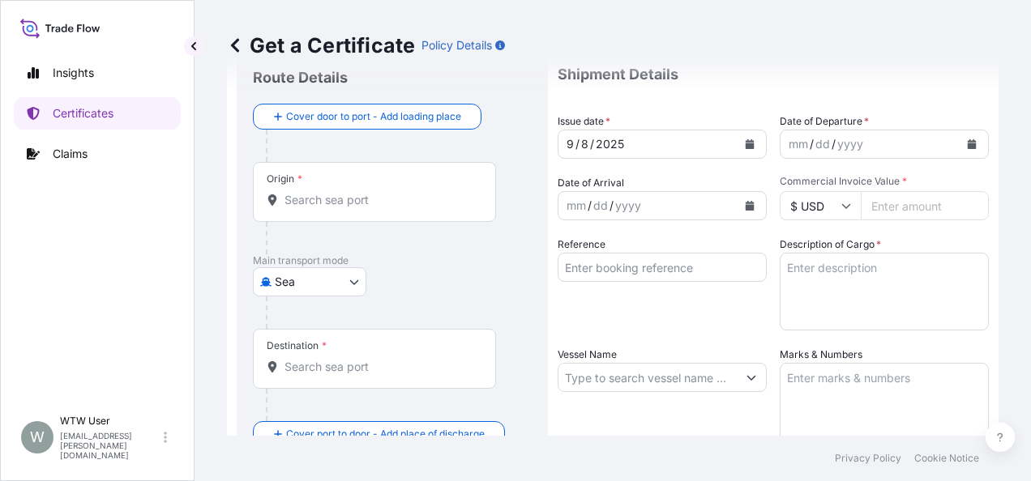
click at [340, 176] on div "Origin *" at bounding box center [374, 192] width 243 height 60
click at [340, 192] on input "Origin *" at bounding box center [379, 200] width 191 height 16
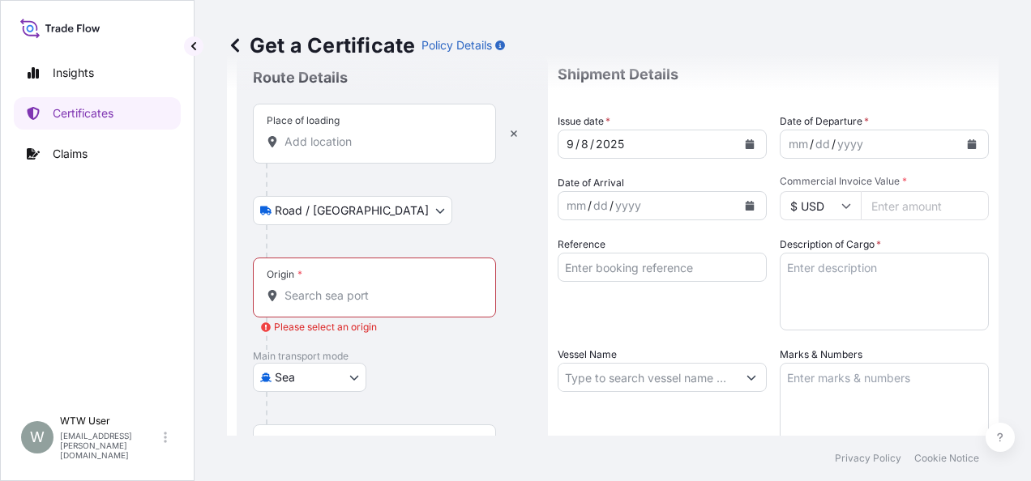
click at [326, 131] on div "Place of loading" at bounding box center [374, 134] width 243 height 60
click at [326, 134] on input "Place of loading" at bounding box center [379, 142] width 191 height 16
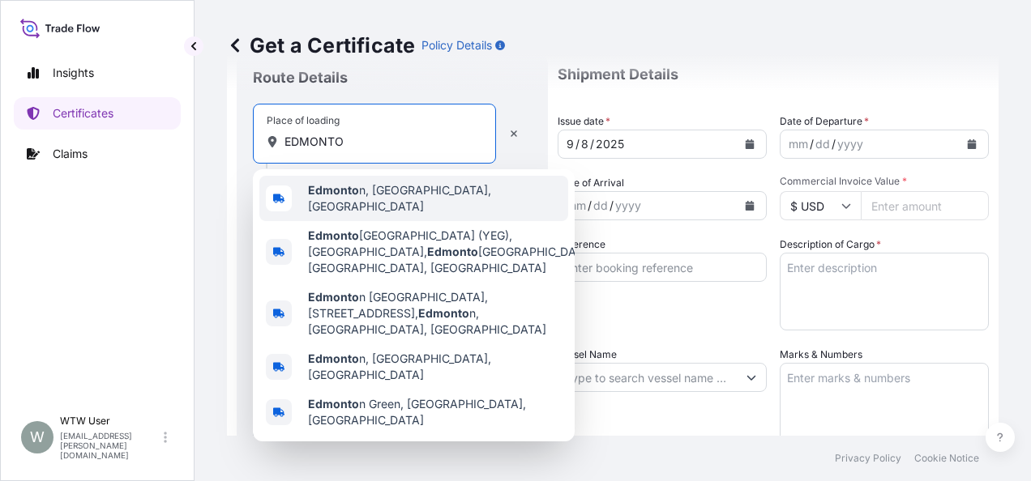
click at [373, 195] on span "Edmonto n, [GEOGRAPHIC_DATA], [GEOGRAPHIC_DATA]" at bounding box center [435, 198] width 254 height 32
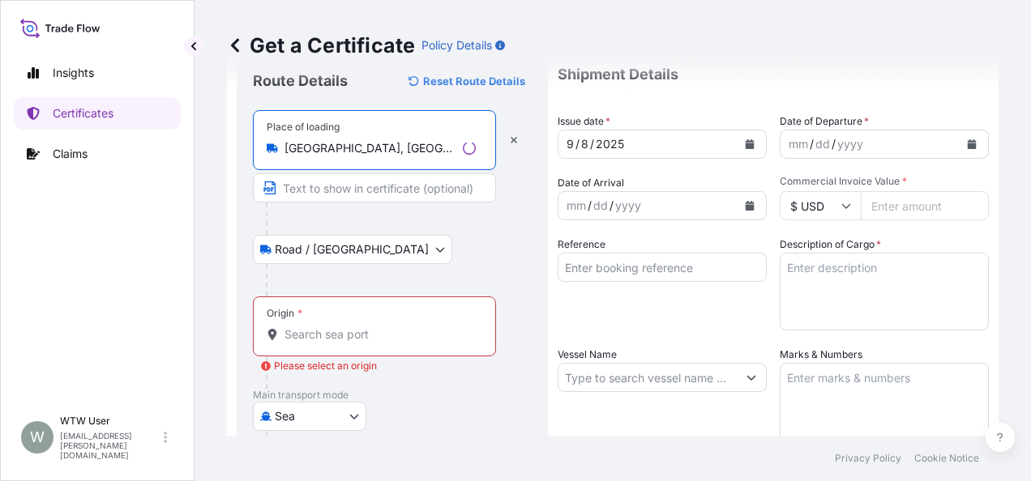
type input "[GEOGRAPHIC_DATA], [GEOGRAPHIC_DATA], [GEOGRAPHIC_DATA]"
click at [354, 323] on div "Origin *" at bounding box center [374, 327] width 243 height 60
click at [354, 327] on input "Origin * Please select an origin" at bounding box center [379, 335] width 191 height 16
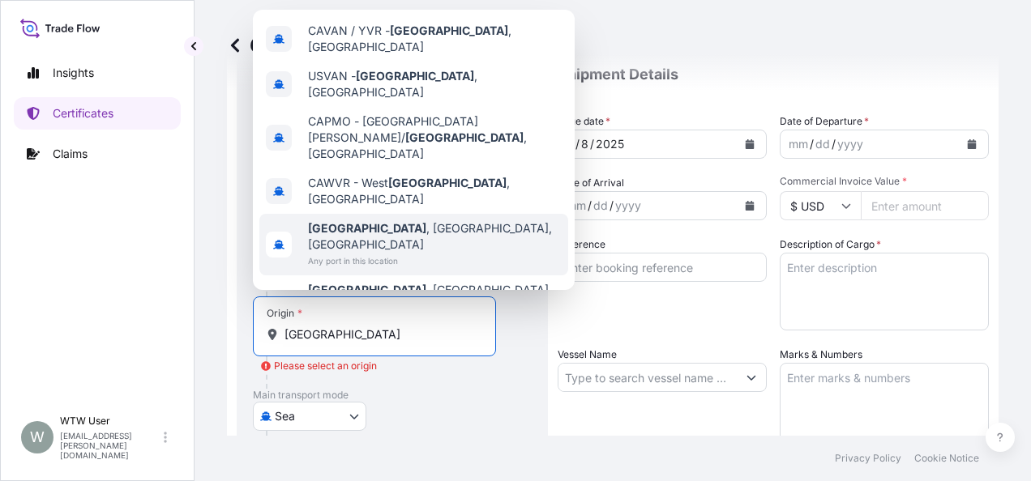
click at [389, 220] on span "[GEOGRAPHIC_DATA] , [GEOGRAPHIC_DATA], [GEOGRAPHIC_DATA]" at bounding box center [435, 236] width 254 height 32
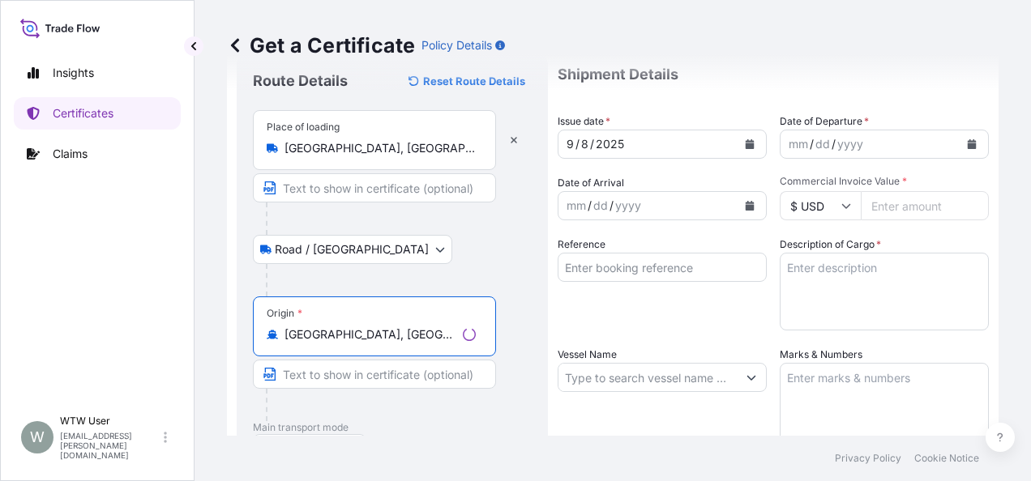
type input "[GEOGRAPHIC_DATA], [GEOGRAPHIC_DATA], [GEOGRAPHIC_DATA]"
click at [515, 277] on div at bounding box center [399, 280] width 266 height 32
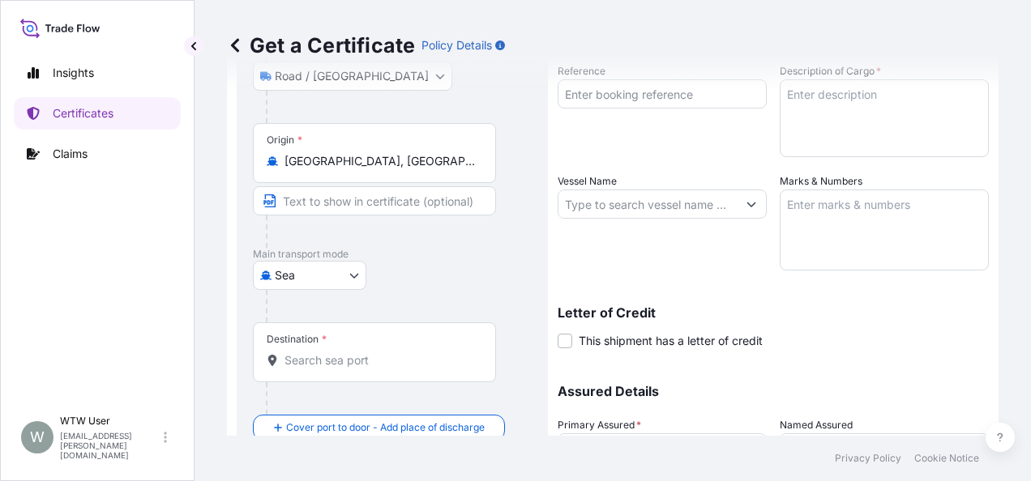
scroll to position [230, 0]
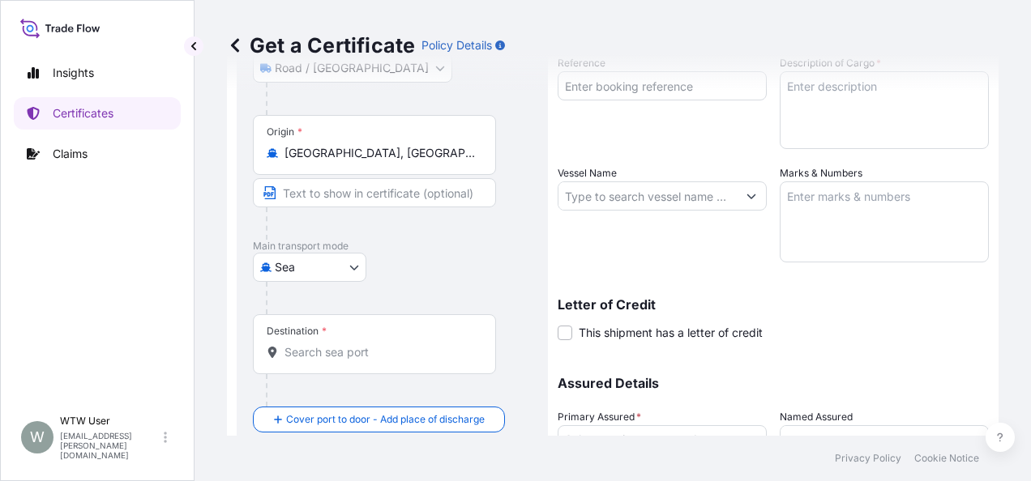
click at [318, 348] on input "Destination *" at bounding box center [379, 352] width 191 height 16
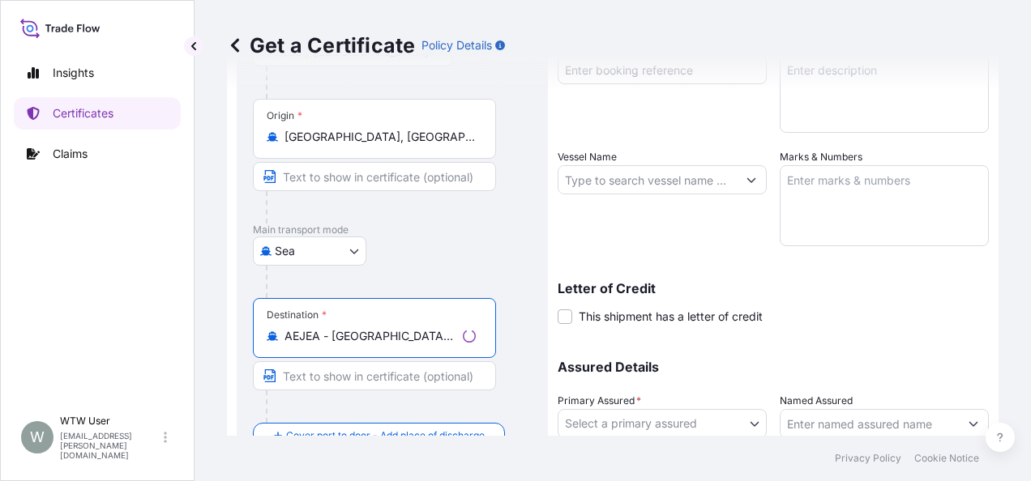
scroll to position [301, 0]
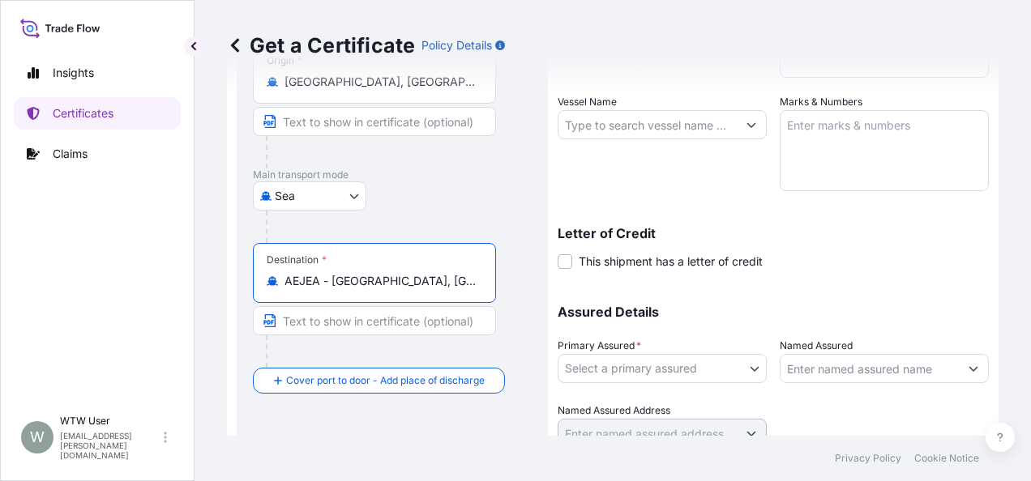
type input "AEJEA - [GEOGRAPHIC_DATA], [GEOGRAPHIC_DATA]"
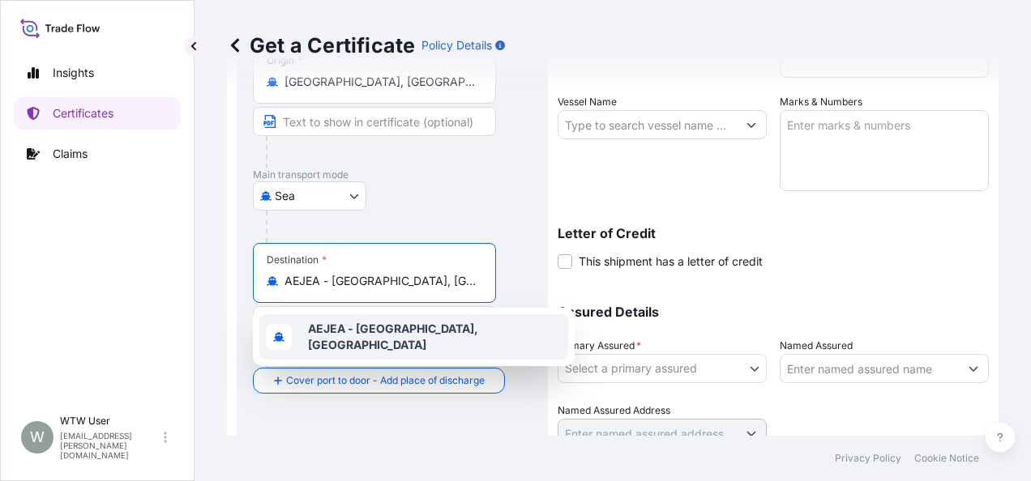
click at [347, 399] on div "Route Details Reset Route Details Place of loading [GEOGRAPHIC_DATA], [GEOGRAPH…" at bounding box center [392, 146] width 279 height 662
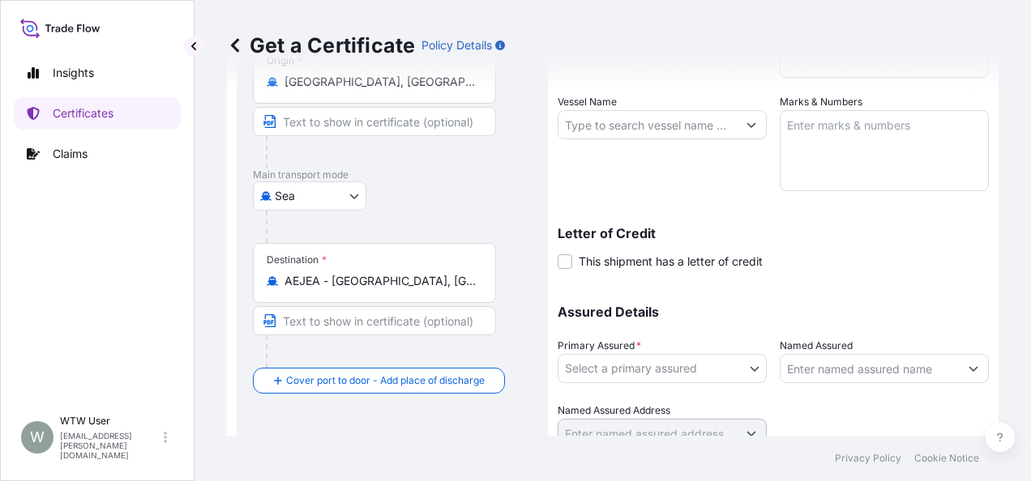
click at [363, 313] on input "Text to appear on certificate" at bounding box center [374, 320] width 243 height 29
paste input "[GEOGRAPHIC_DATA], [GEOGRAPHIC_DATA]"
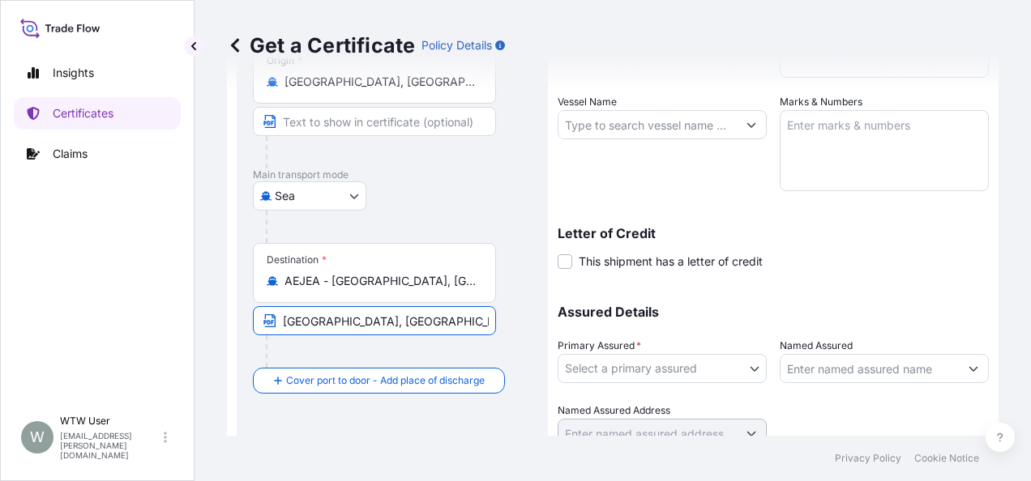
type input "[GEOGRAPHIC_DATA], [GEOGRAPHIC_DATA]"
click at [525, 312] on div "Destination * AEJEA - [GEOGRAPHIC_DATA], [GEOGRAPHIC_DATA] [GEOGRAPHIC_DATA], […" at bounding box center [392, 305] width 279 height 125
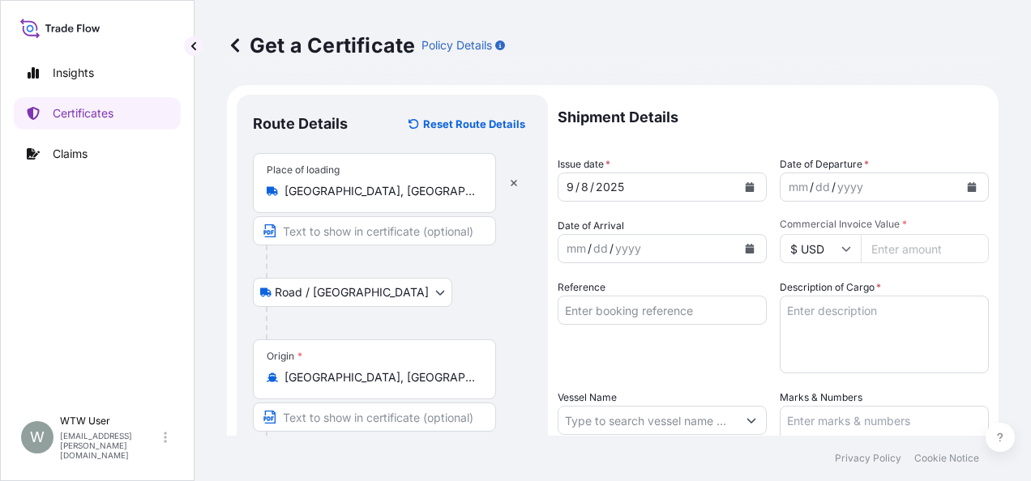
scroll to position [0, 0]
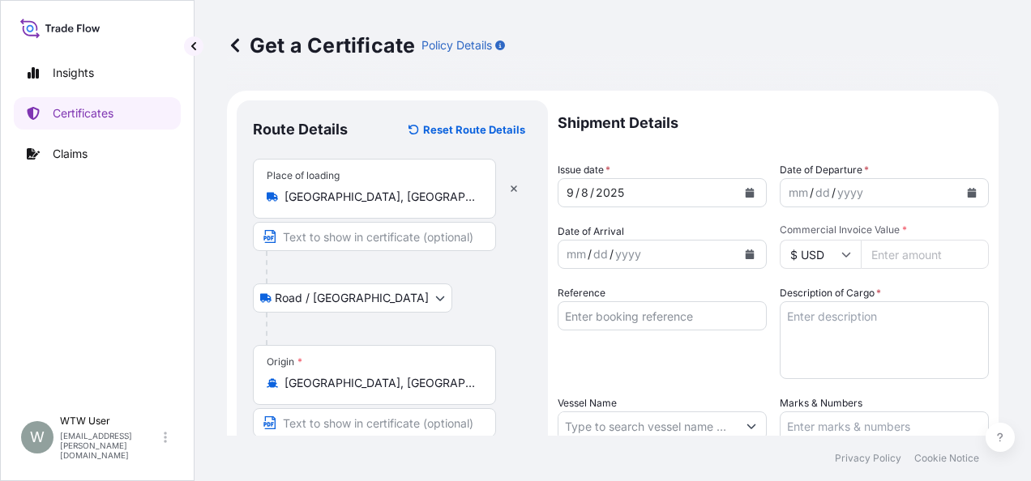
click at [746, 191] on icon "Calendar" at bounding box center [750, 193] width 10 height 10
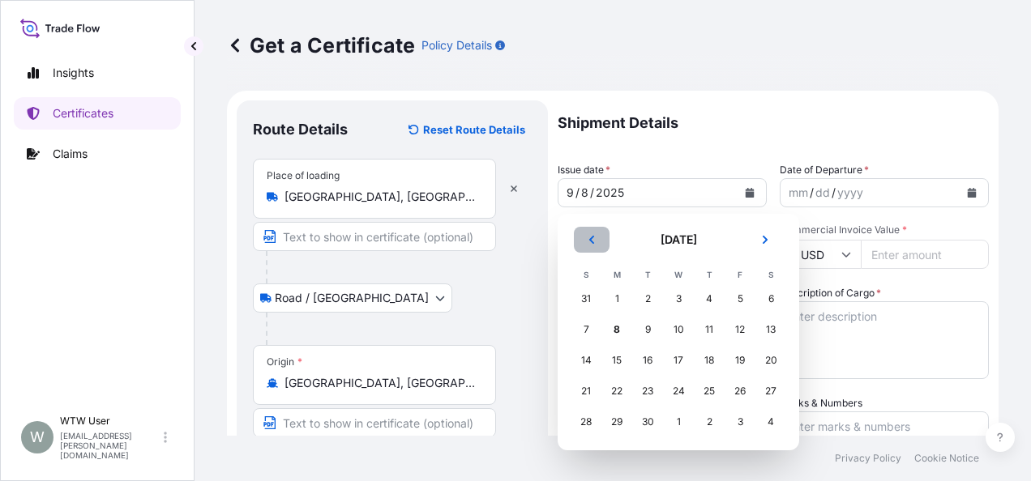
click at [599, 235] on button "Previous" at bounding box center [592, 240] width 36 height 26
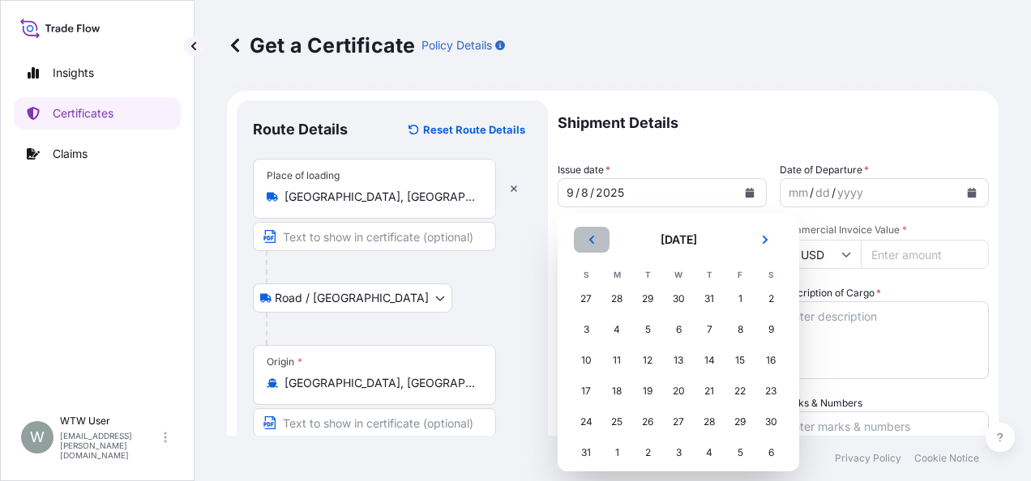
click at [599, 235] on button "Previous" at bounding box center [592, 240] width 36 height 26
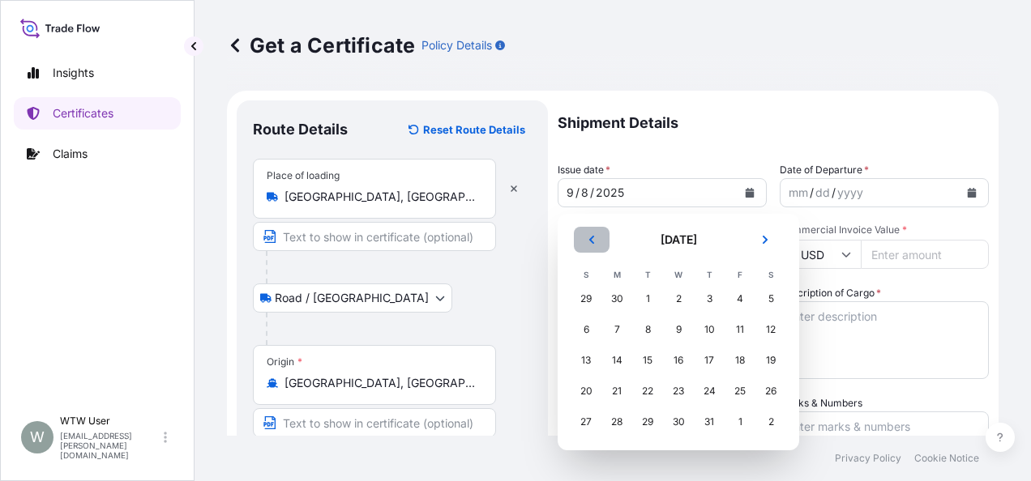
click at [599, 235] on button "Previous" at bounding box center [592, 240] width 36 height 26
click at [587, 216] on section "[DATE] [DATE] S M T W T F S 27 28 29 30 1 2 3 4 5 6 7 8 9 10 11 12 13 14 15 16 …" at bounding box center [679, 332] width 242 height 237
click at [592, 233] on button "Previous" at bounding box center [592, 240] width 36 height 26
click at [649, 337] on div "8" at bounding box center [647, 329] width 29 height 29
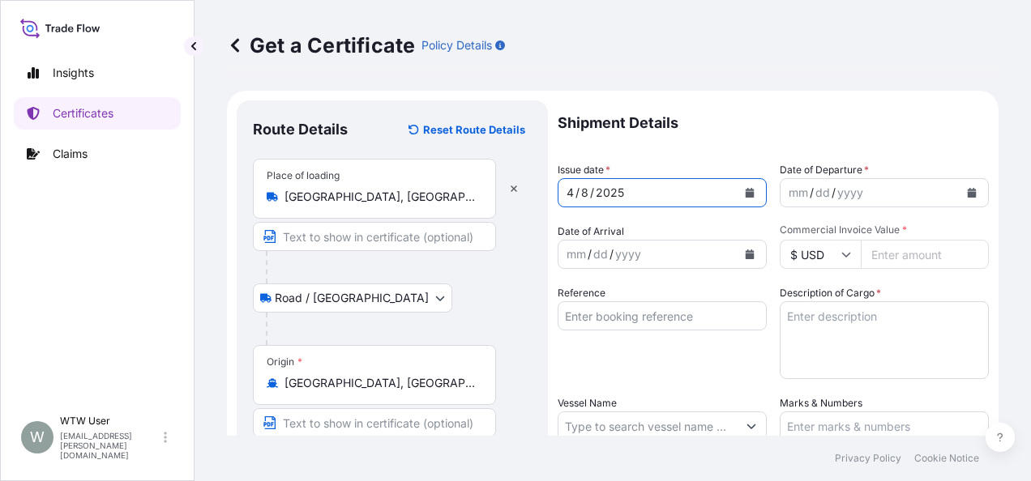
click at [968, 196] on icon "Calendar" at bounding box center [972, 193] width 9 height 10
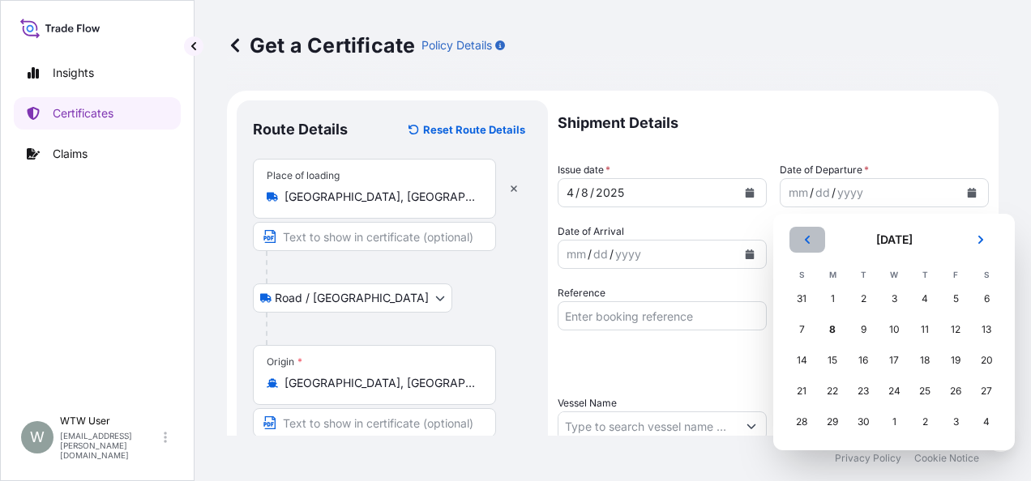
click at [810, 243] on icon "Previous" at bounding box center [807, 240] width 5 height 8
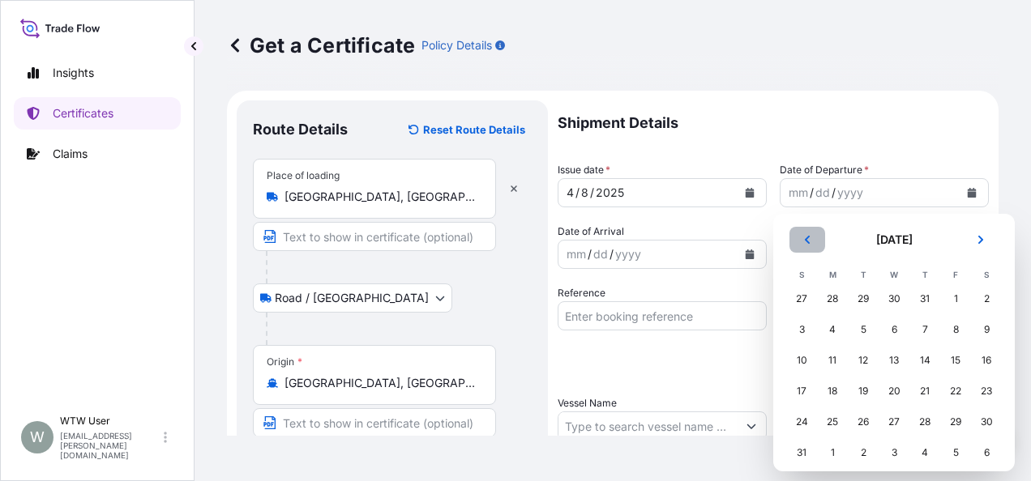
click at [810, 243] on icon "Previous" at bounding box center [807, 240] width 5 height 8
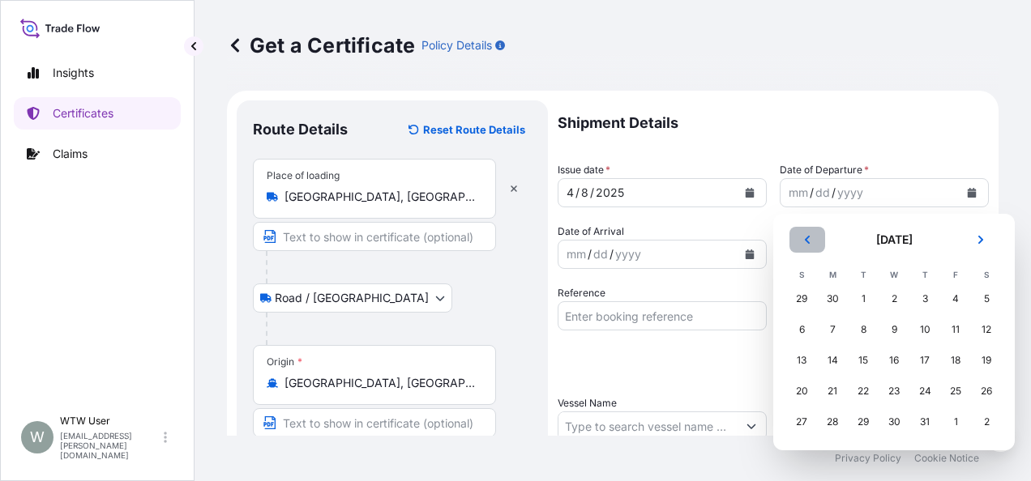
click at [810, 243] on icon "Previous" at bounding box center [807, 240] width 5 height 8
click at [860, 327] on div "8" at bounding box center [863, 329] width 29 height 29
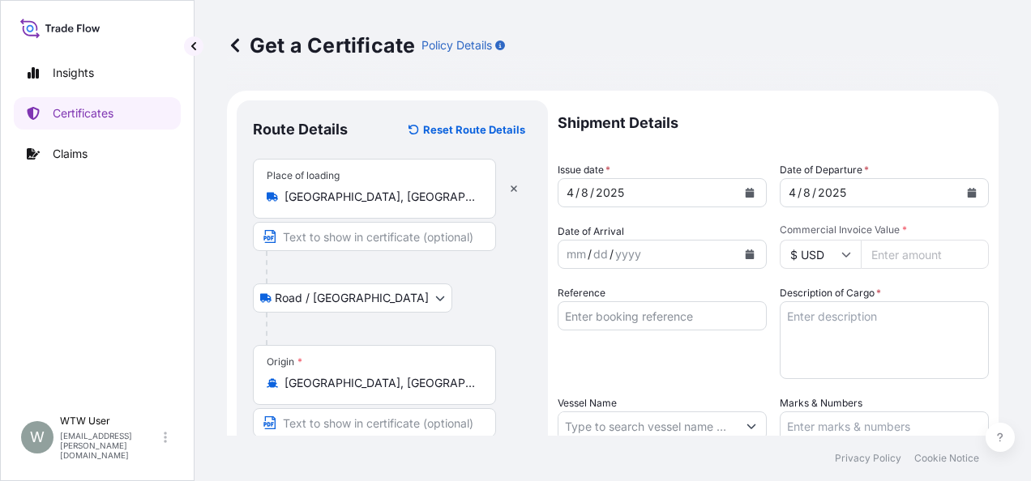
click at [754, 250] on button "Calendar" at bounding box center [750, 255] width 26 height 26
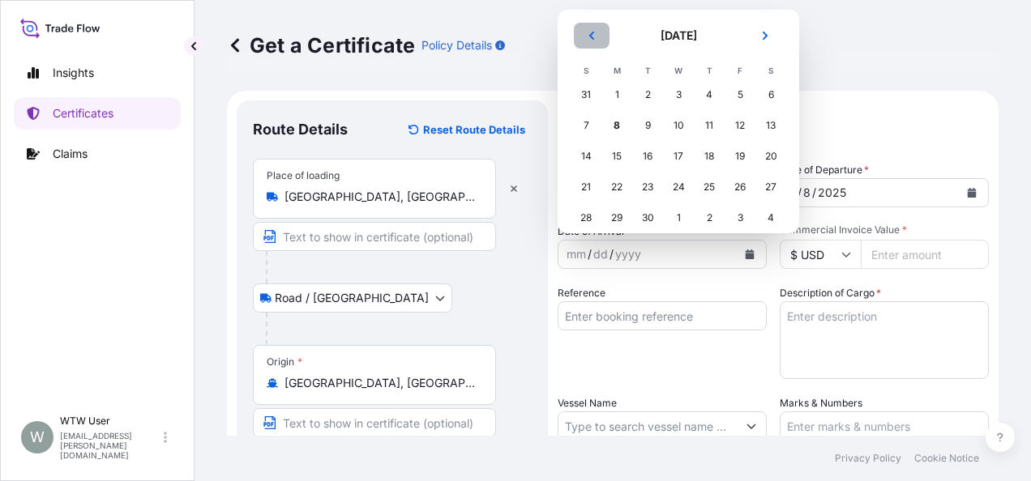
click at [588, 29] on button "Previous" at bounding box center [592, 36] width 36 height 26
click at [611, 161] on div "12" at bounding box center [616, 156] width 29 height 29
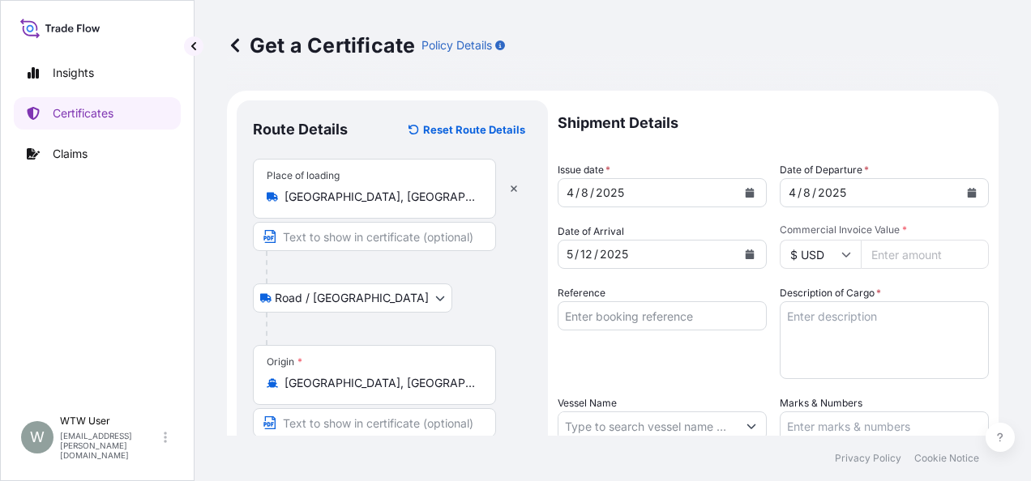
click at [906, 251] on input "Commercial Invoice Value *" at bounding box center [925, 254] width 128 height 29
paste input "42926.9"
type input "42926.9"
click at [690, 321] on input "Reference" at bounding box center [662, 315] width 209 height 29
paste input "570028051"
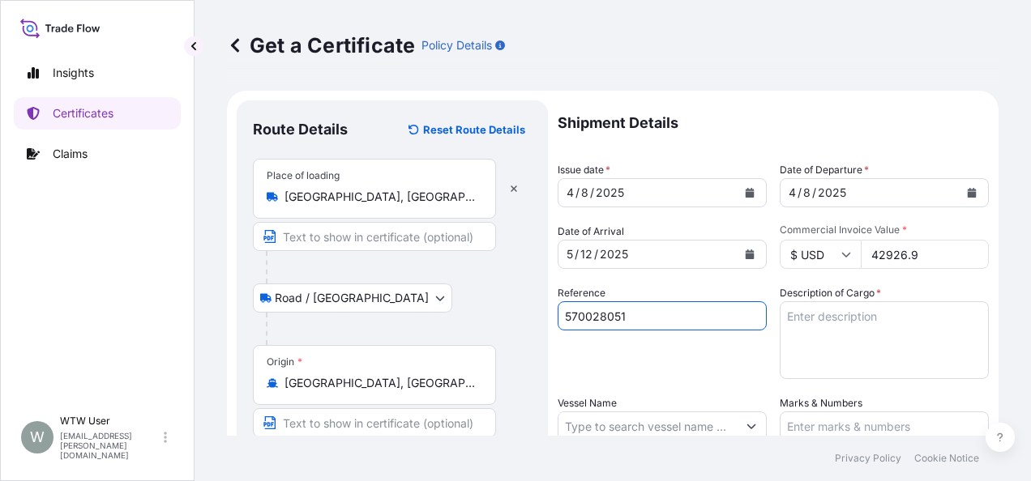
type input "570028051"
click at [681, 363] on div "Reference 570028051" at bounding box center [662, 332] width 209 height 94
click at [768, 335] on div "Shipment Details Issue date * [DATE] Date of Departure * [DATE] Date of Arrival…" at bounding box center [773, 424] width 431 height 649
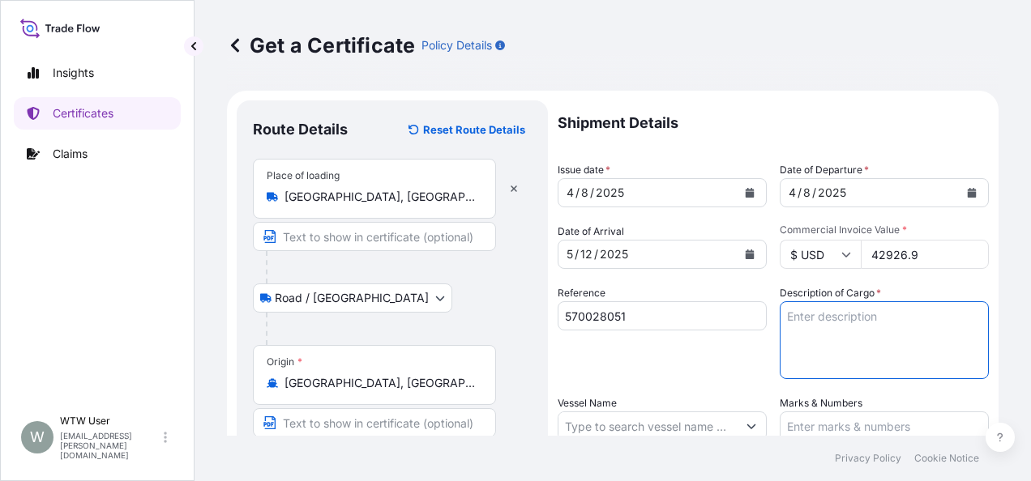
click at [825, 334] on textarea "Description of Cargo *" at bounding box center [884, 340] width 209 height 78
paste textarea "4 X 40' CONTAINERS-DOUBLE RECLEANED OATS (ANIMAL FEED) -BULK (99.830 MT)"
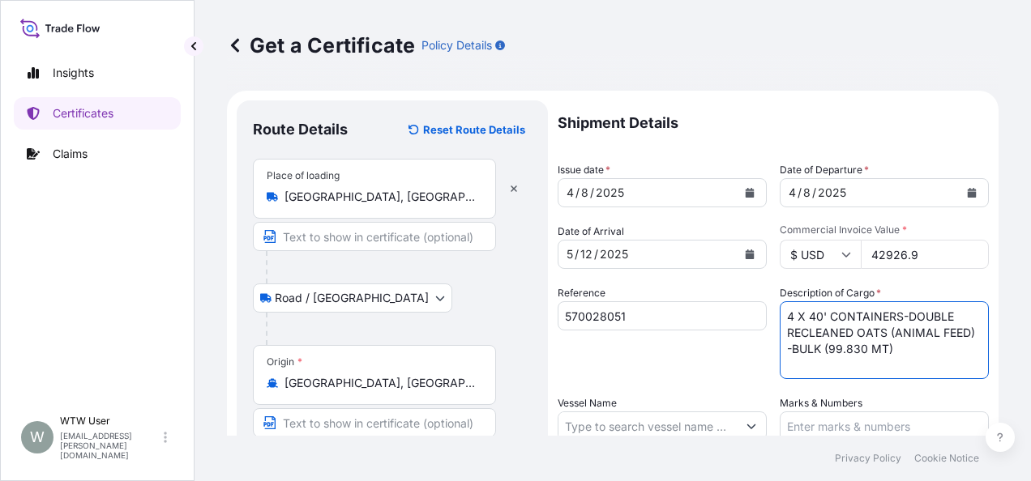
type textarea "4 X 40' CONTAINERS-DOUBLE RECLEANED OATS (ANIMAL FEED) -BULK (99.830 MT)"
click at [710, 366] on div "Reference 570028051" at bounding box center [662, 332] width 209 height 94
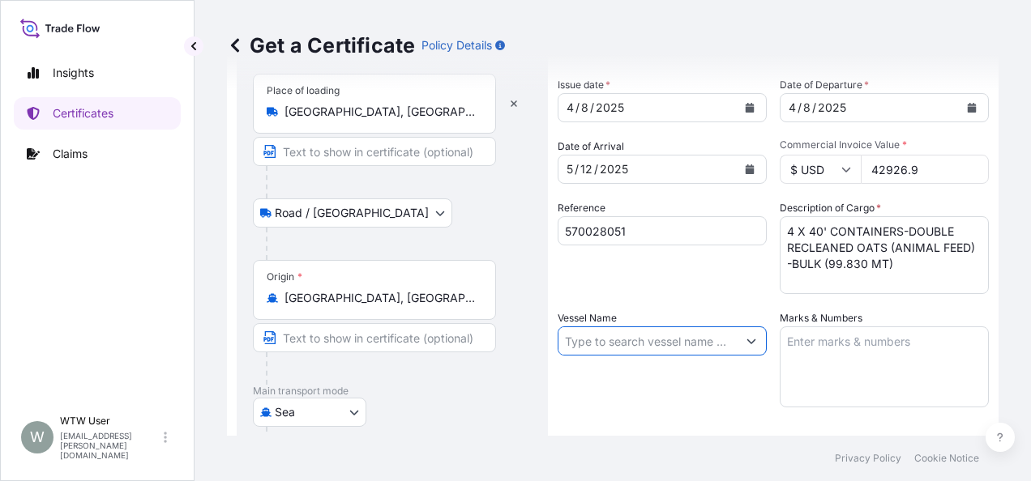
click at [601, 342] on input "Vessel Name" at bounding box center [647, 341] width 178 height 29
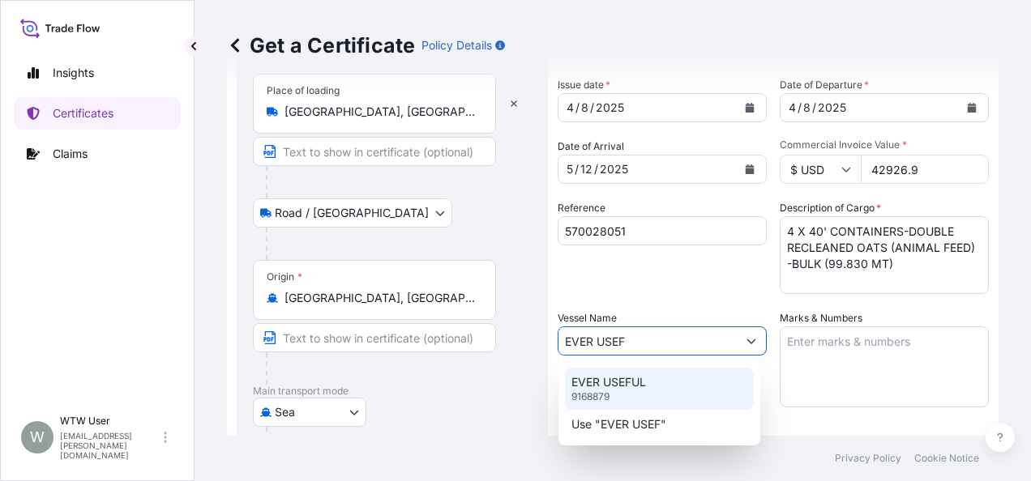
click at [625, 390] on p "EVER USEFUL" at bounding box center [608, 382] width 75 height 16
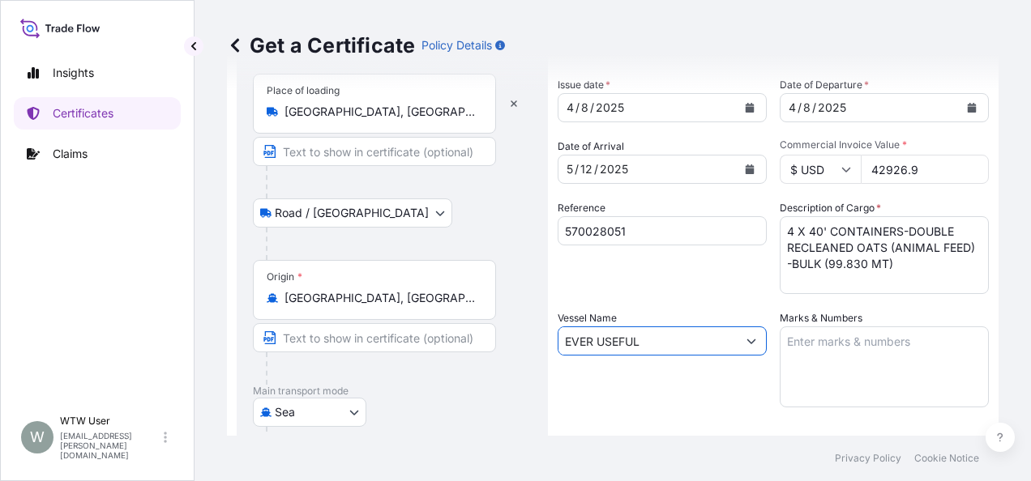
type input "EVER USEFUL"
click at [660, 395] on div "Vessel Name EVER USEFUL" at bounding box center [662, 358] width 209 height 97
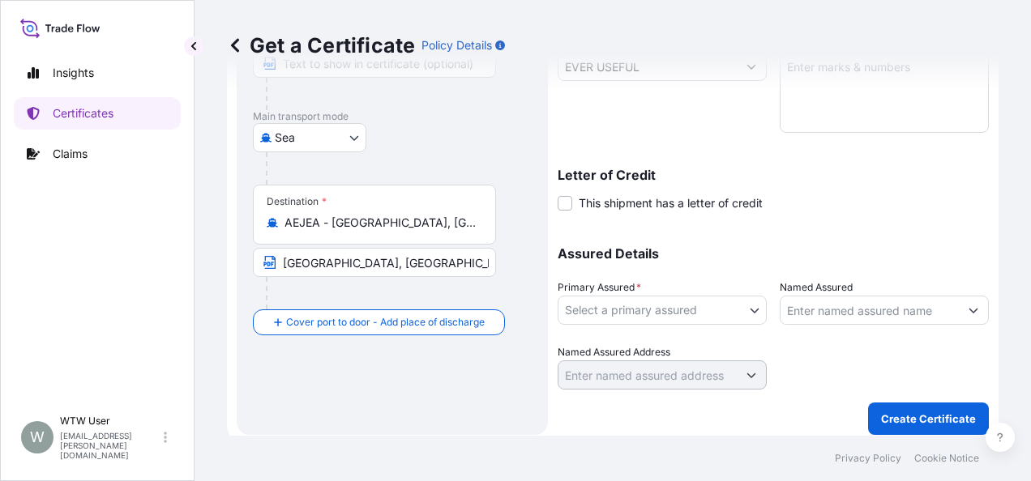
scroll to position [362, 0]
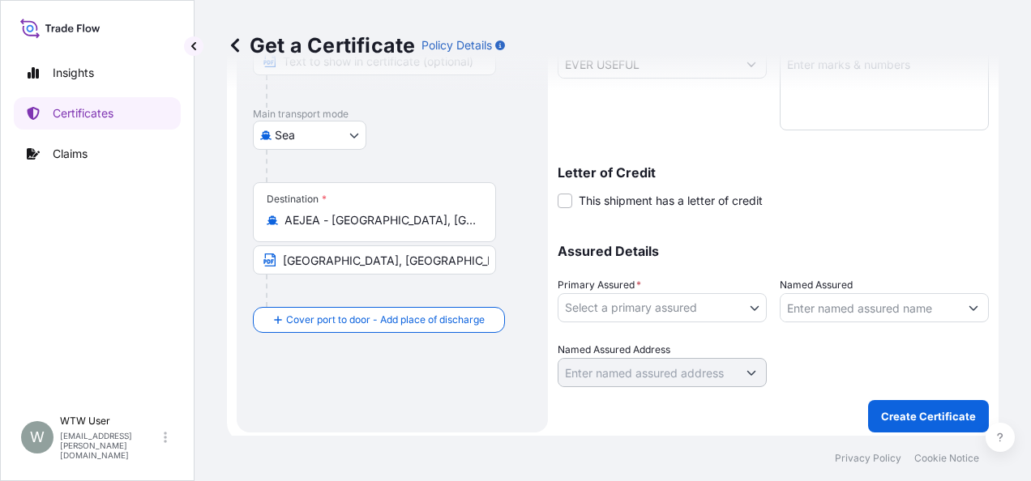
click at [605, 300] on body "Insights Certificates Claims W WTW User [EMAIL_ADDRESS][PERSON_NAME][DOMAIN_NAM…" at bounding box center [515, 240] width 1031 height 481
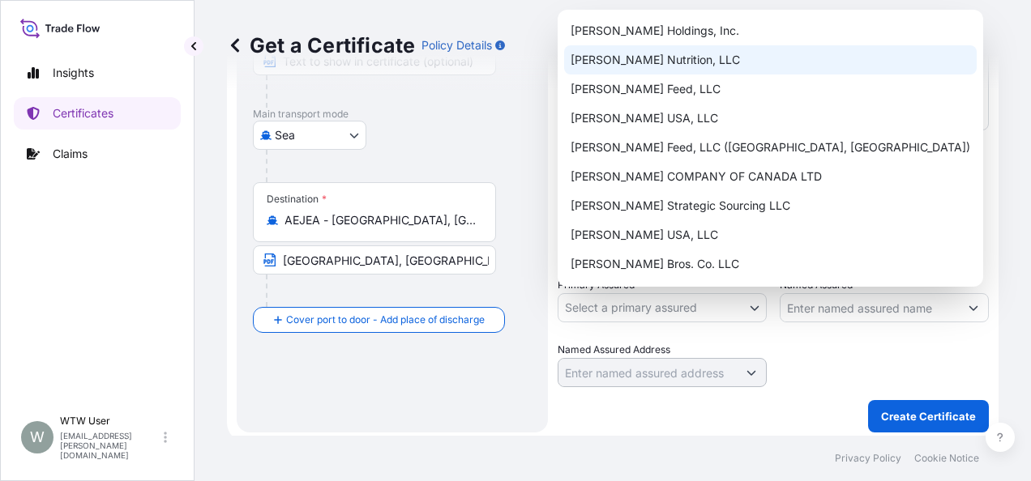
click at [648, 53] on div "[PERSON_NAME] Nutrition, LLC" at bounding box center [770, 59] width 413 height 29
select select "31733"
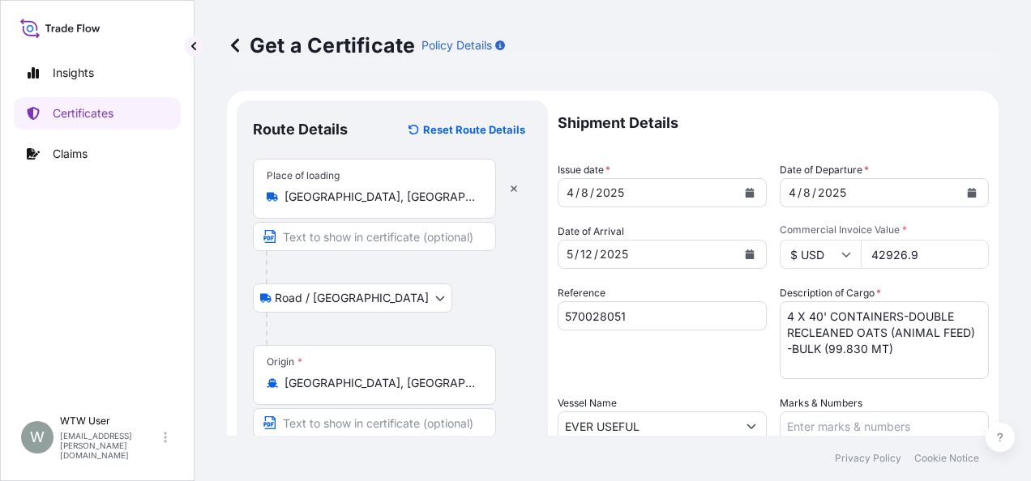
scroll to position [368, 0]
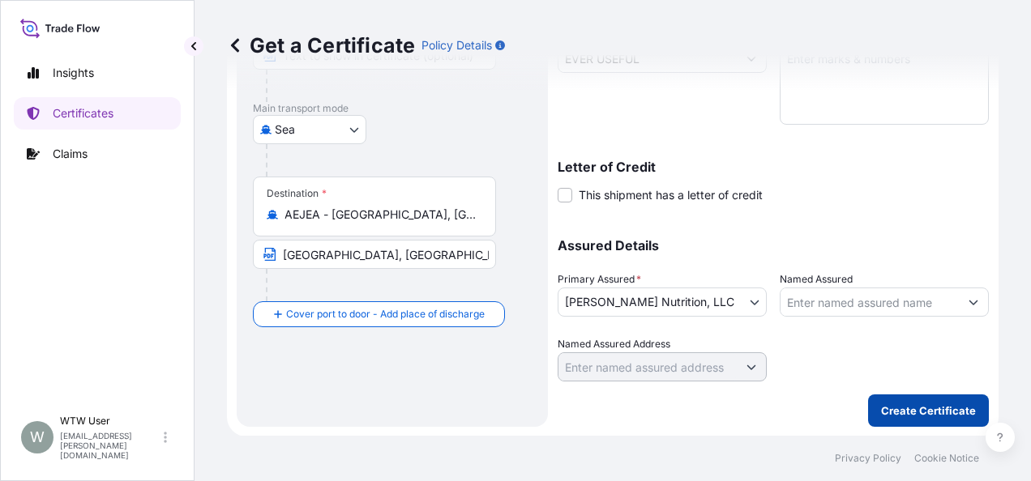
click at [886, 404] on p "Create Certificate" at bounding box center [928, 411] width 95 height 16
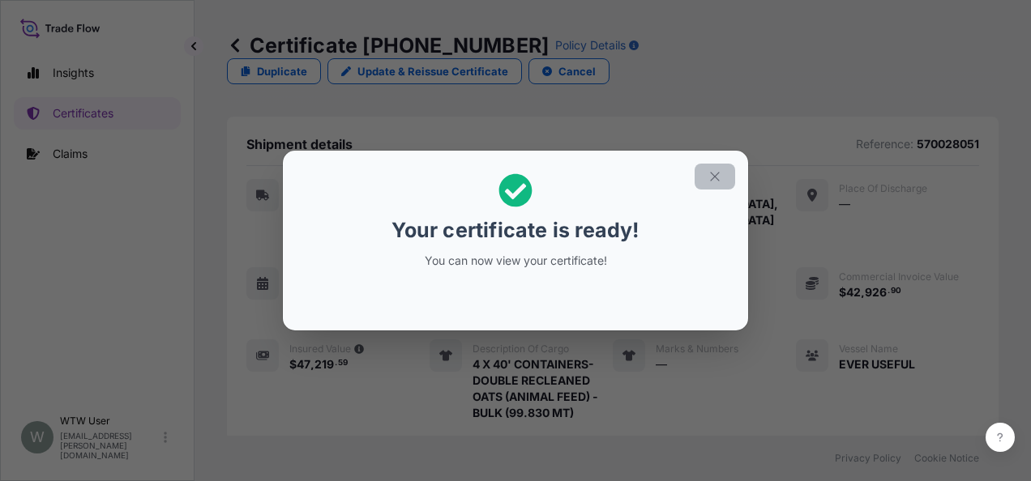
click at [707, 169] on button "button" at bounding box center [715, 177] width 41 height 26
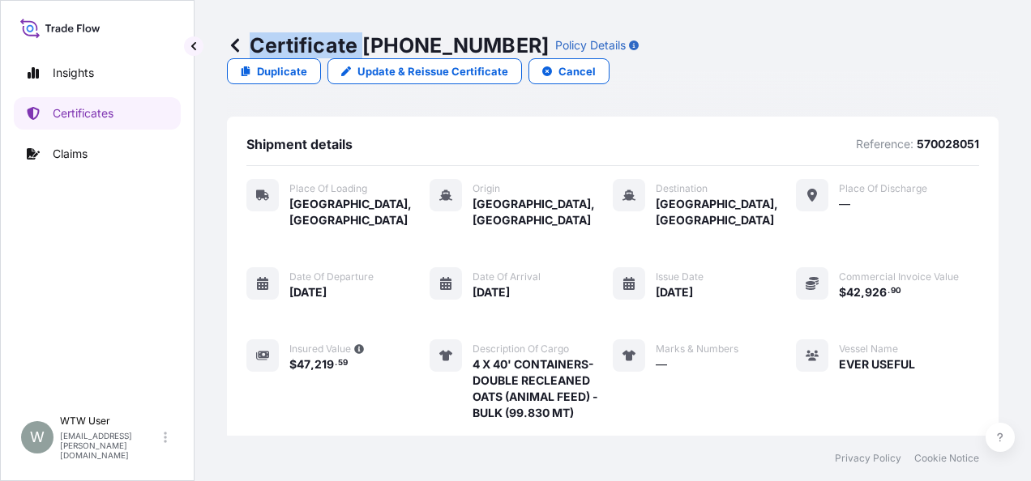
drag, startPoint x: 365, startPoint y: 45, endPoint x: 486, endPoint y: 52, distance: 120.9
click at [486, 52] on div "Certificate [PHONE_NUMBER] Policy Details" at bounding box center [433, 45] width 412 height 26
click at [483, 50] on p "Certificate [PHONE_NUMBER]" at bounding box center [388, 45] width 322 height 26
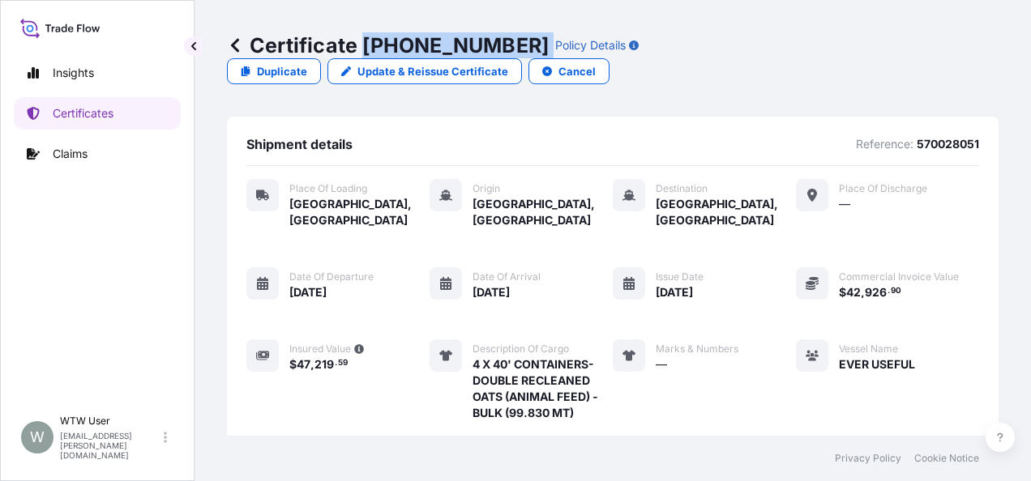
drag, startPoint x: 489, startPoint y: 49, endPoint x: 366, endPoint y: 62, distance: 123.9
click at [366, 62] on div "Certificate [PHONE_NUMBER] Policy Details Duplicate Update & Reissue Certificat…" at bounding box center [613, 58] width 772 height 117
copy p "[PHONE_NUMBER]"
click at [86, 122] on link "Certificates" at bounding box center [97, 113] width 167 height 32
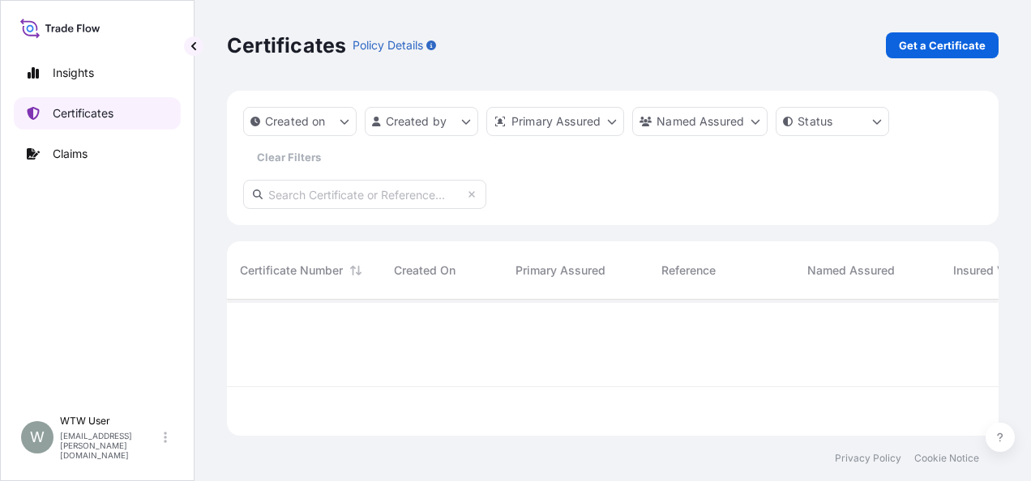
scroll to position [133, 759]
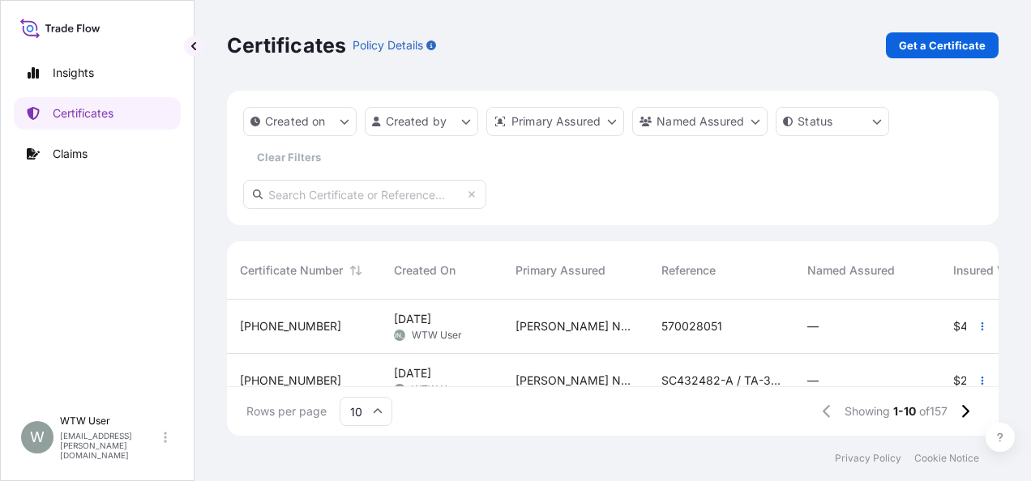
click at [326, 202] on input "text" at bounding box center [364, 194] width 243 height 29
paste input "[PHONE_NUMBER]"
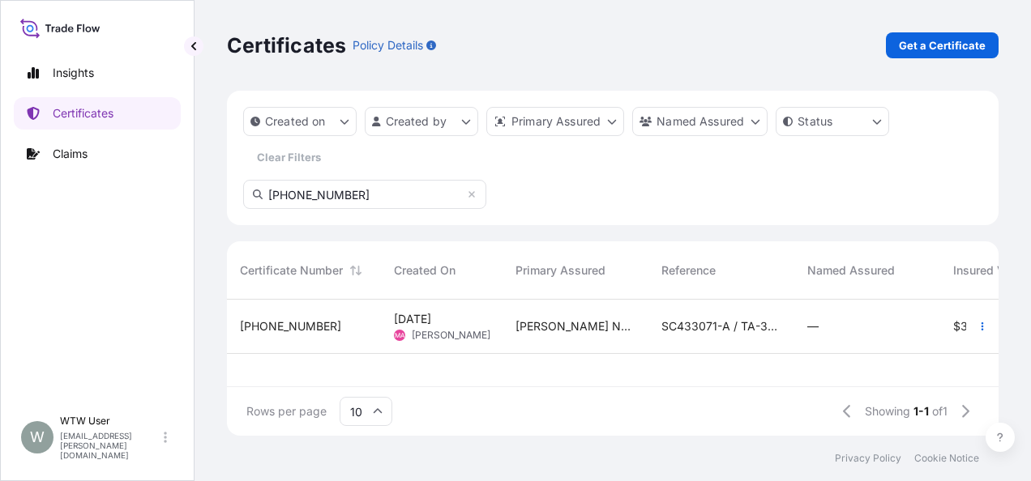
type input "[PHONE_NUMBER]"
click at [313, 328] on div "[PHONE_NUMBER]" at bounding box center [304, 326] width 128 height 16
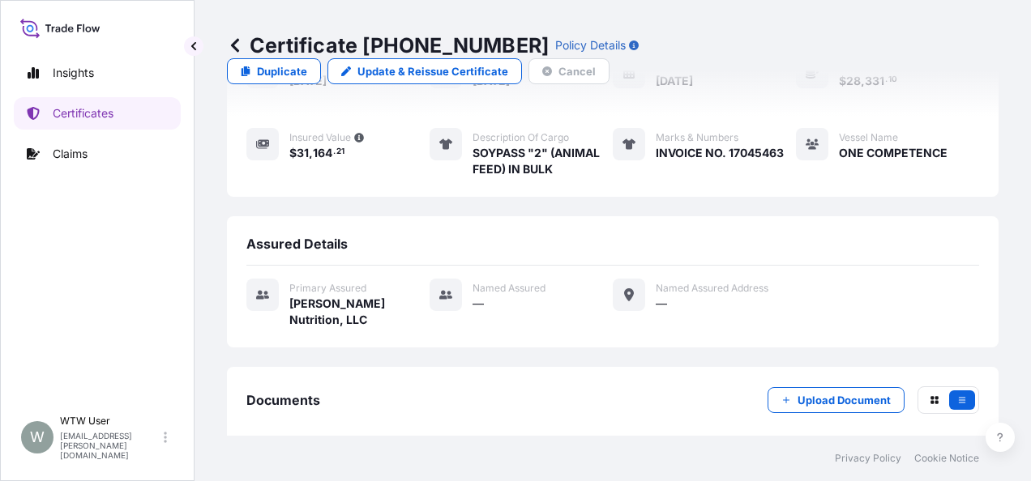
scroll to position [353, 0]
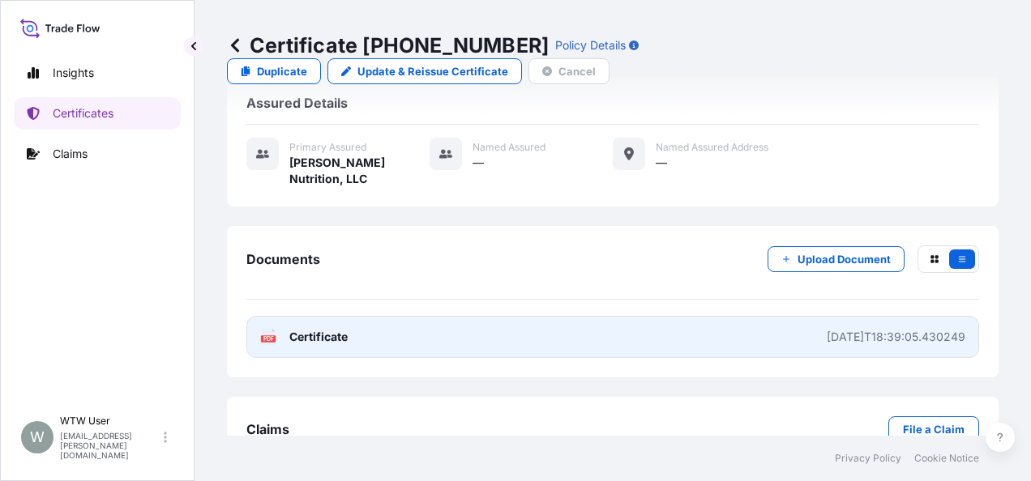
click at [318, 319] on link "PDF Certificate [DATE]T18:39:05.430249" at bounding box center [612, 337] width 733 height 42
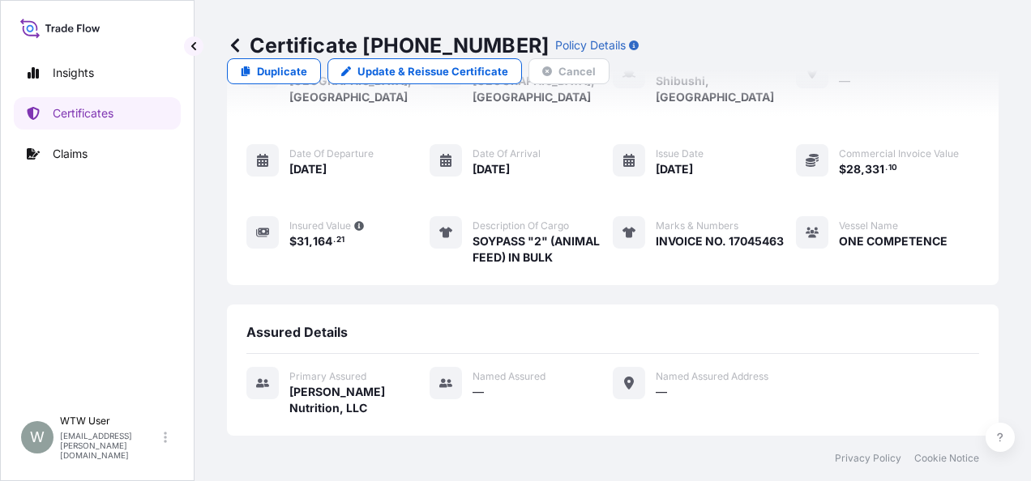
scroll to position [0, 0]
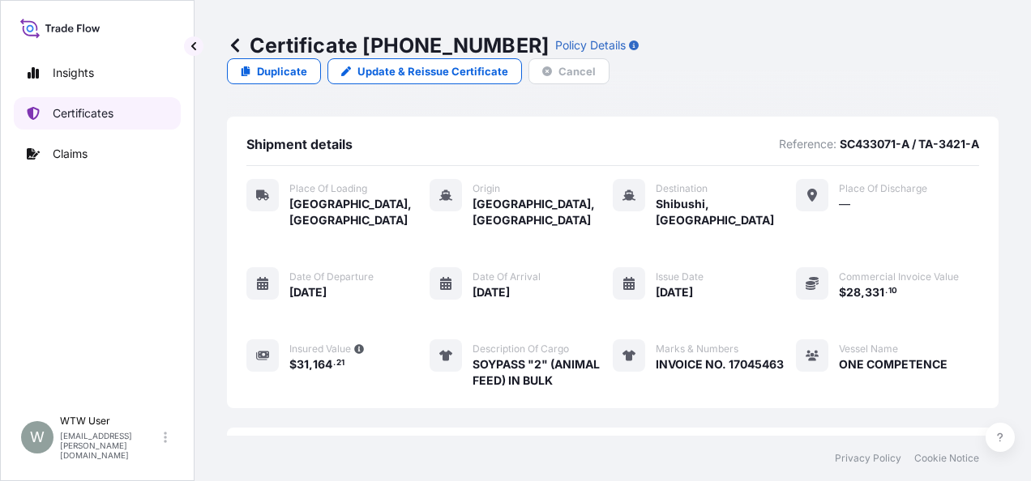
click at [71, 124] on link "Certificates" at bounding box center [97, 113] width 167 height 32
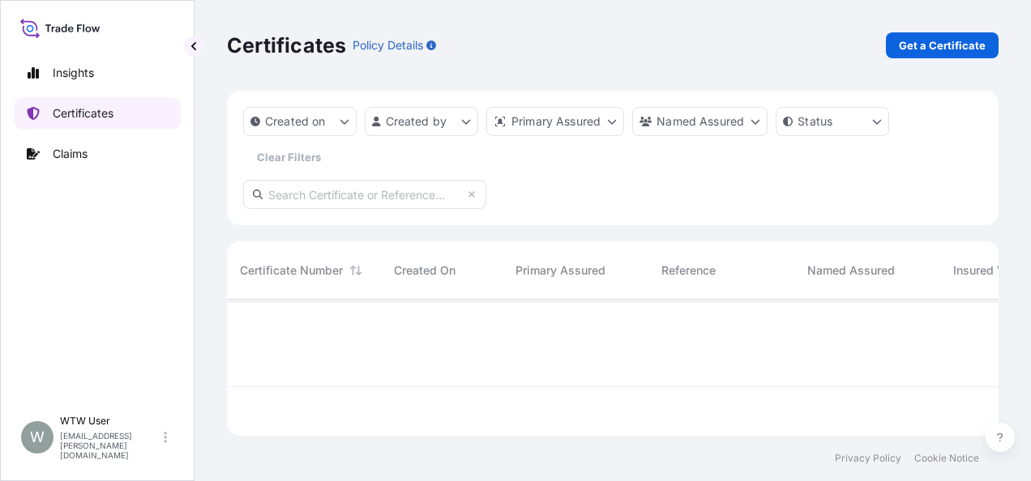
scroll to position [133, 759]
click at [929, 44] on p "Get a Certificate" at bounding box center [942, 45] width 87 height 16
select select "Sea"
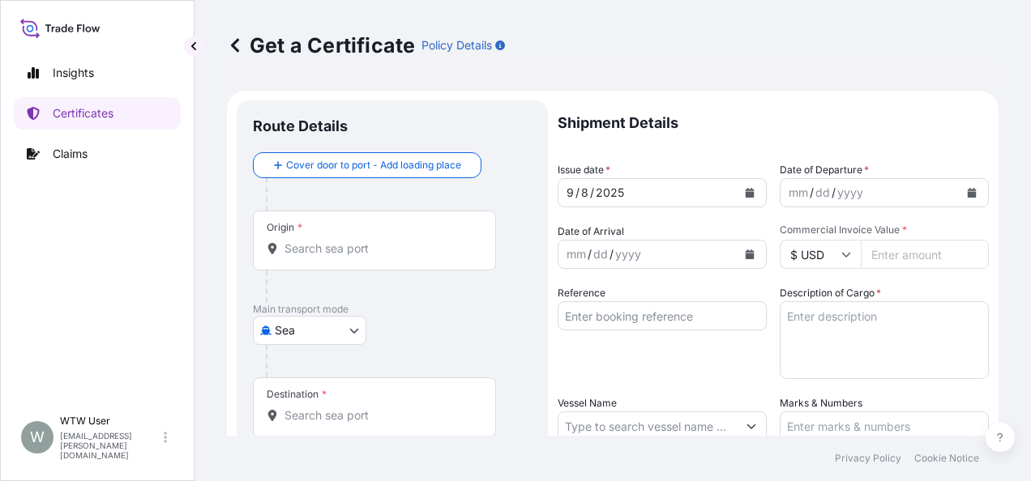
click at [403, 183] on div at bounding box center [399, 194] width 266 height 32
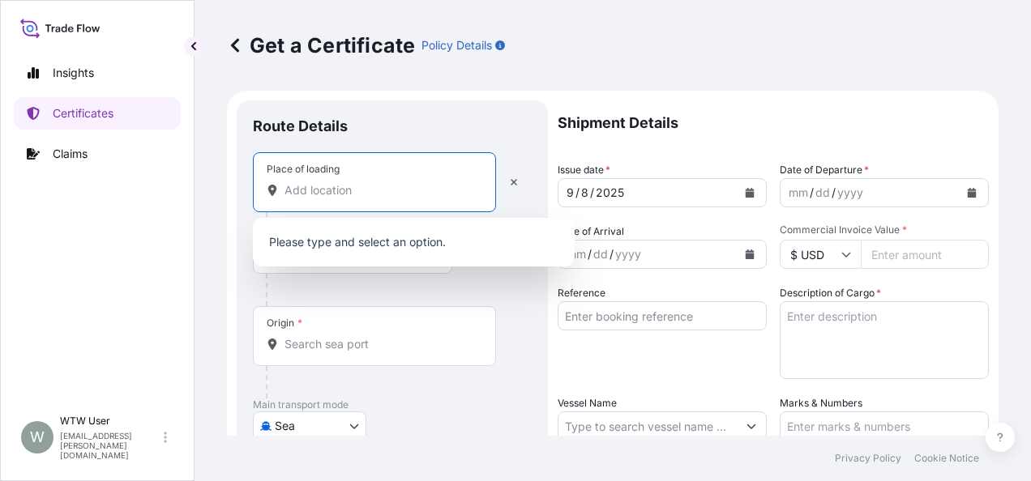
click at [365, 184] on input "Place of loading" at bounding box center [379, 190] width 191 height 16
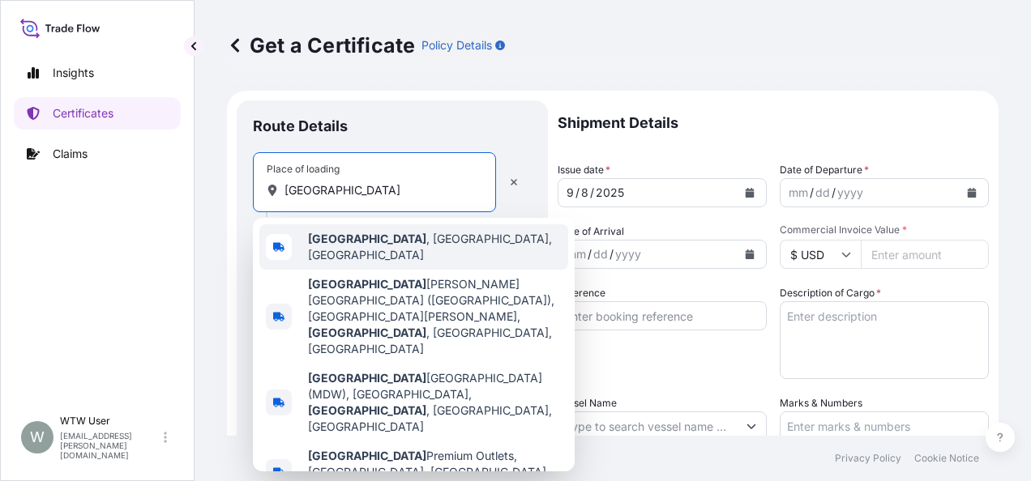
click at [353, 237] on b "[GEOGRAPHIC_DATA]" at bounding box center [367, 239] width 118 height 14
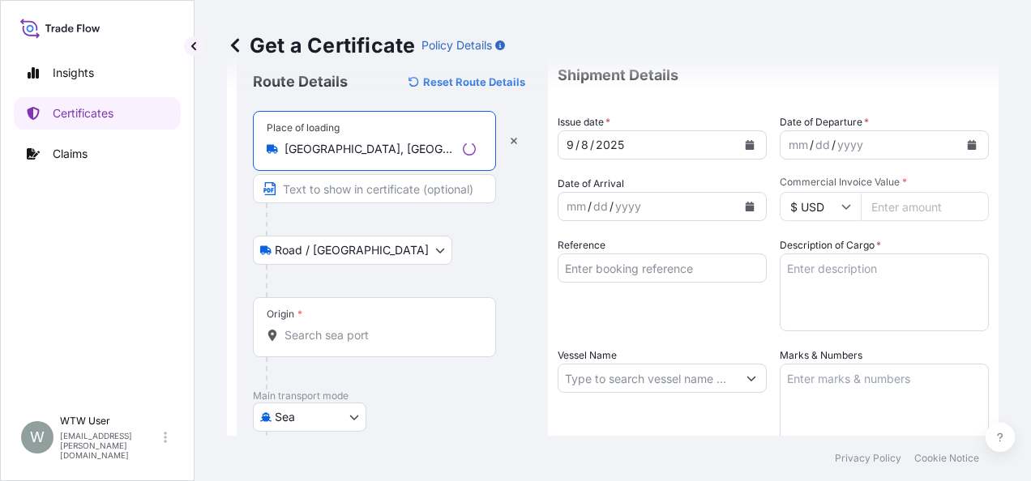
scroll to position [49, 0]
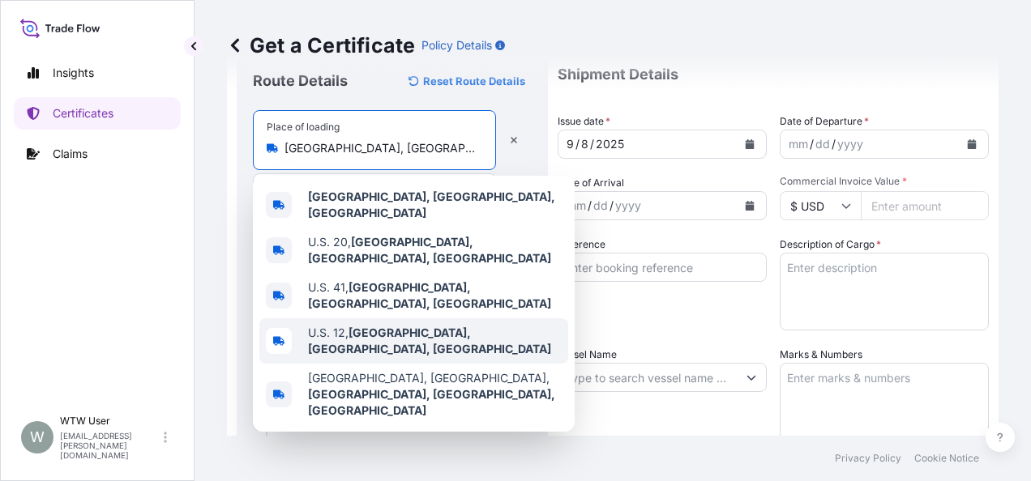
click at [304, 327] on div "U.S. 12, [GEOGRAPHIC_DATA], [GEOGRAPHIC_DATA], [GEOGRAPHIC_DATA]" at bounding box center [413, 340] width 309 height 45
type input "U.S. 12, [GEOGRAPHIC_DATA], [GEOGRAPHIC_DATA], [GEOGRAPHIC_DATA]"
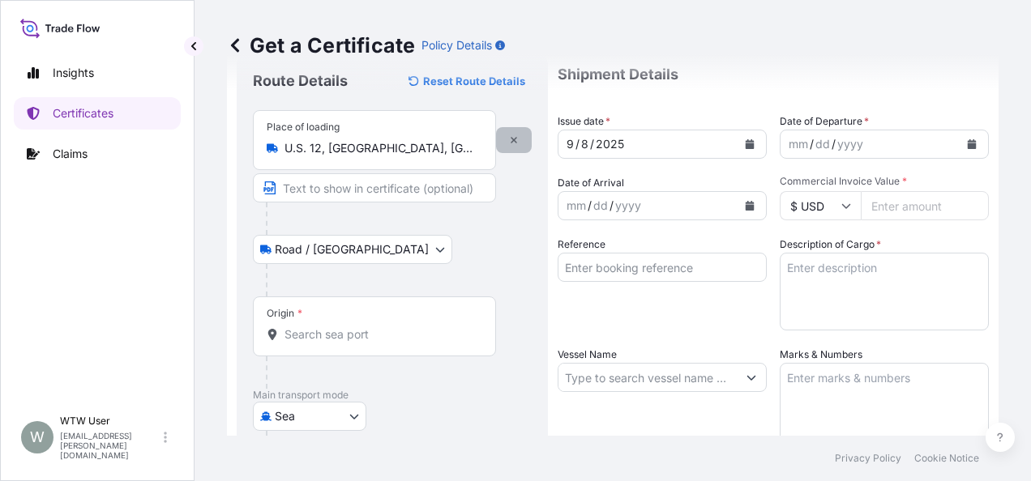
click at [520, 141] on button "button" at bounding box center [514, 140] width 36 height 26
select select "Road / [GEOGRAPHIC_DATA]"
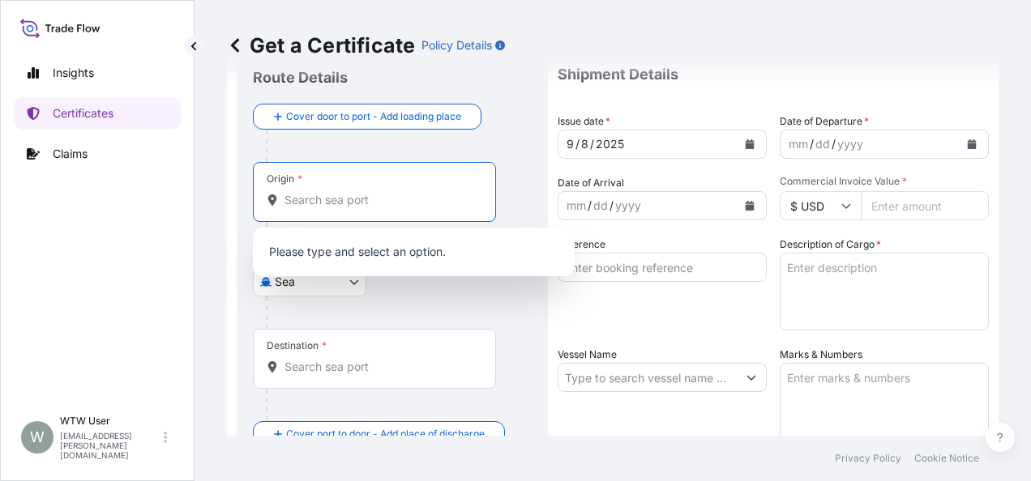
click at [370, 201] on input "Origin *" at bounding box center [379, 200] width 191 height 16
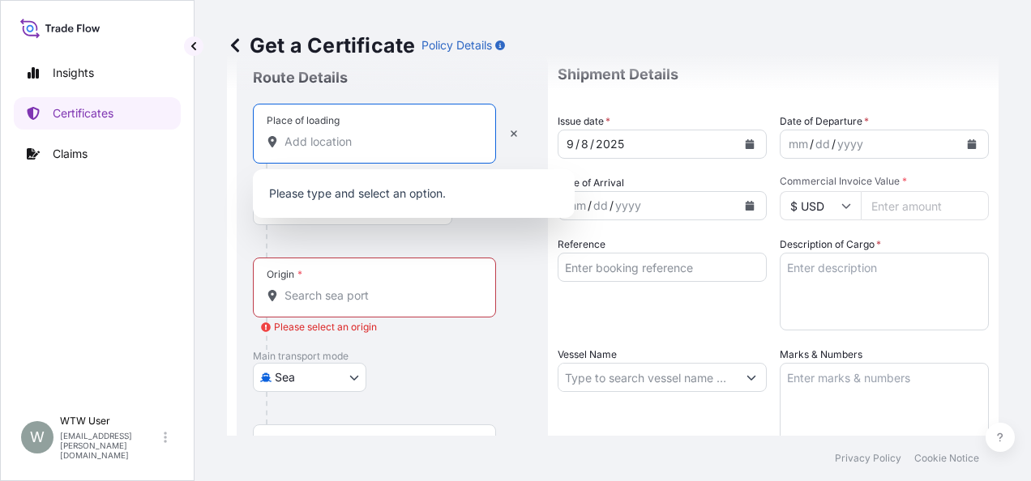
click at [314, 134] on input "Place of loading" at bounding box center [379, 142] width 191 height 16
type input "h"
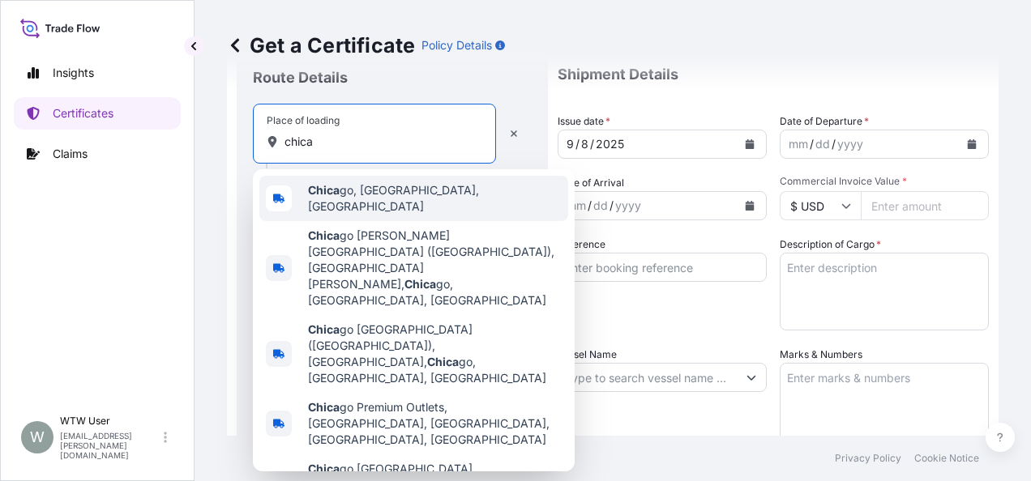
click at [402, 183] on div "Chica go, [GEOGRAPHIC_DATA], [GEOGRAPHIC_DATA]" at bounding box center [413, 198] width 309 height 45
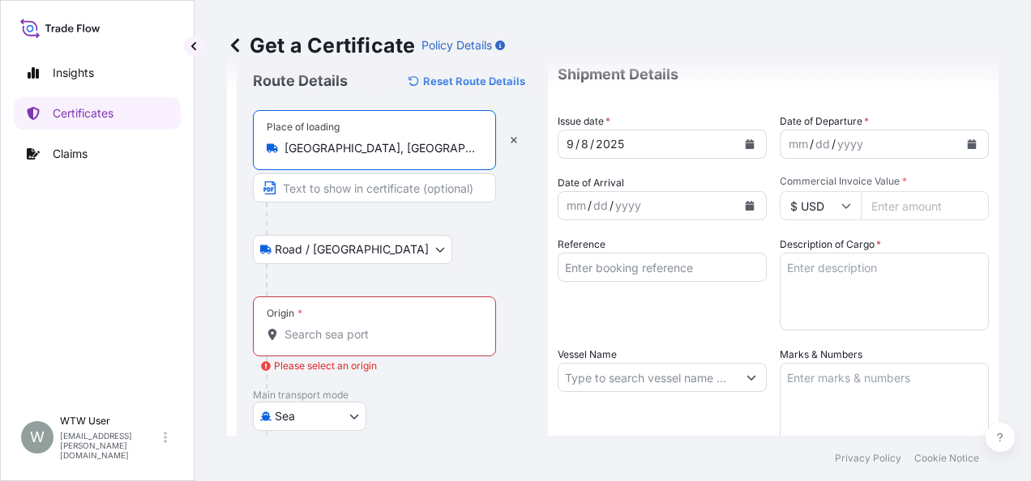
type input "[GEOGRAPHIC_DATA], [GEOGRAPHIC_DATA], [GEOGRAPHIC_DATA]"
click at [347, 336] on input "Origin * Please select an origin" at bounding box center [379, 335] width 191 height 16
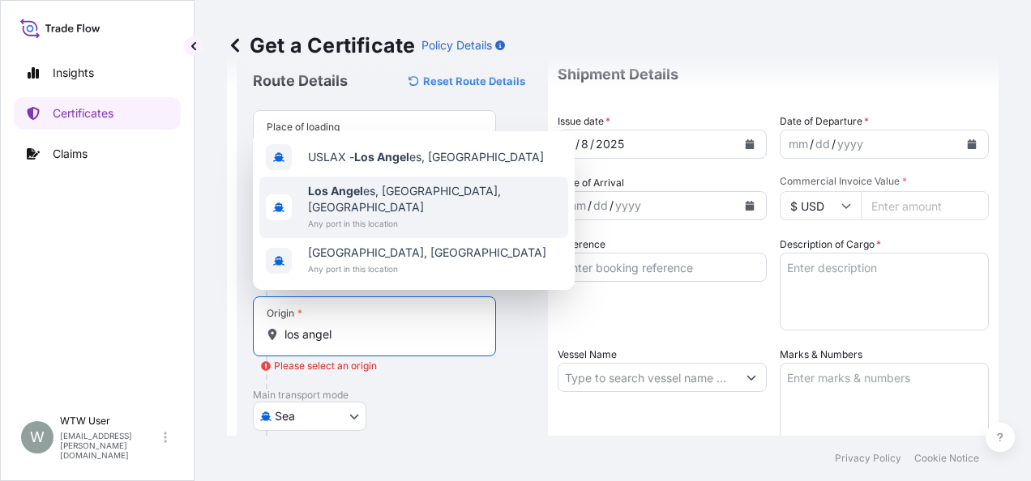
click at [373, 215] on span "Los Angel es, [GEOGRAPHIC_DATA], [GEOGRAPHIC_DATA]" at bounding box center [435, 199] width 254 height 32
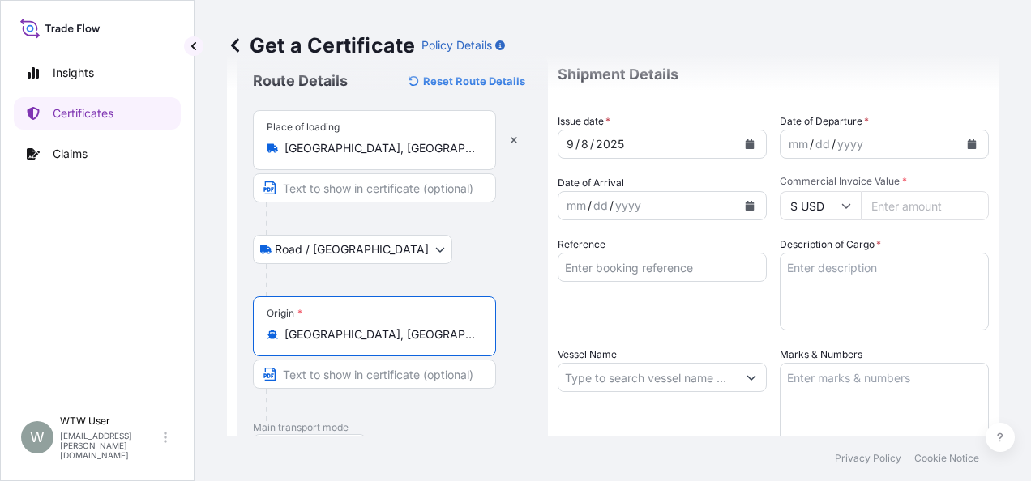
type input "[GEOGRAPHIC_DATA], [GEOGRAPHIC_DATA], [GEOGRAPHIC_DATA]"
click at [514, 323] on div "Origin * [GEOGRAPHIC_DATA], [GEOGRAPHIC_DATA], [GEOGRAPHIC_DATA]" at bounding box center [392, 359] width 279 height 125
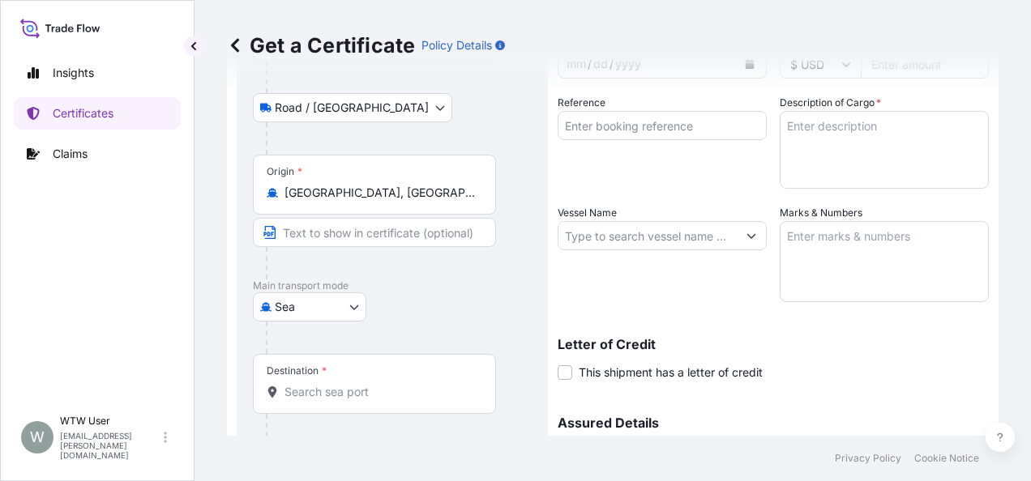
scroll to position [191, 0]
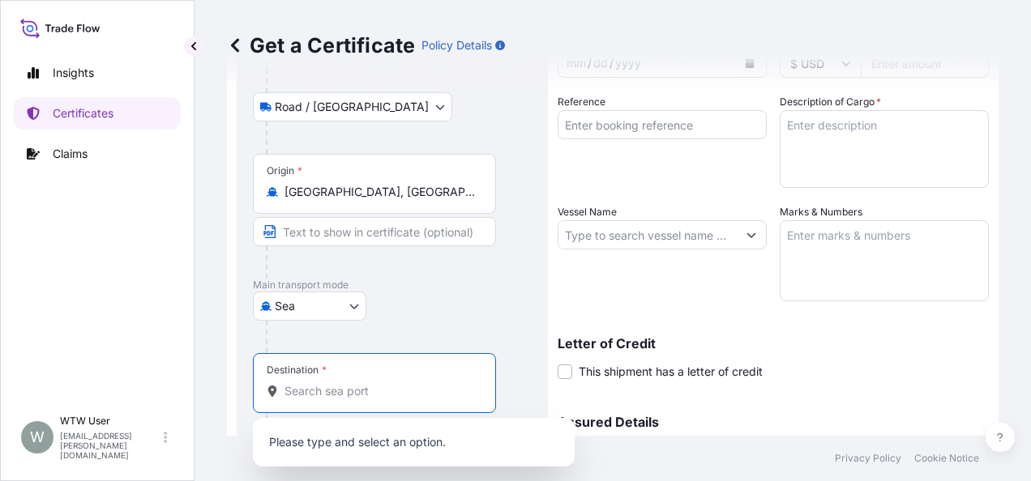
click at [332, 390] on input "Destination *" at bounding box center [379, 391] width 191 height 16
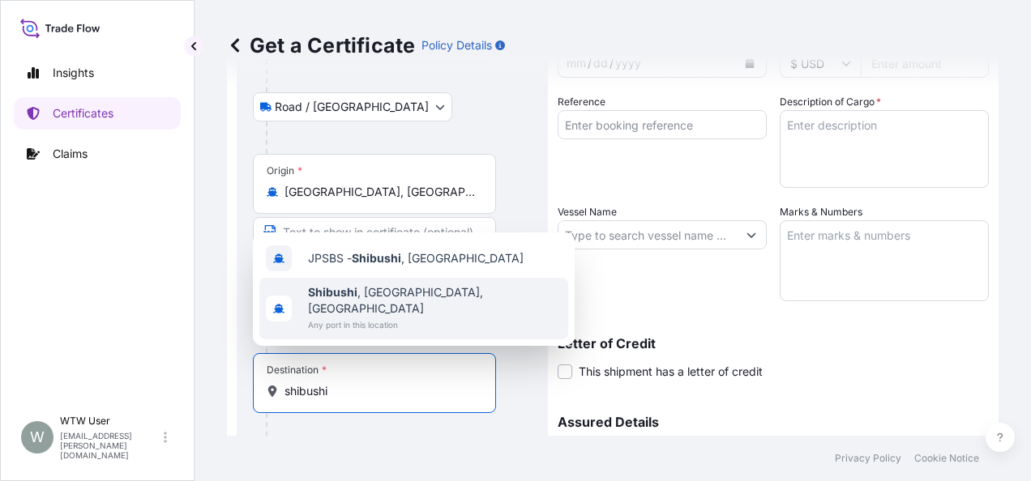
click at [393, 306] on span "Shibushi , [GEOGRAPHIC_DATA], [GEOGRAPHIC_DATA]" at bounding box center [435, 300] width 254 height 32
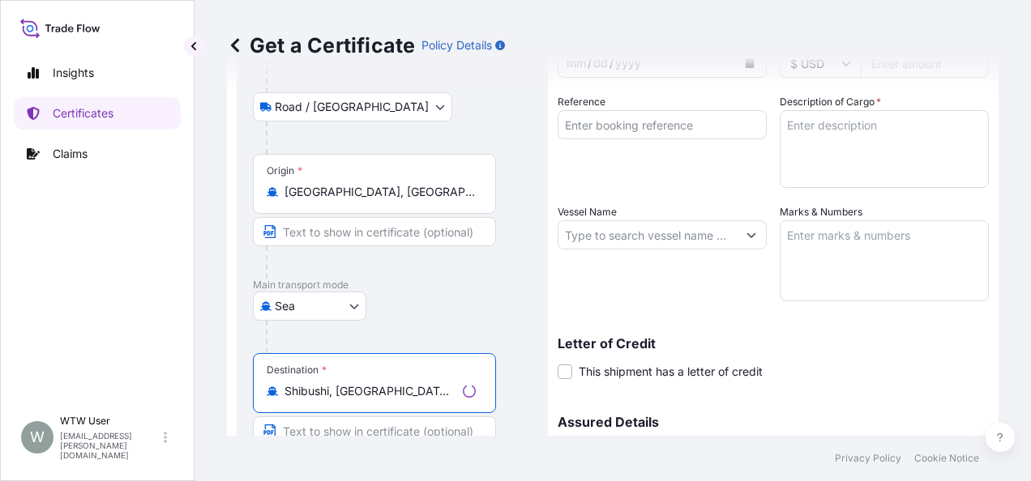
type input "Shibushi, [GEOGRAPHIC_DATA], [GEOGRAPHIC_DATA]"
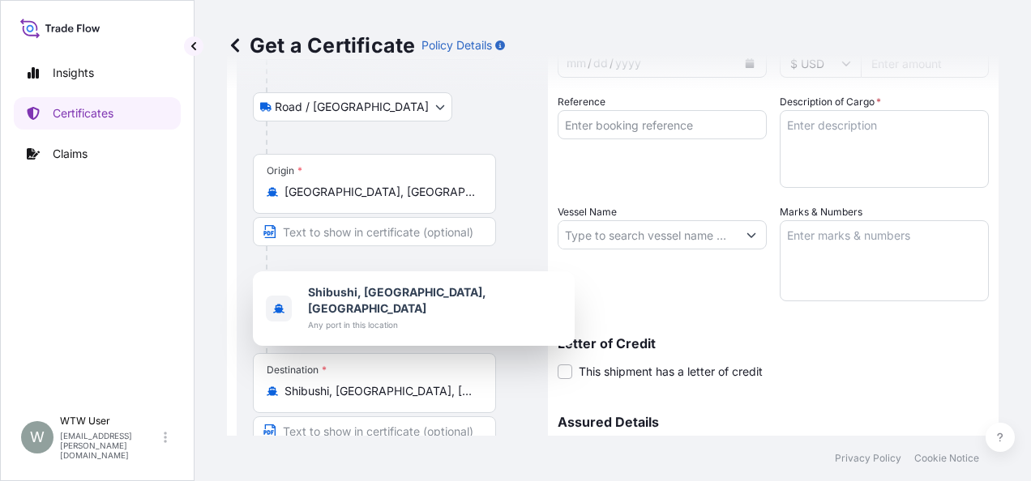
click at [541, 408] on div "Route Details Reset Route Details Place of loading [GEOGRAPHIC_DATA], [GEOGRAPH…" at bounding box center [392, 256] width 311 height 695
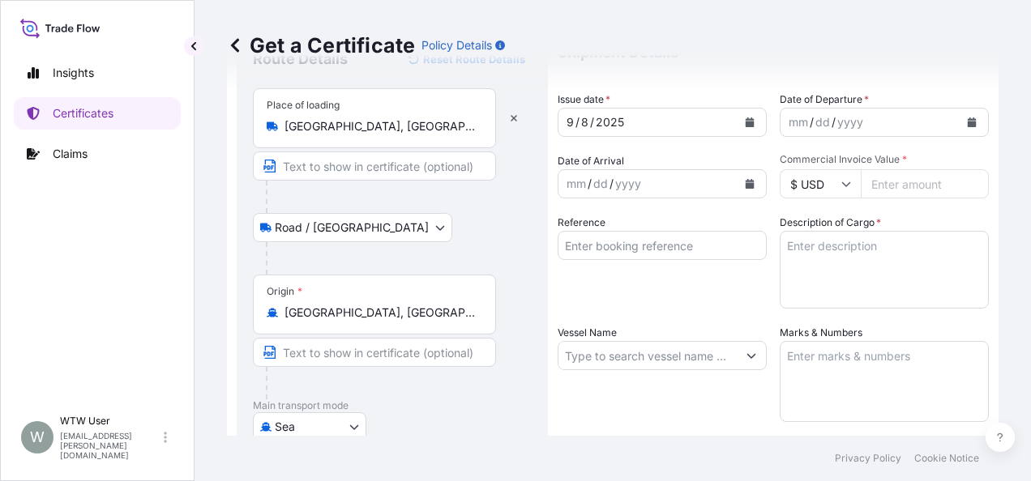
scroll to position [0, 0]
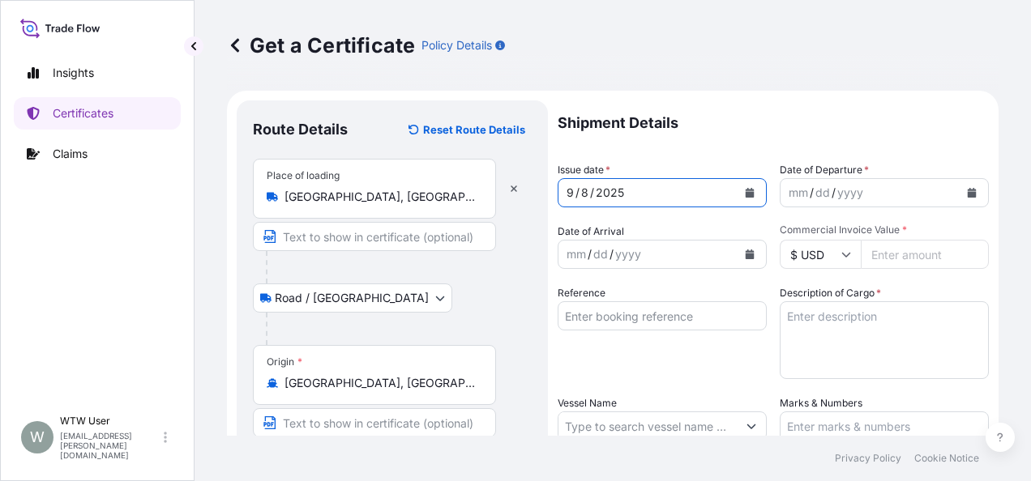
click at [745, 185] on button "Calendar" at bounding box center [750, 193] width 26 height 26
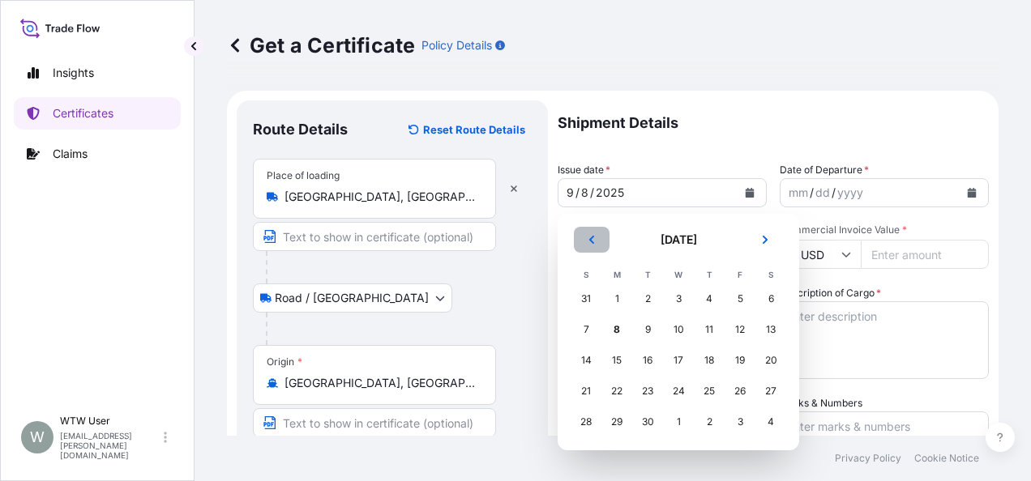
click at [605, 233] on button "Previous" at bounding box center [592, 240] width 36 height 26
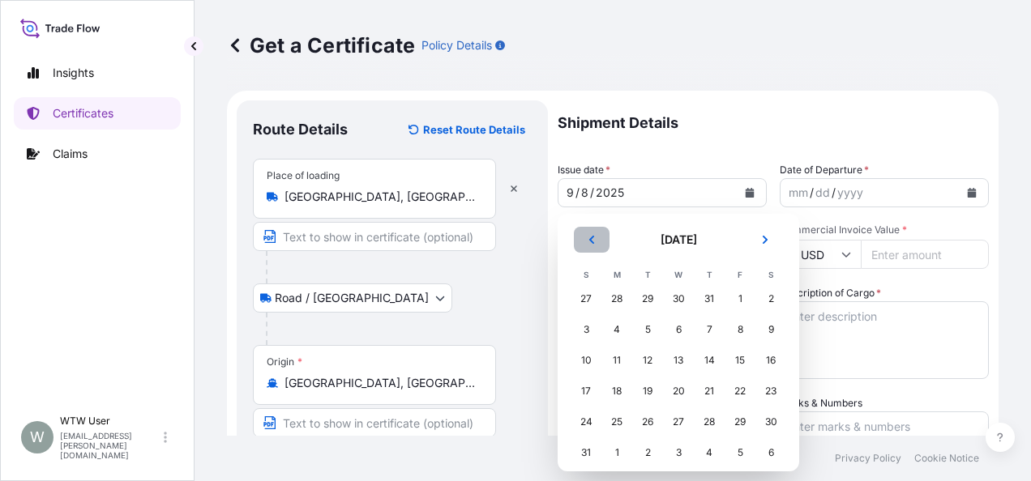
click at [605, 233] on button "Previous" at bounding box center [592, 240] width 36 height 26
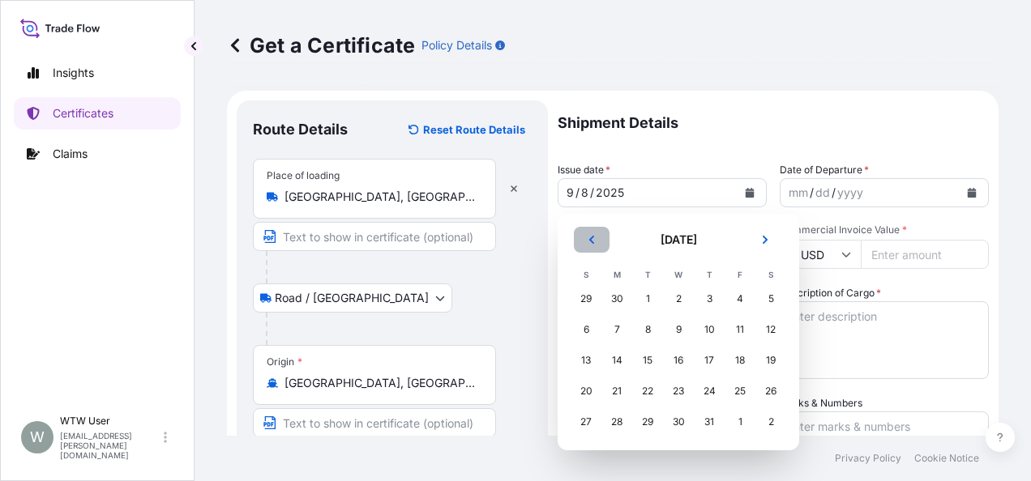
click at [605, 233] on button "Previous" at bounding box center [592, 240] width 36 height 26
click at [677, 328] on div "9" at bounding box center [678, 329] width 29 height 29
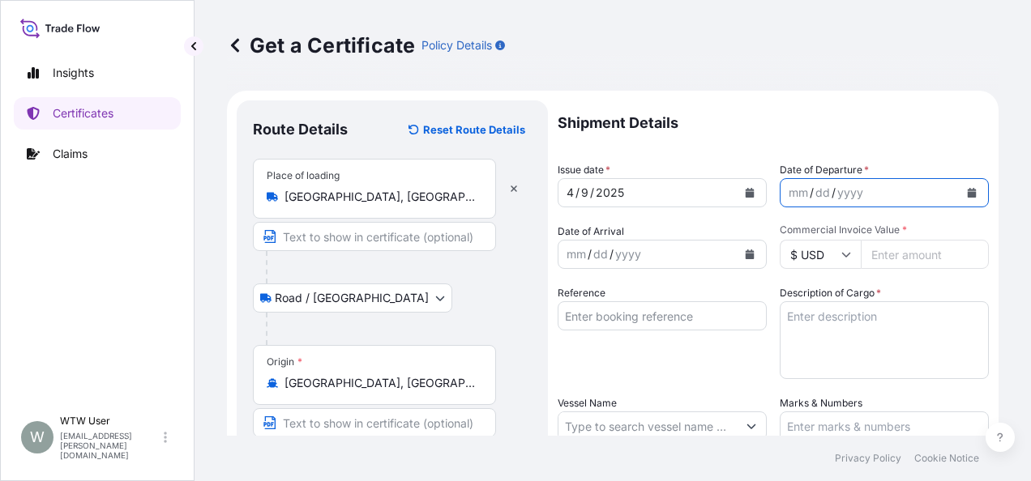
click at [968, 193] on icon "Calendar" at bounding box center [972, 193] width 9 height 10
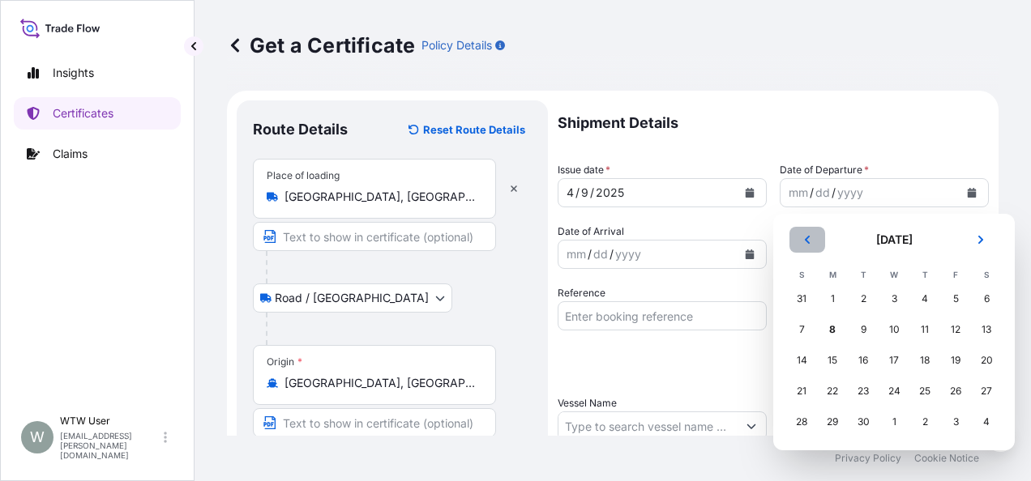
click at [806, 248] on button "Previous" at bounding box center [807, 240] width 36 height 26
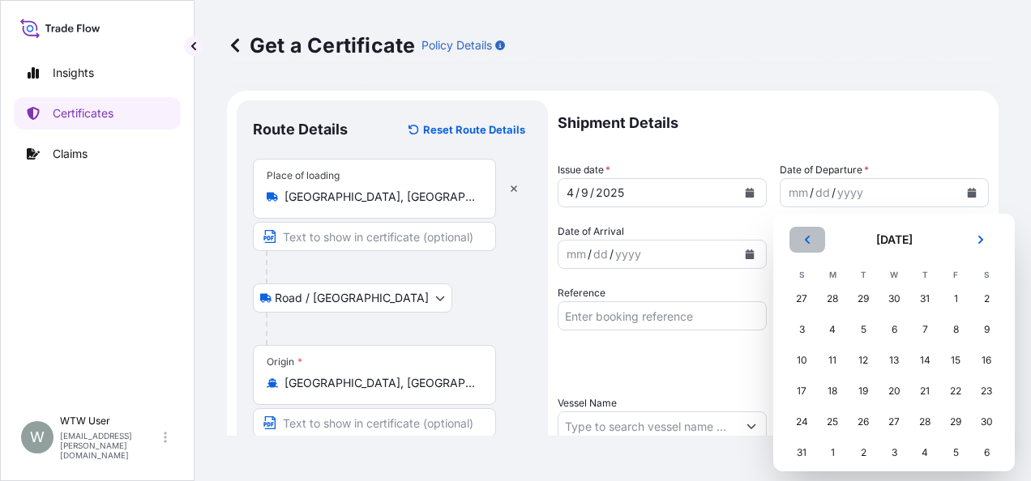
click at [806, 248] on button "Previous" at bounding box center [807, 240] width 36 height 26
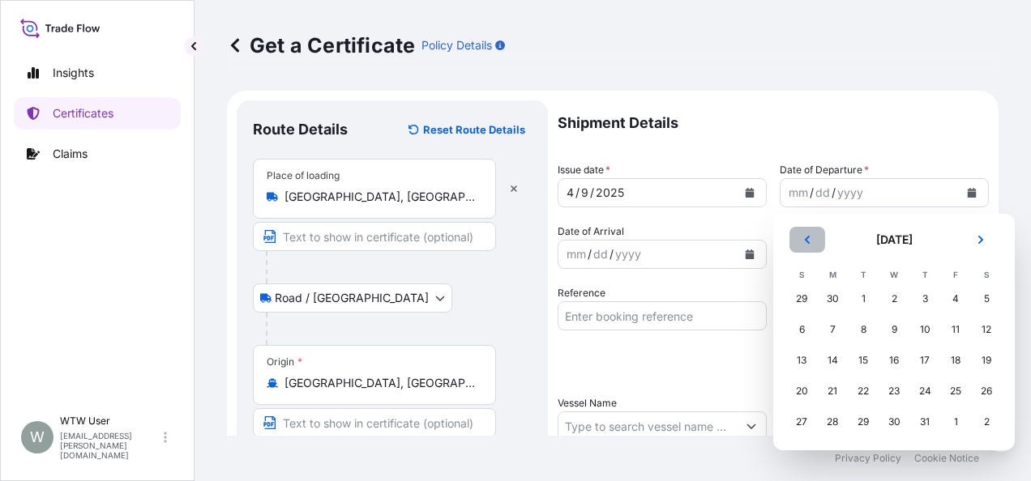
click at [806, 248] on button "Previous" at bounding box center [807, 240] width 36 height 26
click at [894, 329] on div "9" at bounding box center [893, 329] width 29 height 29
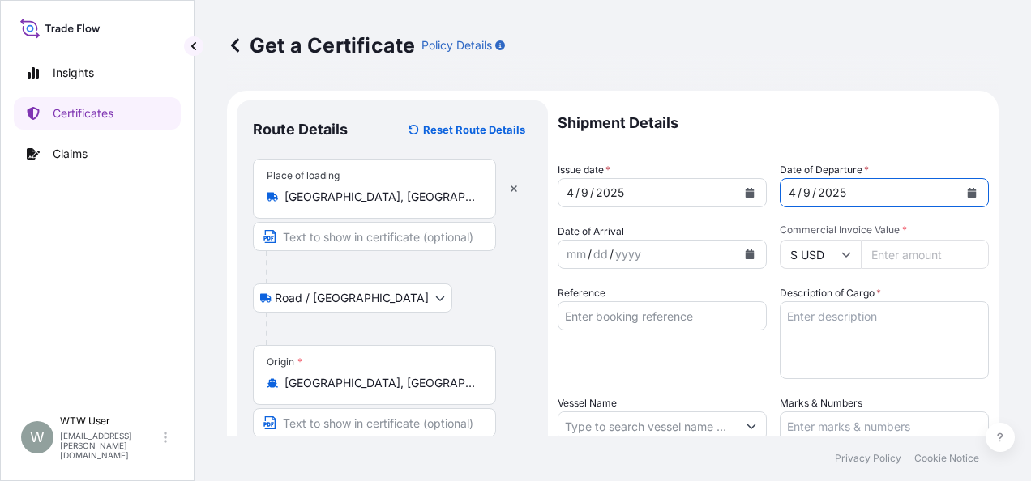
click at [749, 247] on button "Calendar" at bounding box center [750, 255] width 26 height 26
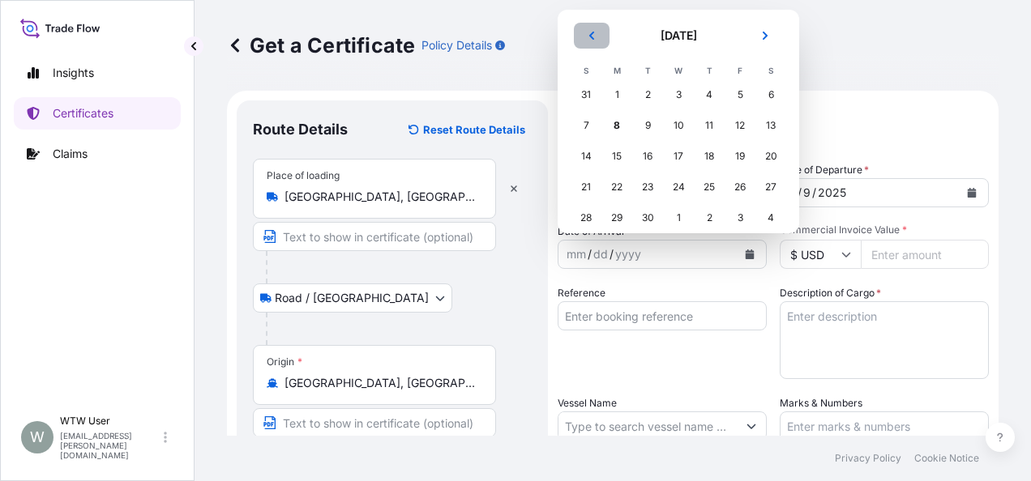
click at [586, 45] on button "Previous" at bounding box center [592, 36] width 36 height 26
click at [764, 36] on icon "Next" at bounding box center [765, 36] width 10 height 10
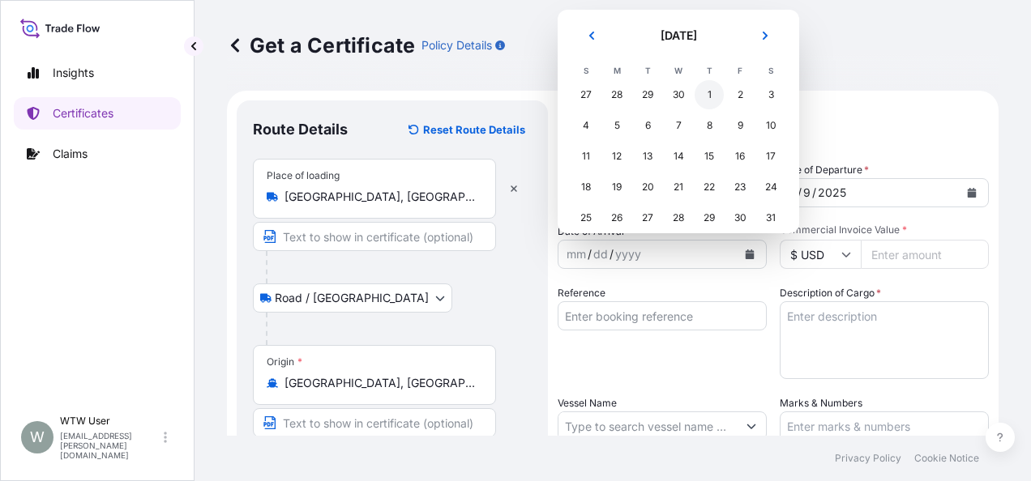
click at [716, 97] on div "1" at bounding box center [709, 94] width 29 height 29
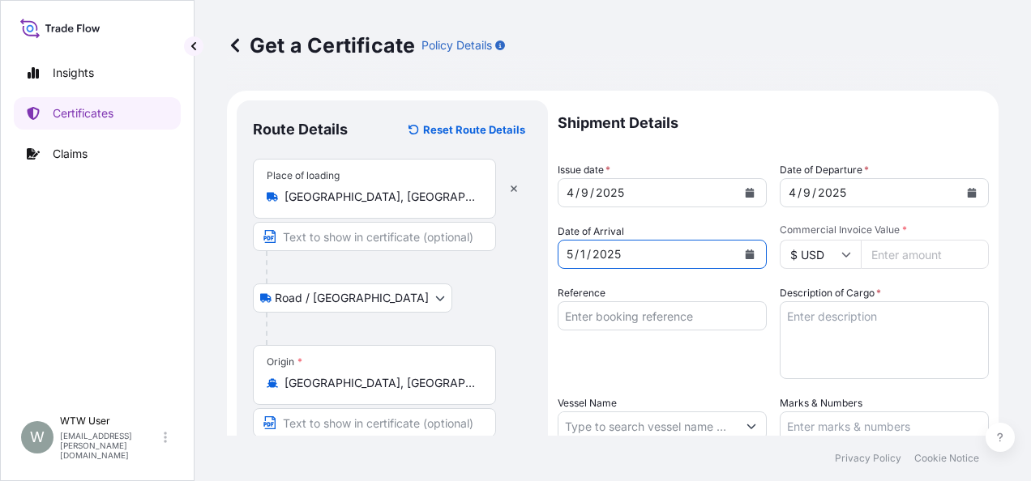
click at [627, 292] on div "Reference" at bounding box center [662, 332] width 209 height 94
click at [908, 253] on input "Commercial Invoice Value *" at bounding box center [925, 254] width 128 height 29
paste input "28331.1"
type input "28331.1"
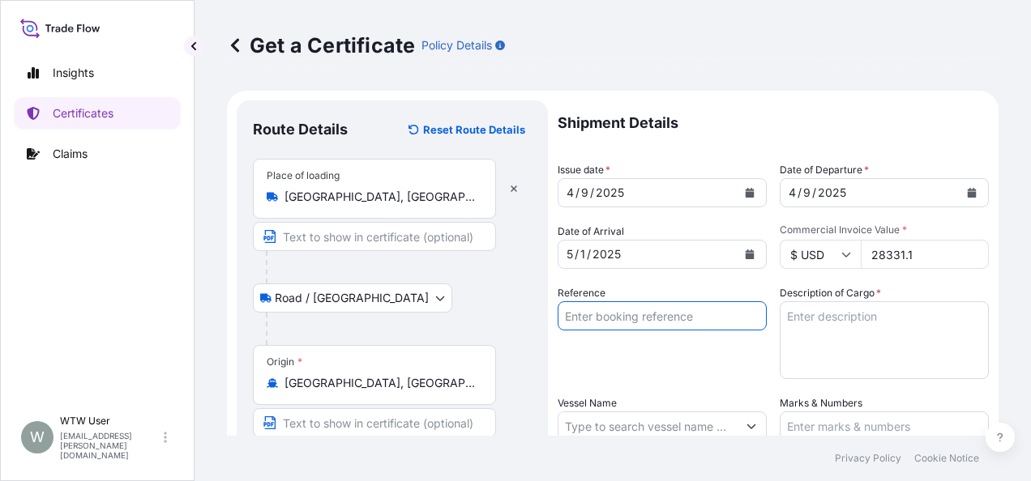
click at [666, 326] on input "Reference" at bounding box center [662, 315] width 209 height 29
paste input "SC433071-A / TA-3421-A"
type input "SC433071-A / TA-3421-A"
click at [819, 363] on textarea "Description of Cargo *" at bounding box center [884, 340] width 209 height 78
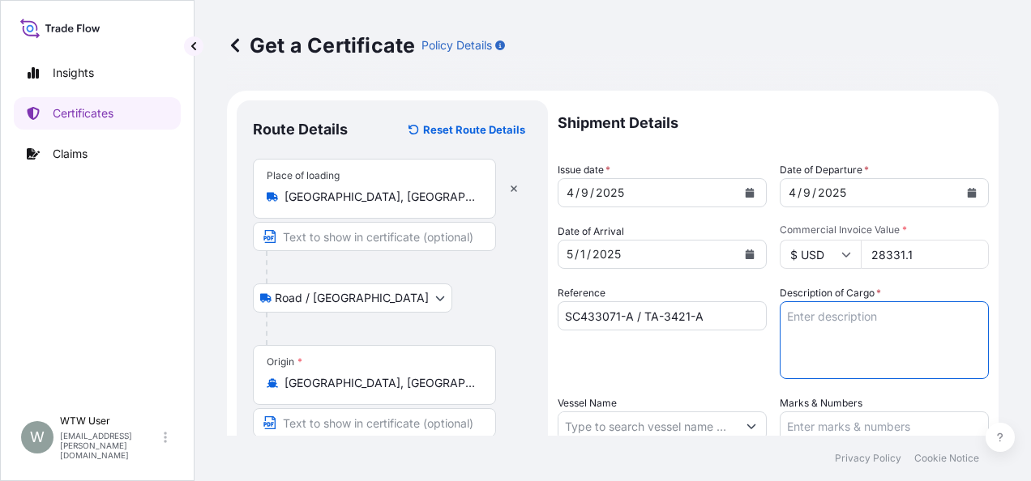
paste textarea "SOYPASS "2" (ANIMAL FEED) IN BULK"
type textarea "SOYPASS "2" (ANIMAL FEED) IN BULK"
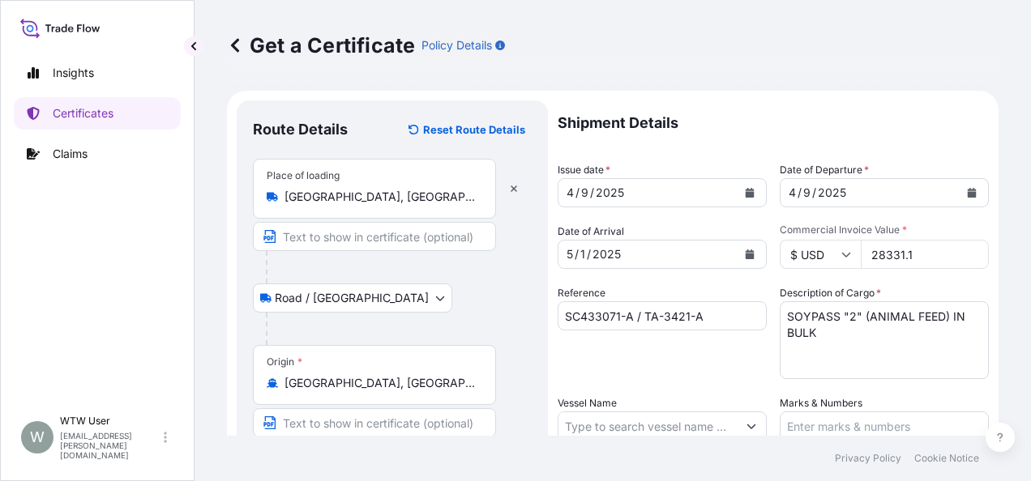
click at [708, 368] on div "Reference SC433071-A / TA-3421-A" at bounding box center [662, 332] width 209 height 94
click at [639, 355] on div "Reference SC433071-A / TA-3421-A" at bounding box center [662, 332] width 209 height 94
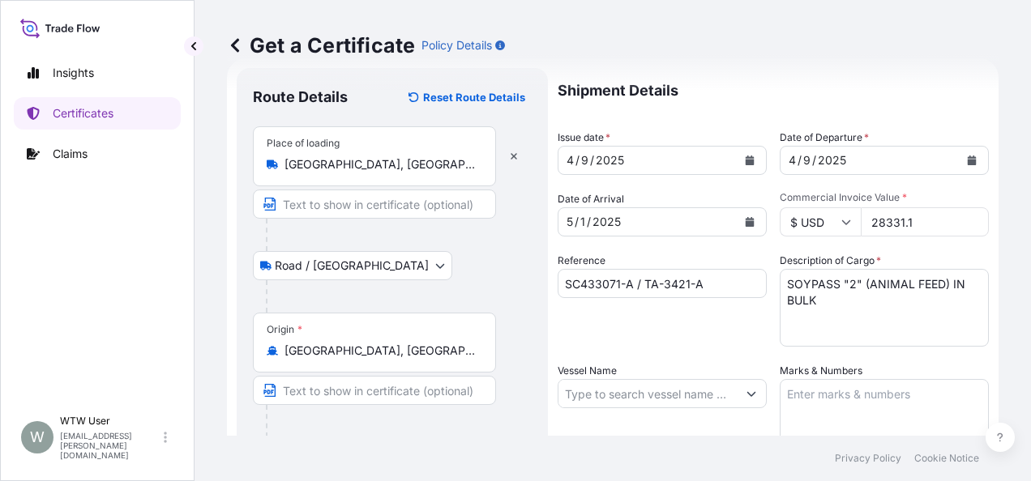
scroll to position [55, 0]
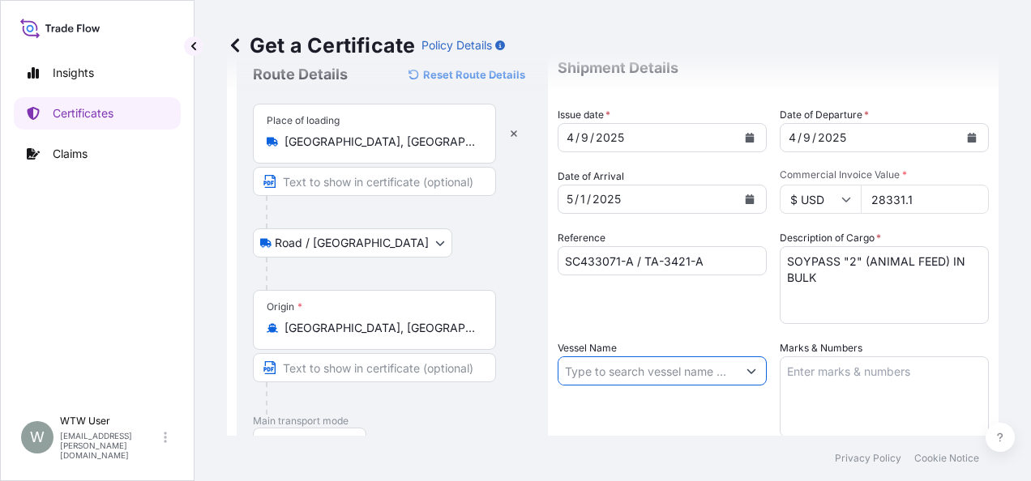
click at [603, 363] on input "Vessel Name" at bounding box center [647, 371] width 178 height 29
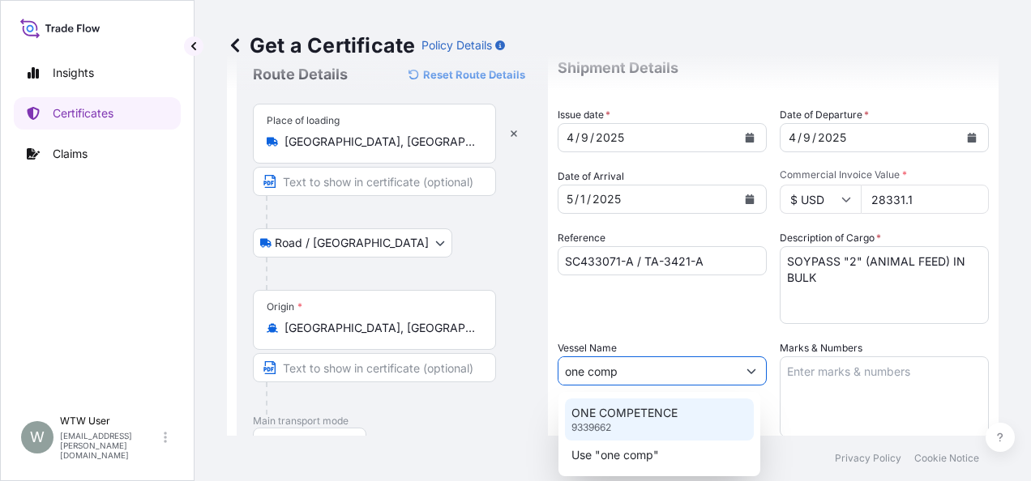
click at [632, 413] on p "ONE COMPETENCE" at bounding box center [624, 413] width 106 height 16
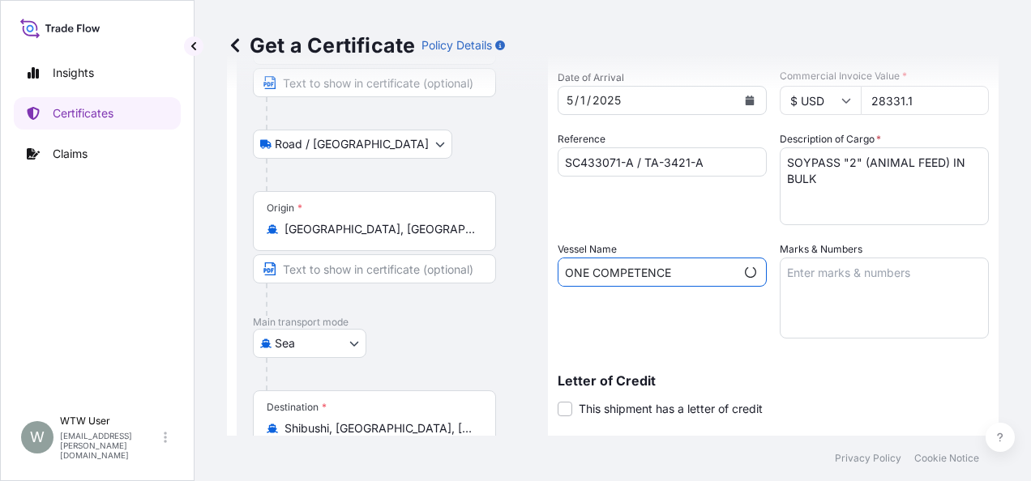
scroll to position [155, 0]
type input "ONE COMPETENCE"
click at [816, 287] on textarea "Marks & Numbers" at bounding box center [884, 297] width 209 height 81
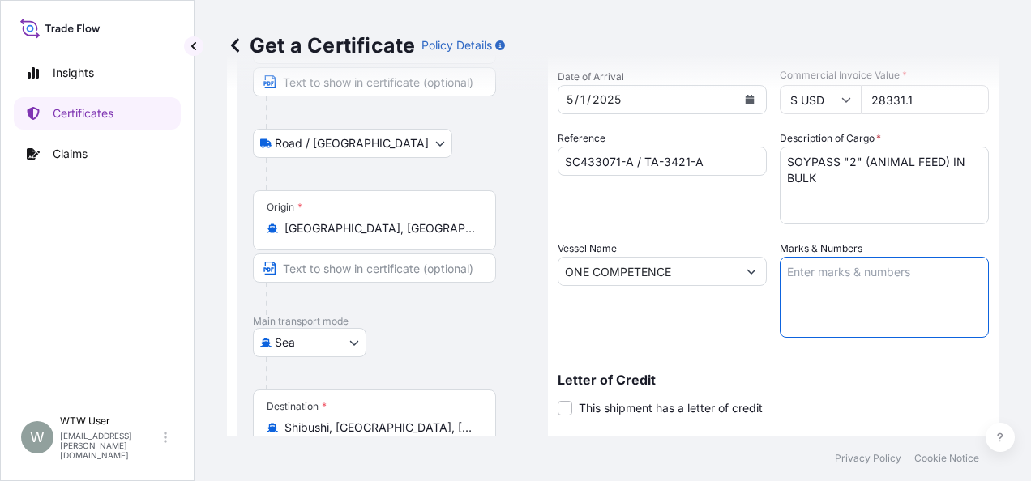
paste textarea "INVOICE NO. 17045463"
type textarea "INVOICE NO. 17045463"
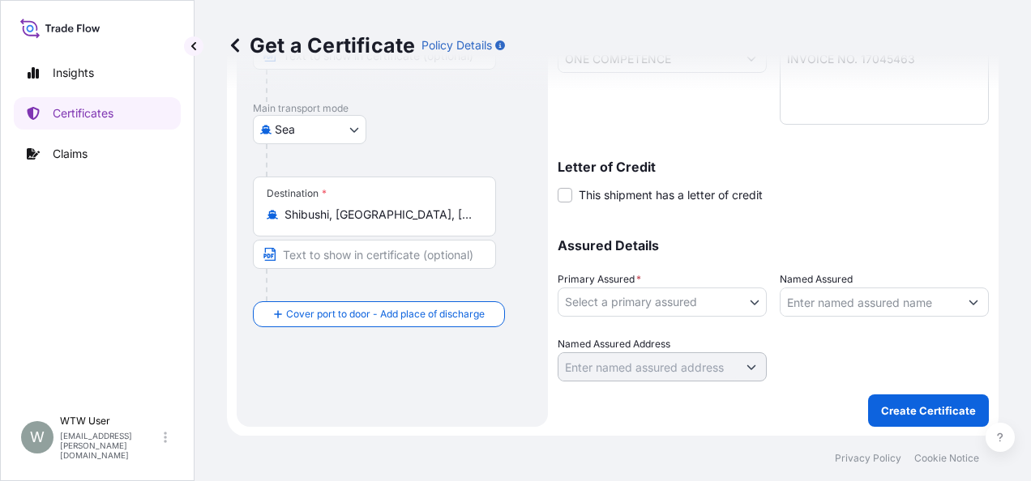
scroll to position [368, 0]
click at [621, 284] on span "Primary Assured *" at bounding box center [599, 279] width 83 height 16
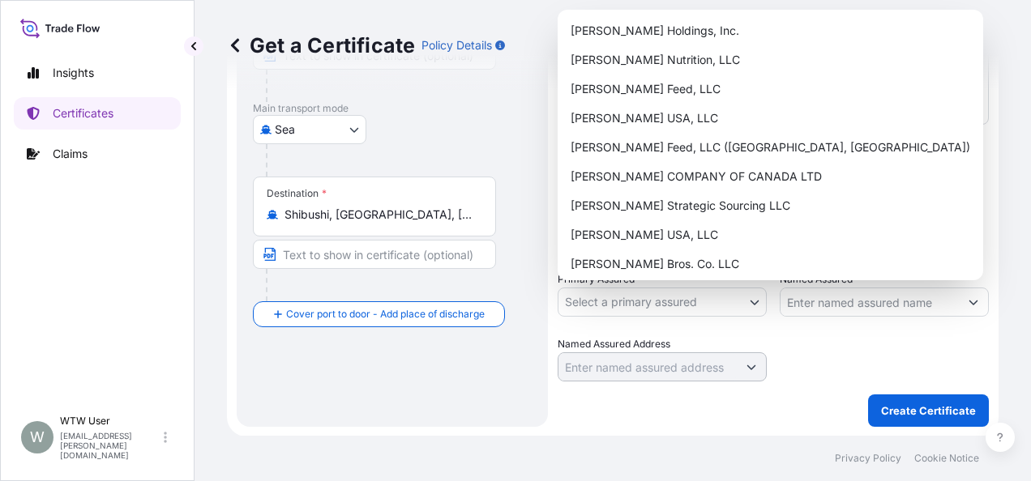
click at [619, 294] on body "Insights Certificates Claims W WTW User [EMAIL_ADDRESS][PERSON_NAME][DOMAIN_NAM…" at bounding box center [515, 240] width 1031 height 481
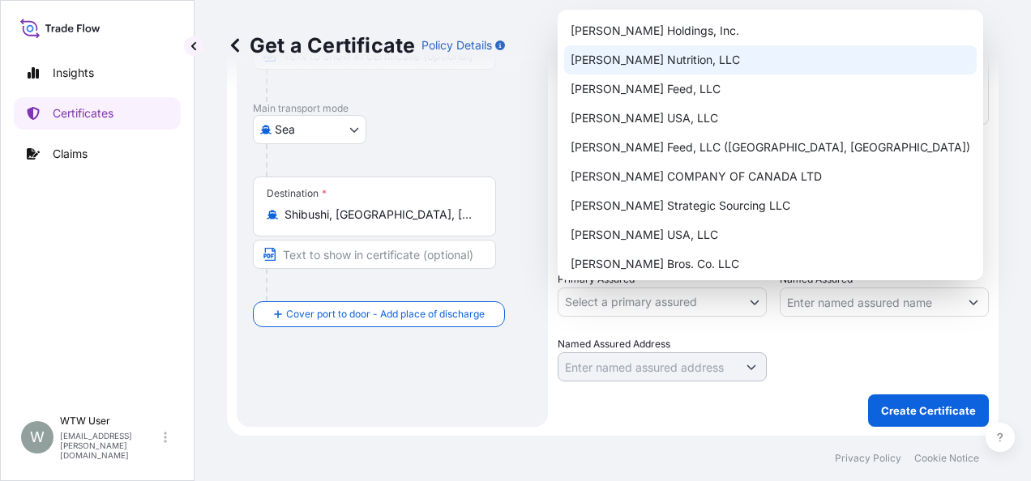
click at [649, 66] on div "[PERSON_NAME] Nutrition, LLC" at bounding box center [770, 59] width 413 height 29
select select "31733"
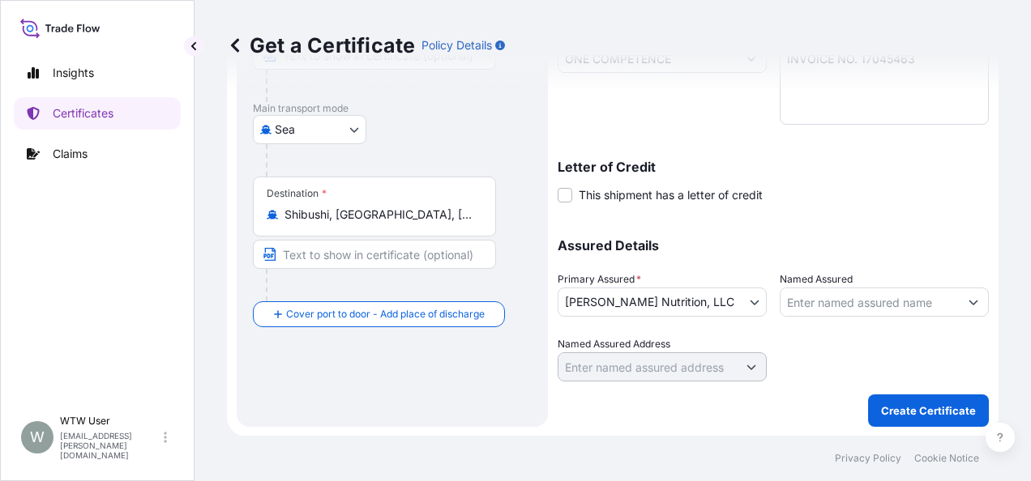
click at [814, 331] on div "Assured Details Primary Assured * [PERSON_NAME] Nutrition, LLC [PERSON_NAME] Ho…" at bounding box center [773, 301] width 431 height 162
click at [883, 400] on button "Create Certificate" at bounding box center [928, 411] width 121 height 32
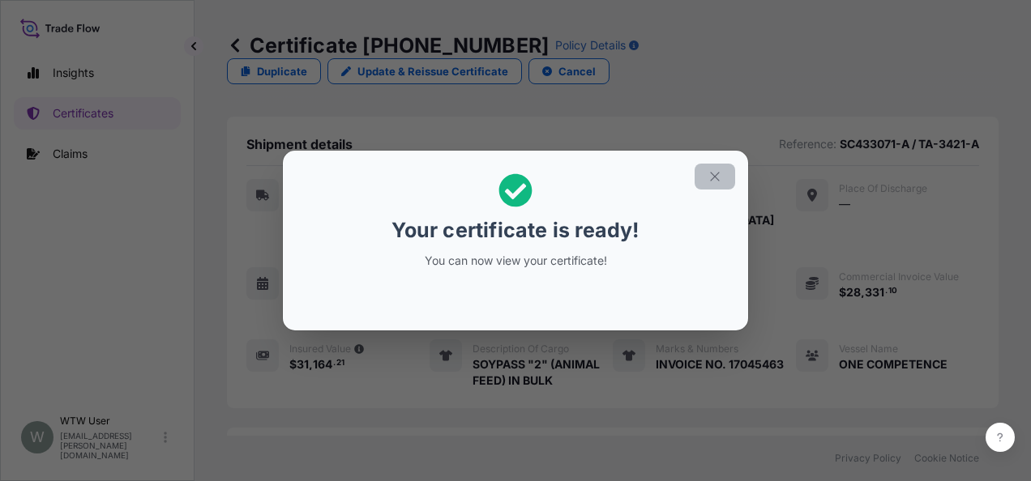
click at [711, 182] on icon "button" at bounding box center [714, 176] width 15 height 15
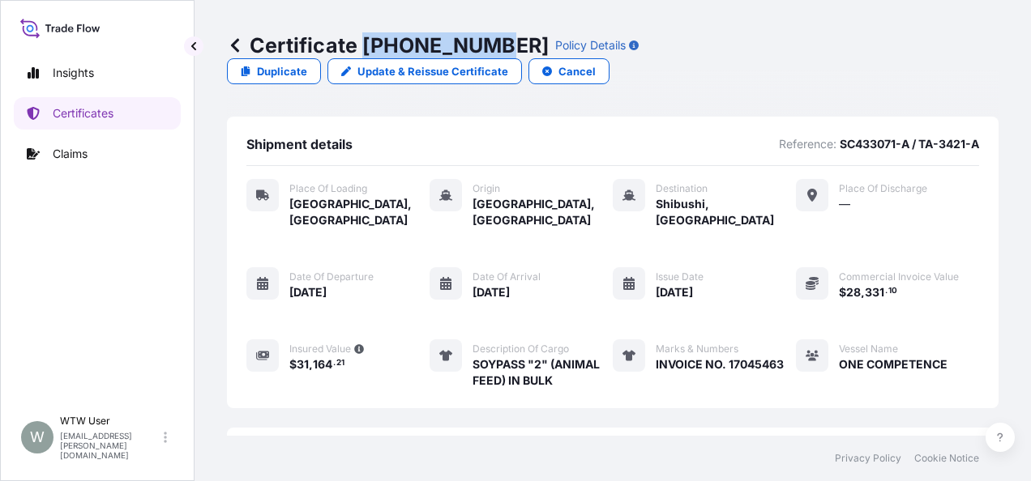
drag, startPoint x: 361, startPoint y: 45, endPoint x: 485, endPoint y: 41, distance: 123.3
click at [485, 41] on p "Certificate [PHONE_NUMBER]" at bounding box center [388, 45] width 322 height 26
copy p "[PHONE_NUMBER]"
click at [93, 118] on p "Certificates" at bounding box center [83, 113] width 61 height 16
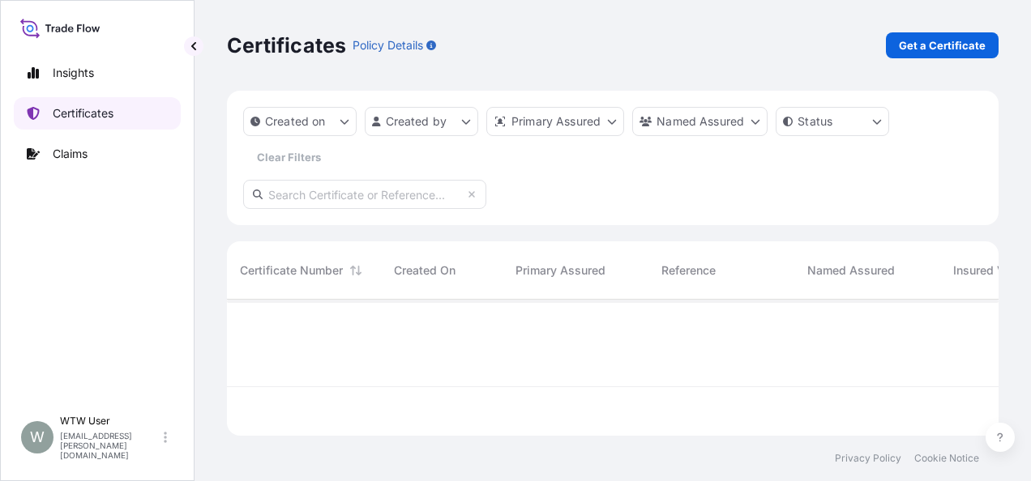
scroll to position [133, 759]
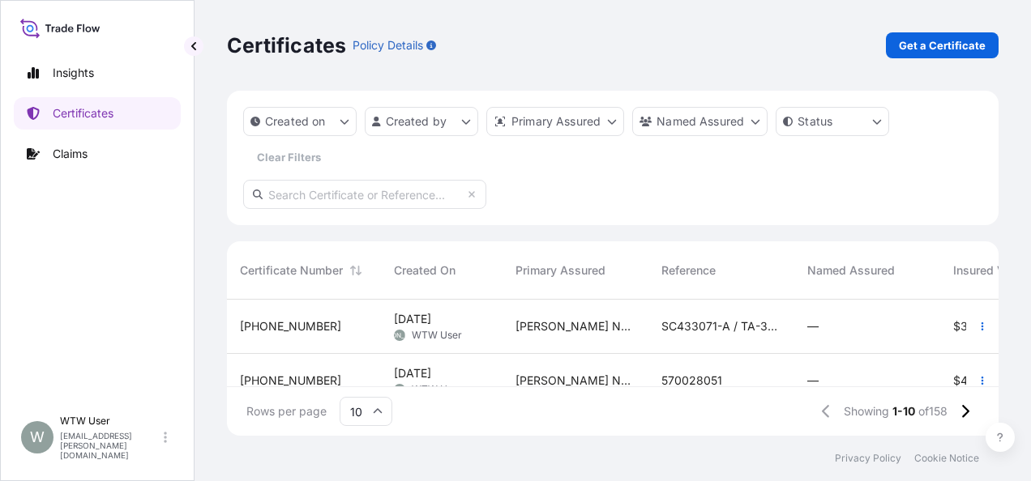
click at [360, 193] on input "text" at bounding box center [364, 194] width 243 height 29
paste input "[PHONE_NUMBER]"
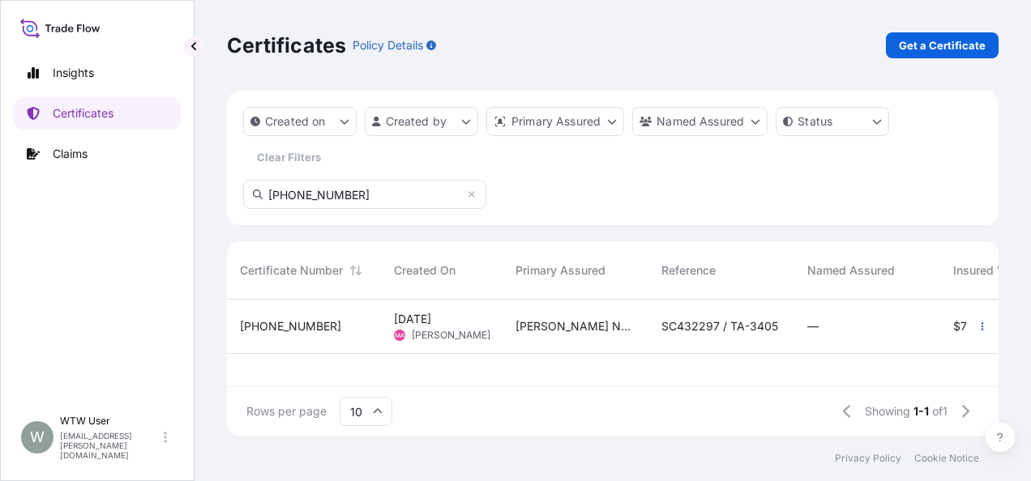
type input "[PHONE_NUMBER]"
click at [336, 329] on div "[PHONE_NUMBER]" at bounding box center [304, 326] width 128 height 16
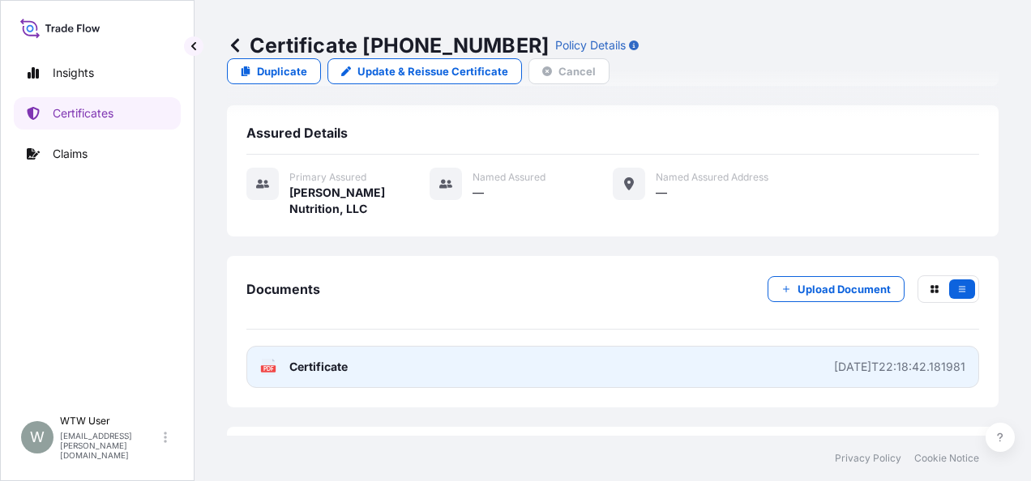
scroll to position [323, 0]
click at [346, 347] on link "PDF Certificate [DATE]T22:18:42.181981" at bounding box center [612, 366] width 733 height 42
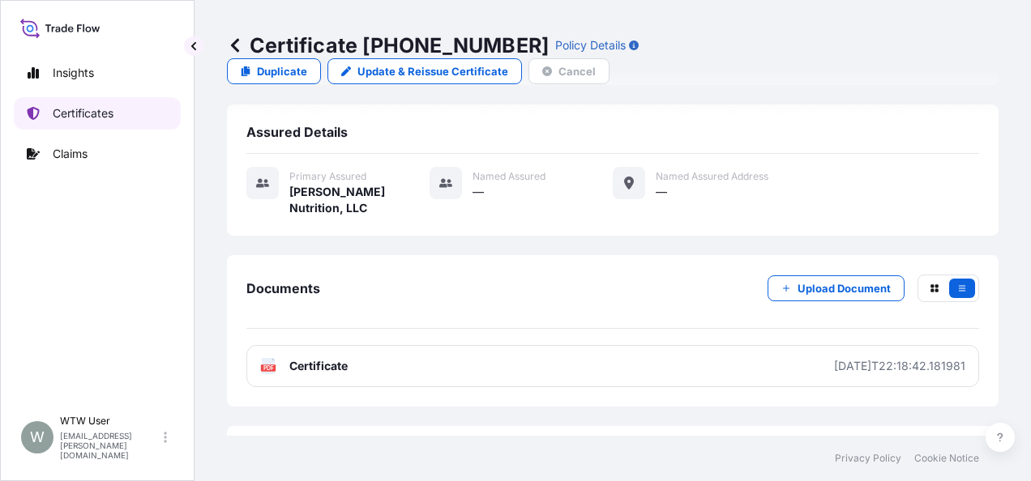
click at [125, 110] on link "Certificates" at bounding box center [97, 113] width 167 height 32
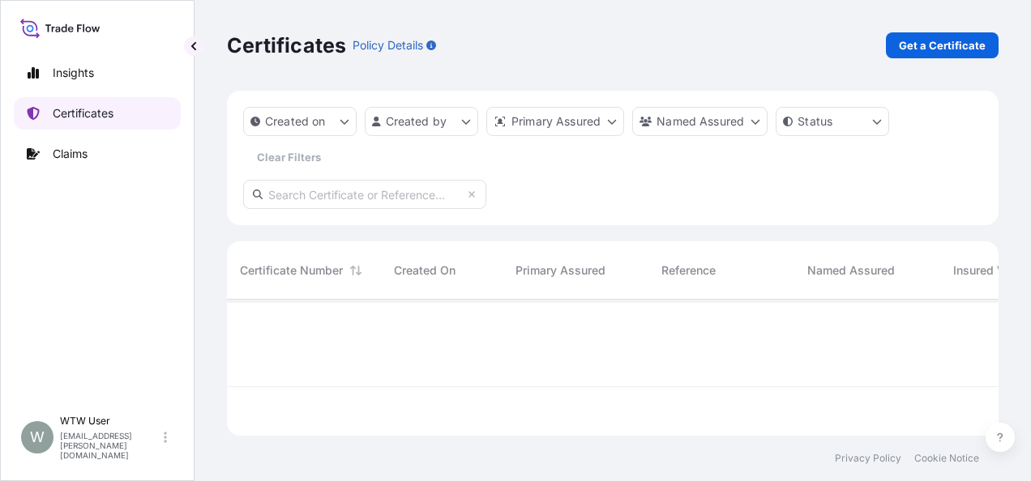
scroll to position [133, 759]
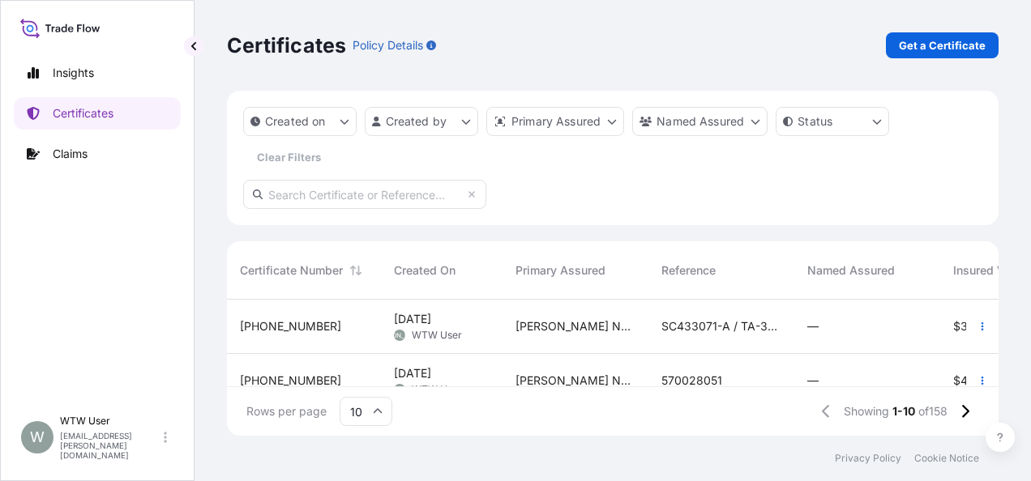
click at [925, 58] on div "Certificates Policy Details Get a Certificate" at bounding box center [613, 45] width 772 height 91
click at [925, 56] on link "Get a Certificate" at bounding box center [942, 45] width 113 height 26
select select "Sea"
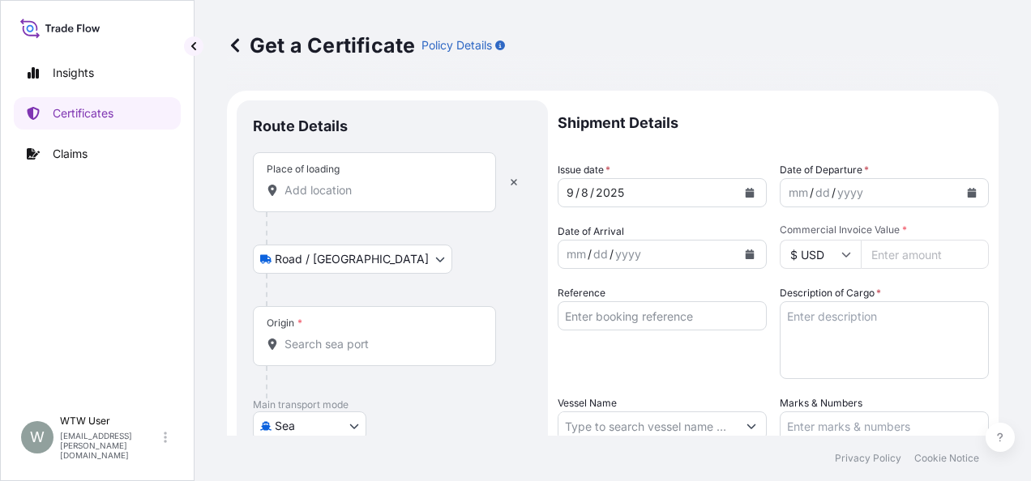
click at [357, 198] on div "Place of loading" at bounding box center [374, 182] width 243 height 60
click at [357, 198] on input "Place of loading" at bounding box center [379, 190] width 191 height 16
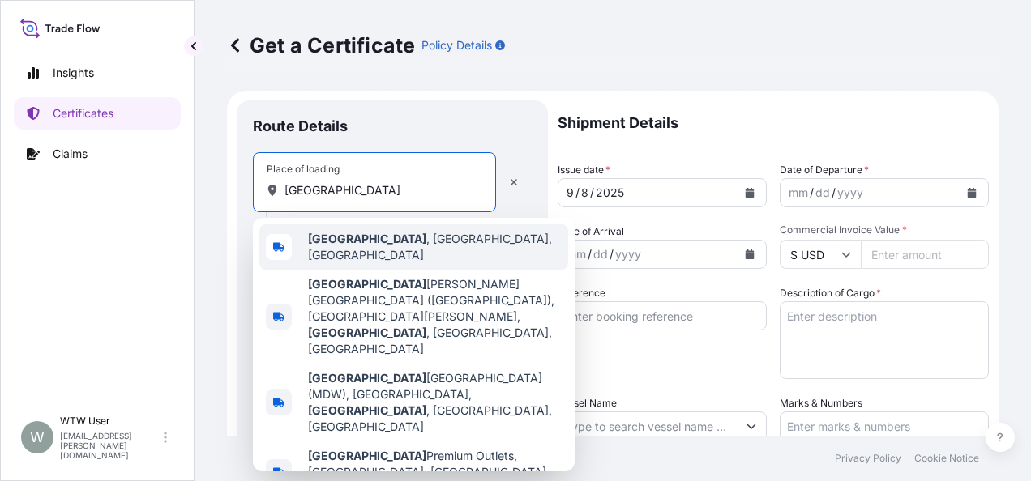
click at [350, 242] on b "[GEOGRAPHIC_DATA]" at bounding box center [367, 239] width 118 height 14
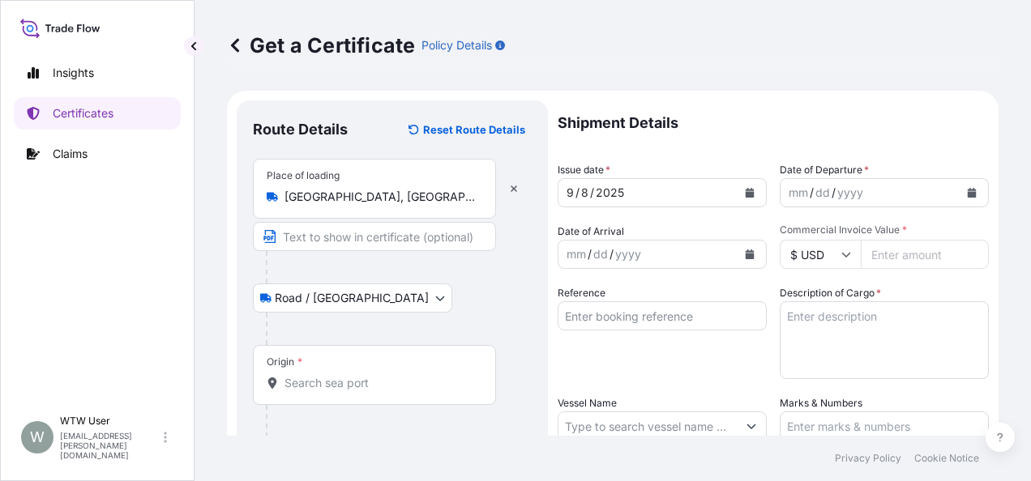
type input "U.S. 12, [GEOGRAPHIC_DATA], [GEOGRAPHIC_DATA], [GEOGRAPHIC_DATA]"
click at [507, 195] on button "button" at bounding box center [514, 189] width 36 height 26
select select "Road / [GEOGRAPHIC_DATA]"
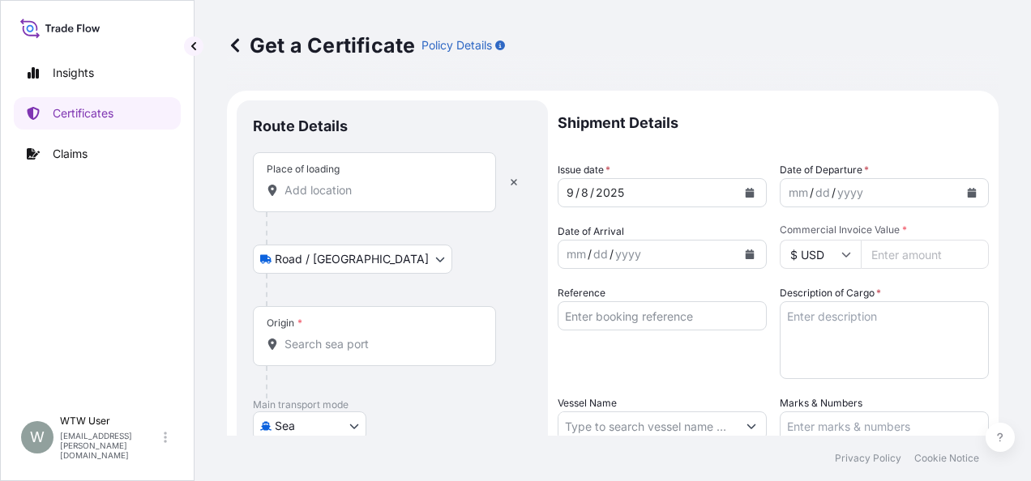
click at [326, 206] on div "Place of loading" at bounding box center [374, 182] width 243 height 60
click at [326, 199] on input "Place of loading" at bounding box center [379, 190] width 191 height 16
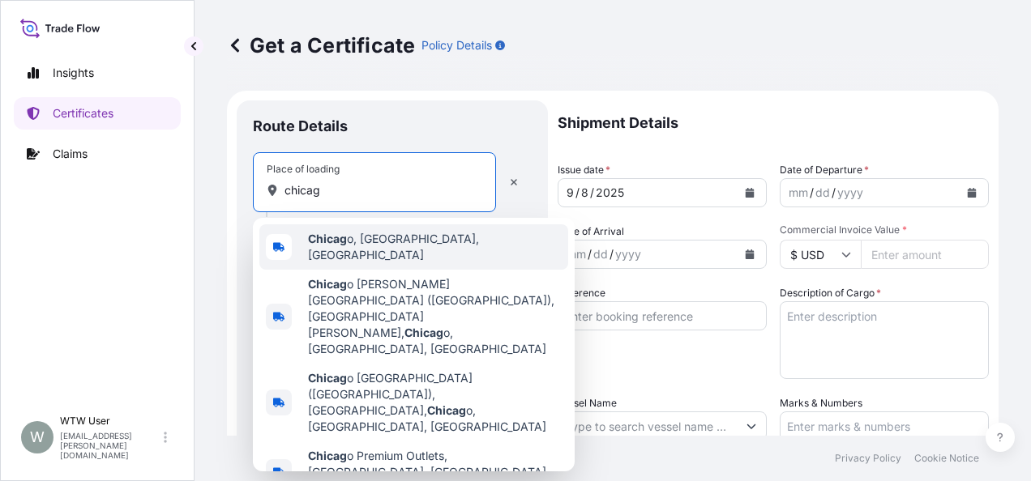
click at [342, 232] on div "Chicag o, [GEOGRAPHIC_DATA], [GEOGRAPHIC_DATA]" at bounding box center [413, 246] width 309 height 45
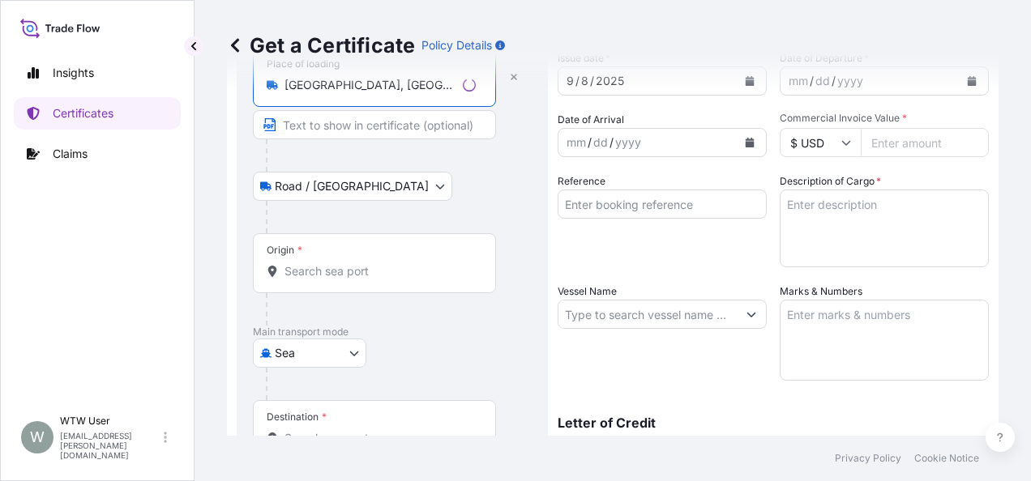
scroll to position [116, 0]
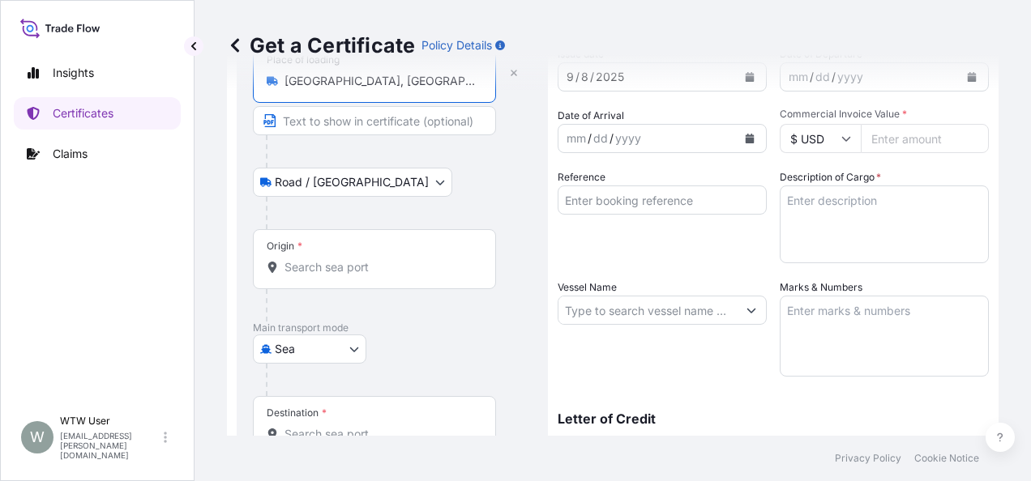
type input "[GEOGRAPHIC_DATA], [GEOGRAPHIC_DATA], [GEOGRAPHIC_DATA]"
click at [344, 262] on input "Origin *" at bounding box center [379, 267] width 191 height 16
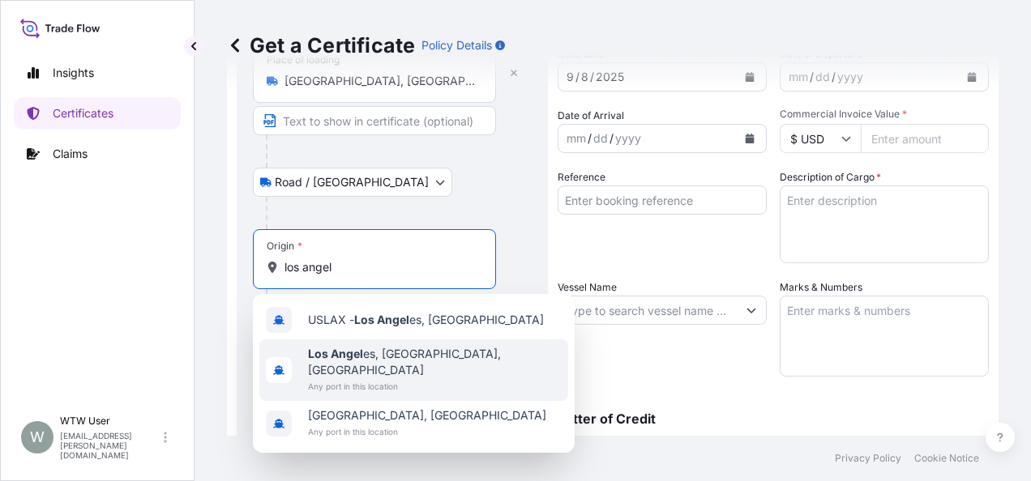
click at [381, 378] on span "Any port in this location" at bounding box center [435, 386] width 254 height 16
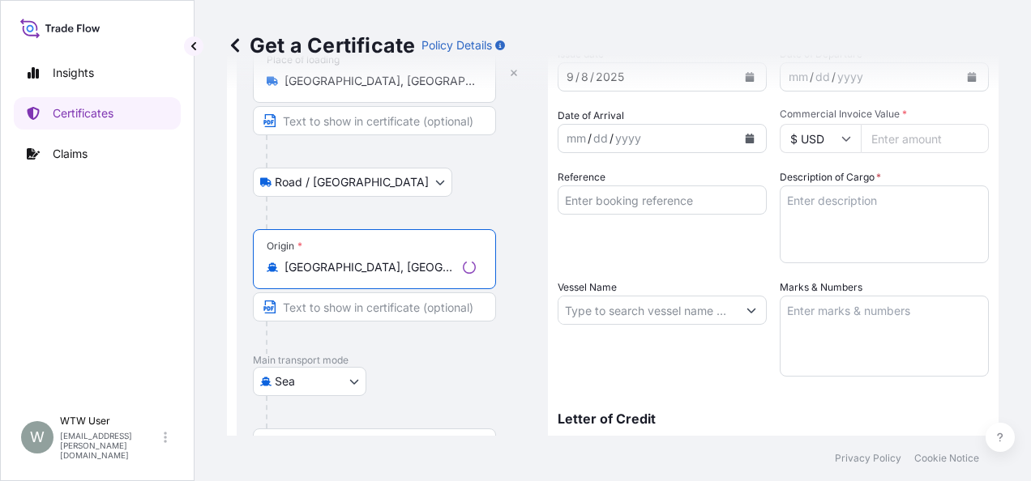
type input "[GEOGRAPHIC_DATA], [GEOGRAPHIC_DATA], [GEOGRAPHIC_DATA]"
click at [421, 336] on div at bounding box center [381, 338] width 230 height 32
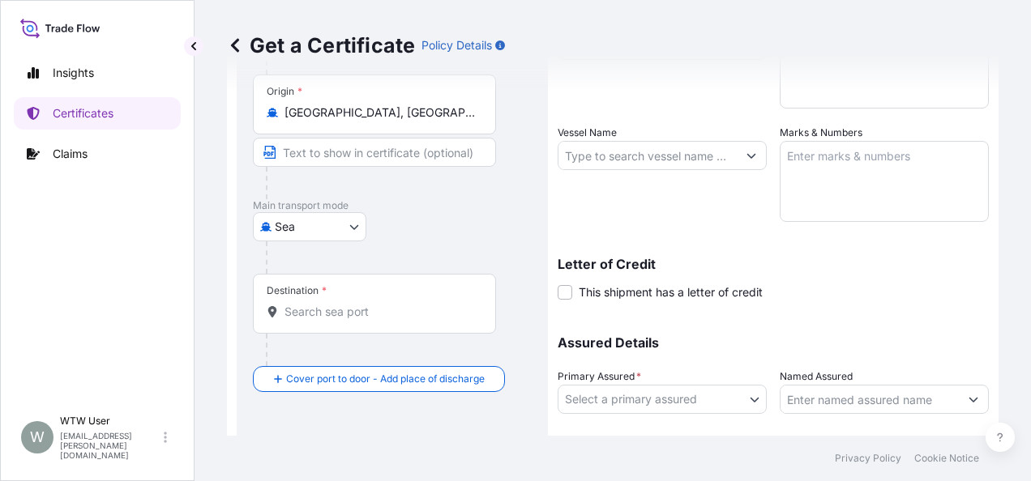
scroll to position [274, 0]
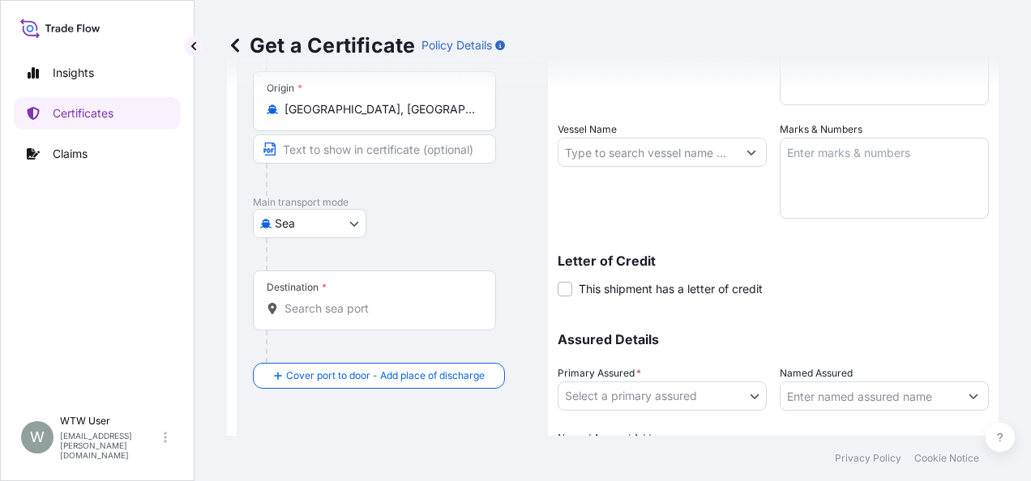
click at [428, 317] on div "Destination *" at bounding box center [374, 301] width 243 height 60
click at [428, 317] on input "Destination *" at bounding box center [379, 309] width 191 height 16
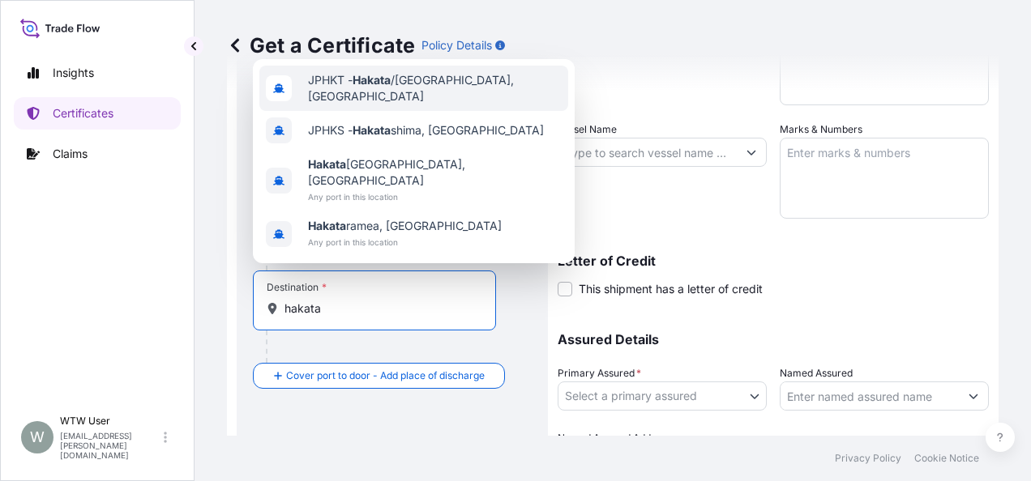
click at [421, 105] on span "JPHKT - Hakata /[GEOGRAPHIC_DATA], [GEOGRAPHIC_DATA]" at bounding box center [435, 88] width 254 height 32
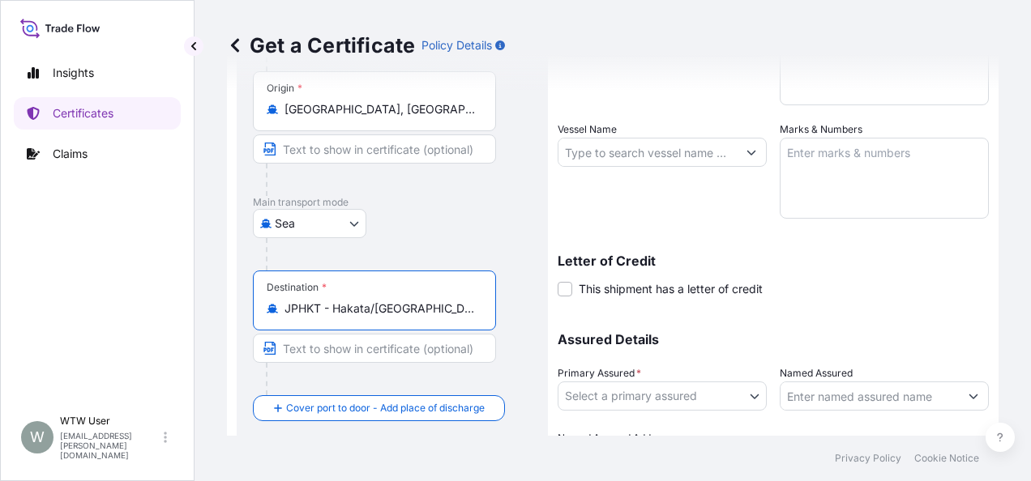
type input "JPHKT - Hakata/[GEOGRAPHIC_DATA], [GEOGRAPHIC_DATA]"
click at [511, 295] on div "Destination * JPHKT - [GEOGRAPHIC_DATA]/[GEOGRAPHIC_DATA], [GEOGRAPHIC_DATA]" at bounding box center [392, 333] width 279 height 125
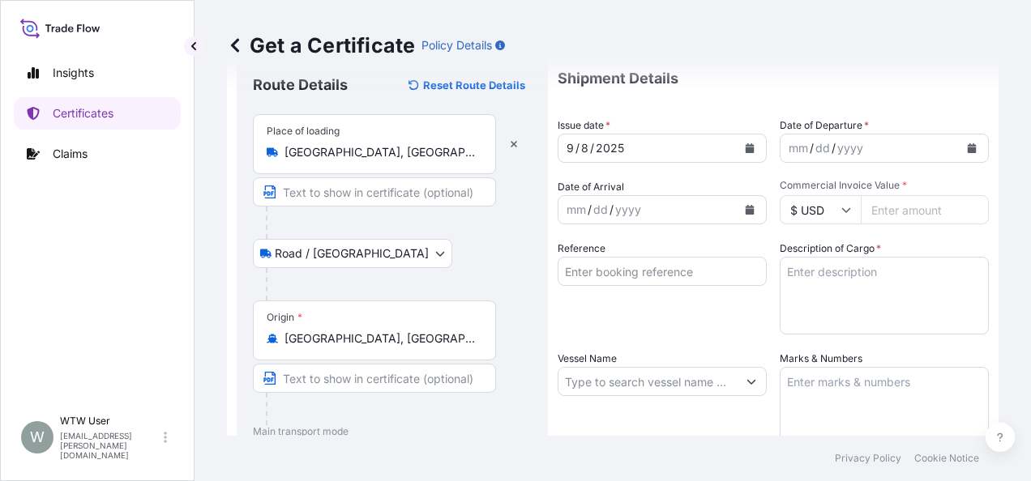
scroll to position [0, 0]
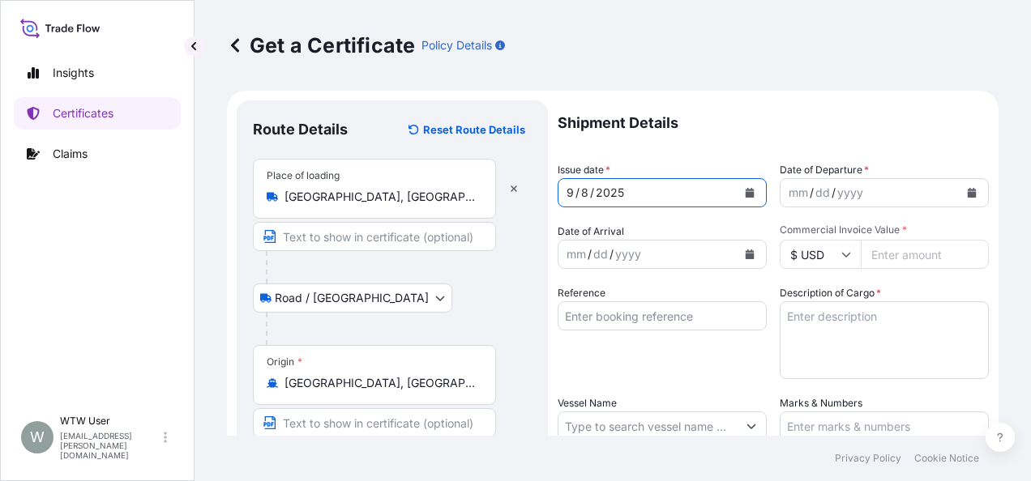
click at [651, 195] on div "[DATE]" at bounding box center [647, 192] width 178 height 29
click at [745, 188] on icon "Calendar" at bounding box center [750, 193] width 10 height 10
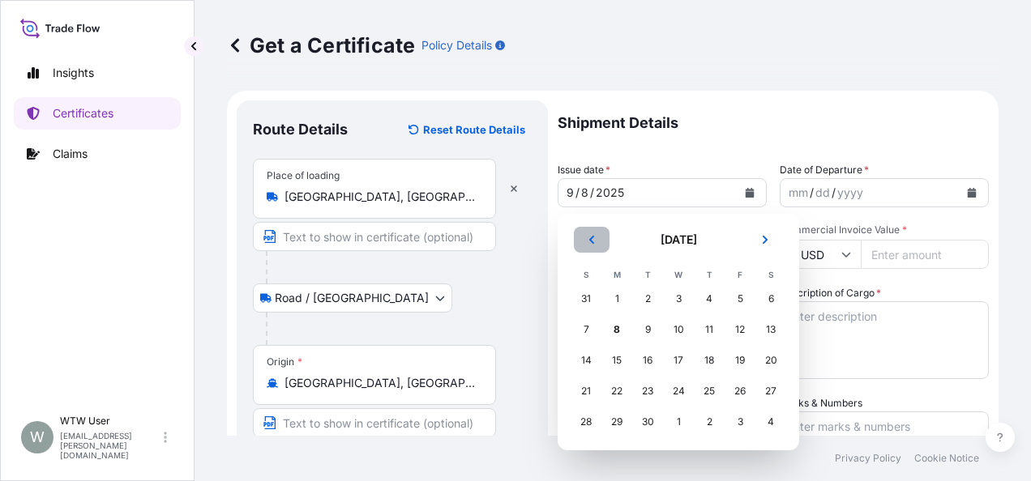
click at [589, 235] on icon "Previous" at bounding box center [592, 240] width 10 height 10
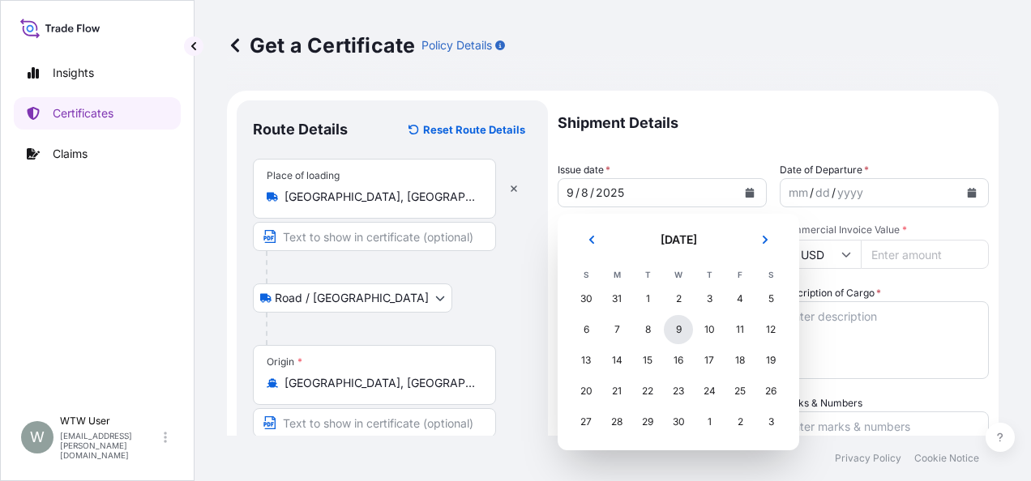
click at [682, 331] on div "9" at bounding box center [678, 329] width 29 height 29
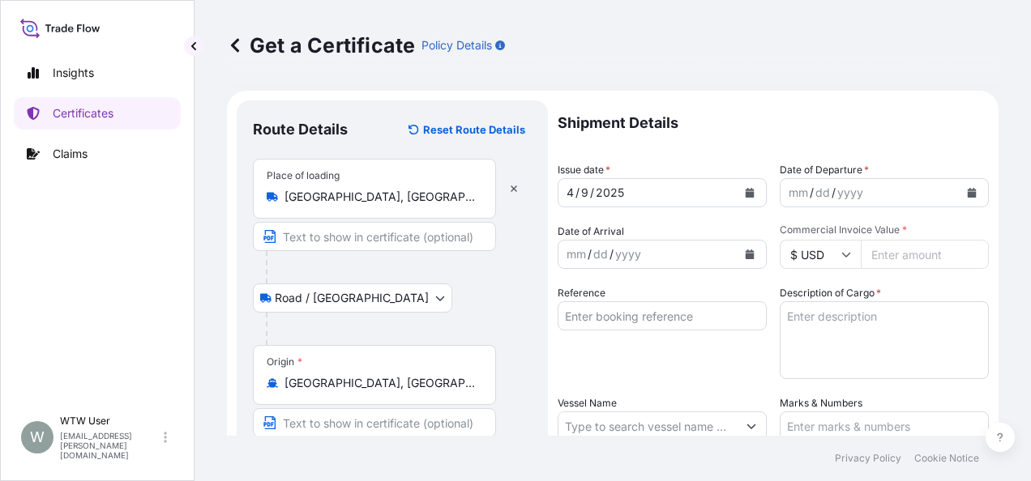
click at [959, 201] on button "Calendar" at bounding box center [972, 193] width 26 height 26
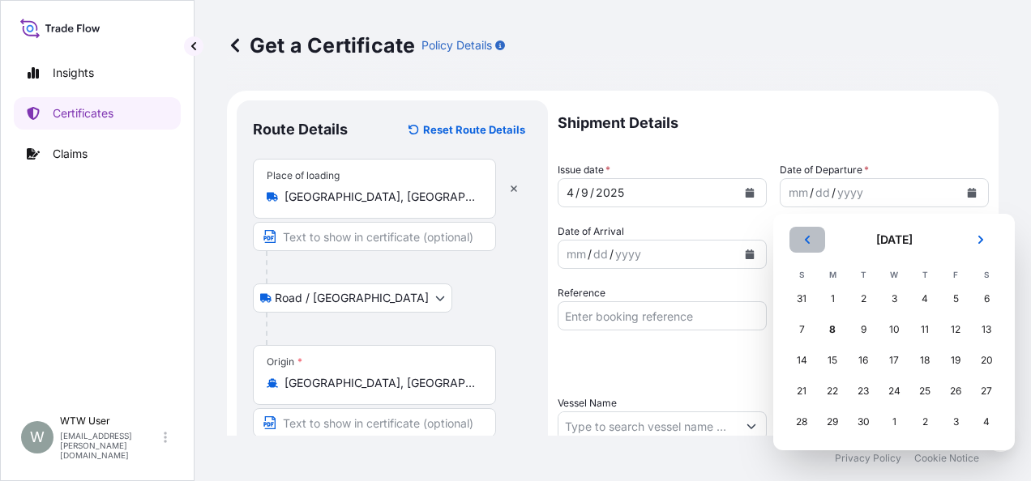
click at [807, 245] on button "Previous" at bounding box center [807, 240] width 36 height 26
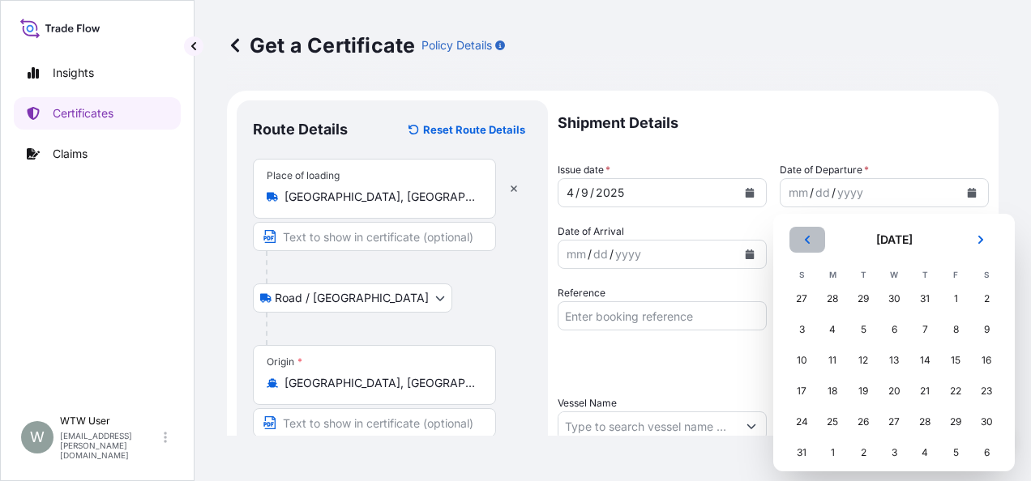
click at [807, 245] on button "Previous" at bounding box center [807, 240] width 36 height 26
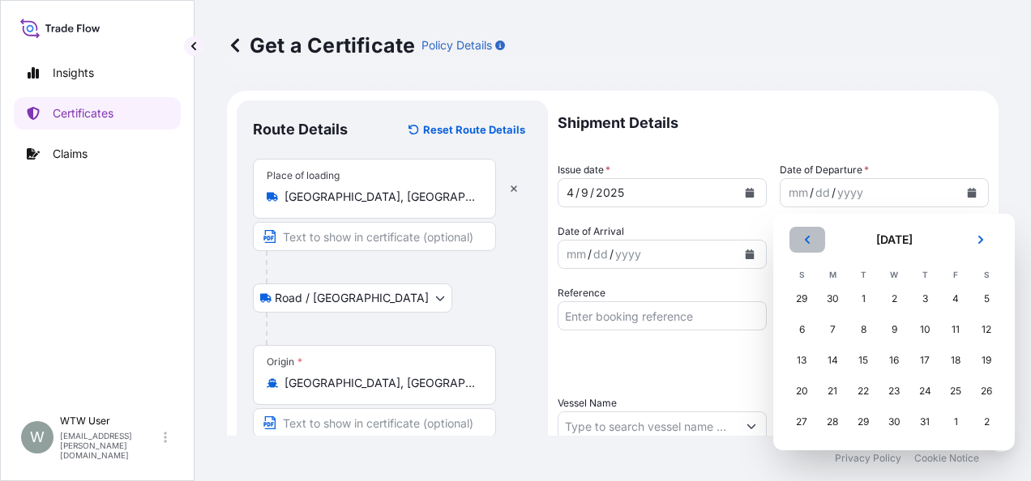
click at [807, 245] on button "Previous" at bounding box center [807, 240] width 36 height 26
click at [900, 339] on div "9" at bounding box center [893, 329] width 29 height 29
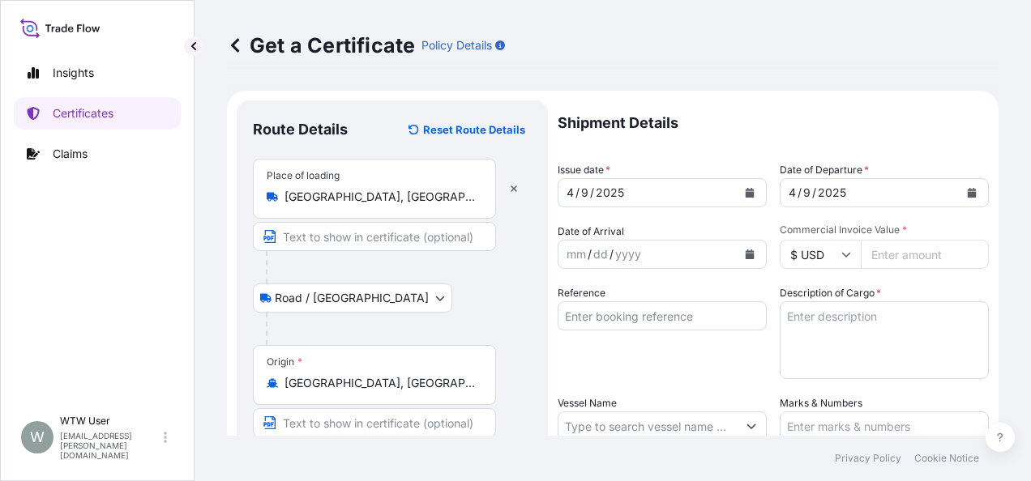
click at [755, 246] on button "Calendar" at bounding box center [750, 255] width 26 height 26
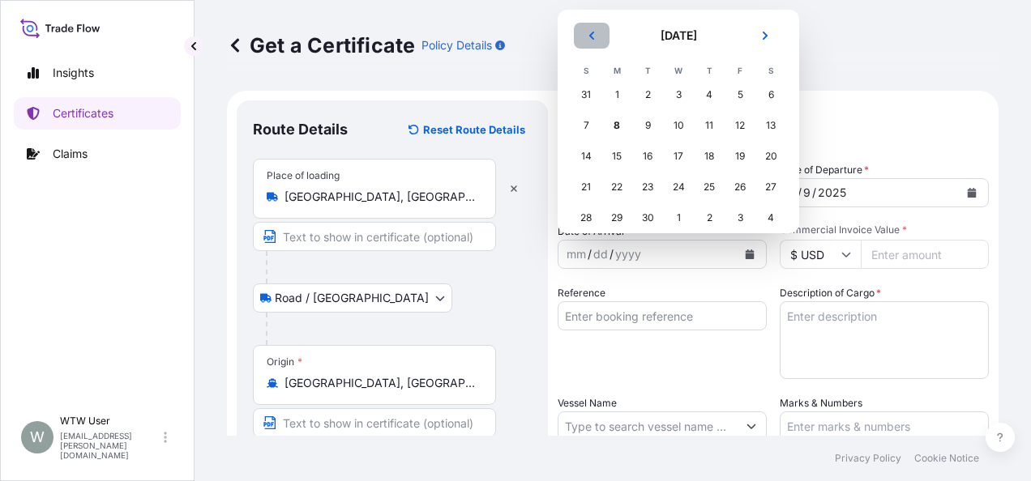
click at [599, 44] on button "Previous" at bounding box center [592, 36] width 36 height 26
click at [737, 104] on div "2" at bounding box center [739, 94] width 29 height 29
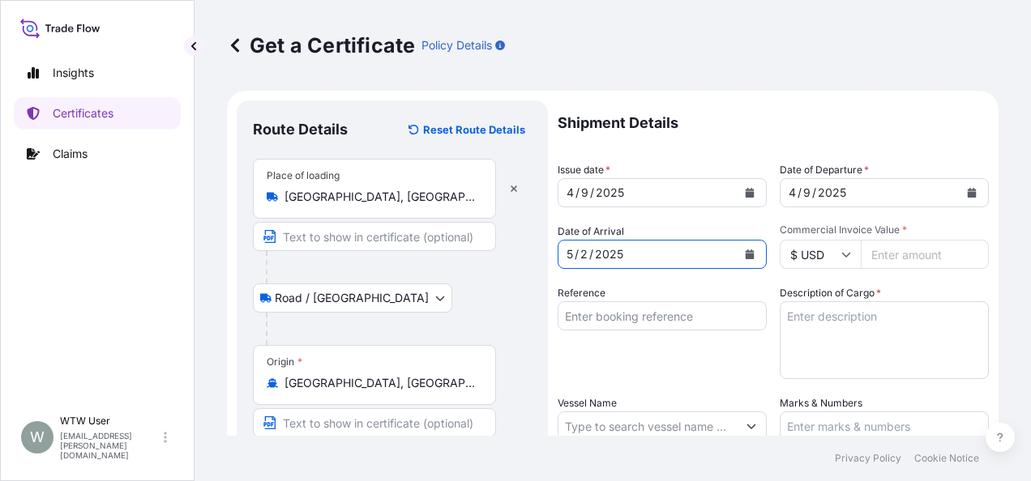
click at [706, 274] on div "Shipment Details Issue date * [DATE] Date of Departure * [DATE] Date of Arrival…" at bounding box center [773, 424] width 431 height 649
click at [889, 264] on input "Commercial Invoice Value *" at bounding box center [925, 254] width 128 height 29
paste input "69676.88"
type input "69676.88"
click at [605, 321] on input "Reference" at bounding box center [662, 315] width 209 height 29
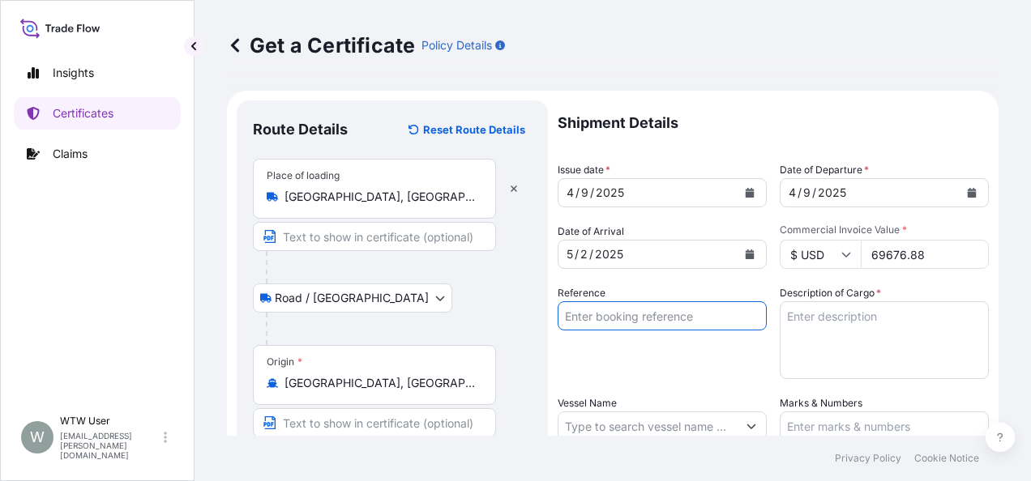
paste input "SC432297 / TA-3405"
type input "SC432297 / TA-3405"
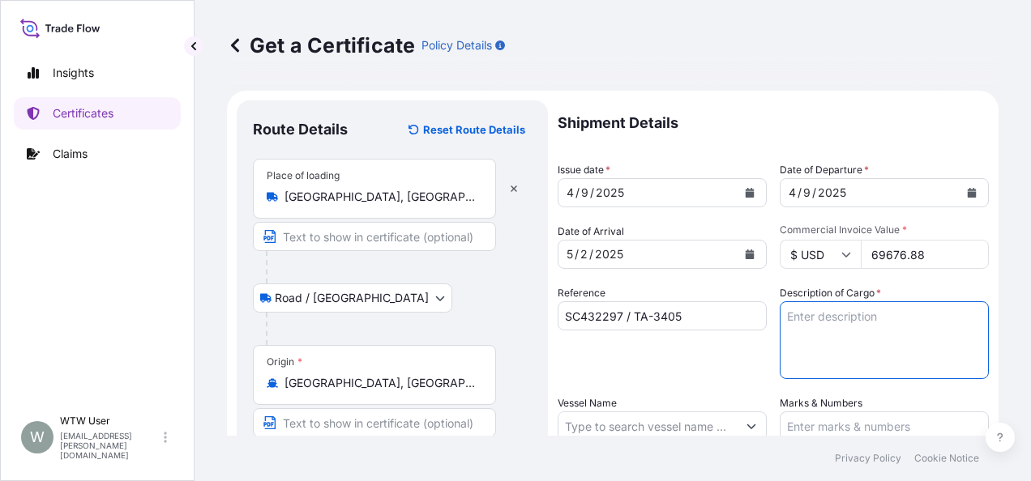
click at [891, 374] on textarea "Description of Cargo *" at bounding box center [884, 340] width 209 height 78
paste textarea "SOYPASS "2" (ANIMAL FEED) IN BULK"
type textarea "SOYPASS "2" (ANIMAL FEED) IN BULK"
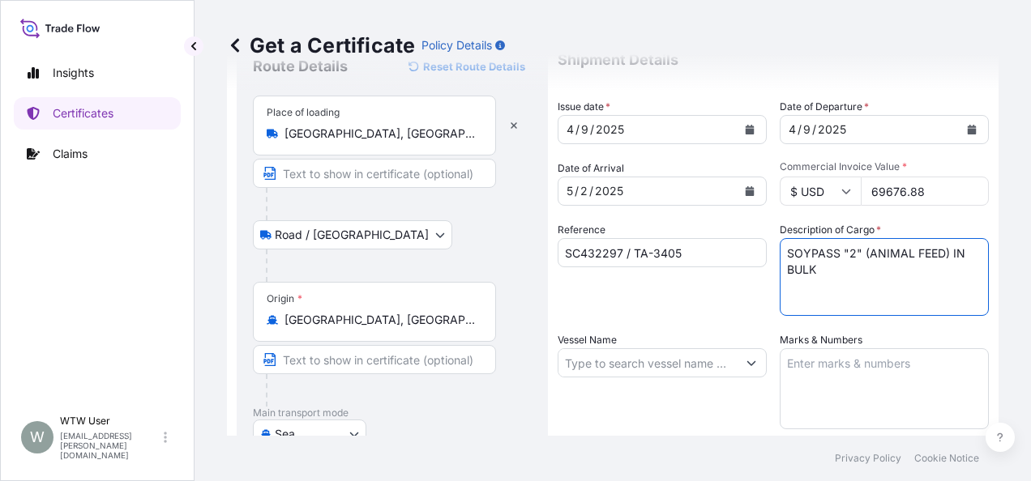
scroll to position [65, 0]
click at [643, 359] on input "Vessel Name" at bounding box center [647, 361] width 178 height 29
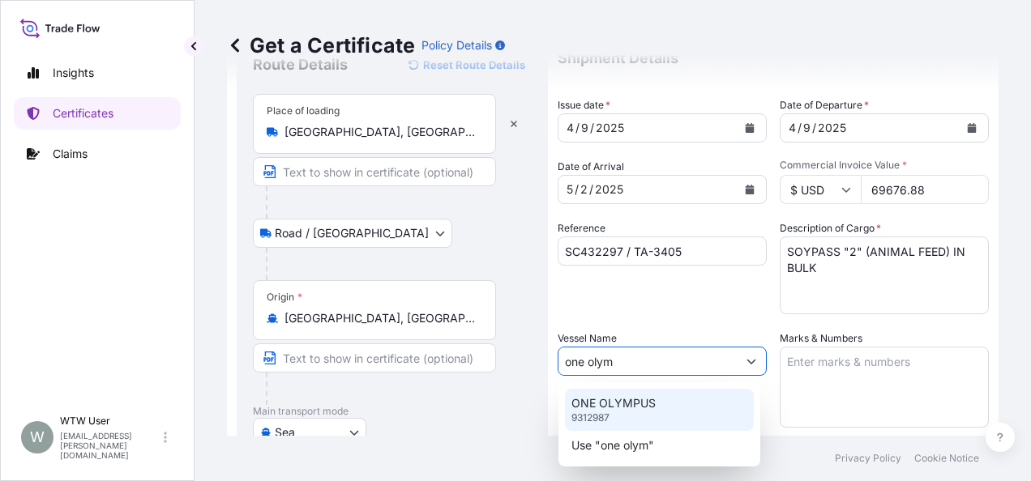
click at [618, 418] on div "ONE OLYMPUS 9312987" at bounding box center [659, 410] width 189 height 42
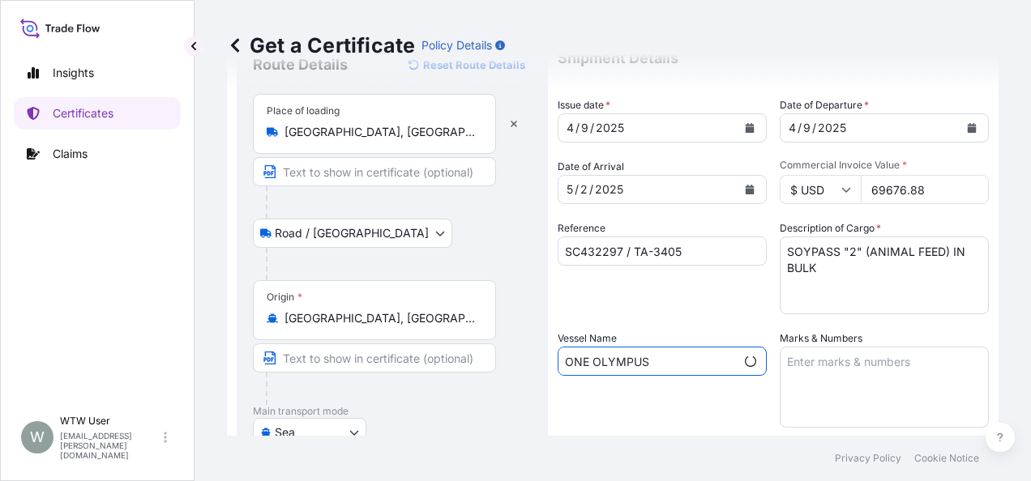
type input "ONE OLYMPUS"
click at [906, 372] on textarea "Marks & Numbers" at bounding box center [884, 387] width 209 height 81
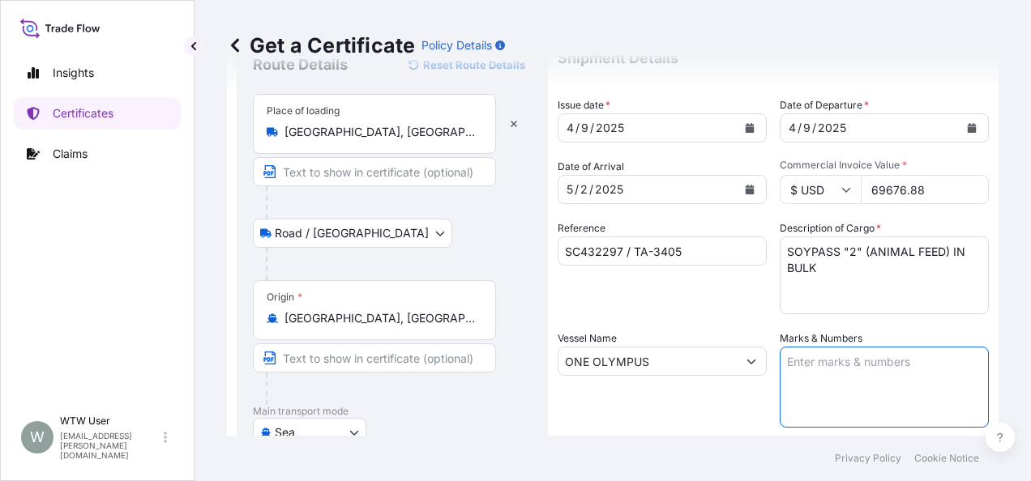
paste textarea "INVOICE NO. 17048641"
type textarea "INVOICE NO. 17048641"
click at [532, 434] on div "Route Details Reset Route Details Place of loading [GEOGRAPHIC_DATA], [GEOGRAPH…" at bounding box center [392, 383] width 311 height 695
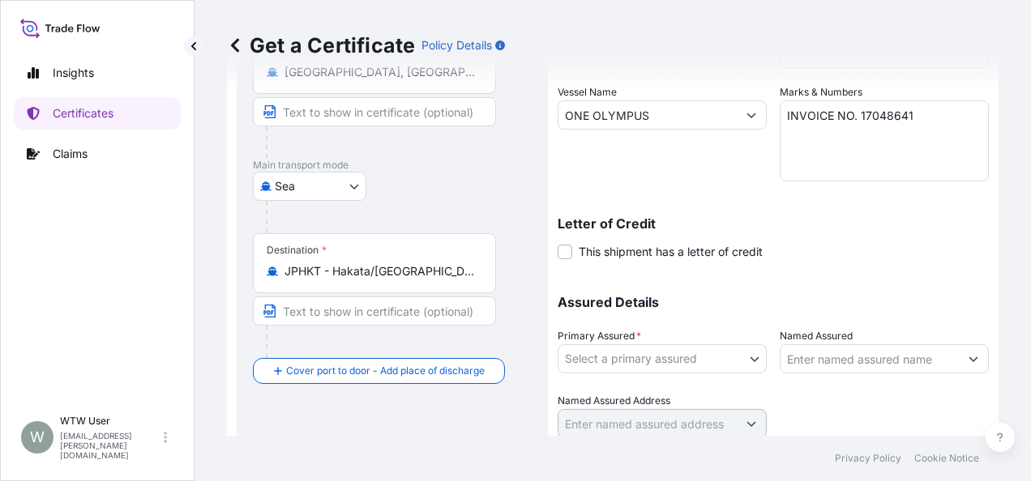
scroll to position [313, 0]
click at [721, 365] on body "Insights Certificates Claims W WTW User [EMAIL_ADDRESS][PERSON_NAME][DOMAIN_NAM…" at bounding box center [515, 240] width 1031 height 481
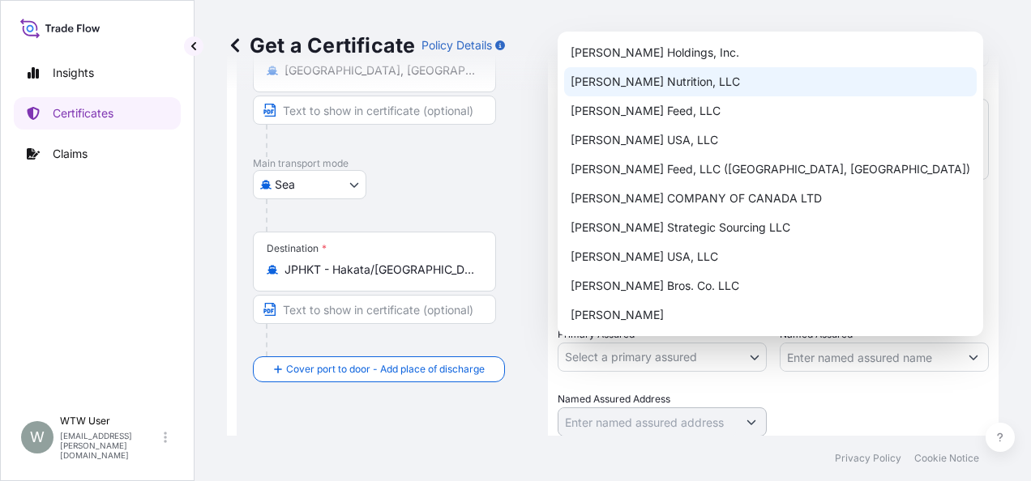
click at [676, 81] on div "[PERSON_NAME] Nutrition, LLC" at bounding box center [770, 81] width 413 height 29
select select "31733"
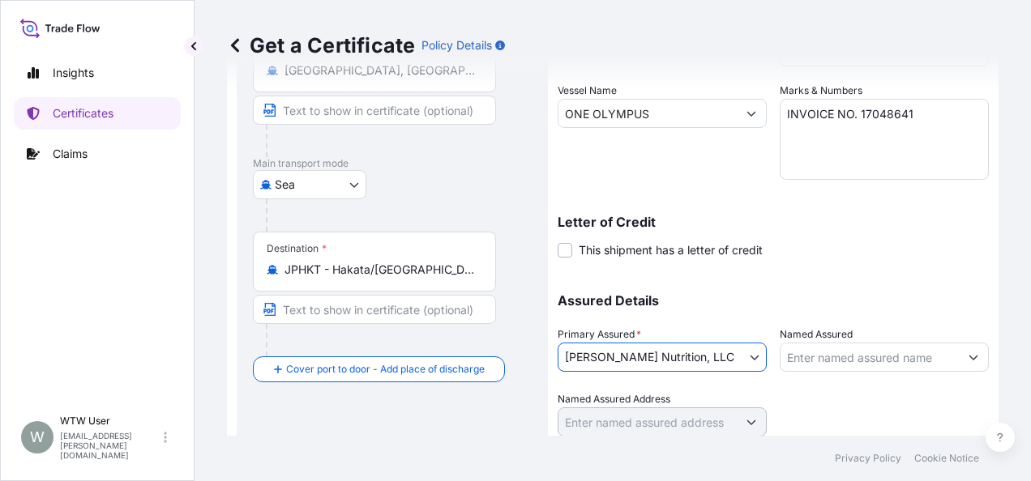
click at [846, 299] on p "Assured Details" at bounding box center [773, 300] width 431 height 13
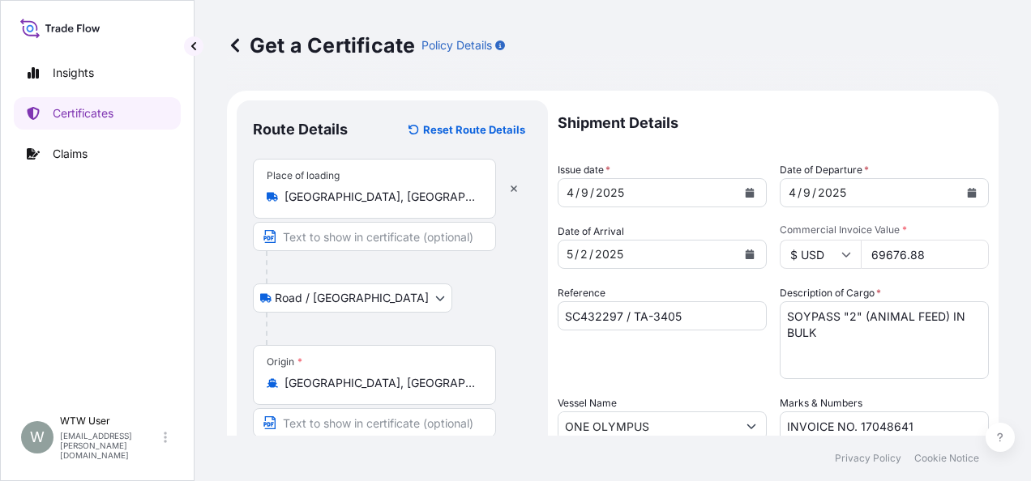
scroll to position [368, 0]
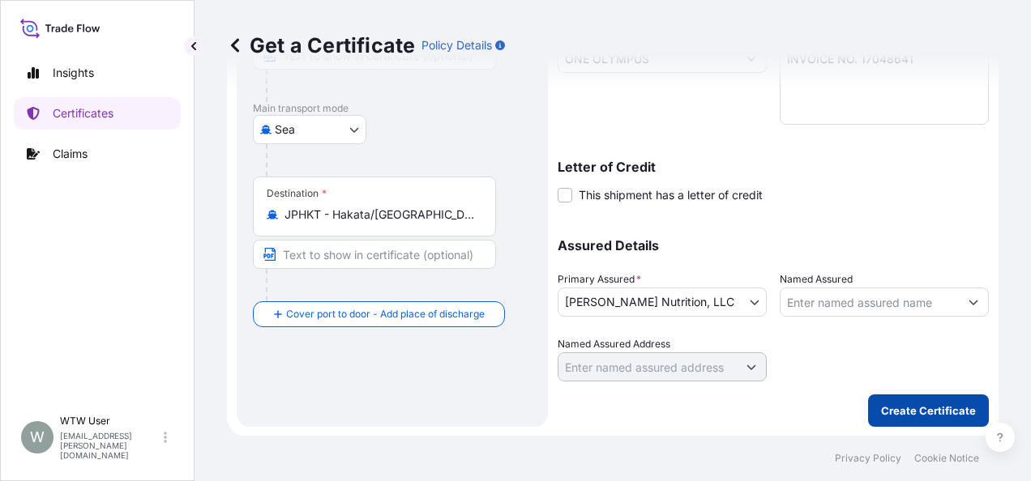
click at [912, 397] on button "Create Certificate" at bounding box center [928, 411] width 121 height 32
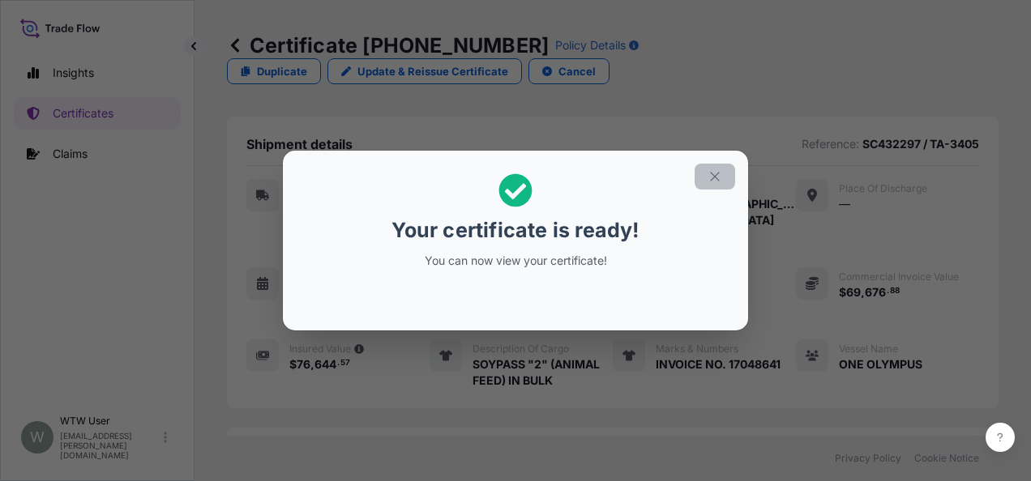
click at [727, 170] on button "button" at bounding box center [715, 177] width 41 height 26
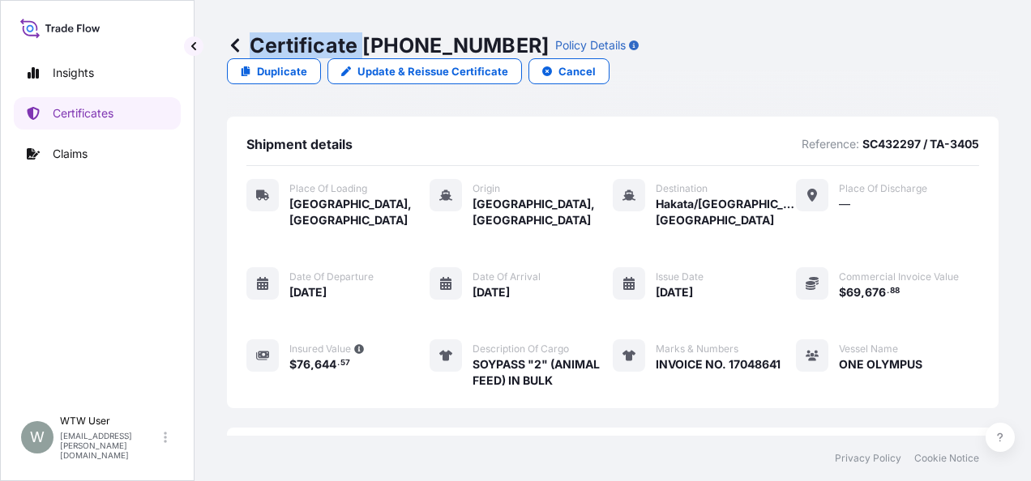
drag, startPoint x: 362, startPoint y: 41, endPoint x: 486, endPoint y: 49, distance: 124.3
click at [486, 49] on div "Certificate [PHONE_NUMBER] Policy Details" at bounding box center [433, 45] width 412 height 26
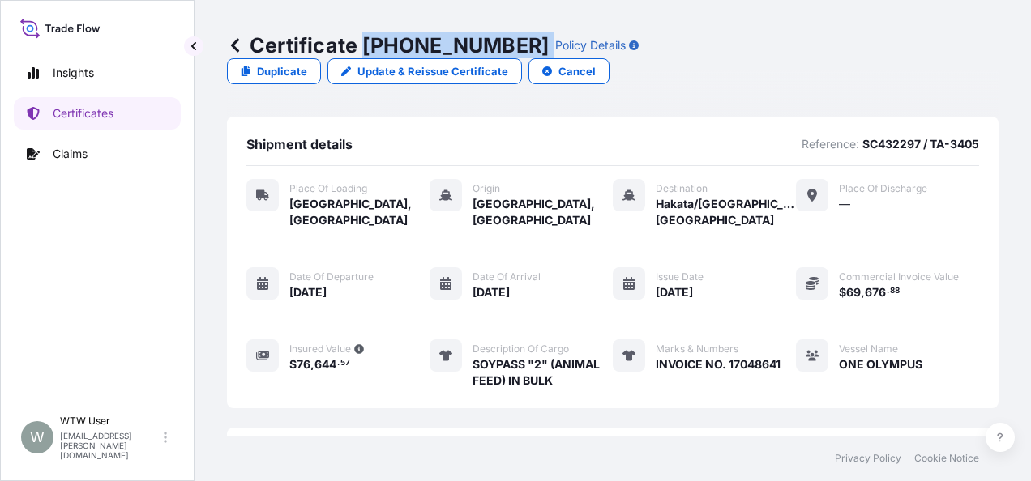
drag, startPoint x: 366, startPoint y: 44, endPoint x: 489, endPoint y: 47, distance: 123.2
click at [489, 47] on div "Certificate [PHONE_NUMBER] Policy Details" at bounding box center [433, 45] width 412 height 26
copy p "[PHONE_NUMBER]"
click at [94, 111] on p "Certificates" at bounding box center [83, 113] width 61 height 16
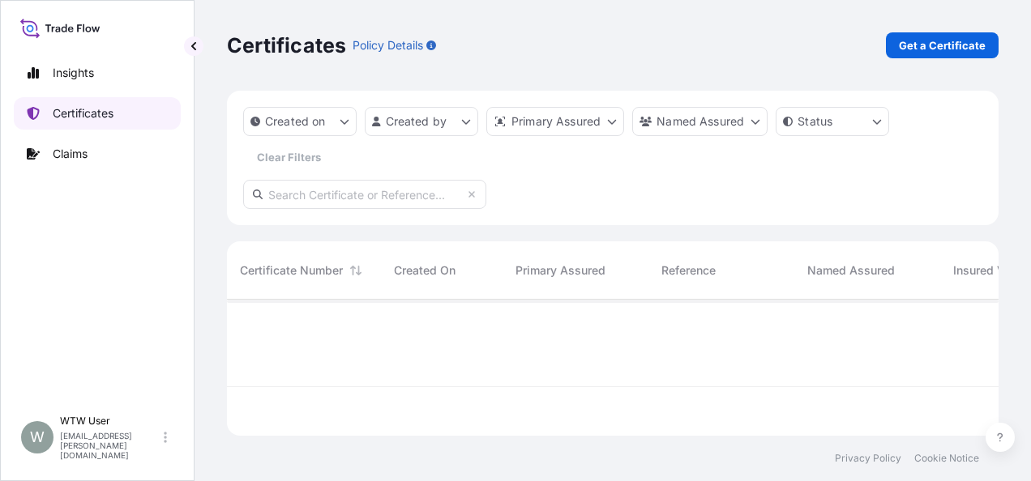
scroll to position [133, 759]
click at [348, 192] on input "text" at bounding box center [364, 194] width 243 height 29
paste input "[PHONE_NUMBER]"
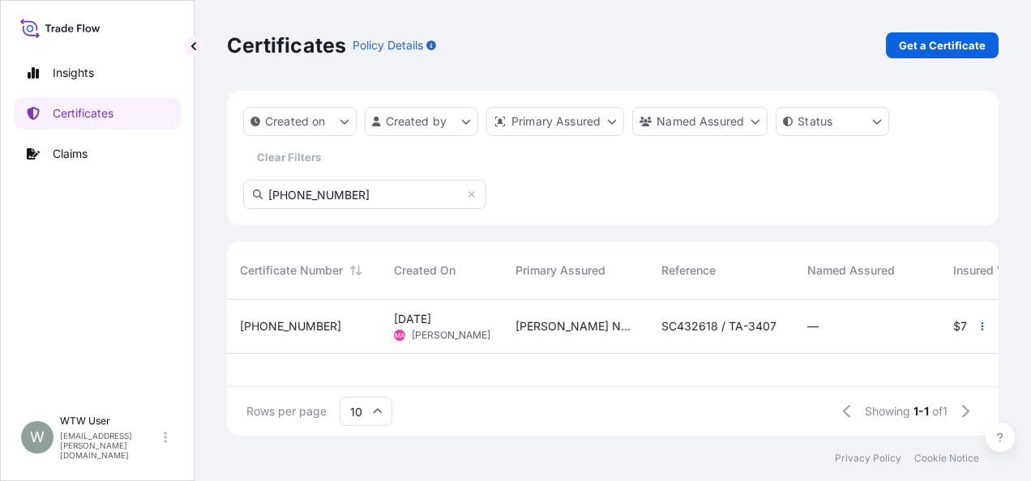
type input "[PHONE_NUMBER]"
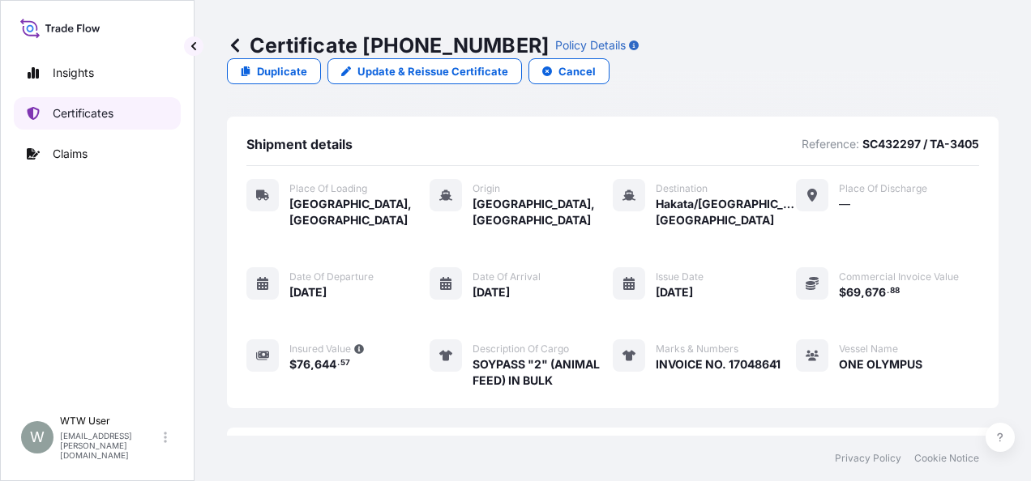
click at [79, 104] on link "Certificates" at bounding box center [97, 113] width 167 height 32
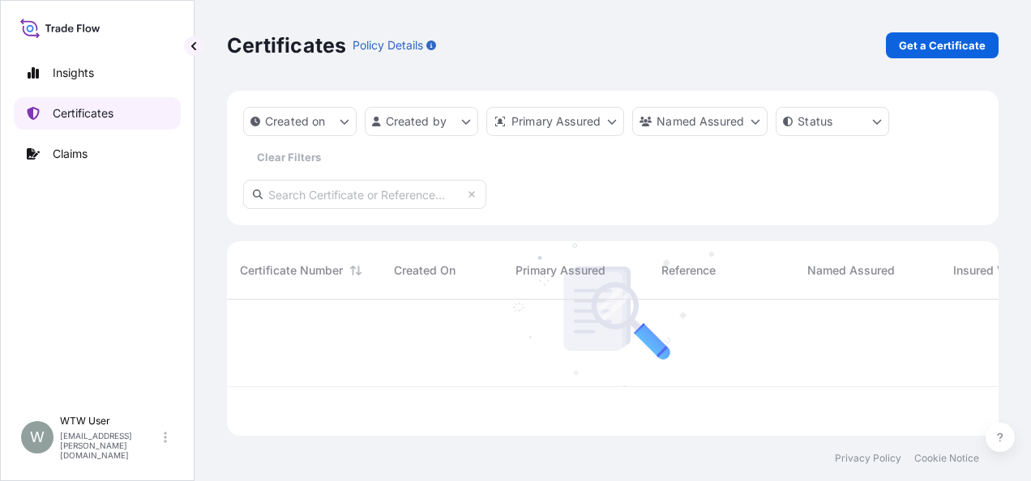
scroll to position [133, 759]
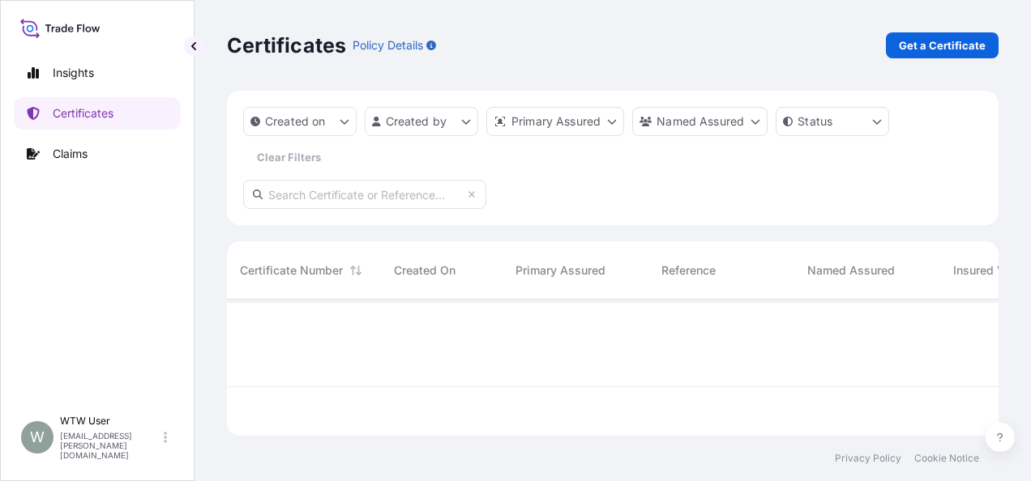
click at [317, 205] on input "text" at bounding box center [364, 194] width 243 height 29
paste input "[PHONE_NUMBER]"
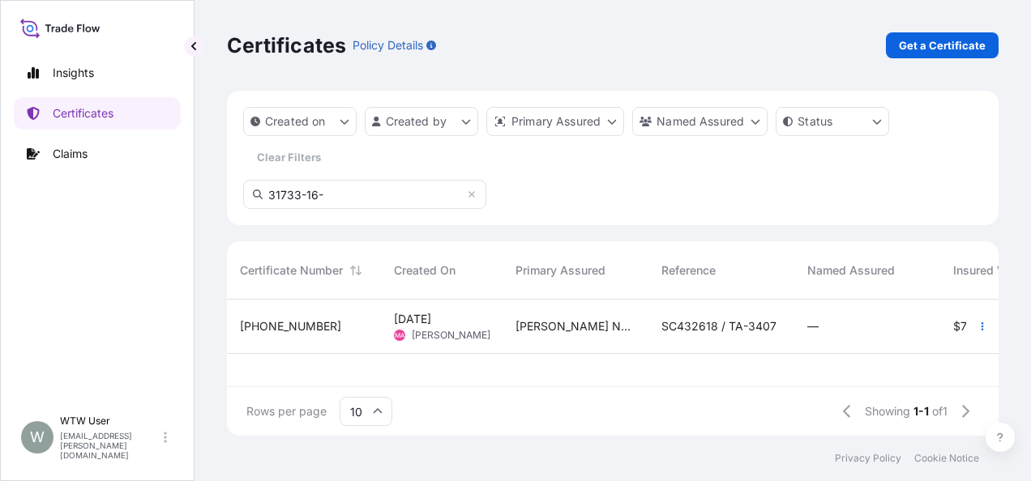
type input "31733-16-"
click at [355, 321] on div "[PHONE_NUMBER]" at bounding box center [304, 326] width 128 height 16
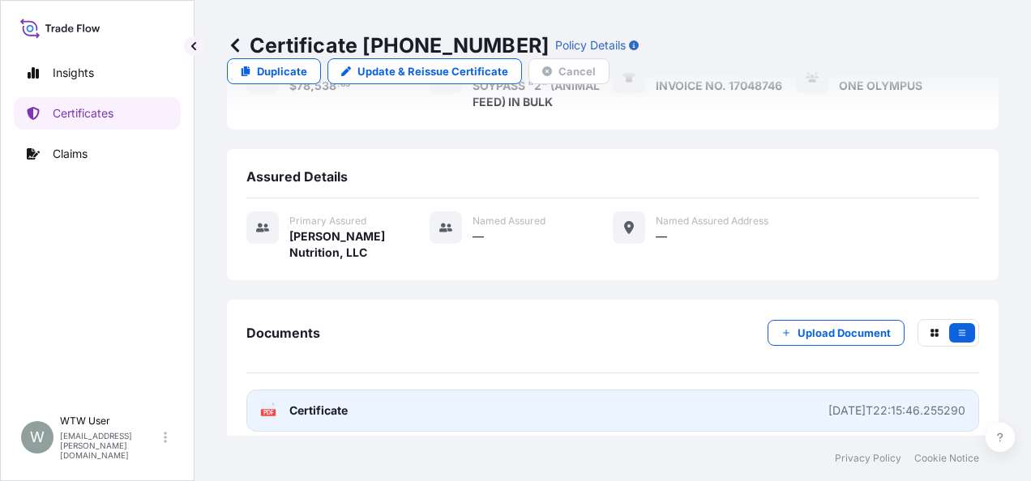
scroll to position [280, 0]
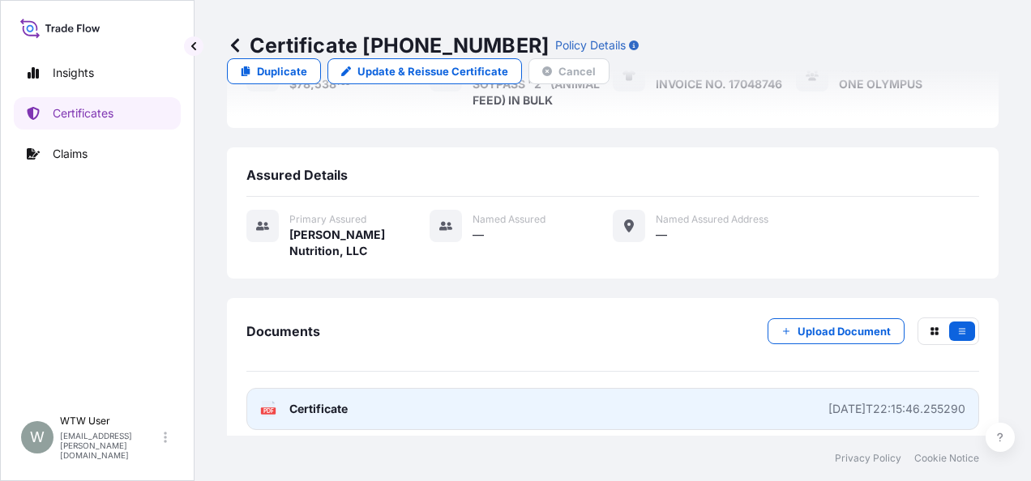
click at [373, 388] on link "PDF Certificate [DATE]T22:15:46.255290" at bounding box center [612, 409] width 733 height 42
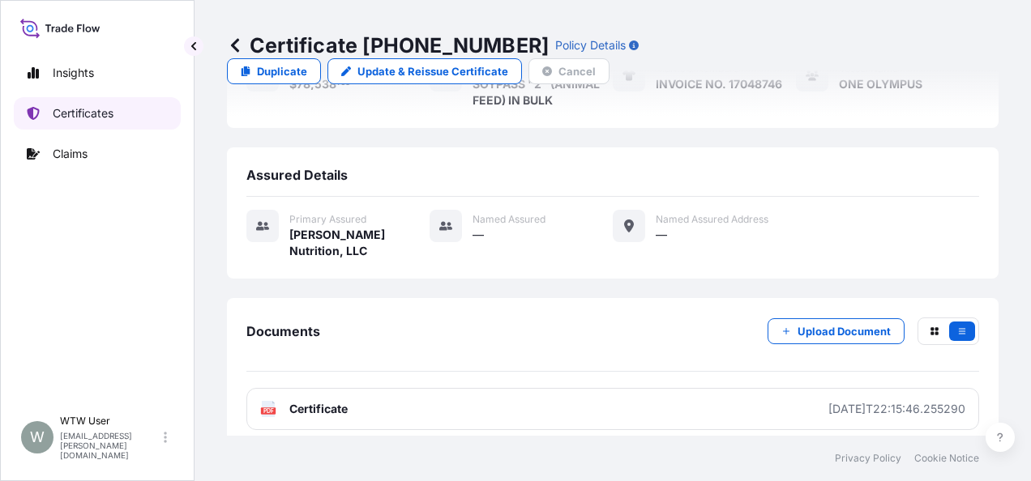
click at [86, 113] on p "Certificates" at bounding box center [83, 113] width 61 height 16
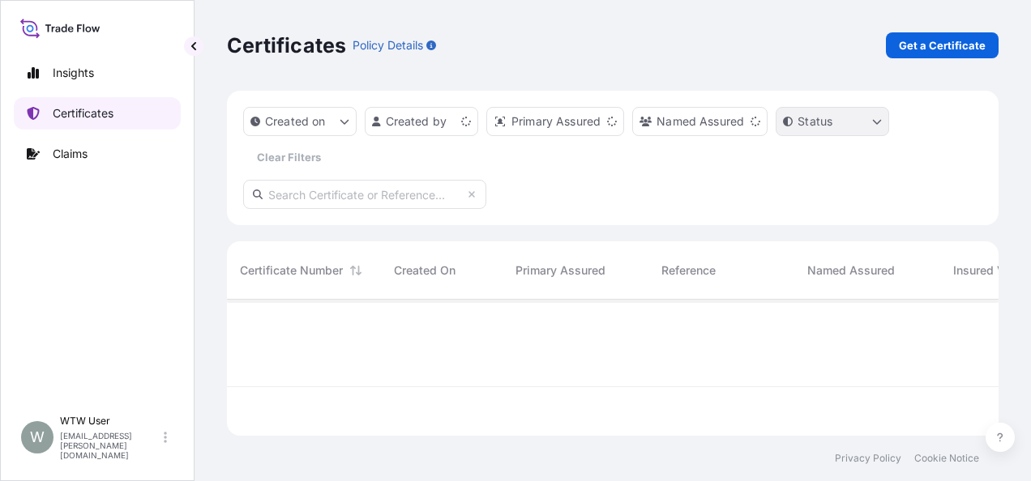
scroll to position [133, 759]
click at [977, 49] on p "Get a Certificate" at bounding box center [942, 45] width 87 height 16
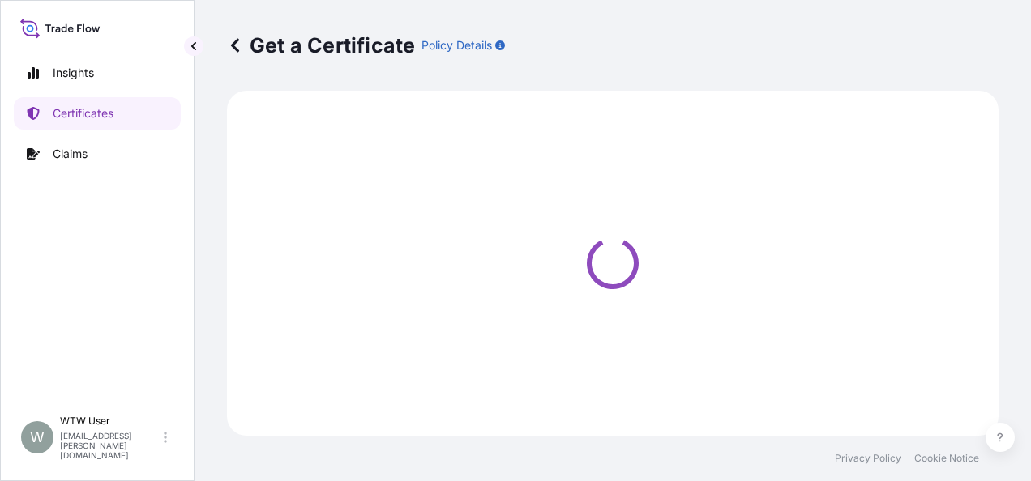
select select "Sea"
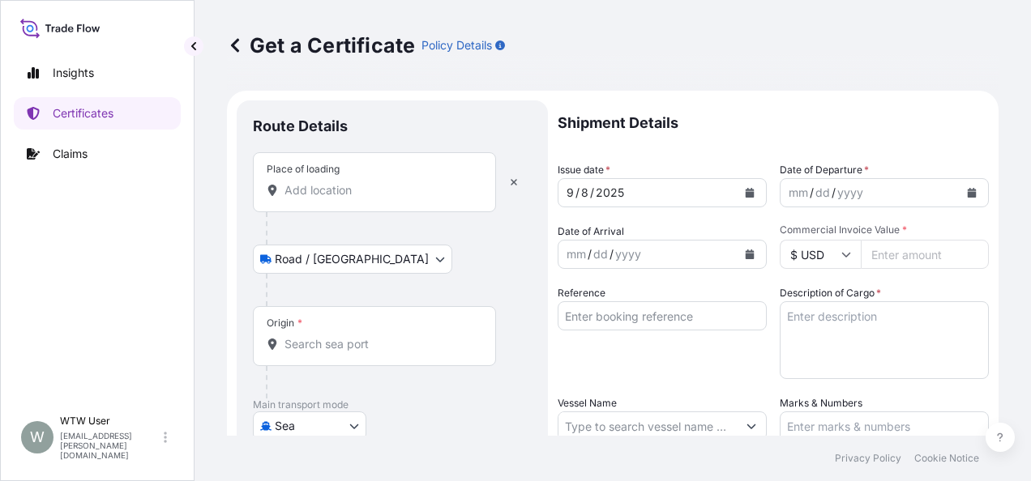
click at [370, 182] on input "Place of loading" at bounding box center [379, 190] width 191 height 16
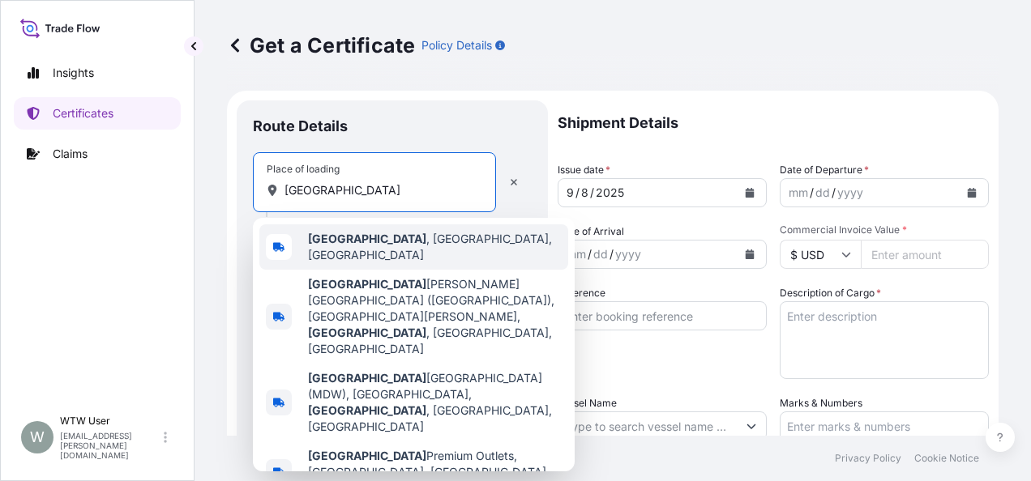
click at [359, 251] on span "[GEOGRAPHIC_DATA] , [GEOGRAPHIC_DATA], [GEOGRAPHIC_DATA]" at bounding box center [435, 247] width 254 height 32
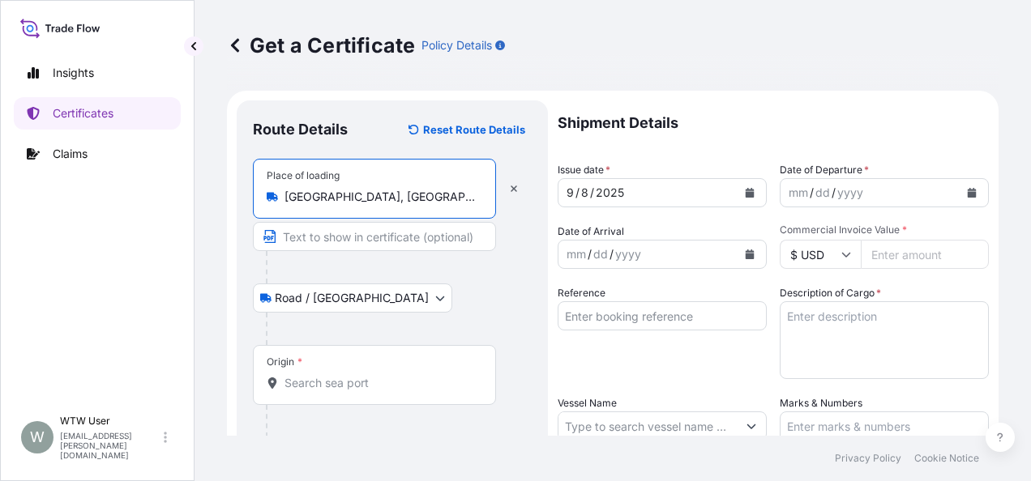
type input "[GEOGRAPHIC_DATA], [GEOGRAPHIC_DATA], [GEOGRAPHIC_DATA]"
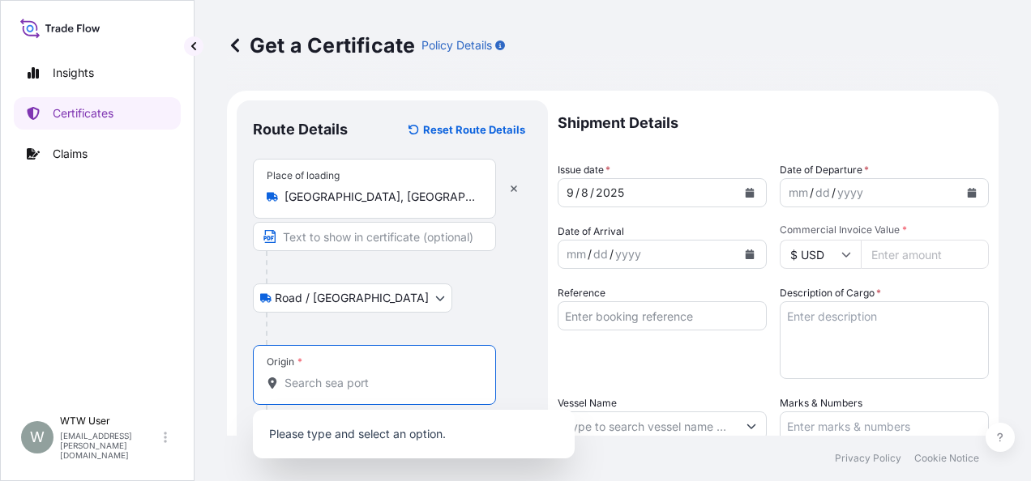
click at [324, 375] on input "Origin *" at bounding box center [379, 383] width 191 height 16
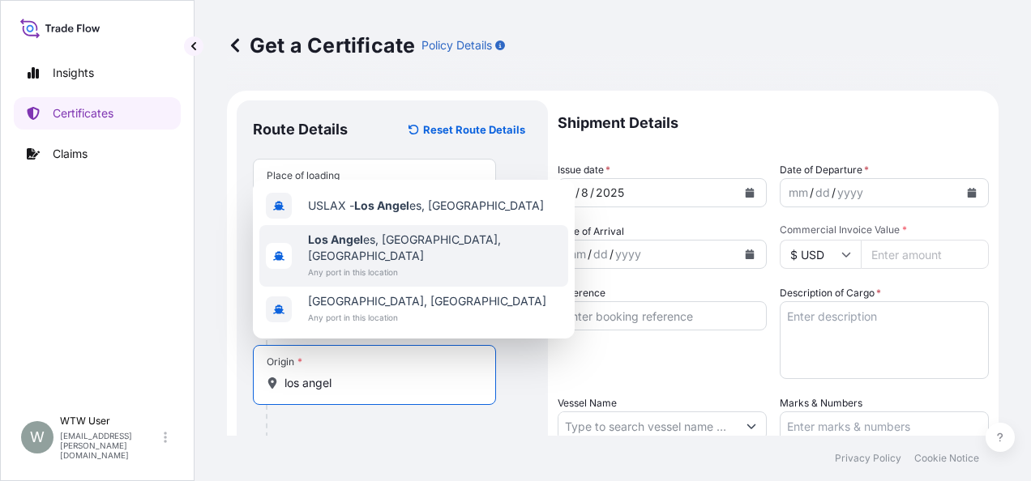
click at [396, 263] on span "Los Angel es, [GEOGRAPHIC_DATA], [GEOGRAPHIC_DATA]" at bounding box center [435, 248] width 254 height 32
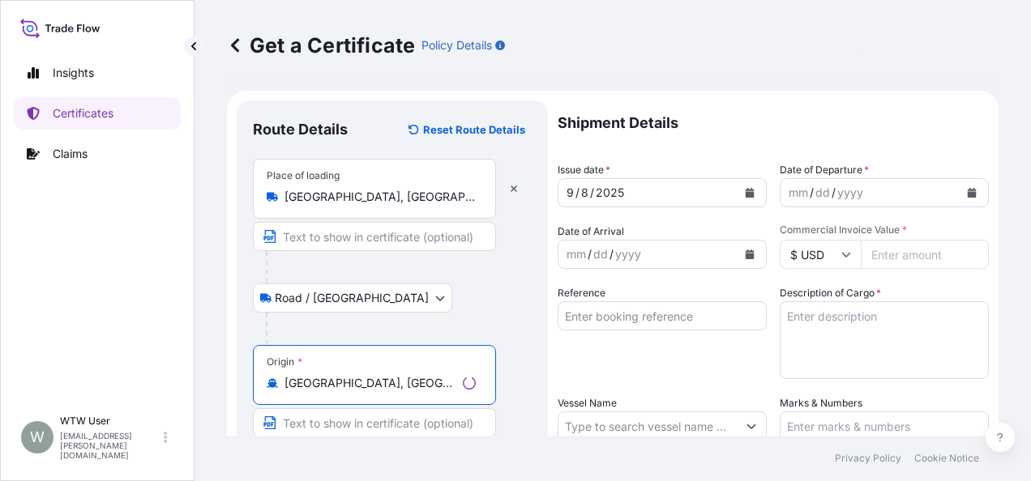
type input "[GEOGRAPHIC_DATA], [GEOGRAPHIC_DATA], [GEOGRAPHIC_DATA]"
click at [540, 329] on div "Route Details Reset Route Details Place of loading [GEOGRAPHIC_DATA], [GEOGRAPH…" at bounding box center [392, 447] width 311 height 695
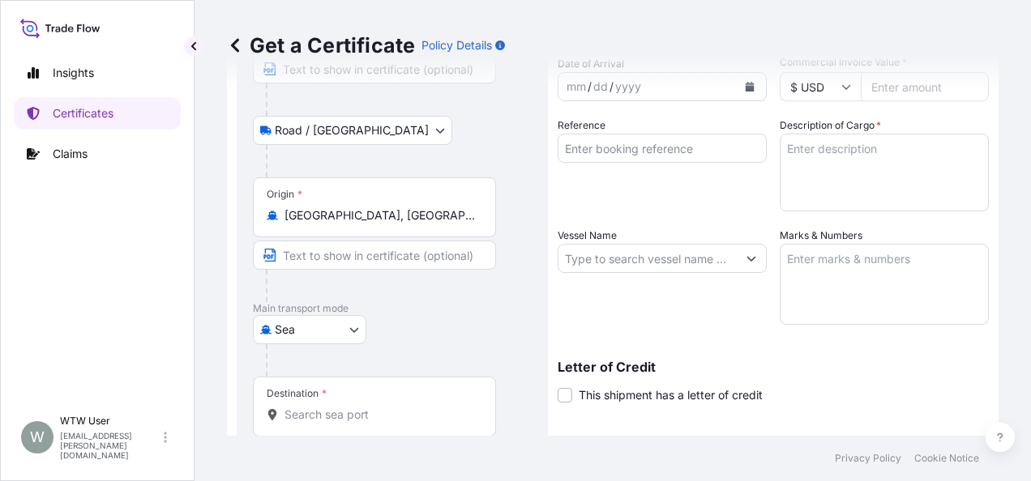
scroll to position [169, 0]
click at [298, 412] on input "Destination *" at bounding box center [379, 414] width 191 height 16
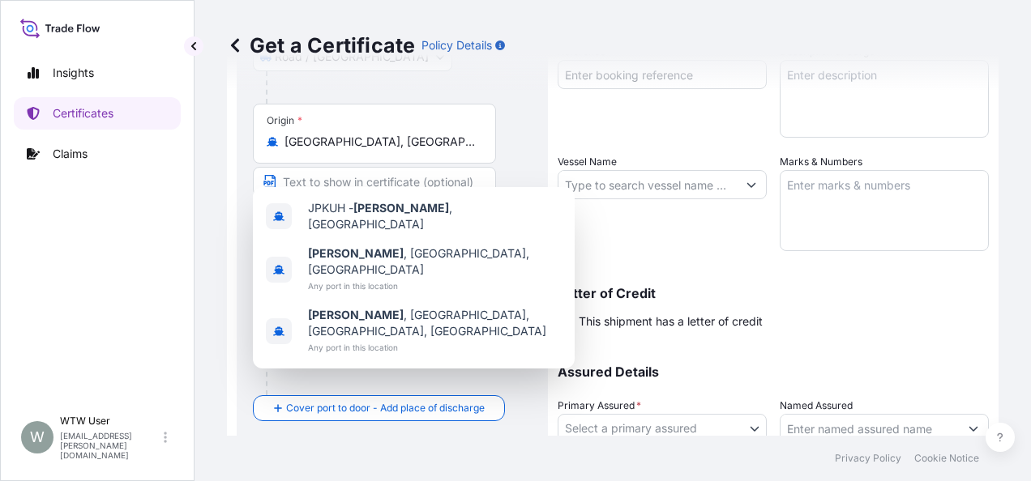
scroll to position [246, 0]
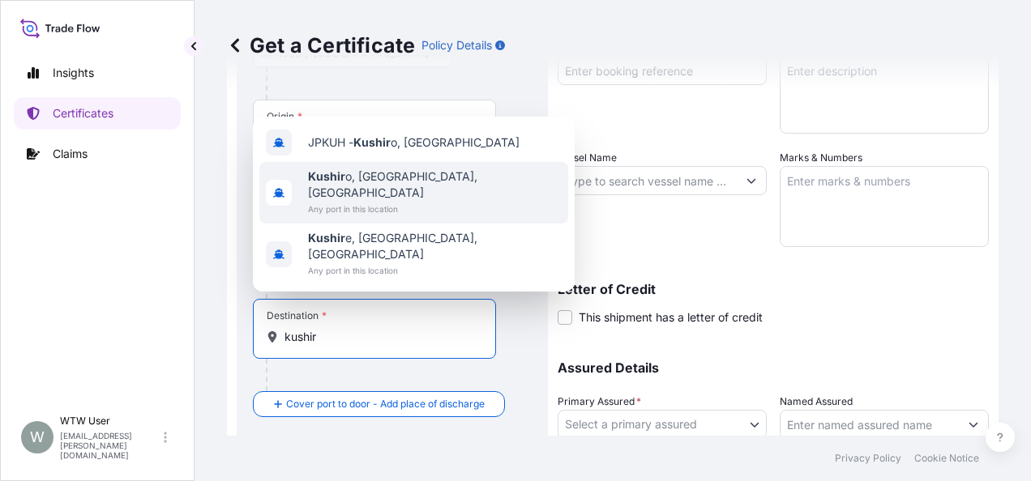
click at [387, 201] on span "Kushir o, [GEOGRAPHIC_DATA], [GEOGRAPHIC_DATA]" at bounding box center [435, 185] width 254 height 32
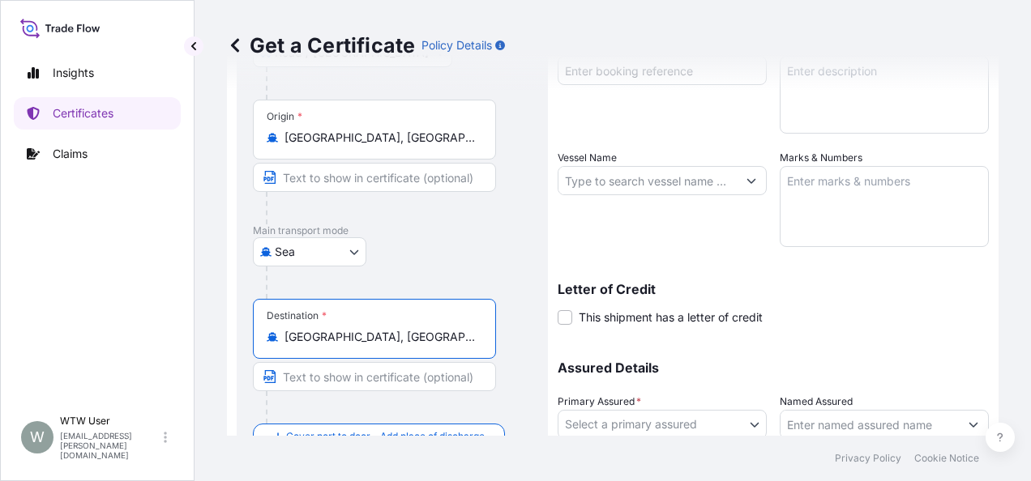
type input "[GEOGRAPHIC_DATA], [GEOGRAPHIC_DATA], [GEOGRAPHIC_DATA]"
click at [511, 320] on div "Destination * [GEOGRAPHIC_DATA], [GEOGRAPHIC_DATA], [GEOGRAPHIC_DATA]" at bounding box center [392, 361] width 279 height 125
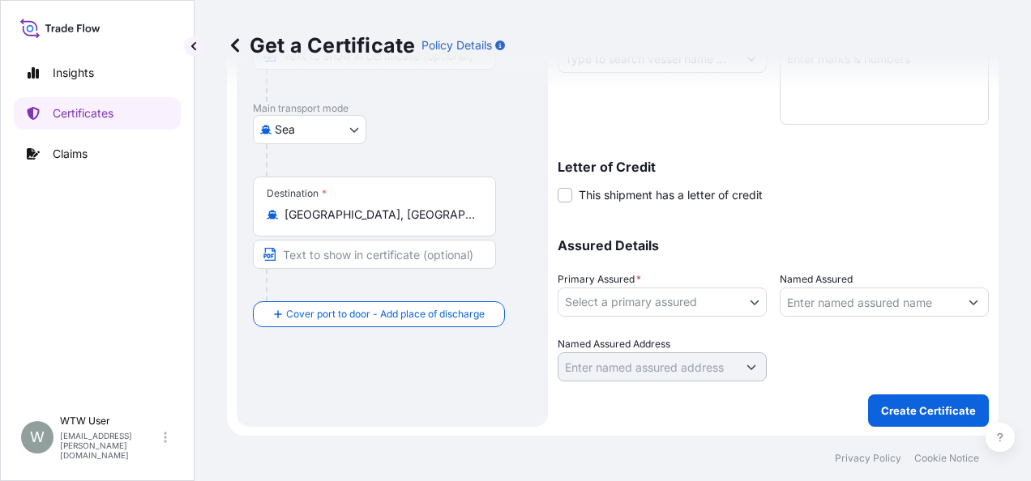
scroll to position [0, 0]
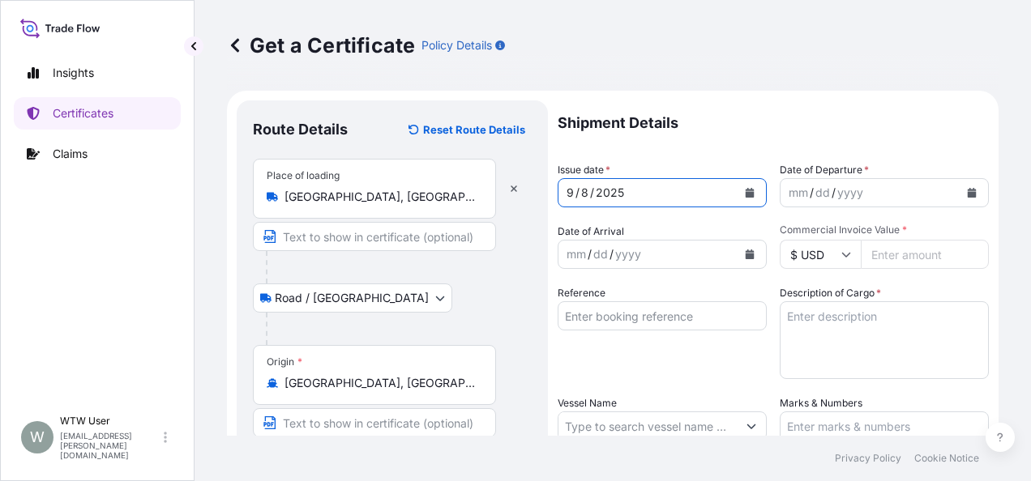
click at [743, 199] on button "Calendar" at bounding box center [750, 193] width 26 height 26
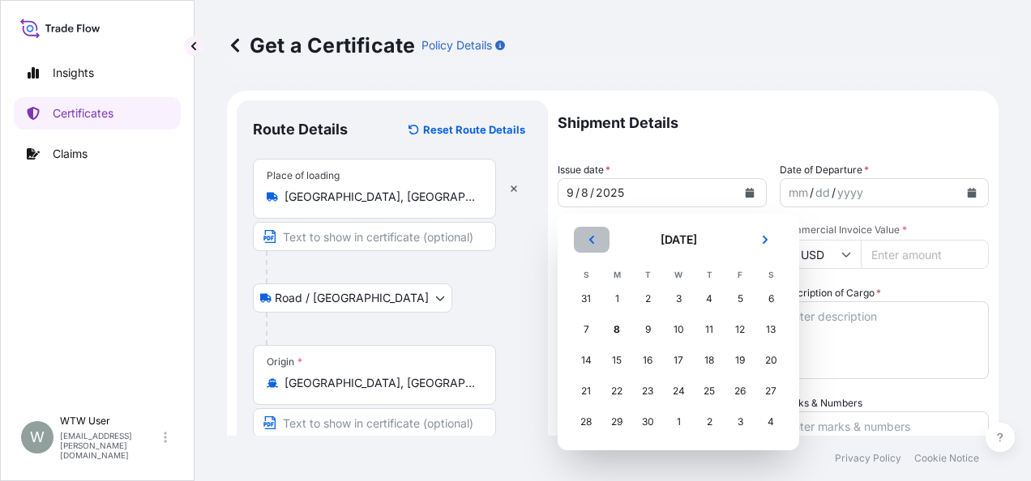
click at [591, 233] on button "Previous" at bounding box center [592, 240] width 36 height 26
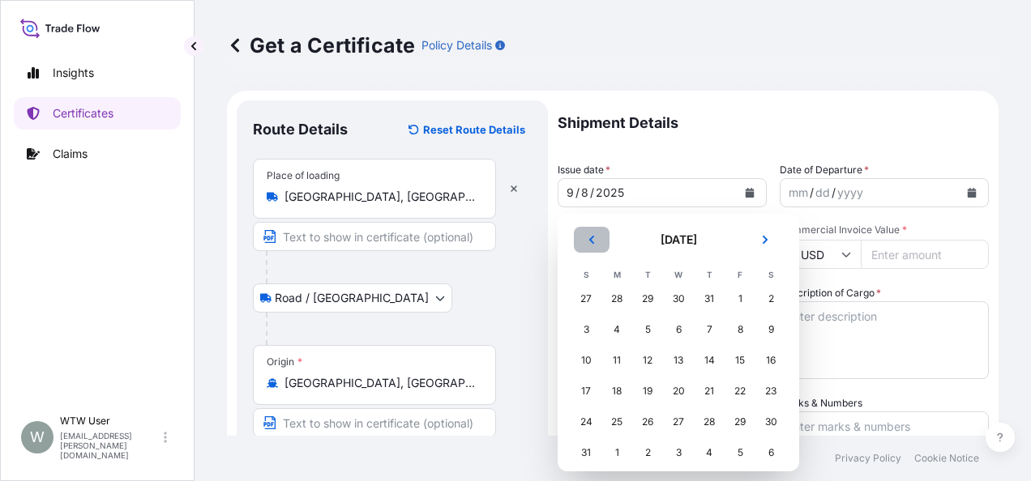
click at [591, 233] on button "Previous" at bounding box center [592, 240] width 36 height 26
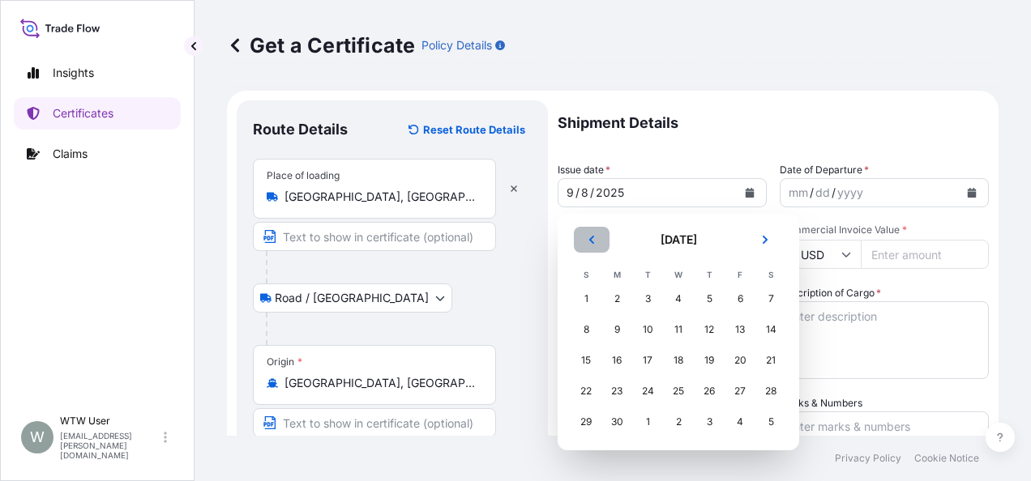
click at [591, 233] on button "Previous" at bounding box center [592, 240] width 36 height 26
click at [708, 327] on div "10" at bounding box center [709, 329] width 29 height 29
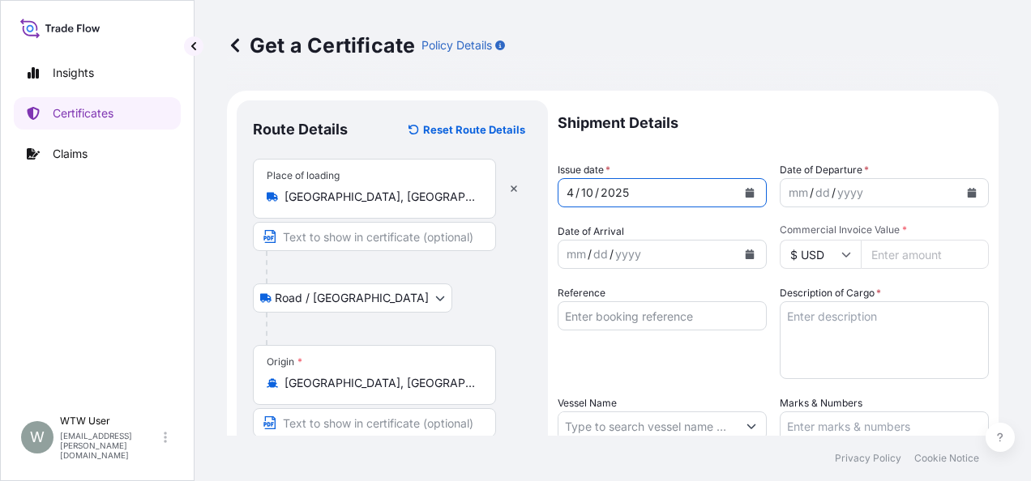
click at [959, 188] on button "Calendar" at bounding box center [972, 193] width 26 height 26
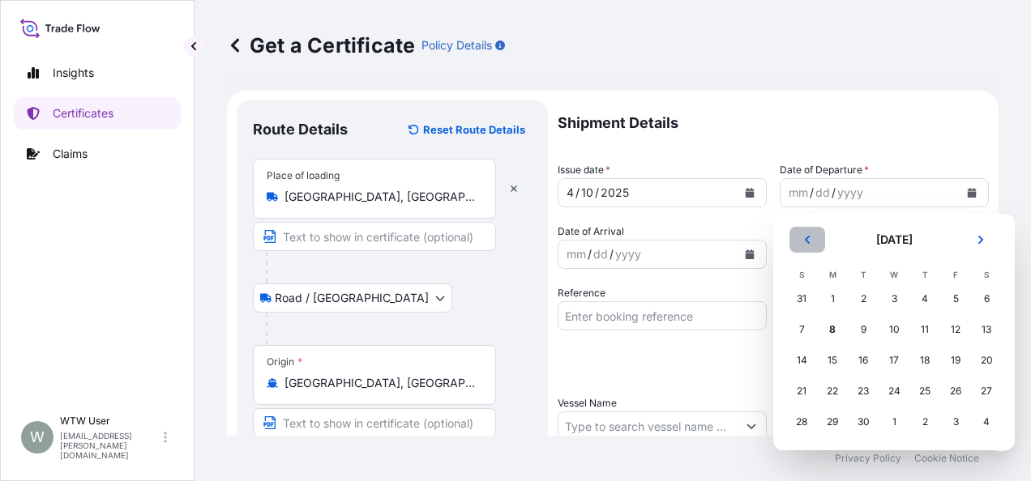
click at [797, 248] on button "Previous" at bounding box center [807, 240] width 36 height 26
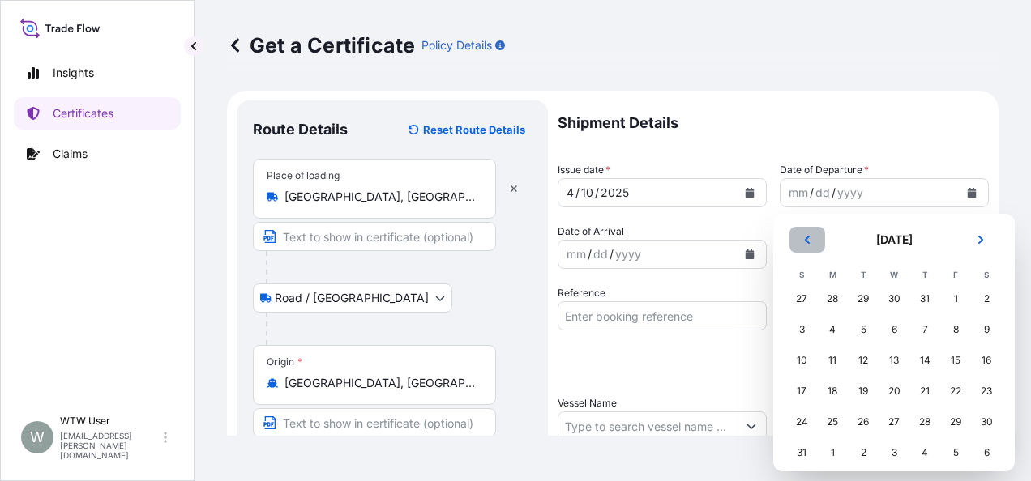
click at [797, 248] on button "Previous" at bounding box center [807, 240] width 36 height 26
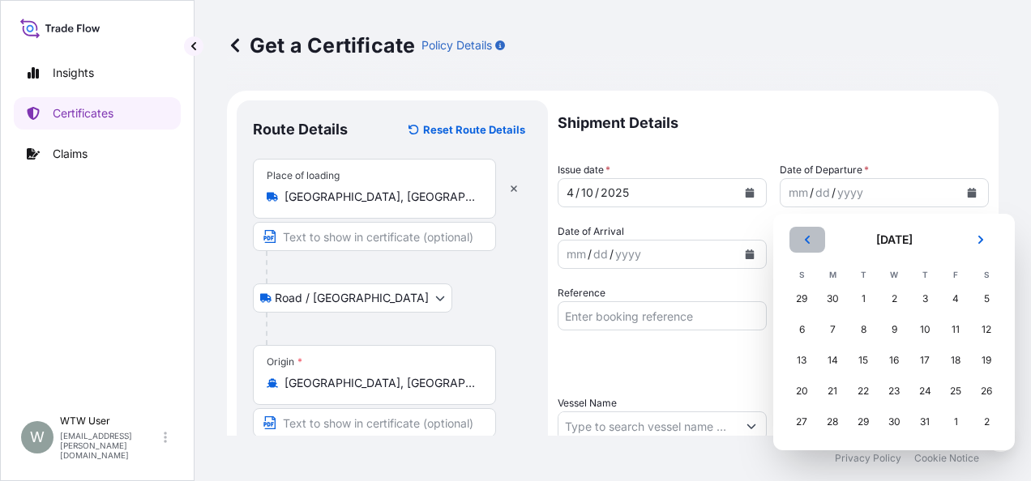
click at [797, 248] on button "Previous" at bounding box center [807, 240] width 36 height 26
click at [885, 332] on div "9" at bounding box center [893, 329] width 29 height 29
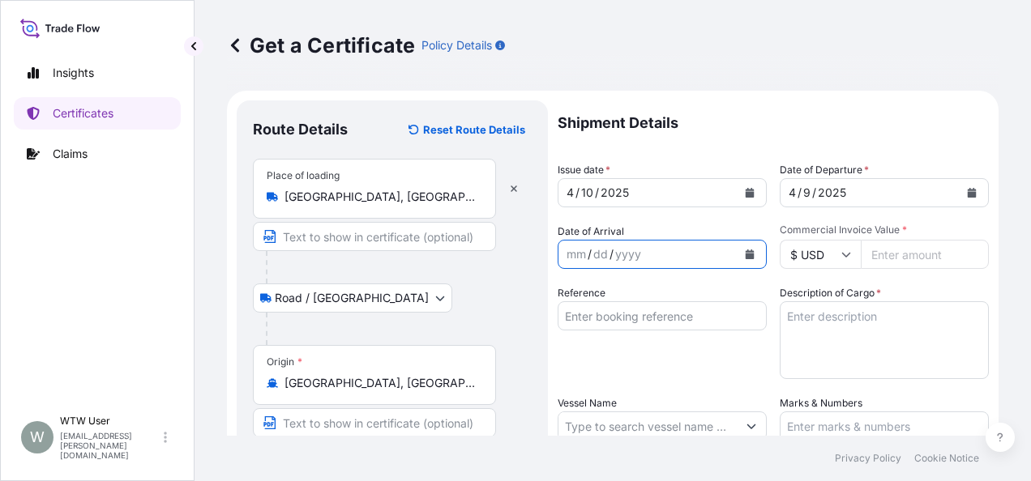
click at [739, 264] on button "Calendar" at bounding box center [750, 255] width 26 height 26
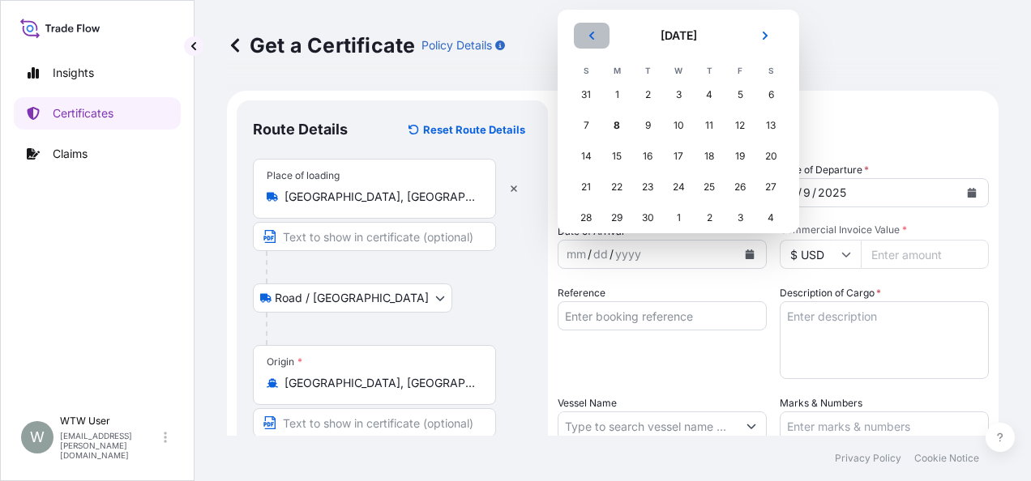
click at [583, 32] on button "Previous" at bounding box center [592, 36] width 36 height 26
click at [770, 97] on div "3" at bounding box center [770, 94] width 29 height 29
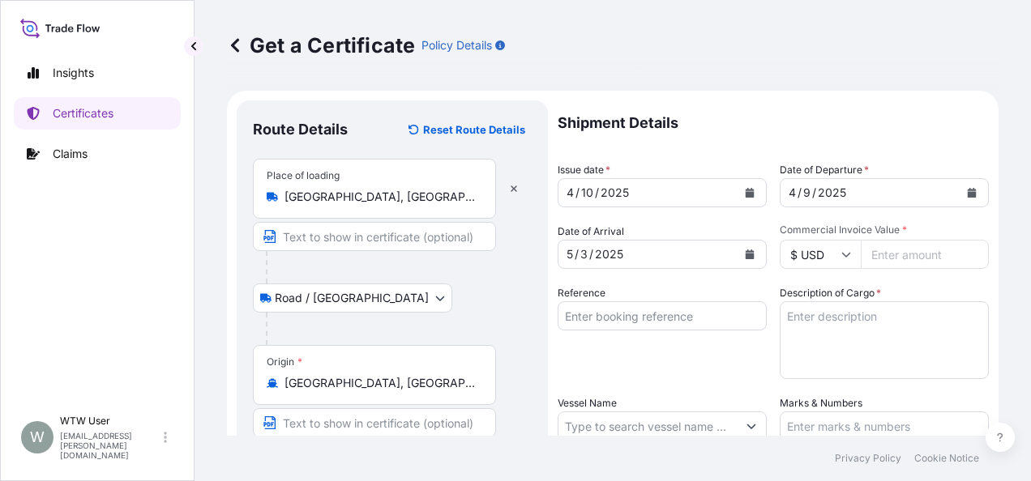
click at [914, 255] on input "Commercial Invoice Value *" at bounding box center [925, 254] width 128 height 29
paste input "71398.77"
type input "71398.77"
click at [676, 308] on input "Reference" at bounding box center [662, 315] width 209 height 29
paste input "SC432618 / TA-3407"
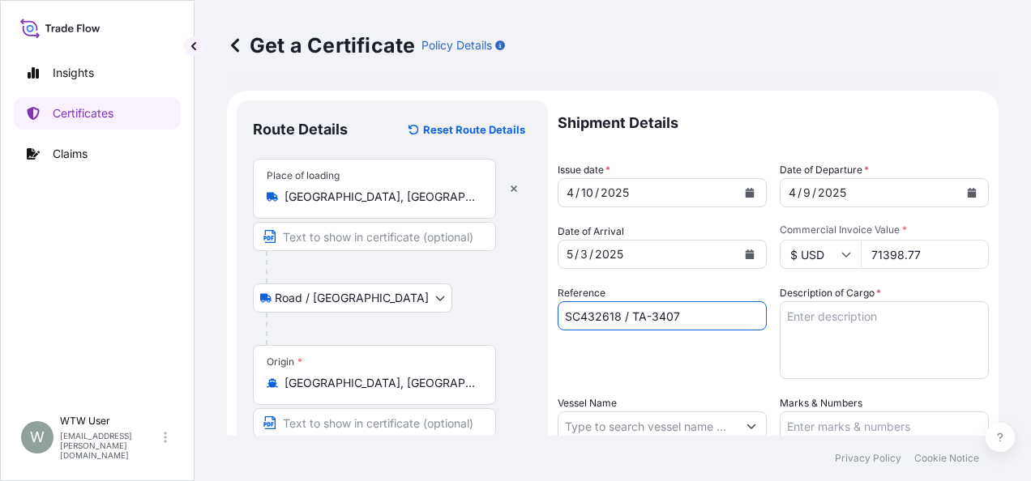
type input "SC432618 / TA-3407"
click at [825, 361] on textarea "Description of Cargo *" at bounding box center [884, 340] width 209 height 78
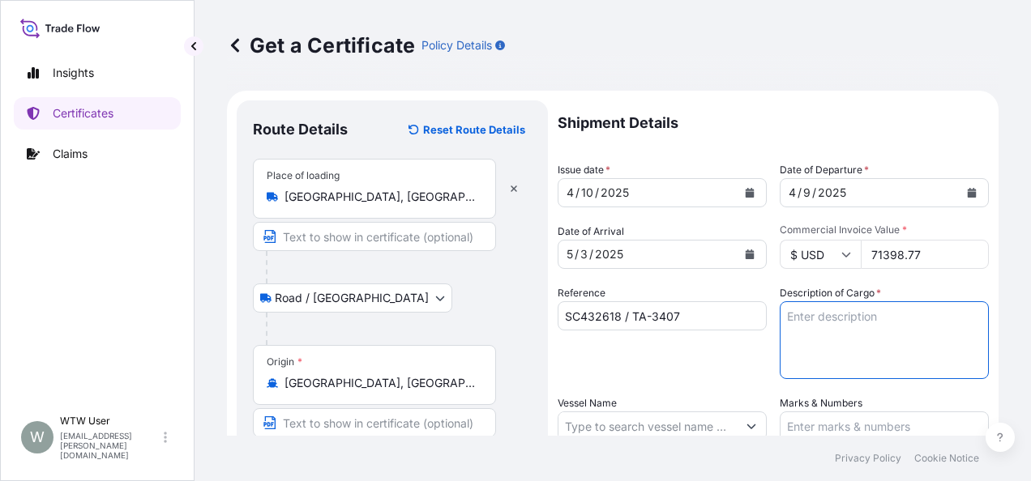
paste textarea "SOYPASS "2" (ANIMAL FEED) IN BULK"
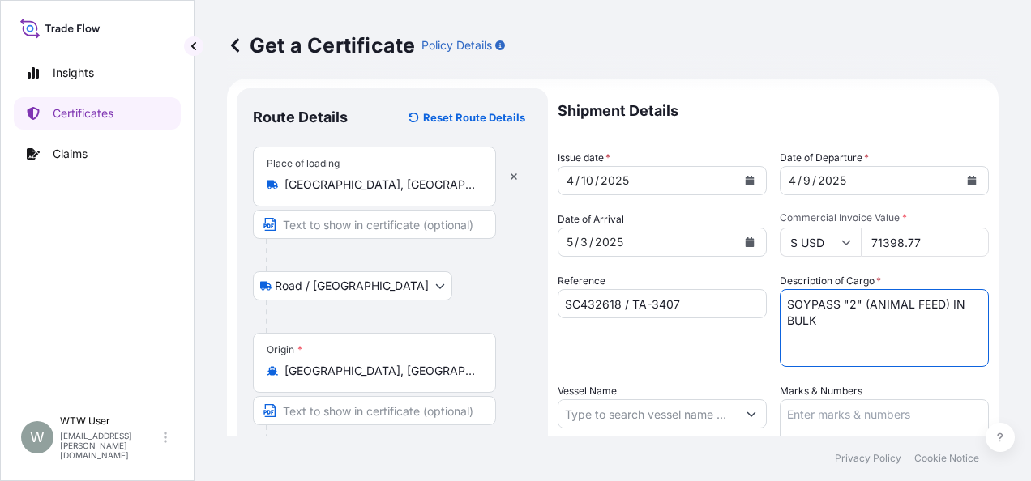
type textarea "SOYPASS "2" (ANIMAL FEED) IN BULK"
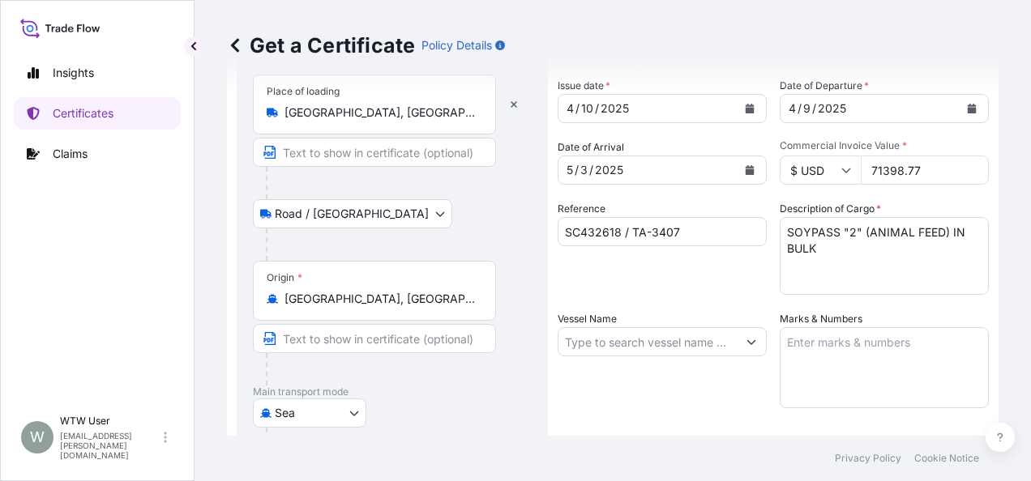
scroll to position [89, 0]
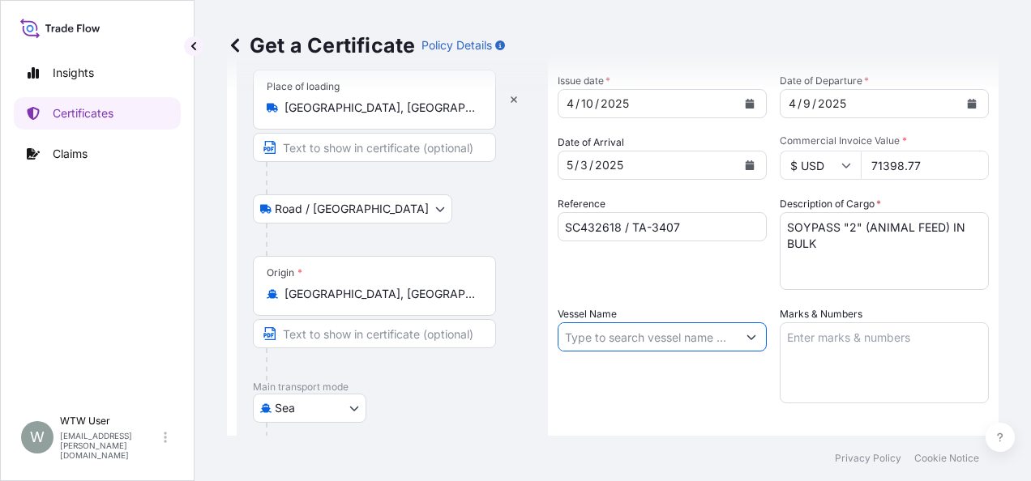
click at [579, 325] on input "Vessel Name" at bounding box center [647, 337] width 178 height 29
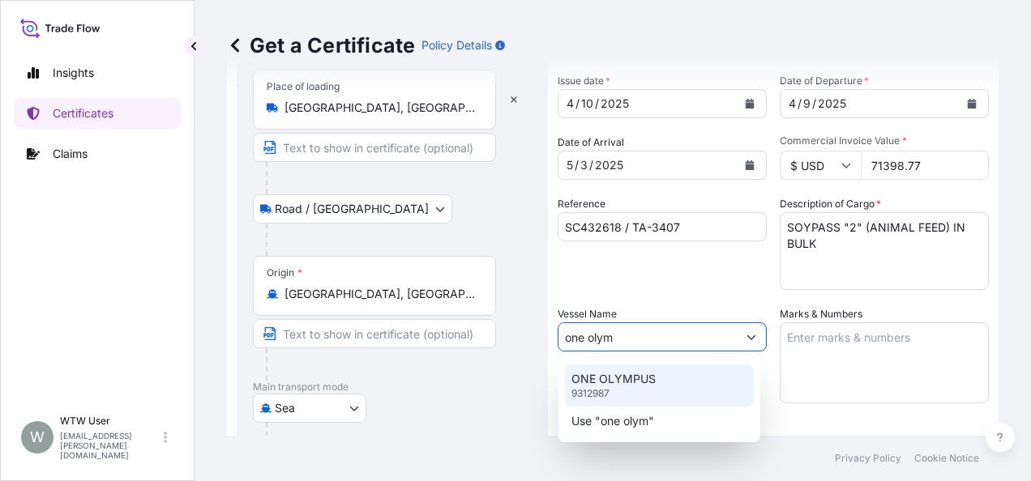
click at [642, 391] on div "ONE OLYMPUS 9312987" at bounding box center [659, 386] width 189 height 42
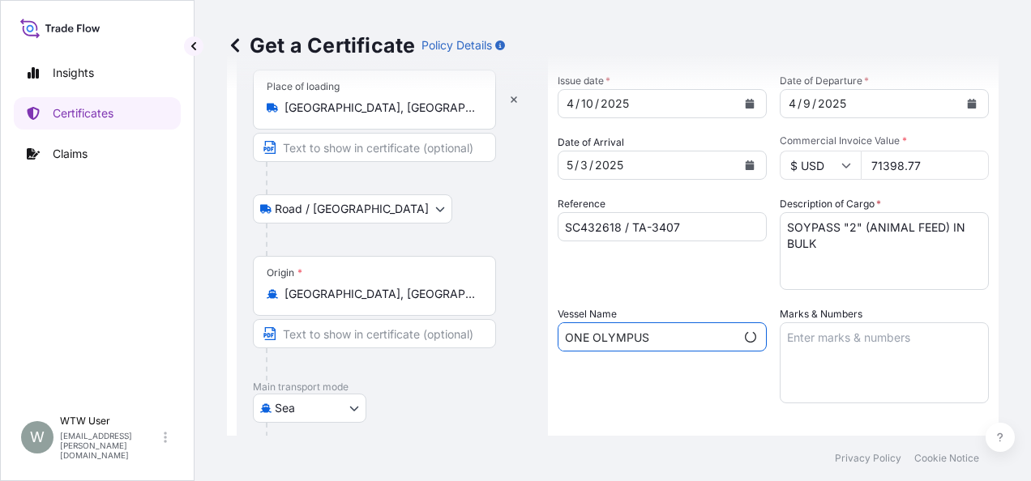
type input "ONE OLYMPUS"
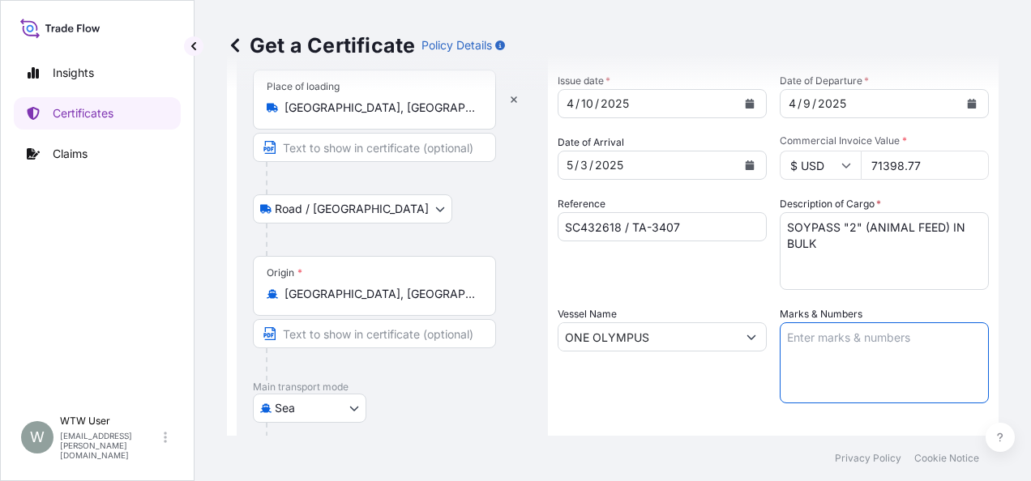
click at [780, 340] on textarea "Marks & Numbers" at bounding box center [884, 363] width 209 height 81
paste textarea "INVOICE NO. 17048746"
type textarea "INVOICE NO. 17048746"
click at [716, 407] on div "Shipment Details Issue date * [DATE] Date of Departure * [DATE] Date of Arrival…" at bounding box center [773, 335] width 431 height 649
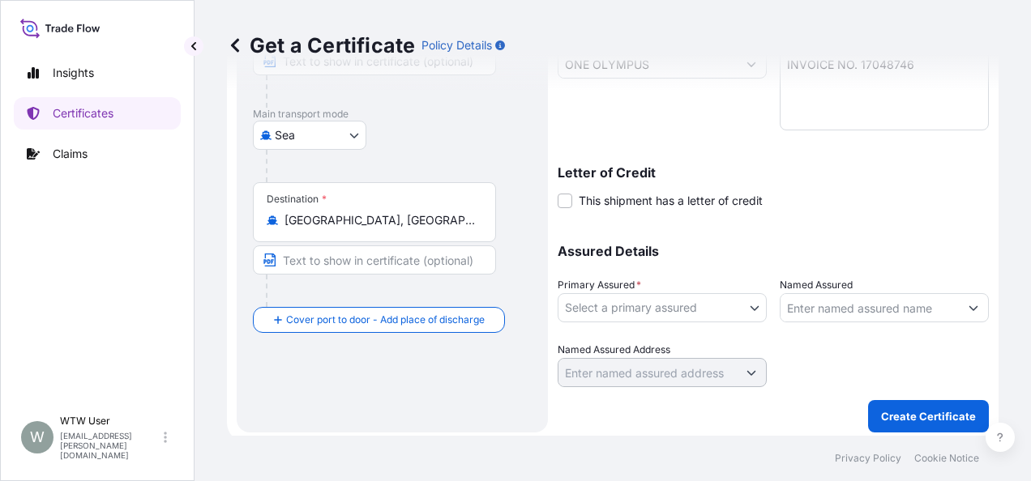
scroll to position [363, 0]
click at [701, 307] on body "Insights Certificates Claims W WTW User [EMAIL_ADDRESS][PERSON_NAME][DOMAIN_NAM…" at bounding box center [515, 240] width 1031 height 481
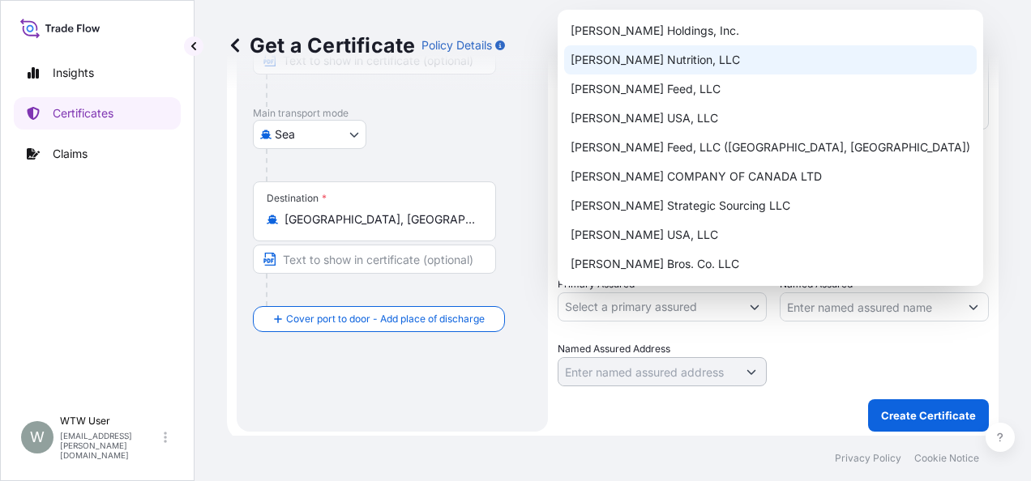
click at [703, 52] on div "[PERSON_NAME] Nutrition, LLC" at bounding box center [770, 59] width 413 height 29
select select "31733"
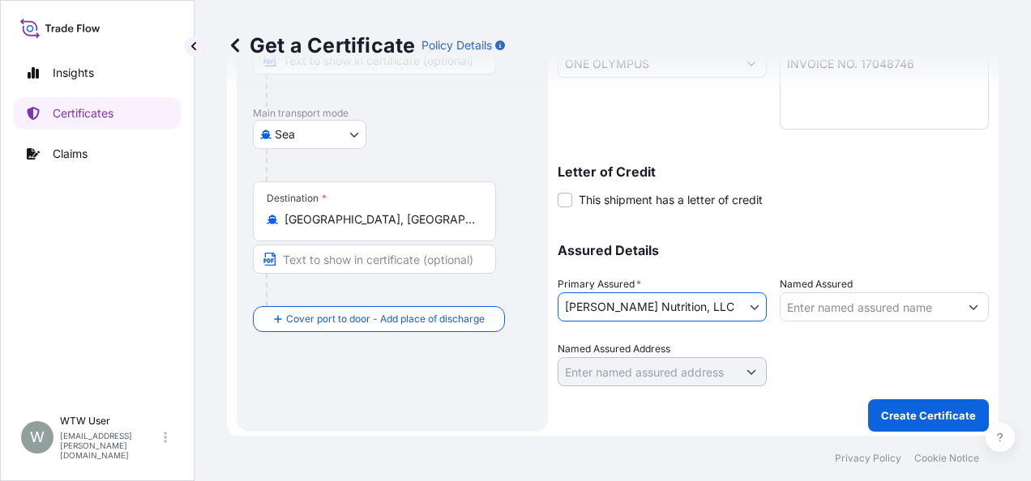
click at [809, 365] on div at bounding box center [884, 363] width 209 height 45
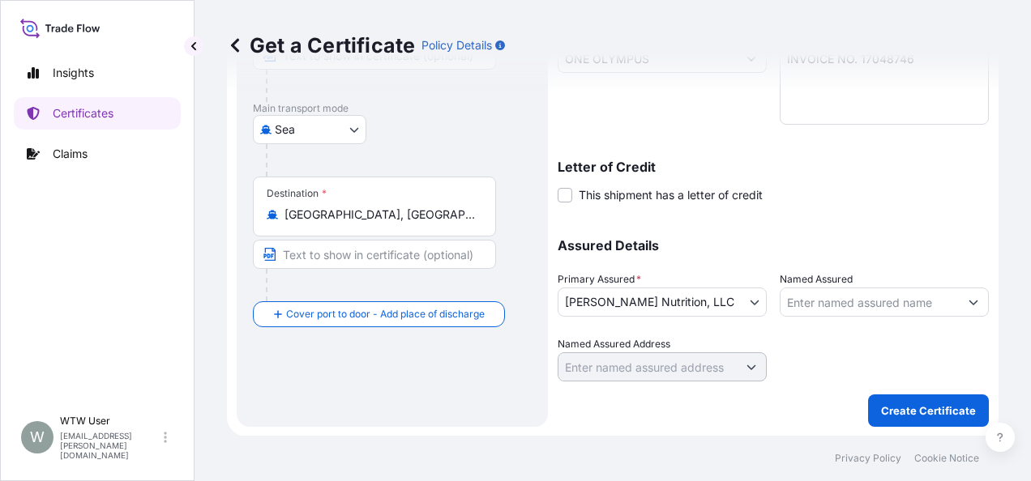
scroll to position [368, 0]
click at [885, 408] on p "Create Certificate" at bounding box center [928, 411] width 95 height 16
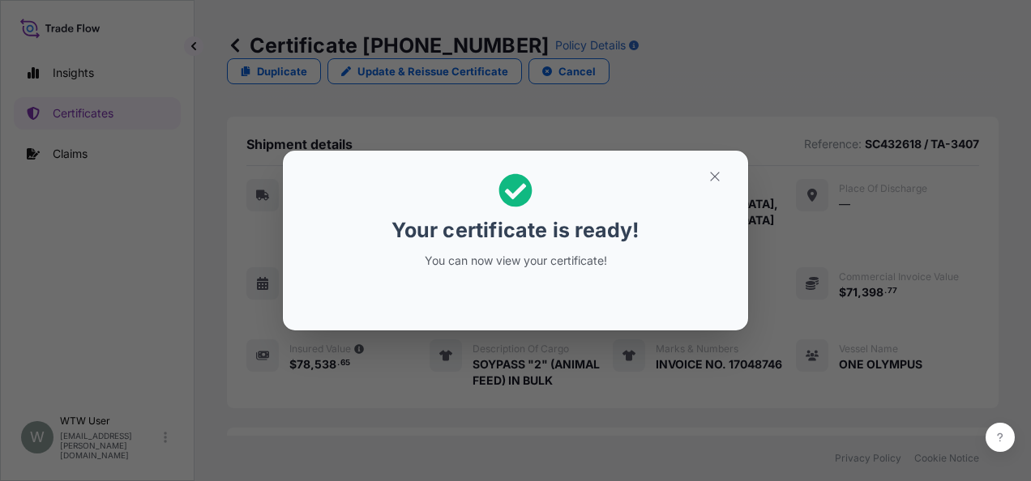
click at [736, 177] on section "Your certificate is ready! You can now view your certificate!" at bounding box center [515, 241] width 465 height 180
click at [713, 175] on icon "button" at bounding box center [714, 176] width 9 height 9
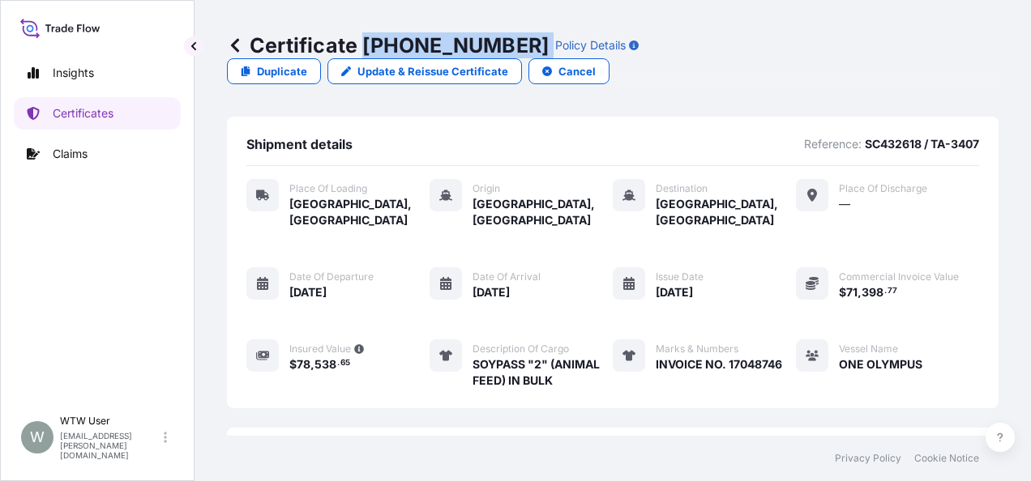
drag, startPoint x: 366, startPoint y: 44, endPoint x: 489, endPoint y: 52, distance: 122.6
click at [489, 52] on div "Certificate [PHONE_NUMBER] Policy Details" at bounding box center [433, 45] width 412 height 26
copy p "[PHONE_NUMBER]"
click at [331, 117] on div "Shipment details Reference: SC432618 / TA-3407 Place of Loading [GEOGRAPHIC_DAT…" at bounding box center [613, 263] width 772 height 292
click at [75, 117] on p "Certificates" at bounding box center [83, 113] width 61 height 16
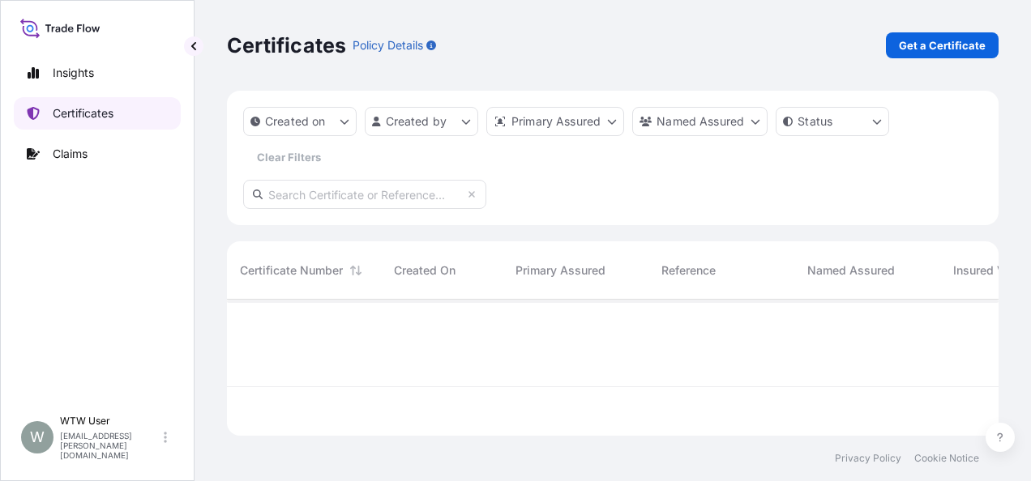
scroll to position [133, 759]
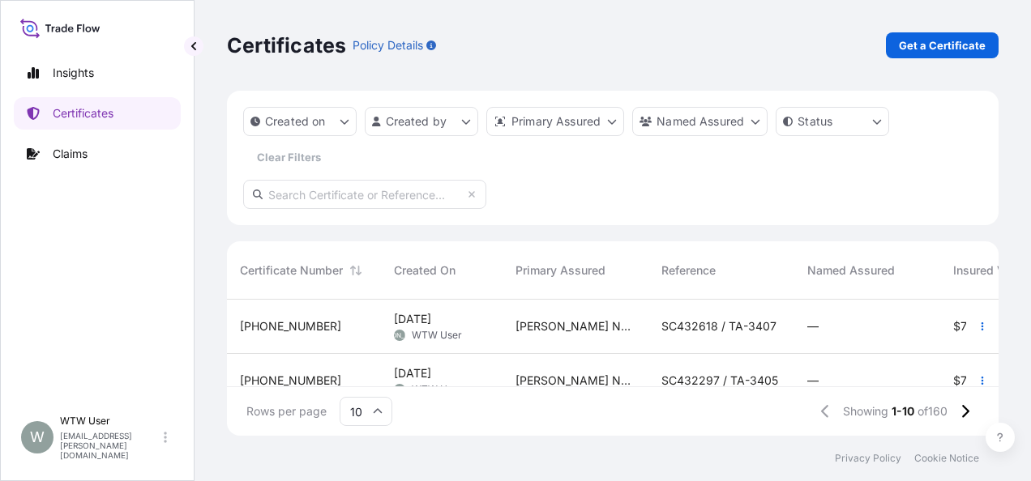
click at [388, 195] on input "text" at bounding box center [364, 194] width 243 height 29
paste input "[PHONE_NUMBER]"
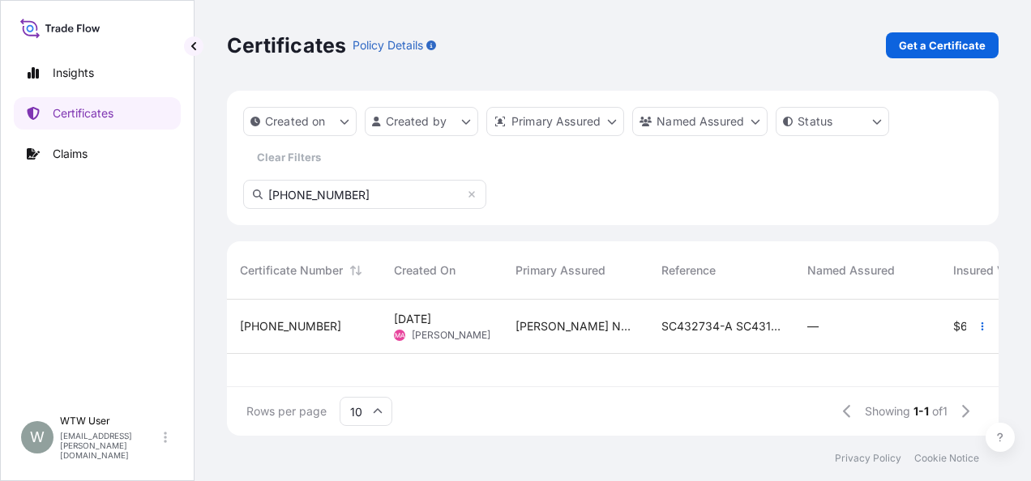
type input "[PHONE_NUMBER]"
click at [348, 322] on div "[PHONE_NUMBER]" at bounding box center [304, 326] width 128 height 16
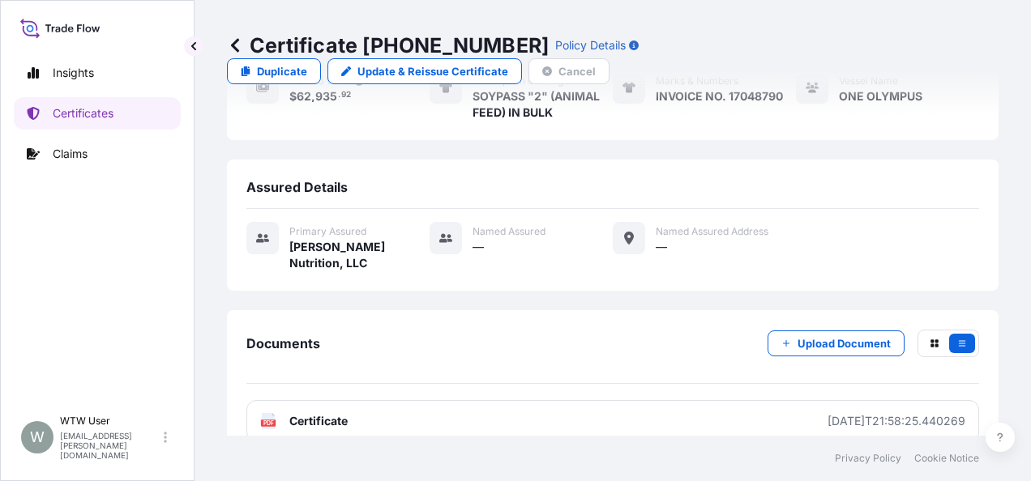
scroll to position [270, 0]
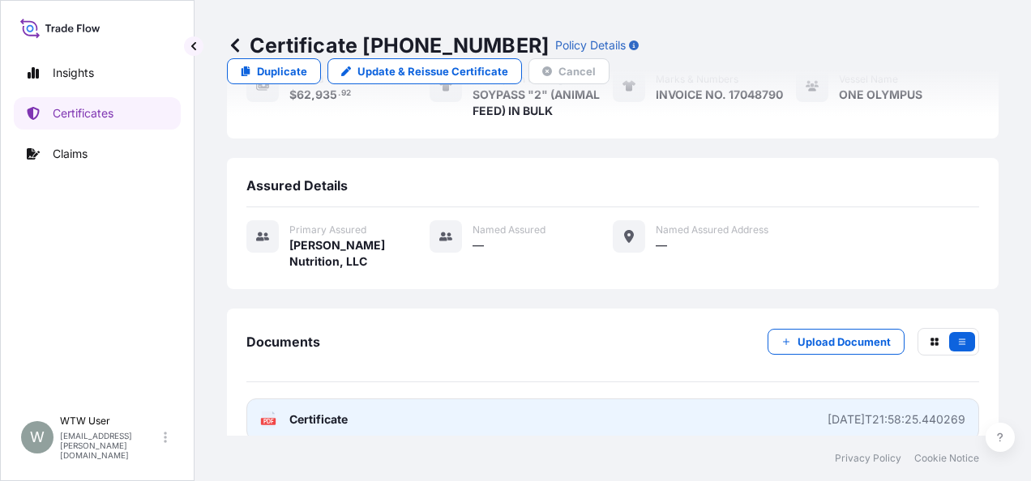
click at [303, 399] on link "PDF Certificate [DATE]T21:58:25.440269" at bounding box center [612, 420] width 733 height 42
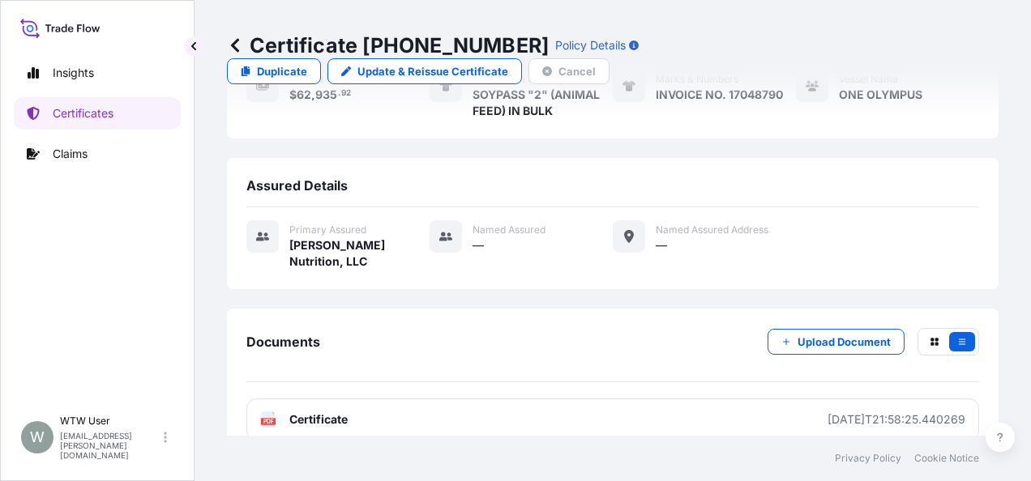
scroll to position [0, 0]
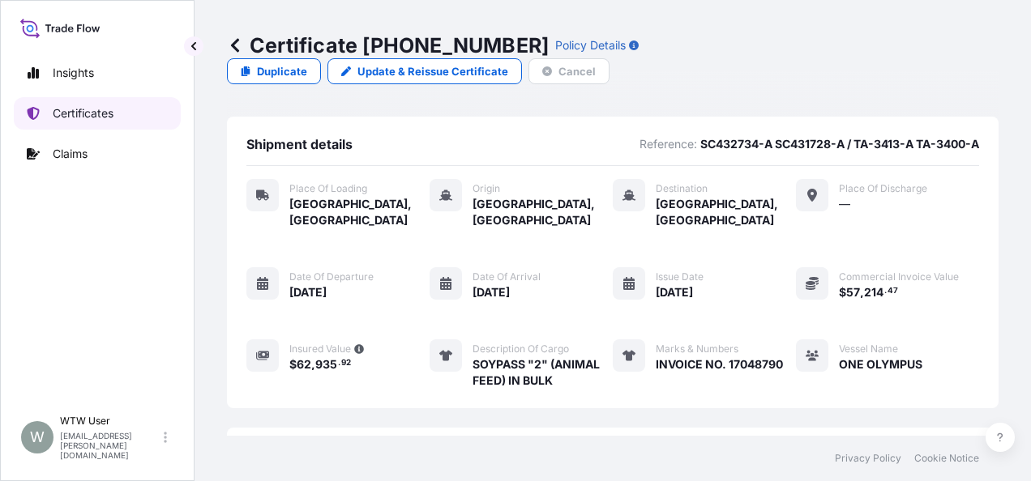
click at [79, 114] on p "Certificates" at bounding box center [83, 113] width 61 height 16
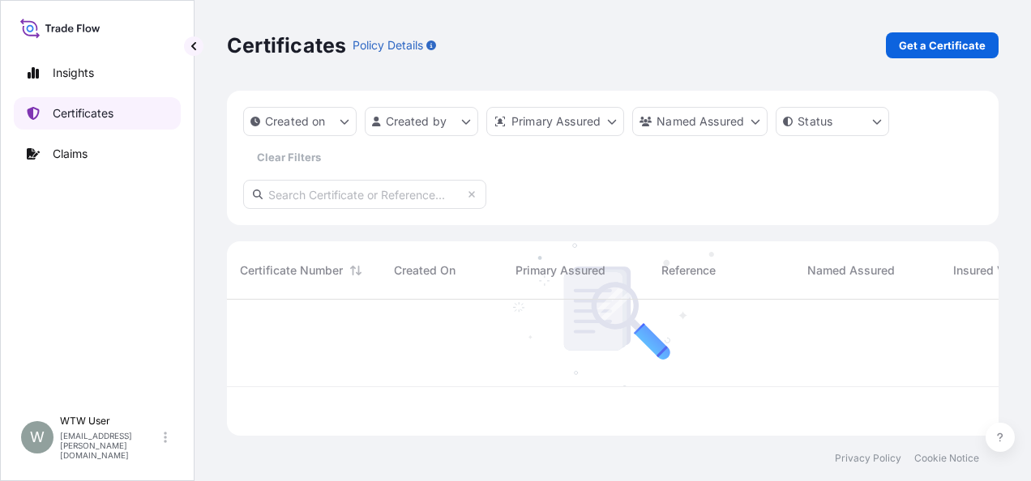
scroll to position [133, 759]
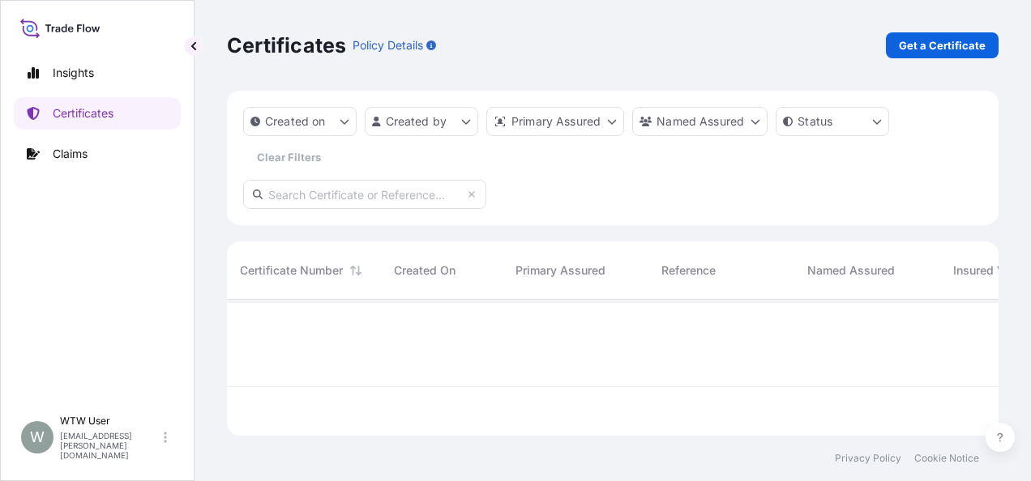
click at [987, 29] on div "Certificates Policy Details Get a Certificate" at bounding box center [613, 45] width 772 height 91
click at [982, 44] on p "Get a Certificate" at bounding box center [942, 45] width 87 height 16
select select "Sea"
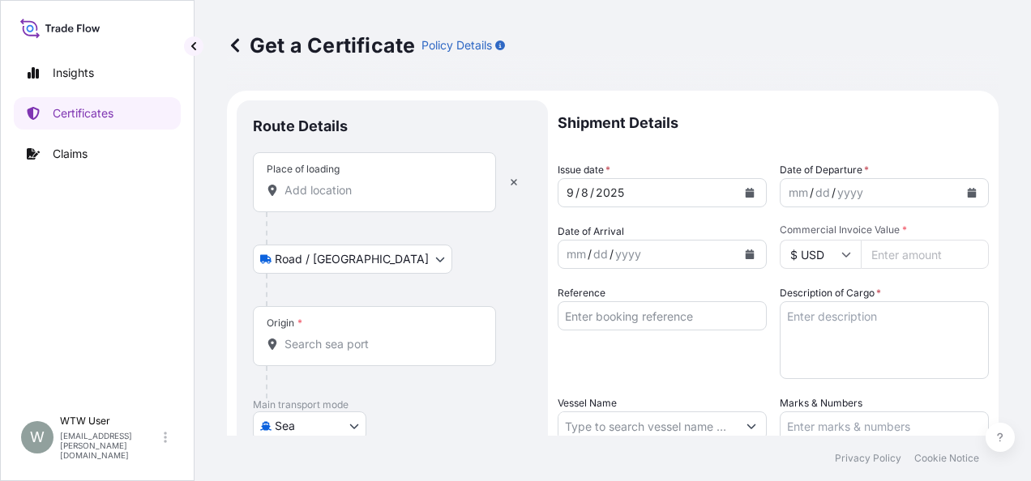
click at [311, 206] on div "Place of loading" at bounding box center [374, 182] width 243 height 60
click at [311, 199] on input "Place of loading" at bounding box center [379, 190] width 191 height 16
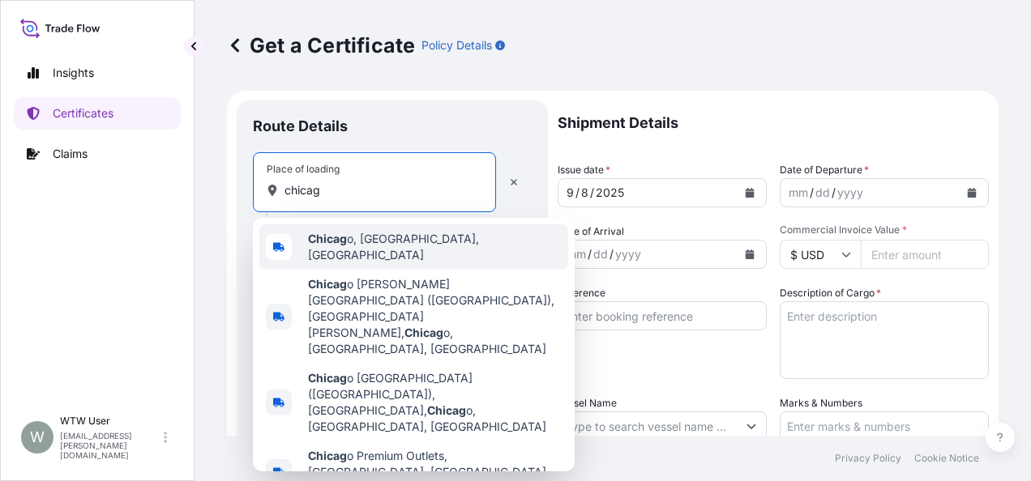
click at [365, 242] on span "Chicag o, [GEOGRAPHIC_DATA], [GEOGRAPHIC_DATA]" at bounding box center [435, 247] width 254 height 32
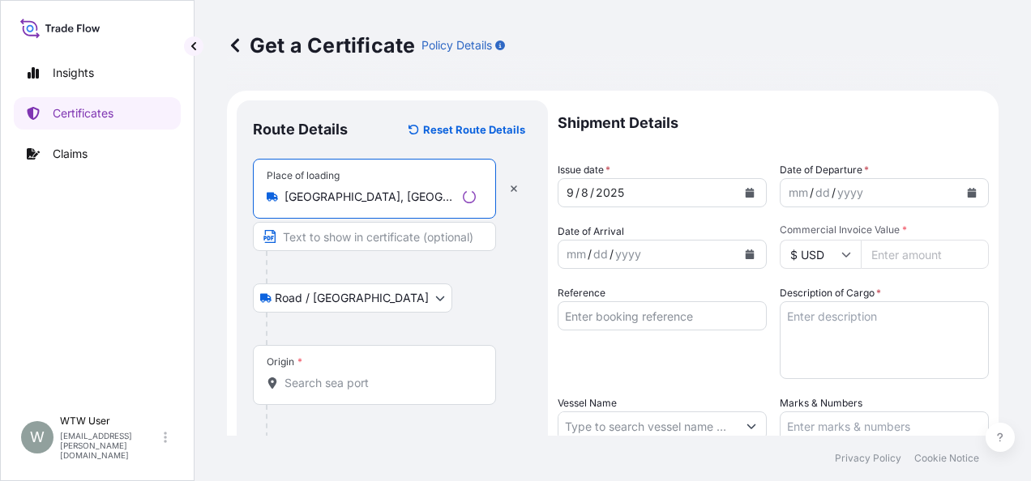
type input "[GEOGRAPHIC_DATA], [GEOGRAPHIC_DATA], [GEOGRAPHIC_DATA]"
click at [335, 370] on div "Origin *" at bounding box center [374, 375] width 243 height 60
click at [335, 375] on input "Origin *" at bounding box center [379, 383] width 191 height 16
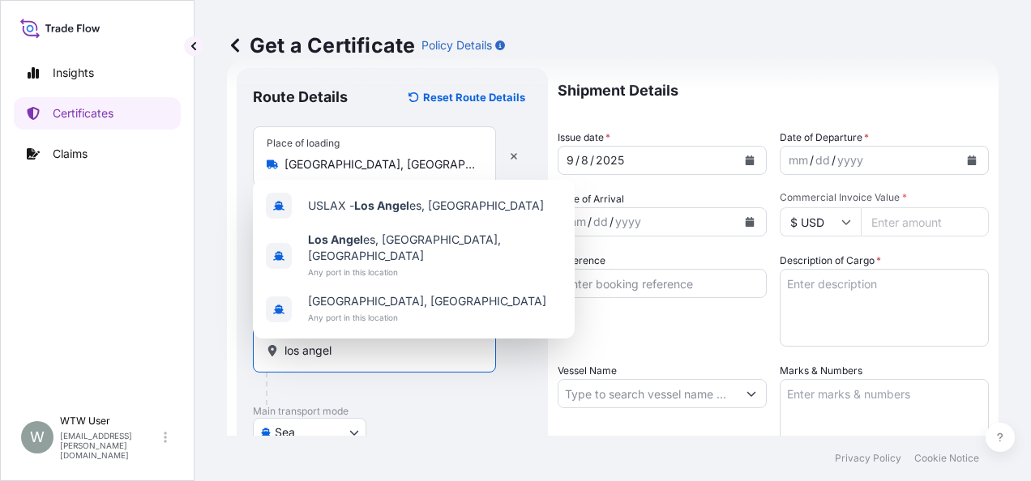
scroll to position [34, 0]
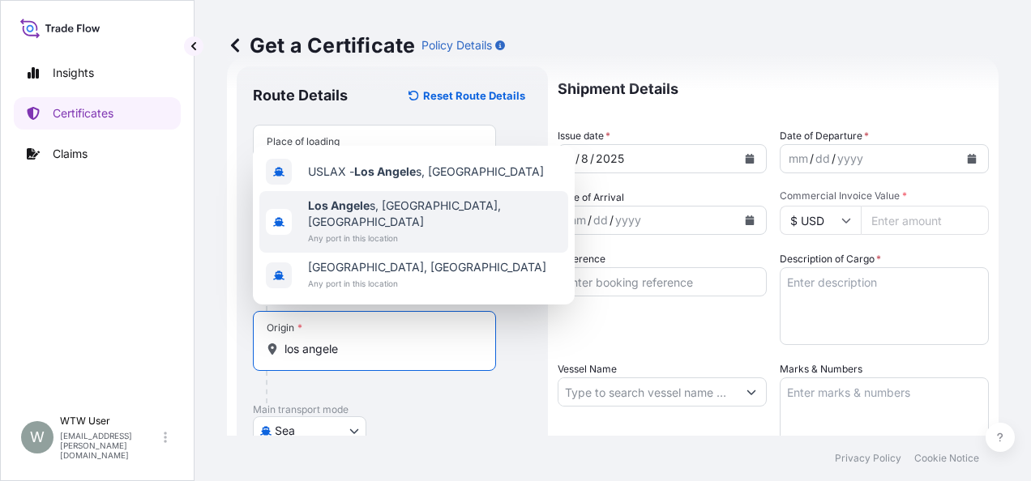
click at [391, 238] on span "Any port in this location" at bounding box center [435, 238] width 254 height 16
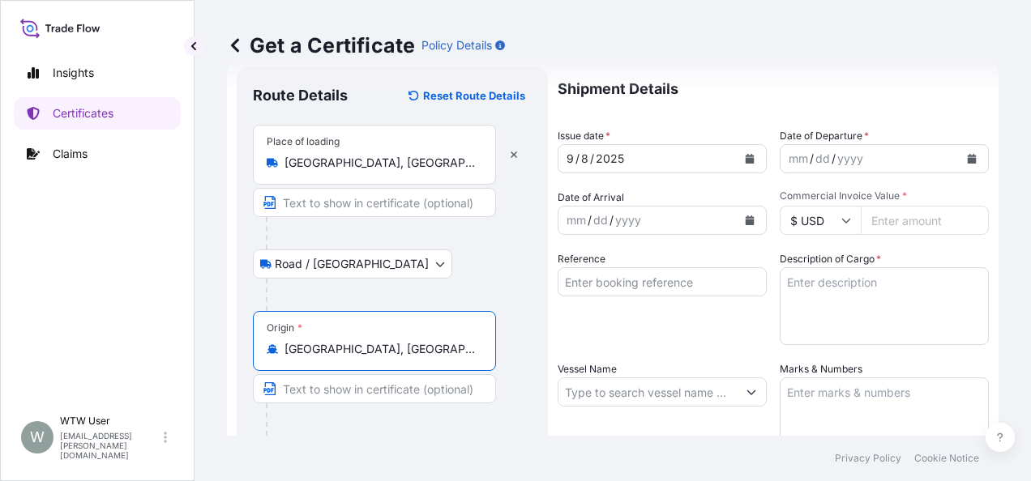
type input "[GEOGRAPHIC_DATA], [GEOGRAPHIC_DATA], [GEOGRAPHIC_DATA]"
click at [498, 320] on div "Origin * [GEOGRAPHIC_DATA], [GEOGRAPHIC_DATA], [GEOGRAPHIC_DATA]" at bounding box center [392, 373] width 279 height 125
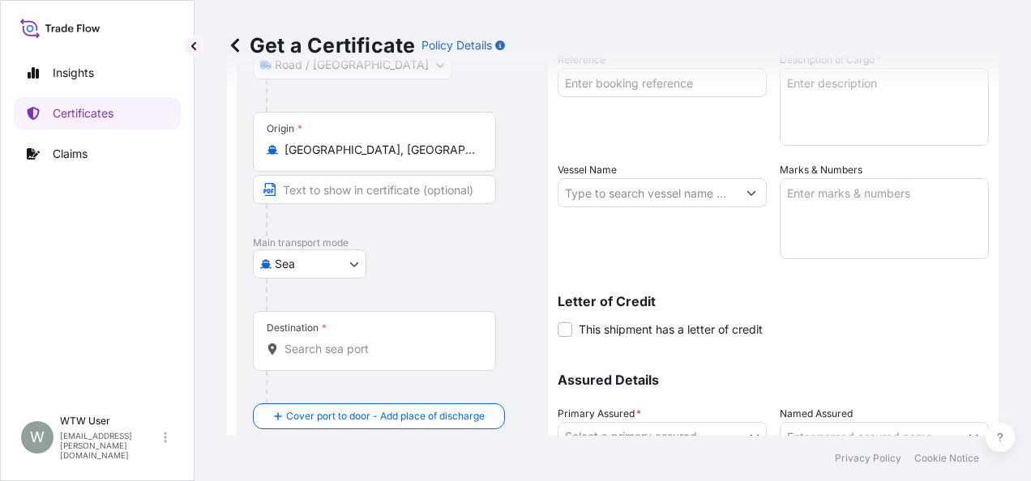
scroll to position [240, 0]
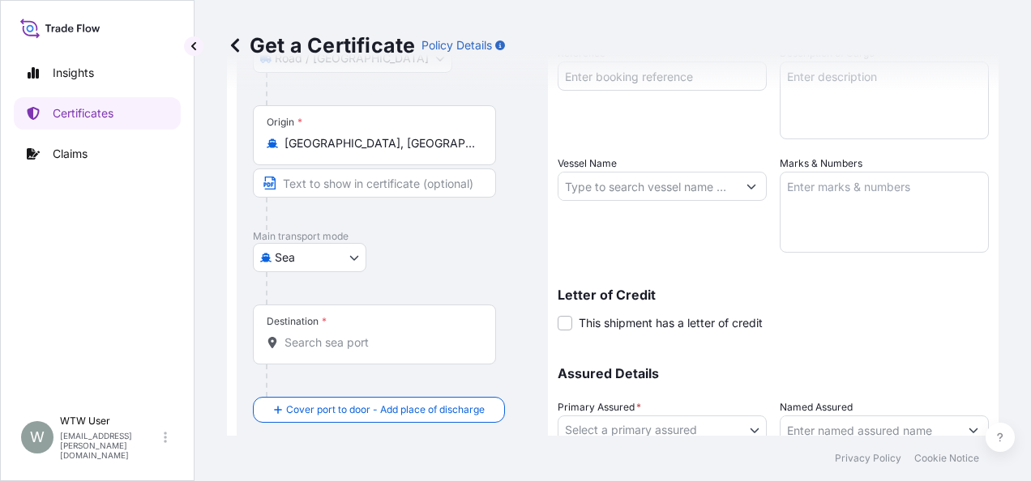
click at [314, 349] on div "Destination *" at bounding box center [374, 335] width 243 height 60
click at [314, 349] on input "Destination *" at bounding box center [379, 343] width 191 height 16
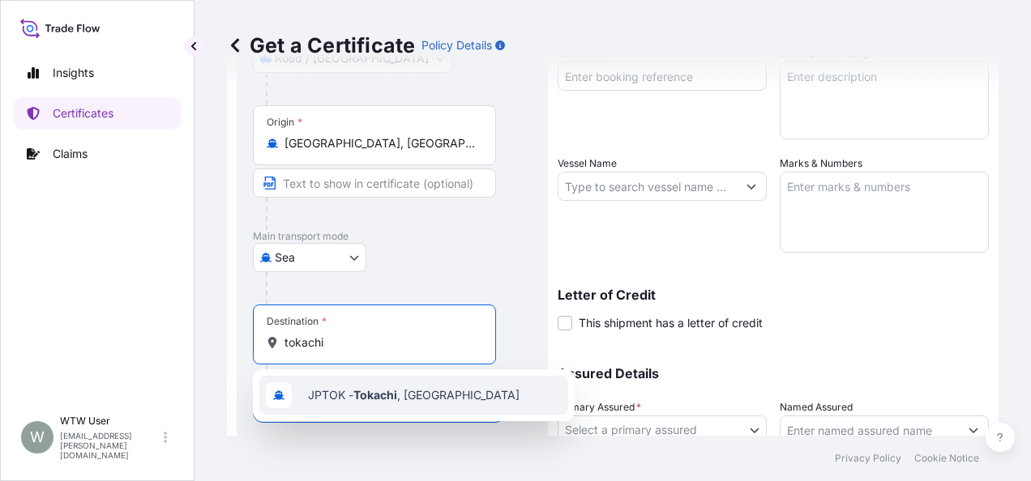
click at [451, 398] on div "JPTOK - [GEOGRAPHIC_DATA] , [GEOGRAPHIC_DATA]" at bounding box center [413, 395] width 309 height 39
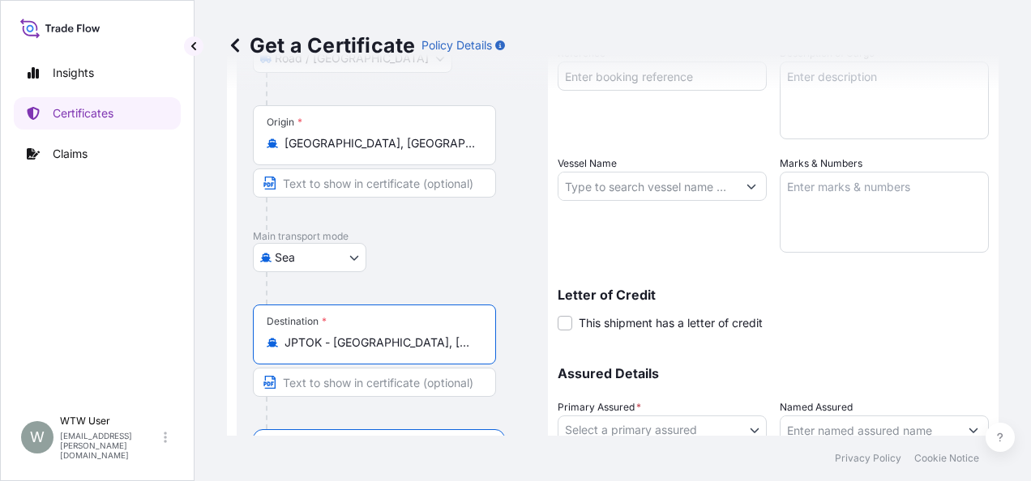
scroll to position [306, 0]
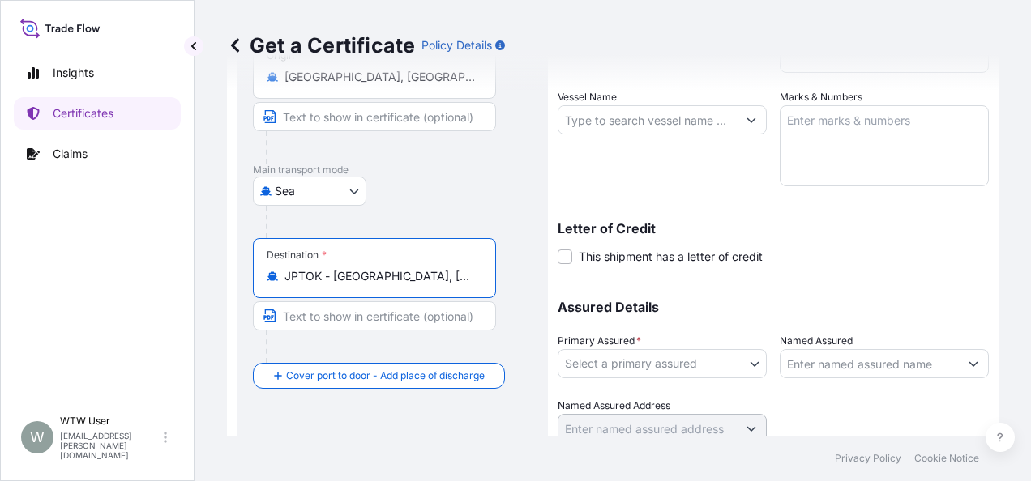
type input "JPTOK - [GEOGRAPHIC_DATA], [GEOGRAPHIC_DATA]"
click at [369, 426] on div "Route Details Reset Route Details Place of loading [GEOGRAPHIC_DATA], [GEOGRAPH…" at bounding box center [392, 141] width 279 height 662
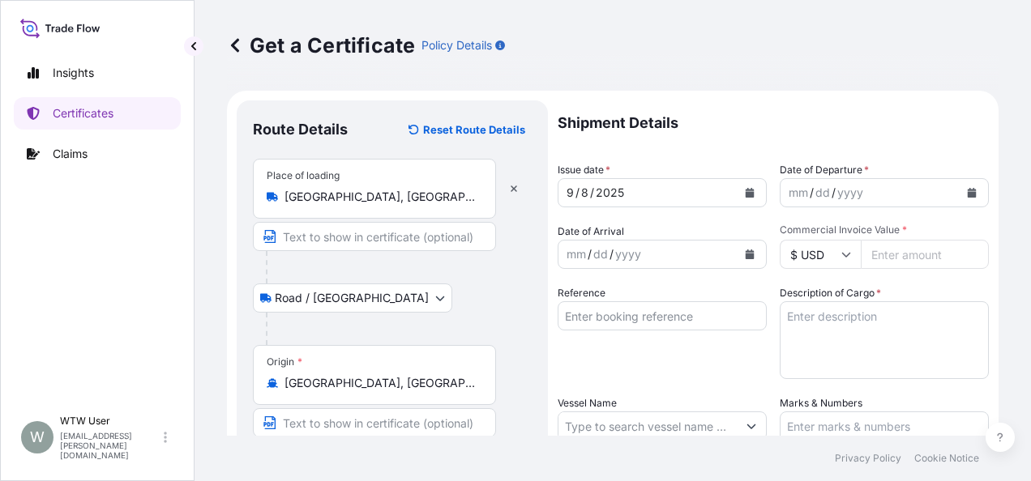
click at [747, 186] on button "Calendar" at bounding box center [750, 193] width 26 height 26
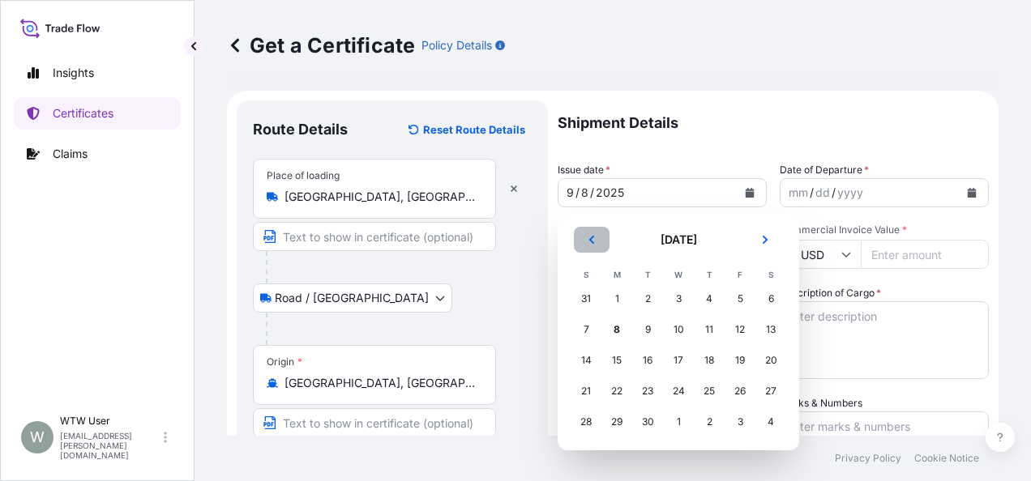
click at [585, 234] on button "Previous" at bounding box center [592, 240] width 36 height 26
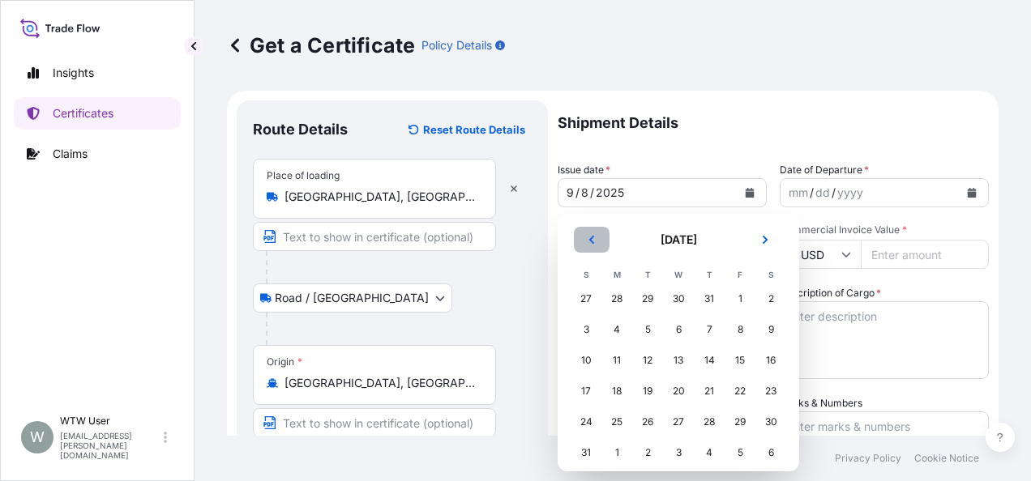
click at [585, 234] on button "Previous" at bounding box center [592, 240] width 36 height 26
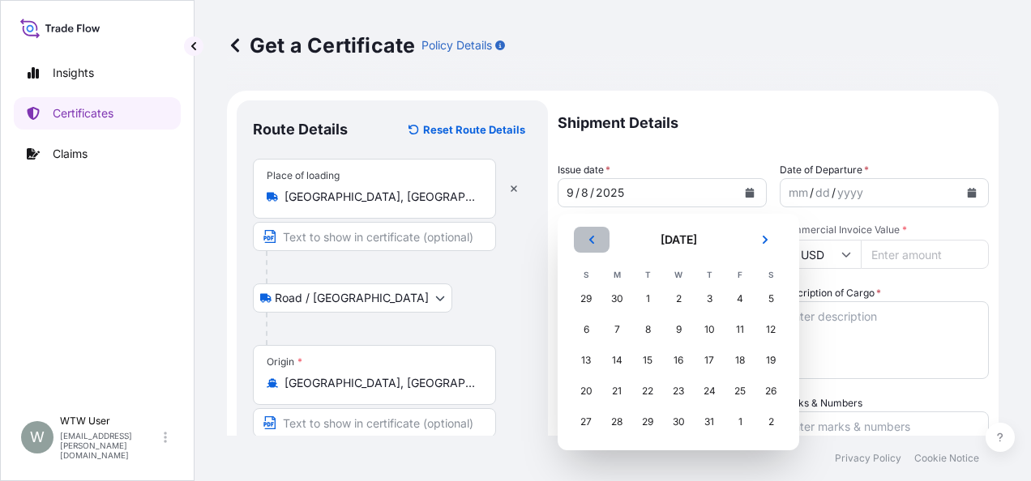
click at [585, 234] on button "Previous" at bounding box center [592, 240] width 36 height 26
click at [676, 330] on div "9" at bounding box center [678, 329] width 29 height 29
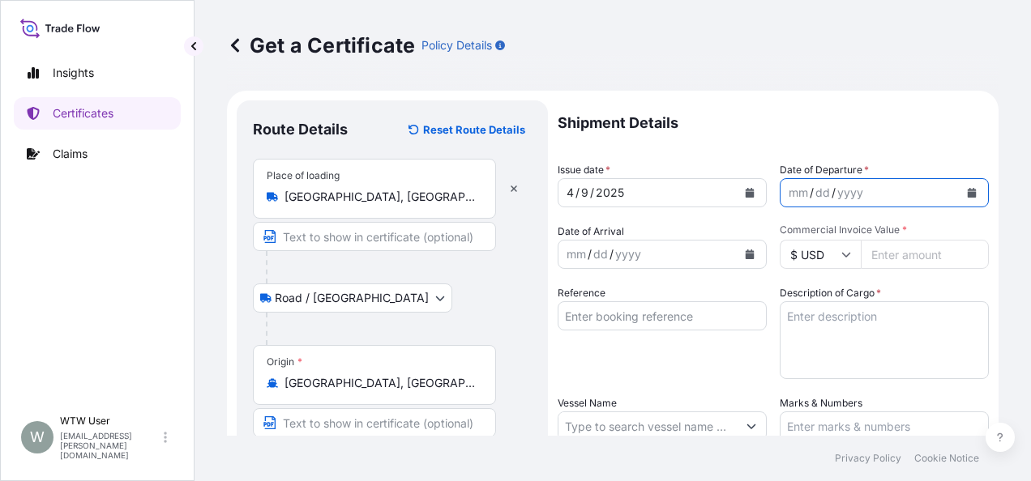
click at [966, 198] on button "Calendar" at bounding box center [972, 193] width 26 height 26
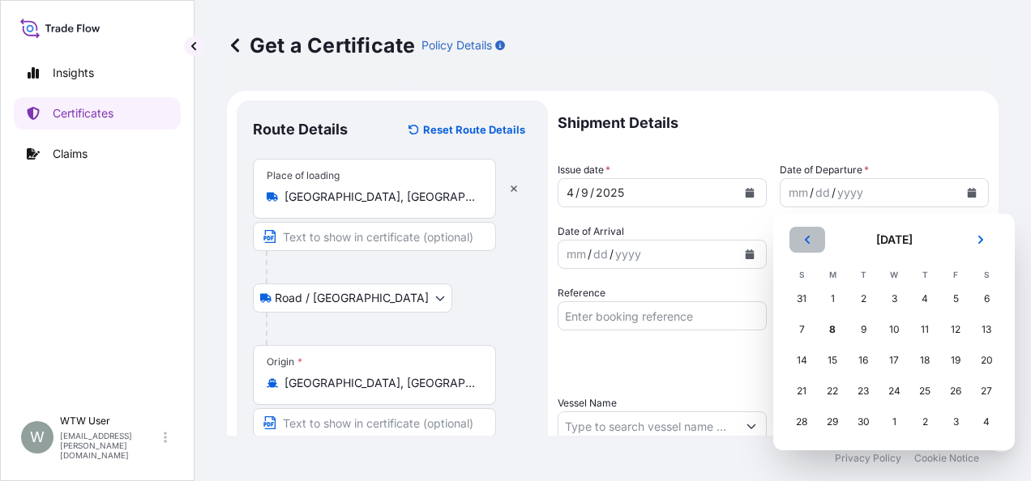
click at [804, 244] on icon "Previous" at bounding box center [807, 240] width 10 height 10
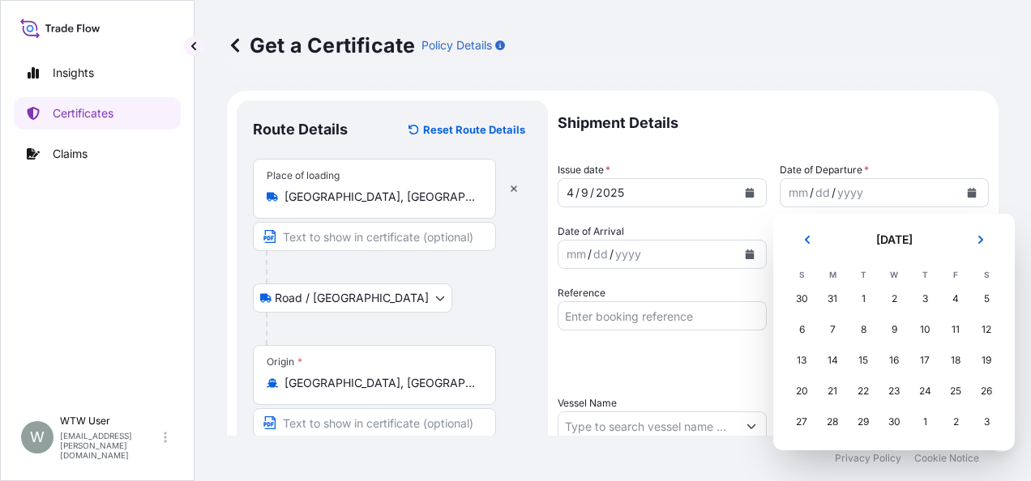
click at [906, 320] on td "9" at bounding box center [893, 329] width 31 height 31
click at [887, 327] on div "9" at bounding box center [893, 329] width 29 height 29
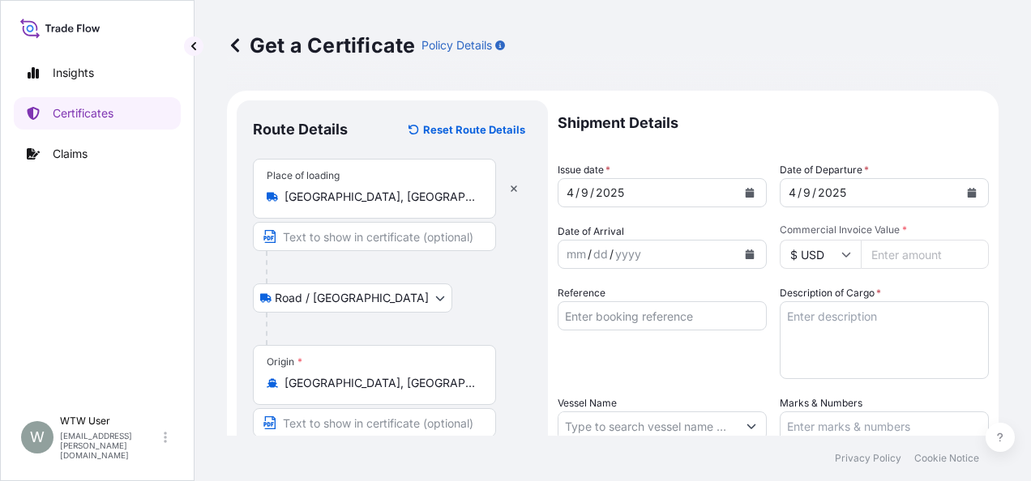
click at [747, 255] on icon "Calendar" at bounding box center [750, 255] width 9 height 10
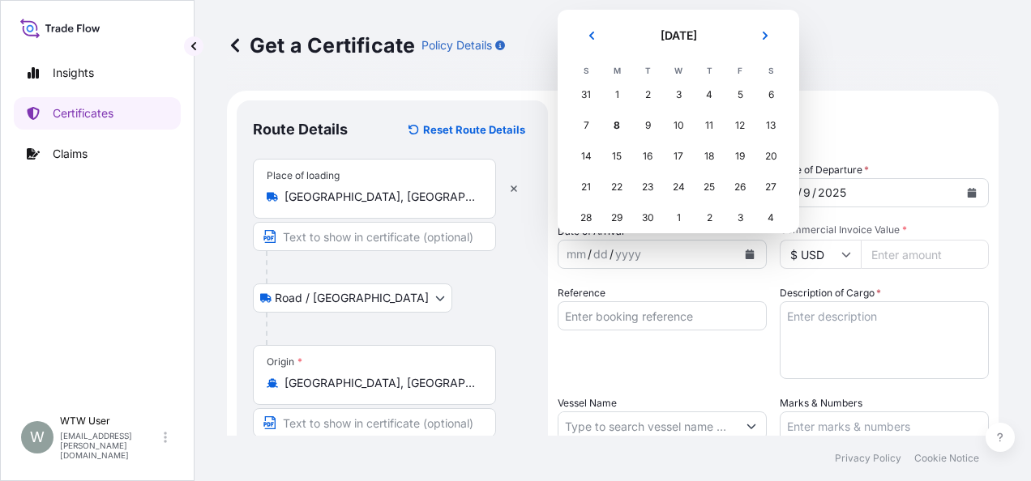
click at [586, 49] on header "[DATE]" at bounding box center [679, 42] width 216 height 39
click at [590, 42] on button "Previous" at bounding box center [592, 36] width 36 height 26
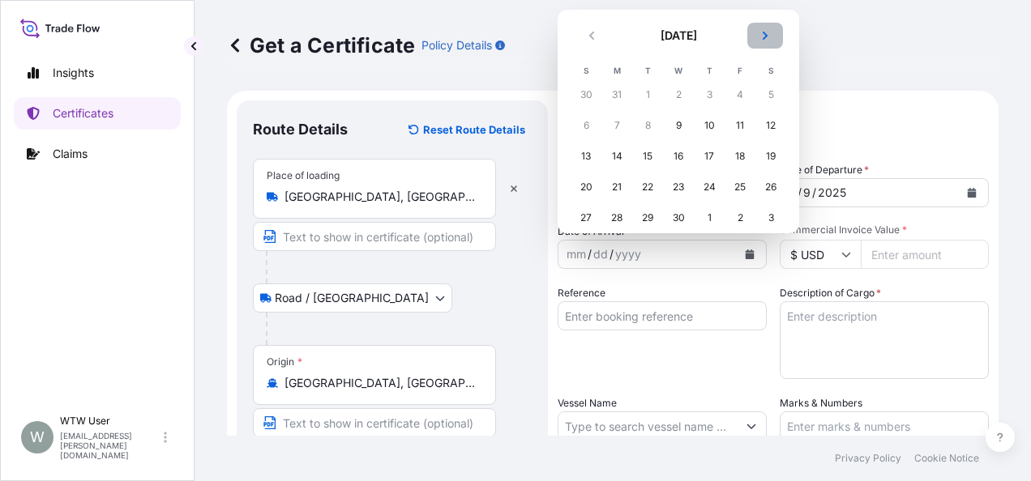
click at [754, 31] on button "Next" at bounding box center [765, 36] width 36 height 26
click at [736, 92] on div "2" at bounding box center [739, 94] width 29 height 29
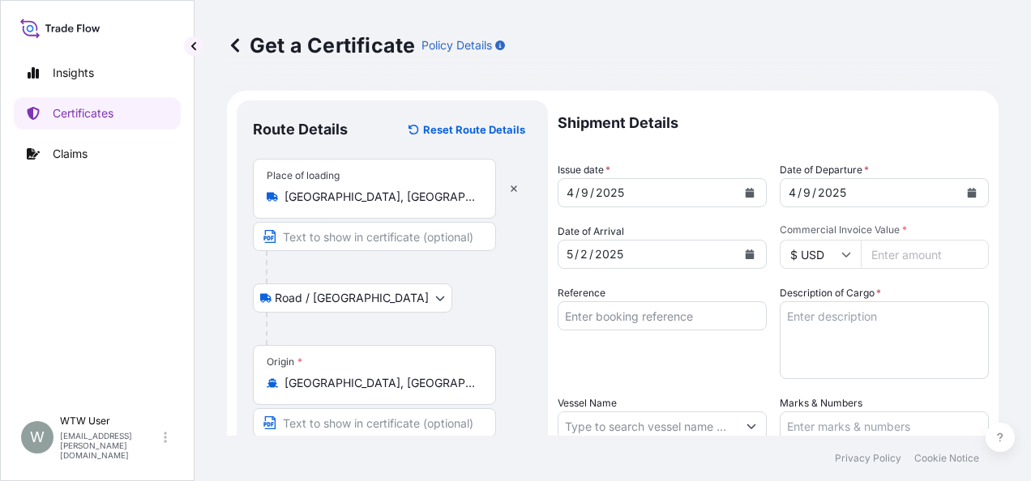
click at [870, 266] on input "Commercial Invoice Value *" at bounding box center [925, 254] width 128 height 29
paste input "57214.47"
type input "57214.47"
click at [725, 355] on div "Reference" at bounding box center [662, 332] width 209 height 94
click at [619, 323] on input "Reference" at bounding box center [662, 315] width 209 height 29
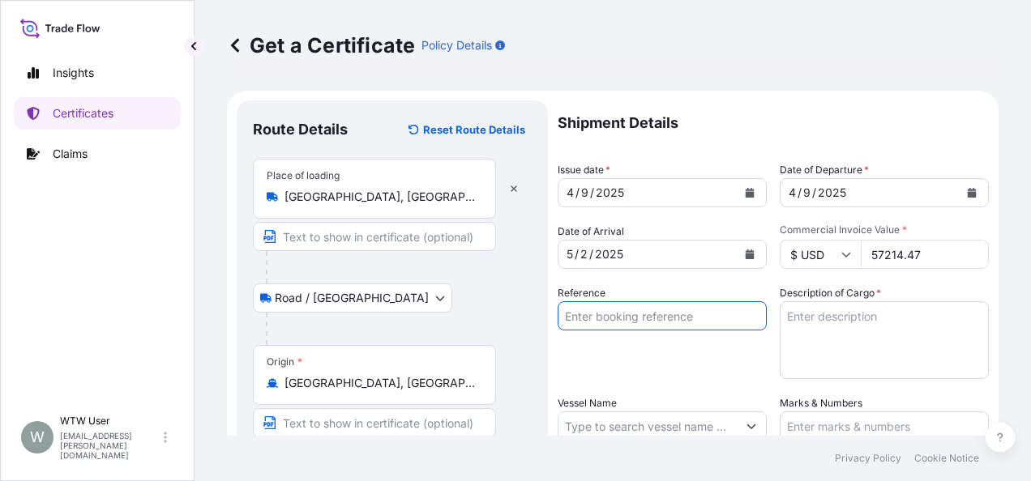
paste input "SC432734-A SC431728-A / TA-3413-A TA-3400-A"
type input "SC432734-A SC431728-A / TA-3413-A TA-3400-A"
click at [678, 370] on div "Reference SC432734-A SC431728-A / TA-3413-A TA-3400-A" at bounding box center [662, 332] width 209 height 94
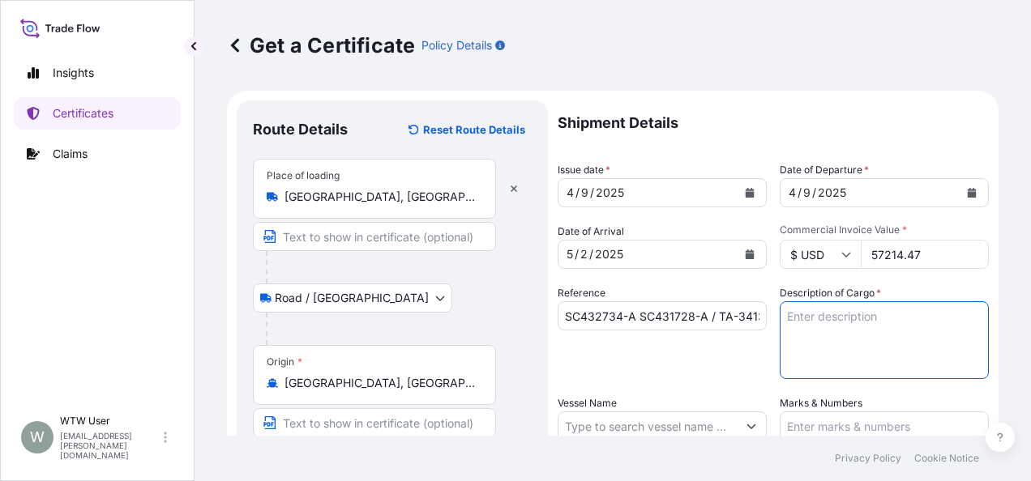
click at [887, 350] on textarea "Description of Cargo *" at bounding box center [884, 340] width 209 height 78
paste textarea "SOYPASS "2" (ANIMAL FEED) IN BULK"
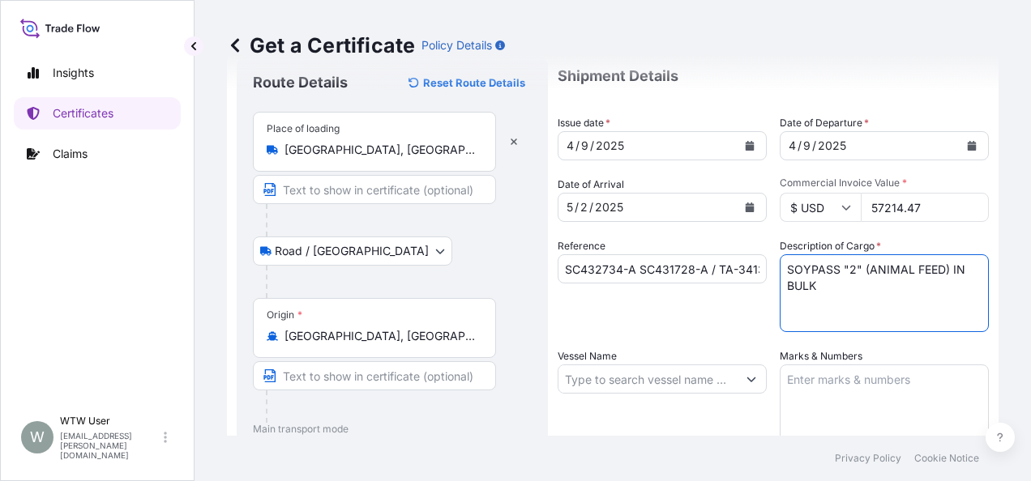
type textarea "SOYPASS "2" (ANIMAL FEED) IN BULK"
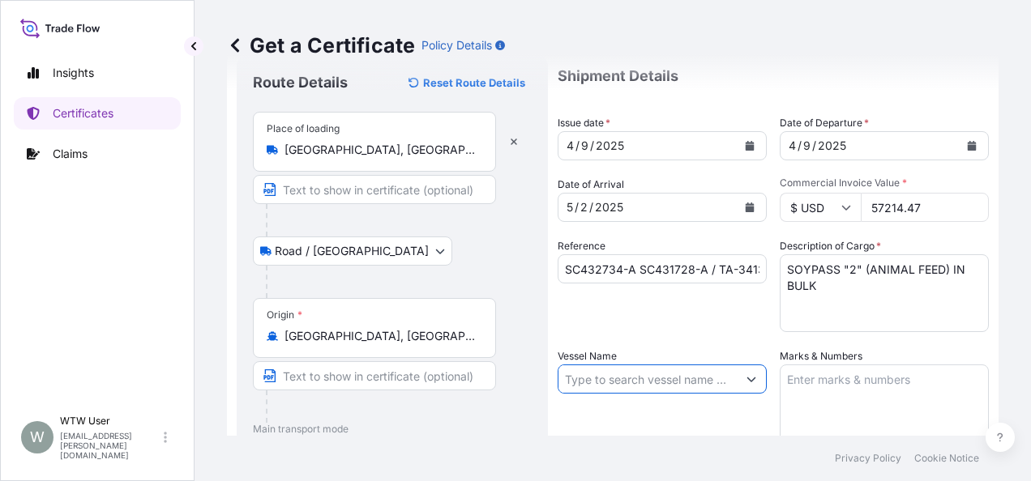
click at [601, 366] on input "Vessel Name" at bounding box center [647, 379] width 178 height 29
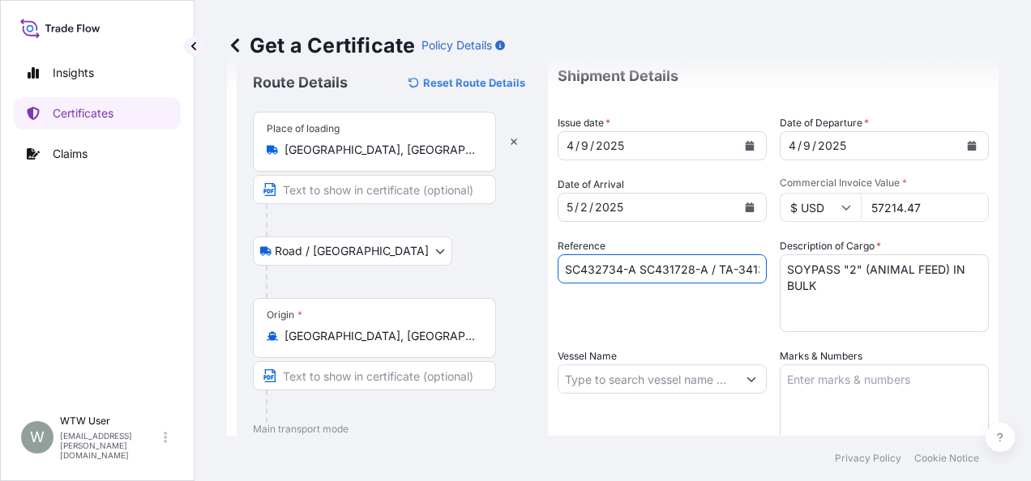
click at [711, 263] on input "SC432734-A SC431728-A / TA-3413-A TA-3400-A" at bounding box center [662, 268] width 209 height 29
click at [572, 379] on input "Vessel Name" at bounding box center [647, 379] width 178 height 29
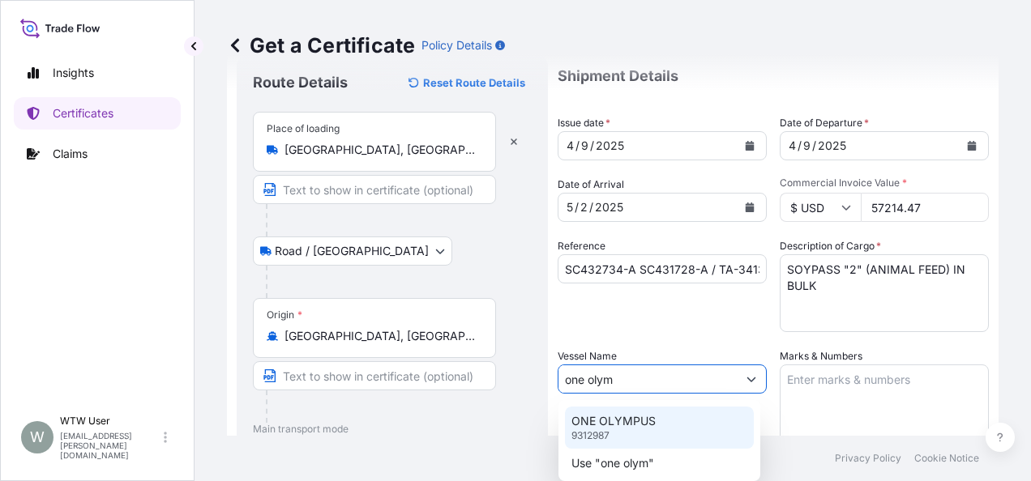
click at [631, 410] on div "ONE OLYMPUS 9312987" at bounding box center [659, 428] width 189 height 42
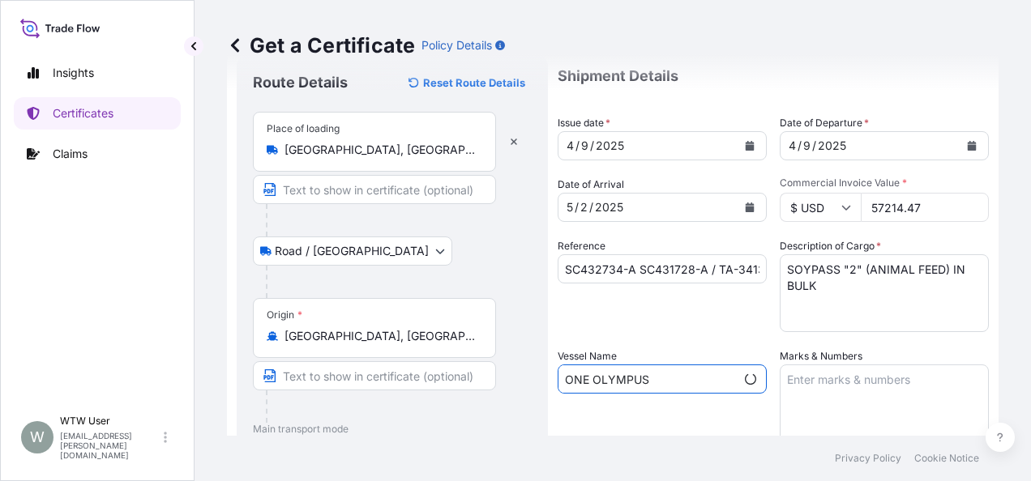
type input "ONE OLYMPUS"
click at [864, 373] on textarea "Marks & Numbers" at bounding box center [884, 405] width 209 height 81
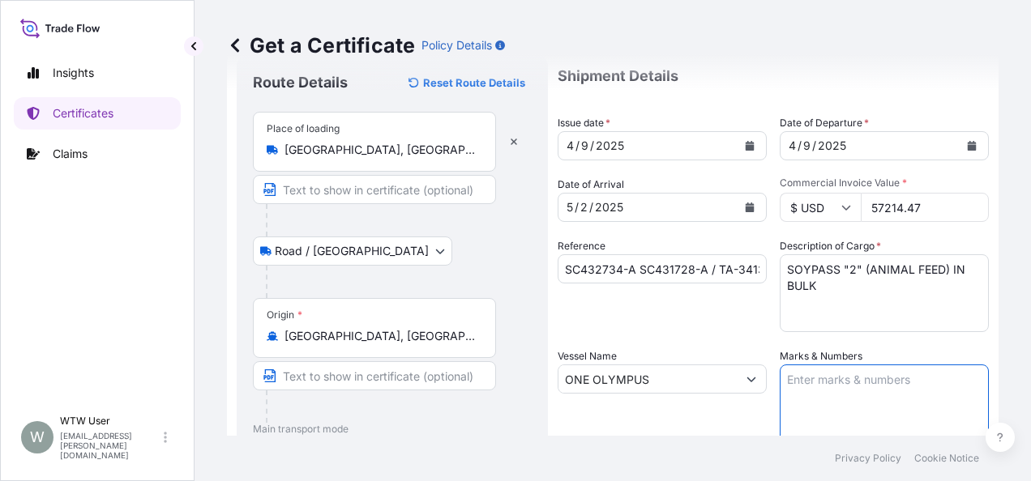
paste textarea "INVOICE NO. 17048790"
type textarea "INVOICE NO. 17048790"
click at [711, 418] on div "Vessel Name ONE OLYMPUS" at bounding box center [662, 396] width 209 height 97
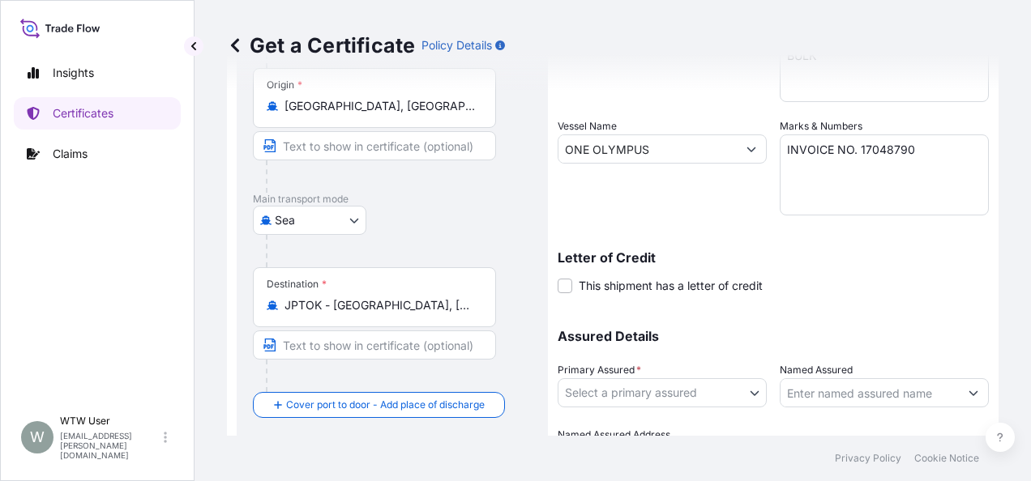
scroll to position [368, 0]
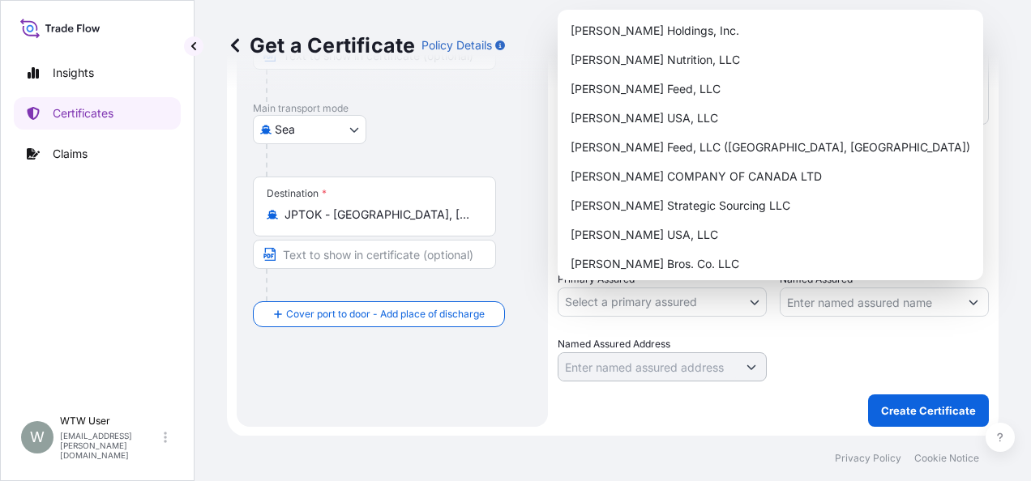
click at [726, 308] on body "Insights Certificates Claims W WTW User [EMAIL_ADDRESS][PERSON_NAME][DOMAIN_NAM…" at bounding box center [515, 240] width 1031 height 481
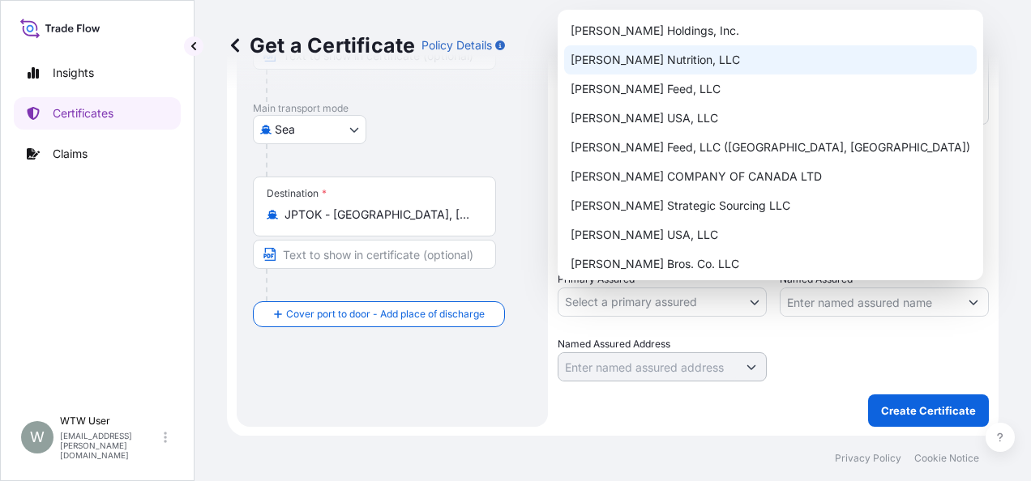
click at [679, 51] on div "[PERSON_NAME] Nutrition, LLC" at bounding box center [770, 59] width 413 height 29
select select "31733"
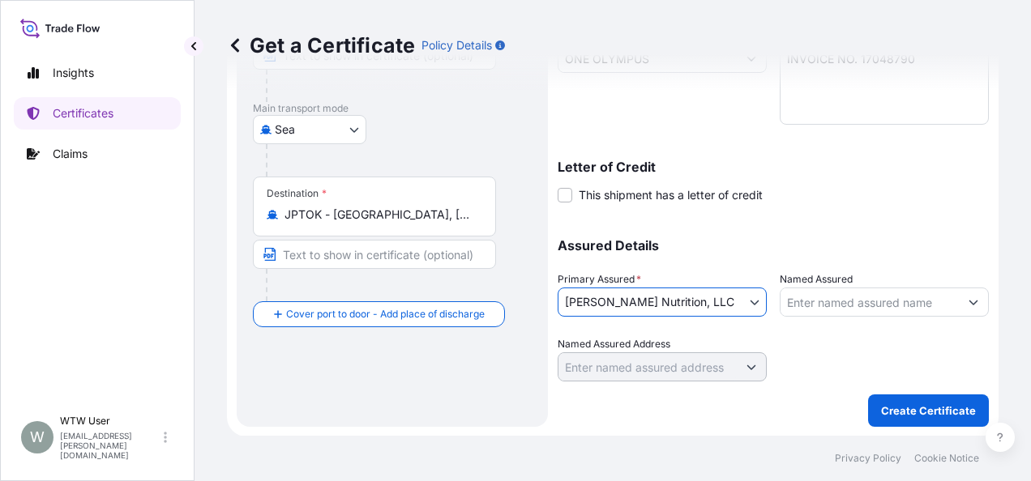
click at [873, 225] on div "Assured Details Primary Assured * [PERSON_NAME] Nutrition, LLC [PERSON_NAME] Ho…" at bounding box center [773, 301] width 431 height 162
click at [906, 414] on p "Create Certificate" at bounding box center [928, 411] width 95 height 16
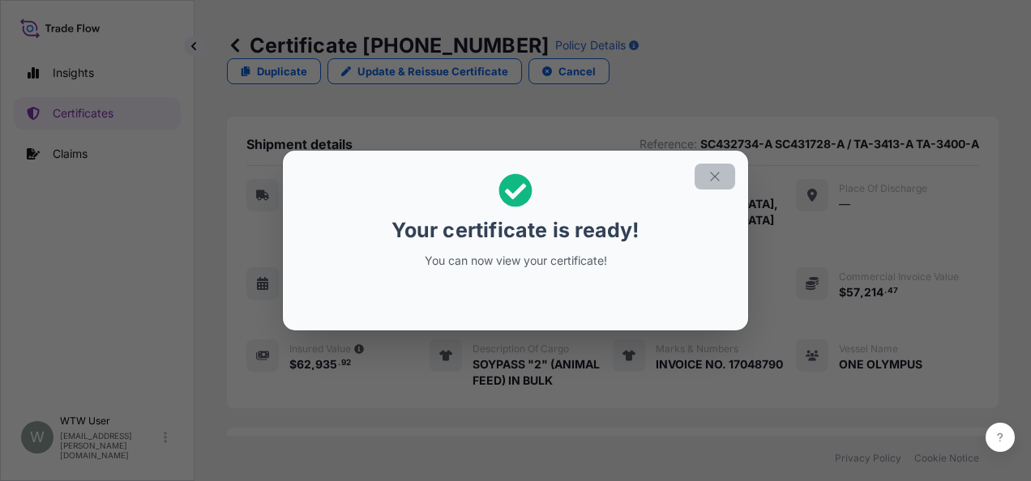
click at [714, 183] on icon "button" at bounding box center [714, 176] width 15 height 15
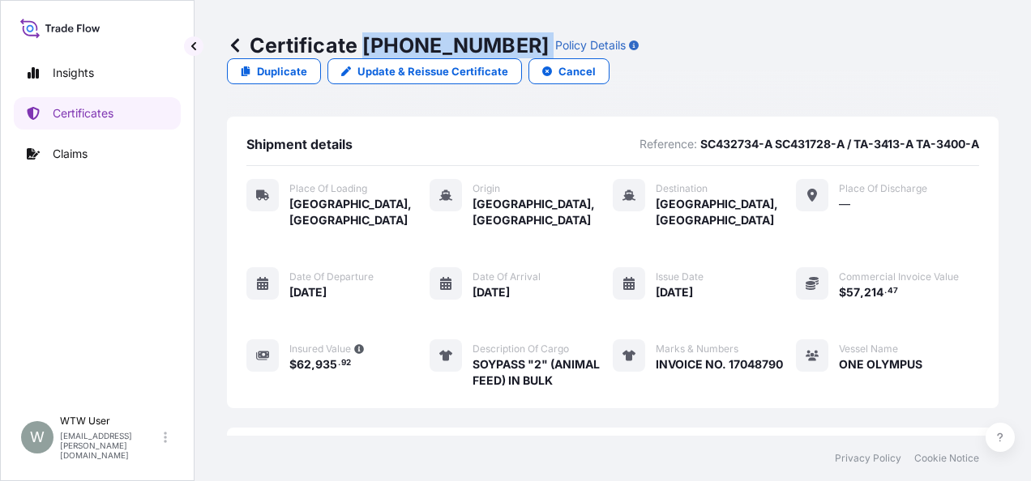
drag, startPoint x: 363, startPoint y: 50, endPoint x: 485, endPoint y: 47, distance: 121.6
click at [485, 47] on div "Certificate [PHONE_NUMBER] Policy Details" at bounding box center [433, 45] width 412 height 26
copy p "[PHONE_NUMBER]"
click at [45, 125] on link "Certificates" at bounding box center [97, 113] width 167 height 32
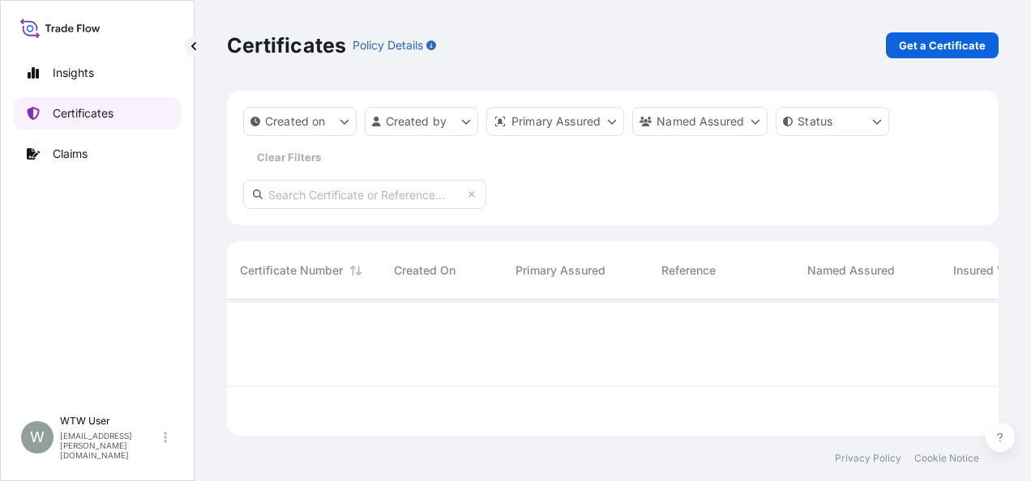
scroll to position [133, 759]
click at [313, 207] on input "text" at bounding box center [364, 194] width 243 height 29
paste input "[PHONE_NUMBER]"
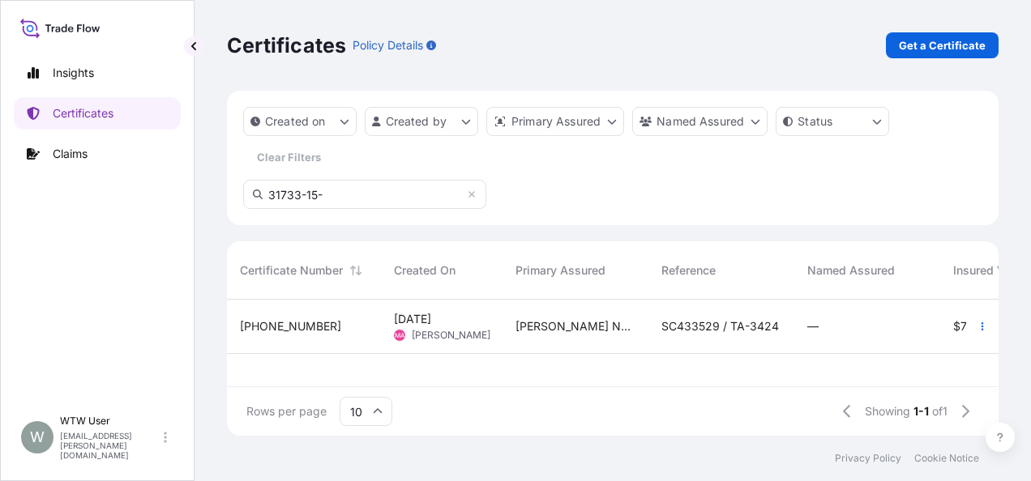
type input "31733-15-"
click at [345, 321] on div "[PHONE_NUMBER]" at bounding box center [304, 326] width 128 height 16
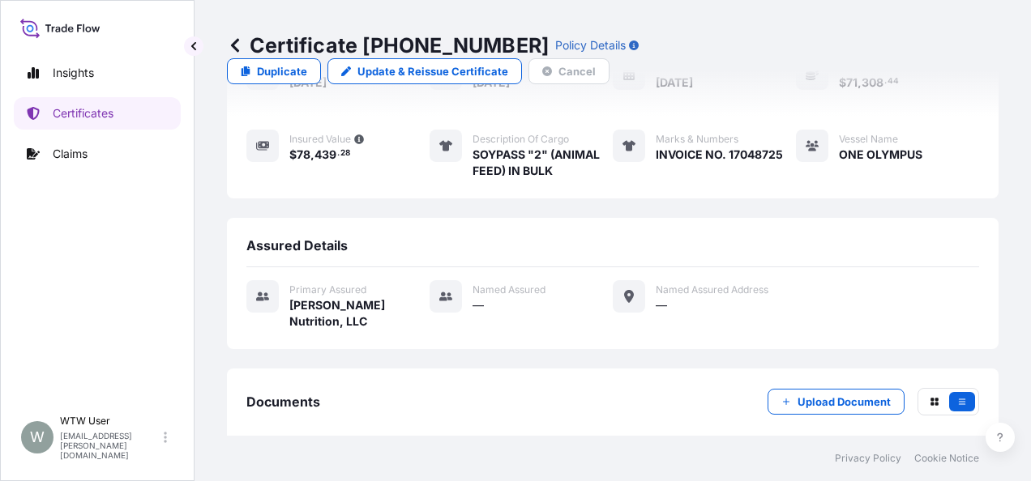
scroll to position [366, 0]
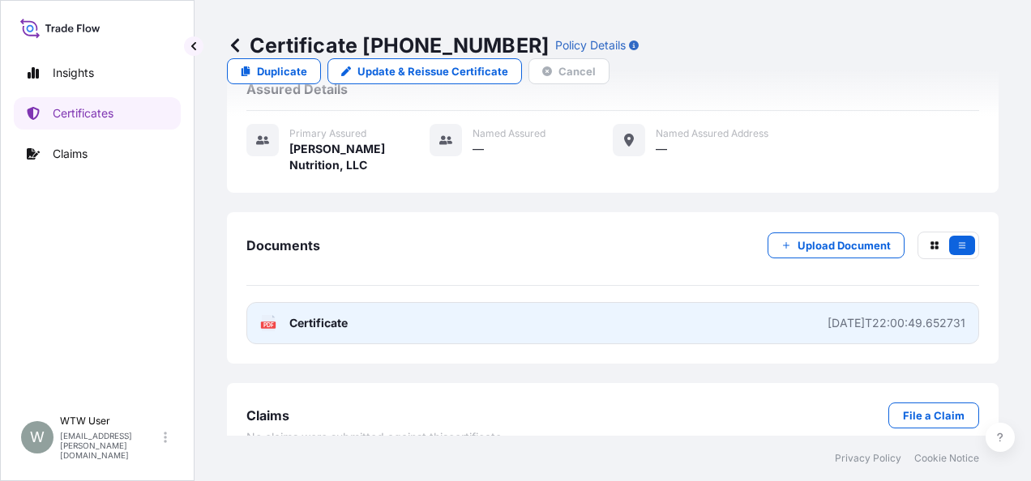
click at [319, 315] on span "Certificate" at bounding box center [318, 323] width 58 height 16
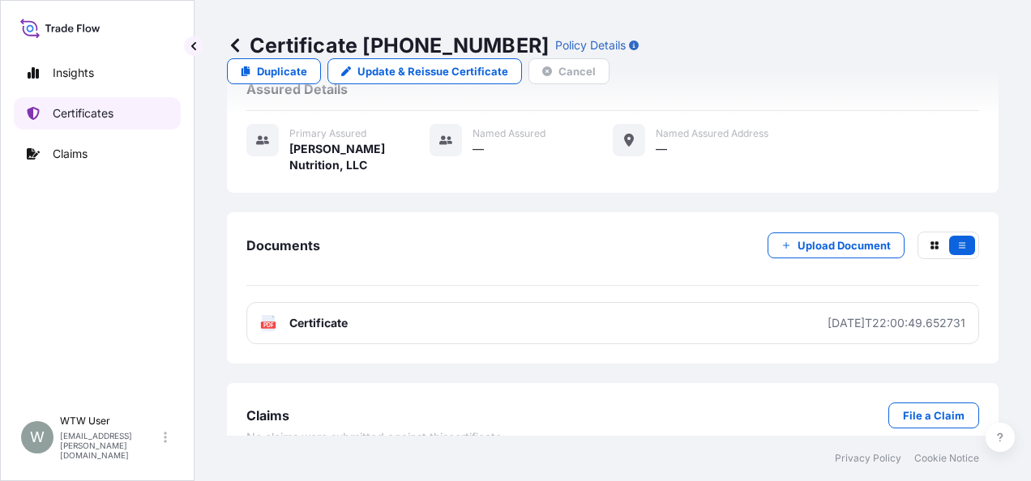
click at [81, 112] on p "Certificates" at bounding box center [83, 113] width 61 height 16
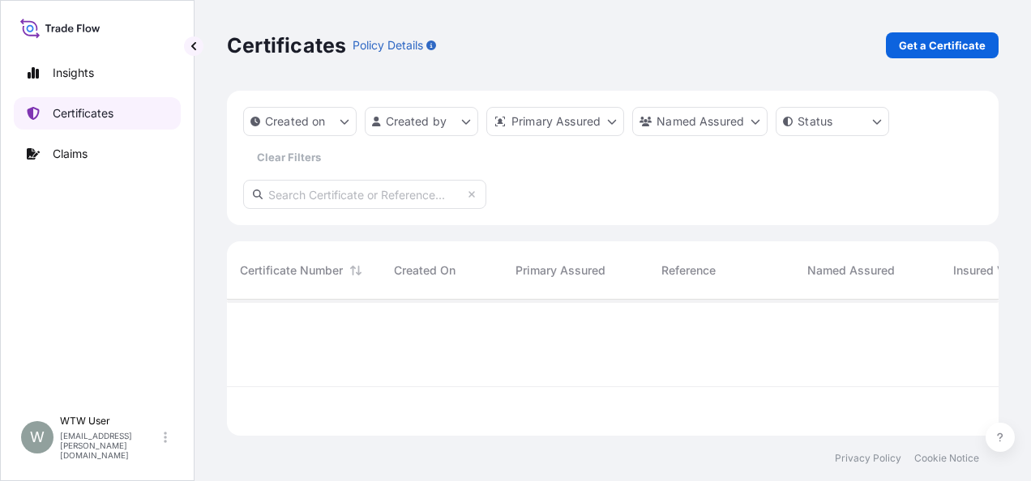
scroll to position [133, 759]
click at [892, 53] on link "Get a Certificate" at bounding box center [942, 45] width 113 height 26
select select "Sea"
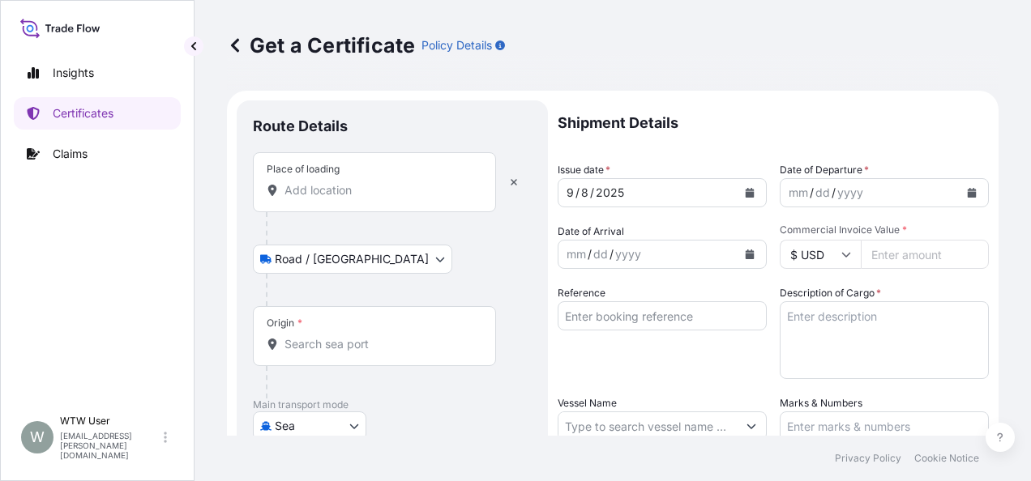
click at [372, 191] on input "Place of loading" at bounding box center [379, 190] width 191 height 16
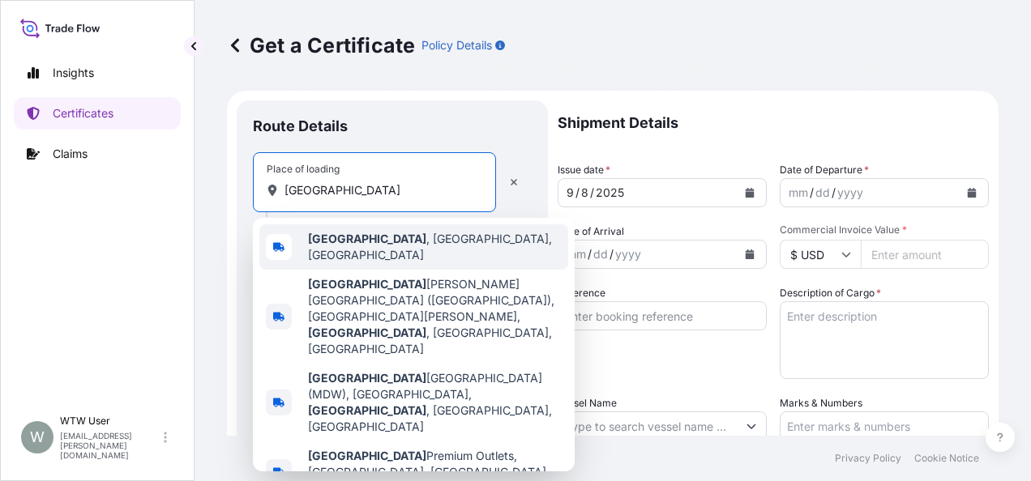
click at [389, 253] on div "[GEOGRAPHIC_DATA] , [GEOGRAPHIC_DATA], [GEOGRAPHIC_DATA]" at bounding box center [413, 246] width 309 height 45
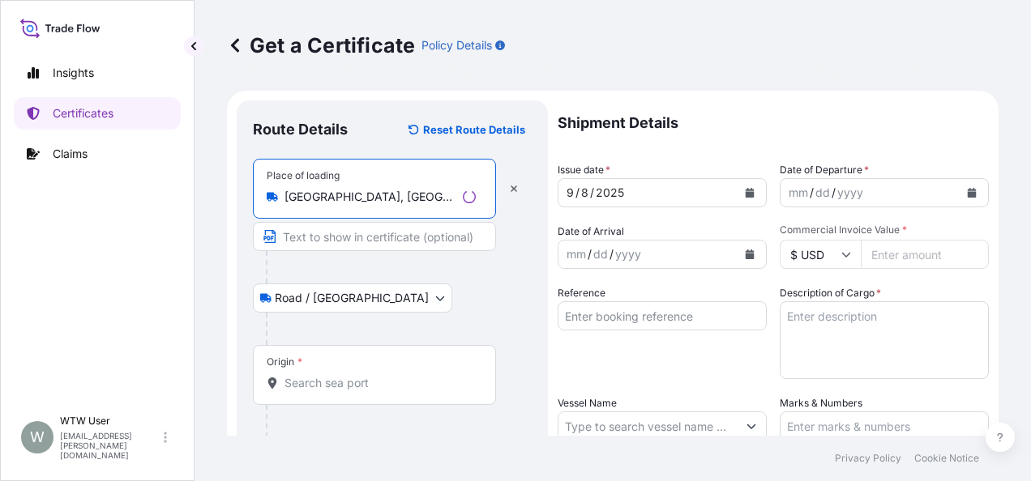
type input "[GEOGRAPHIC_DATA], [GEOGRAPHIC_DATA], [GEOGRAPHIC_DATA]"
click at [342, 375] on input "Origin *" at bounding box center [379, 383] width 191 height 16
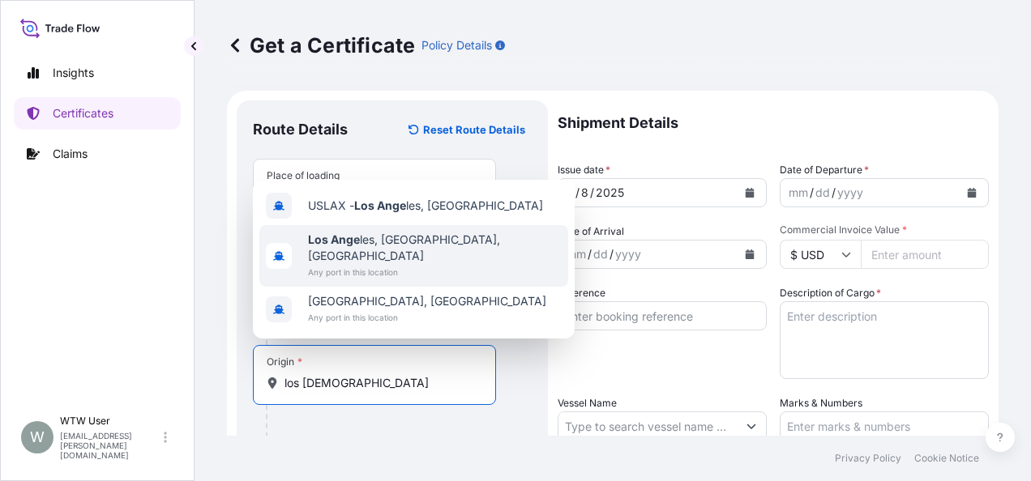
click at [380, 264] on span "Any port in this location" at bounding box center [435, 272] width 254 height 16
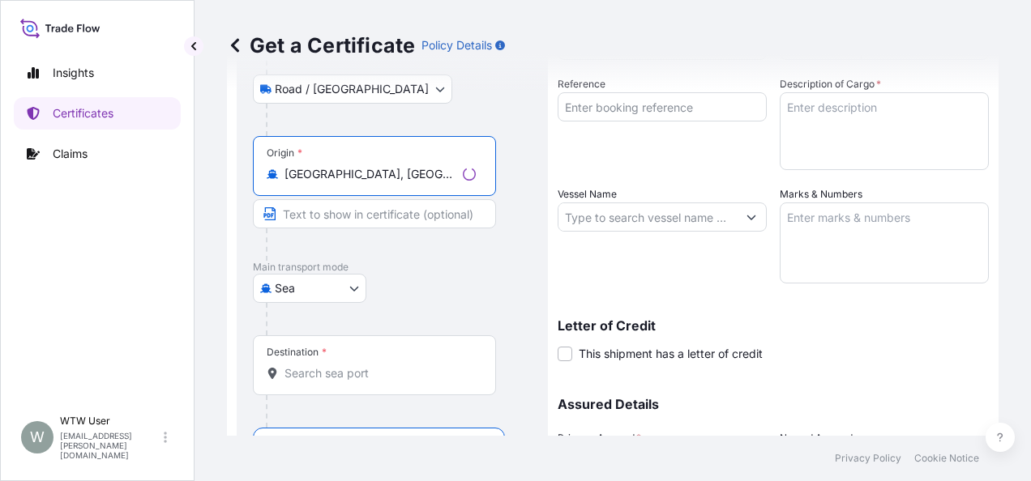
scroll to position [244, 0]
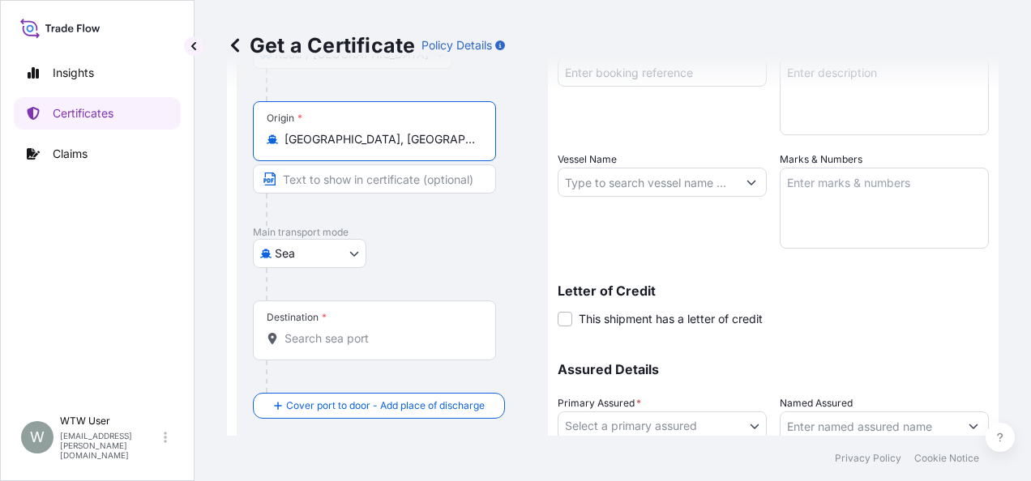
type input "[GEOGRAPHIC_DATA], [GEOGRAPHIC_DATA], [GEOGRAPHIC_DATA]"
click at [306, 340] on input "Destination *" at bounding box center [379, 339] width 191 height 16
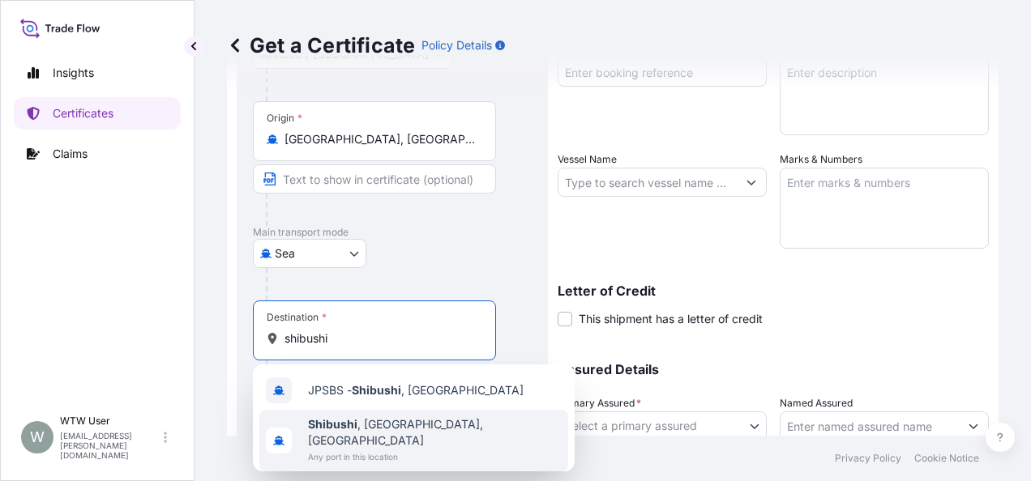
click at [392, 449] on span "Any port in this location" at bounding box center [435, 457] width 254 height 16
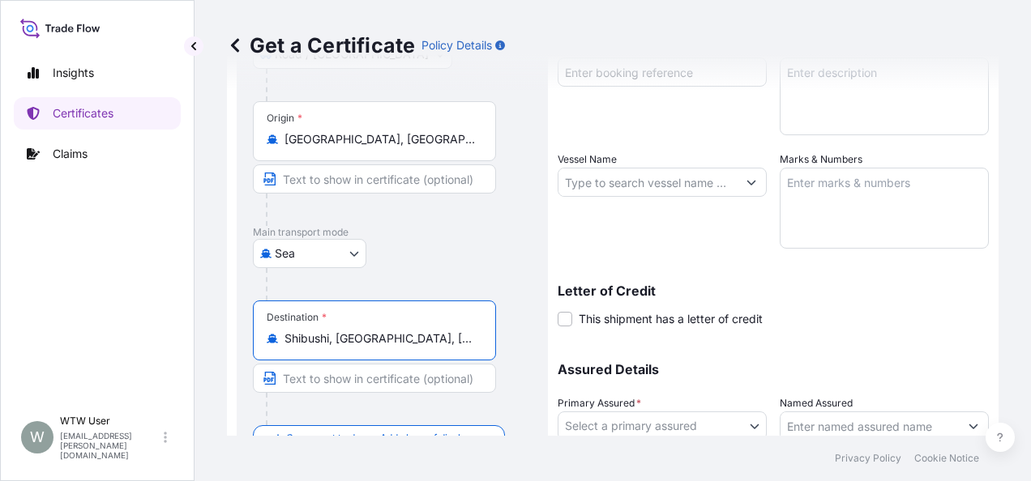
scroll to position [296, 0]
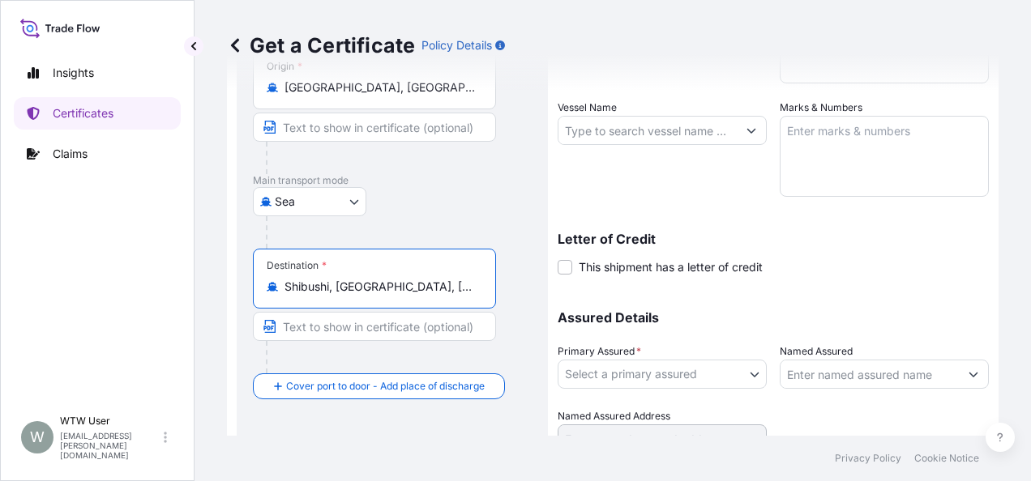
type input "Shibushi, [GEOGRAPHIC_DATA], [GEOGRAPHIC_DATA]"
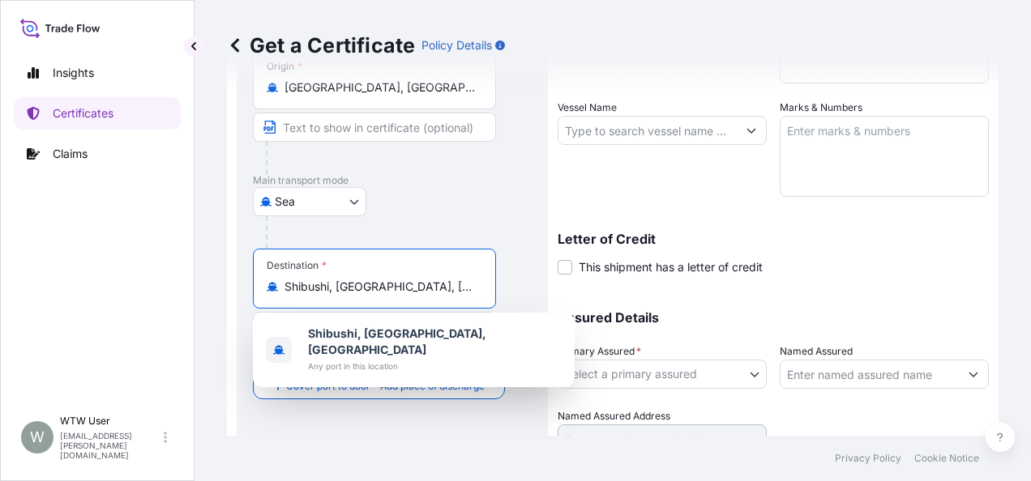
click at [433, 289] on input "Shibushi, [GEOGRAPHIC_DATA], [GEOGRAPHIC_DATA]" at bounding box center [379, 287] width 191 height 16
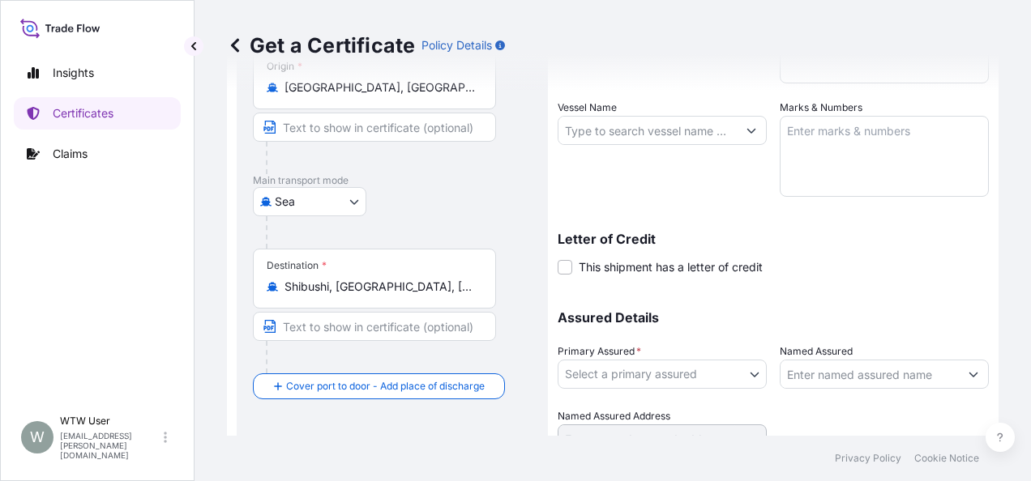
click at [532, 265] on div "Route Details Reset Route Details Place of loading [GEOGRAPHIC_DATA], [GEOGRAPH…" at bounding box center [392, 152] width 311 height 695
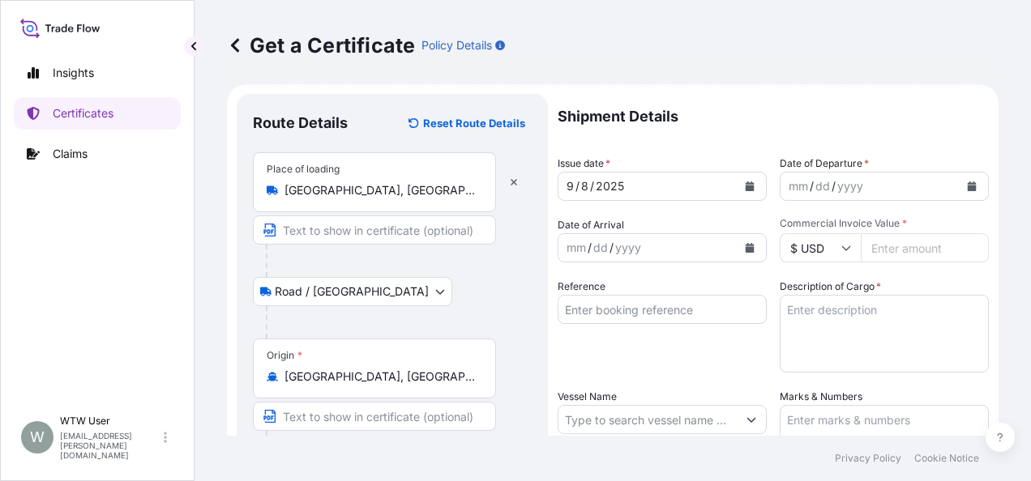
scroll to position [6, 0]
click at [745, 185] on icon "Calendar" at bounding box center [750, 187] width 10 height 10
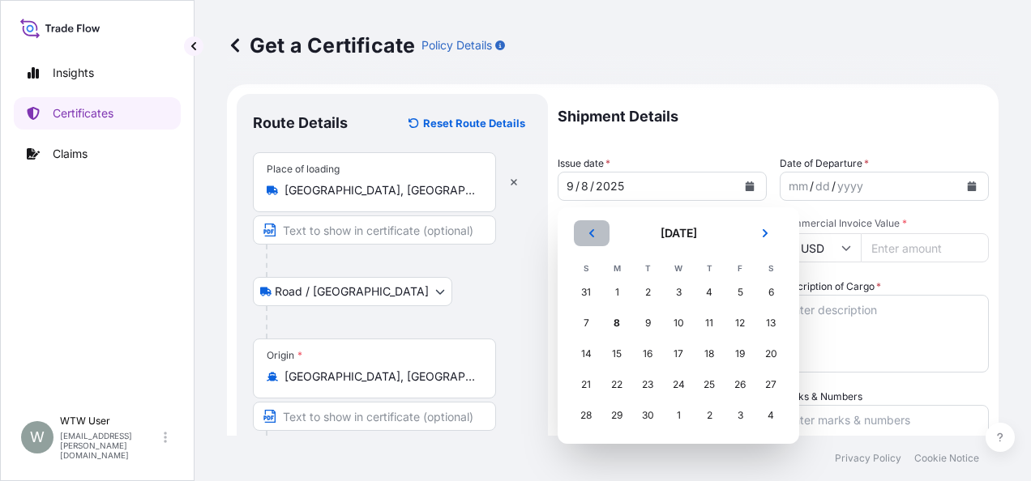
click at [590, 227] on button "Previous" at bounding box center [592, 233] width 36 height 26
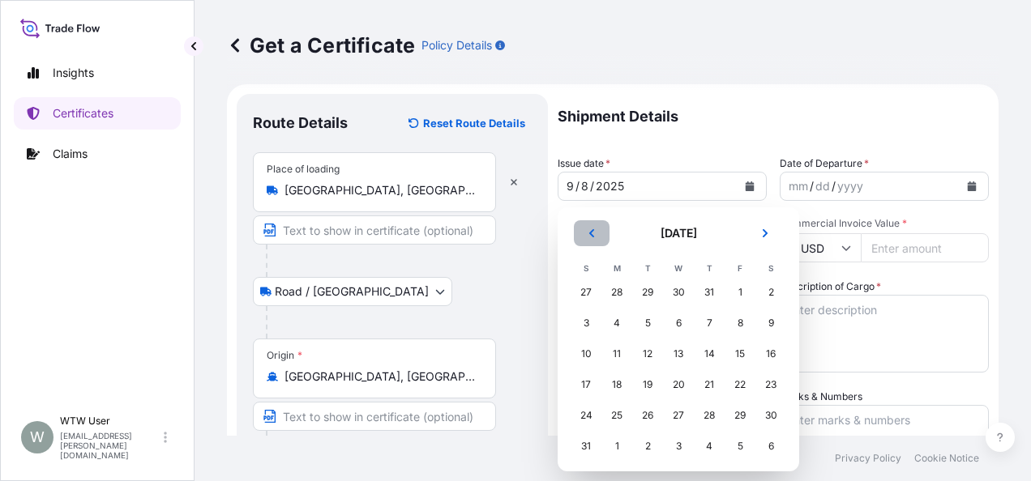
click at [590, 227] on button "Previous" at bounding box center [592, 233] width 36 height 26
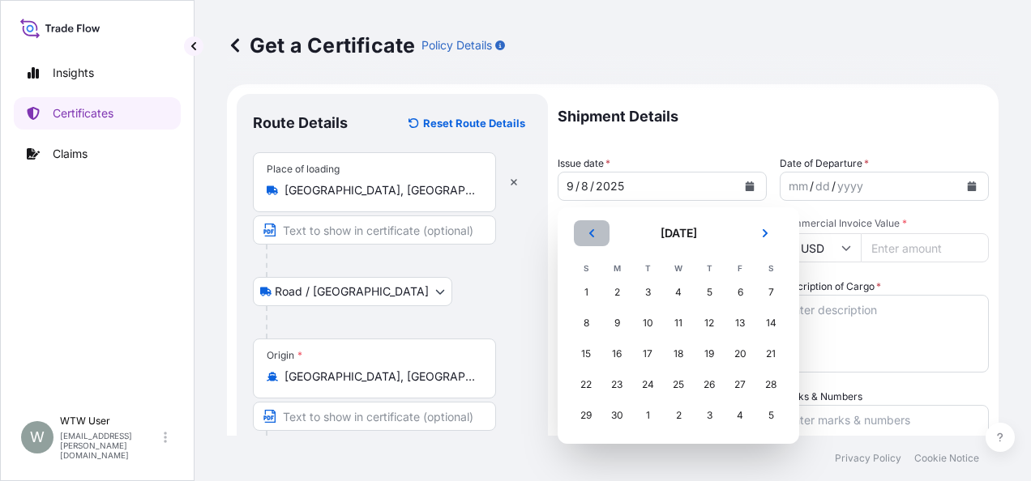
click at [590, 227] on button "Previous" at bounding box center [592, 233] width 36 height 26
click at [681, 340] on div "16" at bounding box center [678, 354] width 29 height 29
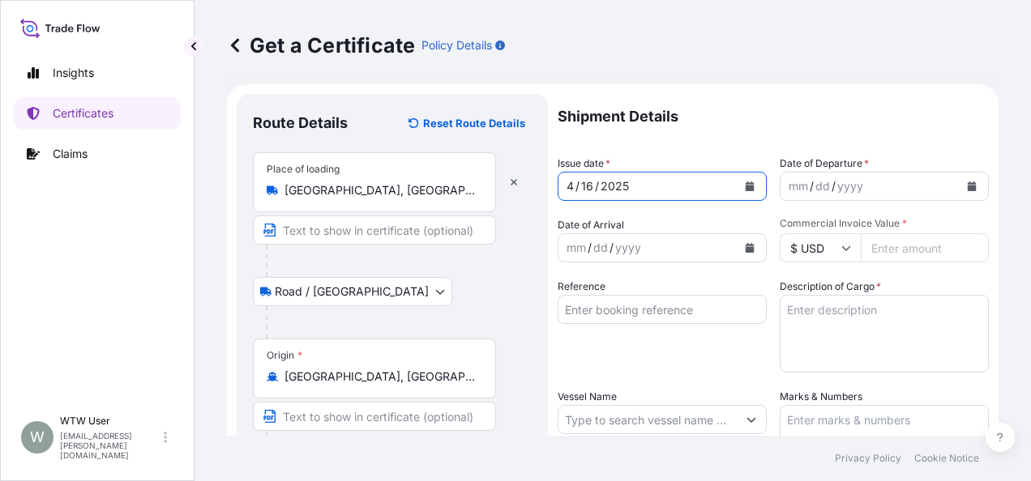
click at [737, 185] on button "Calendar" at bounding box center [750, 186] width 26 height 26
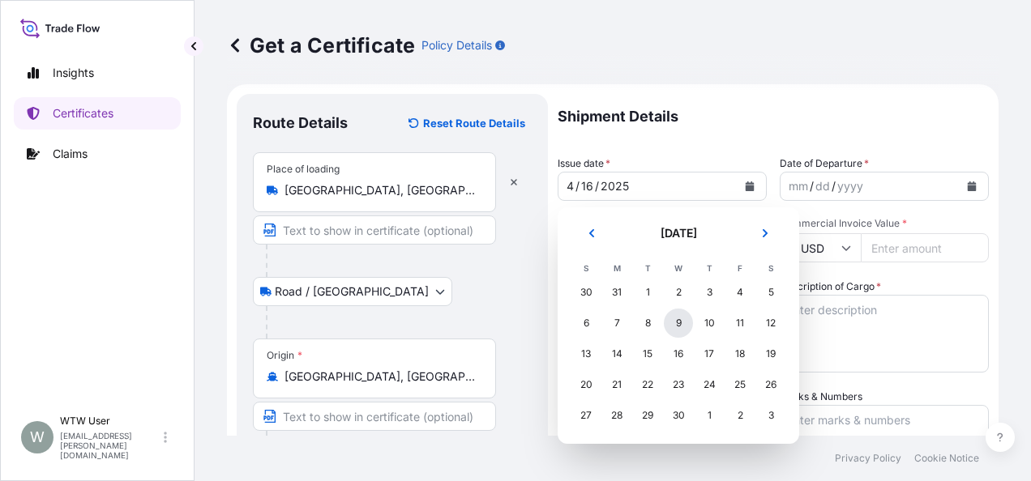
click at [689, 319] on div "9" at bounding box center [678, 323] width 29 height 29
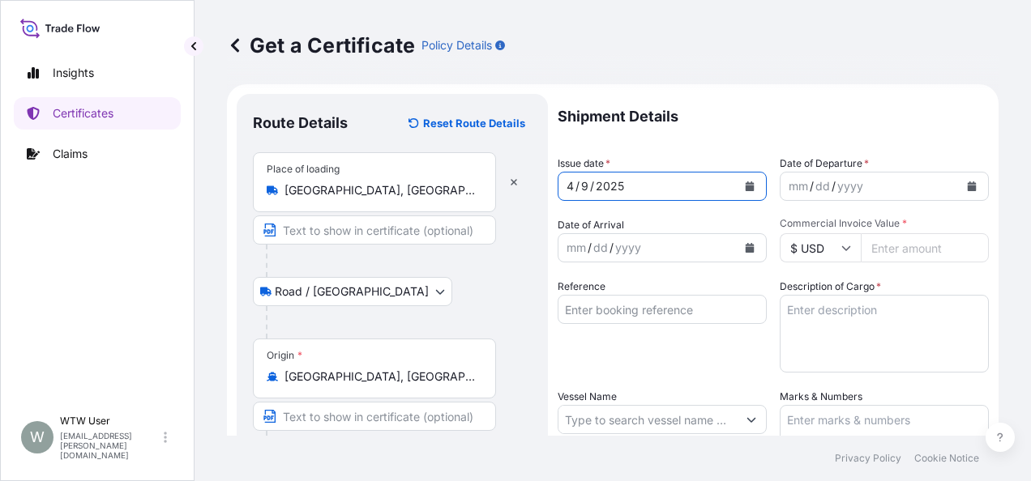
click at [959, 185] on button "Calendar" at bounding box center [972, 186] width 26 height 26
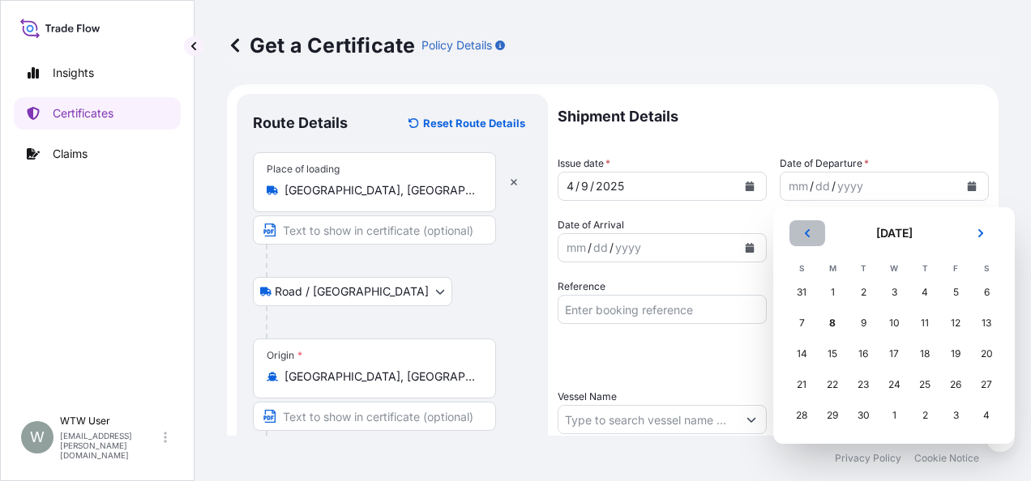
click at [802, 242] on button "Previous" at bounding box center [807, 233] width 36 height 26
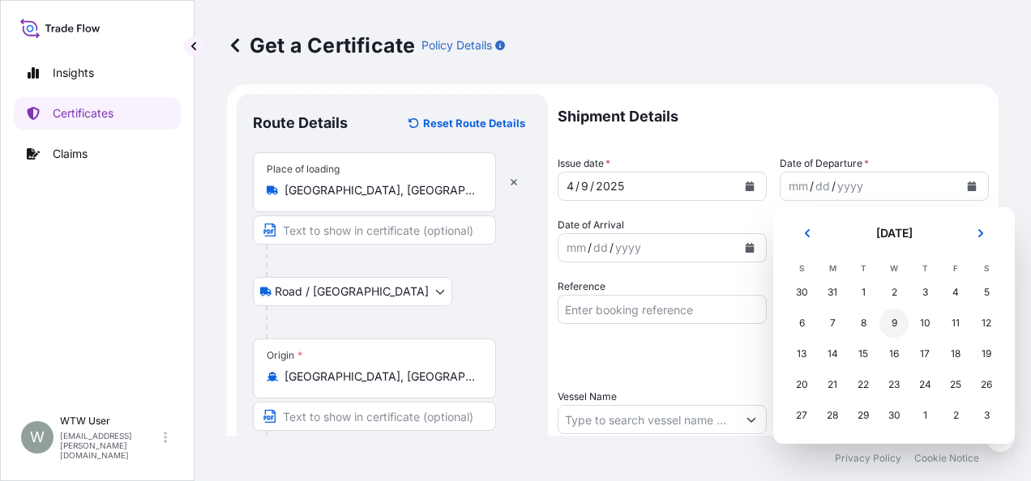
click at [890, 332] on div "9" at bounding box center [893, 323] width 29 height 29
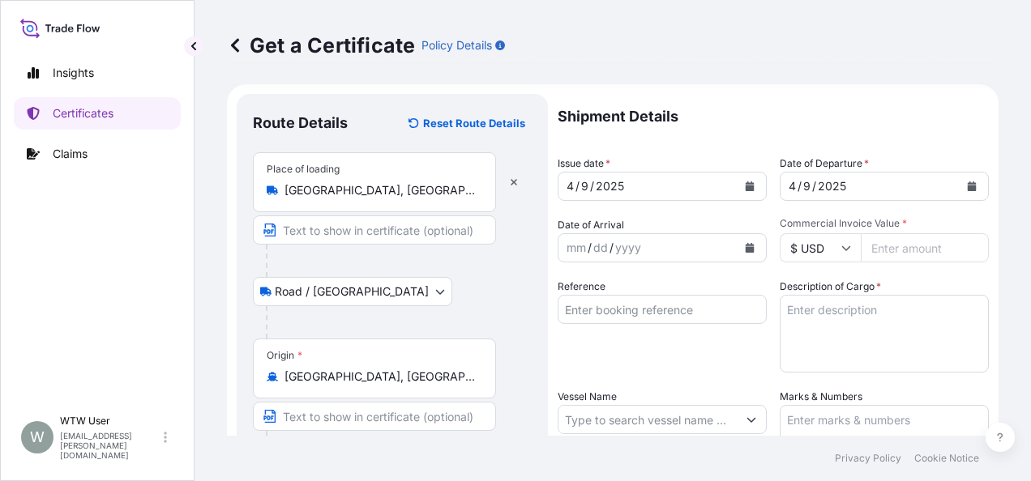
click at [745, 256] on button "Calendar" at bounding box center [750, 248] width 26 height 26
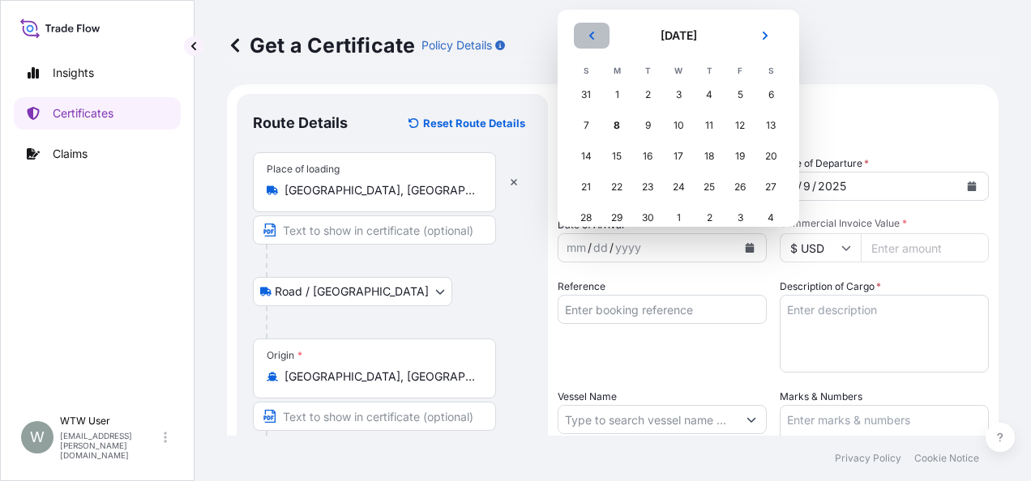
click at [591, 38] on icon "Previous" at bounding box center [592, 36] width 10 height 10
click at [680, 130] on div "7" at bounding box center [678, 125] width 29 height 29
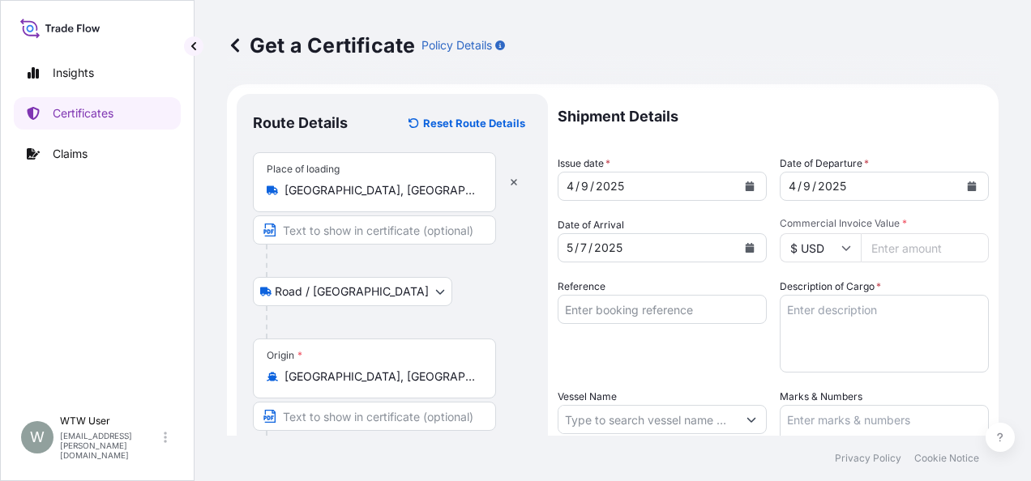
click at [912, 249] on input "Commercial Invoice Value *" at bounding box center [925, 247] width 128 height 29
paste input "71308.44"
type input "71308.44"
click at [965, 303] on textarea "Description of Cargo *" at bounding box center [884, 334] width 209 height 78
click at [707, 313] on input "Reference" at bounding box center [662, 309] width 209 height 29
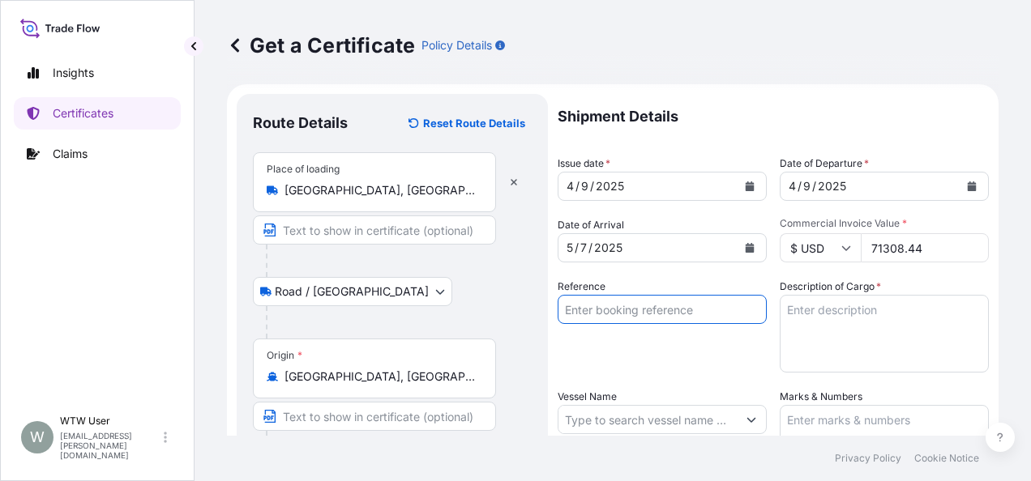
paste input "SC433529 / TA-3424"
type input "SC433529 / TA-3424"
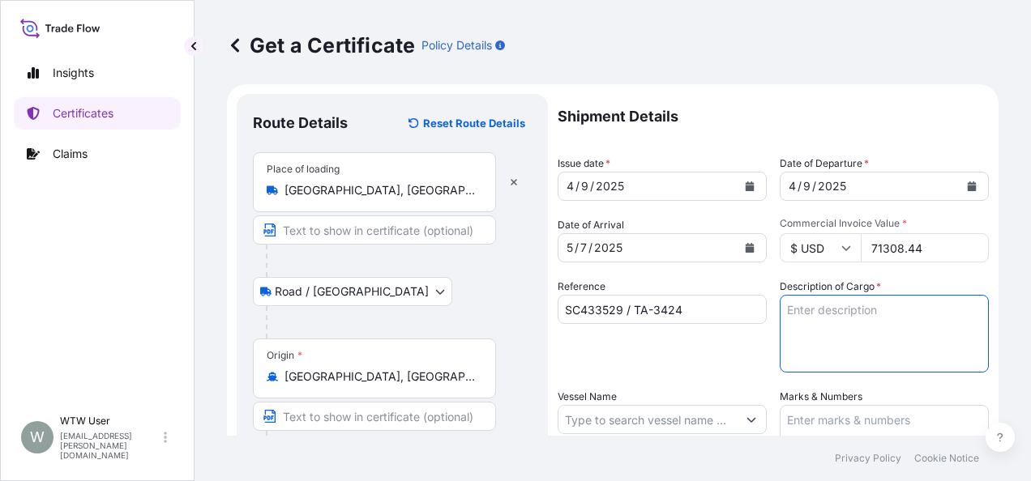
click at [878, 352] on textarea "Description of Cargo *" at bounding box center [884, 334] width 209 height 78
paste textarea "SOYPASS "2" (ANIMAL FEED) IN BULK"
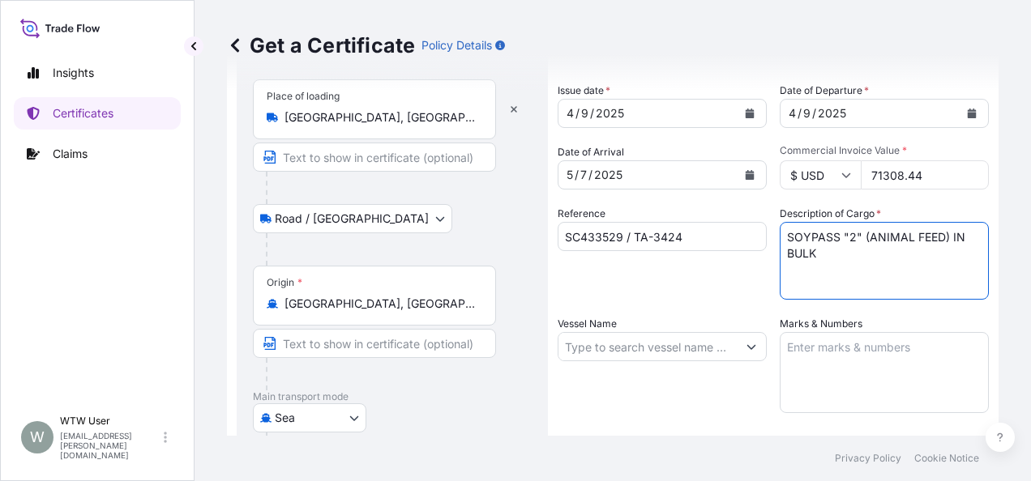
scroll to position [81, 0]
type textarea "SOYPASS "2" (ANIMAL FEED) IN BULK"
click at [608, 340] on input "Vessel Name" at bounding box center [647, 345] width 178 height 29
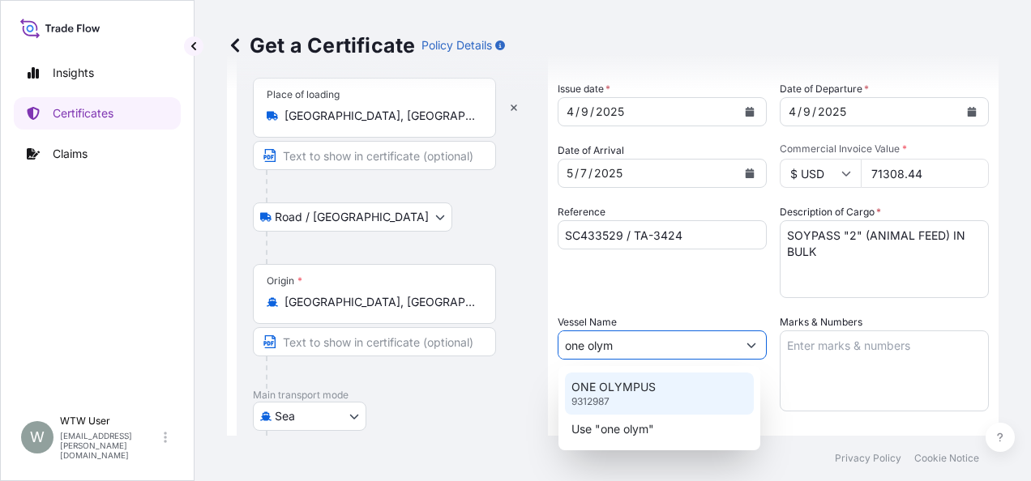
click at [624, 387] on p "ONE OLYMPUS" at bounding box center [613, 387] width 84 height 16
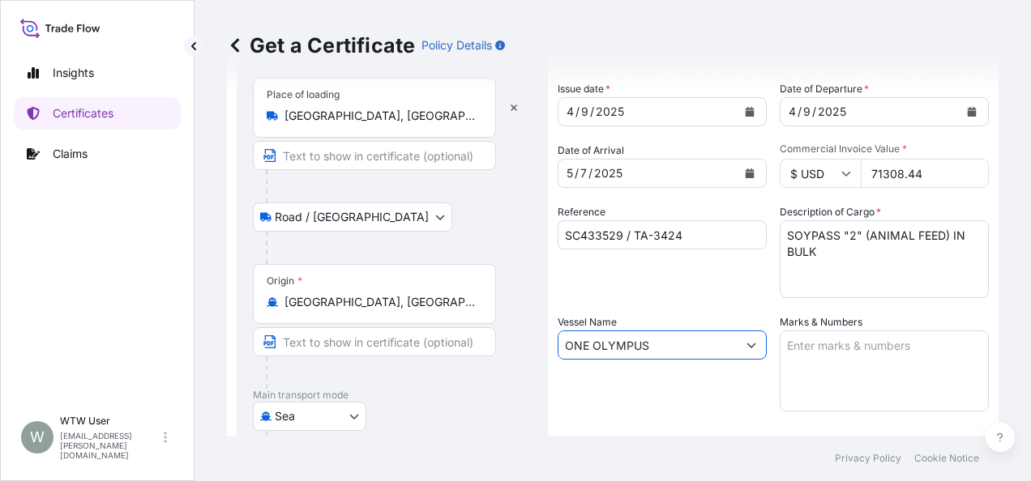
type input "ONE OLYMPUS"
click at [854, 377] on textarea "Marks & Numbers" at bounding box center [884, 371] width 209 height 81
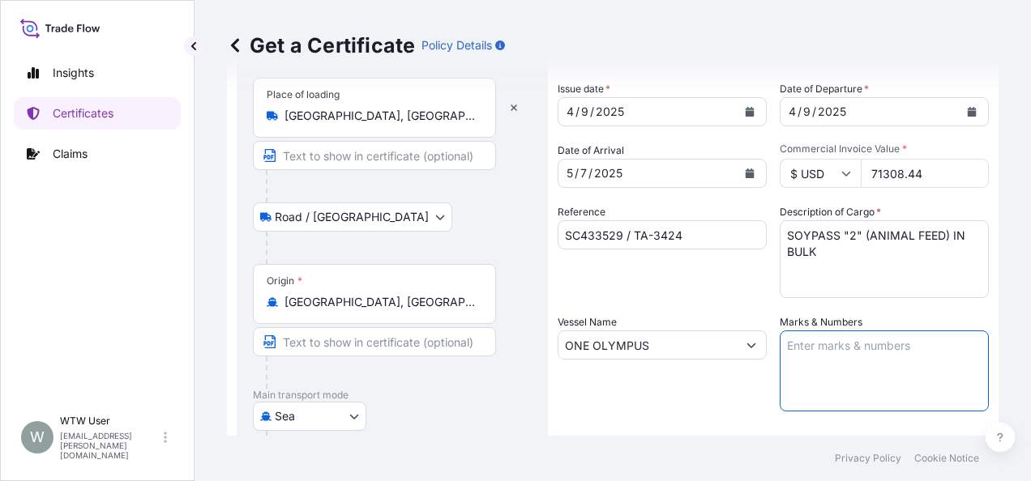
paste textarea "INVOICE NO. 17048725"
type textarea "INVOICE NO. 17048725"
click at [609, 401] on div "Vessel Name ONE OLYMPUS" at bounding box center [662, 362] width 209 height 97
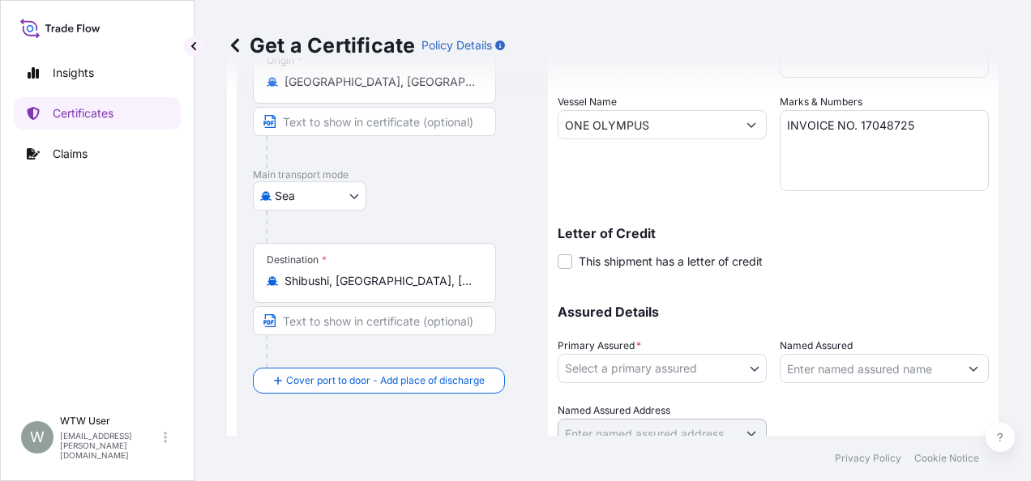
scroll to position [327, 0]
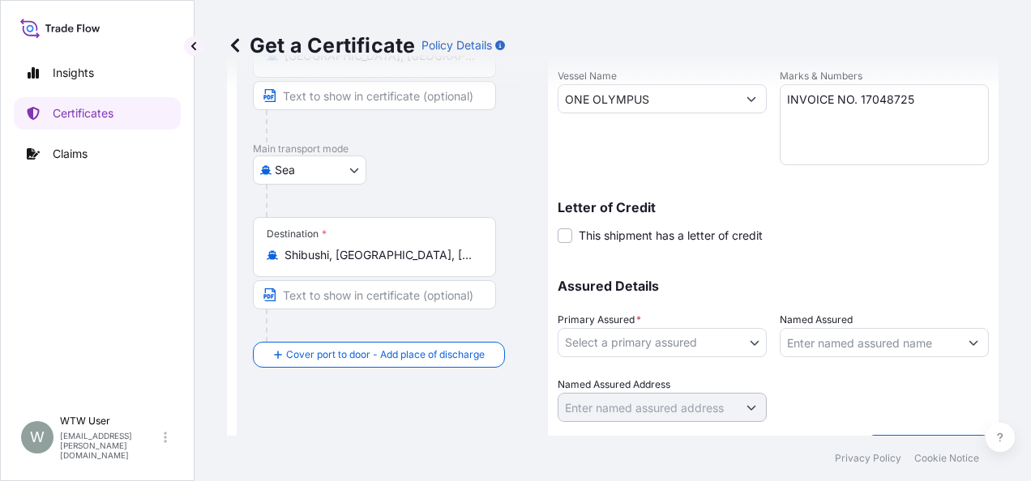
click at [569, 340] on body "Insights Certificates Claims W WTW User [EMAIL_ADDRESS][PERSON_NAME][DOMAIN_NAM…" at bounding box center [515, 240] width 1031 height 481
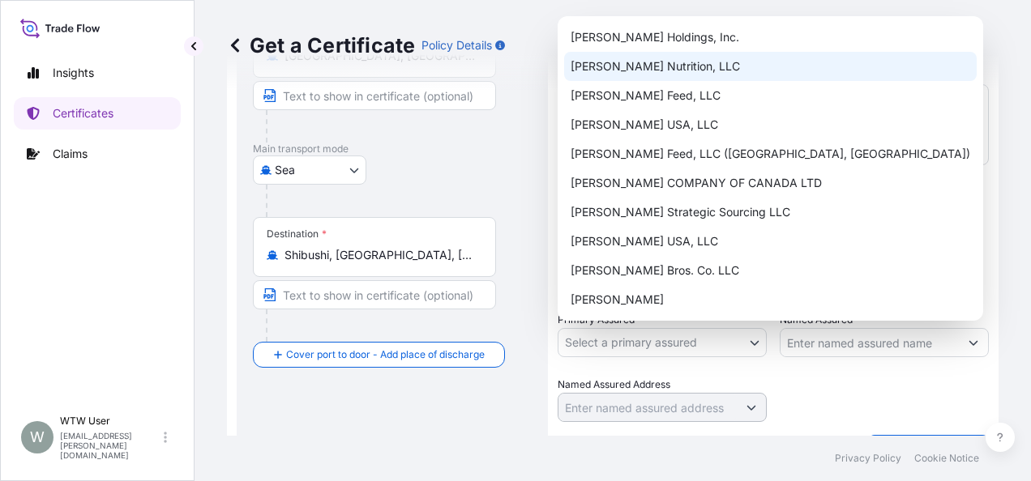
click at [660, 80] on div "[PERSON_NAME] Nutrition, LLC" at bounding box center [770, 66] width 413 height 29
select select "31733"
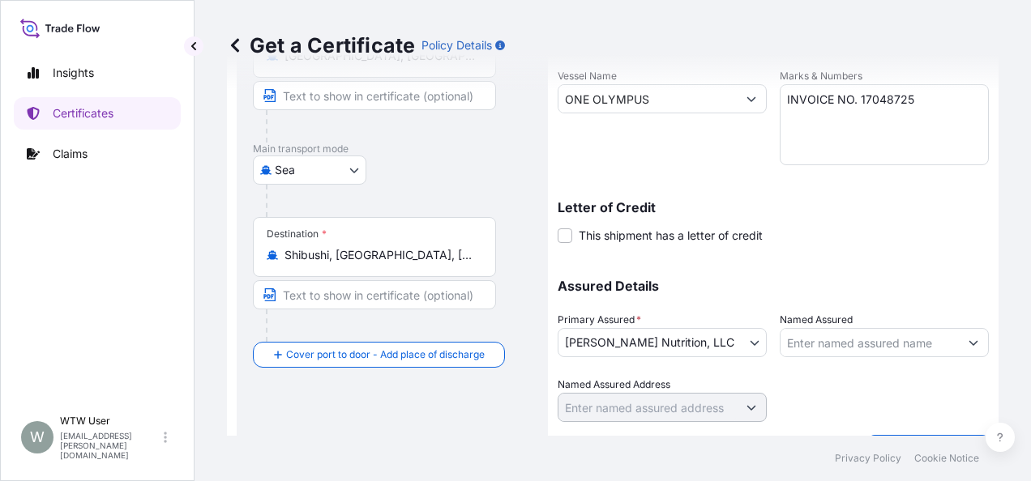
click at [846, 386] on div at bounding box center [884, 399] width 209 height 45
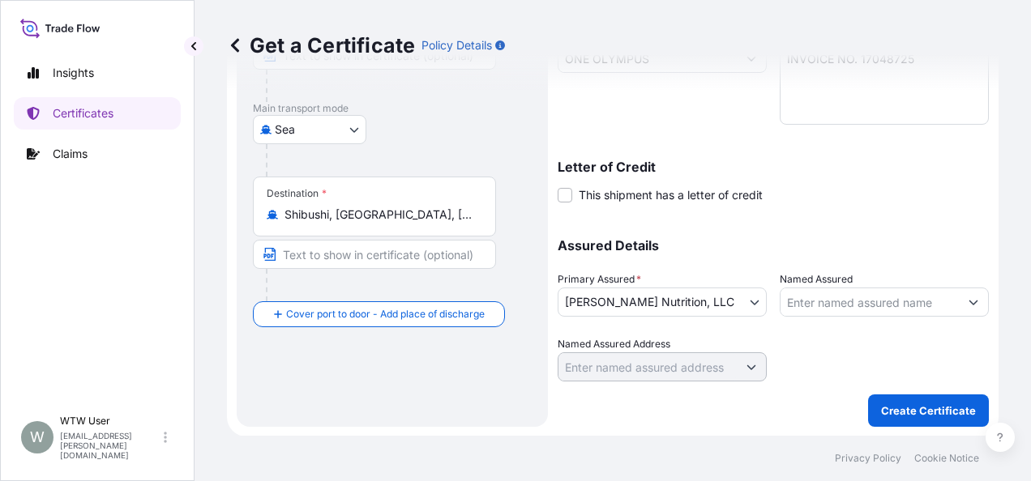
scroll to position [282, 0]
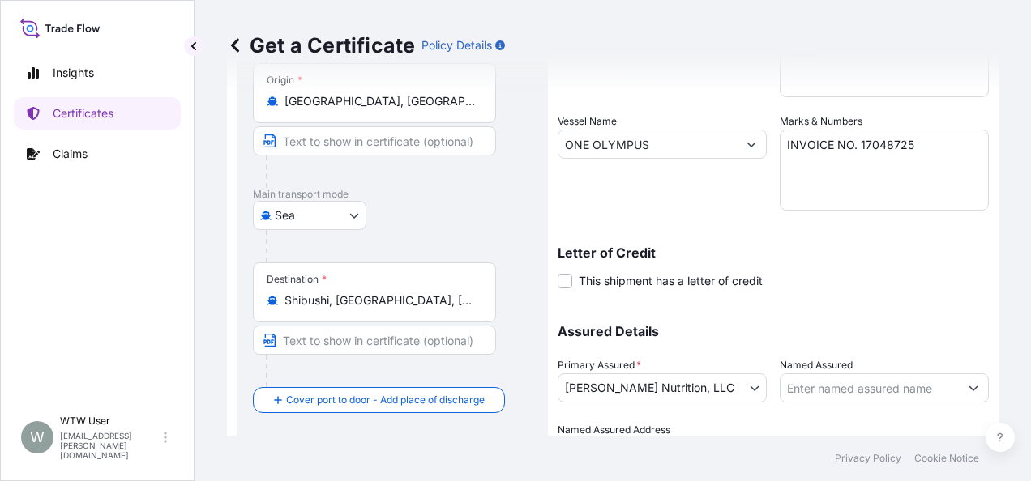
click at [433, 300] on input "Shibushi, [GEOGRAPHIC_DATA], [GEOGRAPHIC_DATA]" at bounding box center [379, 301] width 191 height 16
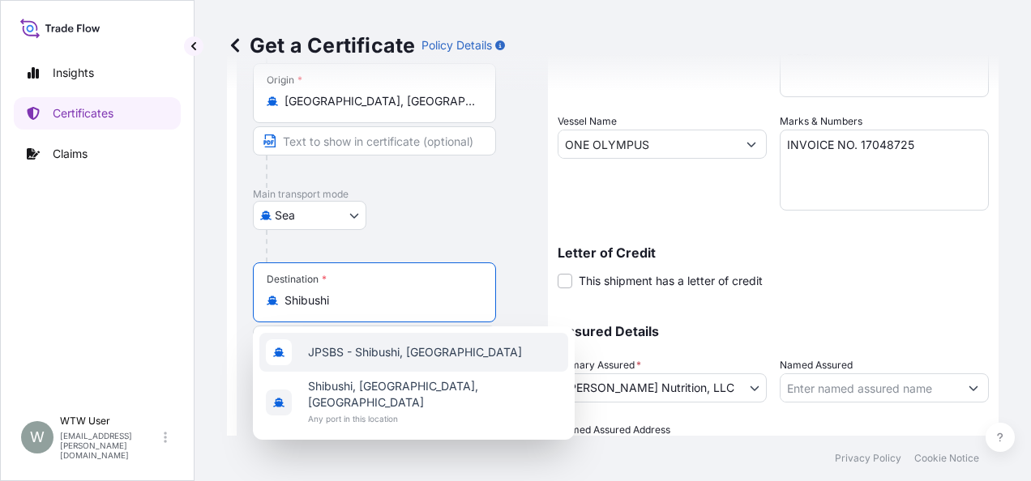
click at [425, 348] on span "JPSBS - Shibushi, [GEOGRAPHIC_DATA]" at bounding box center [415, 352] width 214 height 16
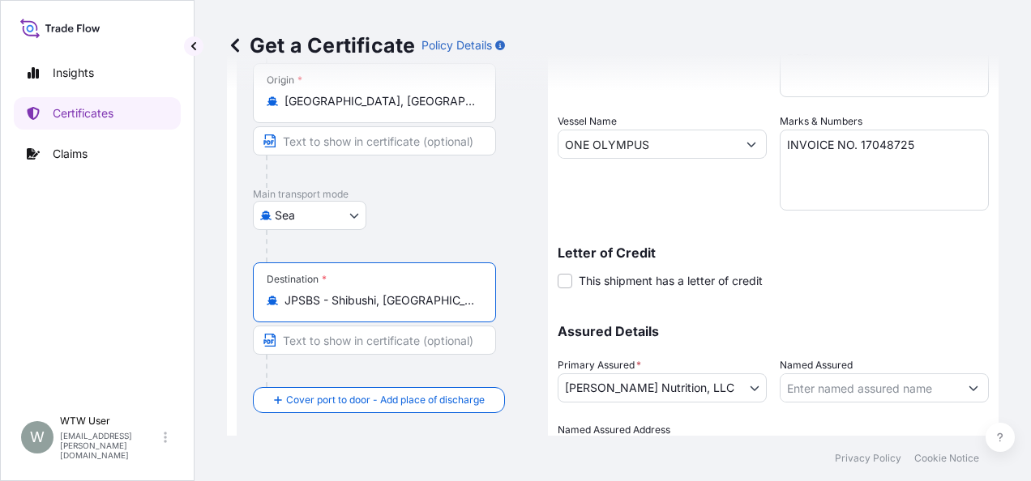
type input "JPSBS - Shibushi, [GEOGRAPHIC_DATA]"
click at [473, 430] on div "Route Details Reset Route Details Place of loading [GEOGRAPHIC_DATA], [GEOGRAPH…" at bounding box center [392, 166] width 279 height 662
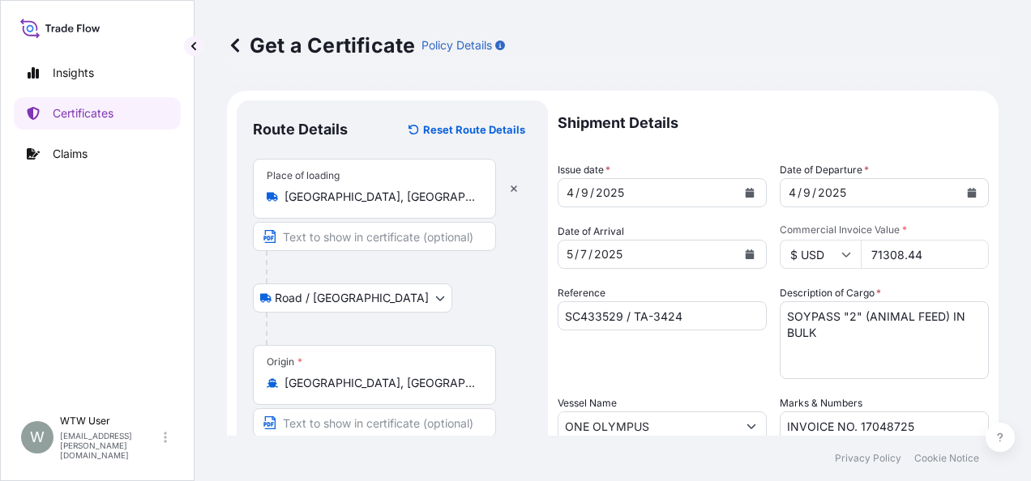
scroll to position [368, 0]
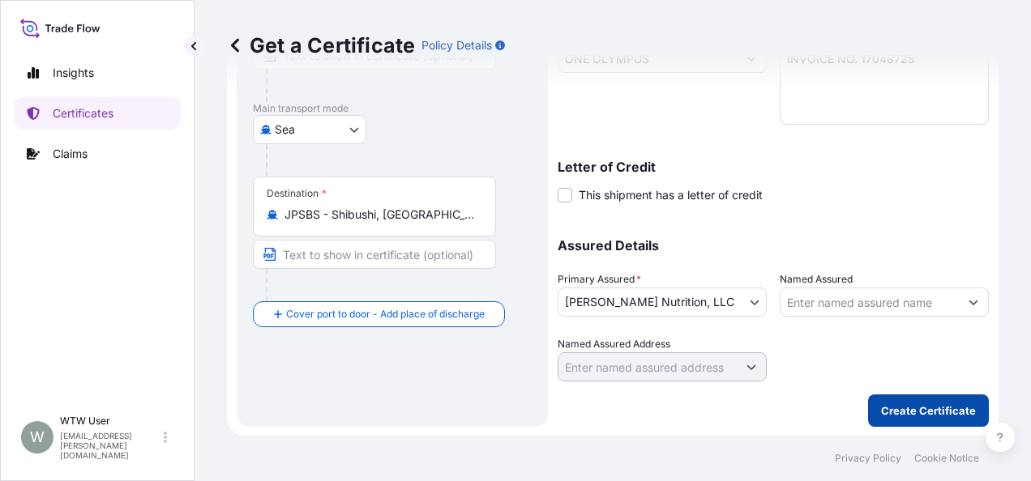
click at [913, 399] on button "Create Certificate" at bounding box center [928, 411] width 121 height 32
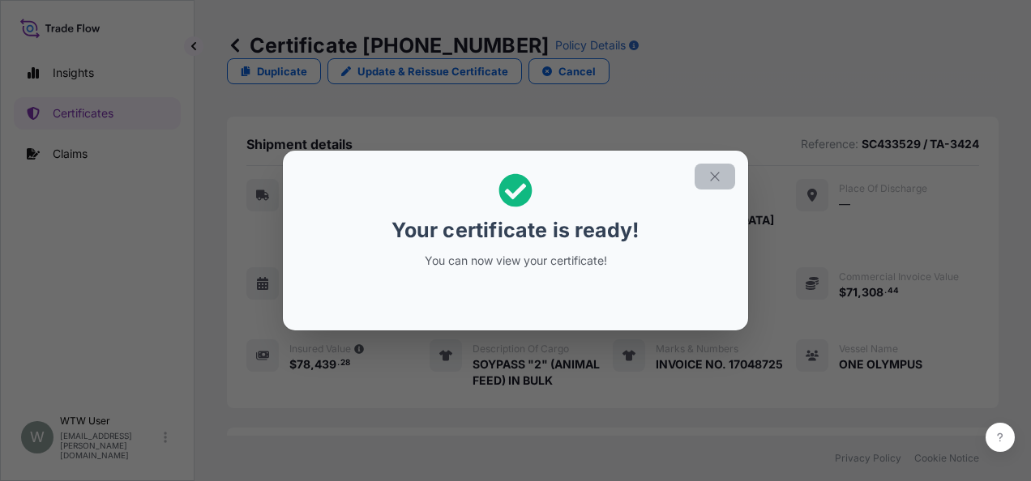
click at [716, 178] on icon "button" at bounding box center [714, 176] width 15 height 15
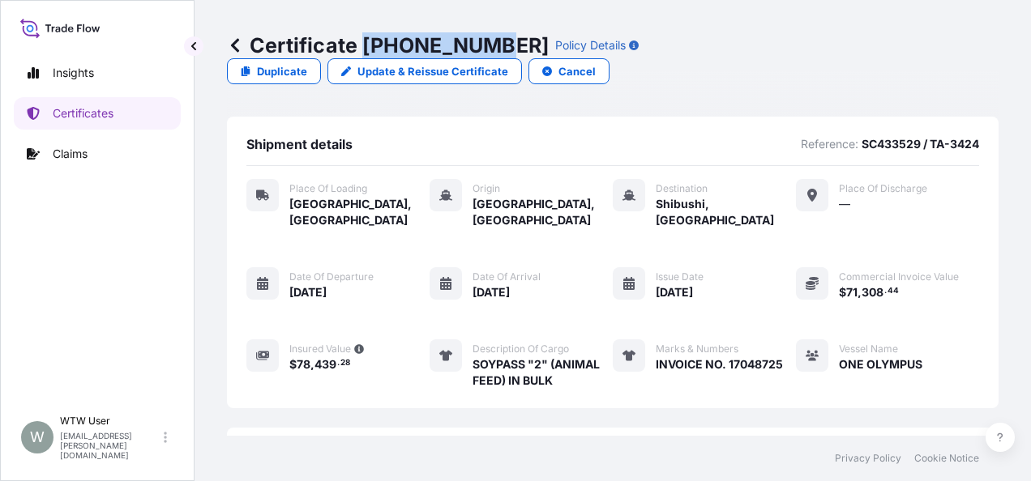
drag, startPoint x: 374, startPoint y: 46, endPoint x: 484, endPoint y: 51, distance: 109.5
click at [484, 51] on p "Certificate [PHONE_NUMBER]" at bounding box center [388, 45] width 322 height 26
copy p "[PHONE_NUMBER]"
click at [93, 109] on p "Certificates" at bounding box center [83, 113] width 61 height 16
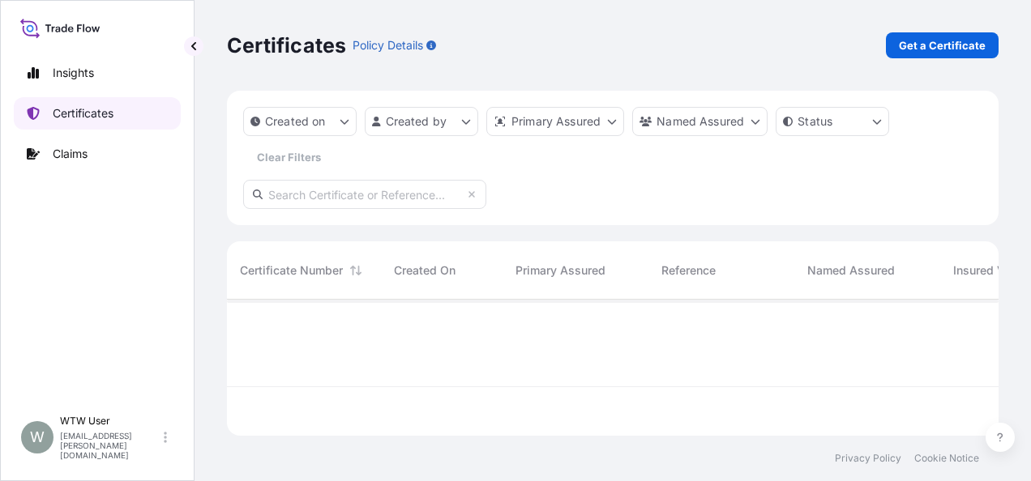
scroll to position [133, 759]
click at [339, 203] on input "text" at bounding box center [364, 194] width 243 height 29
paste input "[PHONE_NUMBER]"
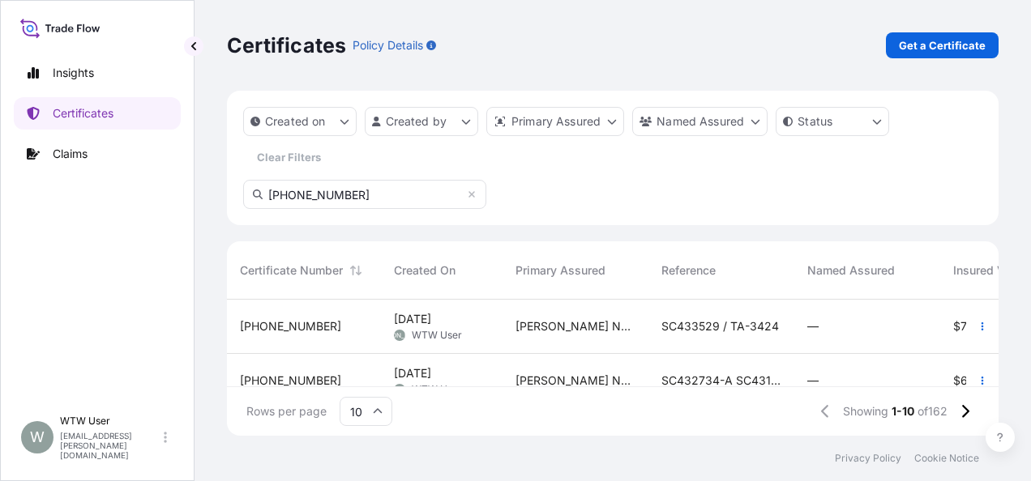
type input "[PHONE_NUMBER]"
click at [347, 323] on div "[PHONE_NUMBER]" at bounding box center [304, 326] width 128 height 16
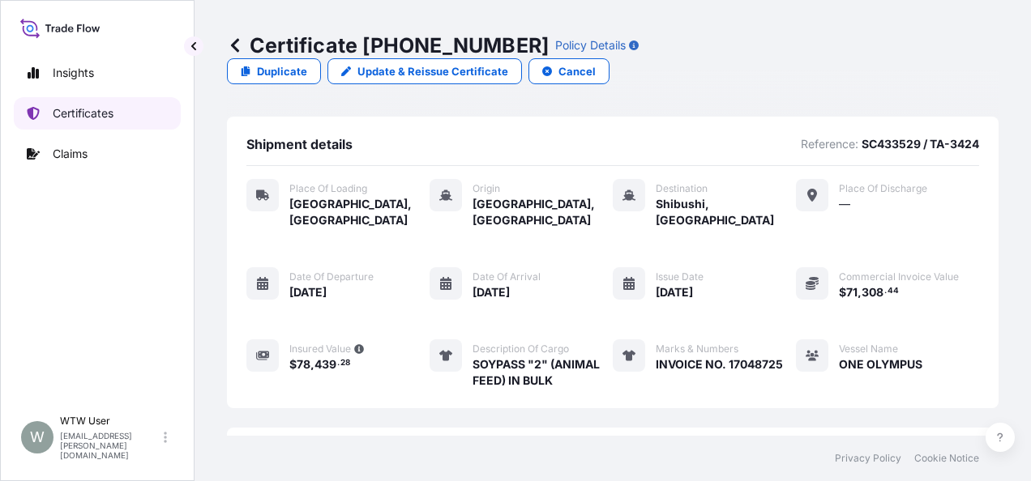
click at [73, 100] on link "Certificates" at bounding box center [97, 113] width 167 height 32
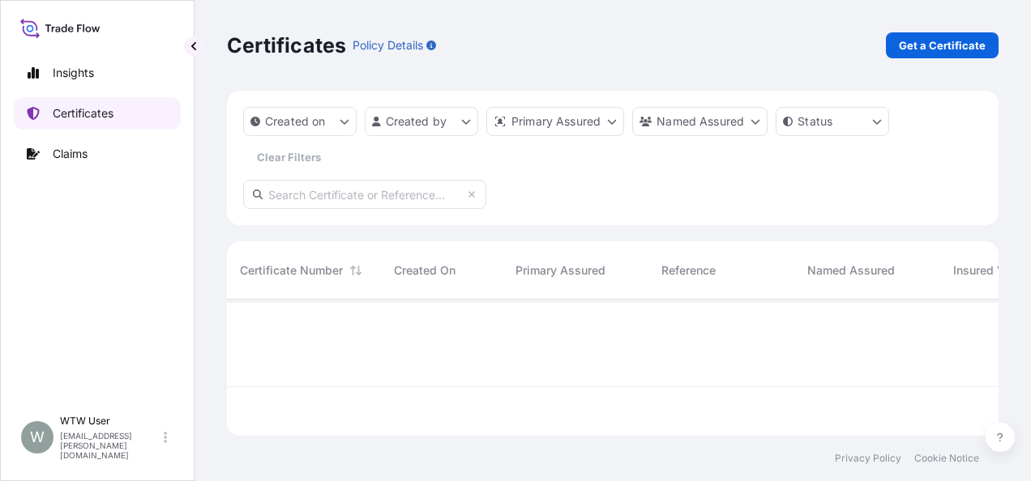
scroll to position [133, 759]
click at [285, 188] on input "text" at bounding box center [364, 194] width 243 height 29
paste input "[PHONE_NUMBER]"
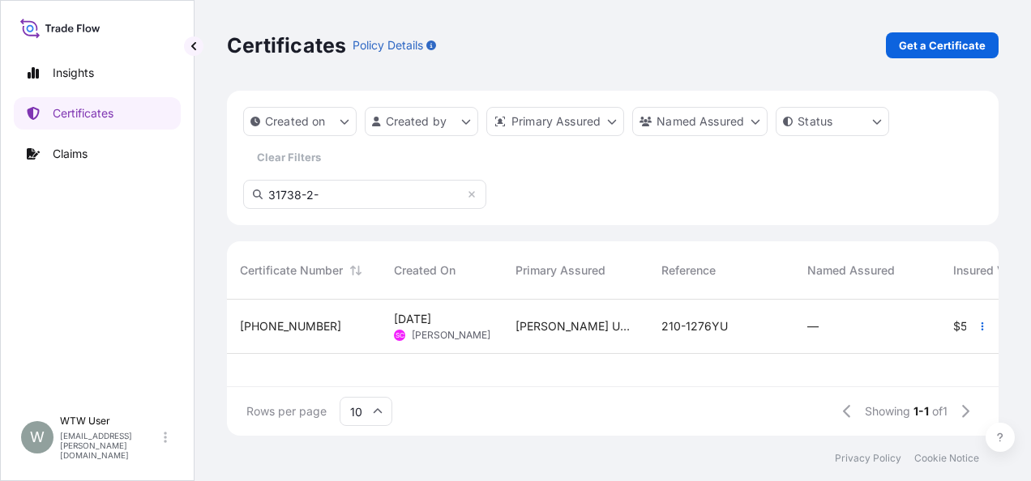
type input "31738-2-"
click at [341, 328] on div "[PHONE_NUMBER]" at bounding box center [304, 326] width 128 height 16
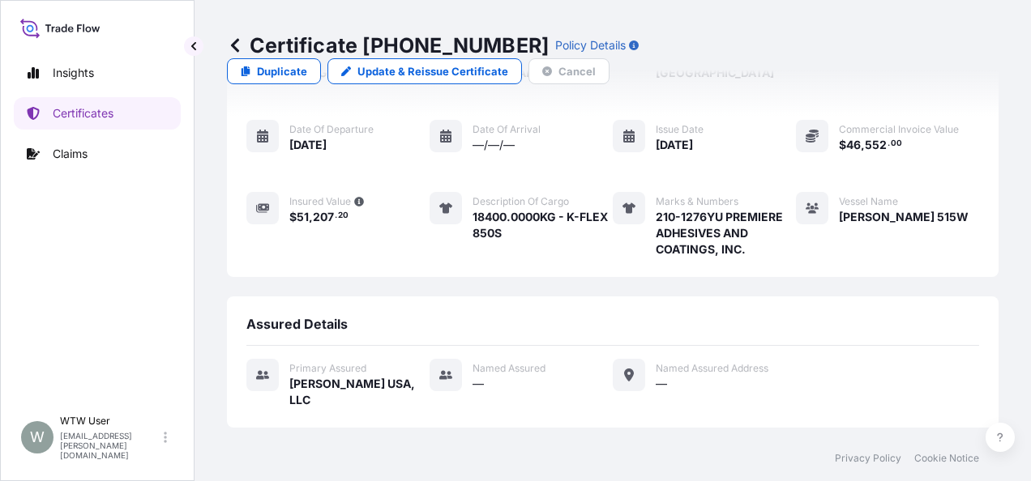
scroll to position [366, 0]
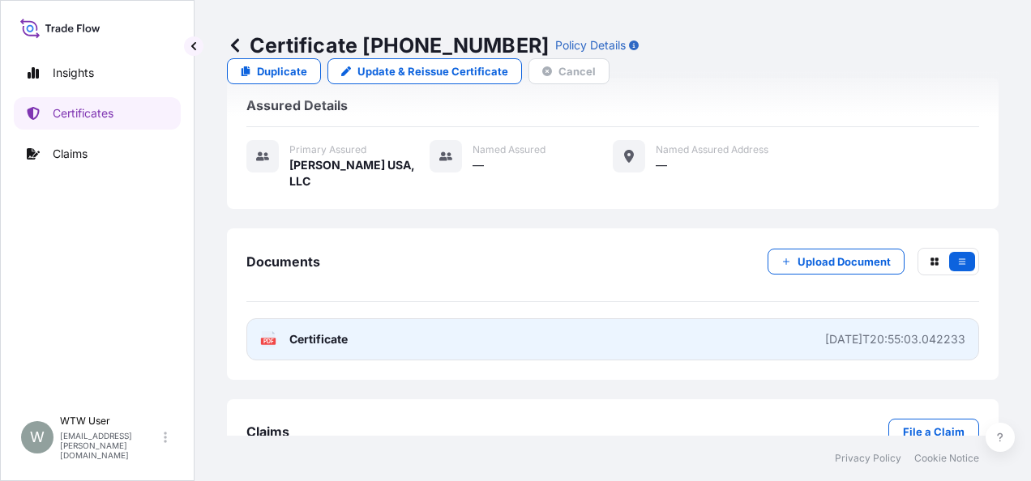
click at [739, 318] on link "PDF Certificate [DATE]T20:55:03.042233" at bounding box center [612, 339] width 733 height 42
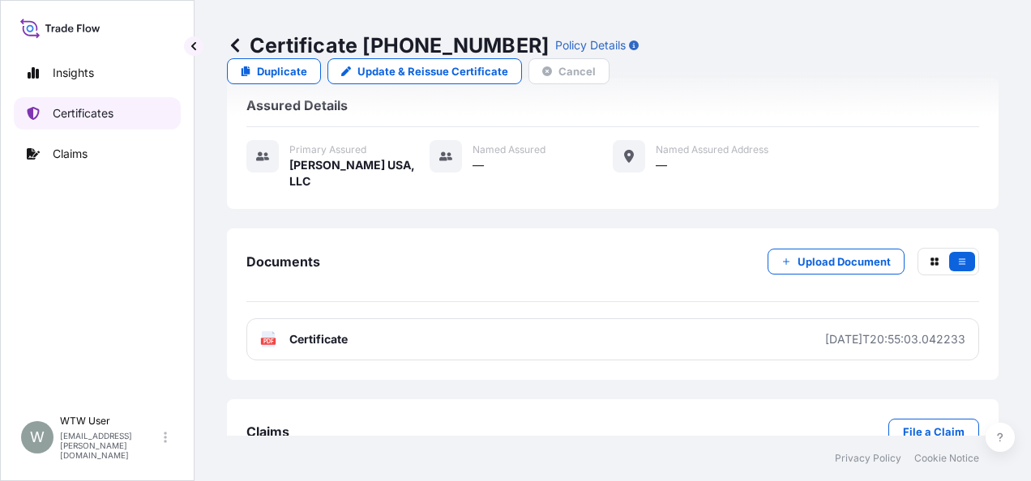
click at [91, 109] on p "Certificates" at bounding box center [83, 113] width 61 height 16
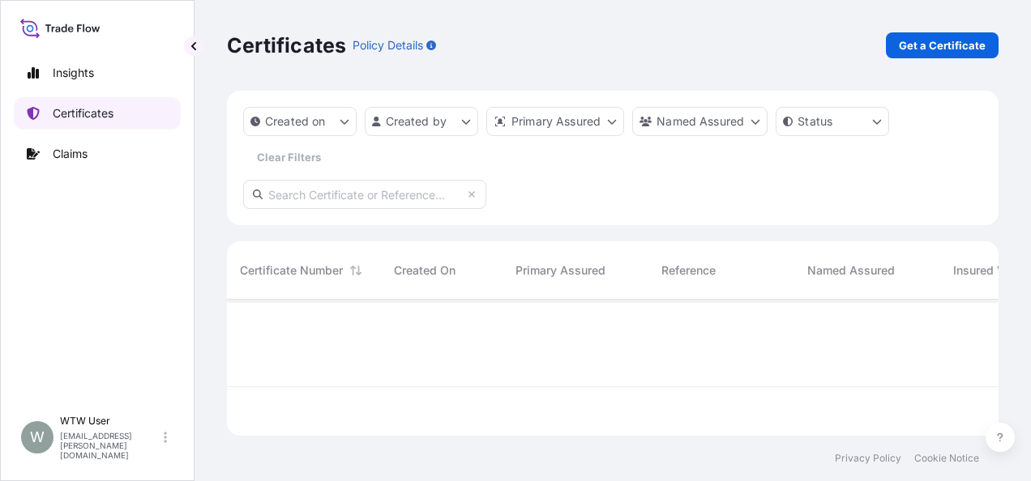
scroll to position [133, 759]
click at [908, 47] on p "Get a Certificate" at bounding box center [942, 45] width 87 height 16
select select "Sea"
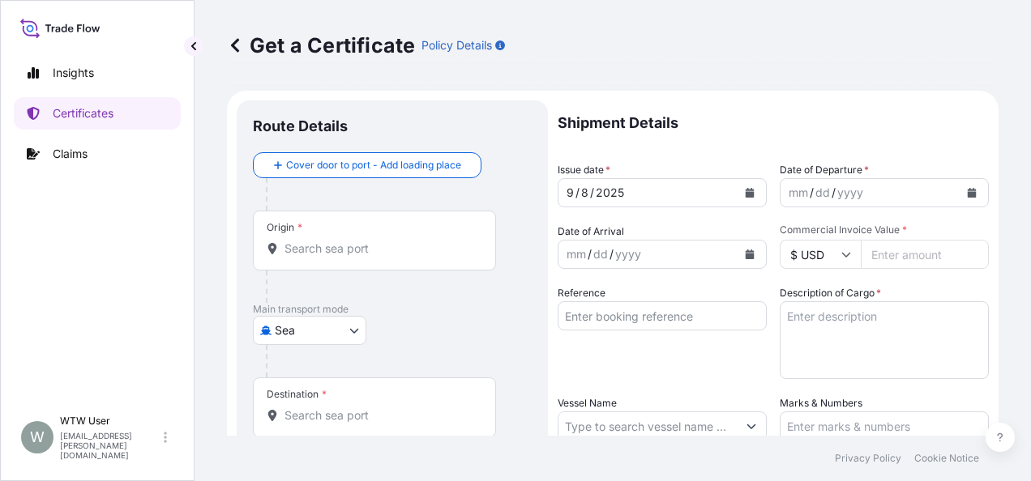
click at [334, 271] on div at bounding box center [381, 287] width 230 height 32
click at [336, 264] on div "Origin *" at bounding box center [374, 241] width 243 height 60
click at [336, 257] on input "Origin *" at bounding box center [379, 249] width 191 height 16
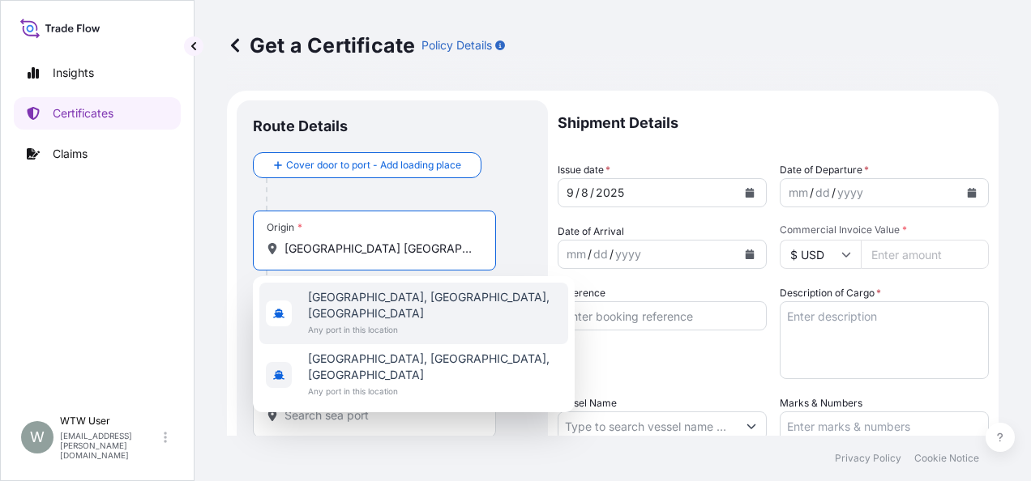
click at [426, 298] on div "[GEOGRAPHIC_DATA], [GEOGRAPHIC_DATA], [GEOGRAPHIC_DATA] Any port in this locati…" at bounding box center [413, 314] width 309 height 62
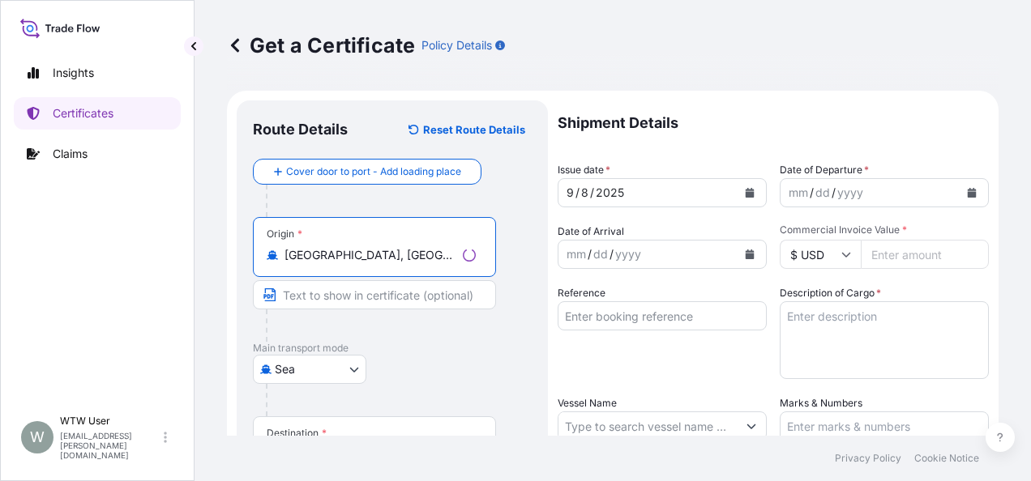
scroll to position [82, 0]
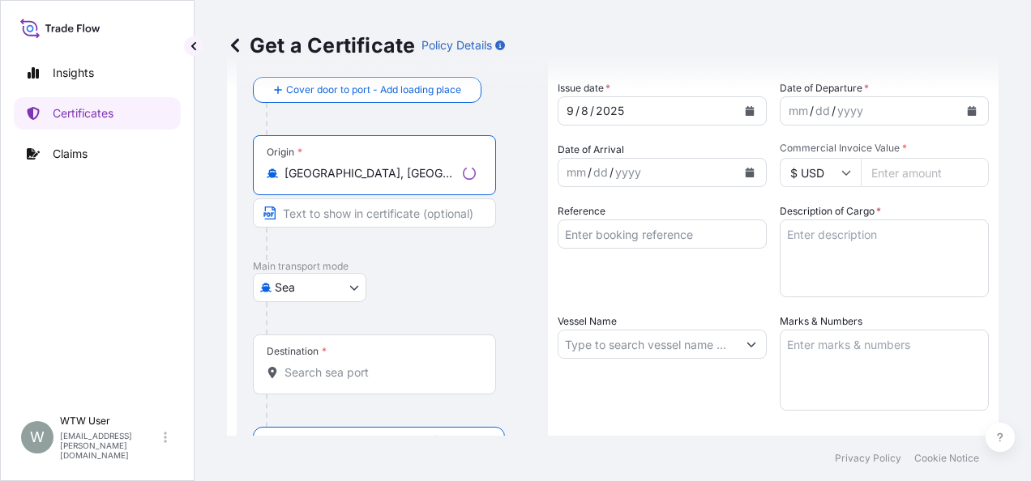
type input "[GEOGRAPHIC_DATA], [GEOGRAPHIC_DATA], [GEOGRAPHIC_DATA]"
click at [371, 384] on div "Destination *" at bounding box center [374, 365] width 243 height 60
click at [371, 381] on input "Destination *" at bounding box center [379, 373] width 191 height 16
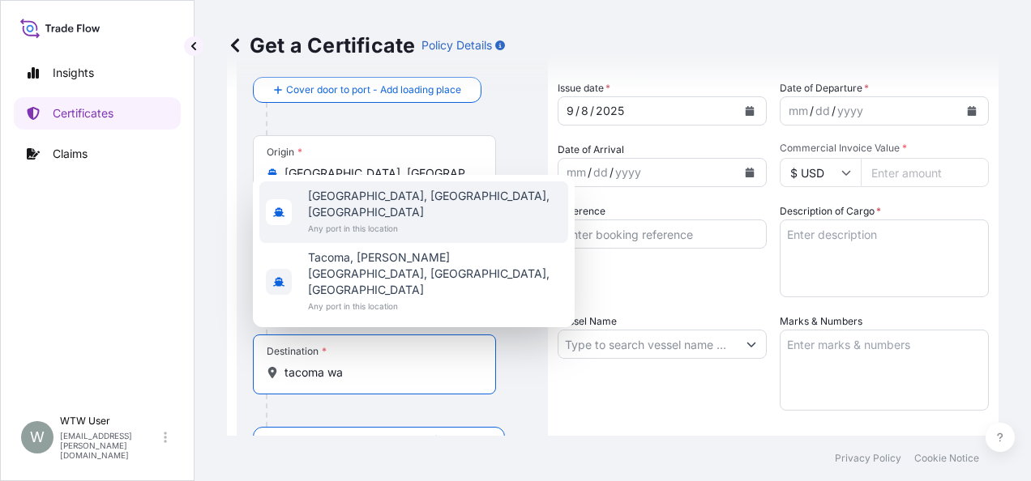
click at [397, 220] on span "[GEOGRAPHIC_DATA], [GEOGRAPHIC_DATA], [GEOGRAPHIC_DATA]" at bounding box center [435, 204] width 254 height 32
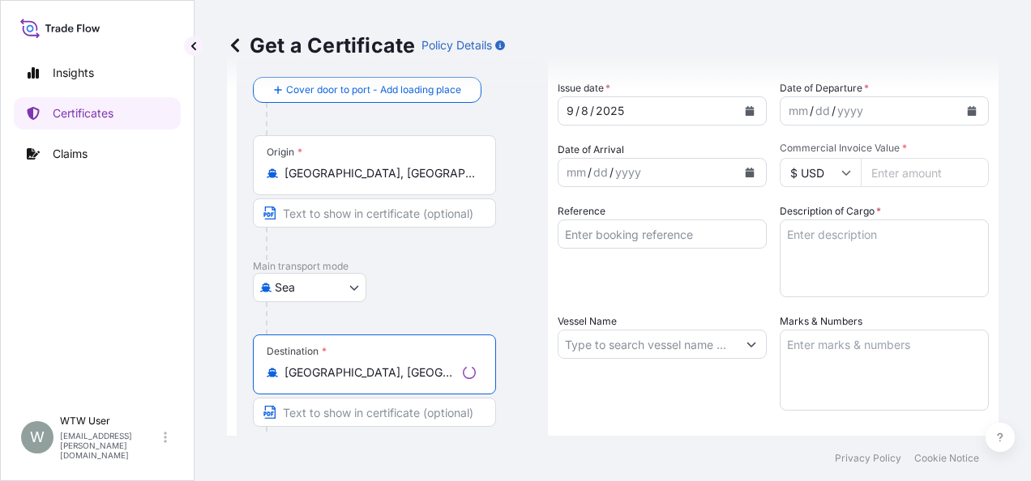
scroll to position [118, 0]
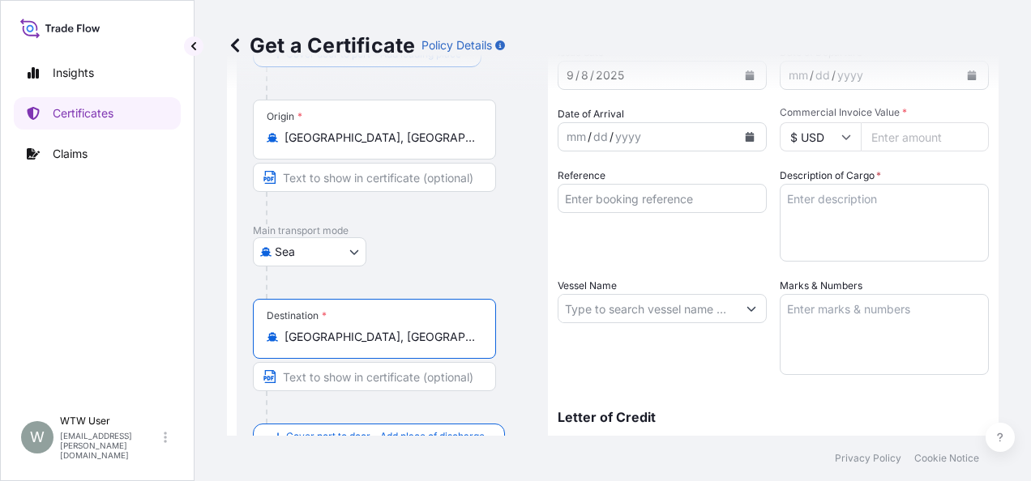
type input "[GEOGRAPHIC_DATA], [GEOGRAPHIC_DATA], [GEOGRAPHIC_DATA]"
click at [460, 148] on div "Origin * [GEOGRAPHIC_DATA], [GEOGRAPHIC_DATA], [GEOGRAPHIC_DATA]" at bounding box center [374, 130] width 243 height 60
click at [460, 146] on input "[GEOGRAPHIC_DATA], [GEOGRAPHIC_DATA], [GEOGRAPHIC_DATA]" at bounding box center [379, 138] width 191 height 16
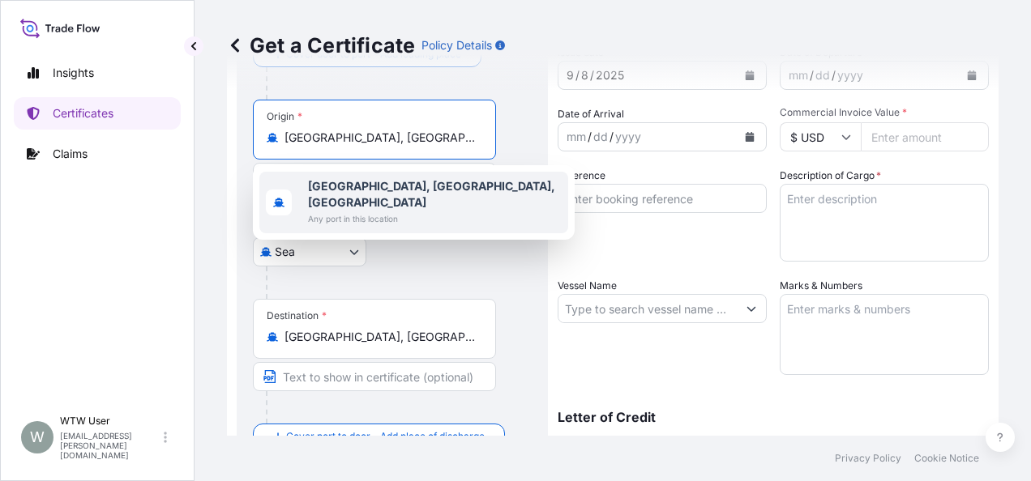
click at [420, 197] on div "[GEOGRAPHIC_DATA], [GEOGRAPHIC_DATA], [GEOGRAPHIC_DATA] Any port in this locati…" at bounding box center [413, 203] width 309 height 62
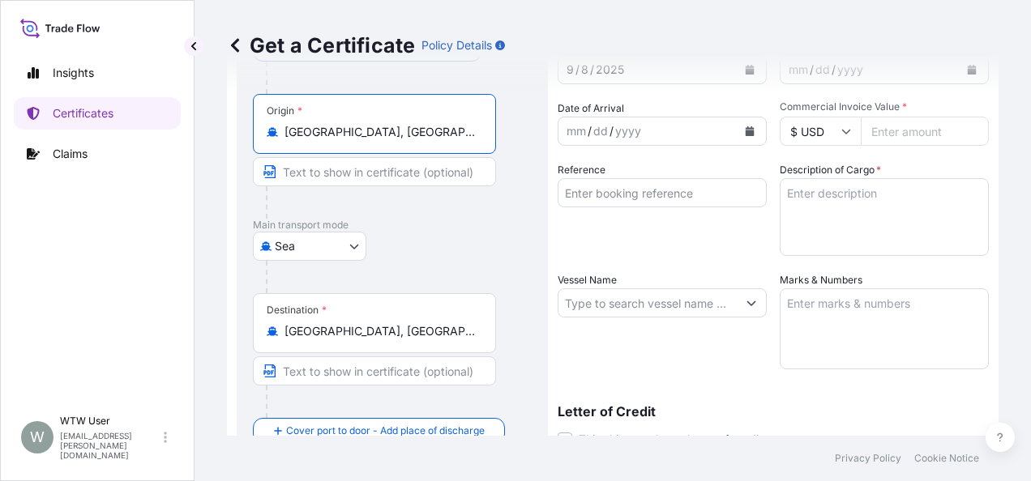
scroll to position [35, 0]
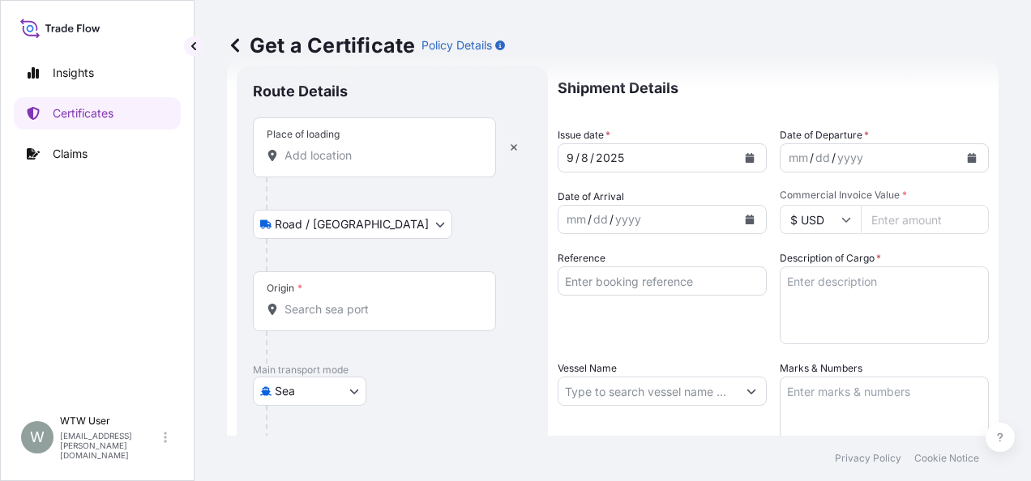
click at [332, 150] on input "Place of loading" at bounding box center [379, 155] width 191 height 16
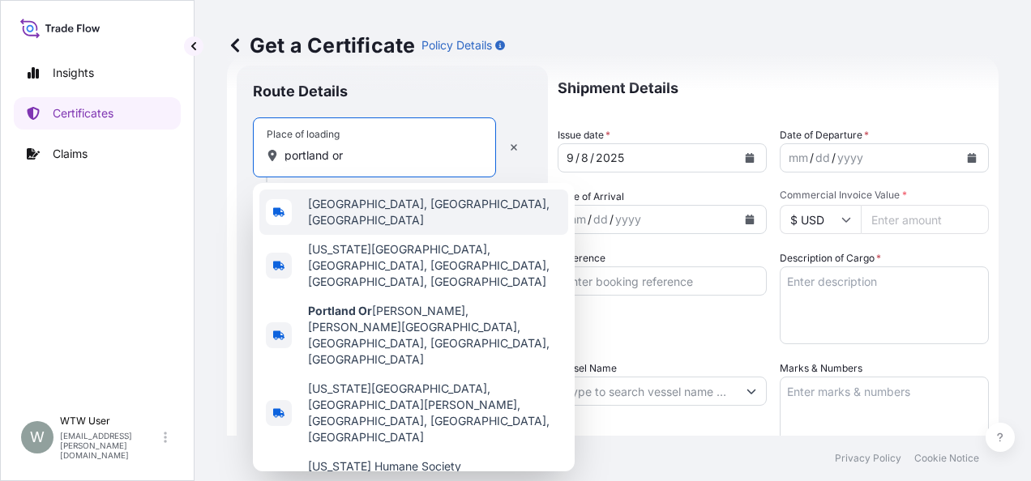
click at [421, 210] on div "[GEOGRAPHIC_DATA], [GEOGRAPHIC_DATA], [GEOGRAPHIC_DATA]" at bounding box center [413, 212] width 309 height 45
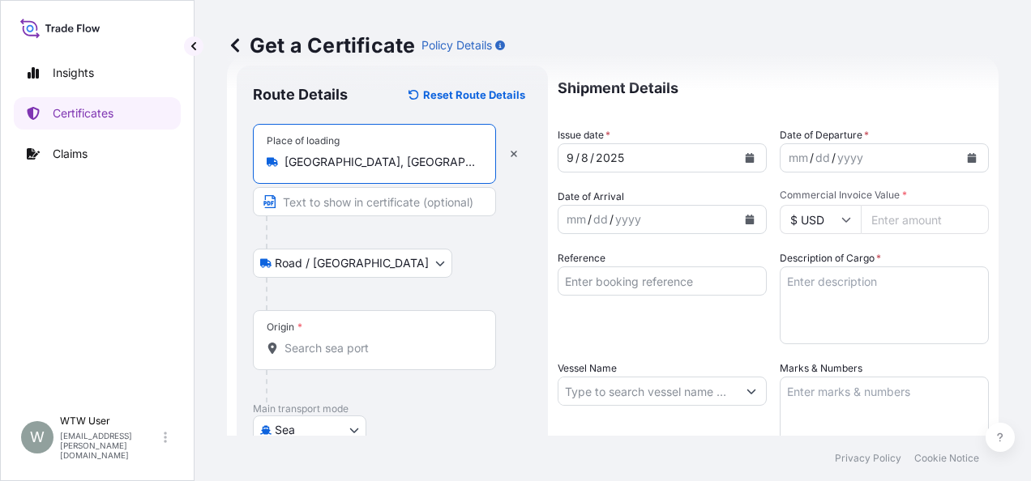
type input "[GEOGRAPHIC_DATA], [GEOGRAPHIC_DATA], [GEOGRAPHIC_DATA]"
click at [332, 349] on input "Origin *" at bounding box center [379, 348] width 191 height 16
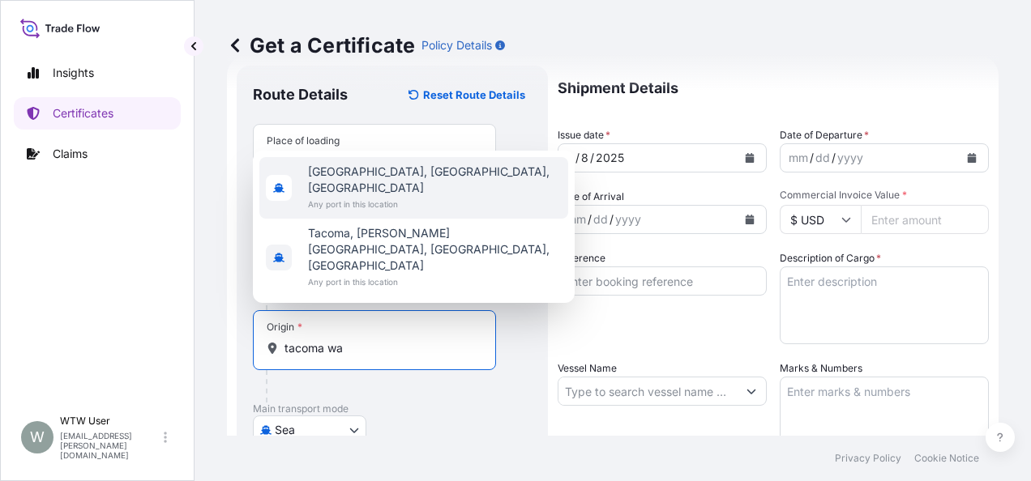
click at [385, 196] on span "[GEOGRAPHIC_DATA], [GEOGRAPHIC_DATA], [GEOGRAPHIC_DATA]" at bounding box center [435, 180] width 254 height 32
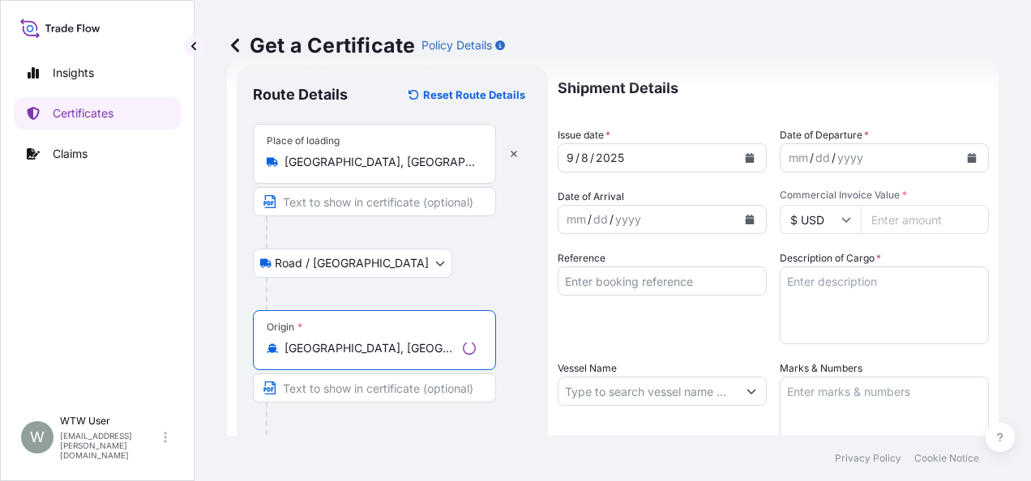
type input "[GEOGRAPHIC_DATA], [GEOGRAPHIC_DATA], [GEOGRAPHIC_DATA]"
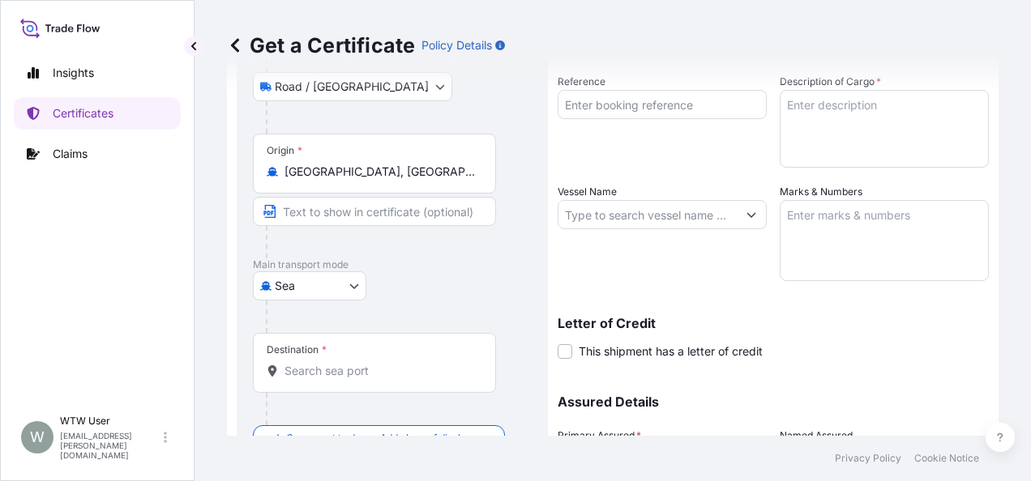
scroll to position [216, 0]
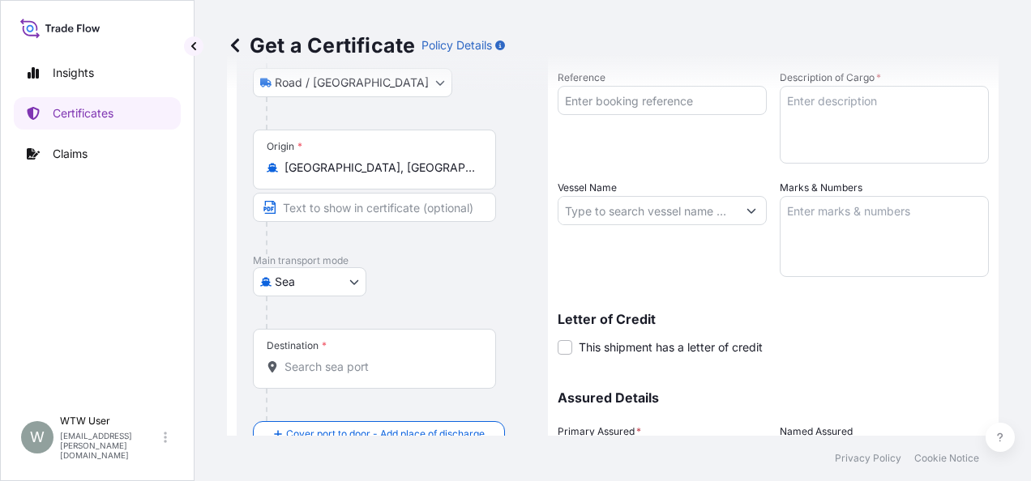
click at [368, 368] on input "Destination *" at bounding box center [379, 367] width 191 height 16
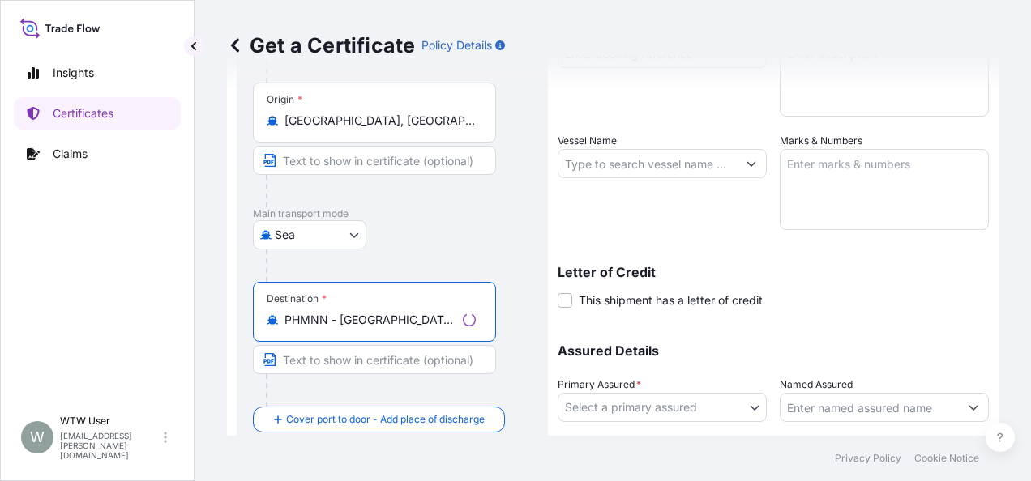
scroll to position [271, 0]
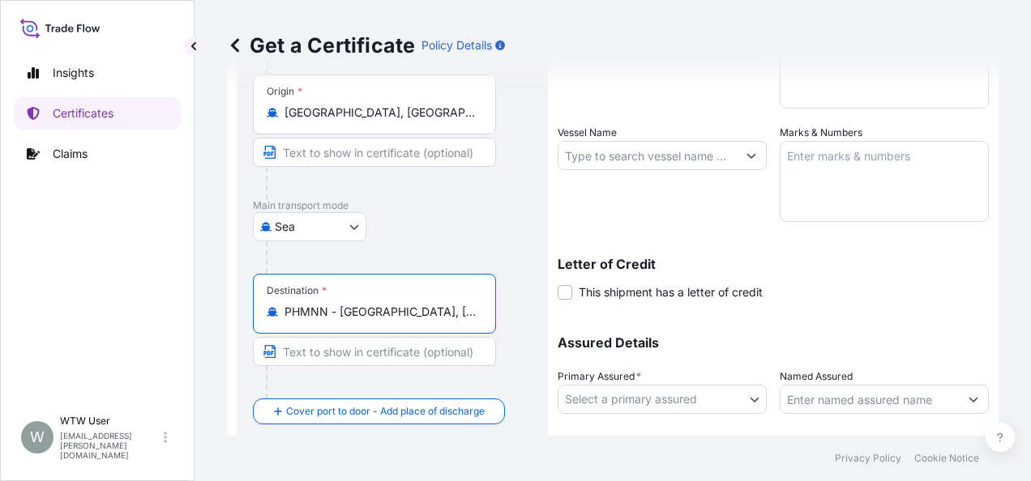
type input "PHMNN - [GEOGRAPHIC_DATA], [GEOGRAPHIC_DATA]"
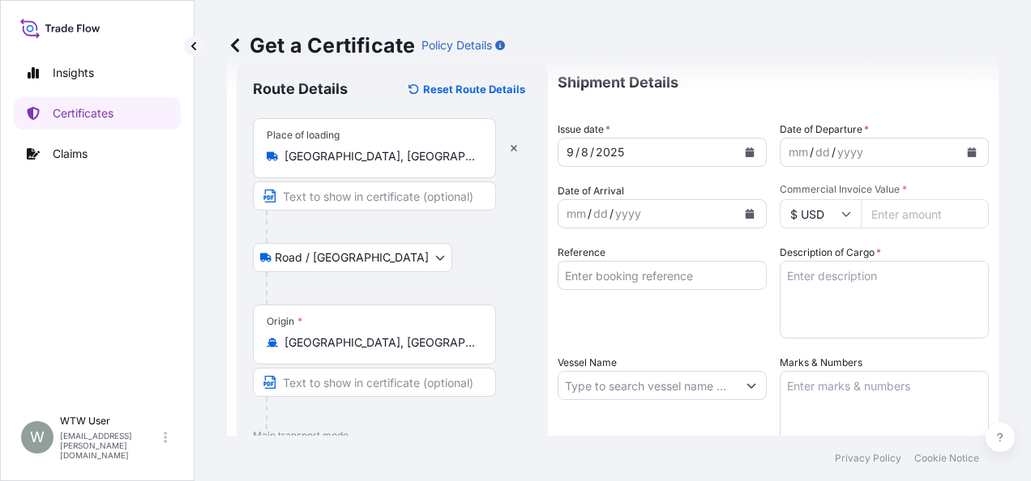
scroll to position [41, 0]
click at [739, 157] on button "Calendar" at bounding box center [750, 152] width 26 height 26
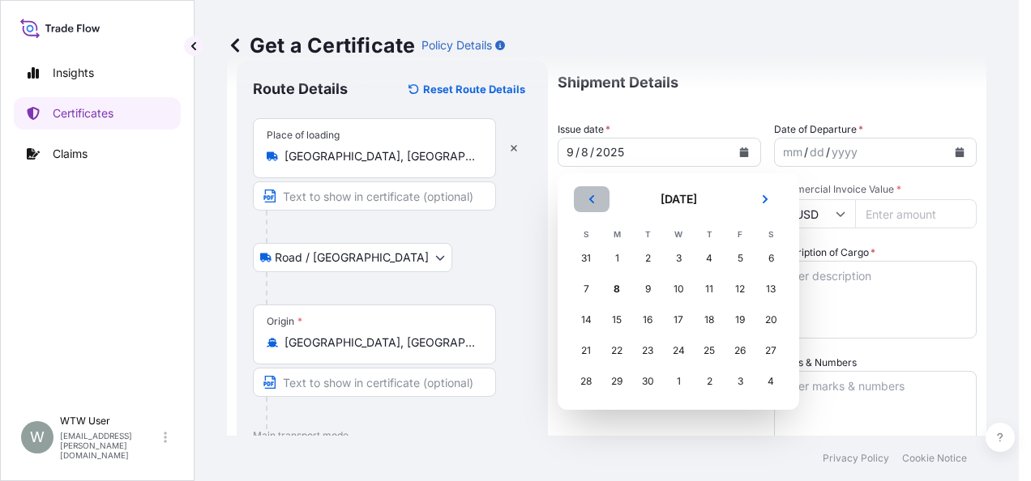
click at [592, 202] on icon "Previous" at bounding box center [591, 199] width 5 height 8
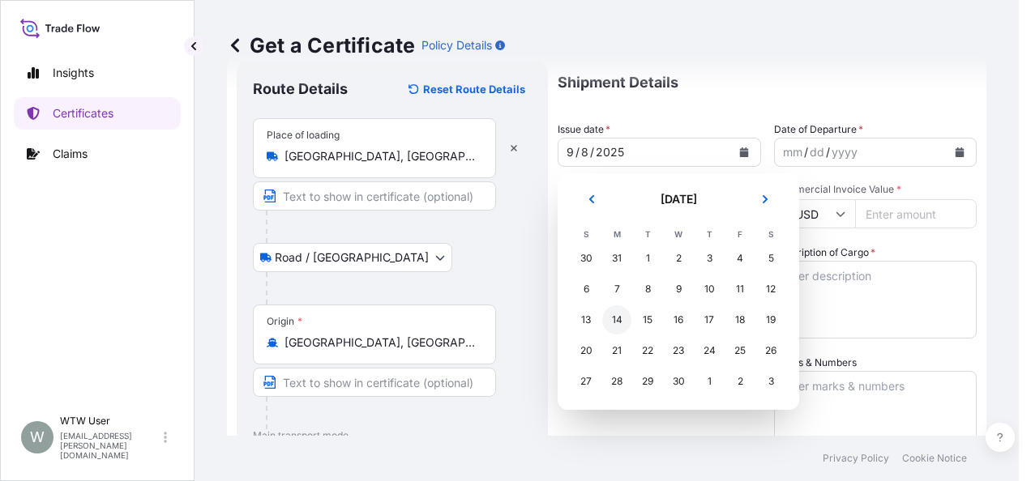
click at [643, 321] on div "15" at bounding box center [647, 320] width 29 height 29
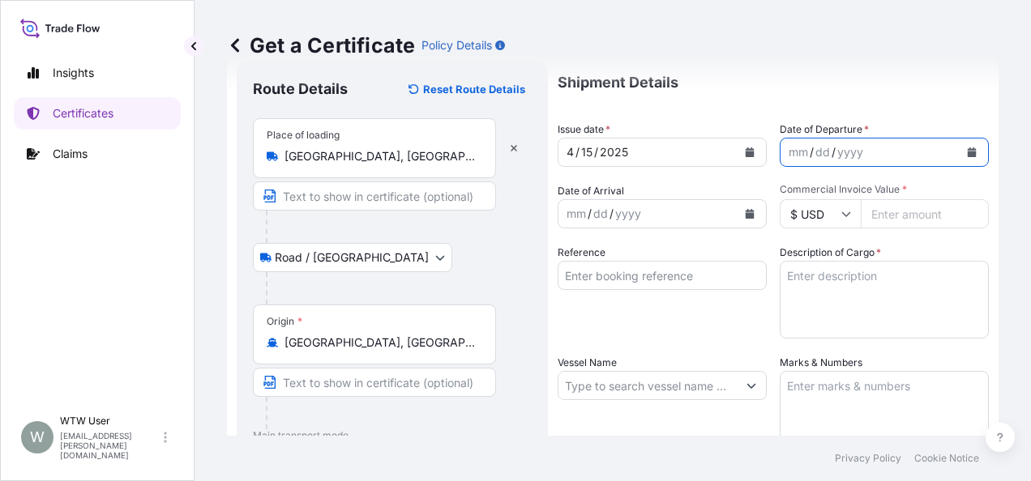
click at [967, 154] on icon "Calendar" at bounding box center [972, 152] width 10 height 10
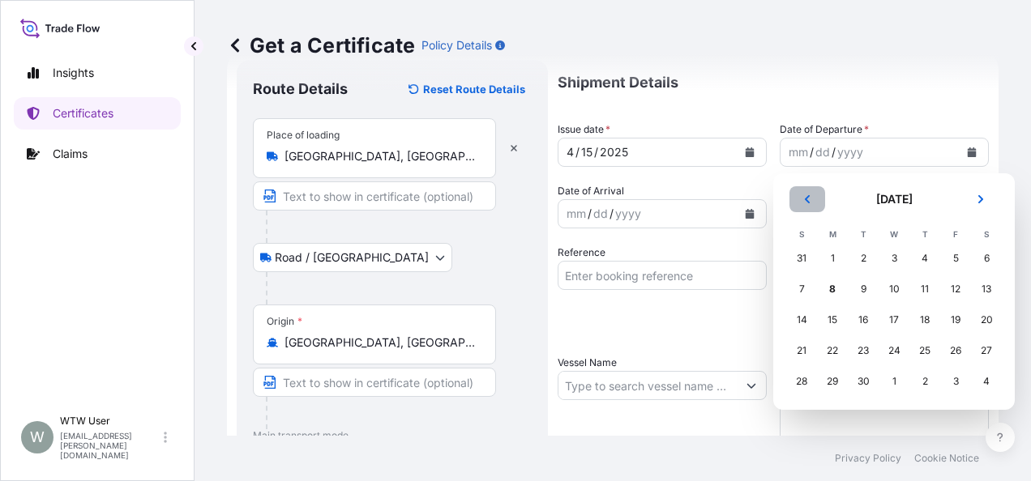
click at [799, 207] on button "Previous" at bounding box center [807, 199] width 36 height 26
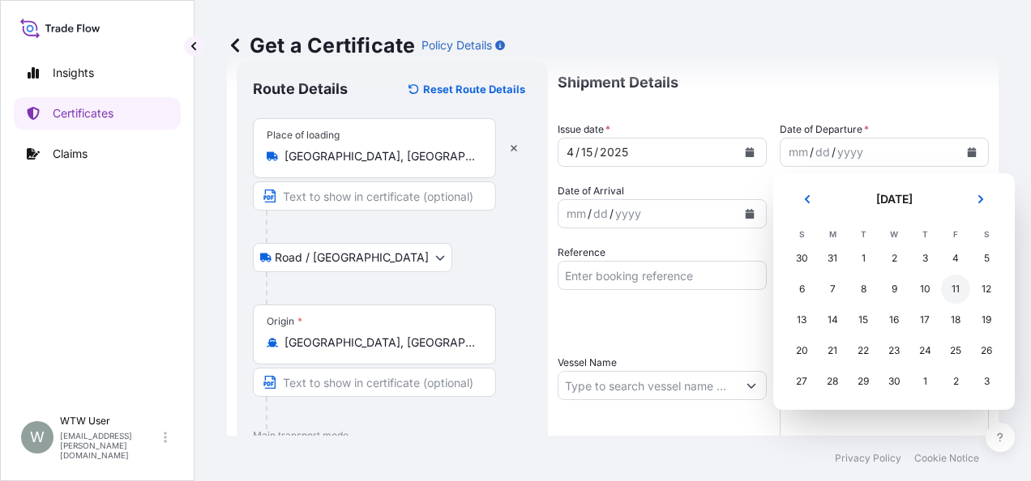
click at [959, 285] on div "11" at bounding box center [955, 289] width 29 height 29
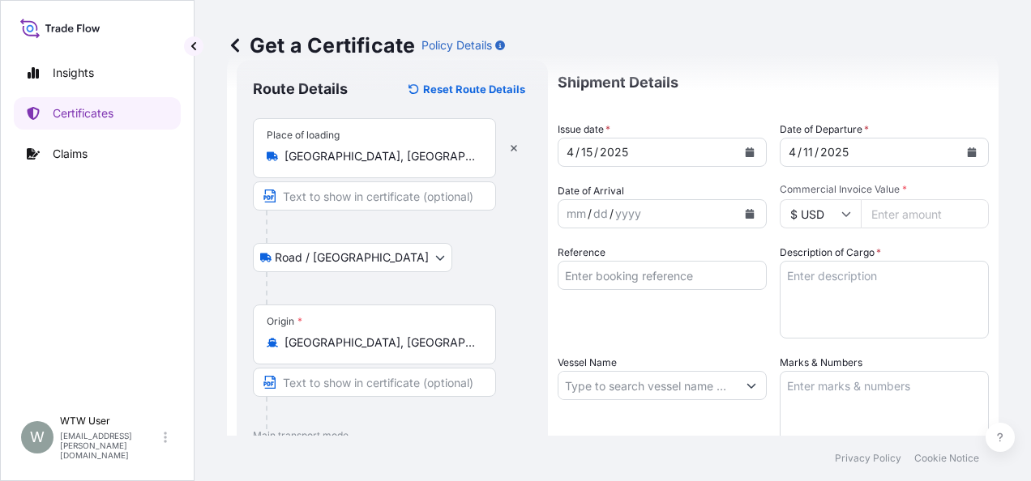
click at [908, 216] on input "Commercial Invoice Value *" at bounding box center [925, 213] width 128 height 29
paste input "46552"
type input "46552"
click at [636, 287] on input "Reference" at bounding box center [662, 275] width 209 height 29
paste input "210-1276YU"
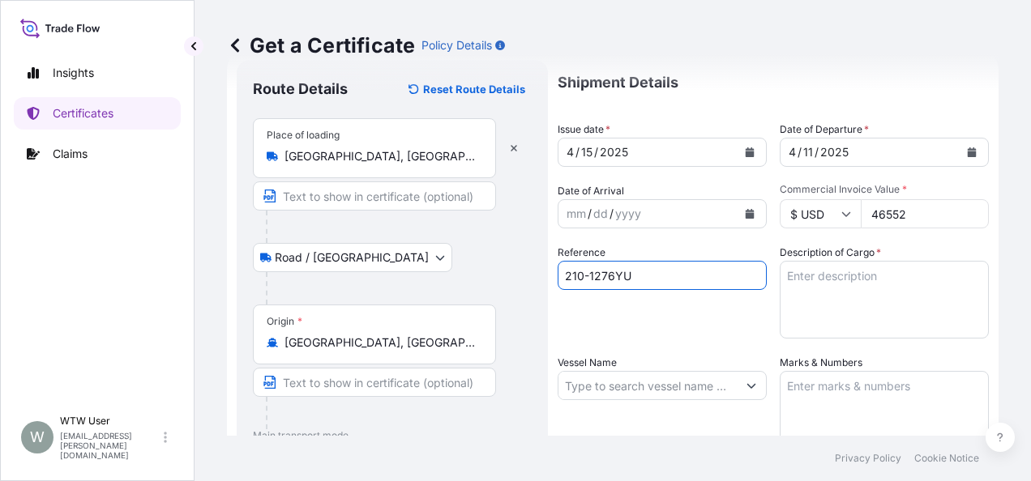
type input "210-1276YU"
click at [793, 292] on textarea "Description of Cargo *" at bounding box center [884, 300] width 209 height 78
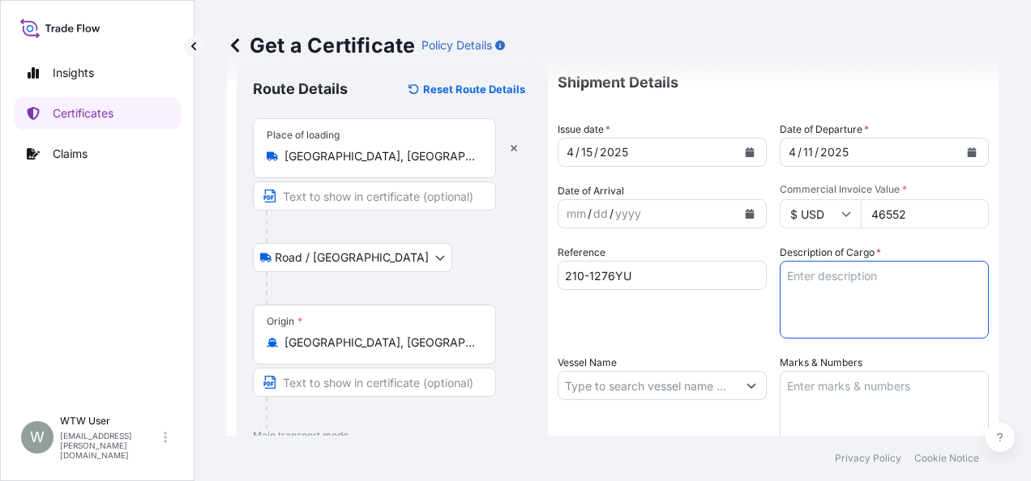
paste textarea "18400.0000KG - K-FLEX 850S"
type textarea "18400.0000KG - K-FLEX 850S"
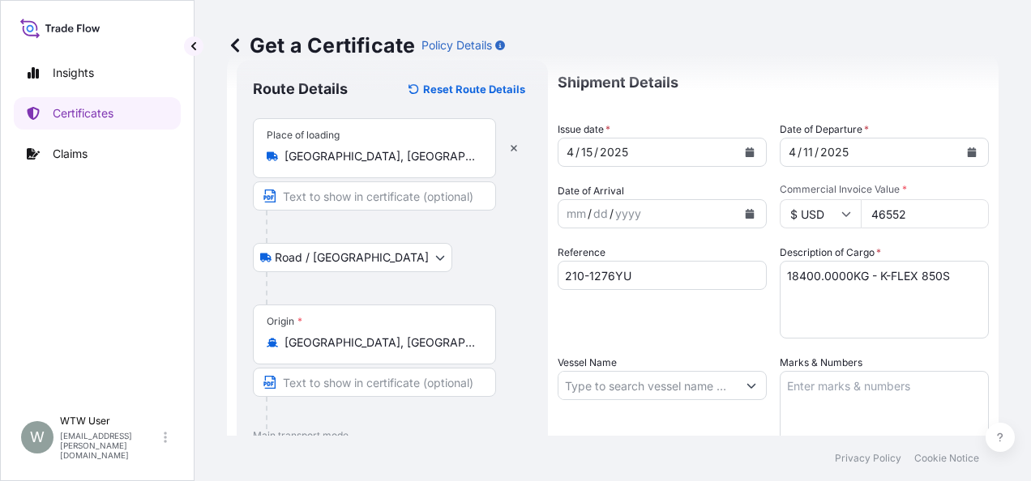
click at [593, 370] on label "Vessel Name" at bounding box center [587, 363] width 59 height 16
click at [593, 371] on input "Vessel Name" at bounding box center [647, 385] width 178 height 29
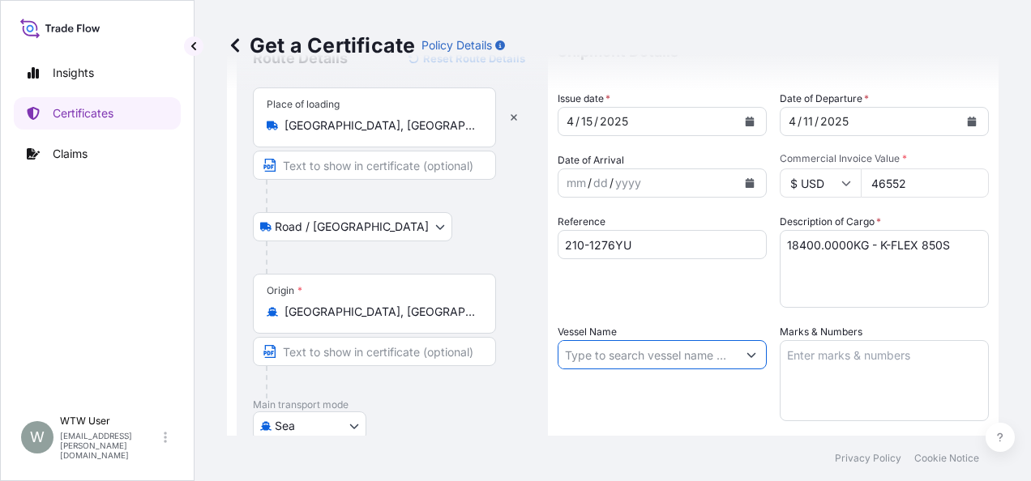
scroll to position [73, 0]
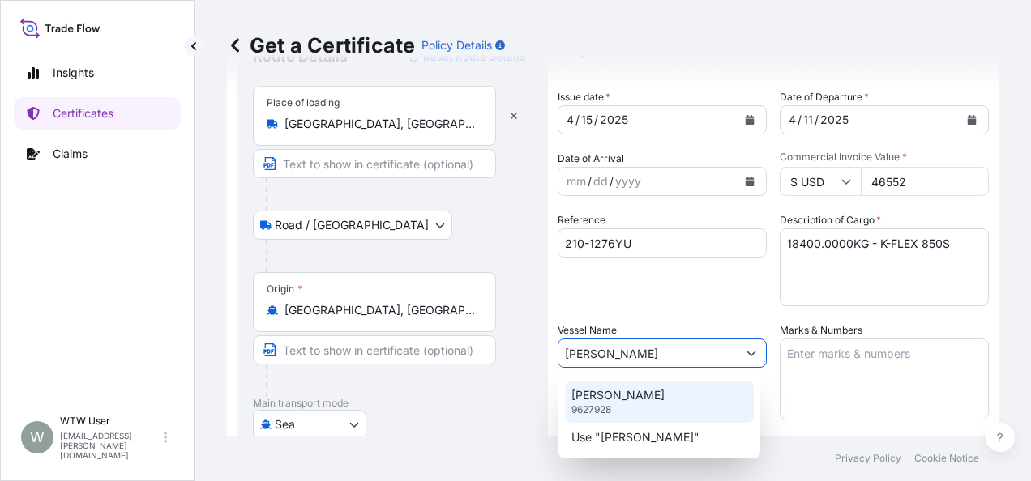
click at [658, 397] on div "[PERSON_NAME] 9627928" at bounding box center [659, 402] width 189 height 42
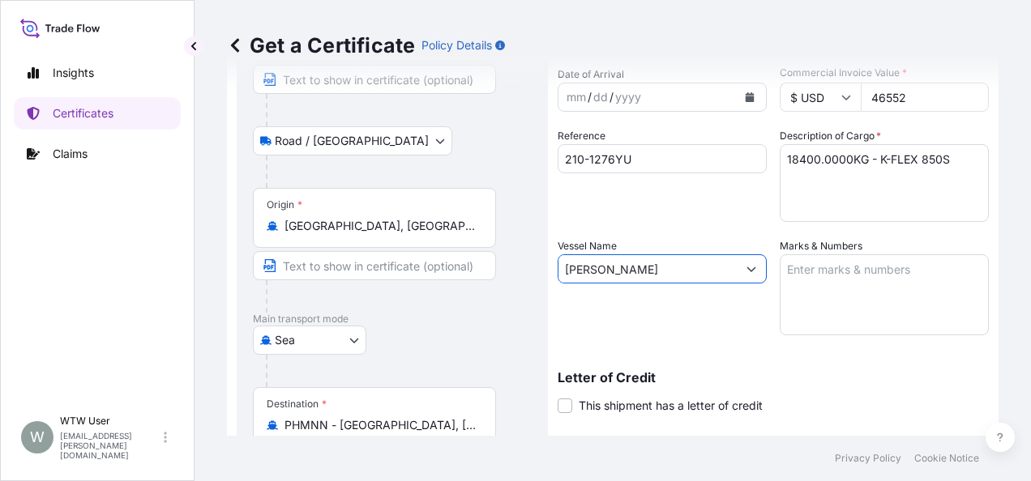
scroll to position [159, 0]
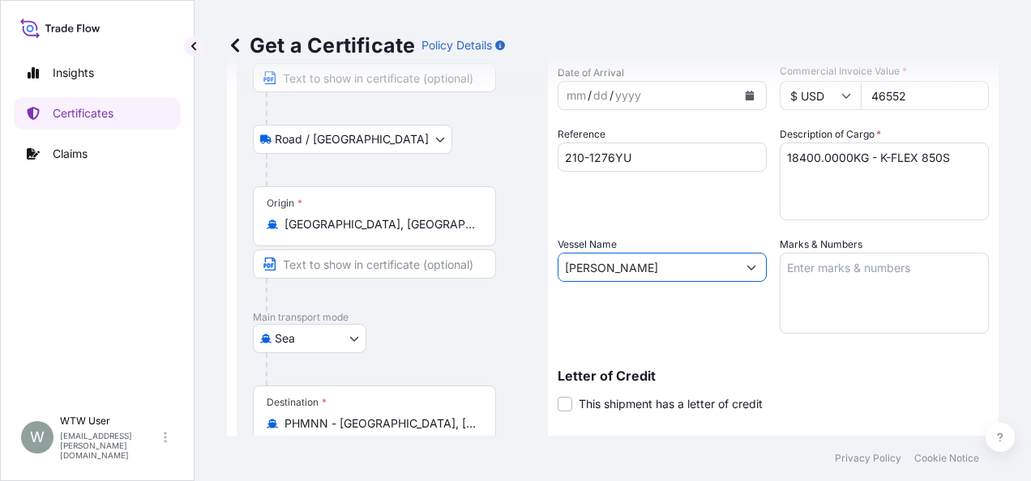
type input "[PERSON_NAME]"
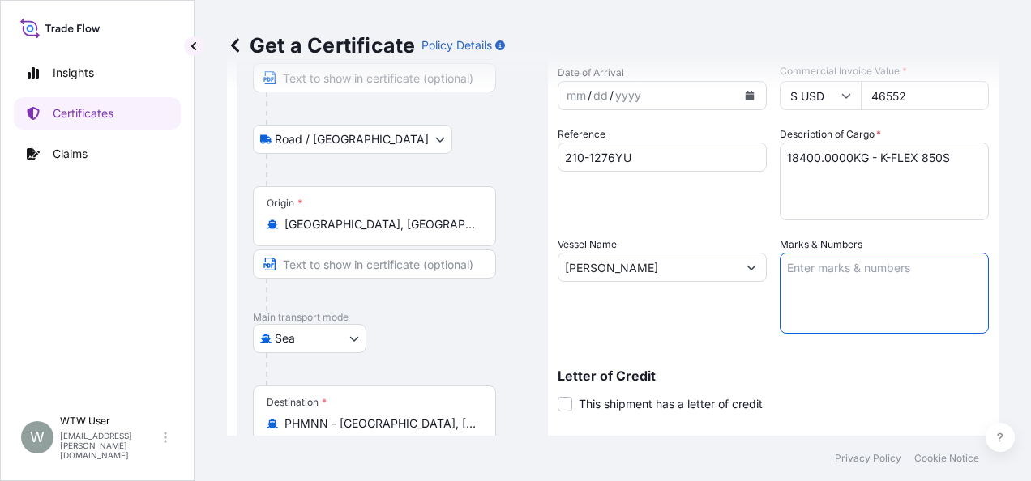
drag, startPoint x: 814, startPoint y: 260, endPoint x: 801, endPoint y: 267, distance: 14.5
click at [801, 267] on textarea "Marks & Numbers" at bounding box center [884, 293] width 209 height 81
paste textarea "210-1276YU PREMIERE ADHESIVES AND COATINGS, INC"
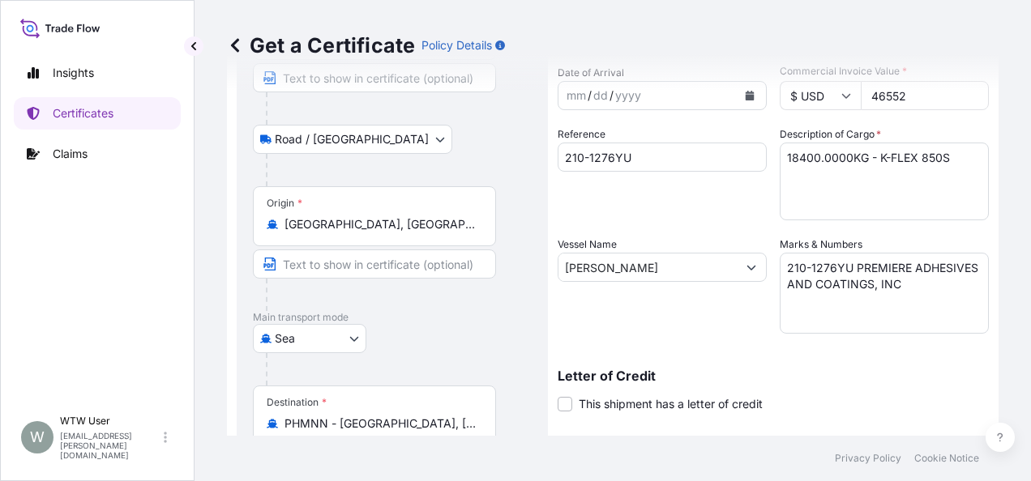
click at [705, 310] on div "Vessel Name [PERSON_NAME]" at bounding box center [662, 285] width 209 height 97
click at [815, 293] on textarea "210-1276YU PREMIERE ADHESIVES AND COATINGS, INC" at bounding box center [884, 293] width 209 height 81
click at [793, 301] on textarea "210-1276YU PREMIERE ADHESIVES AND COATINGS, INC" at bounding box center [884, 293] width 209 height 81
click at [780, 283] on textarea "210-1276YU PREMIERE ADHESIVES AND COATINGS, INC" at bounding box center [884, 293] width 209 height 81
click at [783, 300] on textarea "210-1276YU PREMIERE ADHESIVES AND COATINGS, INC" at bounding box center [884, 293] width 209 height 81
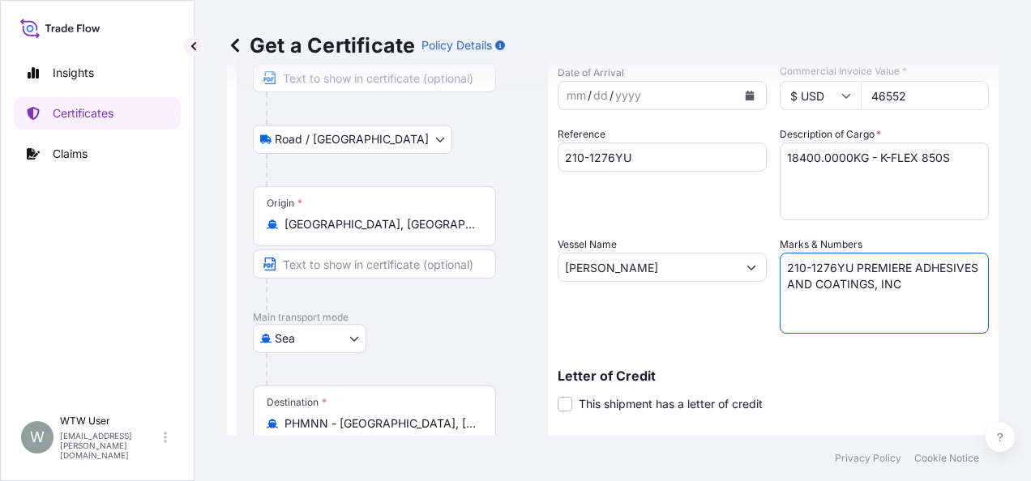
click at [840, 360] on div "Letter of Credit This shipment has a letter of credit Letter of credit * Letter…" at bounding box center [773, 381] width 431 height 62
click at [780, 281] on textarea "210-1276YU PREMIERE ADHESIVES AND COATINGS, INC" at bounding box center [884, 293] width 209 height 81
type textarea "210-1276YU PREMIERE ADHESIVES AND COATINGS, INC"
click at [801, 326] on textarea "210-1276YU PREMIERE ADHESIVES AND COATINGS, INC" at bounding box center [884, 293] width 209 height 81
click at [812, 365] on div "Letter of Credit This shipment has a letter of credit Letter of credit * Letter…" at bounding box center [773, 381] width 431 height 62
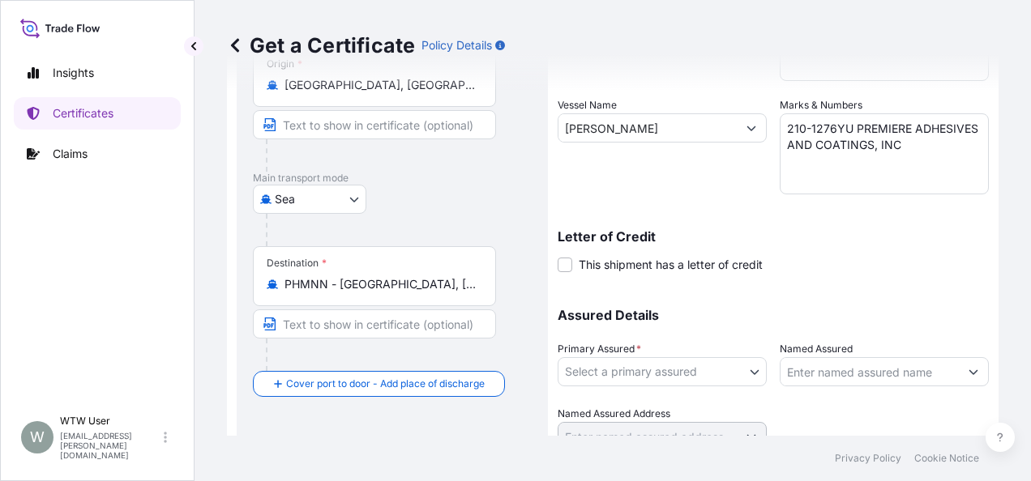
scroll to position [300, 0]
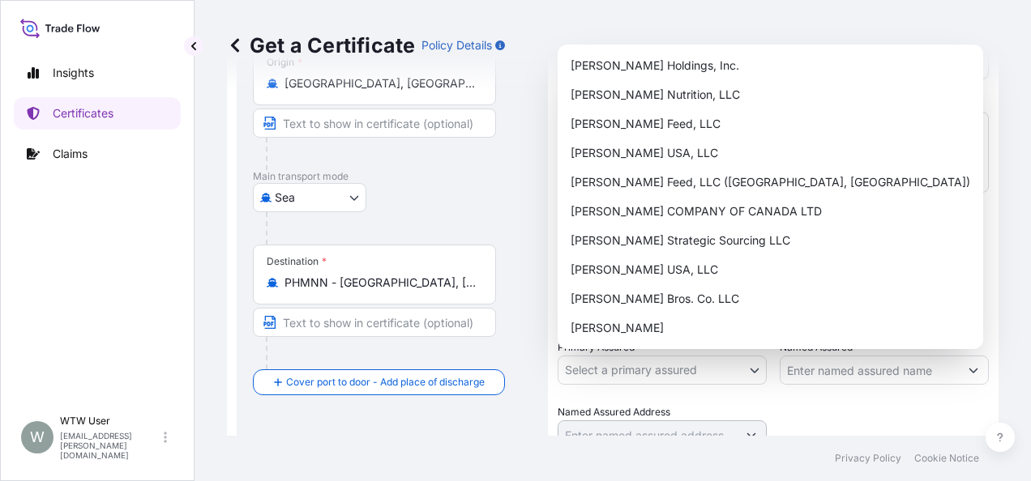
click at [742, 376] on body "Insights Certificates Claims W WTW User [EMAIL_ADDRESS][PERSON_NAME][DOMAIN_NAM…" at bounding box center [515, 240] width 1031 height 481
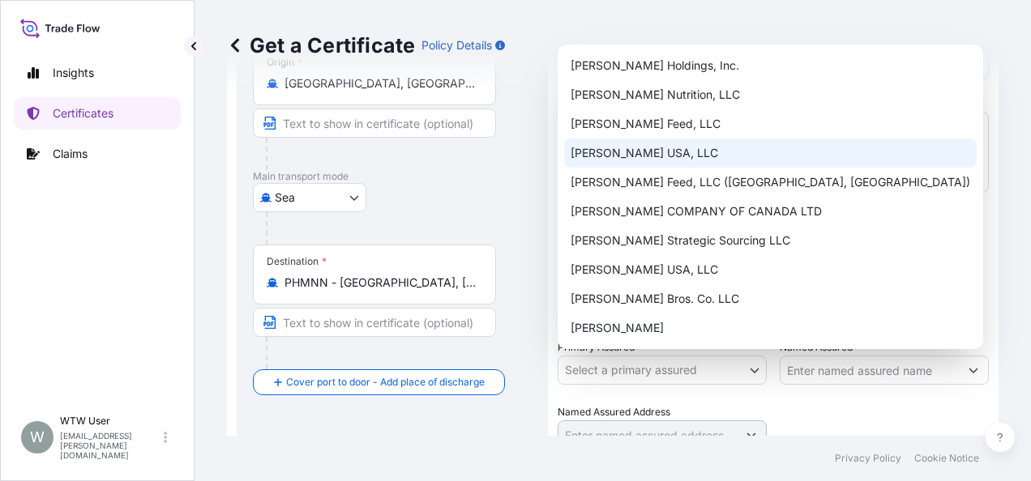
click at [661, 148] on div "[PERSON_NAME] USA, LLC" at bounding box center [770, 153] width 413 height 29
select select "31738"
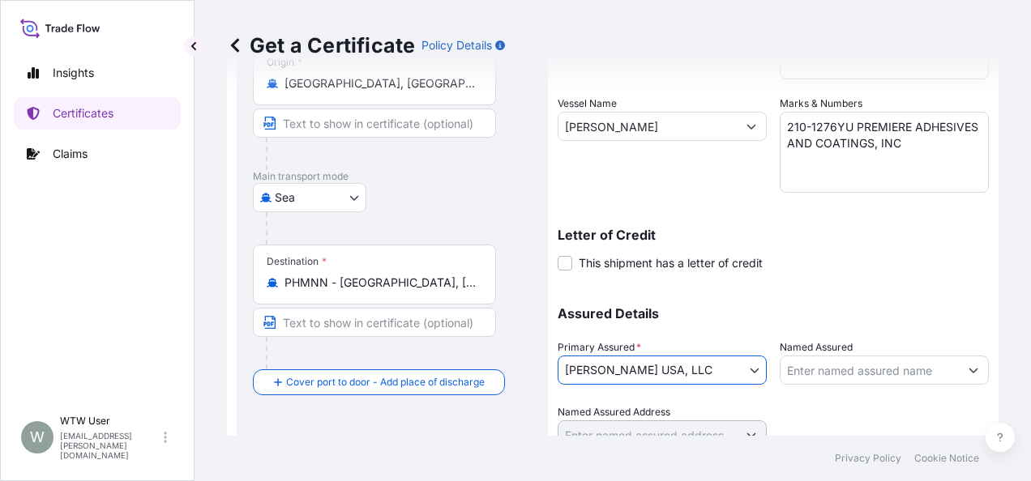
click at [688, 365] on body "Insights Certificates Claims W WTW User [EMAIL_ADDRESS][PERSON_NAME][DOMAIN_NAM…" at bounding box center [515, 240] width 1031 height 481
click at [789, 311] on p "Assured Details" at bounding box center [773, 313] width 431 height 13
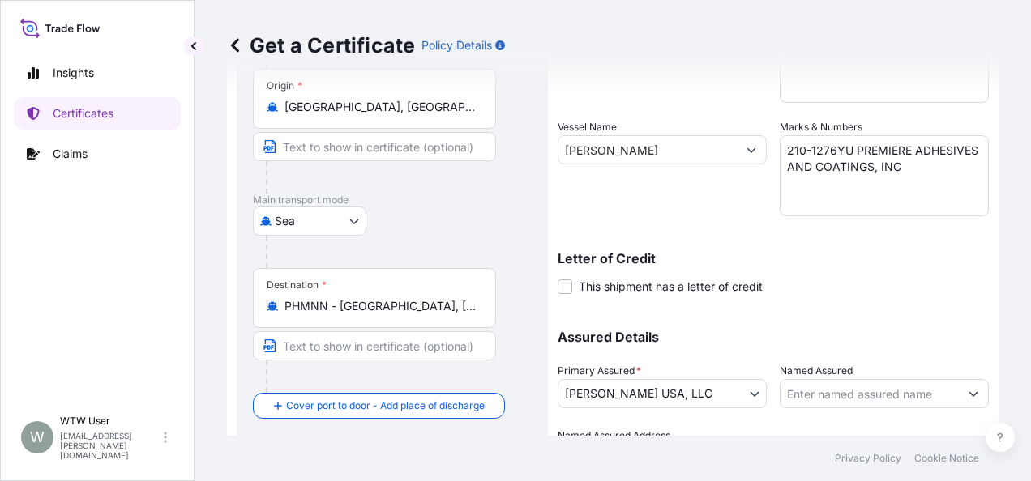
scroll to position [348, 0]
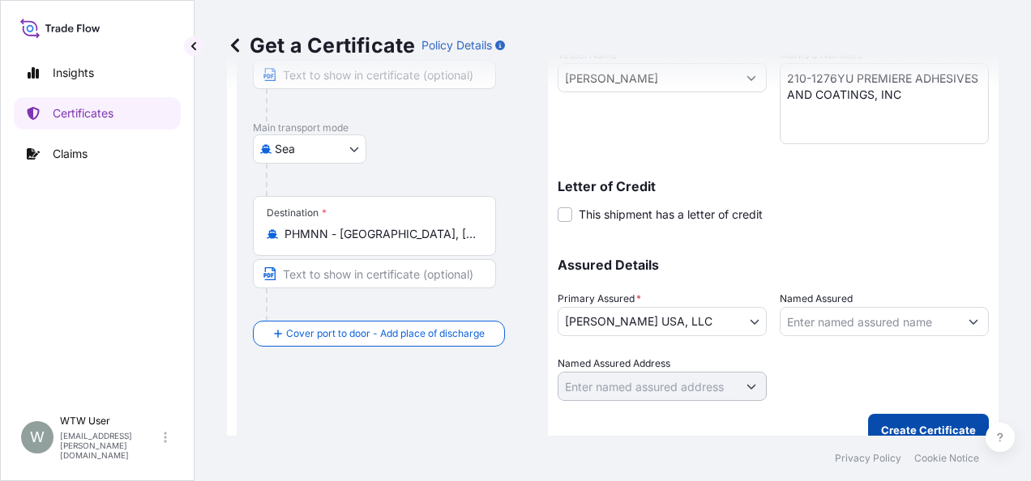
click at [908, 426] on p "Create Certificate" at bounding box center [928, 430] width 95 height 16
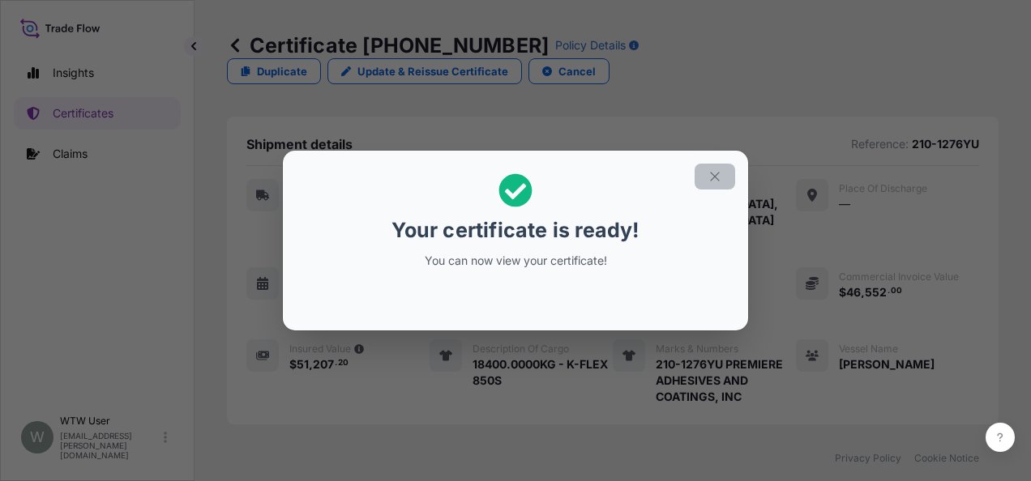
click at [703, 176] on button "button" at bounding box center [715, 177] width 41 height 26
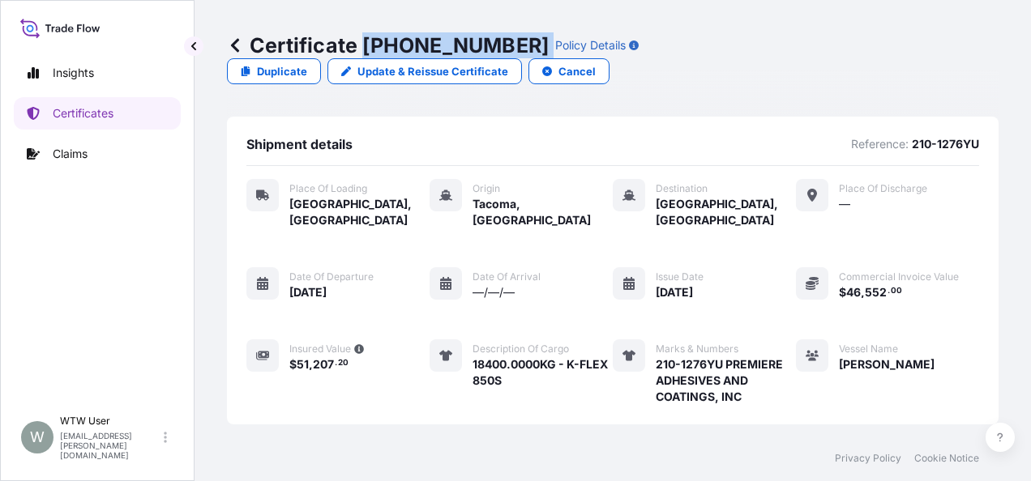
drag, startPoint x: 364, startPoint y: 48, endPoint x: 480, endPoint y: 47, distance: 115.9
click at [480, 47] on div "Certificate [PHONE_NUMBER] Policy Details" at bounding box center [433, 45] width 412 height 26
copy p "[PHONE_NUMBER]"
click at [209, 315] on div "Certificate [PHONE_NUMBER] Policy Details Duplicate Update & Reissue Certificat…" at bounding box center [613, 218] width 836 height 436
click at [103, 113] on p "Certificates" at bounding box center [83, 113] width 61 height 16
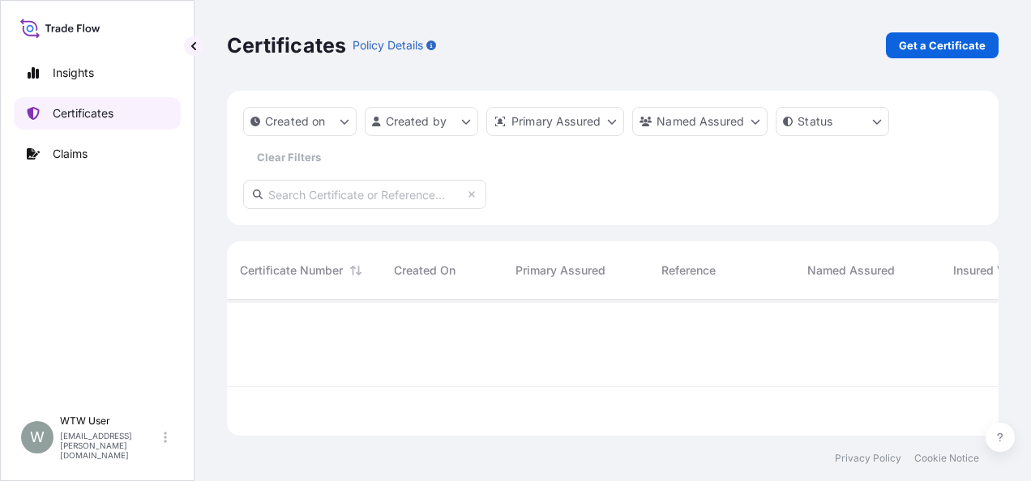
scroll to position [133, 759]
click at [298, 187] on input "text" at bounding box center [364, 194] width 243 height 29
paste input "[PHONE_NUMBER]"
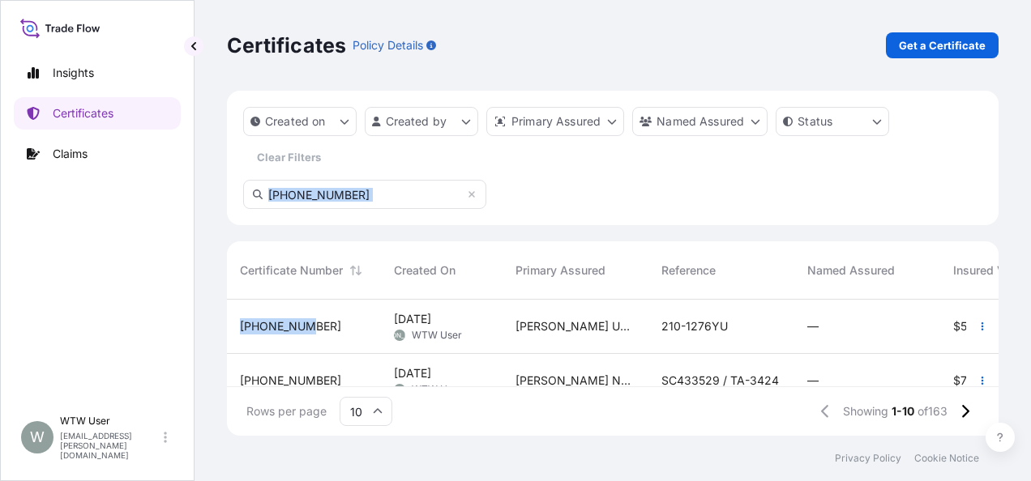
drag, startPoint x: 344, startPoint y: 314, endPoint x: 387, endPoint y: 203, distance: 118.3
click at [387, 203] on div "Created on Created by Primary Assured Named Assured Status Clear Filters [PHONE…" at bounding box center [613, 263] width 772 height 345
click at [387, 203] on input "[PHONE_NUMBER]" at bounding box center [364, 194] width 243 height 29
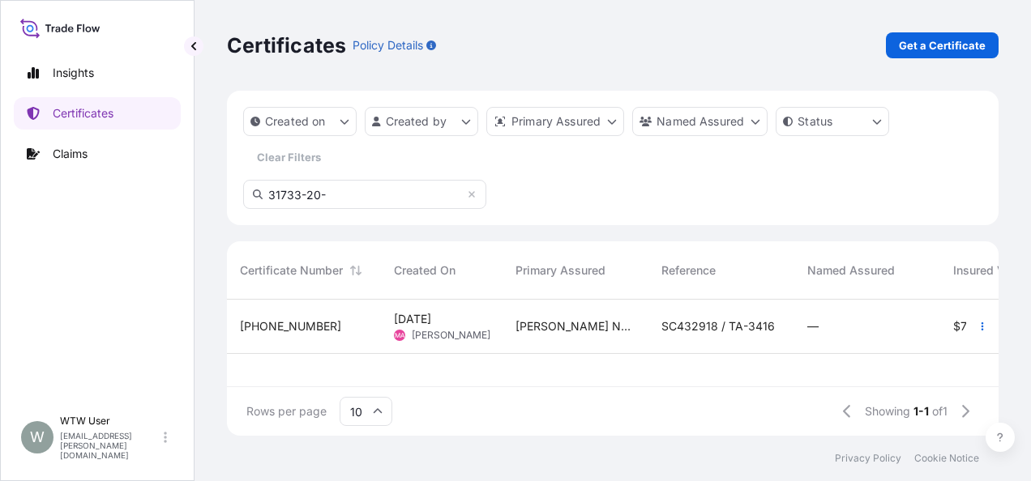
type input "31733-20-"
click at [310, 331] on div "[PHONE_NUMBER]" at bounding box center [304, 326] width 128 height 16
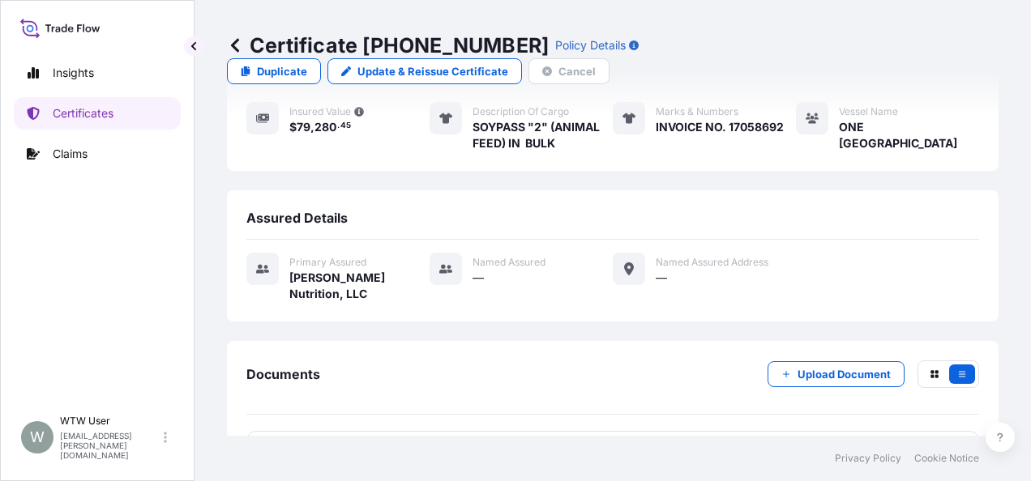
scroll to position [292, 0]
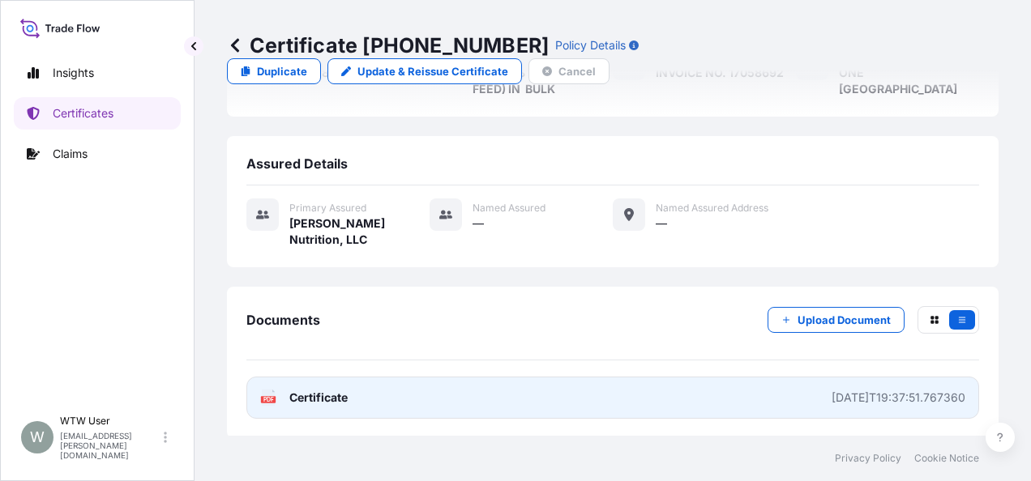
click at [336, 390] on span "Certificate" at bounding box center [318, 398] width 58 height 16
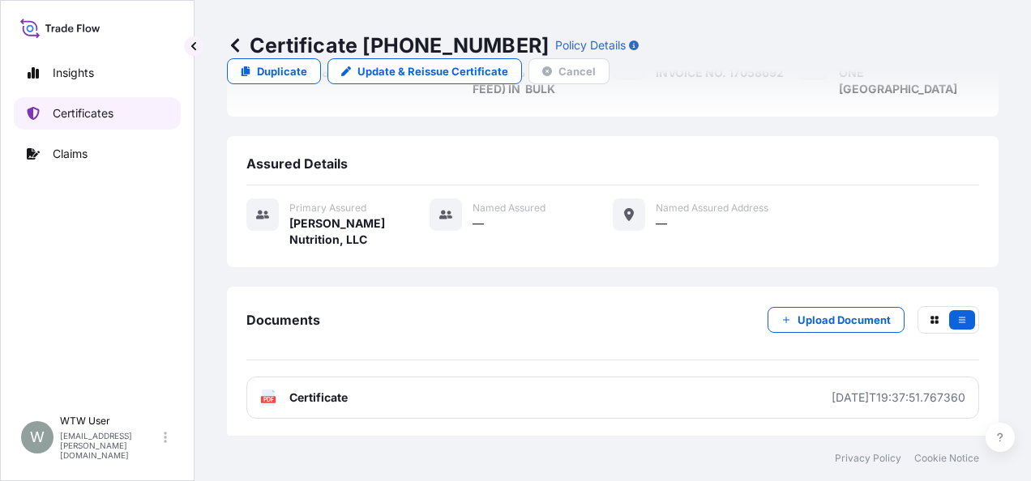
click at [66, 116] on p "Certificates" at bounding box center [83, 113] width 61 height 16
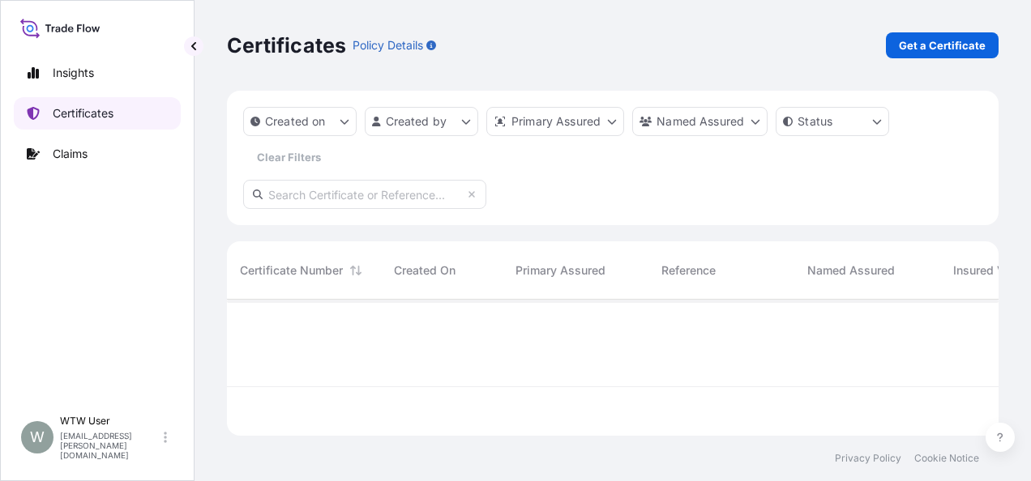
scroll to position [133, 759]
click at [917, 55] on link "Get a Certificate" at bounding box center [942, 45] width 113 height 26
select select "Sea"
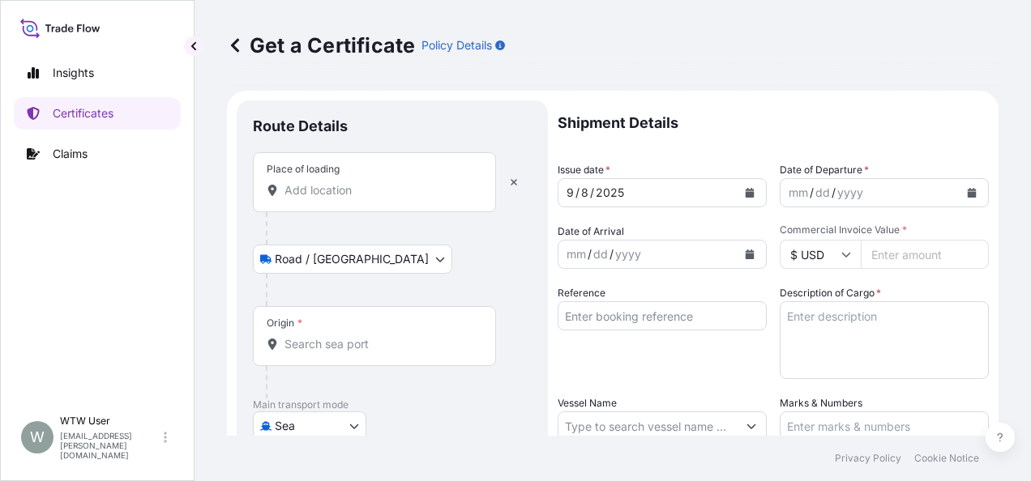
click at [309, 212] on div at bounding box center [399, 228] width 266 height 32
click at [309, 204] on div "Place of loading" at bounding box center [374, 182] width 243 height 60
click at [309, 199] on input "Place of loading" at bounding box center [379, 190] width 191 height 16
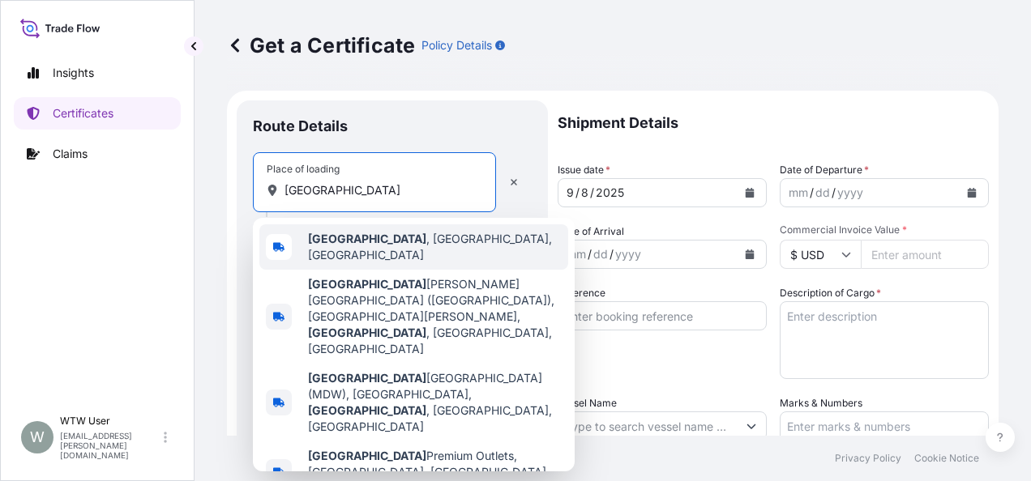
click at [389, 247] on span "[GEOGRAPHIC_DATA] , [GEOGRAPHIC_DATA], [GEOGRAPHIC_DATA]" at bounding box center [435, 247] width 254 height 32
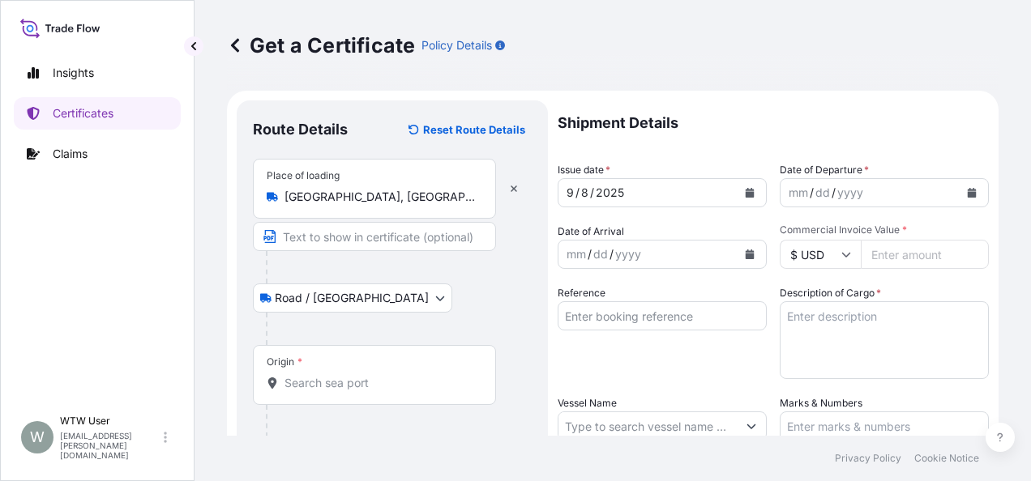
type input "U.S. 12, [GEOGRAPHIC_DATA], [GEOGRAPHIC_DATA], [GEOGRAPHIC_DATA]"
click at [507, 189] on button "button" at bounding box center [514, 189] width 36 height 26
select select "Road / [GEOGRAPHIC_DATA]"
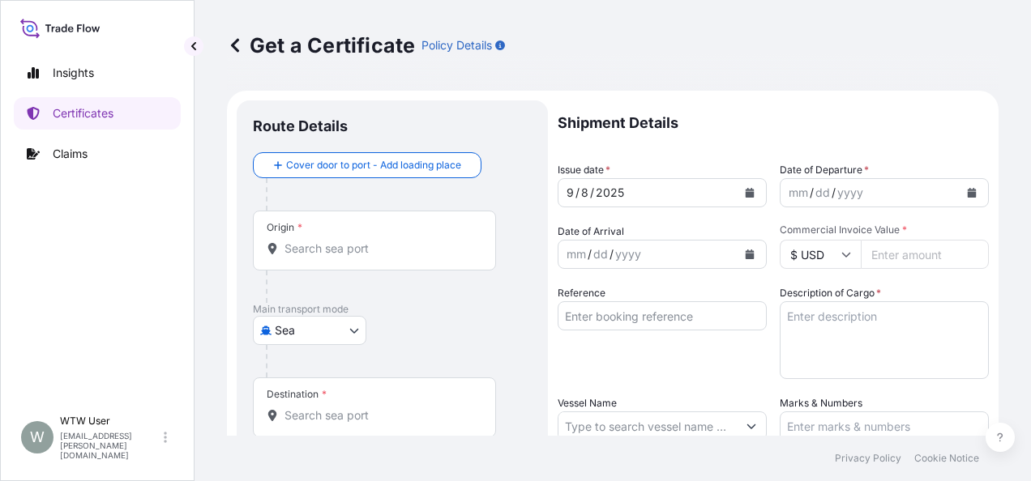
click at [293, 261] on div "Origin *" at bounding box center [374, 241] width 243 height 60
click at [293, 257] on input "Origin *" at bounding box center [379, 249] width 191 height 16
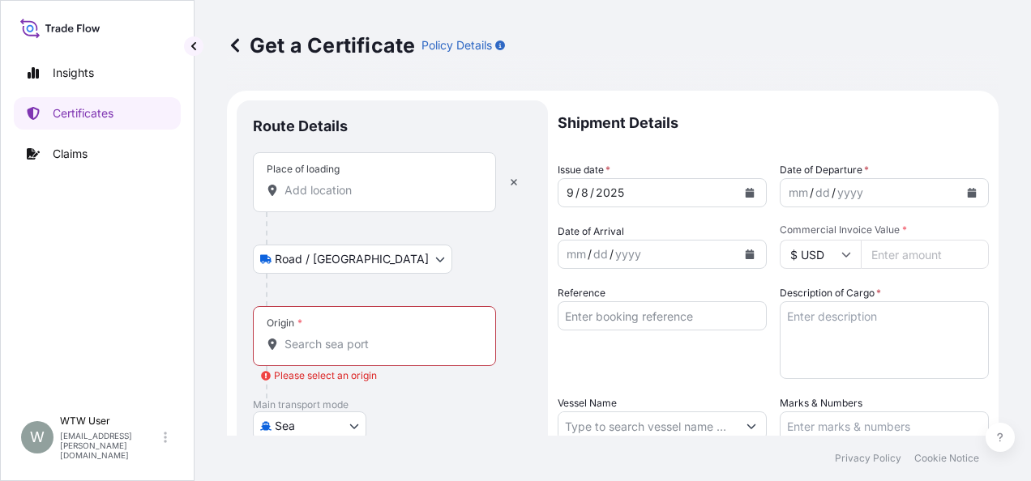
click at [338, 192] on input "Place of loading" at bounding box center [379, 190] width 191 height 16
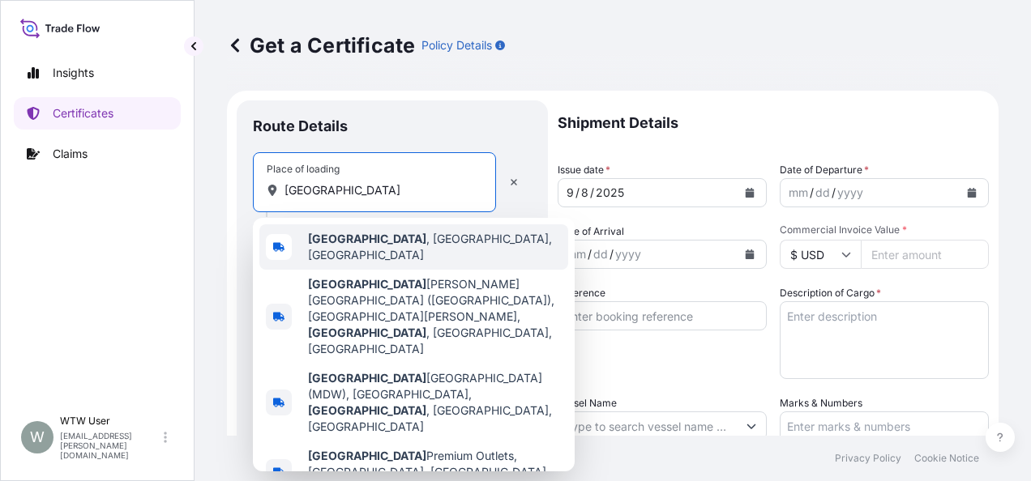
click at [347, 254] on div "[GEOGRAPHIC_DATA] , [GEOGRAPHIC_DATA], [GEOGRAPHIC_DATA]" at bounding box center [413, 246] width 309 height 45
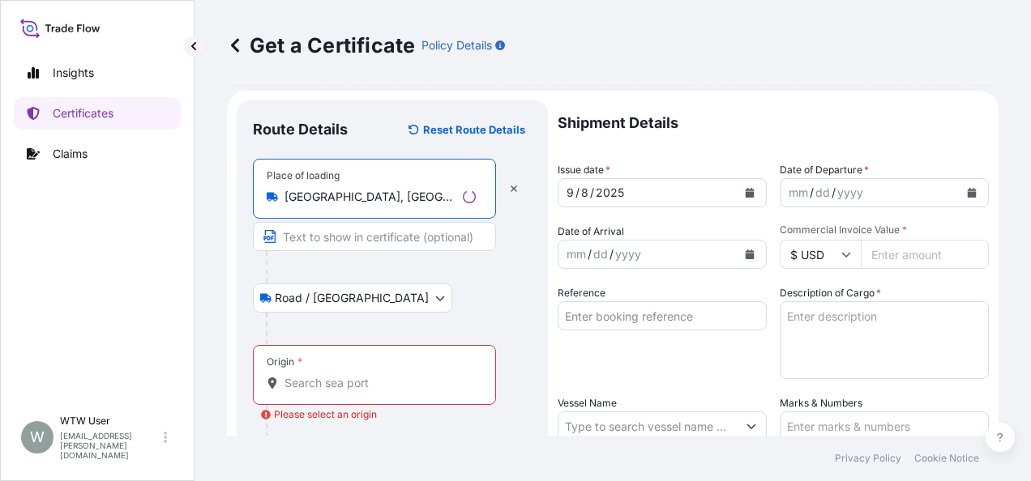
scroll to position [122, 0]
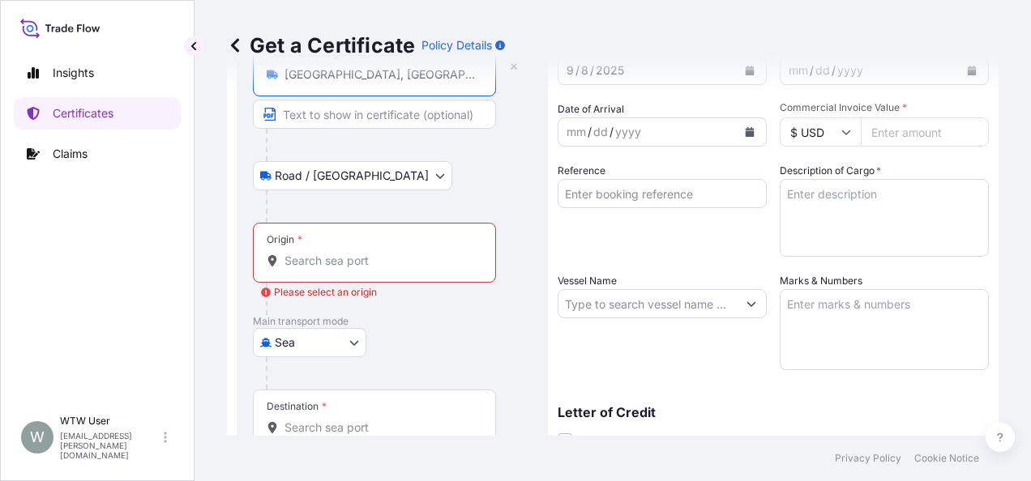
type input "[GEOGRAPHIC_DATA], [GEOGRAPHIC_DATA], [GEOGRAPHIC_DATA]"
click at [336, 274] on div "Origin *" at bounding box center [374, 253] width 243 height 60
click at [336, 269] on input "Origin * Please select an origin" at bounding box center [379, 261] width 191 height 16
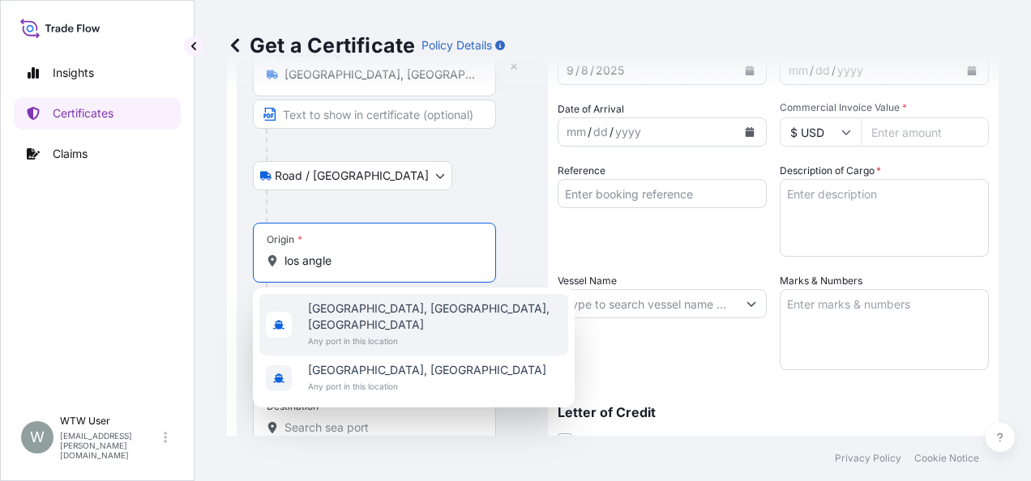
click at [363, 311] on span "[GEOGRAPHIC_DATA], [GEOGRAPHIC_DATA], [GEOGRAPHIC_DATA]" at bounding box center [435, 317] width 254 height 32
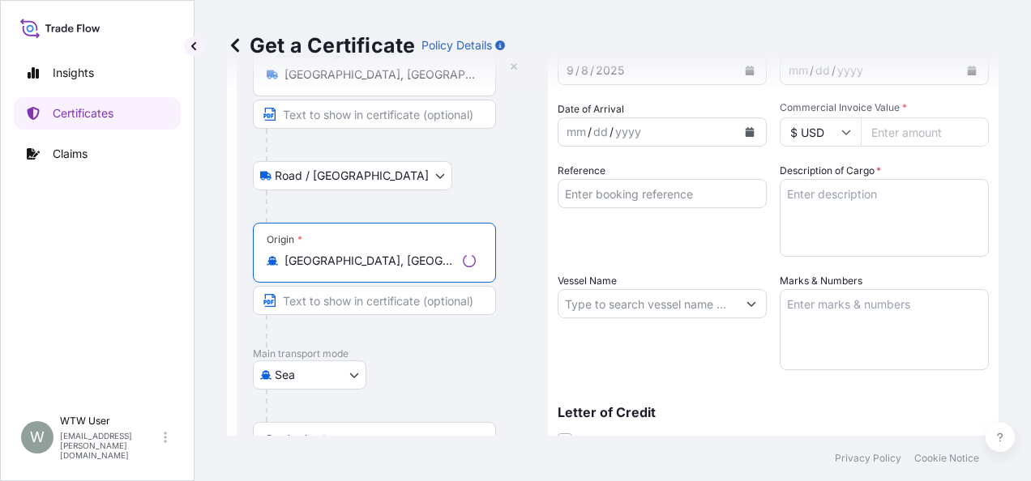
type input "[GEOGRAPHIC_DATA], [GEOGRAPHIC_DATA], [GEOGRAPHIC_DATA]"
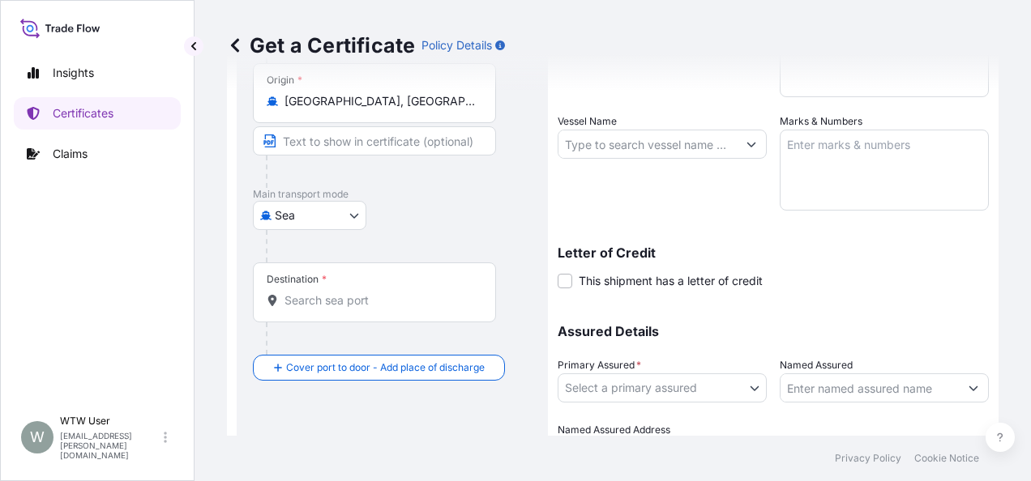
scroll to position [283, 0]
click at [409, 308] on div "Destination *" at bounding box center [374, 292] width 243 height 60
click at [409, 308] on input "Destination *" at bounding box center [379, 300] width 191 height 16
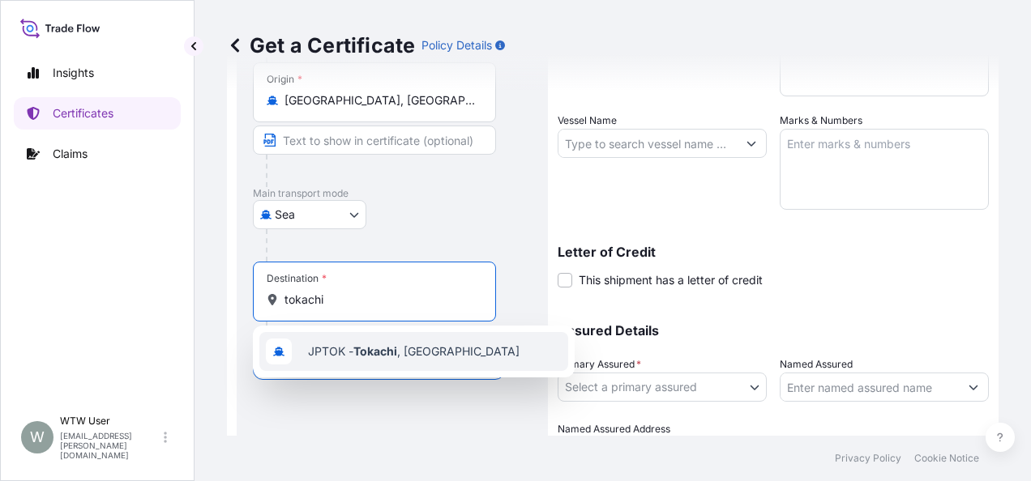
click at [408, 339] on div "JPTOK - [GEOGRAPHIC_DATA] , [GEOGRAPHIC_DATA]" at bounding box center [413, 351] width 309 height 39
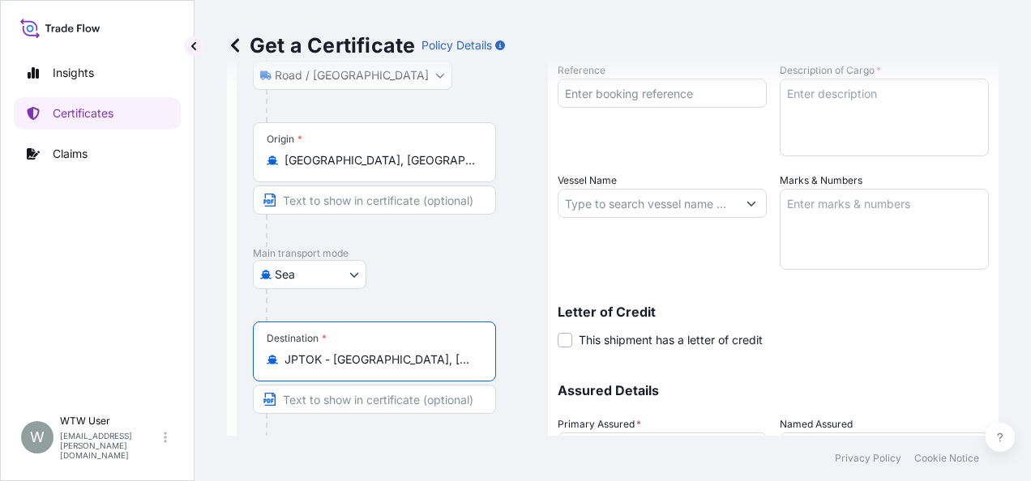
scroll to position [270, 0]
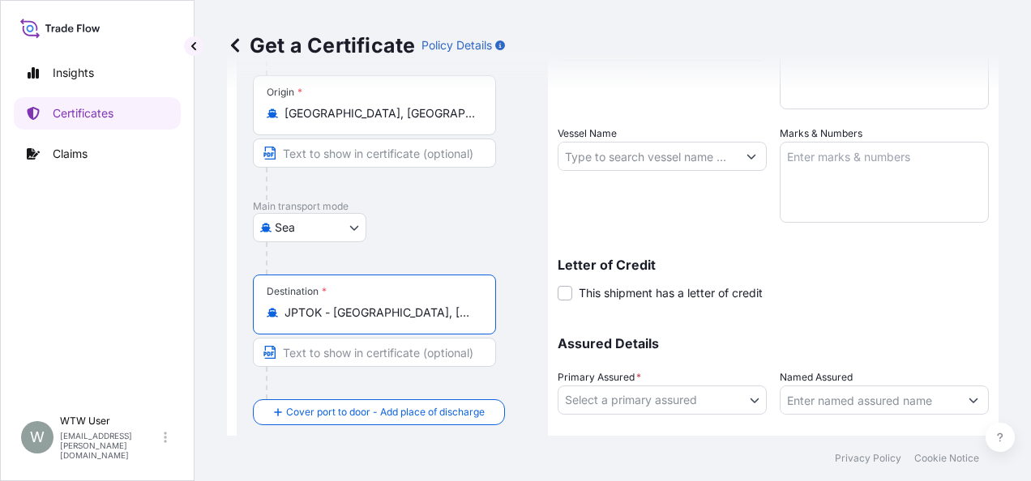
type input "JPTOK - [GEOGRAPHIC_DATA], [GEOGRAPHIC_DATA]"
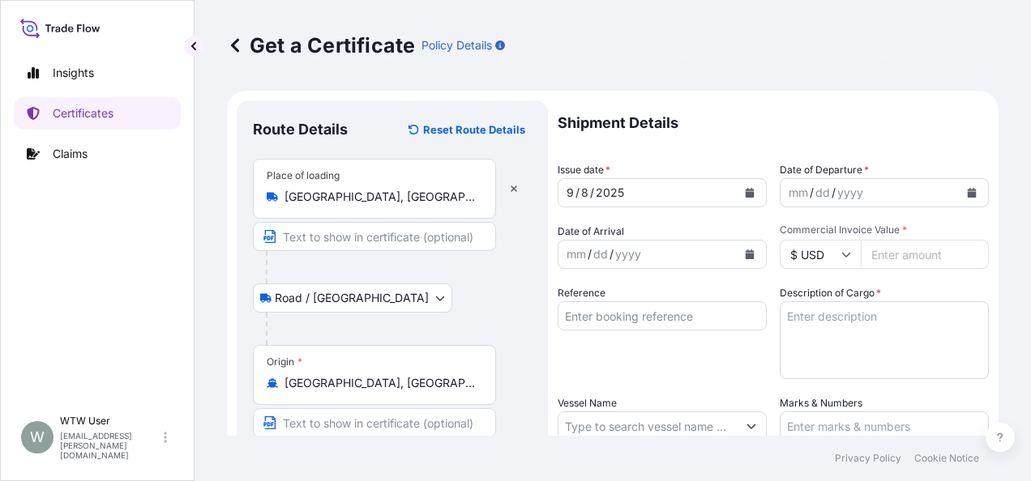
click at [737, 183] on button "Calendar" at bounding box center [750, 193] width 26 height 26
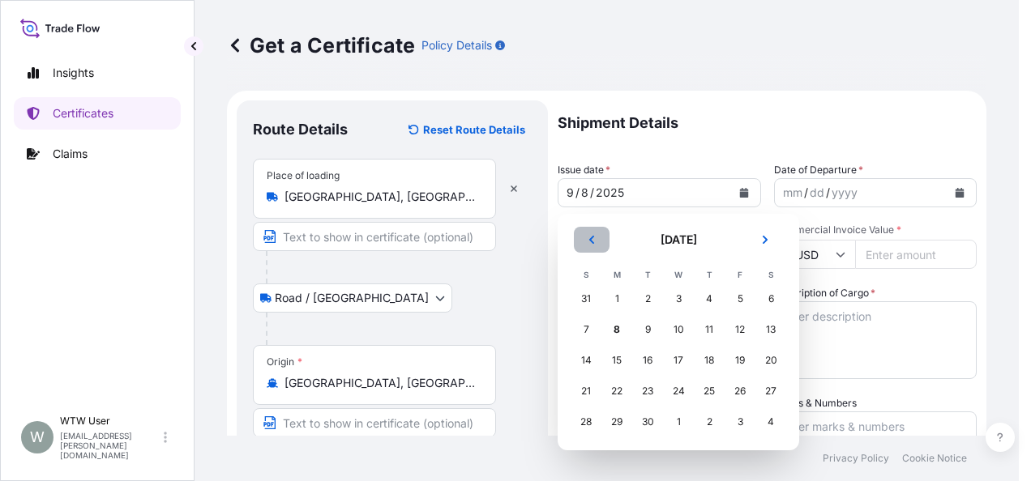
click at [592, 244] on icon "Previous" at bounding box center [592, 240] width 10 height 10
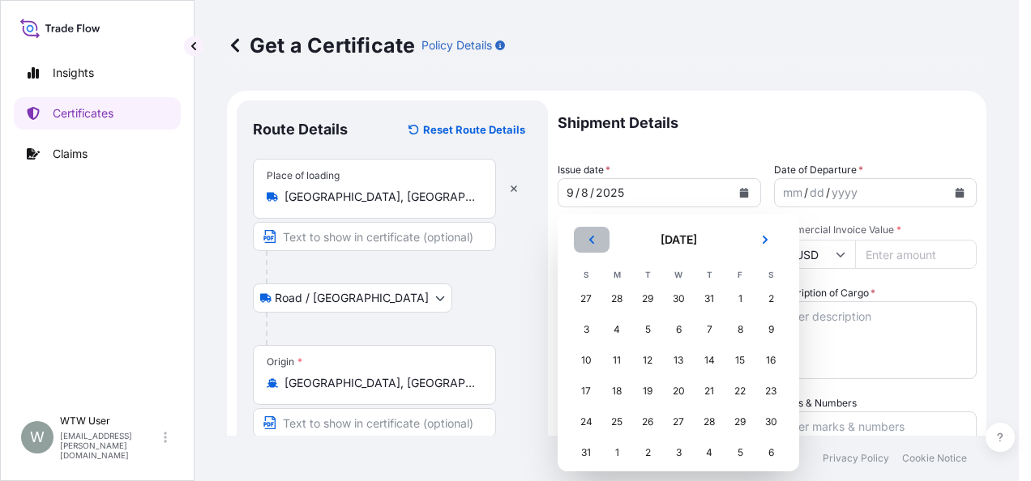
click at [592, 244] on icon "Previous" at bounding box center [592, 240] width 10 height 10
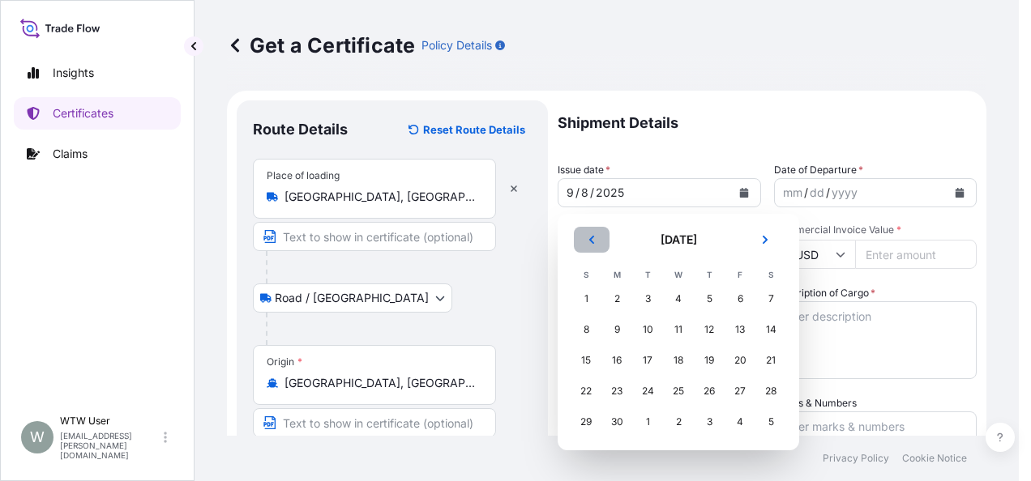
click at [592, 244] on icon "Previous" at bounding box center [592, 240] width 10 height 10
click at [588, 245] on button "Previous" at bounding box center [592, 240] width 36 height 26
click at [641, 364] on div "15" at bounding box center [647, 360] width 29 height 29
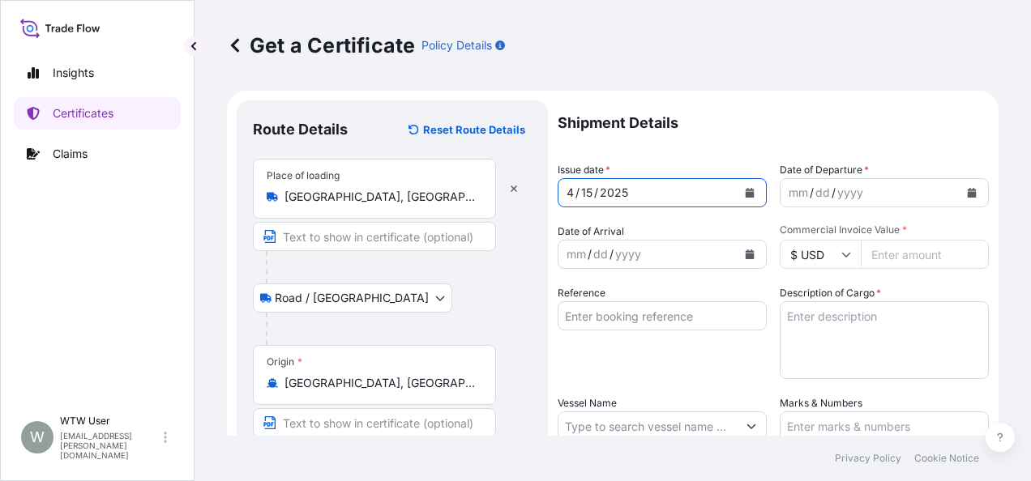
click at [959, 186] on button "Calendar" at bounding box center [972, 193] width 26 height 26
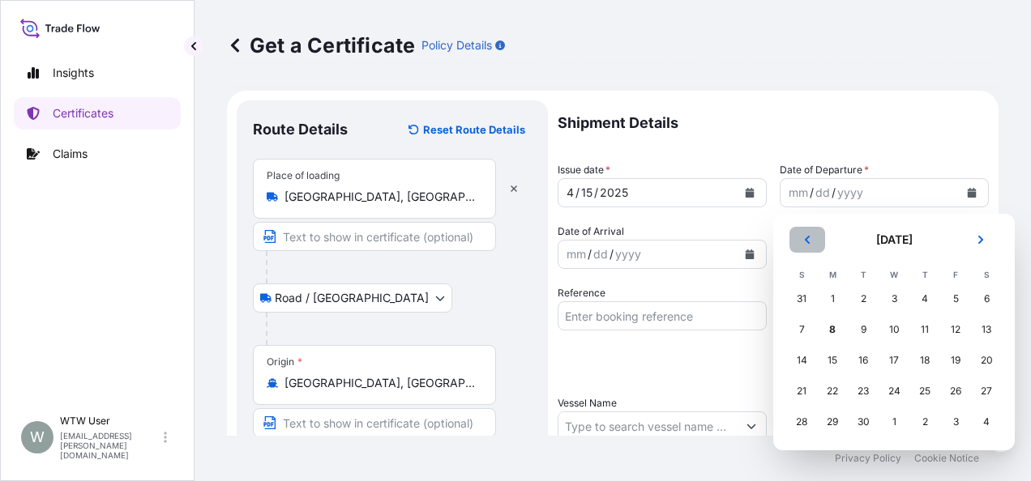
click at [807, 241] on icon "Previous" at bounding box center [807, 240] width 5 height 8
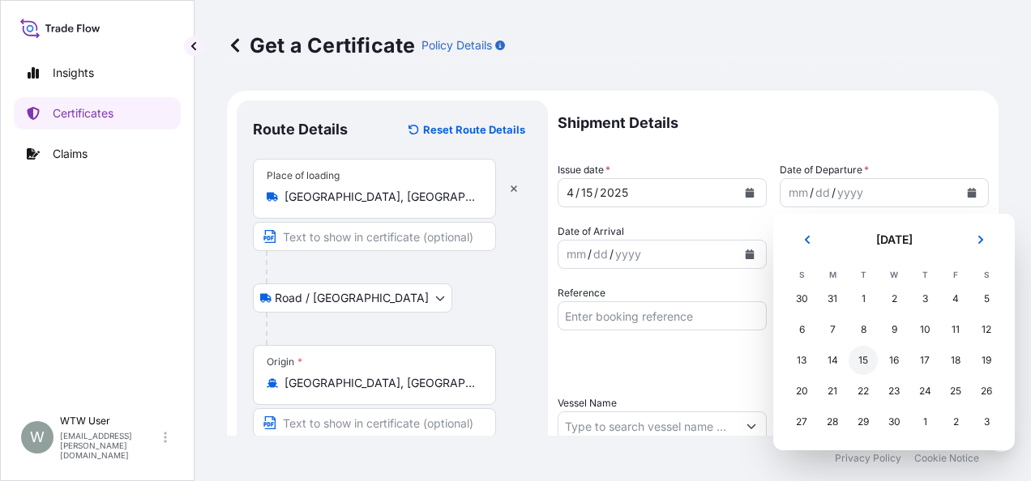
click at [851, 358] on div "15" at bounding box center [863, 360] width 29 height 29
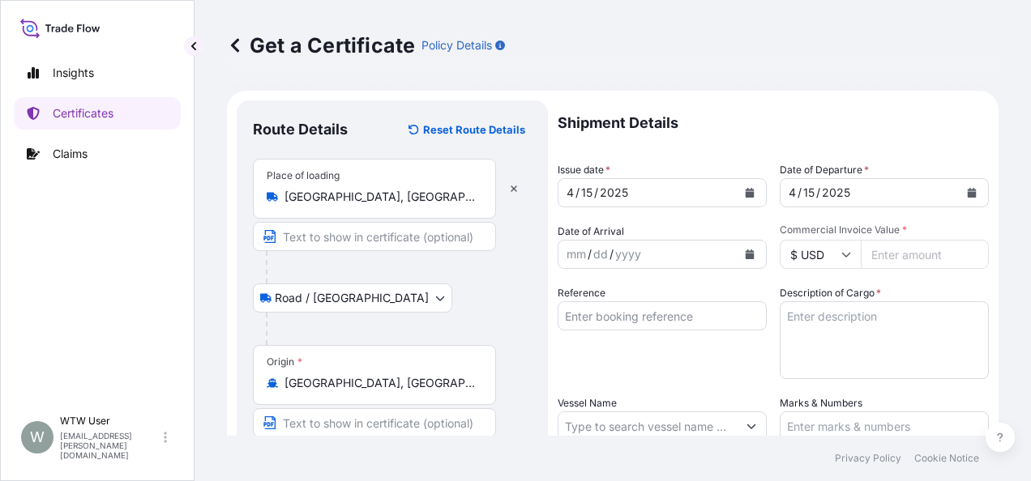
click at [737, 248] on button "Calendar" at bounding box center [750, 255] width 26 height 26
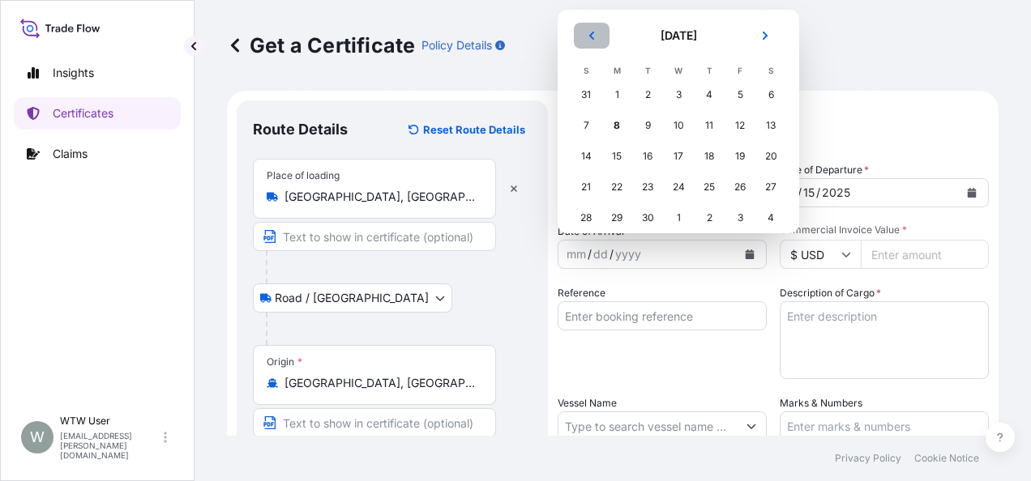
click at [599, 36] on button "Previous" at bounding box center [592, 36] width 36 height 26
click at [743, 97] on div "2" at bounding box center [739, 94] width 29 height 29
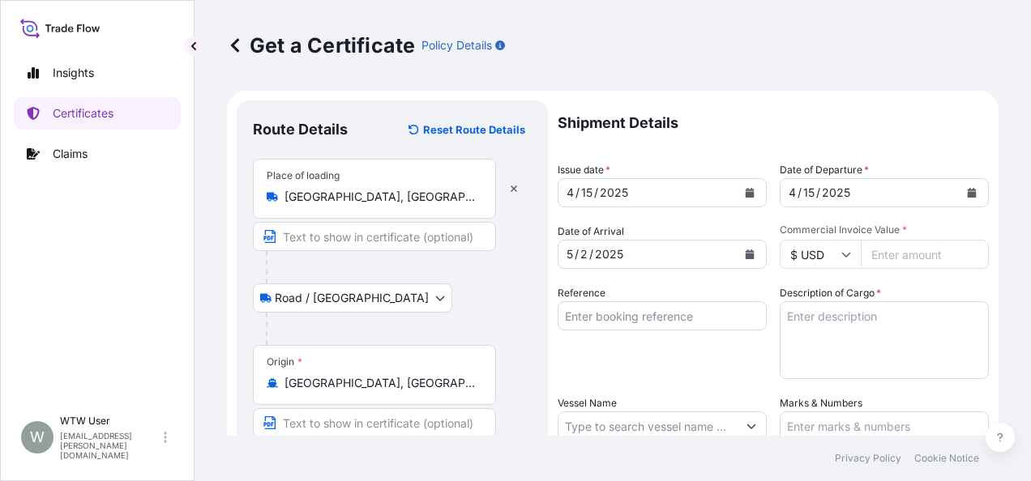
click at [896, 263] on input "Commercial Invoice Value *" at bounding box center [925, 254] width 128 height 29
paste input "72073.14"
type input "72073.14"
click at [618, 311] on input "Reference" at bounding box center [662, 315] width 209 height 29
paste input "SC432918 / TA-3416"
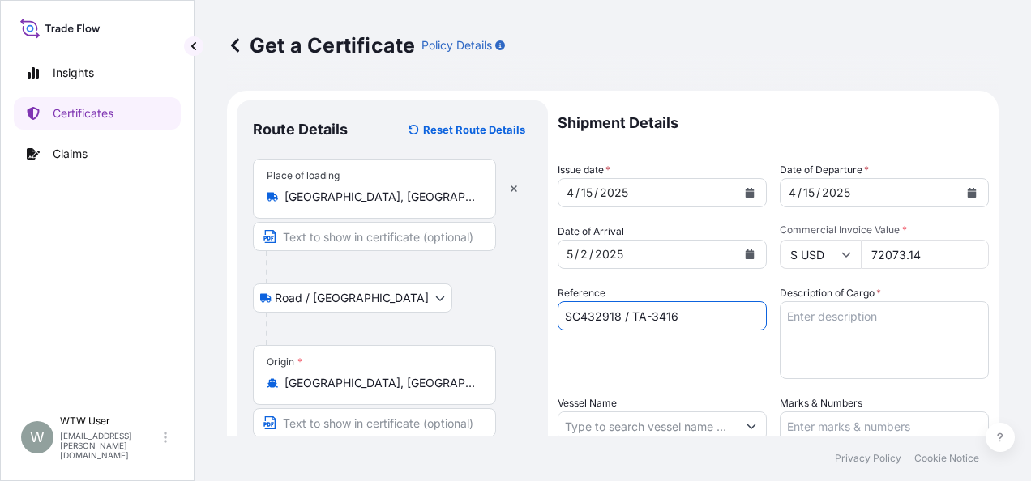
type input "SC432918 / TA-3416"
click at [864, 366] on textarea "Description of Cargo *" at bounding box center [884, 340] width 209 height 78
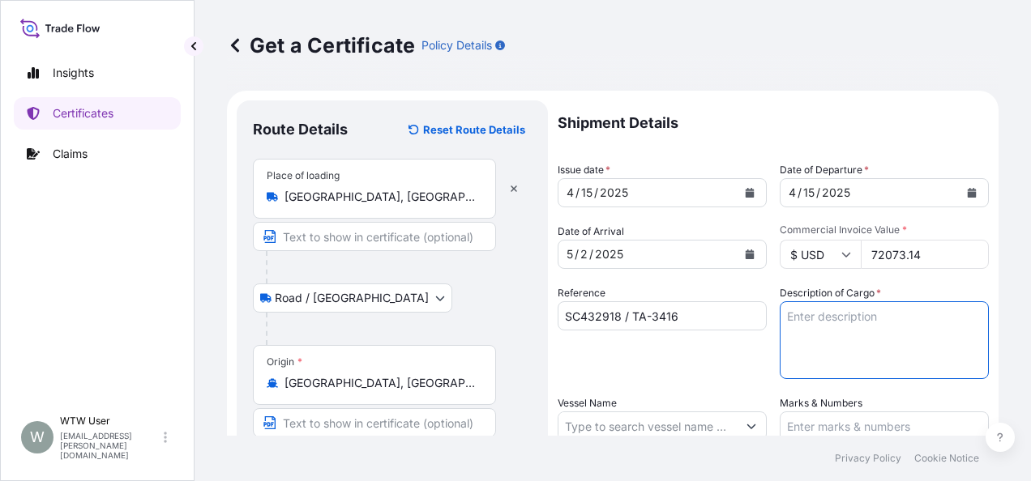
paste textarea "SOYPASS "2" (ANIMAL FEED) IN BULK"
type textarea "SOYPASS "2" (ANIMAL FEED) IN BULK"
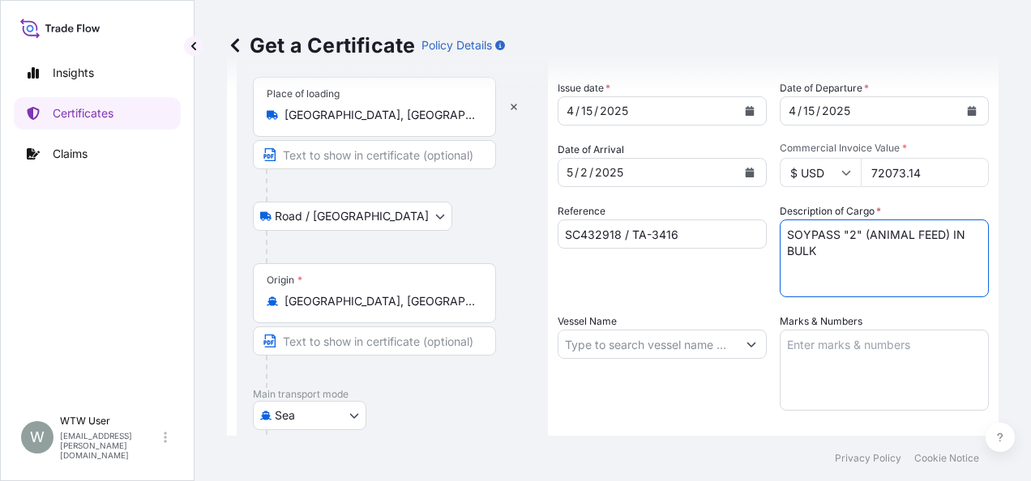
scroll to position [83, 0]
click at [660, 344] on input "Vessel Name" at bounding box center [647, 342] width 178 height 29
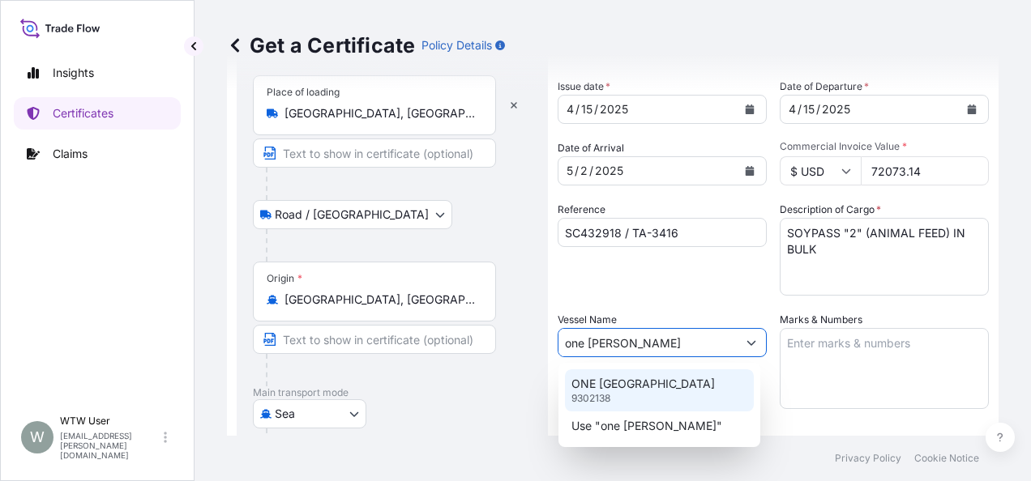
click at [647, 383] on p "ONE [GEOGRAPHIC_DATA]" at bounding box center [642, 384] width 143 height 16
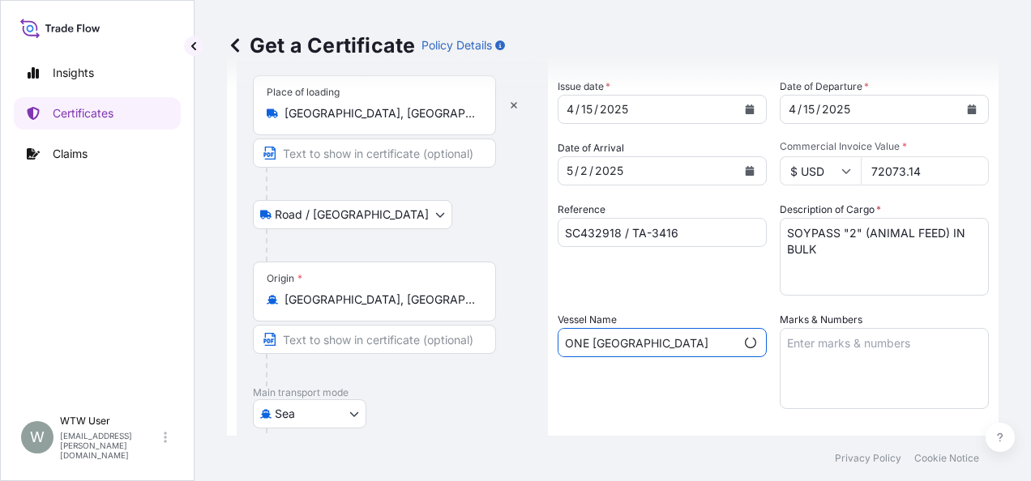
type input "ONE [GEOGRAPHIC_DATA]"
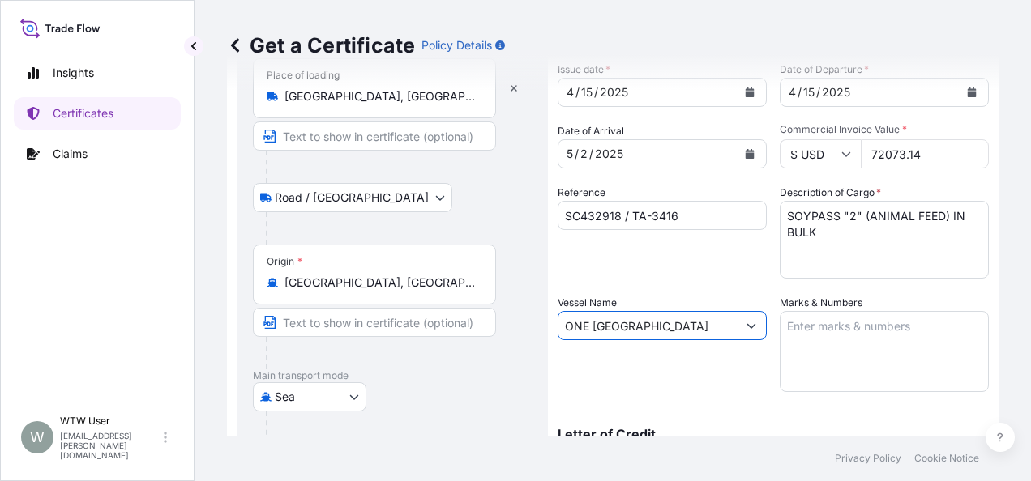
click at [822, 349] on textarea "Marks & Numbers" at bounding box center [884, 351] width 209 height 81
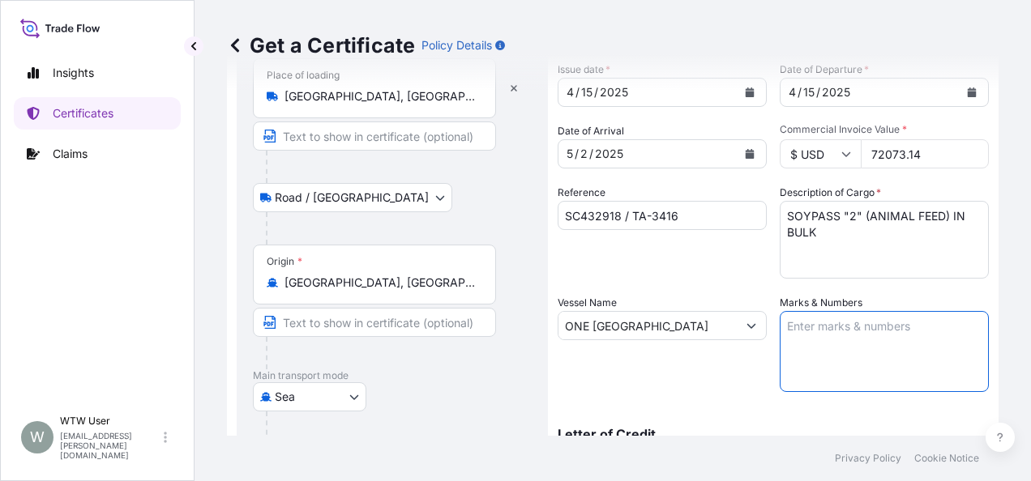
paste textarea "INVOICE NO. 17058692"
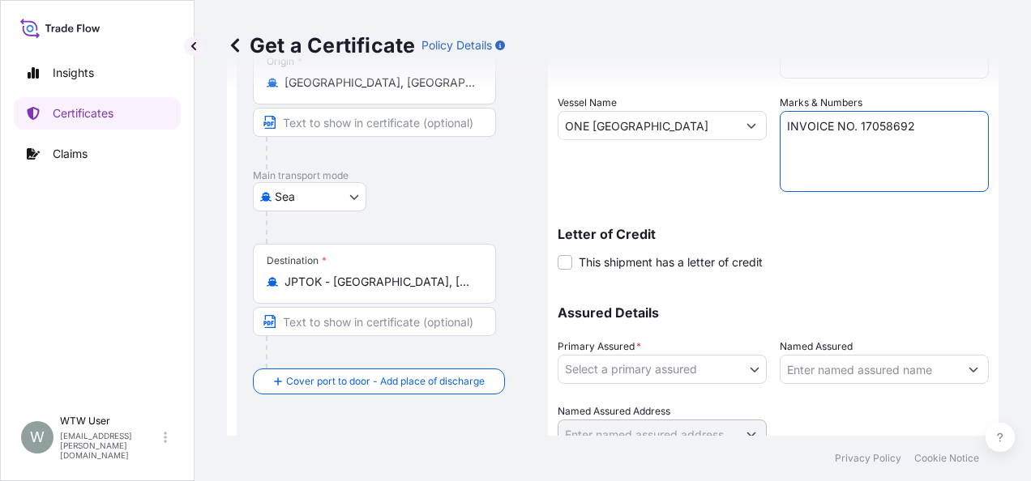
scroll to position [301, 0]
type textarea "INVOICE NO. 17058692"
click at [662, 376] on body "Insights Certificates Claims W WTW User [EMAIL_ADDRESS][PERSON_NAME][DOMAIN_NAM…" at bounding box center [515, 240] width 1031 height 481
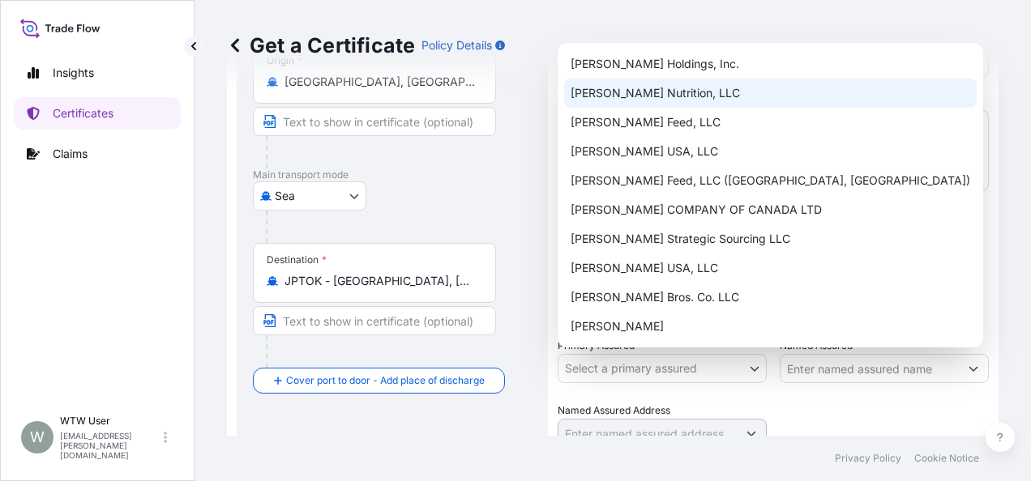
click at [703, 92] on div "[PERSON_NAME] Nutrition, LLC" at bounding box center [770, 93] width 413 height 29
select select "31733"
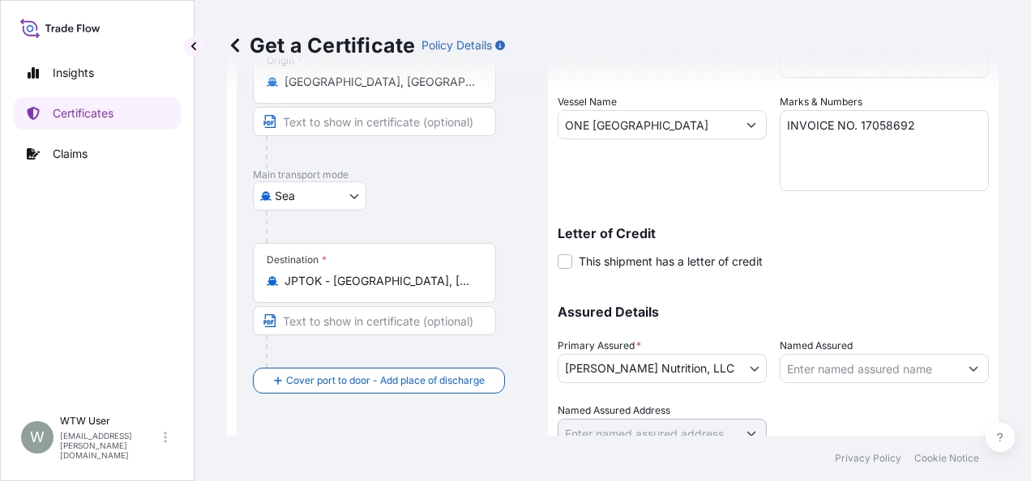
click at [742, 314] on p "Assured Details" at bounding box center [773, 312] width 431 height 13
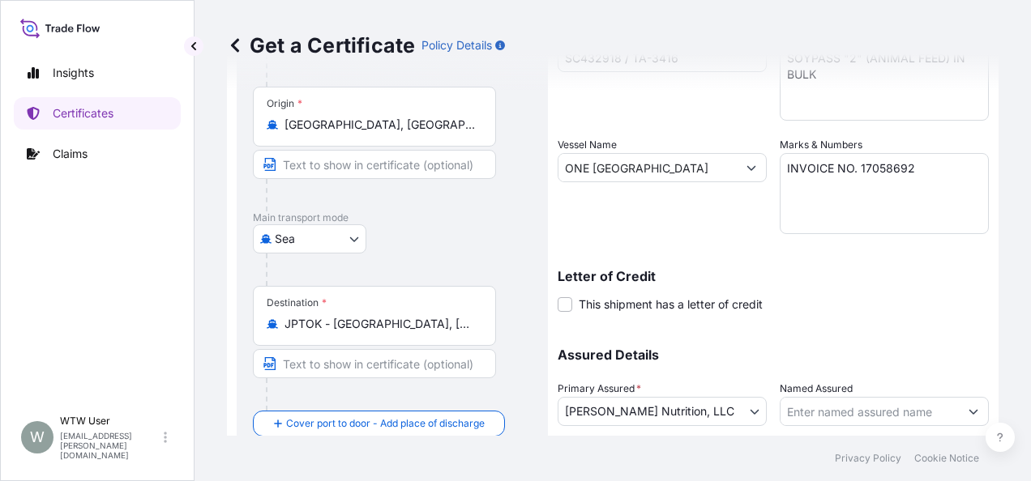
scroll to position [368, 0]
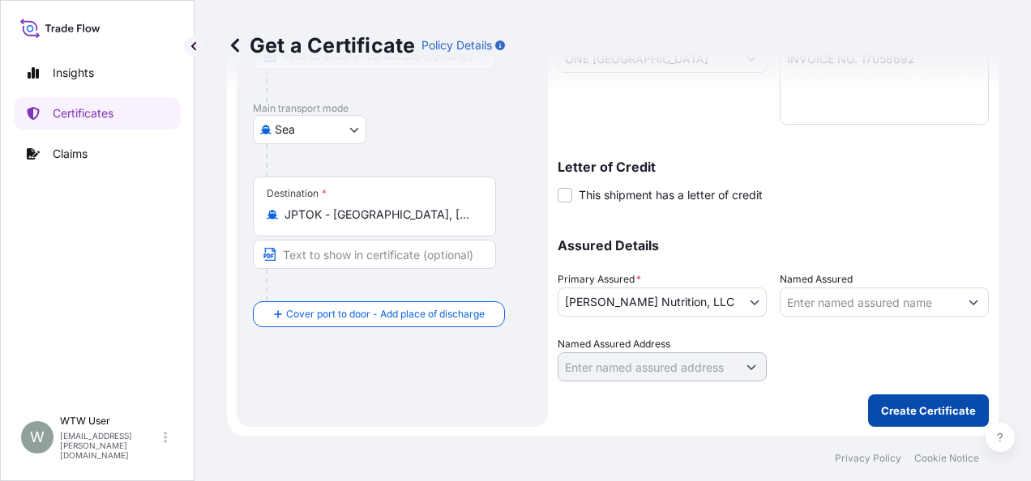
click at [909, 400] on button "Create Certificate" at bounding box center [928, 411] width 121 height 32
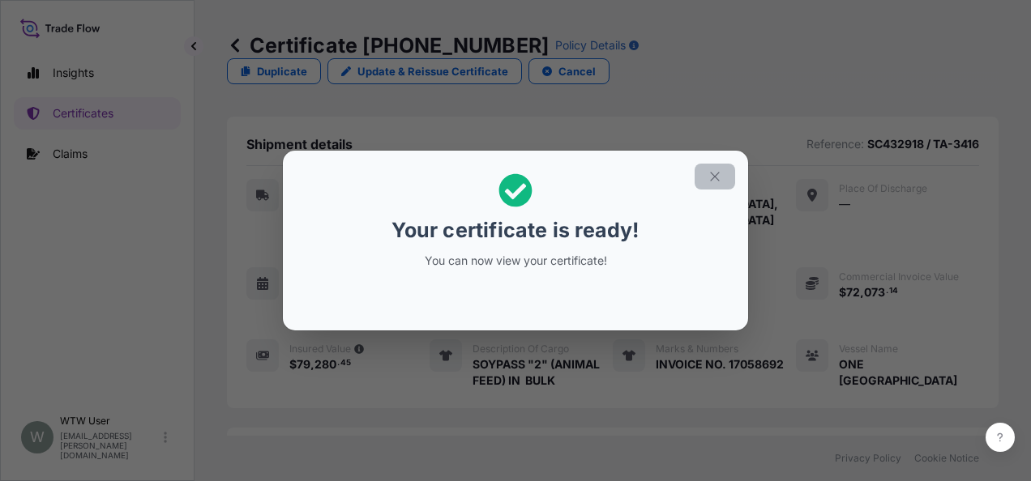
click at [714, 177] on icon "button" at bounding box center [714, 176] width 9 height 9
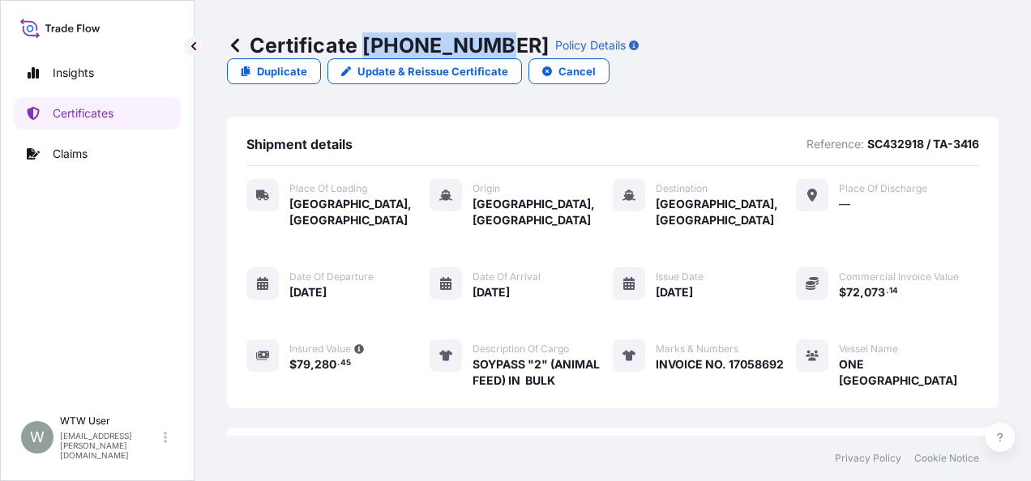
drag, startPoint x: 366, startPoint y: 45, endPoint x: 483, endPoint y: 55, distance: 117.2
click at [483, 55] on p "Certificate [PHONE_NUMBER]" at bounding box center [388, 45] width 322 height 26
copy p "[PHONE_NUMBER]"
click at [53, 114] on p "Certificates" at bounding box center [83, 113] width 61 height 16
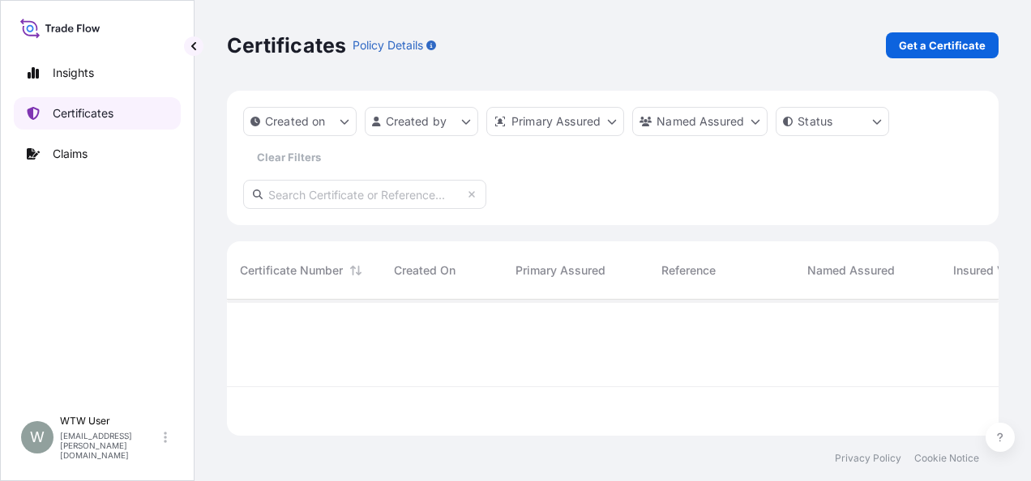
scroll to position [133, 759]
click at [308, 194] on input "text" at bounding box center [364, 194] width 243 height 29
paste input "[PHONE_NUMBER]"
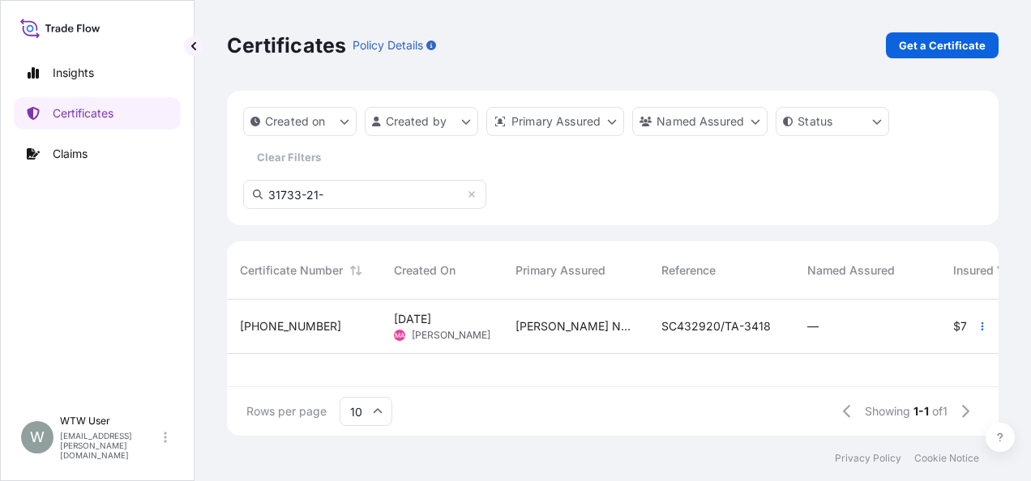
type input "31733-21-"
click at [325, 317] on div "[PHONE_NUMBER]" at bounding box center [304, 327] width 154 height 54
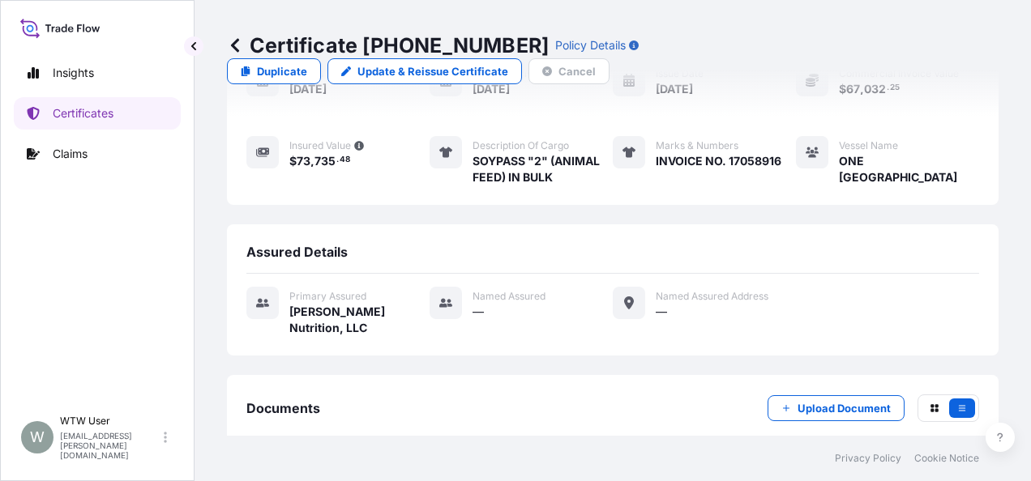
scroll to position [366, 0]
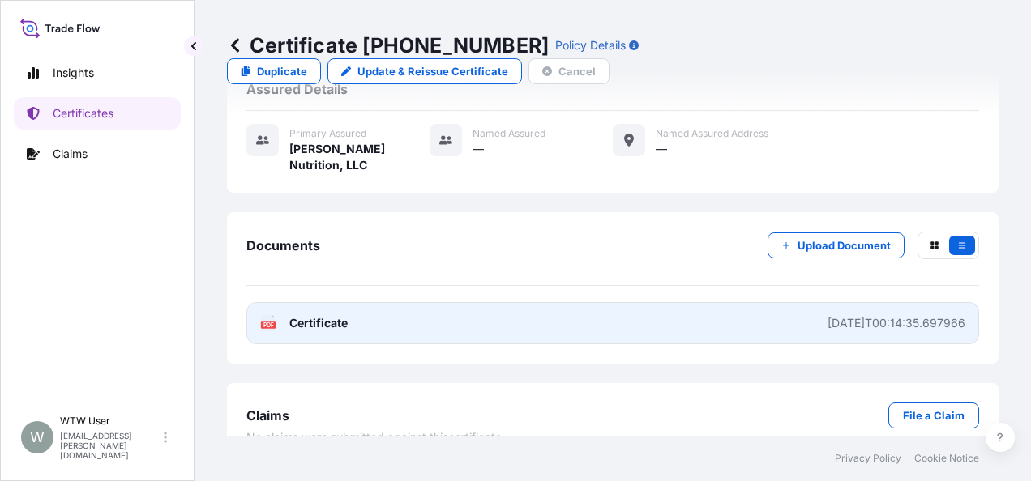
click at [316, 315] on span "Certificate" at bounding box center [318, 323] width 58 height 16
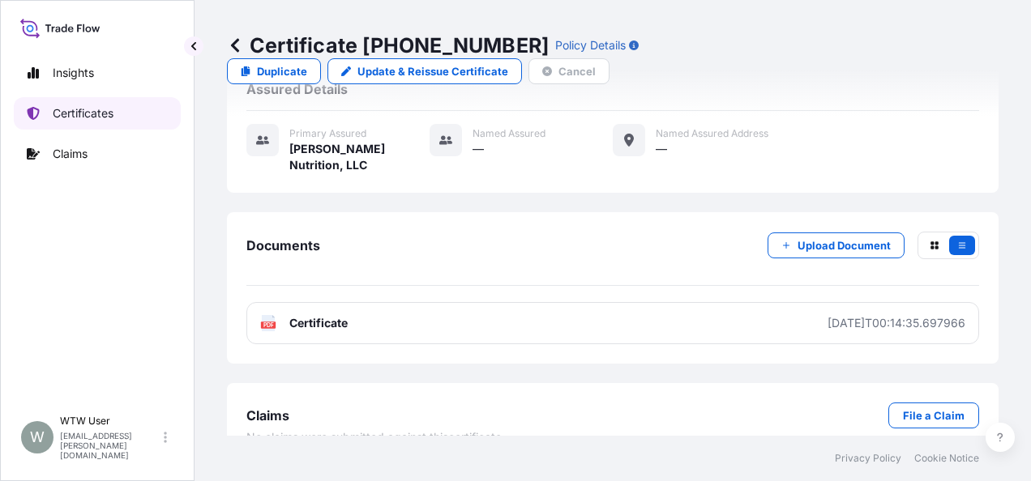
click at [81, 110] on p "Certificates" at bounding box center [83, 113] width 61 height 16
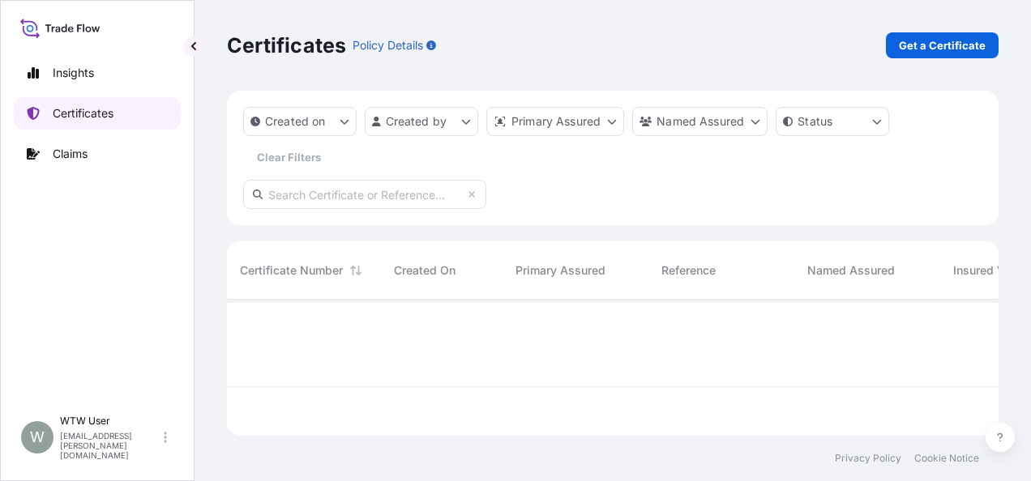
scroll to position [133, 759]
click at [927, 39] on p "Get a Certificate" at bounding box center [942, 45] width 87 height 16
select select "Sea"
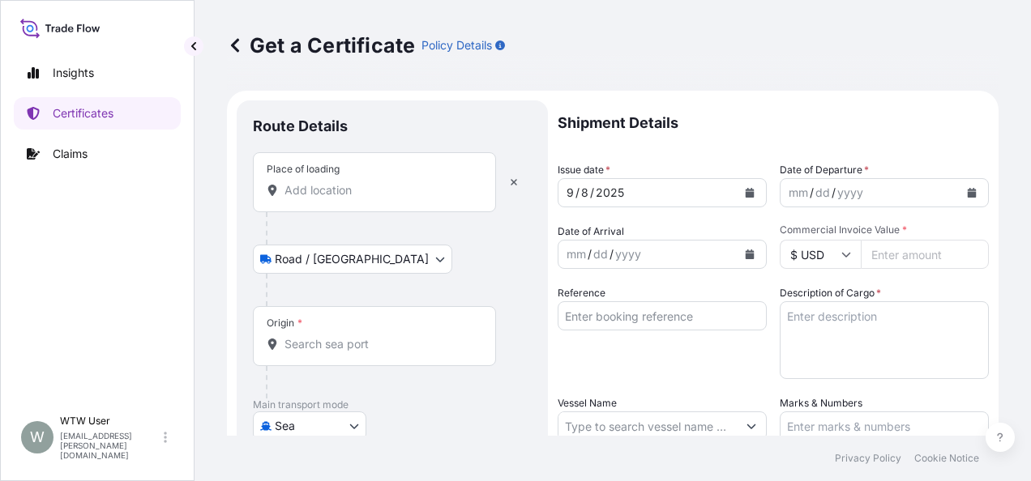
click at [336, 202] on div "Place of loading" at bounding box center [374, 182] width 243 height 60
click at [336, 199] on input "Place of loading" at bounding box center [379, 190] width 191 height 16
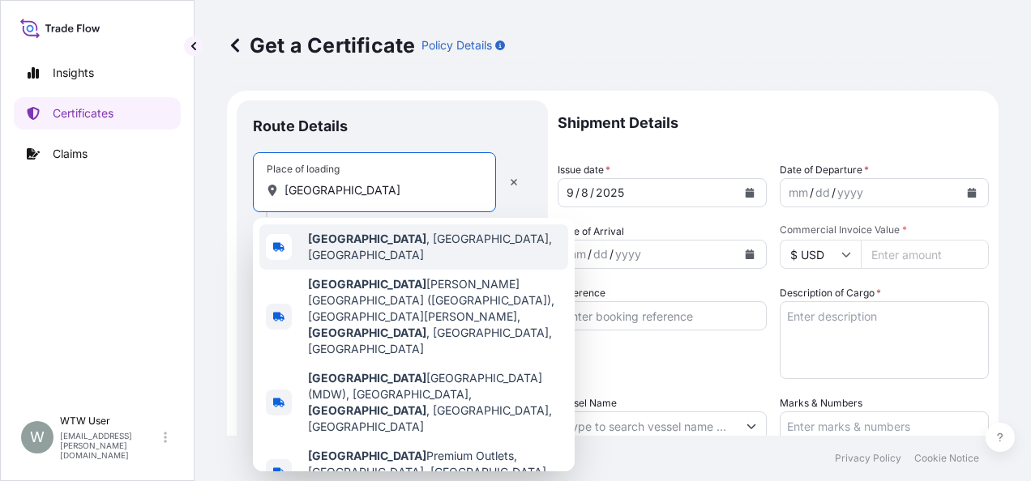
click at [385, 248] on span "[GEOGRAPHIC_DATA] , [GEOGRAPHIC_DATA], [GEOGRAPHIC_DATA]" at bounding box center [435, 247] width 254 height 32
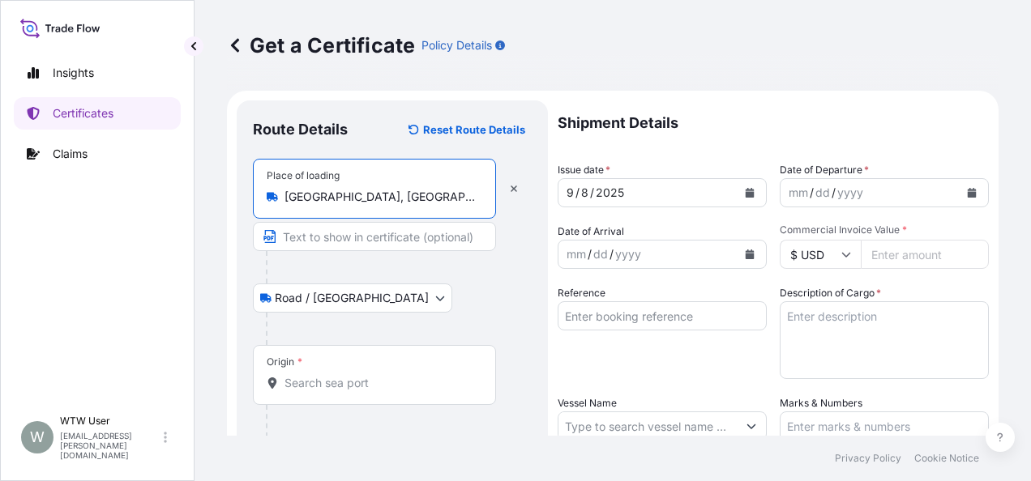
type input "[GEOGRAPHIC_DATA], [GEOGRAPHIC_DATA], [GEOGRAPHIC_DATA]"
click at [369, 366] on div "Origin *" at bounding box center [374, 375] width 243 height 60
click at [369, 375] on input "Origin *" at bounding box center [379, 383] width 191 height 16
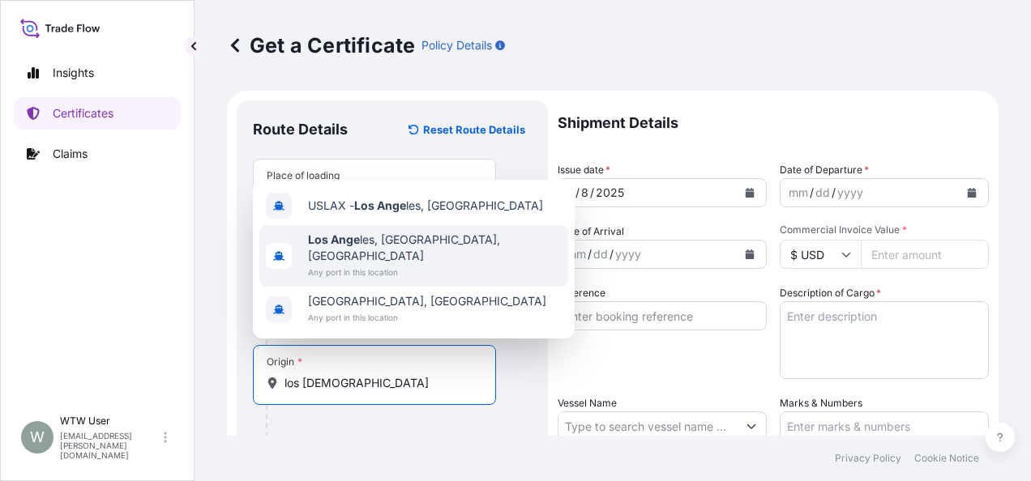
click at [361, 259] on span "Los Ange les, [GEOGRAPHIC_DATA], [GEOGRAPHIC_DATA]" at bounding box center [435, 248] width 254 height 32
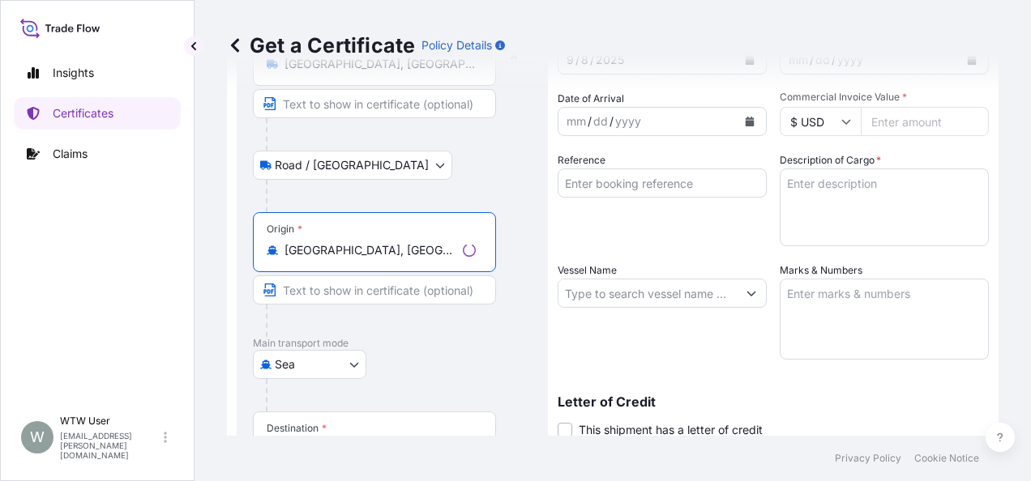
scroll to position [136, 0]
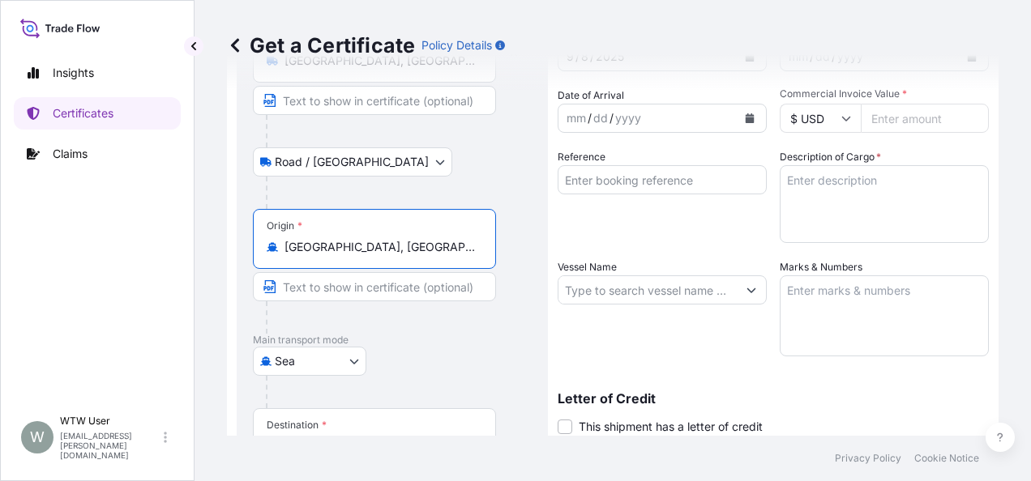
type input "[GEOGRAPHIC_DATA], [GEOGRAPHIC_DATA], [GEOGRAPHIC_DATA]"
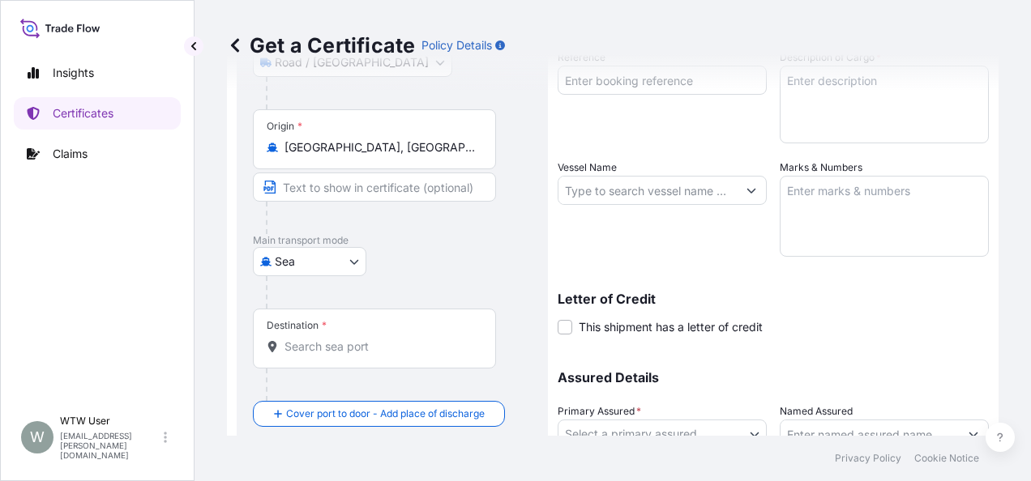
scroll to position [237, 0]
click at [369, 352] on input "Destination *" at bounding box center [379, 346] width 191 height 16
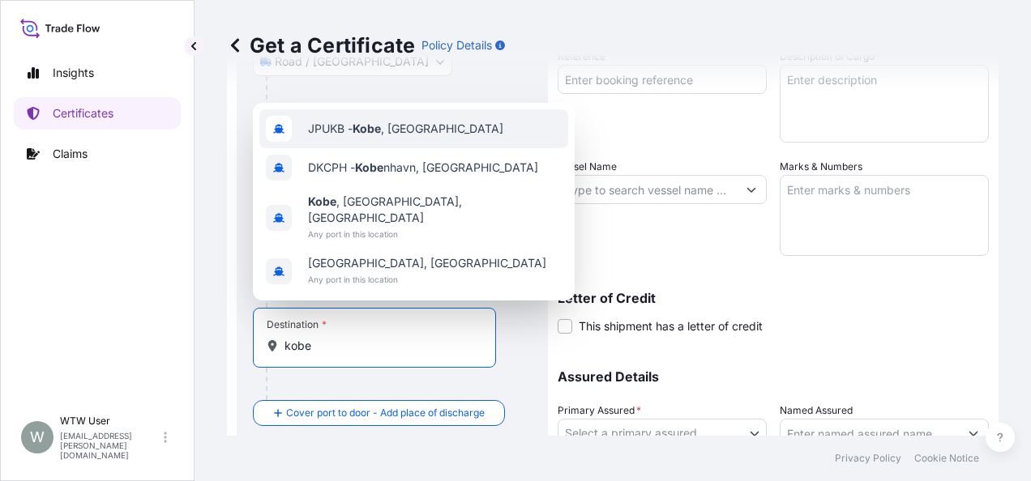
click at [429, 148] on div "JPUKB - [GEOGRAPHIC_DATA] , [GEOGRAPHIC_DATA]" at bounding box center [413, 128] width 309 height 39
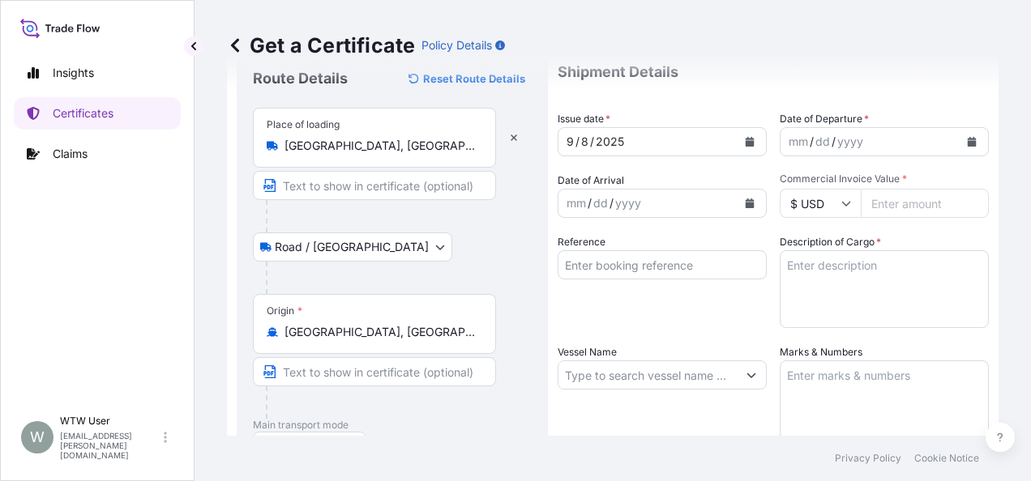
scroll to position [49, 0]
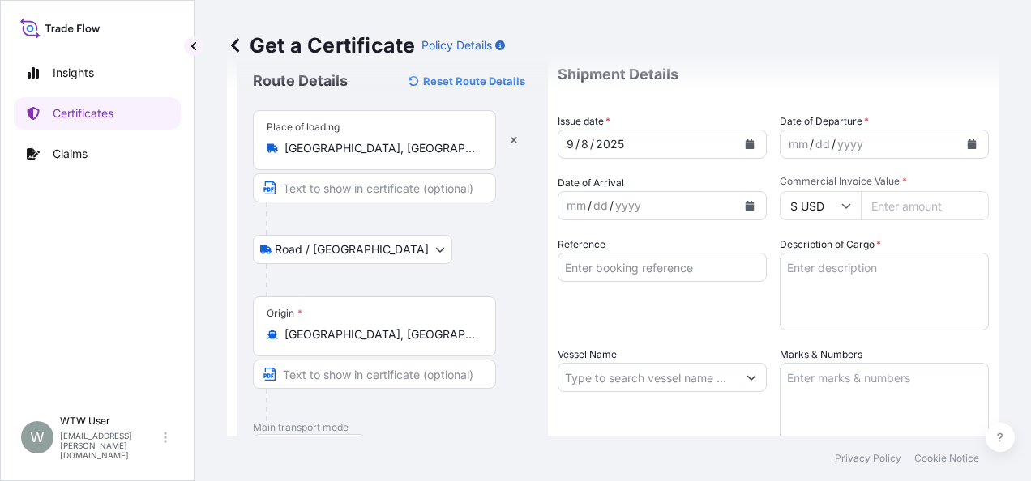
type input "JPUKB - [GEOGRAPHIC_DATA], [GEOGRAPHIC_DATA]"
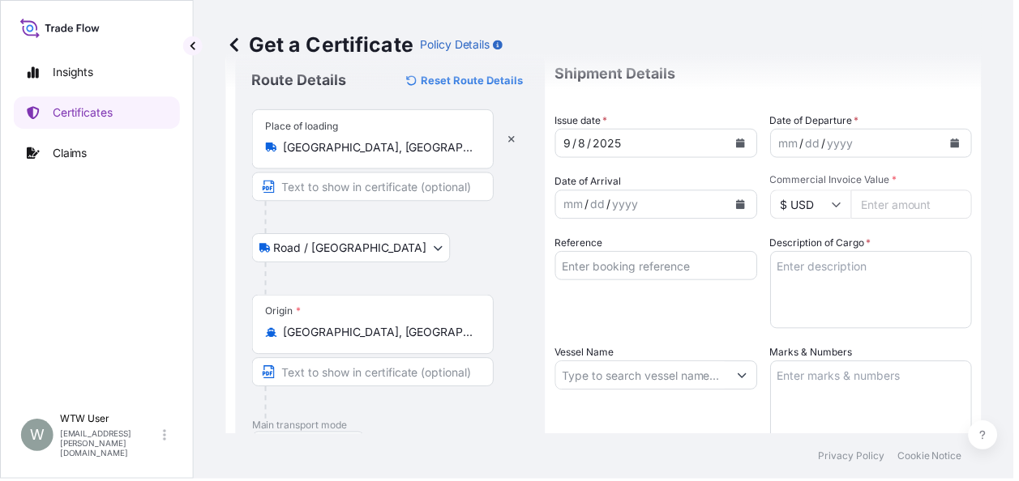
click at [744, 144] on button "Calendar" at bounding box center [744, 144] width 26 height 26
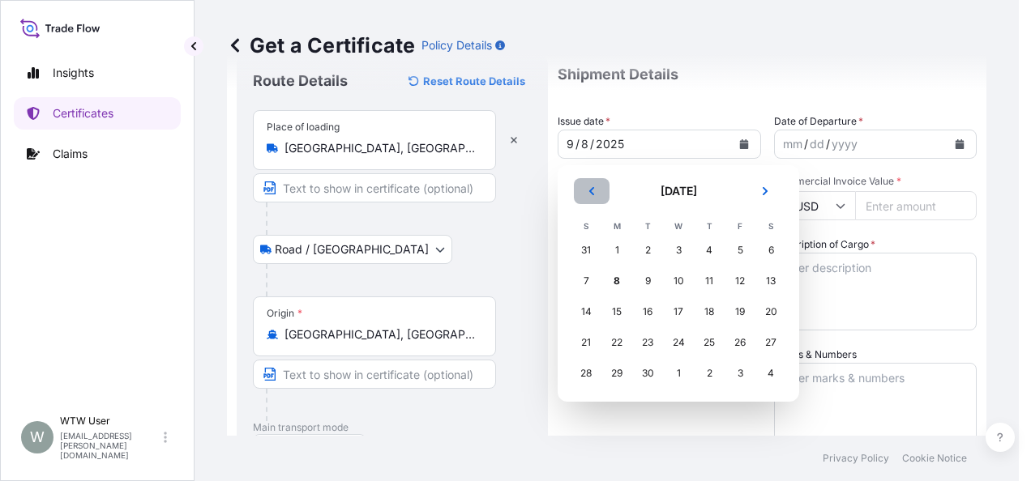
click at [603, 180] on button "Previous" at bounding box center [592, 191] width 36 height 26
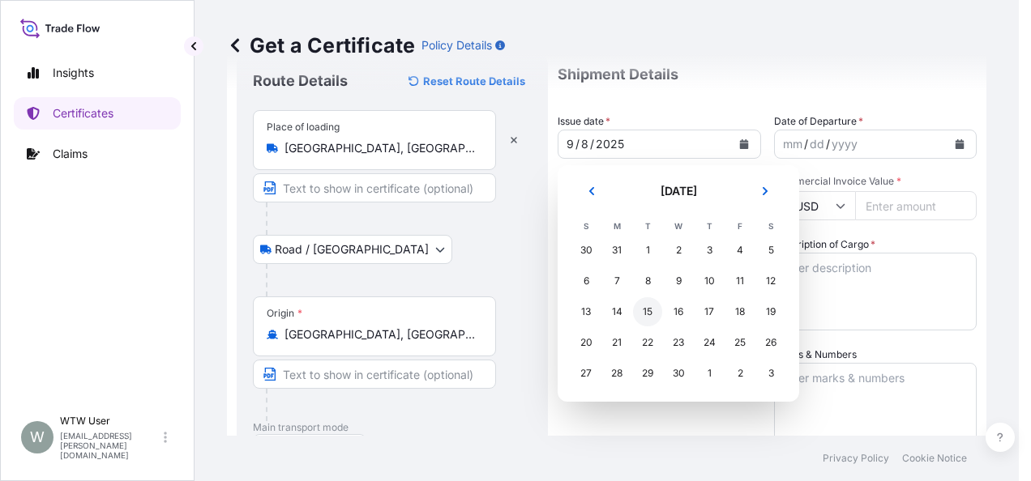
click at [647, 316] on div "15" at bounding box center [647, 311] width 29 height 29
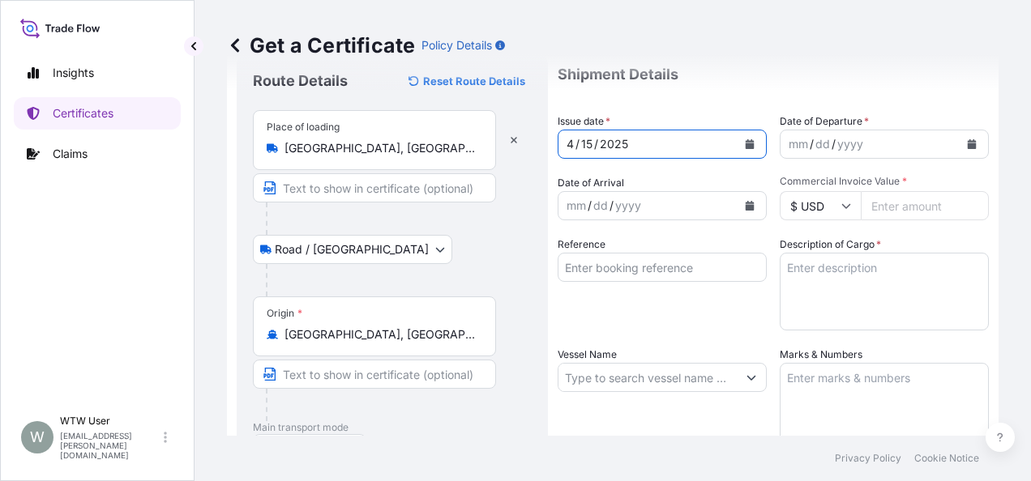
click at [959, 149] on button "Calendar" at bounding box center [972, 144] width 26 height 26
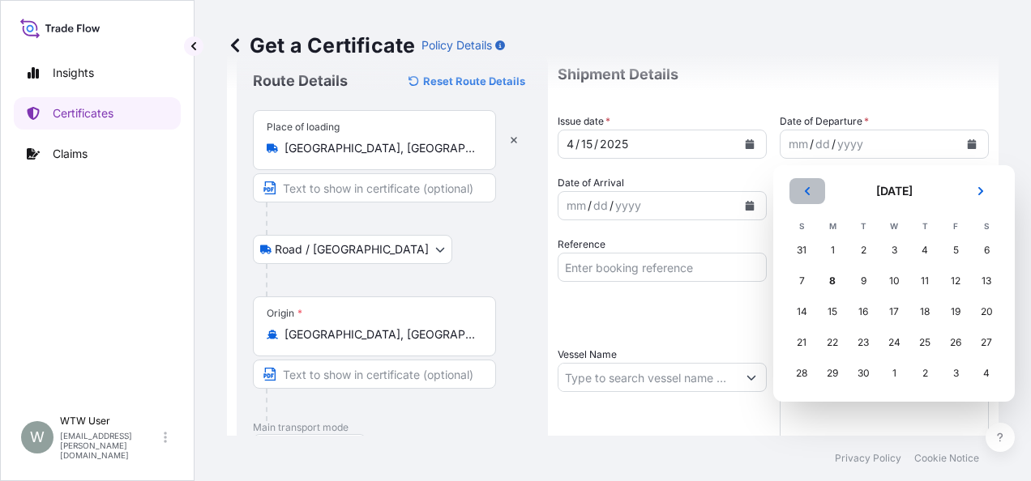
click at [802, 191] on icon "Previous" at bounding box center [807, 191] width 10 height 10
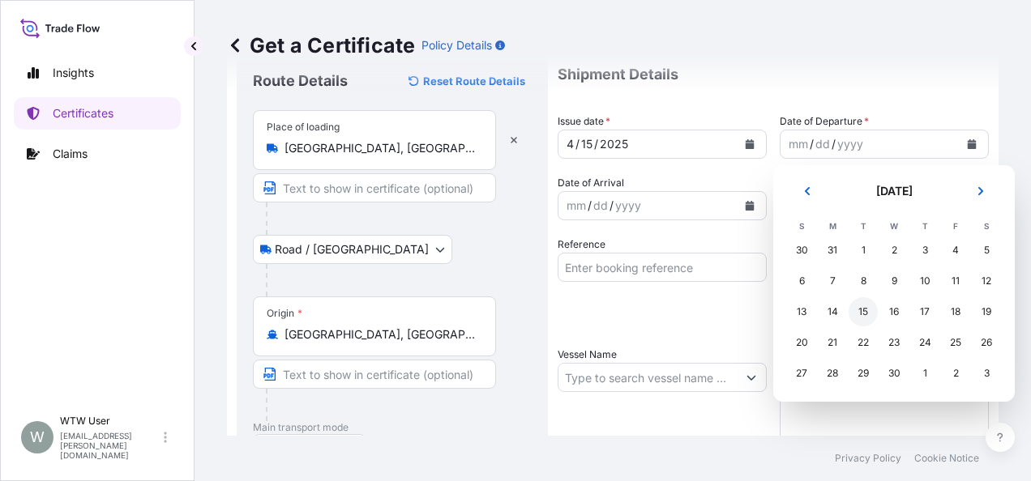
click at [869, 318] on div "15" at bounding box center [863, 311] width 29 height 29
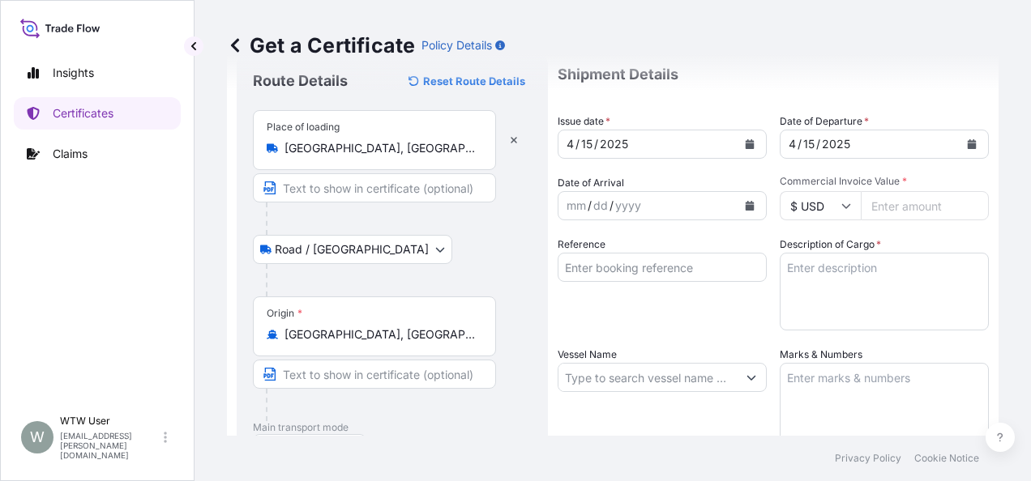
click at [739, 199] on button "Calendar" at bounding box center [750, 206] width 26 height 26
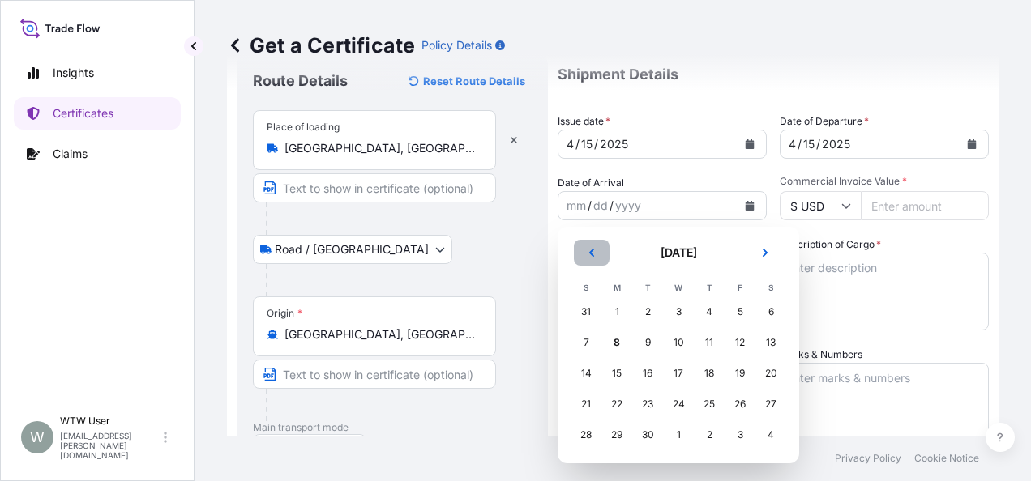
click at [584, 248] on button "Previous" at bounding box center [592, 253] width 36 height 26
click at [752, 242] on button "Next" at bounding box center [765, 253] width 36 height 26
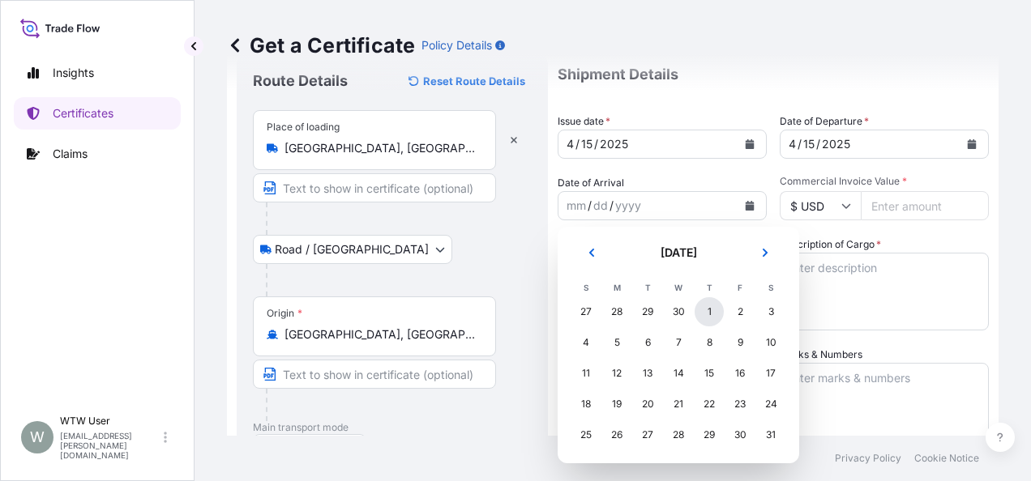
click at [699, 321] on div "1" at bounding box center [709, 311] width 29 height 29
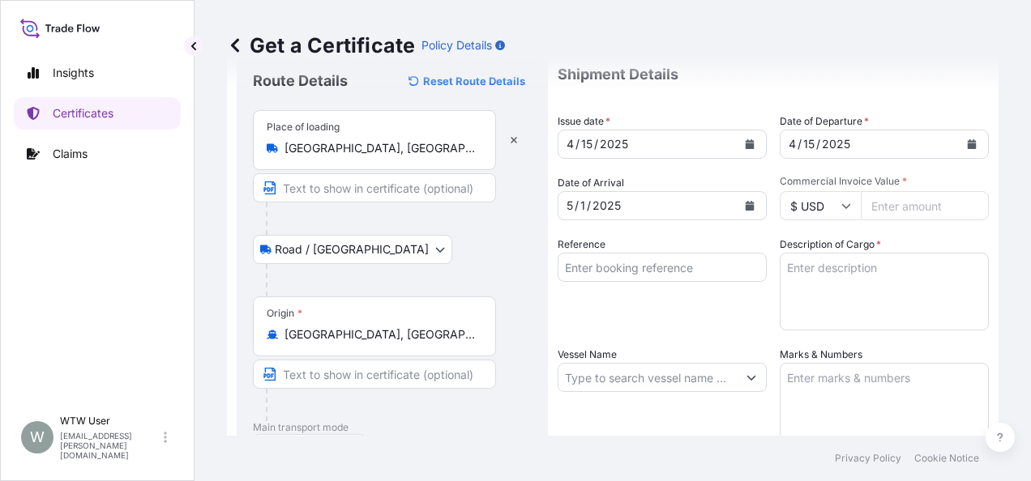
click at [889, 214] on input "Commercial Invoice Value *" at bounding box center [925, 205] width 128 height 29
paste input "67032.25"
type input "67032.25"
click at [711, 273] on input "Reference" at bounding box center [662, 267] width 209 height 29
paste input "SC432920/TA-3418"
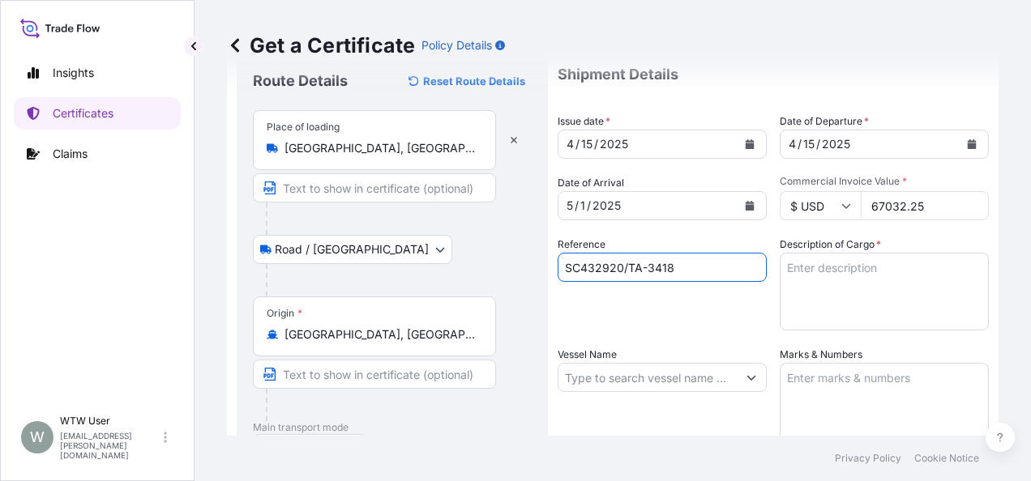
type input "SC432920/TA-3418"
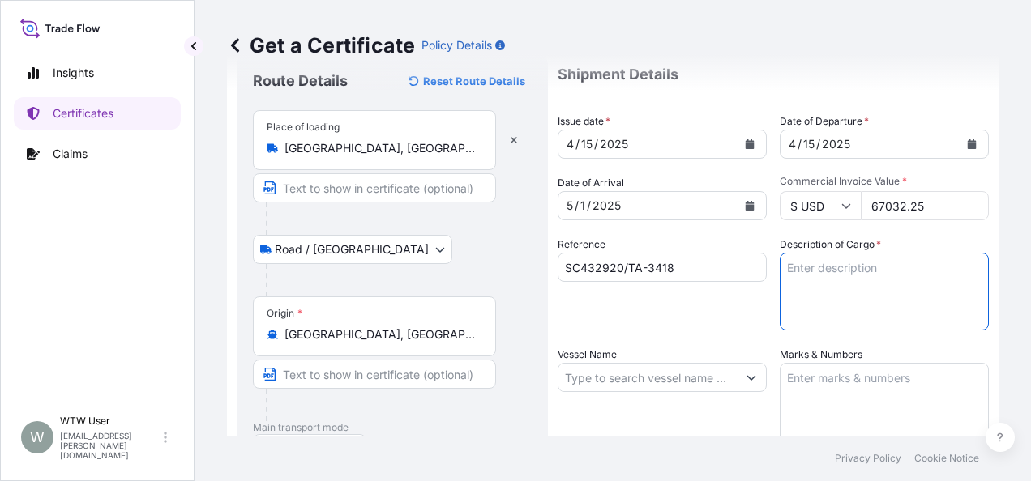
click at [856, 295] on textarea "Description of Cargo *" at bounding box center [884, 292] width 209 height 78
paste textarea "SOYPASS "2" (ANIMAL FEED) IN BULK"
type textarea "SOYPASS "2" (ANIMAL FEED) IN BULK"
click at [583, 365] on input "Vessel Name" at bounding box center [647, 377] width 178 height 29
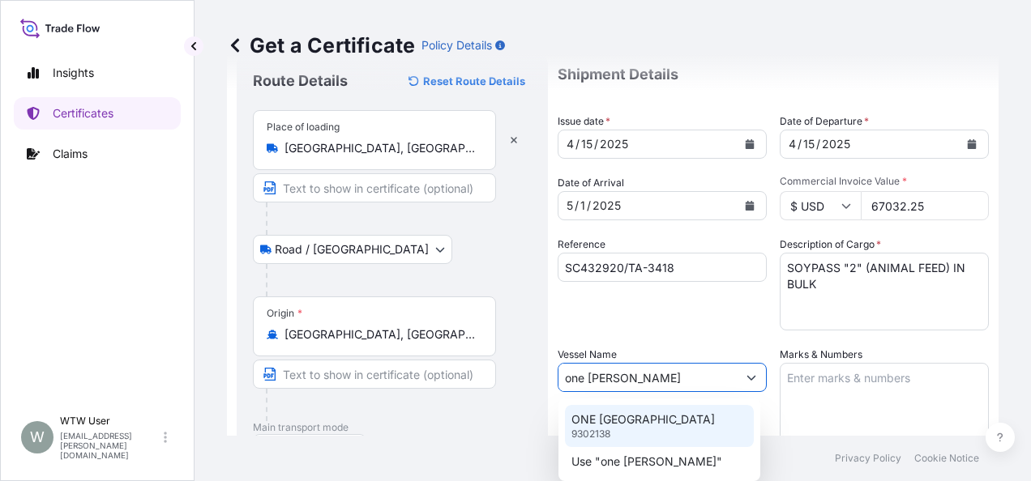
click at [618, 433] on div "ONE HANNOVER 9302138" at bounding box center [659, 426] width 189 height 42
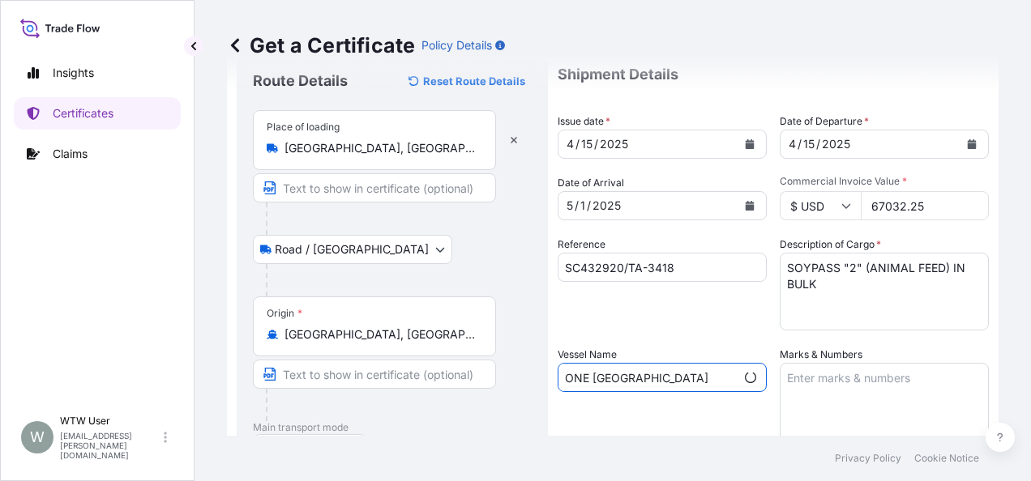
scroll to position [152, 0]
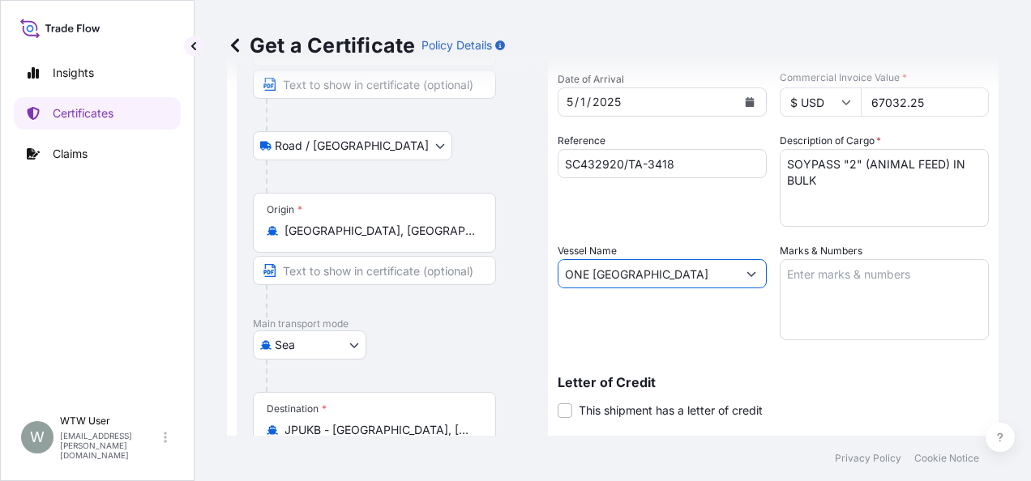
type input "ONE [GEOGRAPHIC_DATA]"
click at [916, 313] on textarea "Marks & Numbers" at bounding box center [884, 299] width 209 height 81
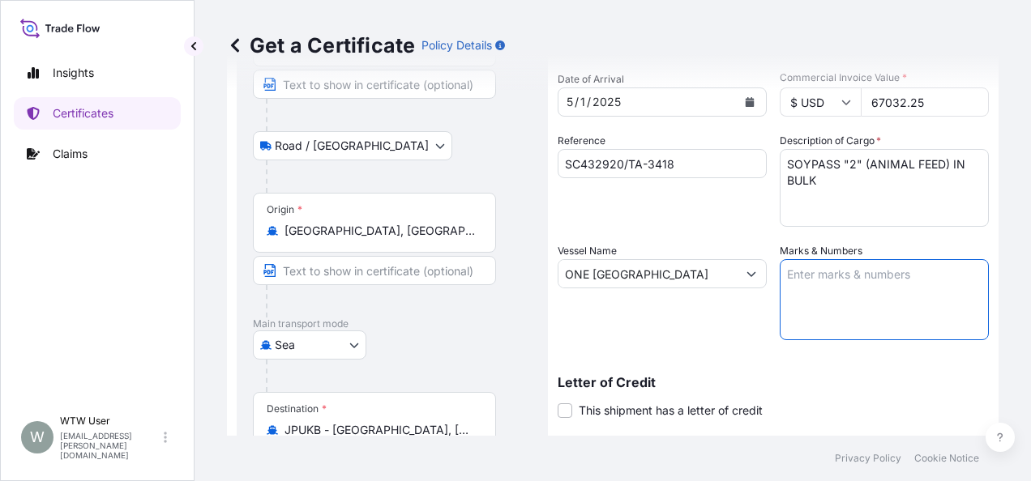
paste textarea "INVOICE NO. 17058916"
type textarea "INVOICE NO. 17058916"
click at [877, 388] on p "Letter of Credit" at bounding box center [773, 382] width 431 height 13
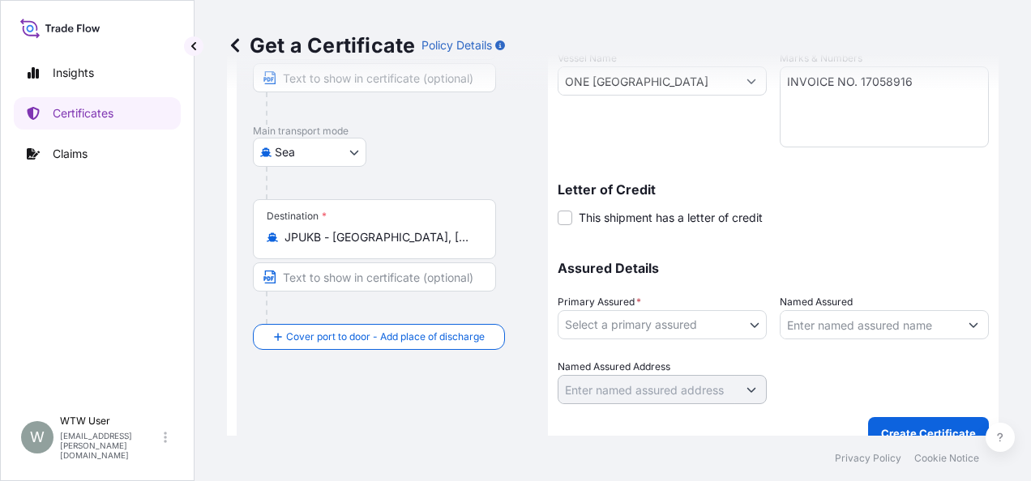
scroll to position [350, 0]
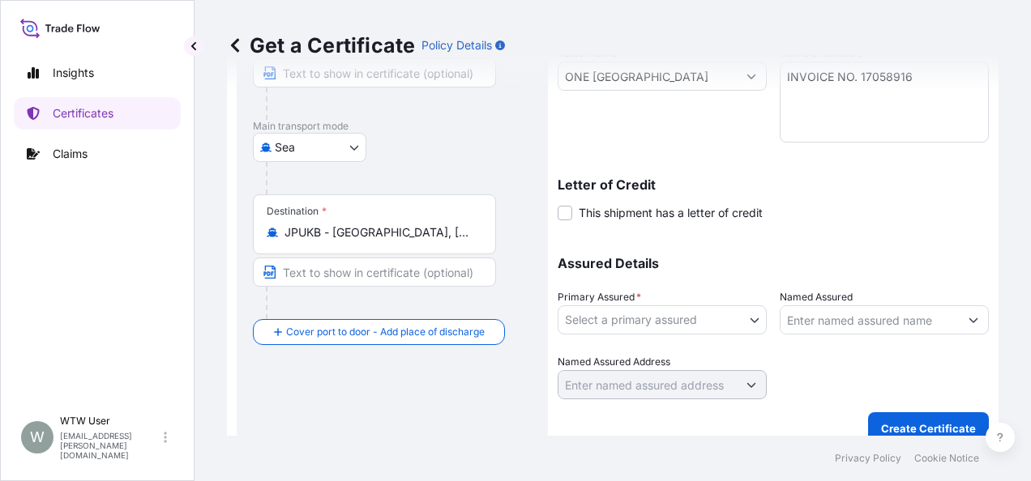
click at [690, 323] on body "Insights Certificates Claims W WTW User [EMAIL_ADDRESS][PERSON_NAME][DOMAIN_NAM…" at bounding box center [515, 240] width 1031 height 481
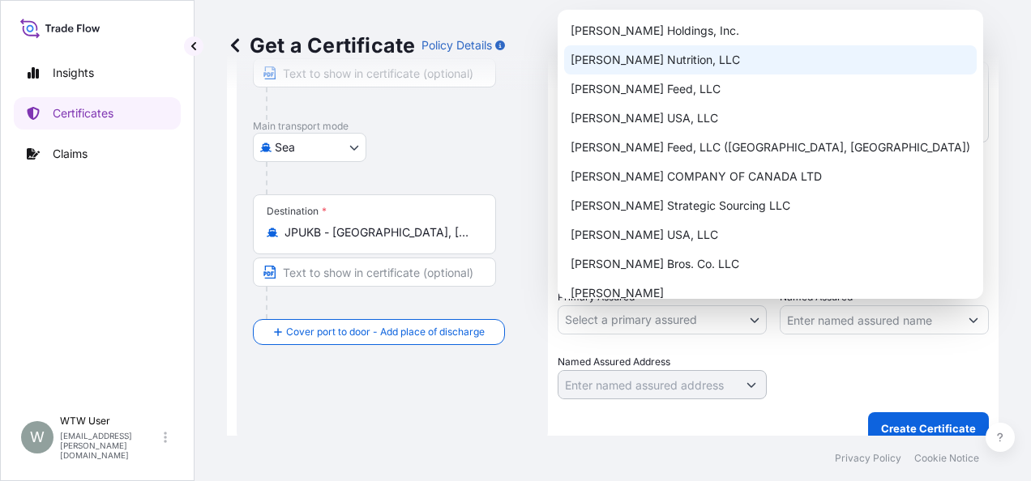
click at [688, 58] on div "[PERSON_NAME] Nutrition, LLC" at bounding box center [770, 59] width 413 height 29
select select "31733"
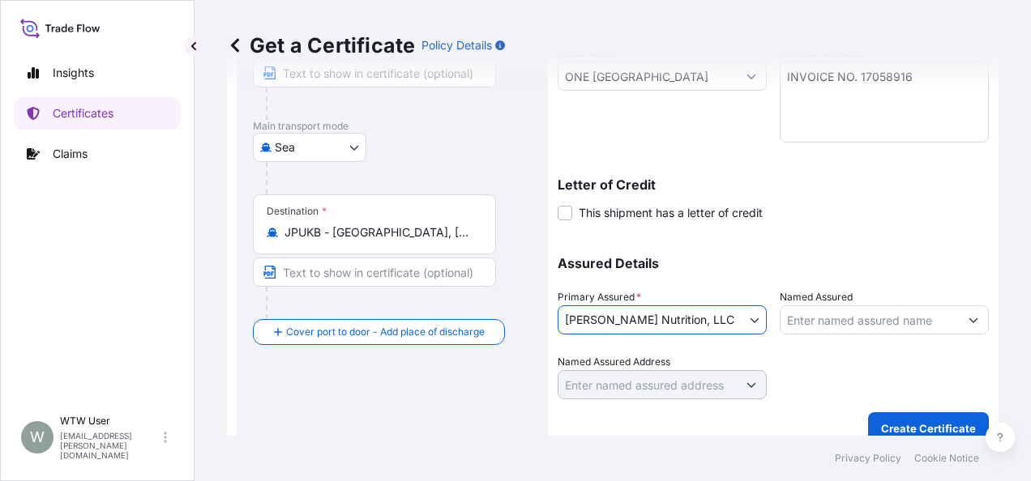
scroll to position [368, 0]
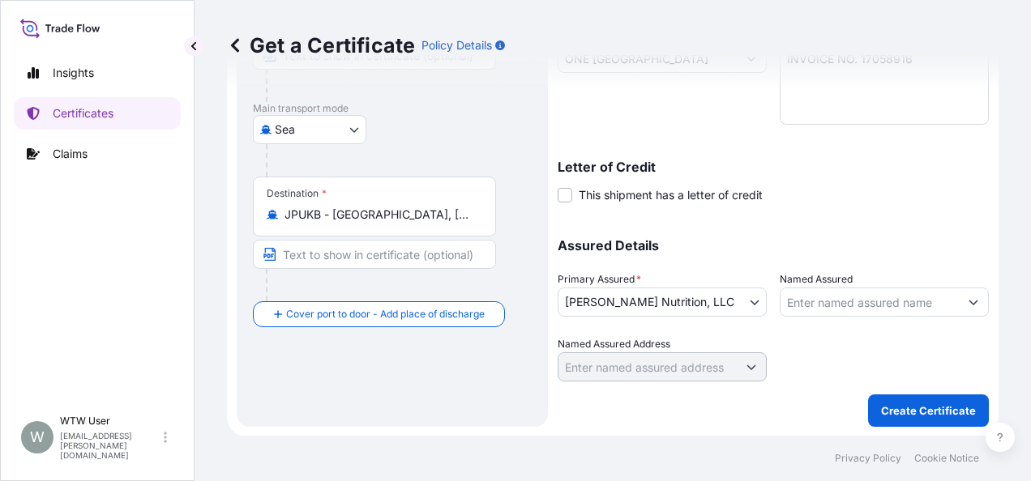
click at [869, 340] on div at bounding box center [884, 358] width 209 height 45
click at [927, 416] on p "Create Certificate" at bounding box center [928, 411] width 95 height 16
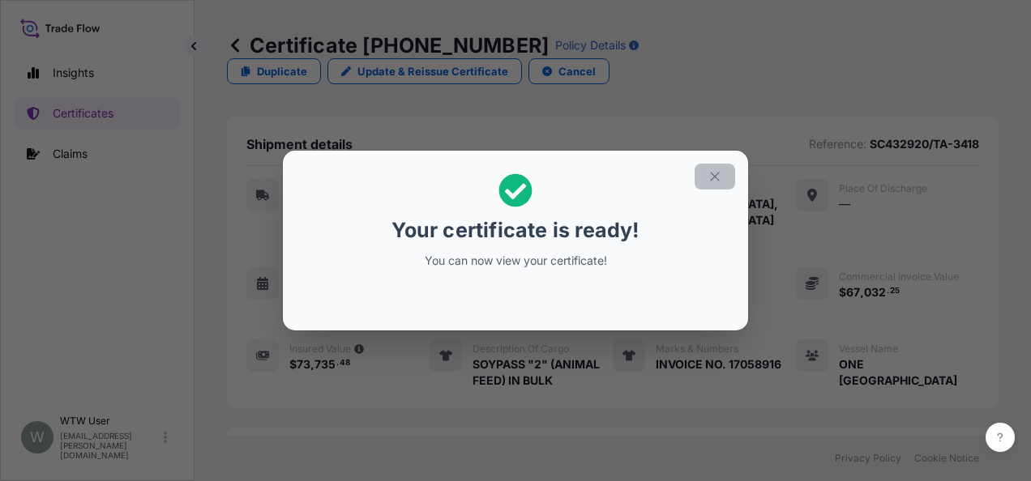
click at [704, 179] on button "button" at bounding box center [715, 177] width 41 height 26
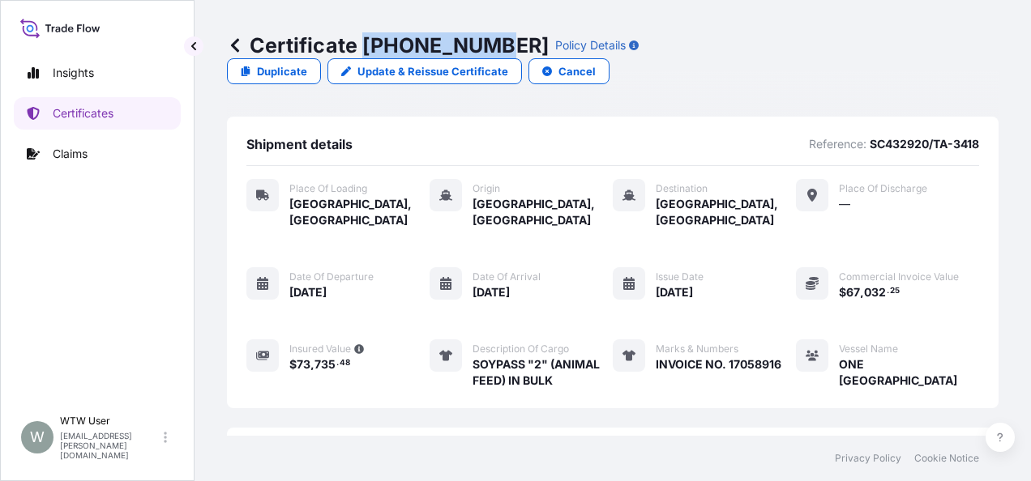
drag, startPoint x: 363, startPoint y: 45, endPoint x: 483, endPoint y: 64, distance: 121.4
click at [483, 64] on div "Certificate [PHONE_NUMBER] Policy Details Duplicate Update & Reissue Certificat…" at bounding box center [613, 58] width 772 height 117
copy p "[PHONE_NUMBER]"
click at [97, 126] on link "Certificates" at bounding box center [97, 113] width 167 height 32
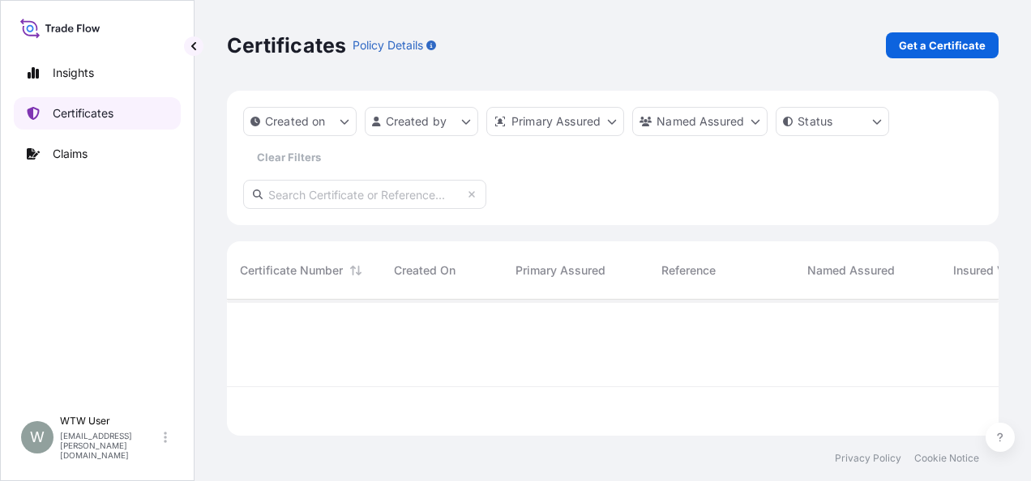
scroll to position [133, 759]
click at [291, 208] on input "text" at bounding box center [364, 194] width 243 height 29
paste input "[PHONE_NUMBER]"
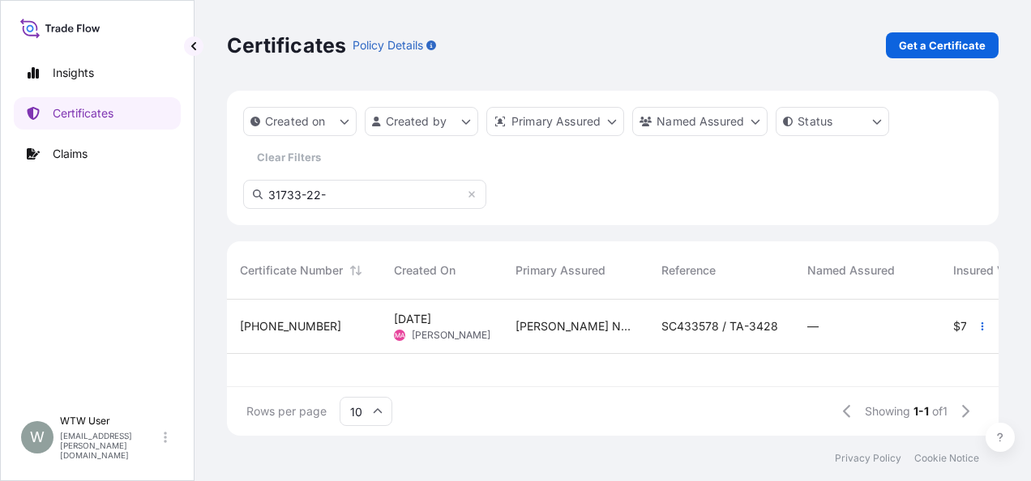
type input "31733-22-"
click at [371, 327] on div "[PHONE_NUMBER]" at bounding box center [304, 327] width 154 height 54
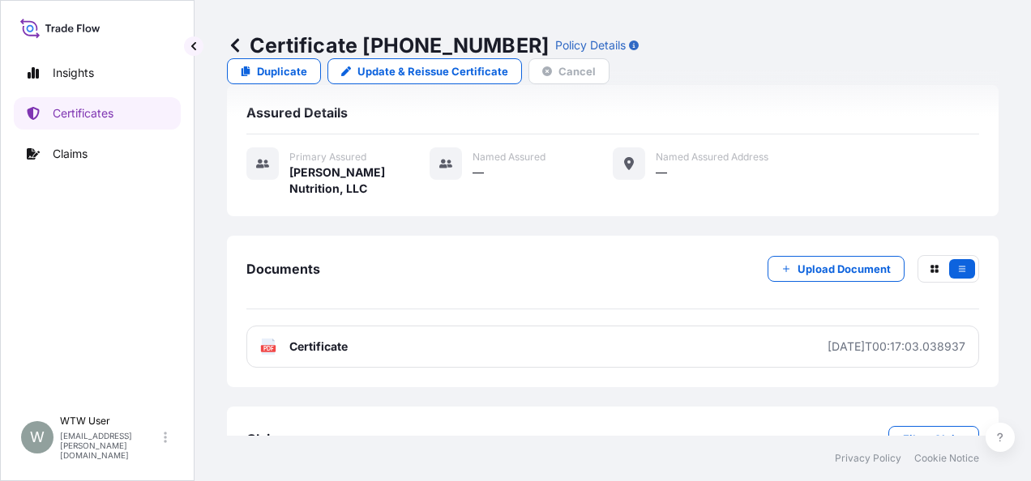
scroll to position [344, 0]
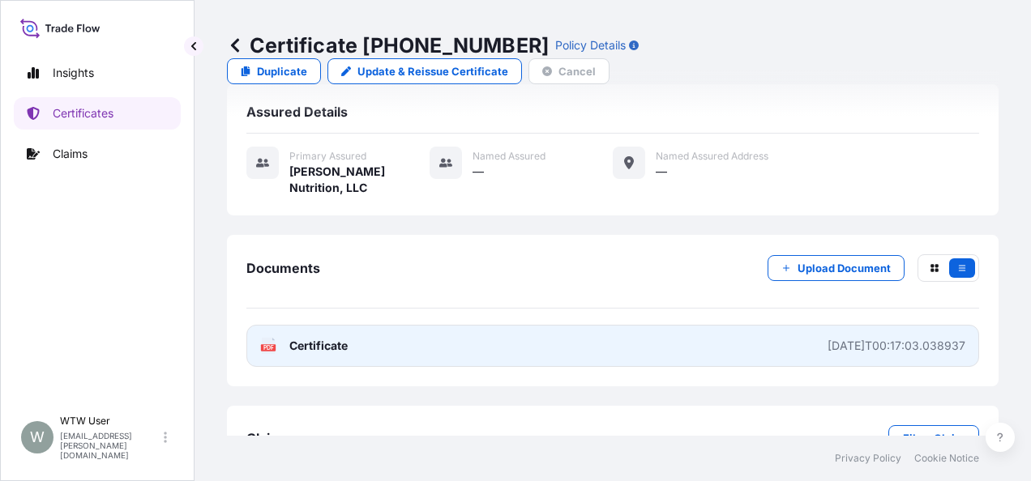
click at [409, 325] on link "PDF Certificate [DATE]T00:17:03.038937" at bounding box center [612, 346] width 733 height 42
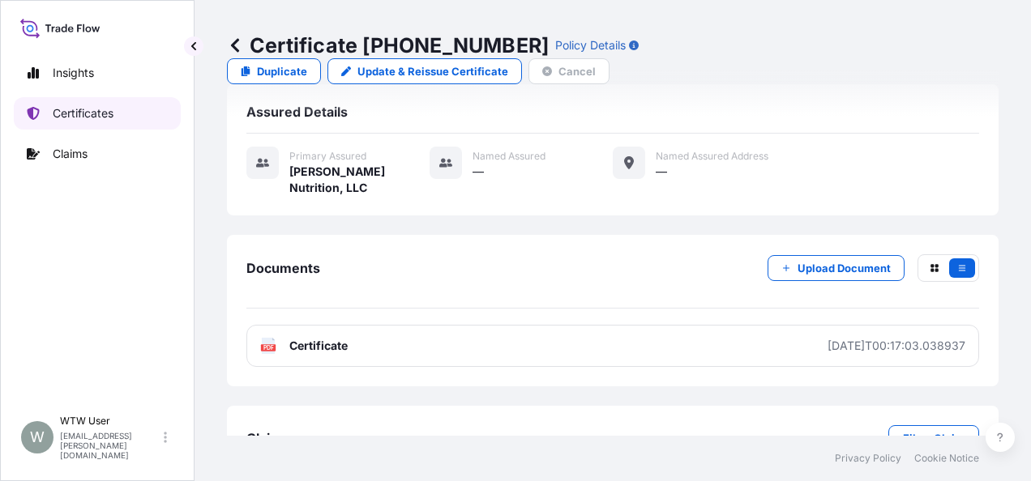
click at [109, 113] on p "Certificates" at bounding box center [83, 113] width 61 height 16
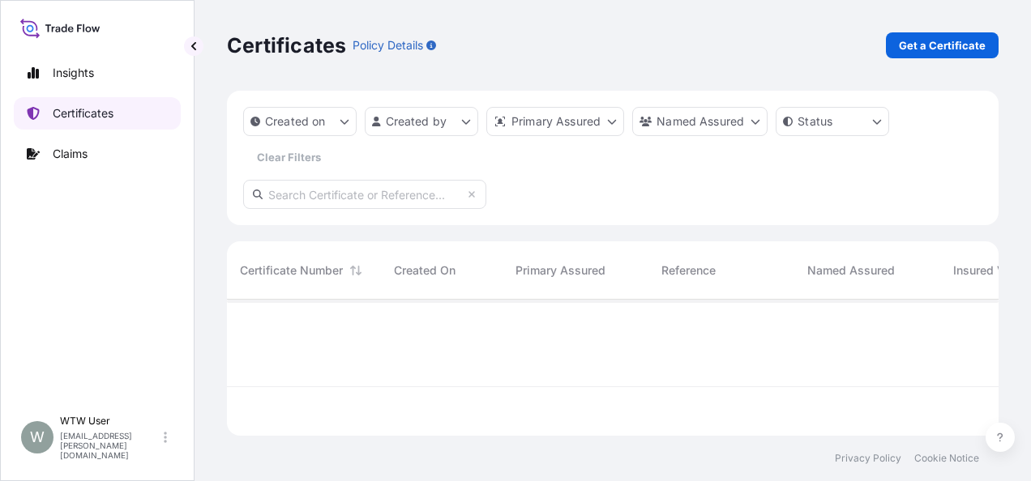
scroll to position [133, 759]
click at [975, 38] on p "Get a Certificate" at bounding box center [942, 45] width 87 height 16
select select "Road / [GEOGRAPHIC_DATA]"
select select "Sea"
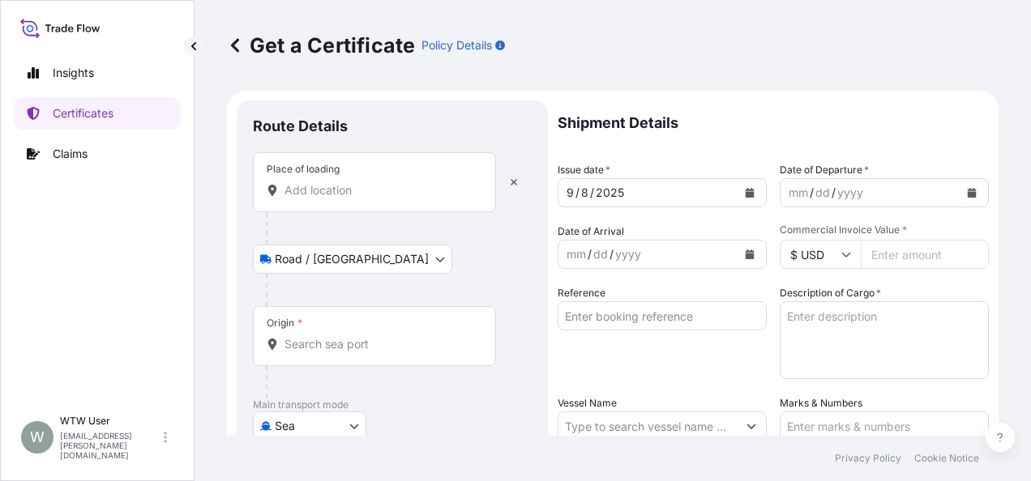
click at [350, 195] on input "Place of loading" at bounding box center [379, 190] width 191 height 16
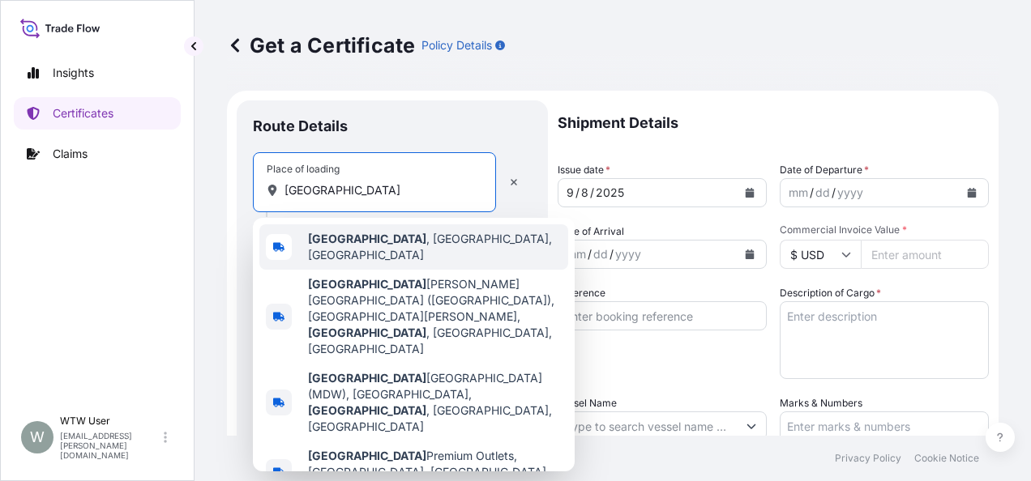
click at [391, 255] on div "[GEOGRAPHIC_DATA] , [GEOGRAPHIC_DATA], [GEOGRAPHIC_DATA]" at bounding box center [413, 246] width 309 height 45
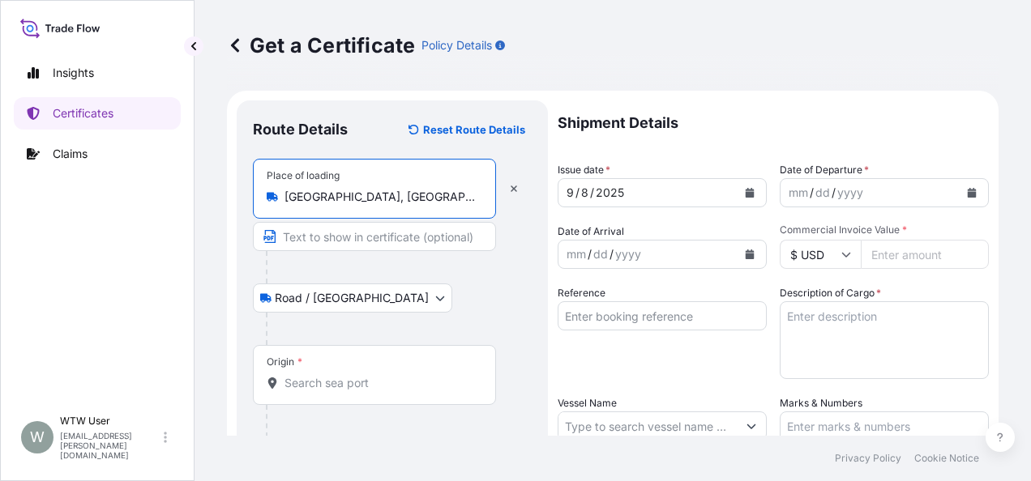
type input "[GEOGRAPHIC_DATA], [GEOGRAPHIC_DATA], [GEOGRAPHIC_DATA]"
click at [373, 378] on input "Origin *" at bounding box center [379, 383] width 191 height 16
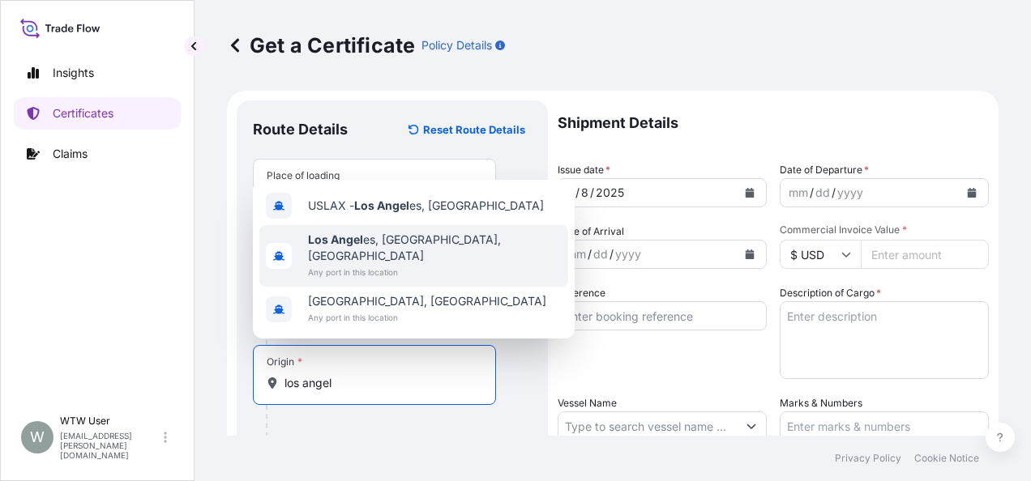
click at [404, 261] on span "Los Angel es, [GEOGRAPHIC_DATA], [GEOGRAPHIC_DATA]" at bounding box center [435, 248] width 254 height 32
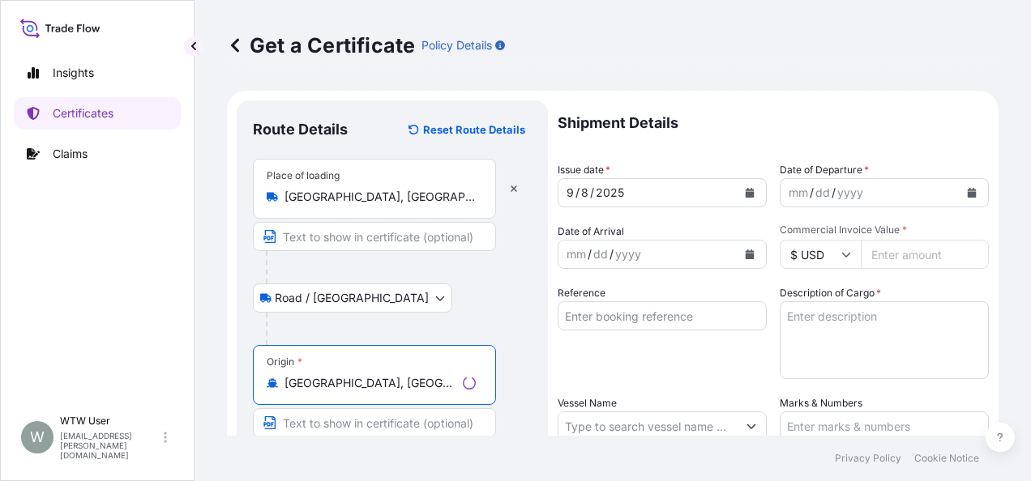
type input "[GEOGRAPHIC_DATA], [GEOGRAPHIC_DATA], [GEOGRAPHIC_DATA]"
click at [500, 389] on div "Origin * [GEOGRAPHIC_DATA], [GEOGRAPHIC_DATA], [GEOGRAPHIC_DATA]" at bounding box center [392, 407] width 279 height 125
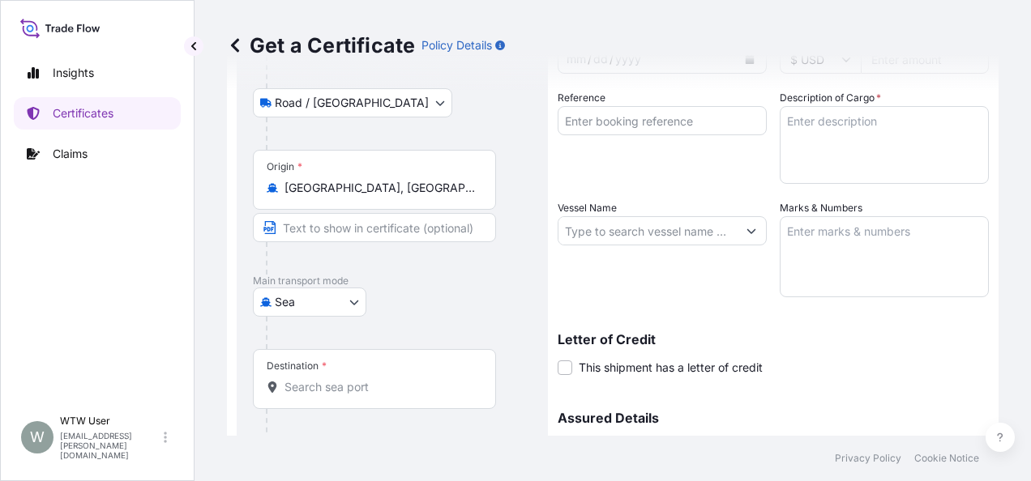
scroll to position [196, 0]
click at [327, 366] on div "Destination *" at bounding box center [374, 378] width 243 height 60
click at [327, 378] on input "Destination *" at bounding box center [379, 386] width 191 height 16
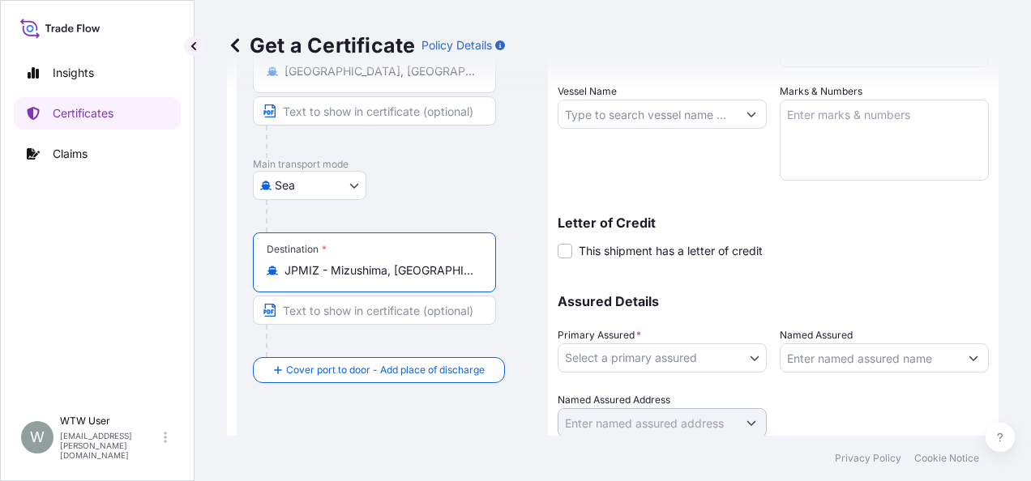
scroll to position [0, 0]
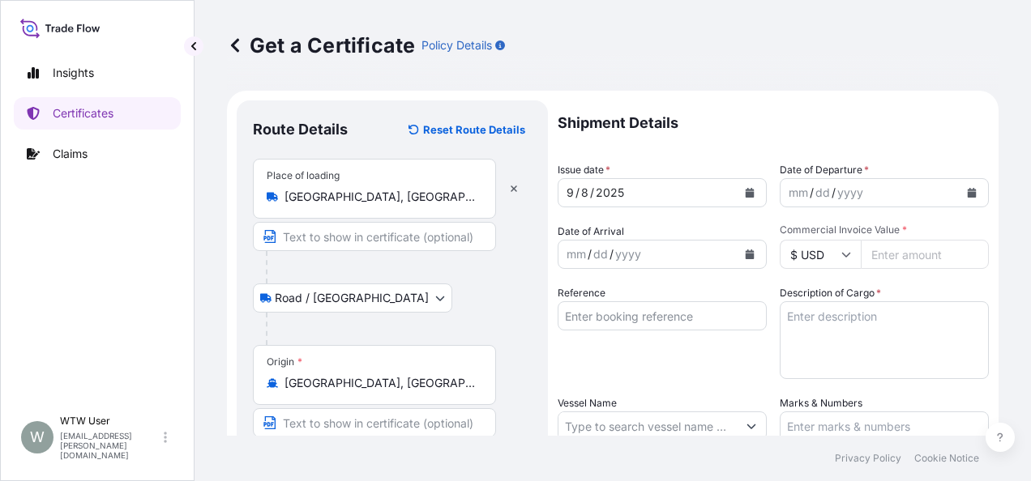
type input "JPMIZ - Mizushima, [GEOGRAPHIC_DATA]"
click at [737, 184] on button "Calendar" at bounding box center [750, 193] width 26 height 26
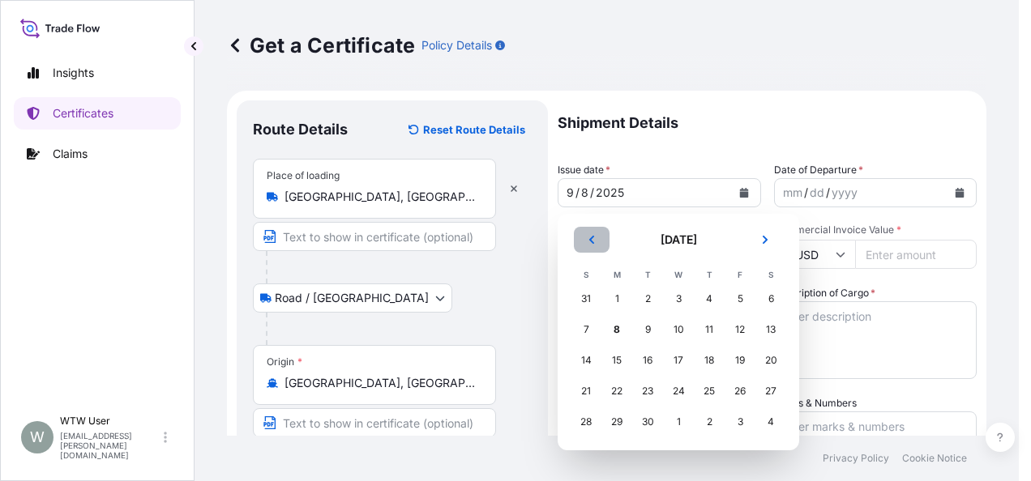
click at [599, 242] on button "Previous" at bounding box center [592, 240] width 36 height 26
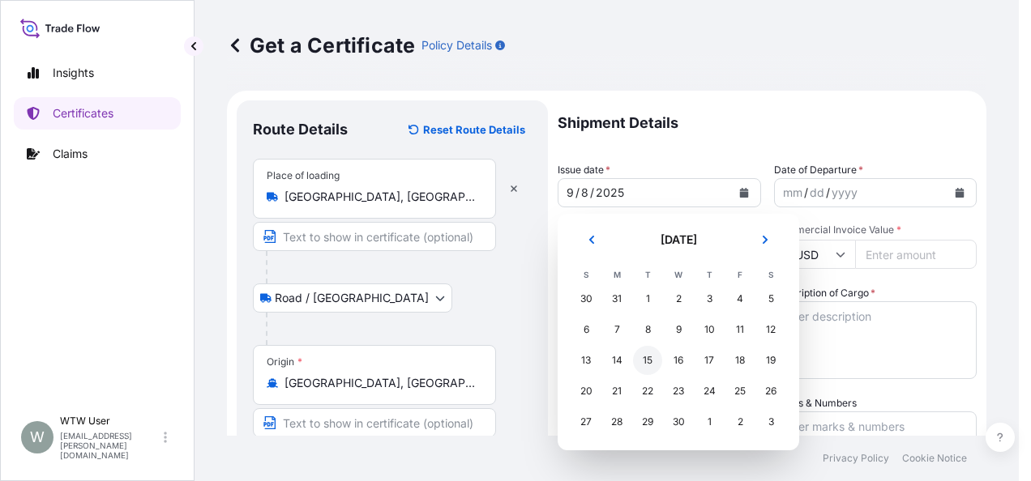
click at [645, 358] on div "15" at bounding box center [647, 360] width 29 height 29
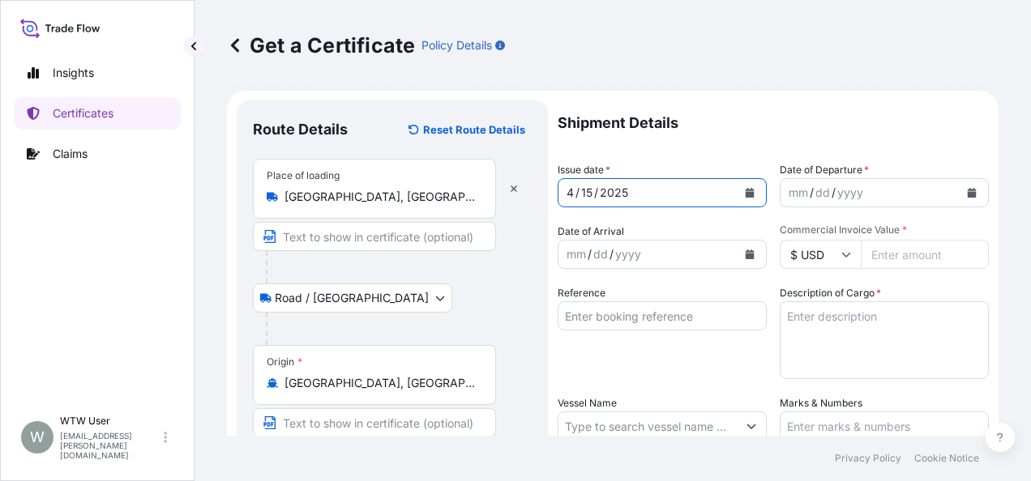
click at [959, 186] on button "Calendar" at bounding box center [972, 193] width 26 height 26
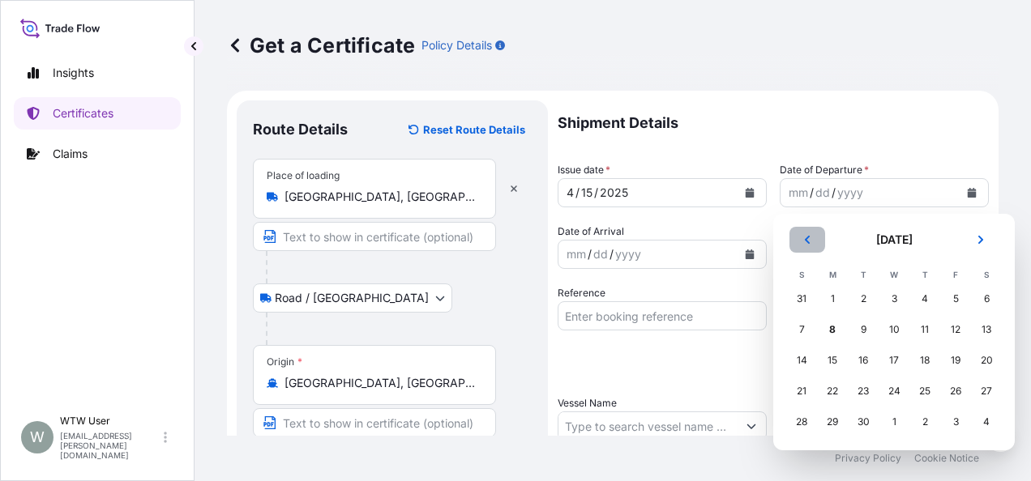
click at [822, 241] on button "Previous" at bounding box center [807, 240] width 36 height 26
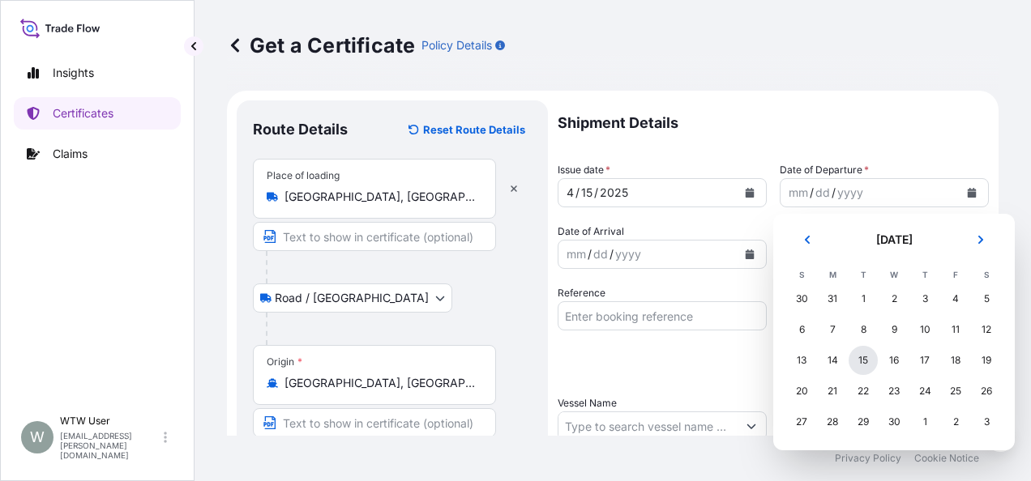
click at [851, 357] on div "15" at bounding box center [863, 360] width 29 height 29
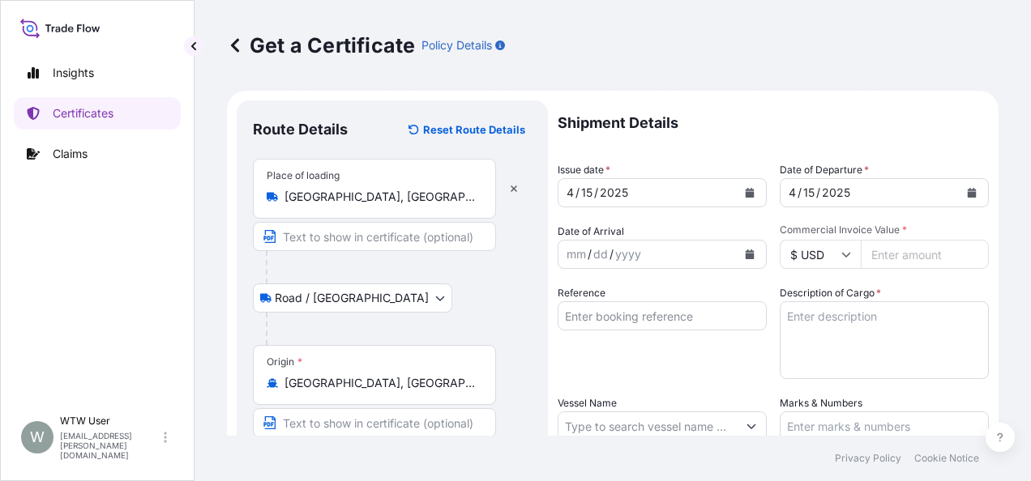
click at [729, 256] on div "mm / dd / yyyy" at bounding box center [647, 254] width 178 height 29
click at [746, 256] on icon "Calendar" at bounding box center [750, 255] width 9 height 10
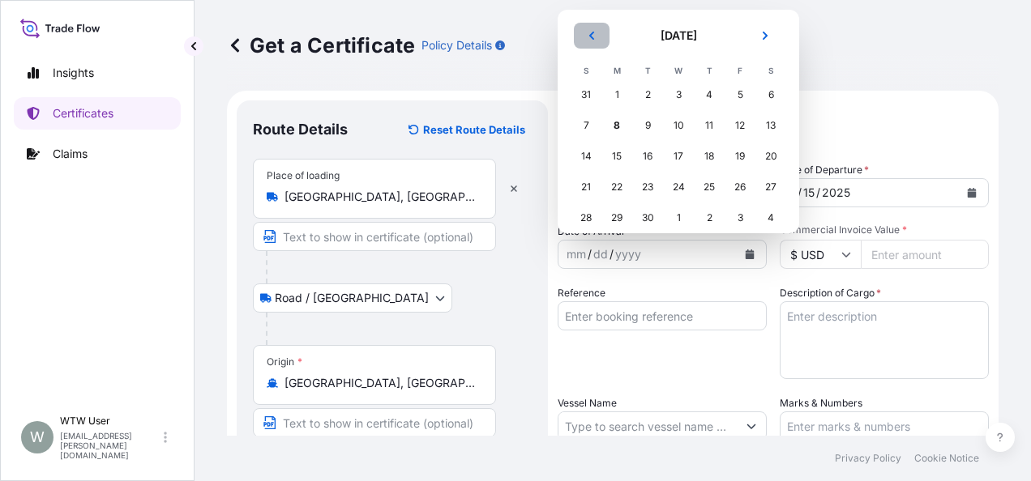
click at [585, 27] on button "Previous" at bounding box center [592, 36] width 36 height 26
click at [654, 147] on div "13" at bounding box center [647, 156] width 29 height 29
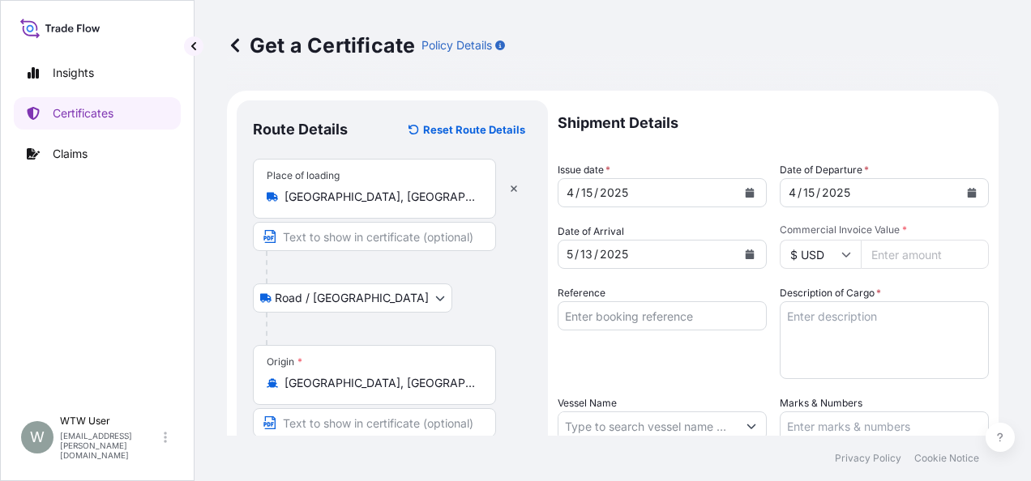
click at [883, 254] on input "Commercial Invoice Value *" at bounding box center [925, 254] width 128 height 29
paste input "70234.61"
type input "70234.61"
click at [697, 318] on input "Reference" at bounding box center [662, 315] width 209 height 29
paste input "SC433578 / TA-3428"
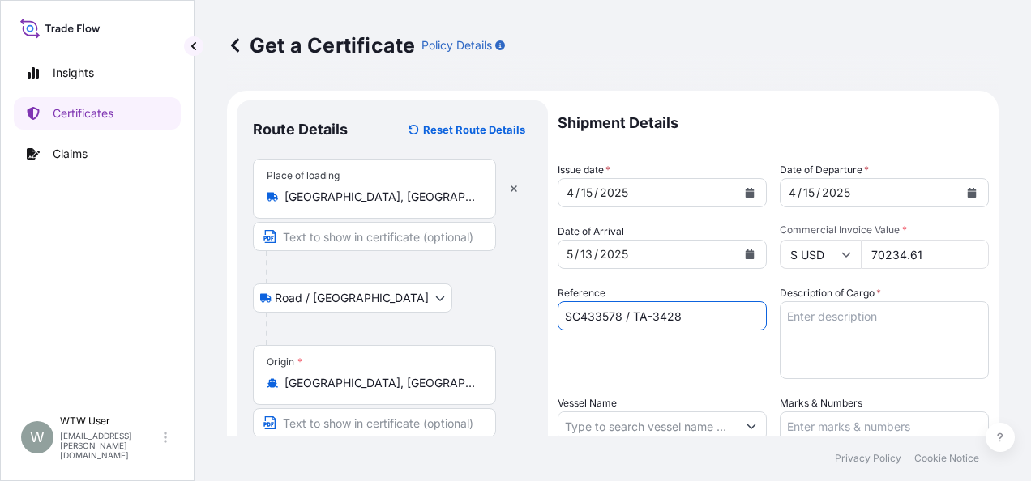
type input "SC433578 / TA-3428"
click at [822, 337] on textarea "Description of Cargo *" at bounding box center [884, 340] width 209 height 78
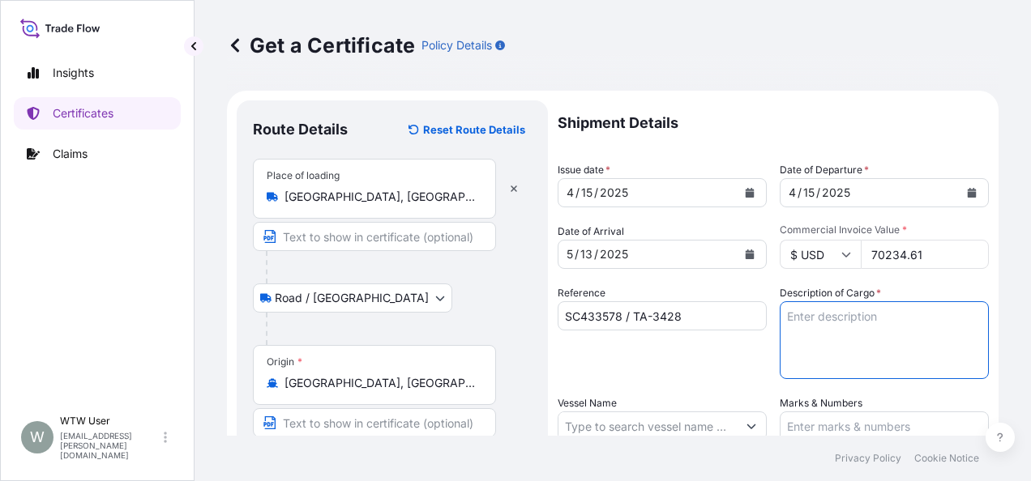
paste textarea "SOYPASS "2" (ANIMAL FEED) IN BULK"
type textarea "SOYPASS "2" (ANIMAL FEED) IN BULK"
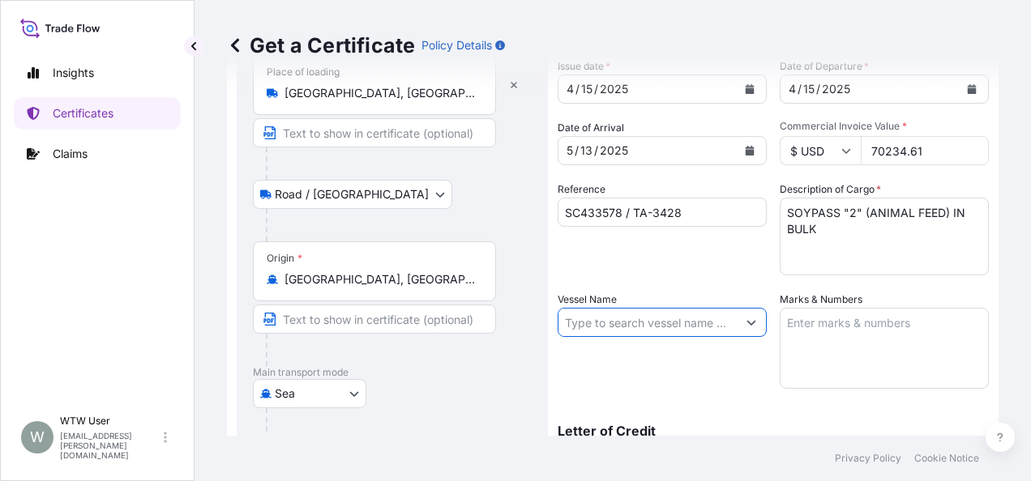
click at [663, 336] on input "Vessel Name" at bounding box center [647, 322] width 178 height 29
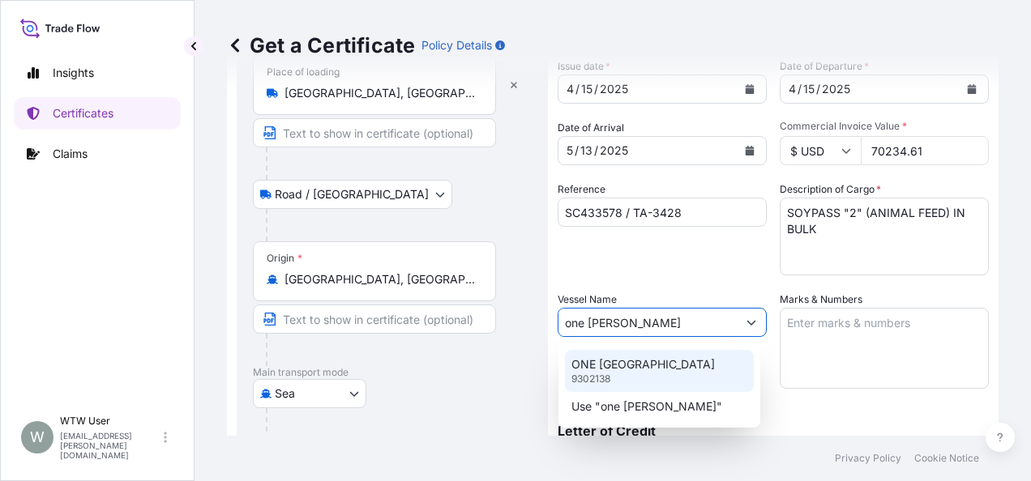
click at [643, 366] on p "ONE [GEOGRAPHIC_DATA]" at bounding box center [642, 365] width 143 height 16
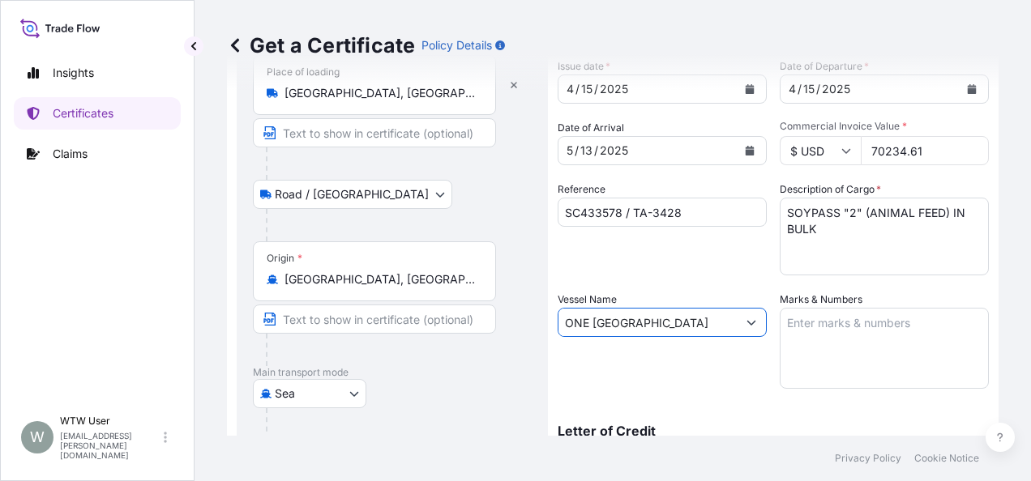
type input "ONE [GEOGRAPHIC_DATA]"
click at [870, 334] on textarea "Marks & Numbers" at bounding box center [884, 348] width 209 height 81
paste textarea "INVOICE NO. 17058887"
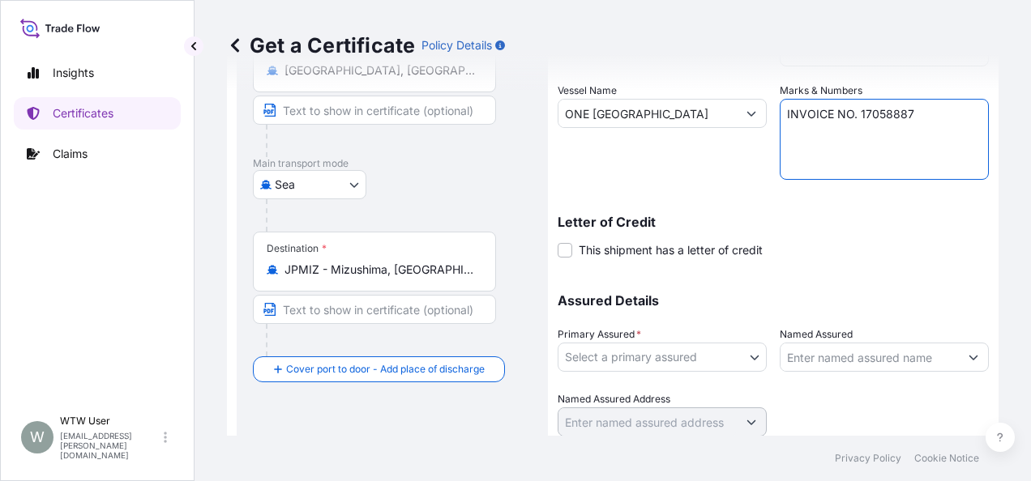
scroll to position [368, 0]
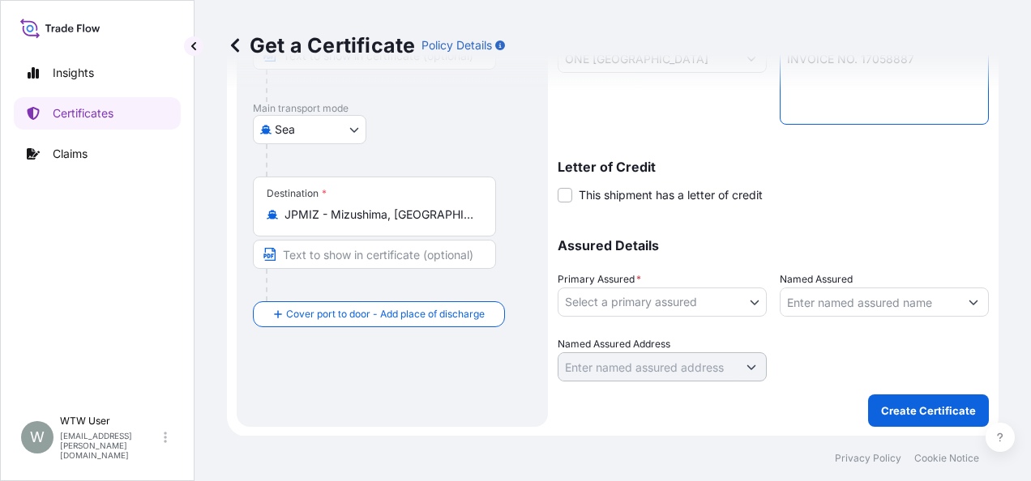
type textarea "INVOICE NO. 17058887"
click at [618, 301] on body "Insights Certificates Claims W WTW User [EMAIL_ADDRESS][PERSON_NAME][DOMAIN_NAM…" at bounding box center [515, 240] width 1031 height 481
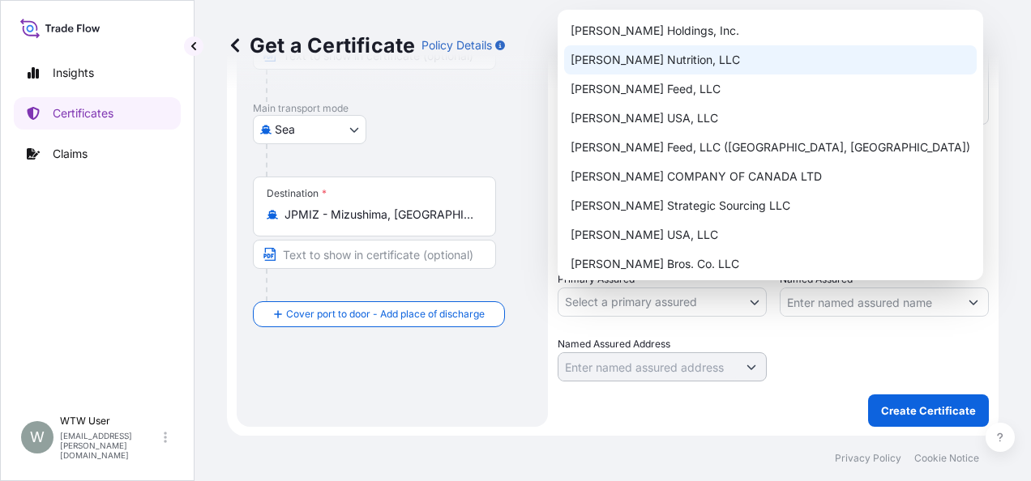
click at [665, 60] on div "[PERSON_NAME] Nutrition, LLC" at bounding box center [770, 59] width 413 height 29
select select "31733"
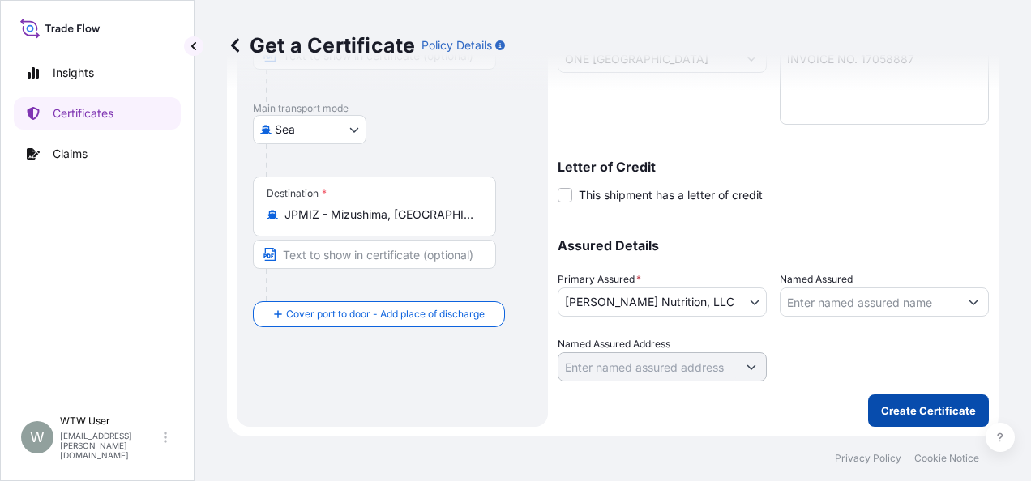
click at [938, 412] on p "Create Certificate" at bounding box center [928, 411] width 95 height 16
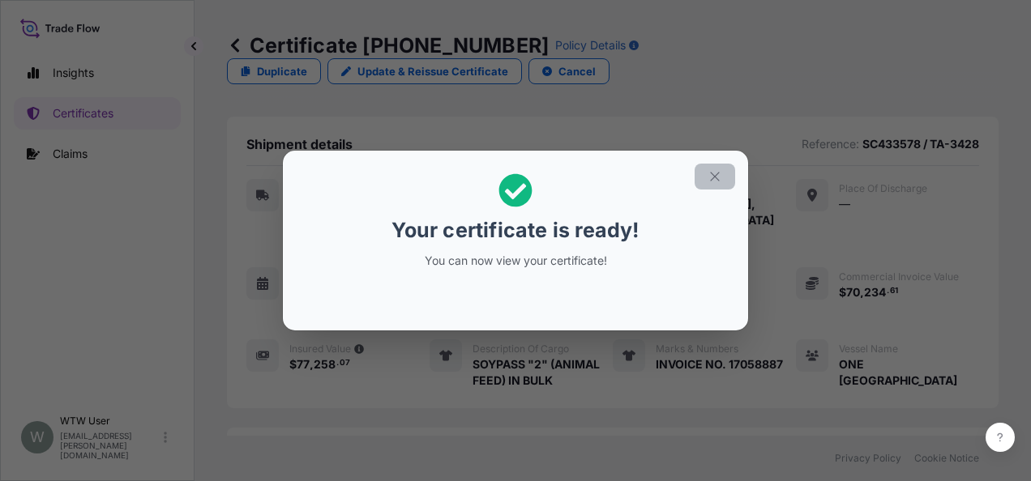
click at [723, 180] on button "button" at bounding box center [715, 177] width 41 height 26
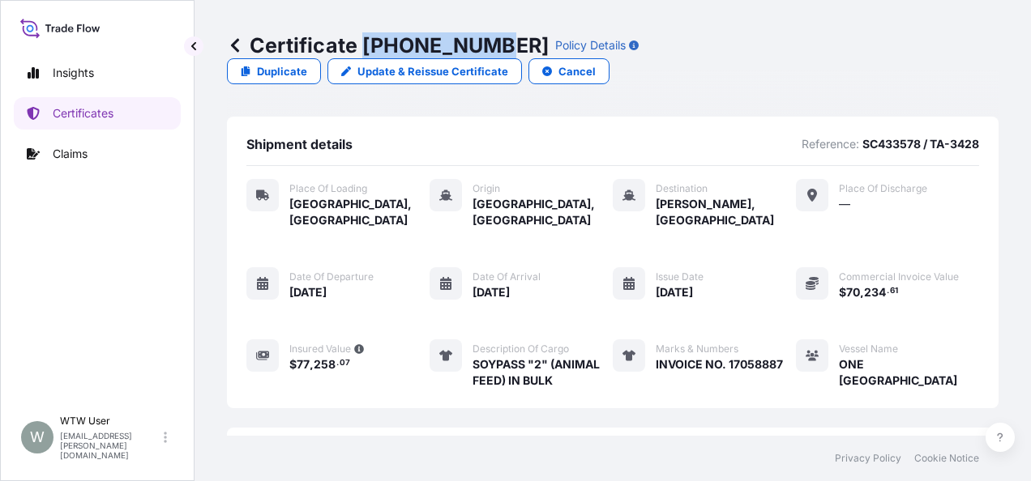
drag, startPoint x: 361, startPoint y: 43, endPoint x: 481, endPoint y: 60, distance: 121.9
click at [481, 60] on div "Certificate [PHONE_NUMBER] Policy Details Duplicate Update & Reissue Certificat…" at bounding box center [613, 58] width 772 height 117
copy p "[PHONE_NUMBER]"
click at [110, 107] on p "Certificates" at bounding box center [83, 113] width 61 height 16
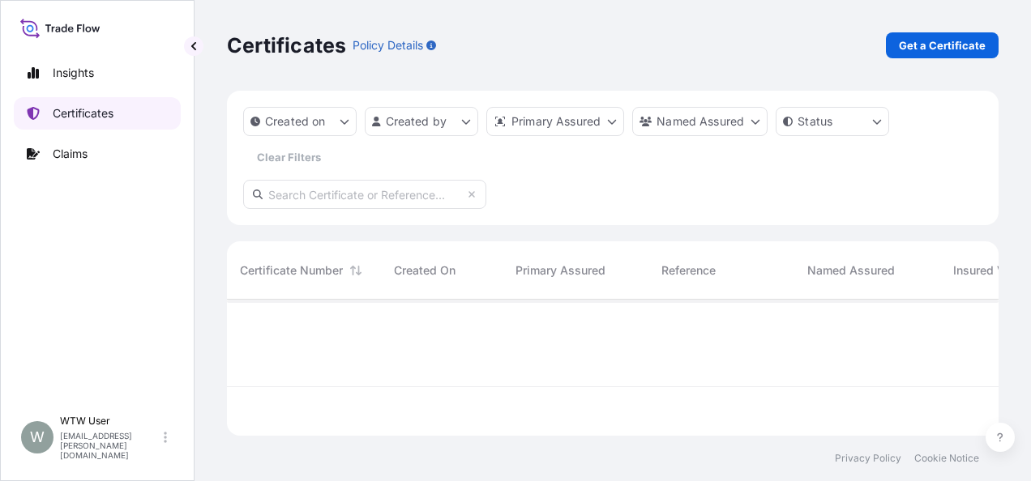
scroll to position [133, 759]
click at [339, 207] on input "text" at bounding box center [364, 194] width 243 height 29
paste input "[PHONE_NUMBER]"
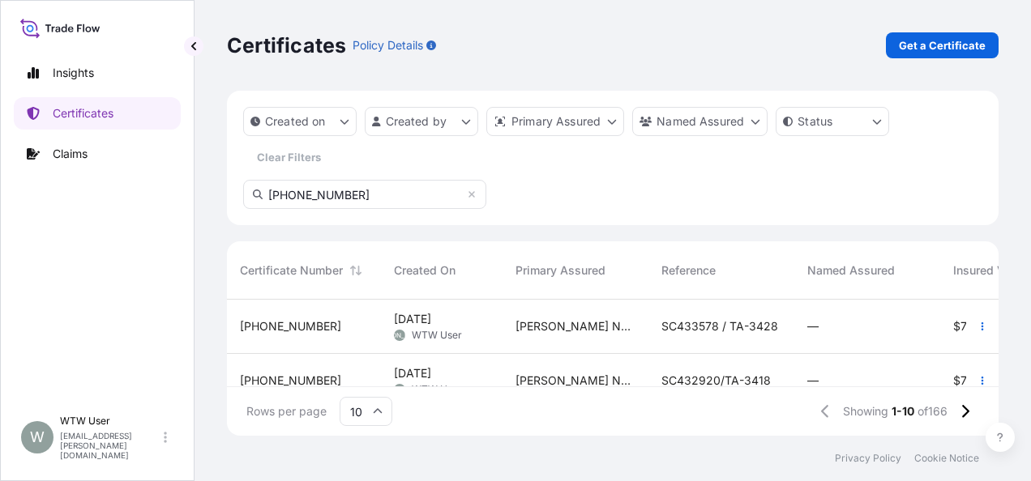
click at [366, 190] on input "[PHONE_NUMBER]" at bounding box center [364, 194] width 243 height 29
type input "31733-23-"
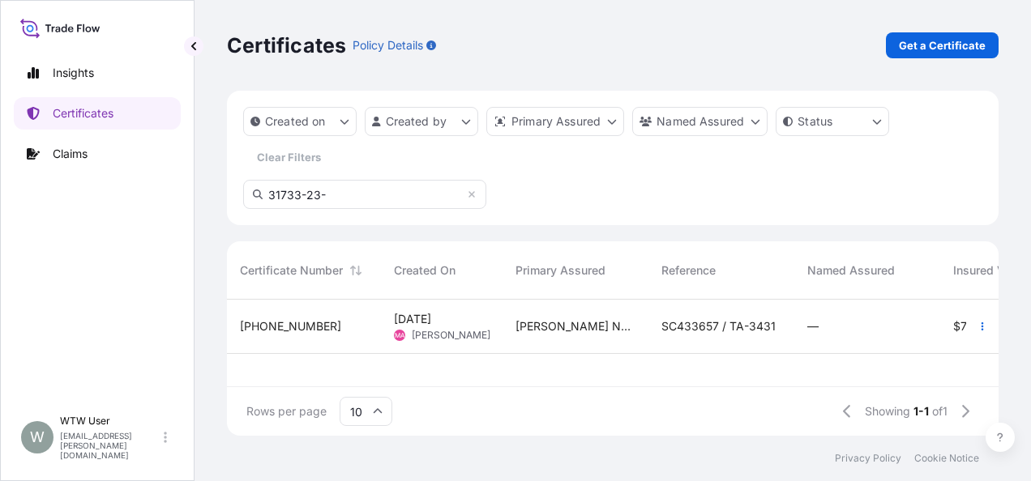
click at [363, 337] on div "[PHONE_NUMBER]" at bounding box center [304, 327] width 154 height 54
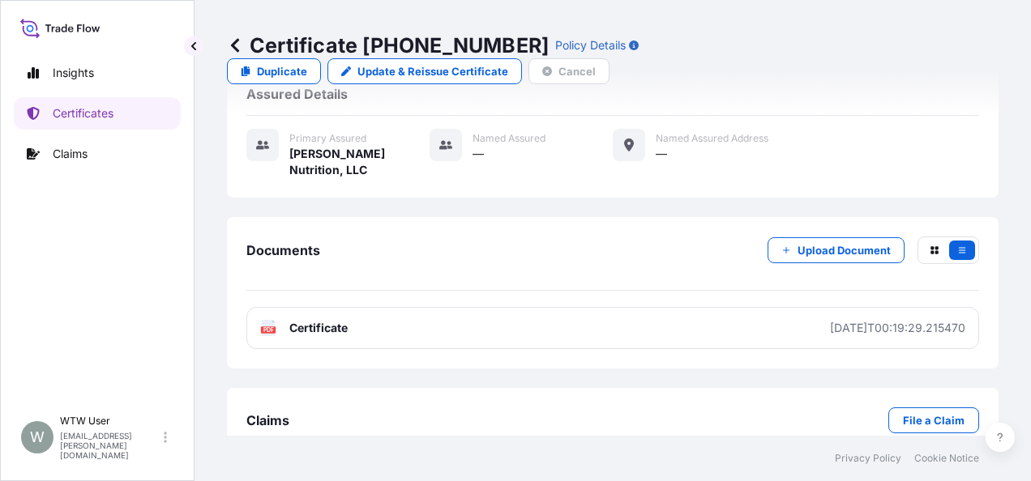
scroll to position [363, 0]
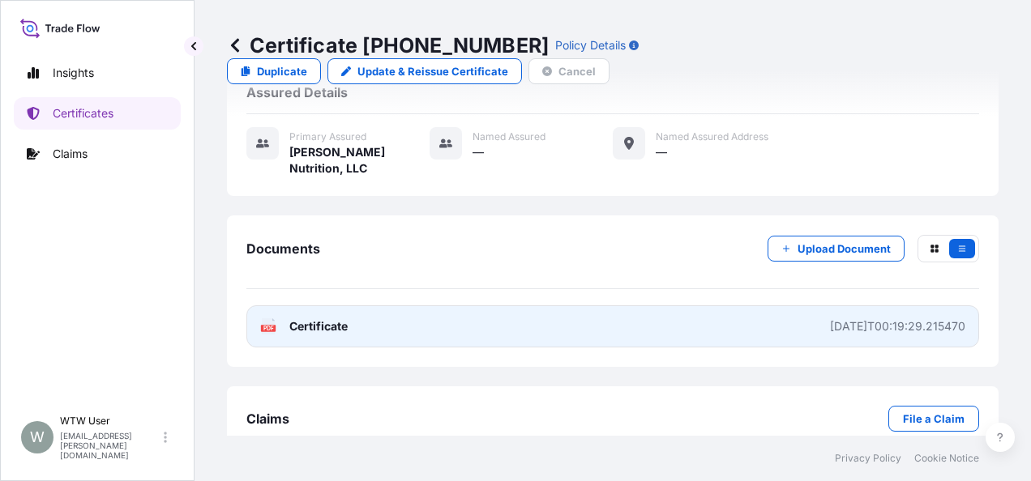
click at [327, 318] on span "Certificate" at bounding box center [318, 326] width 58 height 16
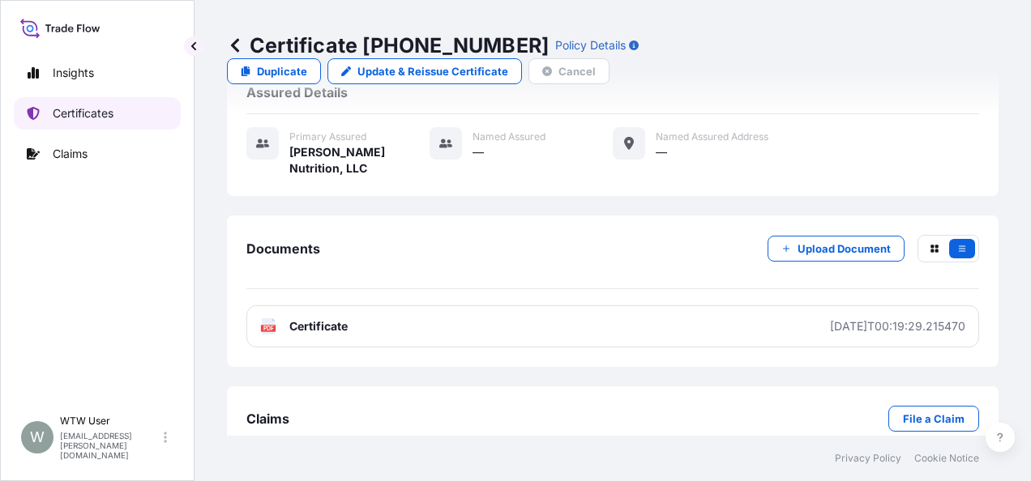
click at [109, 102] on link "Certificates" at bounding box center [97, 113] width 167 height 32
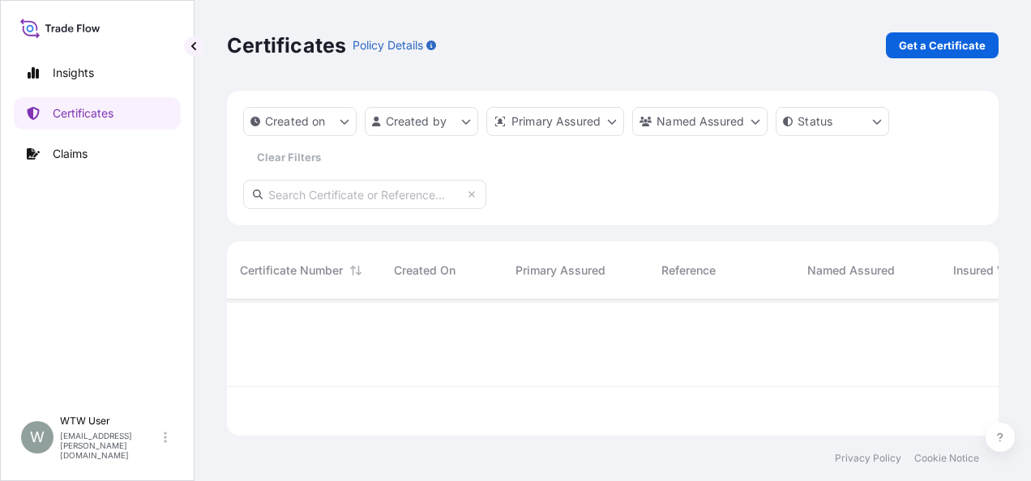
scroll to position [133, 759]
click at [961, 39] on p "Get a Certificate" at bounding box center [942, 45] width 87 height 16
select select "Sea"
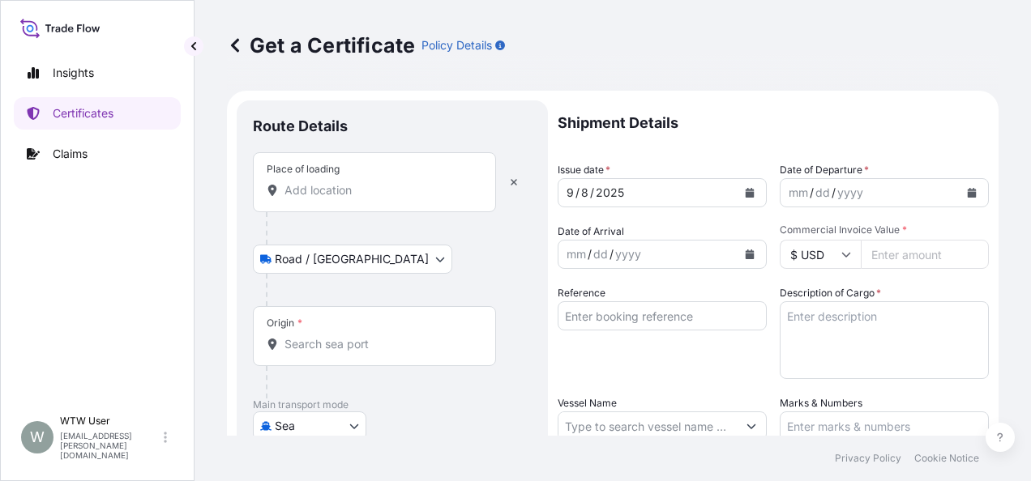
click at [343, 190] on input "Place of loading" at bounding box center [379, 190] width 191 height 16
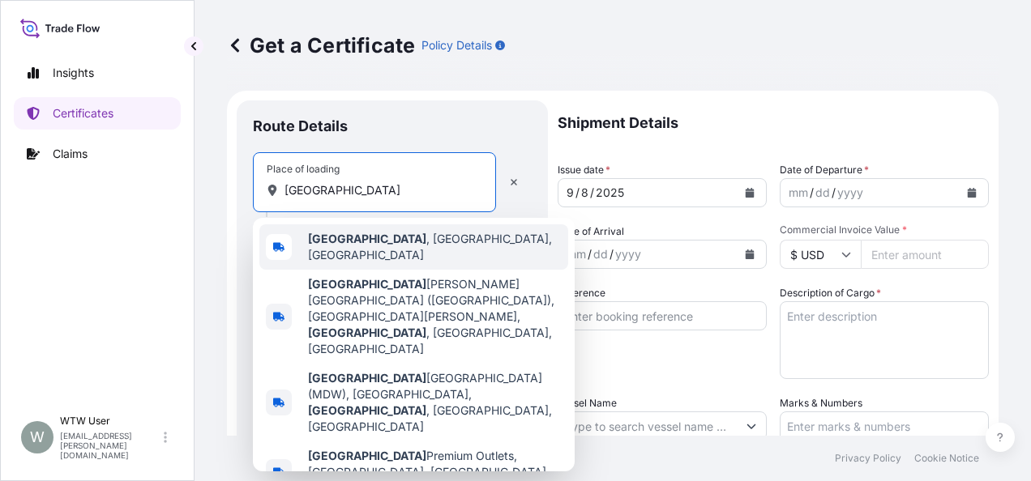
click at [392, 240] on span "[GEOGRAPHIC_DATA] , [GEOGRAPHIC_DATA], [GEOGRAPHIC_DATA]" at bounding box center [435, 247] width 254 height 32
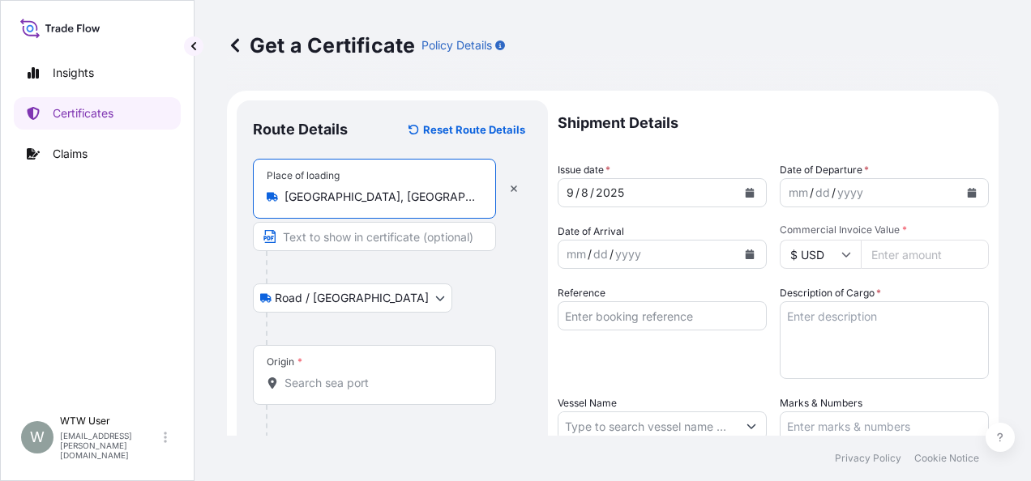
type input "[GEOGRAPHIC_DATA], [GEOGRAPHIC_DATA], [GEOGRAPHIC_DATA]"
click at [368, 378] on input "Origin *" at bounding box center [379, 383] width 191 height 16
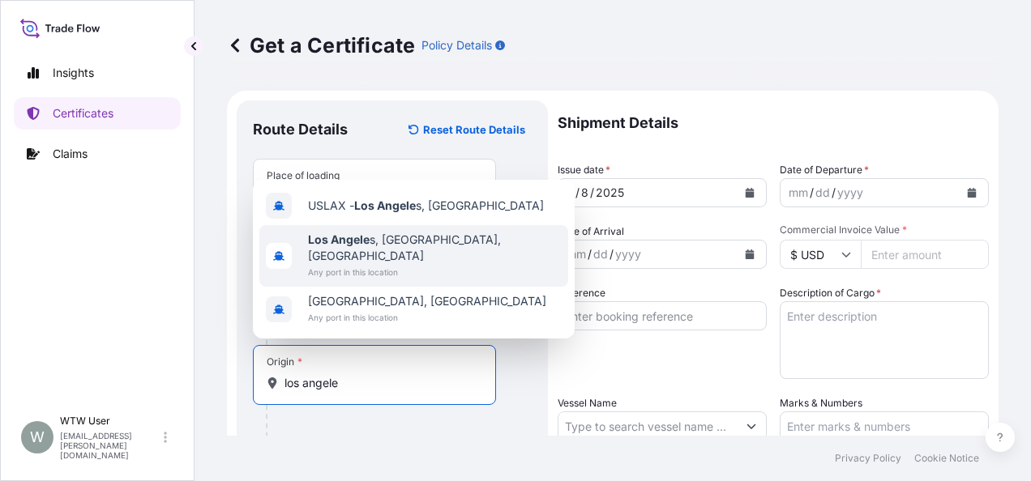
click at [442, 259] on div "[GEOGRAPHIC_DATA], [GEOGRAPHIC_DATA], [GEOGRAPHIC_DATA] Any port in this locati…" at bounding box center [413, 256] width 309 height 62
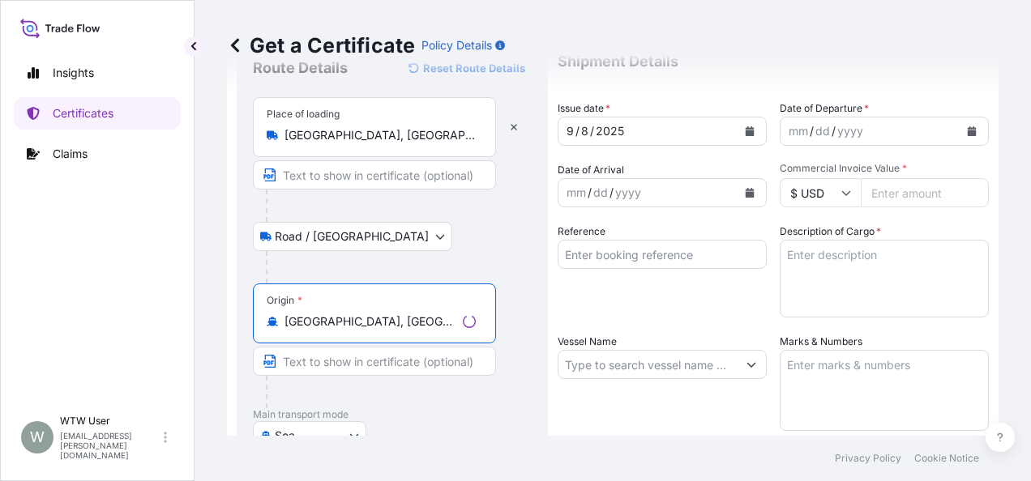
scroll to position [63, 0]
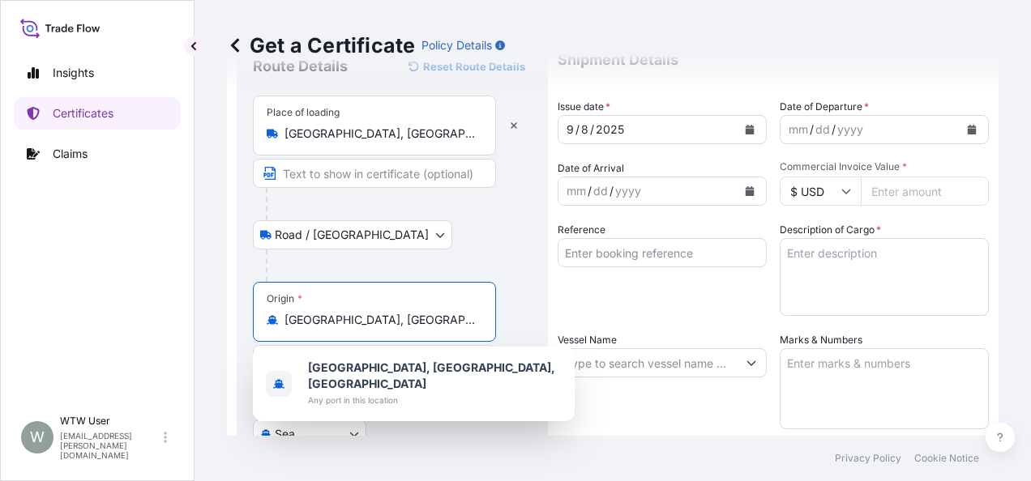
drag, startPoint x: 454, startPoint y: 319, endPoint x: 169, endPoint y: 317, distance: 285.3
click at [169, 317] on div "Insights Certificates Claims W WTW User [EMAIL_ADDRESS][PERSON_NAME][DOMAIN_NAM…" at bounding box center [515, 240] width 1031 height 481
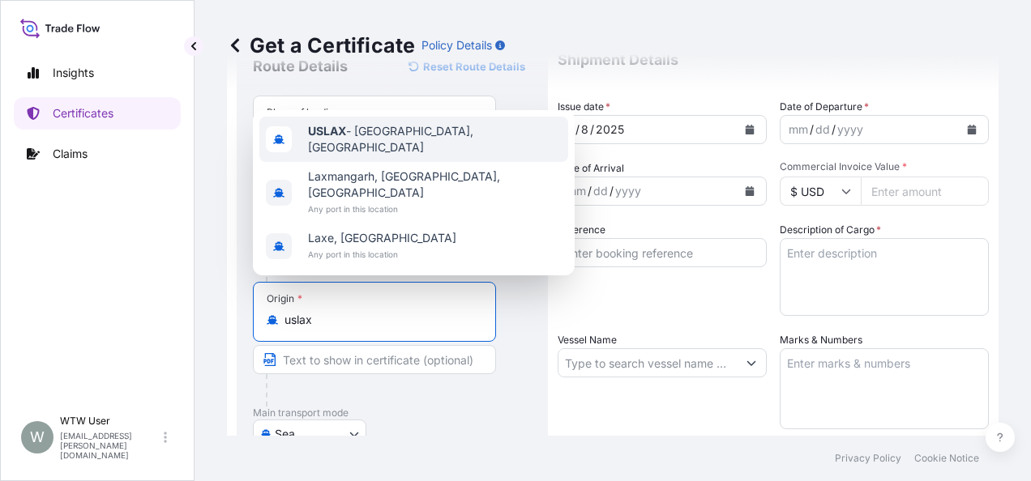
click at [383, 156] on span "USLAX - [GEOGRAPHIC_DATA], [GEOGRAPHIC_DATA]" at bounding box center [435, 139] width 254 height 32
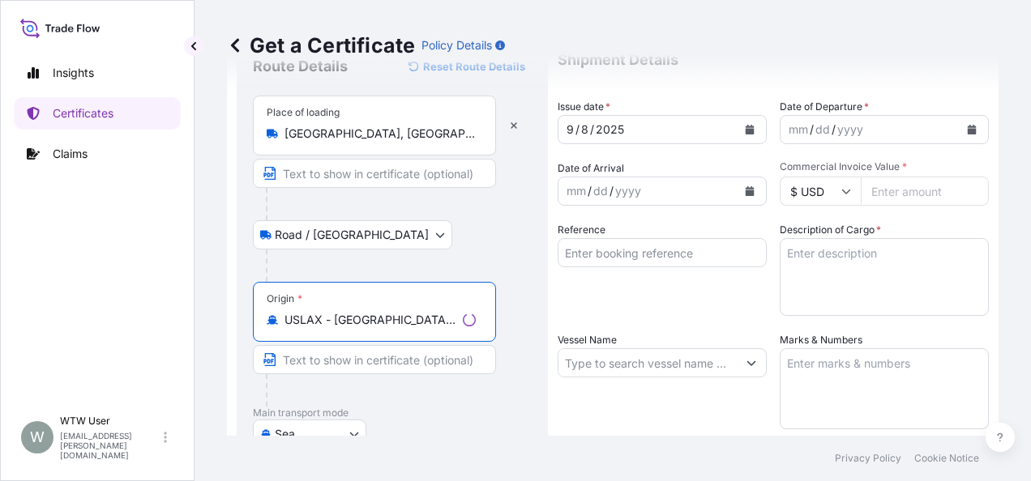
scroll to position [194, 0]
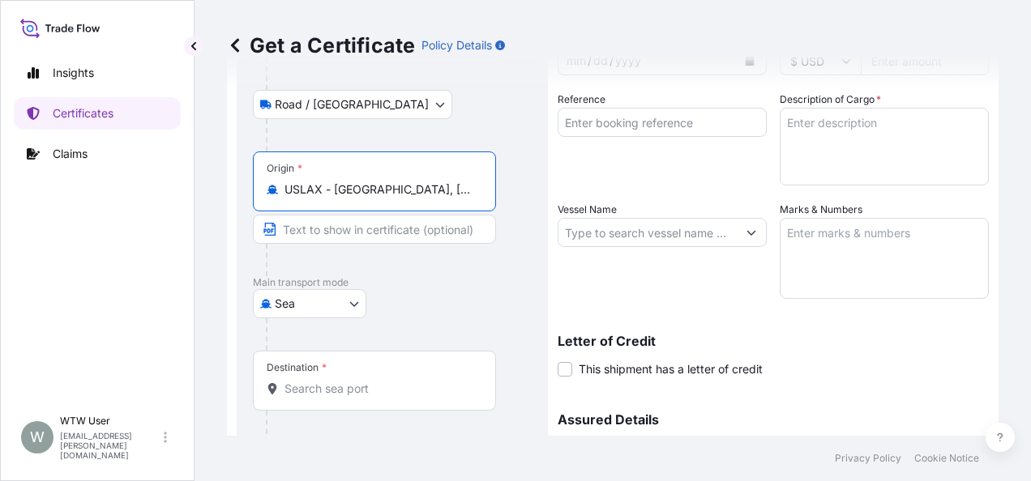
type input "USLAX - [GEOGRAPHIC_DATA], [GEOGRAPHIC_DATA]"
click at [360, 374] on div "Destination *" at bounding box center [374, 381] width 243 height 60
click at [360, 381] on input "Destination *" at bounding box center [379, 389] width 191 height 16
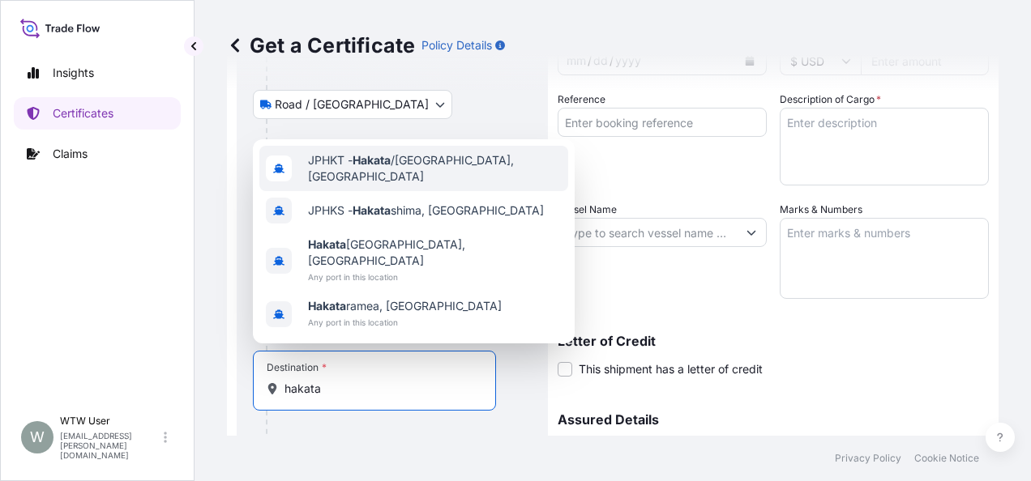
click at [432, 185] on span "JPHKT - Hakata /[GEOGRAPHIC_DATA], [GEOGRAPHIC_DATA]" at bounding box center [435, 168] width 254 height 32
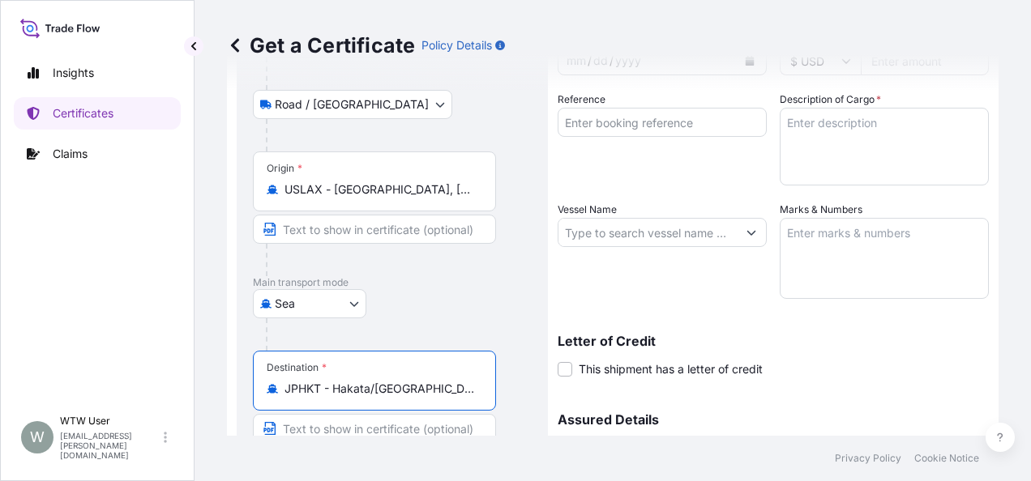
type input "JPHKT - Hakata/[GEOGRAPHIC_DATA], [GEOGRAPHIC_DATA]"
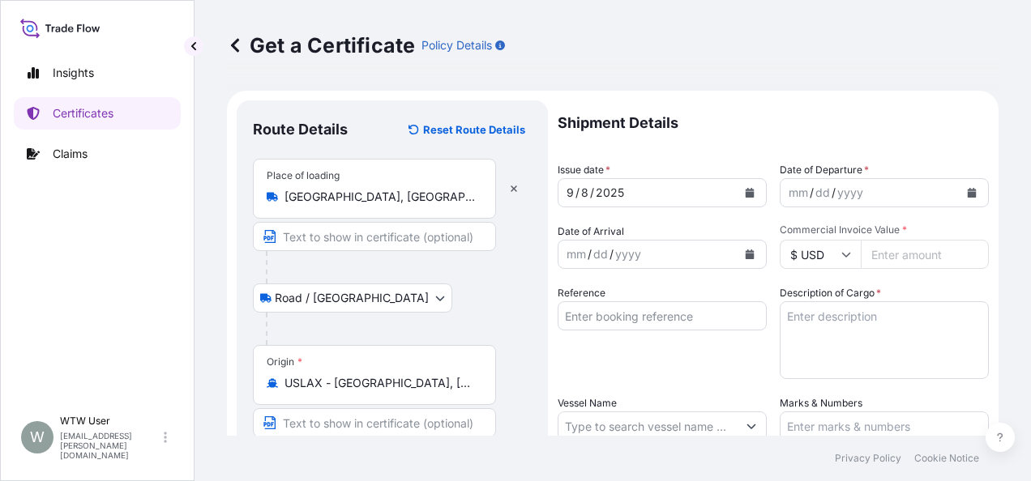
click at [746, 192] on icon "Calendar" at bounding box center [750, 193] width 9 height 10
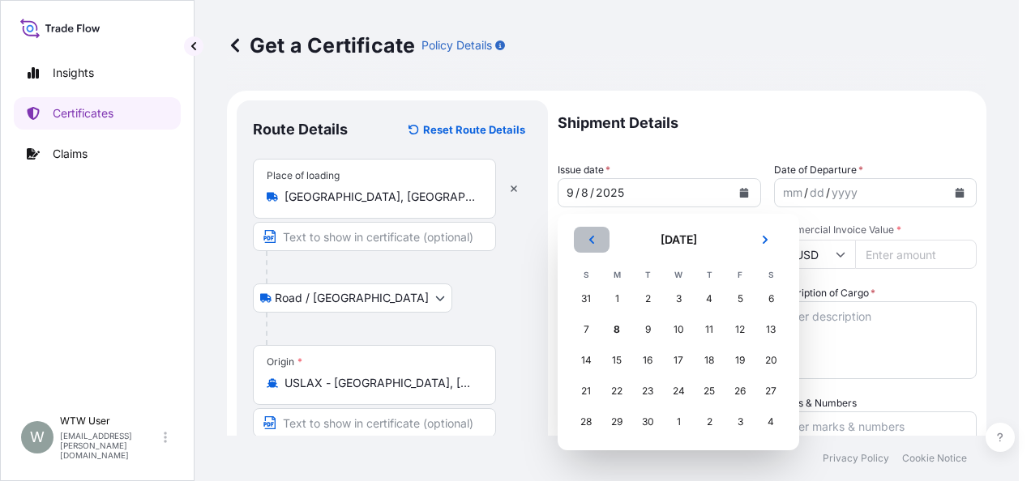
click at [590, 232] on button "Previous" at bounding box center [592, 240] width 36 height 26
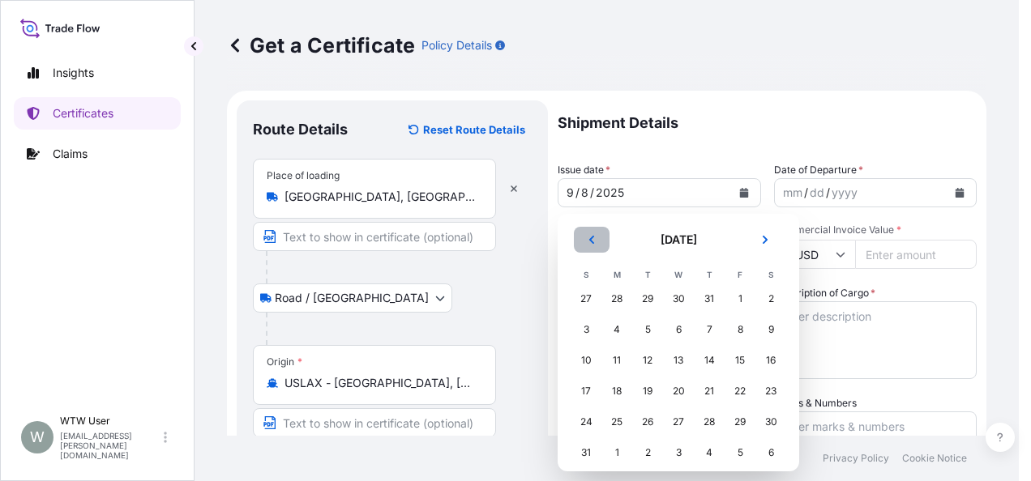
click at [590, 232] on button "Previous" at bounding box center [592, 240] width 36 height 26
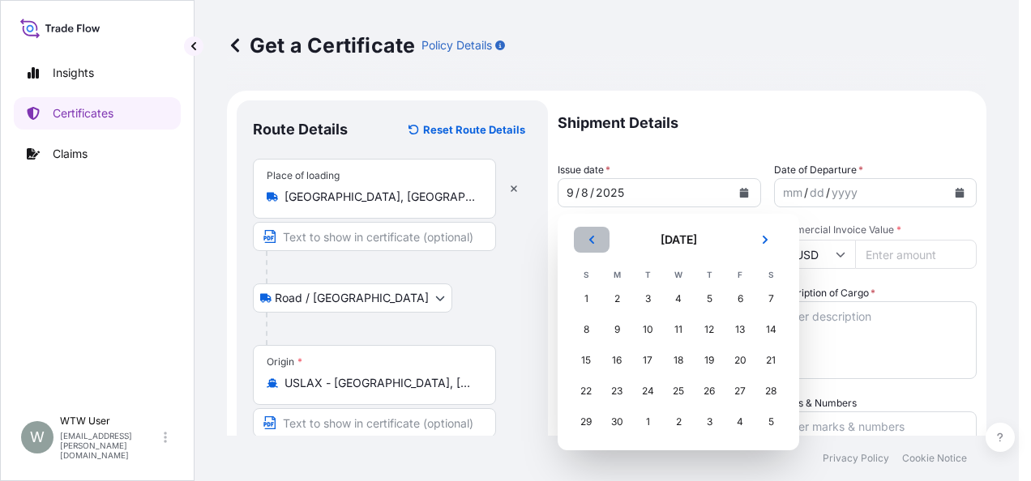
click at [590, 232] on button "Previous" at bounding box center [592, 240] width 36 height 26
click at [606, 238] on button "Previous" at bounding box center [592, 240] width 36 height 26
click at [637, 370] on div "15" at bounding box center [647, 360] width 29 height 29
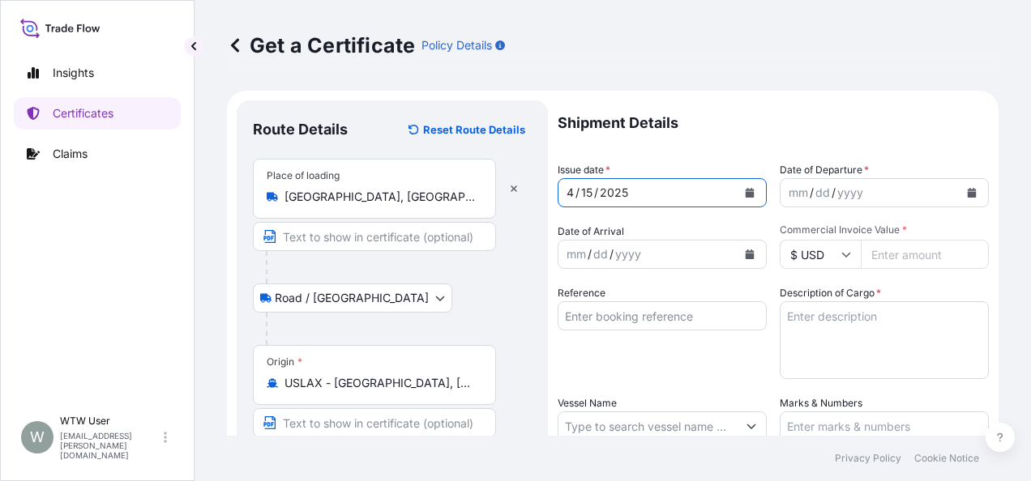
click at [959, 199] on button "Calendar" at bounding box center [972, 193] width 26 height 26
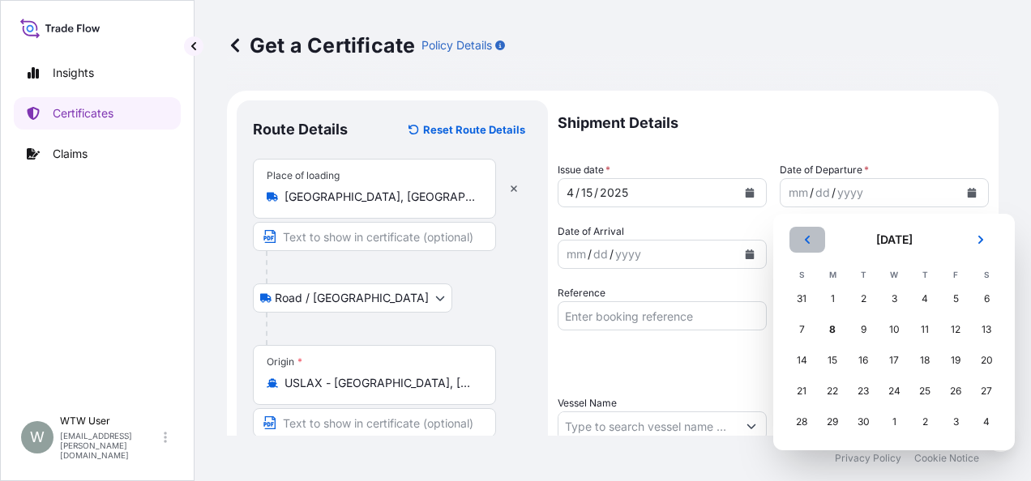
click at [819, 245] on button "Previous" at bounding box center [807, 240] width 36 height 26
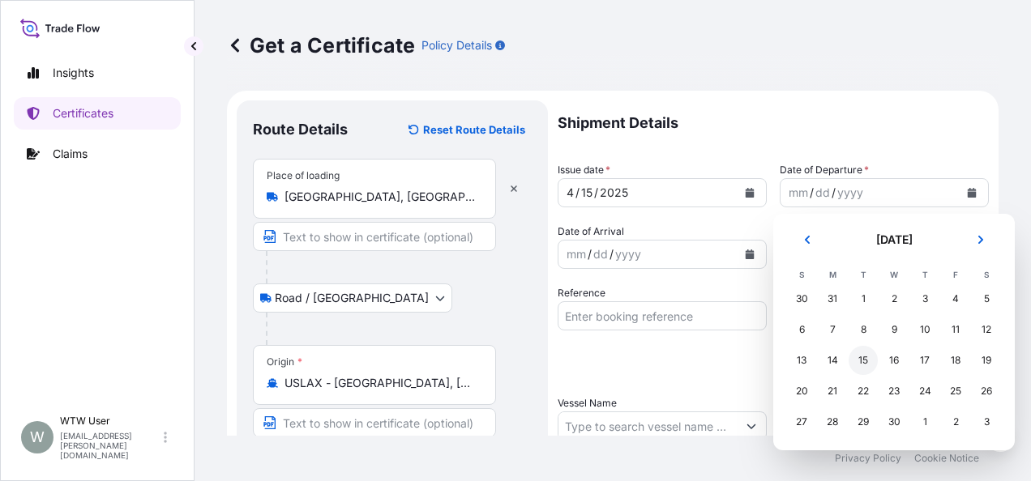
click at [869, 371] on div "15" at bounding box center [863, 360] width 29 height 29
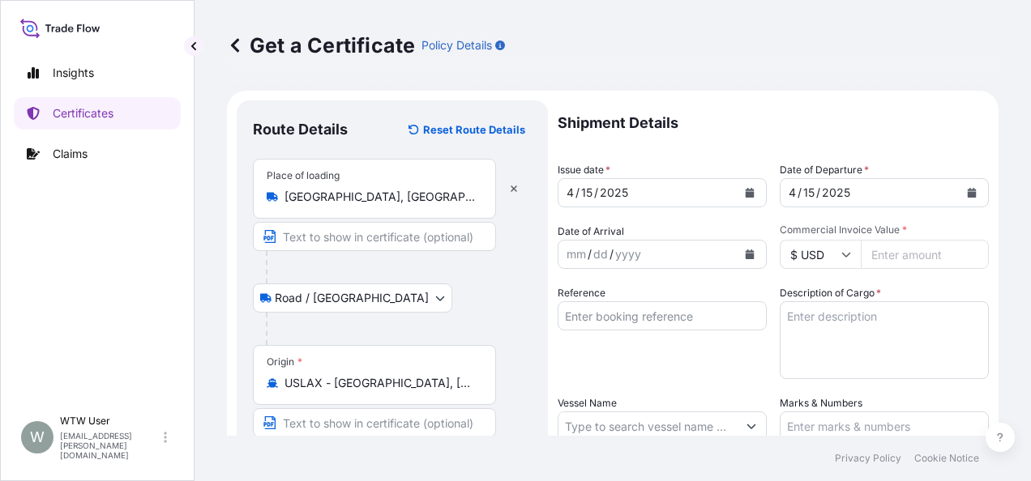
click at [746, 254] on icon "Calendar" at bounding box center [750, 255] width 9 height 10
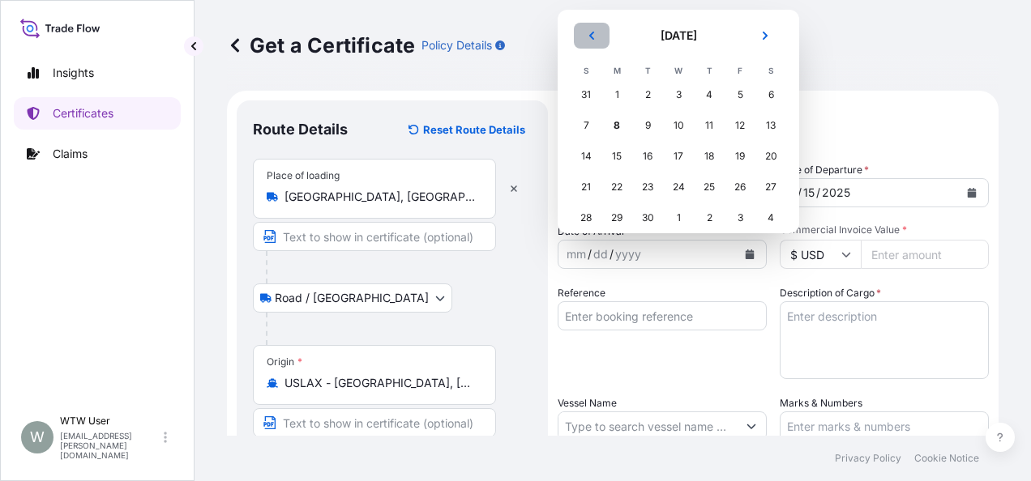
click at [592, 44] on button "Previous" at bounding box center [592, 36] width 36 height 26
click at [682, 126] on div "7" at bounding box center [678, 125] width 29 height 29
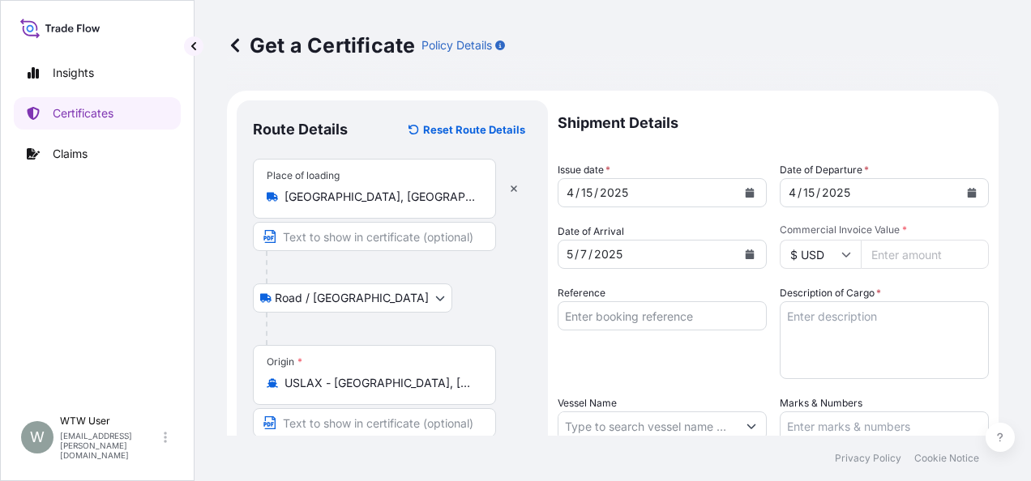
click at [898, 259] on input "Commercial Invoice Value *" at bounding box center [925, 254] width 128 height 29
paste input "69385.4"
type input "69385.4"
click at [694, 318] on input "Reference" at bounding box center [662, 315] width 209 height 29
paste input "SC433657 / TA-3431"
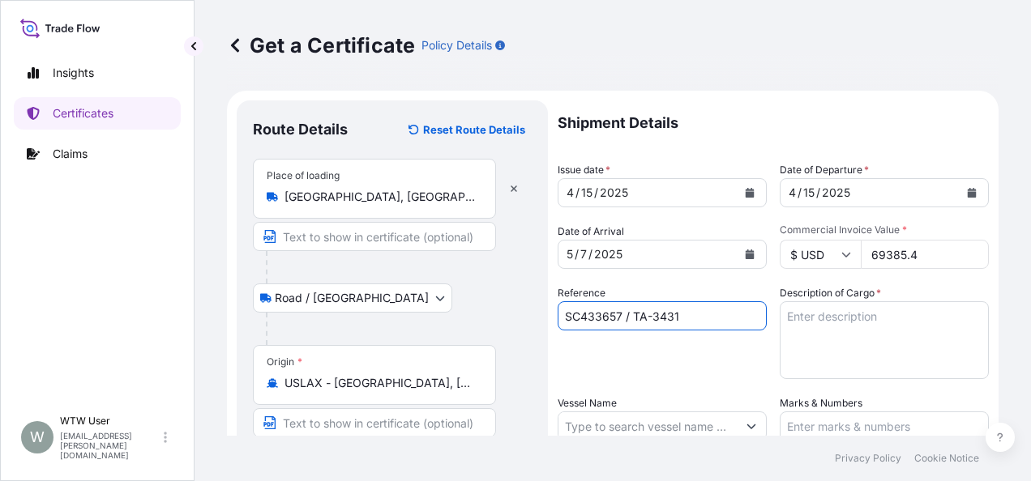
type input "SC433657 / TA-3431"
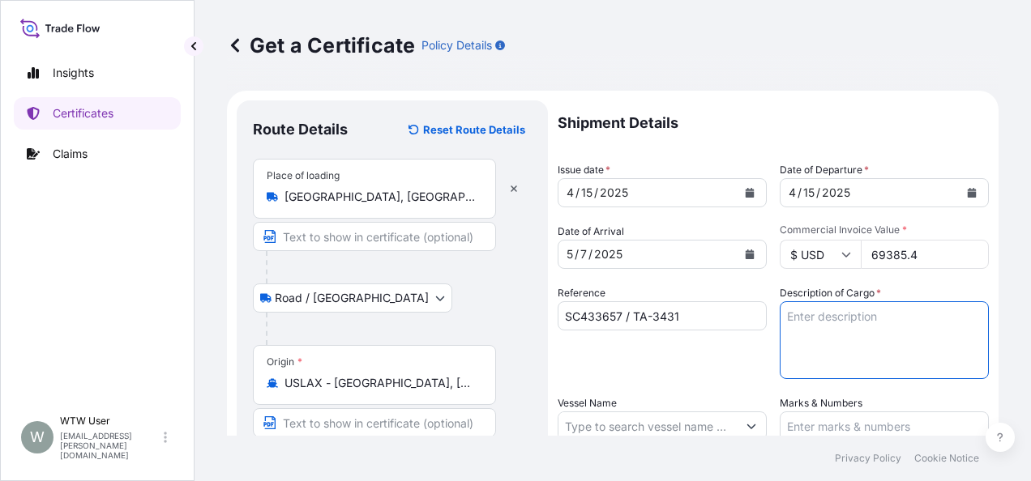
click at [906, 370] on textarea "Description of Cargo *" at bounding box center [884, 340] width 209 height 78
paste textarea "SOYPASS "2' (ANIMAL FEED) IN BULK"
type textarea "SOYPASS "2' (ANIMAL FEED) IN BULK"
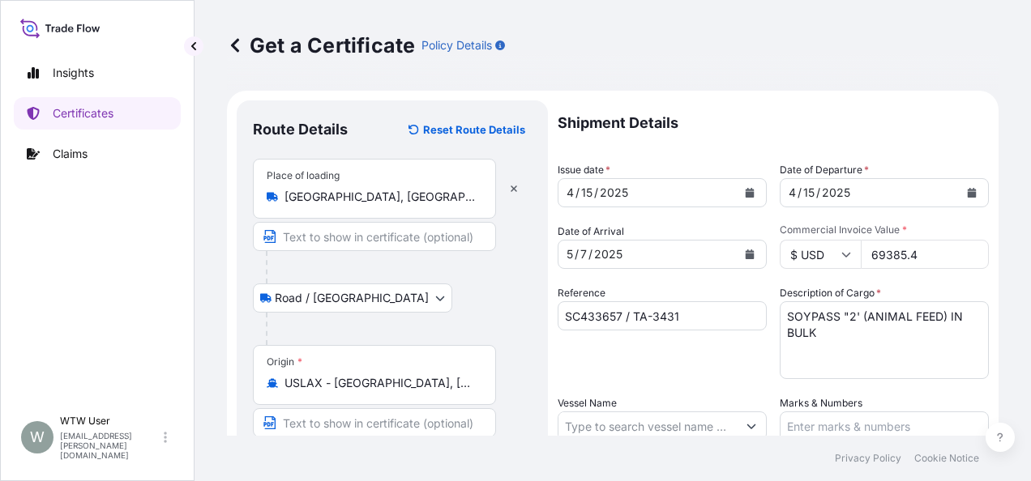
scroll to position [57, 0]
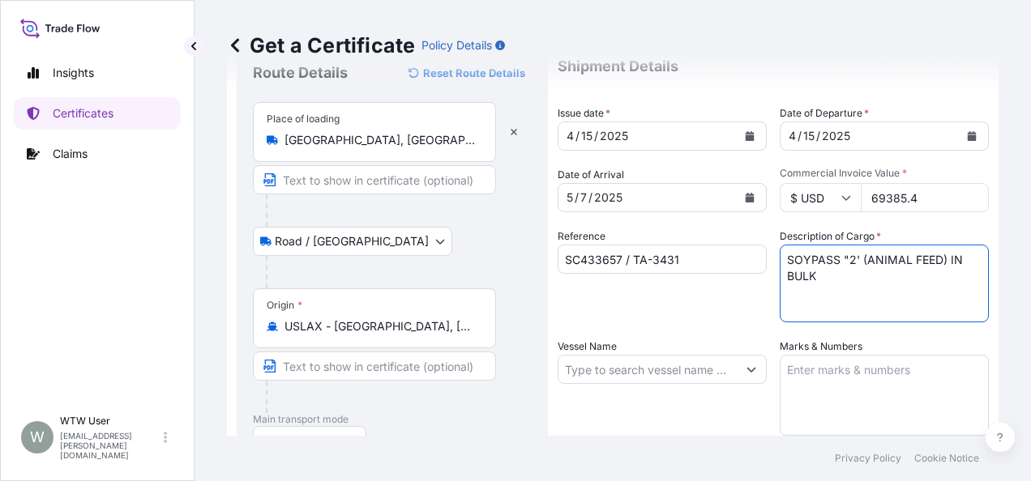
click at [593, 377] on input "Vessel Name" at bounding box center [647, 369] width 178 height 29
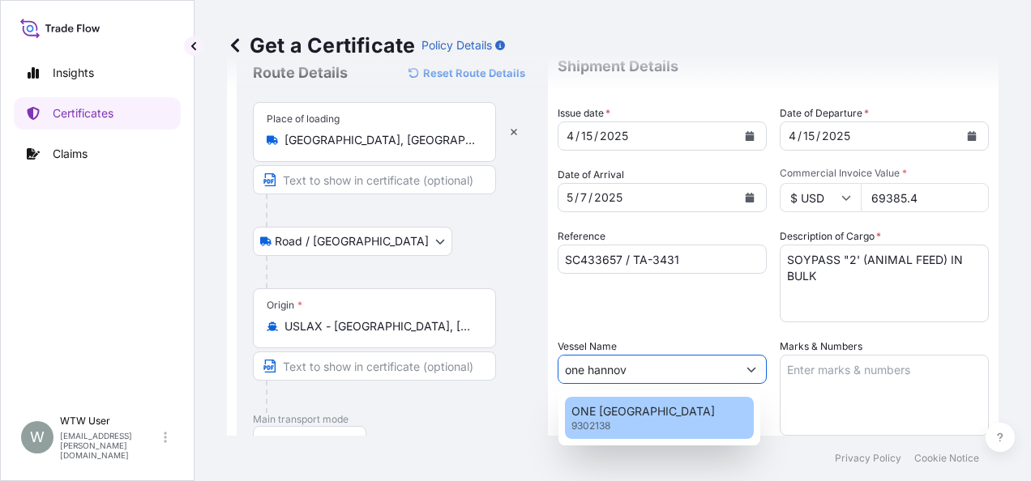
click at [619, 430] on div "ONE HANNOVER 9302138" at bounding box center [659, 418] width 189 height 42
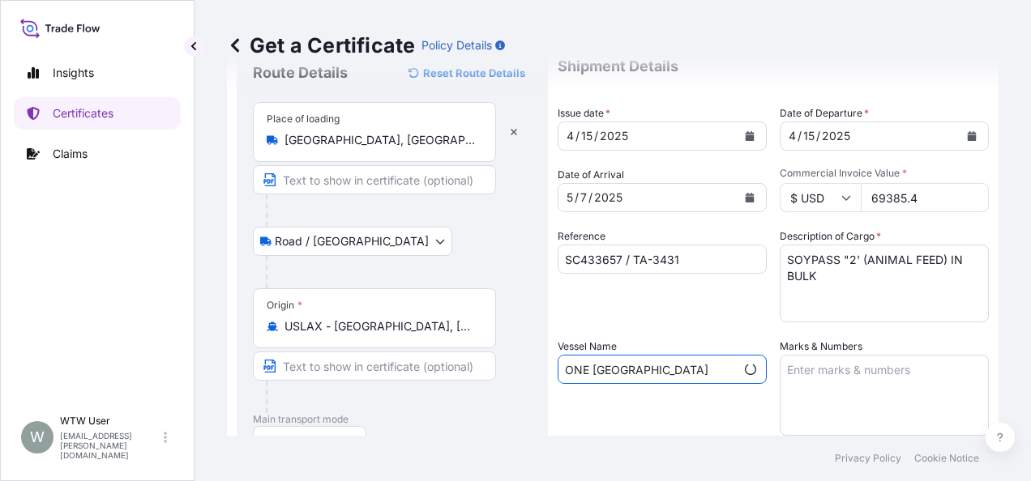
type input "ONE [GEOGRAPHIC_DATA]"
click at [838, 373] on textarea "Marks & Numbers" at bounding box center [884, 395] width 209 height 81
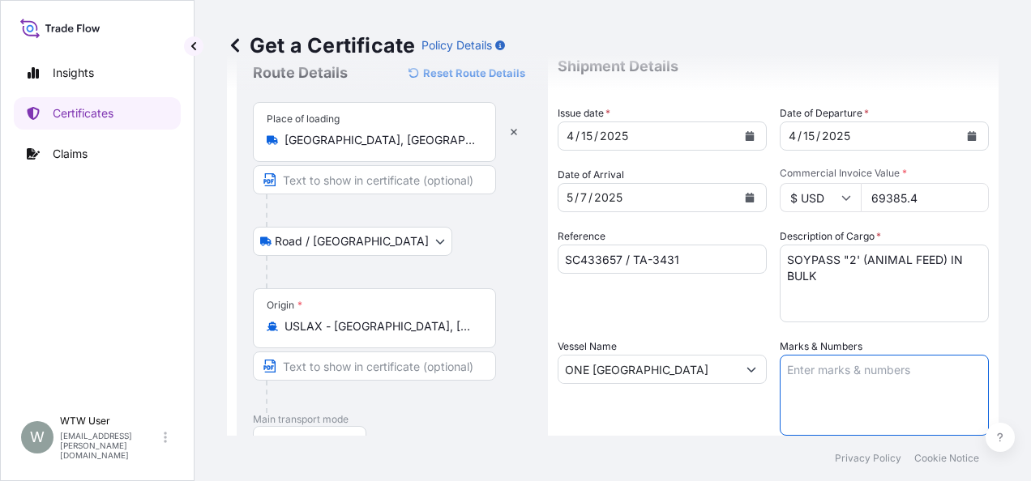
paste textarea "INVOICE NO. 17058899"
type textarea "INVOICE NO. 17058899"
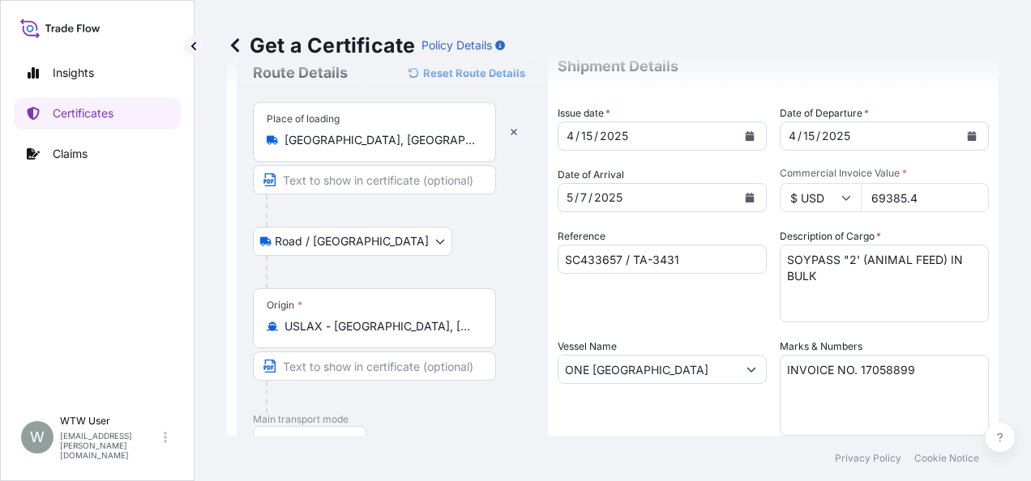
click at [737, 301] on div "Reference SC433657 / TA-3431" at bounding box center [662, 276] width 209 height 94
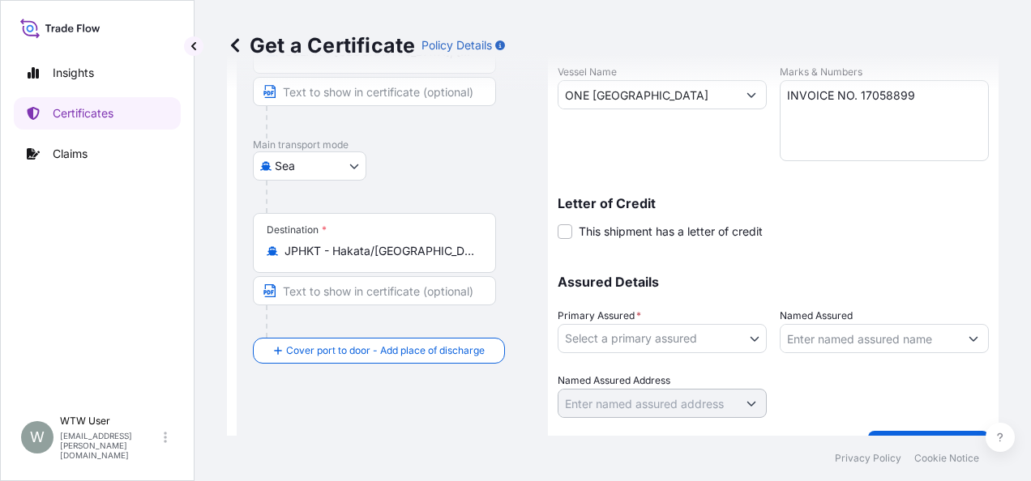
scroll to position [336, 0]
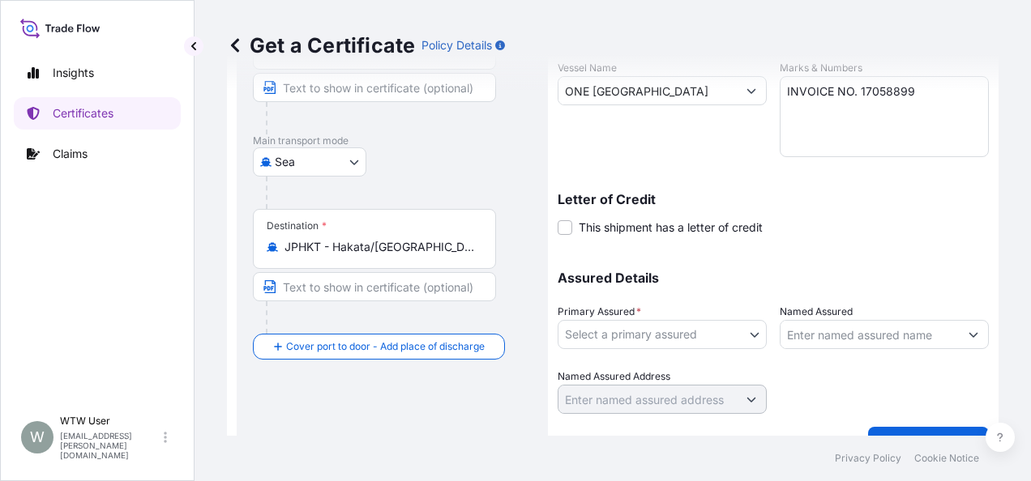
click at [718, 340] on body "Insights Certificates Claims W WTW User [EMAIL_ADDRESS][PERSON_NAME][DOMAIN_NAM…" at bounding box center [515, 240] width 1031 height 481
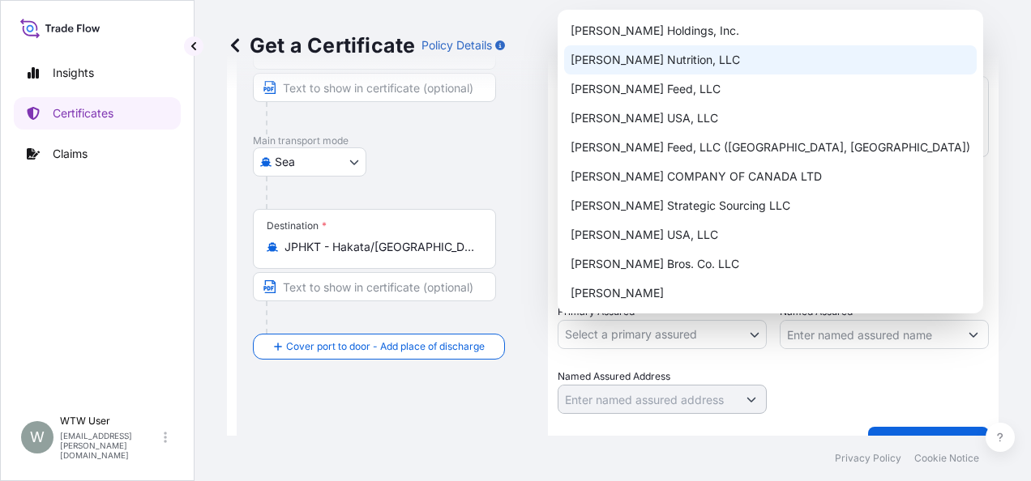
click at [699, 61] on div "[PERSON_NAME] Nutrition, LLC" at bounding box center [770, 59] width 413 height 29
select select "31733"
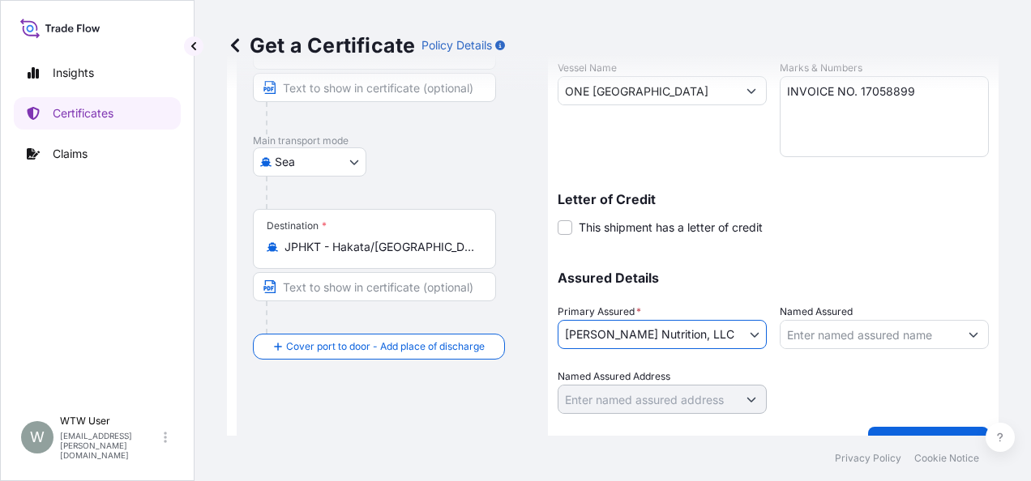
click at [864, 244] on div "Shipment Details Issue date * [DATE] Date of Departure * [DATE] Date of Arrival…" at bounding box center [773, 89] width 431 height 649
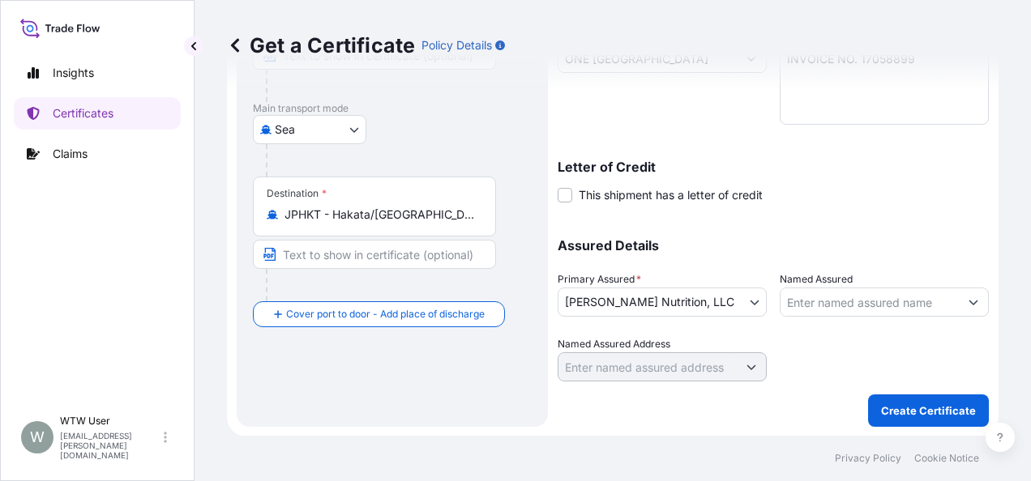
scroll to position [366, 0]
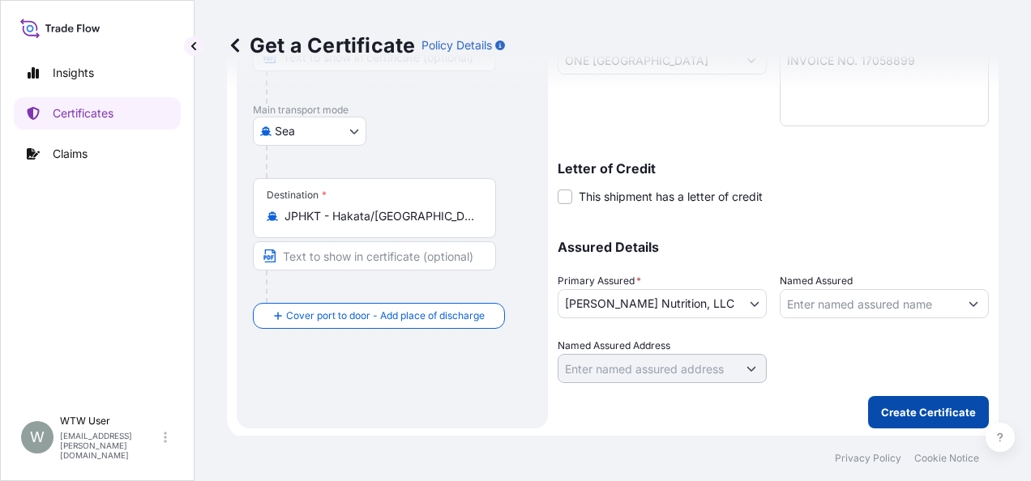
click at [895, 396] on button "Create Certificate" at bounding box center [928, 412] width 121 height 32
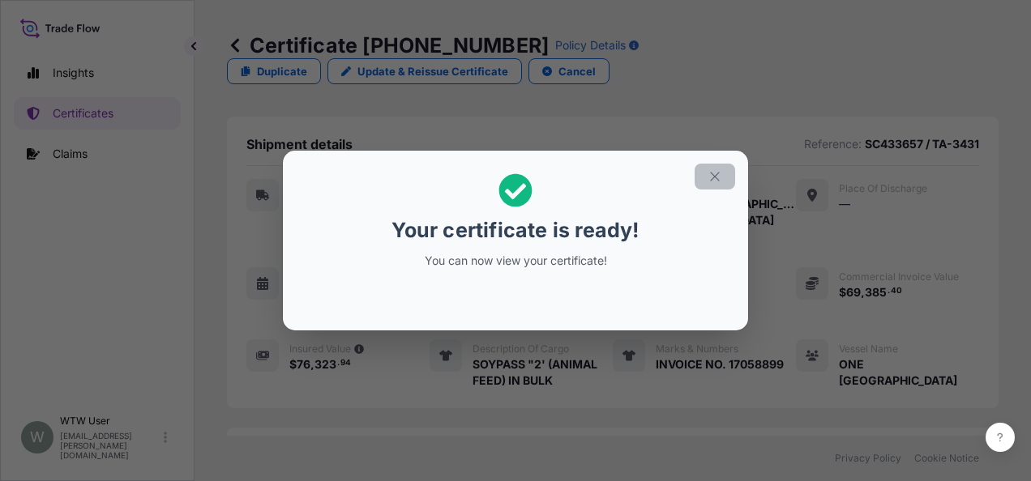
click at [719, 182] on icon "button" at bounding box center [714, 176] width 15 height 15
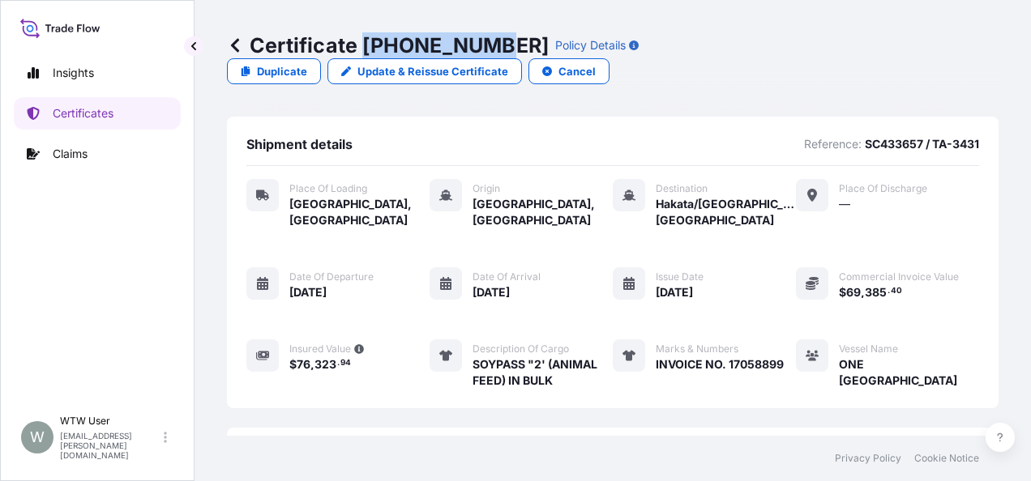
drag, startPoint x: 363, startPoint y: 42, endPoint x: 487, endPoint y: 58, distance: 125.0
click at [487, 58] on div "Certificate [PHONE_NUMBER] Policy Details Duplicate Update & Reissue Certificat…" at bounding box center [613, 58] width 772 height 117
click at [66, 115] on p "Certificates" at bounding box center [83, 113] width 61 height 16
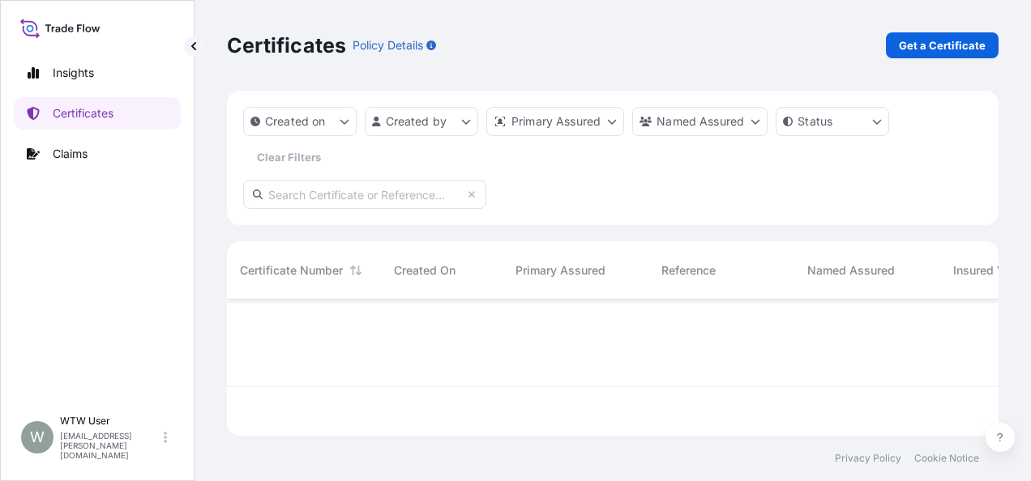
scroll to position [133, 759]
click at [345, 198] on input "text" at bounding box center [364, 194] width 243 height 29
paste input "[PHONE_NUMBER]"
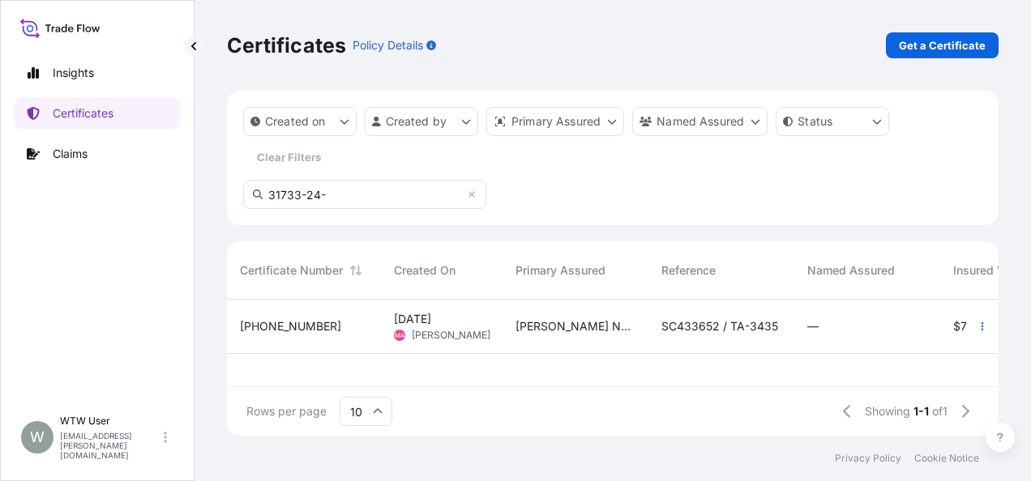
type input "31733-24-"
click at [333, 338] on div "[PHONE_NUMBER]" at bounding box center [304, 327] width 154 height 54
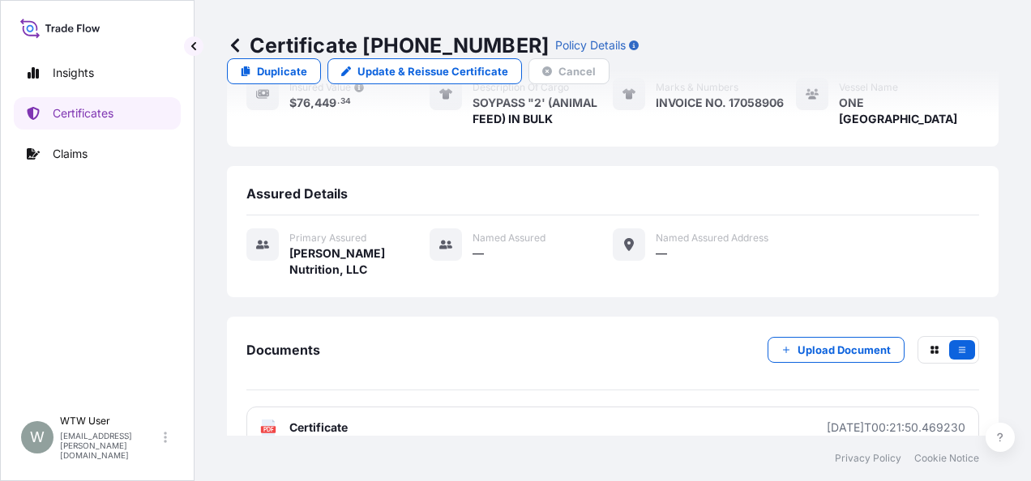
scroll to position [263, 0]
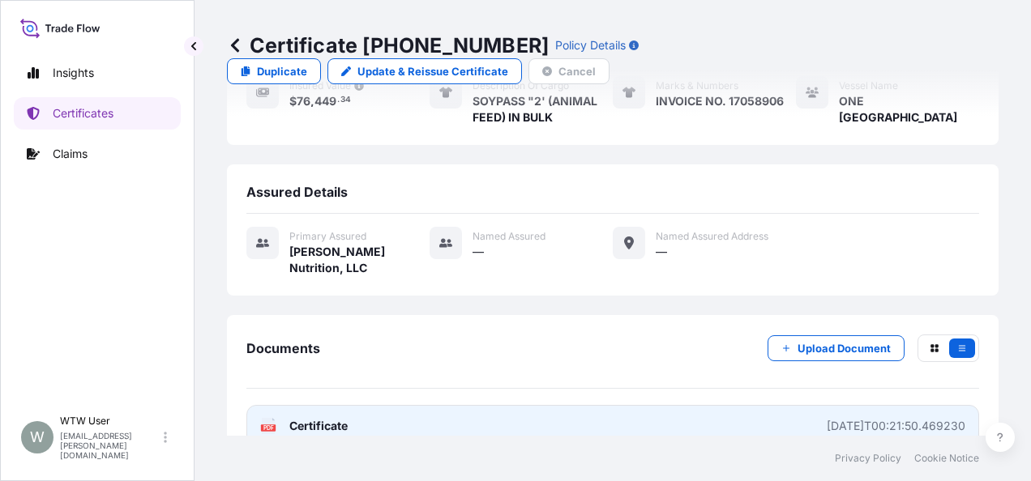
click at [340, 418] on span "Certificate" at bounding box center [318, 426] width 58 height 16
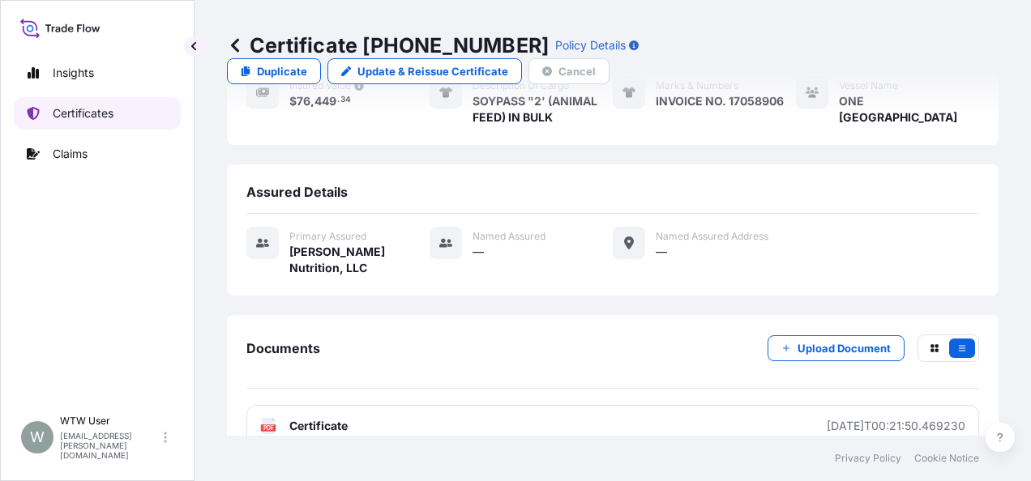
click at [99, 114] on p "Certificates" at bounding box center [83, 113] width 61 height 16
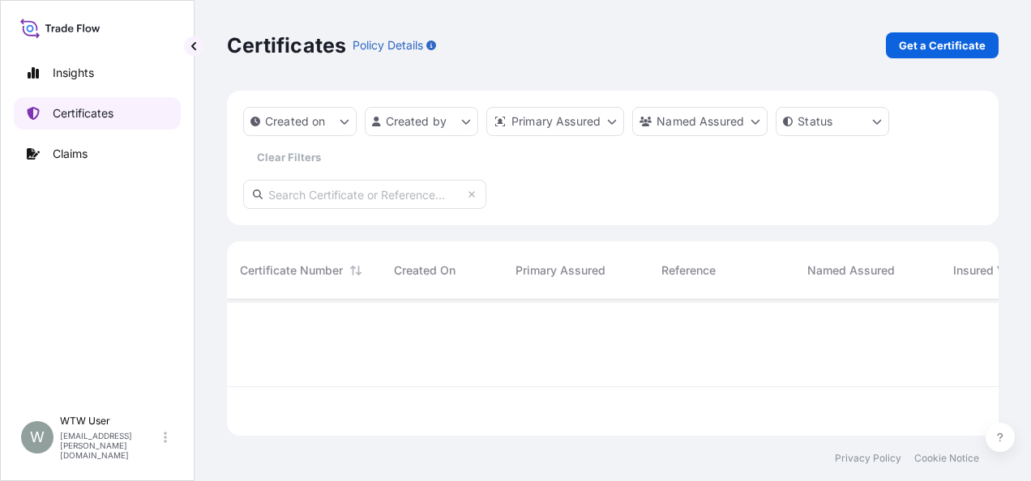
scroll to position [133, 759]
click at [960, 42] on p "Get a Certificate" at bounding box center [942, 45] width 87 height 16
select select "Sea"
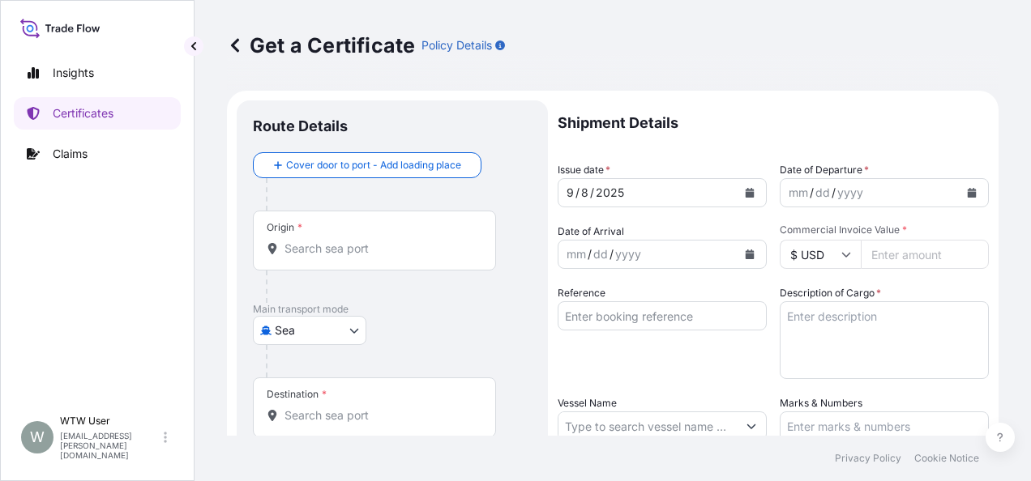
click at [314, 242] on input "Origin *" at bounding box center [379, 249] width 191 height 16
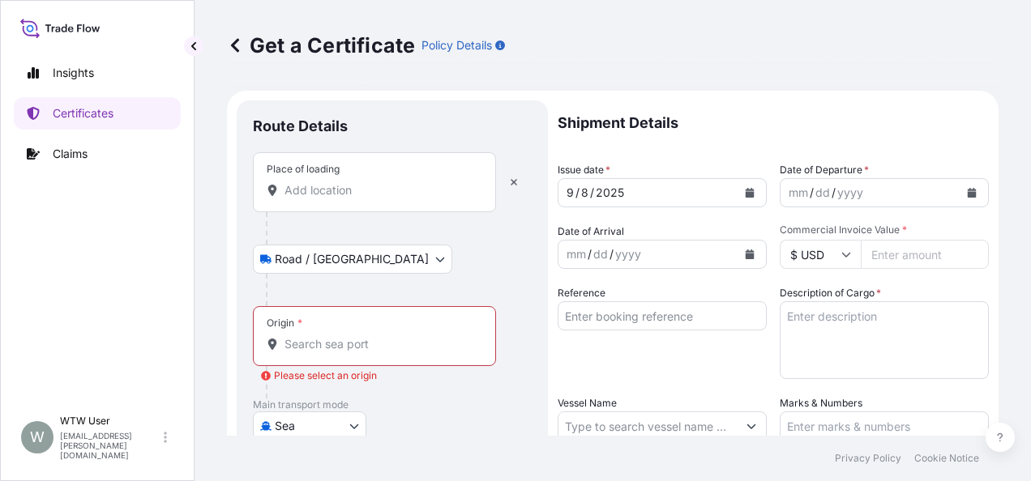
click at [323, 197] on input "Place of loading" at bounding box center [379, 190] width 191 height 16
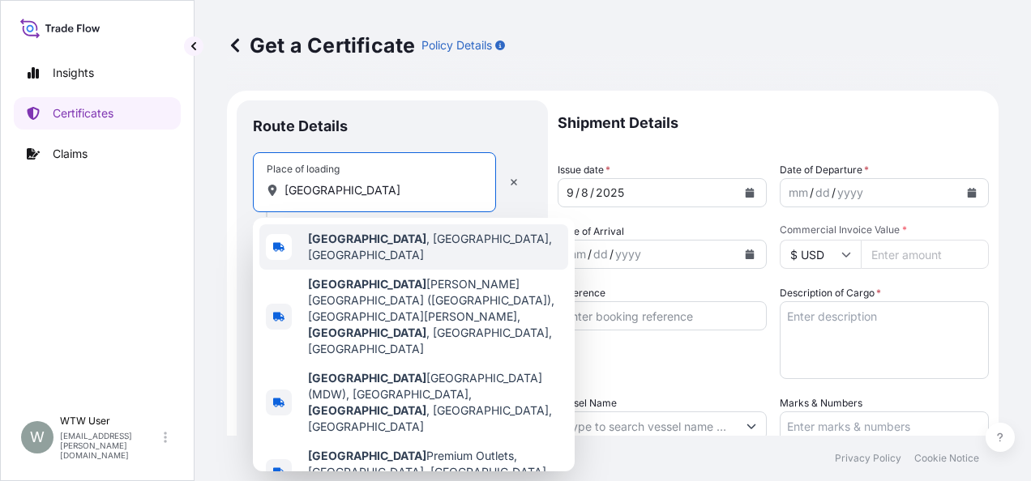
click at [357, 248] on span "[GEOGRAPHIC_DATA] , [GEOGRAPHIC_DATA], [GEOGRAPHIC_DATA]" at bounding box center [435, 247] width 254 height 32
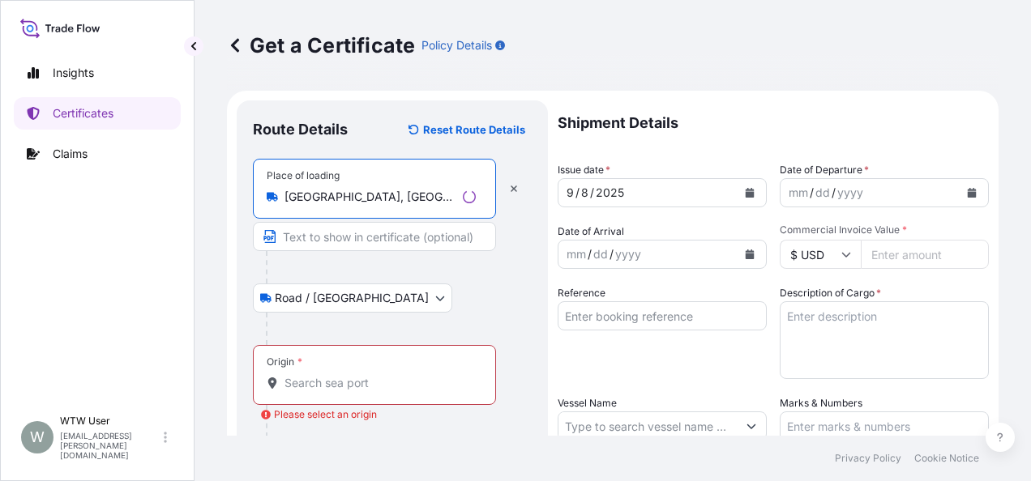
type input "[GEOGRAPHIC_DATA], [GEOGRAPHIC_DATA], [GEOGRAPHIC_DATA]"
click at [374, 364] on div "Origin *" at bounding box center [374, 375] width 243 height 60
click at [374, 375] on input "Origin * Please select an origin" at bounding box center [379, 383] width 191 height 16
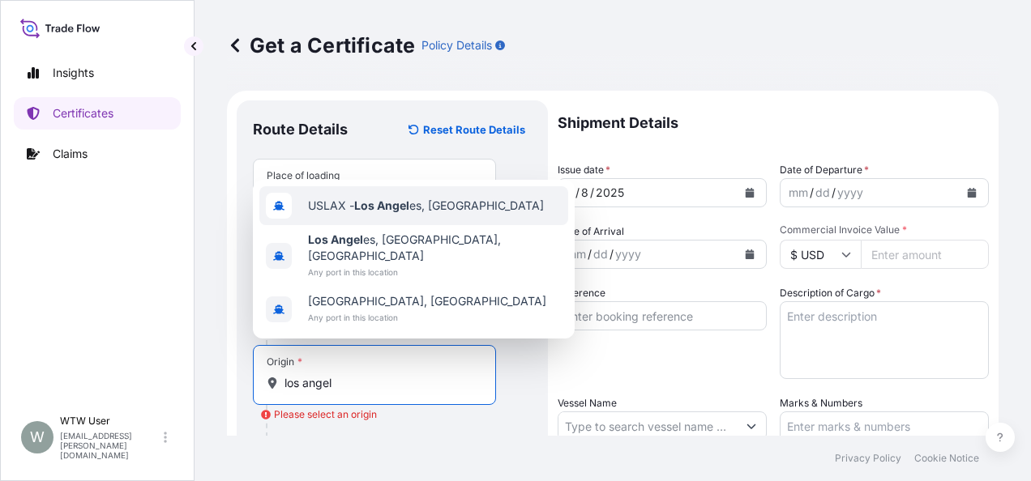
click at [400, 214] on span "USLAX - Los Angel es, [GEOGRAPHIC_DATA]" at bounding box center [426, 206] width 236 height 16
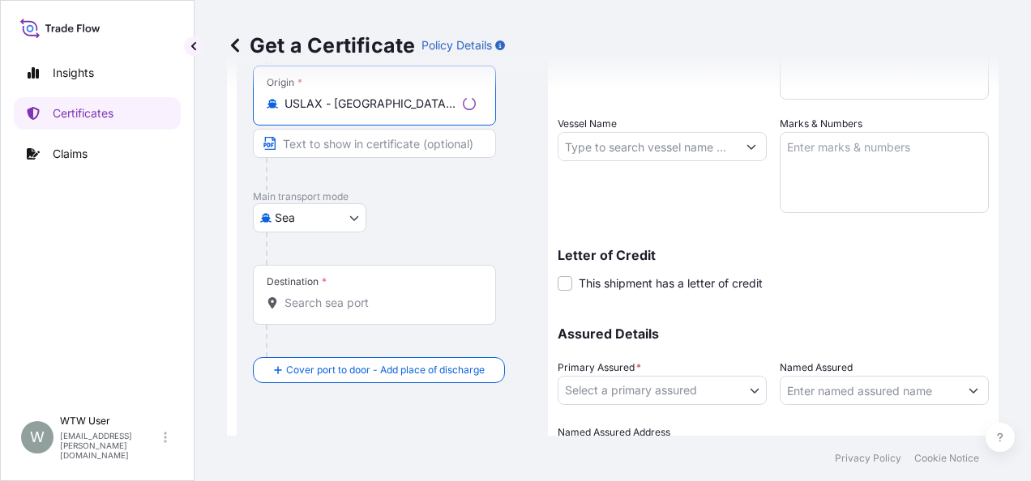
scroll to position [280, 0]
type input "USLAX - [GEOGRAPHIC_DATA], [GEOGRAPHIC_DATA]"
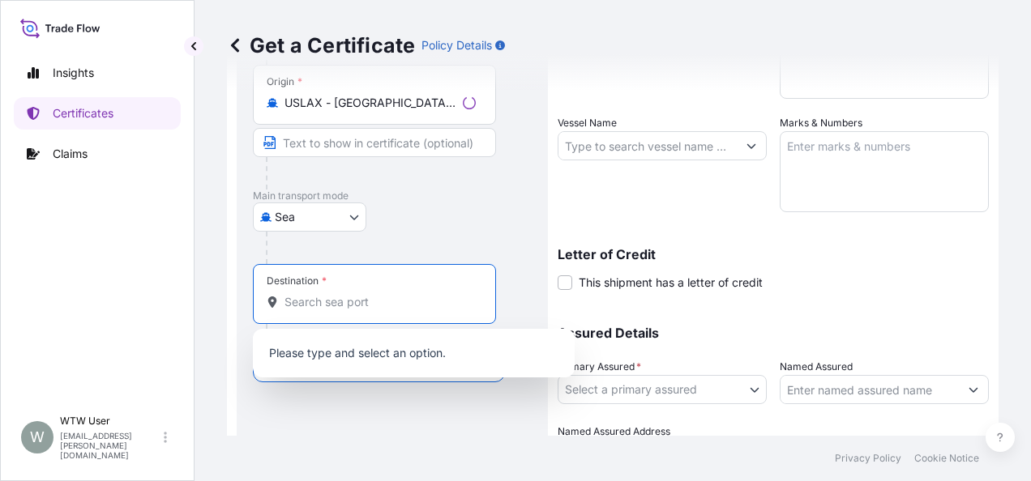
click at [404, 301] on input "Destination *" at bounding box center [379, 302] width 191 height 16
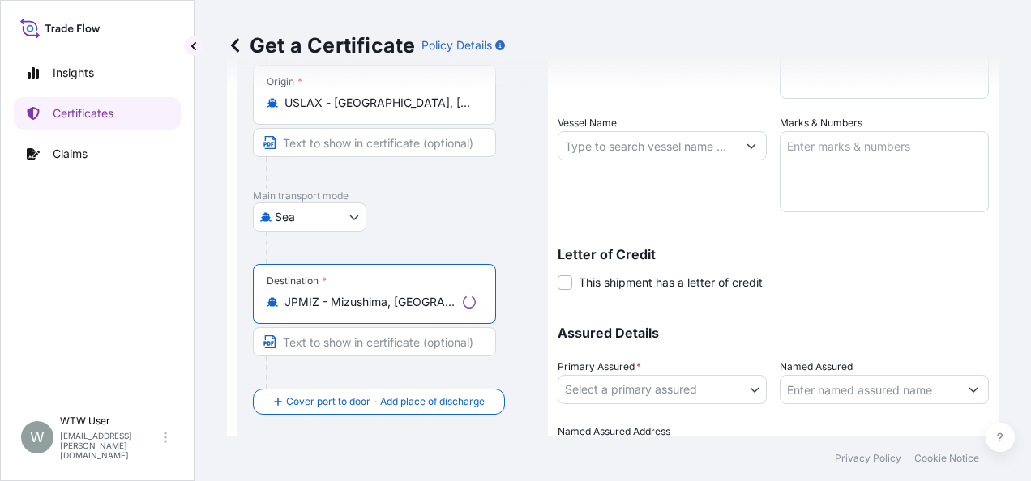
type input "JPMIZ - Mizushima, [GEOGRAPHIC_DATA]"
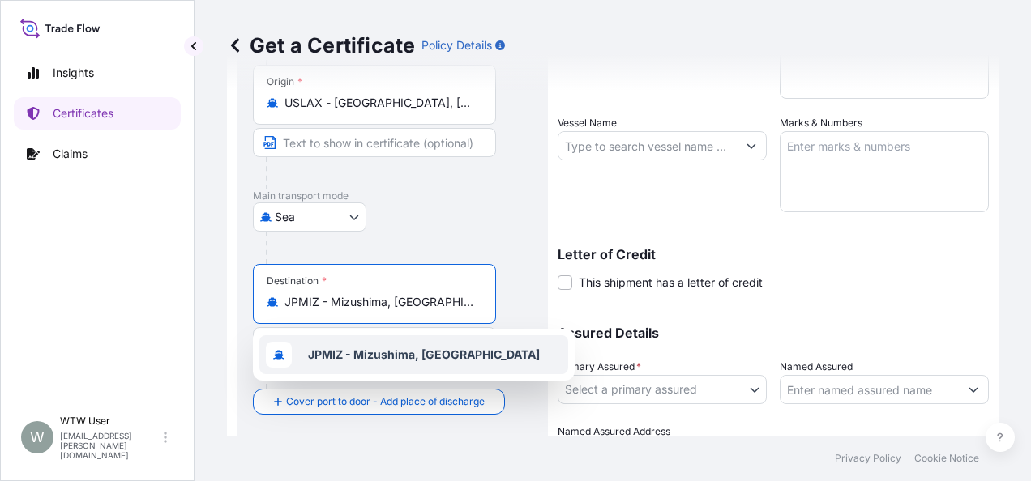
click at [432, 366] on div "JPMIZ - Mizushima, [GEOGRAPHIC_DATA]" at bounding box center [413, 355] width 309 height 39
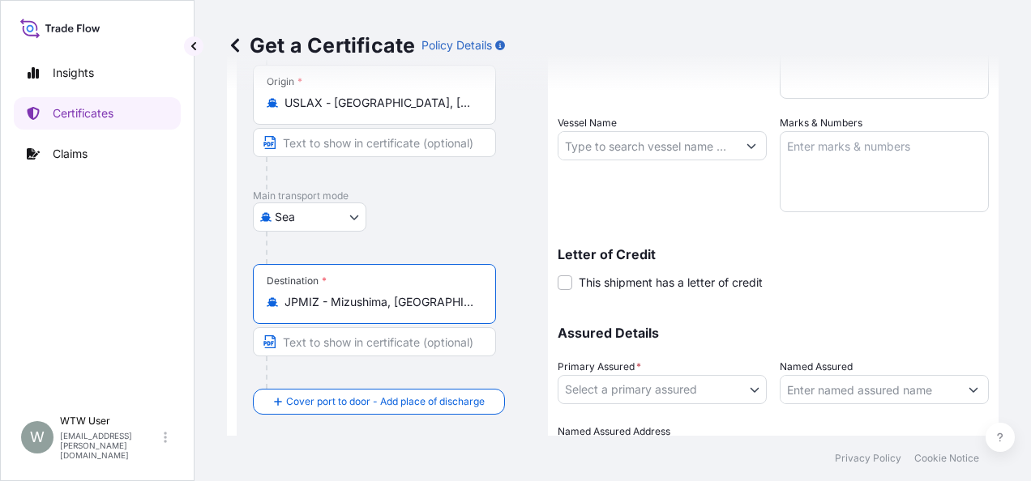
click at [536, 300] on div "Route Details Reset Route Details Place of loading [GEOGRAPHIC_DATA], [GEOGRAPH…" at bounding box center [392, 167] width 311 height 695
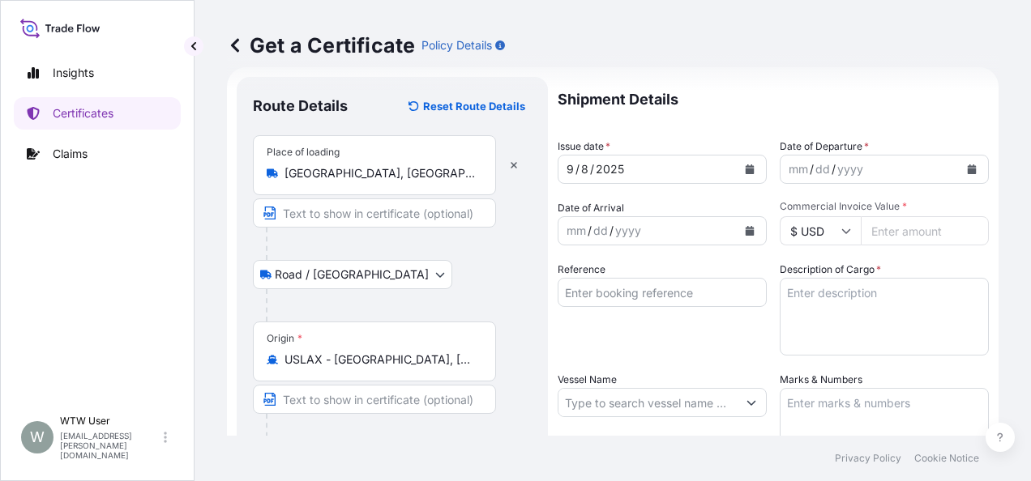
scroll to position [3, 0]
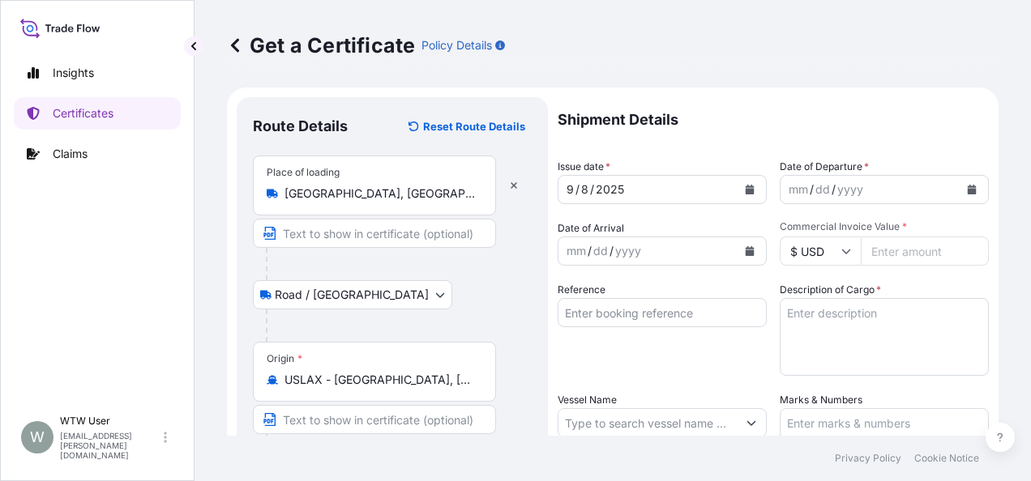
click at [745, 195] on button "Calendar" at bounding box center [750, 190] width 26 height 26
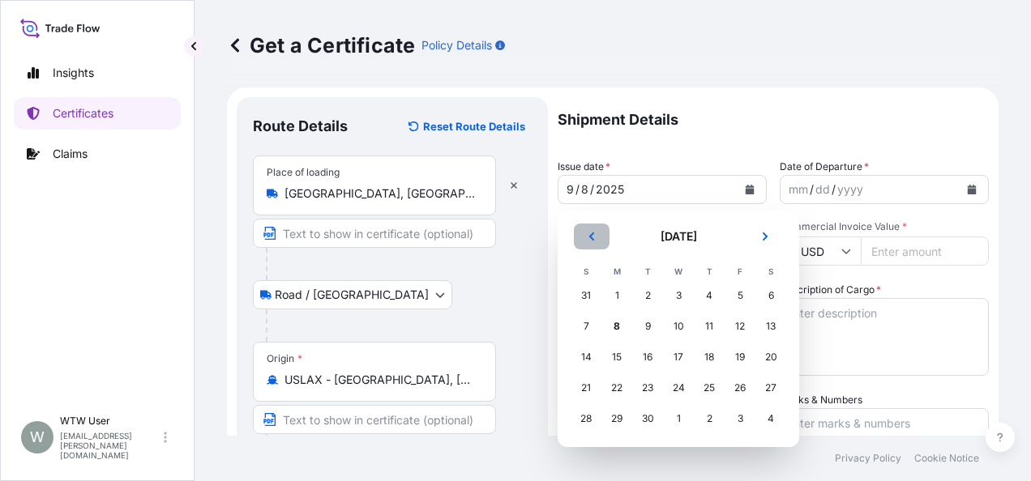
click at [588, 238] on icon "Previous" at bounding box center [592, 237] width 10 height 10
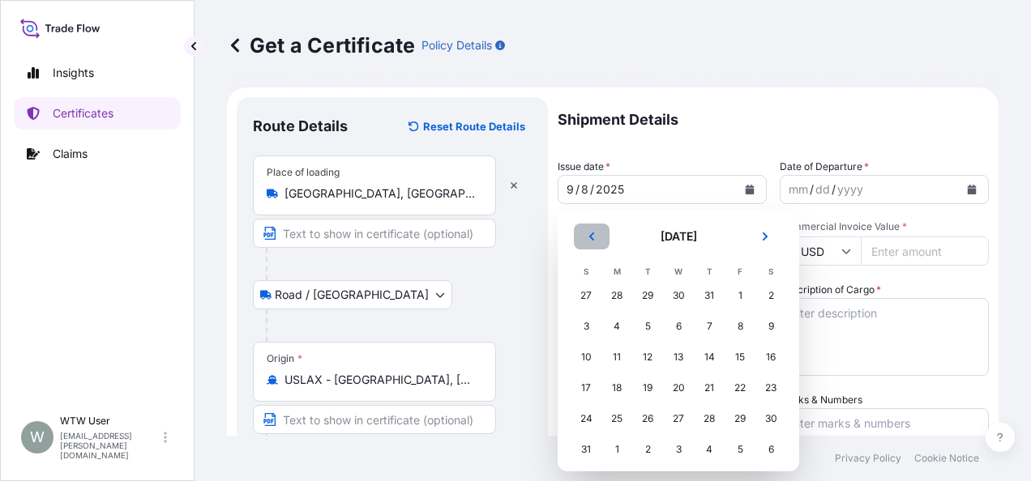
click at [588, 238] on icon "Previous" at bounding box center [592, 237] width 10 height 10
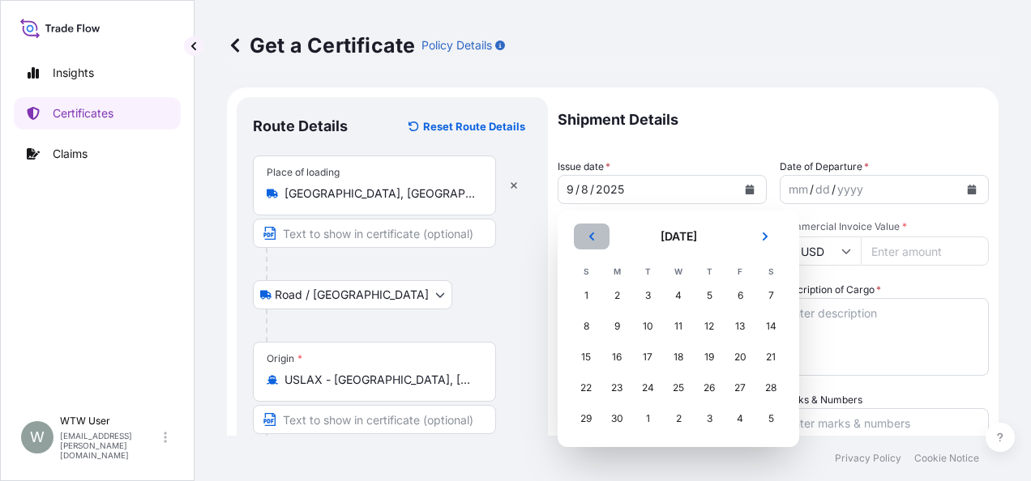
click at [588, 238] on icon "Previous" at bounding box center [592, 237] width 10 height 10
click at [642, 352] on div "15" at bounding box center [647, 357] width 29 height 29
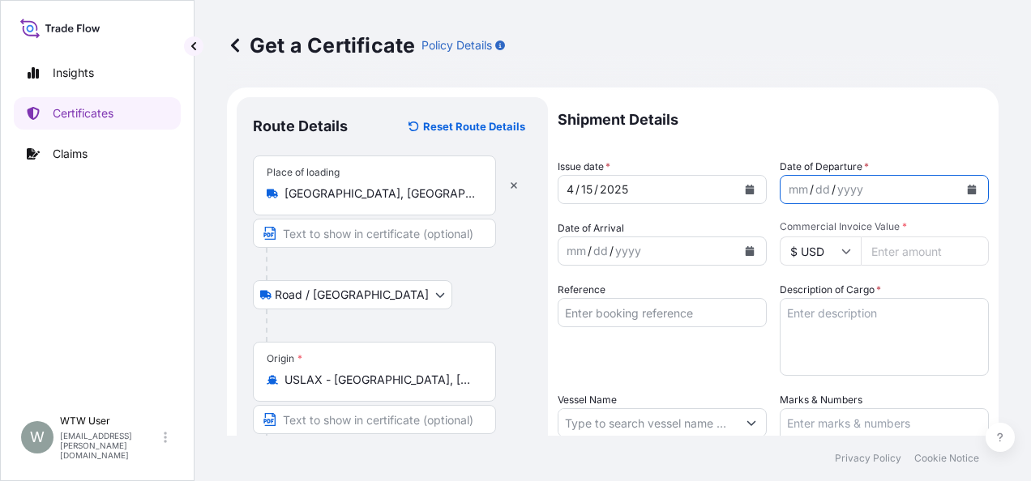
click at [964, 185] on button "Calendar" at bounding box center [972, 190] width 26 height 26
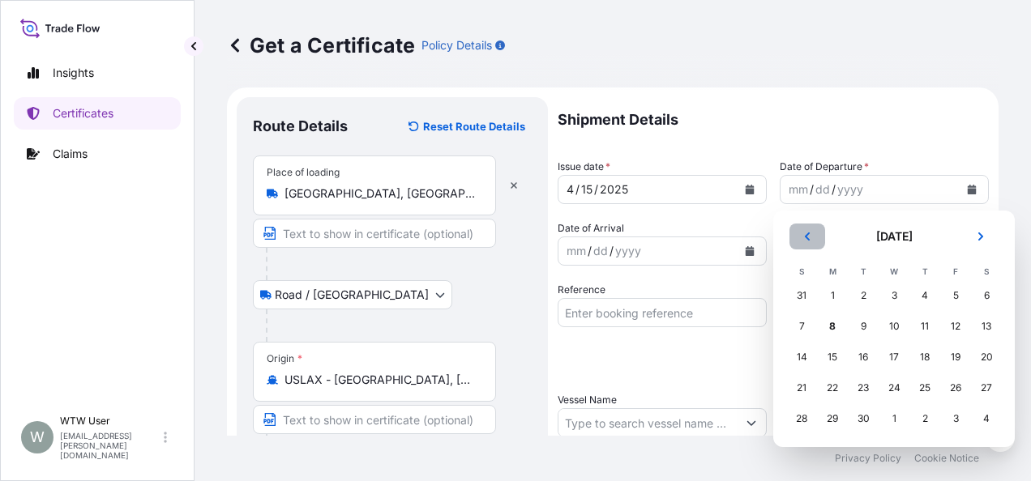
click at [800, 229] on button "Previous" at bounding box center [807, 237] width 36 height 26
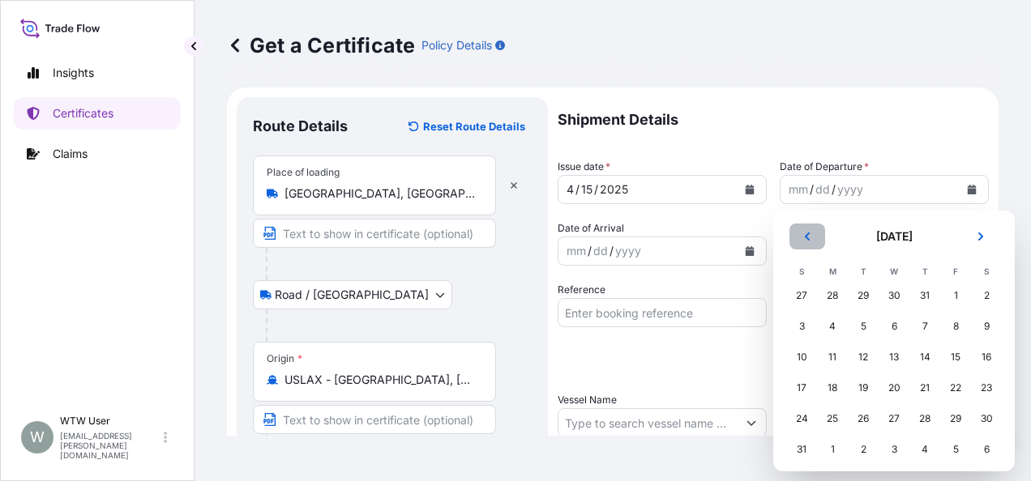
click at [800, 229] on button "Previous" at bounding box center [807, 237] width 36 height 26
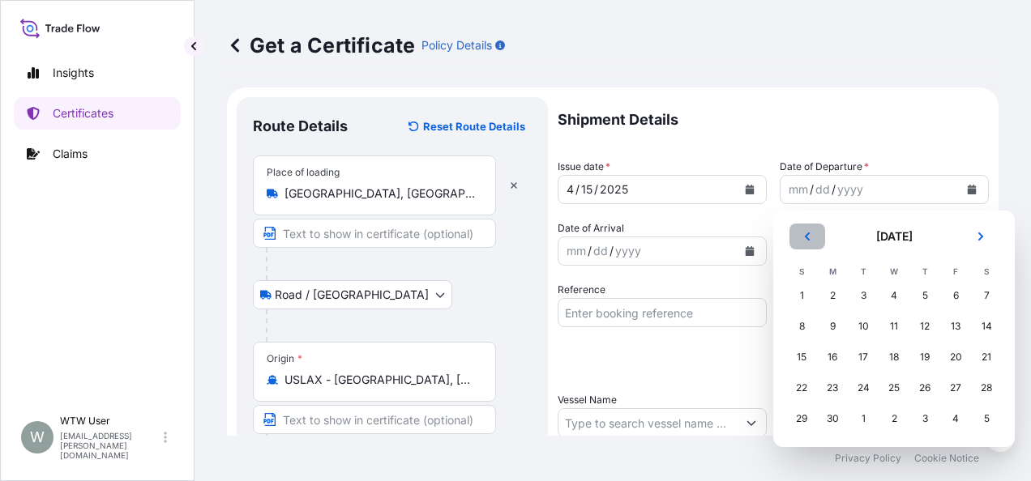
click at [800, 229] on button "Previous" at bounding box center [807, 237] width 36 height 26
click at [872, 358] on div "15" at bounding box center [863, 357] width 29 height 29
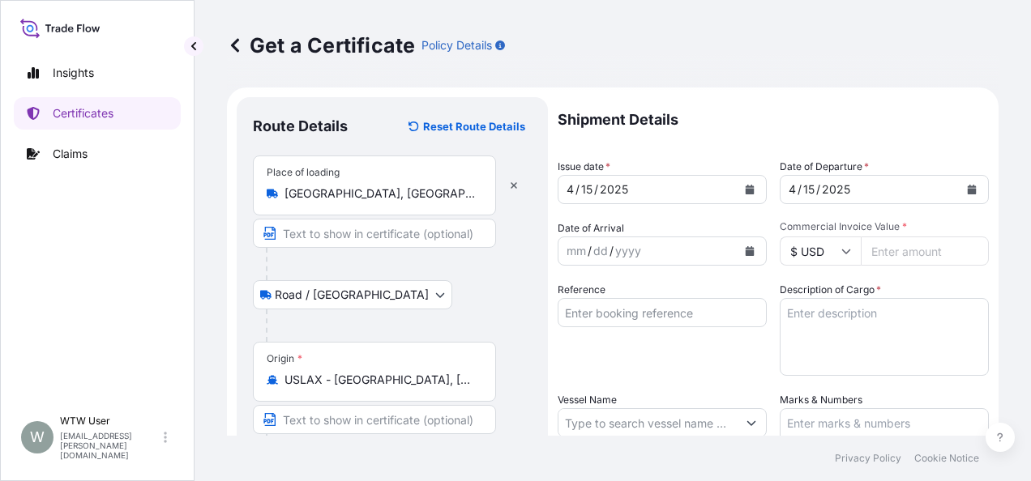
click at [746, 251] on icon "Calendar" at bounding box center [750, 251] width 9 height 10
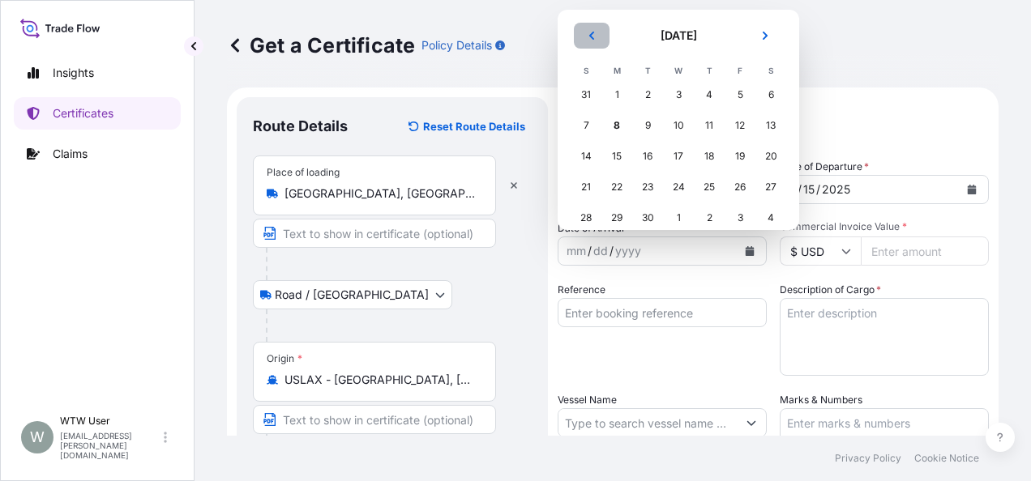
click at [589, 39] on icon "Previous" at bounding box center [592, 36] width 10 height 10
click at [678, 125] on div "7" at bounding box center [678, 125] width 29 height 29
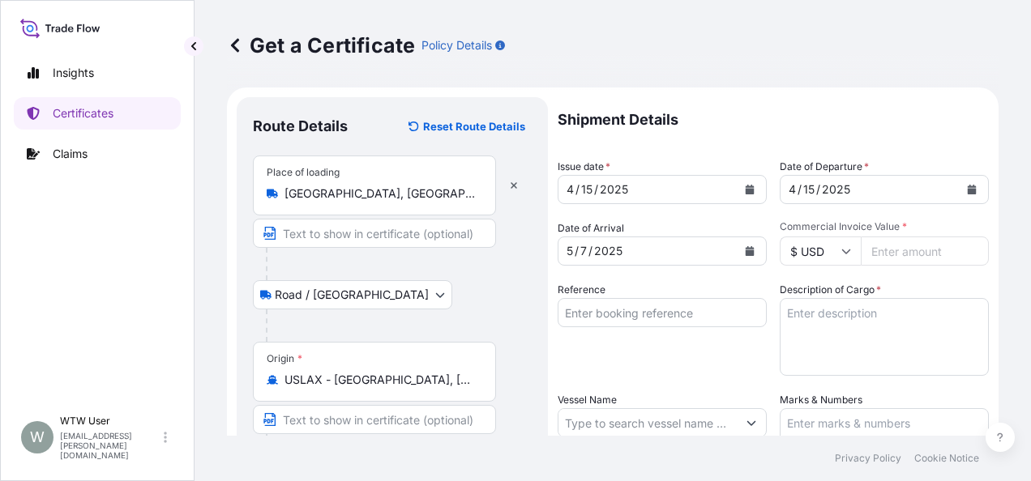
click at [890, 238] on input "Commercial Invoice Value *" at bounding box center [925, 251] width 128 height 29
paste input "69499.4"
type input "69499.4"
click at [615, 303] on input "Reference" at bounding box center [662, 312] width 209 height 29
paste input "SC433652 / TA-3435"
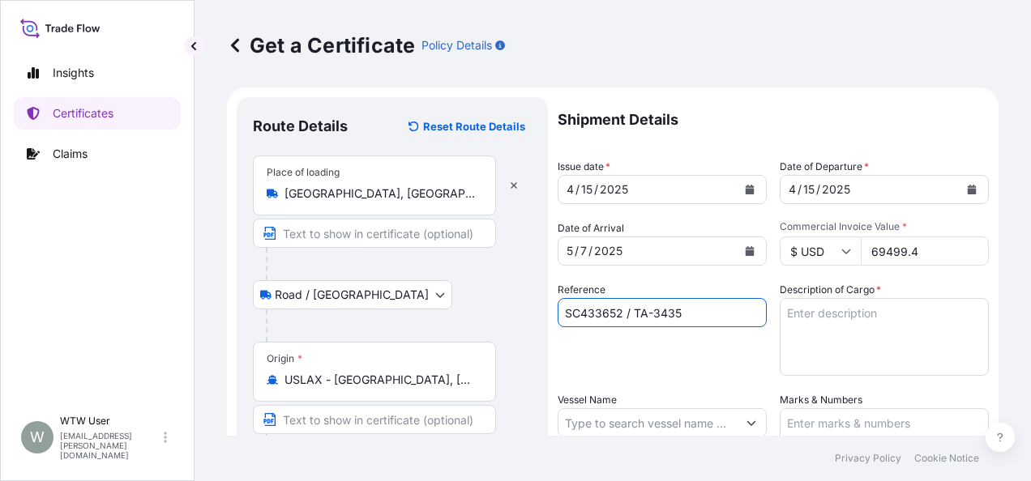
type input "SC433652 / TA-3435"
click at [848, 353] on textarea "Description of Cargo *" at bounding box center [884, 337] width 209 height 78
paste textarea "SOYPASS "2' (ANIMAL FEED) IN BULK"
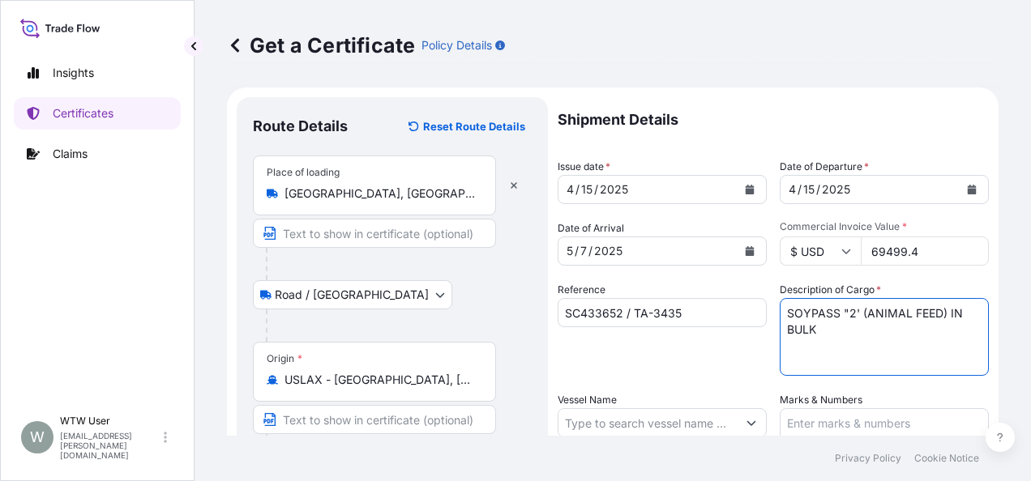
type textarea "SOYPASS "2' (ANIMAL FEED) IN BULK"
click at [763, 371] on div "Shipment Details Issue date * [DATE] Date of Departure * [DATE] Date of Arrival…" at bounding box center [773, 421] width 431 height 649
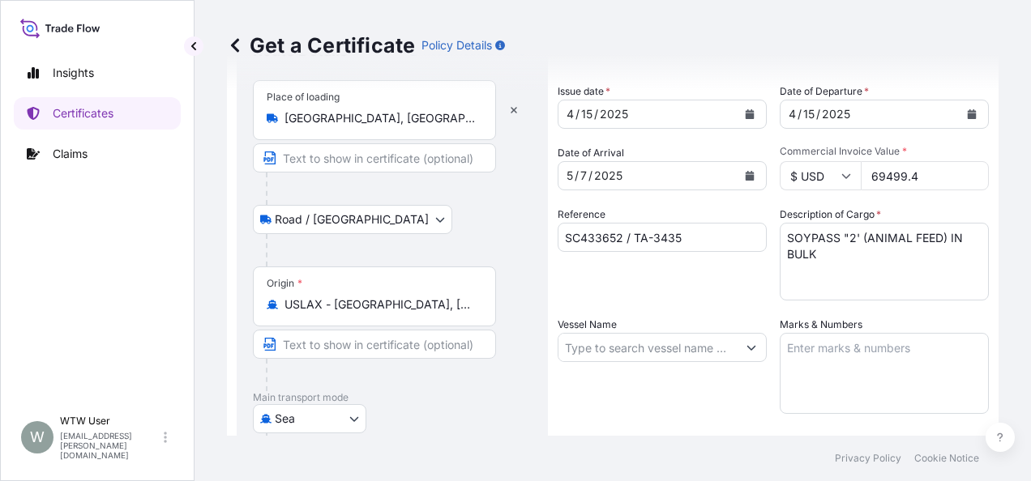
scroll to position [80, 0]
click at [637, 346] on input "Vessel Name" at bounding box center [647, 345] width 178 height 29
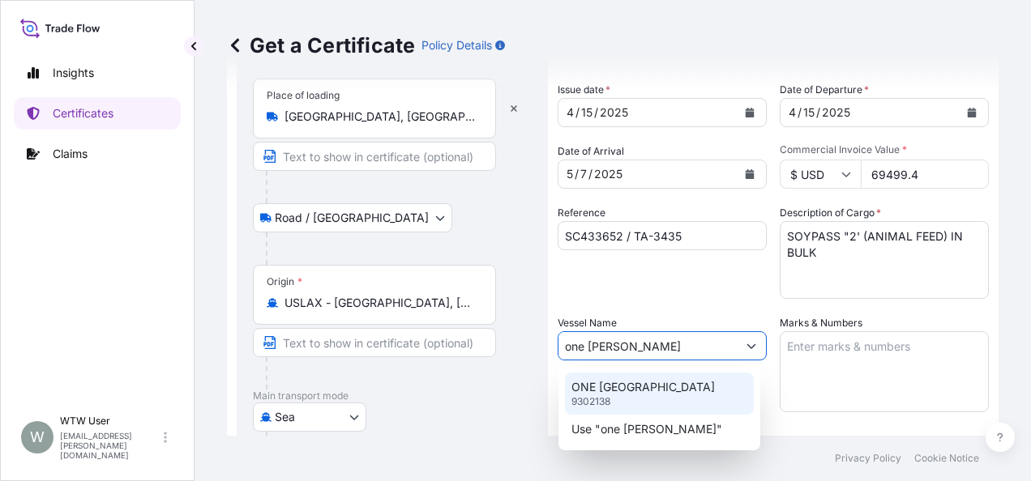
click at [615, 405] on div "ONE HANNOVER 9302138" at bounding box center [659, 394] width 189 height 42
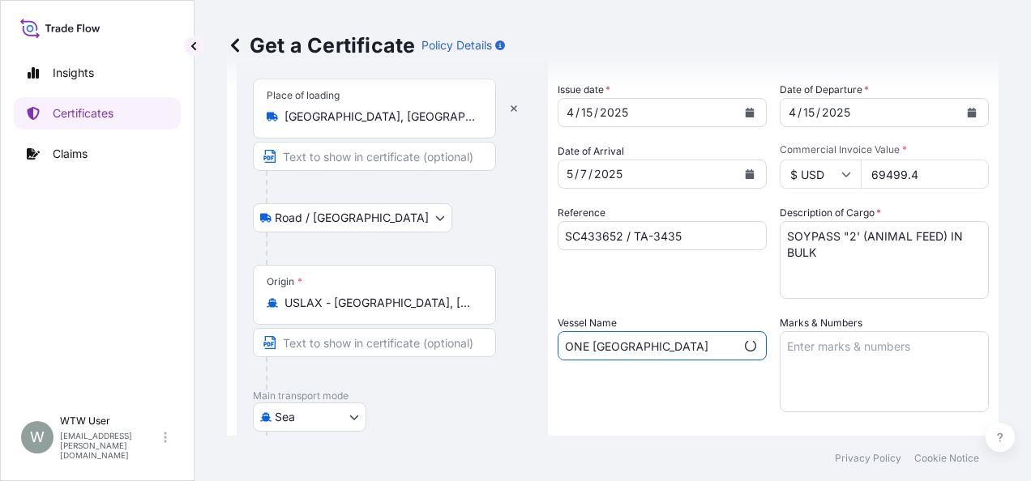
type input "ONE [GEOGRAPHIC_DATA]"
click at [804, 350] on textarea "Marks & Numbers" at bounding box center [884, 371] width 209 height 81
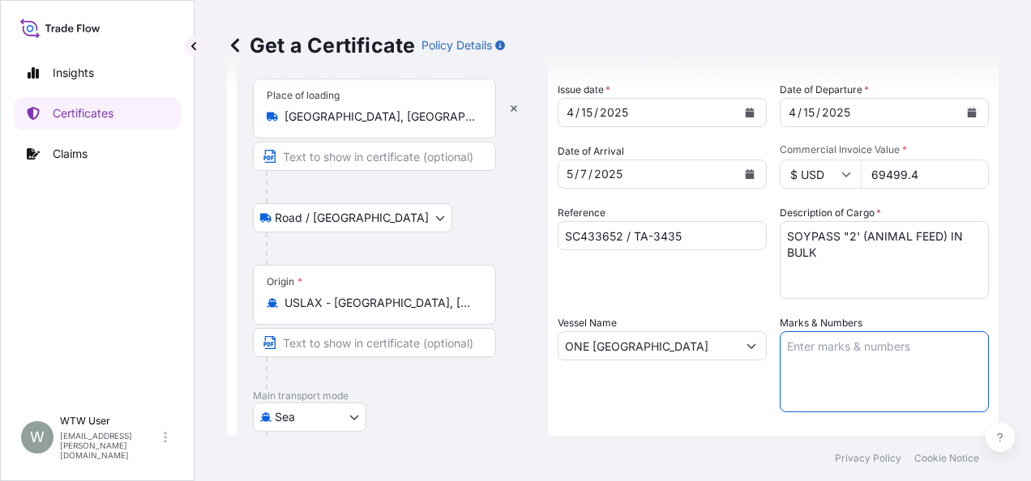
paste textarea "INVOICE NO. 17058906"
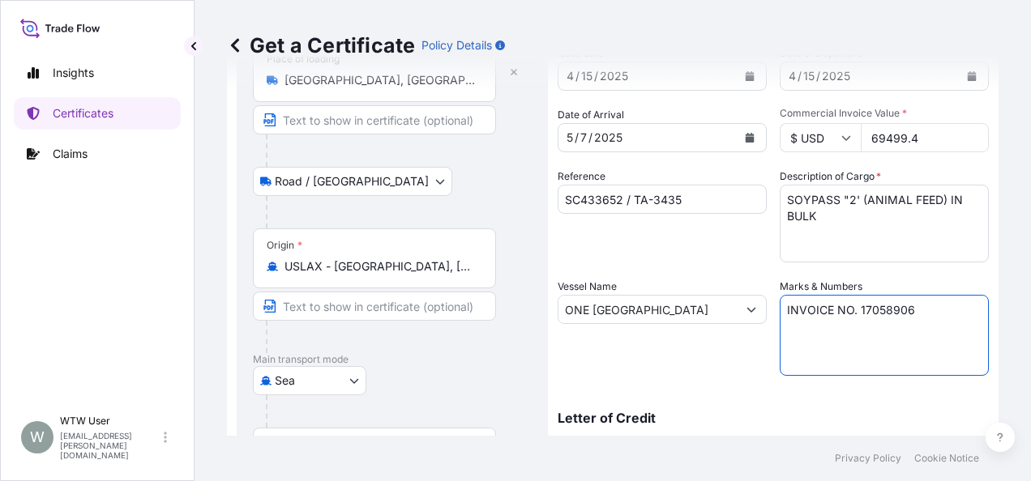
type textarea "INVOICE NO. 17058906"
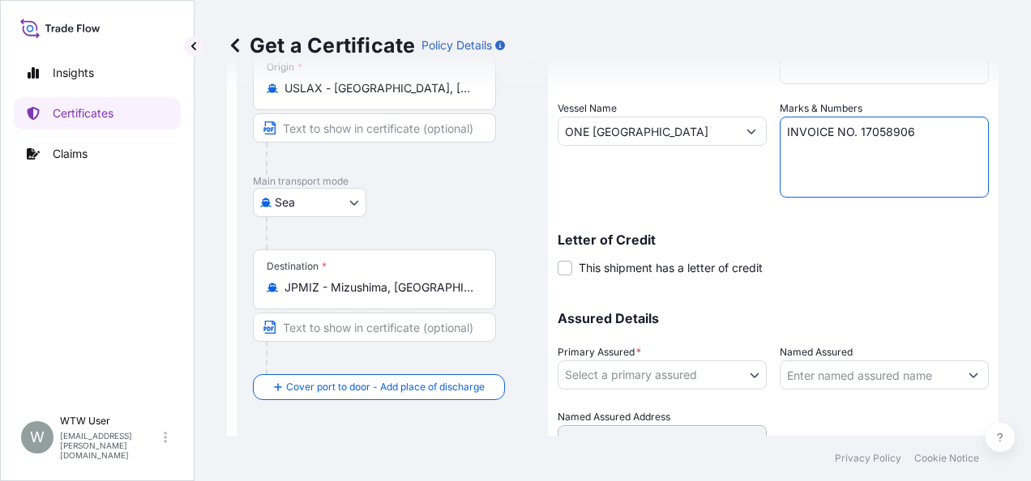
scroll to position [296, 0]
click at [660, 376] on body "Insights Certificates Claims W WTW User [EMAIL_ADDRESS][PERSON_NAME][DOMAIN_NAM…" at bounding box center [515, 240] width 1031 height 481
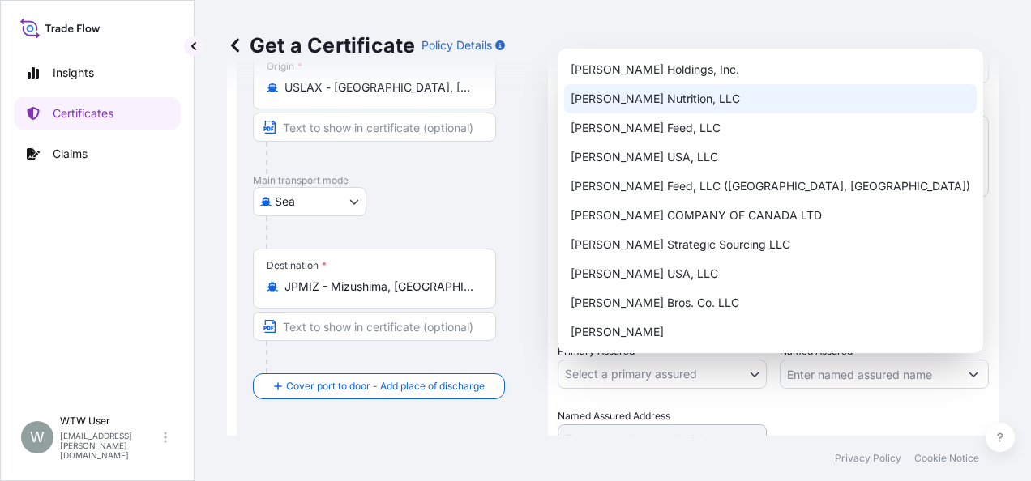
click at [704, 95] on div "[PERSON_NAME] Nutrition, LLC" at bounding box center [770, 98] width 413 height 29
select select "31733"
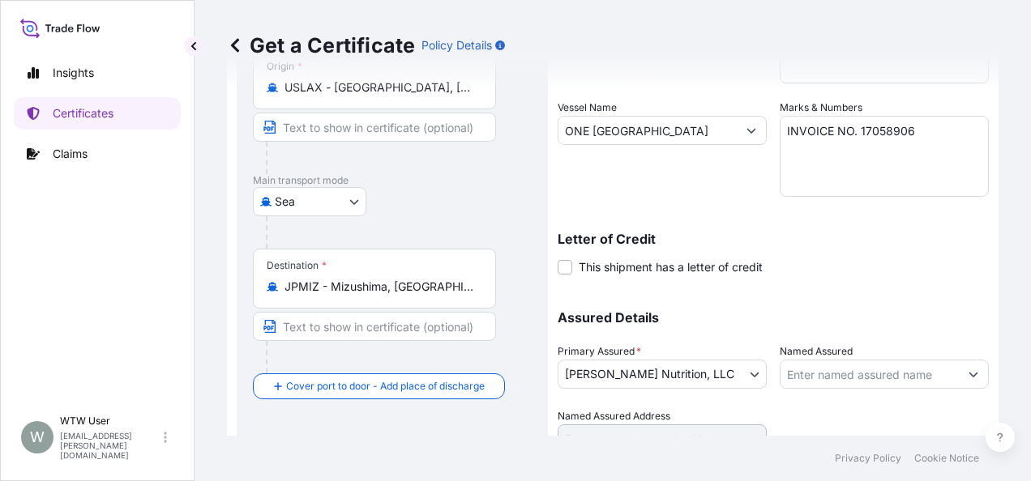
click at [820, 318] on p "Assured Details" at bounding box center [773, 317] width 431 height 13
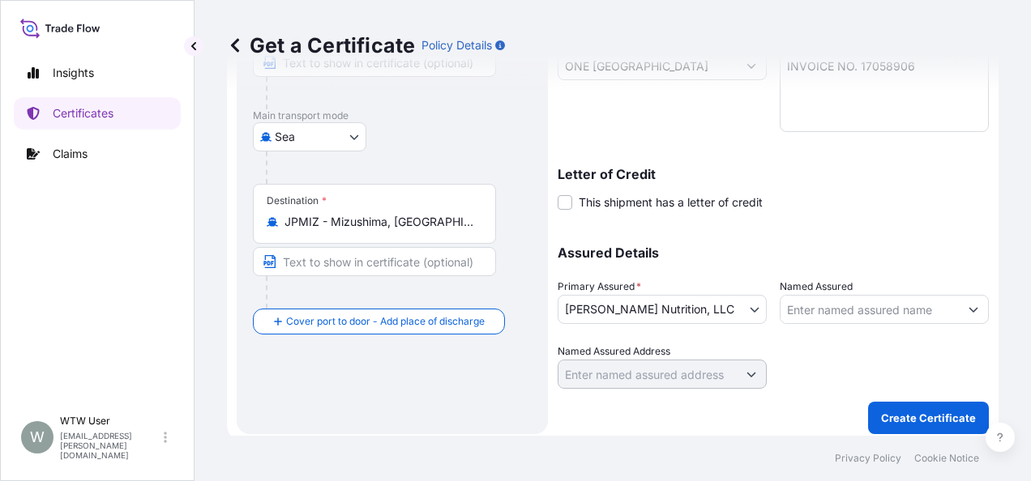
scroll to position [361, 0]
click at [883, 414] on p "Create Certificate" at bounding box center [928, 417] width 95 height 16
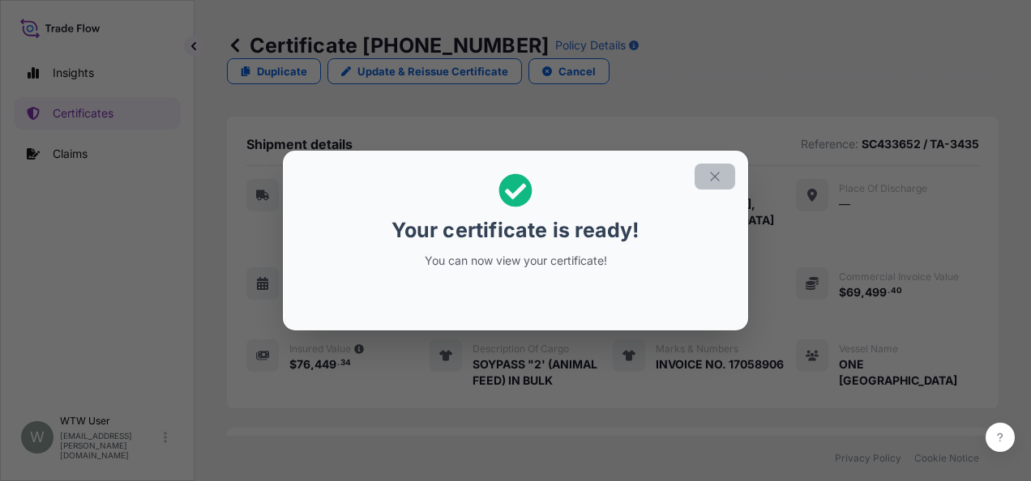
click at [710, 183] on icon "button" at bounding box center [714, 176] width 15 height 15
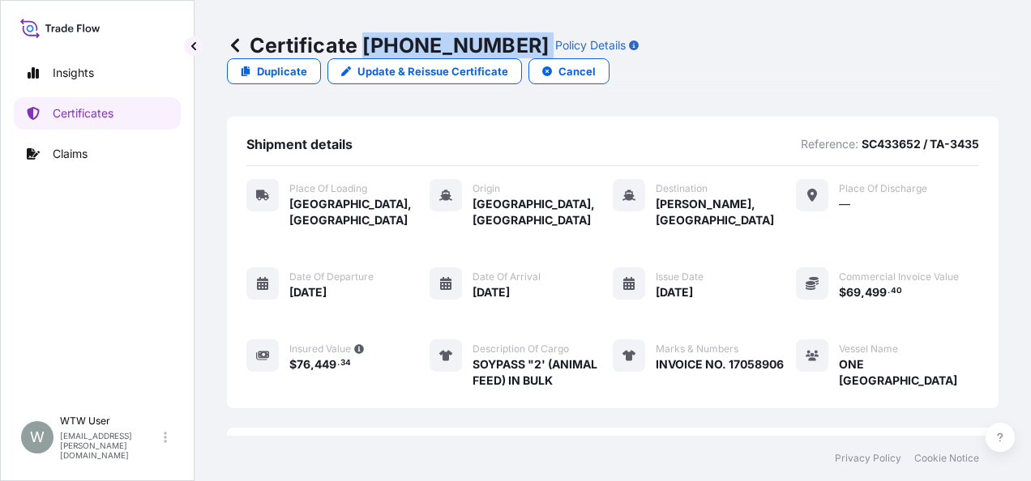
drag, startPoint x: 364, startPoint y: 45, endPoint x: 489, endPoint y: 47, distance: 125.6
click at [489, 47] on div "Certificate [PHONE_NUMBER] Policy Details" at bounding box center [433, 45] width 412 height 26
click at [406, 117] on div "Shipment details Reference: SC433652 / TA-3435 Place of Loading [GEOGRAPHIC_DAT…" at bounding box center [613, 263] width 772 height 292
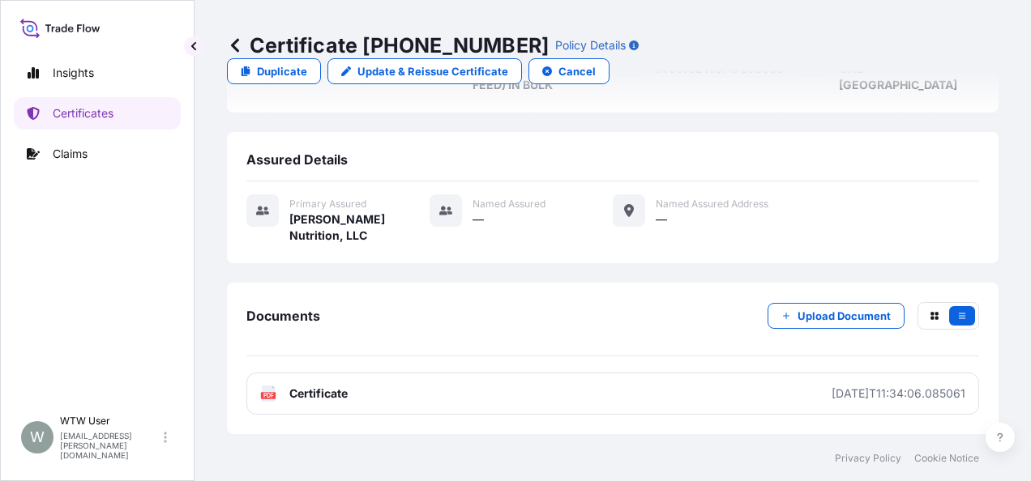
scroll to position [366, 0]
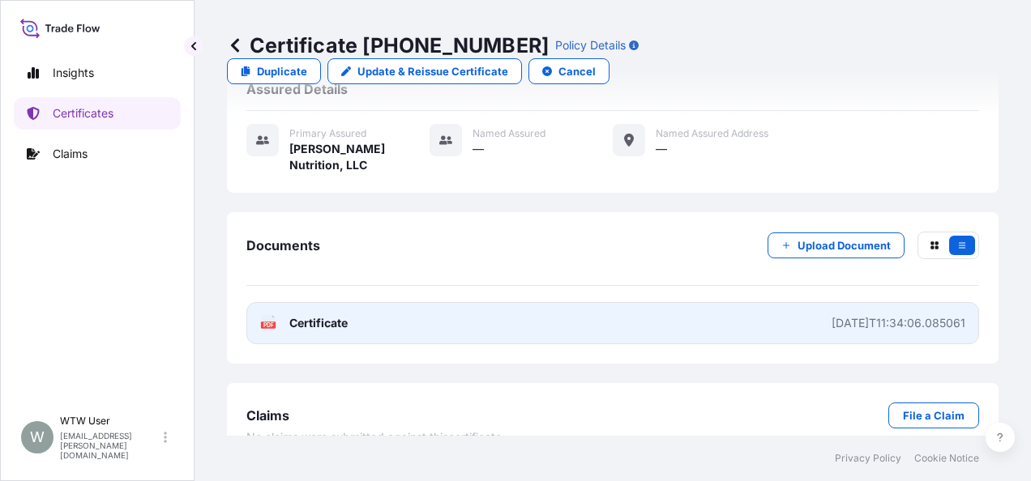
click at [299, 315] on span "Certificate" at bounding box center [318, 323] width 58 height 16
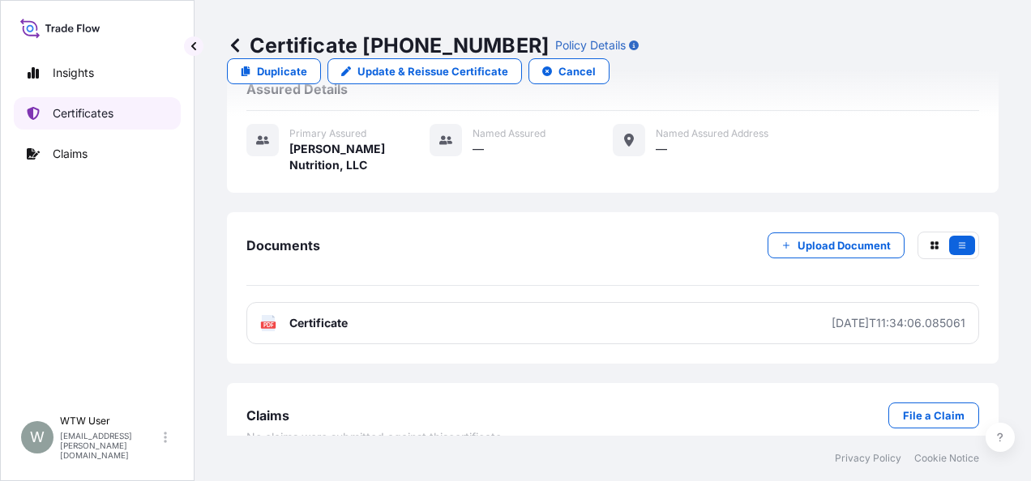
click at [99, 110] on p "Certificates" at bounding box center [83, 113] width 61 height 16
